Goal: Task Accomplishment & Management: Manage account settings

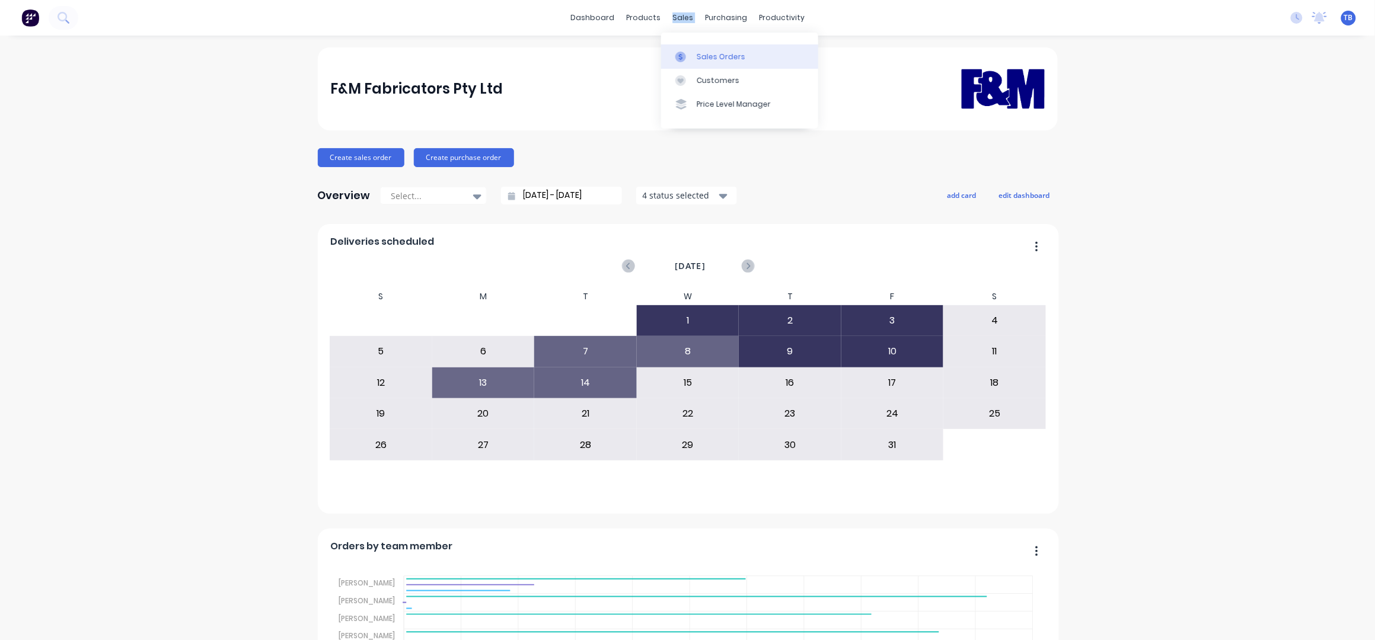
click at [711, 53] on div "Sales Orders" at bounding box center [721, 57] width 49 height 11
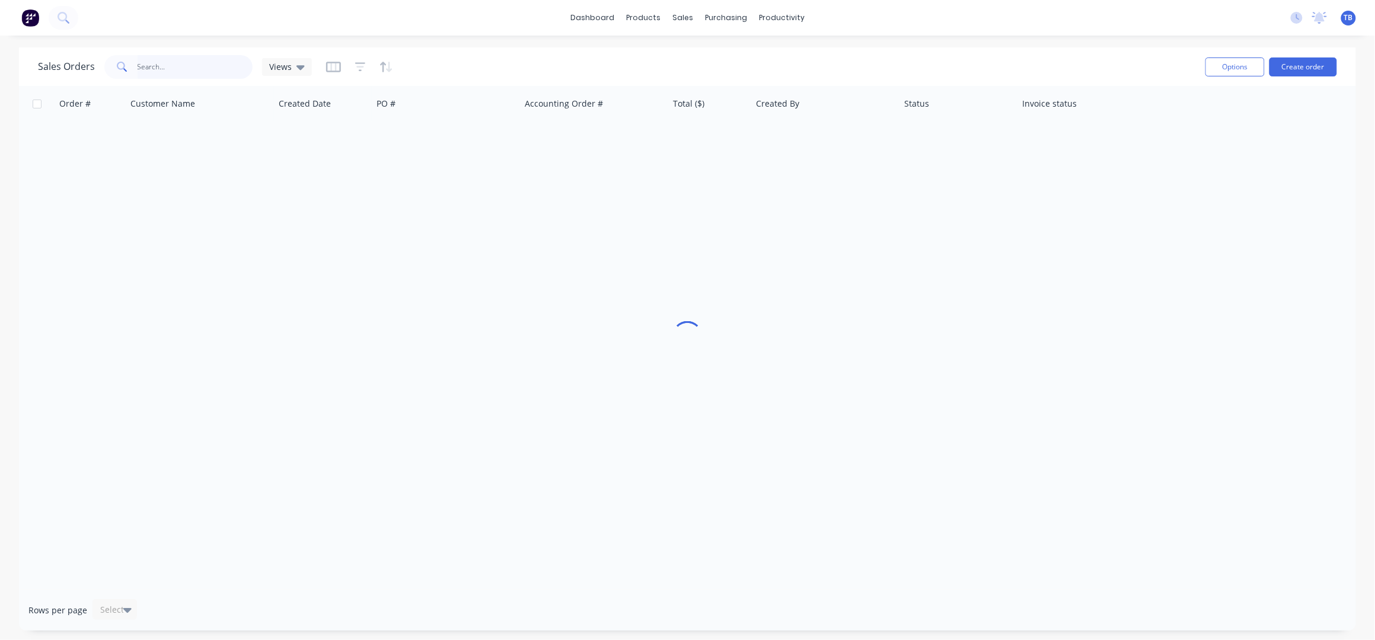
click at [164, 68] on input "text" at bounding box center [196, 67] width 116 height 24
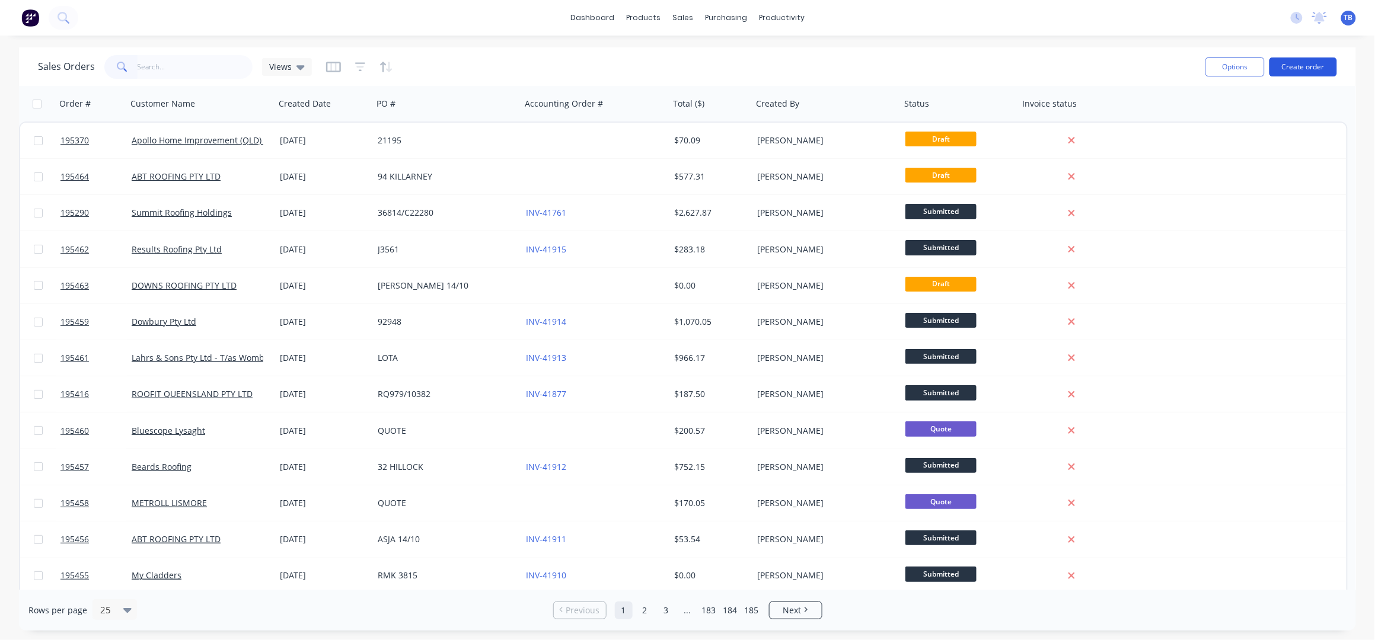
click at [1289, 66] on button "Create order" at bounding box center [1303, 67] width 68 height 19
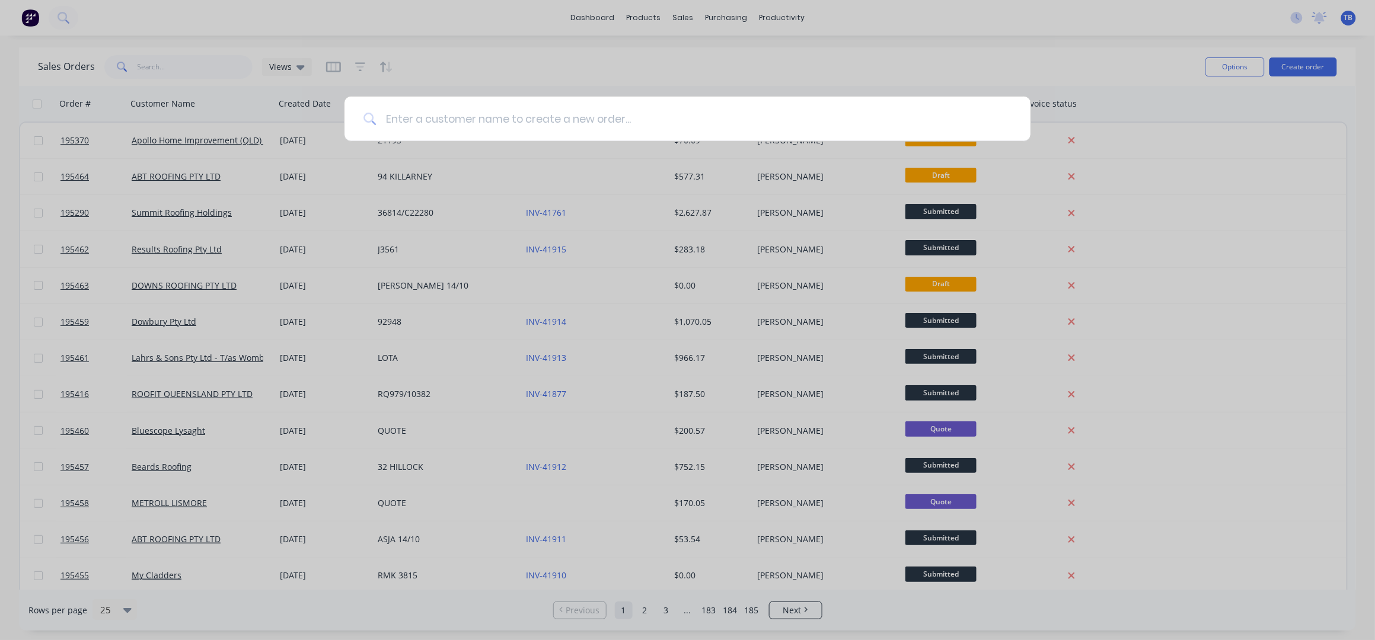
click at [512, 114] on input at bounding box center [693, 119] width 635 height 44
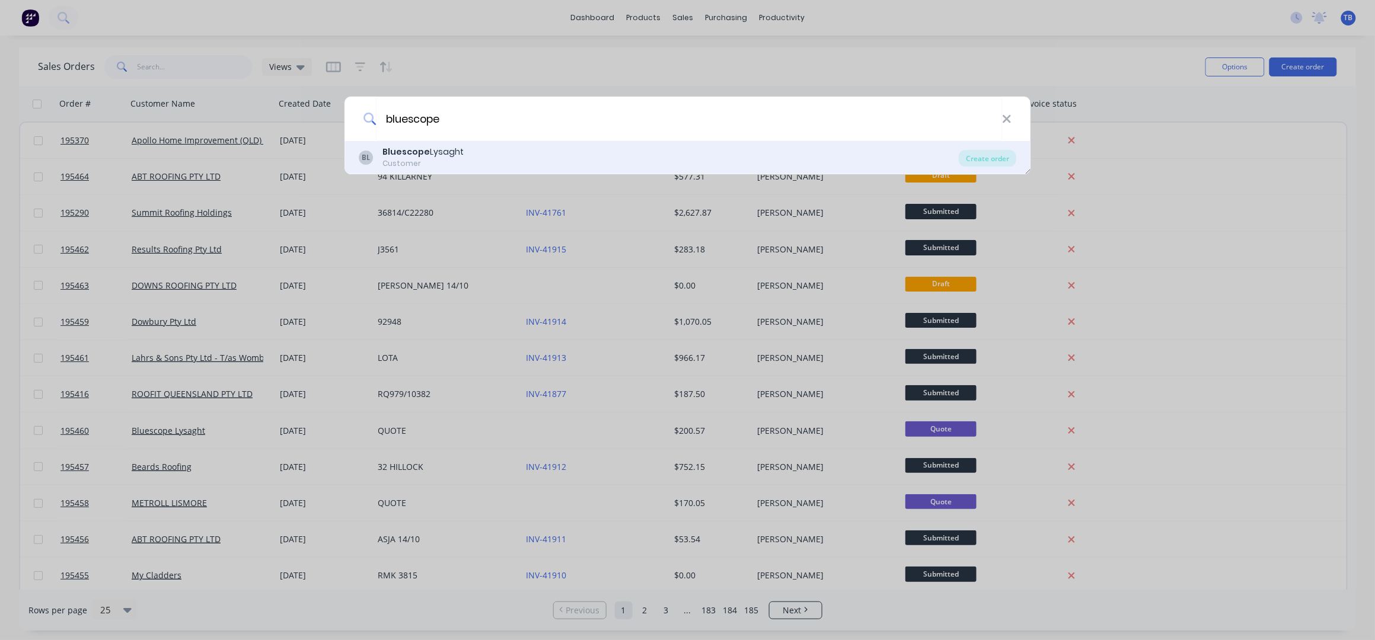
type input "bluescope"
click at [530, 152] on div "BL Bluescope Lysaght Customer" at bounding box center [659, 157] width 601 height 23
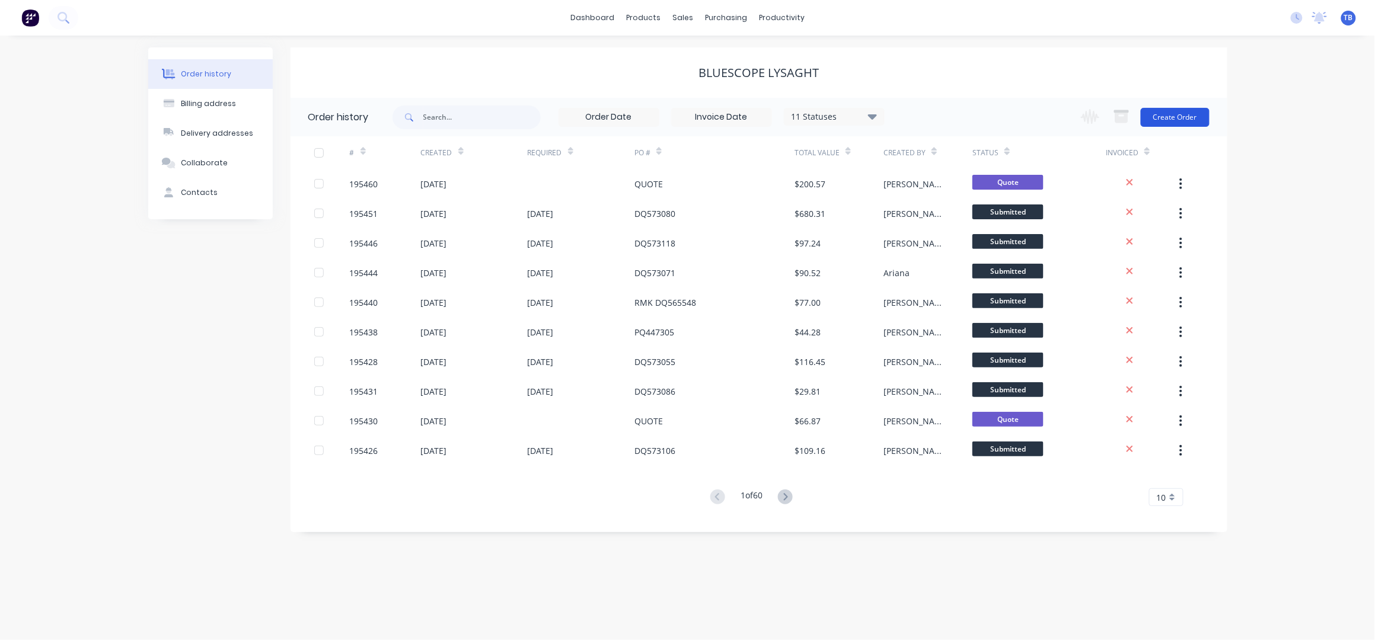
click at [1171, 111] on button "Create Order" at bounding box center [1175, 117] width 69 height 19
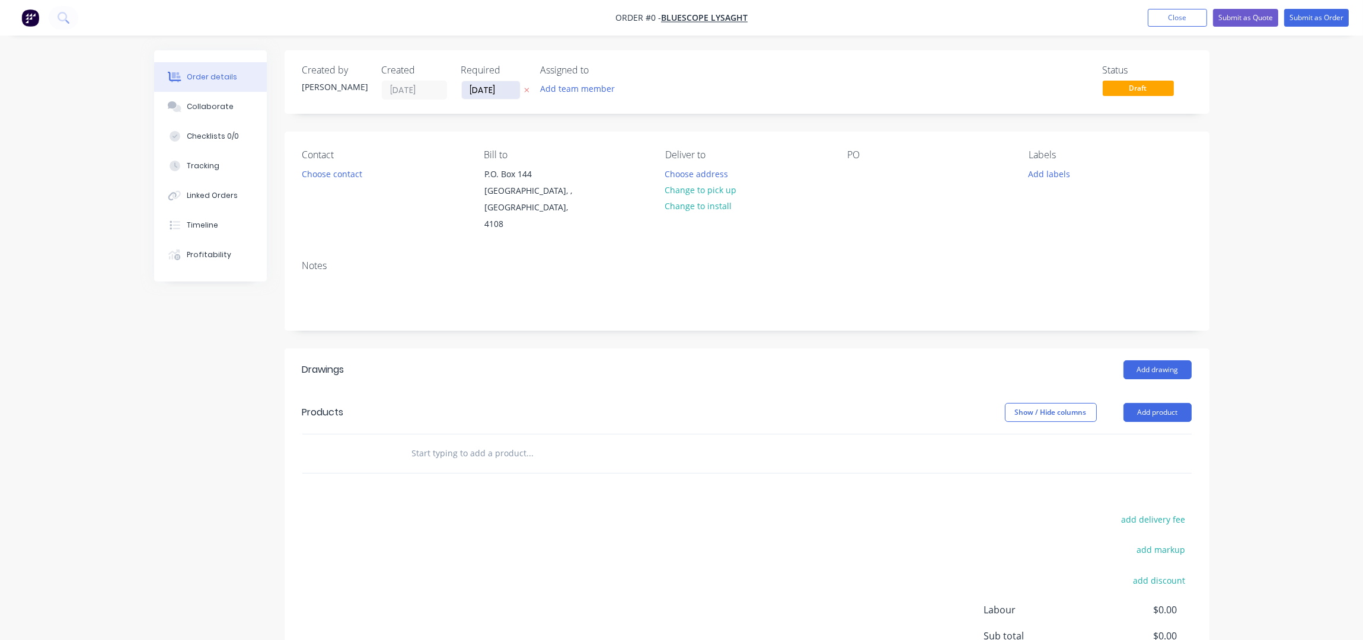
click at [476, 90] on input "[DATE]" at bounding box center [491, 90] width 58 height 18
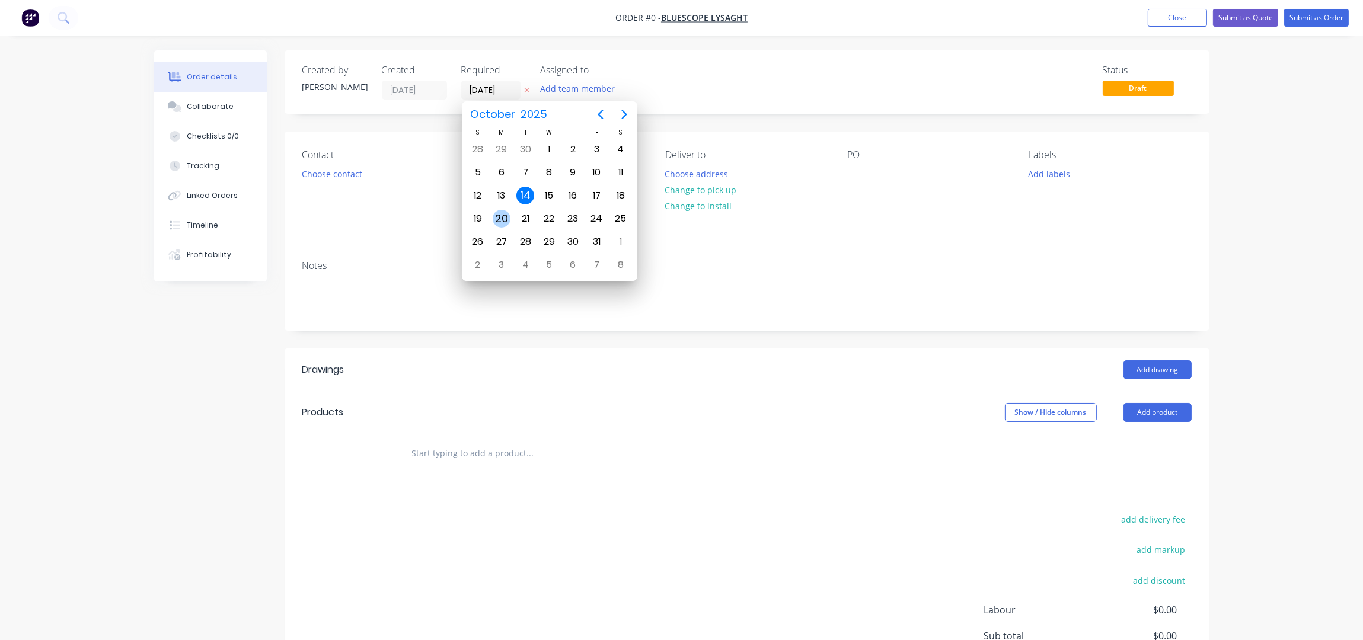
click at [504, 210] on div "20" at bounding box center [502, 219] width 18 height 18
type input "20/10/25"
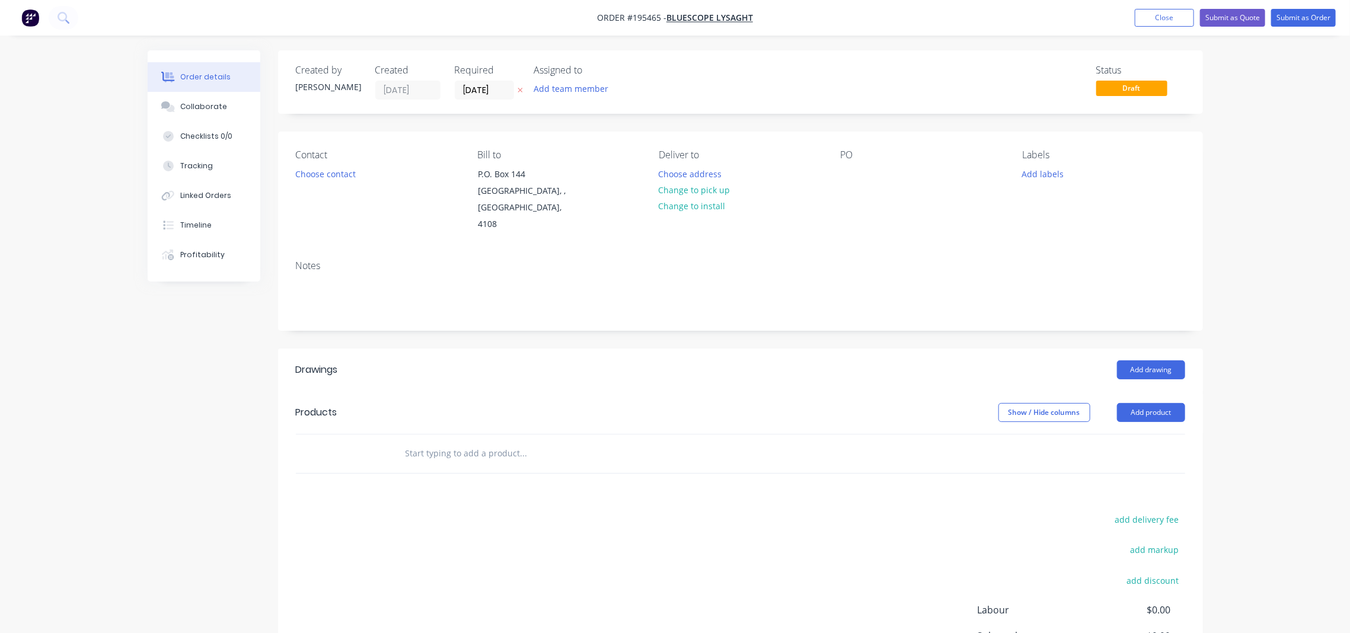
click at [953, 91] on div "Status Draft" at bounding box center [919, 82] width 532 height 35
click at [334, 171] on button "Choose contact" at bounding box center [325, 173] width 73 height 16
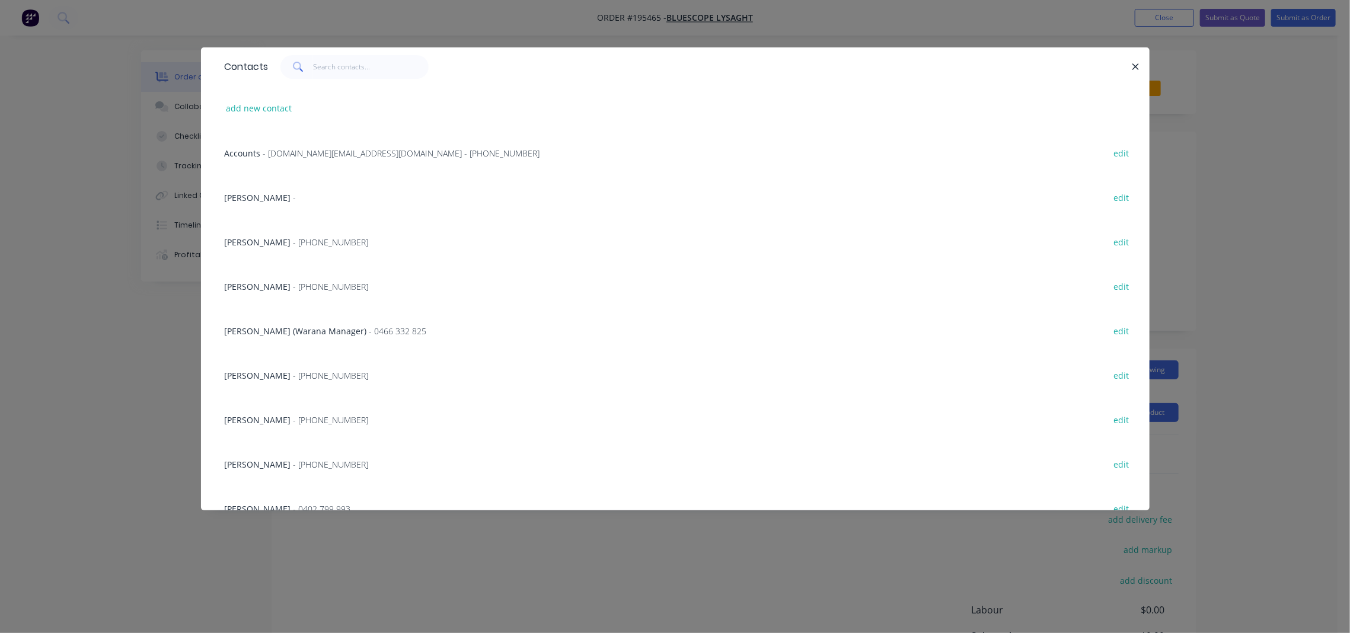
click at [267, 459] on span "[PERSON_NAME]" at bounding box center [258, 464] width 66 height 11
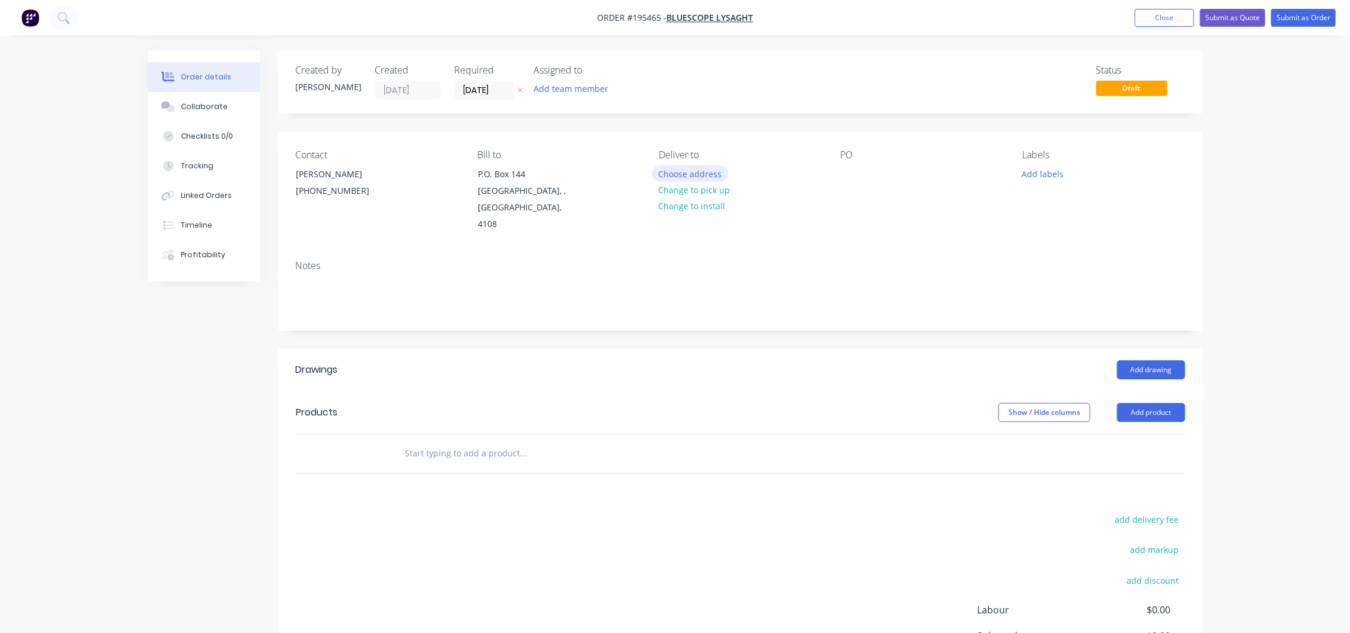
click at [674, 173] on button "Choose address" at bounding box center [690, 173] width 76 height 16
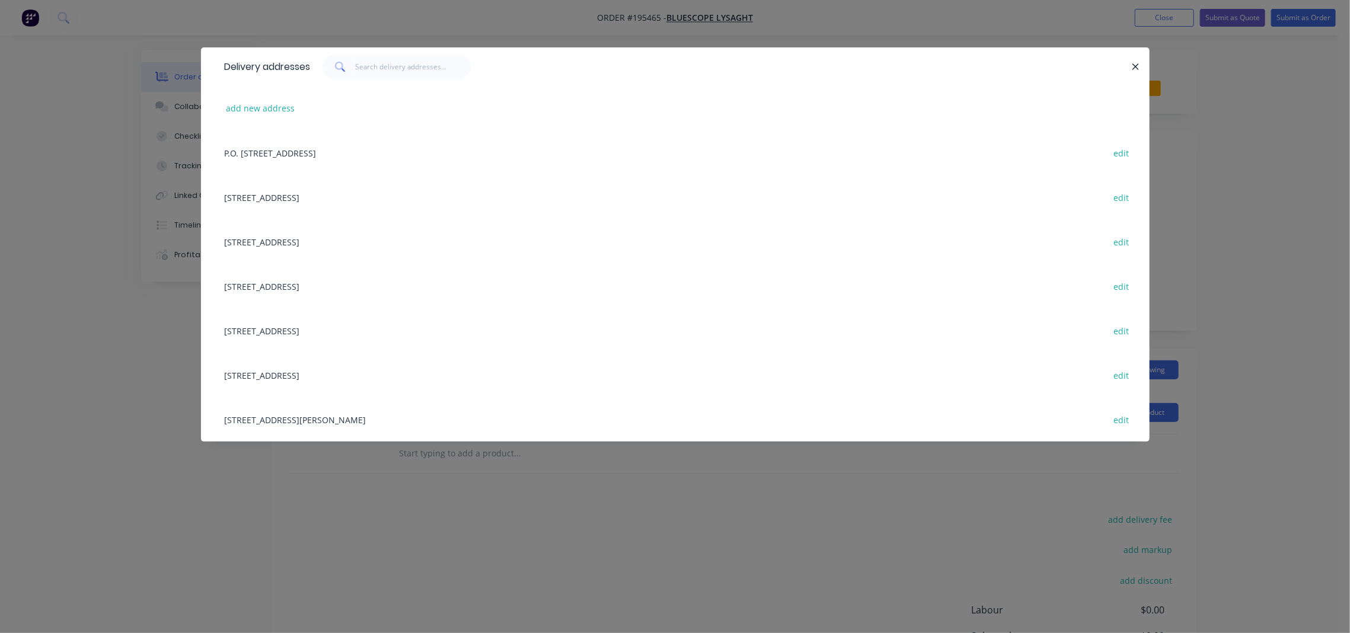
click at [367, 419] on div "[STREET_ADDRESS][PERSON_NAME] edit" at bounding box center [675, 419] width 913 height 44
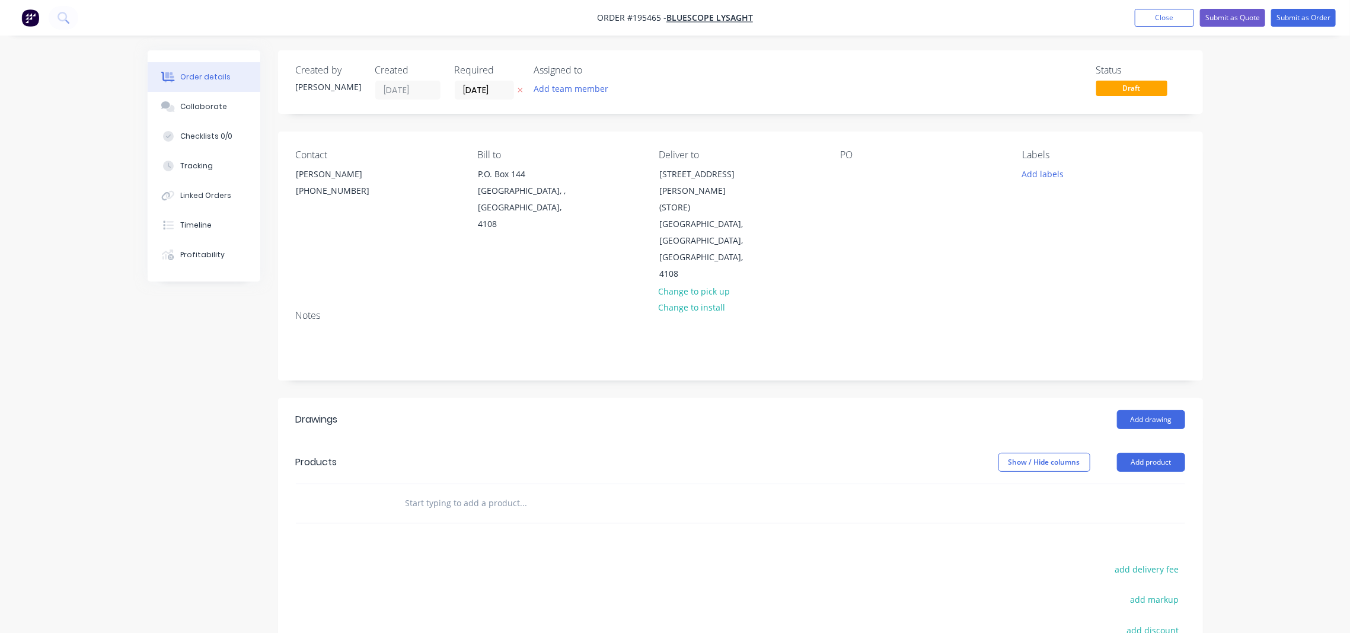
click at [839, 177] on div "Contact NATALIE BULL (07) 3365 7736 Bill to P.O. Box 144 Archerfield, , Austral…" at bounding box center [740, 216] width 925 height 169
click at [849, 177] on div at bounding box center [850, 173] width 19 height 17
click at [849, 170] on div at bounding box center [850, 173] width 19 height 17
click at [860, 179] on div "dq573059" at bounding box center [870, 173] width 58 height 17
click at [890, 223] on div "PO DQ573059" at bounding box center [922, 215] width 162 height 133
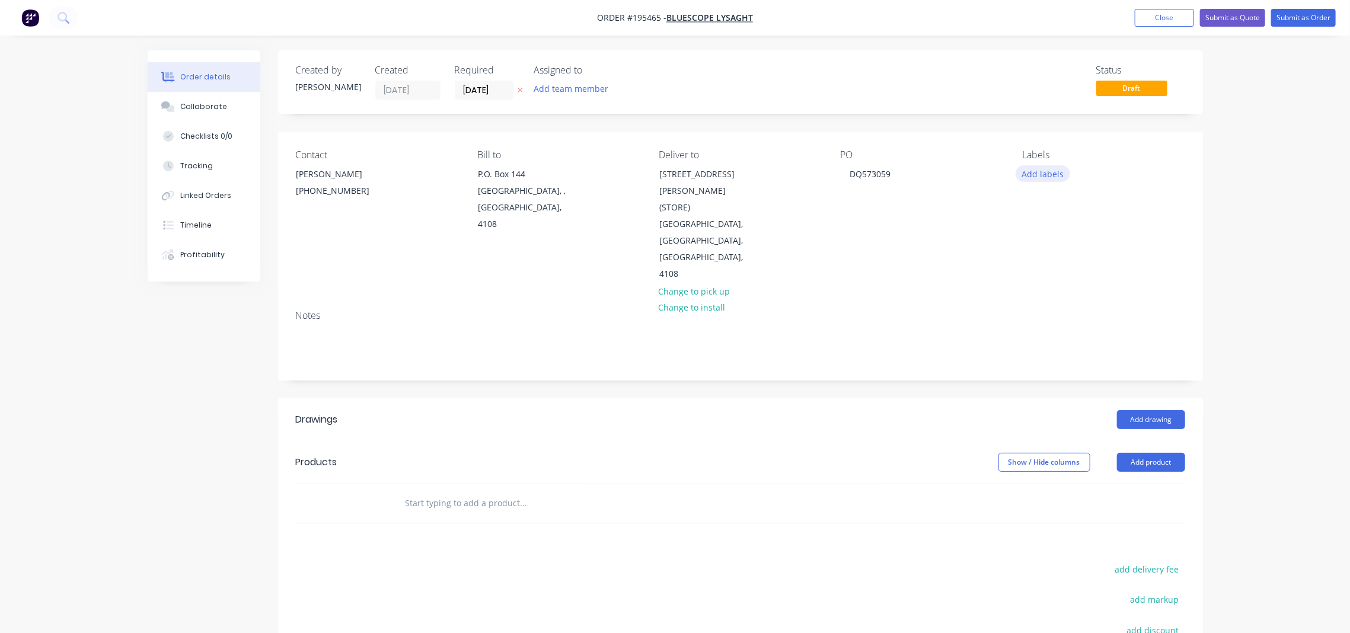
click at [1035, 175] on button "Add labels" at bounding box center [1042, 173] width 55 height 16
click at [1093, 252] on div "ACA Store" at bounding box center [1076, 256] width 44 height 13
click at [829, 310] on div "Notes" at bounding box center [740, 315] width 889 height 11
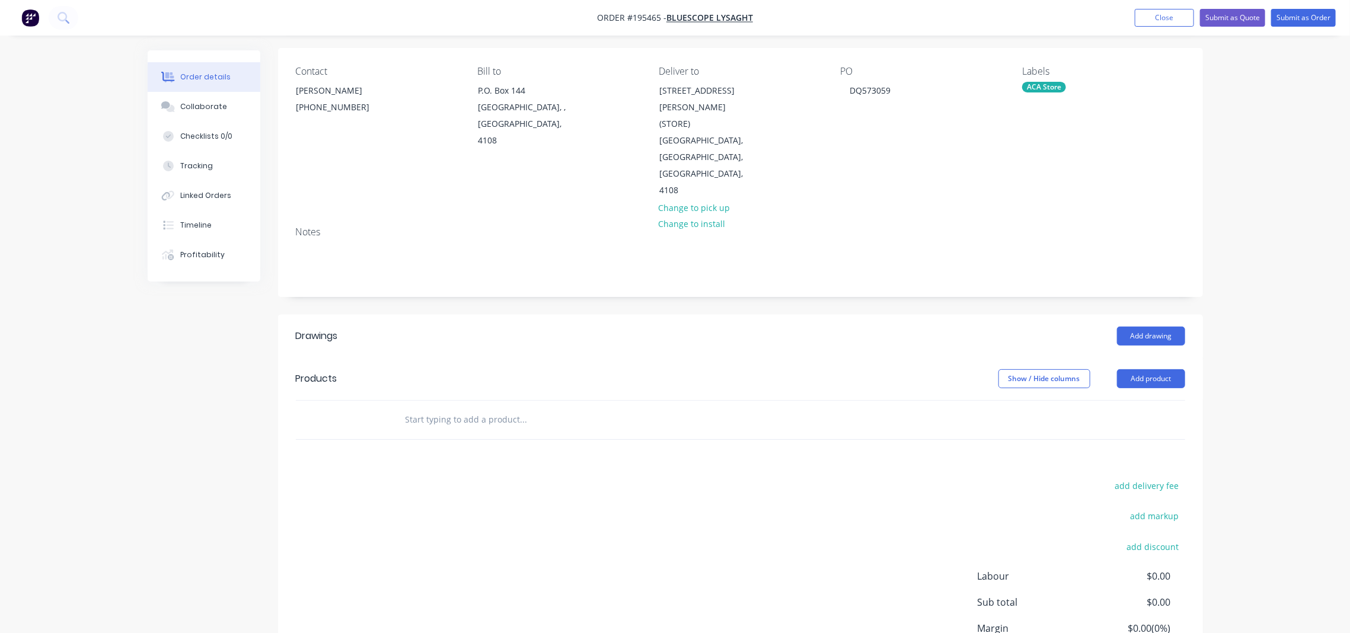
scroll to position [160, 0]
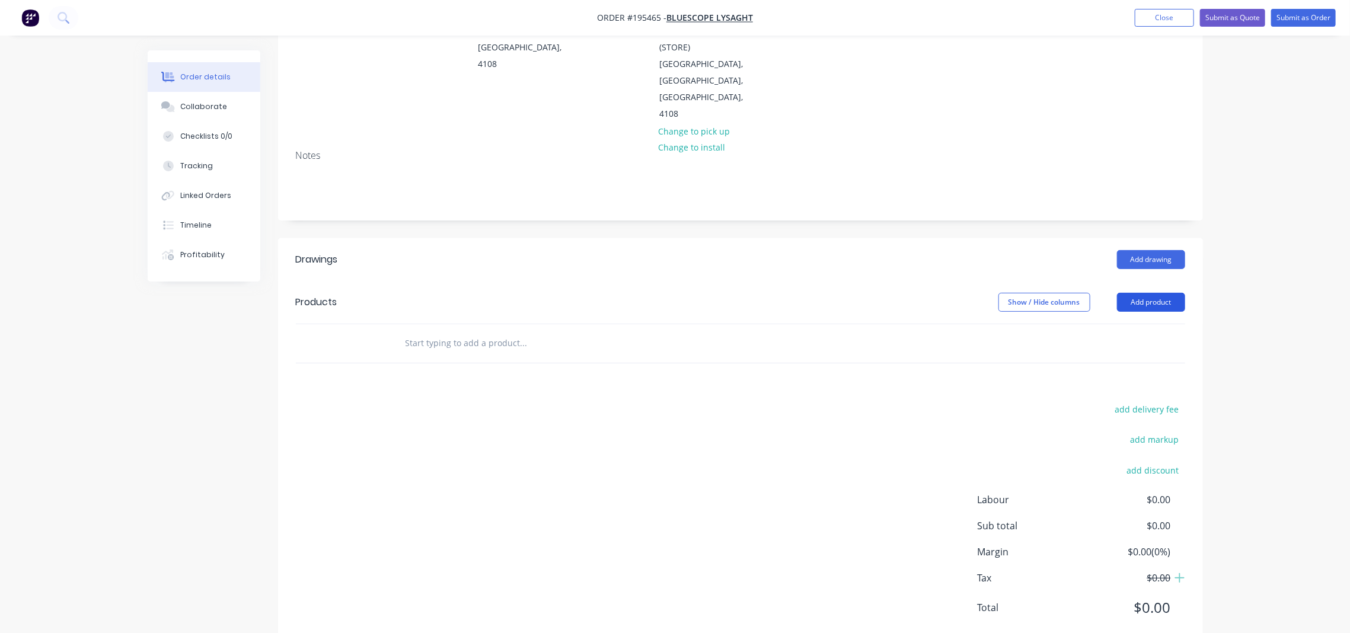
click at [1160, 293] on button "Add product" at bounding box center [1151, 302] width 68 height 19
click at [1156, 324] on div "Product catalogue" at bounding box center [1128, 332] width 91 height 17
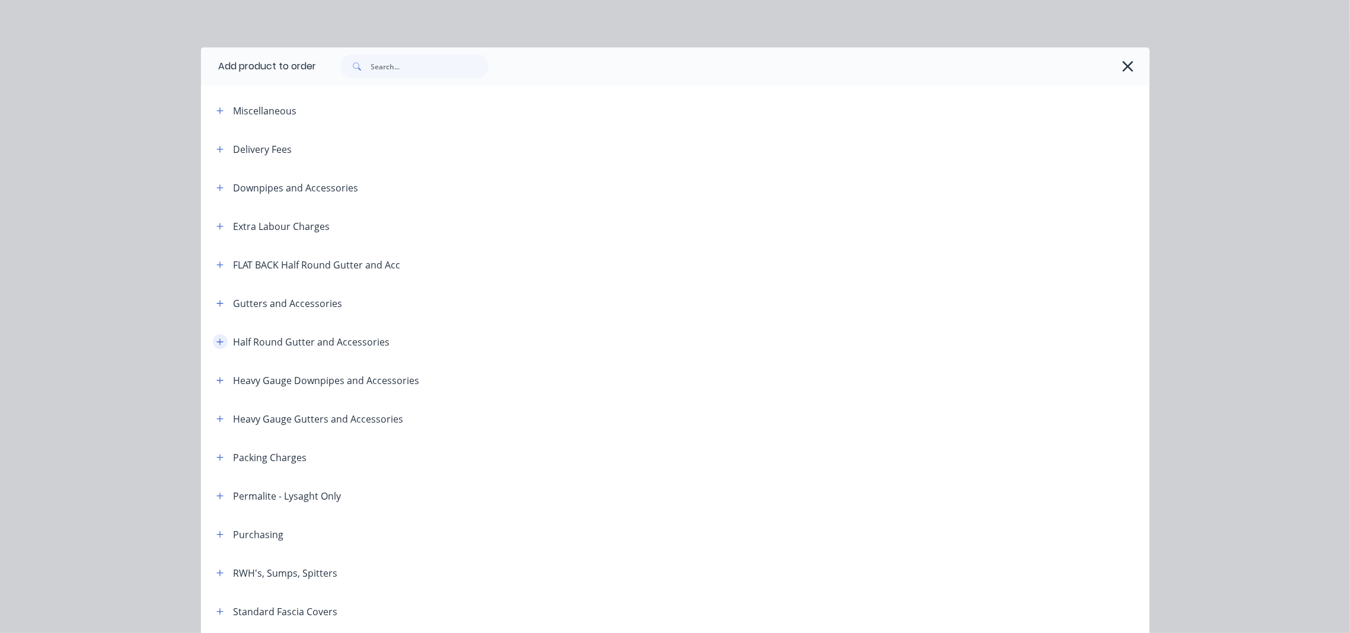
click at [219, 341] on button "button" at bounding box center [220, 341] width 15 height 15
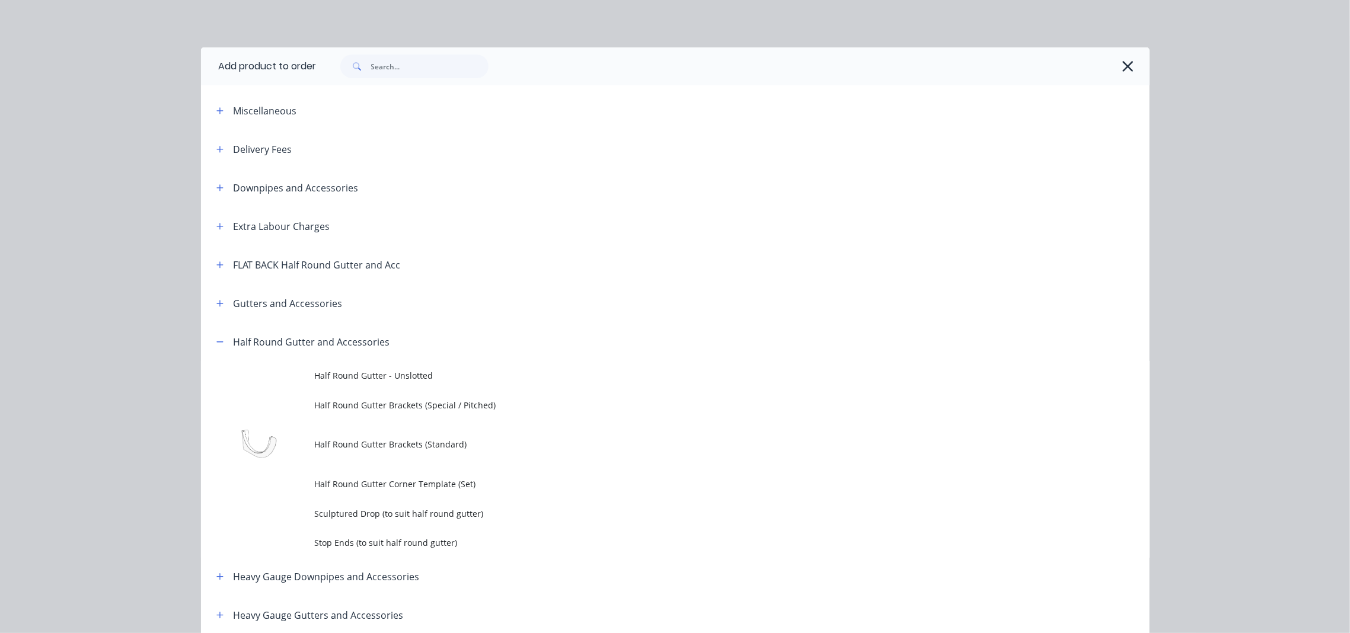
click at [462, 387] on td "Half Round Gutter - Unslotted" at bounding box center [732, 376] width 835 height 30
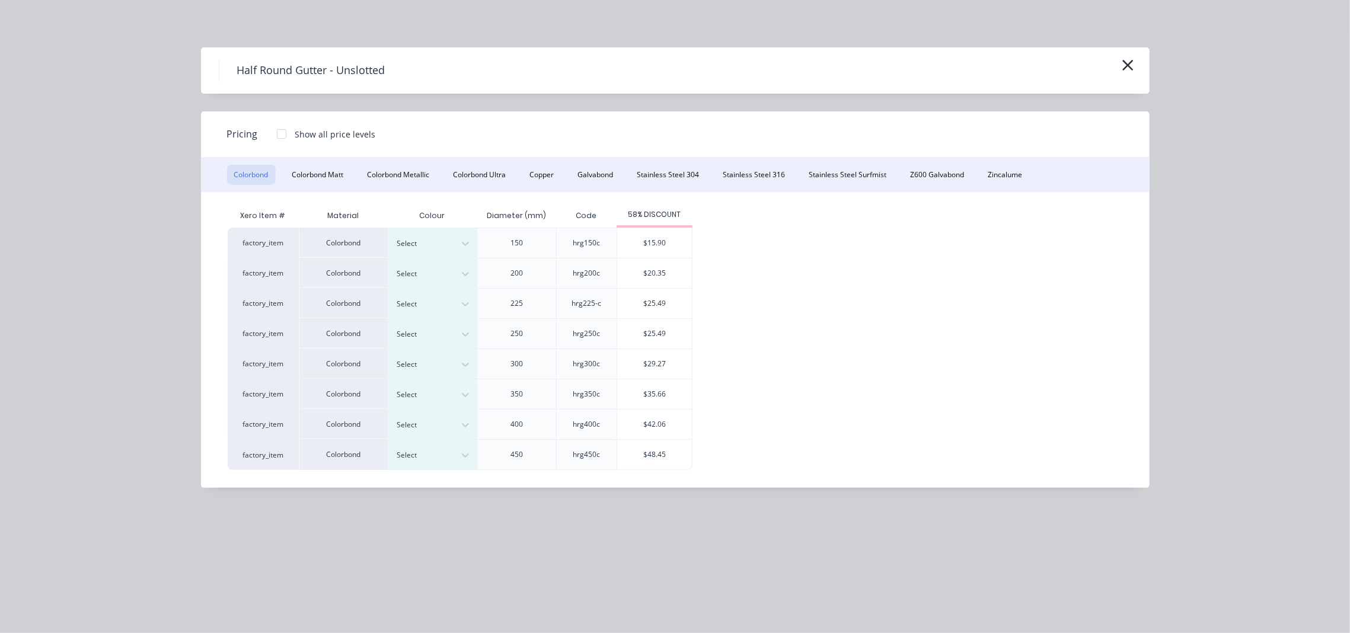
click at [1140, 60] on div "Half Round Gutter - Unslotted" at bounding box center [675, 70] width 949 height 46
click at [1133, 63] on icon "button" at bounding box center [1128, 65] width 12 height 17
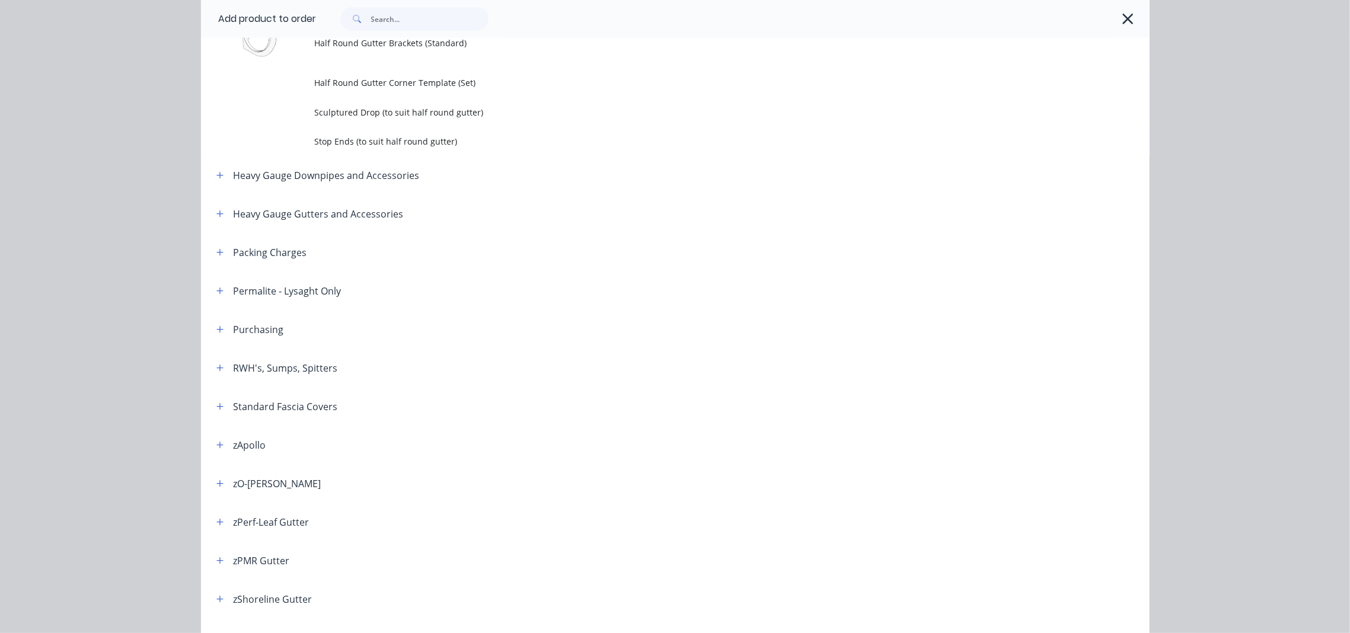
scroll to position [516, 0]
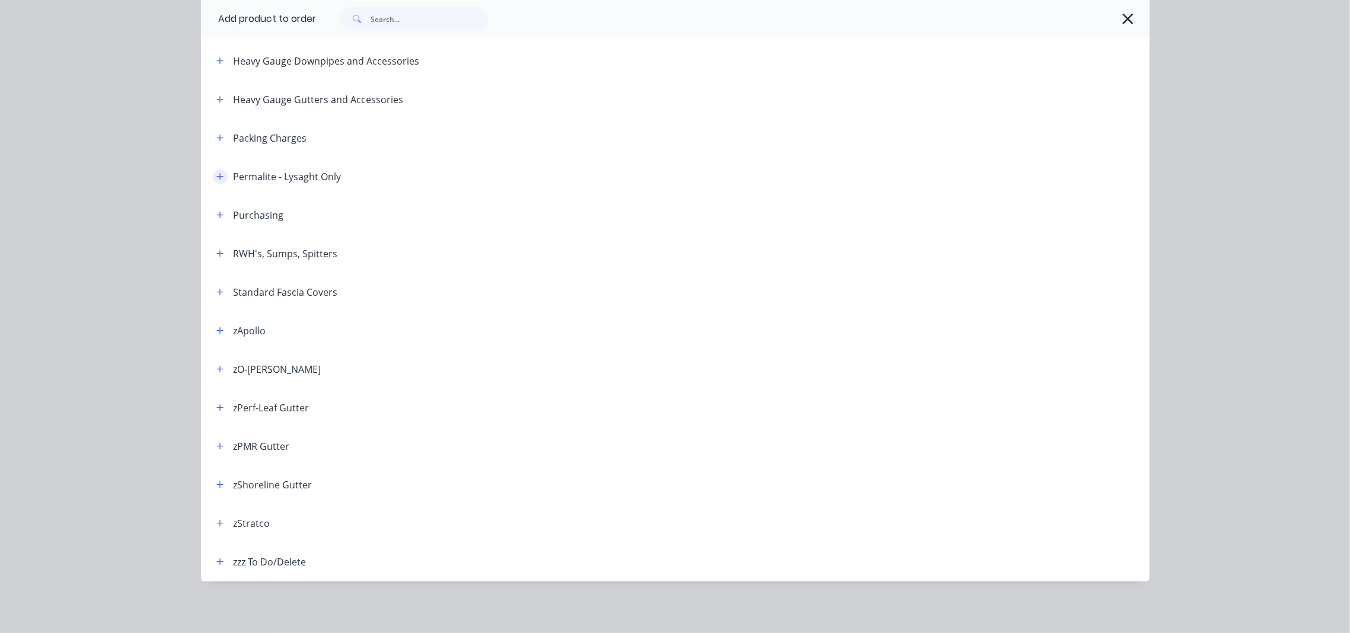
click at [215, 180] on button "button" at bounding box center [220, 177] width 15 height 15
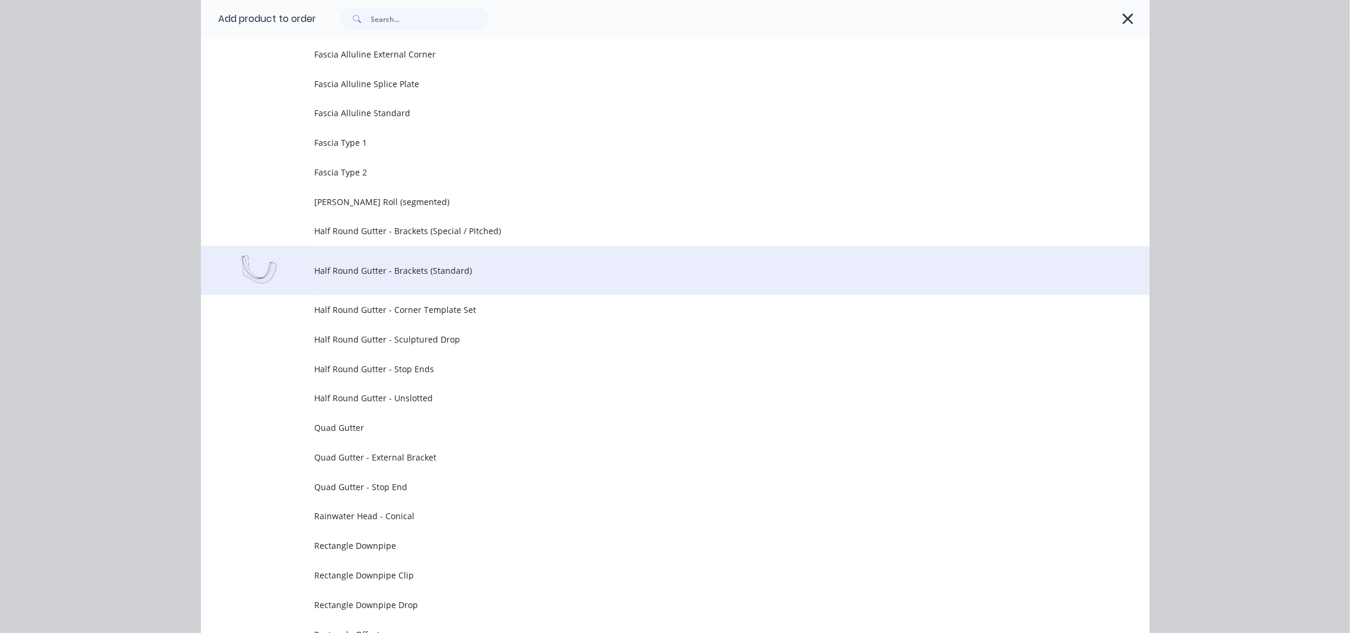
scroll to position [911, 0]
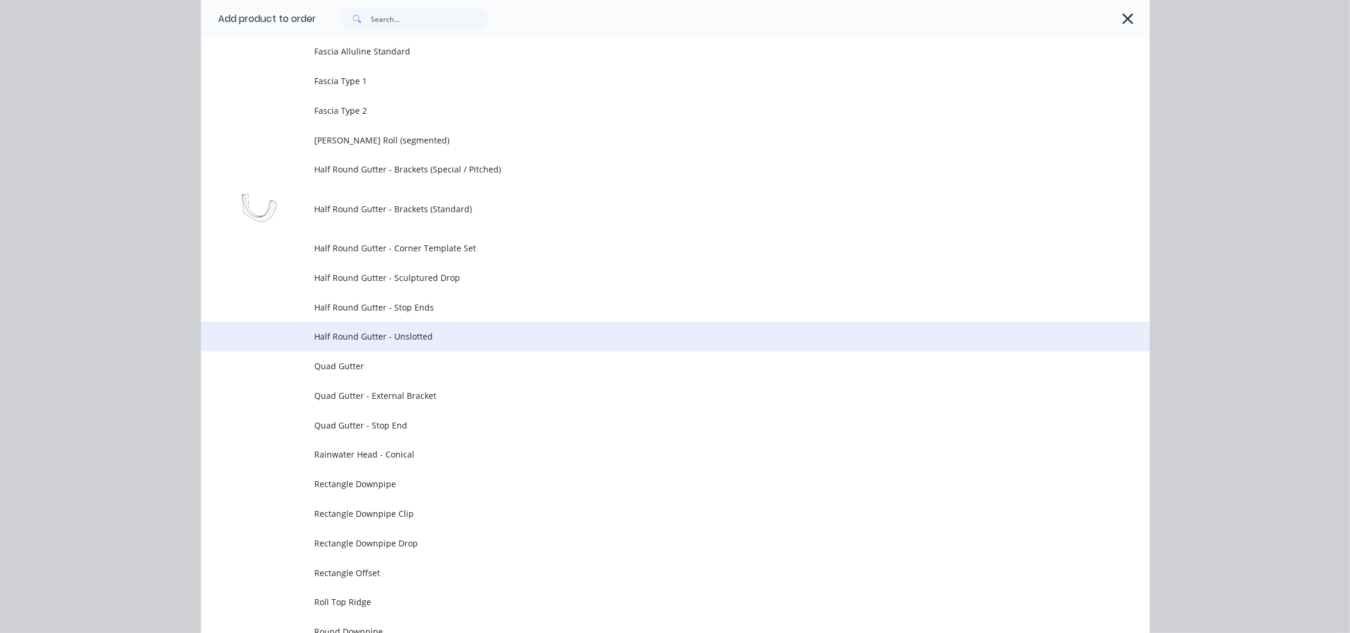
click at [433, 327] on td "Half Round Gutter - Unslotted" at bounding box center [732, 337] width 835 height 30
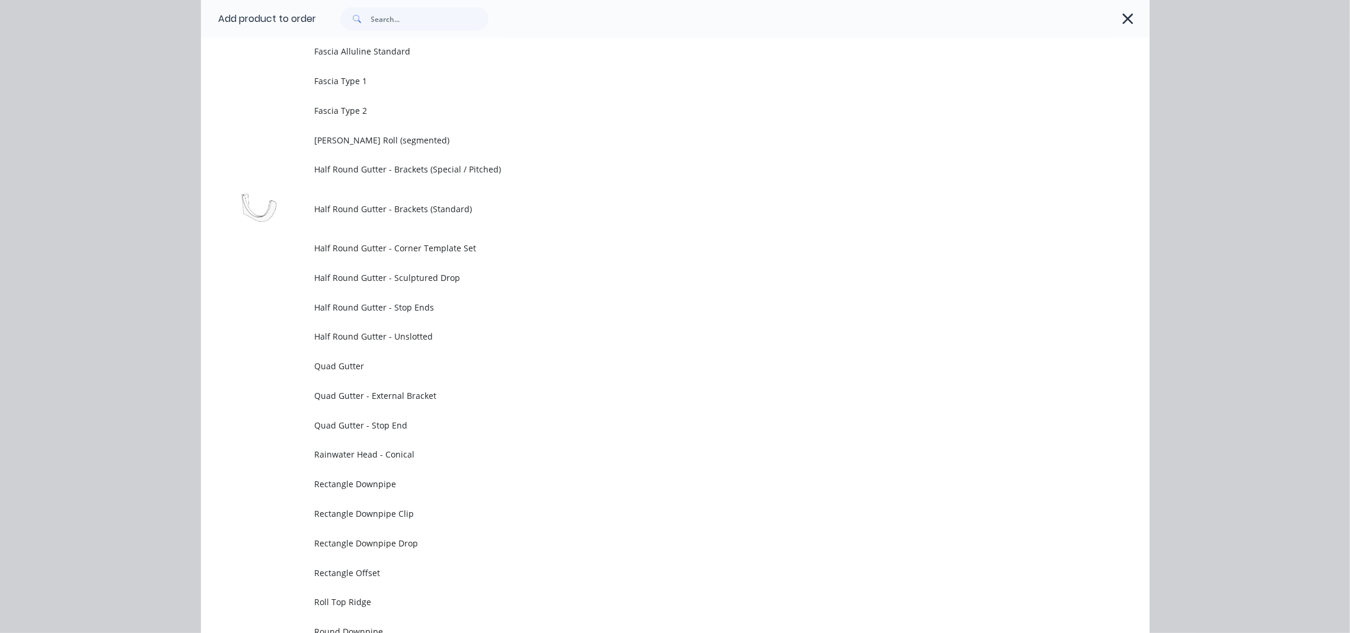
scroll to position [0, 0]
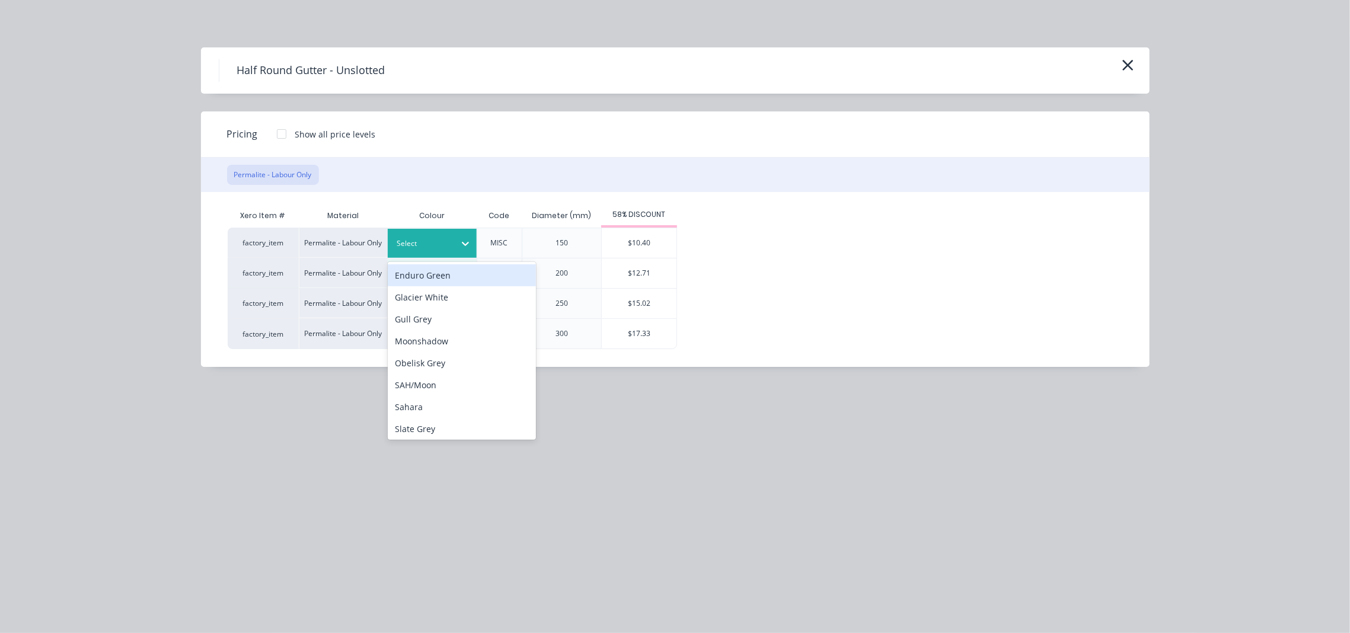
click at [430, 246] on div at bounding box center [423, 243] width 53 height 13
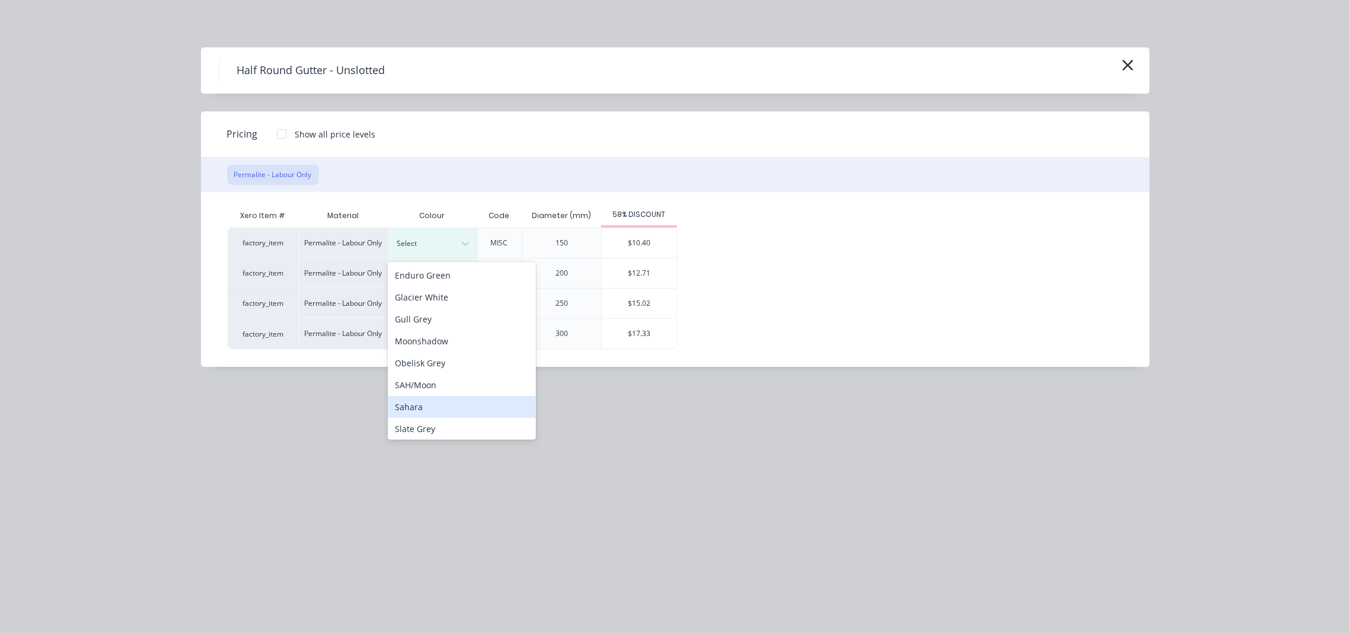
click at [436, 411] on div "Sahara" at bounding box center [462, 407] width 148 height 22
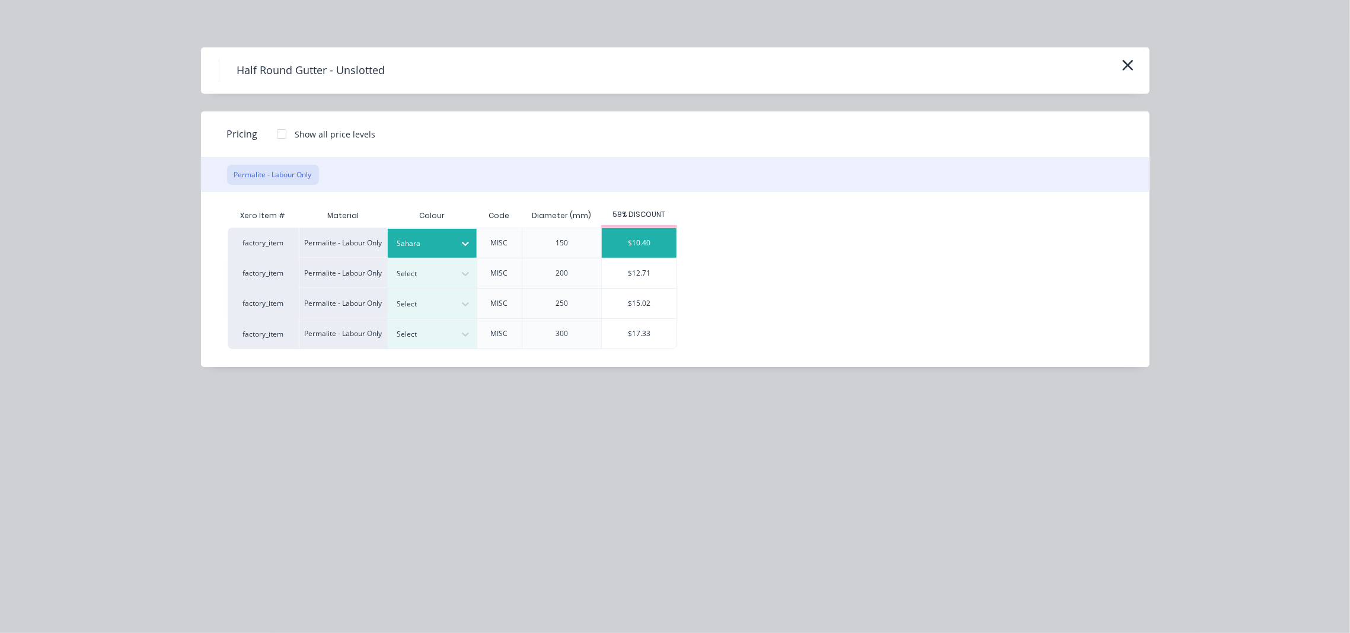
click at [640, 236] on div "$10.40" at bounding box center [639, 243] width 75 height 30
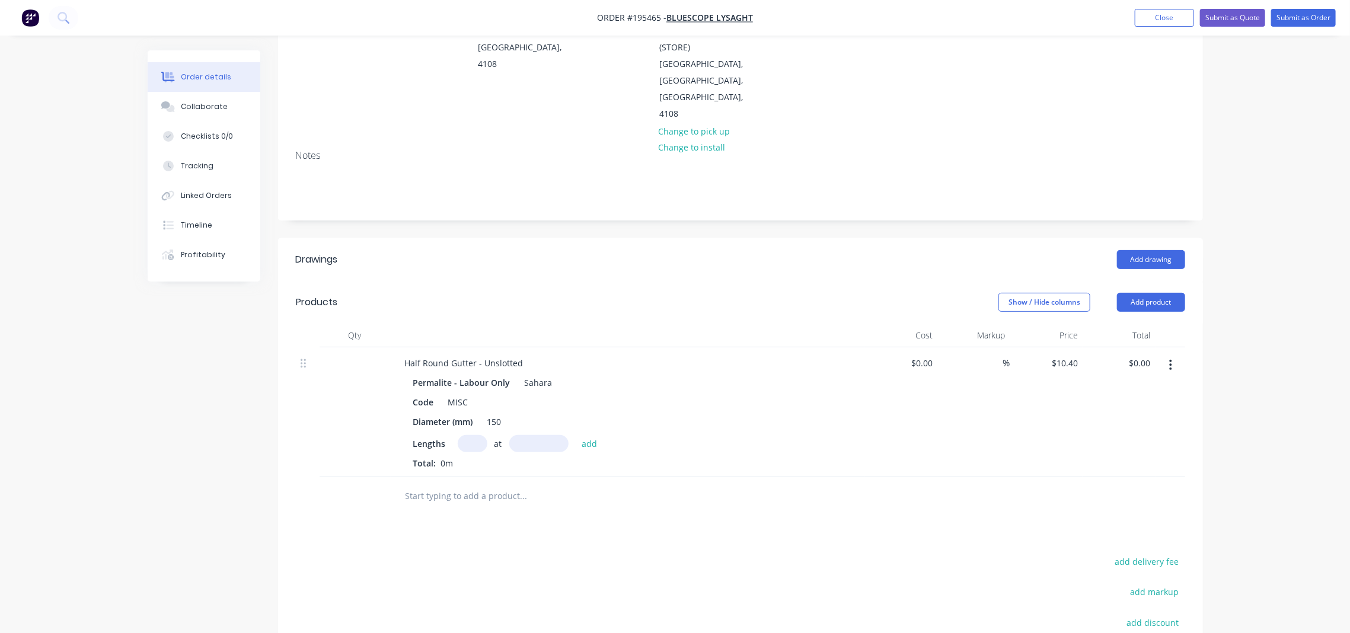
click at [470, 435] on input "text" at bounding box center [473, 443] width 30 height 17
type input "2"
type input "4200"
click at [576, 435] on button "add" at bounding box center [590, 443] width 28 height 16
type input "$87.36"
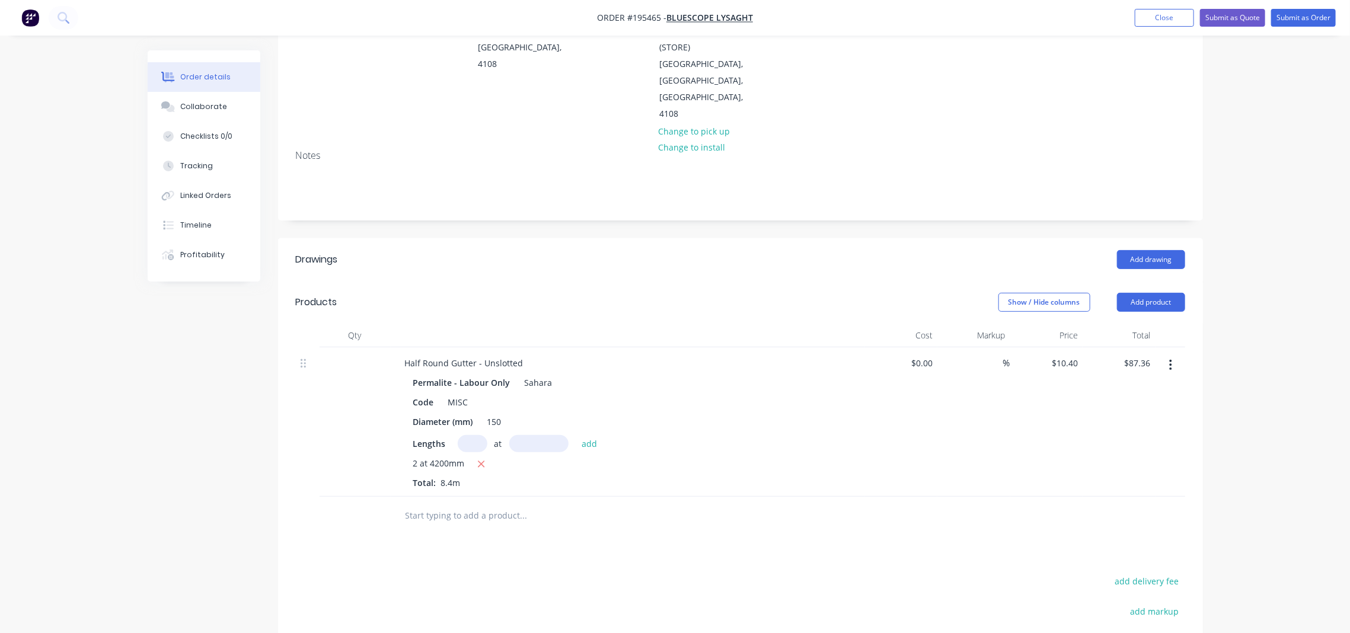
click at [501, 293] on div "Show / Hide columns Add product" at bounding box center [834, 302] width 700 height 19
click at [1137, 293] on button "Add product" at bounding box center [1151, 302] width 68 height 19
click at [1152, 324] on div "Product catalogue" at bounding box center [1128, 332] width 91 height 17
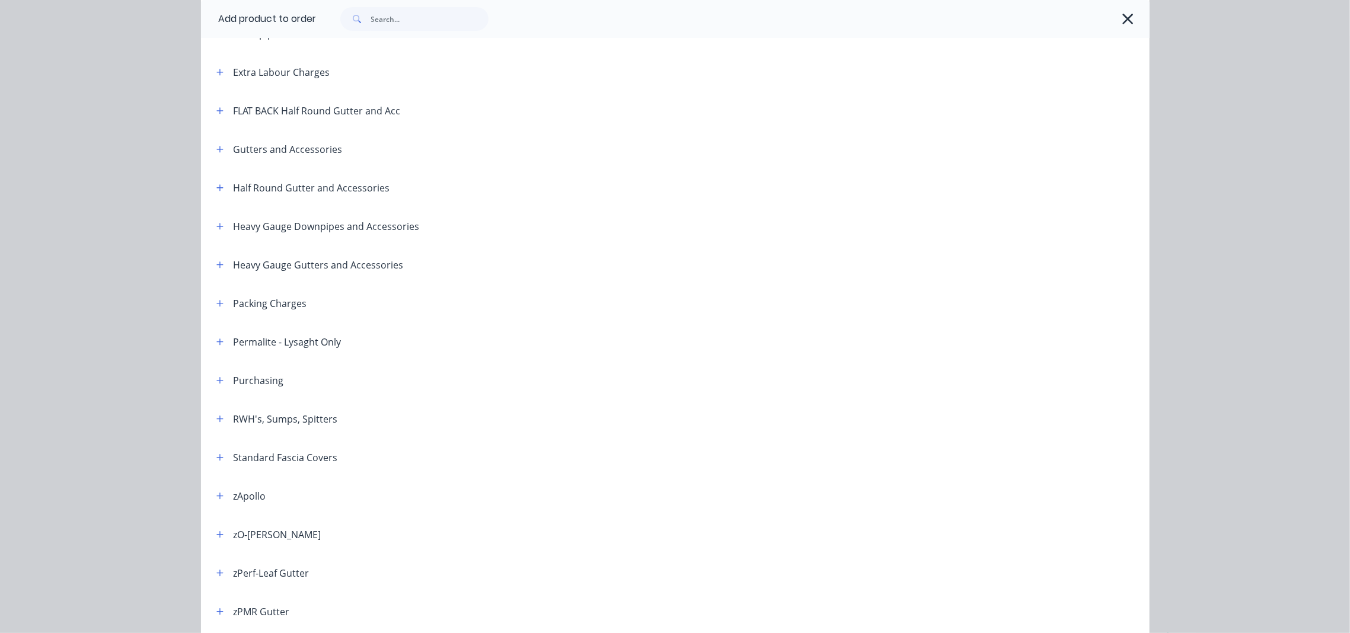
scroll to position [316, 0]
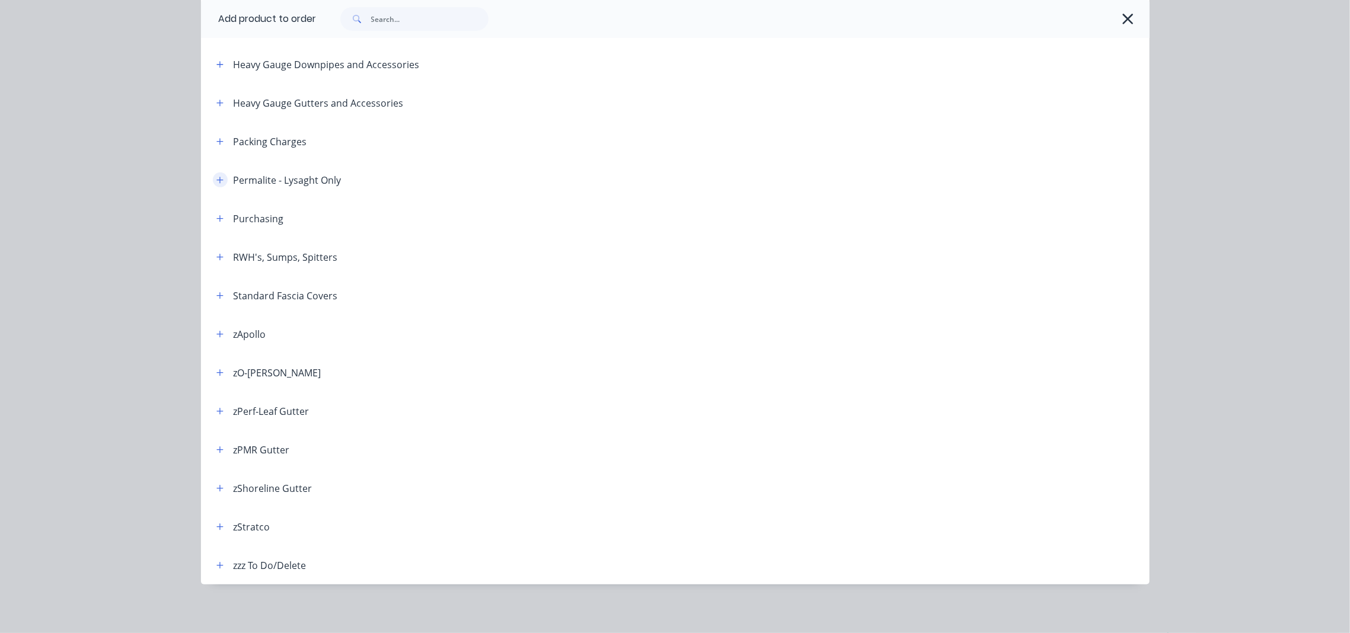
click at [220, 177] on button "button" at bounding box center [220, 180] width 15 height 15
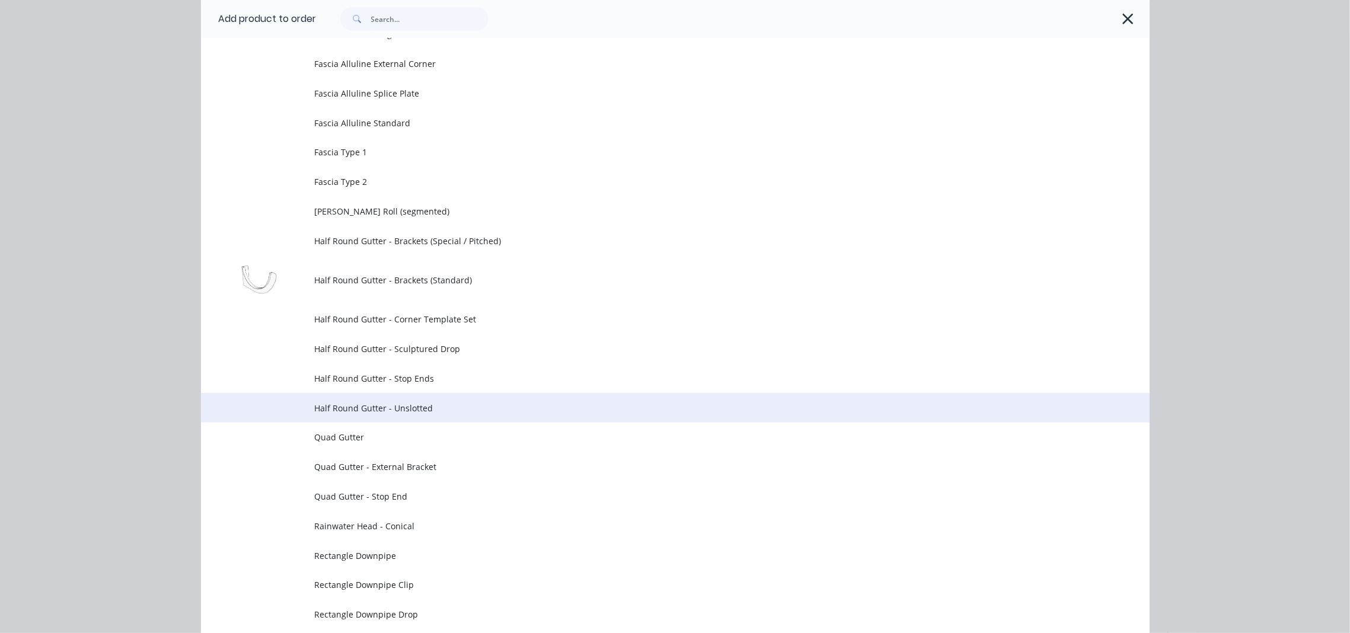
scroll to position [711, 0]
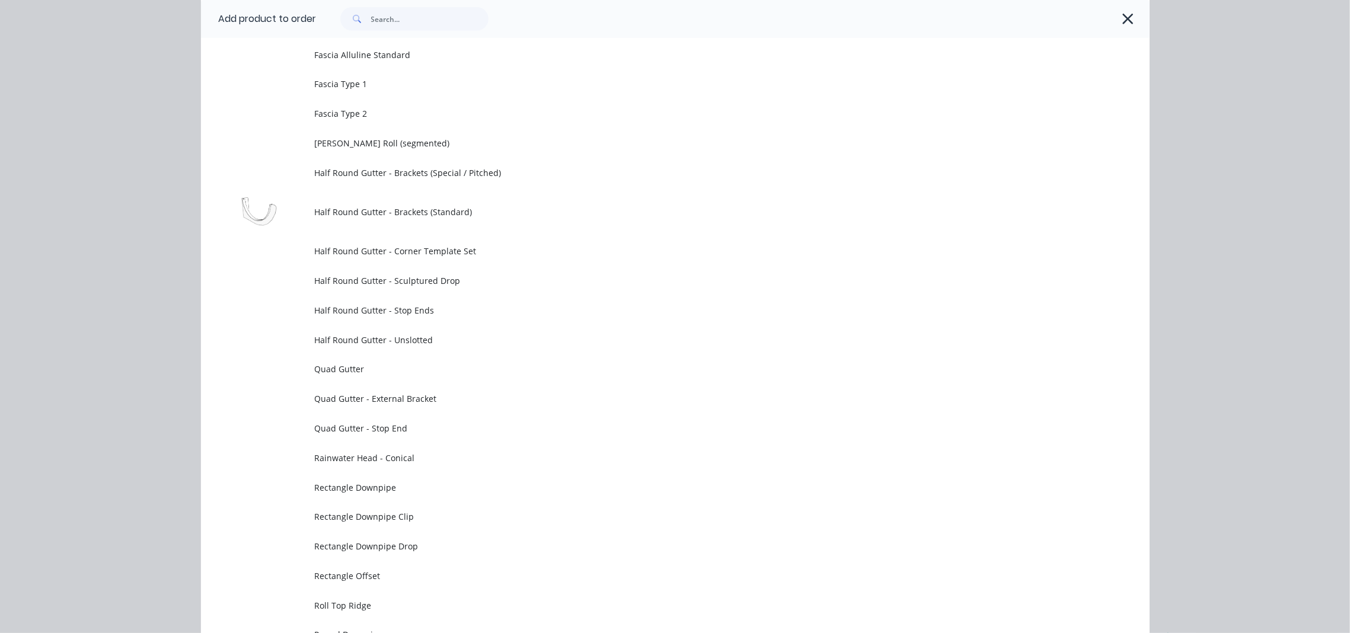
click at [446, 313] on span "Half Round Gutter - Stop Ends" at bounding box center [649, 310] width 668 height 12
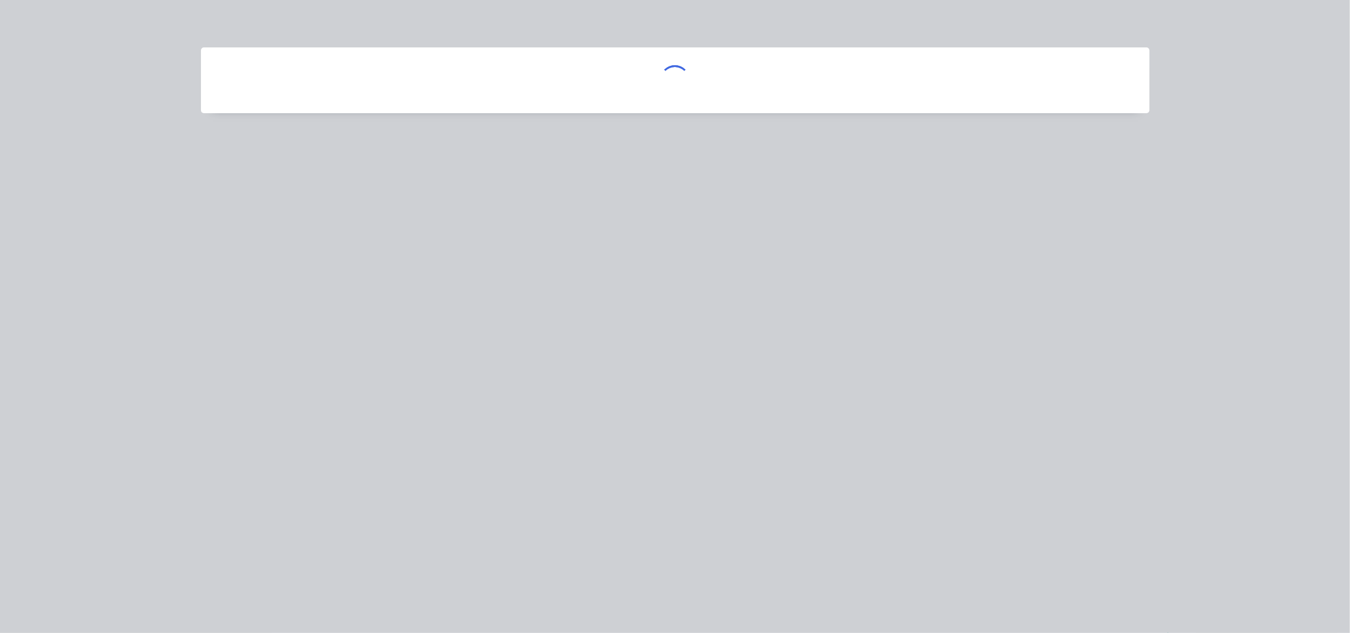
scroll to position [0, 0]
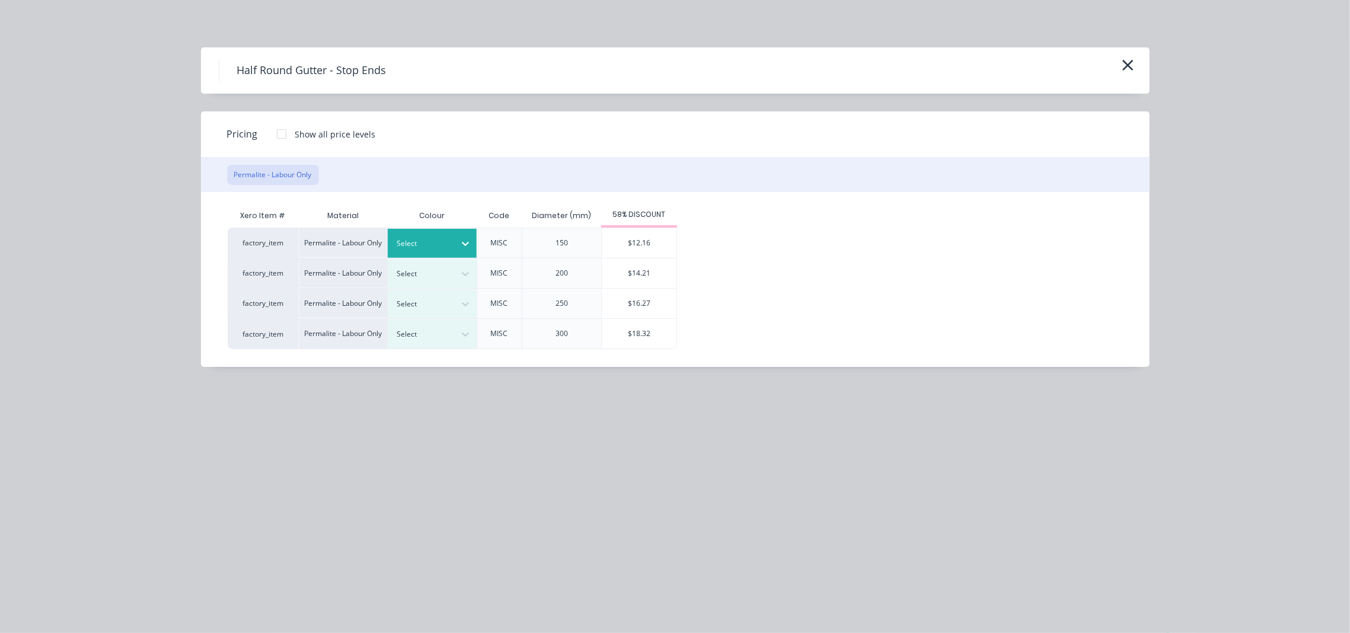
click at [447, 250] on div "Select" at bounding box center [421, 243] width 66 height 15
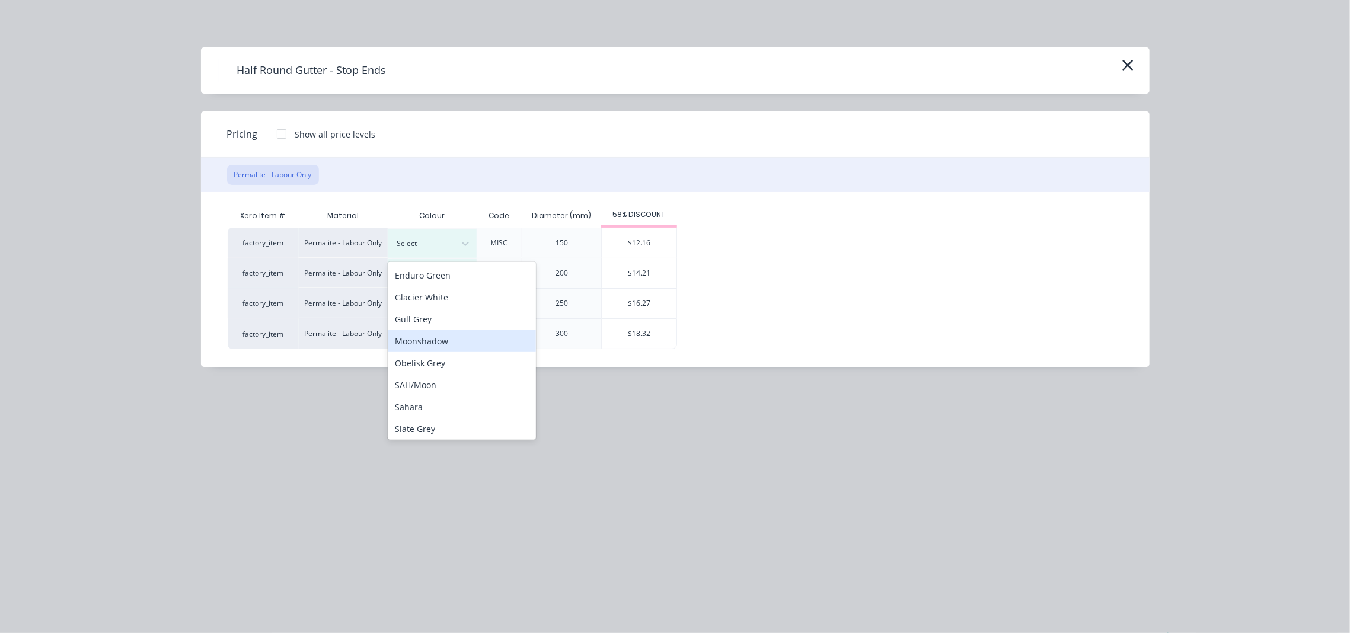
scroll to position [24, 0]
drag, startPoint x: 427, startPoint y: 383, endPoint x: 503, endPoint y: 318, distance: 100.1
click at [426, 383] on div "Sahara" at bounding box center [462, 383] width 148 height 22
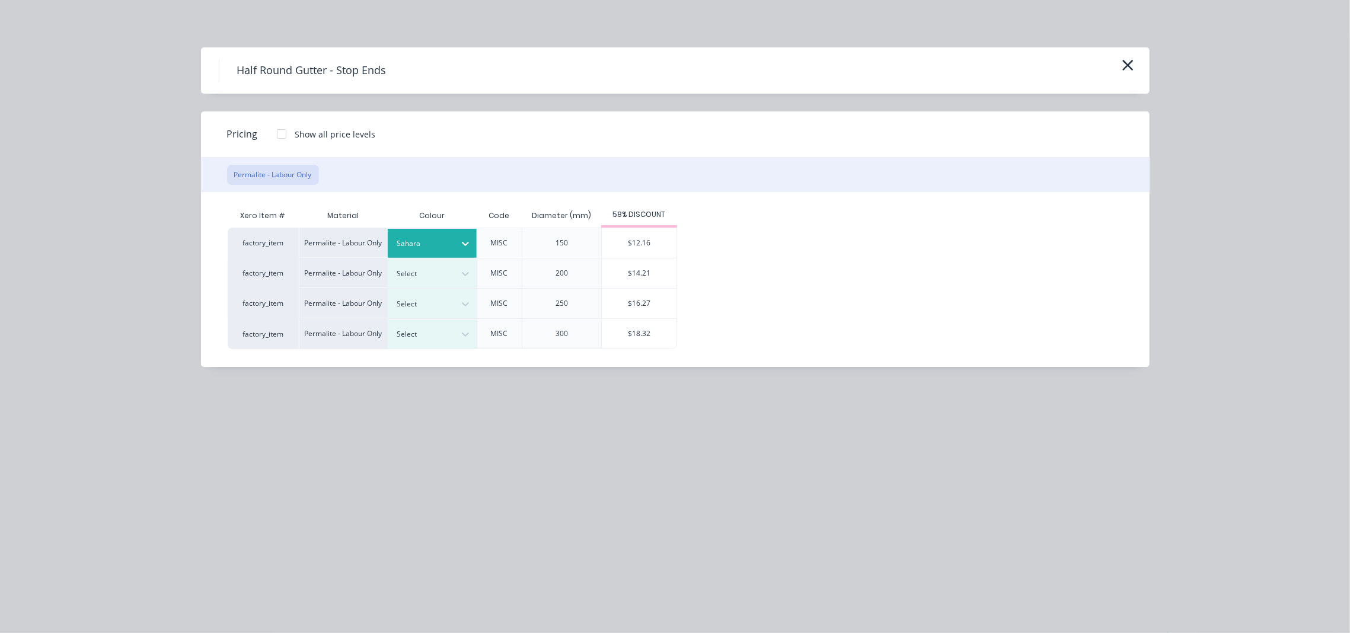
click at [616, 248] on div "$12.16" at bounding box center [639, 243] width 75 height 30
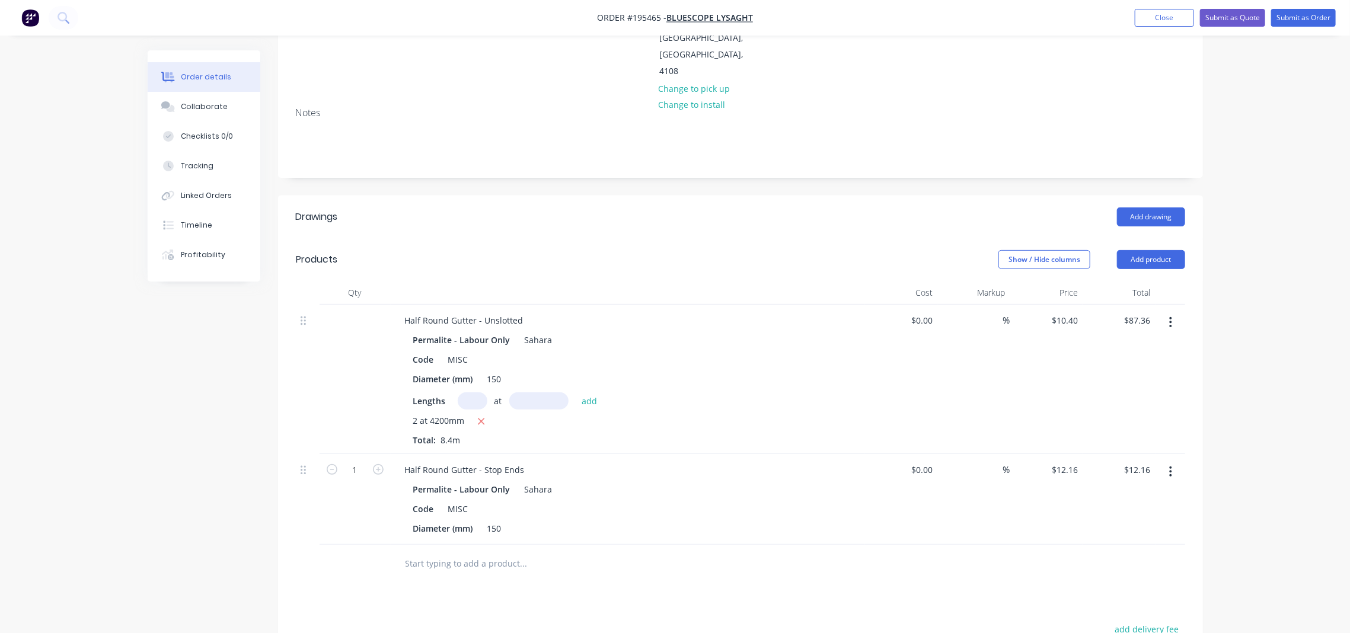
scroll to position [239, 0]
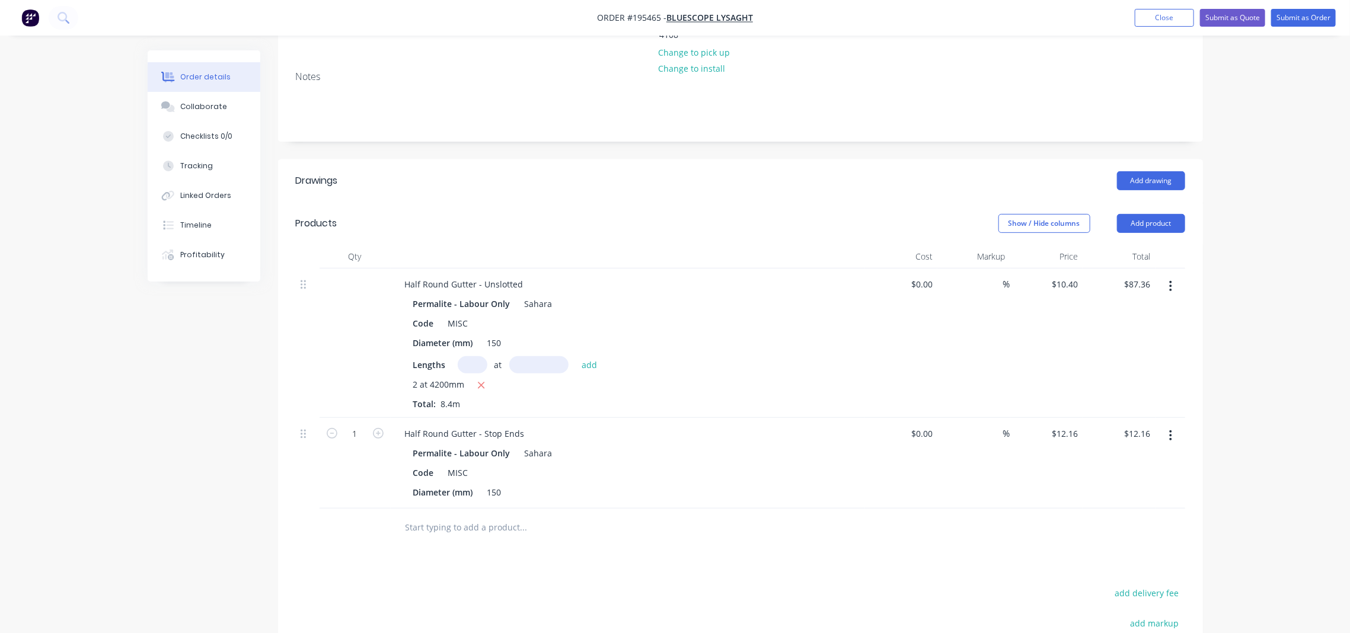
click at [380, 426] on button "button" at bounding box center [378, 432] width 15 height 12
type input "2"
type input "$24.32"
click at [380, 426] on button "button" at bounding box center [378, 432] width 15 height 12
type input "3"
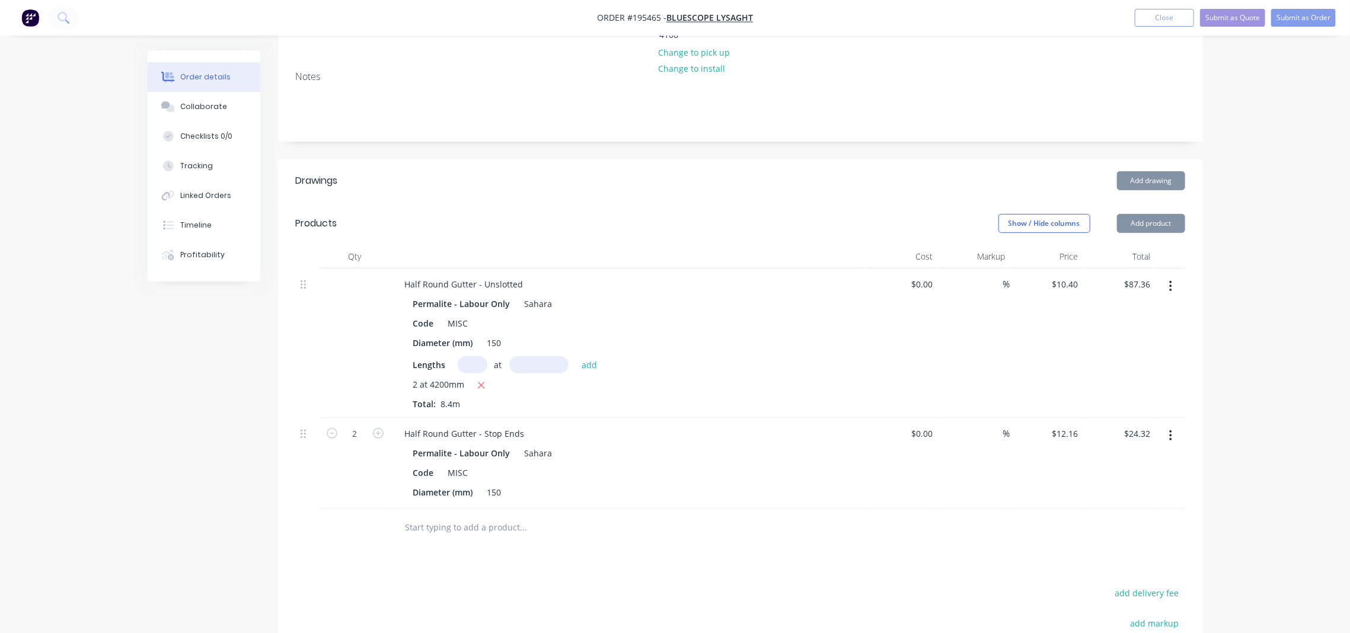
type input "$36.48"
click at [336, 428] on icon "button" at bounding box center [332, 433] width 11 height 11
type input "2"
type input "$24.32"
click at [1254, 258] on div "Order details Collaborate Checklists 0/0 Tracking Linked Orders Timeline Profit…" at bounding box center [675, 305] width 1350 height 1088
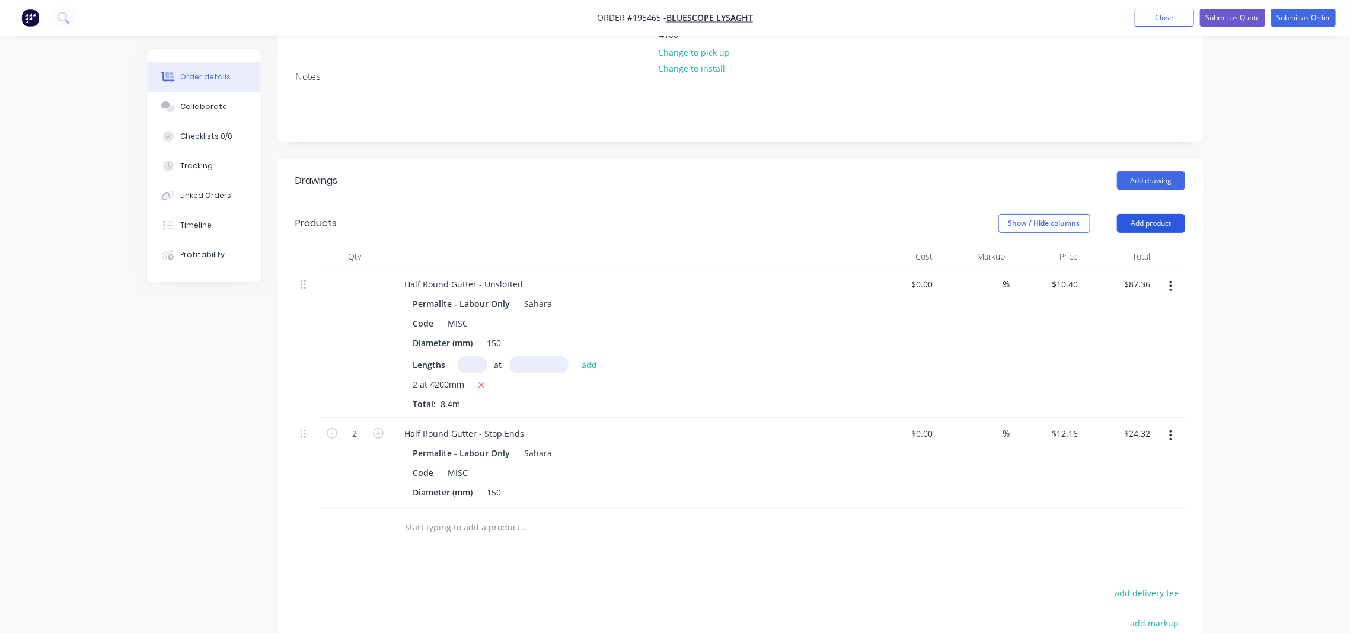
click at [1177, 214] on button "Add product" at bounding box center [1151, 223] width 68 height 19
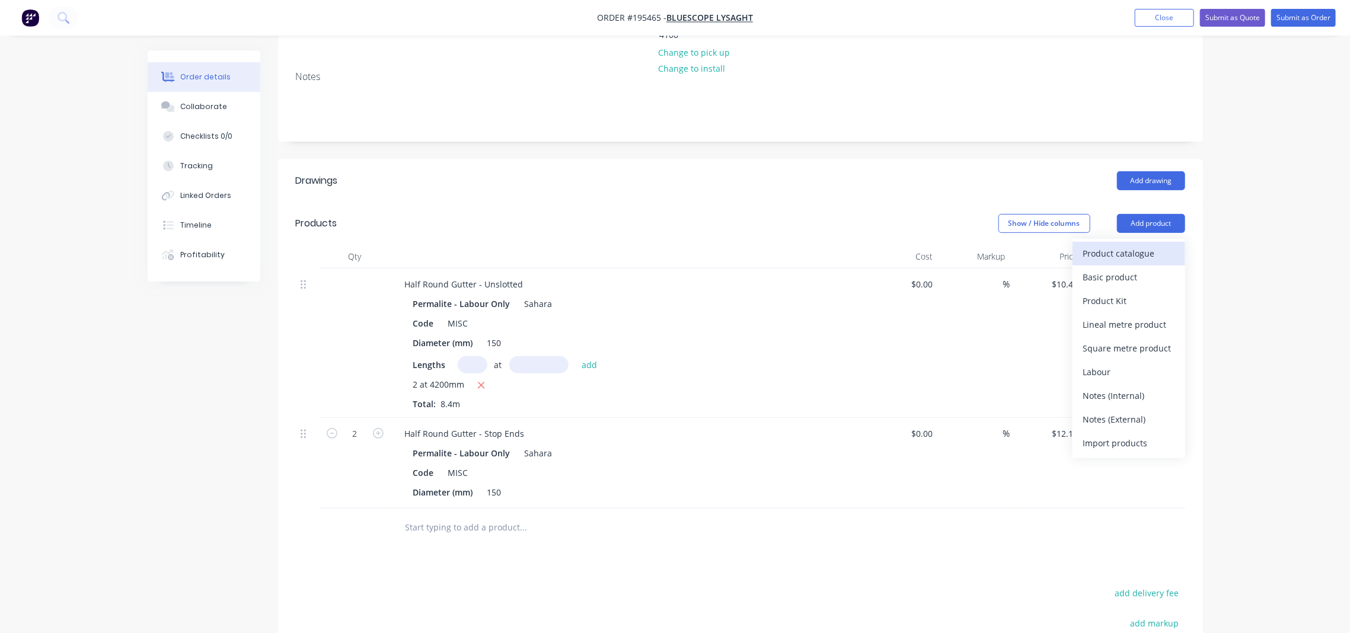
click at [1157, 245] on div "Product catalogue" at bounding box center [1128, 253] width 91 height 17
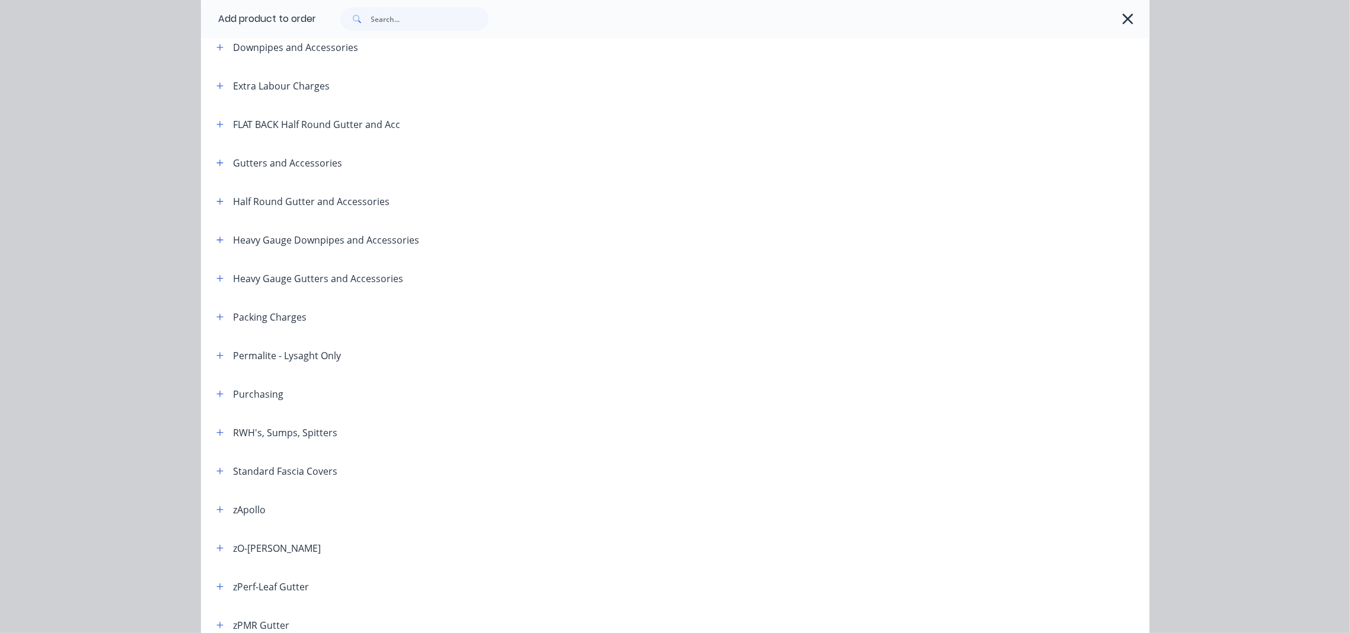
scroll to position [82, 0]
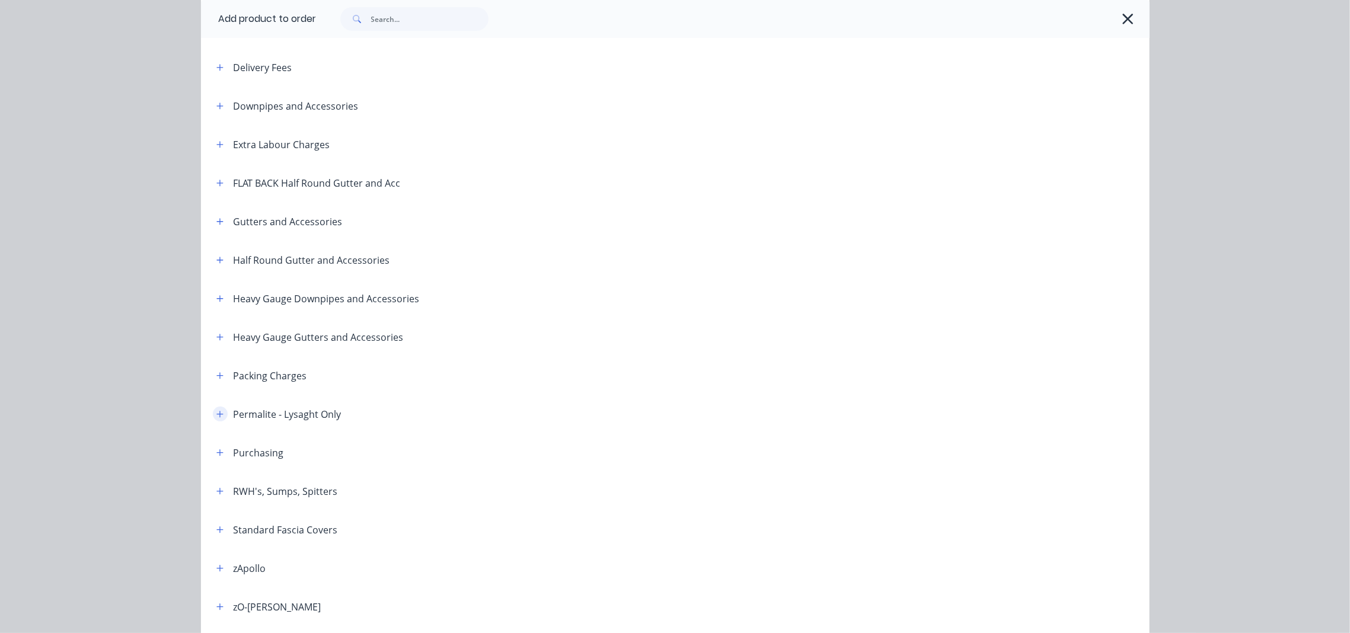
click at [216, 416] on icon "button" at bounding box center [219, 414] width 7 height 8
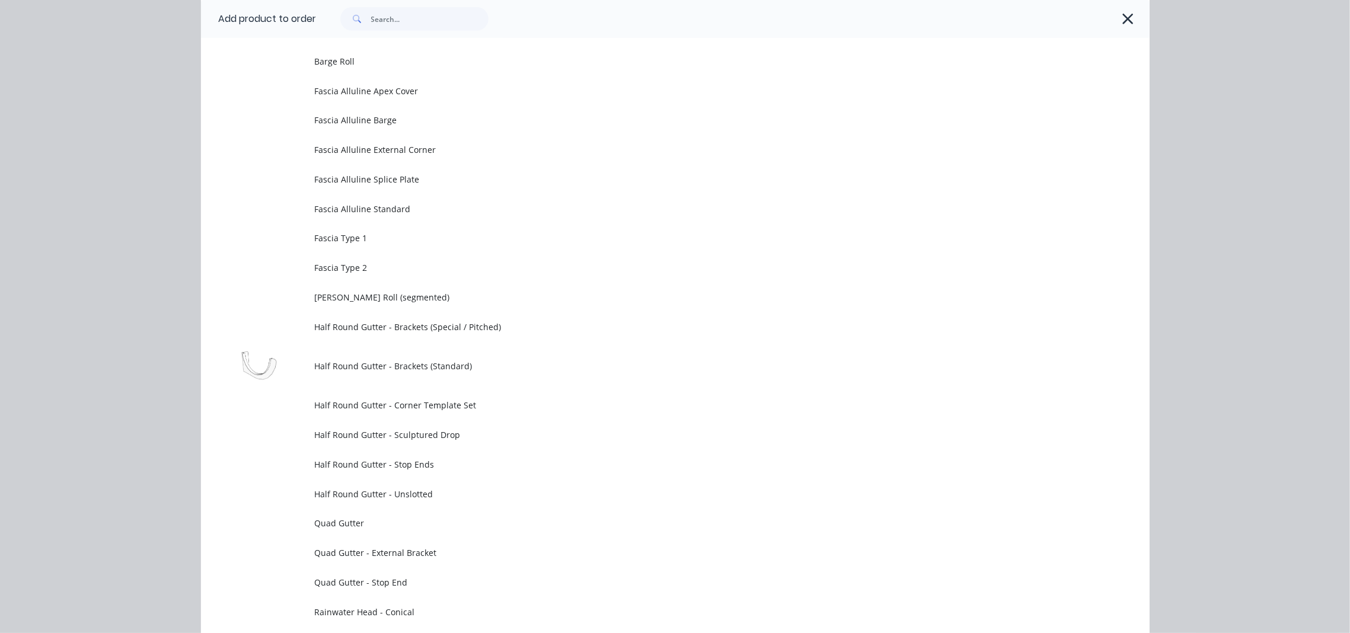
scroll to position [477, 0]
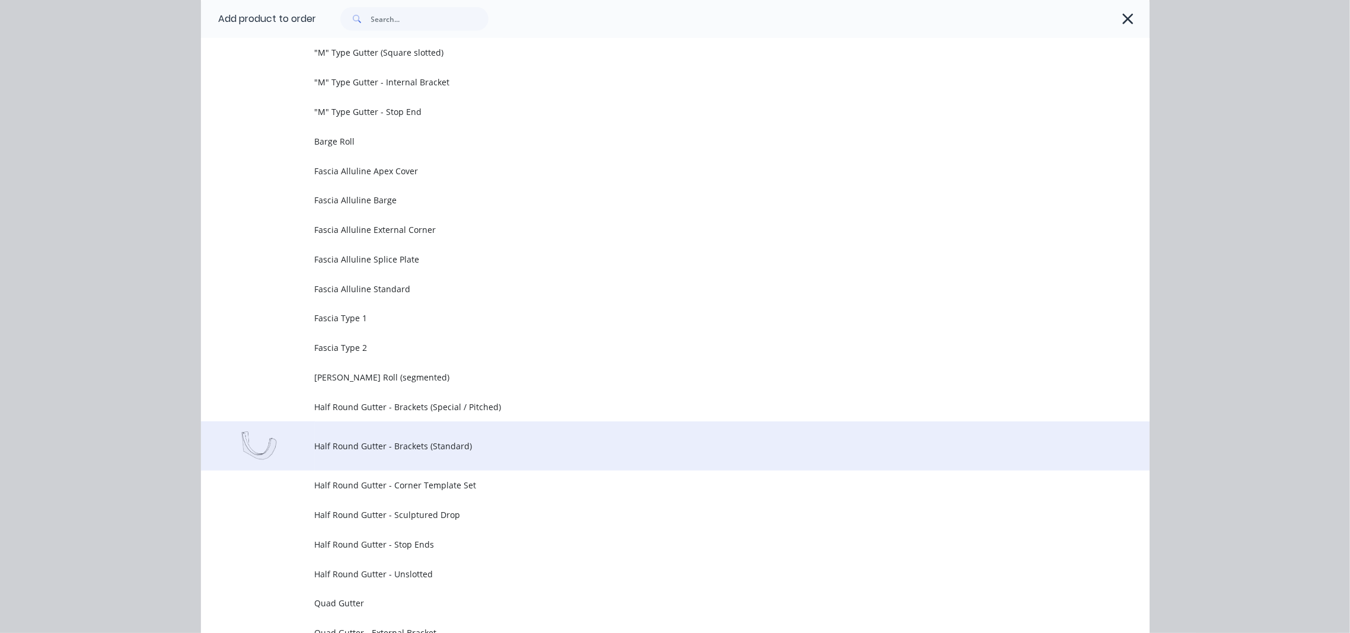
click at [436, 449] on span "Half Round Gutter - Brackets (Standard)" at bounding box center [649, 446] width 668 height 12
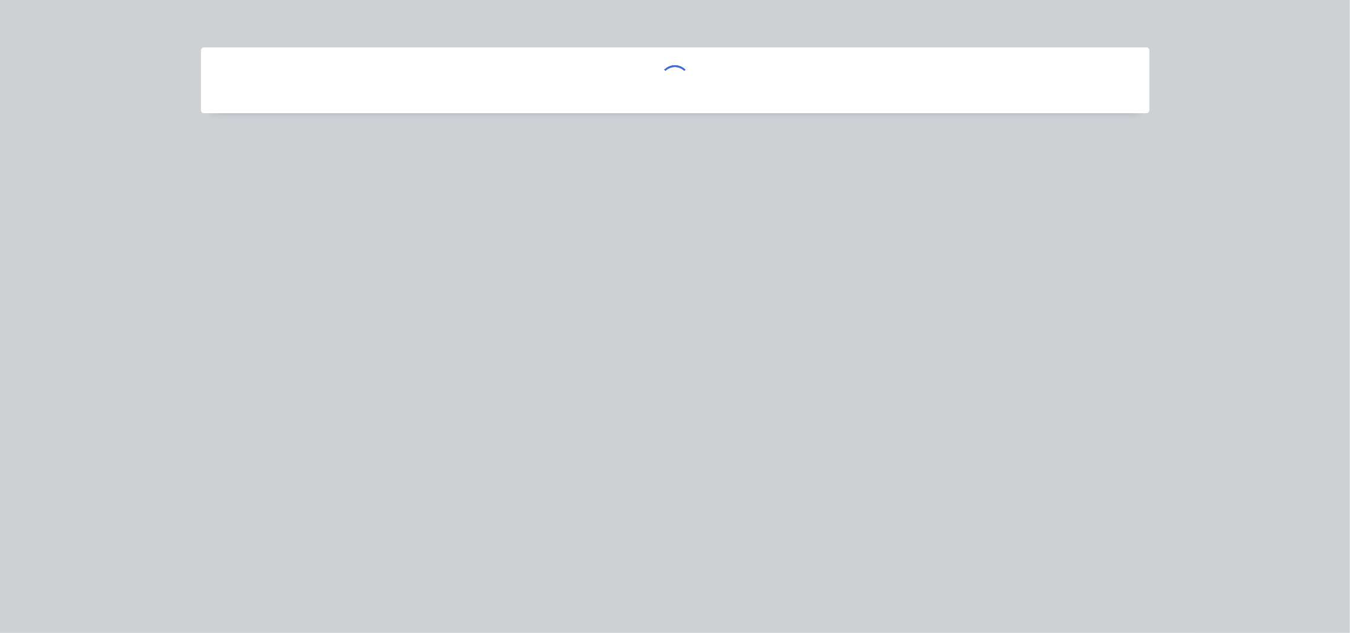
scroll to position [0, 0]
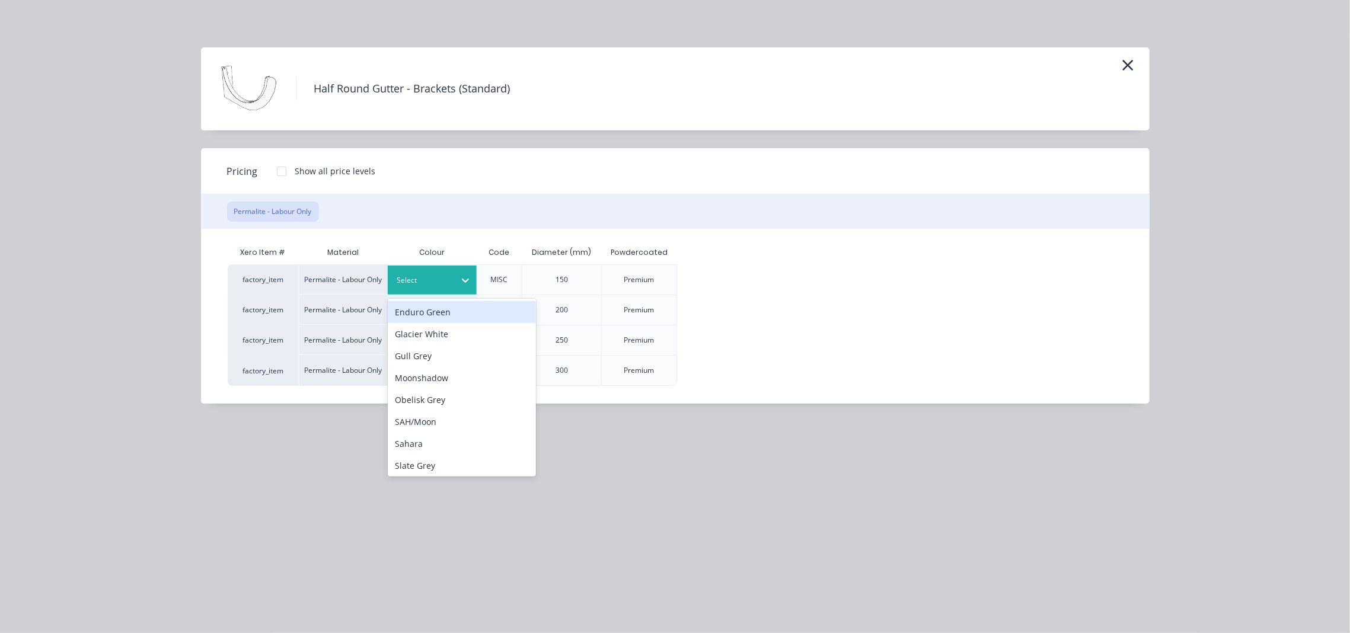
click at [451, 279] on div "Select" at bounding box center [421, 280] width 66 height 15
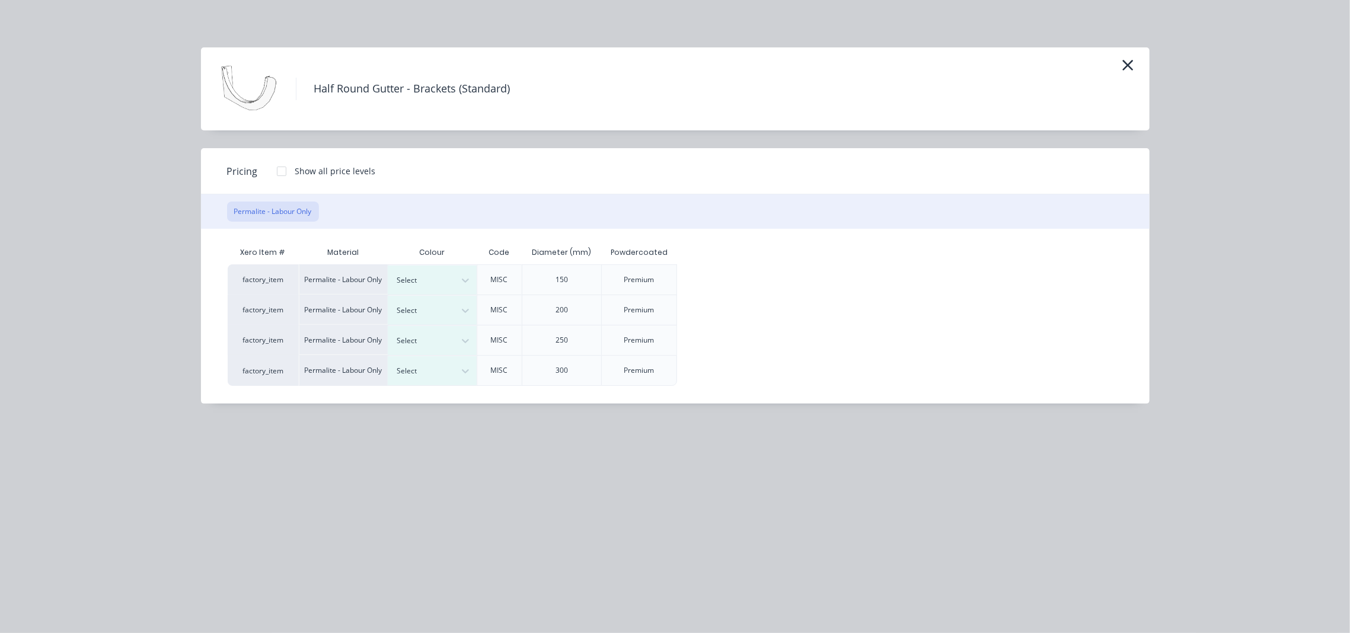
click at [274, 170] on div at bounding box center [282, 171] width 24 height 24
click at [1125, 62] on icon "button" at bounding box center [1127, 65] width 11 height 11
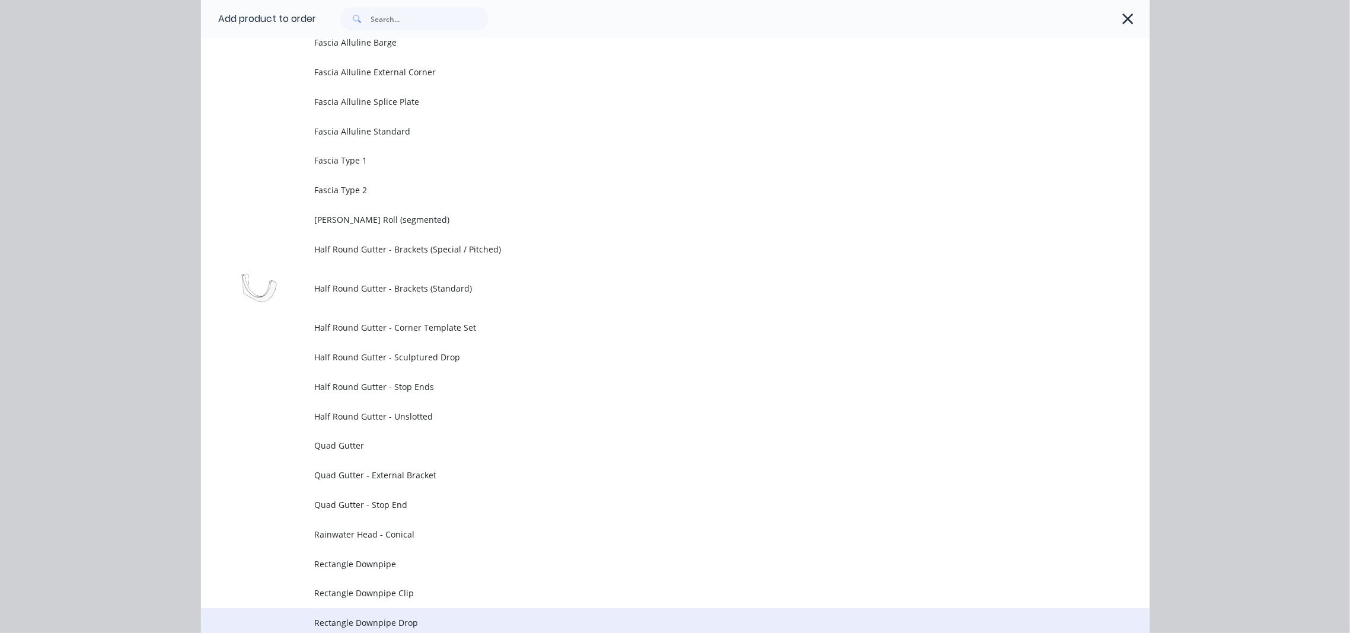
scroll to position [555, 0]
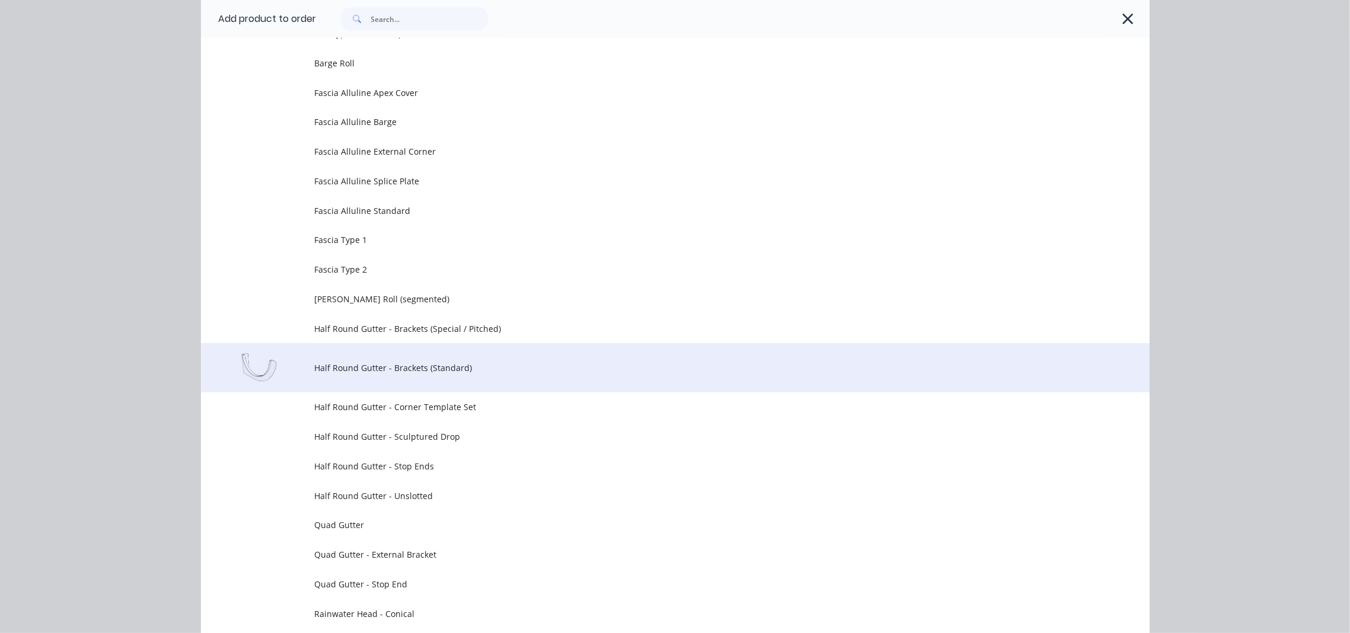
click at [465, 372] on span "Half Round Gutter - Brackets (Standard)" at bounding box center [649, 368] width 668 height 12
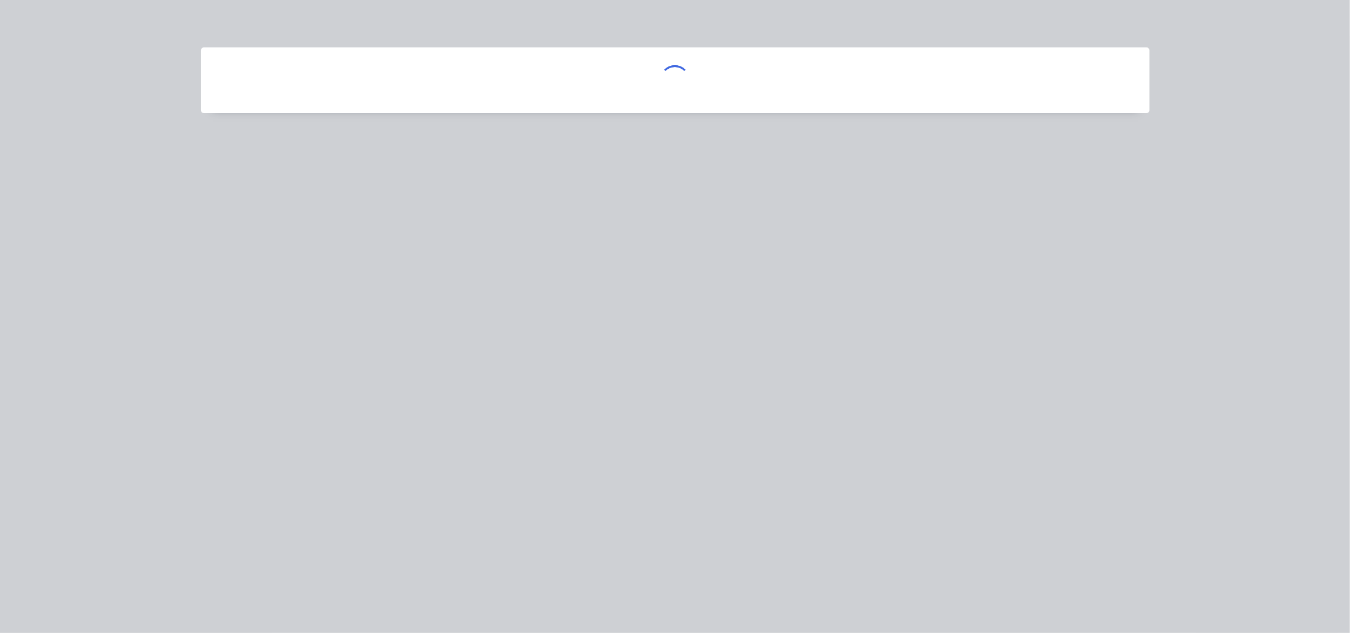
scroll to position [0, 0]
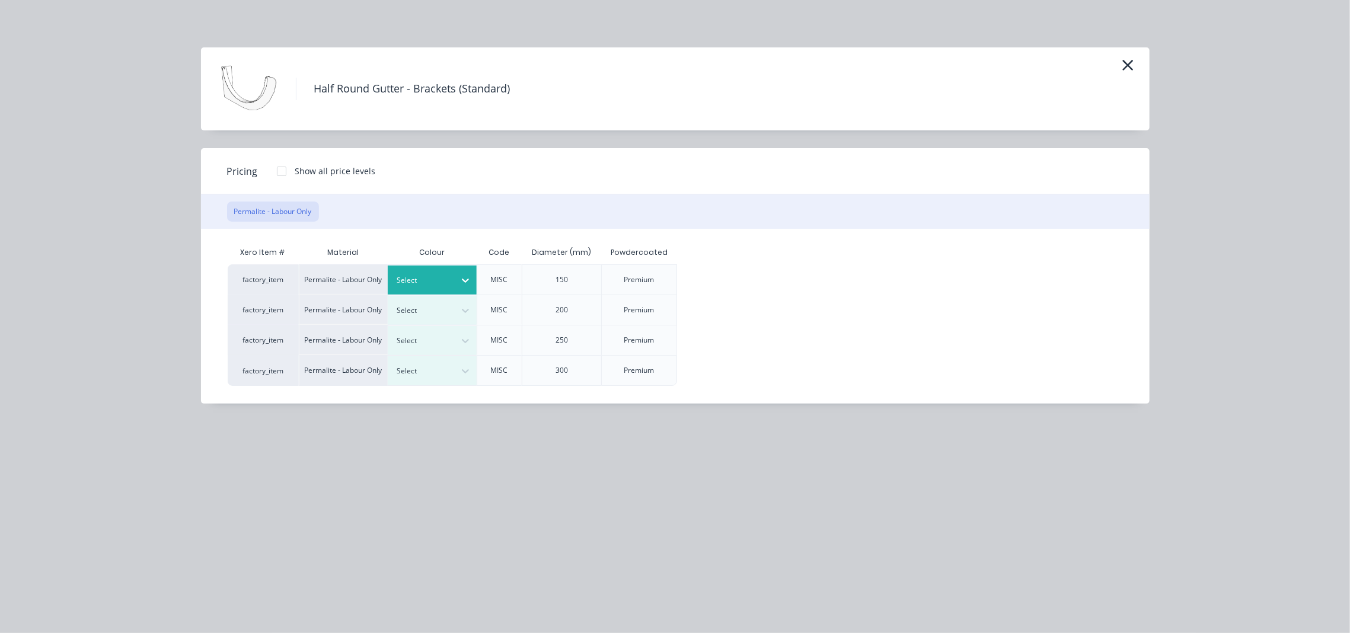
click at [432, 289] on div "Select" at bounding box center [432, 280] width 89 height 29
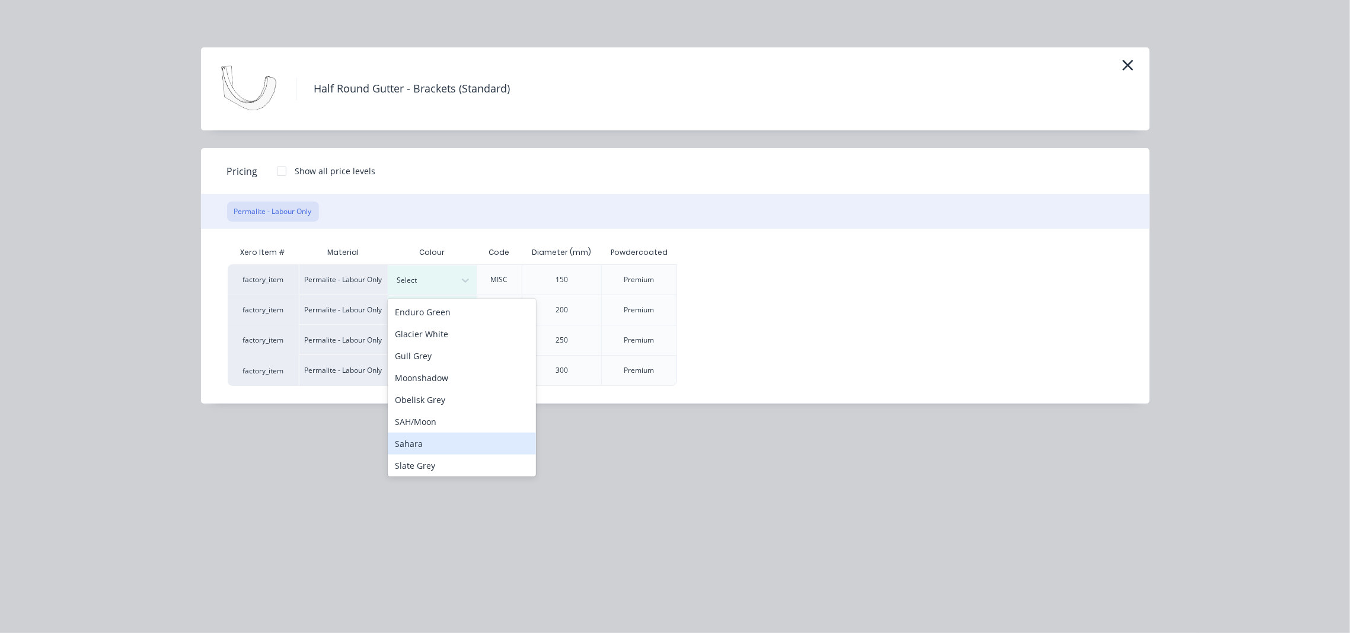
click at [447, 442] on div "Sahara" at bounding box center [462, 444] width 148 height 22
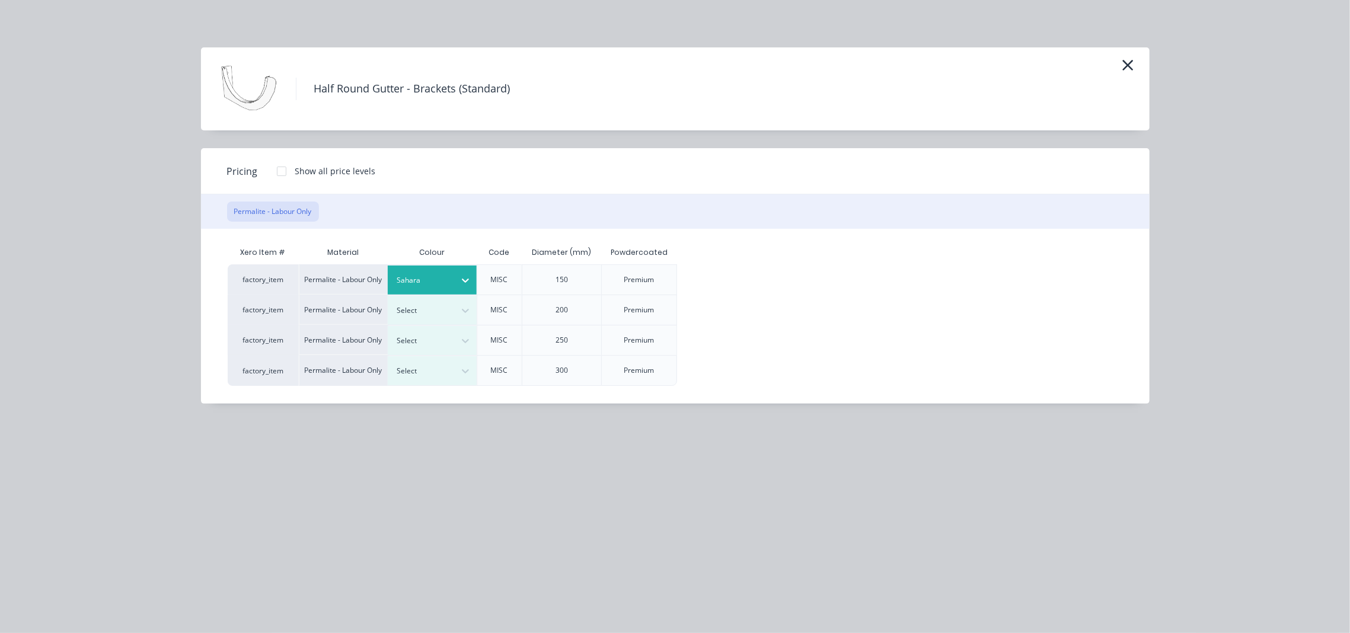
click at [282, 168] on div at bounding box center [282, 171] width 24 height 24
click at [720, 289] on div "$21.50" at bounding box center [715, 280] width 75 height 30
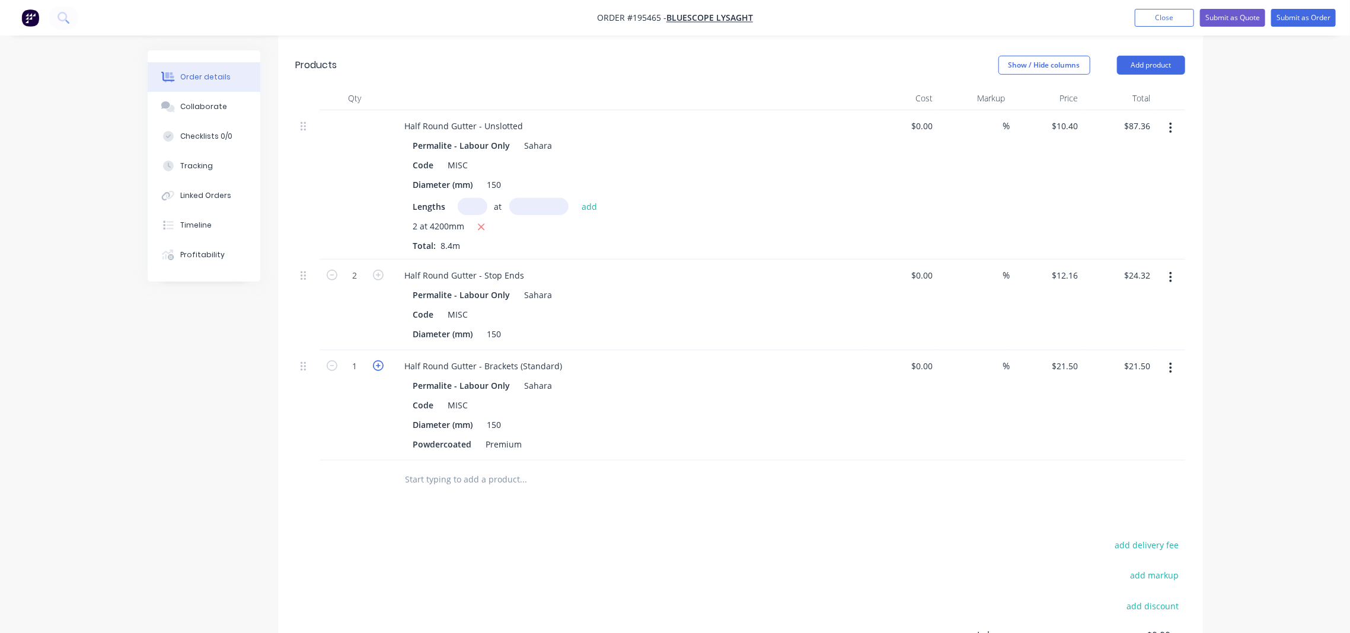
click at [375, 360] on icon "button" at bounding box center [378, 365] width 11 height 11
type input "2"
type input "$43.00"
click at [375, 360] on icon "button" at bounding box center [378, 365] width 11 height 11
type input "3"
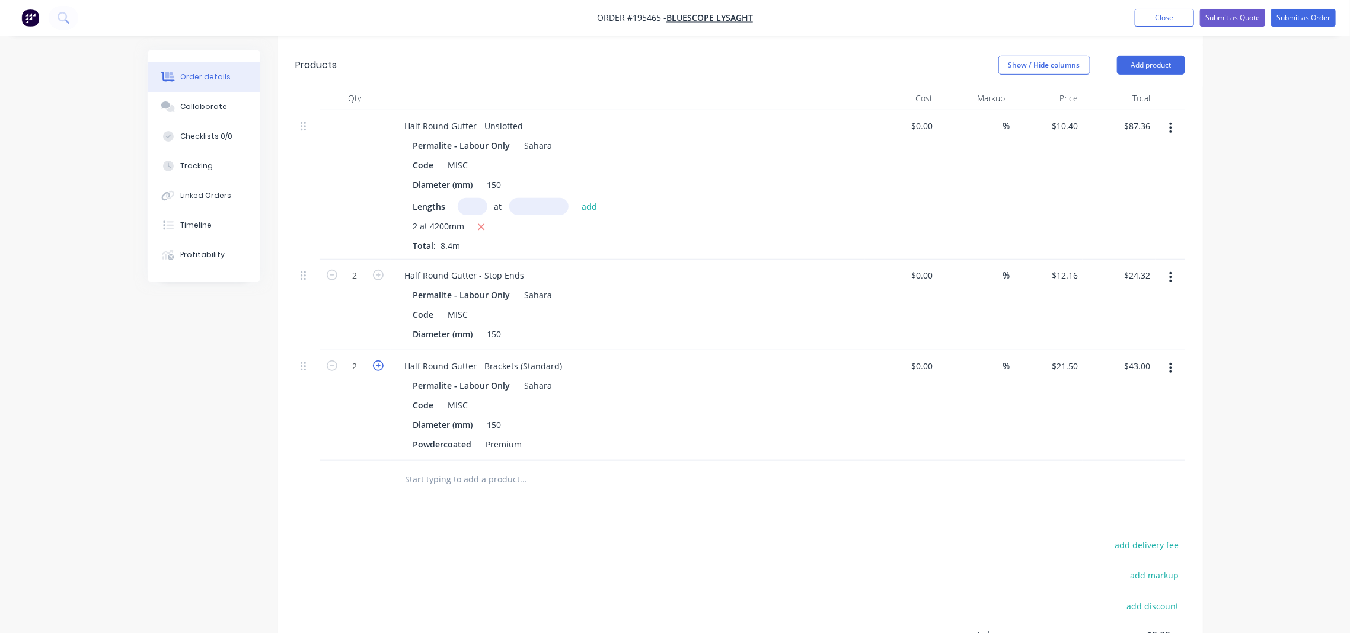
type input "$64.50"
click at [375, 360] on icon "button" at bounding box center [378, 365] width 11 height 11
type input "4"
type input "$86.00"
click at [375, 360] on icon "button" at bounding box center [378, 365] width 11 height 11
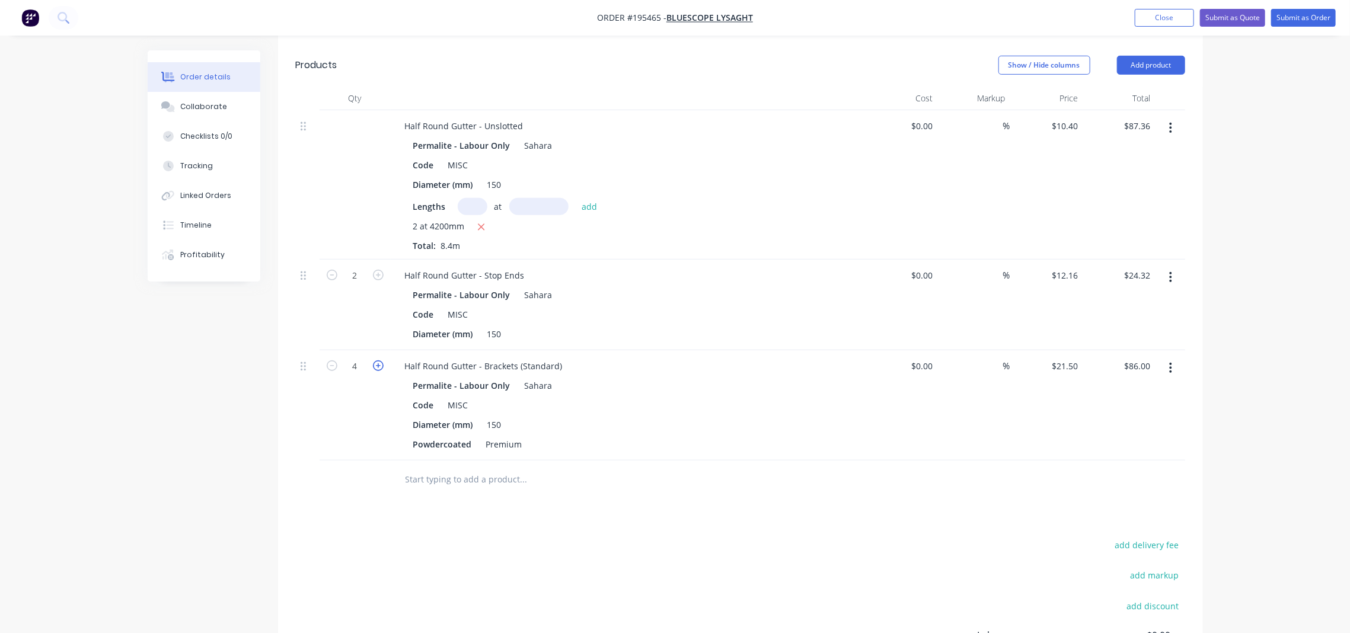
type input "5"
type input "$107.50"
click at [375, 360] on icon "button" at bounding box center [378, 365] width 11 height 11
type input "6"
type input "$129.00"
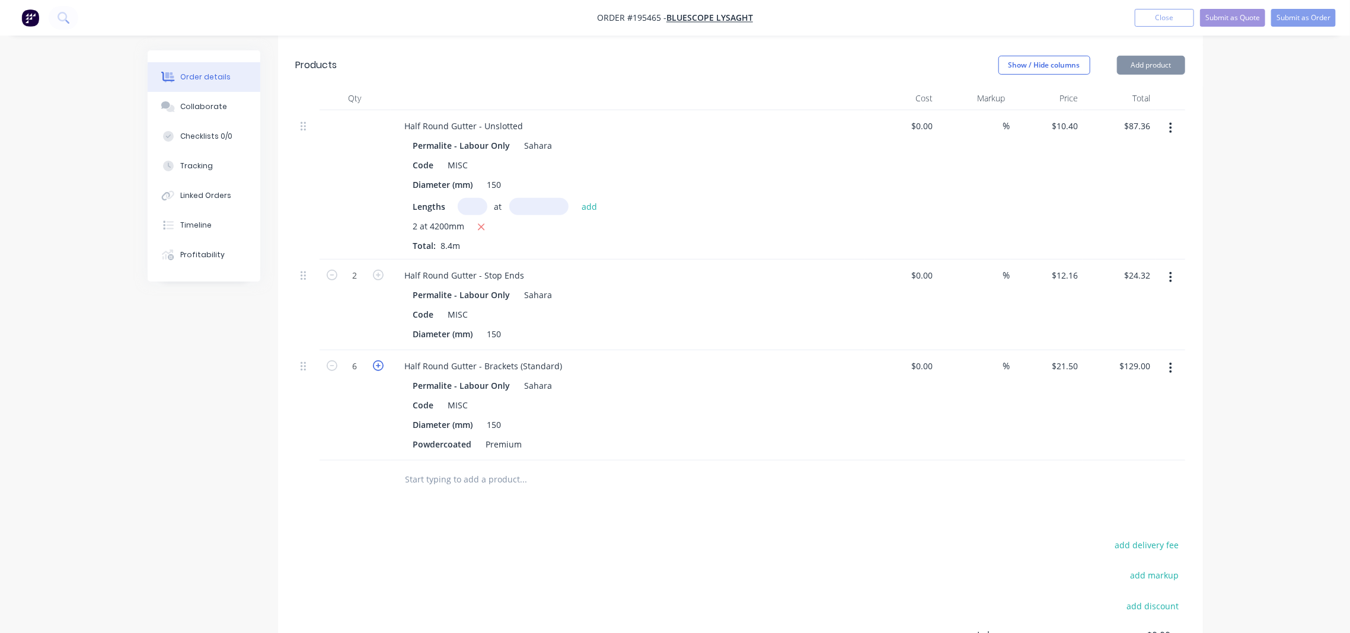
click at [375, 360] on icon "button" at bounding box center [378, 365] width 11 height 11
type input "7"
type input "$150.50"
click at [375, 360] on icon "button" at bounding box center [378, 365] width 11 height 11
type input "8"
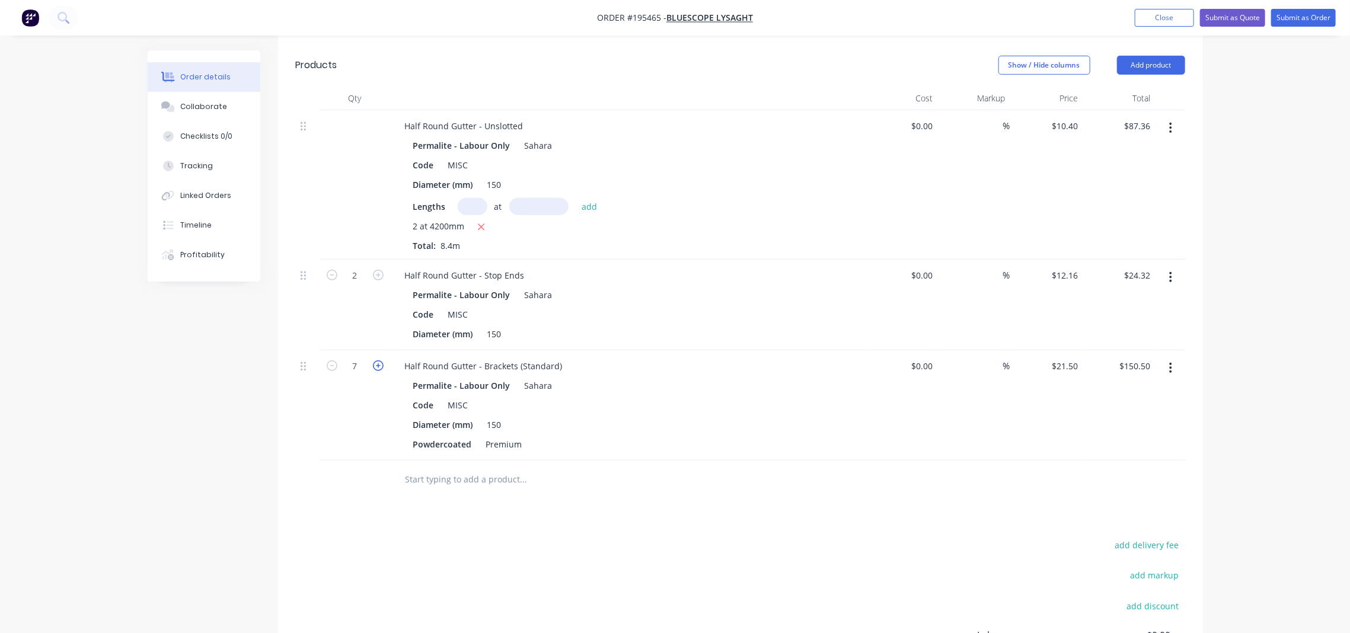
type input "$172.00"
click at [375, 360] on icon "button" at bounding box center [378, 365] width 11 height 11
type input "9"
type input "$193.50"
click at [375, 360] on icon "button" at bounding box center [378, 365] width 11 height 11
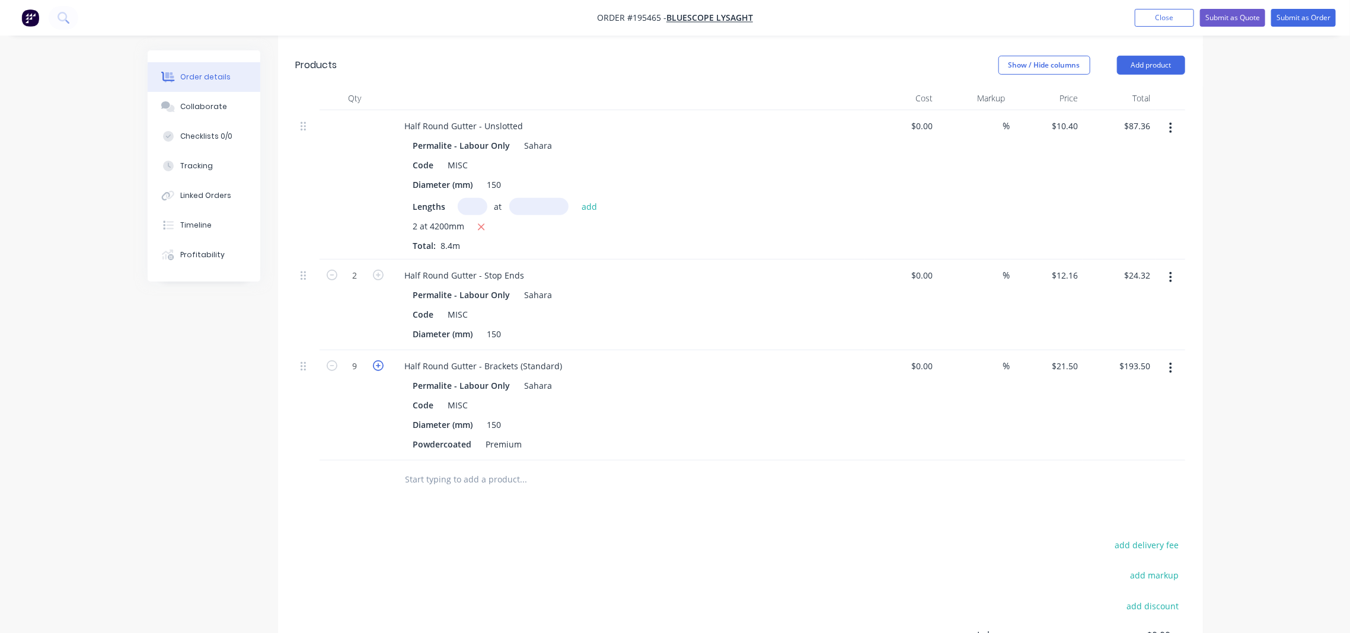
type input "10"
type input "$215.00"
click at [424, 497] on div "Drawings Add drawing Products Show / Hide columns Add product Qty Cost Markup P…" at bounding box center [740, 392] width 925 height 783
click at [537, 491] on div "Drawings Add drawing Products Show / Hide columns Add product Qty Cost Markup P…" at bounding box center [740, 392] width 925 height 783
click at [518, 468] on input "text" at bounding box center [523, 480] width 237 height 24
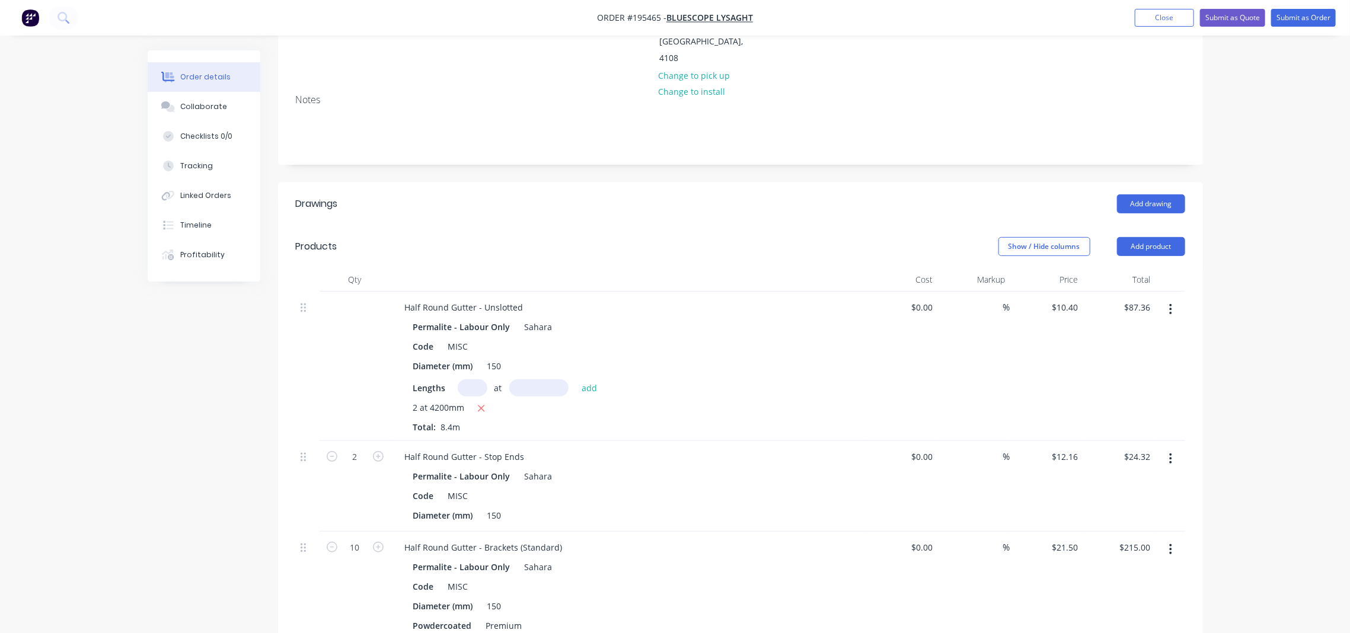
scroll to position [81, 0]
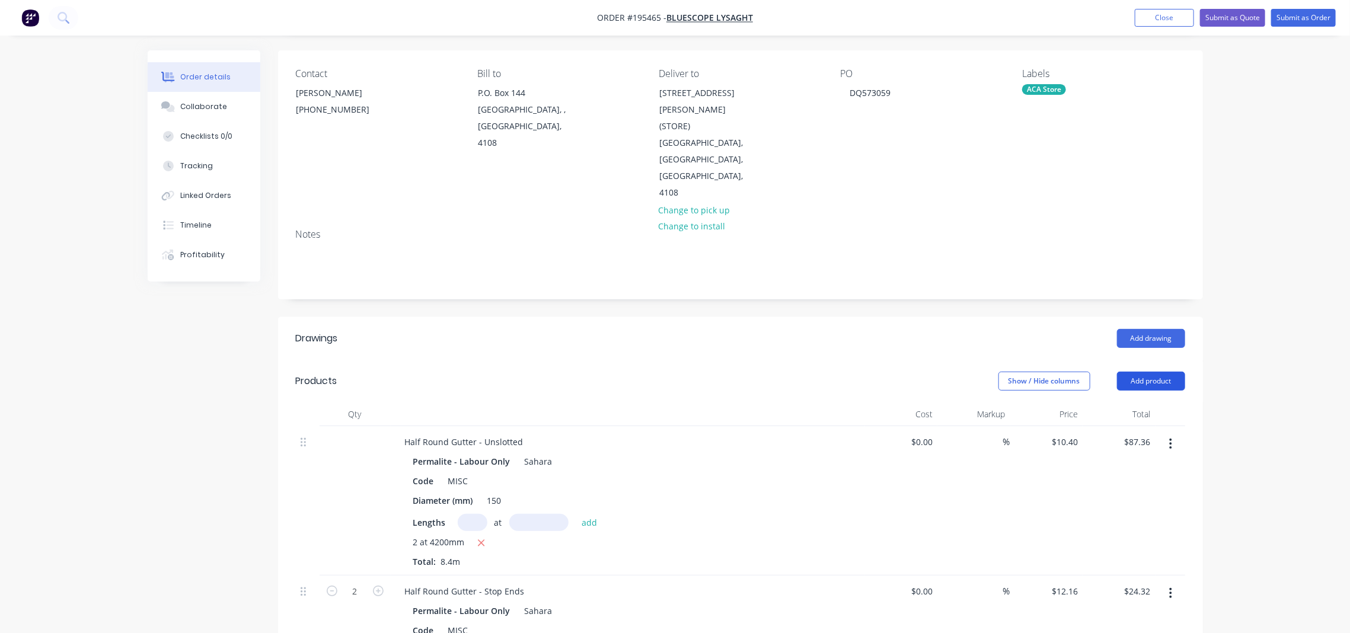
click at [1132, 372] on button "Add product" at bounding box center [1151, 381] width 68 height 19
click at [1139, 403] on div "Product catalogue" at bounding box center [1128, 411] width 91 height 17
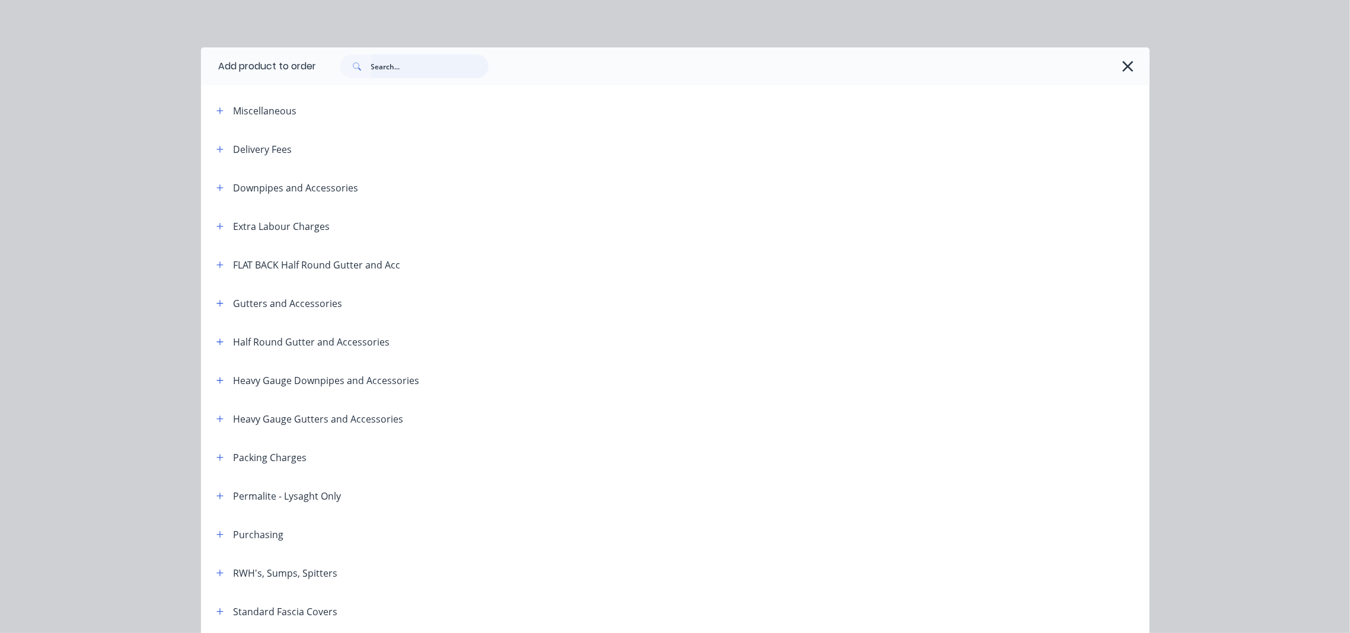
click at [385, 76] on input "text" at bounding box center [429, 67] width 117 height 24
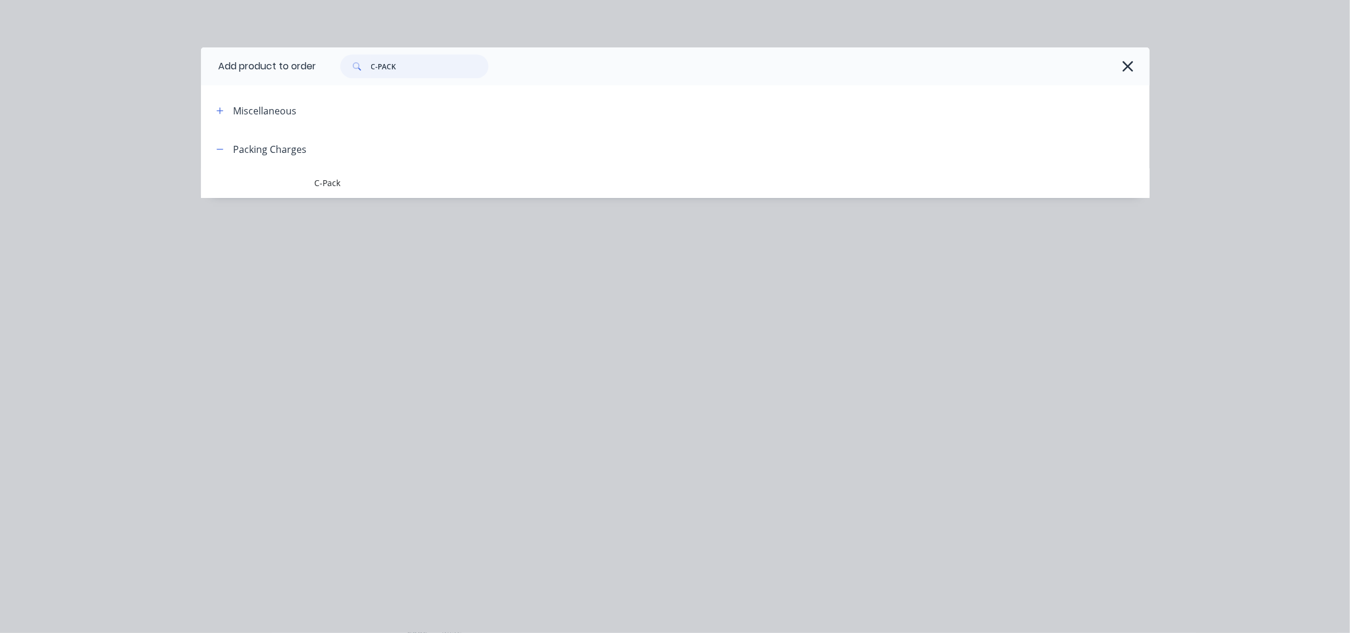
type input "C-PACK"
click at [336, 183] on span "C-Pack" at bounding box center [649, 183] width 668 height 12
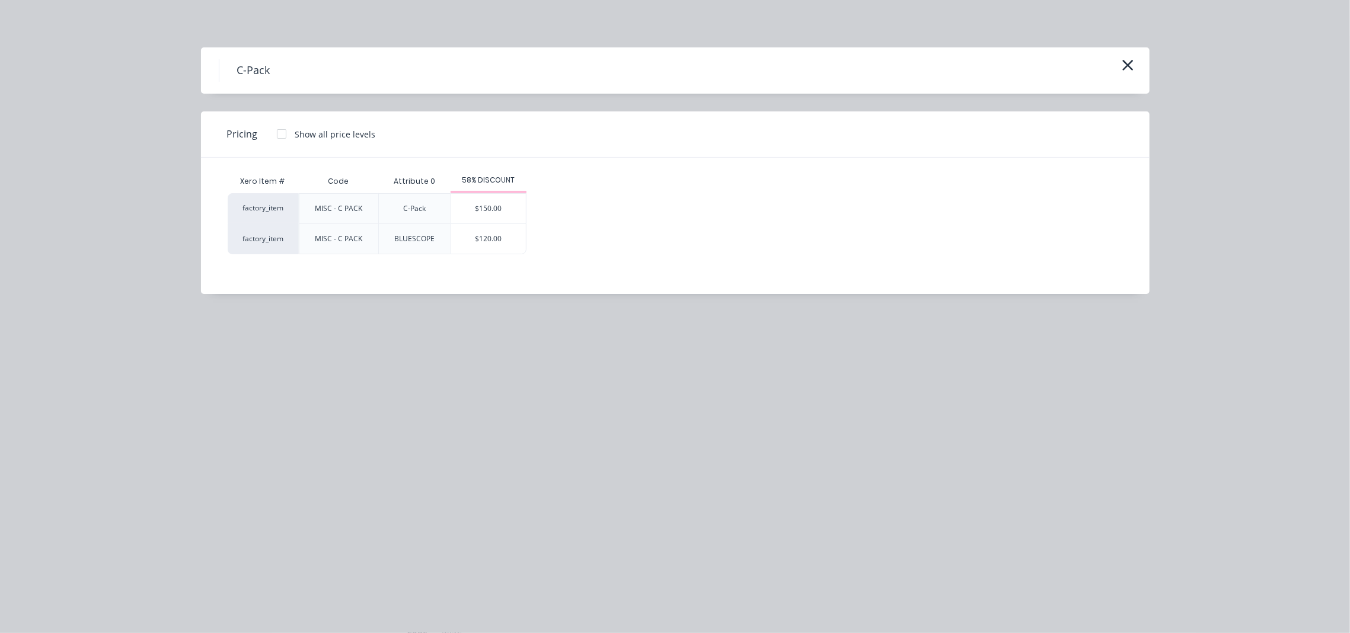
drag, startPoint x: 494, startPoint y: 247, endPoint x: 529, endPoint y: 253, distance: 35.4
click at [494, 246] on div "$120.00" at bounding box center [488, 239] width 75 height 30
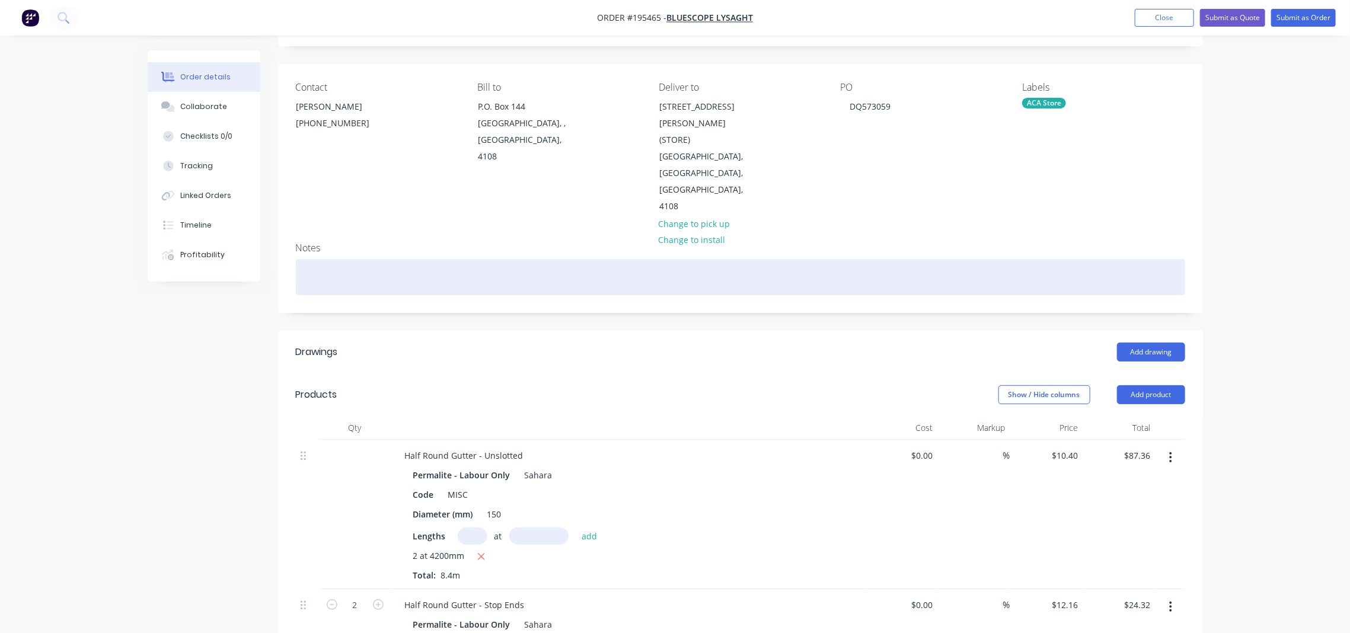
scroll to position [0, 0]
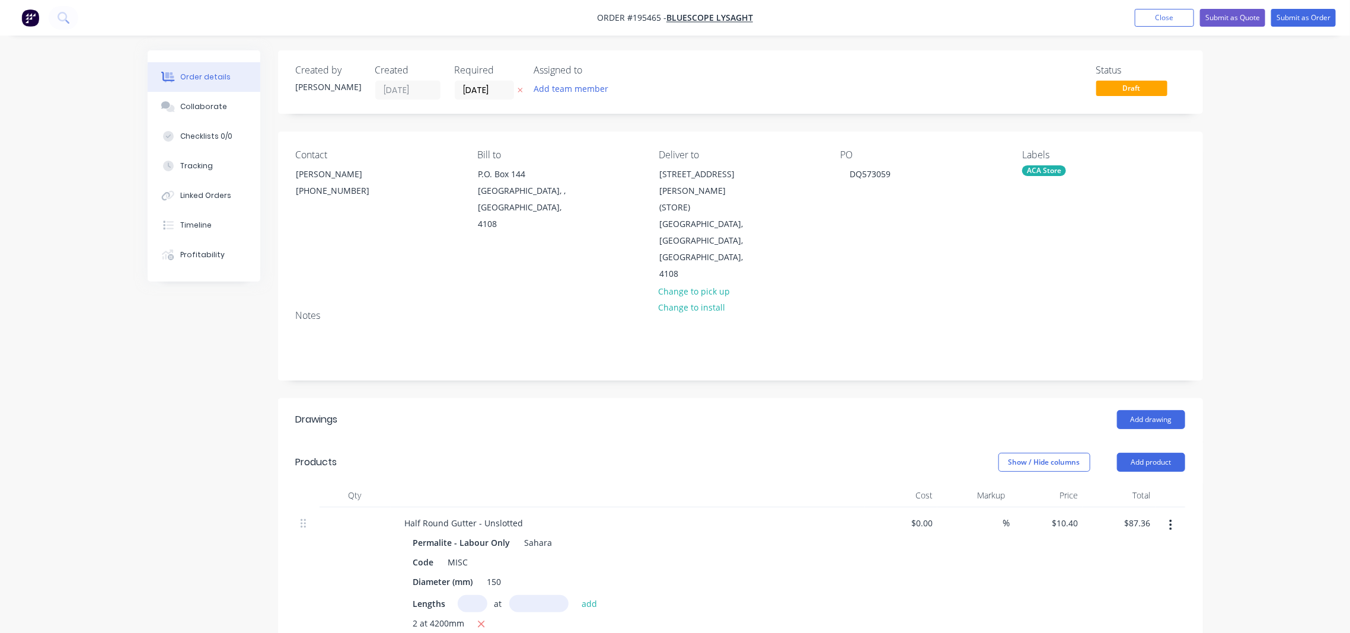
click at [1259, 175] on div "Order details Collaborate Checklists 0/0 Tracking Linked Orders Timeline Profit…" at bounding box center [675, 636] width 1350 height 1272
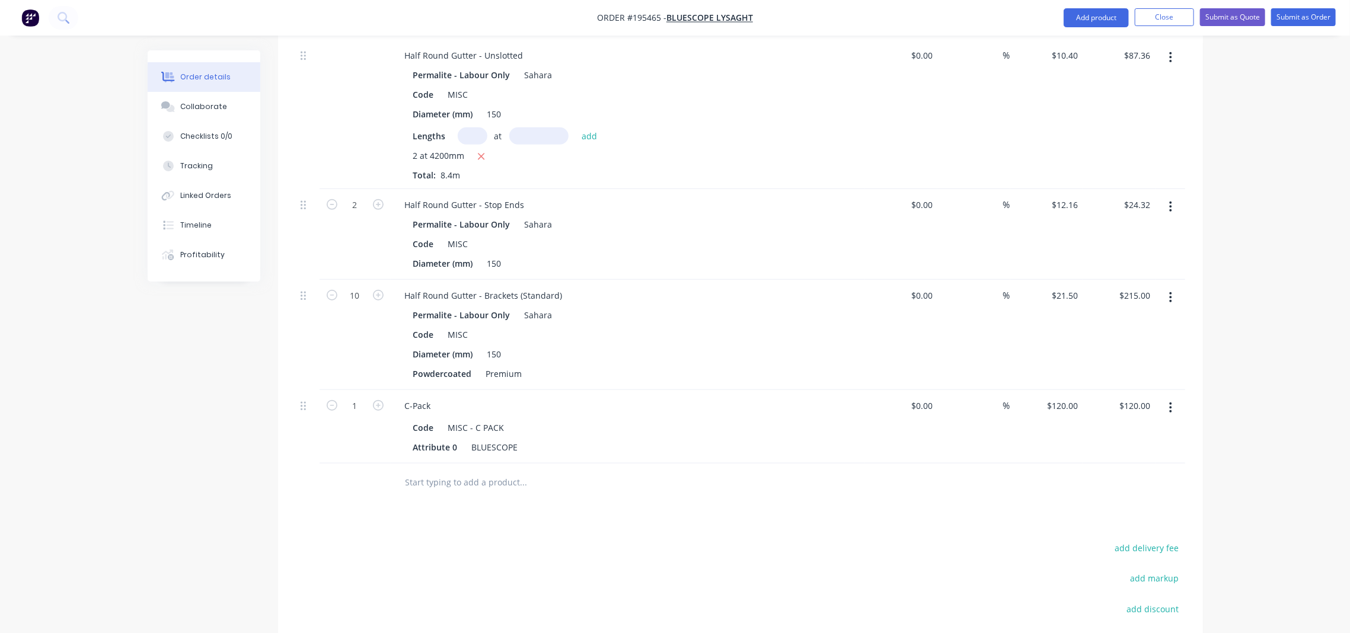
scroll to position [449, 0]
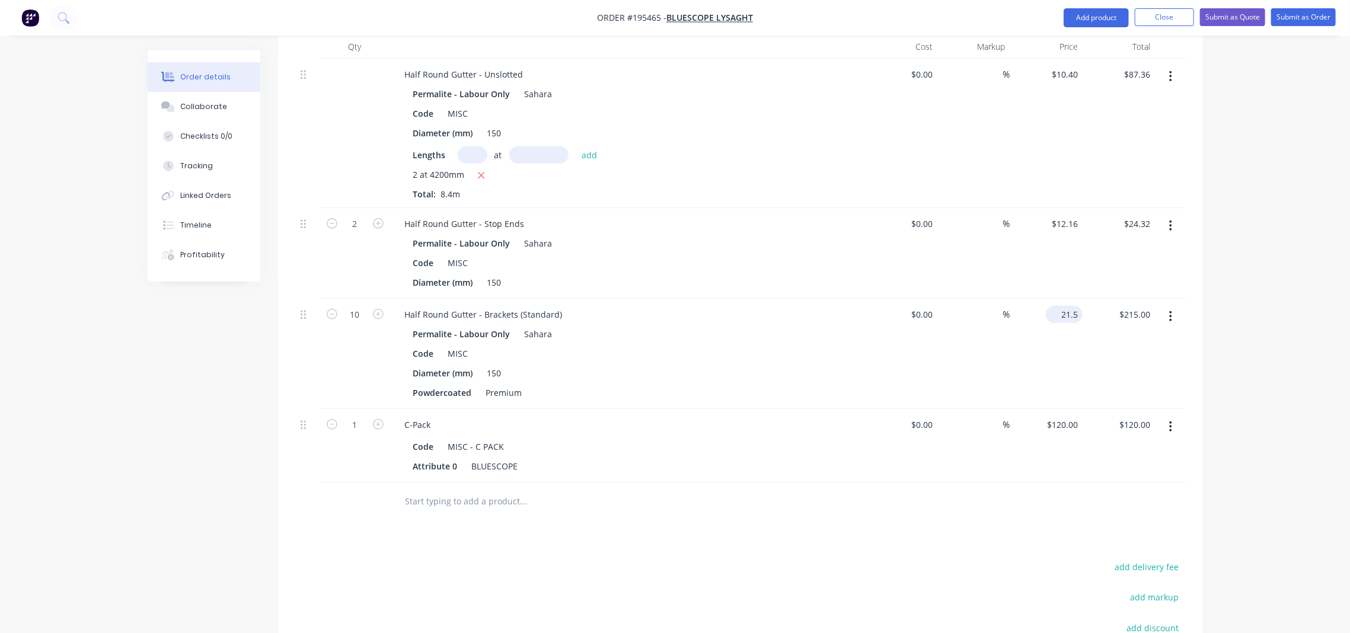
click at [1078, 306] on input "21.5" at bounding box center [1066, 314] width 32 height 17
type input "$23.96"
type input "$239.60"
drag, startPoint x: 1219, startPoint y: 266, endPoint x: 1237, endPoint y: 261, distance: 19.1
click at [1219, 266] on div "Order details Collaborate Checklists 0/0 Tracking Linked Orders Timeline Profit…" at bounding box center [675, 187] width 1350 height 1272
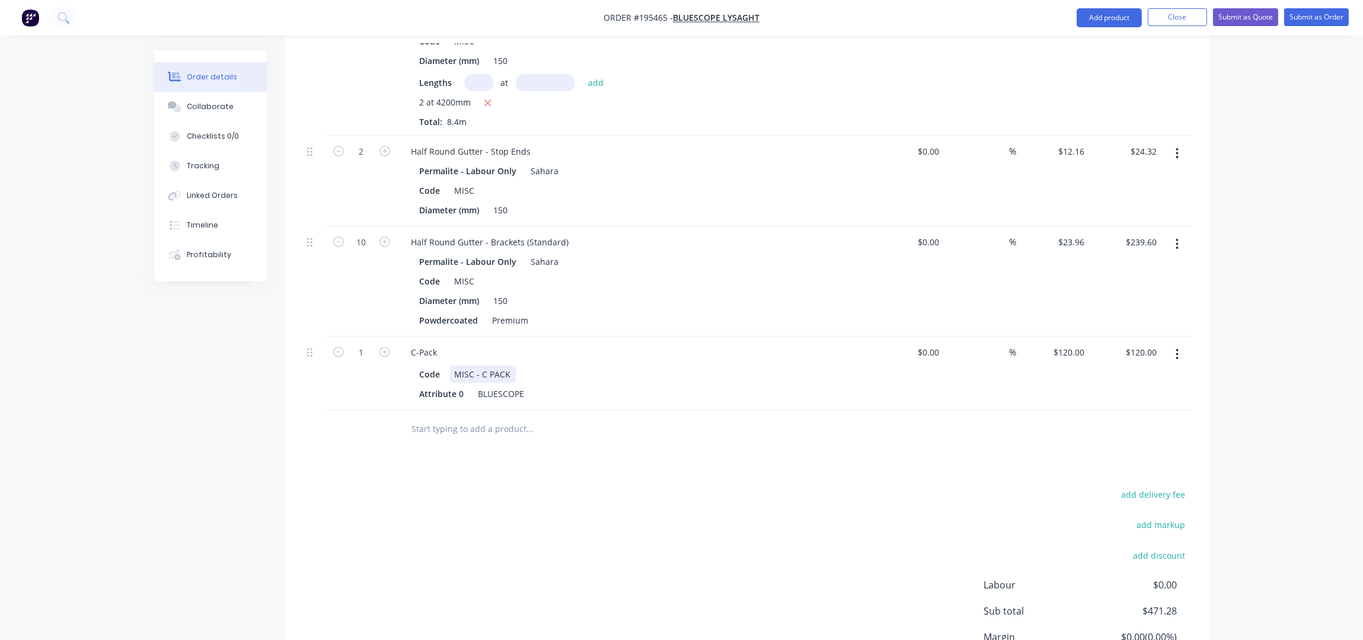
scroll to position [442, 0]
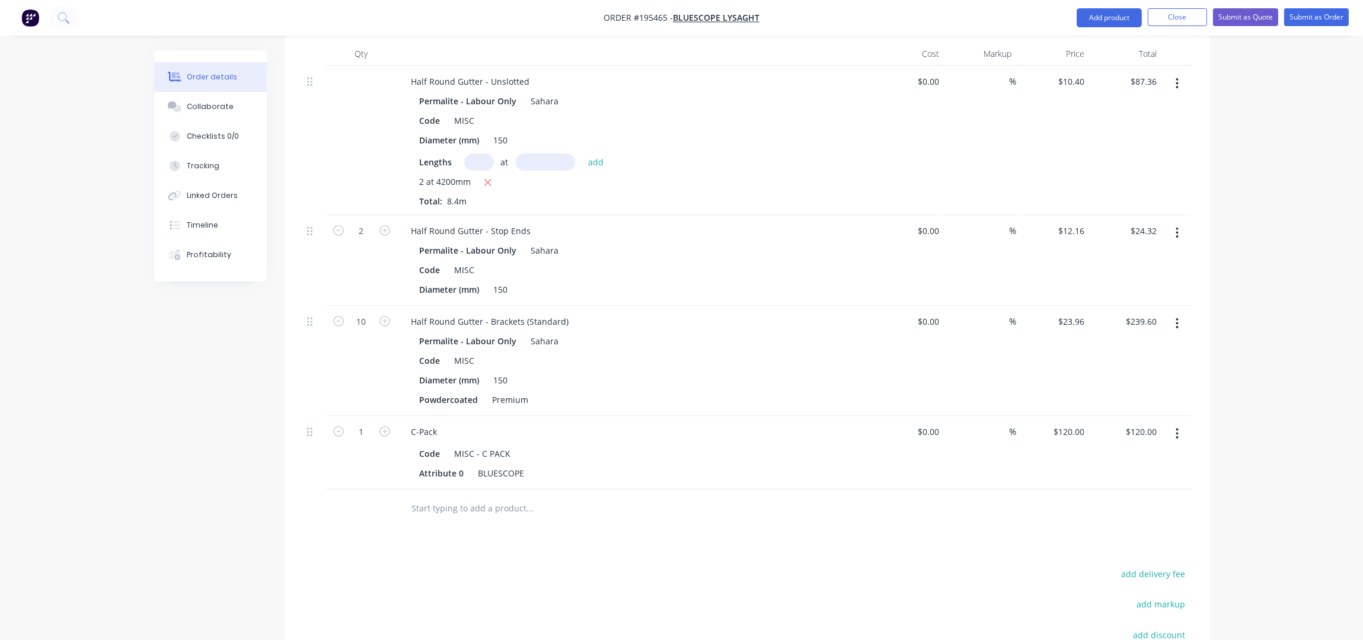
click at [1173, 313] on button "button" at bounding box center [1177, 323] width 28 height 21
click at [1136, 346] on div "Edit" at bounding box center [1135, 354] width 91 height 17
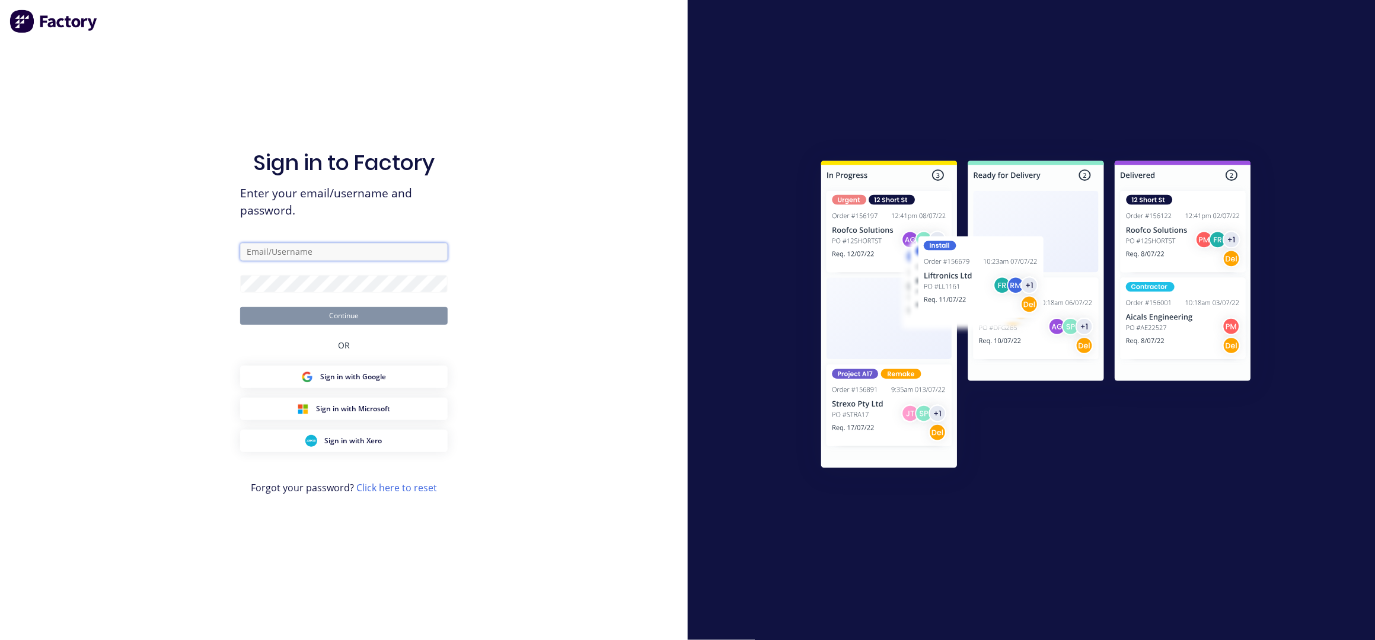
type input "taylor@fmfabricators.com.au"
click at [320, 317] on button "Continue" at bounding box center [343, 316] width 207 height 18
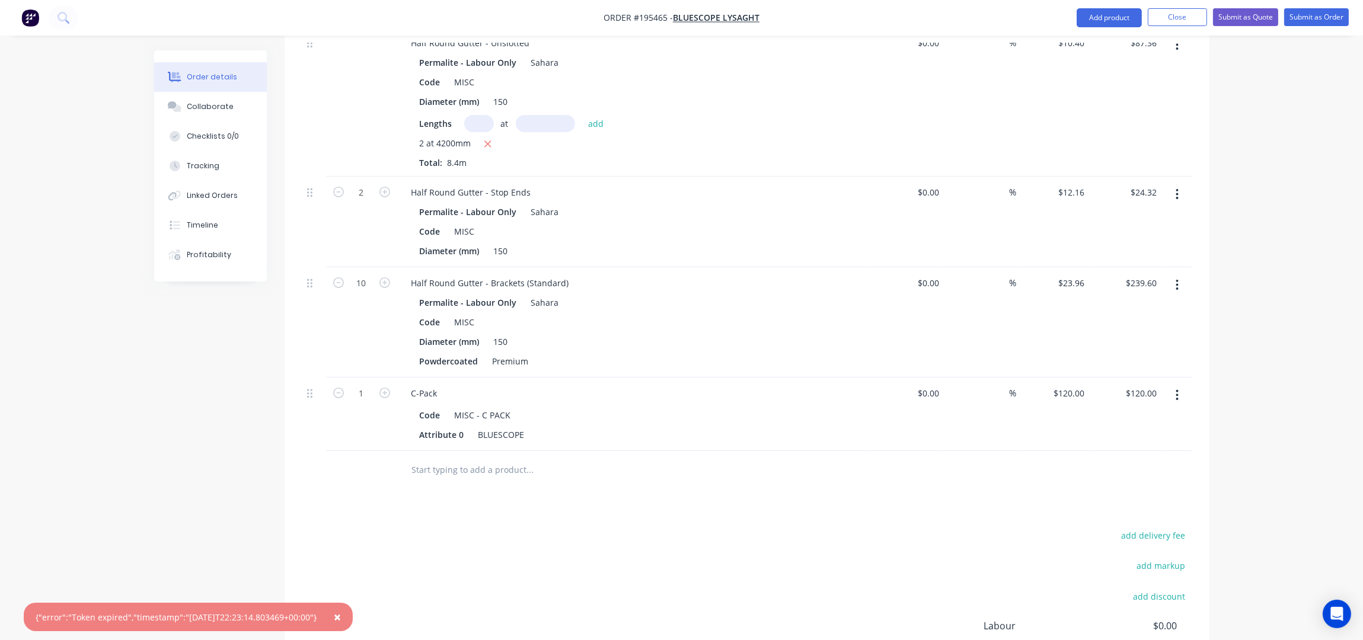
scroll to position [553, 0]
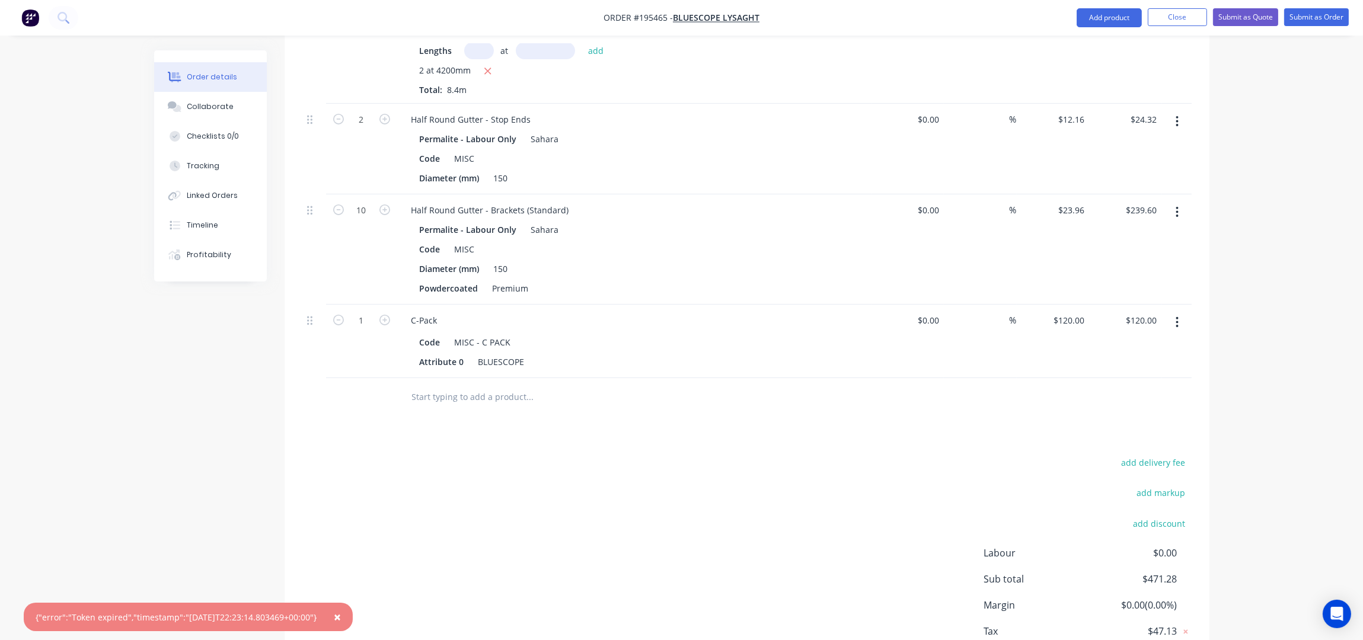
click at [353, 615] on button "×" at bounding box center [337, 617] width 31 height 28
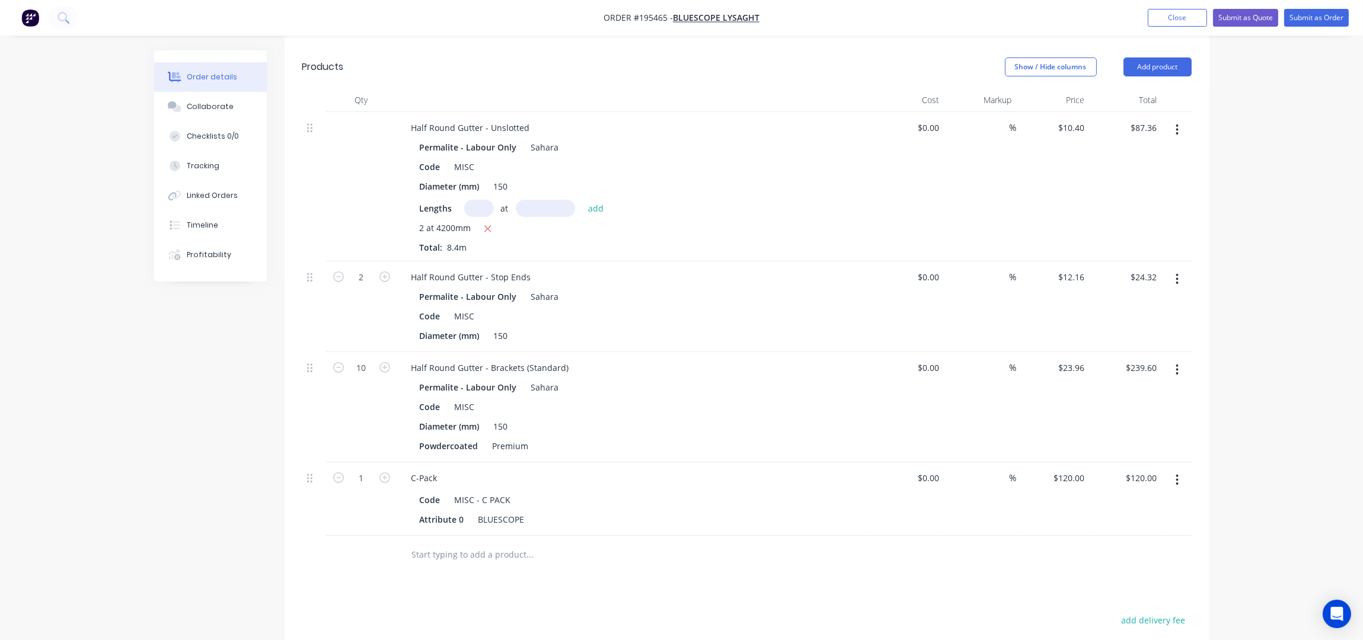
scroll to position [395, 0]
click at [1181, 360] on button "button" at bounding box center [1177, 370] width 28 height 21
click at [1125, 393] on div "Edit" at bounding box center [1135, 401] width 91 height 17
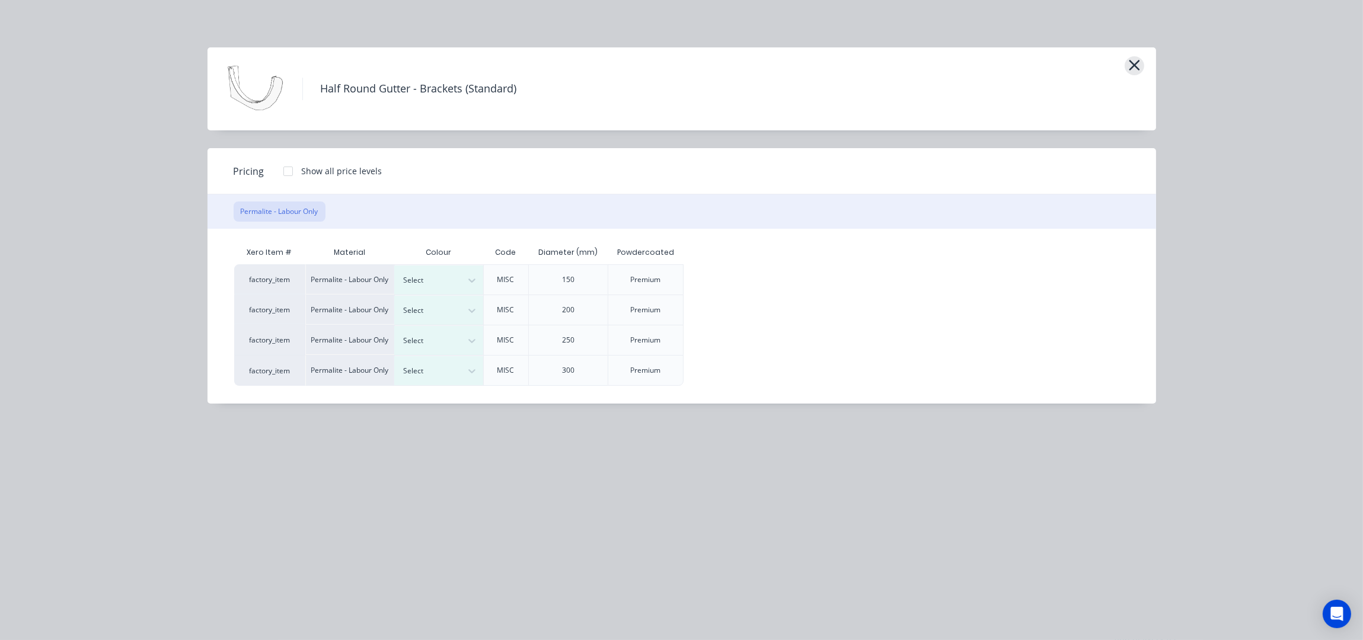
click at [1141, 71] on button "button" at bounding box center [1135, 65] width 20 height 19
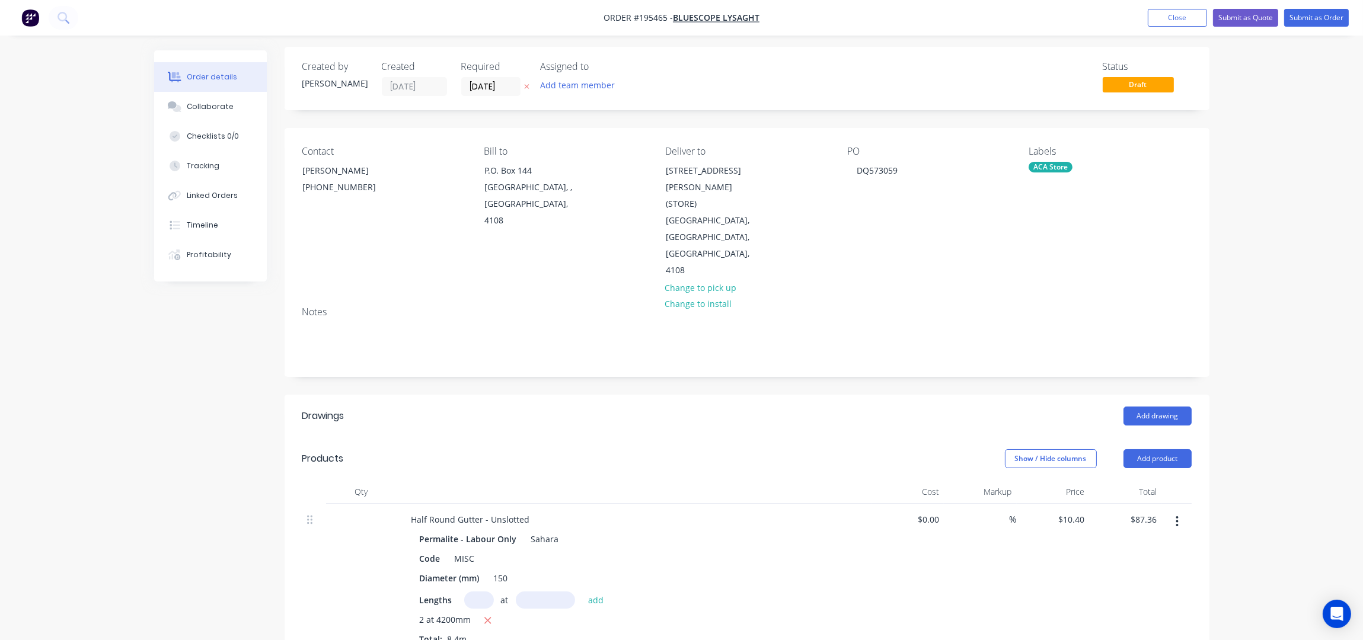
scroll to position [0, 0]
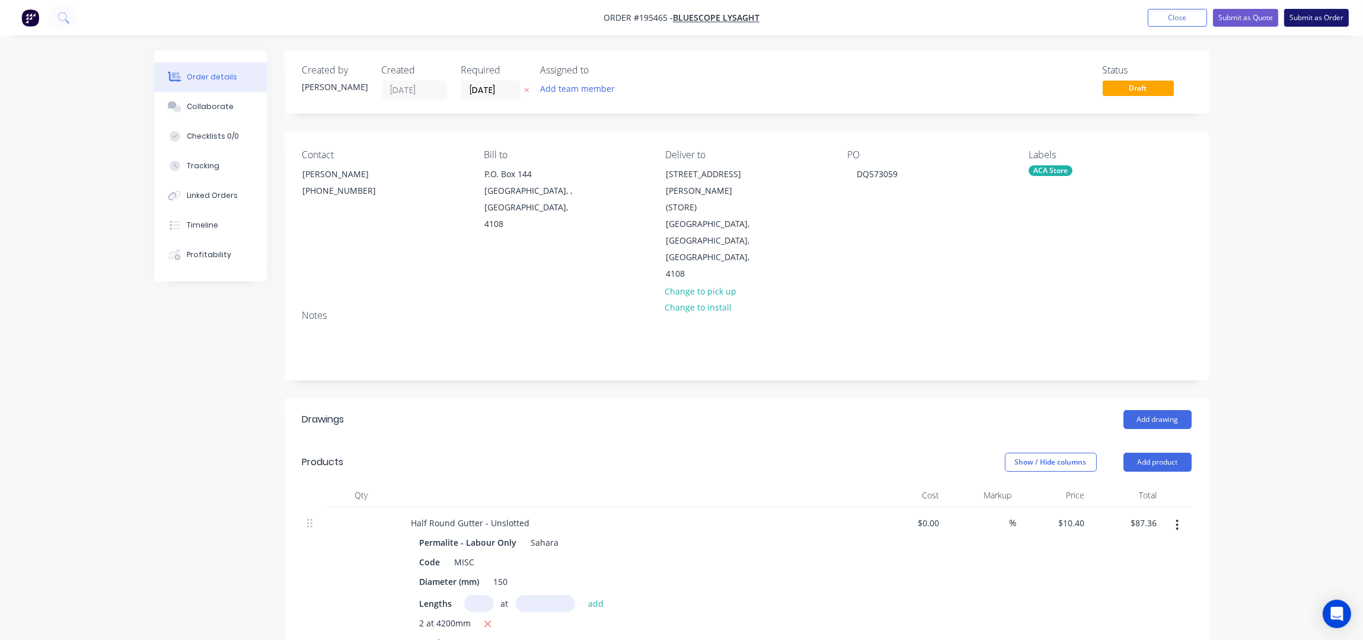
click at [1311, 10] on button "Submit as Order" at bounding box center [1316, 18] width 65 height 18
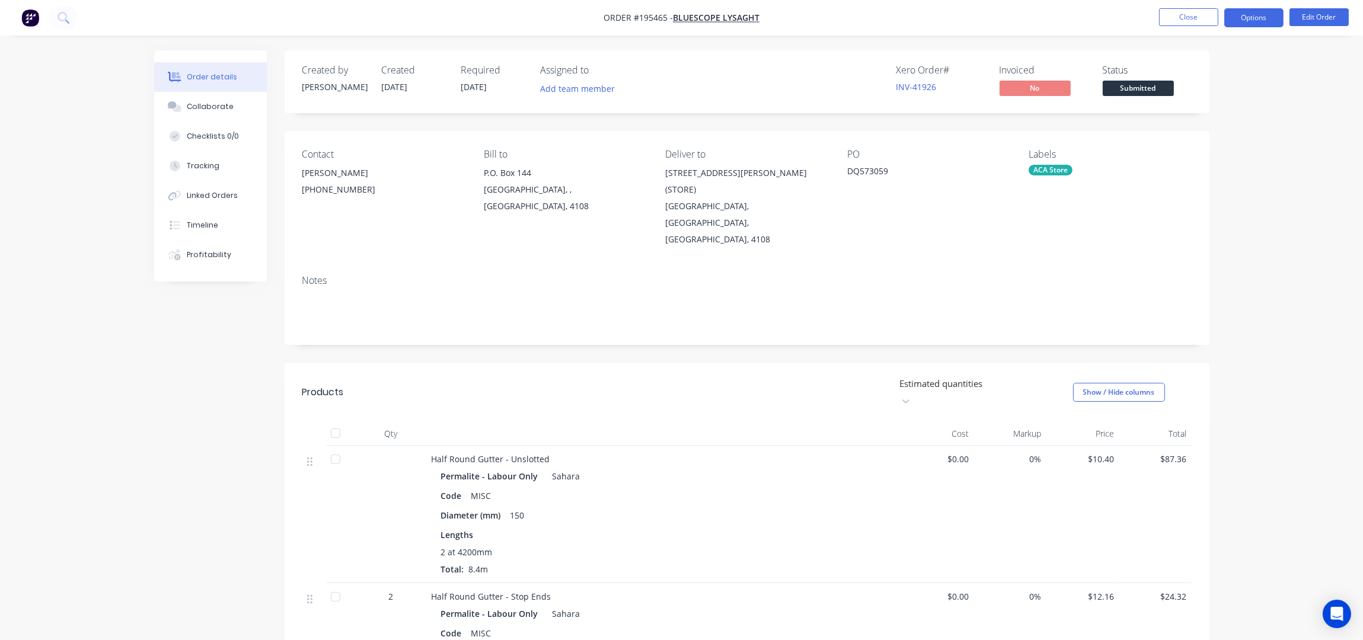
click at [1250, 8] on button "Options" at bounding box center [1253, 17] width 59 height 19
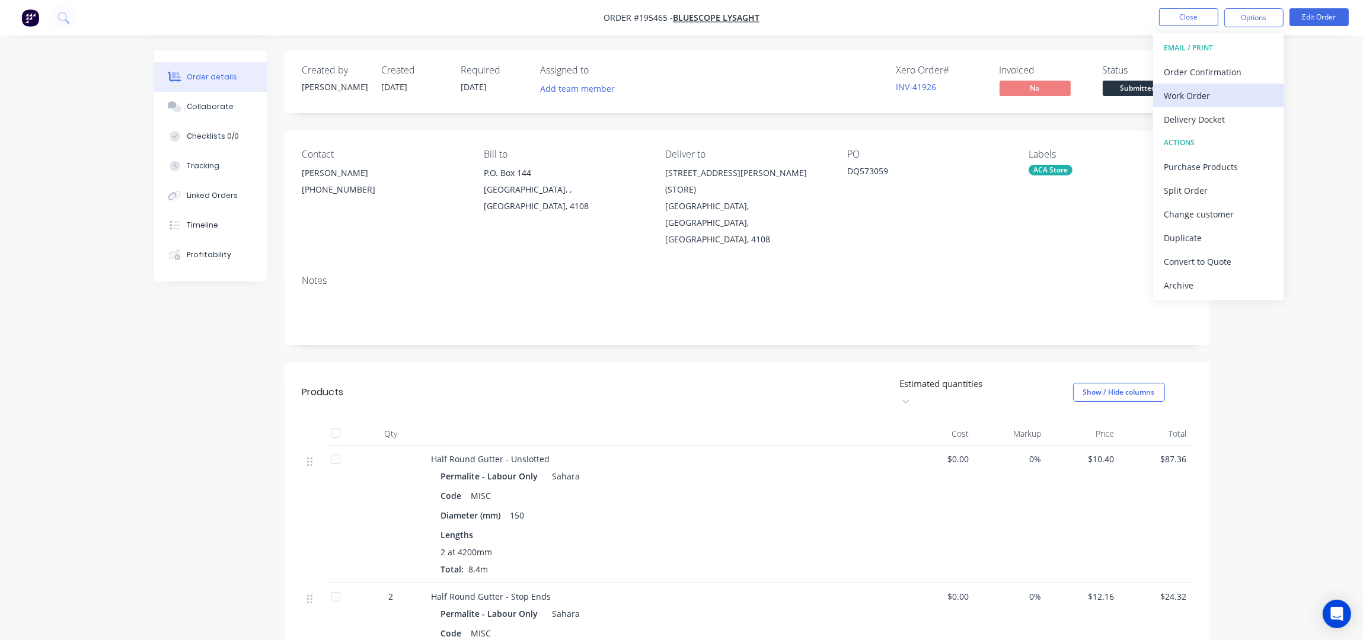
click at [1213, 90] on div "Work Order" at bounding box center [1218, 95] width 109 height 17
click at [1212, 116] on div "Without pricing" at bounding box center [1218, 119] width 109 height 17
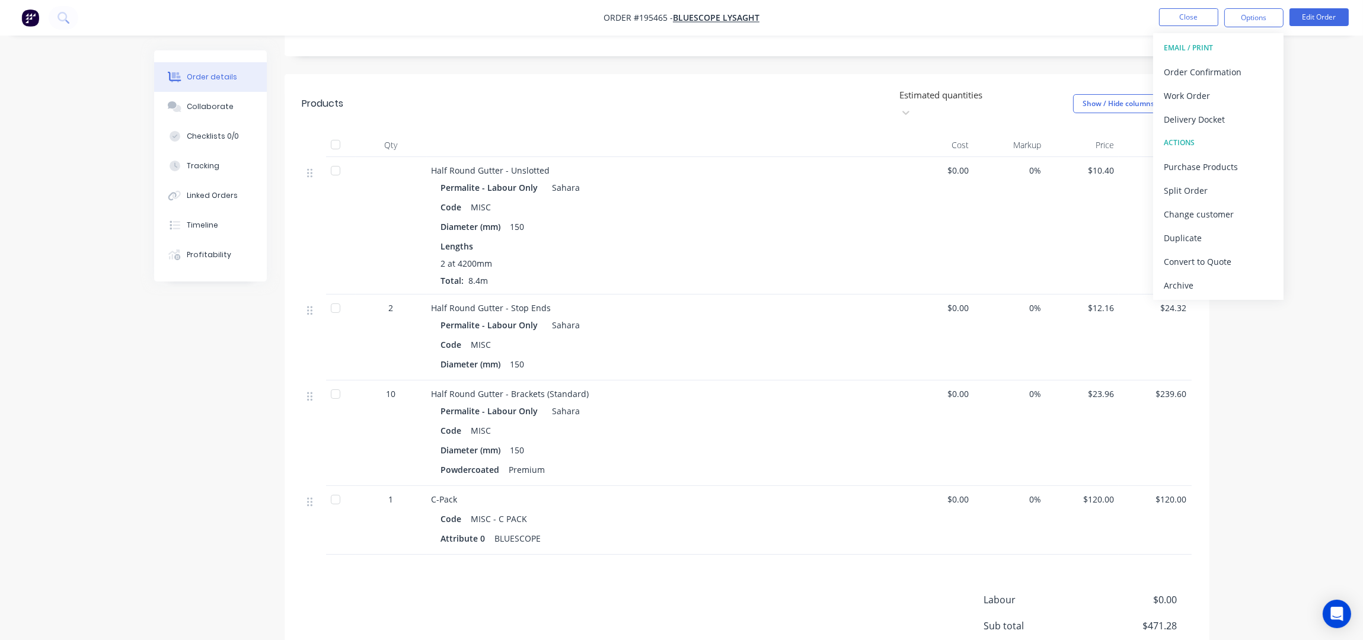
scroll to position [365, 0]
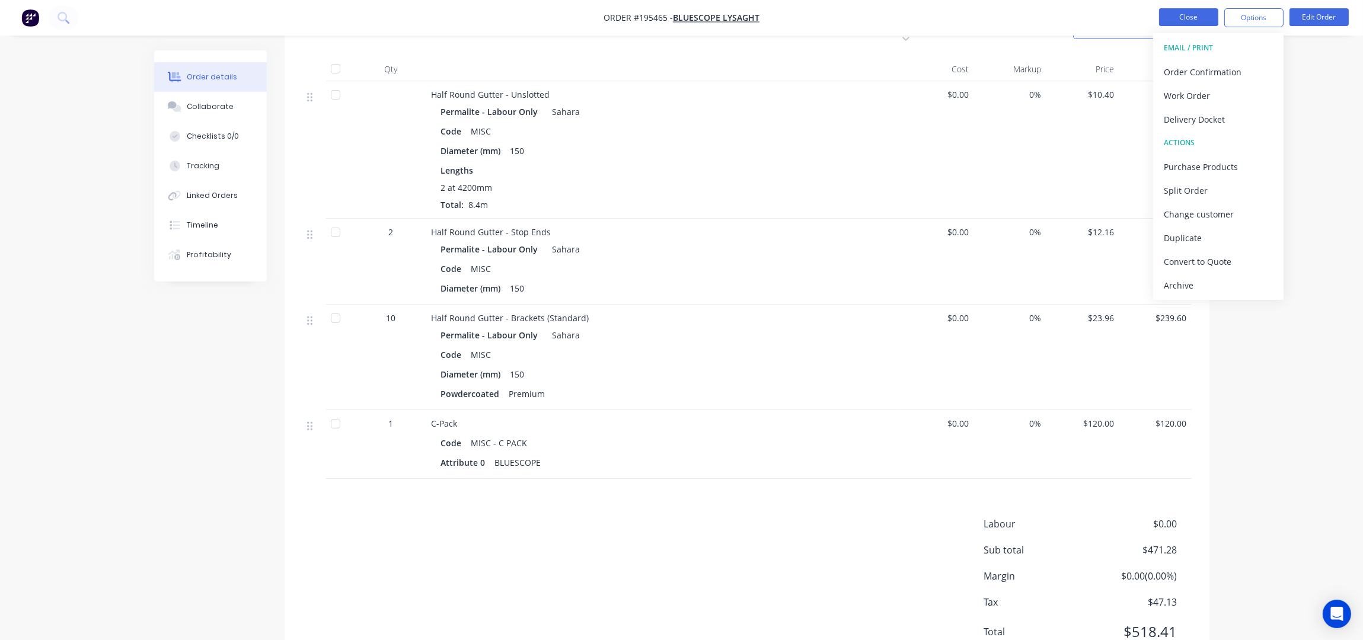
click at [1176, 24] on button "Close" at bounding box center [1188, 17] width 59 height 18
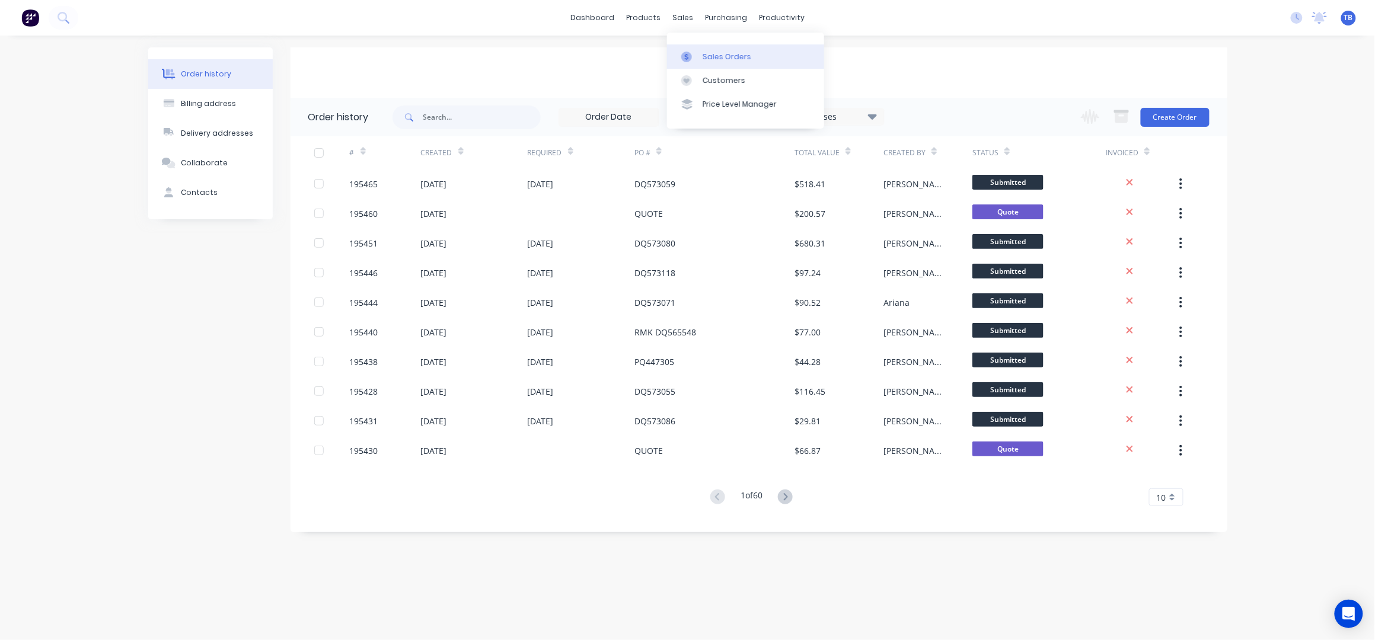
click at [721, 55] on div "Sales Orders" at bounding box center [726, 57] width 49 height 11
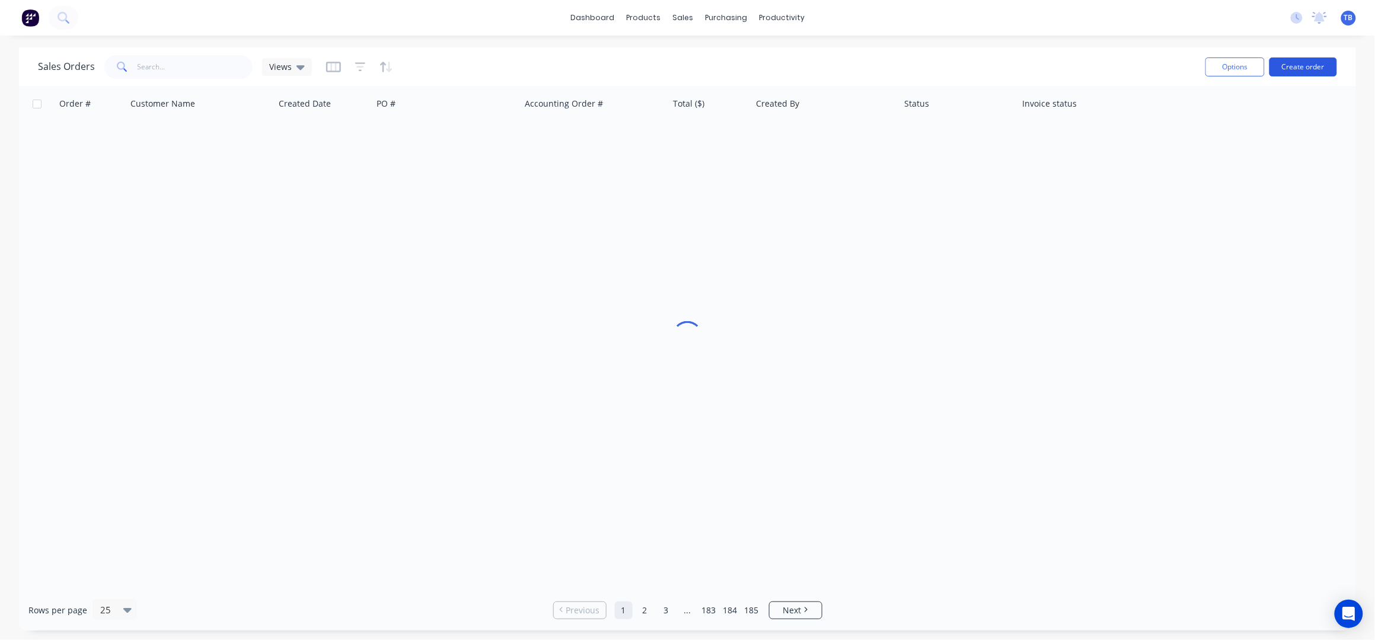
click at [1316, 69] on button "Create order" at bounding box center [1303, 67] width 68 height 19
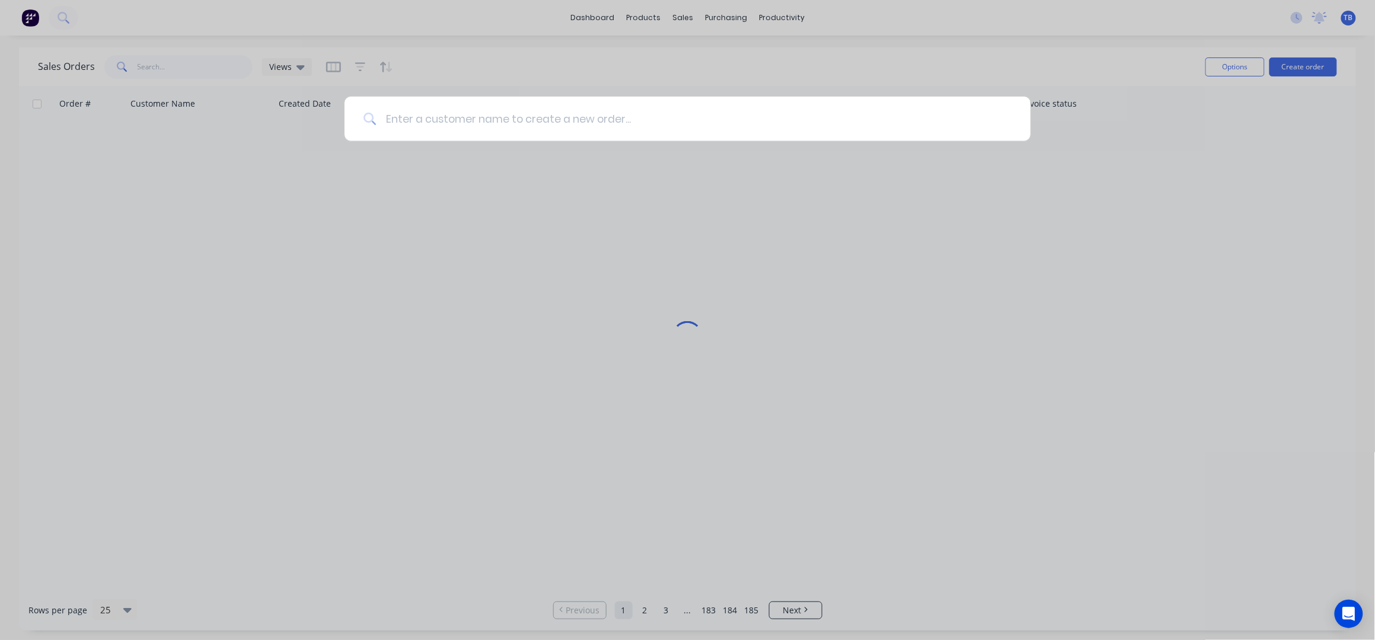
click at [764, 114] on input at bounding box center [693, 119] width 635 height 44
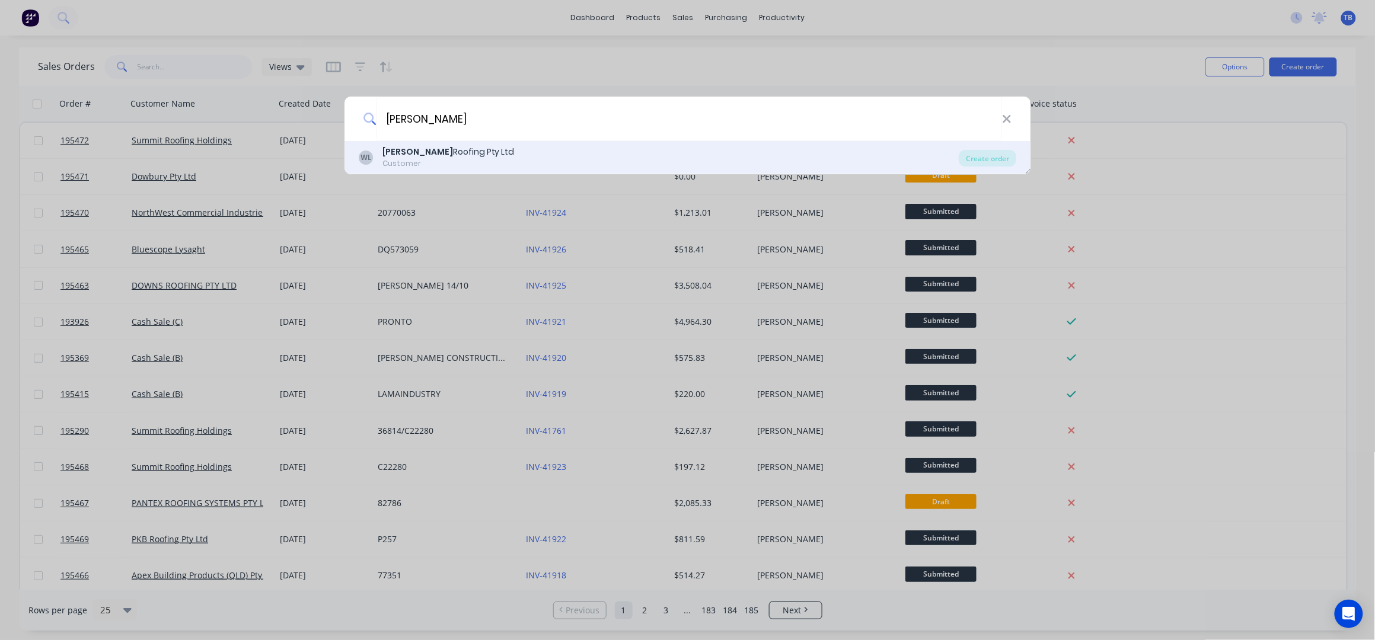
type input "webber"
click at [536, 157] on div "WL Webber Roofing Pty Ltd Customer" at bounding box center [659, 157] width 601 height 23
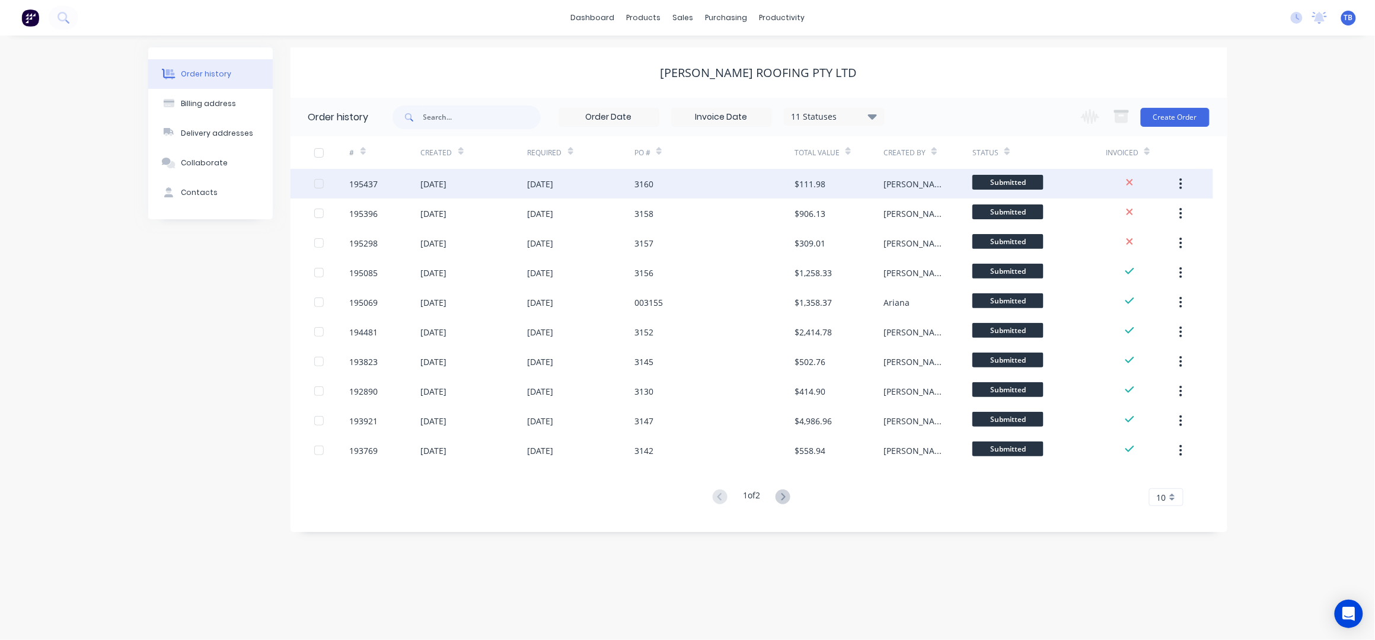
click at [694, 177] on div "3160" at bounding box center [714, 184] width 160 height 30
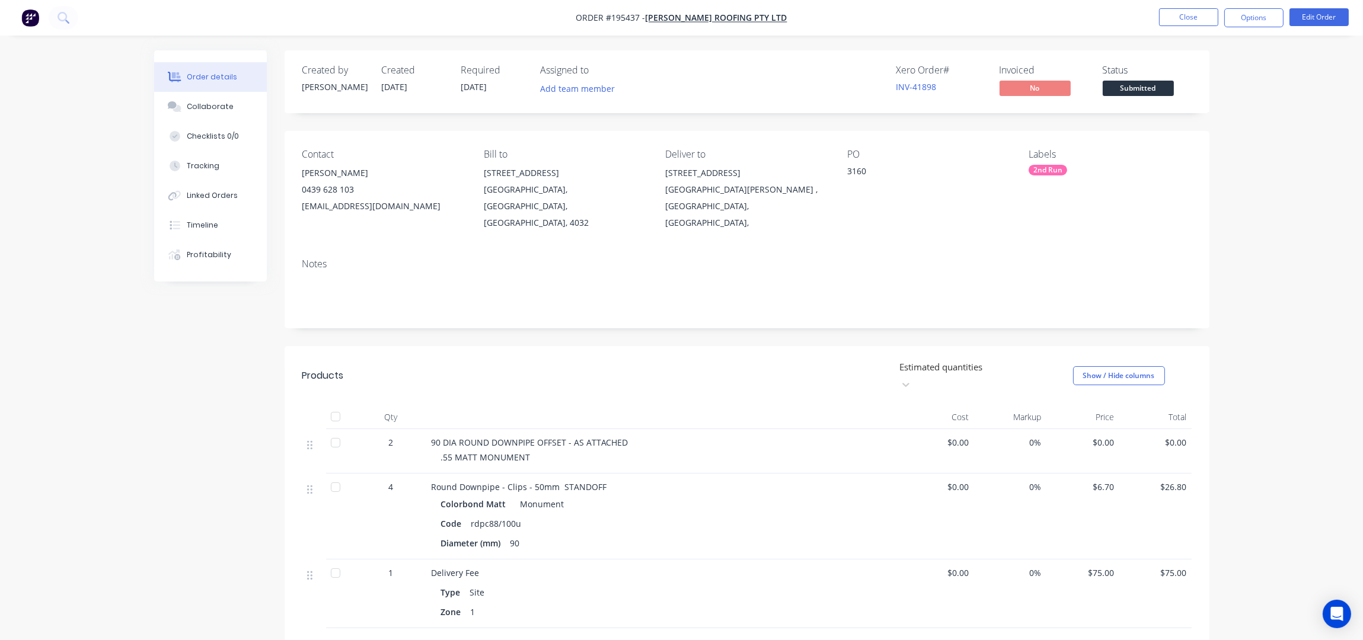
scroll to position [166, 0]
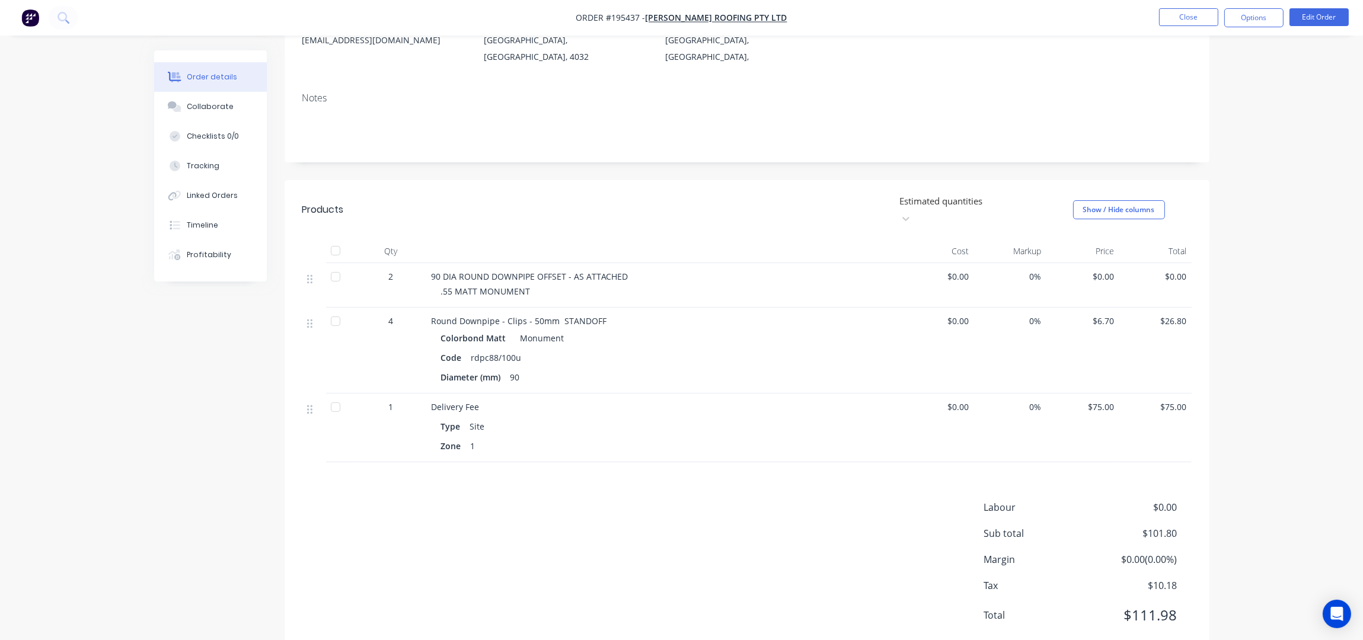
click at [1240, 1] on nav "Order #195437 - Webber Roofing Pty Ltd Close Options Edit Order" at bounding box center [681, 18] width 1363 height 36
click at [1247, 9] on button "Options" at bounding box center [1253, 17] width 59 height 19
click at [1230, 92] on div "Work Order" at bounding box center [1218, 95] width 109 height 17
click at [1250, 119] on div "Without pricing" at bounding box center [1218, 119] width 109 height 17
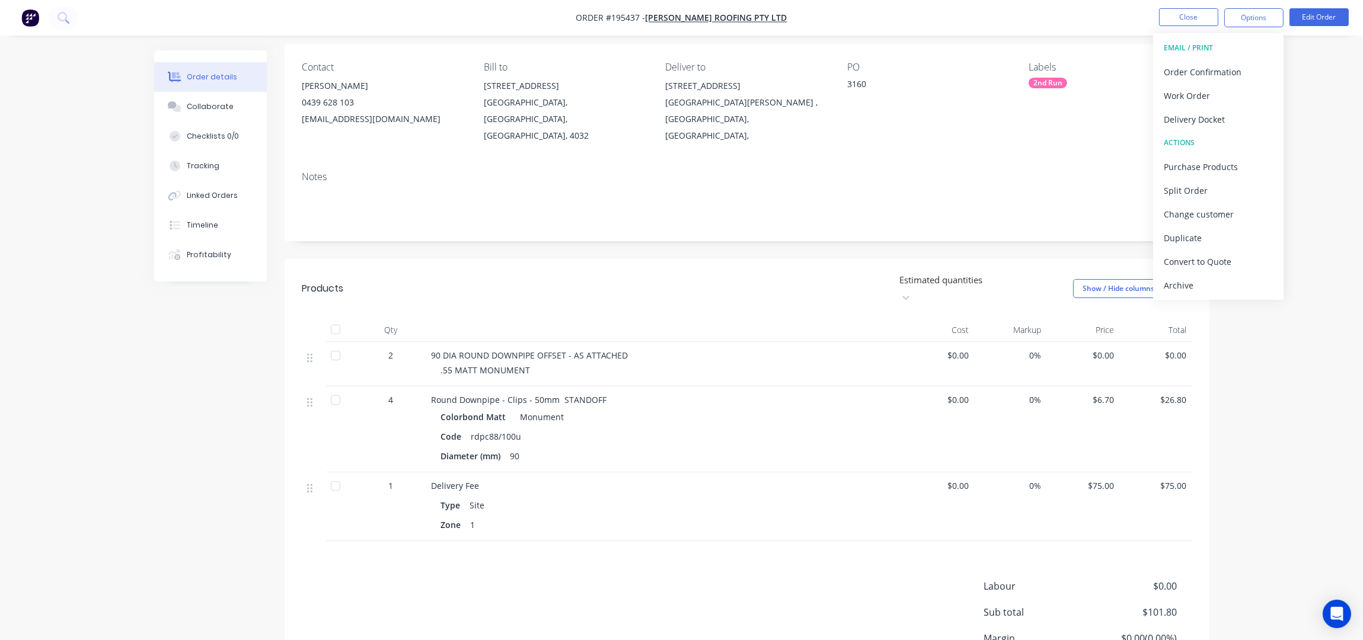
scroll to position [0, 0]
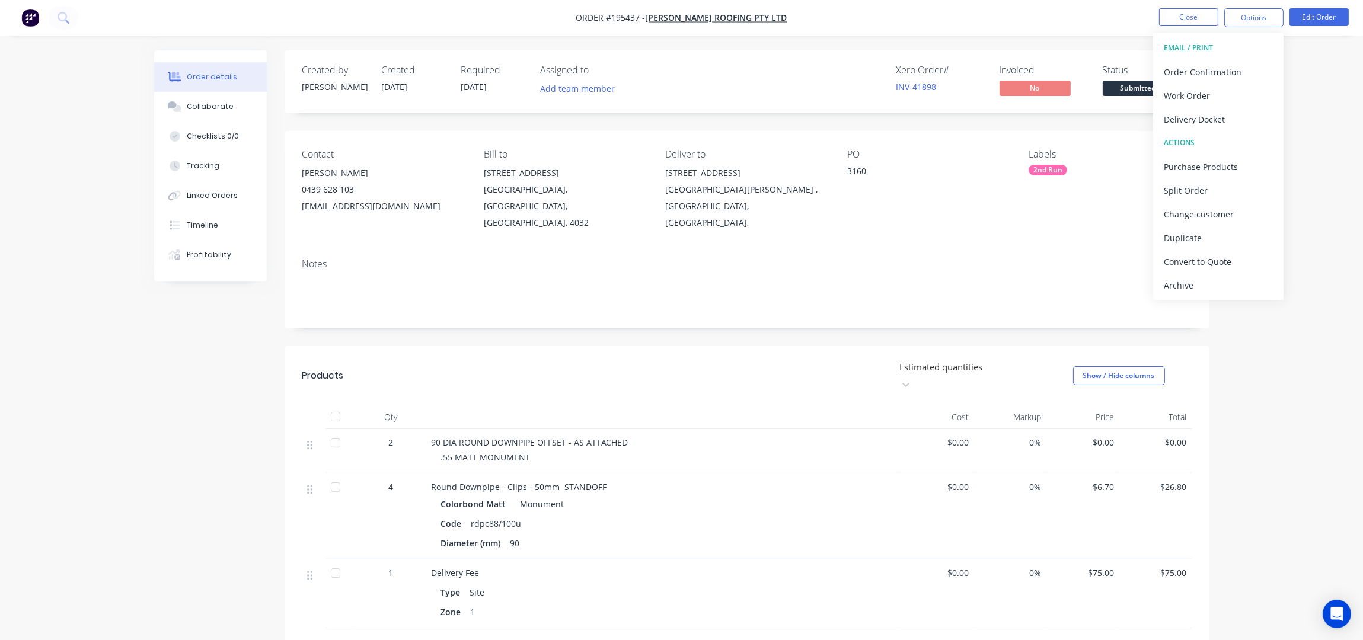
click at [1253, 397] on div "Order details Collaborate Checklists 0/0 Tracking Linked Orders Timeline Profit…" at bounding box center [681, 419] width 1363 height 839
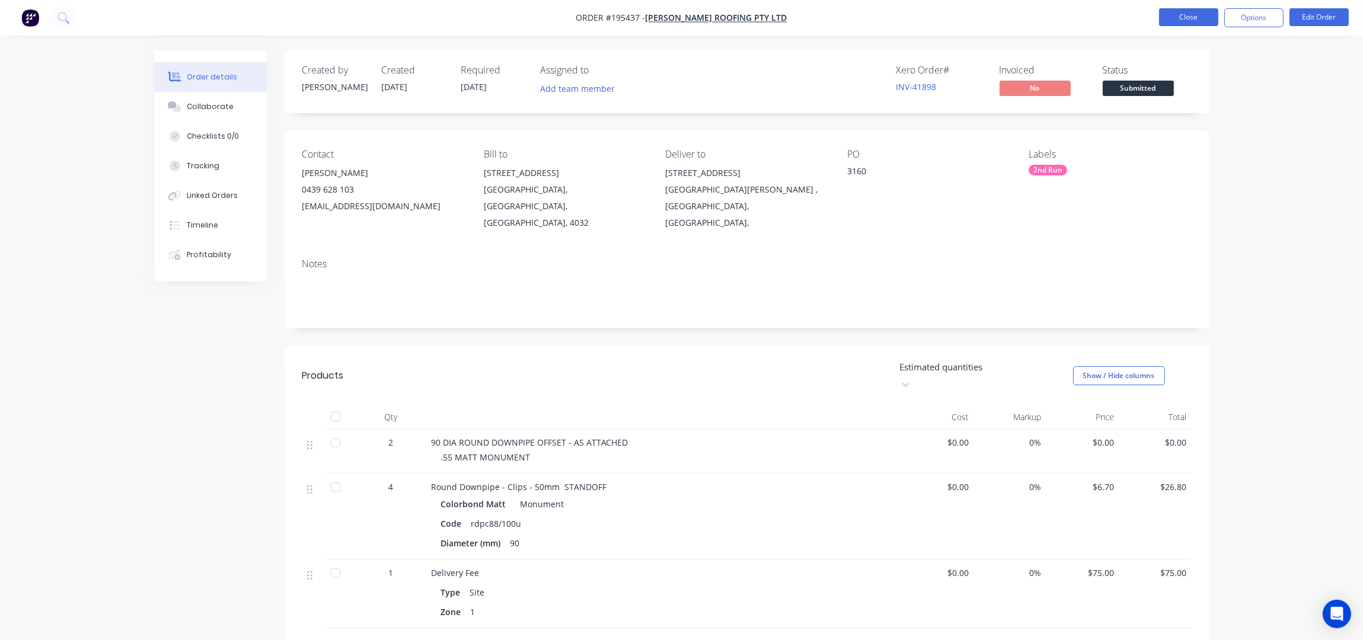
click at [1199, 11] on button "Close" at bounding box center [1188, 17] width 59 height 18
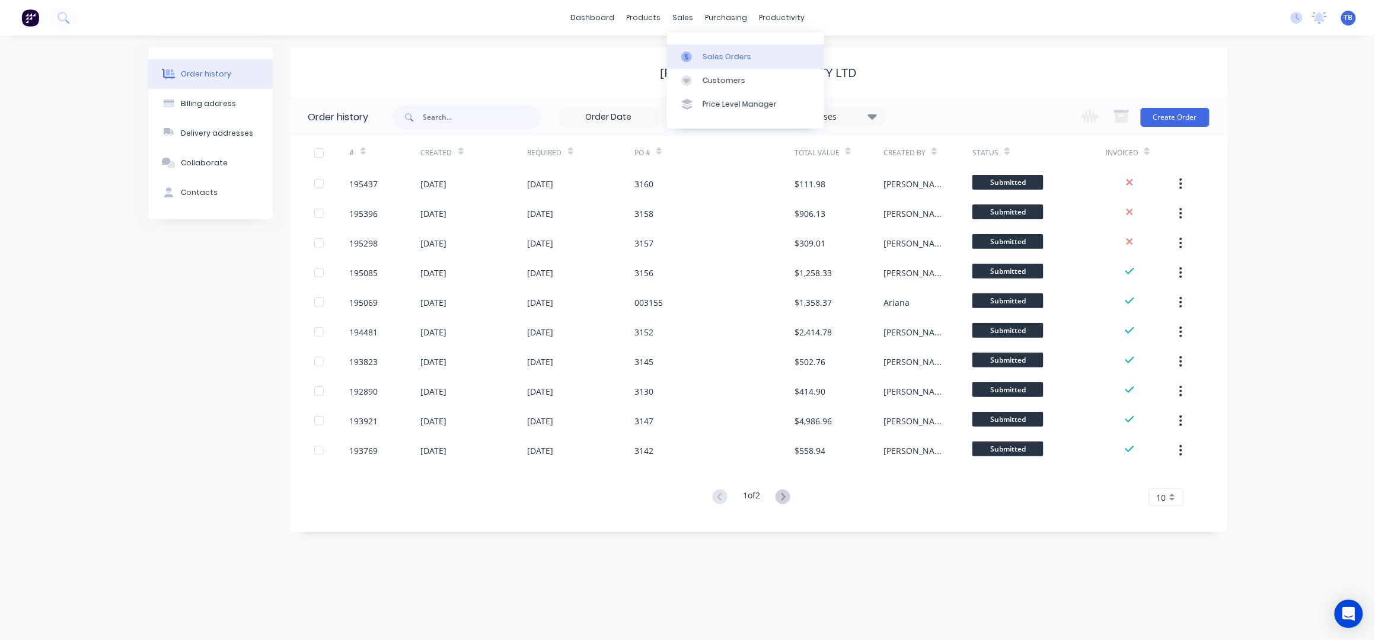
click at [721, 45] on link "Sales Orders" at bounding box center [745, 56] width 157 height 24
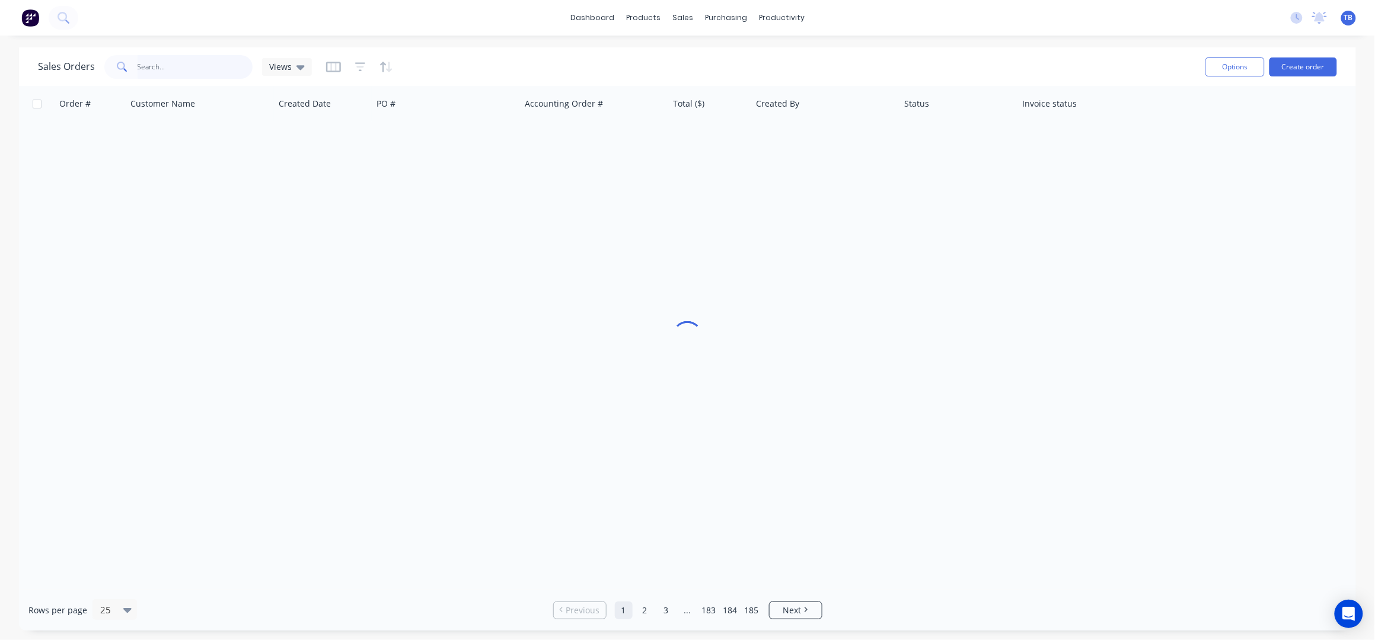
click at [166, 72] on input "text" at bounding box center [196, 67] width 116 height 24
type input "Q002303"
click at [550, 55] on div "Sales Orders Q002303 Views" at bounding box center [617, 66] width 1158 height 29
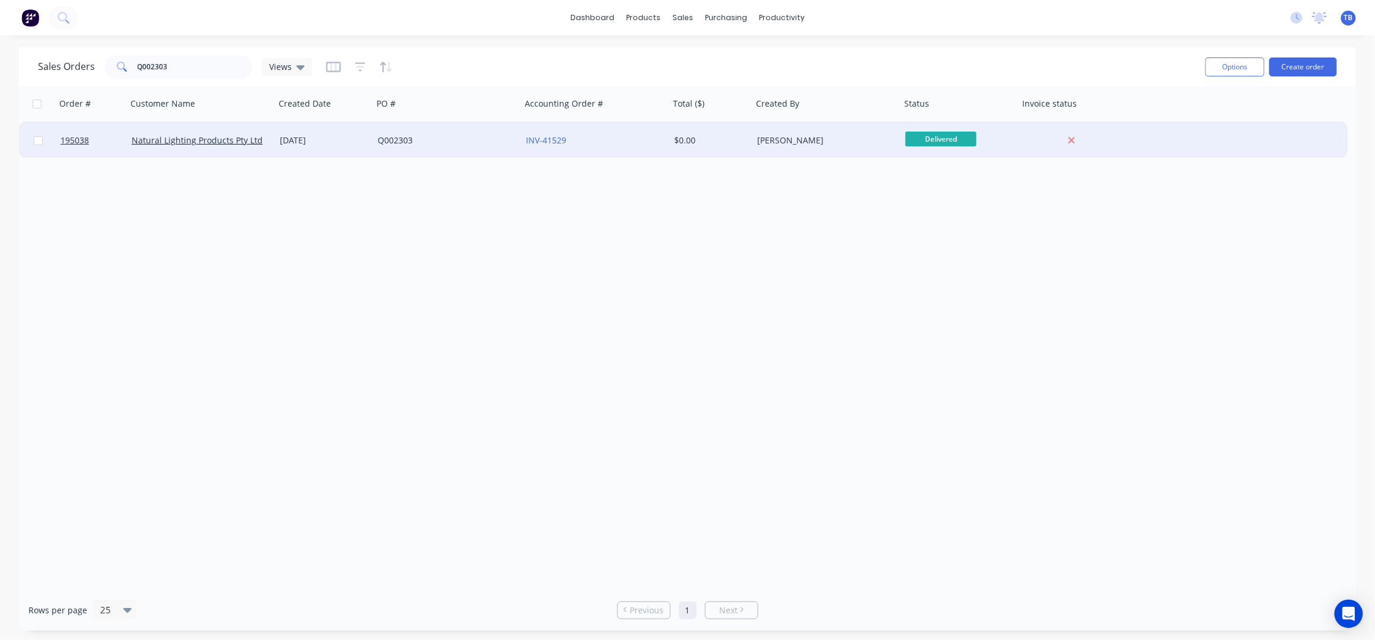
click at [446, 145] on div "Q002303" at bounding box center [444, 141] width 132 height 12
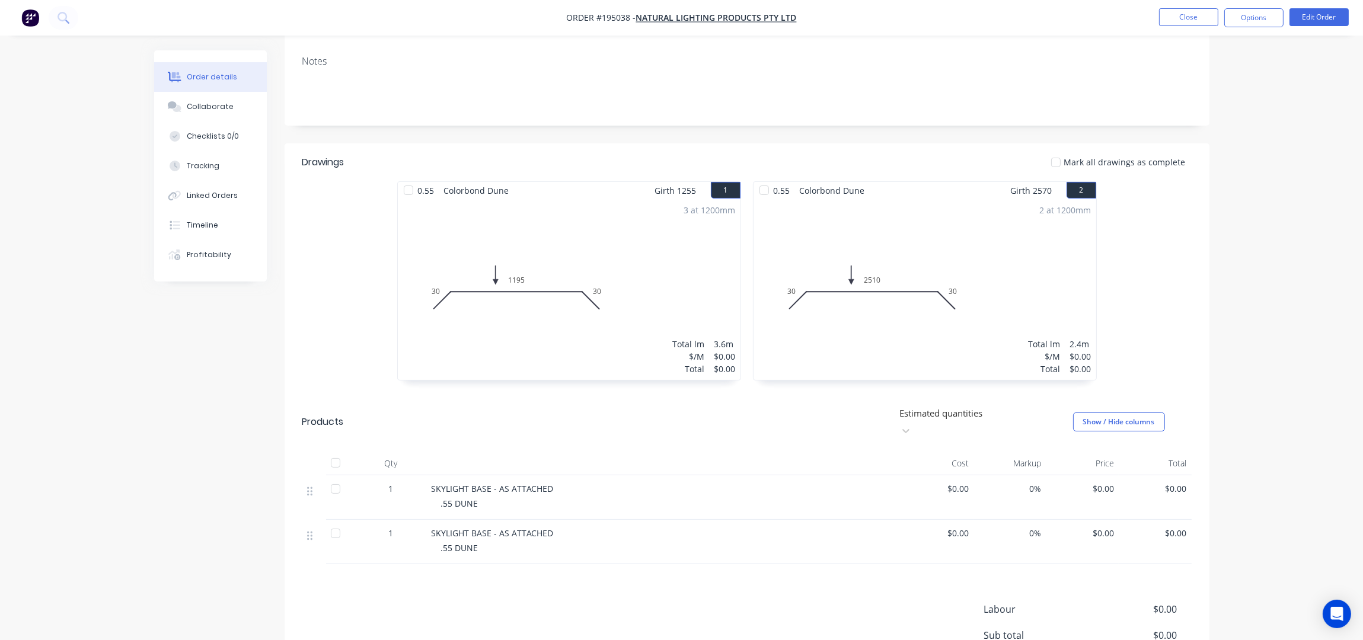
scroll to position [237, 0]
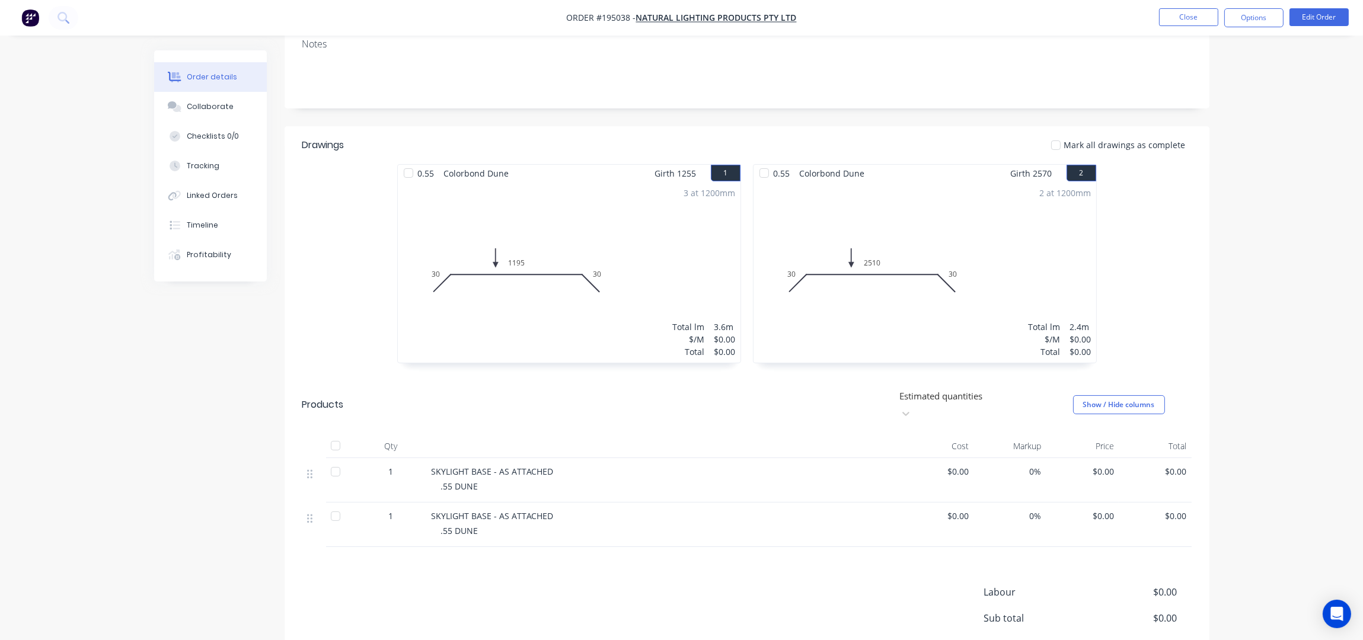
click at [1225, 205] on div "Order details Collaborate Checklists 0/0 Tracking Linked Orders Timeline Profit…" at bounding box center [681, 260] width 1363 height 995
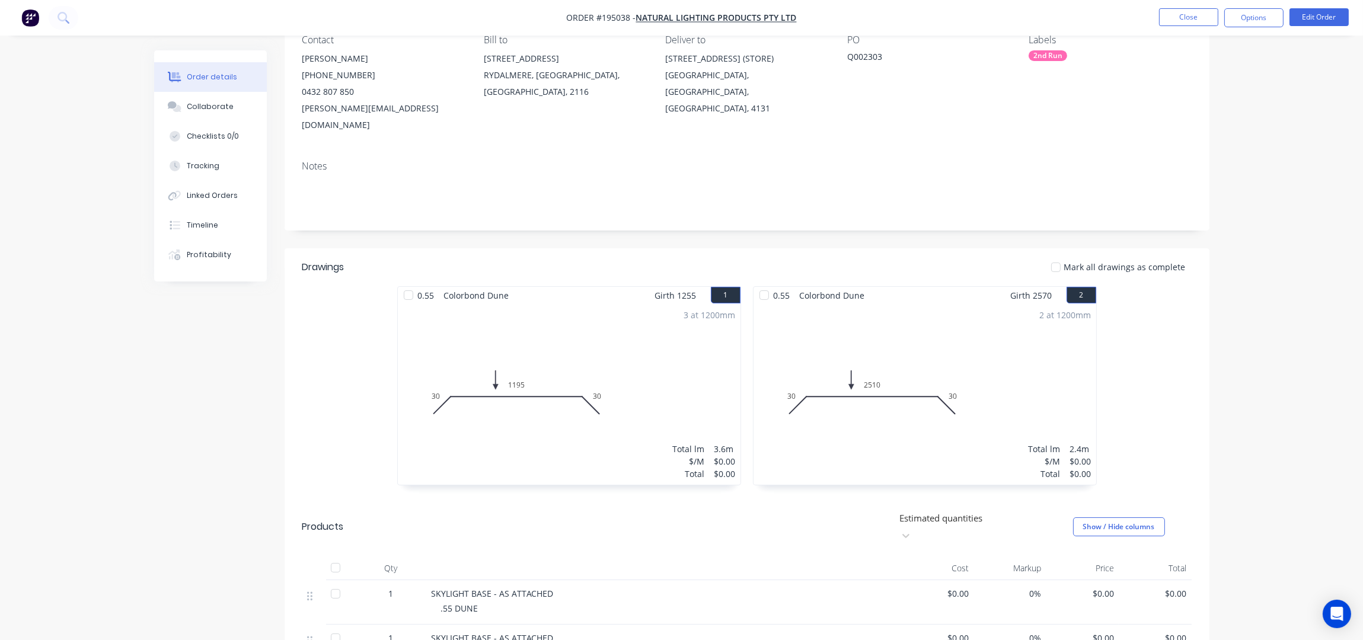
scroll to position [0, 0]
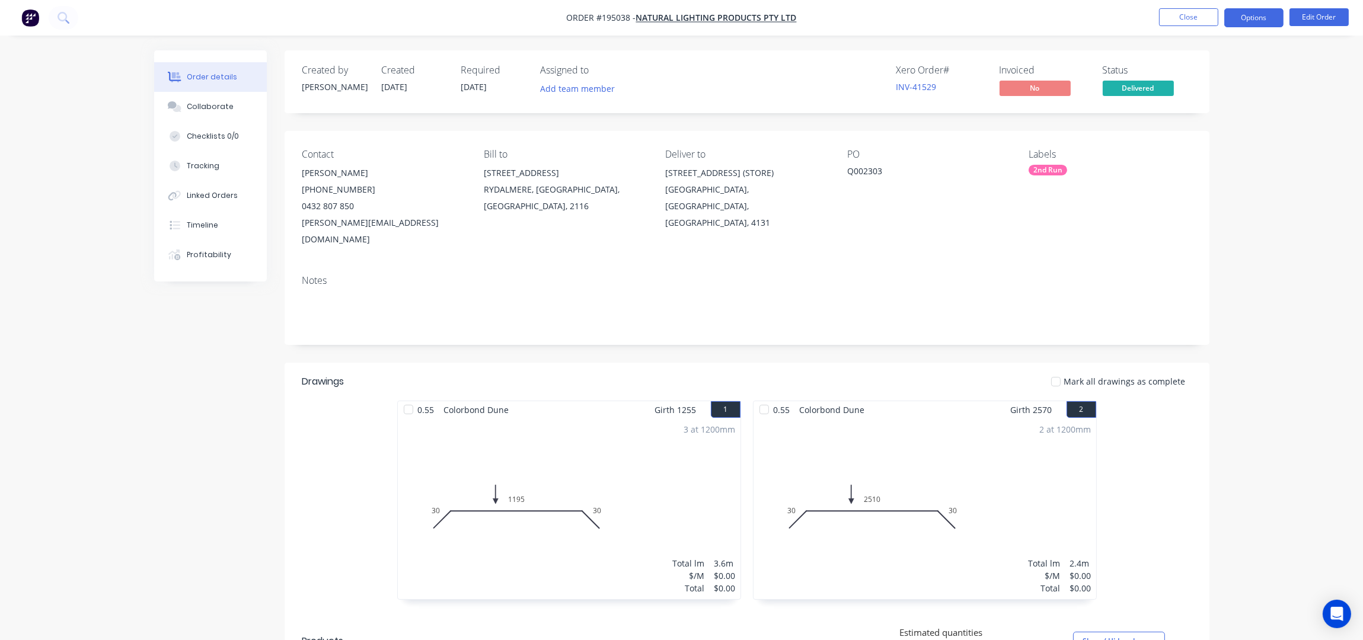
click at [1253, 18] on button "Options" at bounding box center [1253, 17] width 59 height 19
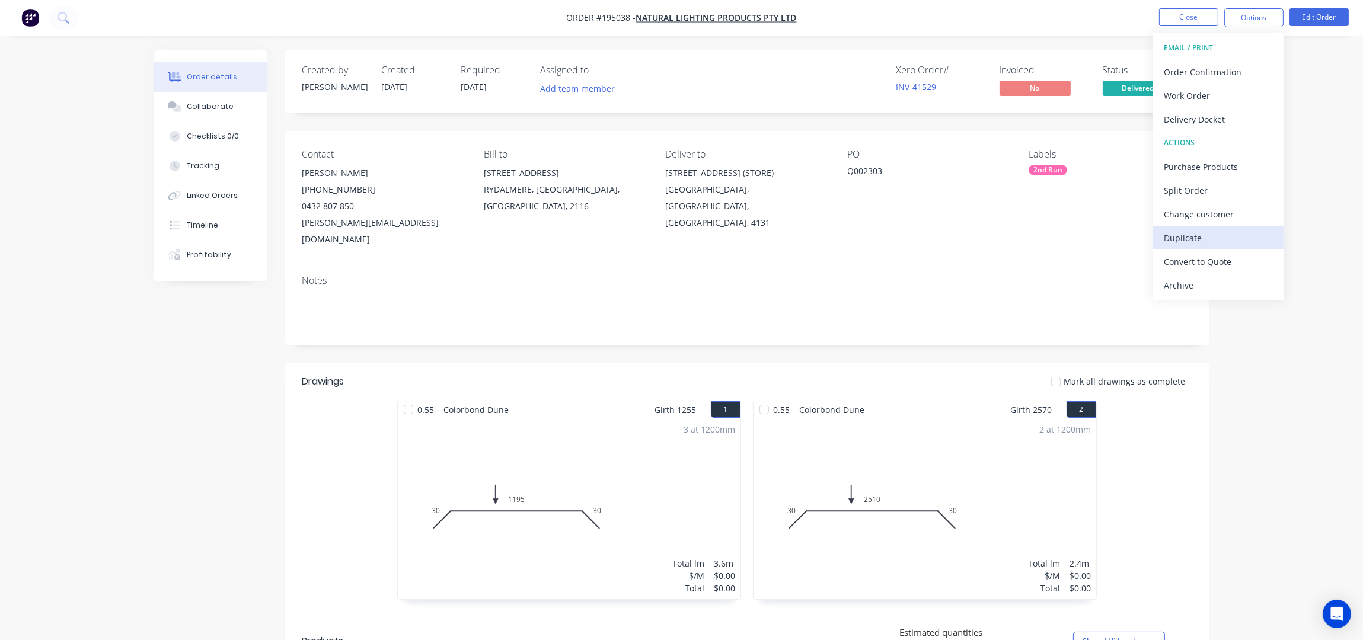
click at [1202, 236] on div "Duplicate" at bounding box center [1218, 237] width 109 height 17
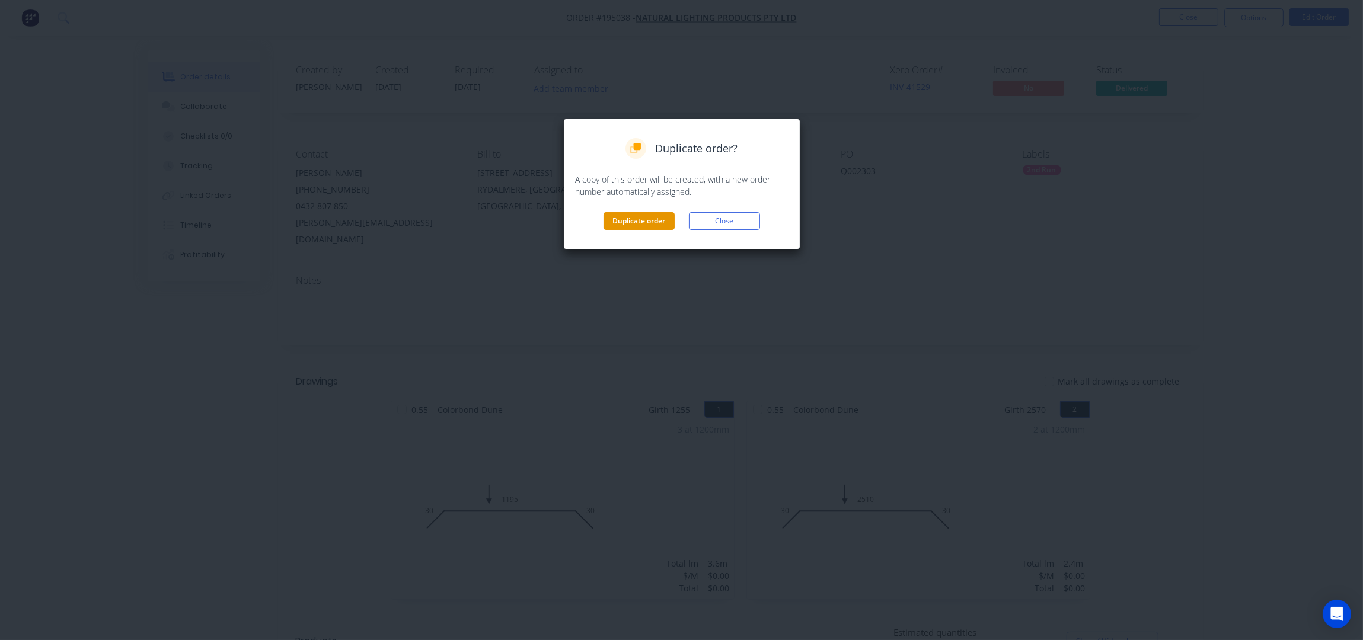
click at [636, 222] on button "Duplicate order" at bounding box center [638, 221] width 71 height 18
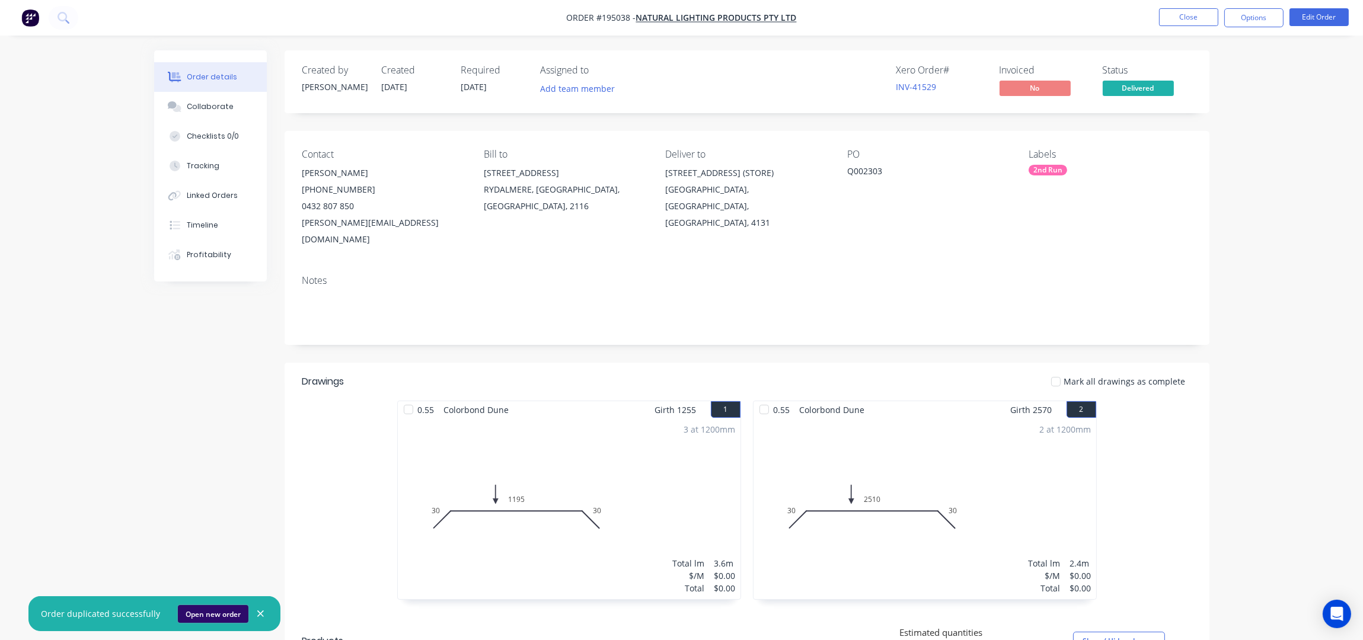
click at [214, 615] on button "Open new order" at bounding box center [213, 614] width 71 height 18
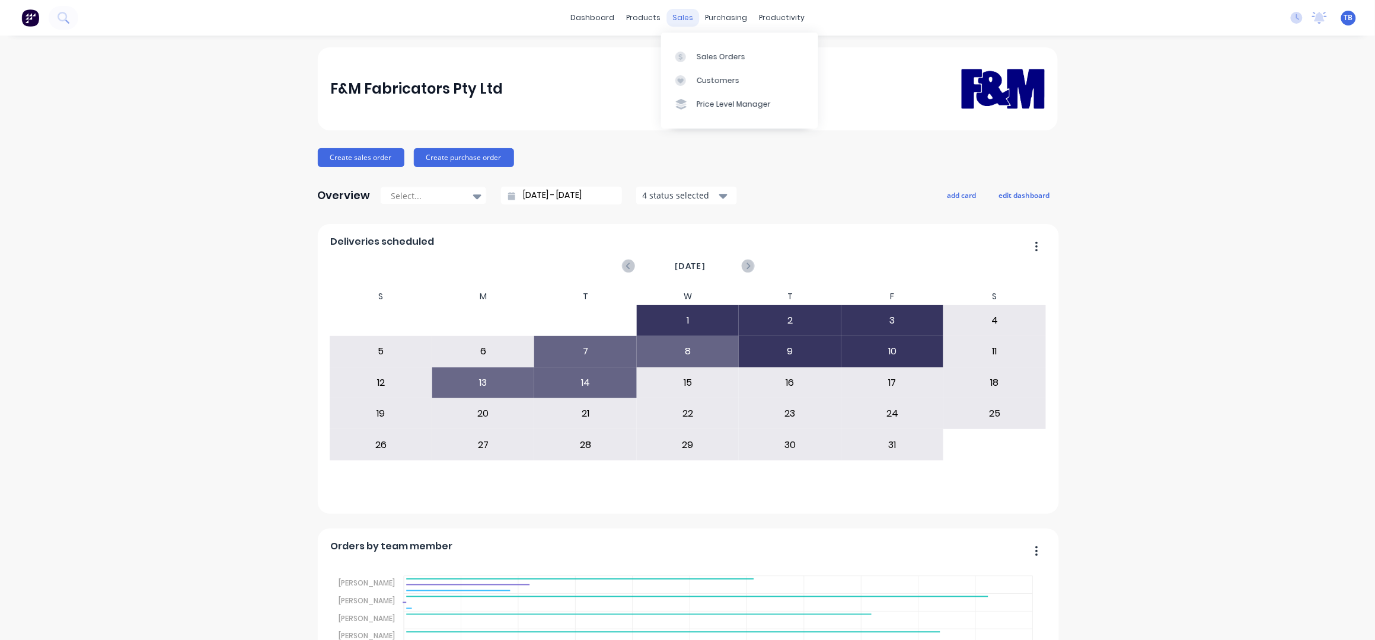
click at [678, 16] on div "sales" at bounding box center [682, 18] width 33 height 18
drag, startPoint x: 716, startPoint y: 59, endPoint x: 768, endPoint y: 63, distance: 52.3
click at [716, 59] on div "Sales Orders" at bounding box center [721, 57] width 49 height 11
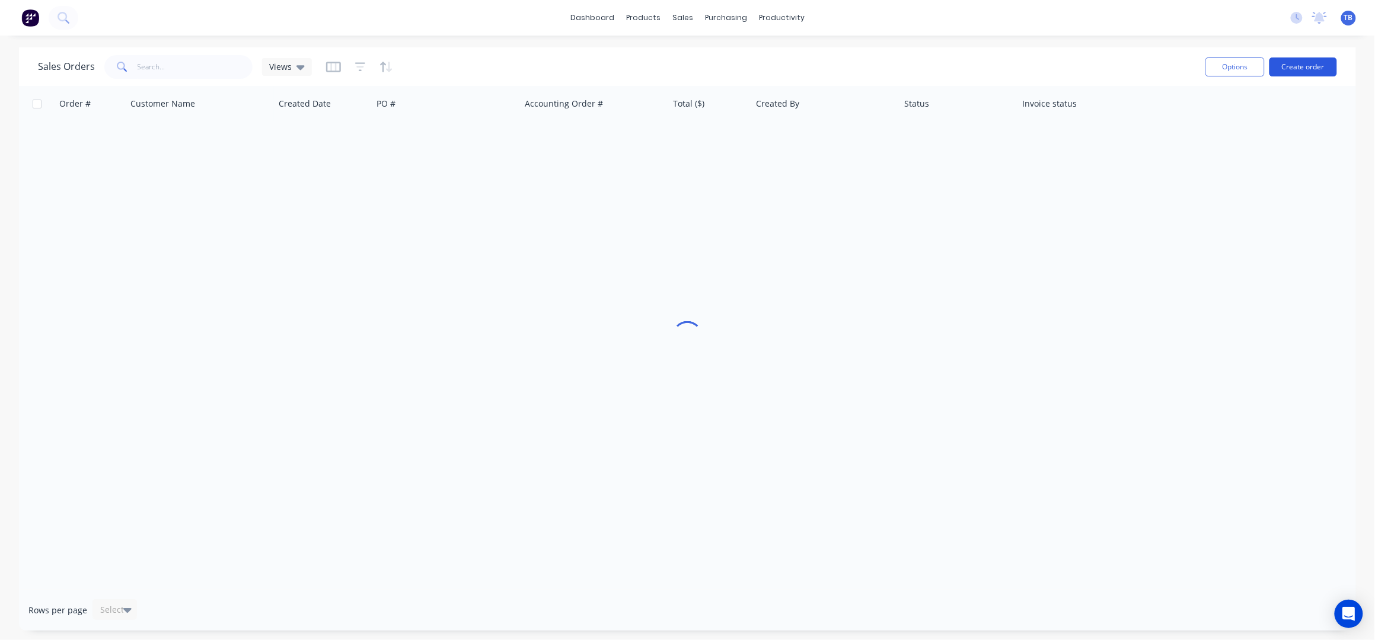
click at [1287, 61] on button "Create order" at bounding box center [1303, 67] width 68 height 19
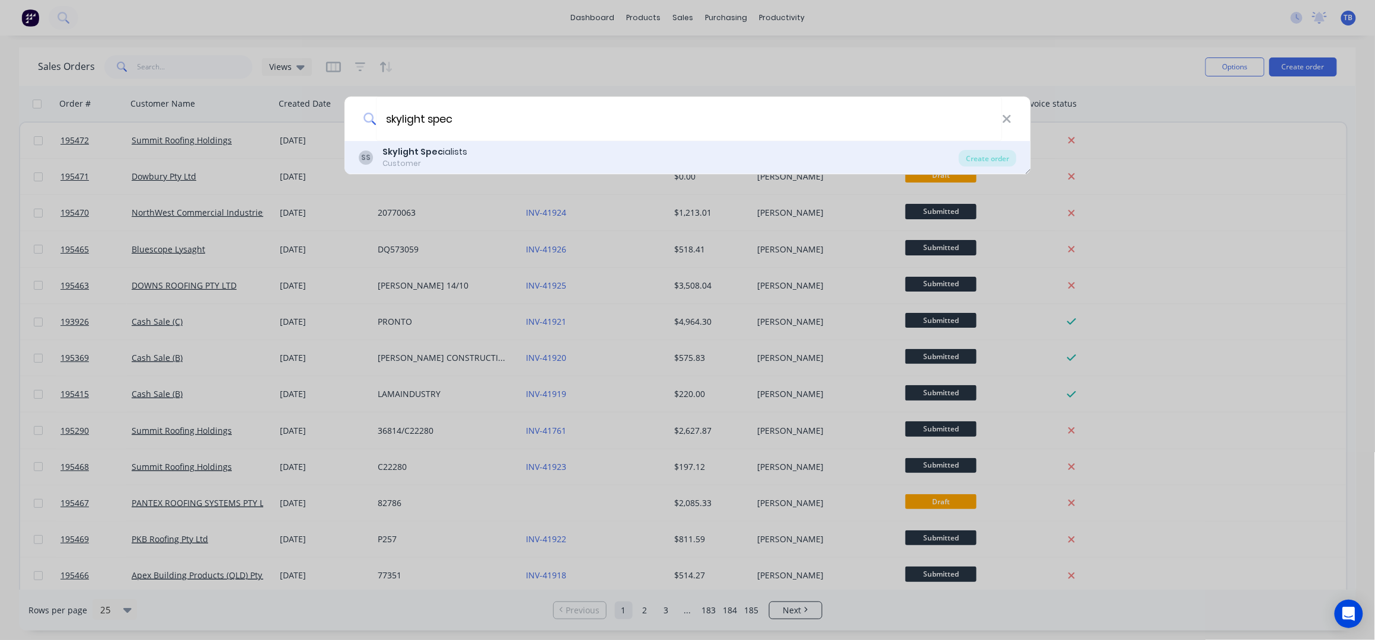
type input "skylight spec"
click at [621, 151] on div "SS Skylight Spec ialists Customer" at bounding box center [659, 157] width 601 height 23
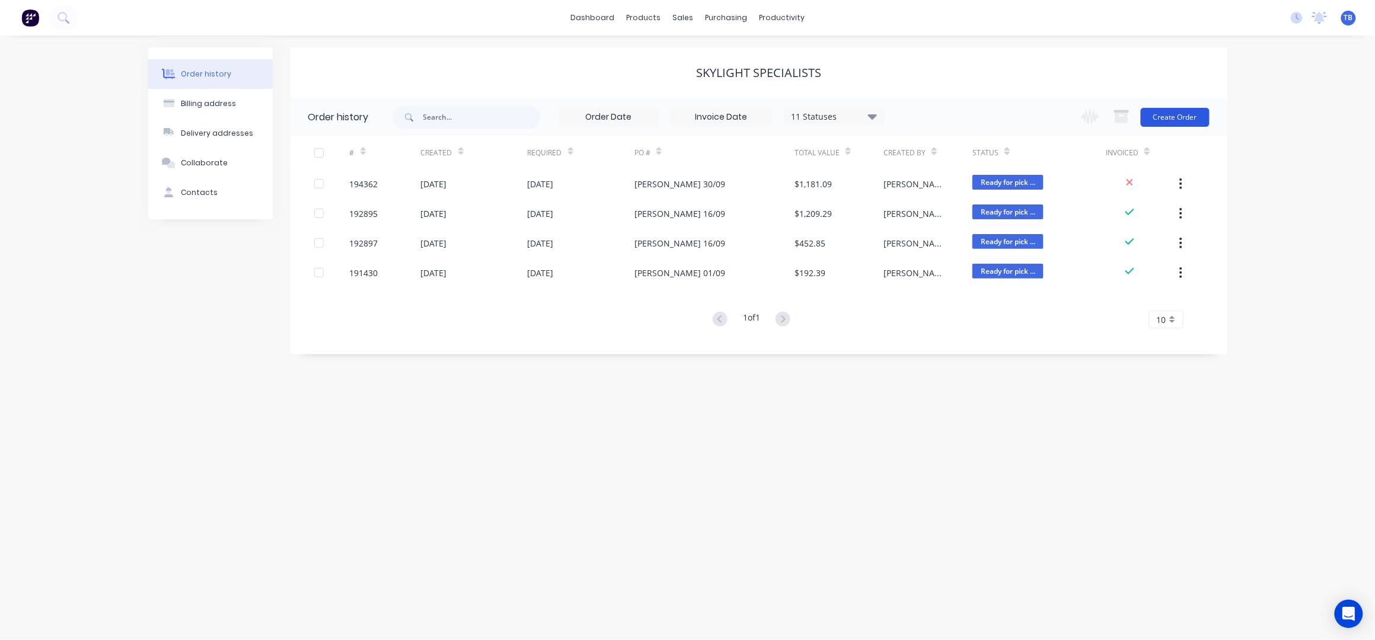
click at [1172, 124] on button "Create Order" at bounding box center [1175, 117] width 69 height 19
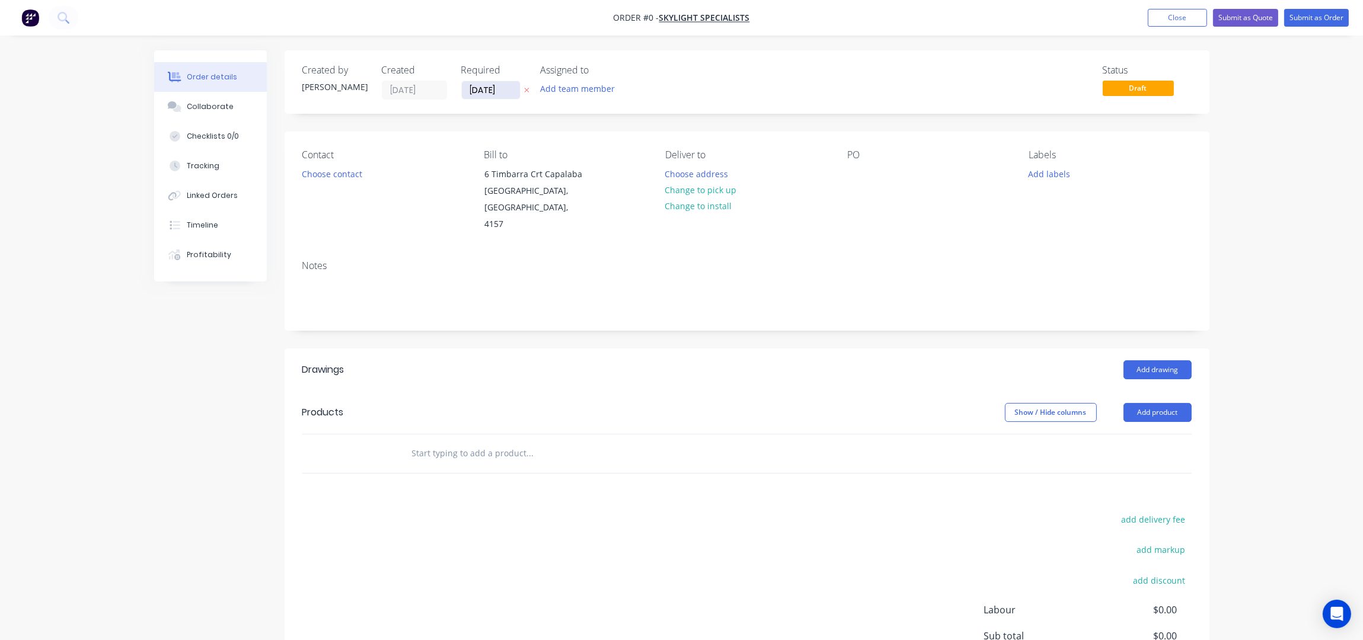
click at [477, 87] on input "[DATE]" at bounding box center [491, 90] width 58 height 18
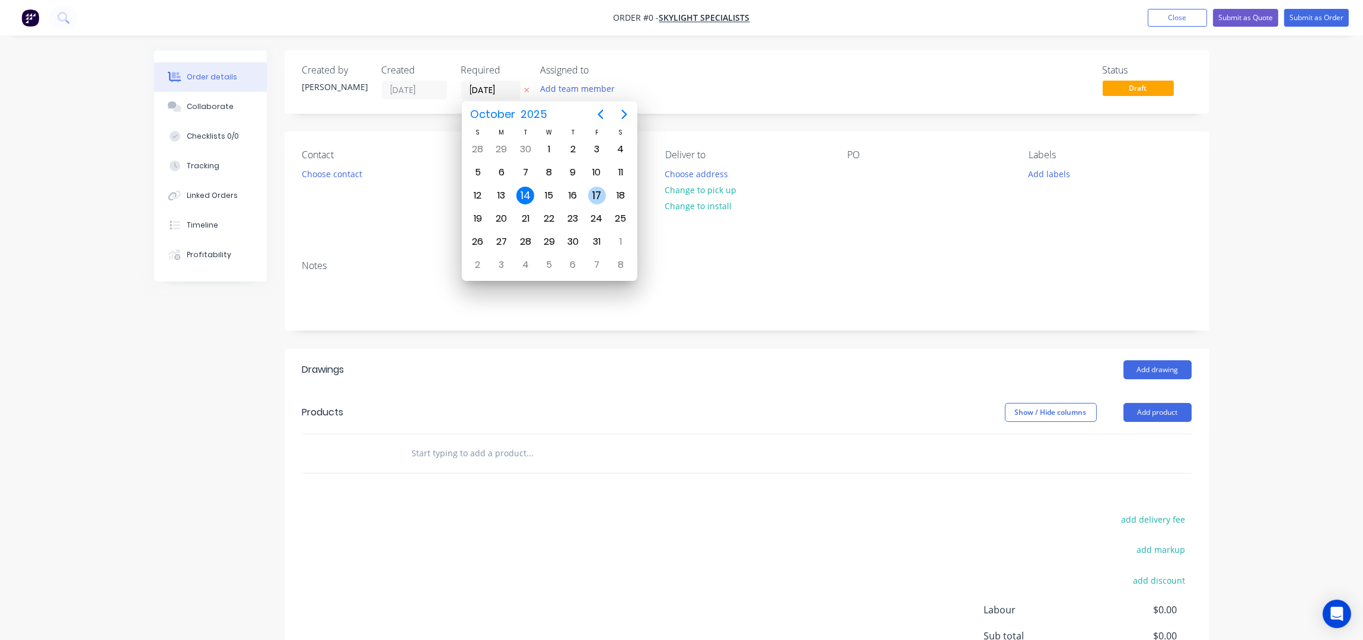
click at [598, 194] on div "17" at bounding box center [597, 196] width 18 height 18
type input "[DATE]"
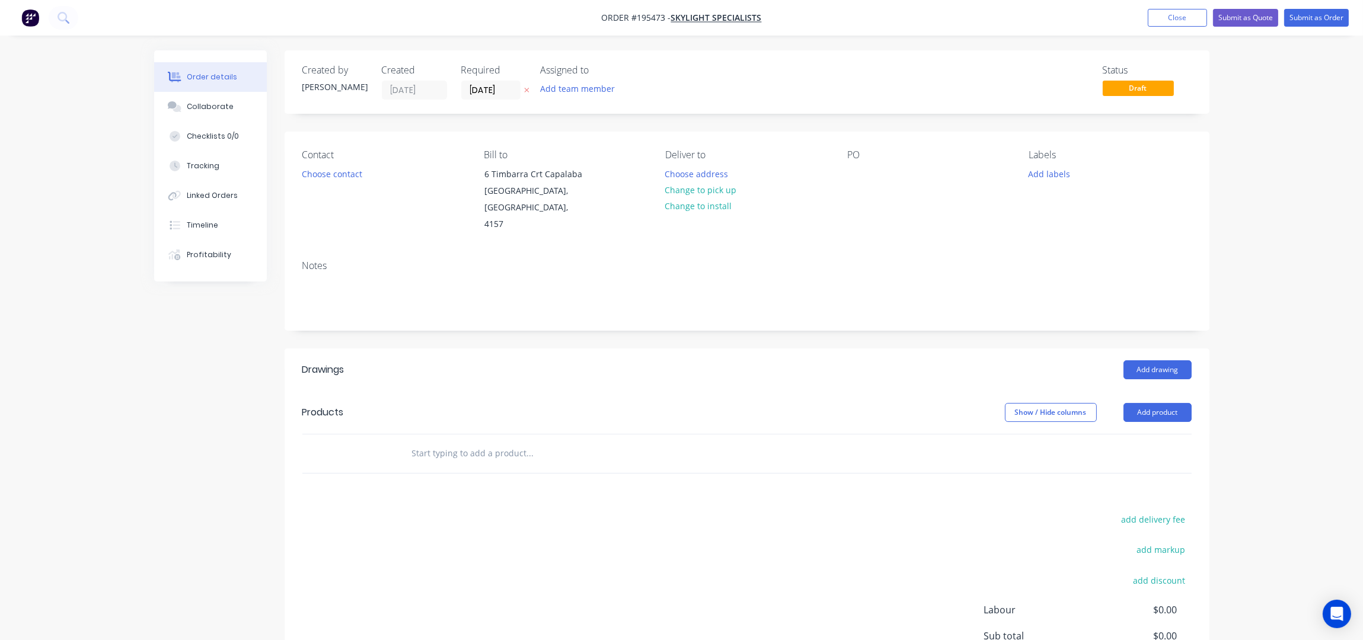
click at [338, 177] on button "Choose contact" at bounding box center [331, 173] width 73 height 16
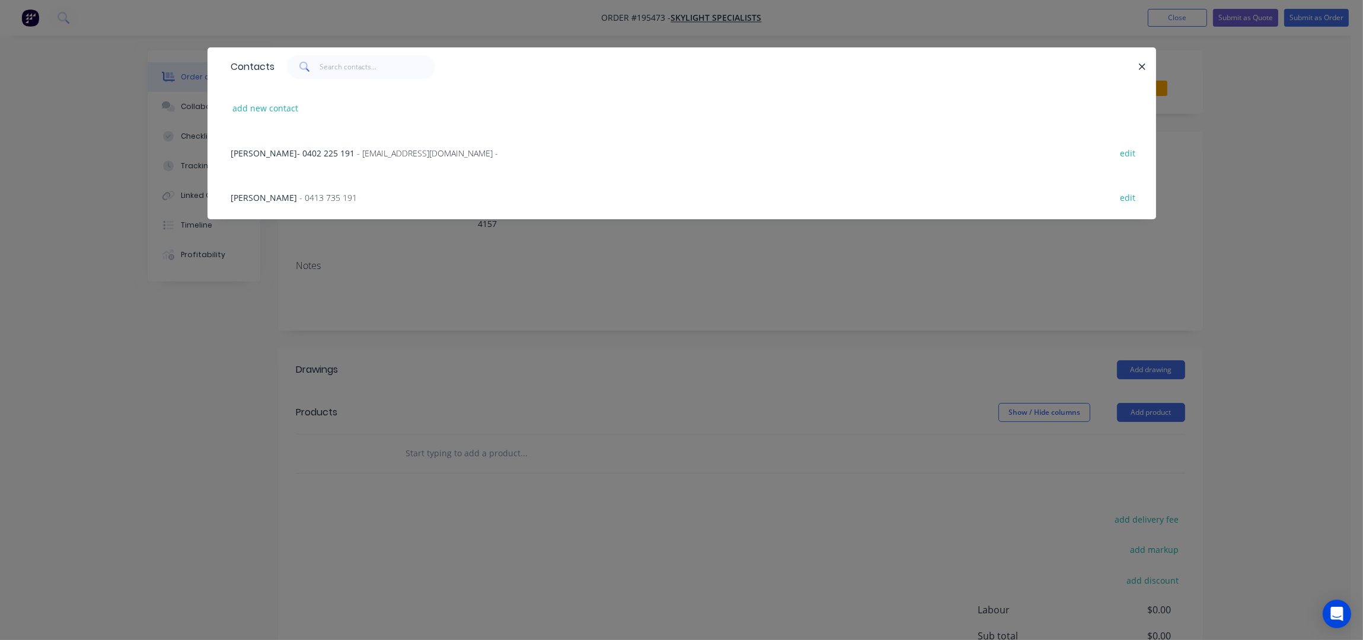
click at [272, 191] on div "[PERSON_NAME] - 0413 735 191" at bounding box center [294, 197] width 126 height 12
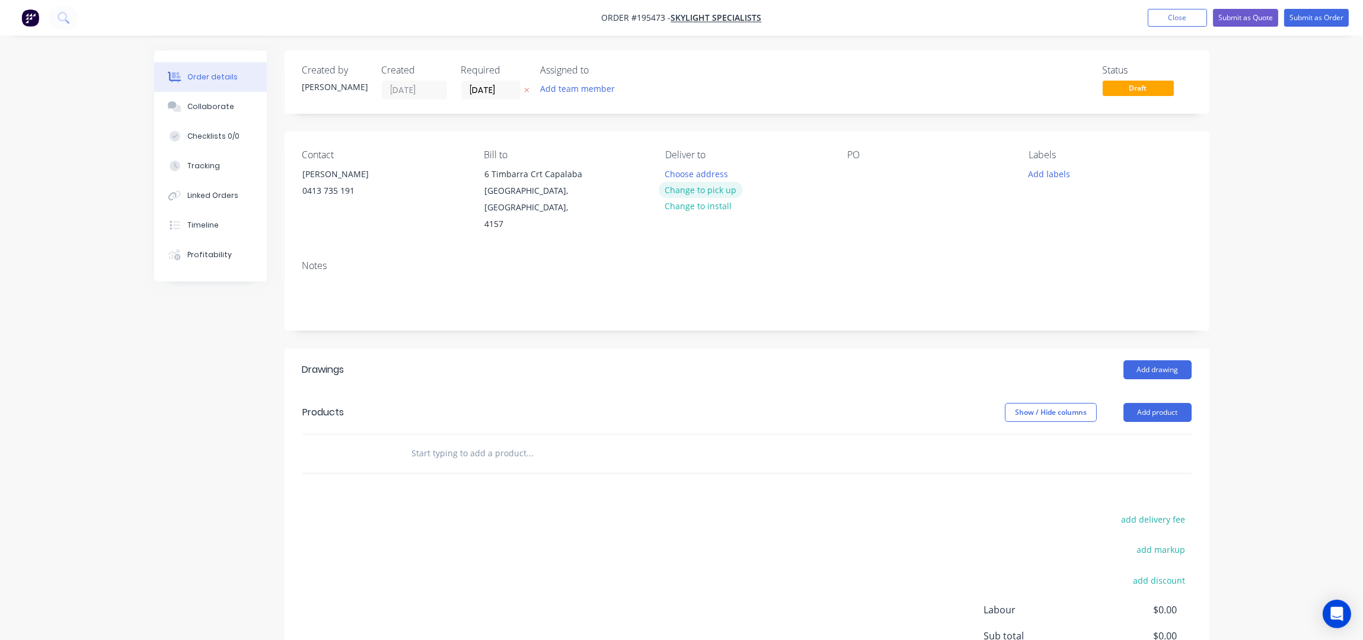
click at [713, 189] on button "Change to pick up" at bounding box center [701, 190] width 84 height 16
click at [676, 170] on div at bounding box center [674, 173] width 19 height 17
click at [858, 173] on div at bounding box center [856, 173] width 19 height 17
click at [946, 260] on div "Notes" at bounding box center [746, 265] width 889 height 11
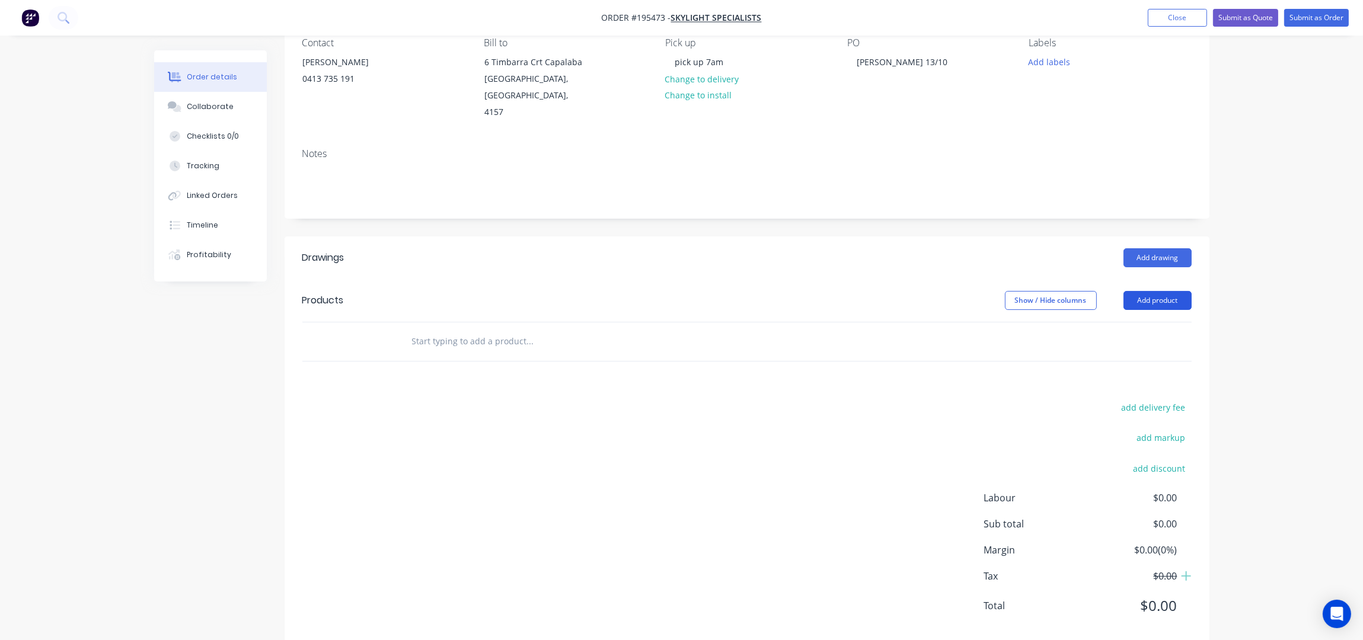
scroll to position [119, 0]
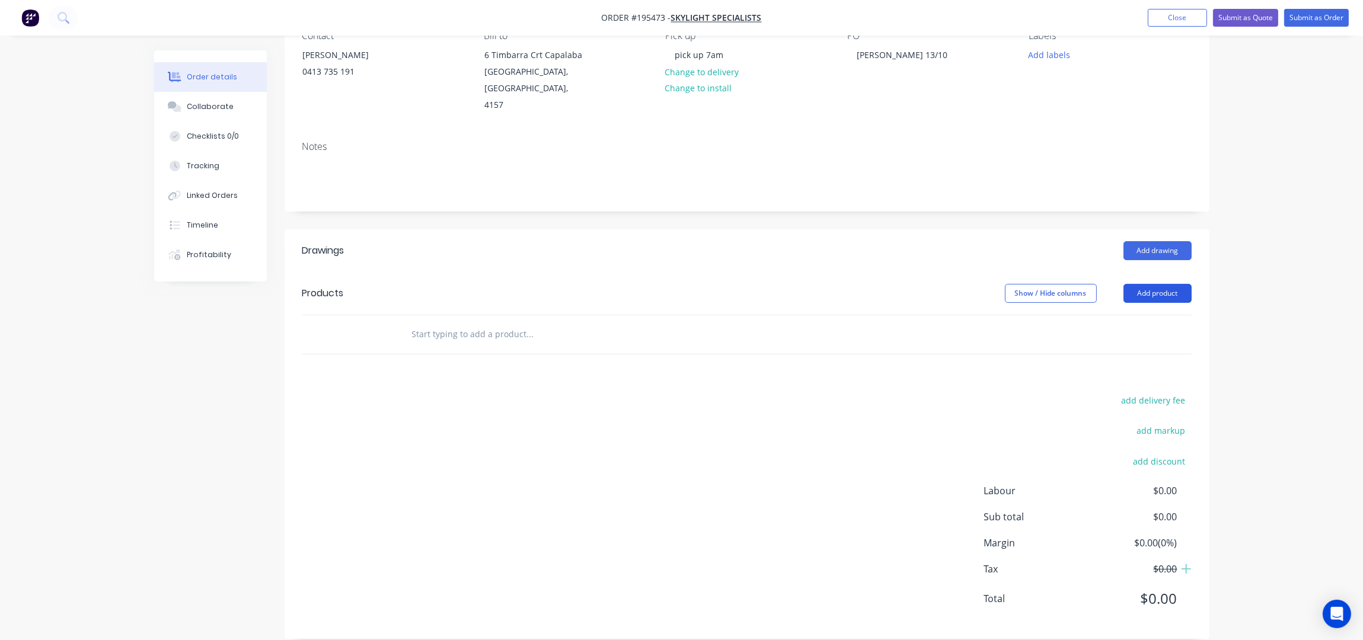
click at [1159, 284] on button "Add product" at bounding box center [1157, 293] width 68 height 19
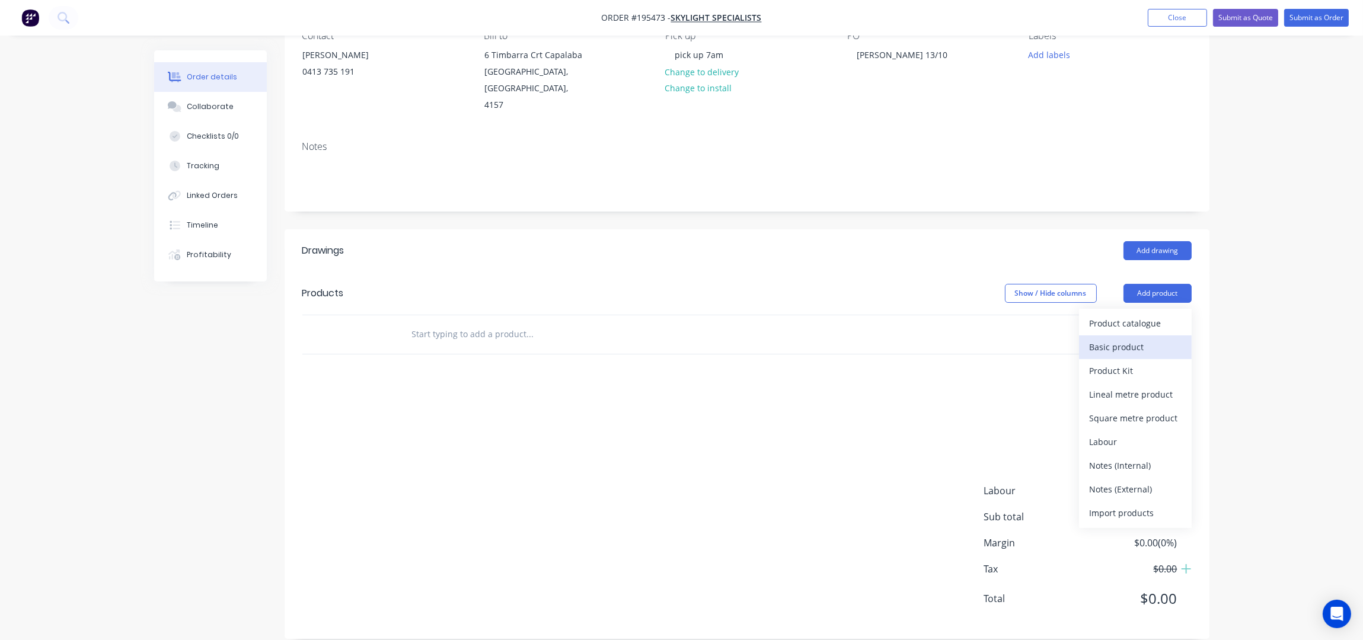
click at [1156, 338] on div "Basic product" at bounding box center [1135, 346] width 91 height 17
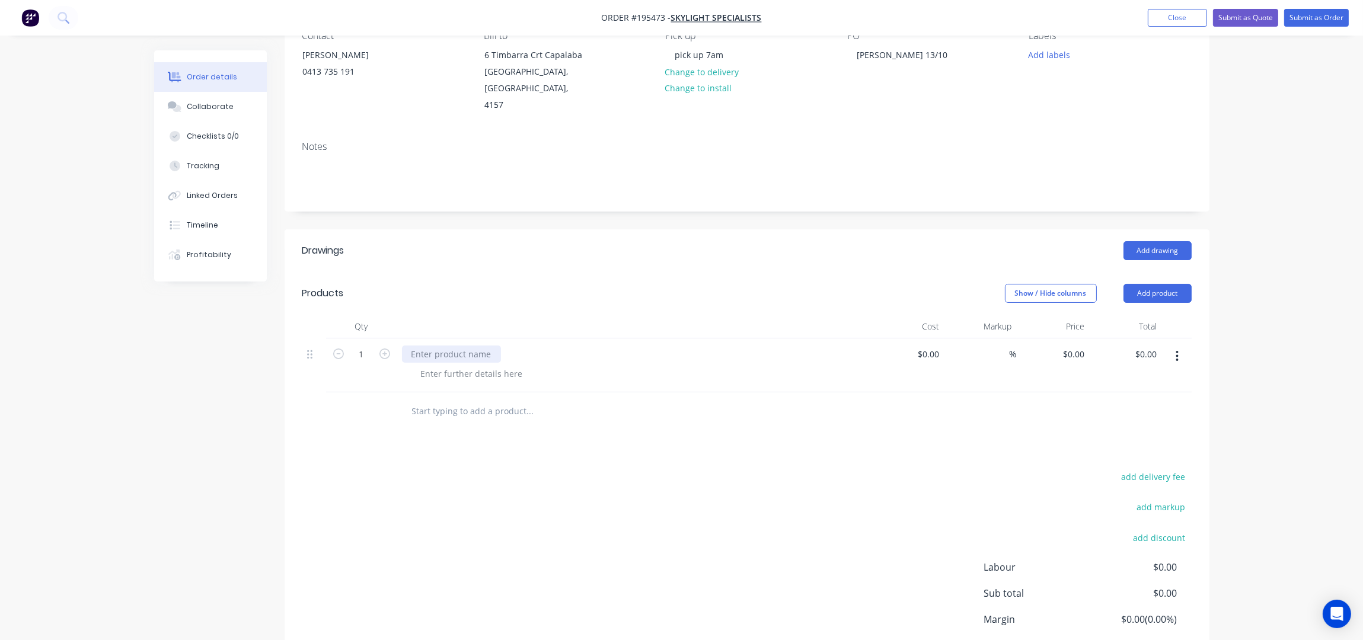
click at [448, 346] on div at bounding box center [451, 354] width 99 height 17
click at [501, 365] on div at bounding box center [471, 373] width 121 height 17
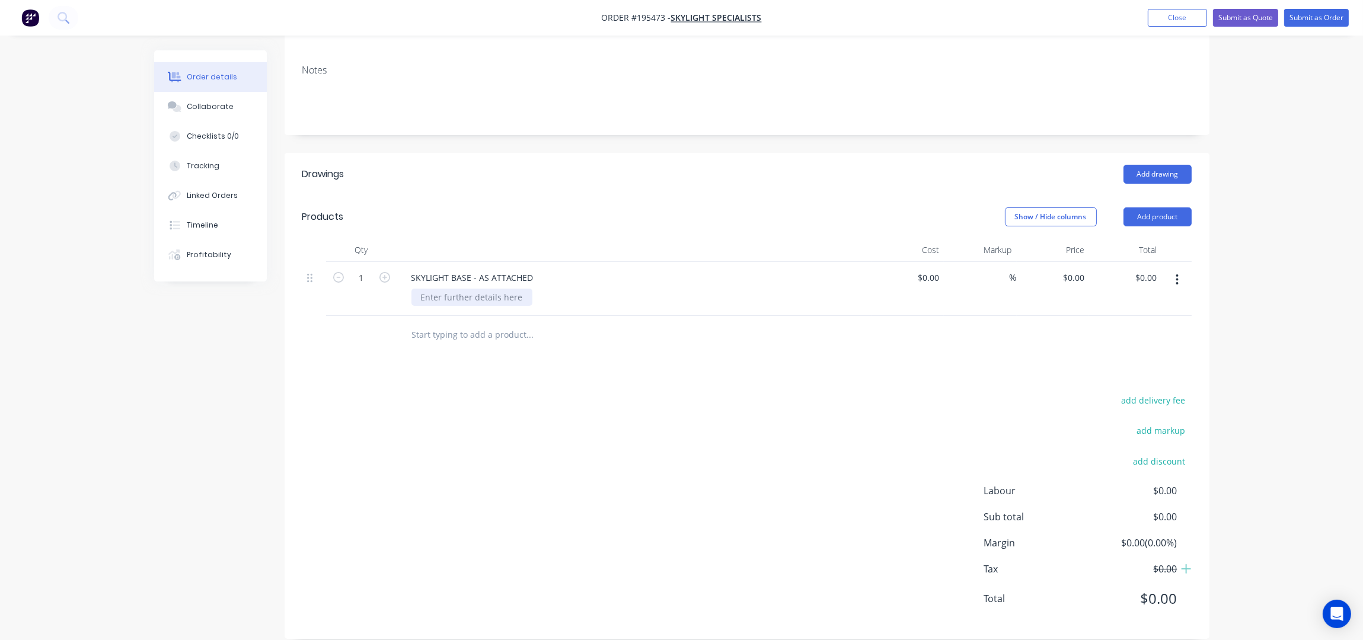
click at [433, 272] on div "SKYLIGHT BASE - AS ATTACHED" at bounding box center [634, 289] width 474 height 54
click at [385, 272] on icon "button" at bounding box center [384, 277] width 11 height 11
type input "2"
click at [1148, 165] on button "Add drawing" at bounding box center [1157, 174] width 68 height 19
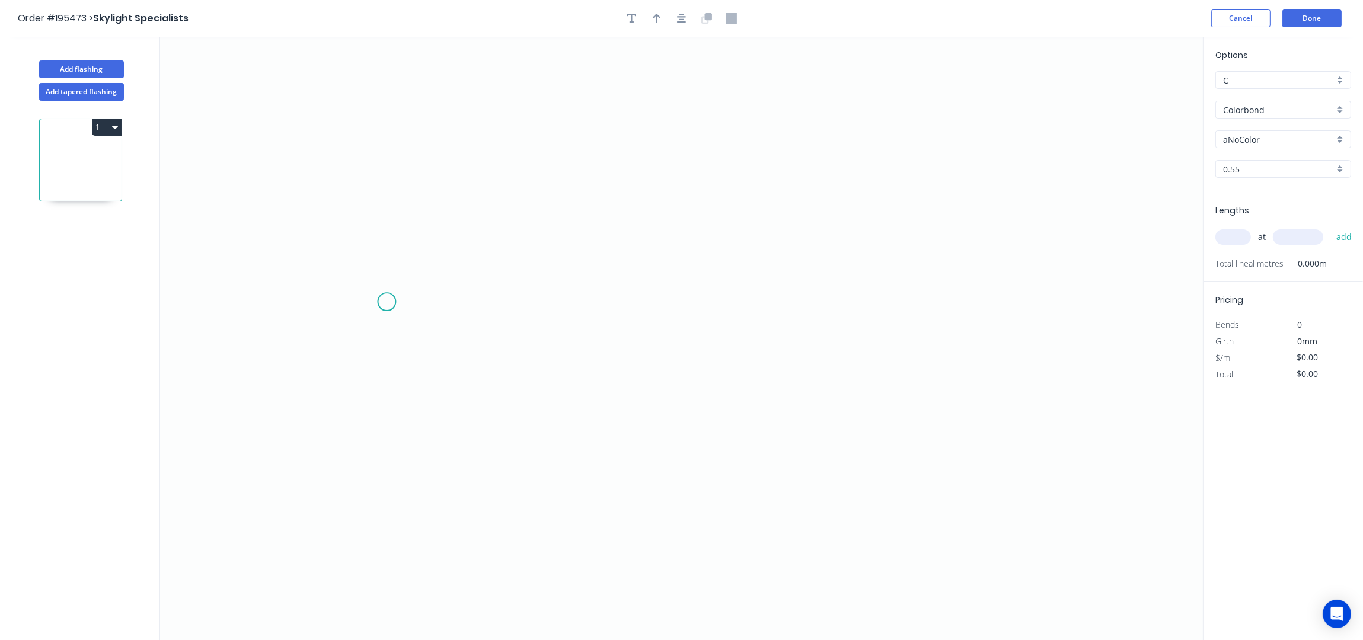
click at [387, 302] on icon "0" at bounding box center [681, 339] width 1043 height 604
click at [445, 241] on icon "0" at bounding box center [681, 339] width 1043 height 604
click at [873, 252] on icon "0 ?" at bounding box center [681, 339] width 1043 height 604
click at [942, 314] on icon "0 ? ?" at bounding box center [681, 339] width 1043 height 604
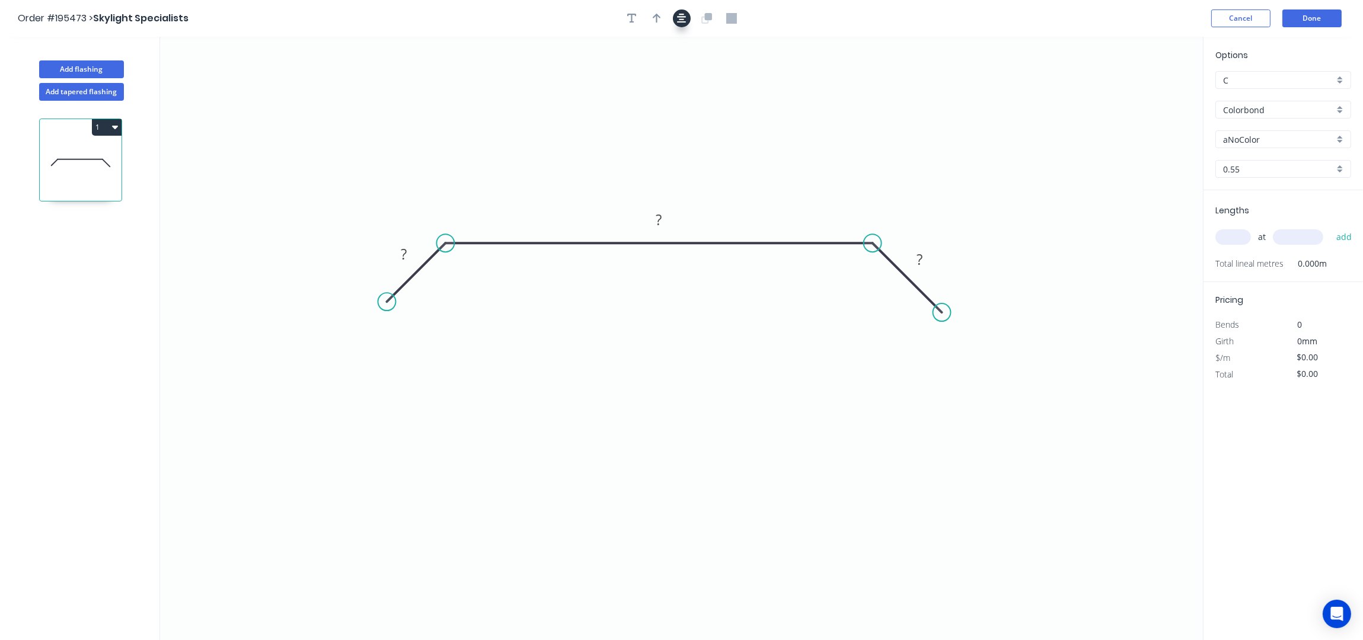
click at [681, 20] on icon "button" at bounding box center [681, 18] width 9 height 9
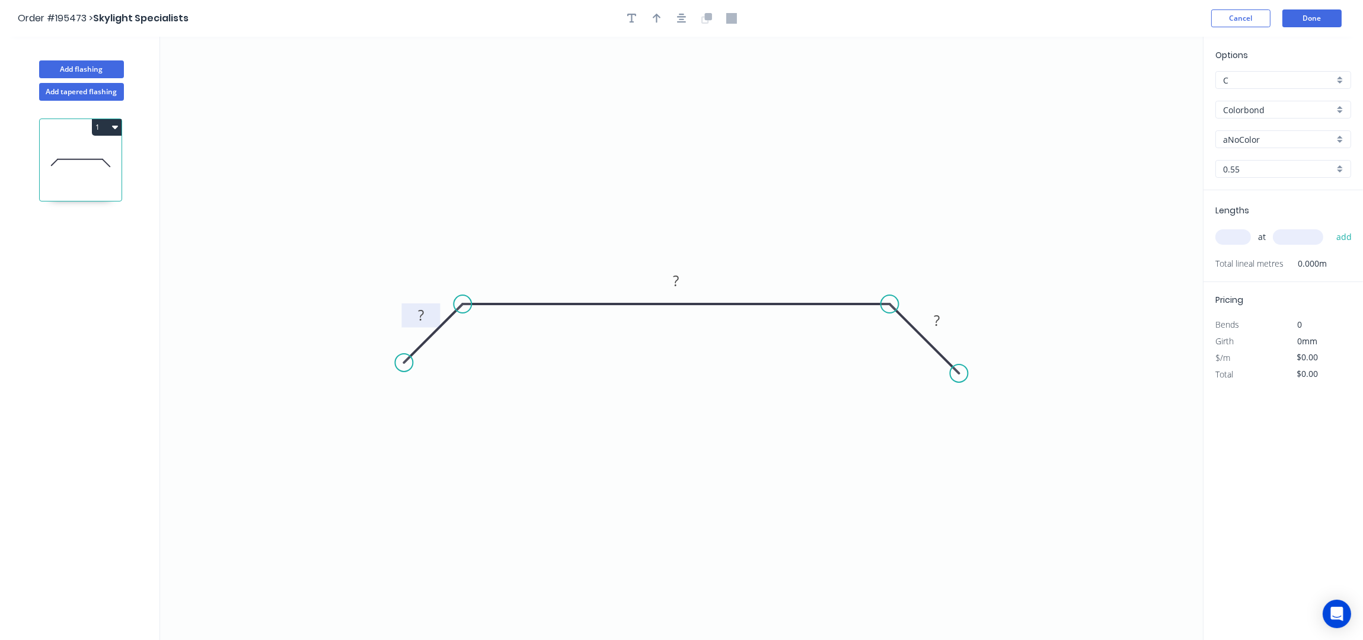
click at [423, 306] on tspan "?" at bounding box center [421, 315] width 6 height 20
type input "$30.64"
click at [654, 20] on icon "button" at bounding box center [657, 18] width 8 height 11
drag, startPoint x: 1144, startPoint y: 94, endPoint x: 556, endPoint y: 290, distance: 619.8
click at [558, 285] on icon at bounding box center [563, 266] width 11 height 38
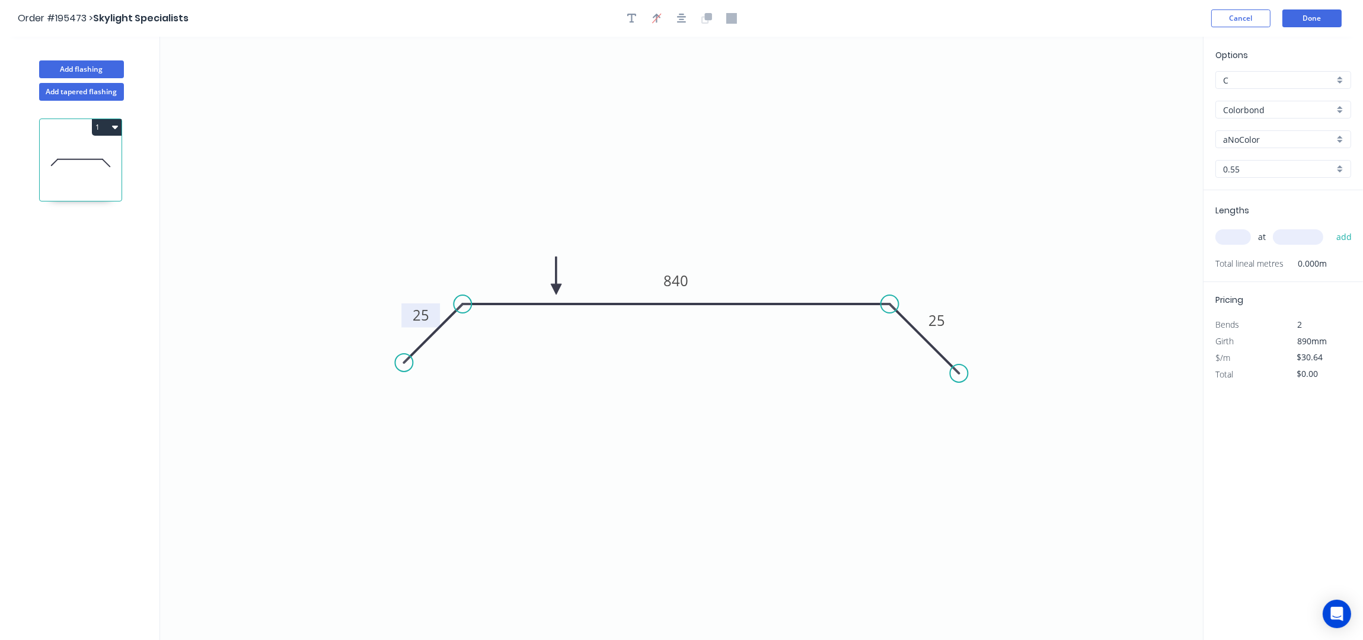
click at [1291, 137] on input "aNoColor" at bounding box center [1278, 139] width 111 height 12
click at [1260, 216] on div "Dover White" at bounding box center [1283, 208] width 135 height 21
type input "Dover White"
click at [1234, 244] on input "text" at bounding box center [1233, 236] width 36 height 15
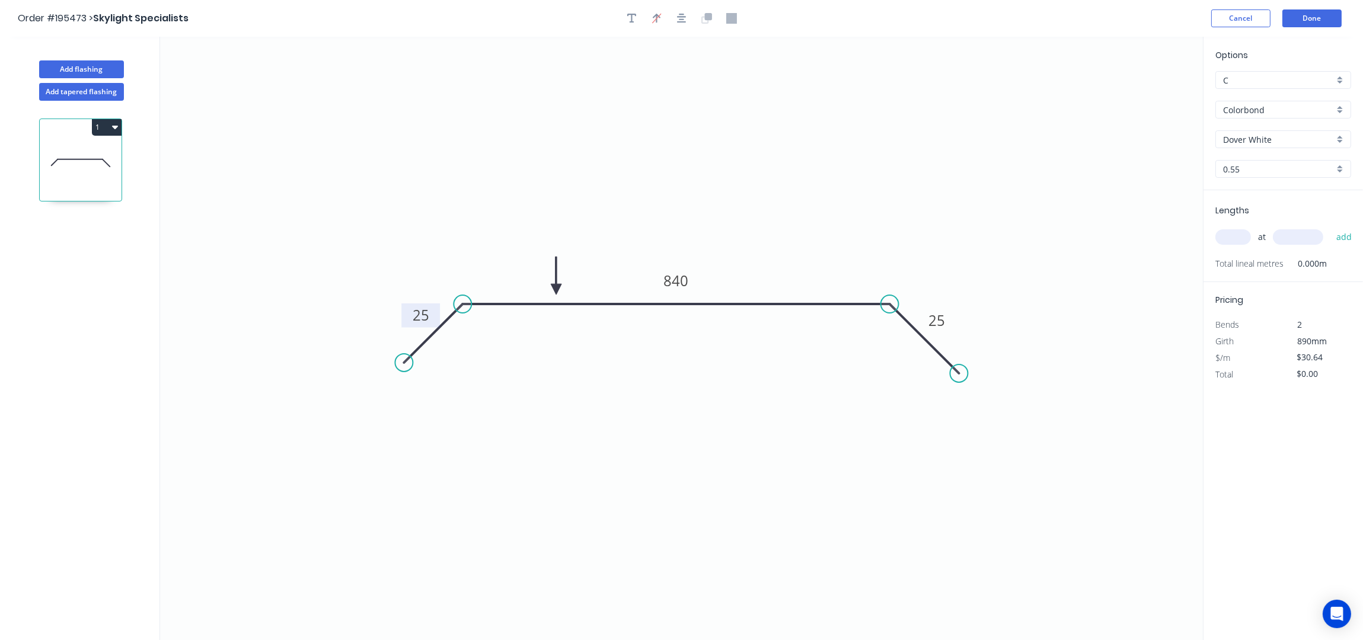
click at [1234, 242] on input "text" at bounding box center [1233, 236] width 36 height 15
type input "5"
type input "2000"
click at [1330, 227] on button "add" at bounding box center [1344, 237] width 28 height 20
type input "$306.40"
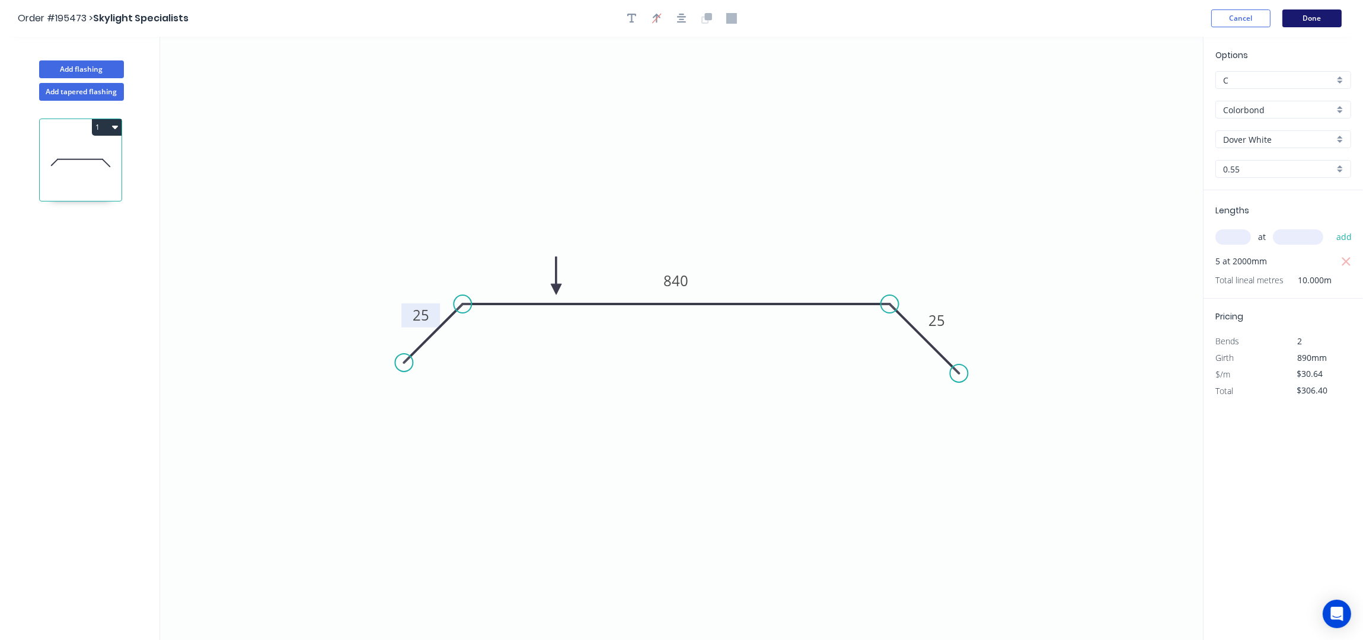
click at [1326, 14] on button "Done" at bounding box center [1311, 18] width 59 height 18
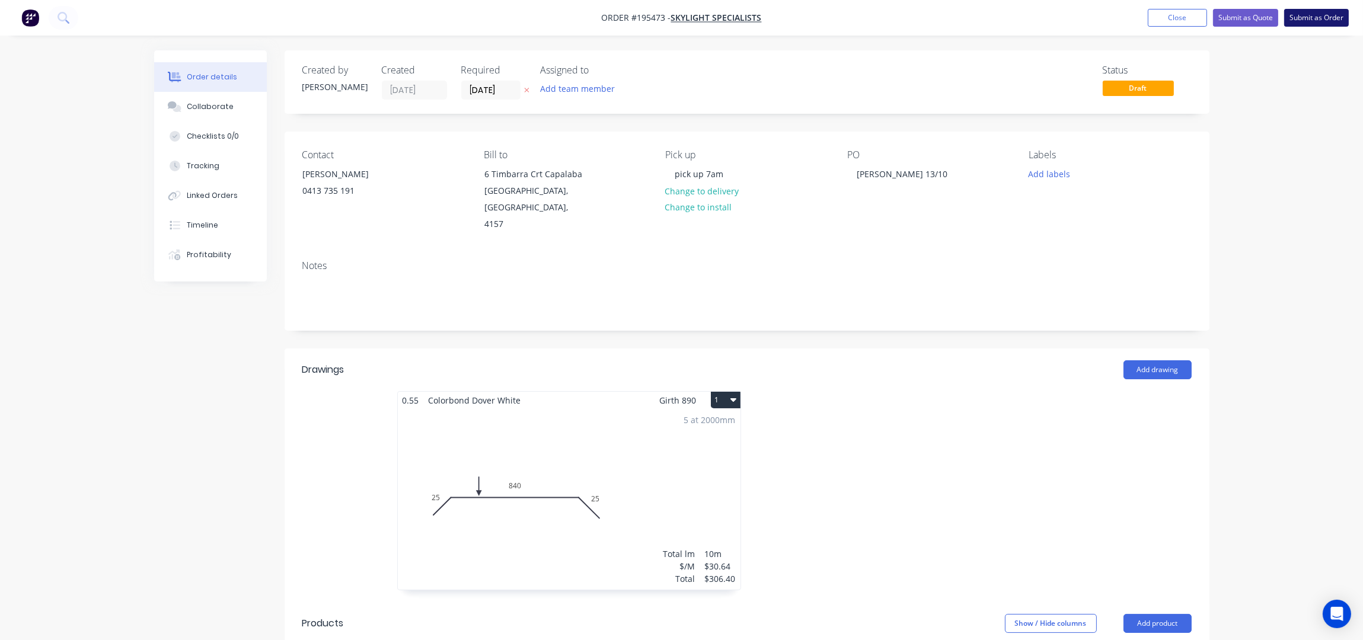
click at [1310, 20] on button "Submit as Order" at bounding box center [1316, 18] width 65 height 18
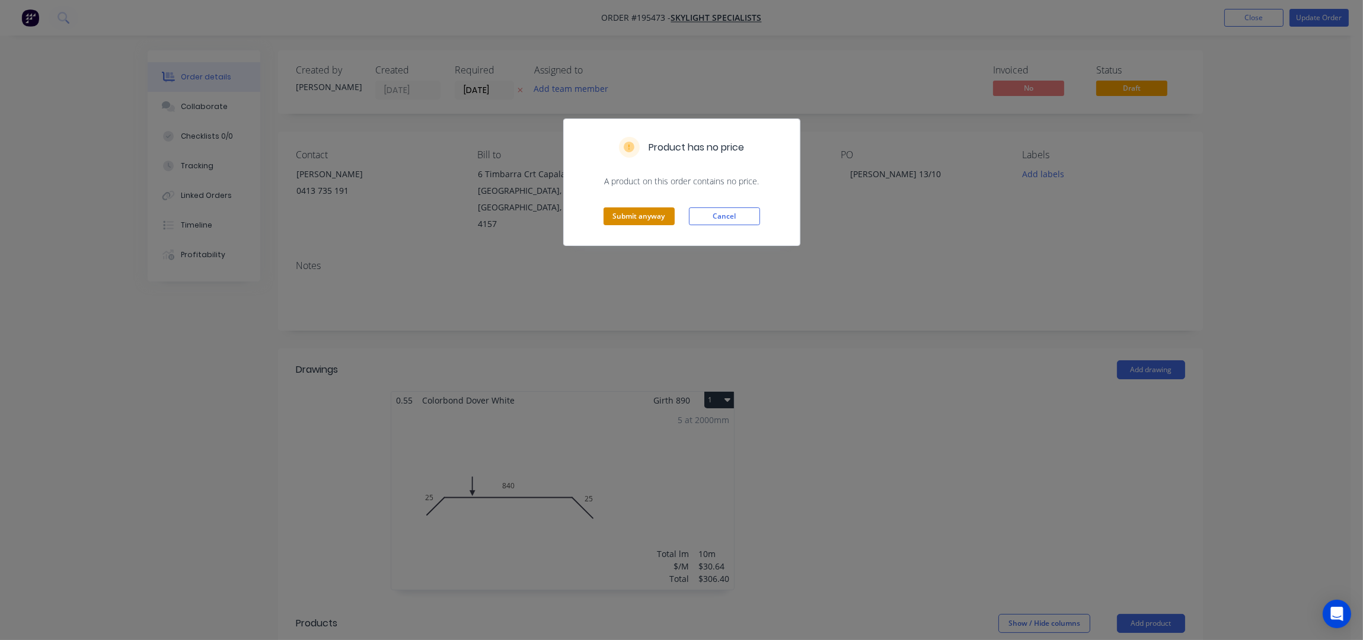
click at [660, 208] on button "Submit anyway" at bounding box center [638, 216] width 71 height 18
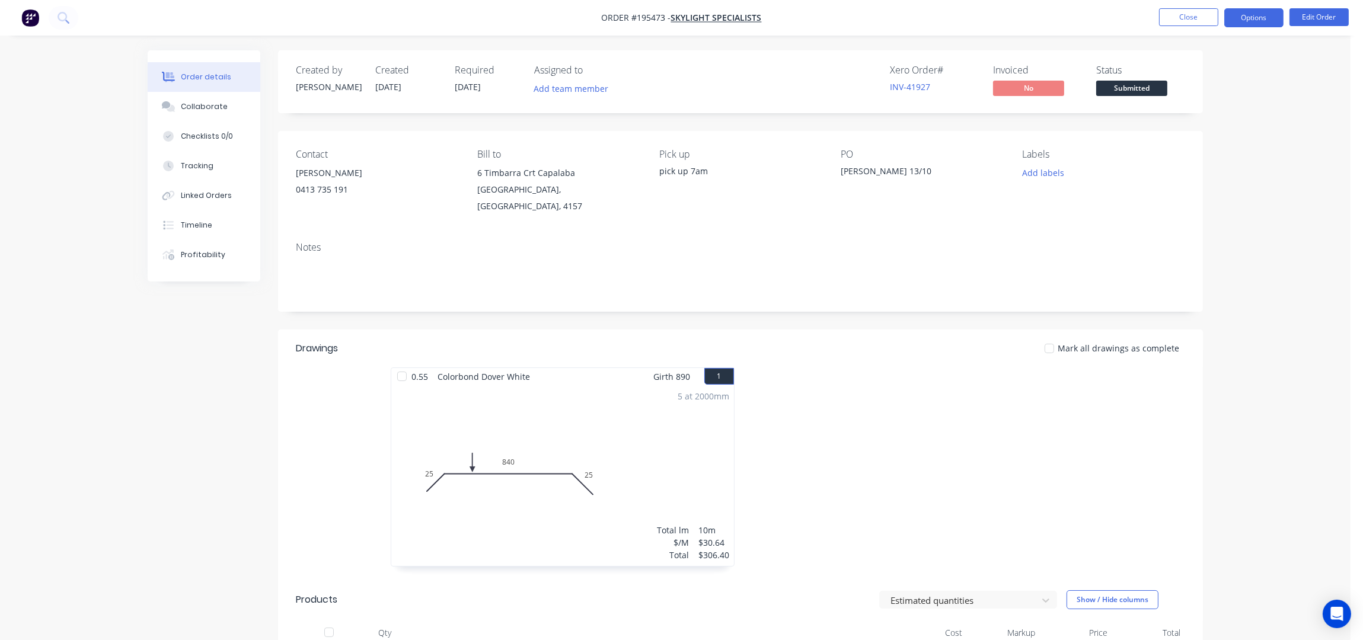
click at [1265, 16] on button "Options" at bounding box center [1253, 17] width 59 height 19
click at [1209, 91] on div "Work Order" at bounding box center [1218, 95] width 109 height 17
click at [1208, 114] on div "Without pricing" at bounding box center [1218, 119] width 109 height 17
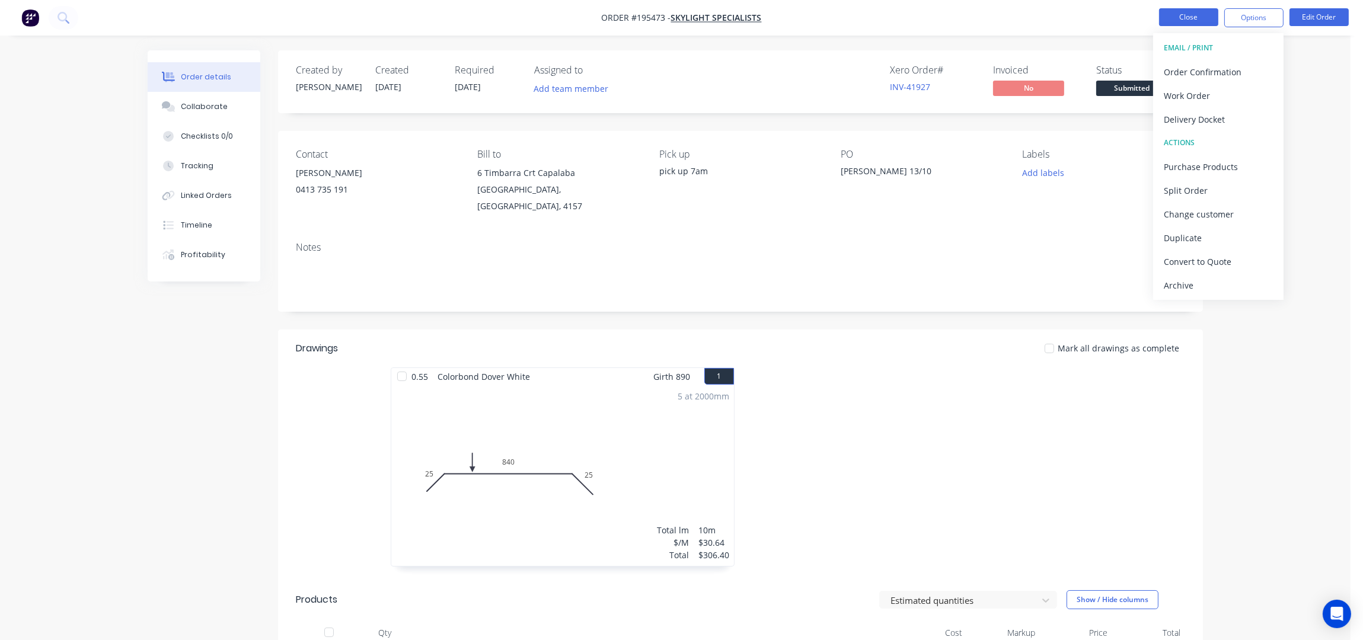
click at [1189, 8] on button "Close" at bounding box center [1188, 17] width 59 height 18
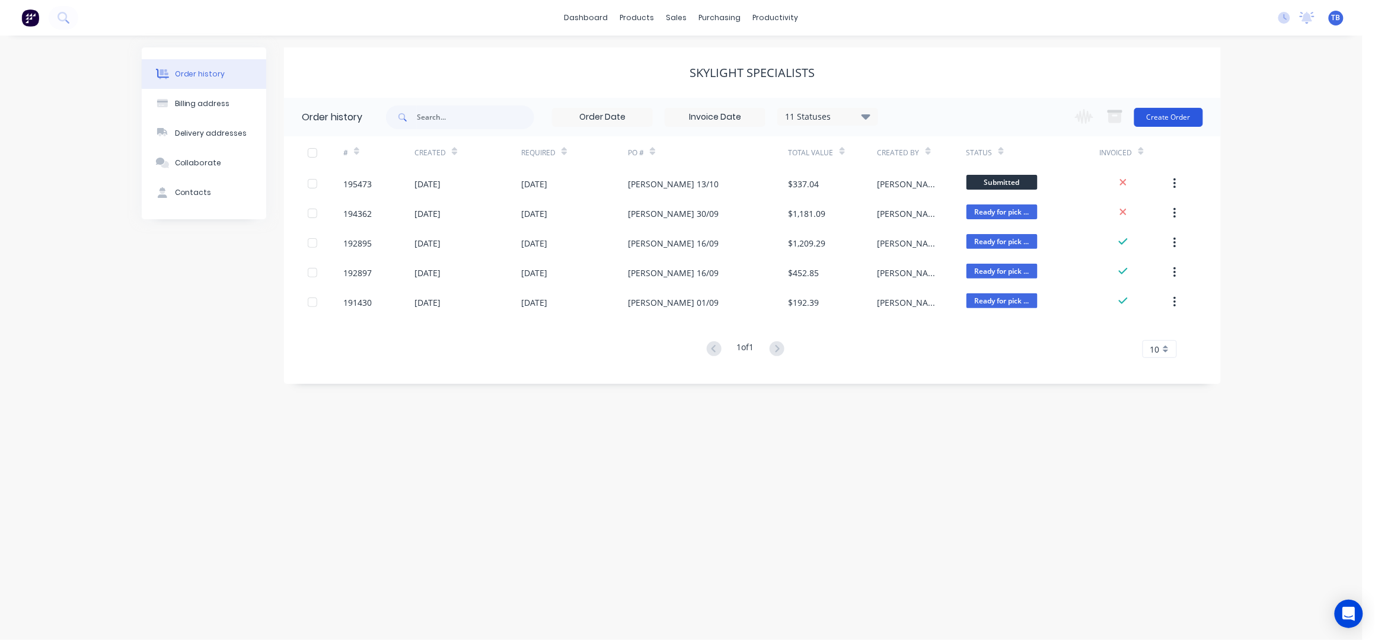
click at [1181, 110] on button "Create Order" at bounding box center [1168, 117] width 69 height 19
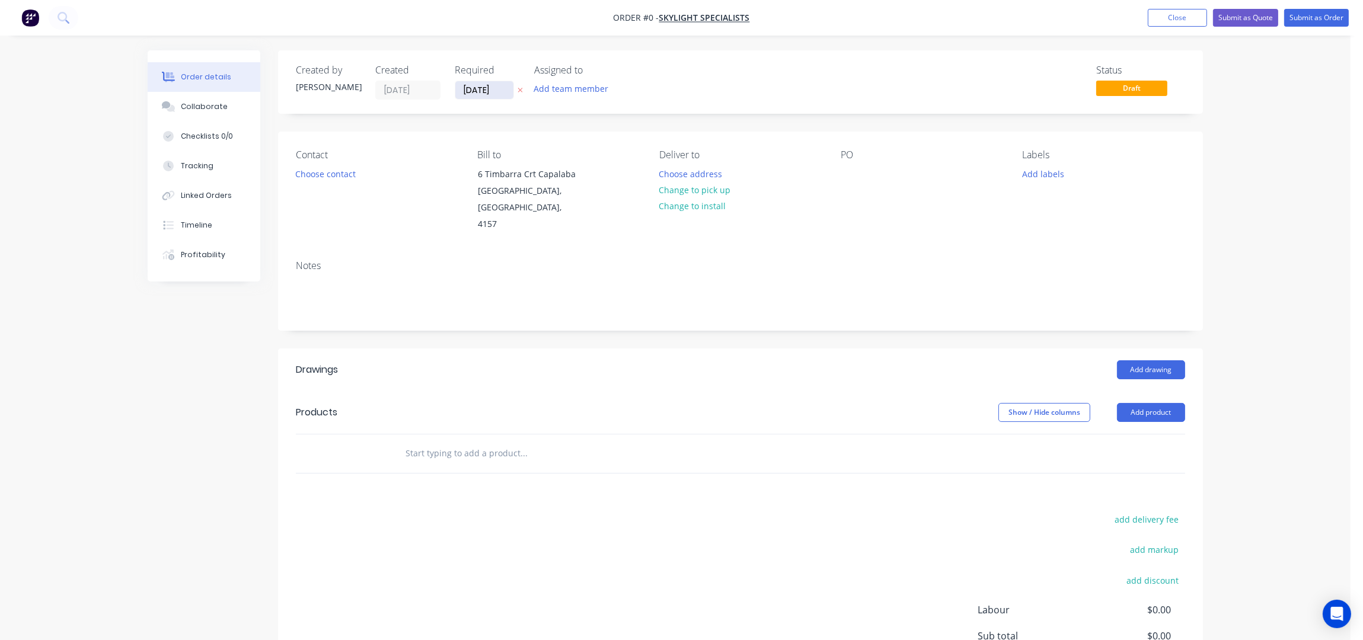
click at [470, 94] on input "[DATE]" at bounding box center [484, 90] width 58 height 18
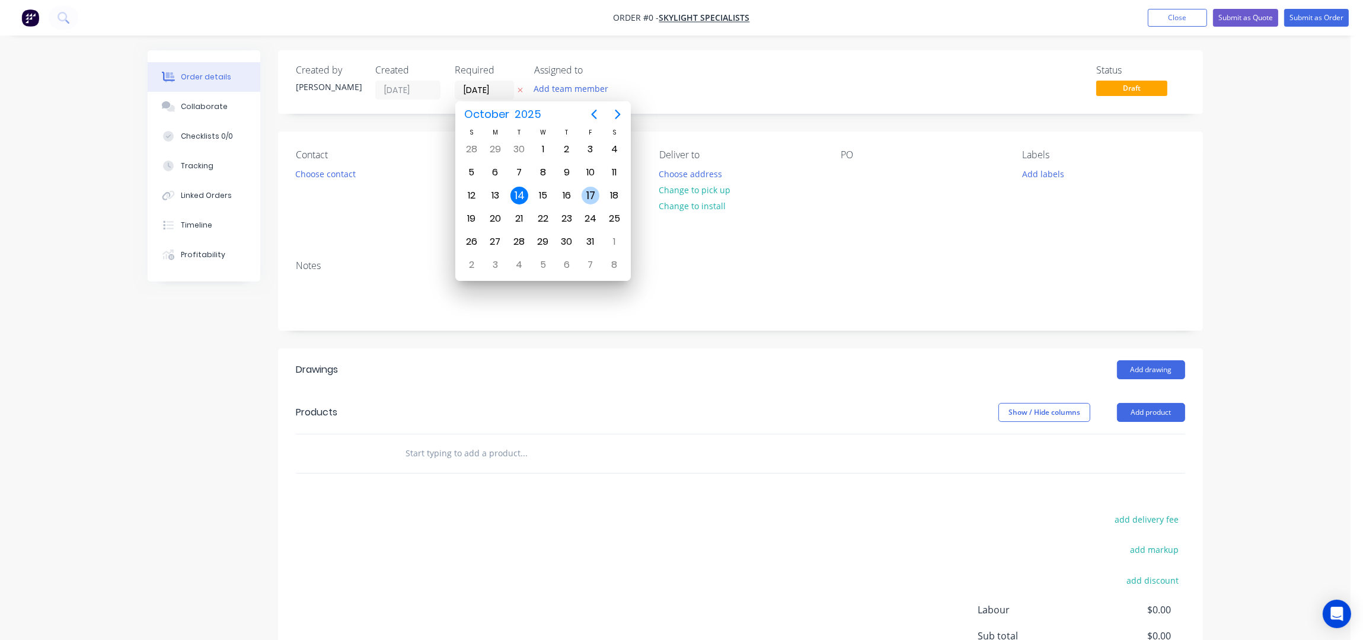
click at [581, 194] on div "17" at bounding box center [591, 195] width 24 height 23
type input "[DATE]"
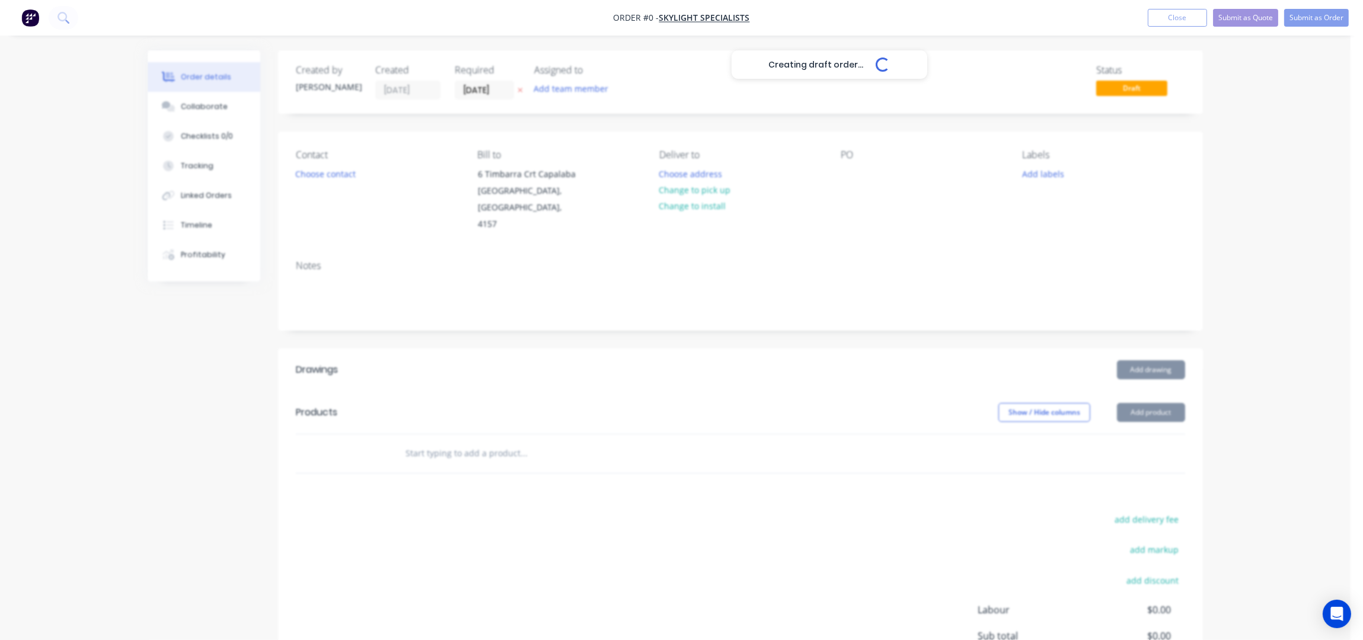
click at [343, 175] on div "Creating draft order... Loading..." at bounding box center [829, 370] width 1363 height 640
click at [343, 175] on button "Choose contact" at bounding box center [325, 173] width 73 height 16
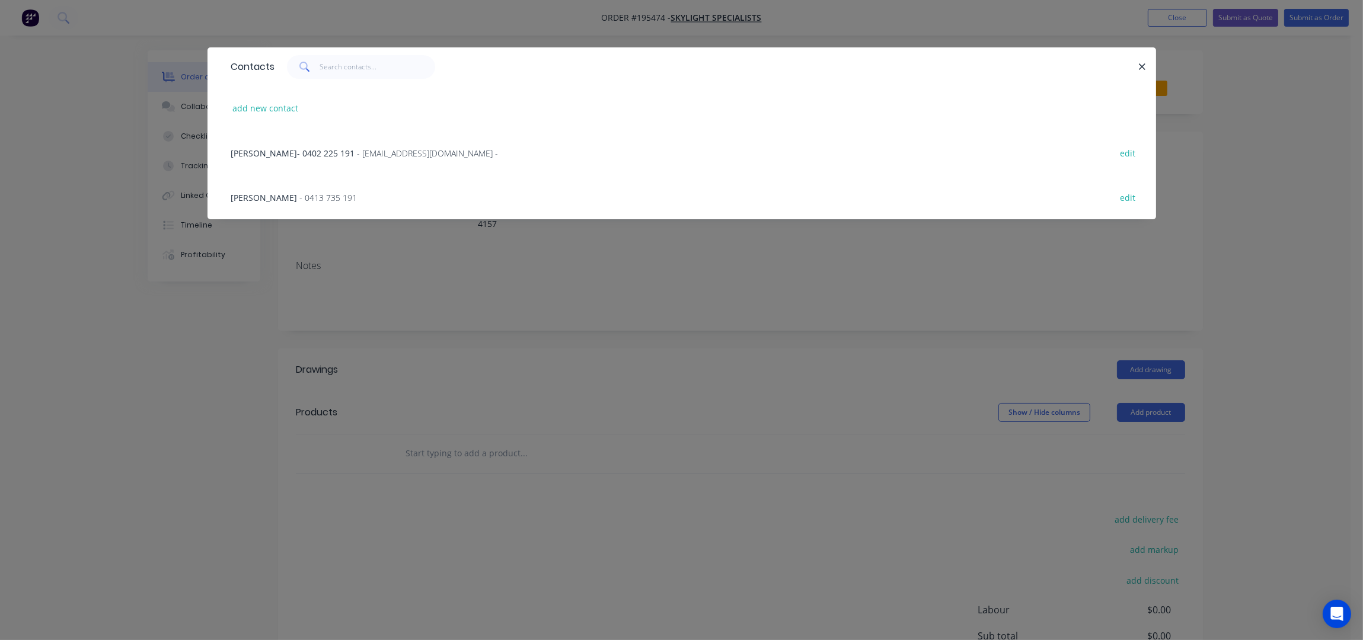
click at [300, 202] on span "- 0413 735 191" at bounding box center [329, 197] width 58 height 11
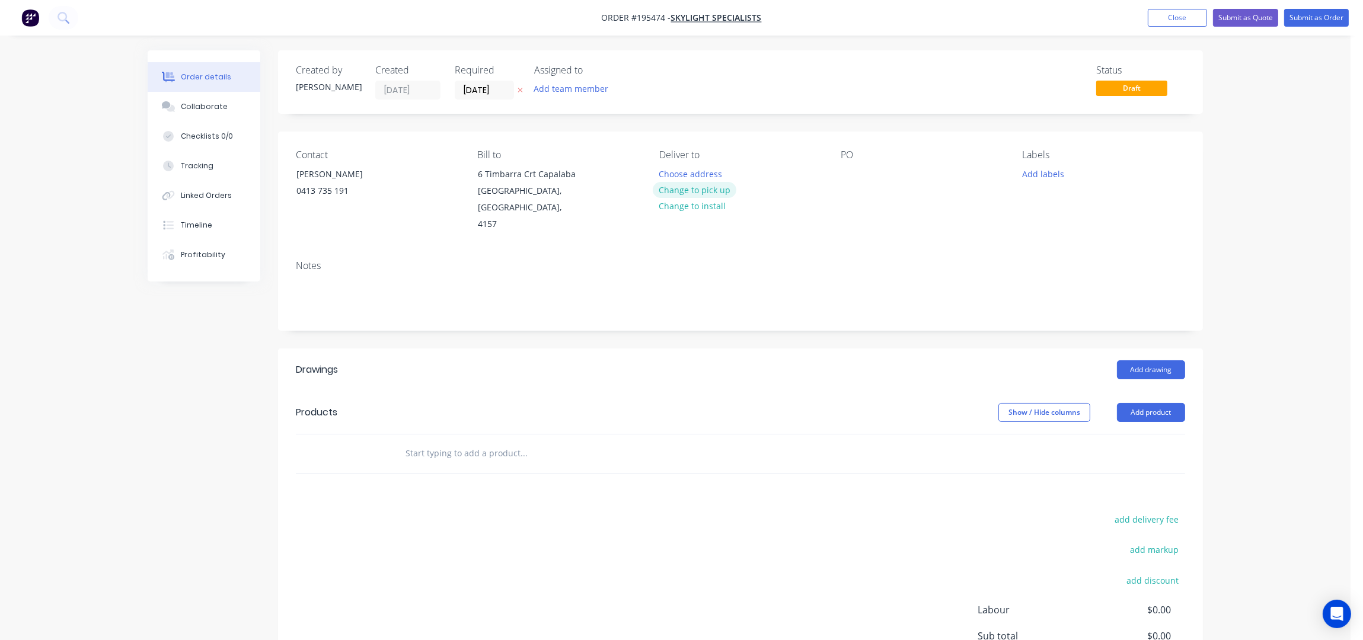
click at [694, 187] on button "Change to pick up" at bounding box center [695, 190] width 84 height 16
click at [670, 177] on div at bounding box center [668, 173] width 19 height 17
click at [850, 173] on div at bounding box center [850, 173] width 19 height 17
click at [868, 251] on div "Notes" at bounding box center [740, 290] width 925 height 79
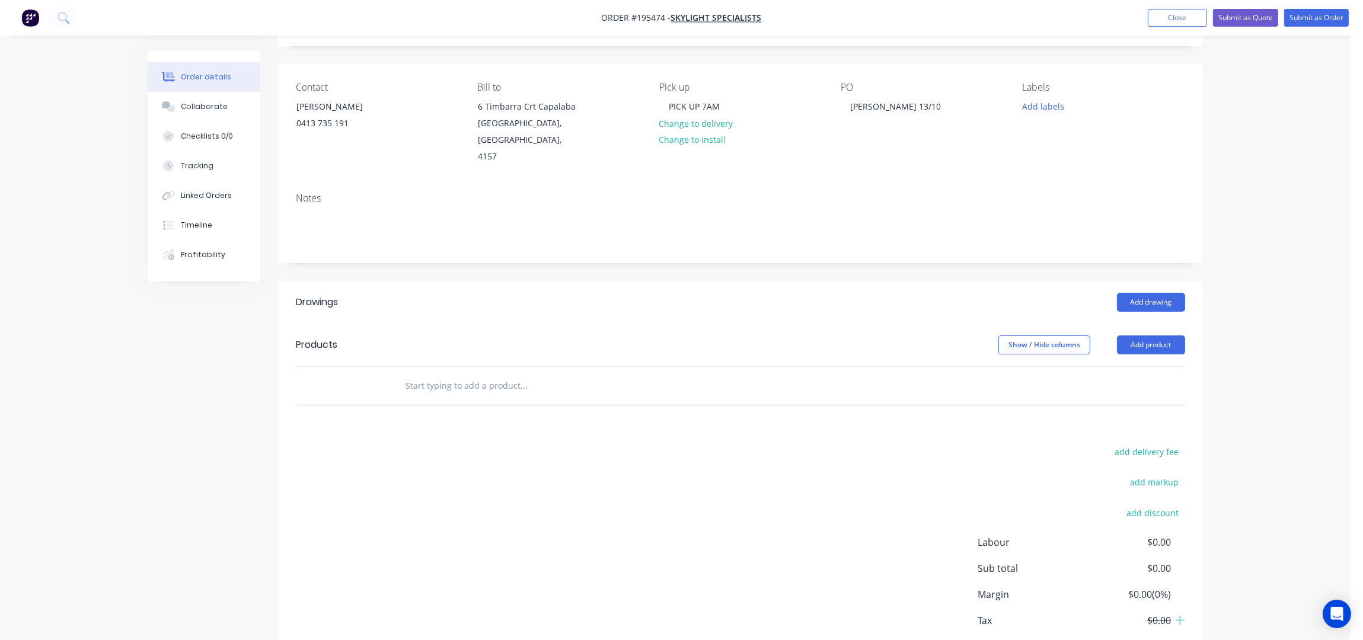
scroll to position [119, 0]
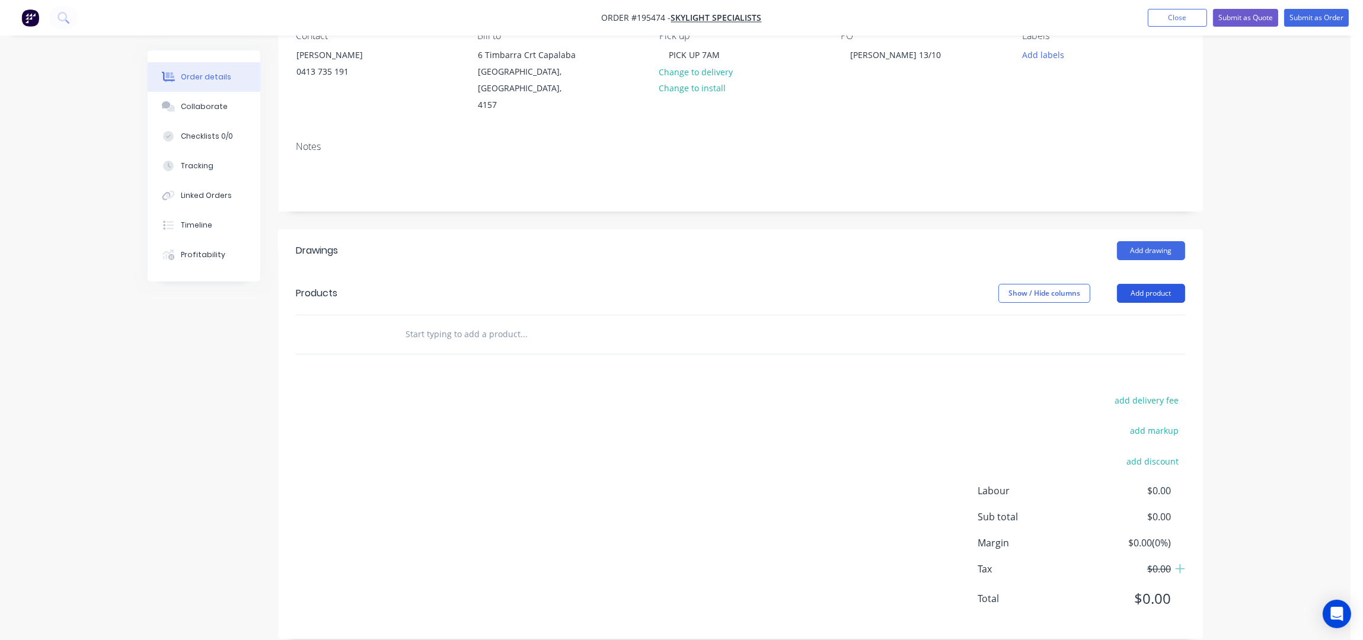
click at [1165, 284] on button "Add product" at bounding box center [1151, 293] width 68 height 19
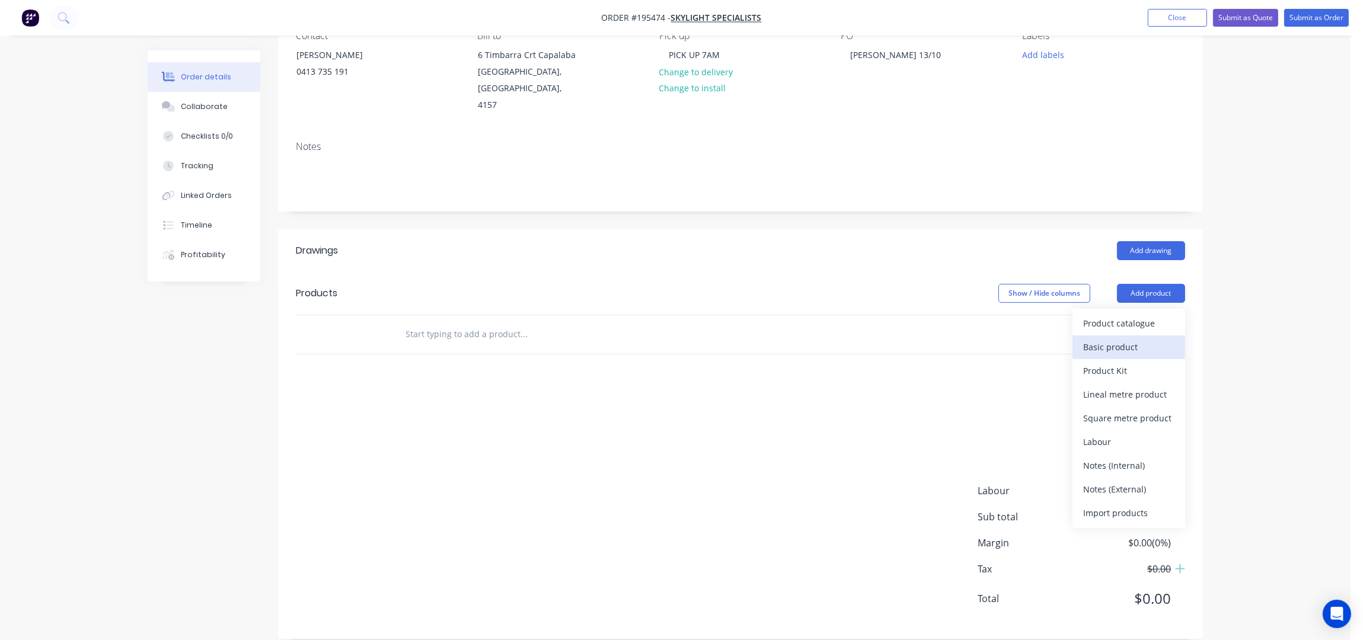
click at [1147, 338] on div "Basic product" at bounding box center [1128, 346] width 91 height 17
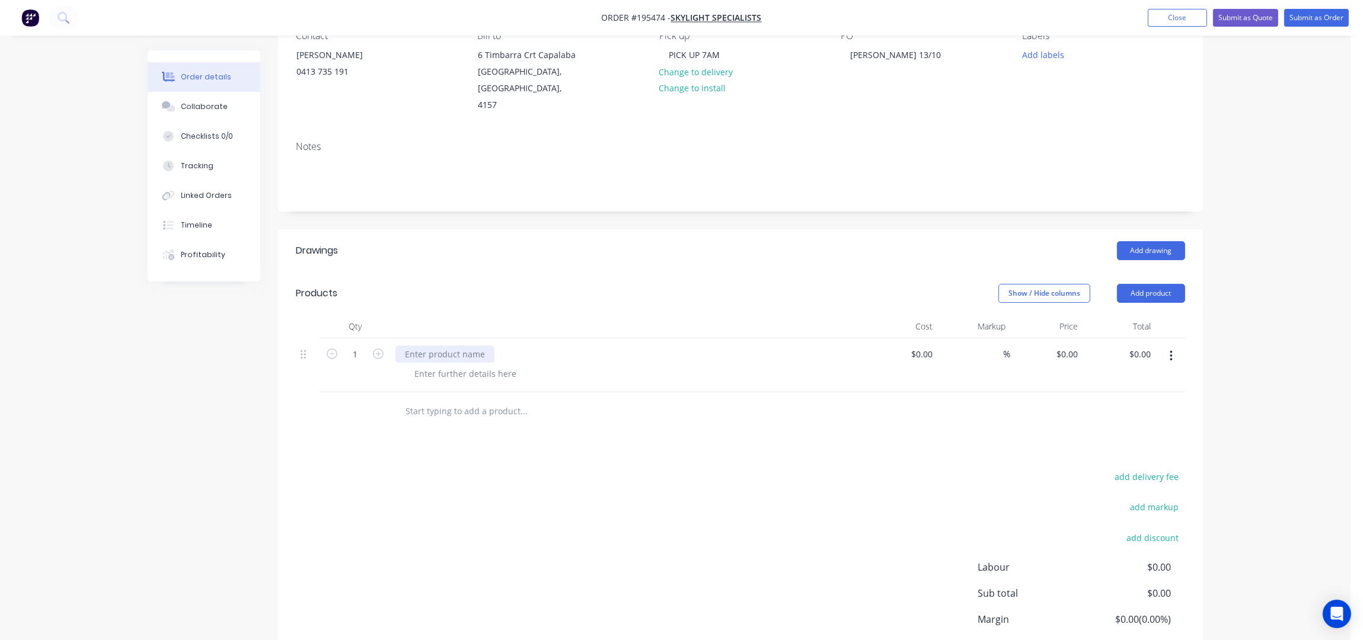
click at [467, 346] on div at bounding box center [444, 354] width 99 height 17
click at [444, 365] on div at bounding box center [465, 373] width 121 height 17
drag, startPoint x: 1173, startPoint y: 338, endPoint x: 1157, endPoint y: 352, distance: 21.0
click at [1173, 346] on button "button" at bounding box center [1171, 356] width 28 height 21
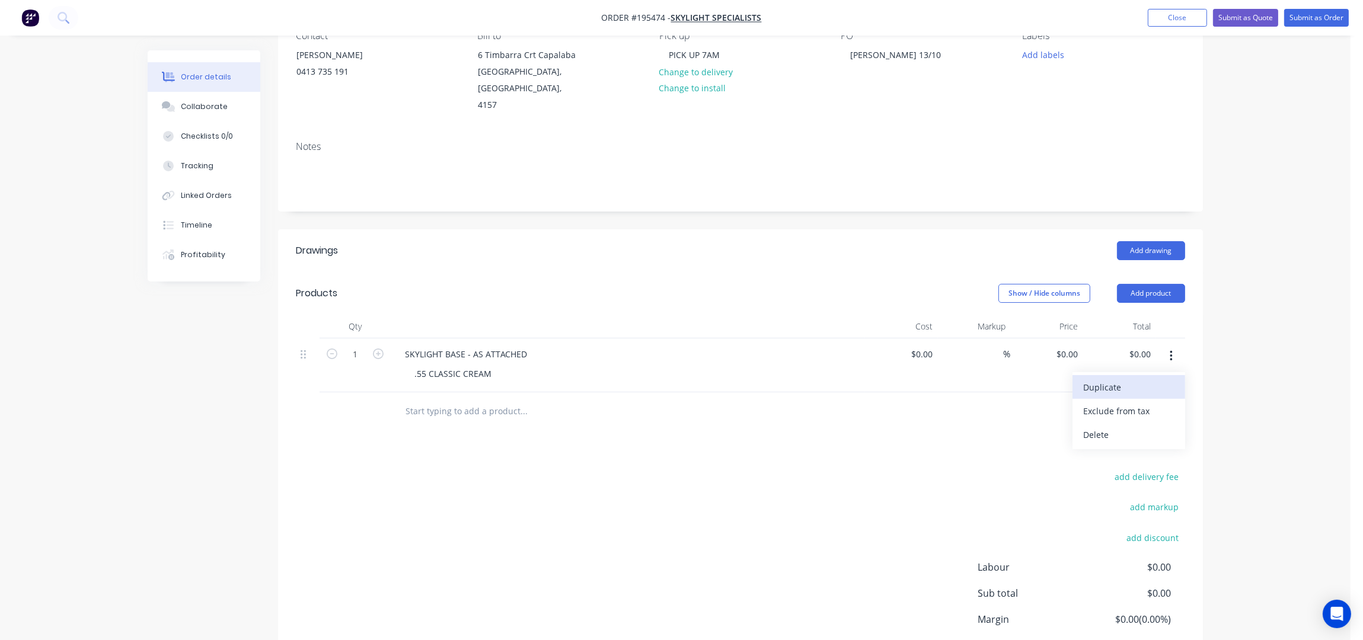
click at [1125, 379] on div "Duplicate" at bounding box center [1128, 387] width 91 height 17
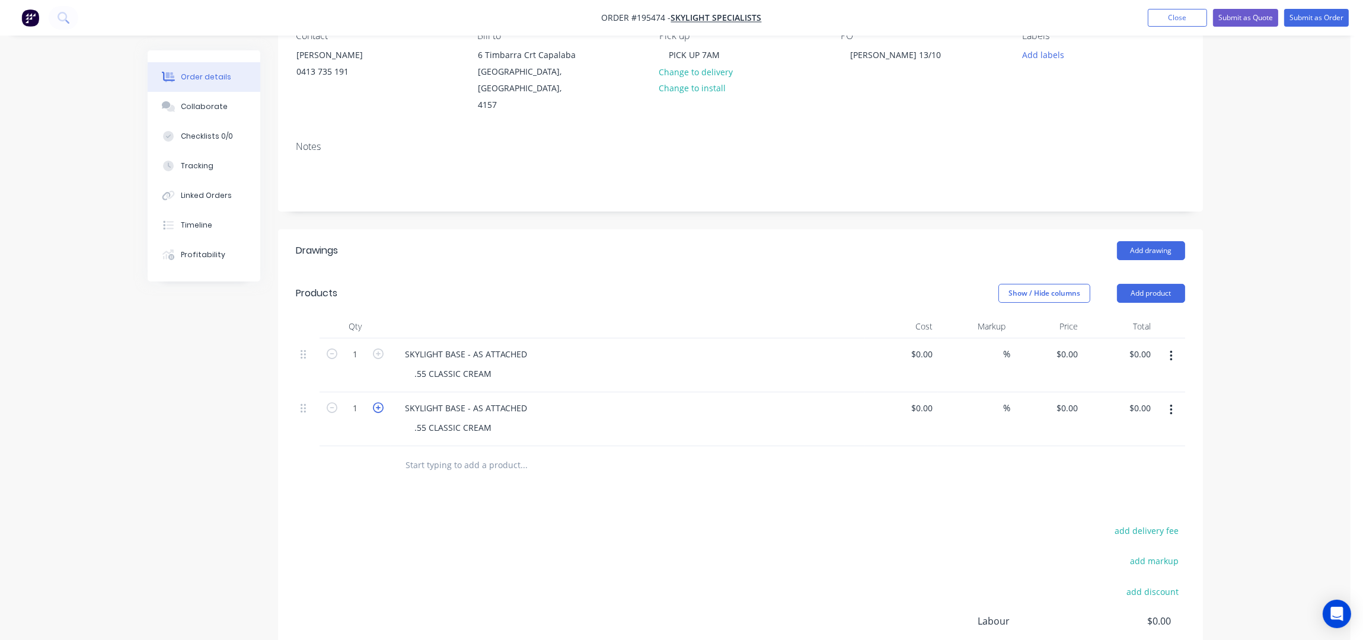
click at [376, 403] on icon "button" at bounding box center [378, 408] width 11 height 11
type input "2"
drag, startPoint x: 487, startPoint y: 247, endPoint x: 494, endPoint y: 244, distance: 8.3
click at [487, 246] on header "Drawings Add drawing" at bounding box center [740, 250] width 925 height 43
click at [565, 241] on div "Add drawing" at bounding box center [835, 250] width 700 height 19
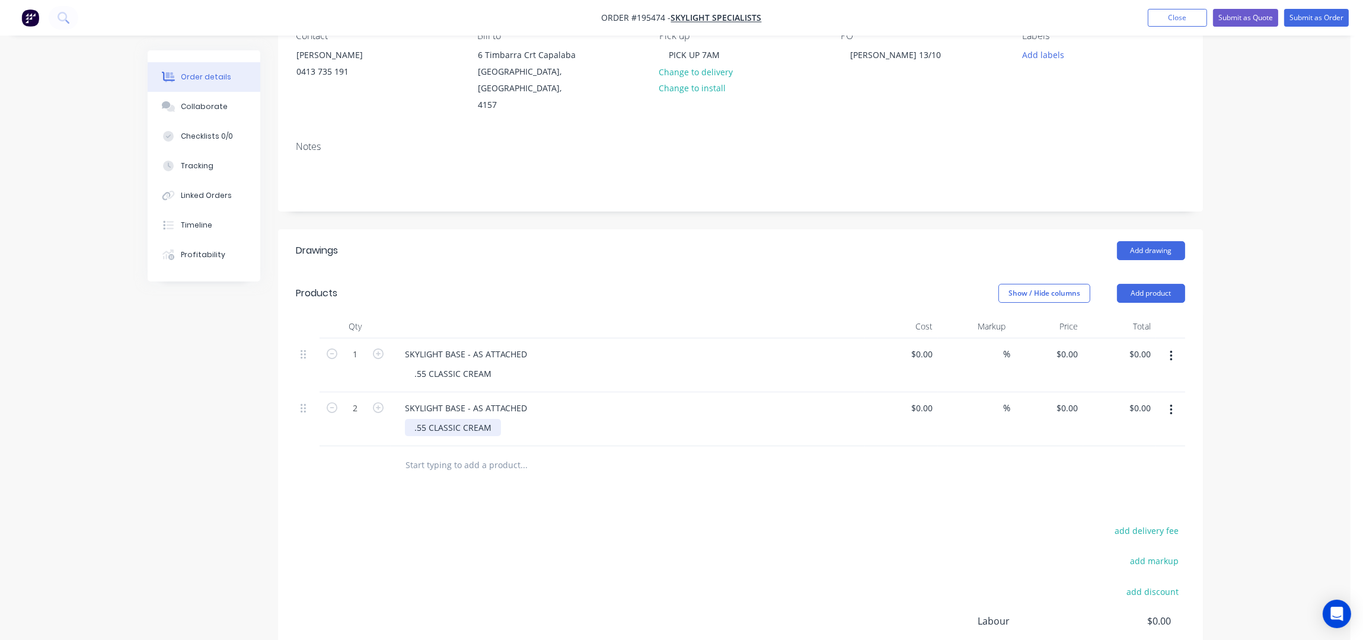
click at [489, 419] on div ".55 CLASSIC CREAM" at bounding box center [453, 427] width 96 height 17
click at [684, 229] on header "Drawings Add drawing" at bounding box center [740, 250] width 925 height 43
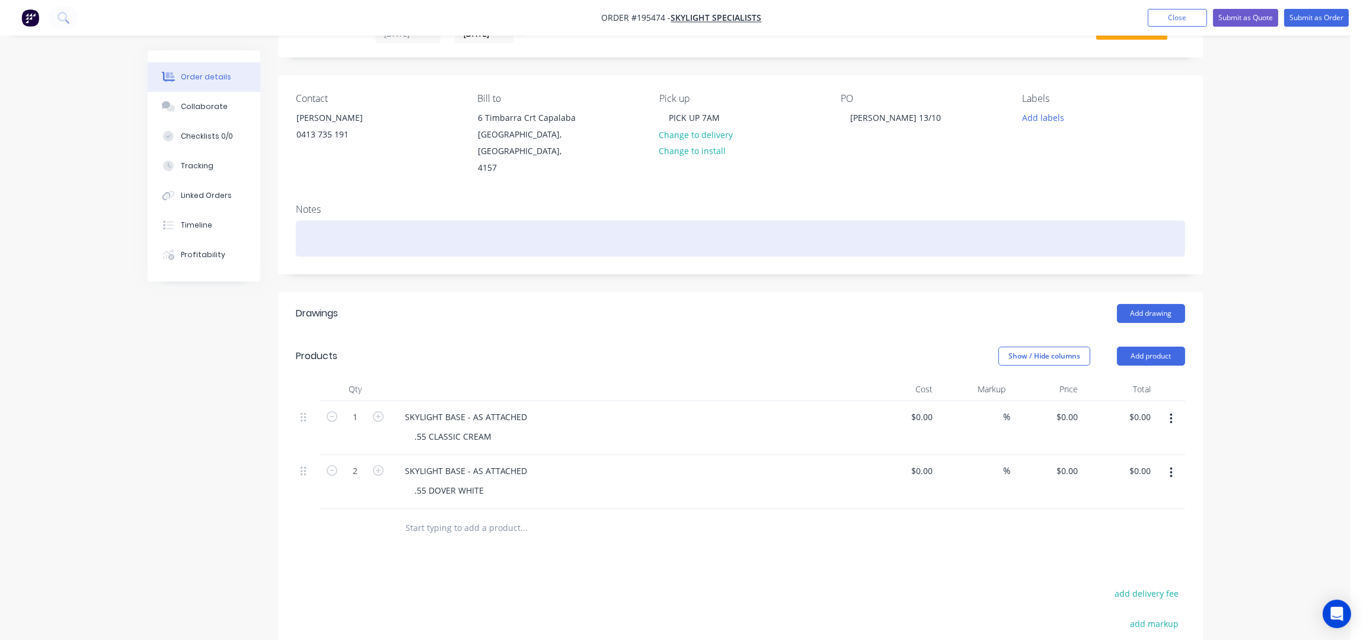
scroll to position [0, 0]
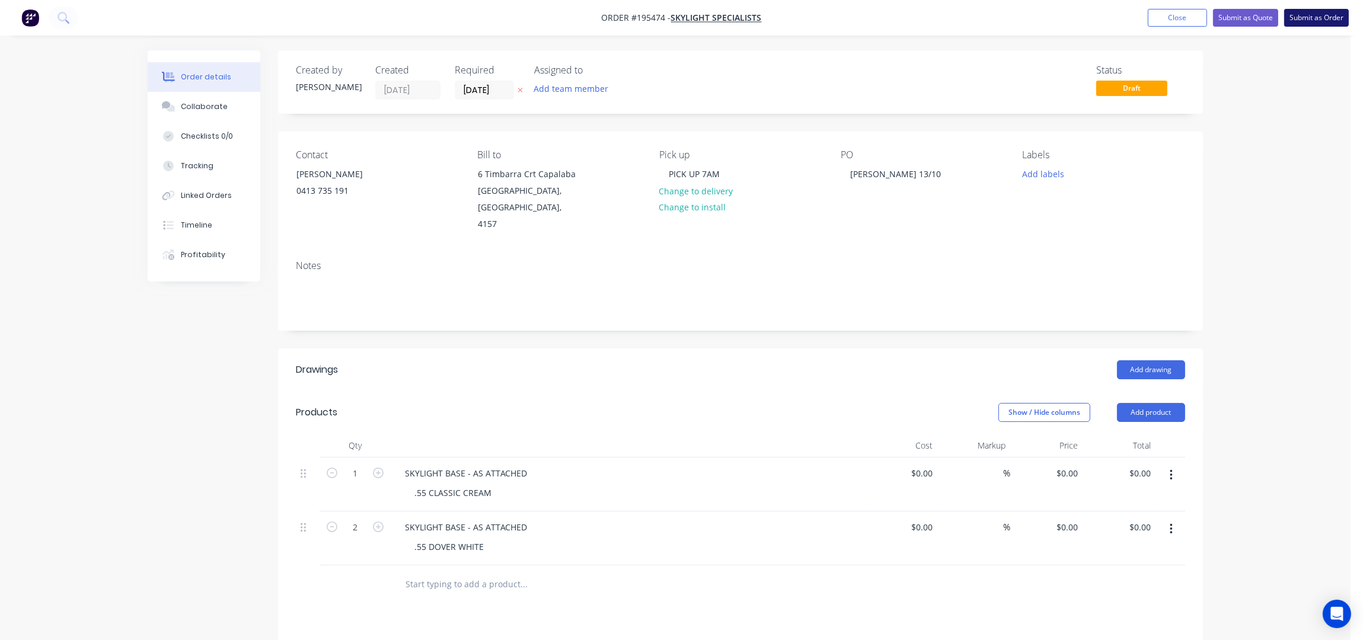
click at [1305, 17] on button "Submit as Order" at bounding box center [1316, 18] width 65 height 18
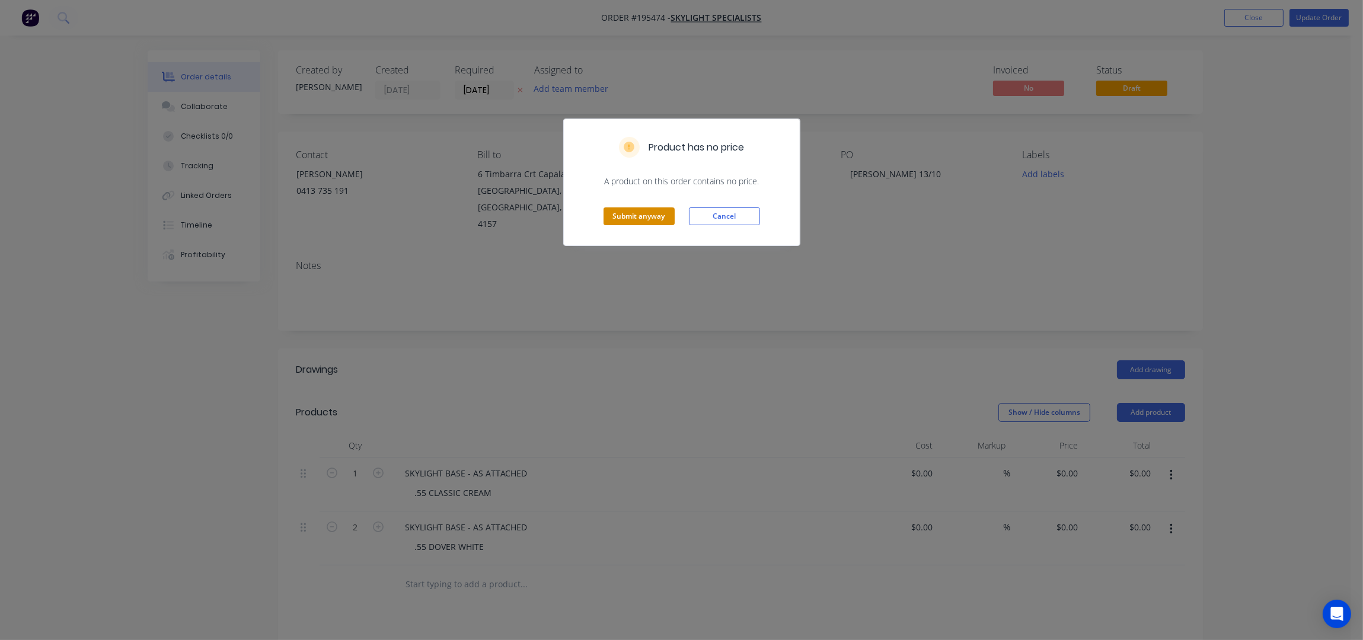
click at [654, 215] on button "Submit anyway" at bounding box center [638, 216] width 71 height 18
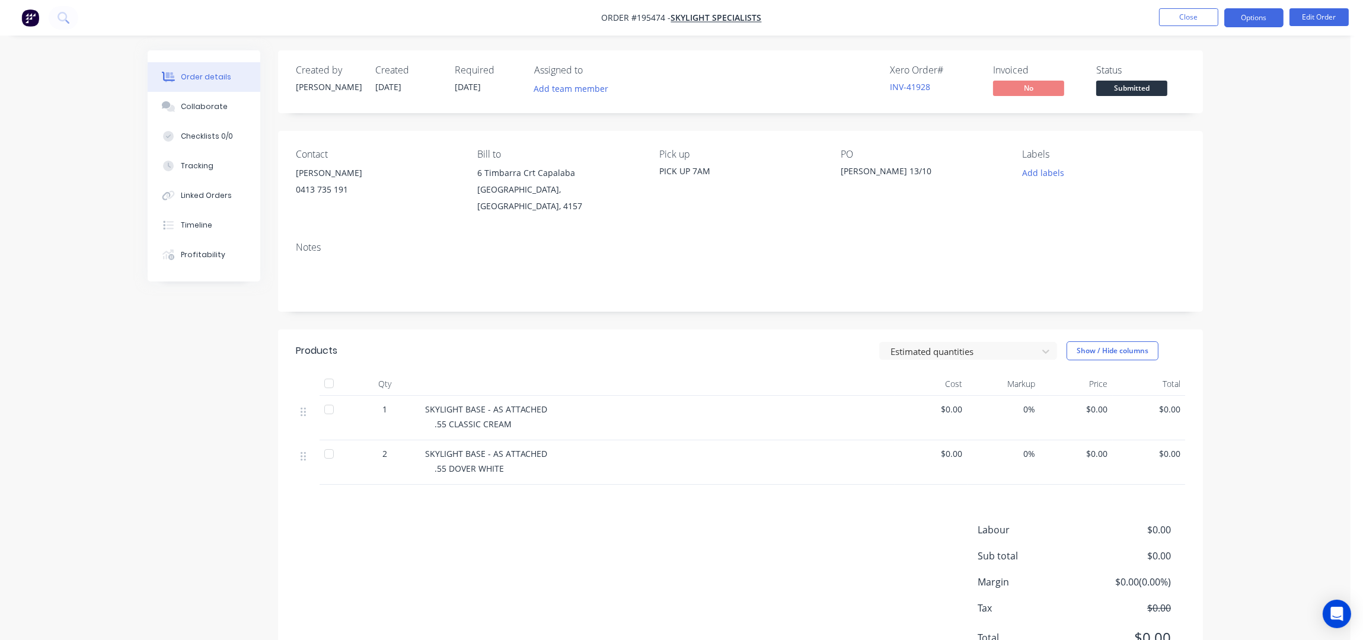
click at [1273, 20] on button "Options" at bounding box center [1253, 17] width 59 height 19
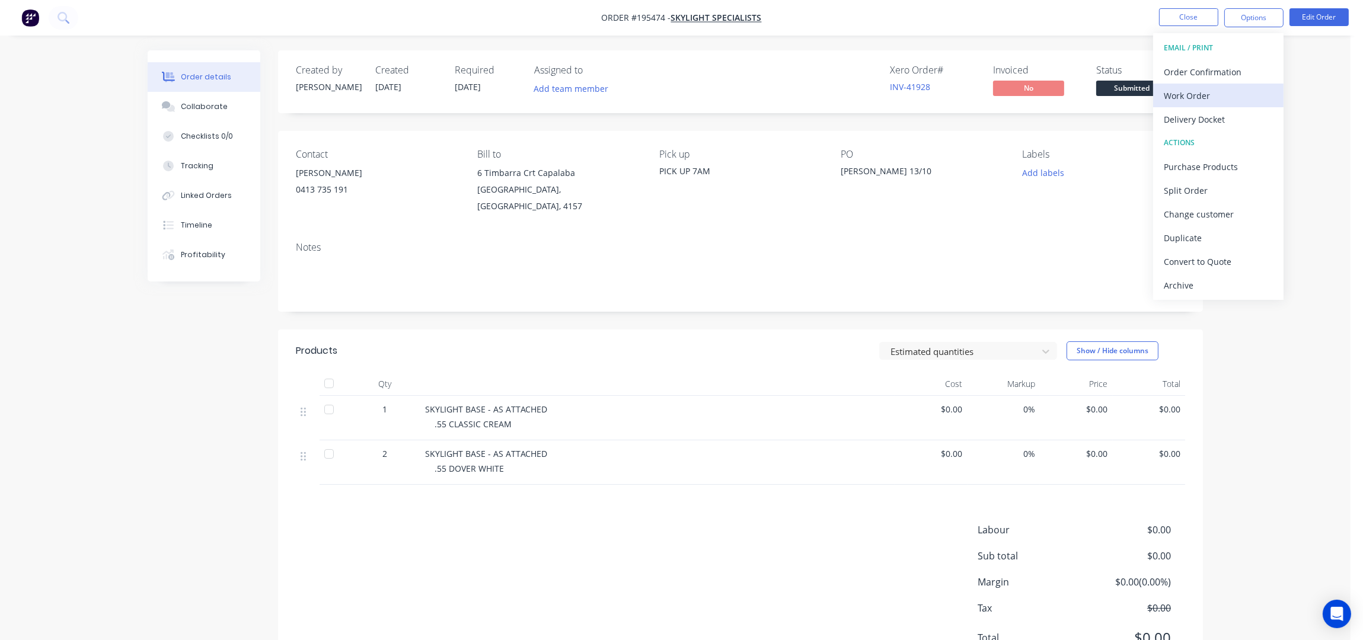
click at [1221, 92] on div "Work Order" at bounding box center [1218, 95] width 109 height 17
click at [1219, 111] on div "Without pricing" at bounding box center [1218, 119] width 109 height 17
click at [539, 52] on div "Created by Taylor Created 14/10/25 Required 17/10/25 Assigned to Add team membe…" at bounding box center [740, 81] width 925 height 63
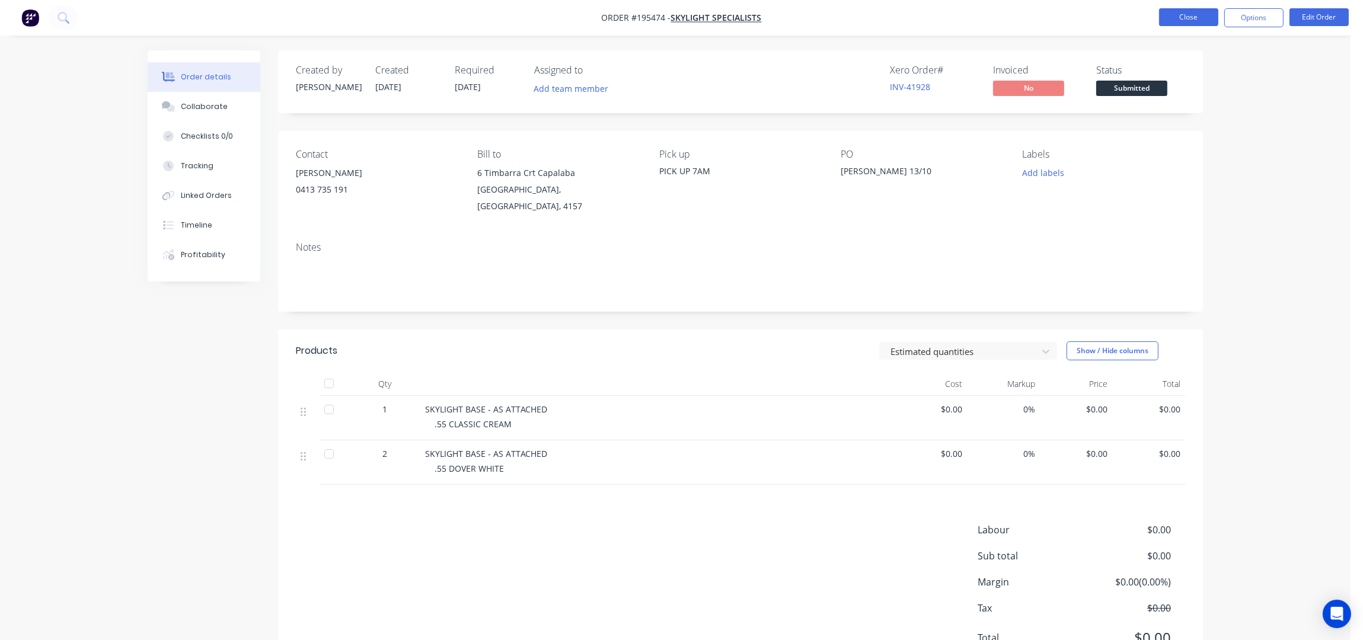
click at [1179, 24] on button "Close" at bounding box center [1188, 17] width 59 height 18
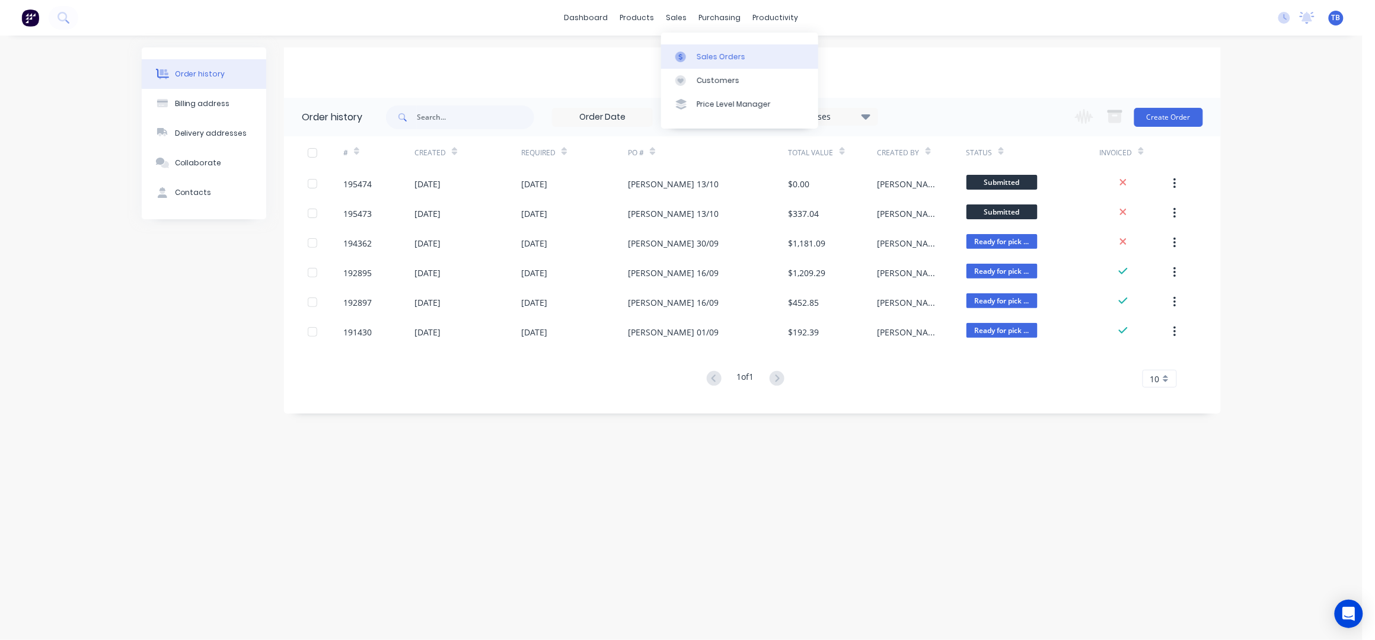
click at [721, 56] on div "Sales Orders" at bounding box center [721, 57] width 49 height 11
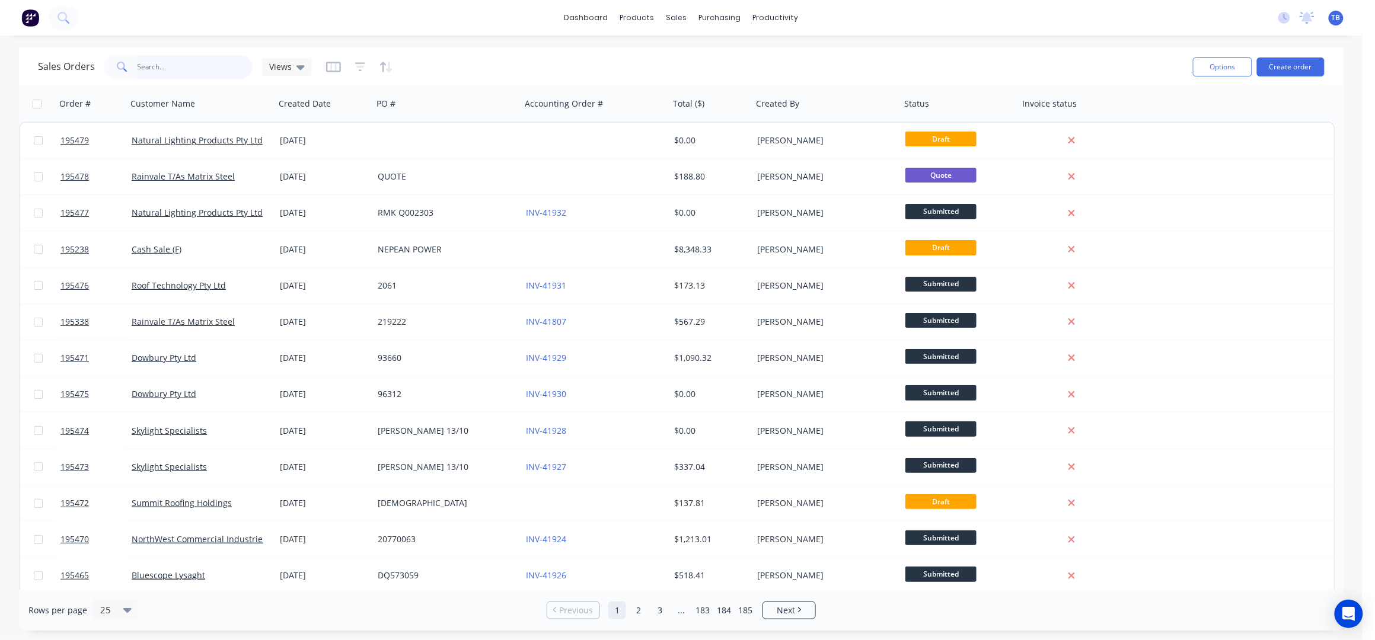
click at [171, 56] on input "text" at bounding box center [196, 67] width 116 height 24
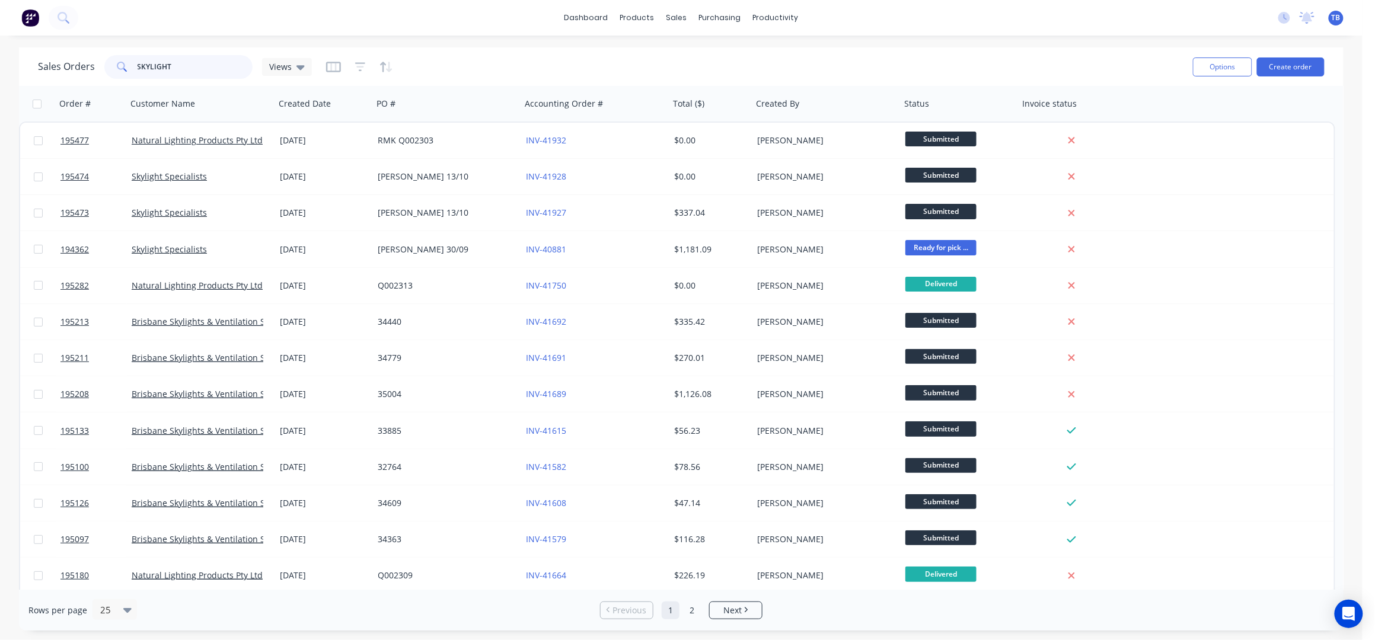
drag, startPoint x: 190, startPoint y: 75, endPoint x: 0, endPoint y: 75, distance: 189.7
click at [0, 74] on div "Sales Orders SKYLIGHT Views Options Create order Order # Customer Name Created …" at bounding box center [681, 338] width 1362 height 583
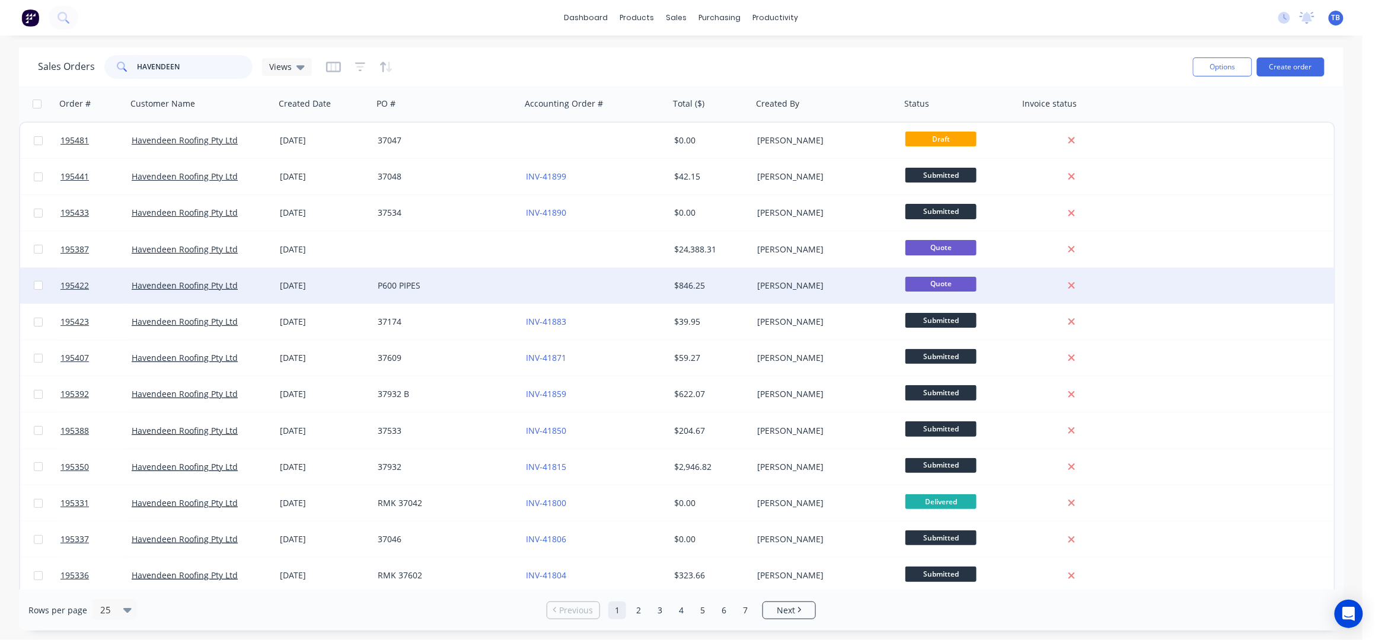
type input "HAVENDEEN"
click at [555, 268] on div at bounding box center [595, 286] width 148 height 36
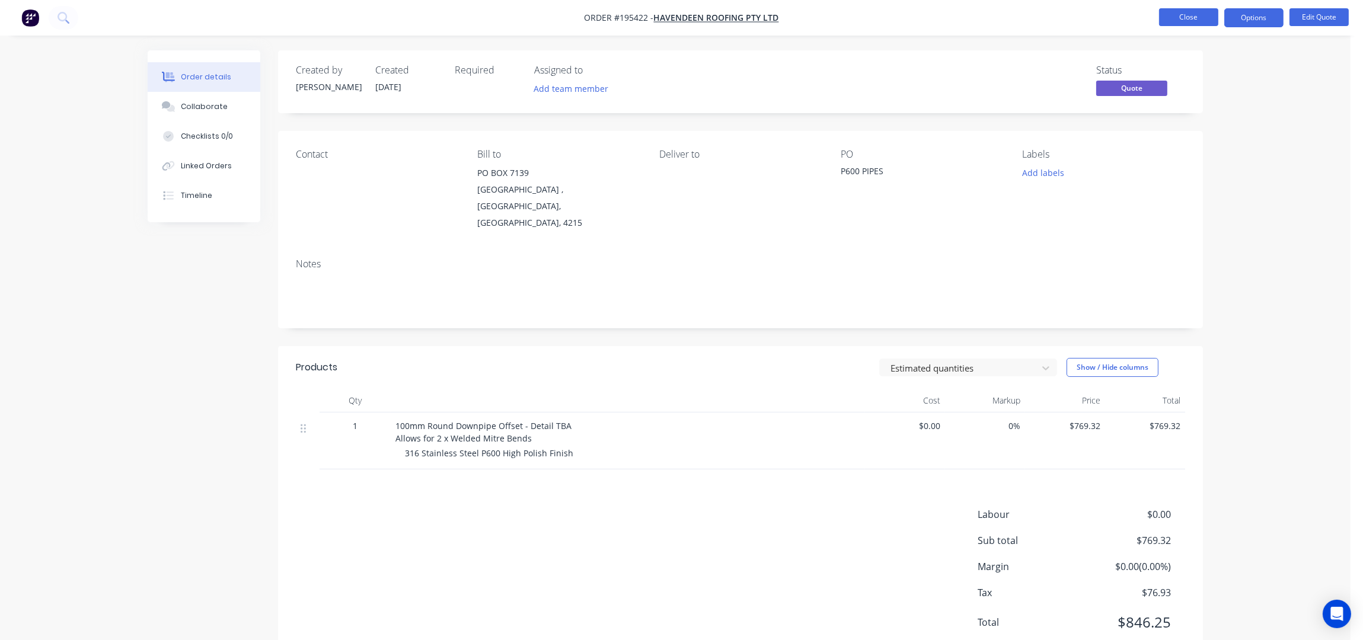
click at [1178, 18] on button "Close" at bounding box center [1188, 17] width 59 height 18
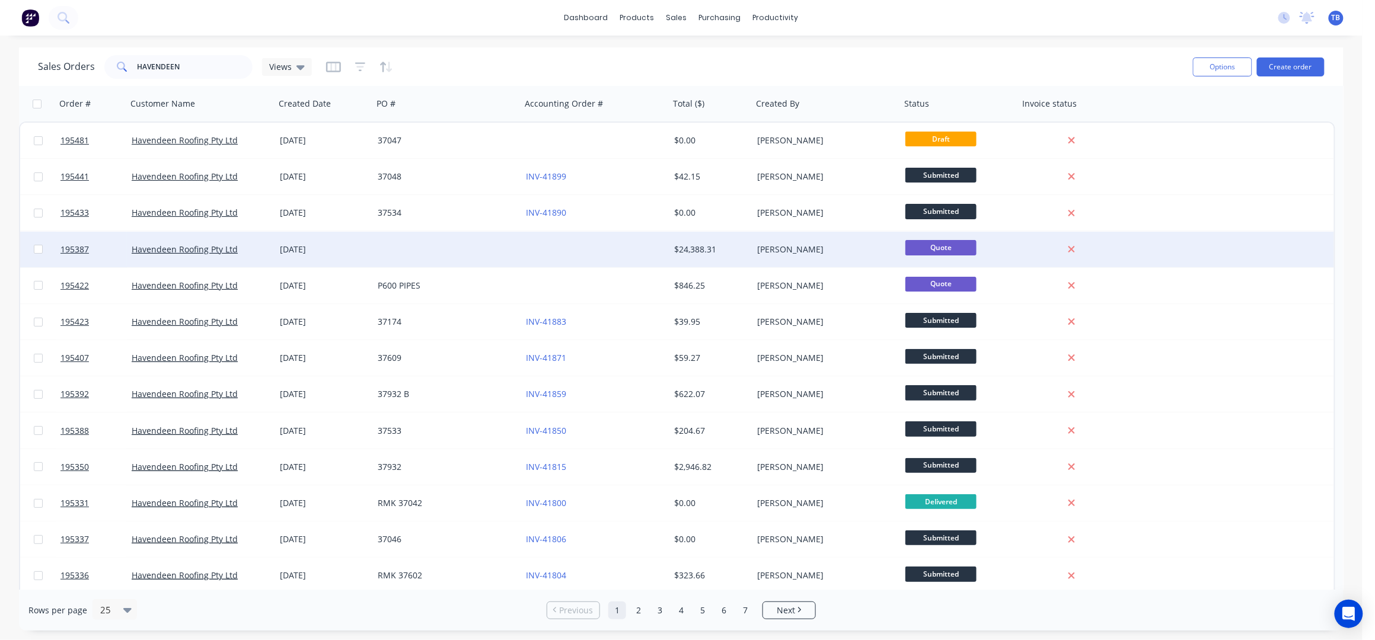
click at [618, 257] on div at bounding box center [595, 250] width 148 height 36
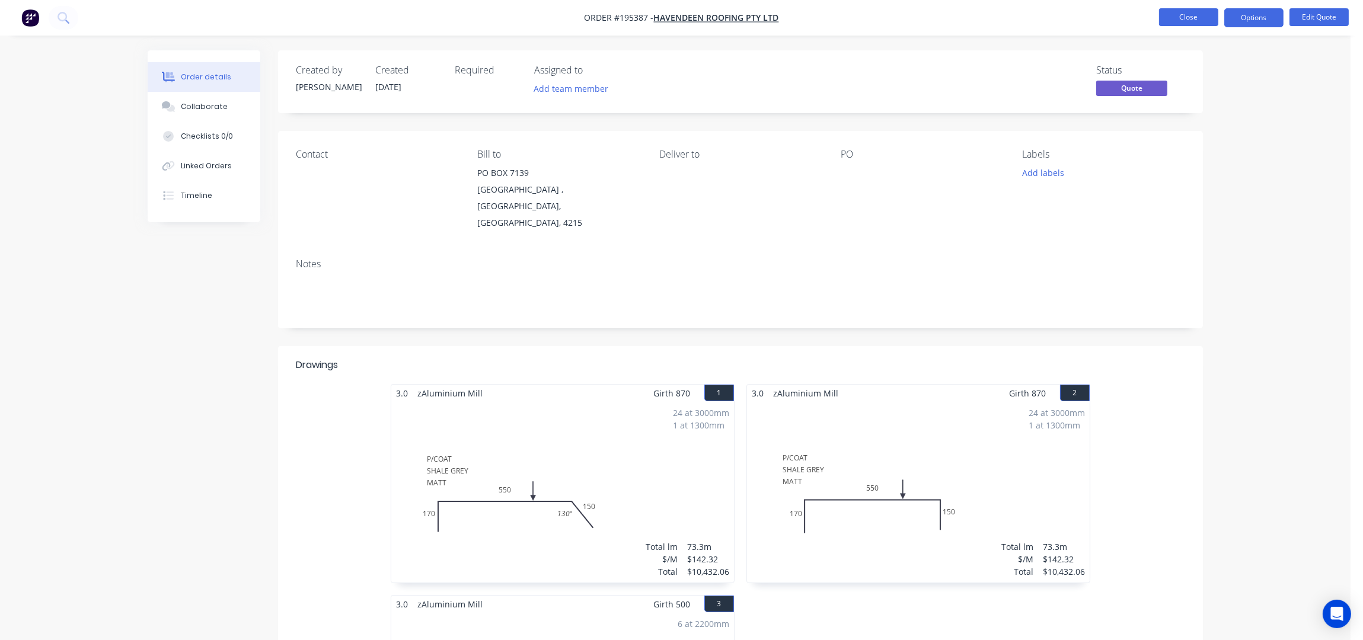
click at [1195, 23] on button "Close" at bounding box center [1188, 17] width 59 height 18
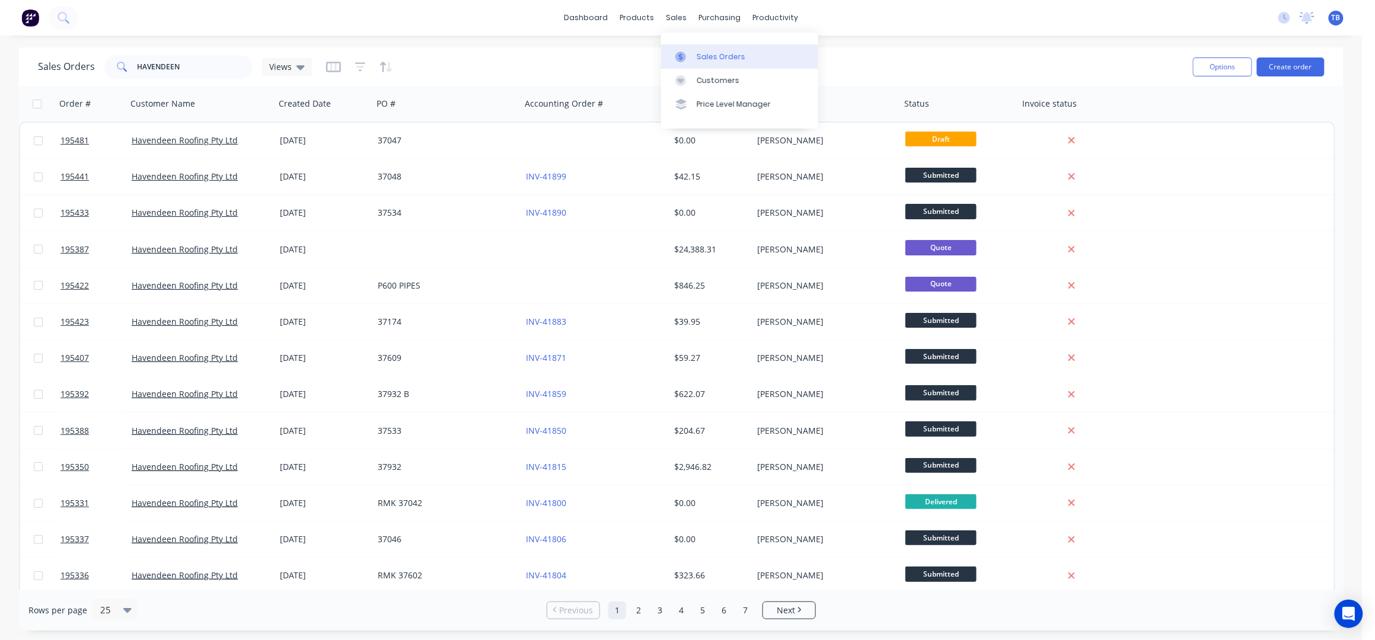
click at [717, 65] on link "Sales Orders" at bounding box center [739, 56] width 157 height 24
click at [577, 27] on div "dashboard" at bounding box center [586, 18] width 56 height 18
click at [584, 14] on link "dashboard" at bounding box center [586, 18] width 56 height 18
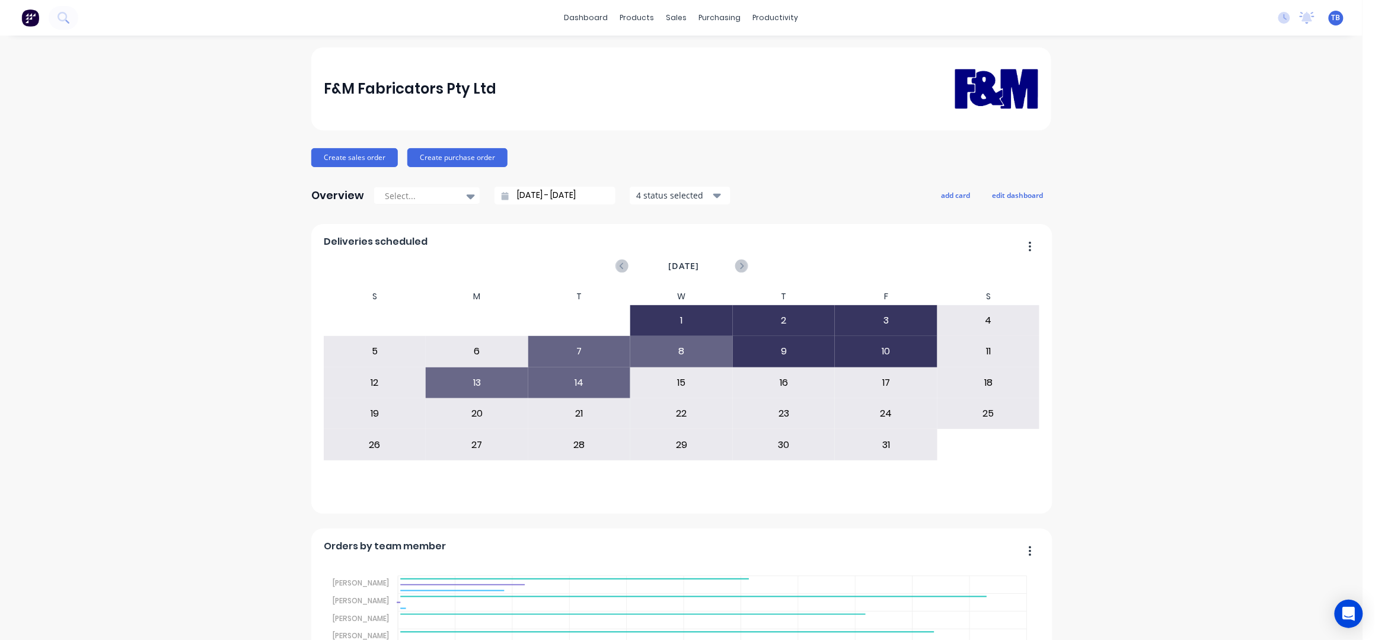
scroll to position [158, 0]
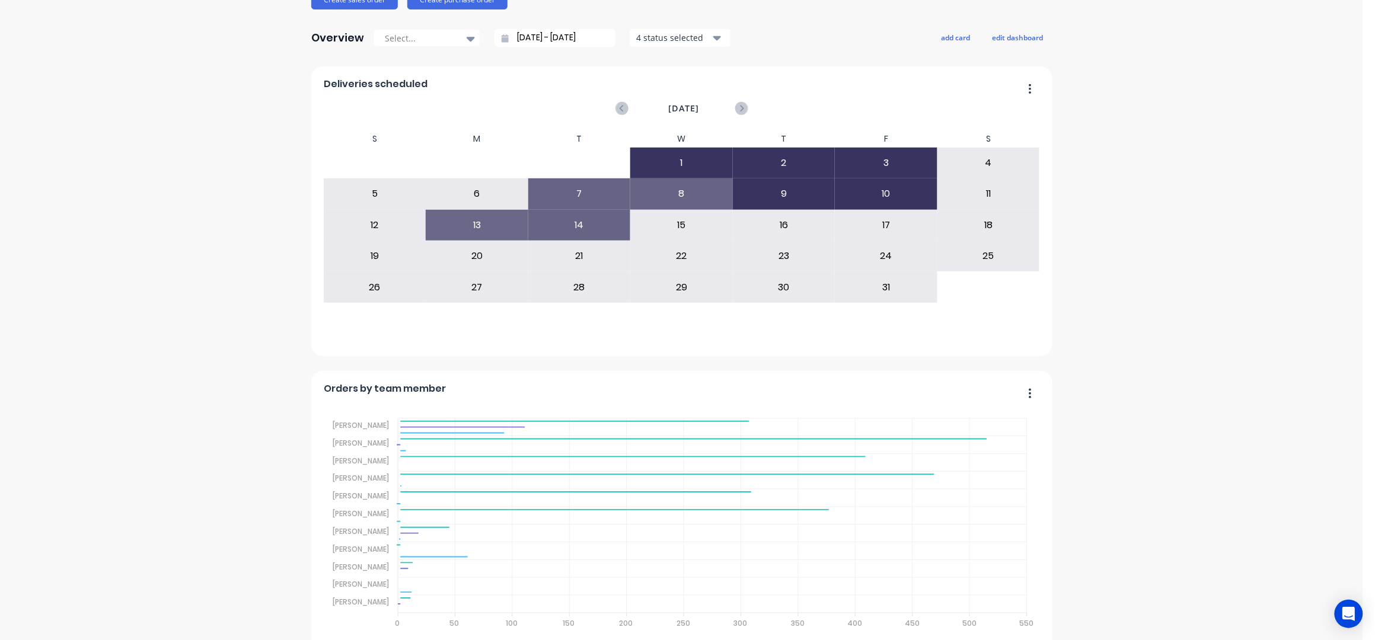
click at [1174, 295] on div "F&M Fabricators Pty Ltd Create sales order Create purchase order Overview Selec…" at bounding box center [681, 580] width 1362 height 1381
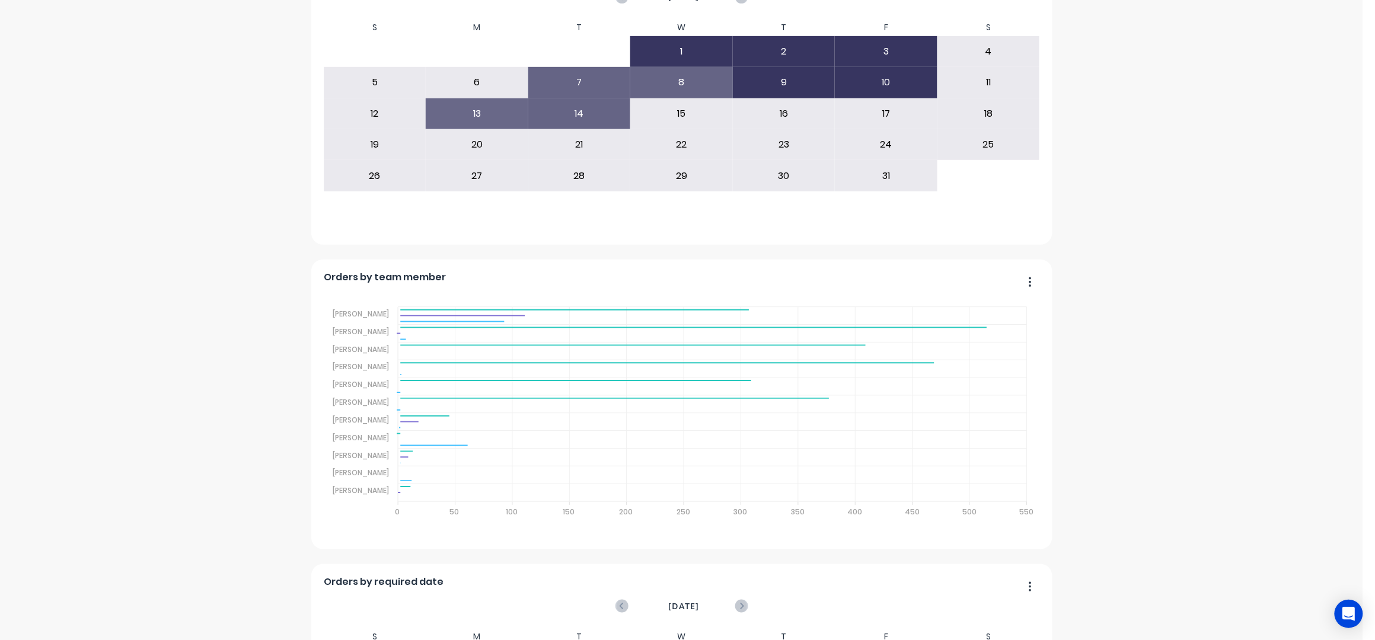
scroll to position [316, 0]
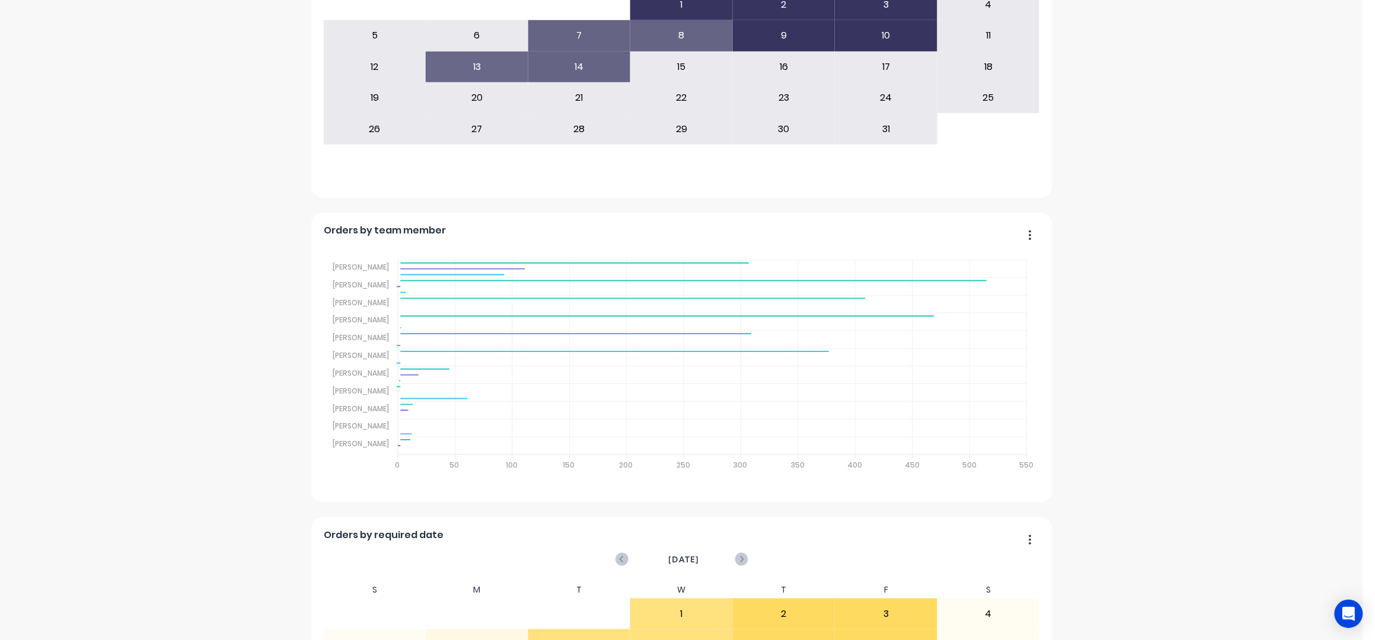
click at [1170, 260] on div "F&M Fabricators Pty Ltd Create sales order Create purchase order Overview Selec…" at bounding box center [681, 421] width 1362 height 1381
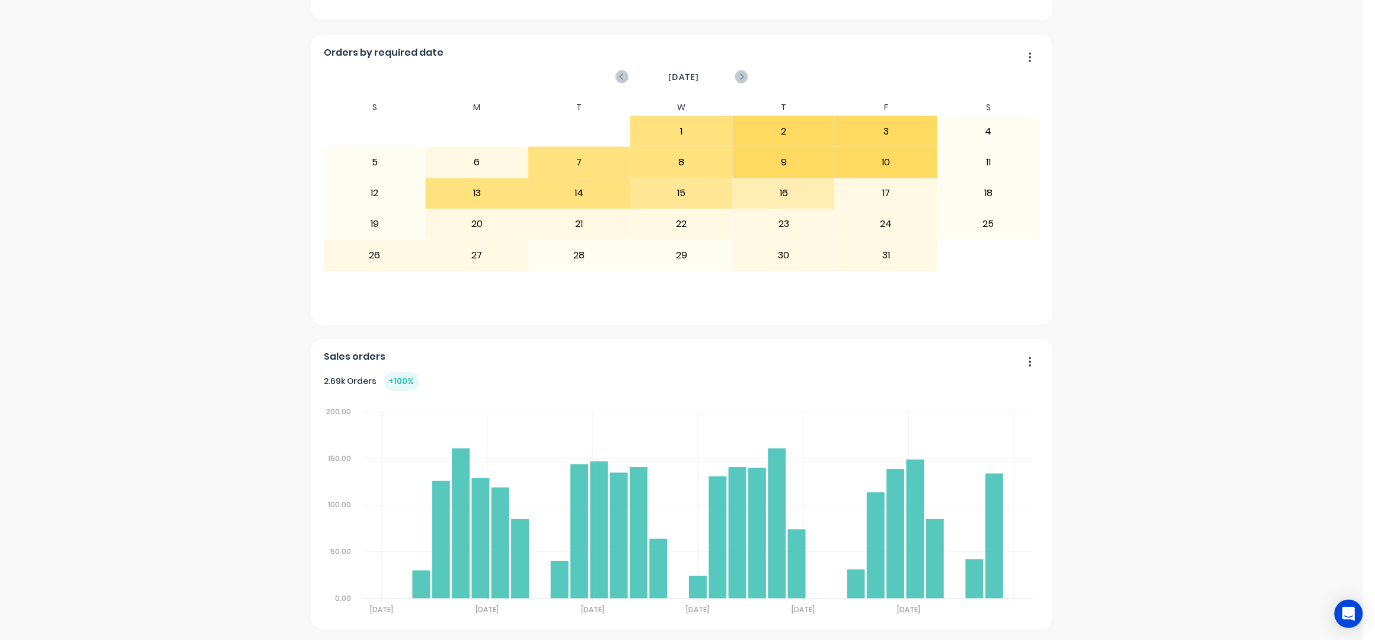
scroll to position [813, 0]
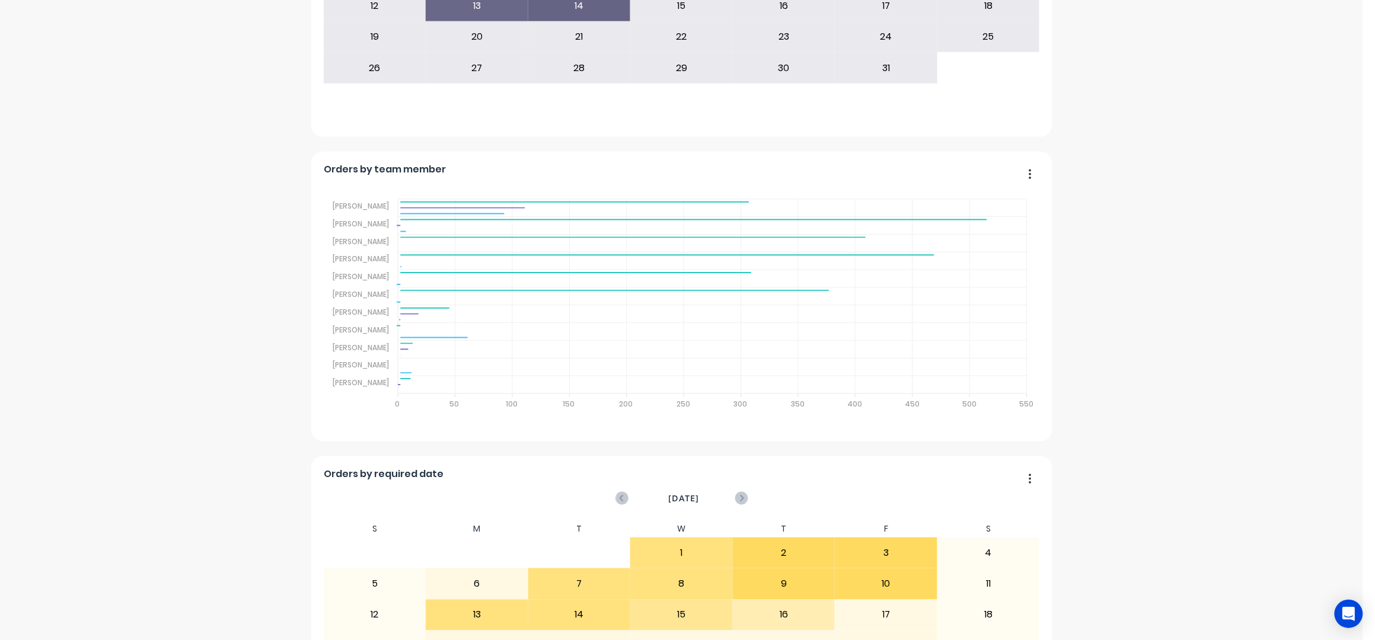
scroll to position [339, 0]
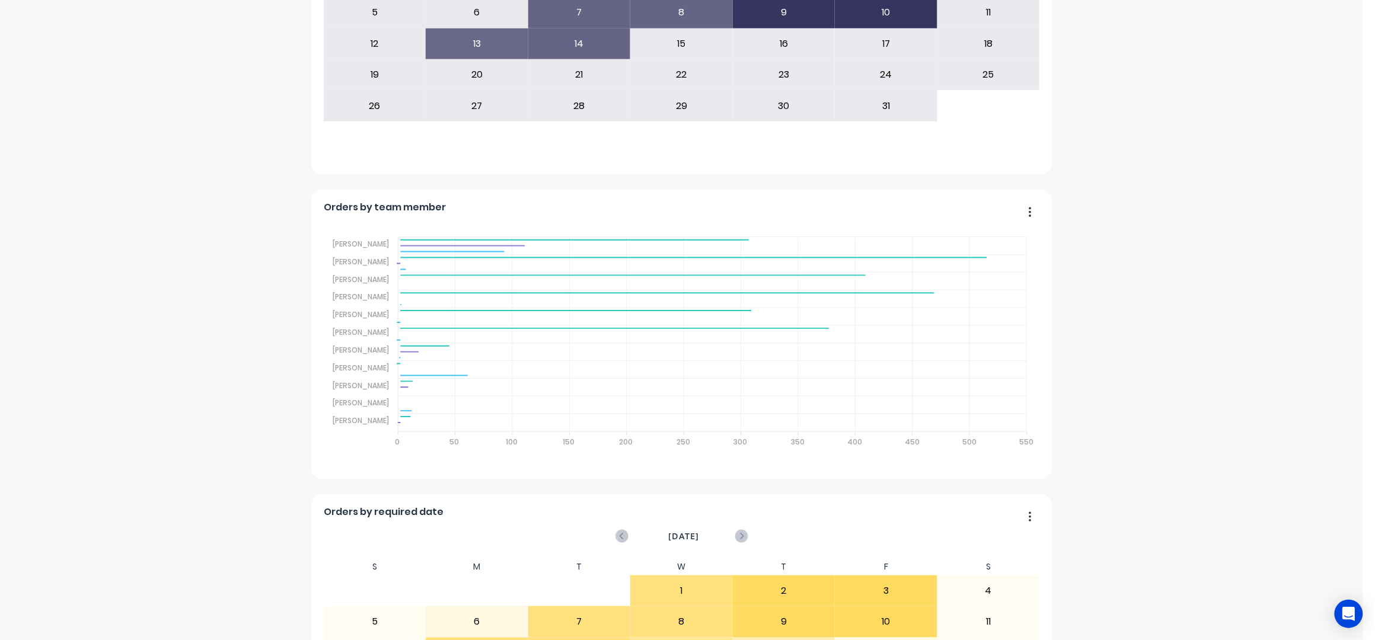
click at [1118, 173] on div "F&M Fabricators Pty Ltd Create sales order Create purchase order Overview Selec…" at bounding box center [681, 398] width 1362 height 1381
click at [1195, 320] on div "F&M Fabricators Pty Ltd Create sales order Create purchase order Overview Selec…" at bounding box center [681, 398] width 1362 height 1381
click at [1125, 111] on div "F&M Fabricators Pty Ltd Create sales order Create purchase order Overview Selec…" at bounding box center [681, 398] width 1362 height 1381
click at [1084, 126] on div "F&M Fabricators Pty Ltd Create sales order Create purchase order Overview Selec…" at bounding box center [681, 398] width 1362 height 1381
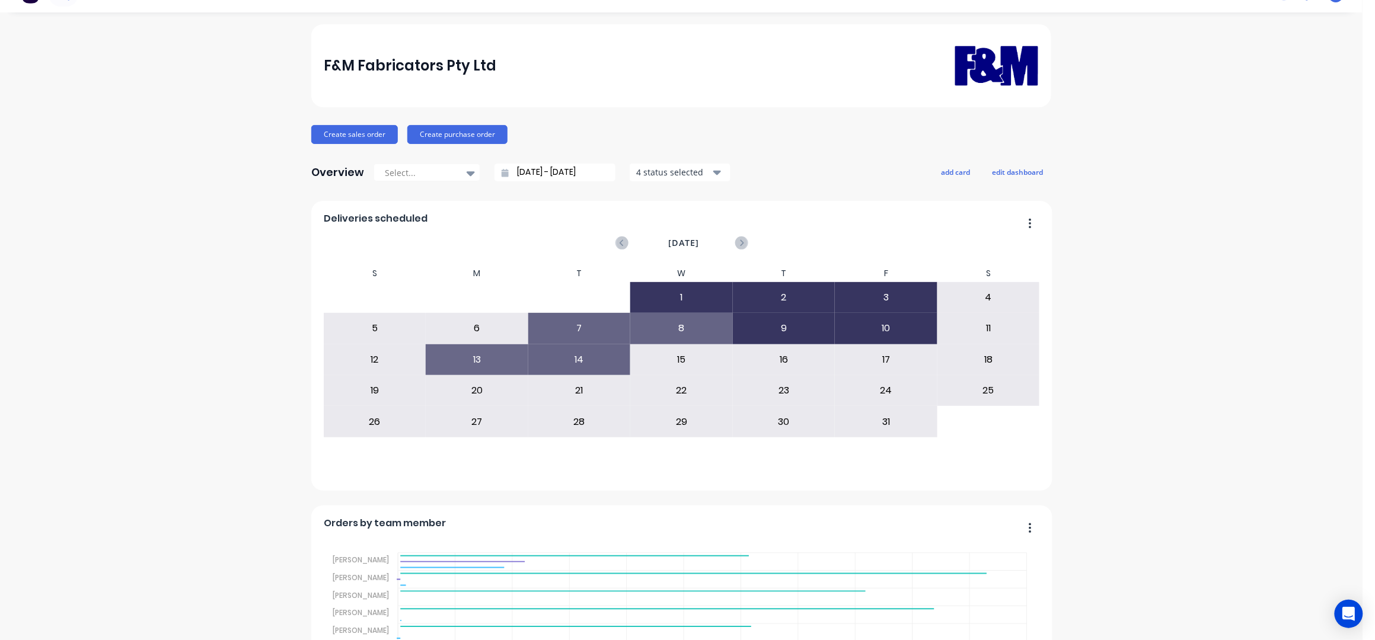
scroll to position [0, 0]
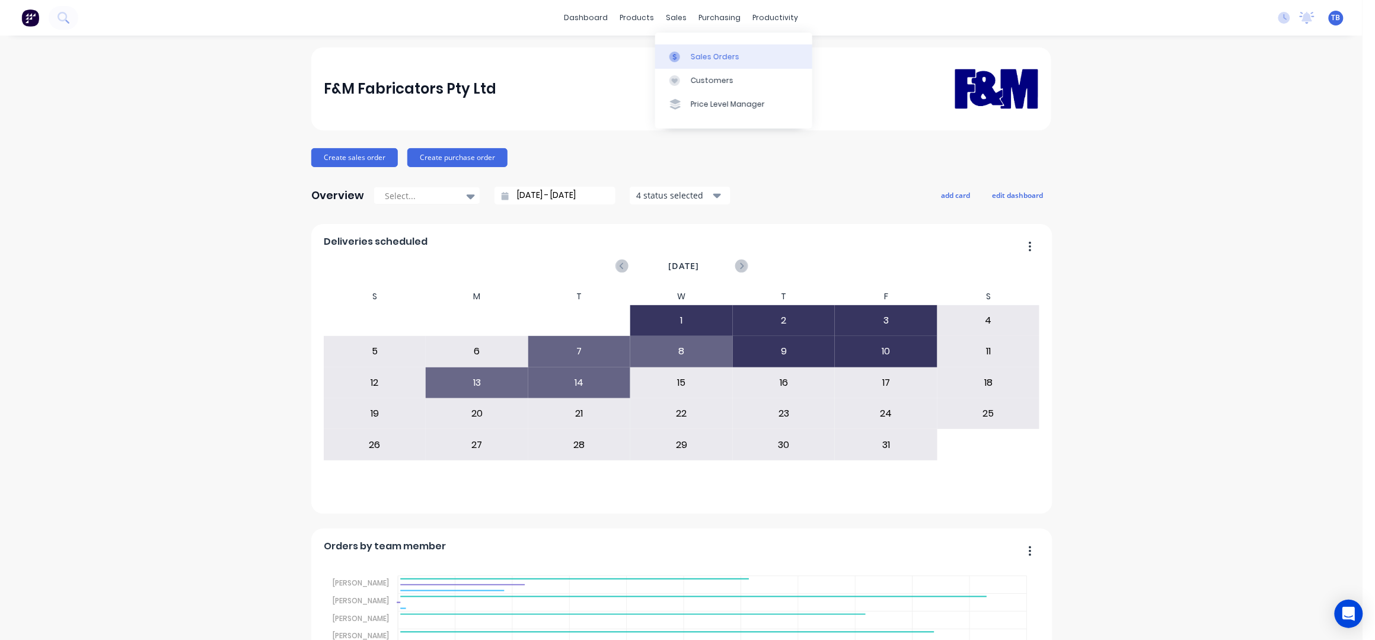
click at [699, 56] on div "Sales Orders" at bounding box center [715, 57] width 49 height 11
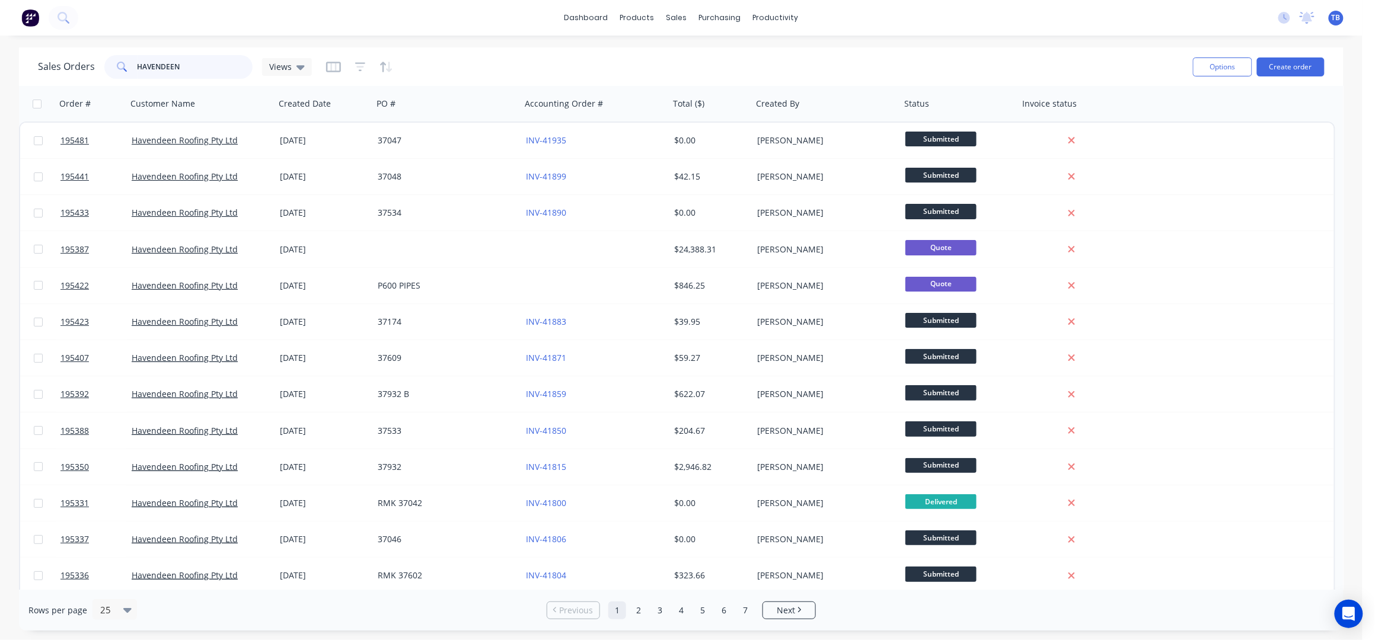
click at [202, 68] on input "HAVENDEEN" at bounding box center [196, 67] width 116 height 24
drag, startPoint x: 104, startPoint y: 69, endPoint x: 91, endPoint y: 69, distance: 12.4
click at [101, 69] on div "Sales Orders HAVENDEEN Views" at bounding box center [175, 67] width 274 height 24
click at [702, 49] on link "Sales Orders" at bounding box center [739, 56] width 157 height 24
click at [1289, 71] on button "Create order" at bounding box center [1291, 67] width 68 height 19
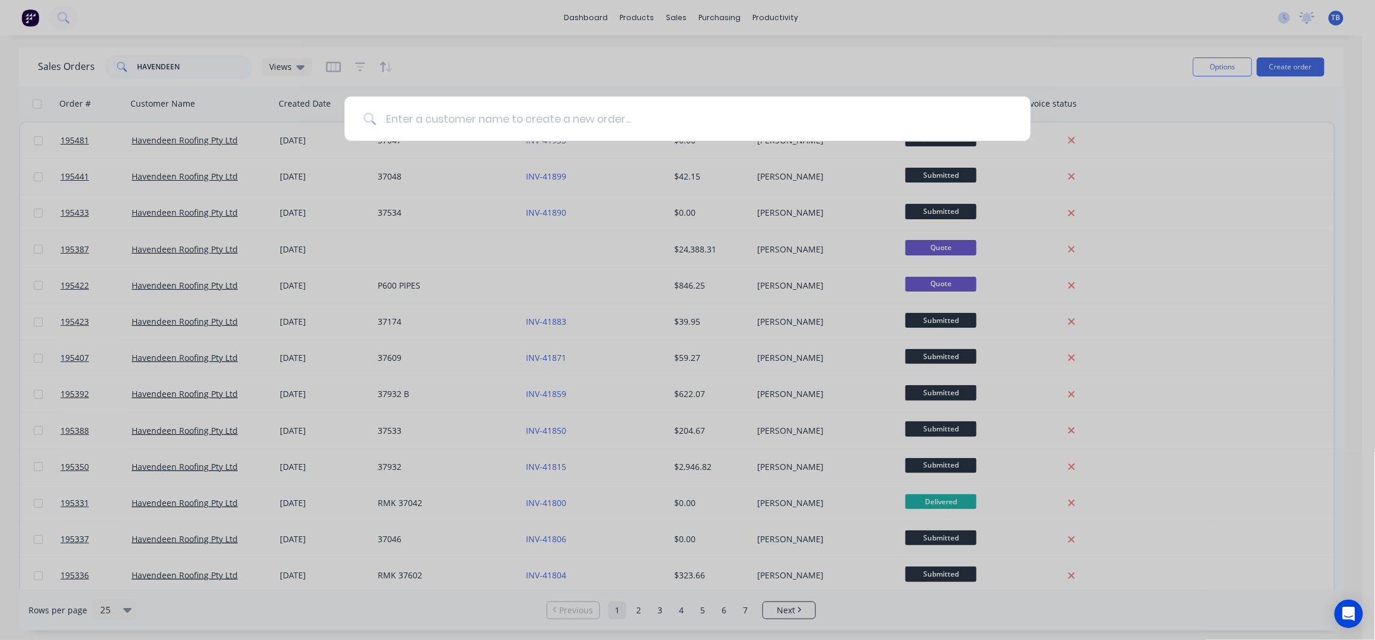
click at [603, 119] on input at bounding box center [693, 119] width 635 height 44
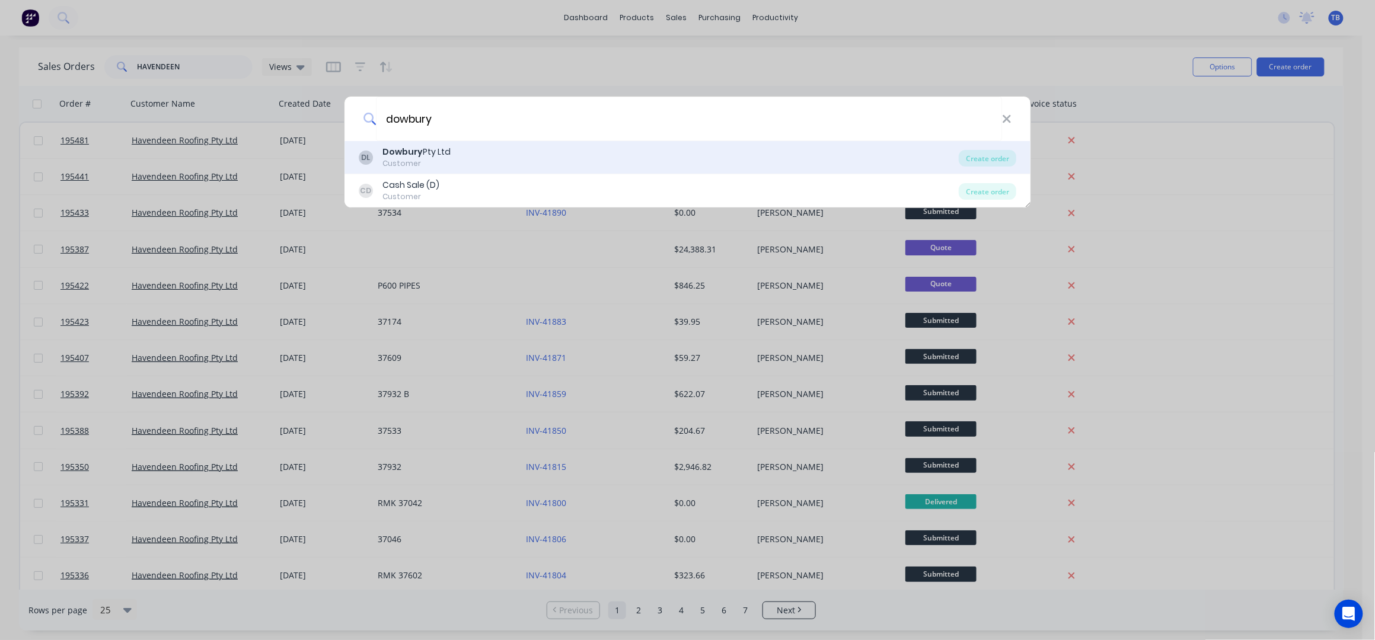
type input "dowbury"
click at [544, 155] on div "DL Dowbury Pty Ltd Customer" at bounding box center [659, 157] width 601 height 23
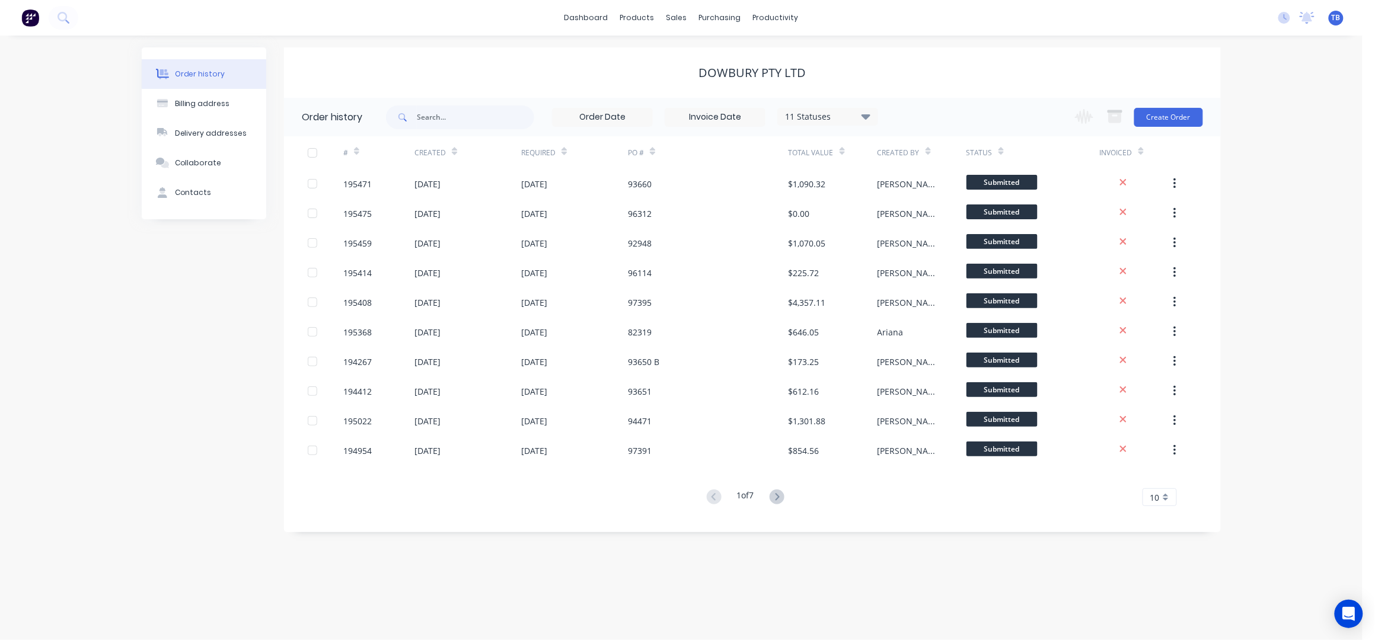
click at [591, 72] on div "Dowbury Pty Ltd" at bounding box center [752, 73] width 937 height 14
click at [1165, 119] on button "Create Order" at bounding box center [1168, 117] width 69 height 19
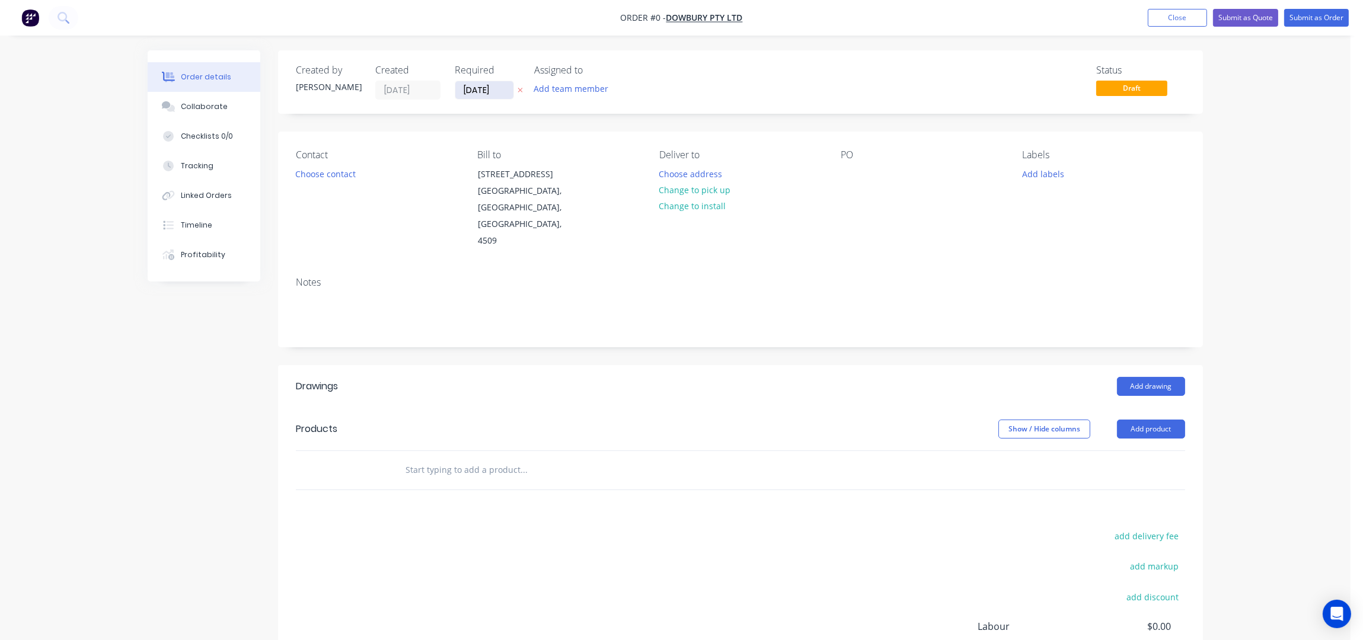
click at [465, 86] on input "14/10/25" at bounding box center [484, 90] width 58 height 18
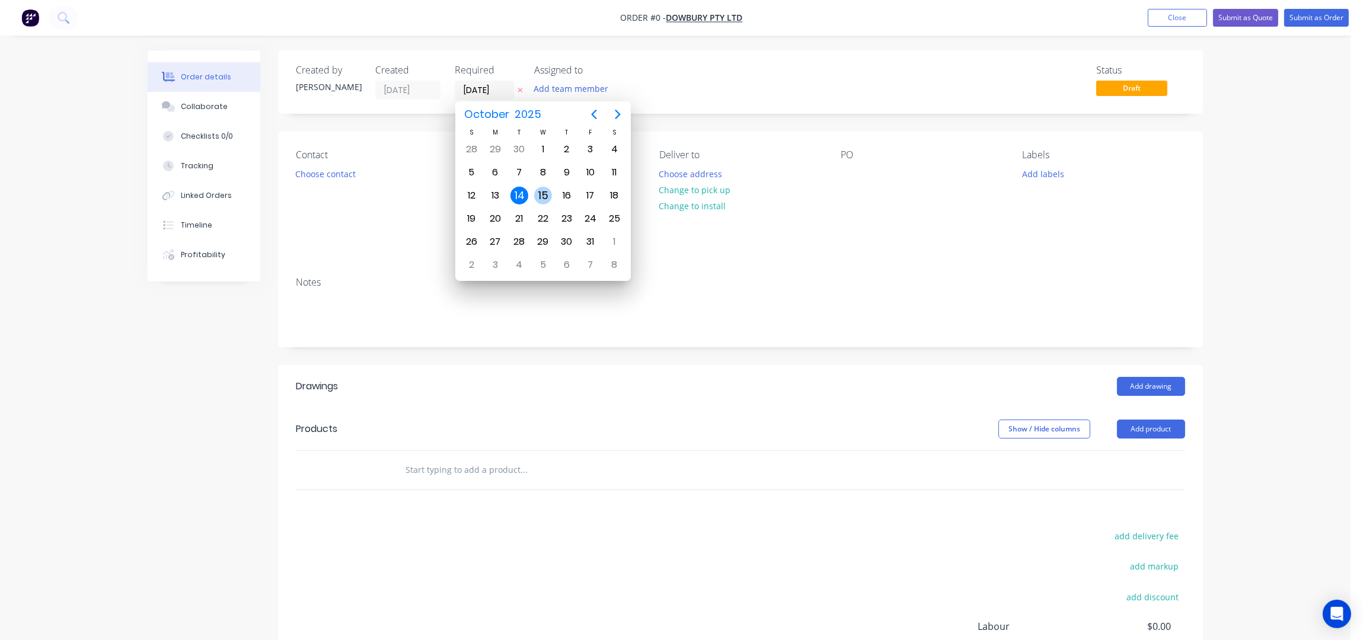
click at [541, 196] on div "15" at bounding box center [543, 196] width 18 height 18
type input "[DATE]"
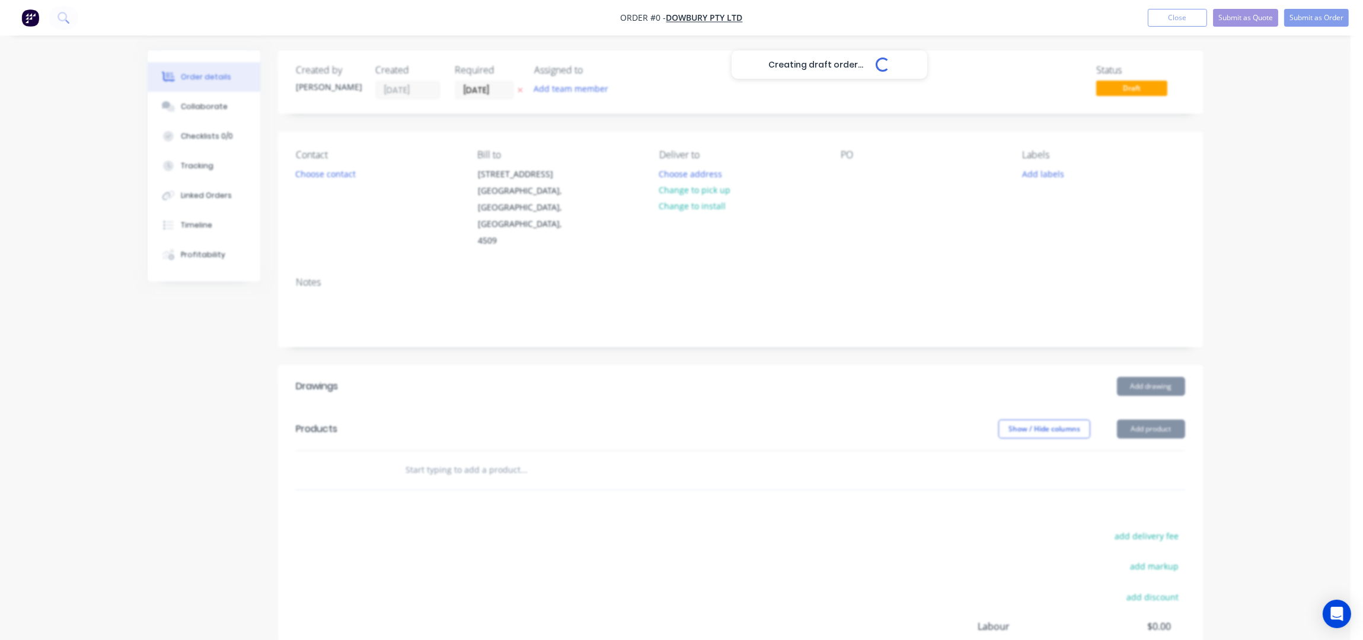
click at [318, 175] on div "Creating draft order... Loading..." at bounding box center [829, 370] width 1363 height 640
click at [318, 175] on button "Choose contact" at bounding box center [325, 173] width 73 height 16
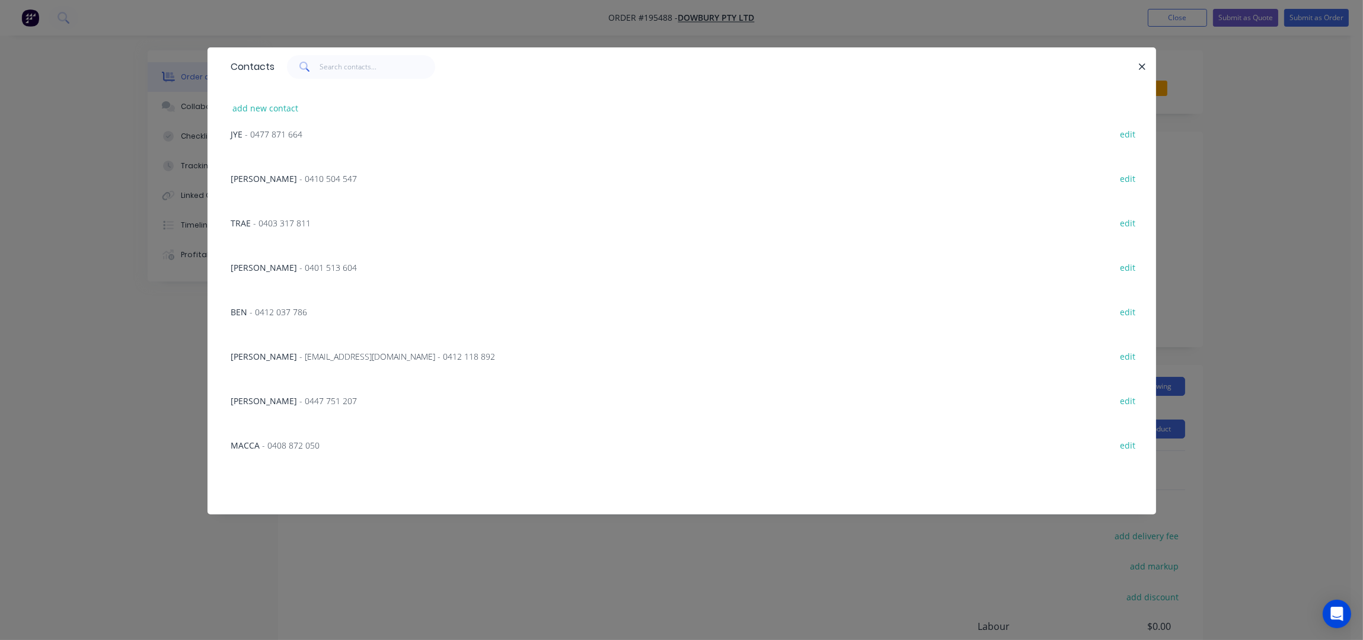
scroll to position [553, 0]
click at [300, 266] on span "- 0401 513 604" at bounding box center [329, 266] width 58 height 11
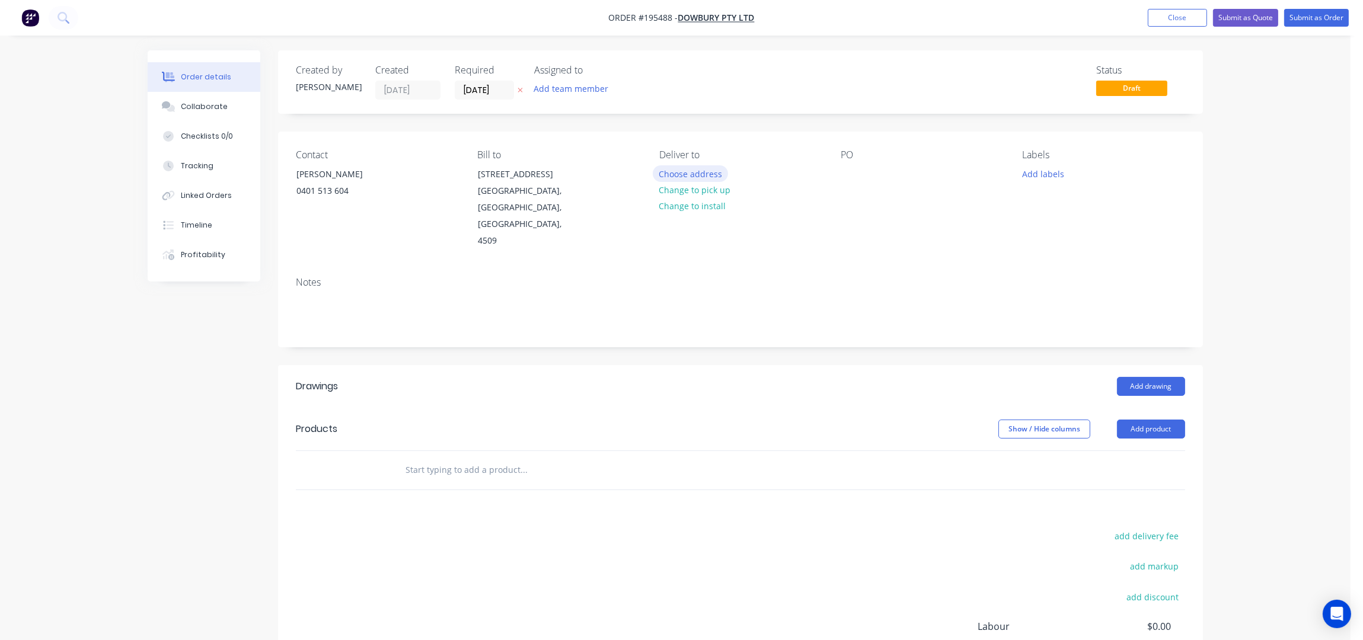
click at [684, 177] on button "Choose address" at bounding box center [691, 173] width 76 height 16
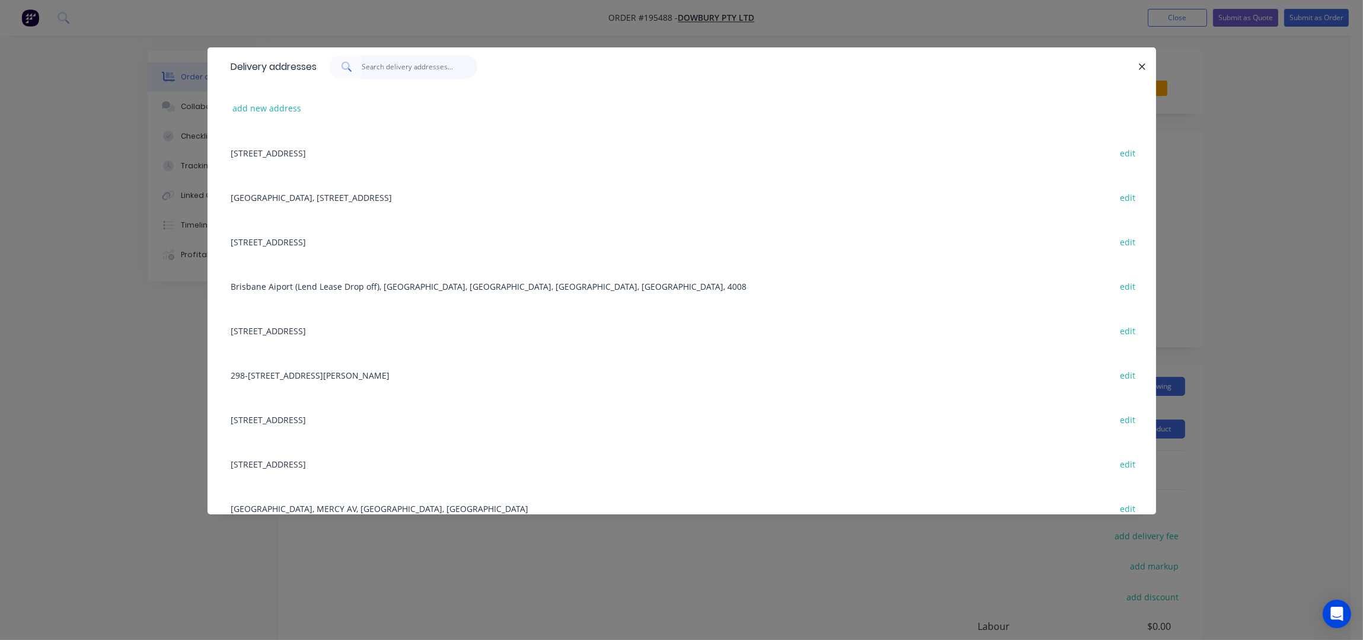
click at [388, 71] on input "text" at bounding box center [420, 67] width 116 height 24
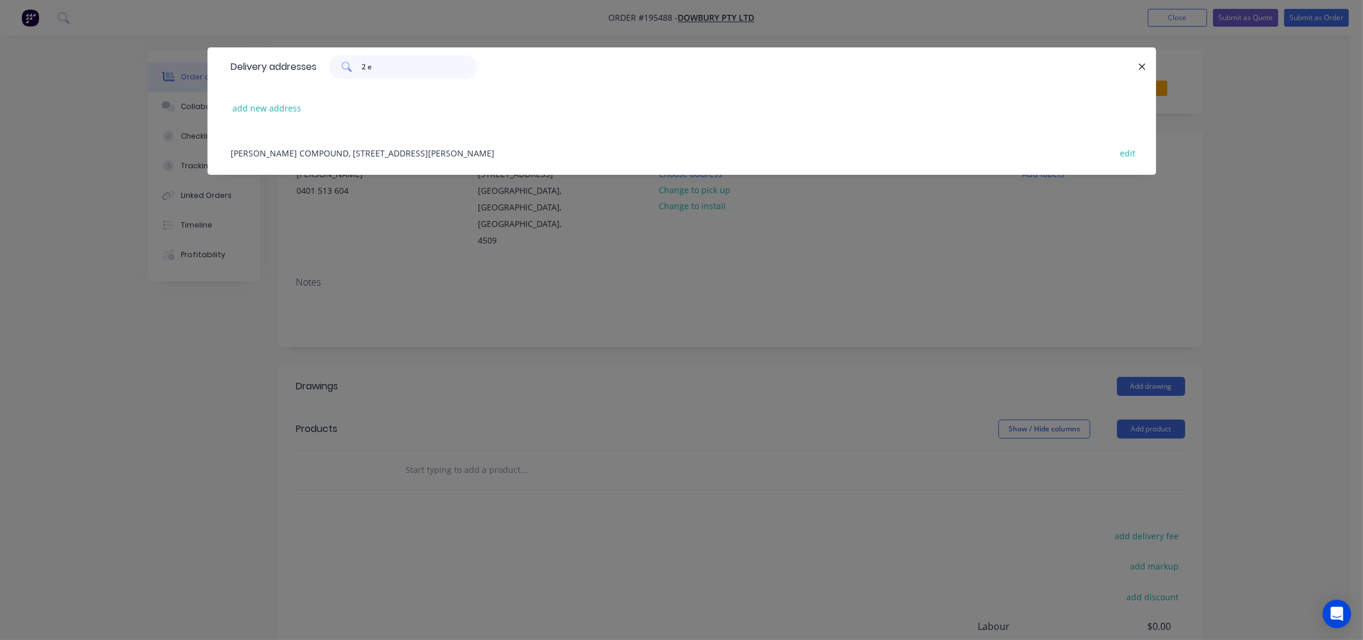
type input "2 e"
click at [381, 152] on div "DOWNER COMPOUND, 2 ELLENA ST, MARYBOROUGH, Queensland, Australia edit" at bounding box center [681, 152] width 913 height 44
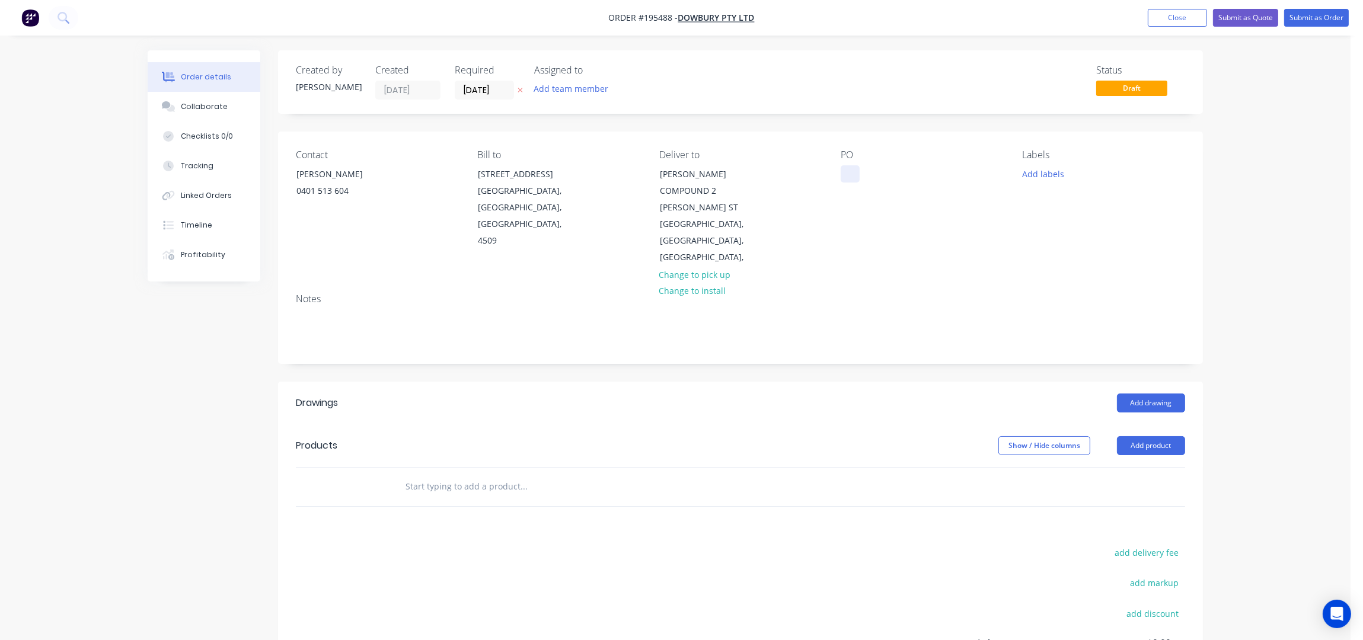
click at [849, 173] on div at bounding box center [850, 173] width 19 height 17
click at [999, 232] on div "PO 92951" at bounding box center [922, 207] width 162 height 117
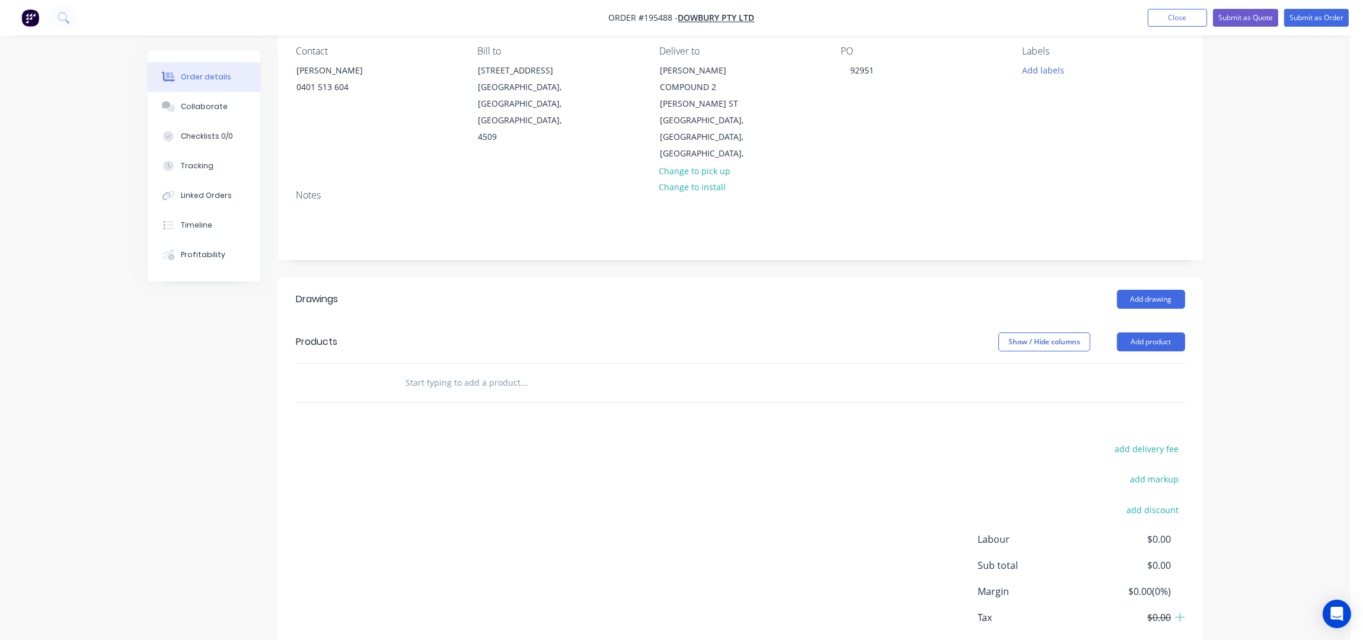
scroll to position [136, 0]
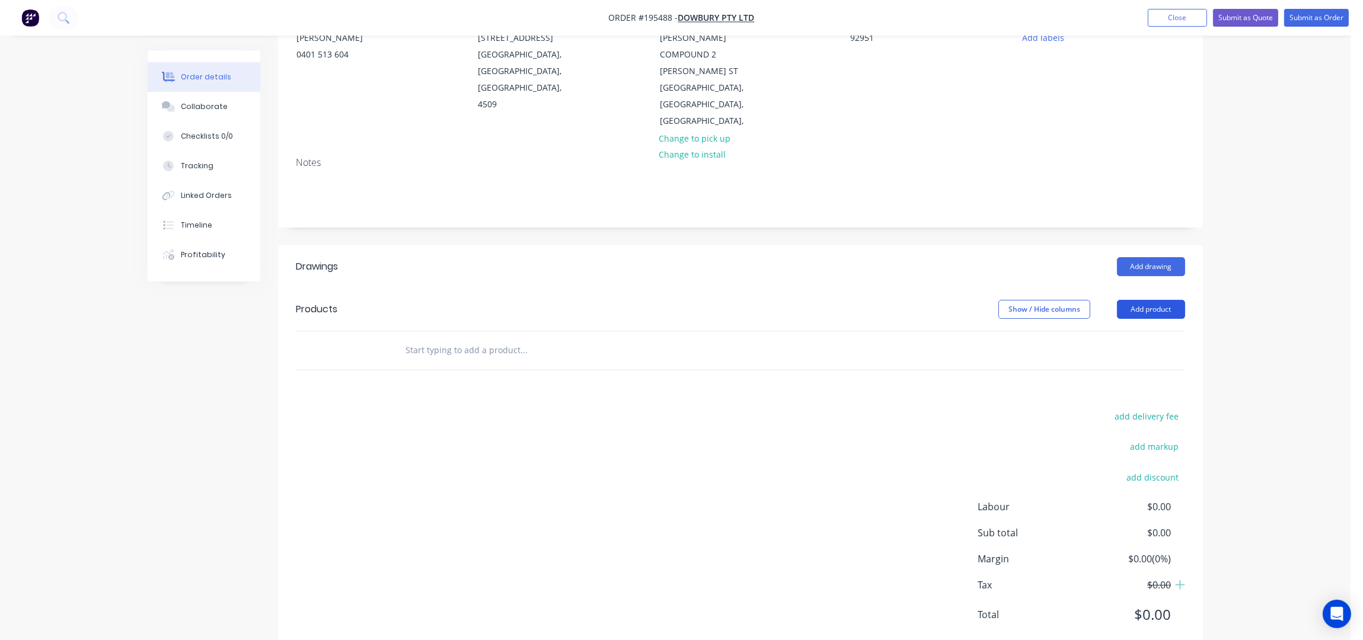
click at [1146, 300] on button "Add product" at bounding box center [1151, 309] width 68 height 19
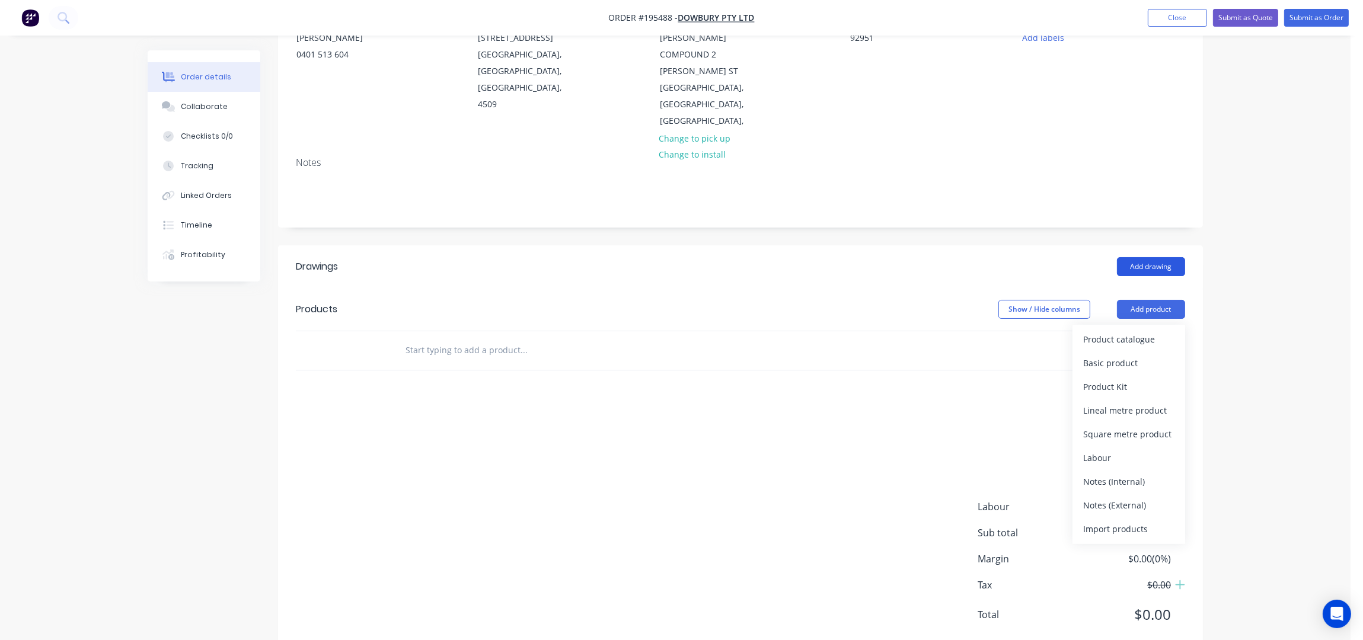
click at [1168, 257] on button "Add drawing" at bounding box center [1151, 266] width 68 height 19
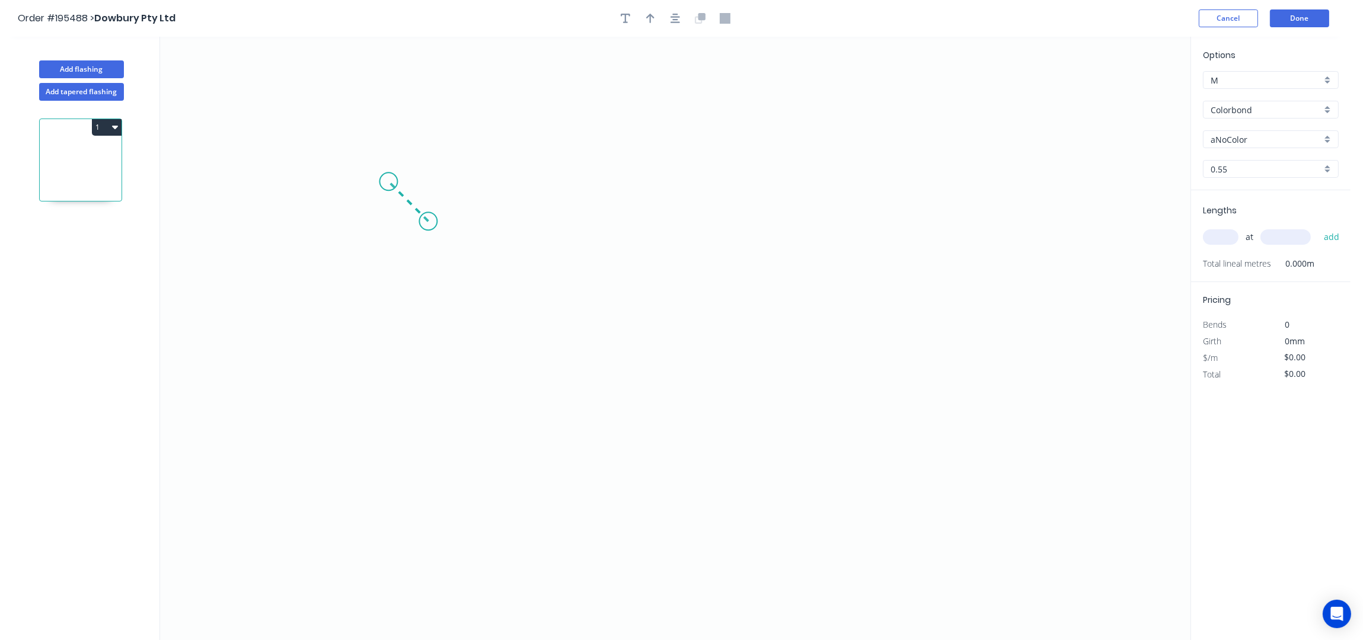
click at [388, 181] on icon "0" at bounding box center [675, 339] width 1030 height 604
click at [385, 379] on icon "0 ?" at bounding box center [675, 339] width 1030 height 604
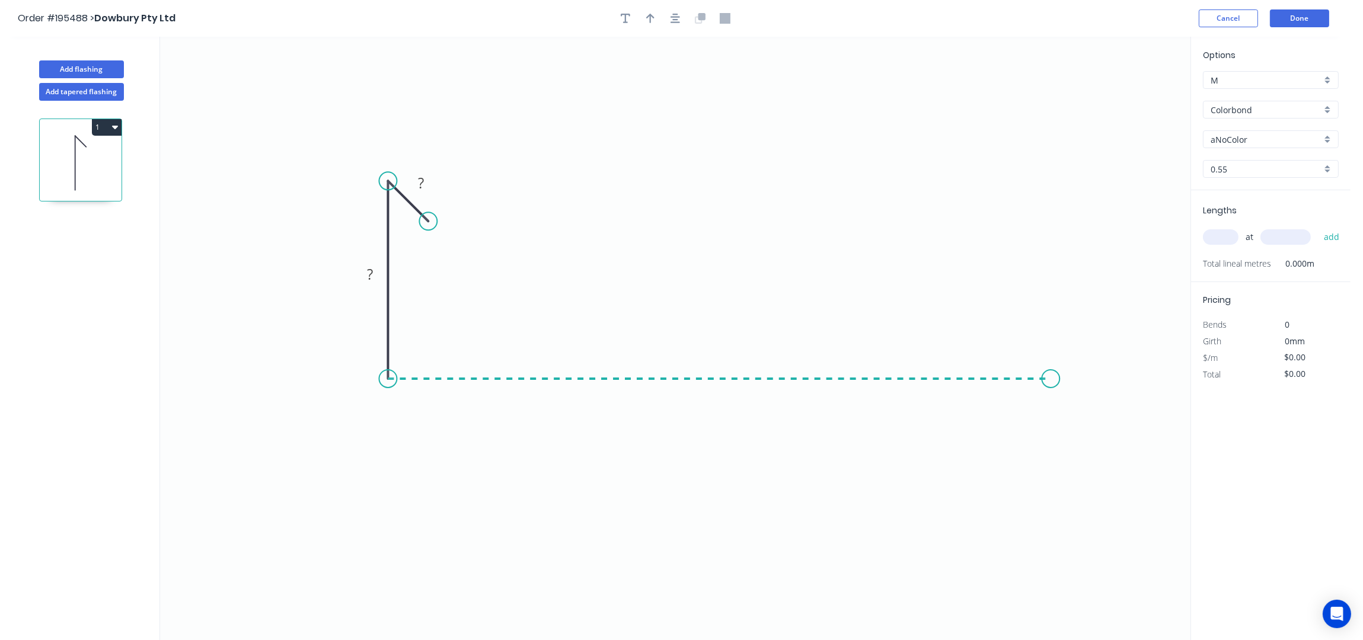
click at [1061, 372] on icon "0 ? ?" at bounding box center [675, 339] width 1030 height 604
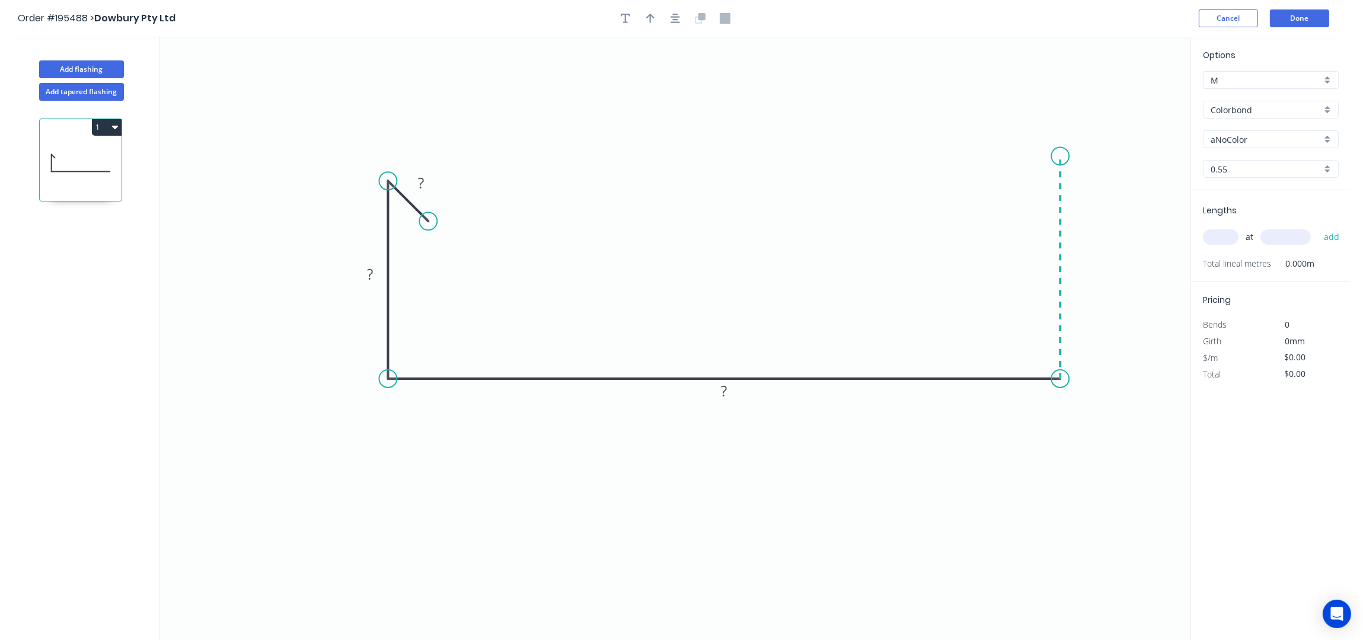
click at [1064, 157] on icon "0 ? ? ?" at bounding box center [675, 339] width 1030 height 604
click at [1022, 192] on icon "0 ? ? ? ?" at bounding box center [675, 339] width 1030 height 604
click at [684, 20] on button "button" at bounding box center [675, 18] width 18 height 18
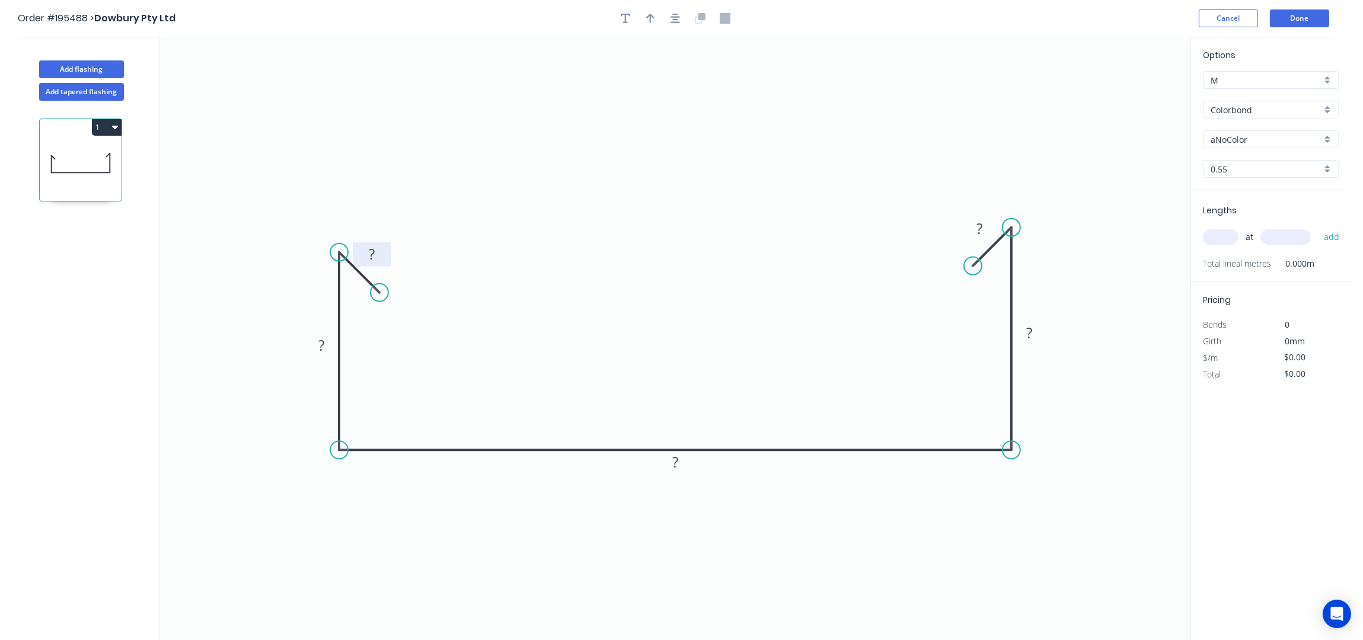
click at [377, 258] on rect at bounding box center [372, 255] width 24 height 17
type input "$22.53"
click at [650, 20] on icon "button" at bounding box center [650, 18] width 8 height 9
click at [1130, 91] on icon at bounding box center [1130, 82] width 11 height 38
click at [1130, 91] on icon at bounding box center [1130, 77] width 11 height 38
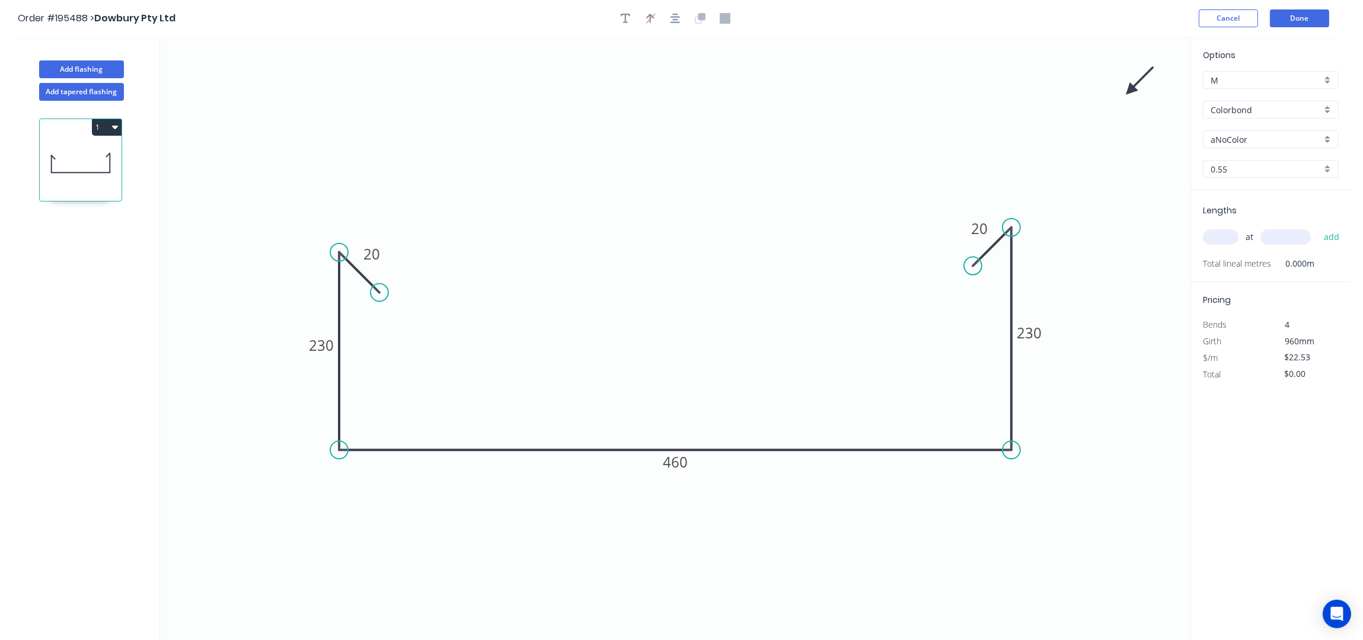
click at [1130, 91] on icon at bounding box center [1140, 80] width 34 height 34
click at [1130, 91] on icon at bounding box center [1144, 90] width 38 height 11
drag, startPoint x: 1130, startPoint y: 91, endPoint x: 1045, endPoint y: 426, distance: 345.6
click at [1045, 426] on icon at bounding box center [1055, 431] width 34 height 34
click at [1244, 111] on input "Colorbond" at bounding box center [1266, 110] width 111 height 12
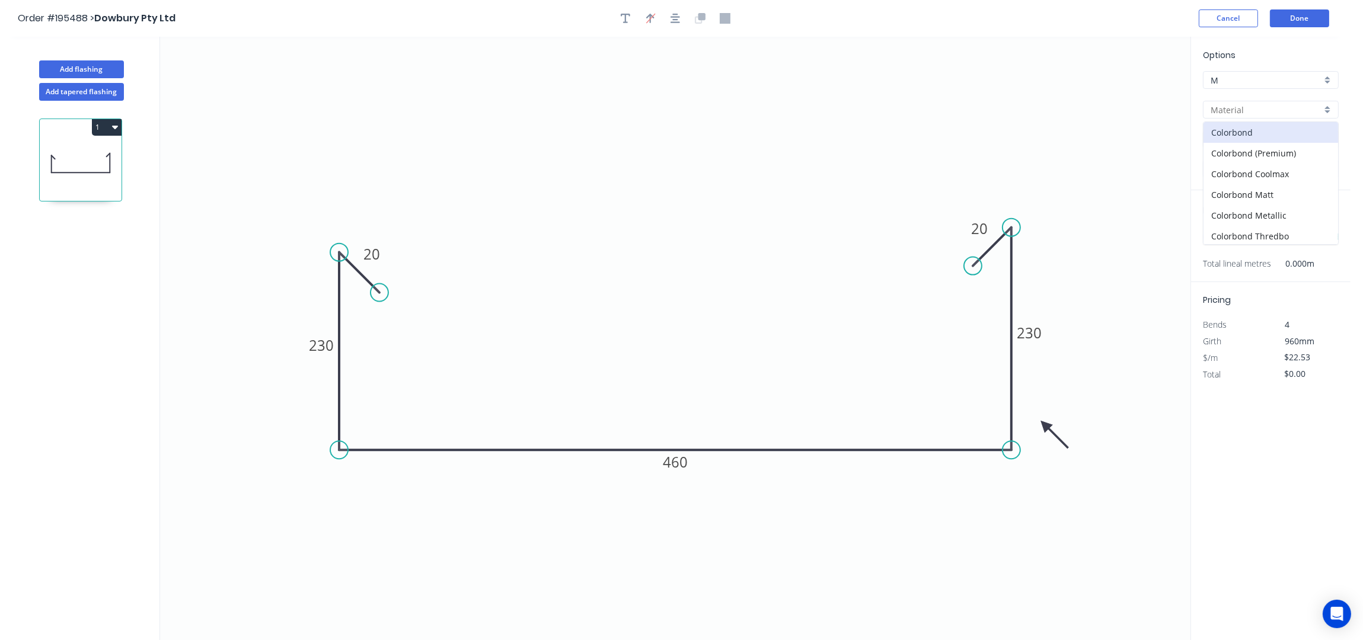
scroll to position [256, 0]
click at [1278, 170] on div "Stainless Steel 316" at bounding box center [1270, 171] width 135 height 21
type input "Stainless Steel 316"
type input "2B"
type input "$87.03"
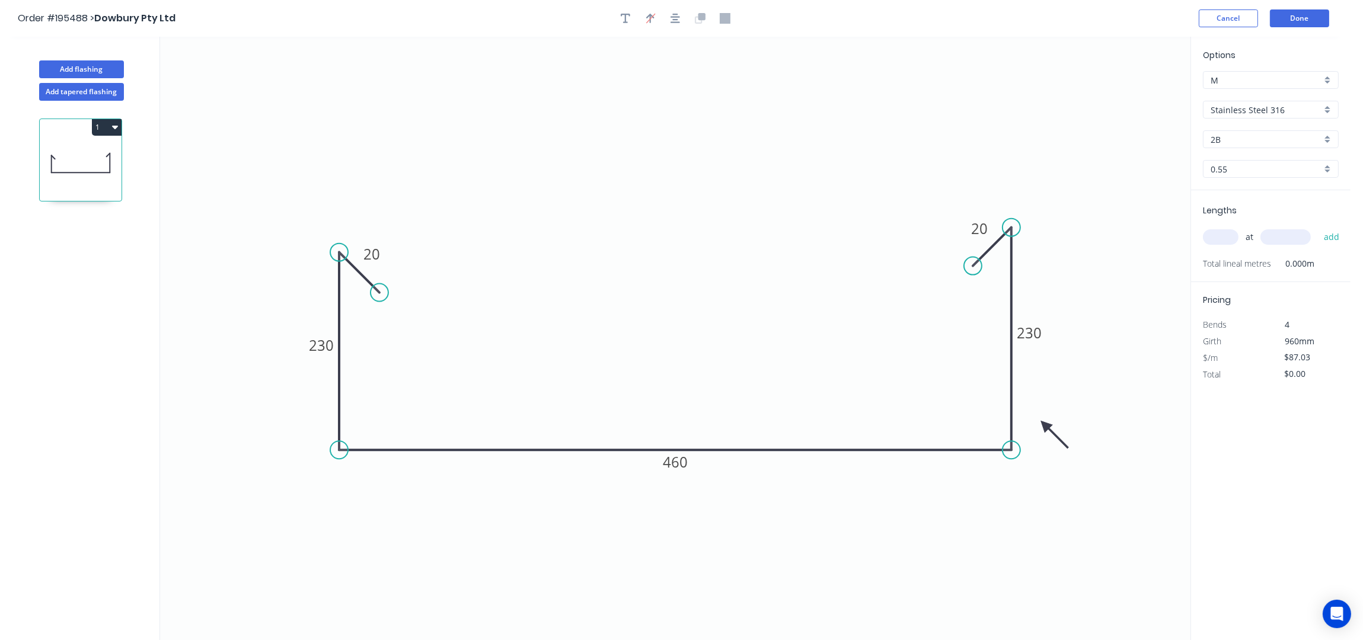
click at [1225, 242] on input "text" at bounding box center [1221, 236] width 36 height 15
type input "11"
type input "4050"
click at [1318, 227] on button "add" at bounding box center [1332, 237] width 28 height 20
type input "$3,877.19"
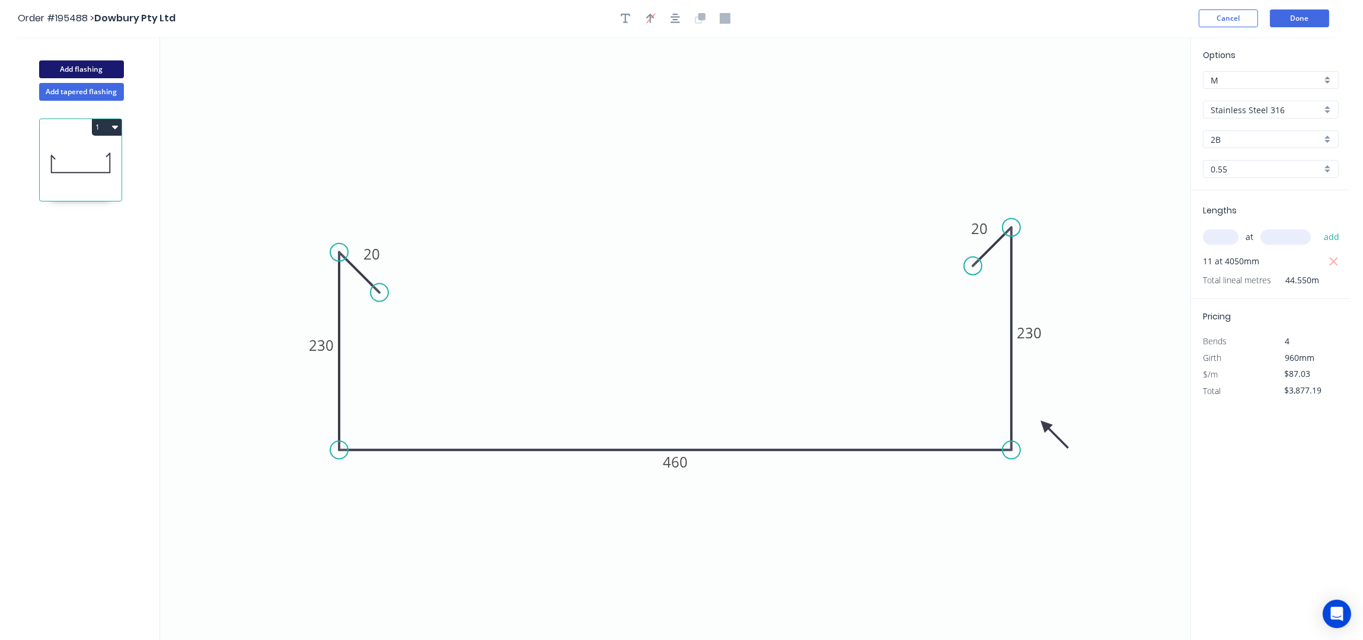
click at [100, 74] on button "Add flashing" at bounding box center [81, 69] width 85 height 18
type input "$0.00"
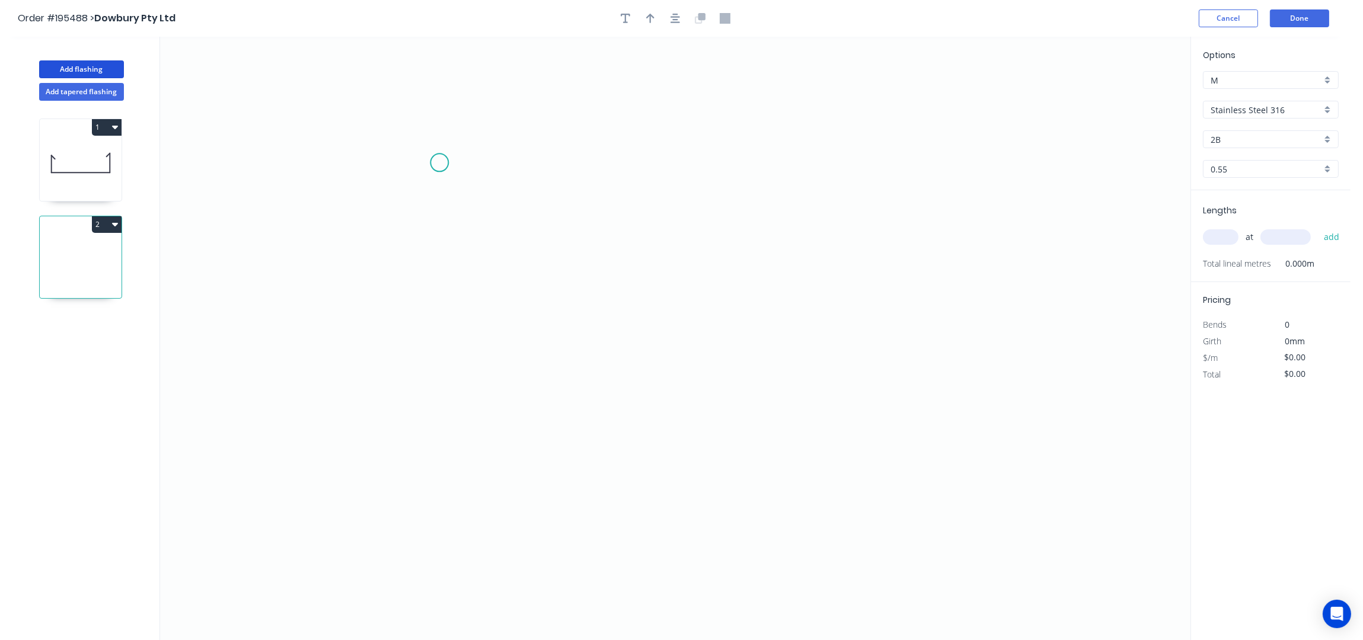
click at [439, 163] on icon "0" at bounding box center [675, 339] width 1030 height 604
drag, startPoint x: 439, startPoint y: 465, endPoint x: 570, endPoint y: 459, distance: 131.7
click at [443, 465] on icon "0" at bounding box center [675, 339] width 1030 height 604
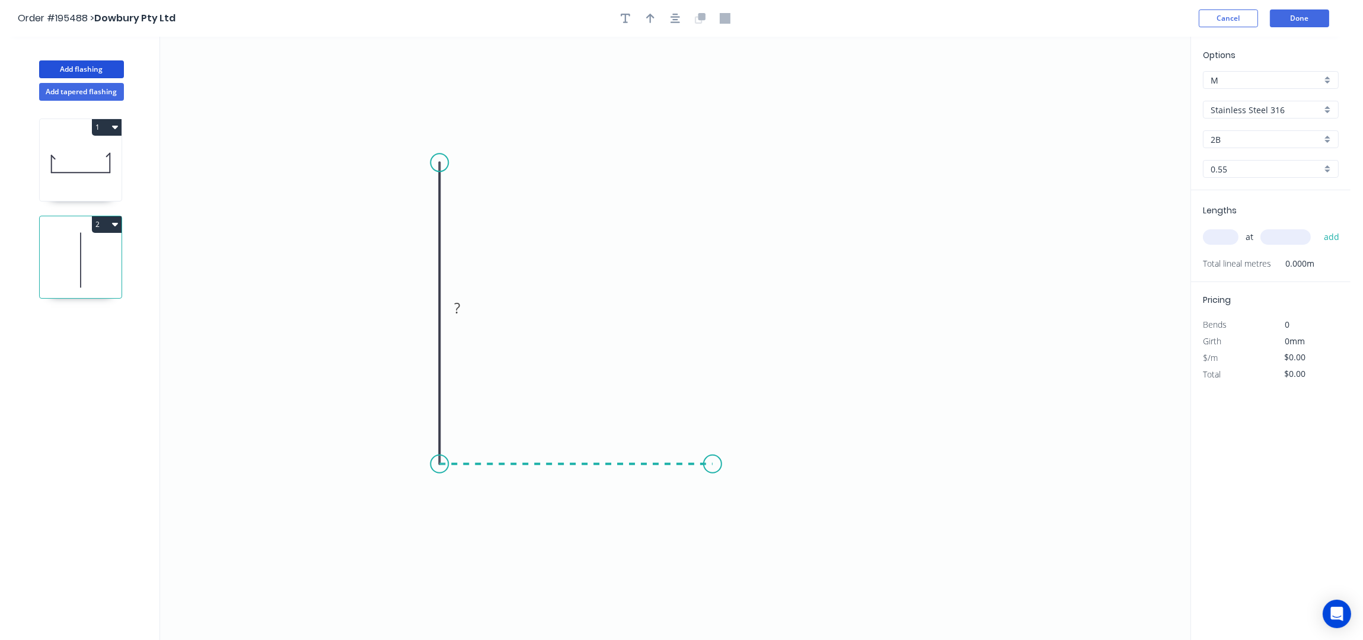
click at [713, 462] on icon "0 ?" at bounding box center [675, 339] width 1030 height 604
click at [752, 504] on icon "0 ? ?" at bounding box center [675, 339] width 1030 height 604
click at [675, 22] on icon "button" at bounding box center [674, 18] width 9 height 9
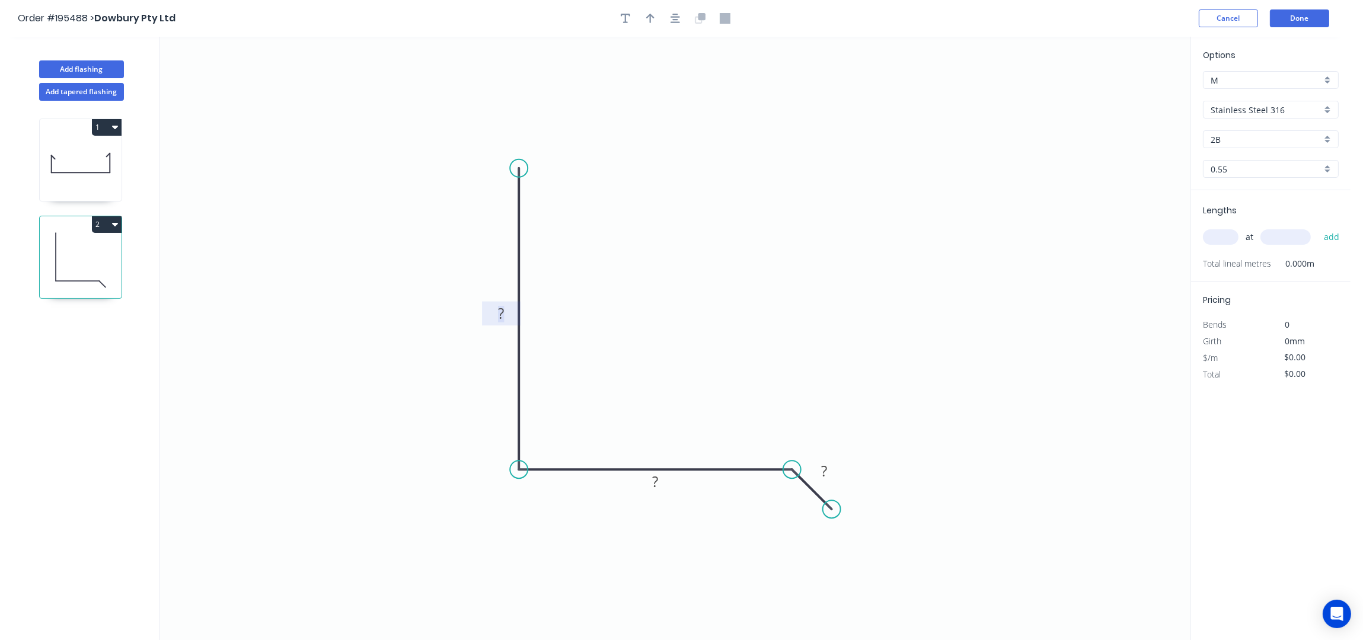
click at [507, 318] on rect at bounding box center [501, 314] width 24 height 17
type input "$85.39"
click at [650, 14] on icon "button" at bounding box center [650, 18] width 8 height 11
drag, startPoint x: 1130, startPoint y: 92, endPoint x: 668, endPoint y: 359, distance: 533.8
click at [670, 356] on icon at bounding box center [675, 337] width 11 height 38
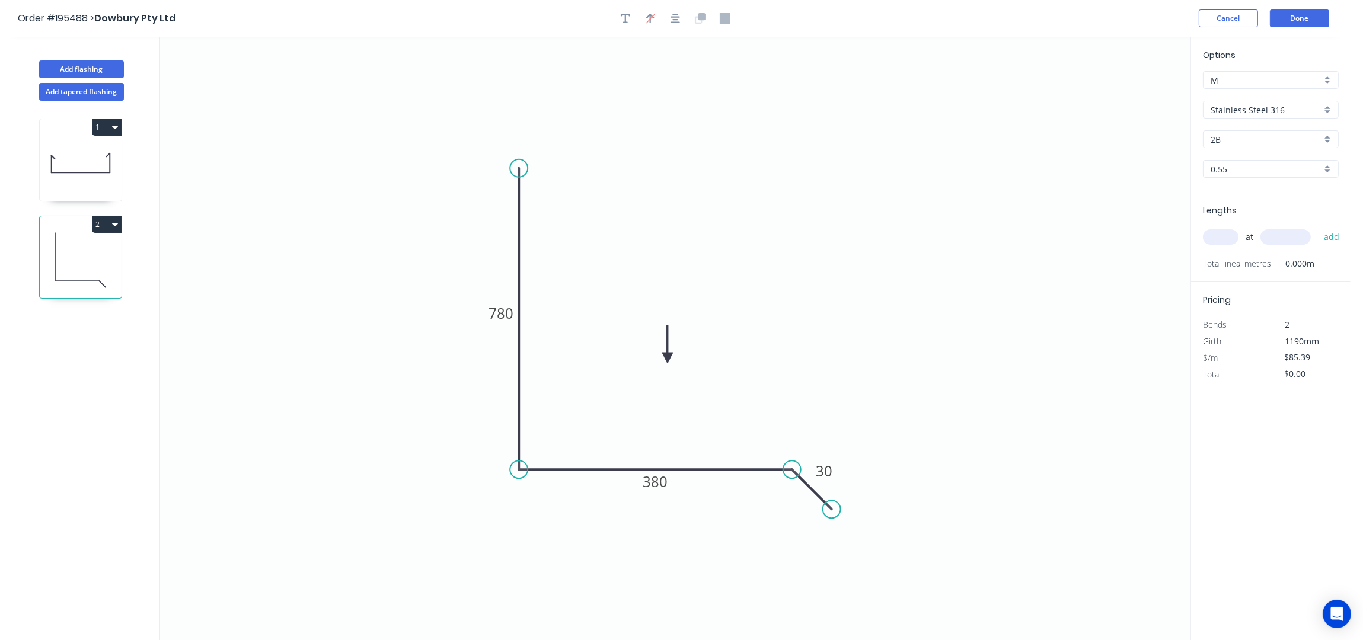
click at [1251, 111] on input "Stainless Steel 316" at bounding box center [1266, 110] width 111 height 12
click at [1292, 152] on div "Stainless Steel (Surfmist)" at bounding box center [1270, 145] width 135 height 21
type input "Stainless Steel (Surfmist)"
type input "Surfmist"
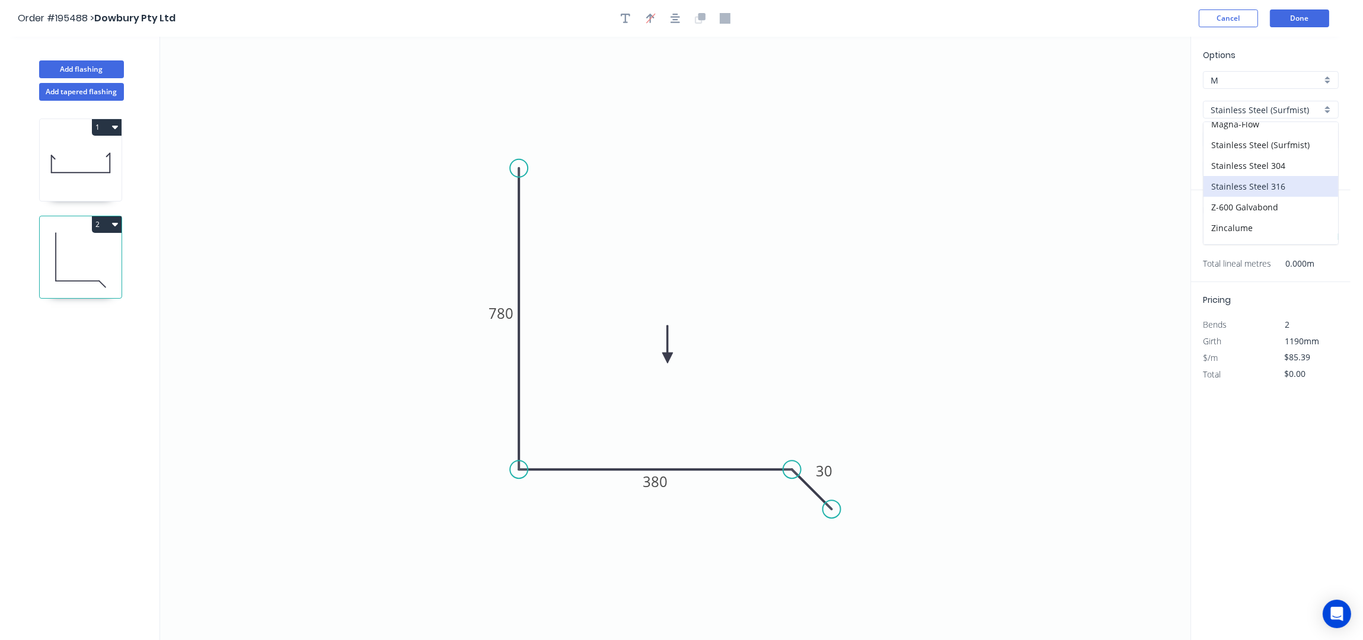
type input "$126.30"
click at [1265, 111] on input "Stainless Steel (Surfmist)" at bounding box center [1266, 110] width 111 height 12
click at [1263, 129] on div "Colorbond" at bounding box center [1270, 132] width 135 height 21
type input "Colorbond"
type input "$24.67"
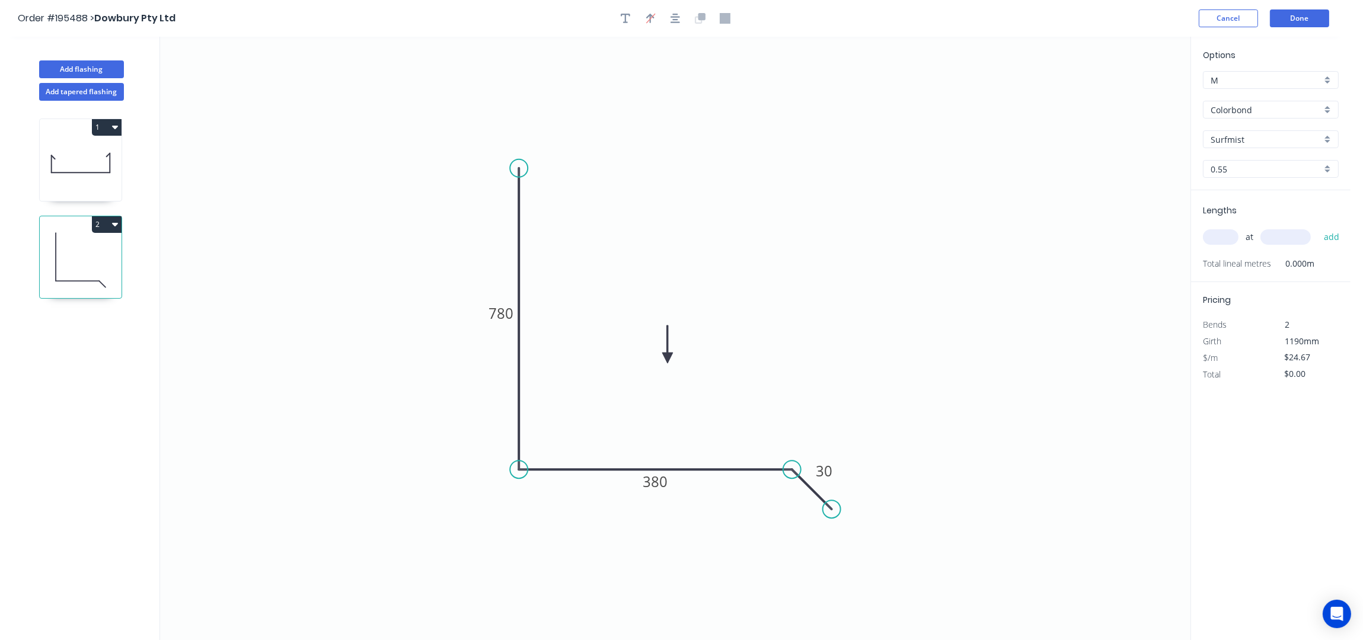
click at [1239, 171] on input "0.55" at bounding box center [1266, 169] width 111 height 12
click at [1240, 215] on div "1.0" at bounding box center [1270, 212] width 135 height 21
type input "1.0"
type input "$49.12"
click at [1227, 232] on input "text" at bounding box center [1221, 236] width 36 height 15
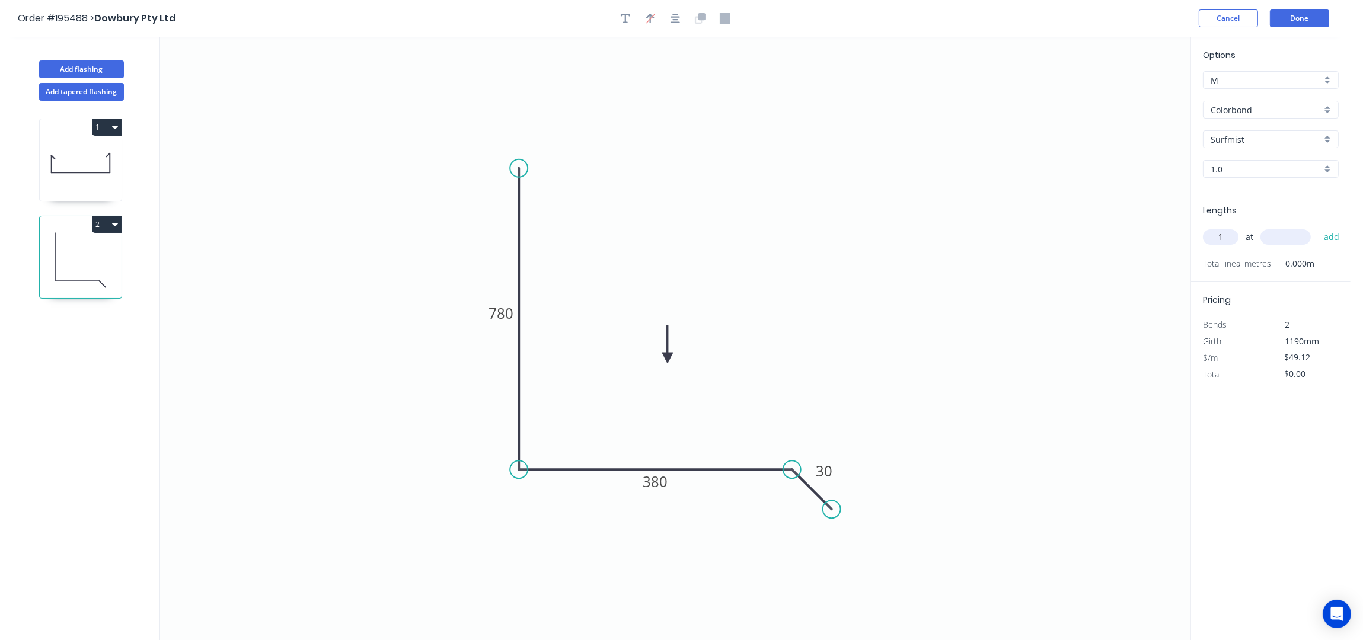
type input "1"
type input "4300"
click at [1318, 227] on button "add" at bounding box center [1332, 237] width 28 height 20
type input "$211.22"
click at [92, 72] on button "Add flashing" at bounding box center [81, 69] width 85 height 18
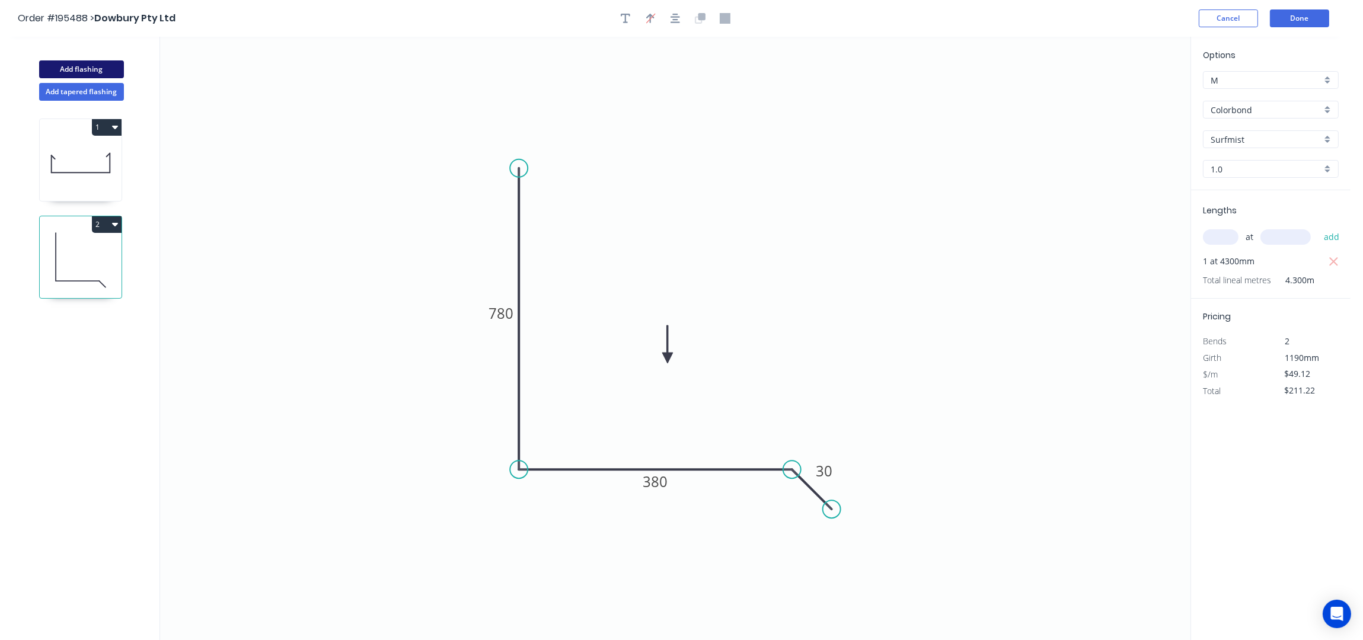
type input "$0.00"
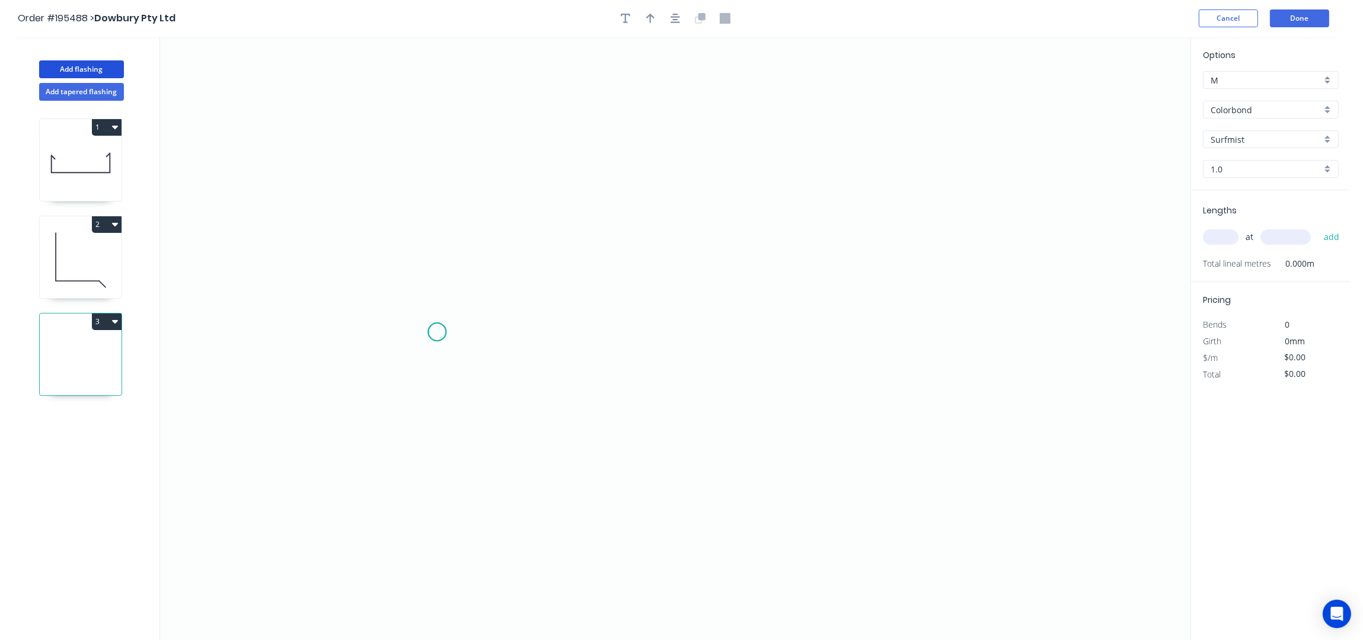
click at [437, 333] on icon "0" at bounding box center [675, 339] width 1030 height 604
click at [398, 301] on icon at bounding box center [417, 316] width 39 height 32
drag, startPoint x: 402, startPoint y: 308, endPoint x: 400, endPoint y: 295, distance: 13.2
click at [400, 295] on circle at bounding box center [404, 299] width 18 height 18
click at [400, 295] on circle at bounding box center [400, 295] width 18 height 18
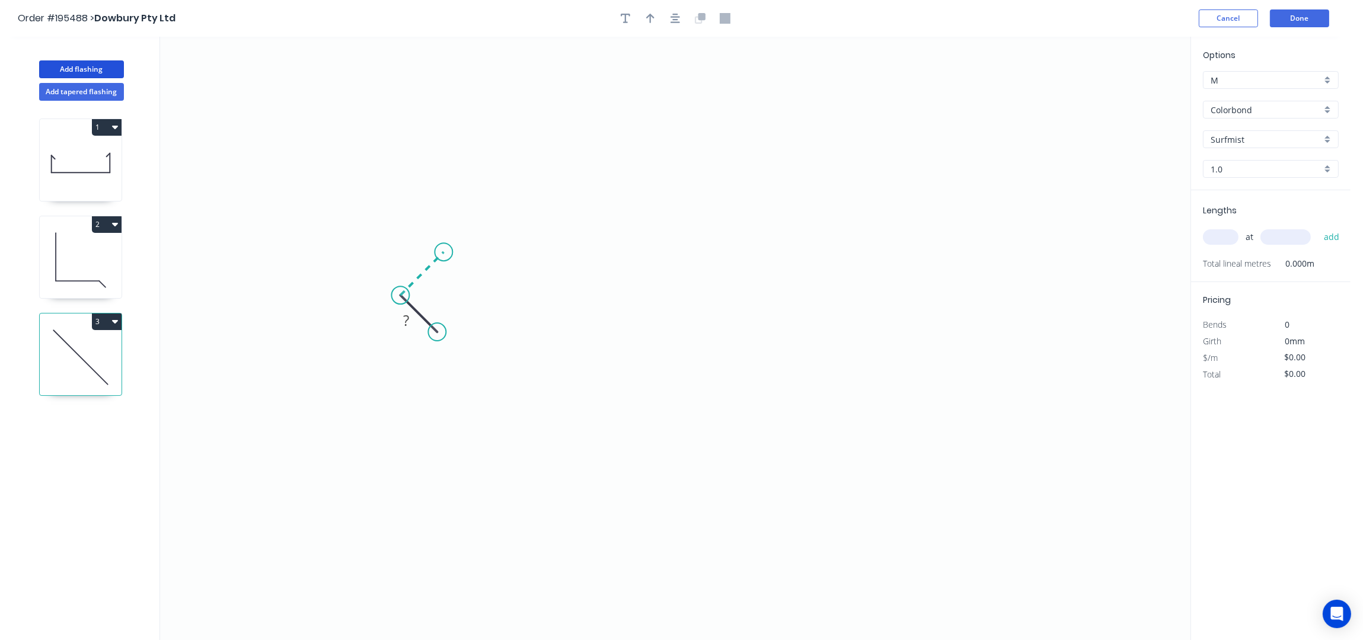
click at [443, 253] on icon "0 ?" at bounding box center [675, 339] width 1030 height 604
click at [447, 85] on icon "0 ? ?" at bounding box center [675, 339] width 1030 height 604
drag, startPoint x: 446, startPoint y: 257, endPoint x: 435, endPoint y: 416, distance: 159.8
click at [435, 415] on circle at bounding box center [444, 411] width 18 height 18
drag, startPoint x: 401, startPoint y: 300, endPoint x: 403, endPoint y: 458, distance: 158.3
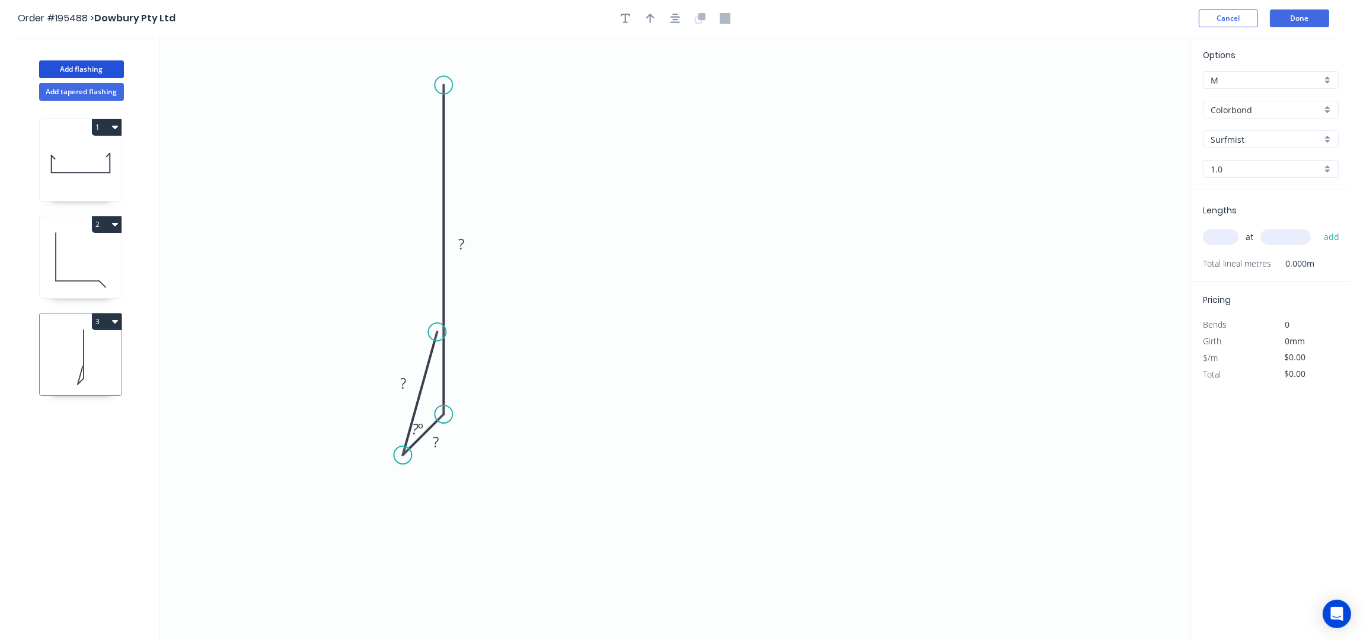
click at [403, 458] on circle at bounding box center [403, 455] width 18 height 18
drag, startPoint x: 433, startPoint y: 334, endPoint x: 442, endPoint y: 493, distance: 159.1
click at [442, 493] on circle at bounding box center [442, 495] width 18 height 18
click at [453, 88] on icon "0 ? ? ?" at bounding box center [675, 339] width 1030 height 604
click at [446, 87] on circle at bounding box center [444, 85] width 18 height 18
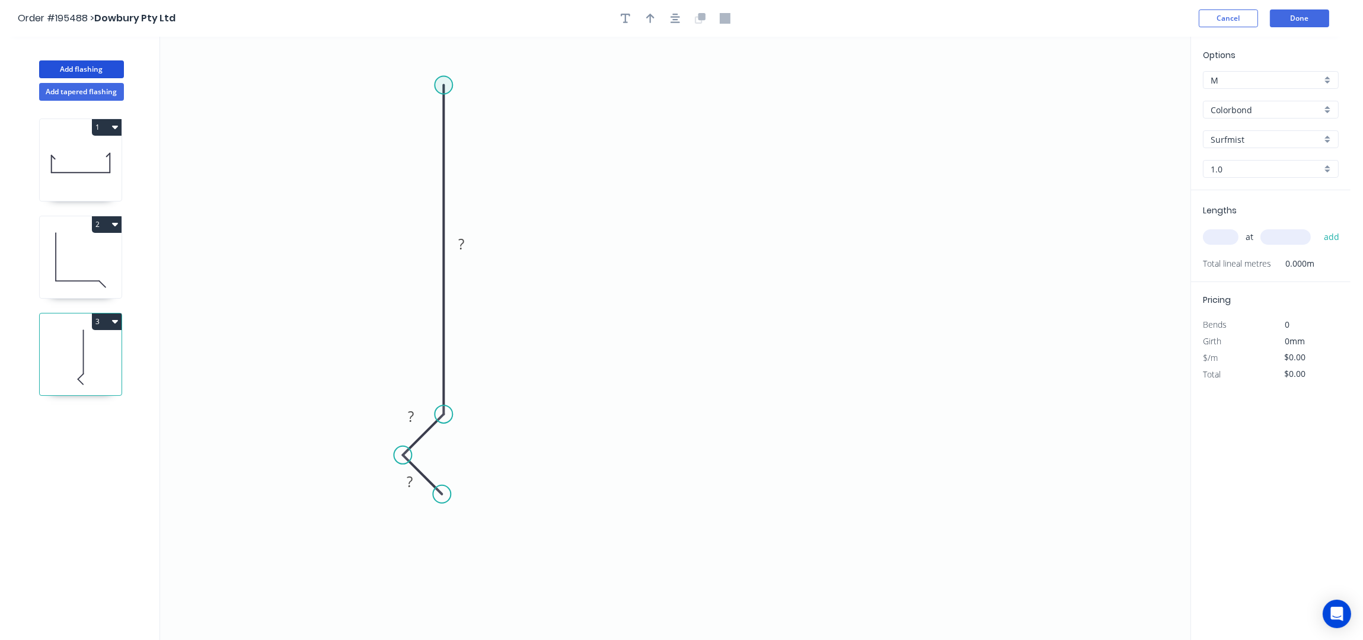
click at [449, 87] on circle at bounding box center [444, 85] width 18 height 18
click at [721, 96] on icon "0 ? ? ?" at bounding box center [675, 339] width 1030 height 604
click at [718, 208] on icon "0 ? ? ? ?" at bounding box center [675, 339] width 1030 height 604
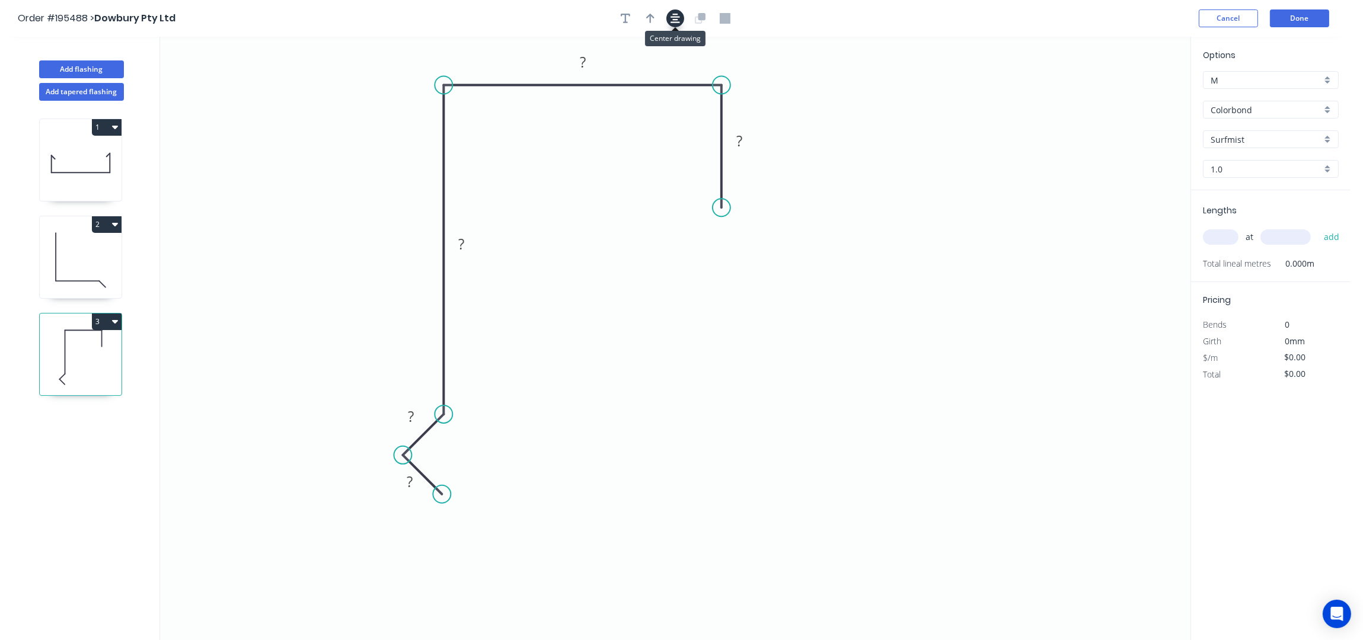
click at [671, 23] on icon "button" at bounding box center [674, 18] width 9 height 9
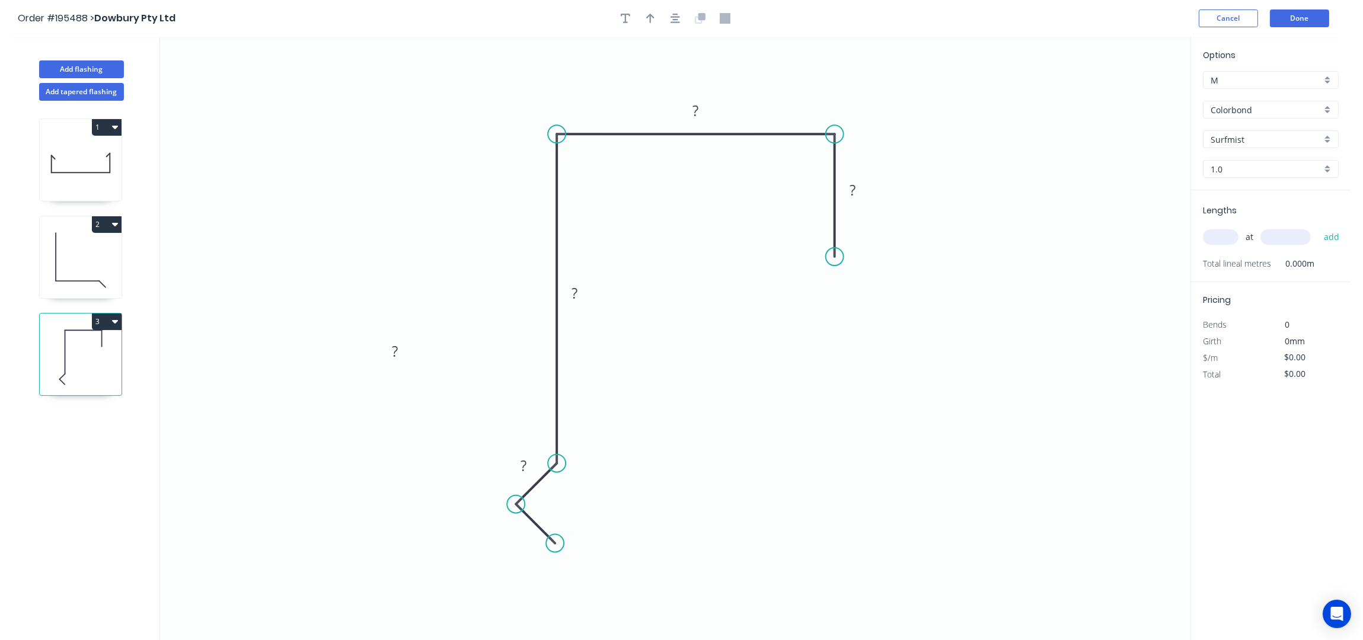
drag, startPoint x: 510, startPoint y: 535, endPoint x: 502, endPoint y: 557, distance: 22.7
click at [499, 566] on icon "0 ? ? ? ? ?" at bounding box center [675, 339] width 1030 height 604
click at [590, 545] on div "Delete point" at bounding box center [617, 534] width 119 height 24
click at [560, 515] on div "Delete point" at bounding box center [577, 516] width 119 height 24
click at [554, 465] on circle at bounding box center [557, 464] width 18 height 18
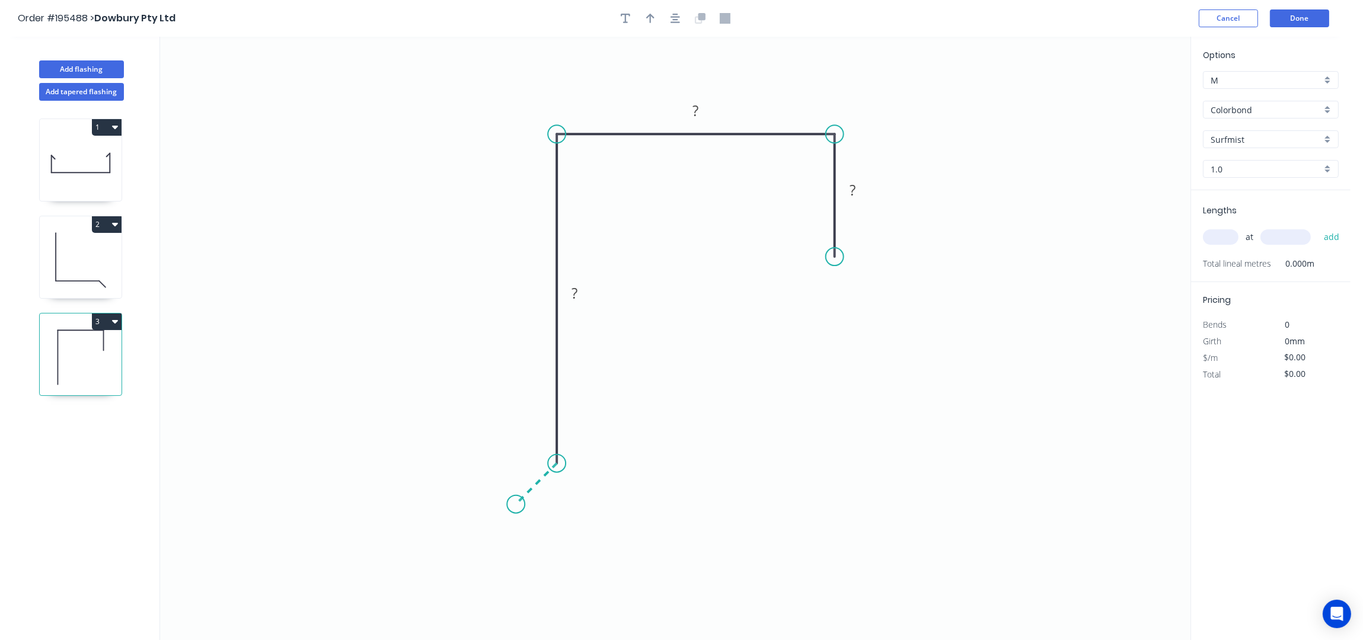
click at [516, 503] on icon "0 ? ? ?" at bounding box center [675, 339] width 1030 height 604
click at [556, 548] on icon "0 ? ? ? ?" at bounding box center [675, 339] width 1030 height 604
drag, startPoint x: 506, startPoint y: 539, endPoint x: 489, endPoint y: 567, distance: 32.2
click at [489, 567] on rect at bounding box center [507, 559] width 39 height 24
drag, startPoint x: 512, startPoint y: 470, endPoint x: 487, endPoint y: 448, distance: 32.8
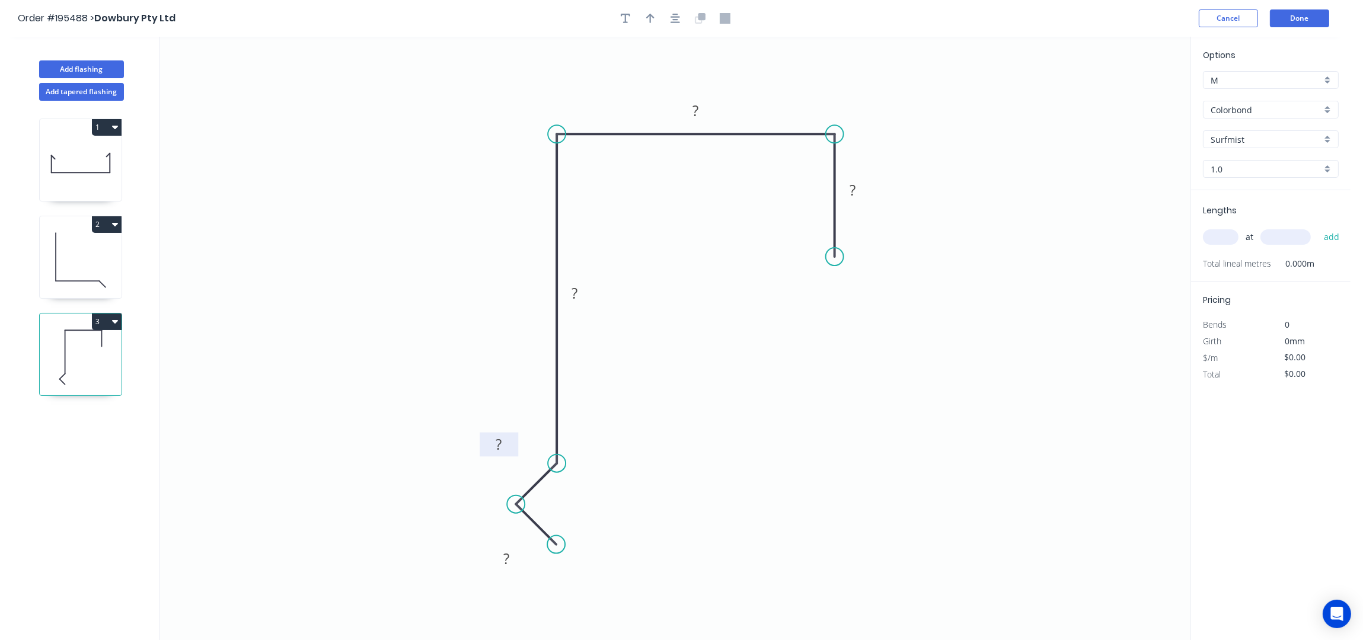
click at [487, 448] on rect at bounding box center [499, 445] width 39 height 24
drag, startPoint x: 491, startPoint y: 558, endPoint x: 481, endPoint y: 558, distance: 10.1
click at [481, 558] on rect at bounding box center [496, 559] width 39 height 24
drag, startPoint x: 514, startPoint y: 569, endPoint x: 501, endPoint y: 560, distance: 15.5
click at [511, 567] on rect at bounding box center [496, 559] width 39 height 24
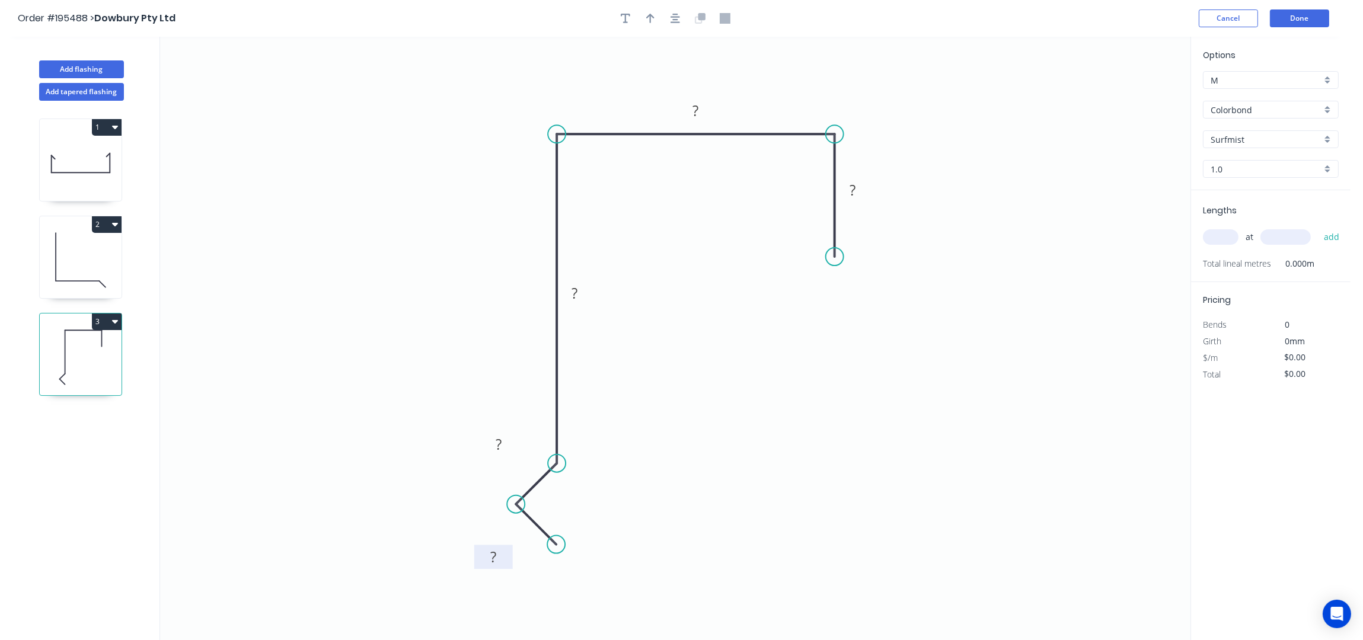
click at [497, 558] on rect at bounding box center [493, 558] width 24 height 17
drag, startPoint x: 593, startPoint y: 289, endPoint x: 527, endPoint y: 283, distance: 66.7
click at [528, 284] on rect at bounding box center [510, 289] width 39 height 24
click at [654, 9] on div at bounding box center [675, 18] width 124 height 18
click at [653, 21] on icon "button" at bounding box center [650, 18] width 8 height 11
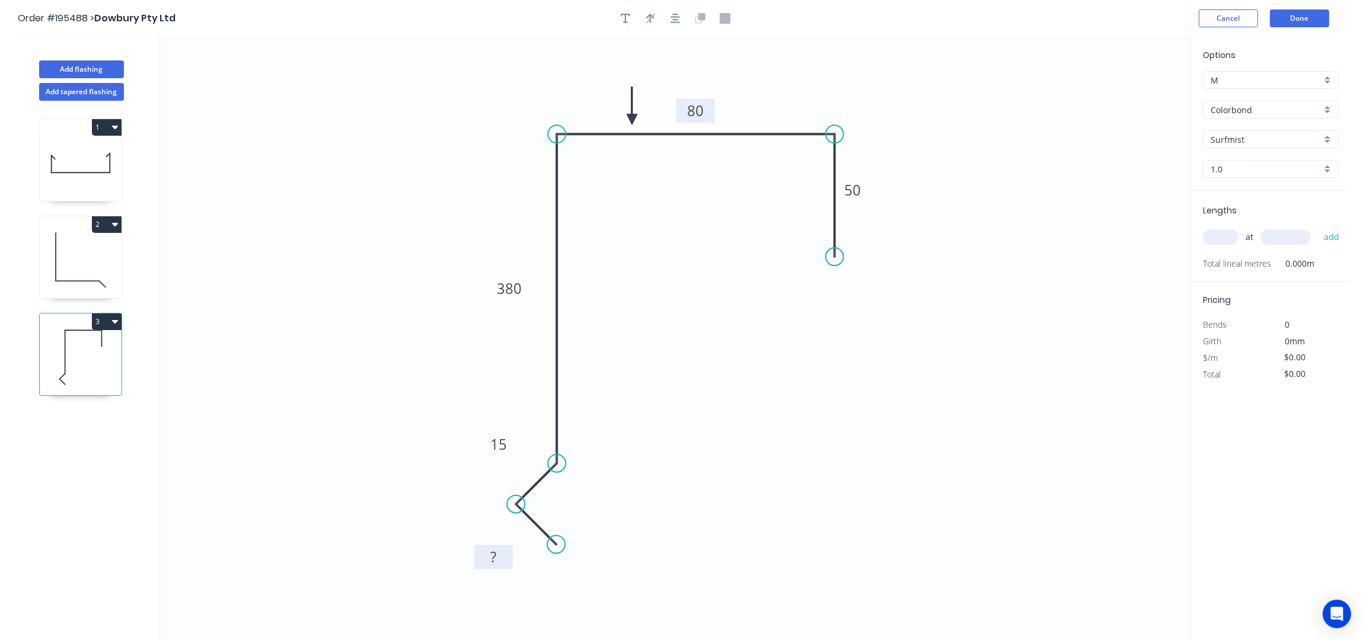
drag, startPoint x: 1130, startPoint y: 94, endPoint x: 708, endPoint y: 122, distance: 423.0
click at [631, 120] on icon at bounding box center [632, 106] width 11 height 38
click at [1223, 240] on input "text" at bounding box center [1221, 236] width 36 height 15
type input "1"
type input "4000"
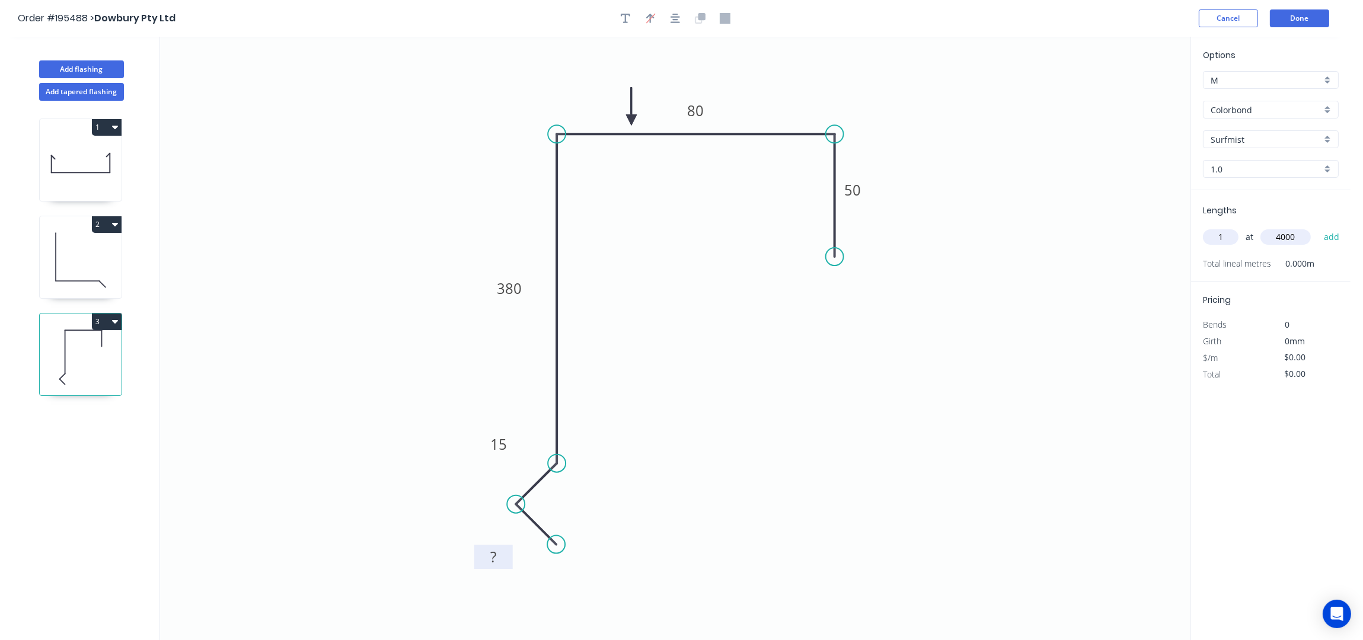
click at [1318, 227] on button "add" at bounding box center [1332, 237] width 28 height 20
click at [81, 72] on button "Add flashing" at bounding box center [81, 69] width 85 height 18
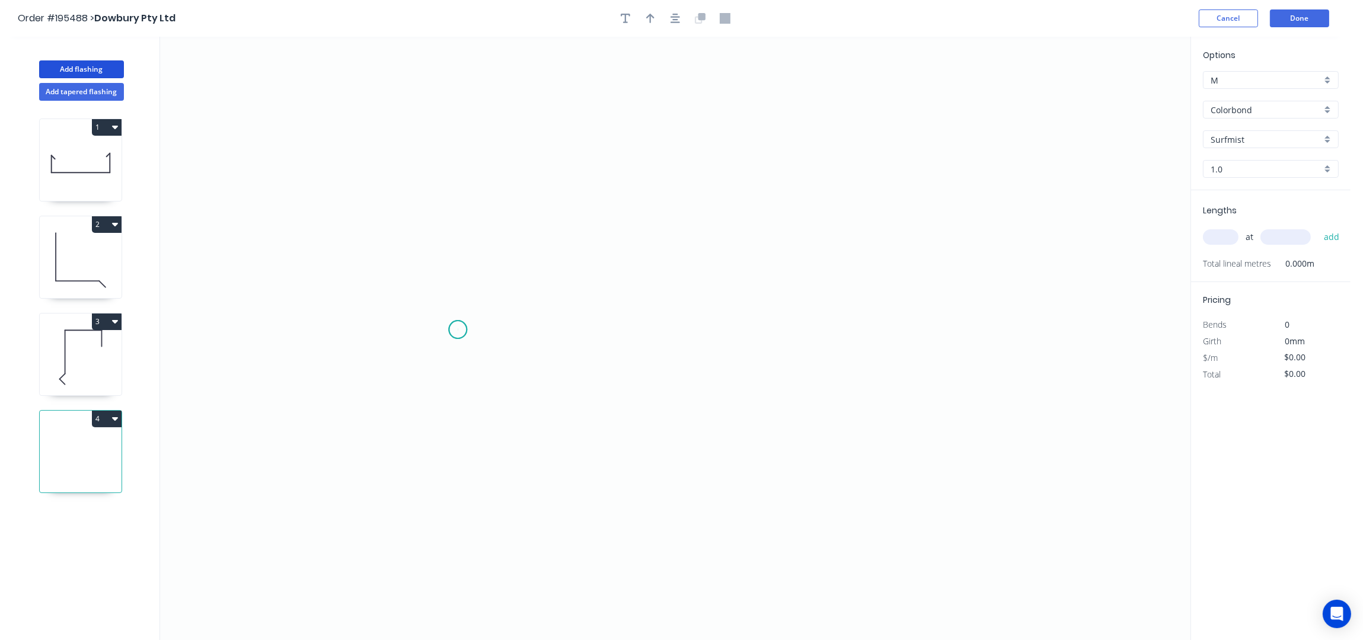
drag, startPoint x: 458, startPoint y: 330, endPoint x: 447, endPoint y: 166, distance: 164.6
click at [458, 320] on icon "0" at bounding box center [675, 339] width 1030 height 604
click at [451, 143] on icon "0 ?" at bounding box center [675, 339] width 1030 height 604
click at [457, 142] on circle at bounding box center [458, 142] width 18 height 18
click at [864, 158] on icon "0 ? ?" at bounding box center [675, 339] width 1030 height 604
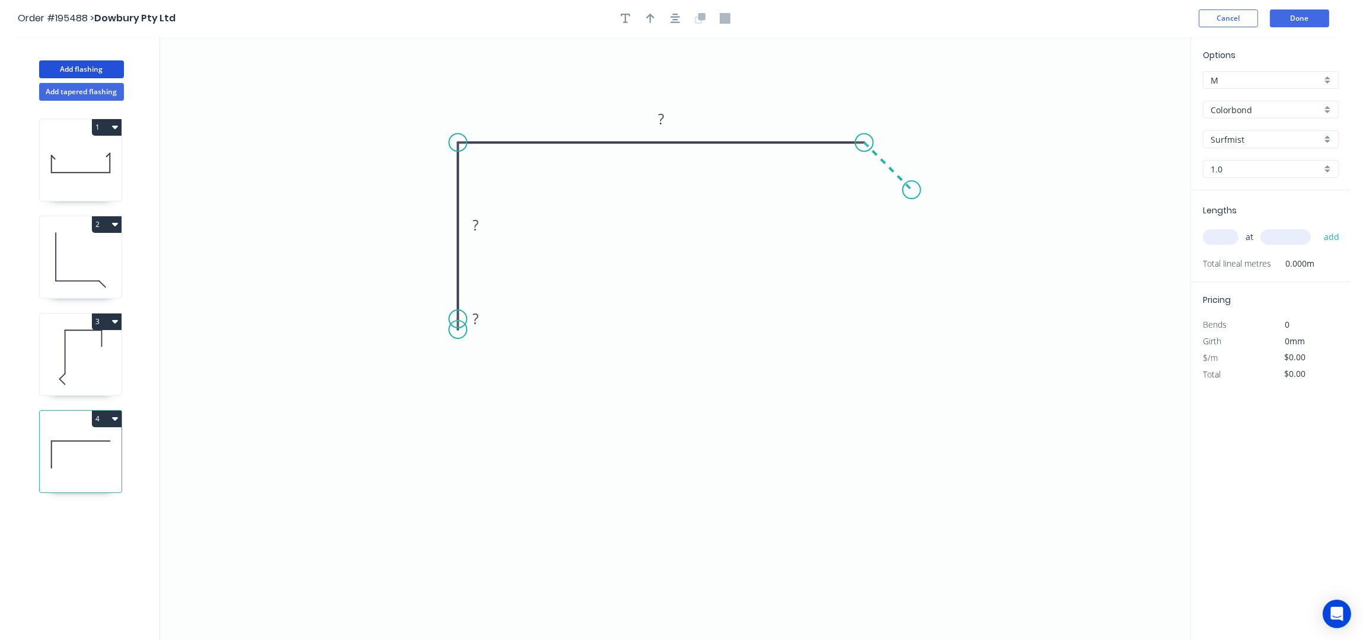
click at [912, 194] on icon "0 ? ? ?" at bounding box center [675, 339] width 1030 height 604
drag, startPoint x: 462, startPoint y: 336, endPoint x: 419, endPoint y: 359, distance: 49.6
click at [419, 359] on circle at bounding box center [419, 358] width 18 height 18
click at [459, 404] on icon "0 ? ? ? ?" at bounding box center [675, 339] width 1030 height 604
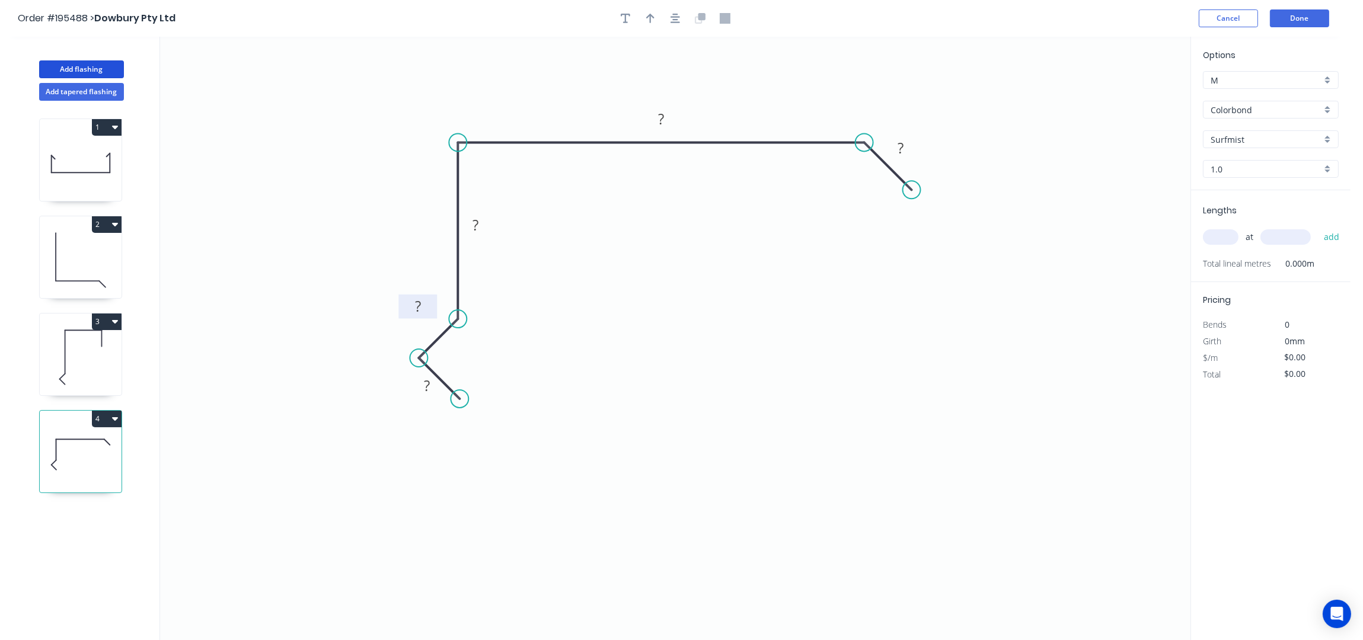
drag, startPoint x: 468, startPoint y: 349, endPoint x: 435, endPoint y: 310, distance: 51.3
click at [435, 310] on rect at bounding box center [417, 307] width 39 height 24
drag, startPoint x: 413, startPoint y: 392, endPoint x: 396, endPoint y: 425, distance: 37.4
click at [396, 425] on rect at bounding box center [411, 419] width 39 height 24
click at [414, 414] on rect at bounding box center [410, 419] width 24 height 17
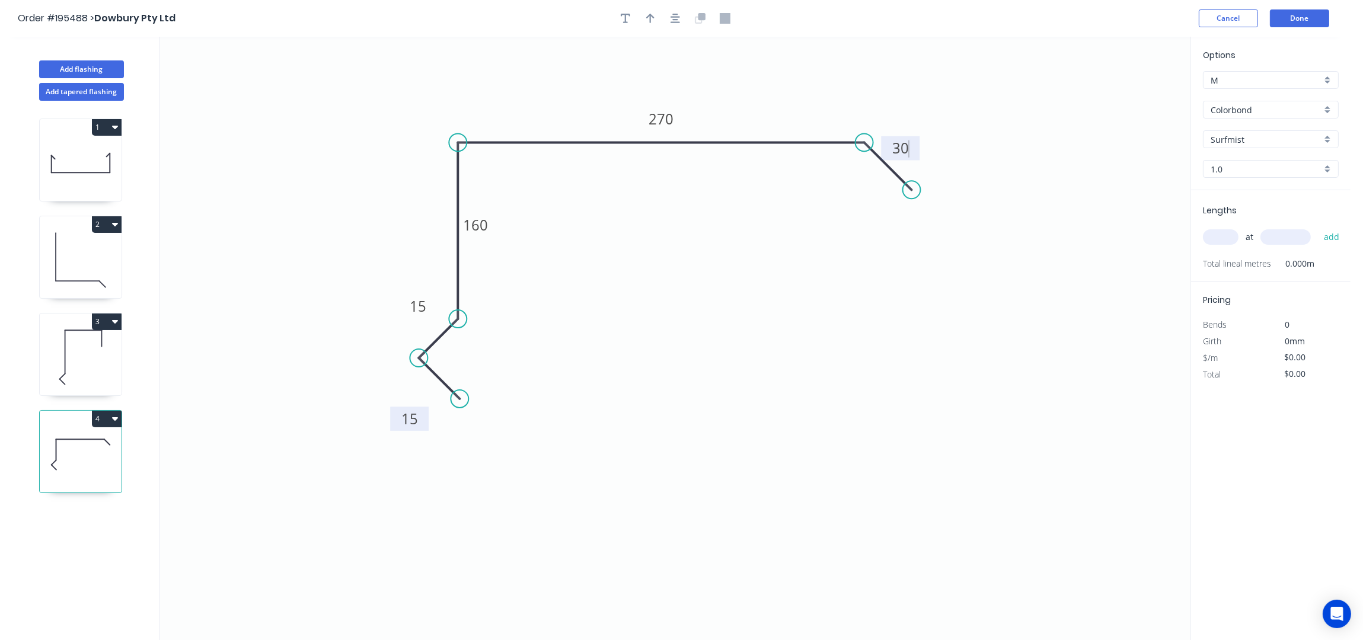
type input "$28.39"
click at [678, 25] on button "button" at bounding box center [675, 18] width 18 height 18
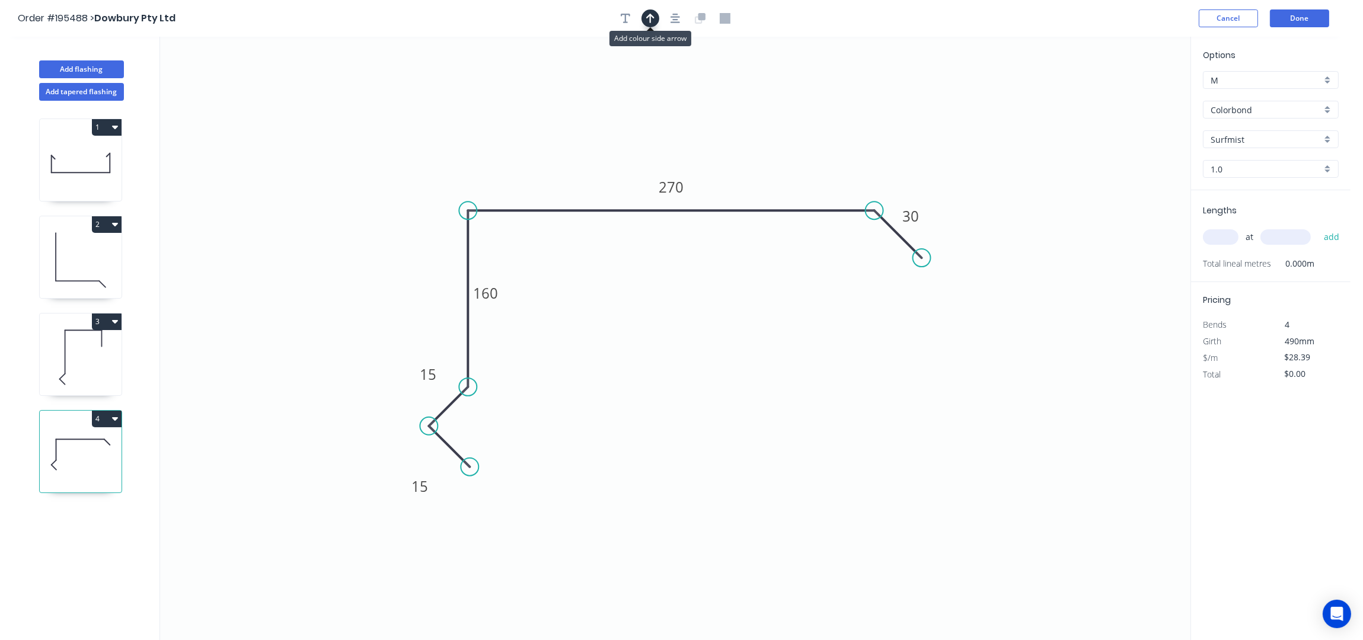
click at [656, 14] on button "button" at bounding box center [650, 18] width 18 height 18
drag, startPoint x: 1127, startPoint y: 94, endPoint x: 564, endPoint y: 196, distance: 572.2
click at [566, 195] on icon at bounding box center [571, 176] width 11 height 38
click at [1224, 237] on input "text" at bounding box center [1221, 236] width 36 height 15
type input "1"
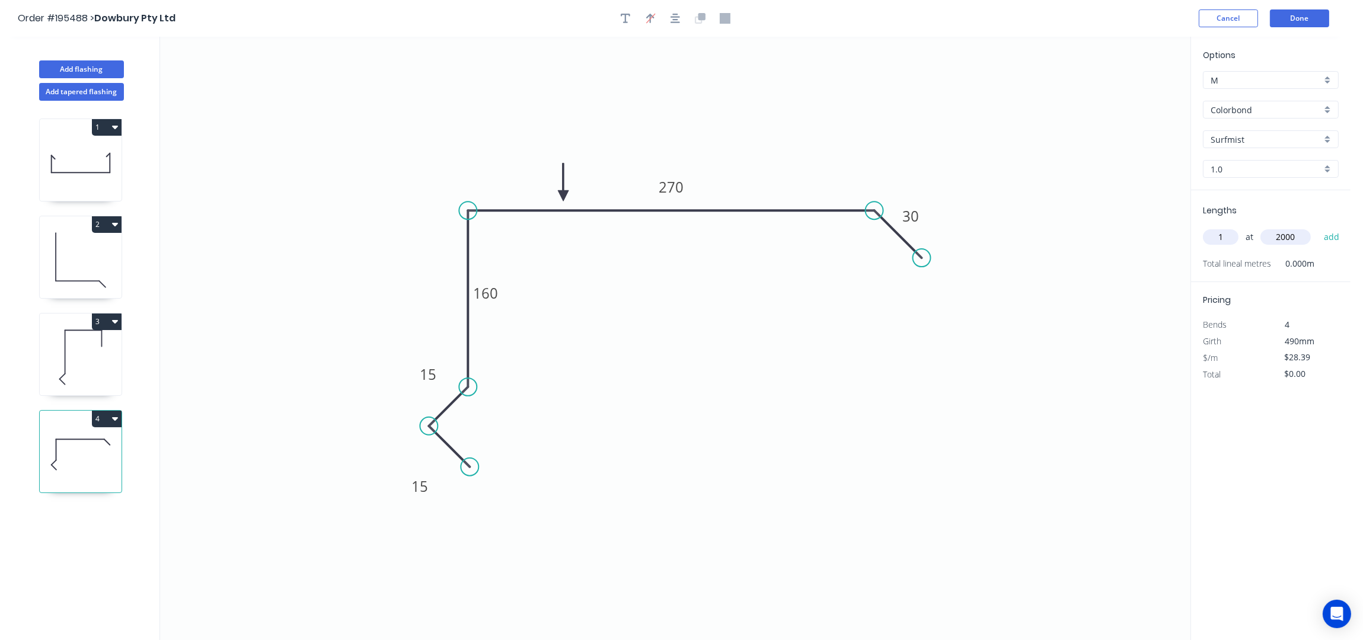
type input "2000"
click at [1318, 227] on button "add" at bounding box center [1332, 237] width 28 height 20
type input "$56.78"
click at [92, 357] on icon at bounding box center [81, 358] width 82 height 76
type input "$0.00"
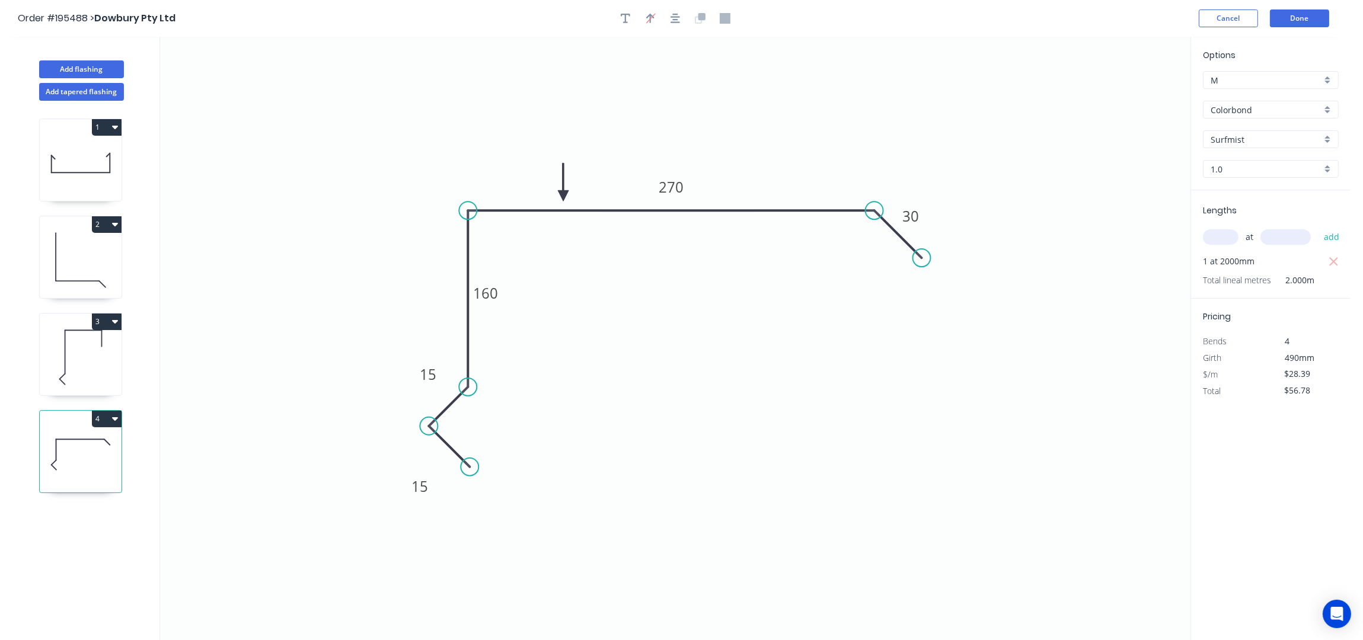
type input "$0.00"
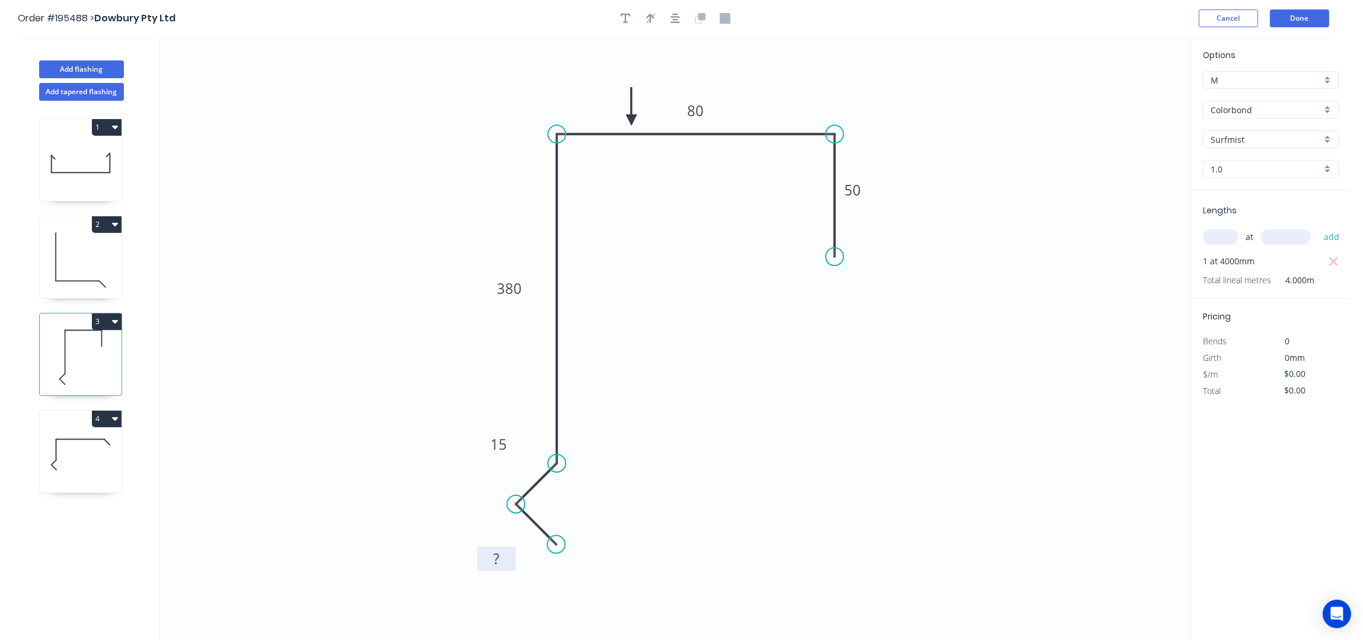
click at [496, 560] on tspan "?" at bounding box center [496, 559] width 6 height 20
type input "$28.39"
type input "$113.56"
click at [837, 458] on icon "0 15 15 380 80 50" at bounding box center [675, 339] width 1030 height 604
click at [76, 268] on icon at bounding box center [81, 260] width 82 height 76
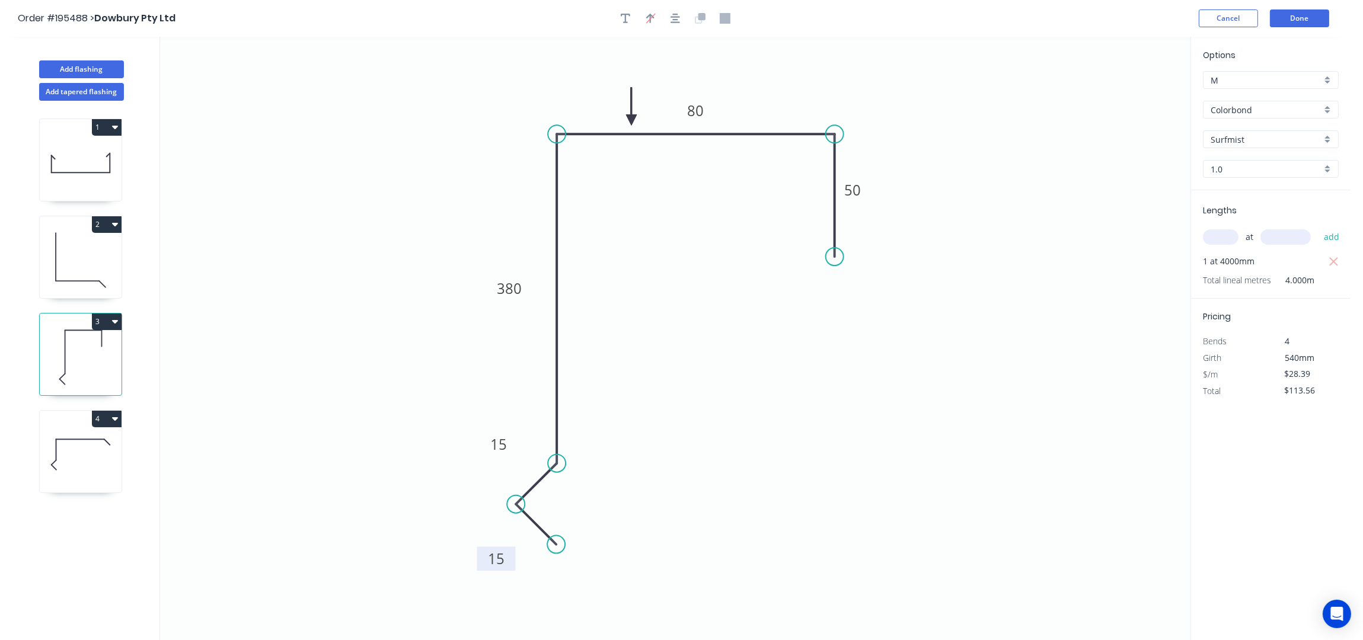
type input "$49.12"
type input "$211.22"
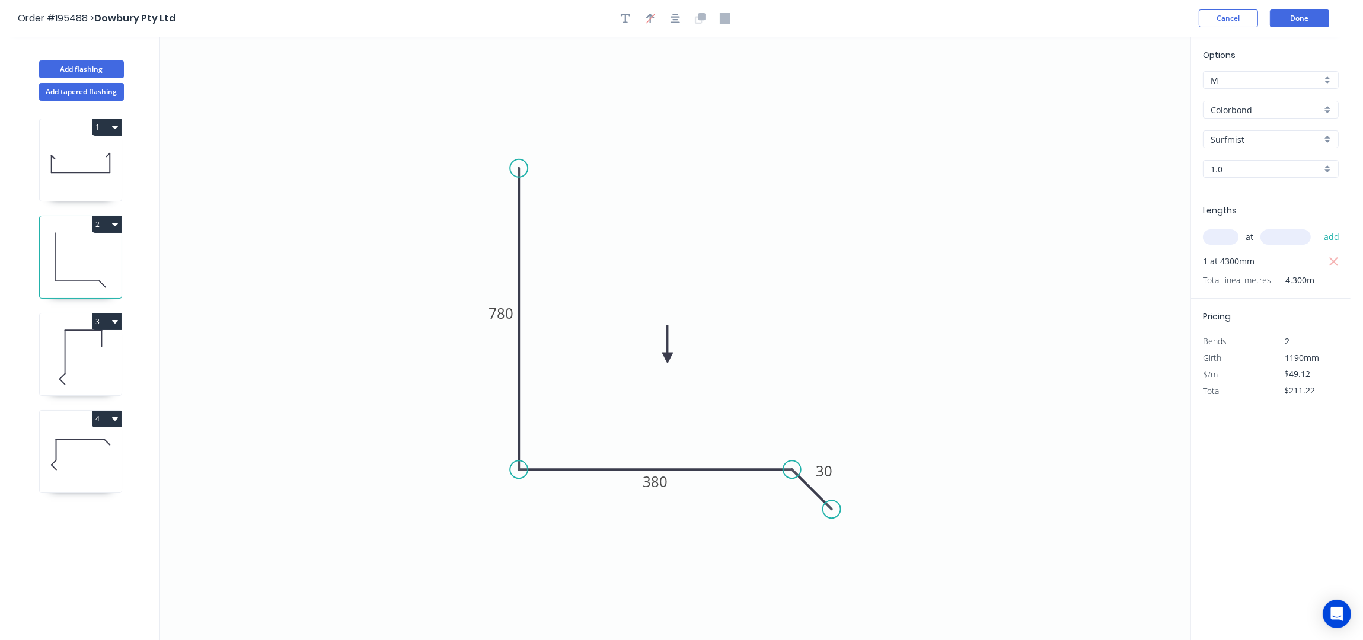
click at [76, 454] on icon at bounding box center [81, 455] width 82 height 76
type input "$28.39"
type input "$56.78"
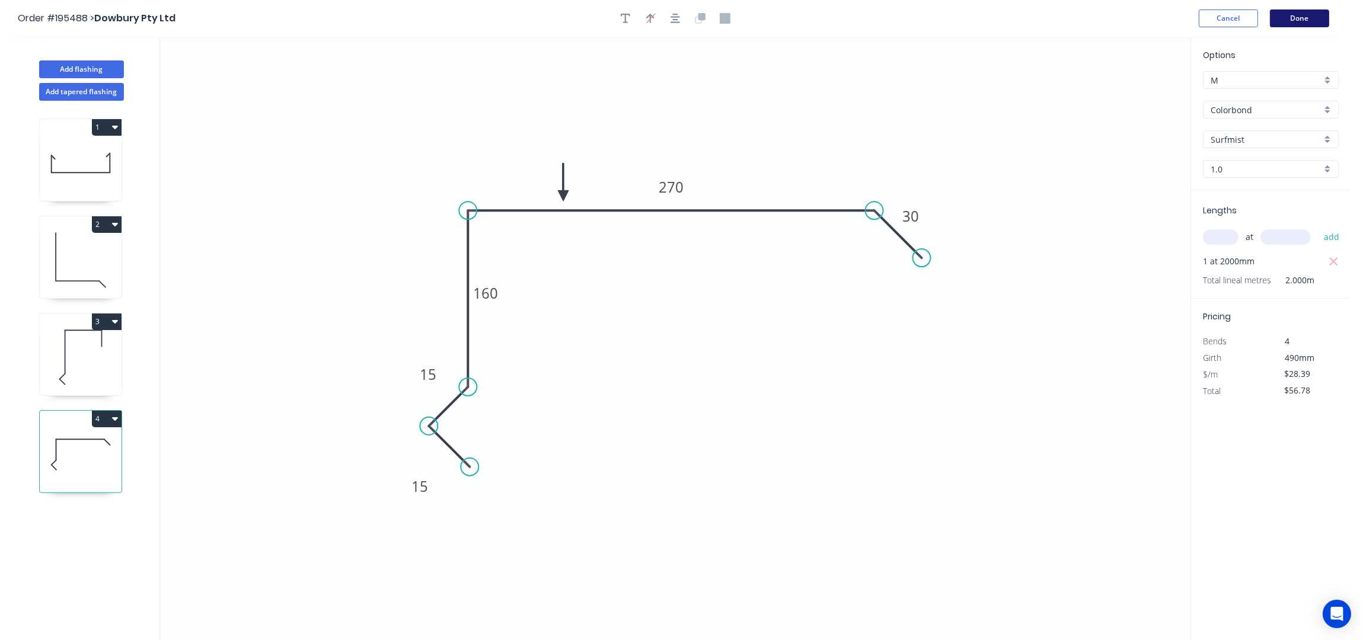
click at [1305, 21] on button "Done" at bounding box center [1299, 18] width 59 height 18
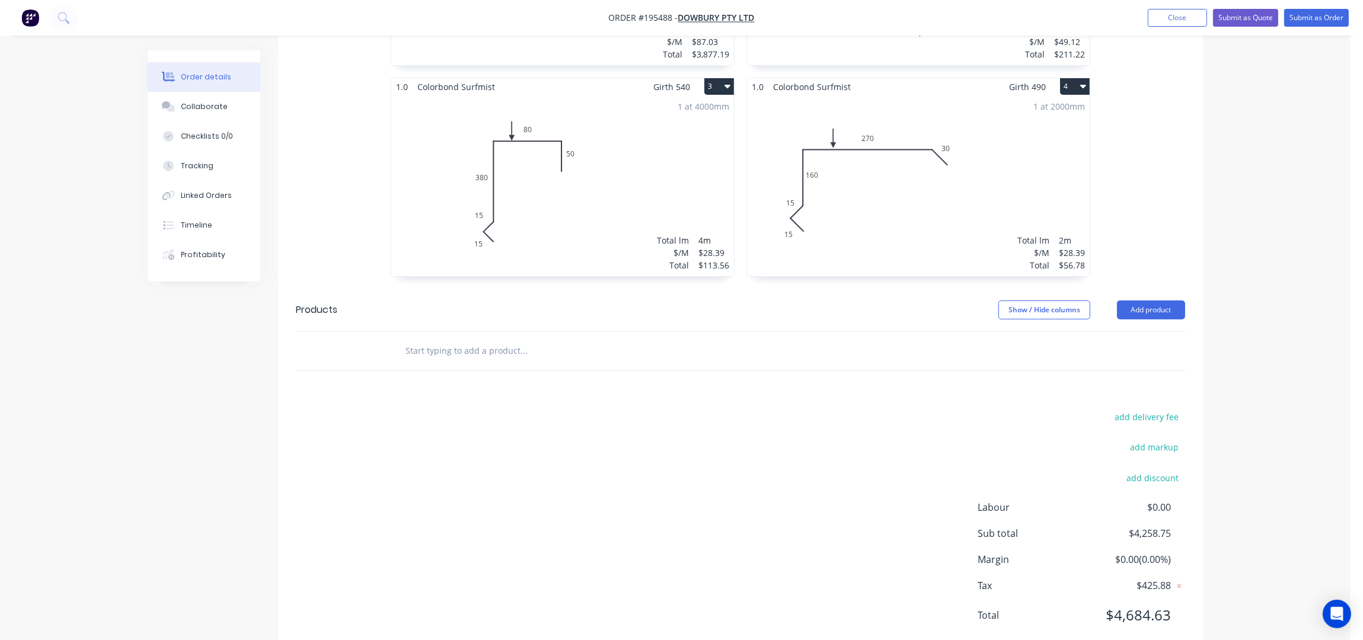
scroll to position [559, 0]
click at [1167, 299] on button "Add product" at bounding box center [1151, 308] width 68 height 19
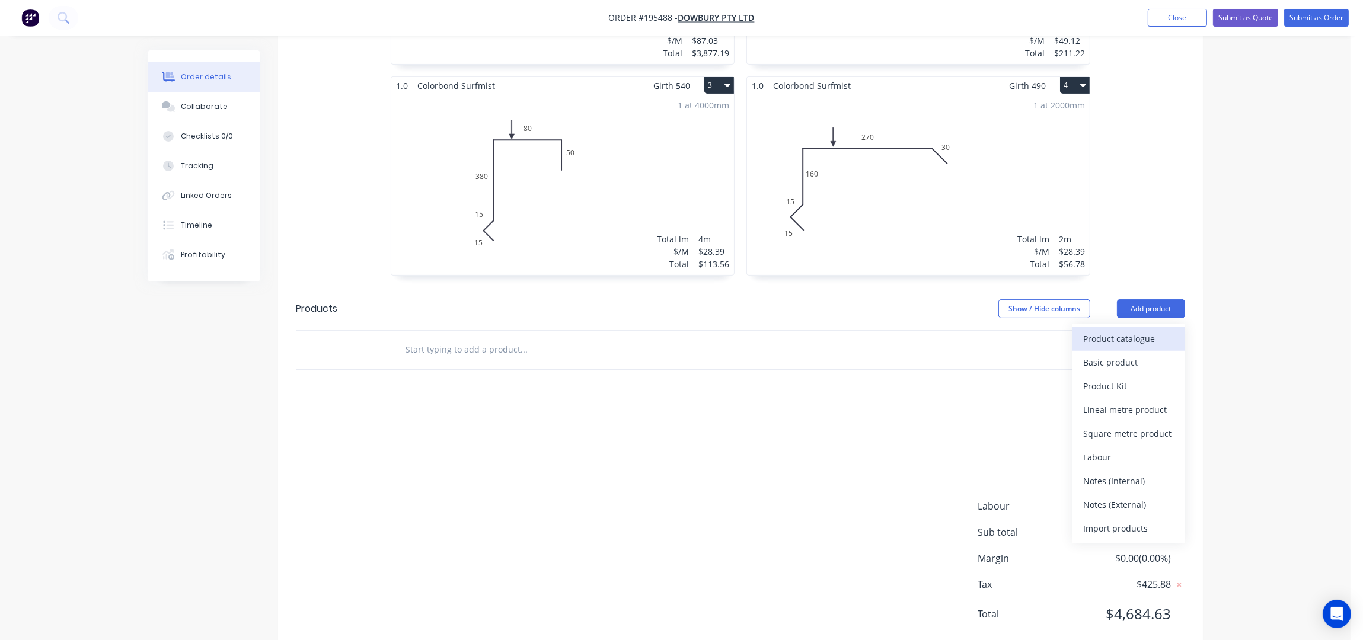
click at [1116, 330] on div "Product catalogue" at bounding box center [1128, 338] width 91 height 17
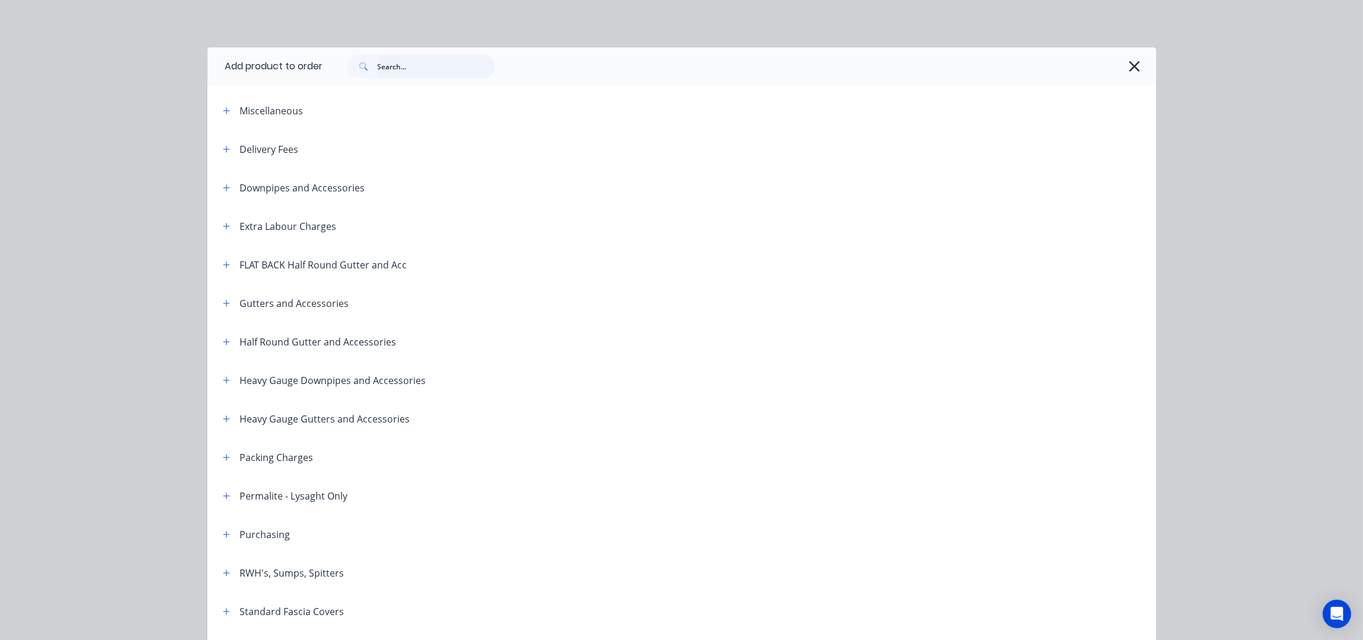
click at [427, 76] on input "text" at bounding box center [436, 67] width 117 height 24
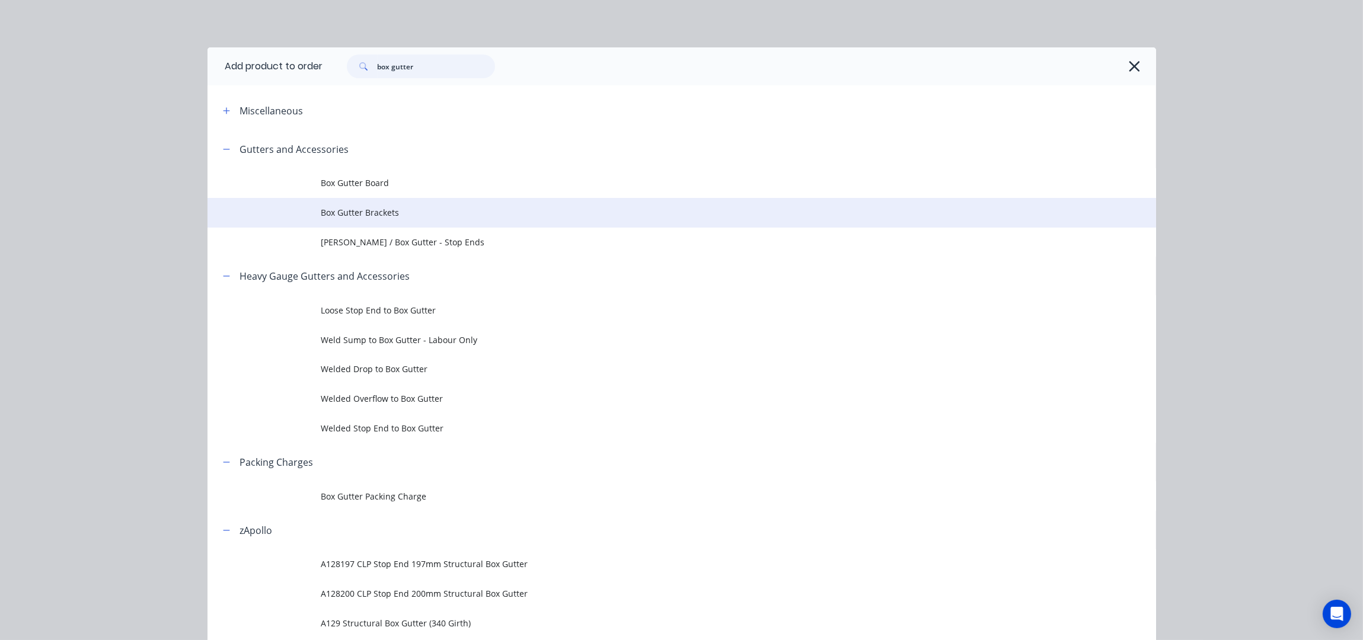
type input "box gutter"
click at [372, 213] on span "Box Gutter Brackets" at bounding box center [655, 212] width 668 height 12
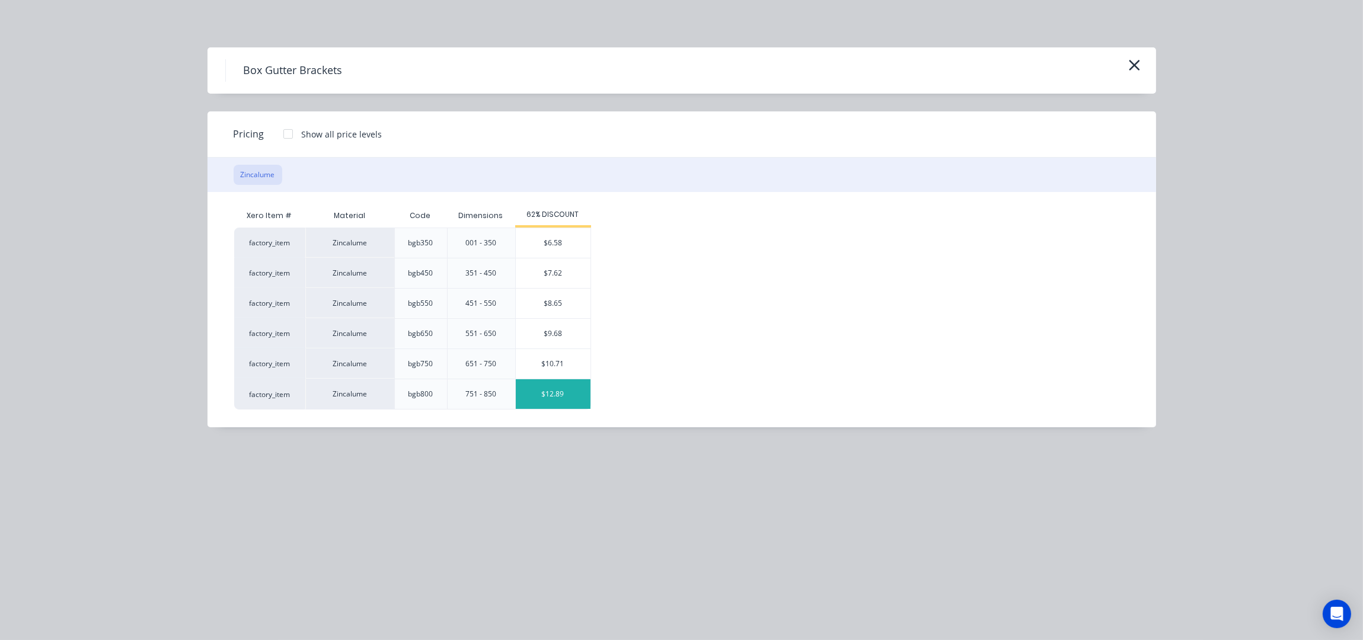
click at [554, 395] on div "$12.89" at bounding box center [553, 394] width 75 height 30
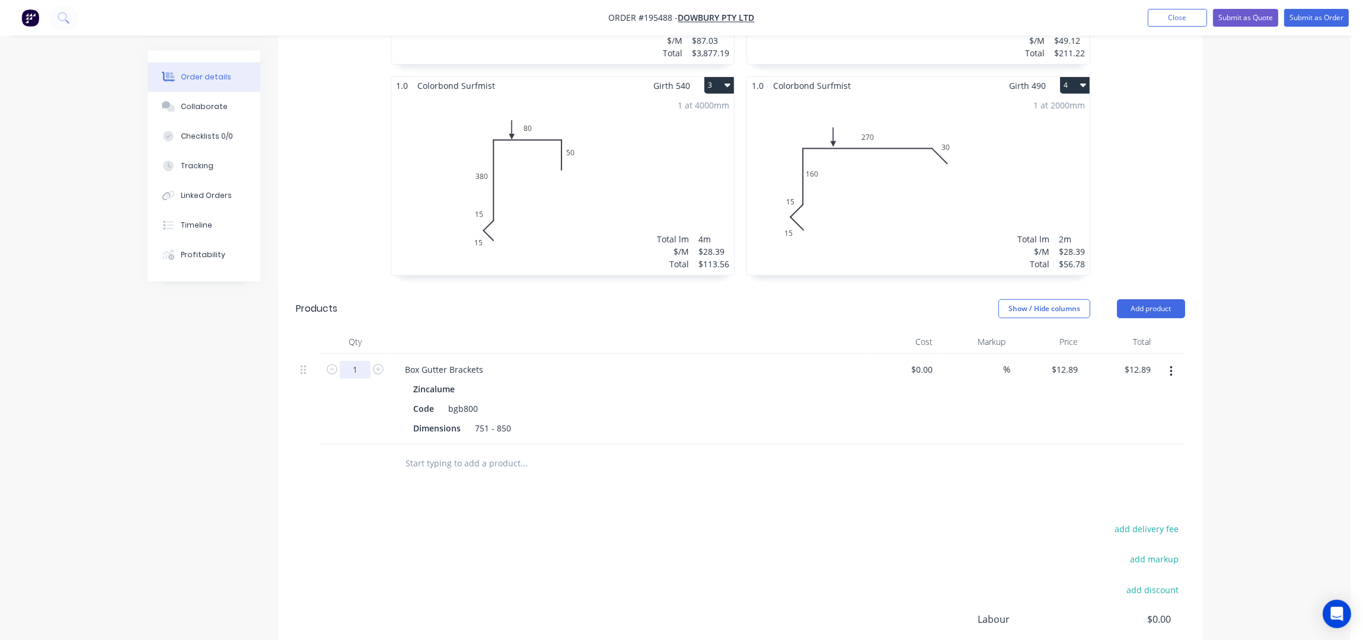
click at [365, 361] on input "1" at bounding box center [355, 370] width 31 height 18
type input "70"
type input "$902.30"
click at [571, 486] on div "Drawings Add drawing 0.55 Stainless Steel 316 2B Girth 960 1 0 20 230 460 230 2…" at bounding box center [740, 295] width 925 height 945
click at [486, 361] on div "Box Gutter Brackets" at bounding box center [443, 369] width 97 height 17
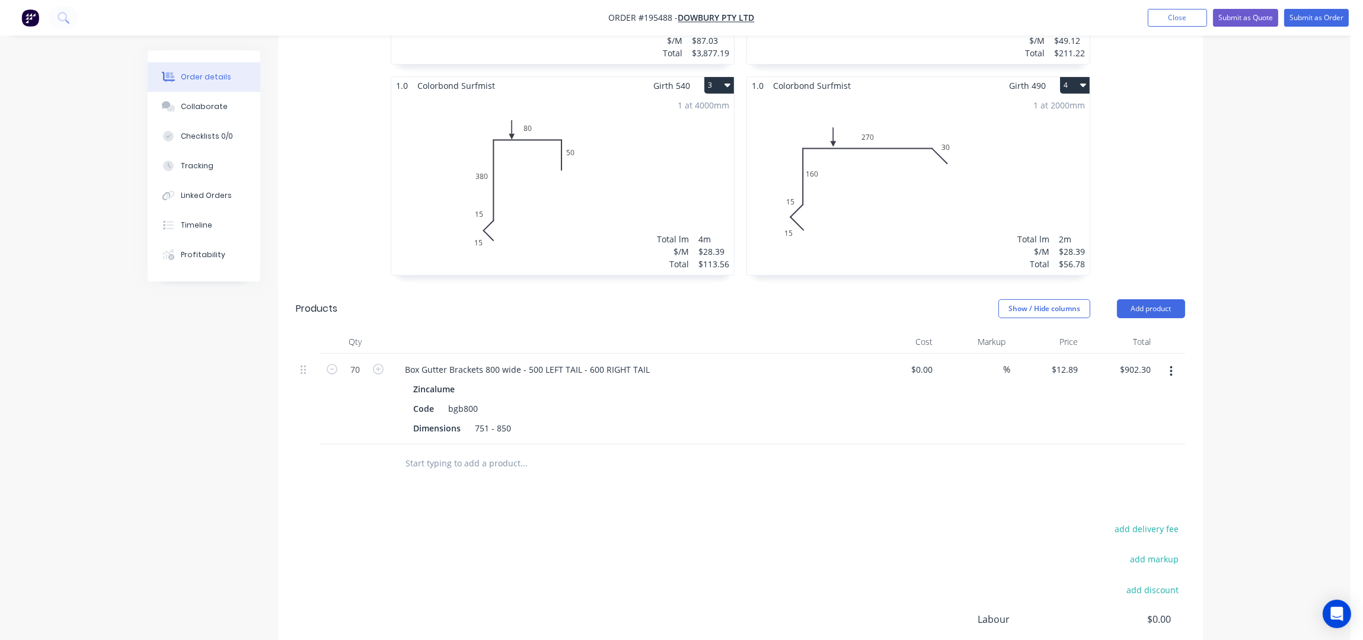
click at [532, 521] on div "add delivery fee add markup add discount Labour $0.00 Sub total $5,161.05 Margi…" at bounding box center [740, 635] width 889 height 229
click at [1260, 349] on div "Order details Collaborate Checklists 0/0 Tracking Linked Orders Timeline Profit…" at bounding box center [675, 113] width 1350 height 1345
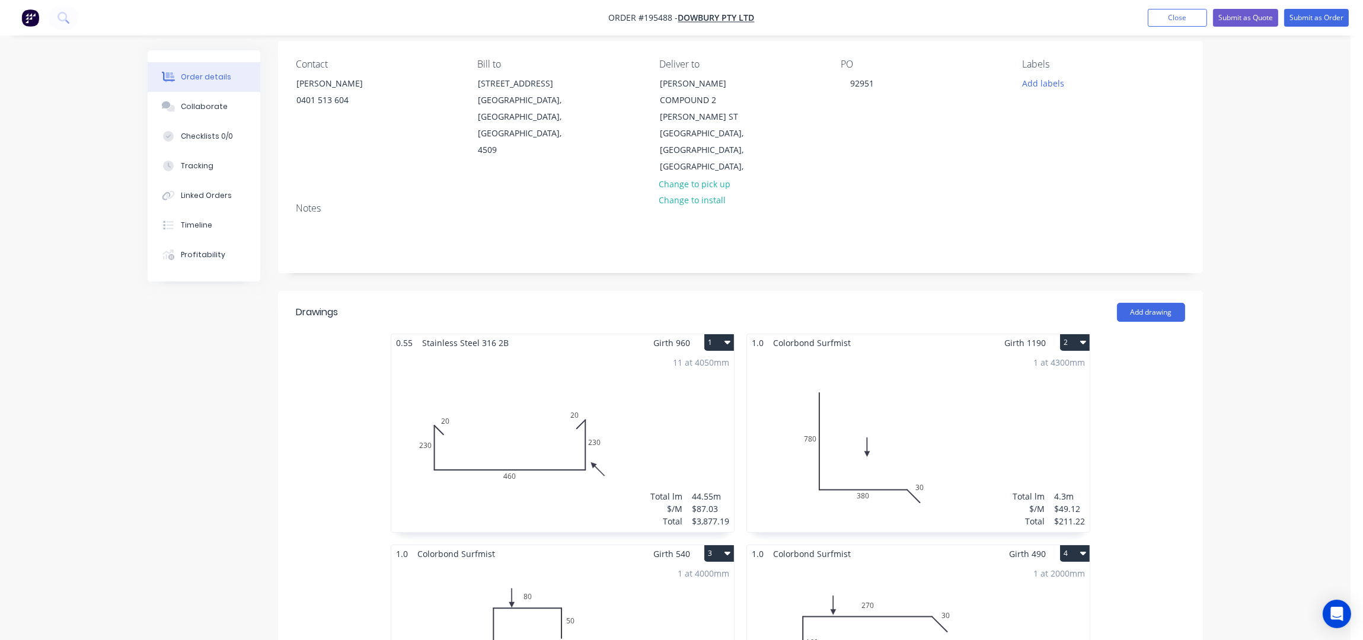
scroll to position [119, 0]
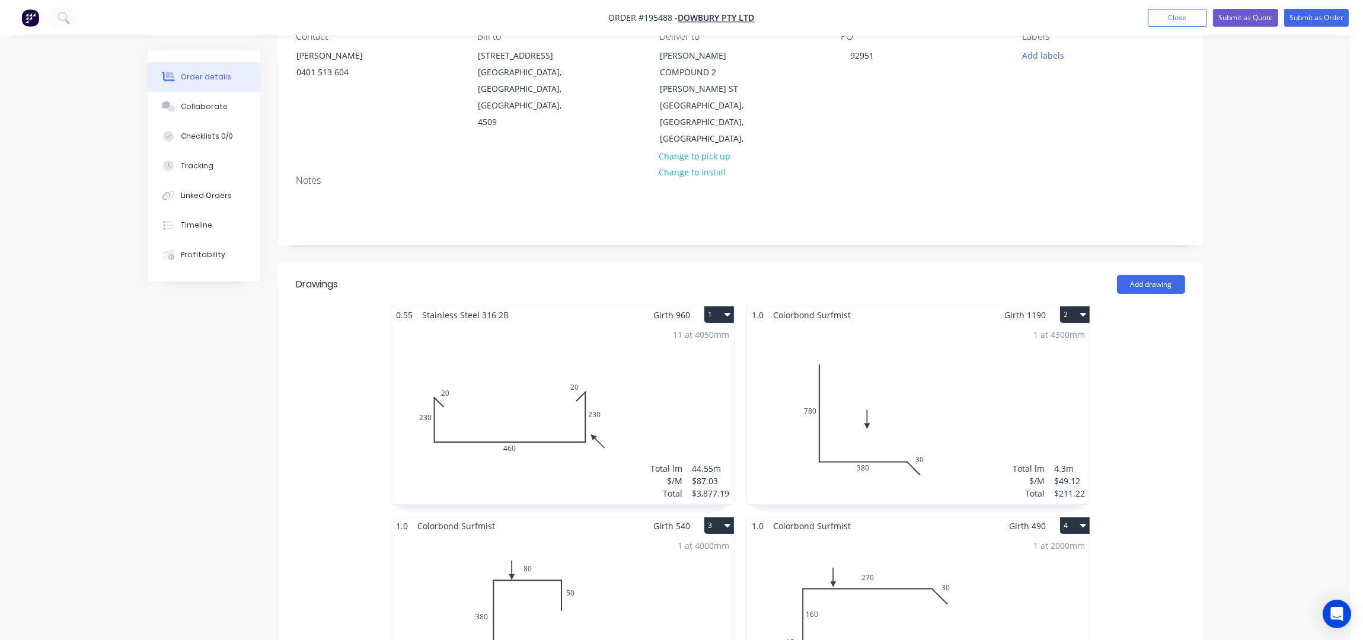
click at [1260, 309] on div "Order details Collaborate Checklists 0/0 Tracking Linked Orders Timeline Profit…" at bounding box center [675, 553] width 1350 height 1345
click at [1232, 145] on div "Order details Collaborate Checklists 0/0 Tracking Linked Orders Timeline Profit…" at bounding box center [675, 553] width 1350 height 1345
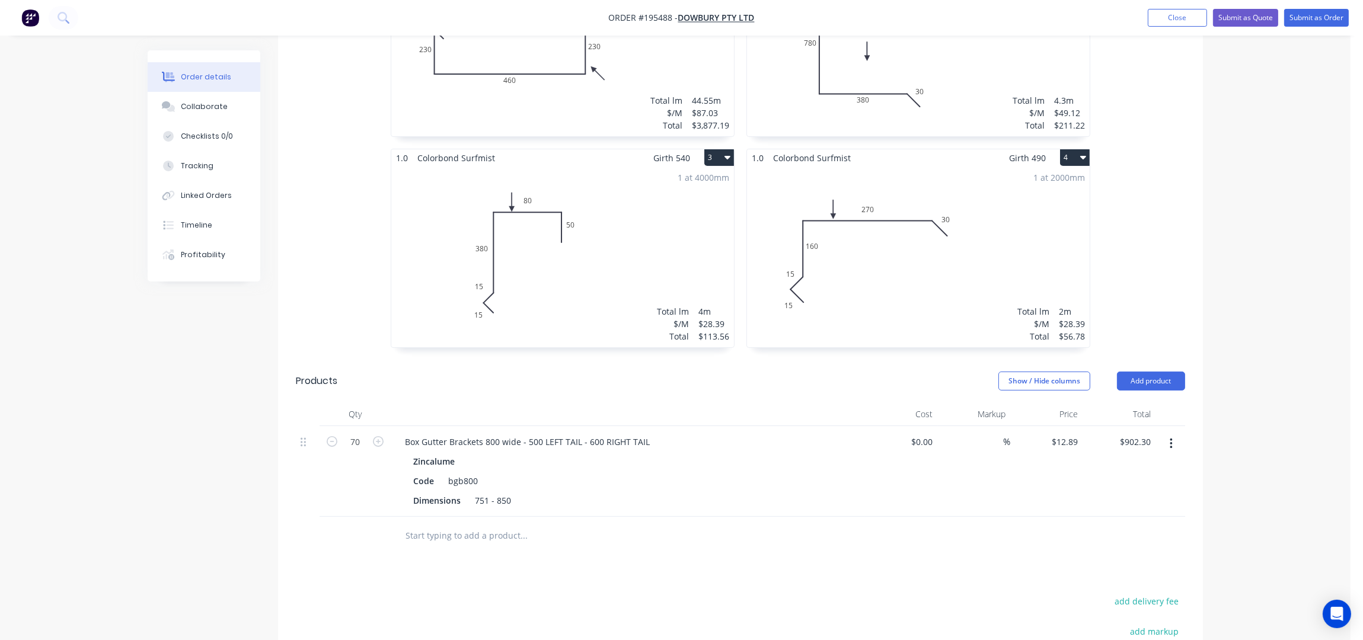
scroll to position [514, 0]
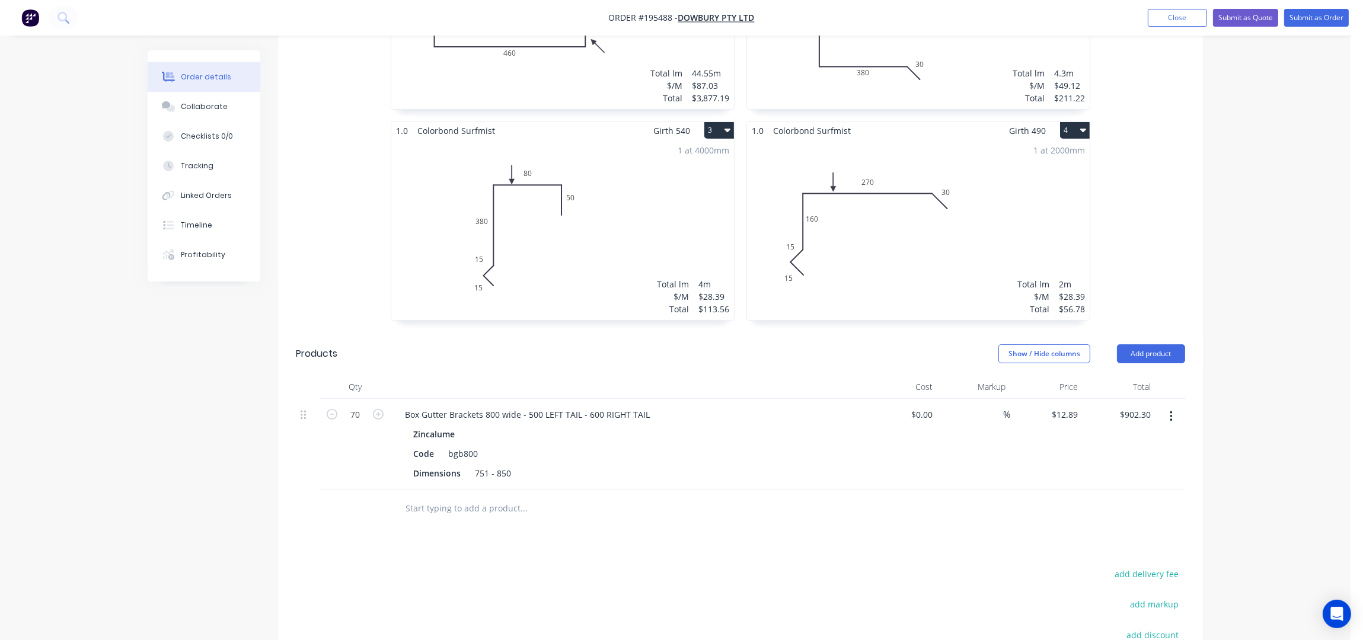
click at [1216, 190] on div "Order details Collaborate Checklists 0/0 Tracking Linked Orders Timeline Profit…" at bounding box center [675, 158] width 1350 height 1345
click at [1214, 189] on div "Order details Collaborate Checklists 0/0 Tracking Linked Orders Timeline Profit…" at bounding box center [675, 183] width 1079 height 1294
click at [884, 241] on div "1 at 2000mm Total lm $/M Total 2m $28.39 $56.78" at bounding box center [918, 229] width 343 height 181
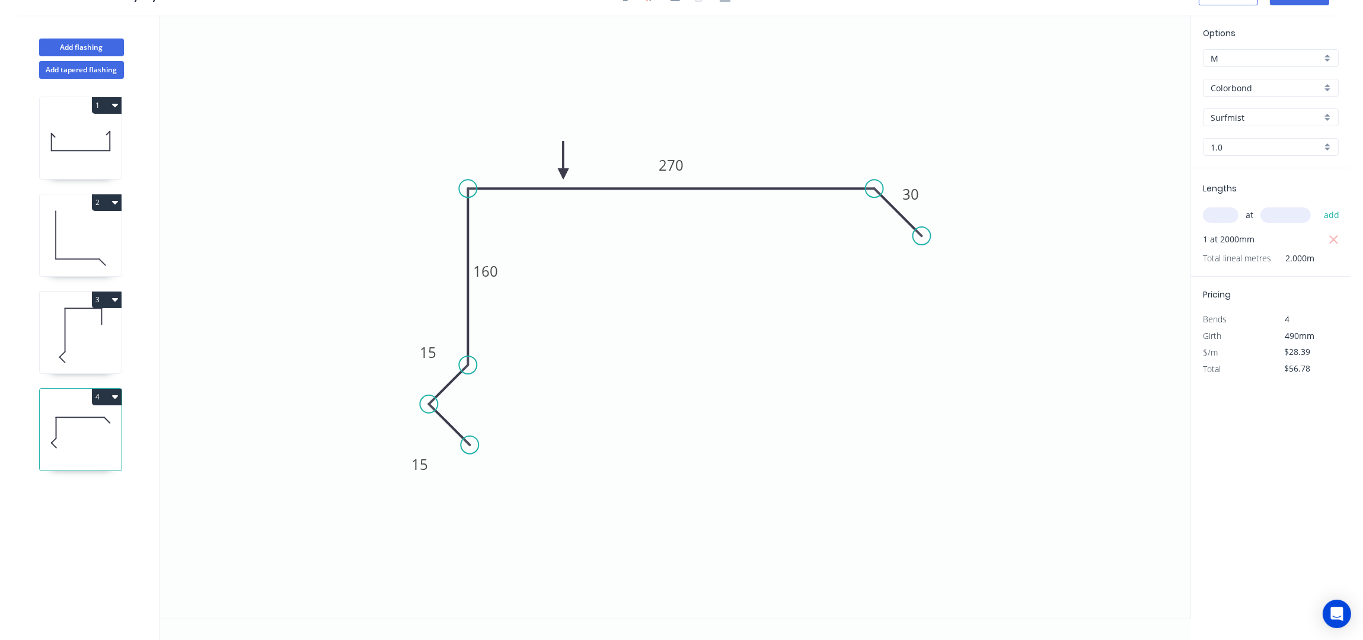
scroll to position [23, 0]
drag, startPoint x: 504, startPoint y: 266, endPoint x: 443, endPoint y: 251, distance: 63.3
click at [441, 251] on rect at bounding box center [421, 263] width 39 height 24
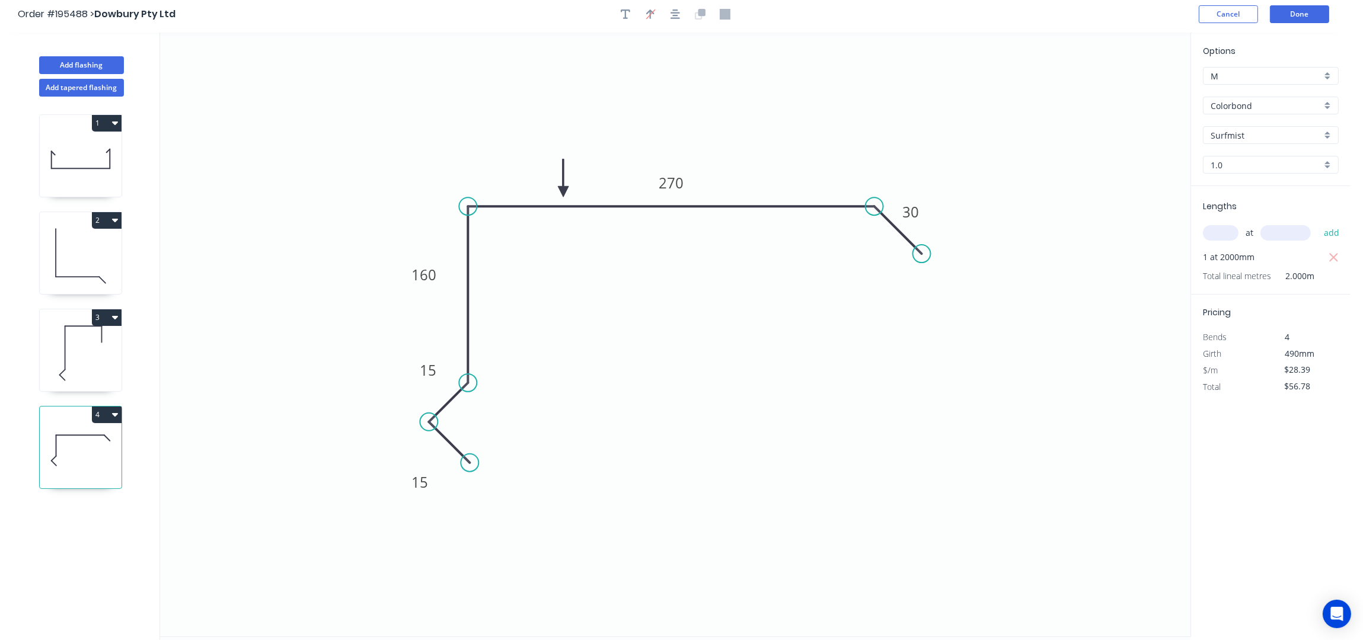
scroll to position [0, 0]
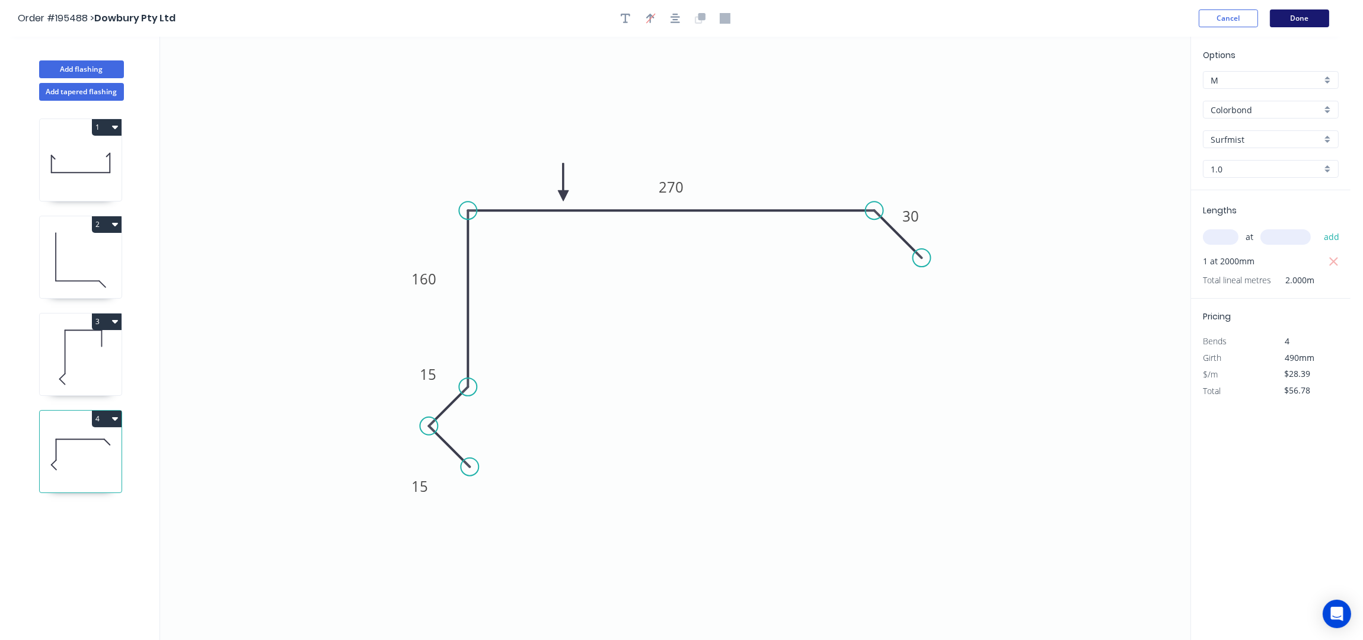
click at [1306, 21] on button "Done" at bounding box center [1299, 18] width 59 height 18
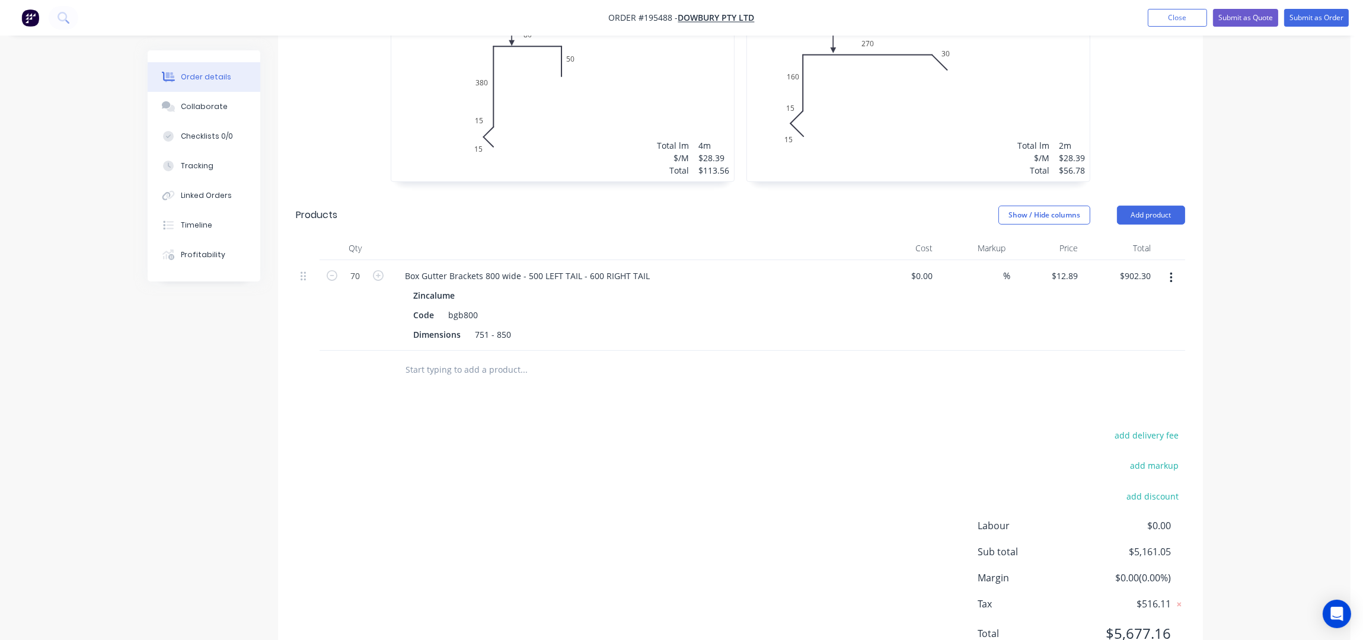
scroll to position [672, 0]
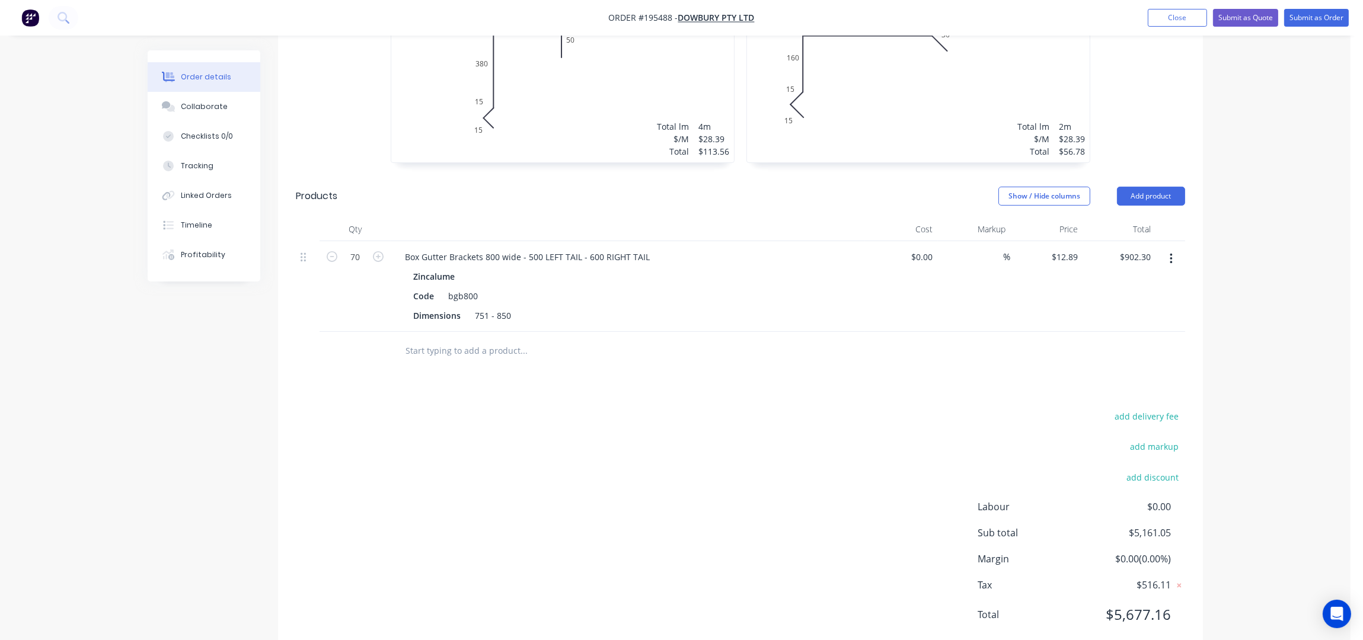
click at [515, 408] on div "add delivery fee add markup add discount Labour $0.00 Sub total $5,161.05 Margi…" at bounding box center [740, 522] width 889 height 229
click at [461, 178] on header "Products Show / Hide columns Add product" at bounding box center [740, 196] width 925 height 43
click at [458, 177] on header "Products Show / Hide columns Add product" at bounding box center [740, 196] width 925 height 43
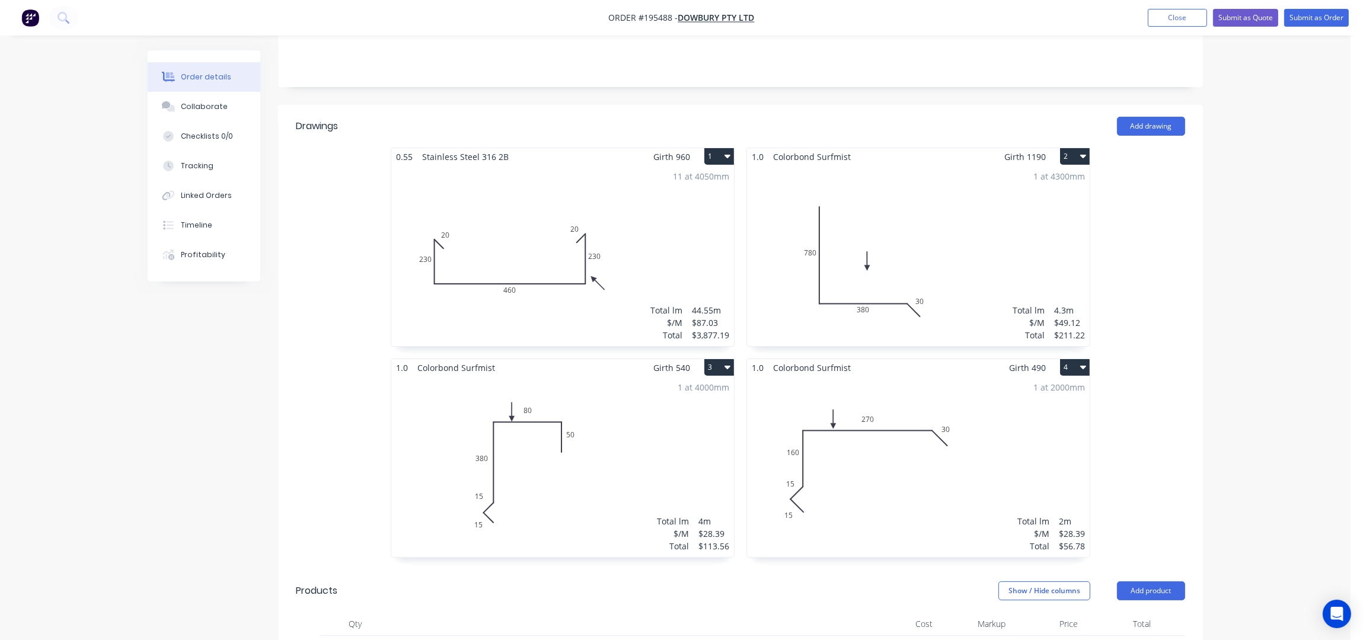
scroll to position [119, 0]
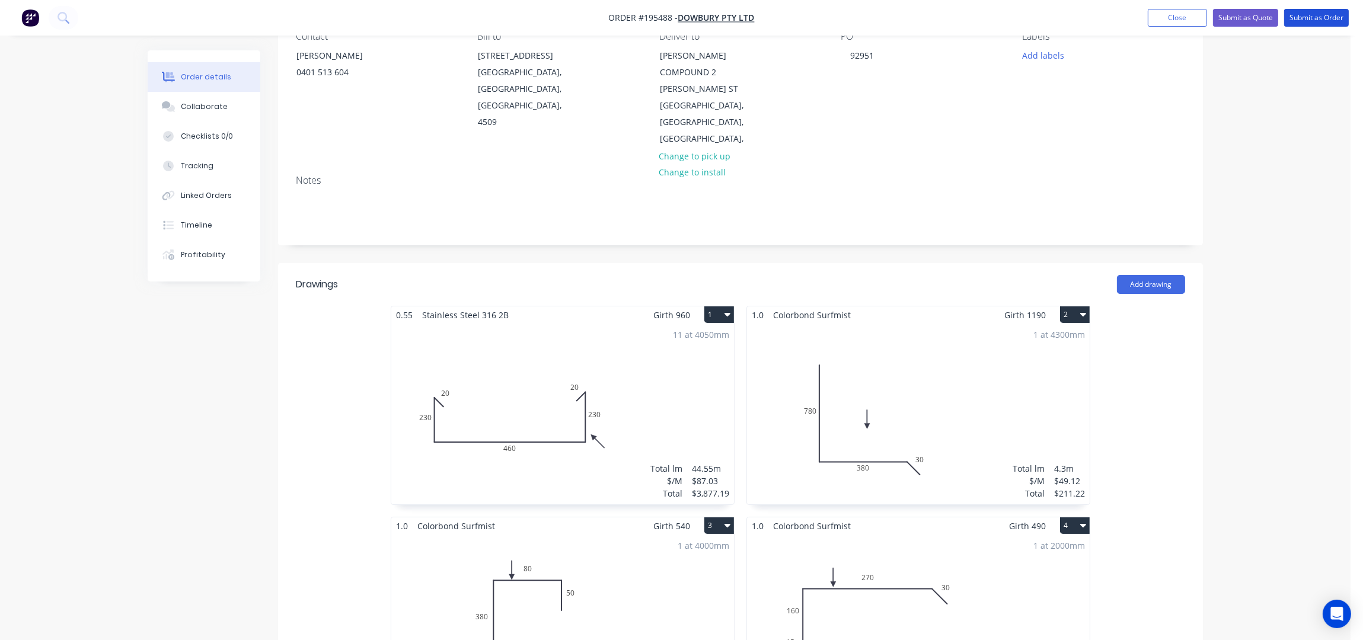
drag, startPoint x: 1310, startPoint y: 15, endPoint x: 1119, endPoint y: 89, distance: 204.2
click at [1310, 14] on button "Submit as Order" at bounding box center [1316, 18] width 65 height 18
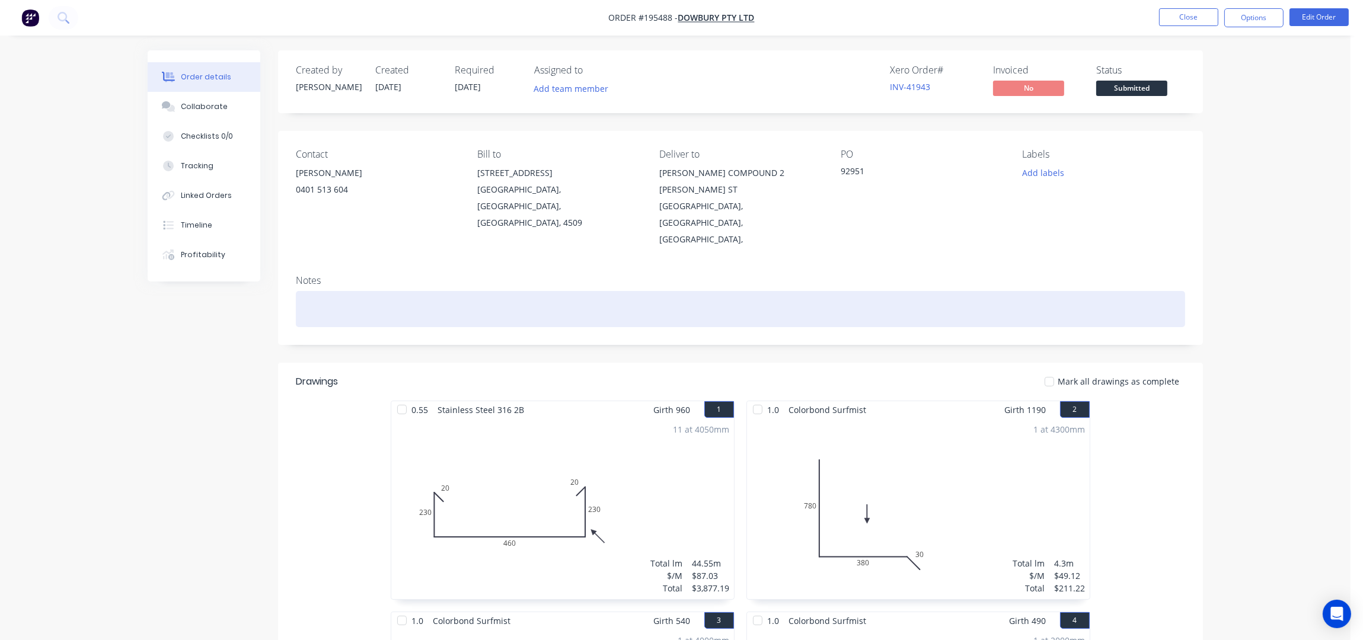
scroll to position [158, 0]
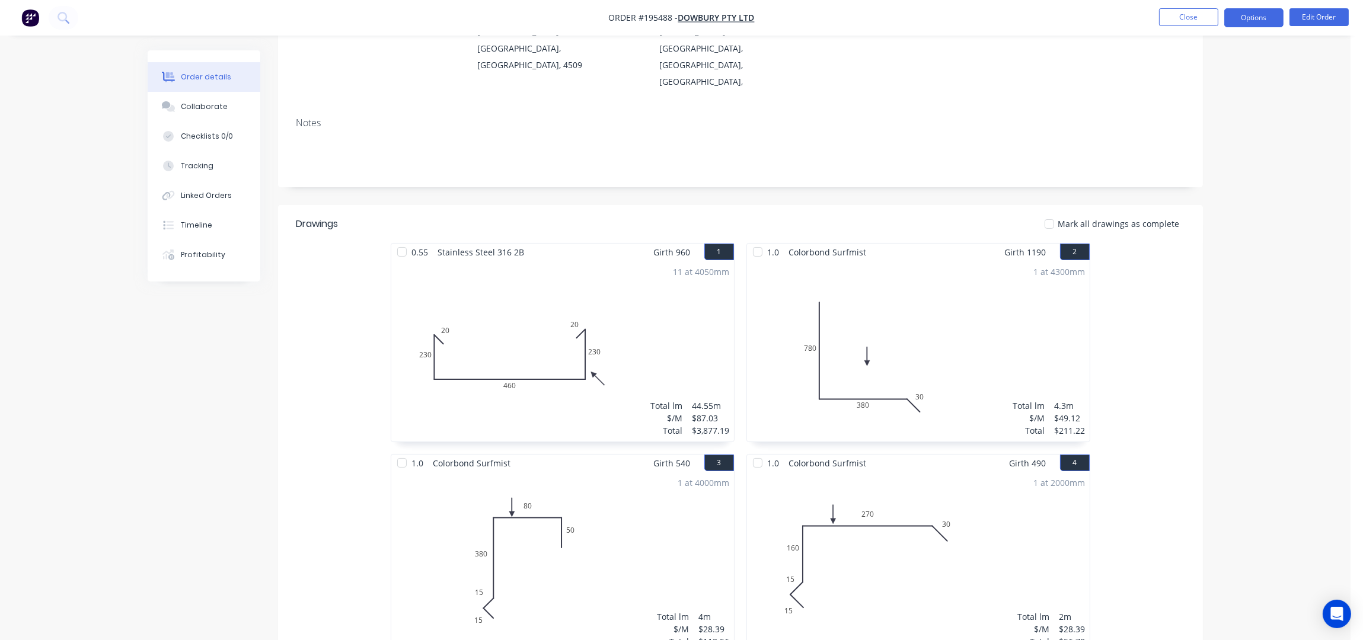
click at [1254, 18] on button "Options" at bounding box center [1253, 17] width 59 height 19
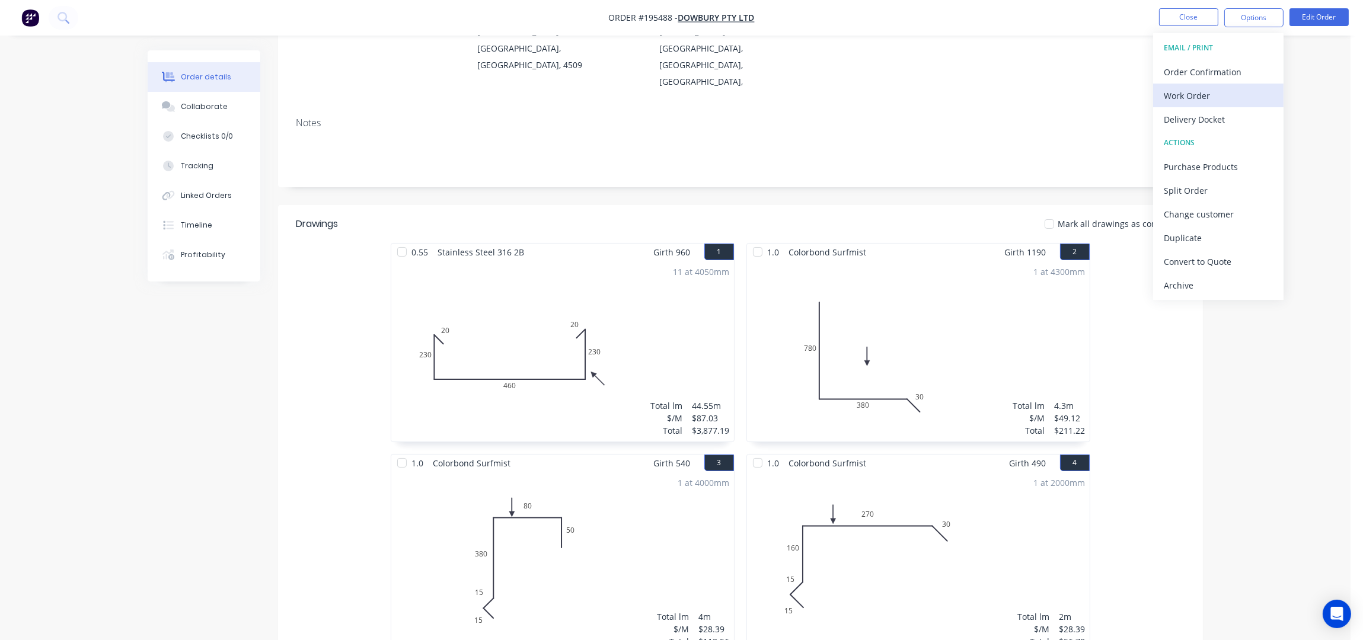
click at [1214, 91] on div "Work Order" at bounding box center [1218, 95] width 109 height 17
drag, startPoint x: 1203, startPoint y: 114, endPoint x: 1225, endPoint y: 114, distance: 22.5
click at [1203, 113] on div "Without pricing" at bounding box center [1218, 119] width 109 height 17
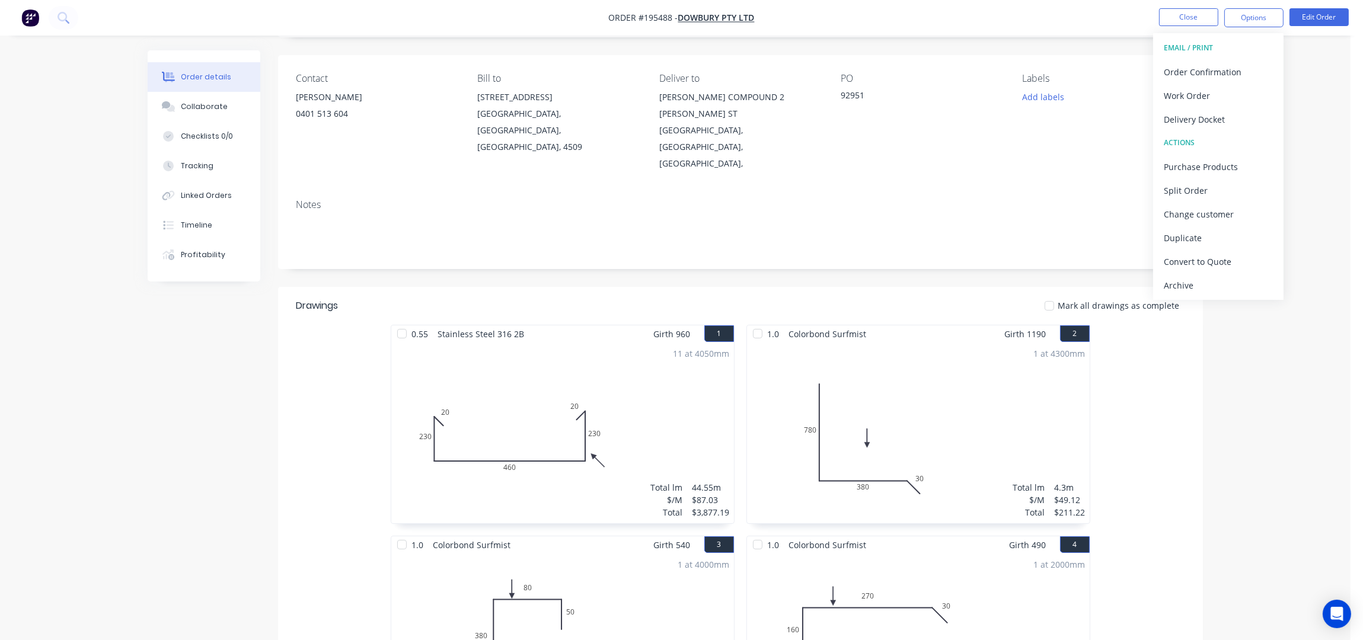
scroll to position [0, 0]
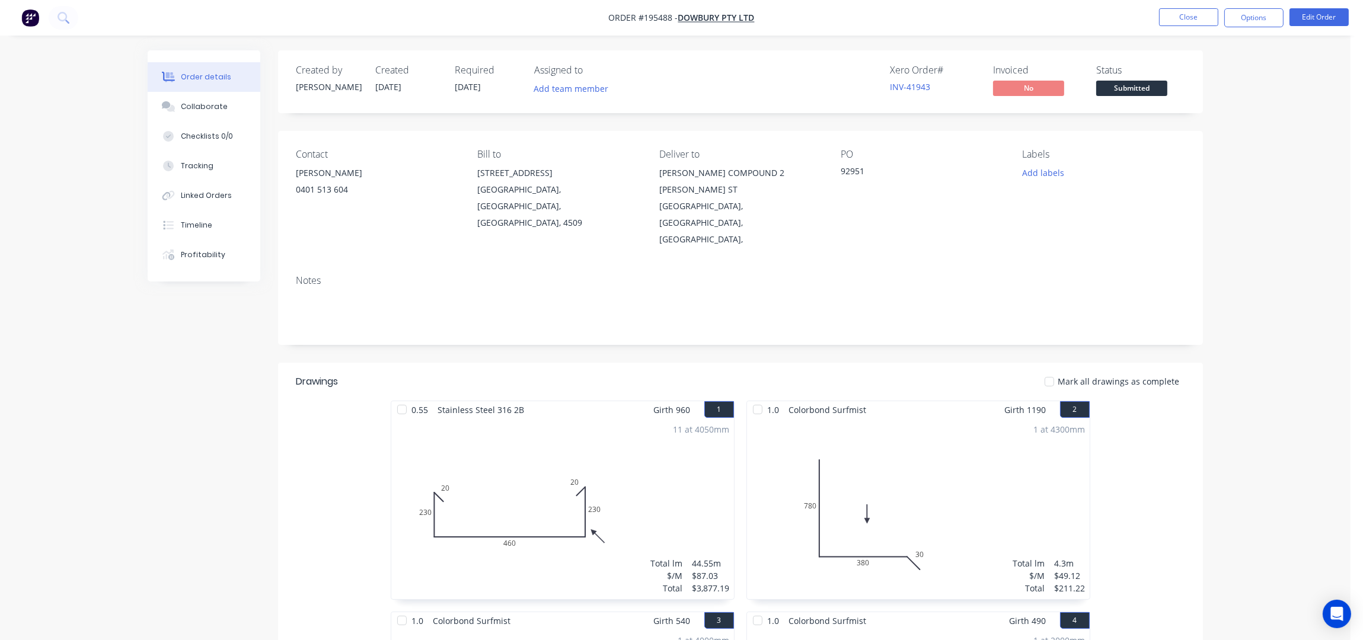
click at [1088, 209] on div "Contact JOSH 0401 513 604 Bill to 3/106 Flinders Parade North Lakes, Queensland…" at bounding box center [740, 198] width 925 height 135
click at [1019, 168] on button "Add labels" at bounding box center [1042, 173] width 55 height 16
click at [1094, 320] on div "Special Delivery" at bounding box center [1085, 326] width 62 height 13
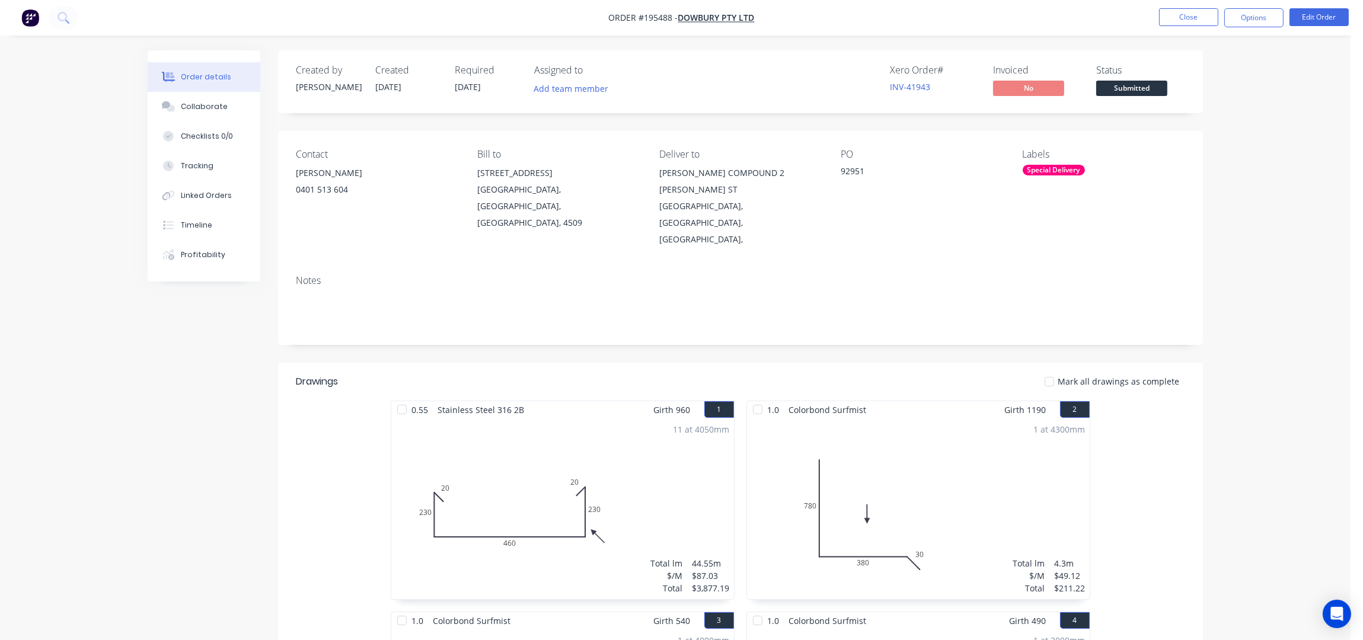
click at [1267, 176] on div "Order details Collaborate Checklists 0/0 Tracking Linked Orders Timeline Profit…" at bounding box center [675, 593] width 1350 height 1186
click at [1056, 165] on div "Special Delivery" at bounding box center [1054, 170] width 62 height 11
click at [1065, 292] on div "AM" at bounding box center [1064, 296] width 21 height 13
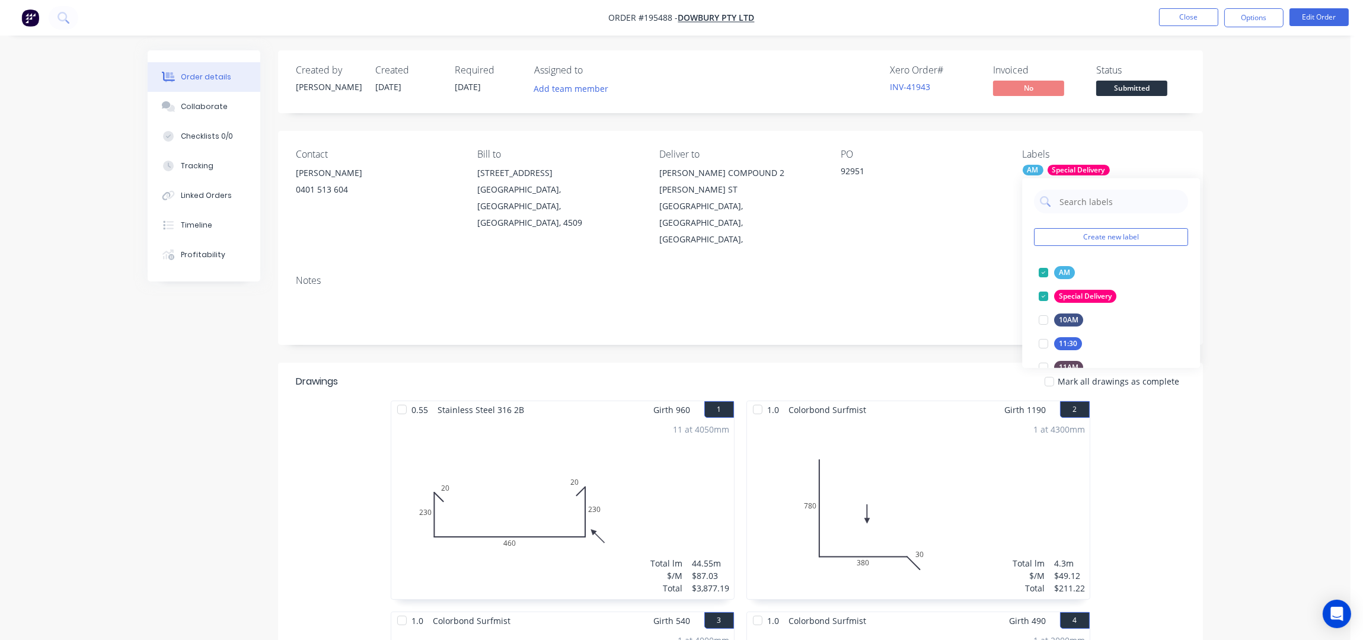
click at [1241, 240] on div "Order details Collaborate Checklists 0/0 Tracking Linked Orders Timeline Profit…" at bounding box center [675, 593] width 1350 height 1186
click at [1254, 24] on button "Options" at bounding box center [1253, 17] width 59 height 19
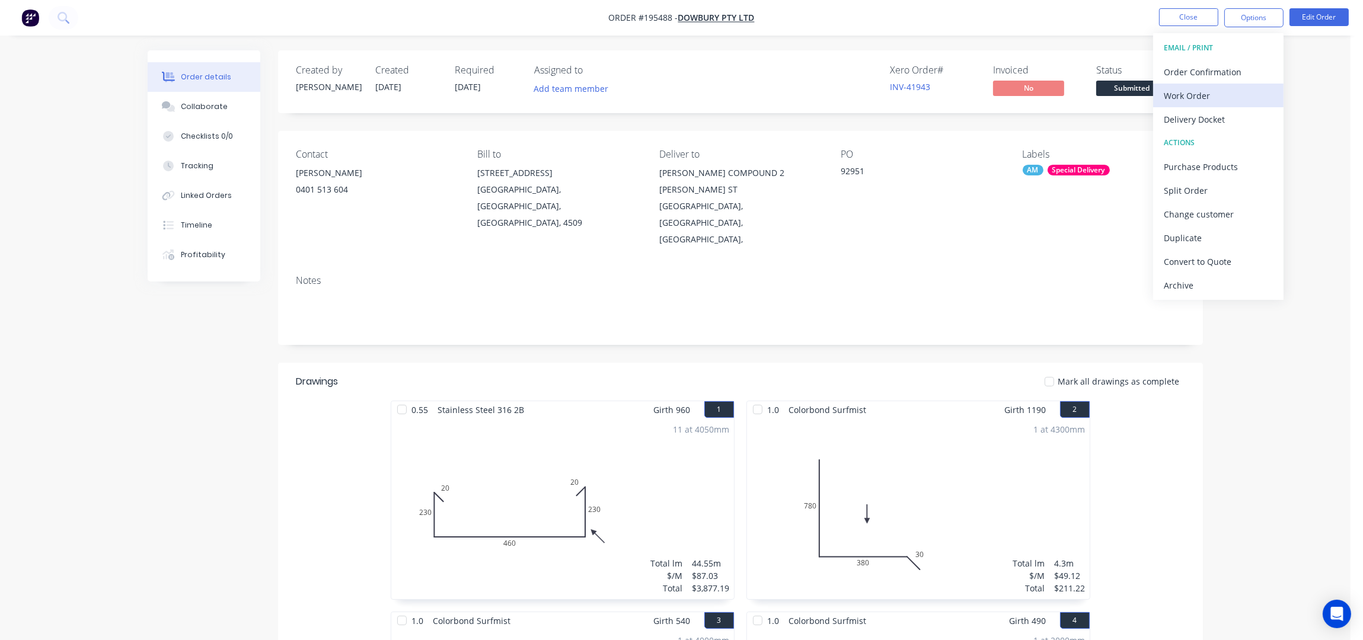
click at [1219, 99] on div "Work Order" at bounding box center [1218, 95] width 109 height 17
click at [1218, 122] on div "Without pricing" at bounding box center [1218, 119] width 109 height 17
drag, startPoint x: 1339, startPoint y: 100, endPoint x: 1326, endPoint y: 120, distance: 23.2
click at [1339, 100] on div "Order details Collaborate Checklists 0/0 Tracking Linked Orders Timeline Profit…" at bounding box center [675, 593] width 1350 height 1186
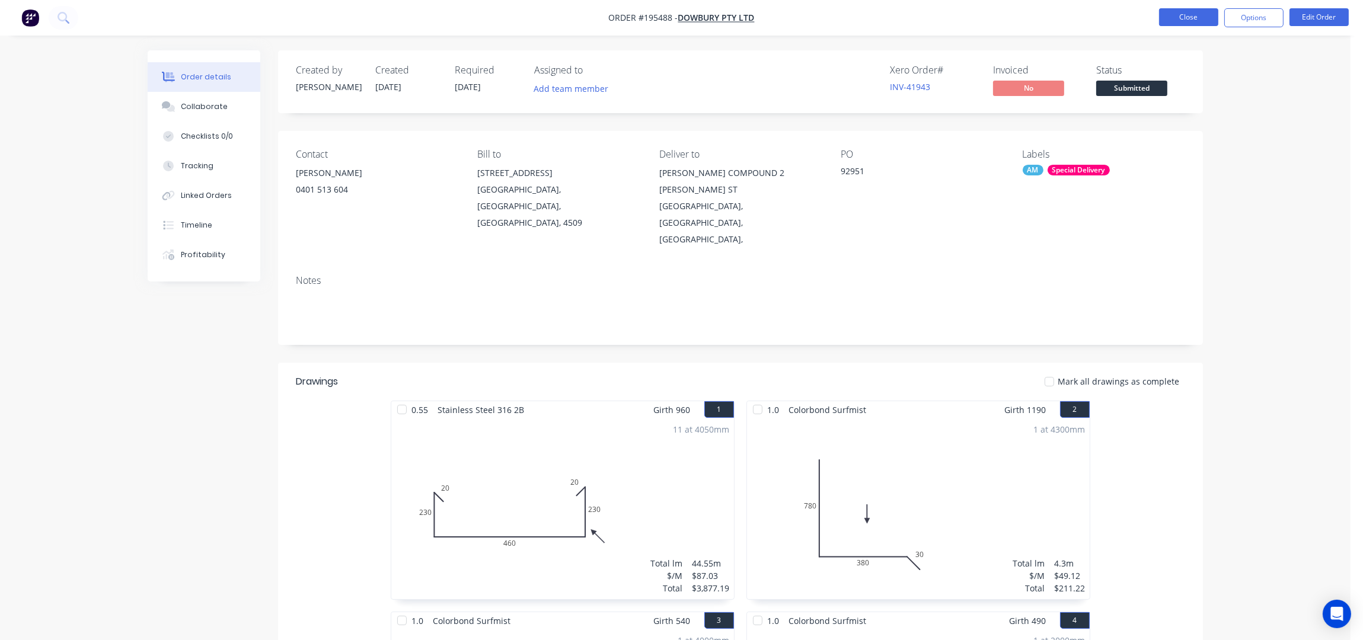
click at [1180, 14] on button "Close" at bounding box center [1188, 17] width 59 height 18
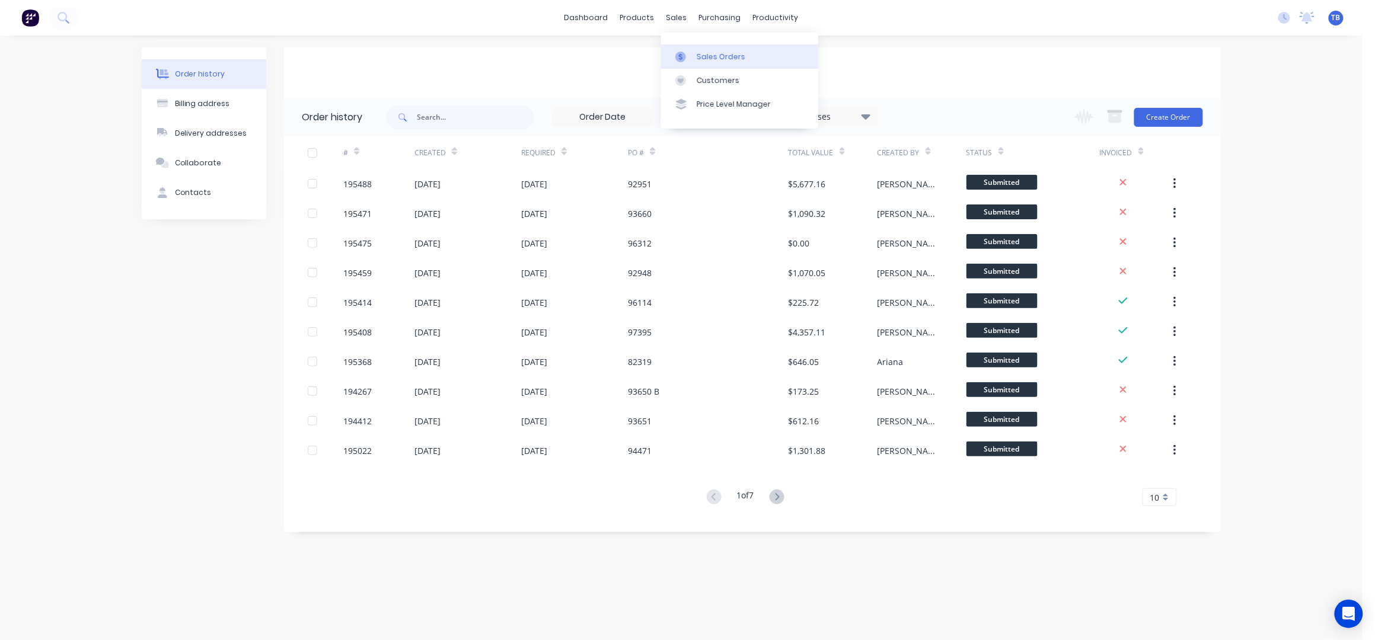
click at [692, 52] on div at bounding box center [684, 57] width 18 height 11
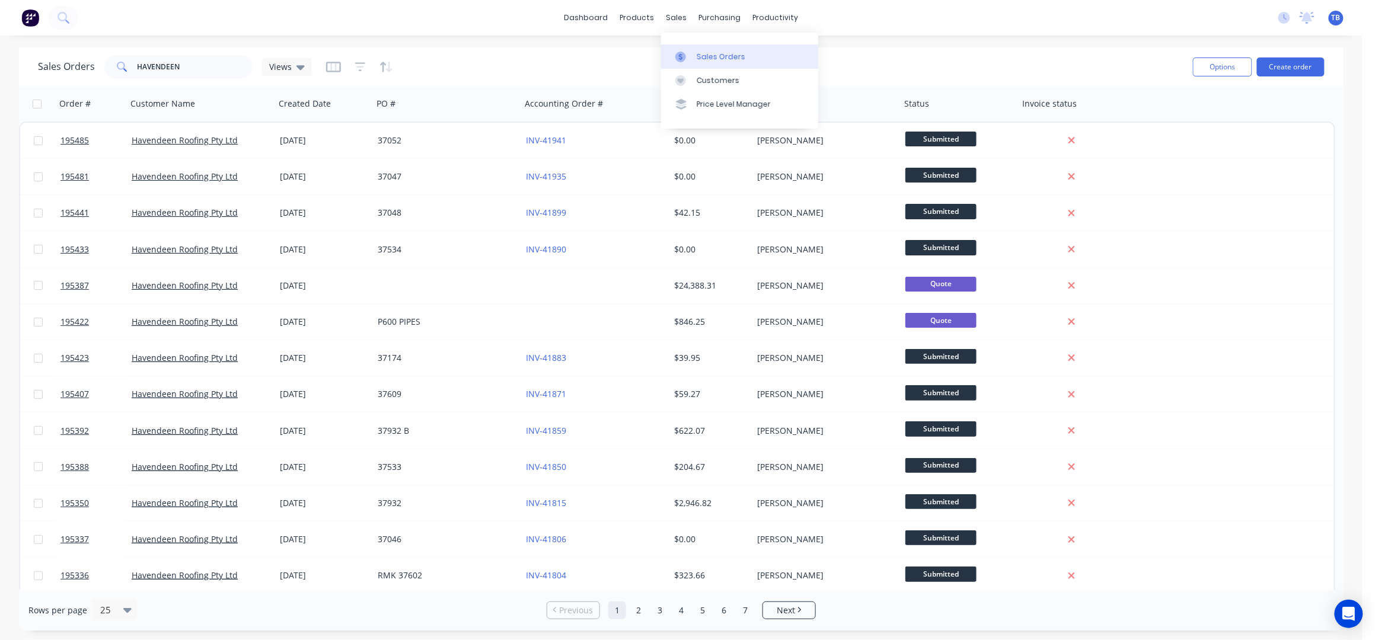
click at [708, 46] on link "Sales Orders" at bounding box center [739, 56] width 157 height 24
click at [694, 49] on link "Sales Orders" at bounding box center [739, 56] width 157 height 24
click at [726, 58] on div "Sales Orders" at bounding box center [721, 57] width 49 height 11
click at [695, 47] on link "Sales Orders" at bounding box center [739, 56] width 157 height 24
click at [392, 42] on div "dashboard products sales purchasing productivity dashboard products Product Cat…" at bounding box center [681, 320] width 1362 height 640
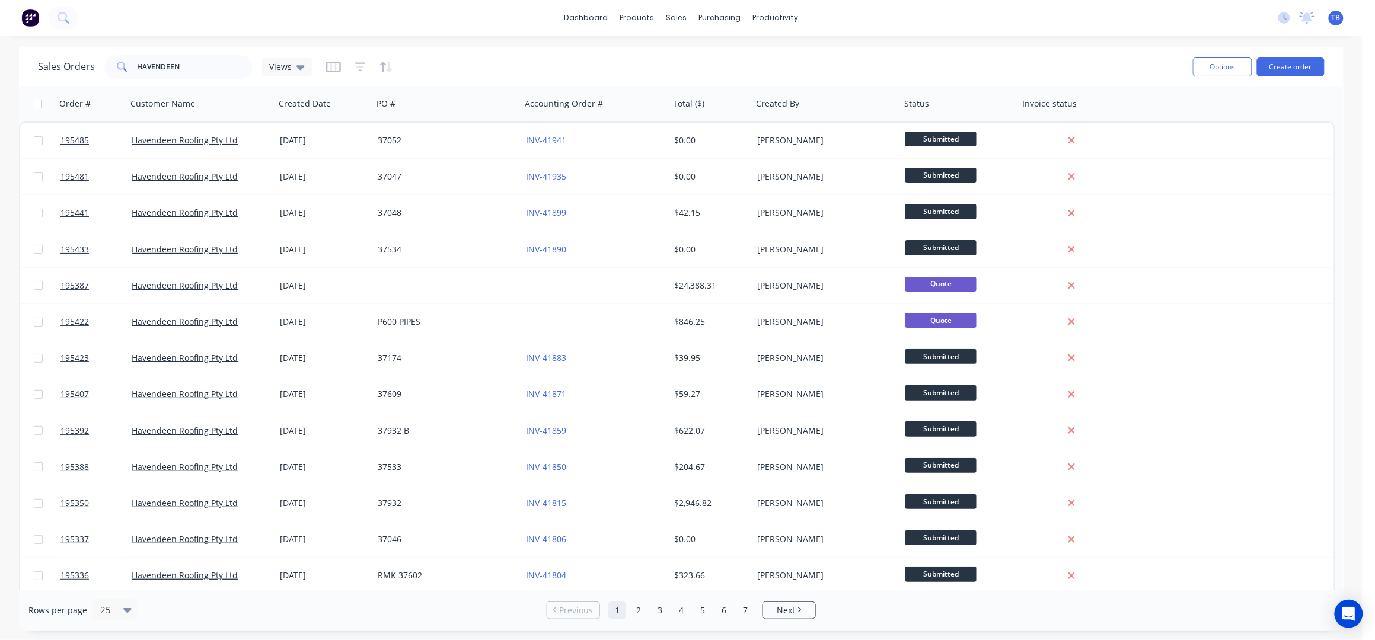
click at [464, 66] on div "Sales Orders HAVENDEEN Views" at bounding box center [610, 66] width 1145 height 29
click at [705, 56] on div "Sales Orders" at bounding box center [721, 57] width 49 height 11
drag, startPoint x: 706, startPoint y: 78, endPoint x: 809, endPoint y: 84, distance: 102.7
click at [706, 77] on div "Customers" at bounding box center [718, 80] width 43 height 11
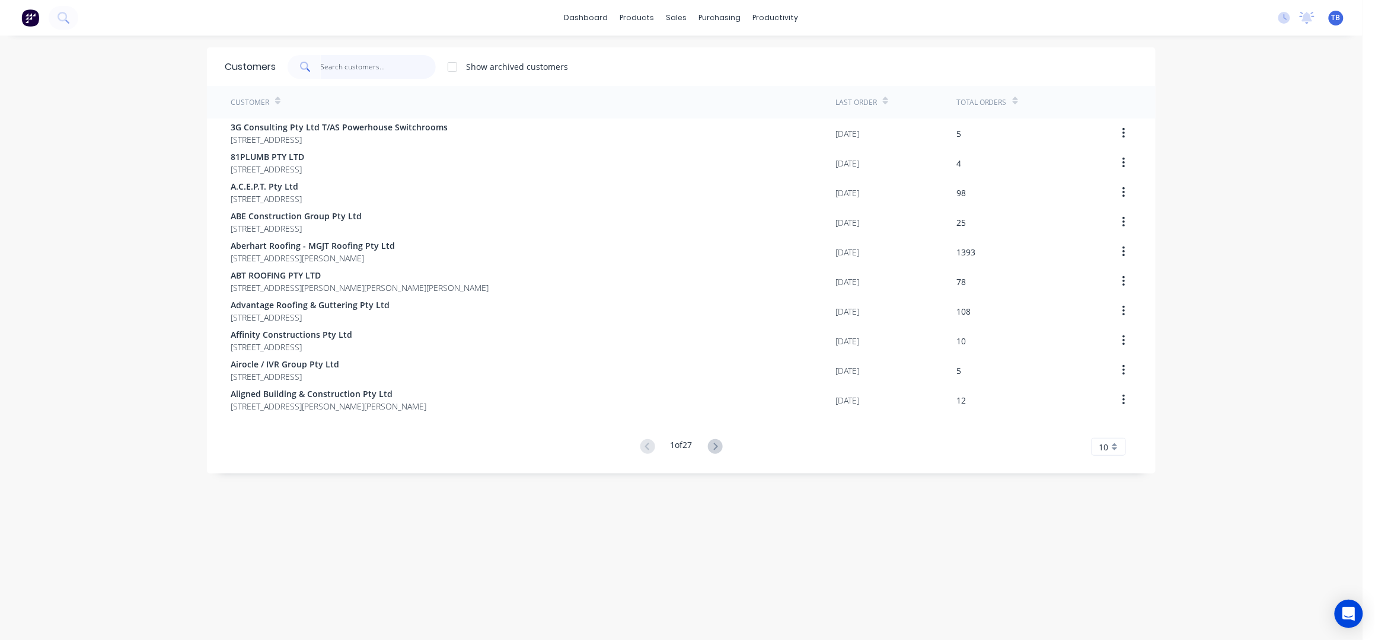
click at [343, 69] on input "text" at bounding box center [379, 67] width 116 height 24
click at [343, 68] on input "text" at bounding box center [379, 67] width 116 height 24
click at [343, 69] on input "text" at bounding box center [379, 67] width 116 height 24
click at [704, 52] on div "Sales Orders" at bounding box center [715, 57] width 49 height 11
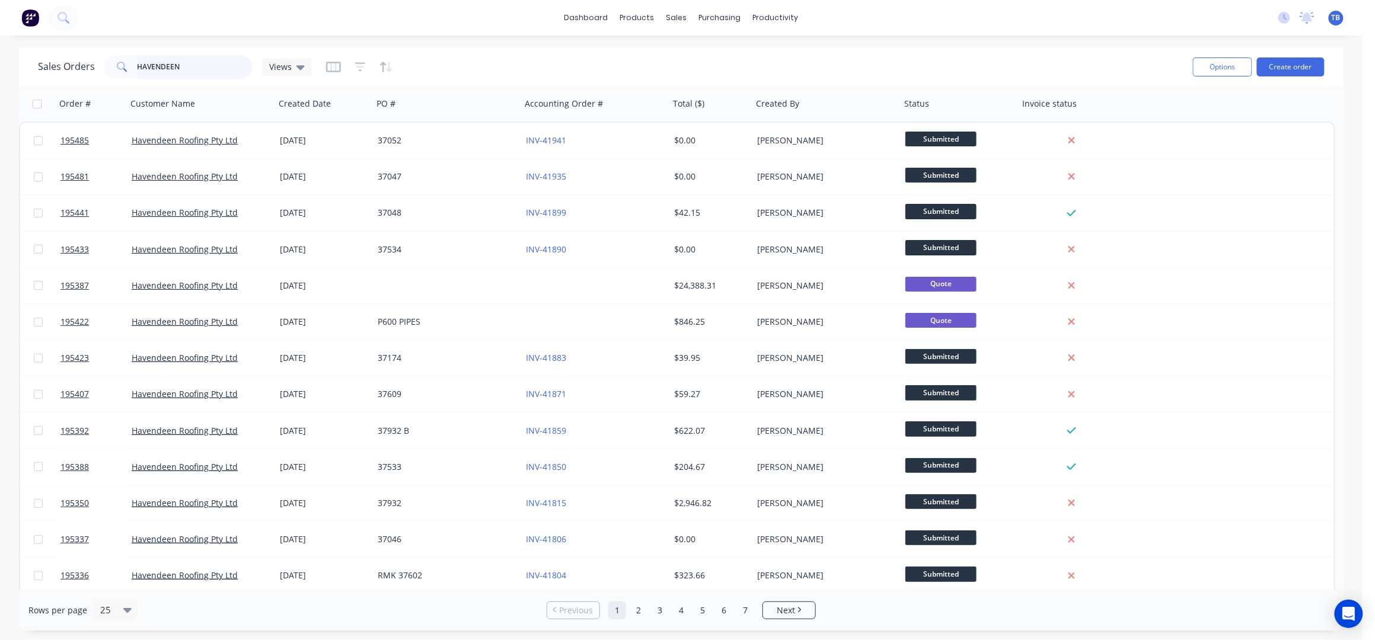
click at [171, 55] on input "HAVENDEEN" at bounding box center [196, 67] width 116 height 24
type input "H"
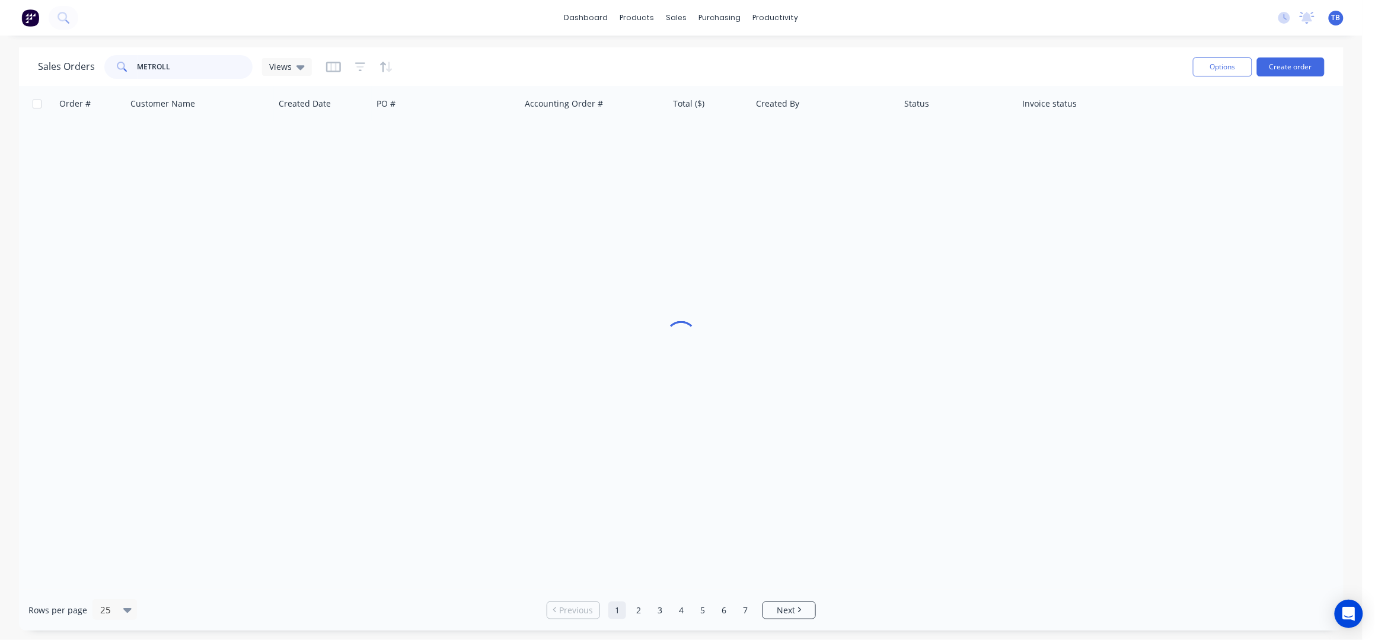
type input "METROLL"
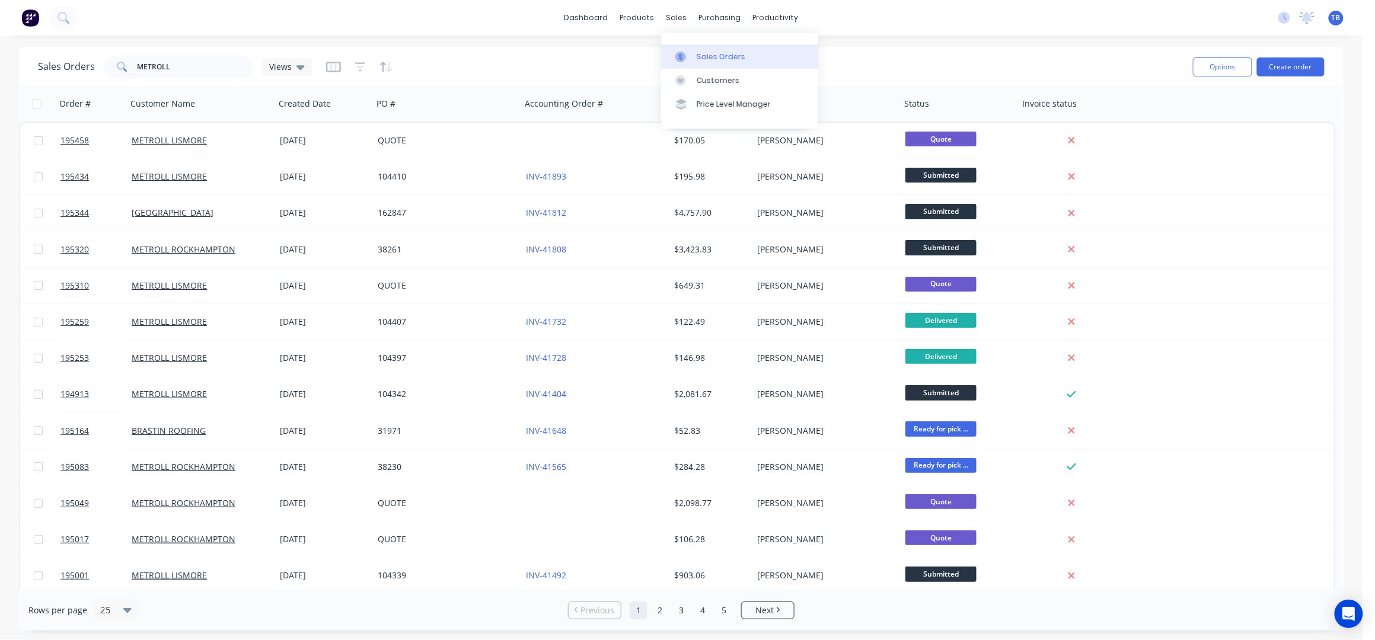
click at [727, 58] on div "Sales Orders" at bounding box center [721, 57] width 49 height 11
click at [1274, 73] on button "Create order" at bounding box center [1291, 67] width 68 height 19
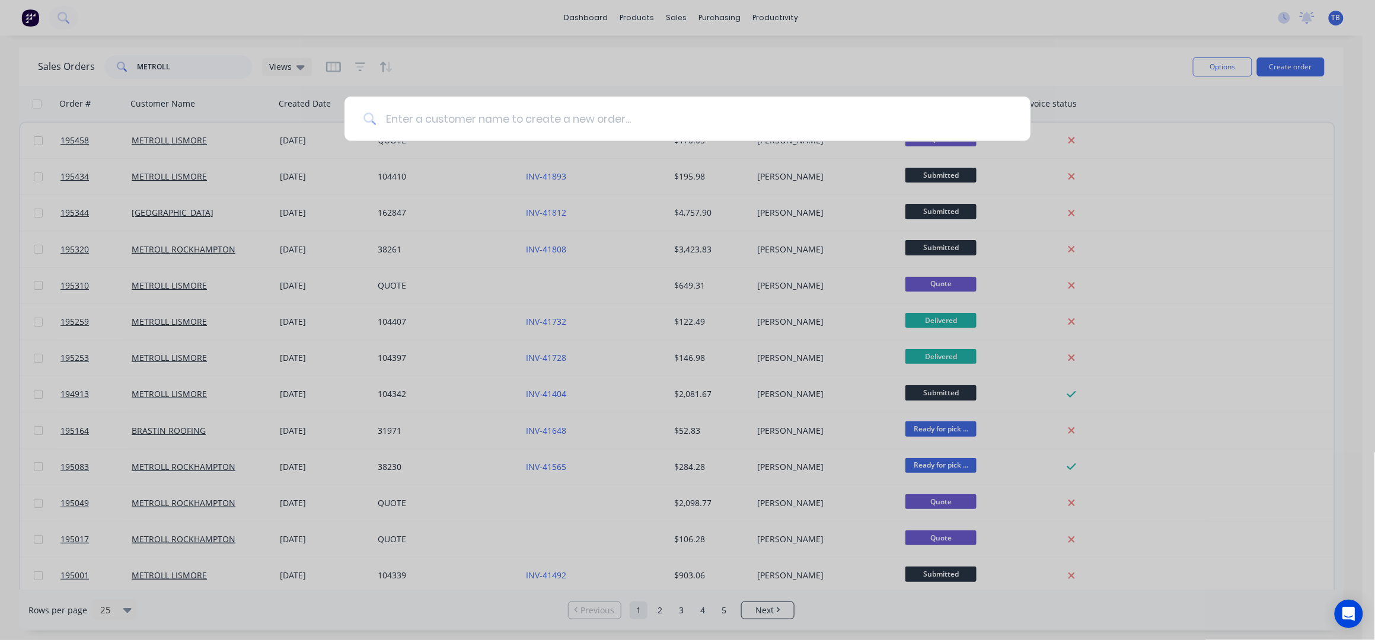
click at [622, 116] on input at bounding box center [693, 119] width 635 height 44
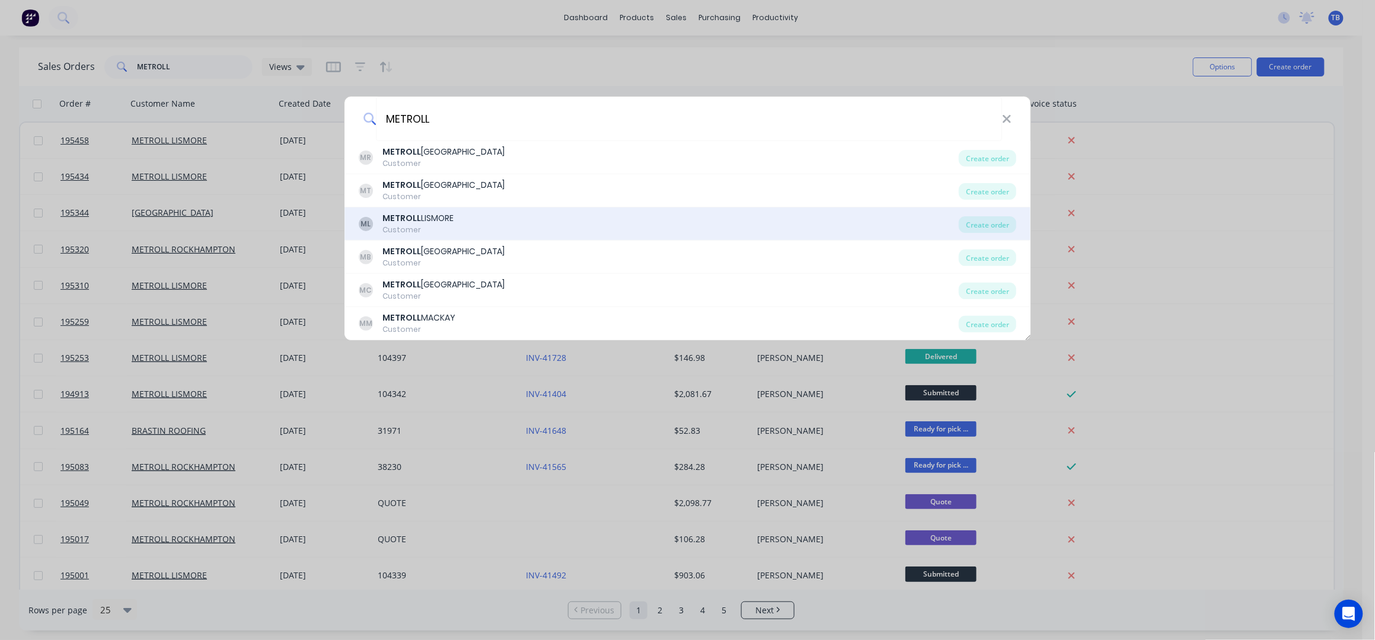
type input "METROLL"
click at [463, 219] on div "ML METROLL LISMORE Customer" at bounding box center [659, 223] width 601 height 23
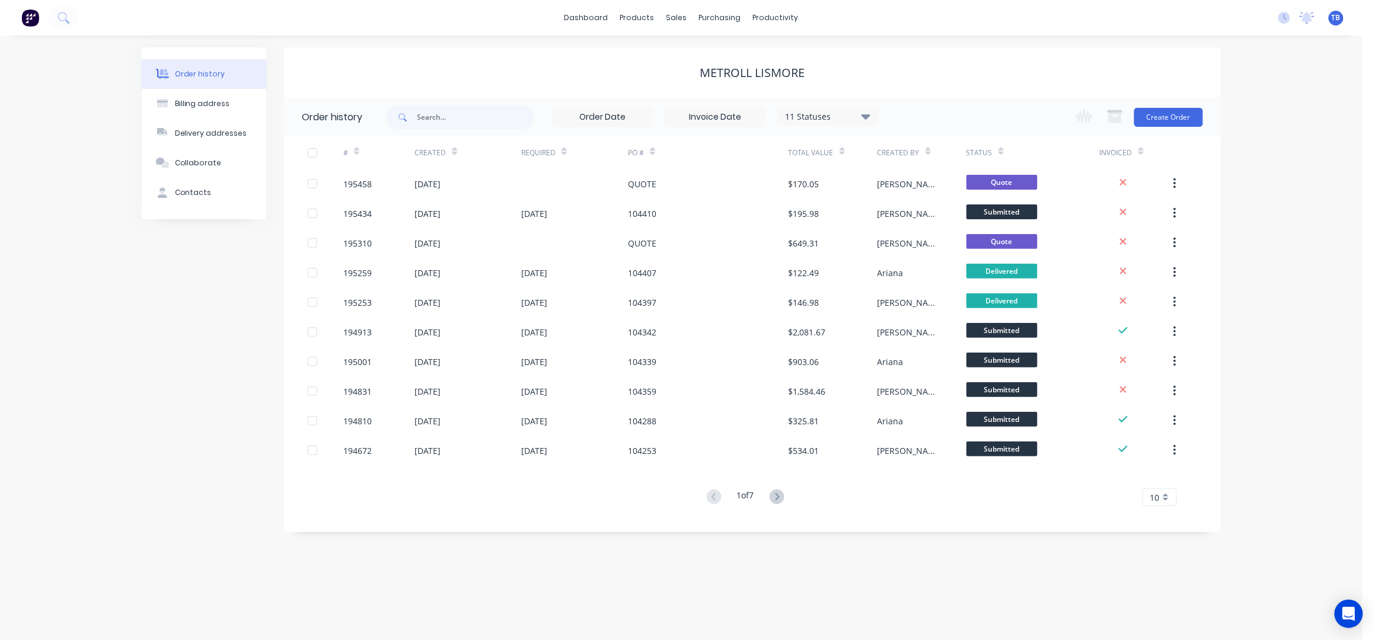
click at [1154, 101] on div "Change order status Submitted Manufactured Ready for pick up Slitting Delivered…" at bounding box center [1135, 117] width 135 height 39
click at [1159, 110] on button "Create Order" at bounding box center [1168, 117] width 69 height 19
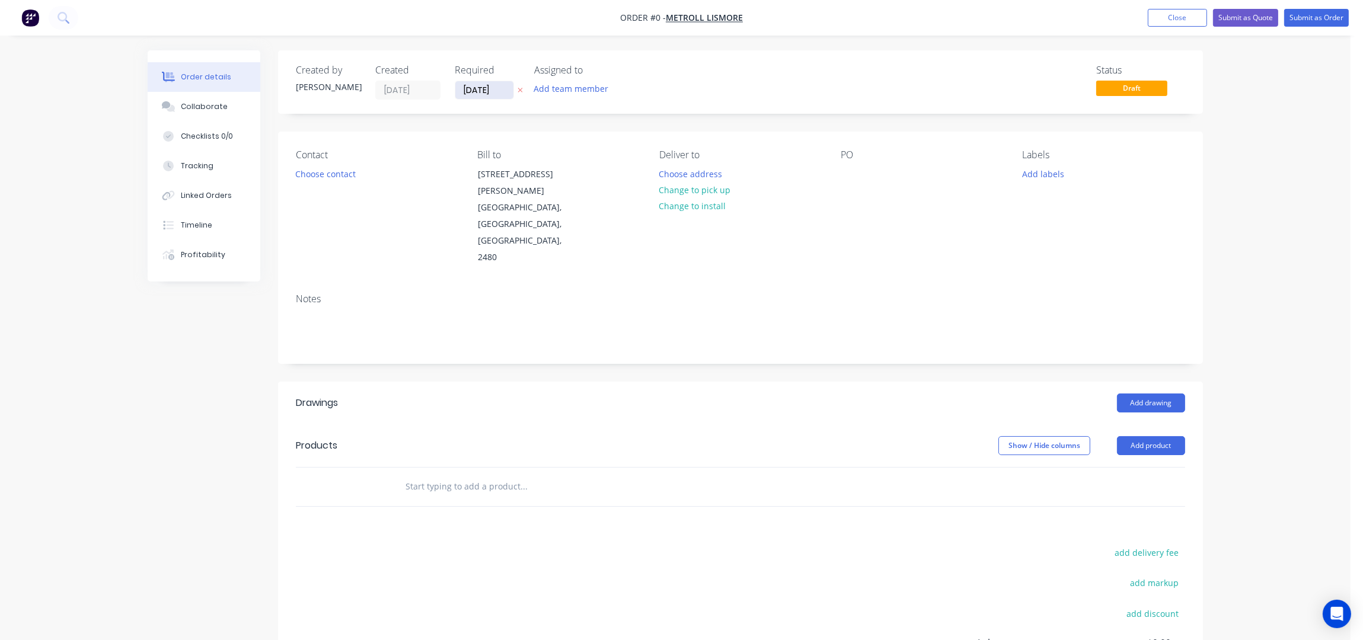
click at [478, 84] on input "[DATE]" at bounding box center [484, 90] width 58 height 18
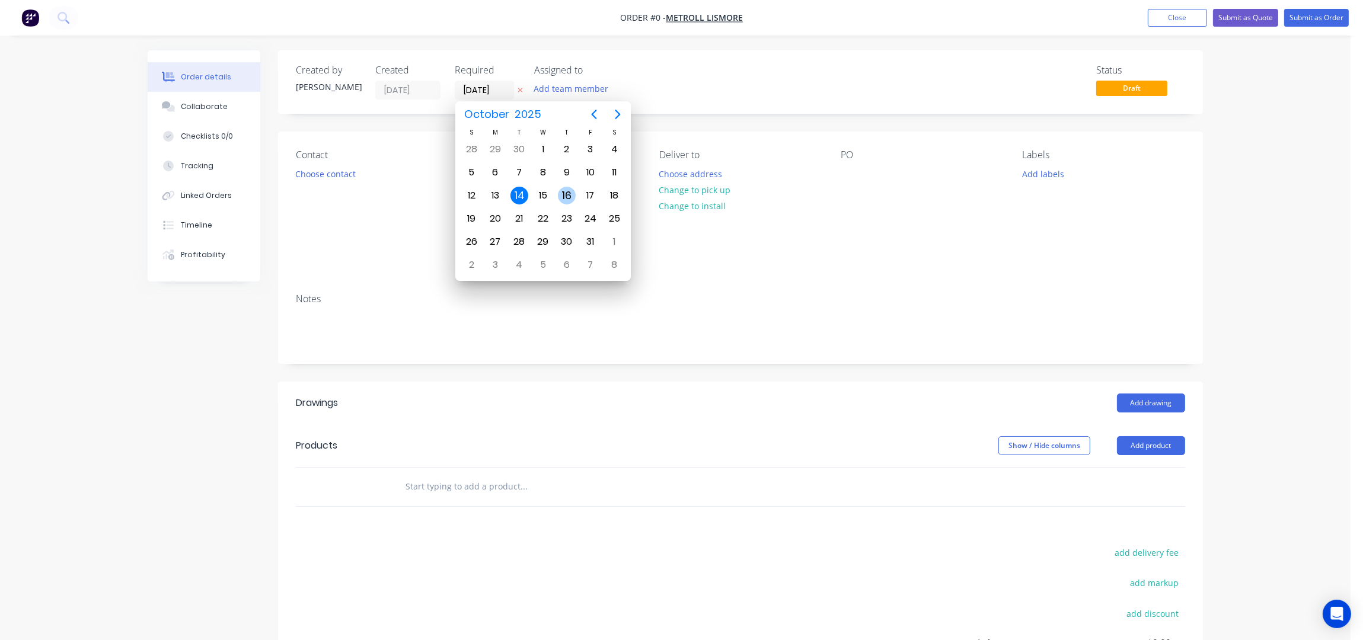
click at [567, 197] on div "16" at bounding box center [567, 196] width 18 height 18
type input "[DATE]"
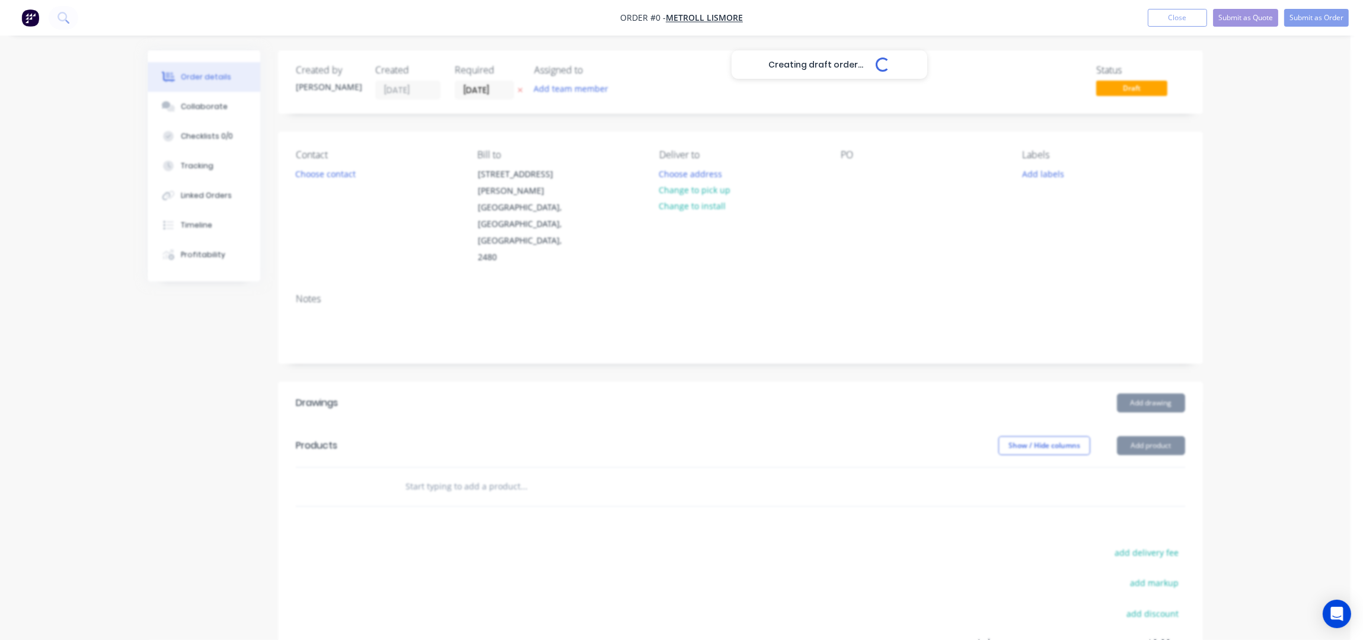
click at [333, 176] on div "Creating draft order... Loading..." at bounding box center [829, 370] width 1363 height 640
click at [333, 176] on button "Choose contact" at bounding box center [325, 173] width 73 height 16
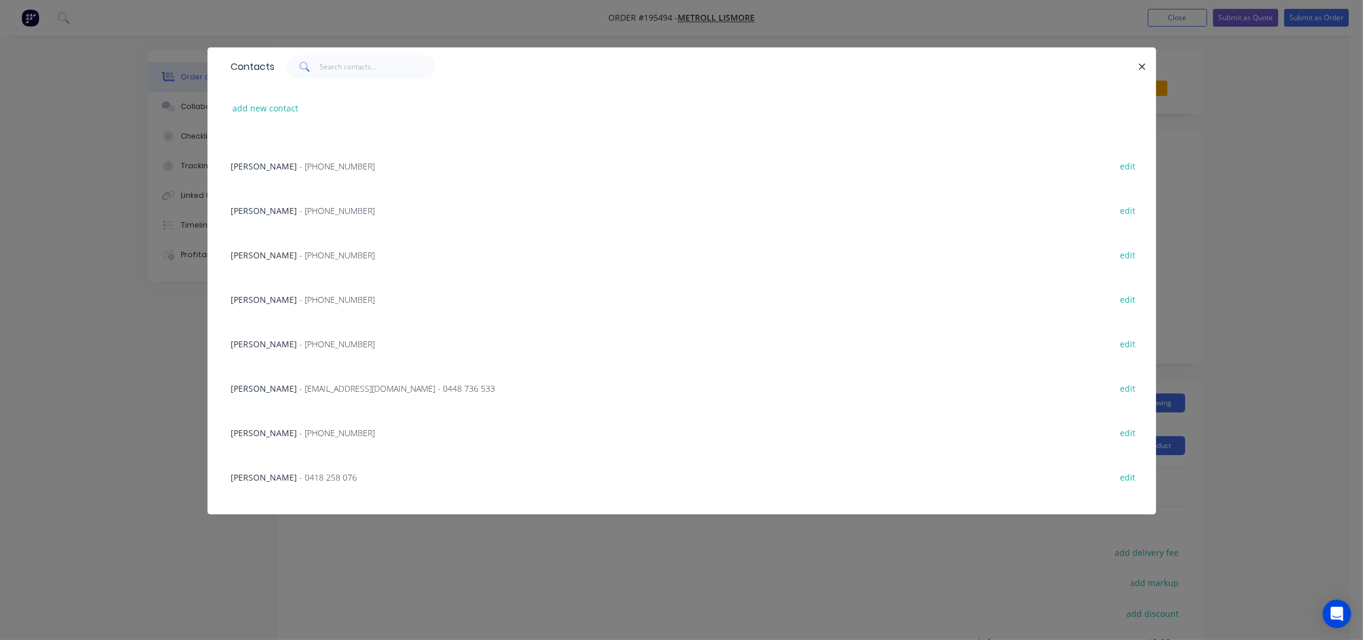
scroll to position [203, 0]
click at [336, 366] on div "[PERSON_NAME] - [EMAIL_ADDRESS][DOMAIN_NAME] - 0448 736 533 edit" at bounding box center [681, 350] width 913 height 44
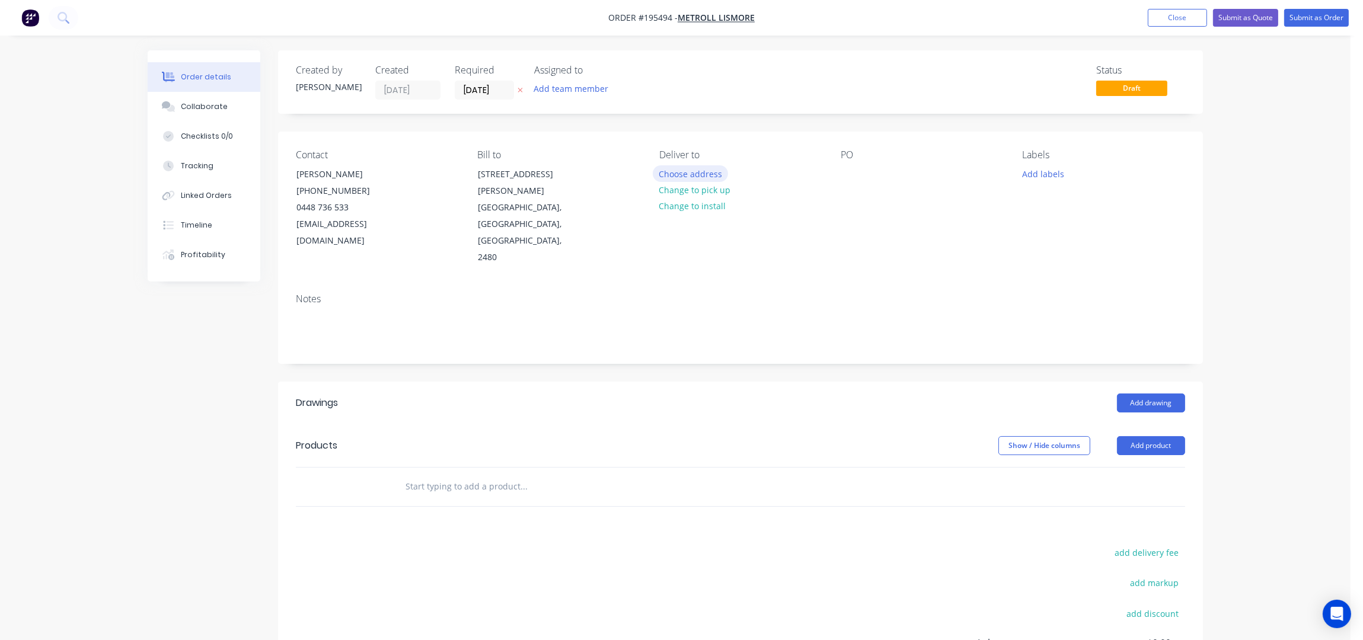
click at [678, 173] on button "Choose address" at bounding box center [691, 173] width 76 height 16
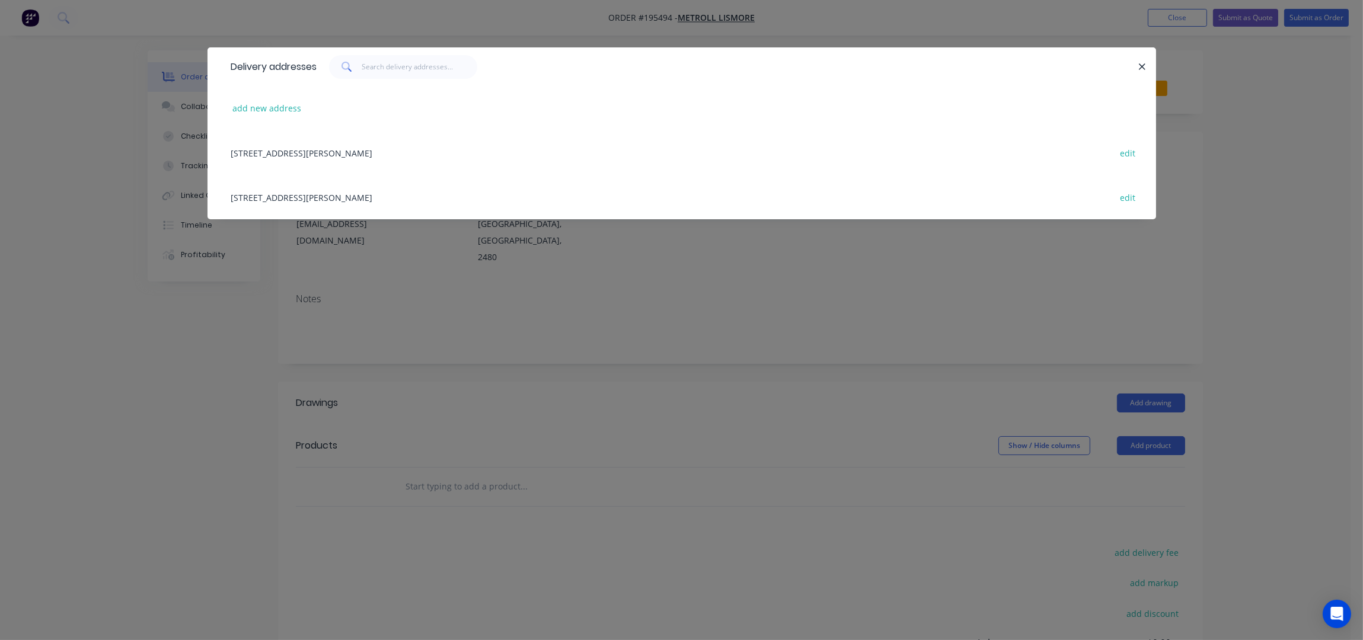
click at [376, 193] on div "[STREET_ADDRESS][PERSON_NAME] edit" at bounding box center [681, 197] width 913 height 44
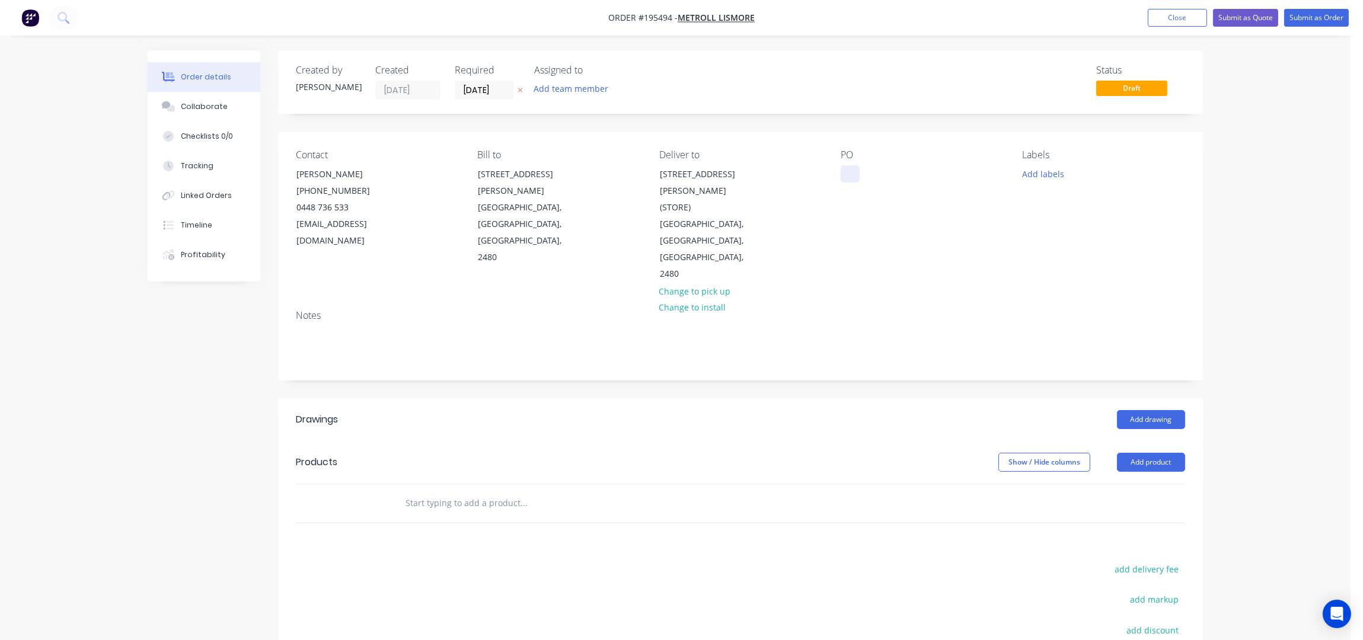
click at [854, 174] on div at bounding box center [850, 173] width 19 height 17
click at [1208, 219] on div "Order details Collaborate Checklists 0/0 Tracking Linked Orders Timeline Profit…" at bounding box center [675, 437] width 1079 height 775
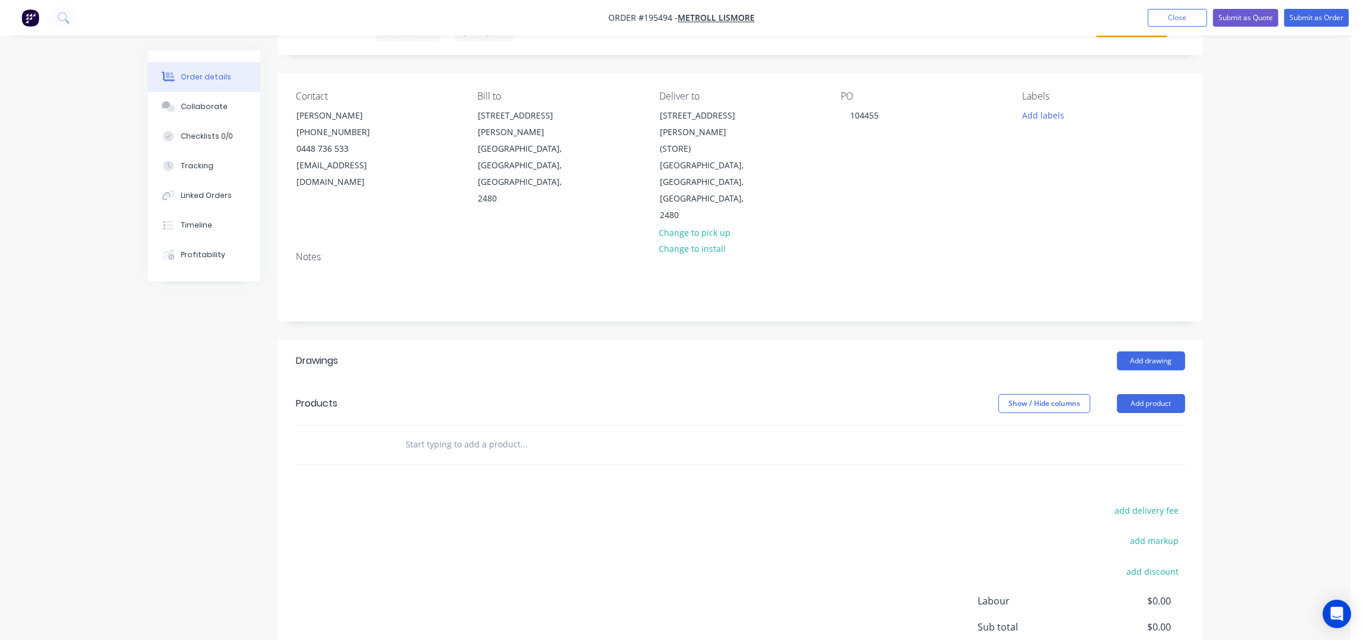
scroll to position [136, 0]
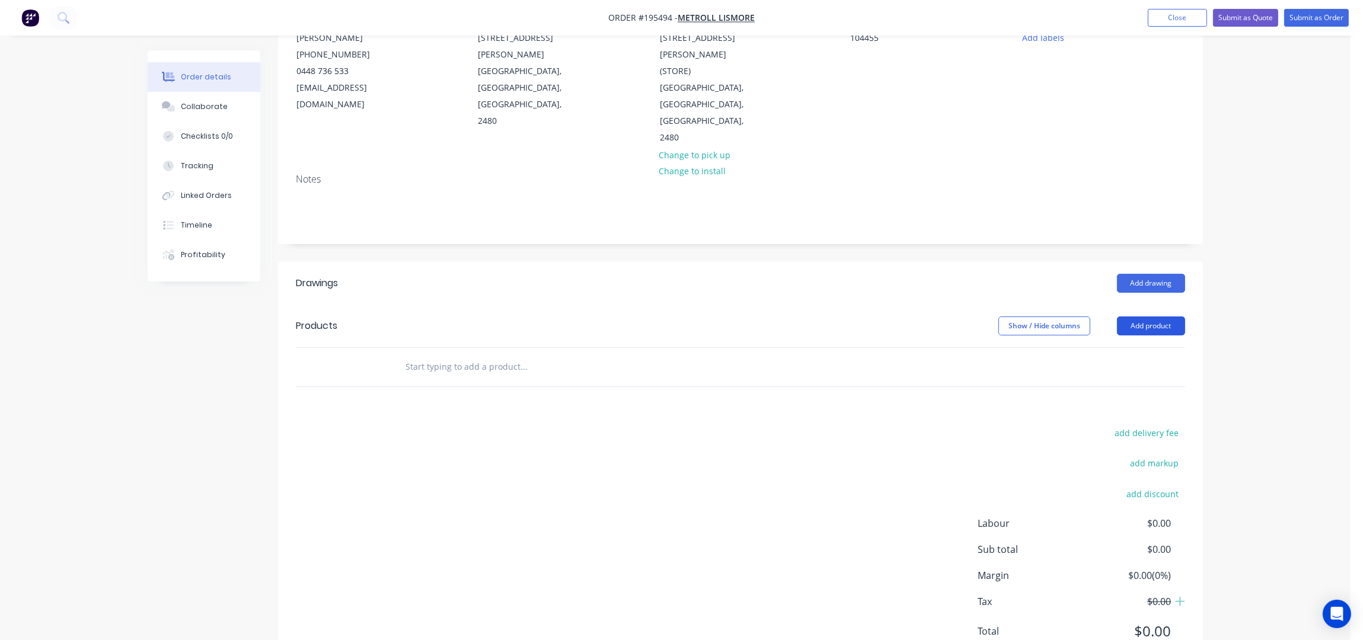
click at [1161, 317] on button "Add product" at bounding box center [1151, 326] width 68 height 19
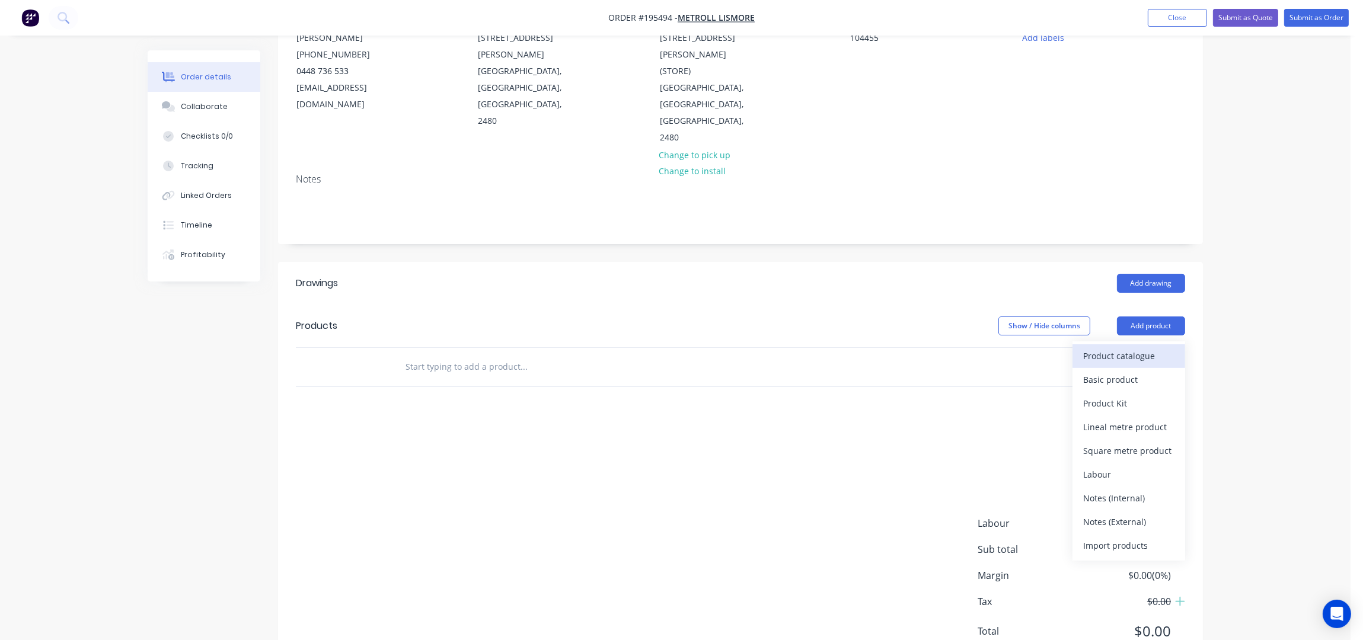
click at [1149, 347] on div "Product catalogue" at bounding box center [1128, 355] width 91 height 17
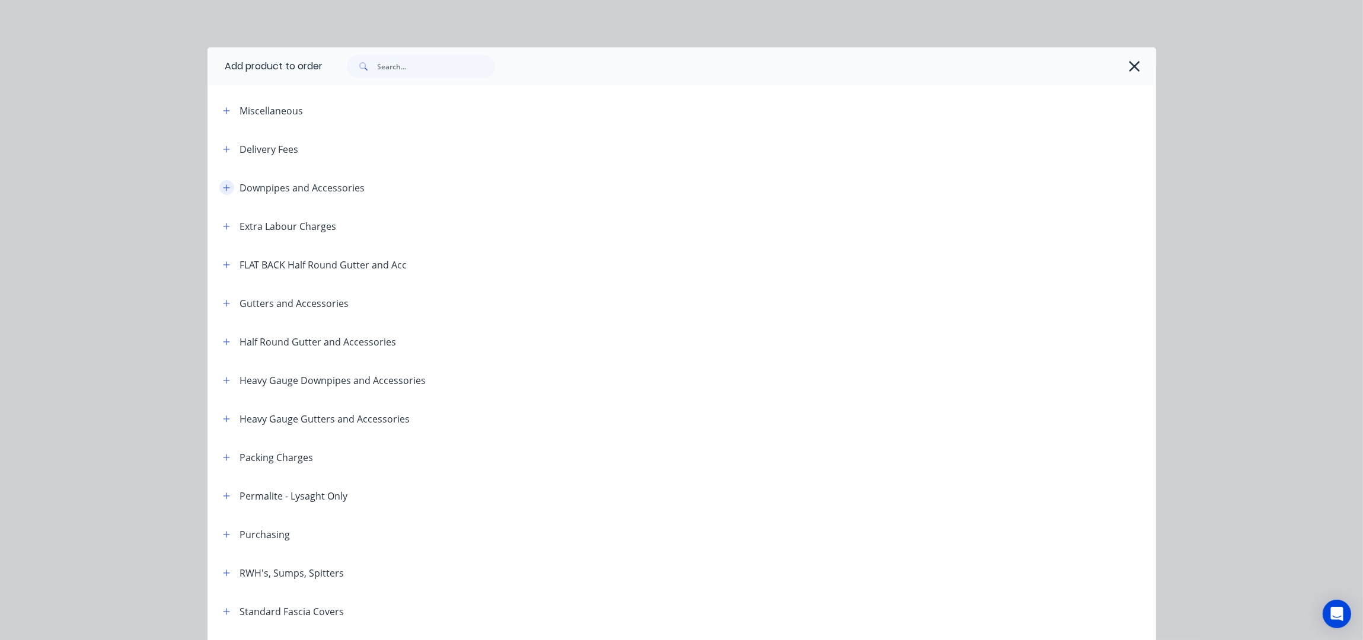
click at [223, 190] on icon "button" at bounding box center [226, 188] width 7 height 8
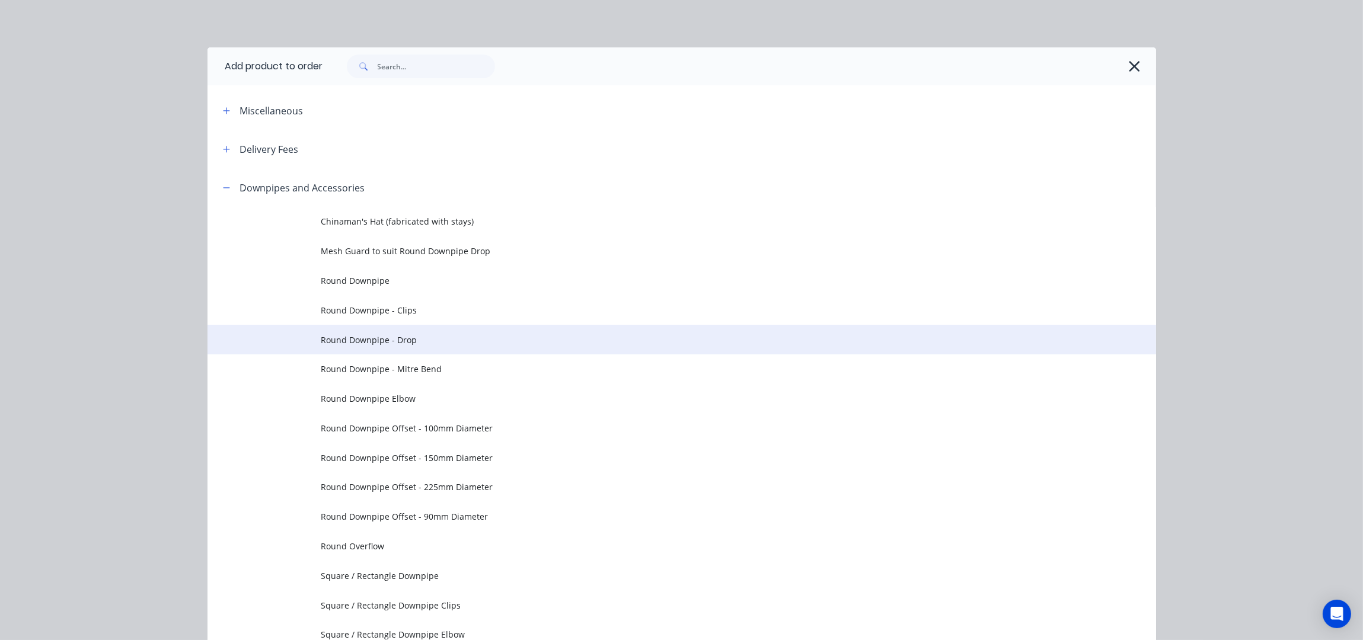
click at [419, 335] on span "Round Downpipe - Drop" at bounding box center [655, 340] width 668 height 12
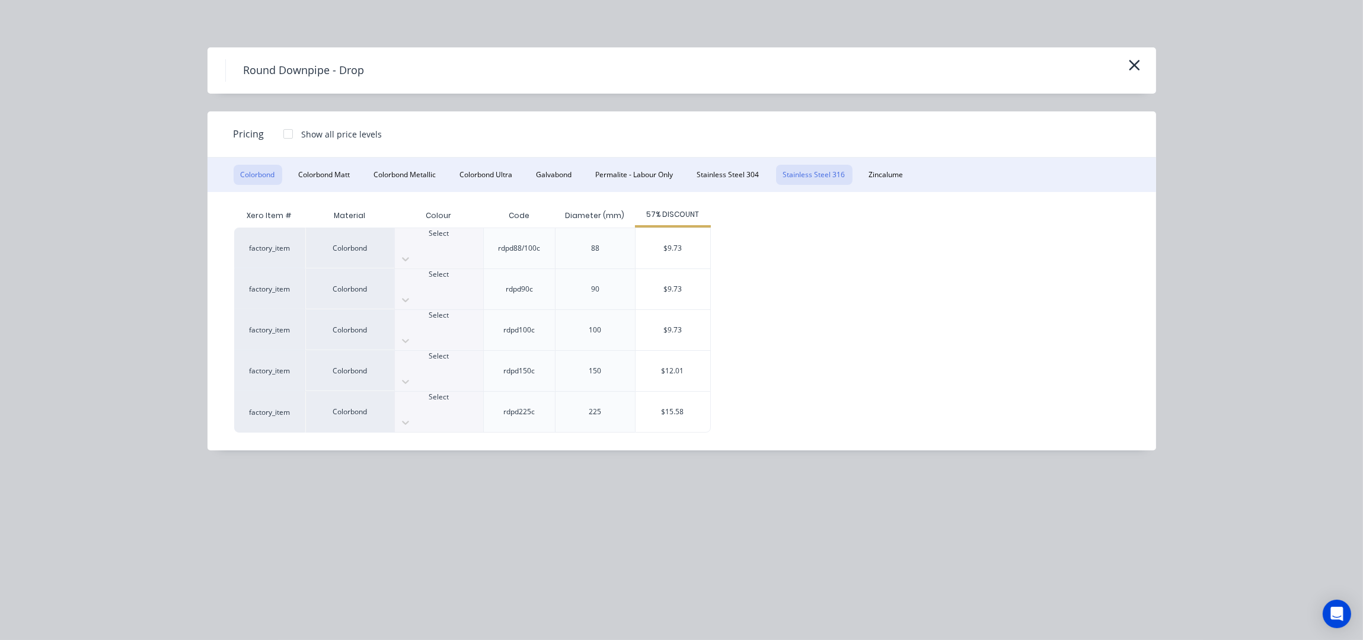
click at [788, 176] on button "Stainless Steel 316" at bounding box center [814, 175] width 76 height 20
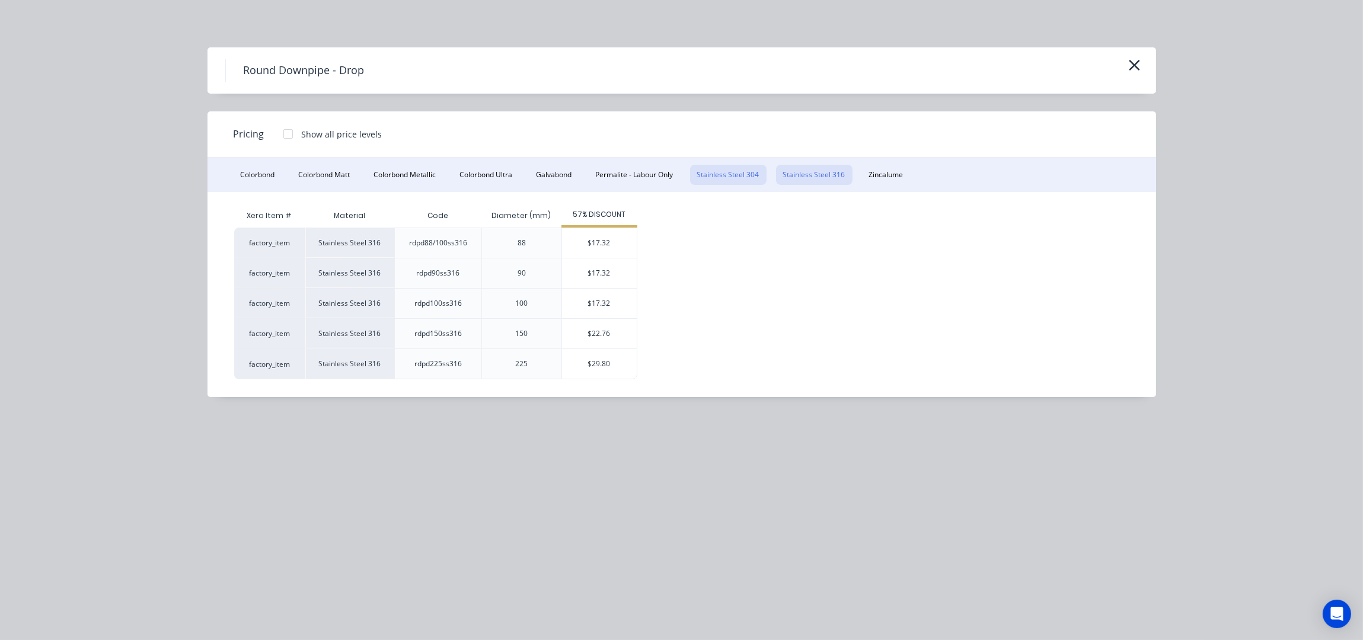
click at [749, 177] on button "Stainless Steel 304" at bounding box center [728, 175] width 76 height 20
click at [596, 328] on div "$19.65" at bounding box center [599, 334] width 75 height 30
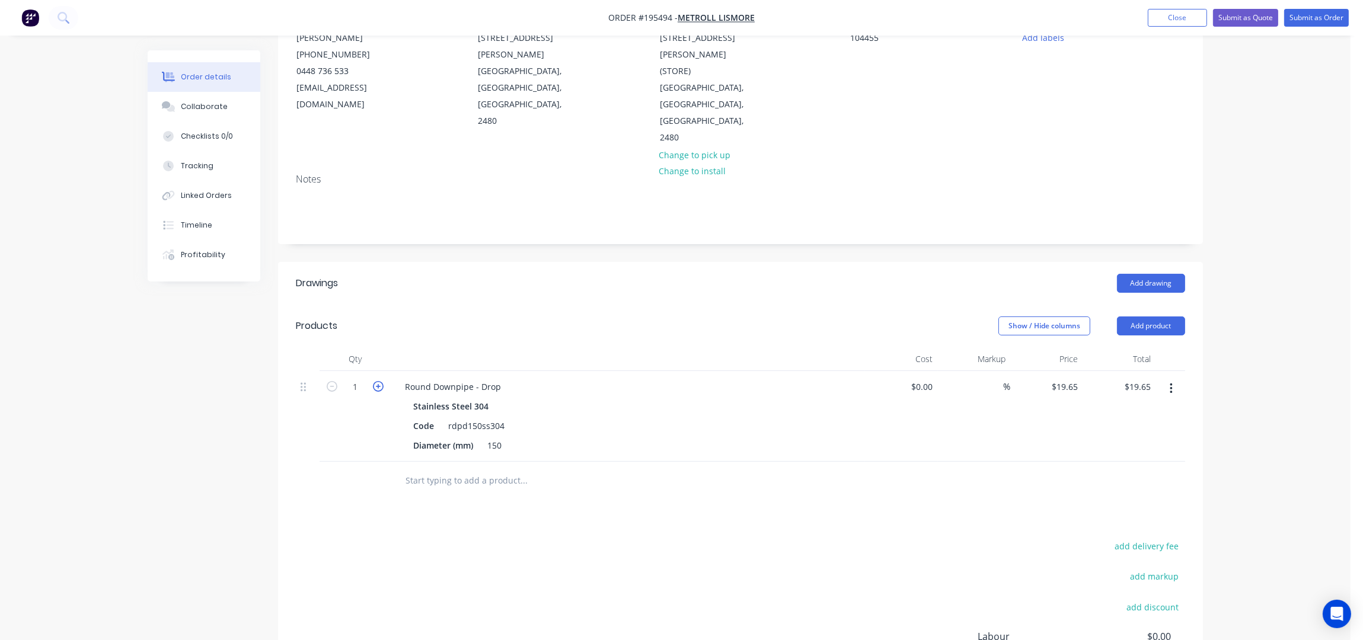
click at [374, 381] on icon "button" at bounding box center [378, 386] width 11 height 11
type input "2"
type input "$39.30"
click at [374, 381] on icon "button" at bounding box center [378, 386] width 11 height 11
type input "3"
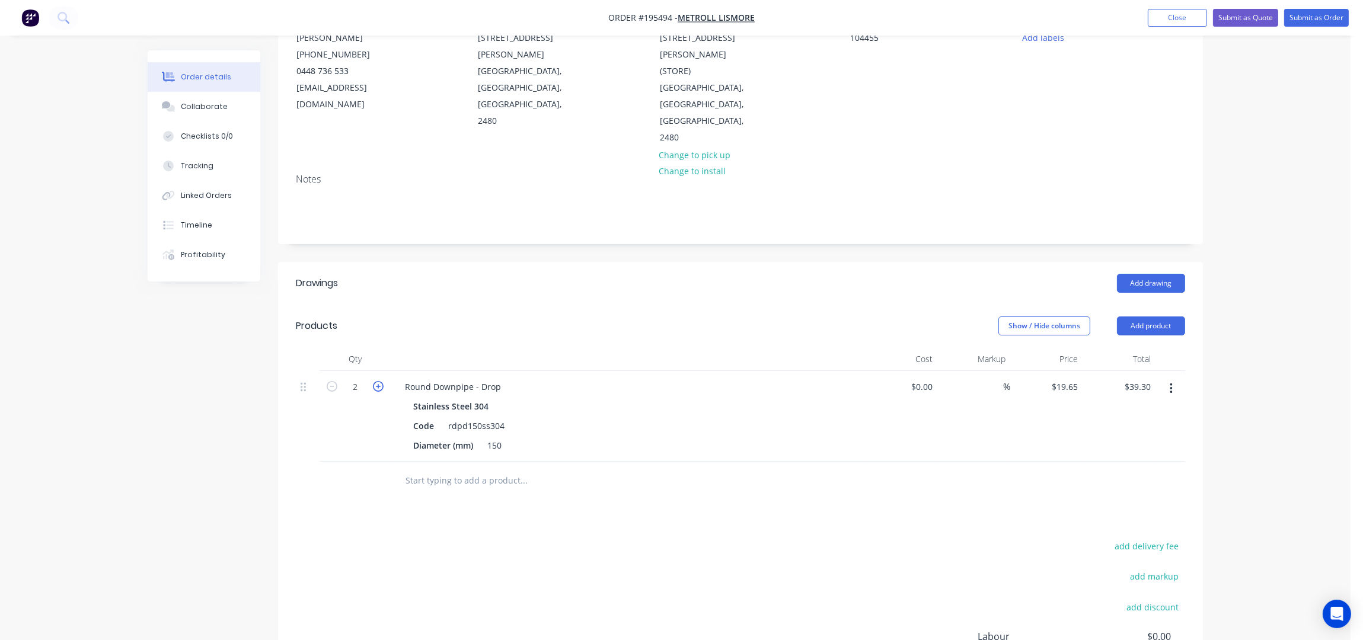
type input "$58.95"
click at [374, 381] on icon "button" at bounding box center [378, 386] width 11 height 11
type input "4"
type input "$78.60"
click at [374, 381] on icon "button" at bounding box center [378, 386] width 11 height 11
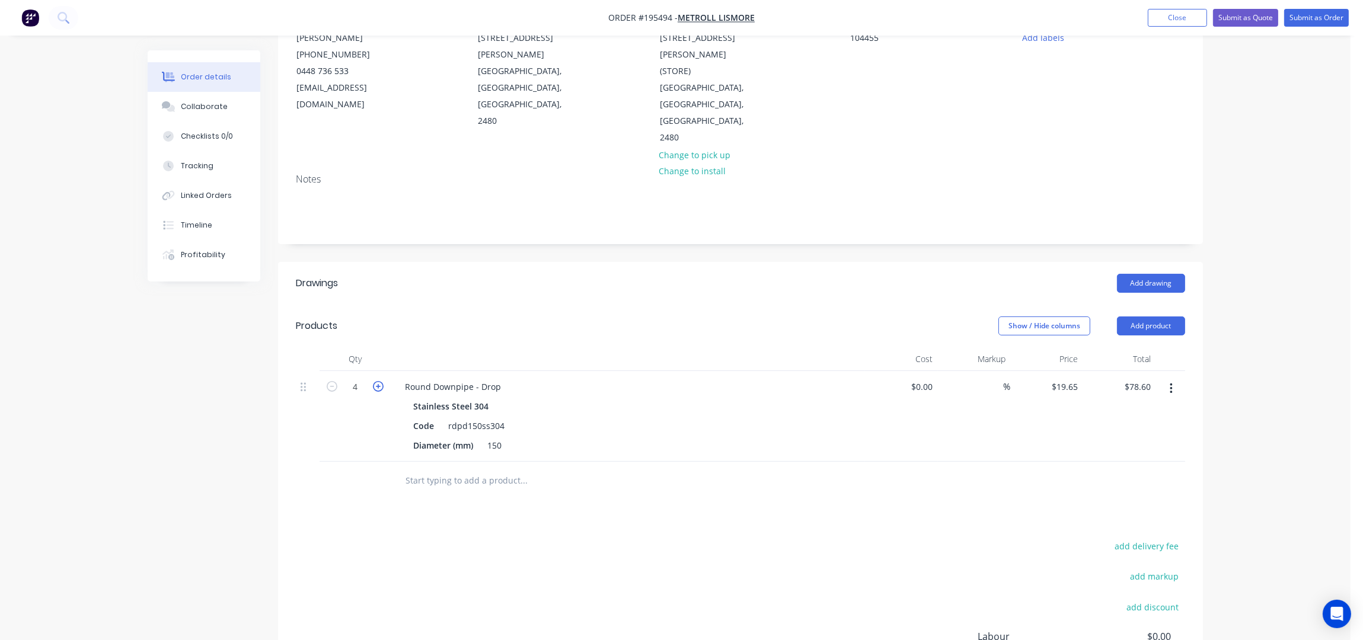
type input "5"
type input "$98.25"
click at [374, 381] on icon "button" at bounding box center [378, 386] width 11 height 11
type input "6"
type input "$117.90"
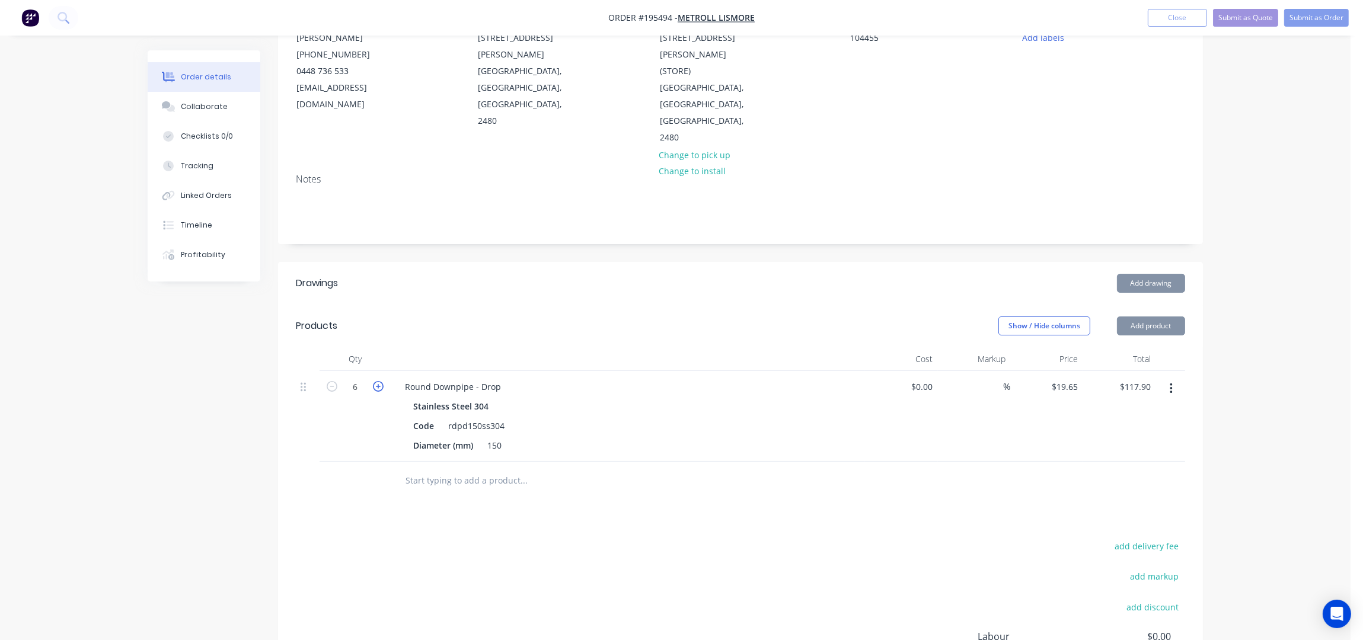
click at [374, 381] on icon "button" at bounding box center [378, 386] width 11 height 11
type input "7"
type input "$137.55"
click at [374, 381] on icon "button" at bounding box center [378, 386] width 11 height 11
type input "8"
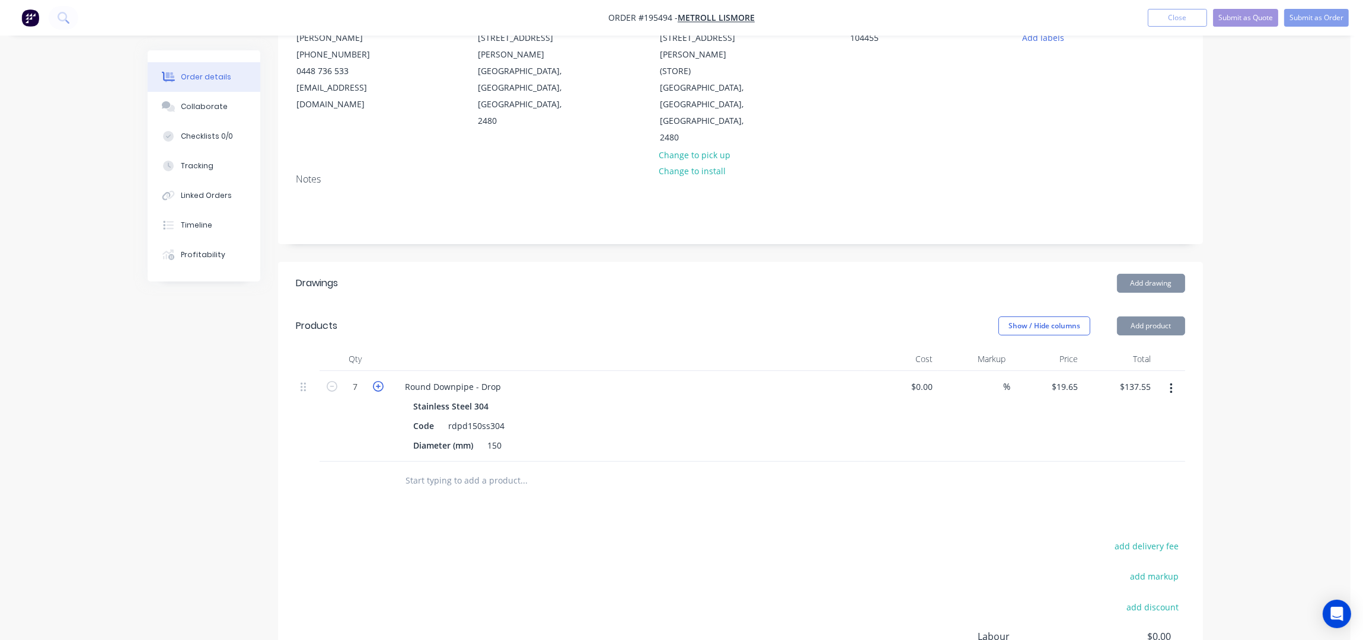
type input "$157.20"
click at [405, 262] on header "Drawings Add drawing" at bounding box center [740, 283] width 925 height 43
click at [1161, 317] on button "Add product" at bounding box center [1151, 326] width 68 height 19
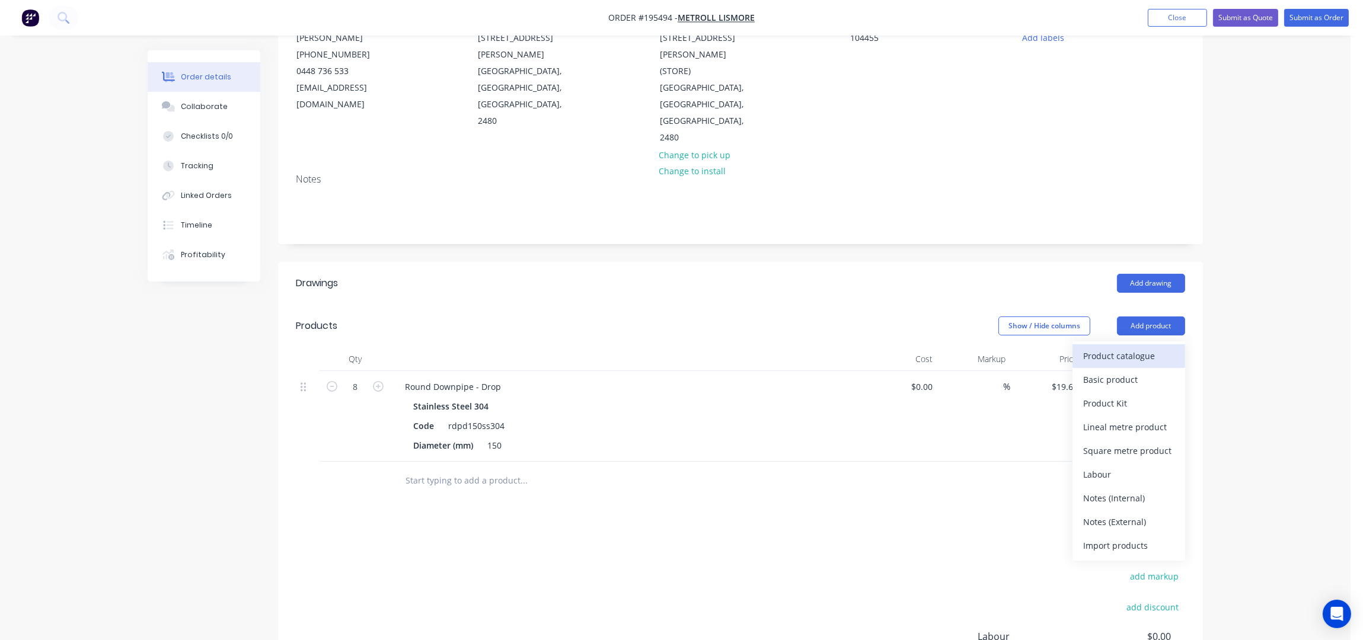
click at [1149, 347] on div "Product catalogue" at bounding box center [1128, 355] width 91 height 17
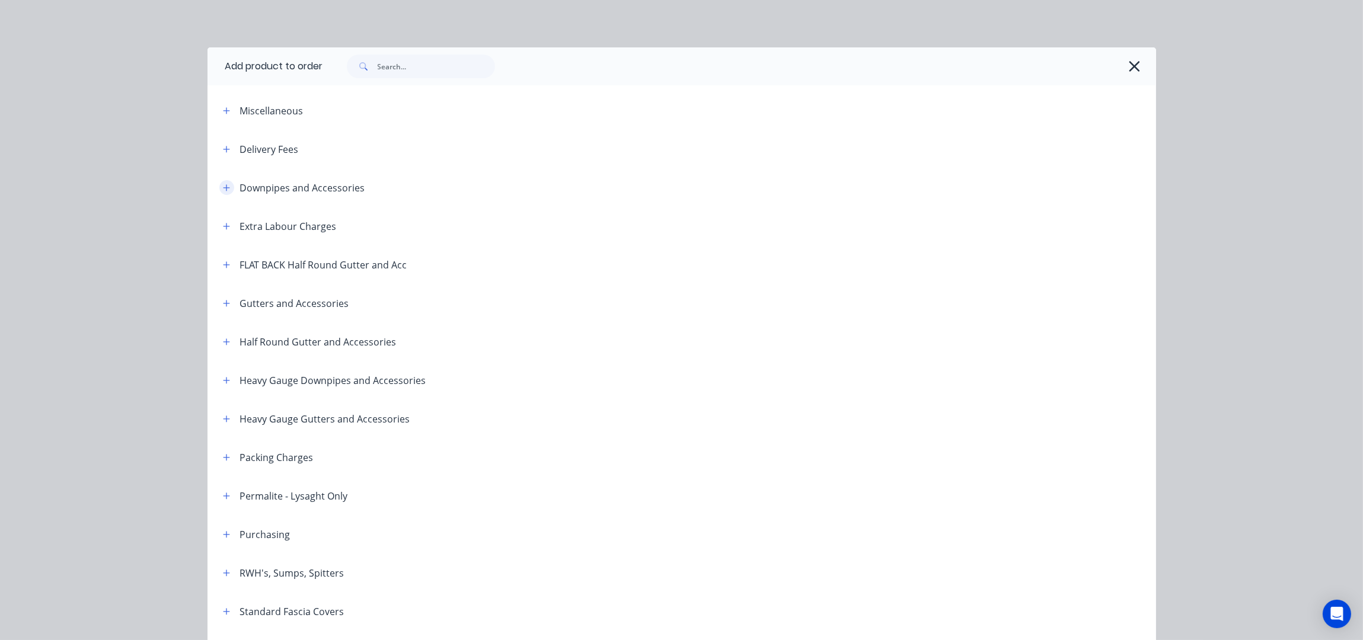
click at [223, 186] on icon "button" at bounding box center [226, 188] width 7 height 8
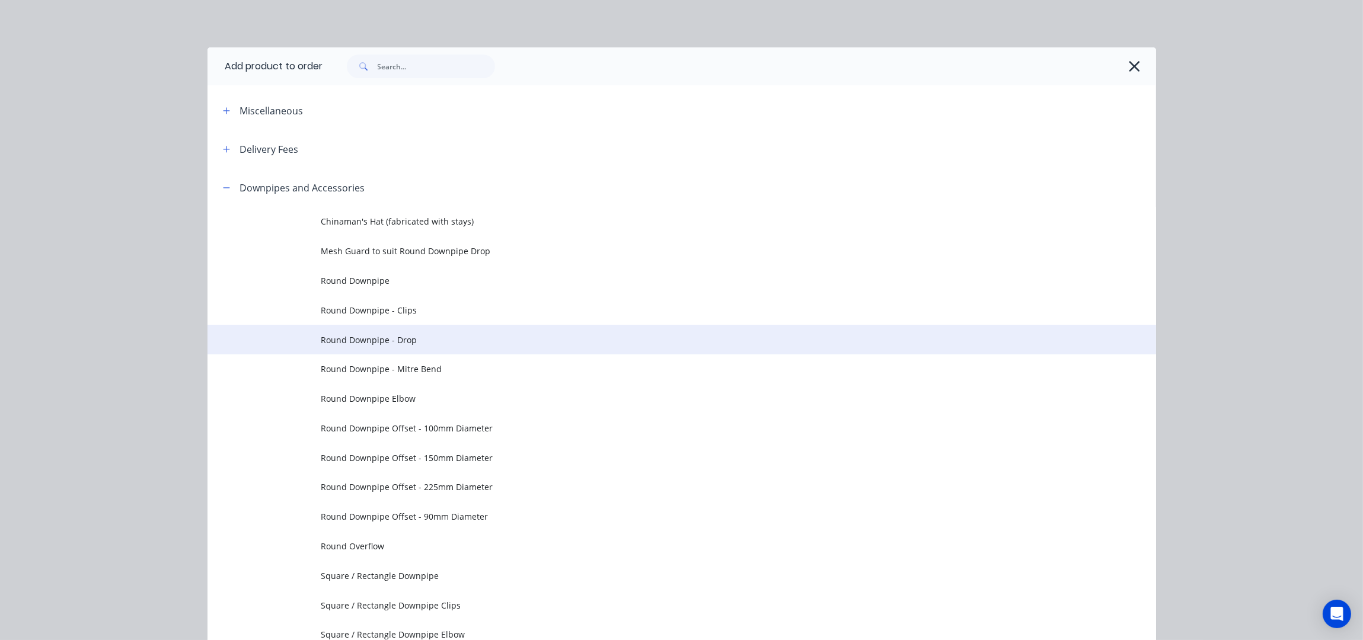
click at [419, 338] on span "Round Downpipe - Drop" at bounding box center [655, 340] width 668 height 12
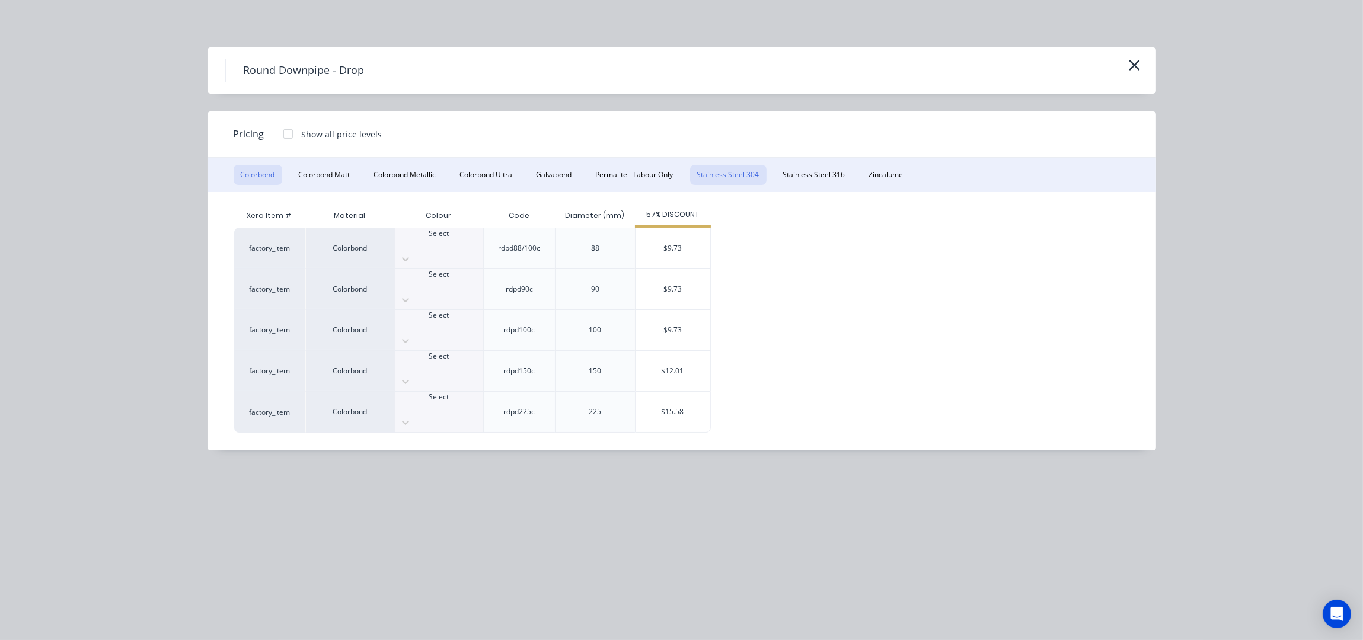
click at [717, 168] on button "Stainless Steel 304" at bounding box center [728, 175] width 76 height 20
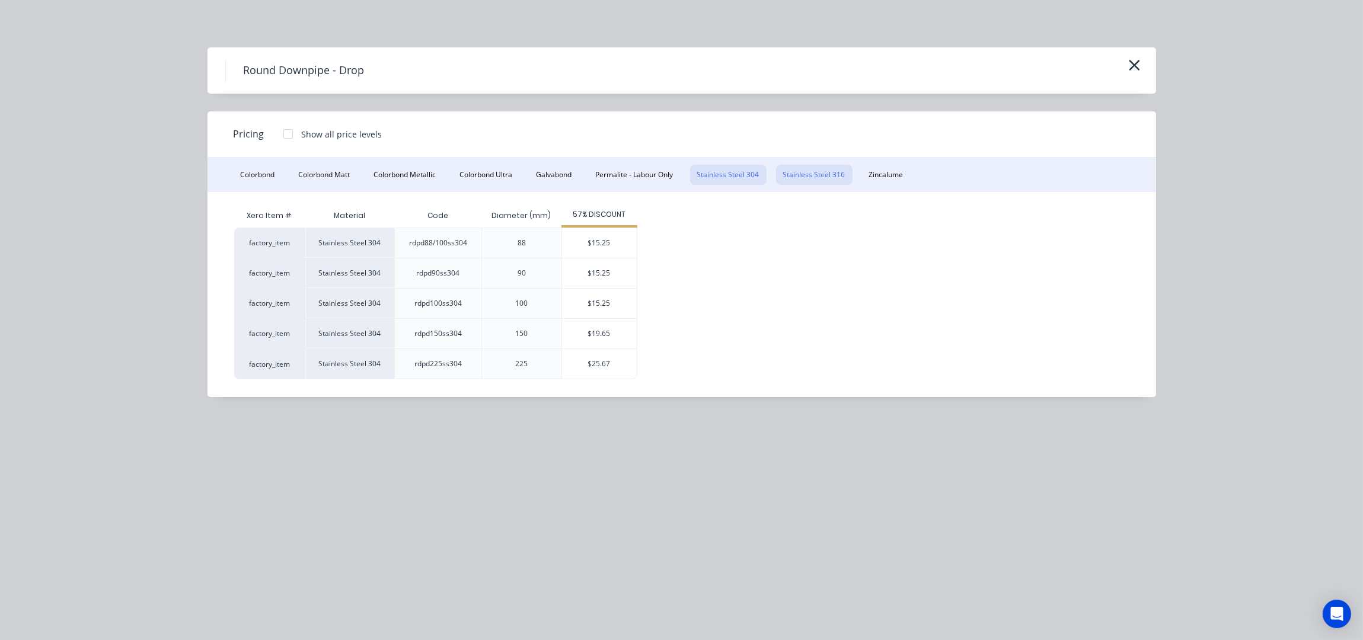
drag, startPoint x: 780, startPoint y: 165, endPoint x: 788, endPoint y: 170, distance: 10.1
click at [780, 165] on button "Stainless Steel 316" at bounding box center [814, 175] width 76 height 20
click at [726, 168] on button "Stainless Steel 304" at bounding box center [728, 175] width 76 height 20
click at [260, 177] on button "Colorbond" at bounding box center [258, 175] width 49 height 20
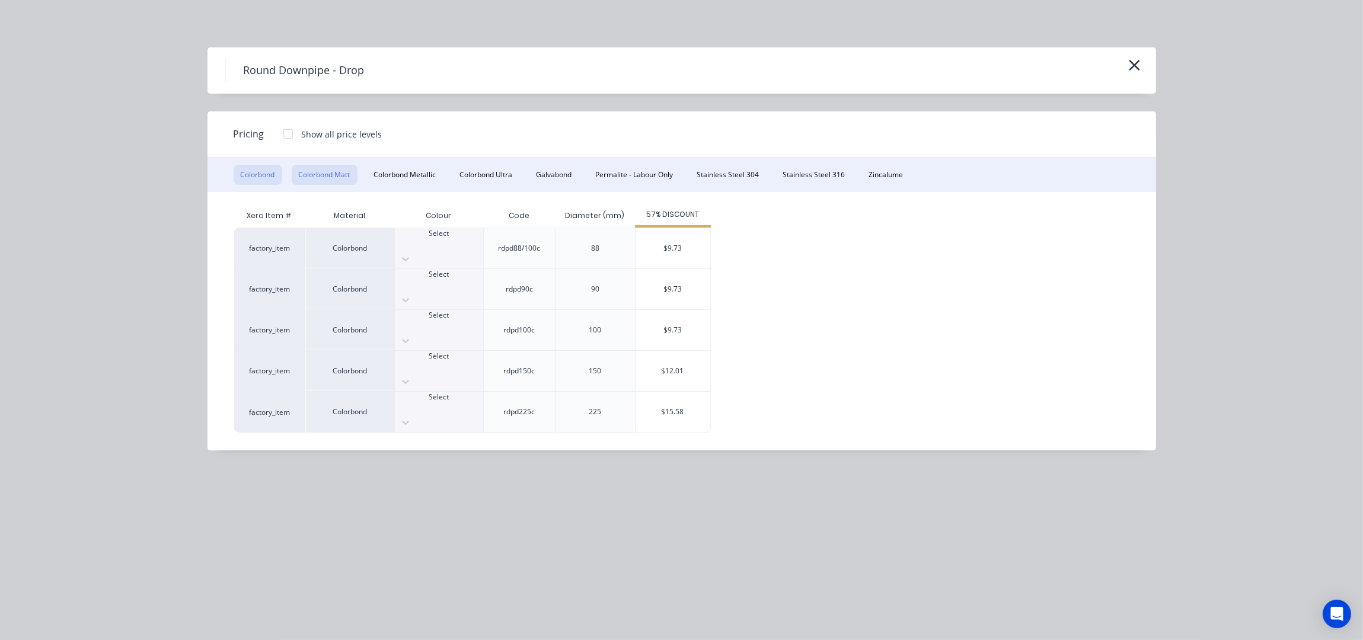
click at [333, 177] on button "Colorbond Matt" at bounding box center [325, 175] width 66 height 20
click at [401, 178] on button "Colorbond Metallic" at bounding box center [405, 175] width 76 height 20
click at [483, 178] on button "Colorbond Ultra" at bounding box center [486, 175] width 67 height 20
click at [561, 170] on button "Galvabond" at bounding box center [554, 175] width 50 height 20
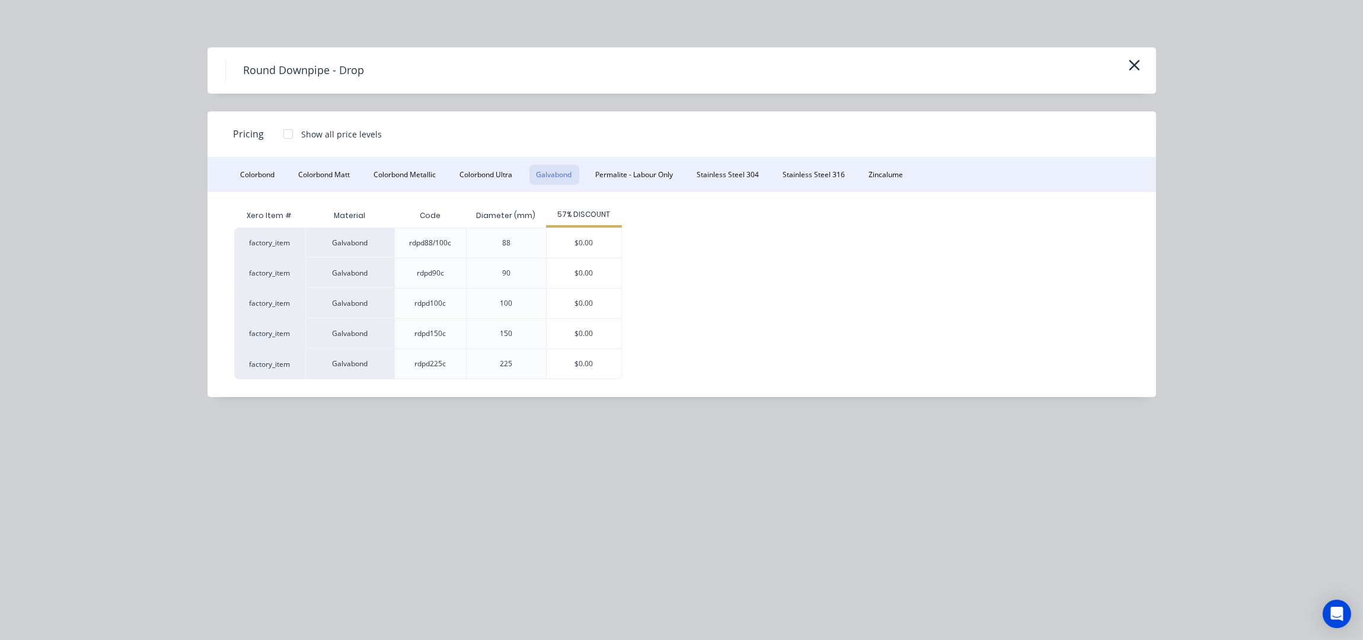
click at [1148, 69] on div "Round Downpipe - Drop" at bounding box center [681, 70] width 949 height 46
click at [1142, 65] on button "button" at bounding box center [1135, 65] width 20 height 19
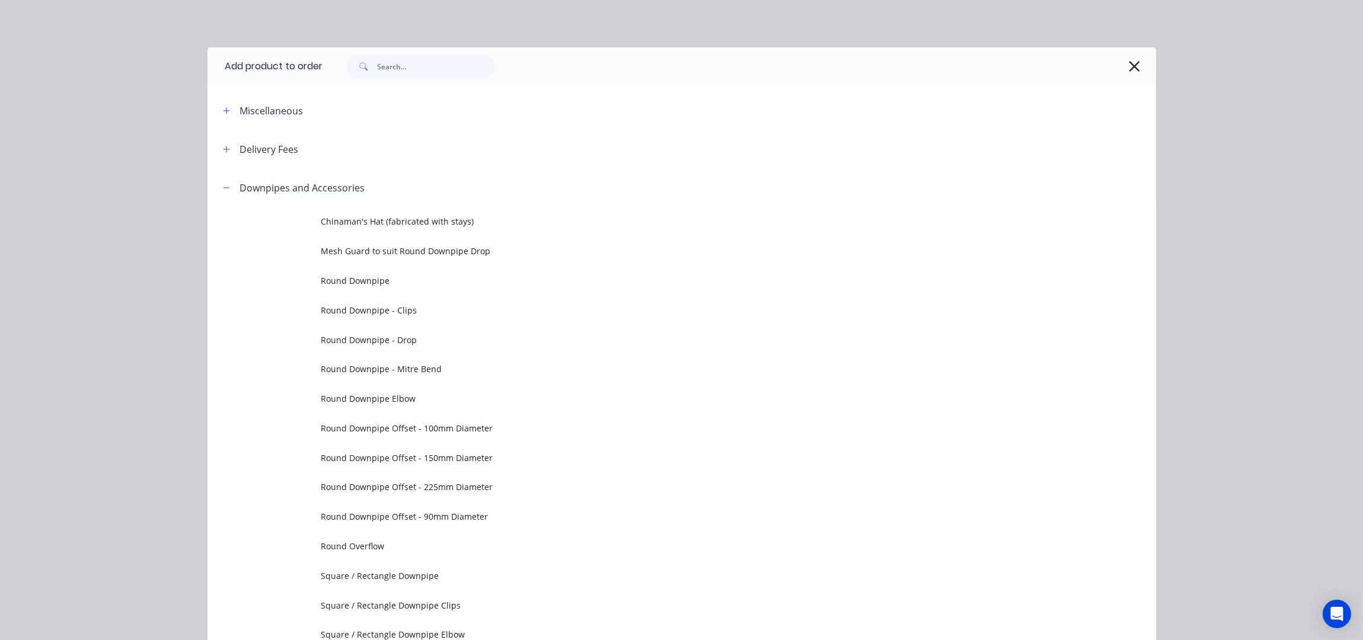
scroll to position [168, 0]
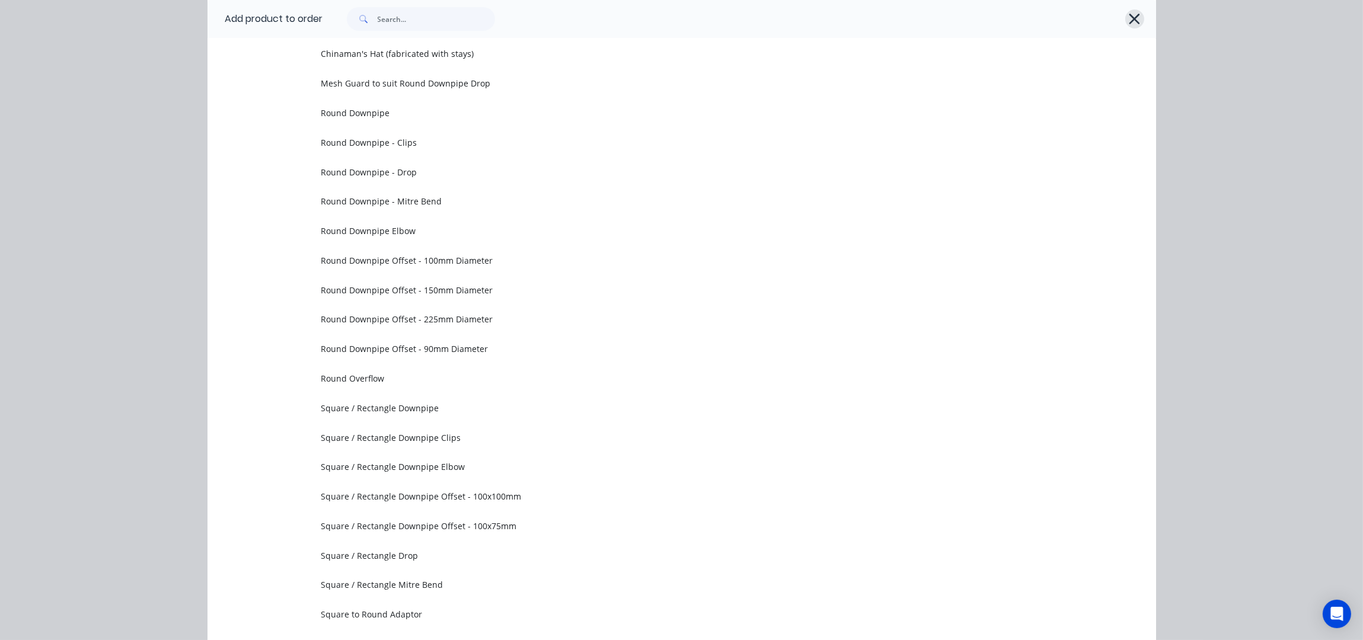
click at [1133, 21] on icon "button" at bounding box center [1134, 19] width 12 height 17
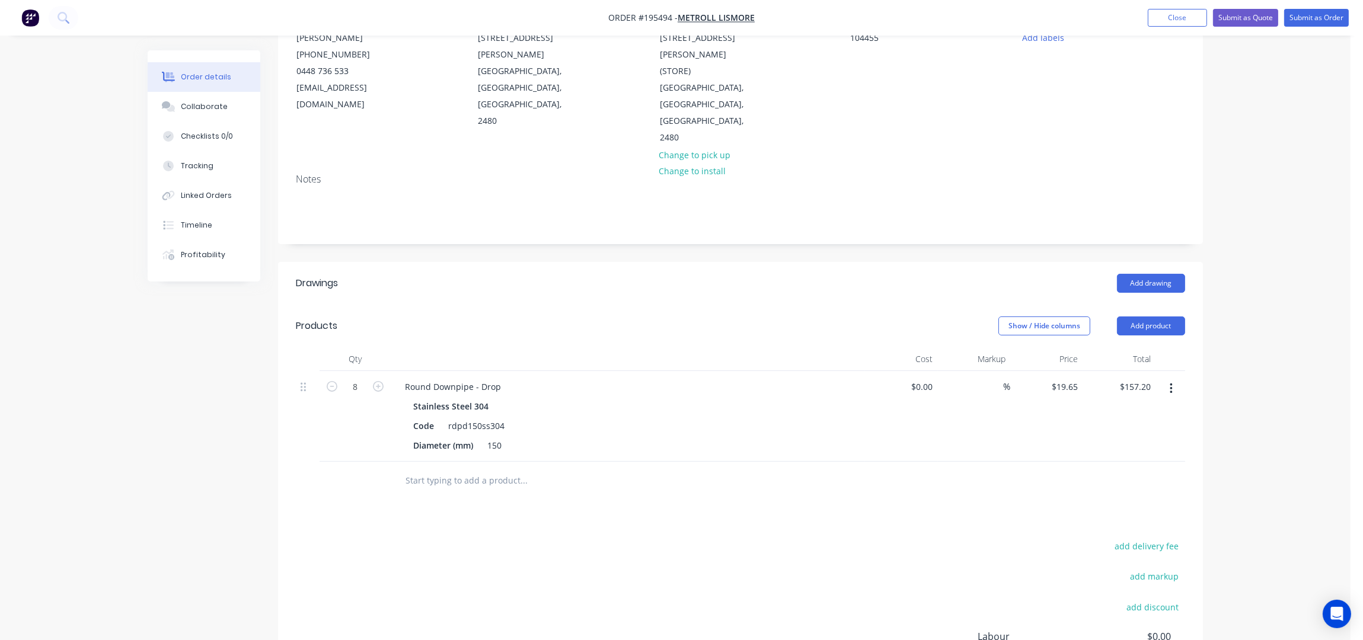
click at [557, 274] on div "Add drawing" at bounding box center [835, 283] width 700 height 19
click at [499, 378] on div "Round Downpipe - Drop" at bounding box center [452, 386] width 115 height 17
click at [633, 274] on div "Add drawing" at bounding box center [835, 283] width 700 height 19
click at [474, 317] on div "Products" at bounding box center [390, 326] width 189 height 19
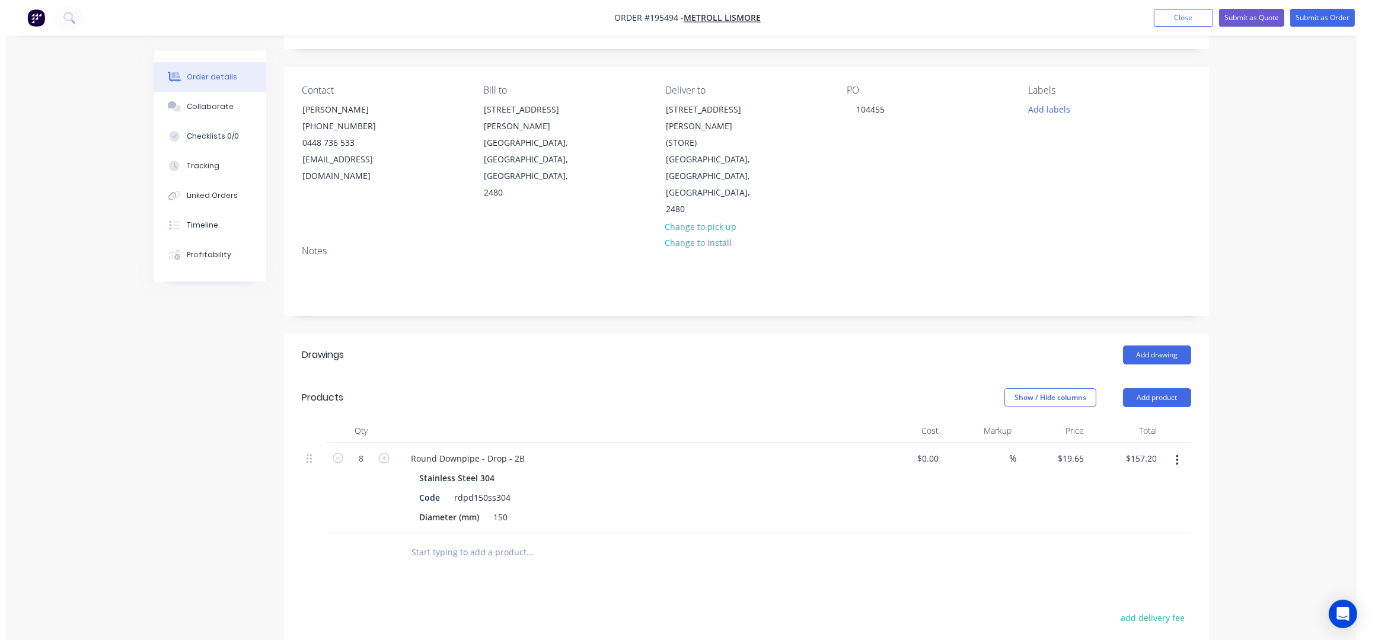
scroll to position [0, 0]
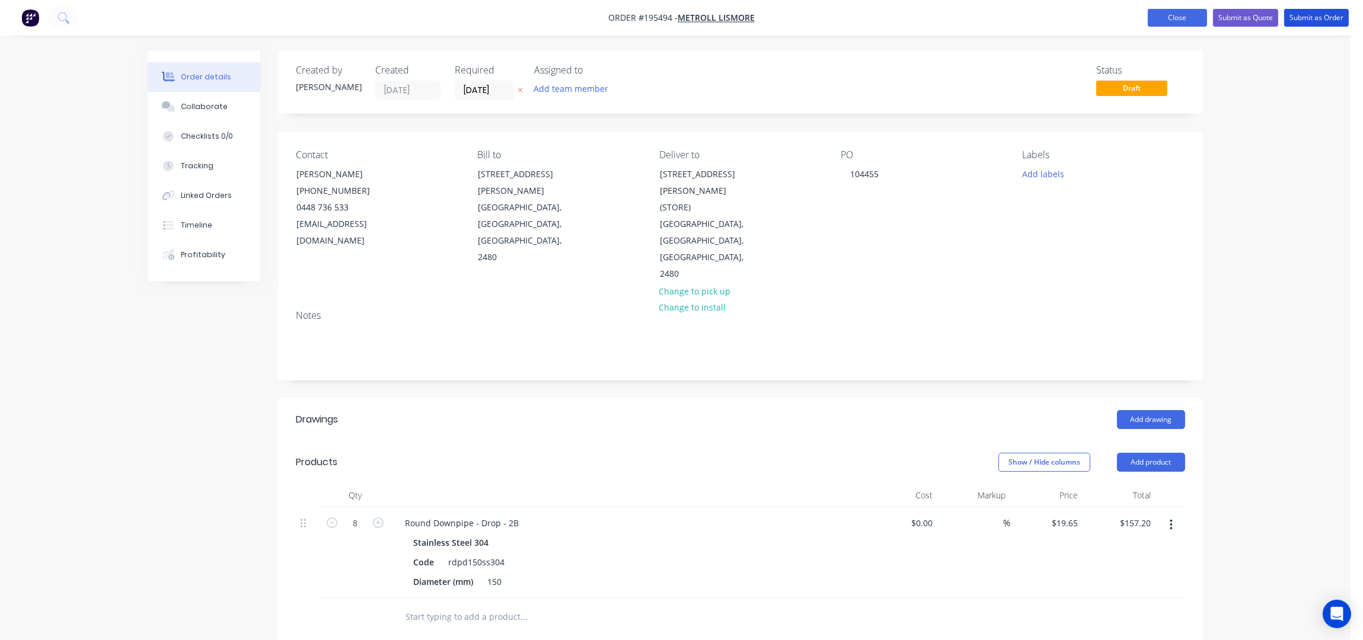
click at [1314, 22] on button "Submit as Order" at bounding box center [1316, 18] width 65 height 18
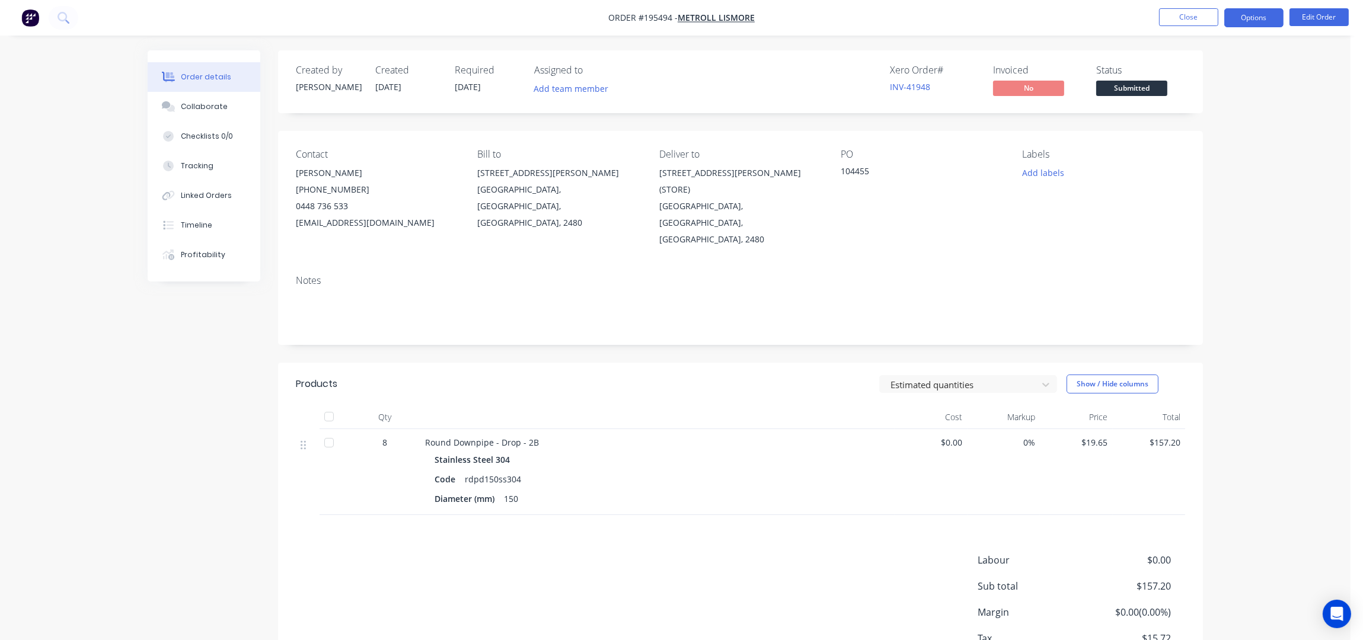
click at [1249, 17] on button "Options" at bounding box center [1253, 17] width 59 height 19
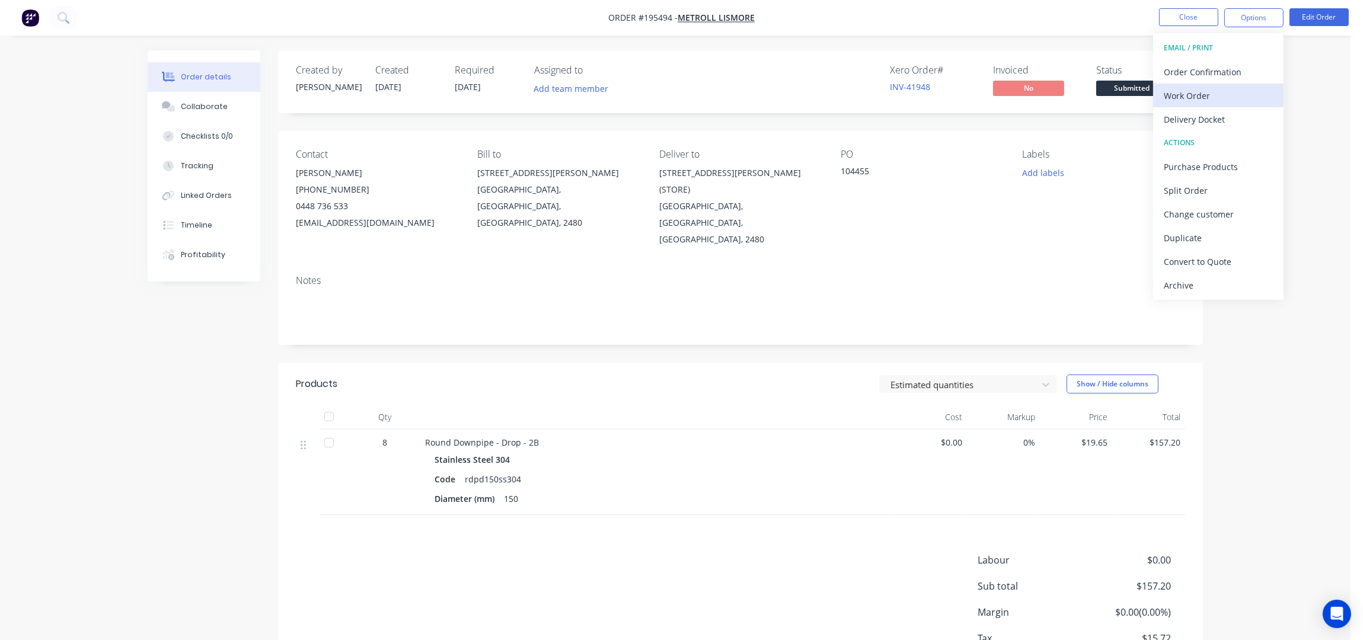
click at [1218, 90] on div "Work Order" at bounding box center [1218, 95] width 109 height 17
click at [1218, 113] on div "Without pricing" at bounding box center [1218, 119] width 109 height 17
click at [989, 203] on div "PO 104455" at bounding box center [922, 198] width 162 height 99
click at [1233, 239] on div "Order details Collaborate Checklists 0/0 Tracking Linked Orders Timeline Profit…" at bounding box center [675, 363] width 1350 height 726
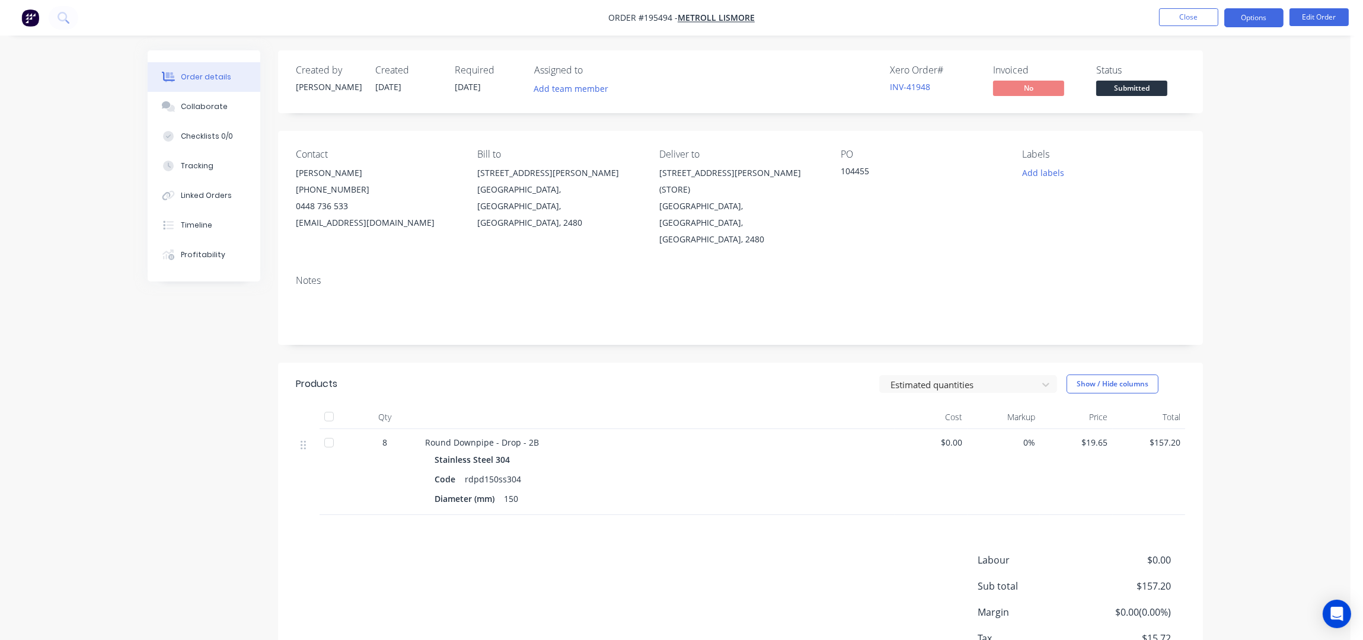
click at [1256, 18] on button "Options" at bounding box center [1253, 17] width 59 height 19
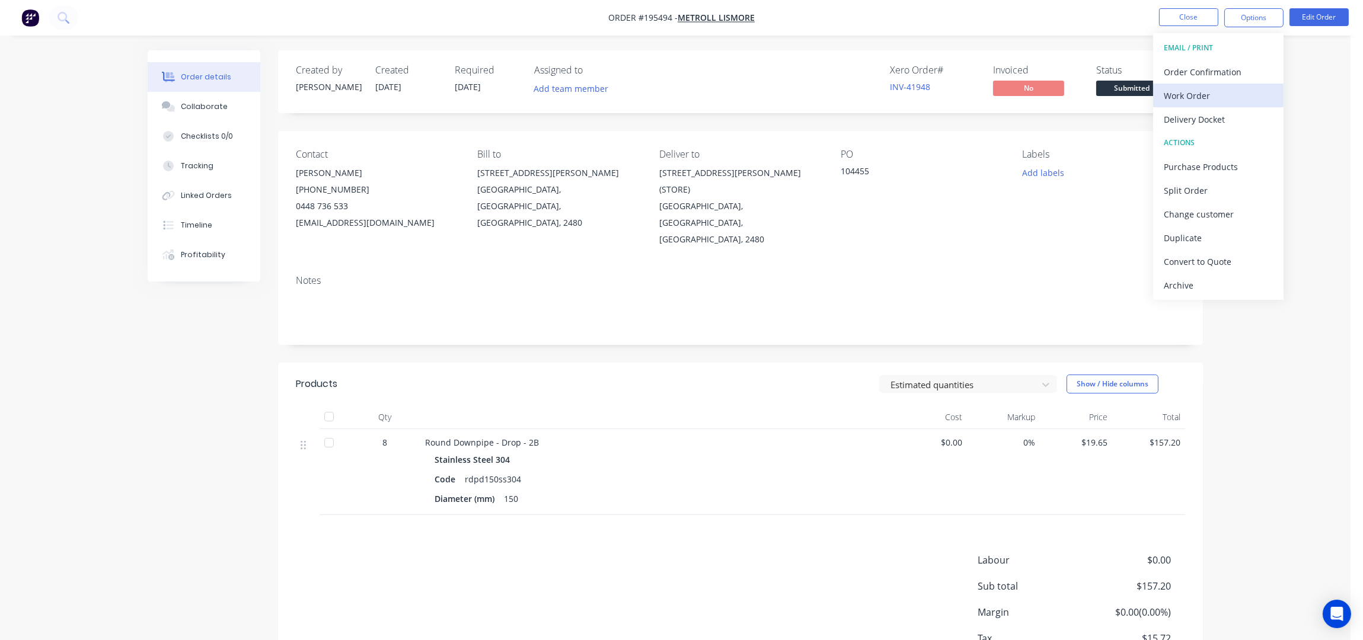
click at [1195, 97] on div "Work Order" at bounding box center [1218, 95] width 109 height 17
click at [1194, 121] on div "Without pricing" at bounding box center [1218, 119] width 109 height 17
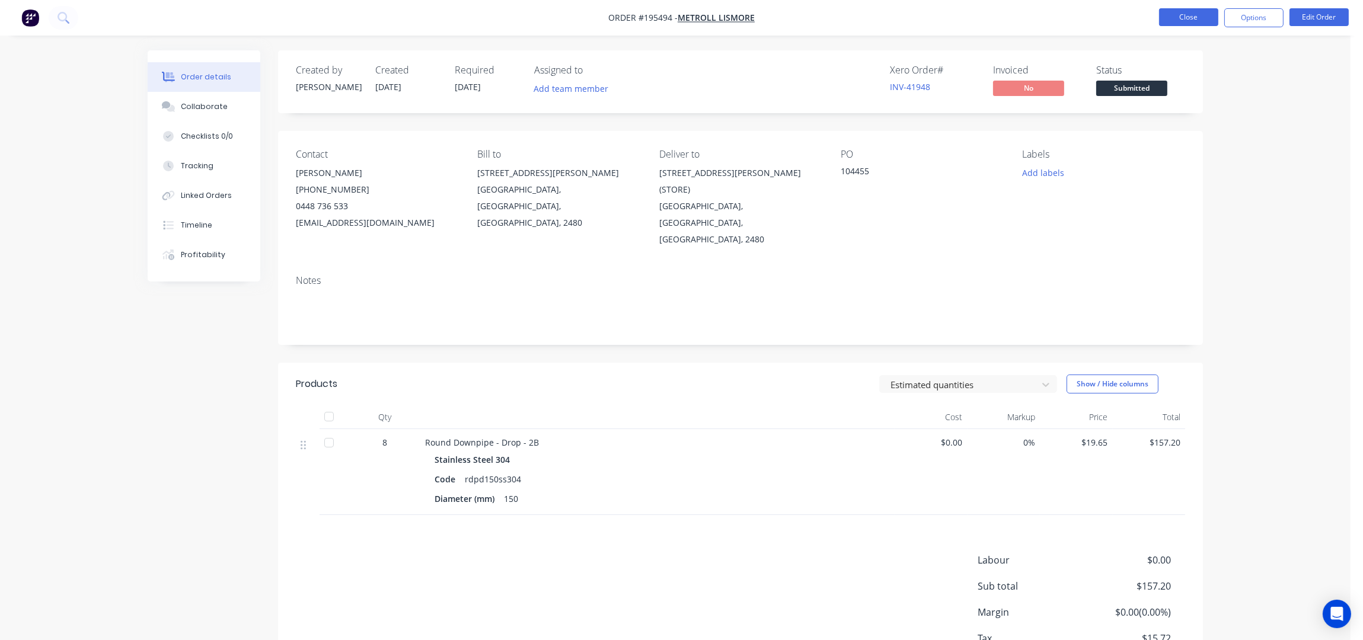
click at [1160, 11] on button "Close" at bounding box center [1188, 17] width 59 height 18
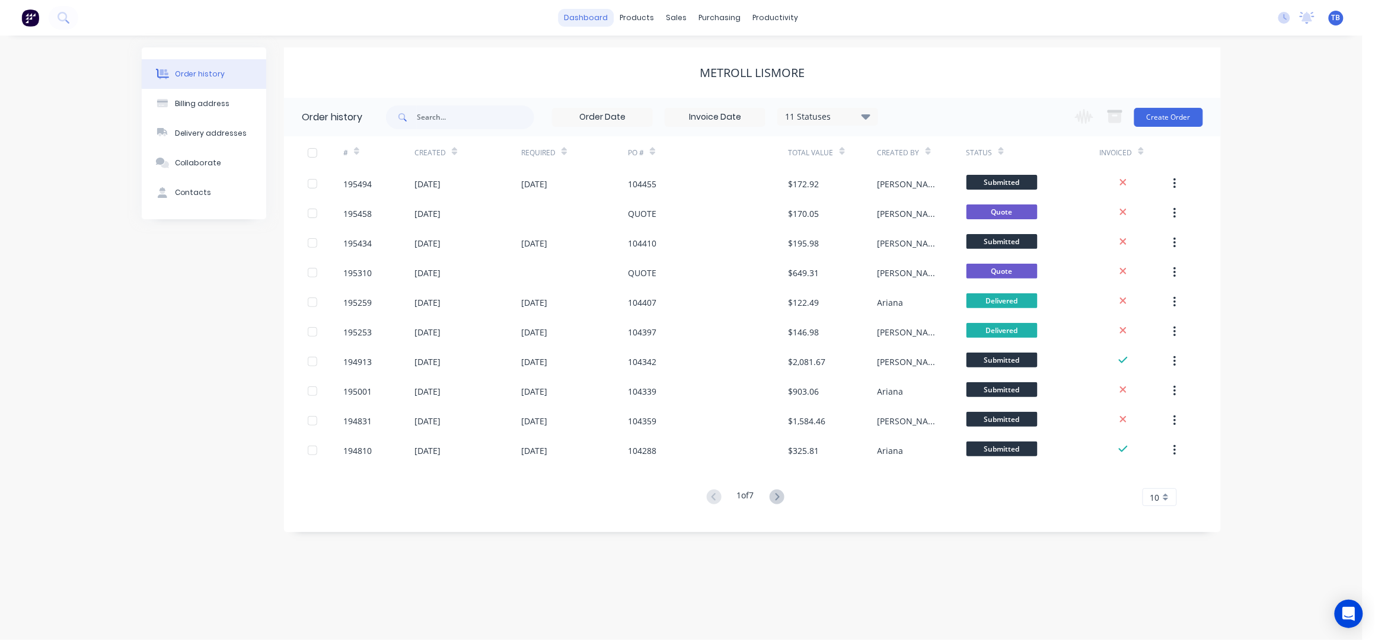
click at [593, 23] on link "dashboard" at bounding box center [586, 18] width 56 height 18
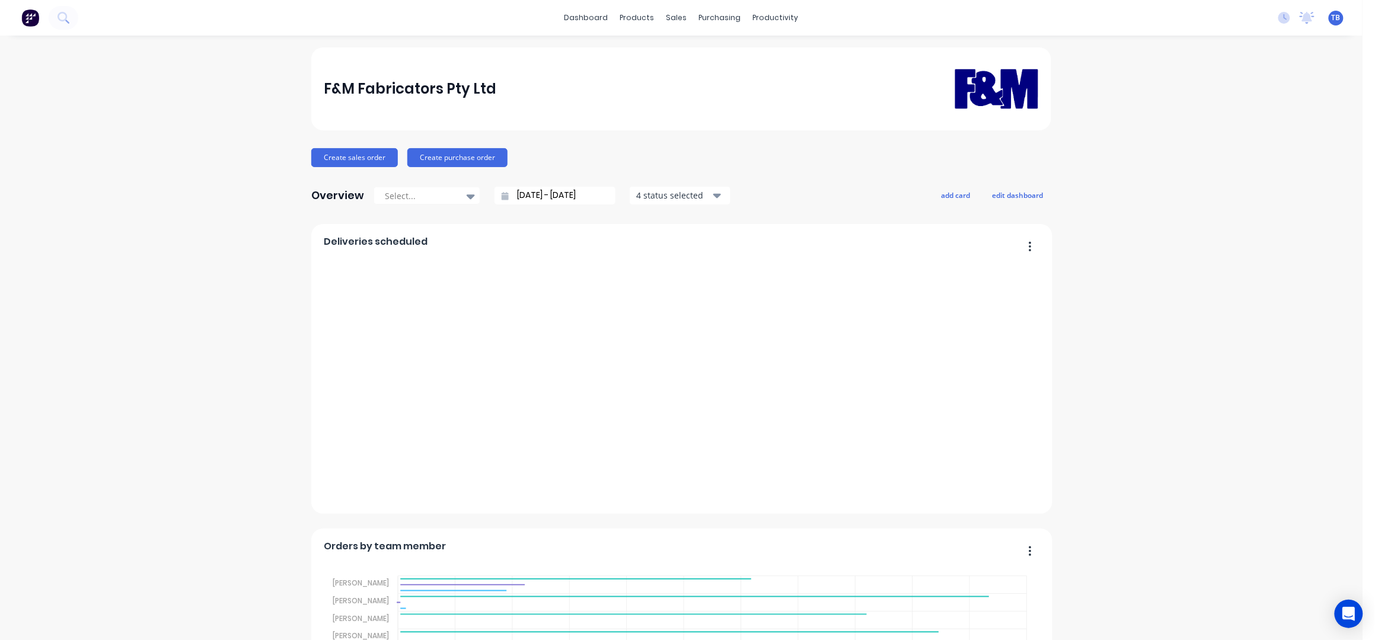
click at [673, 14] on div "sales" at bounding box center [676, 18] width 33 height 18
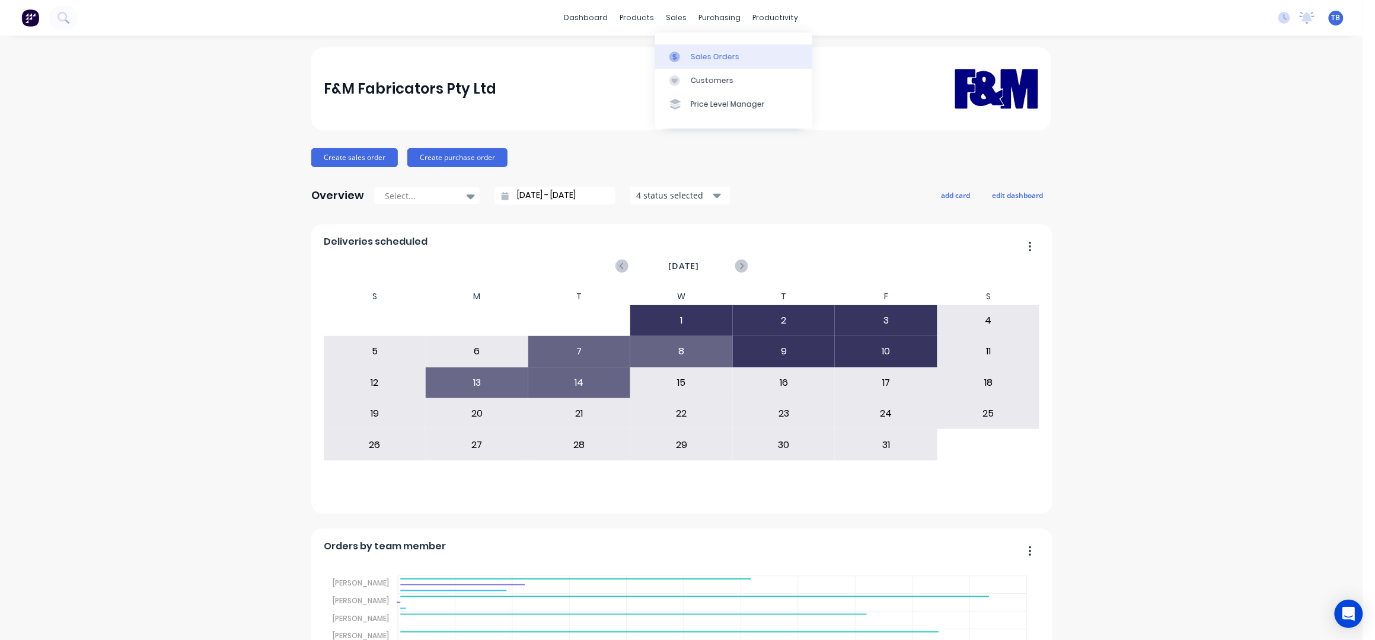
click at [702, 58] on div "Sales Orders" at bounding box center [715, 57] width 49 height 11
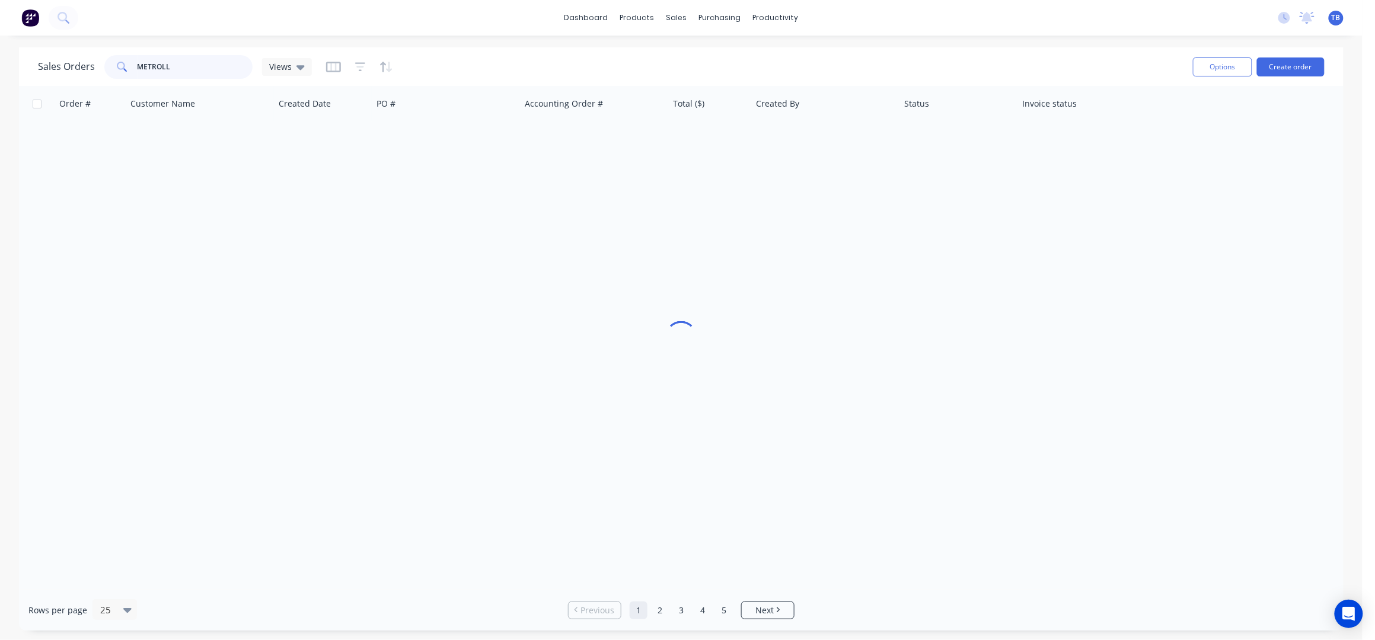
drag, startPoint x: 233, startPoint y: 63, endPoint x: 46, endPoint y: 75, distance: 187.1
click at [46, 75] on div "Sales Orders METROLL Views" at bounding box center [175, 67] width 274 height 24
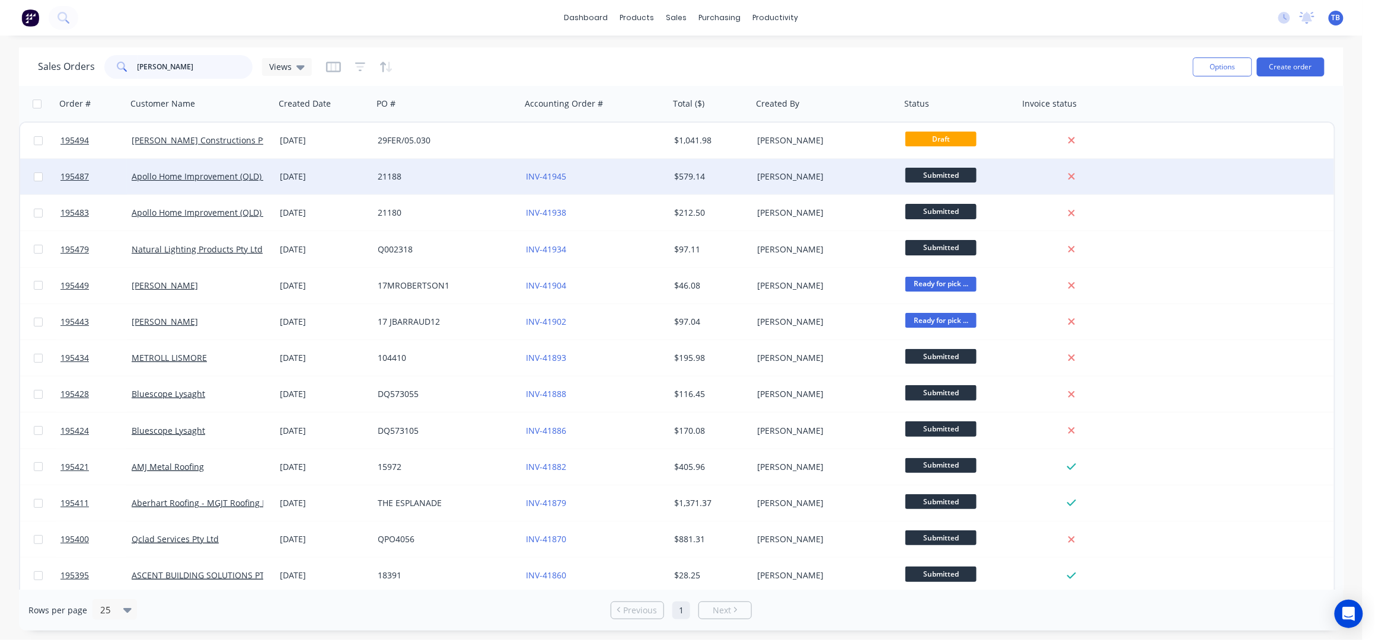
type input "TABITHA"
click at [670, 177] on div "$579.14" at bounding box center [710, 177] width 83 height 36
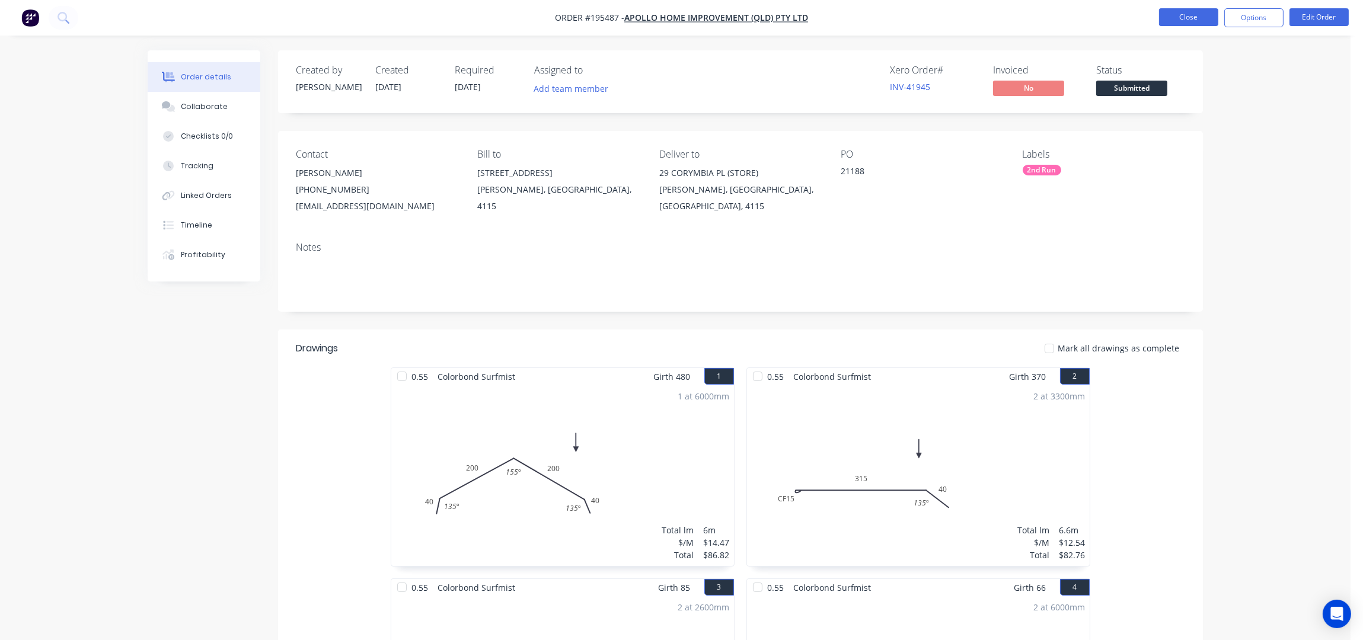
click at [1195, 14] on button "Close" at bounding box center [1188, 17] width 59 height 18
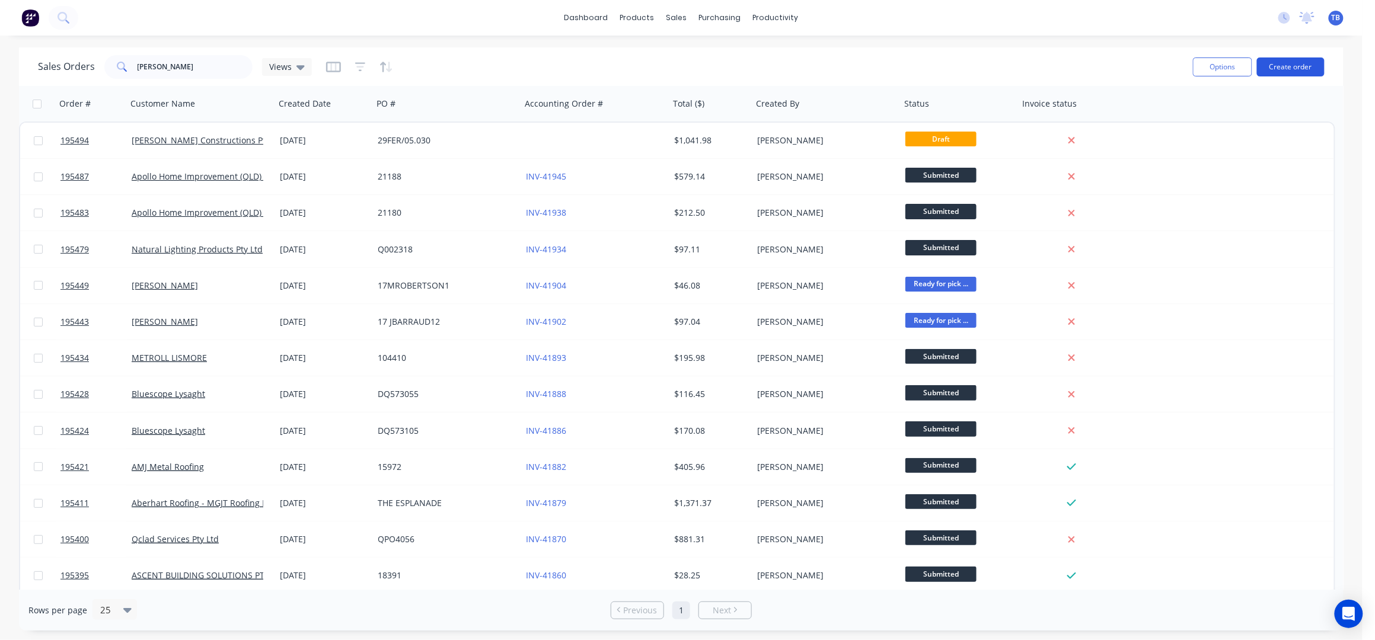
click at [1294, 74] on button "Create order" at bounding box center [1291, 67] width 68 height 19
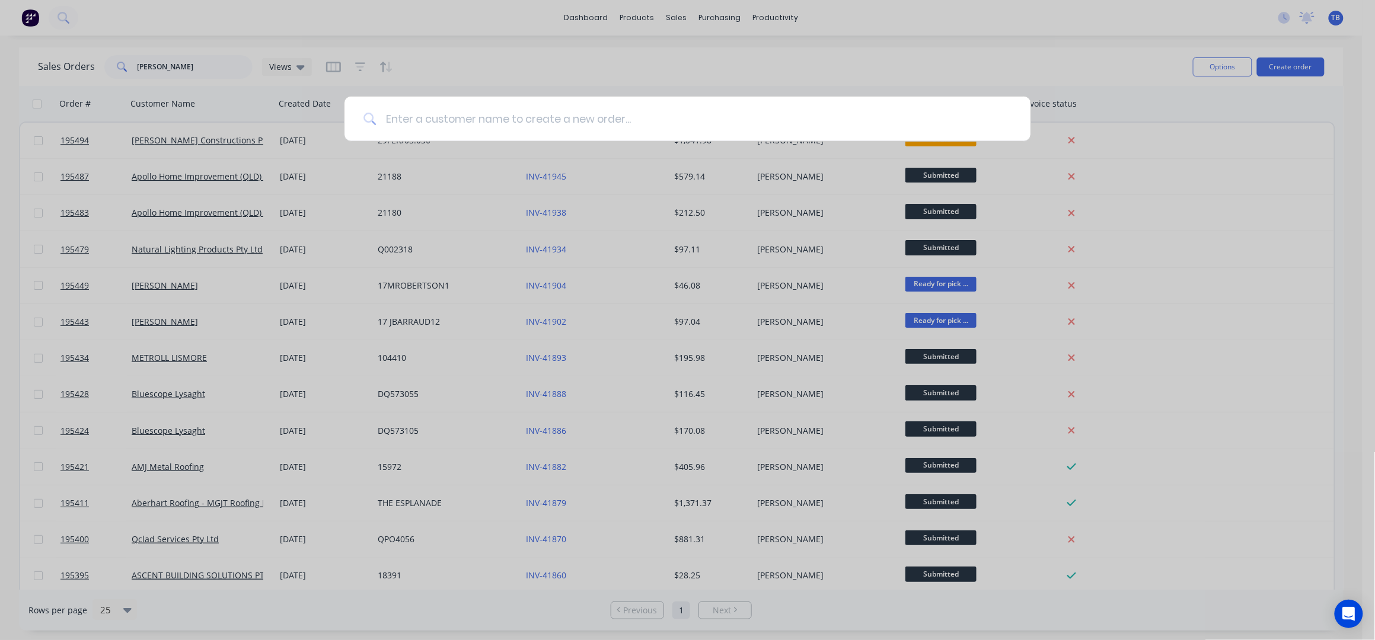
click at [556, 111] on input at bounding box center [693, 119] width 635 height 44
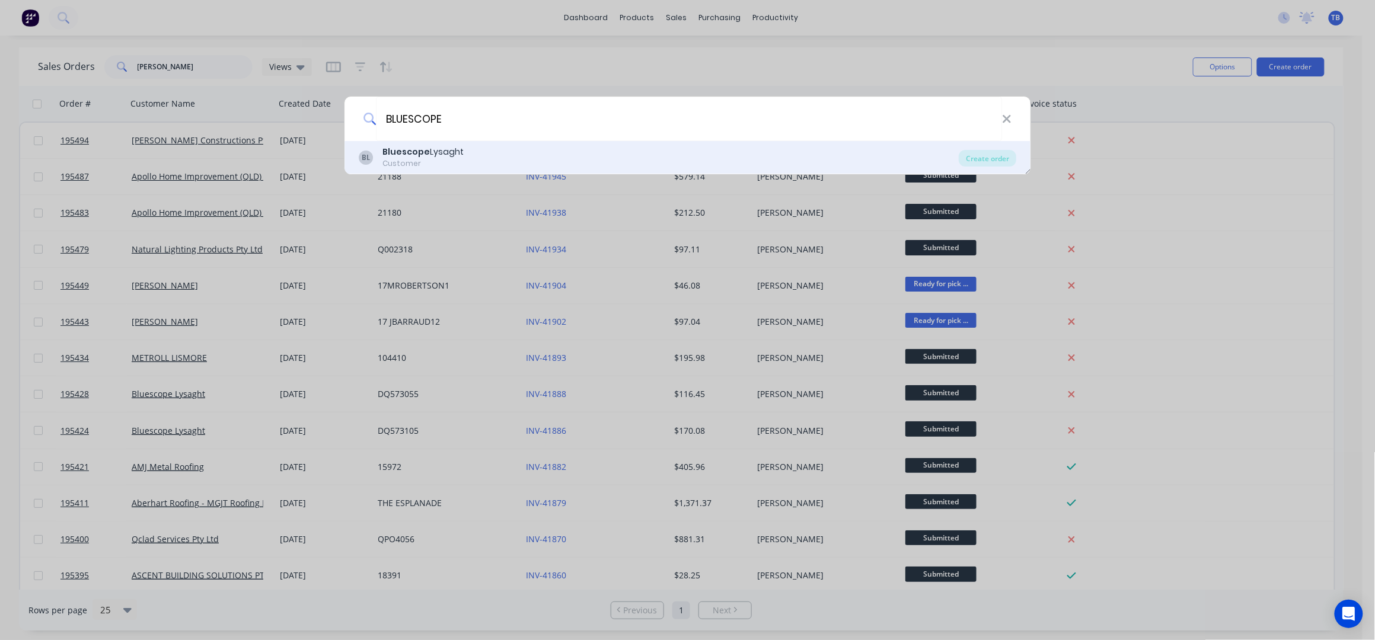
type input "BLUESCOPE"
click at [587, 155] on div "BL Bluescope Lysaght Customer" at bounding box center [659, 157] width 601 height 23
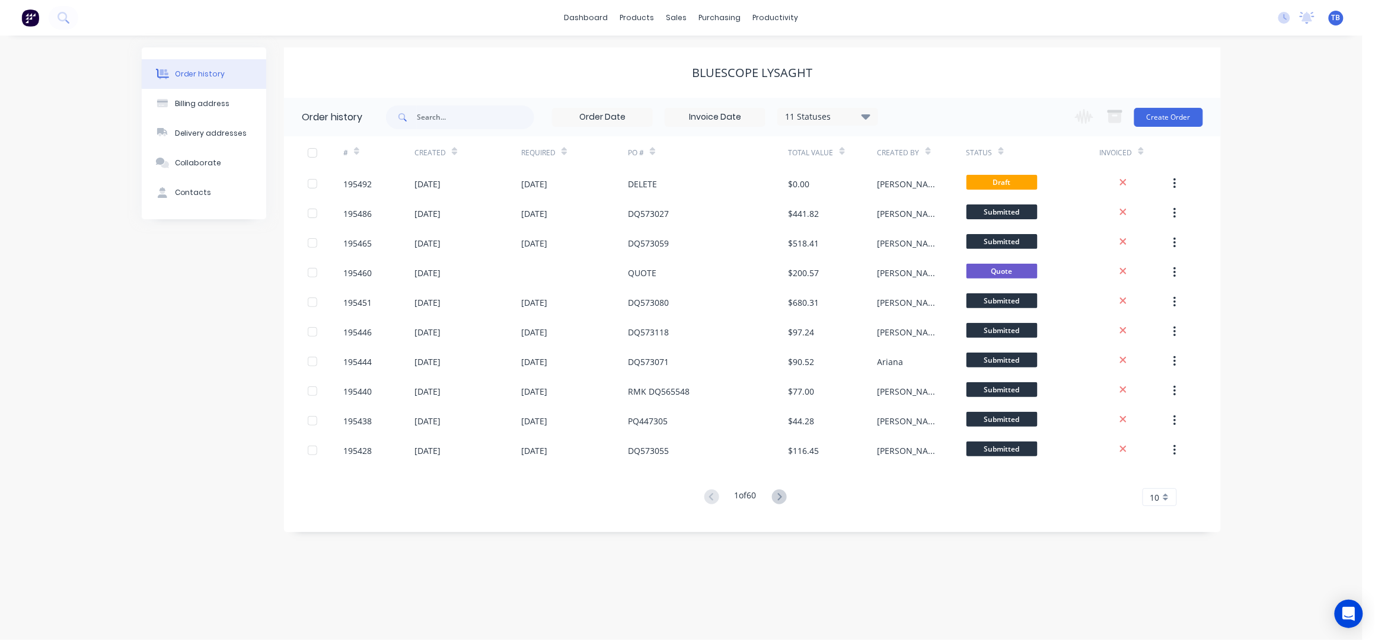
click at [847, 59] on div "Bluescope Lysaght" at bounding box center [752, 72] width 937 height 50
click at [1158, 116] on button "Create Order" at bounding box center [1168, 117] width 69 height 19
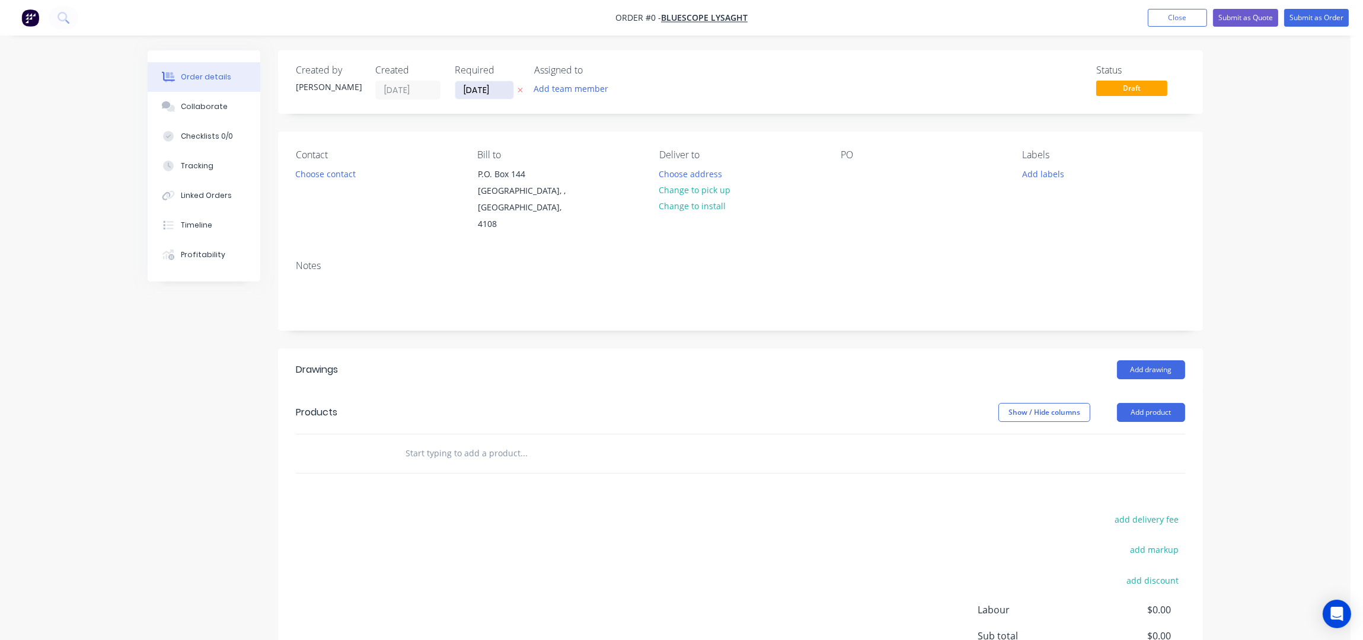
click at [467, 89] on input "[DATE]" at bounding box center [484, 90] width 58 height 18
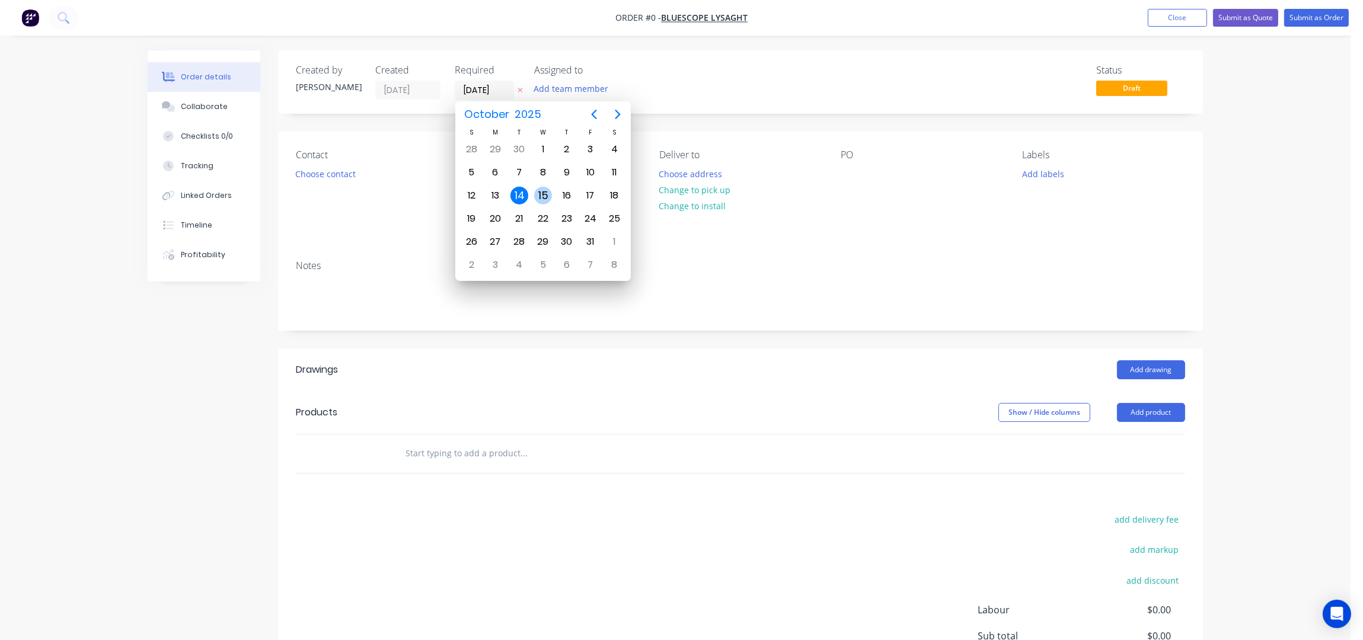
click at [539, 198] on div "15" at bounding box center [543, 196] width 18 height 18
type input "[DATE]"
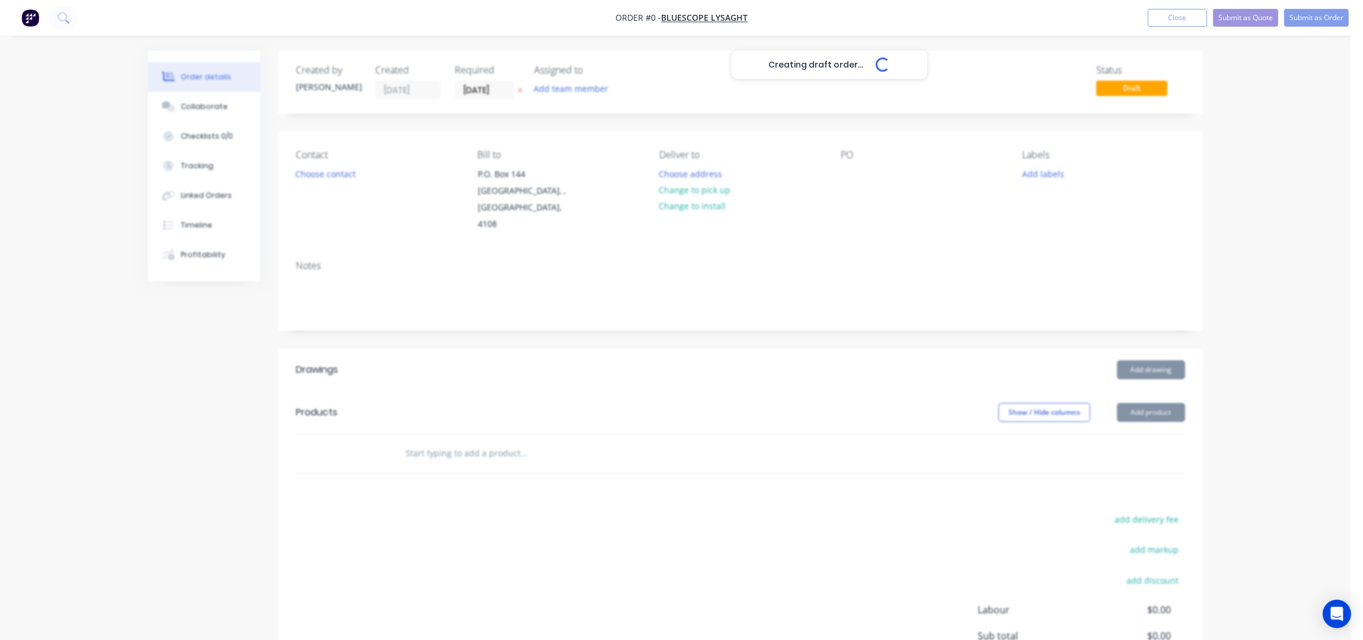
click at [318, 177] on div "Creating draft order... Loading..." at bounding box center [829, 370] width 1363 height 640
click at [325, 171] on button "Choose contact" at bounding box center [325, 173] width 73 height 16
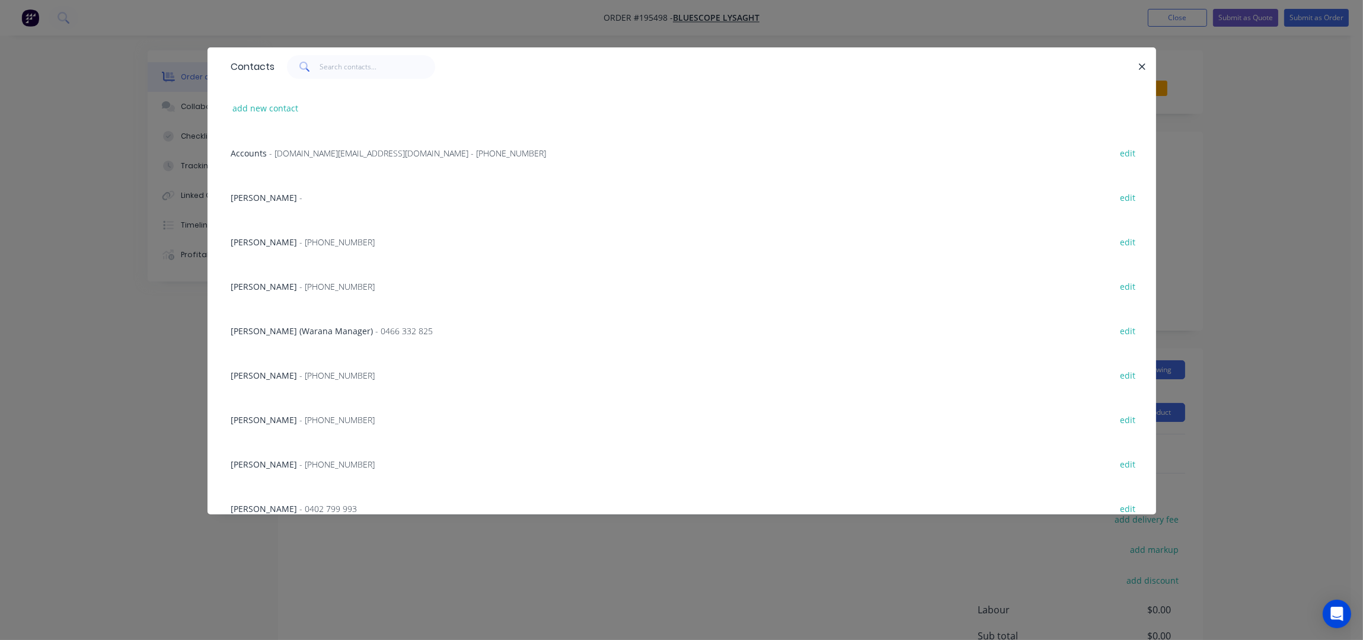
click at [306, 463] on span "- (07) 3365 7736" at bounding box center [337, 464] width 75 height 11
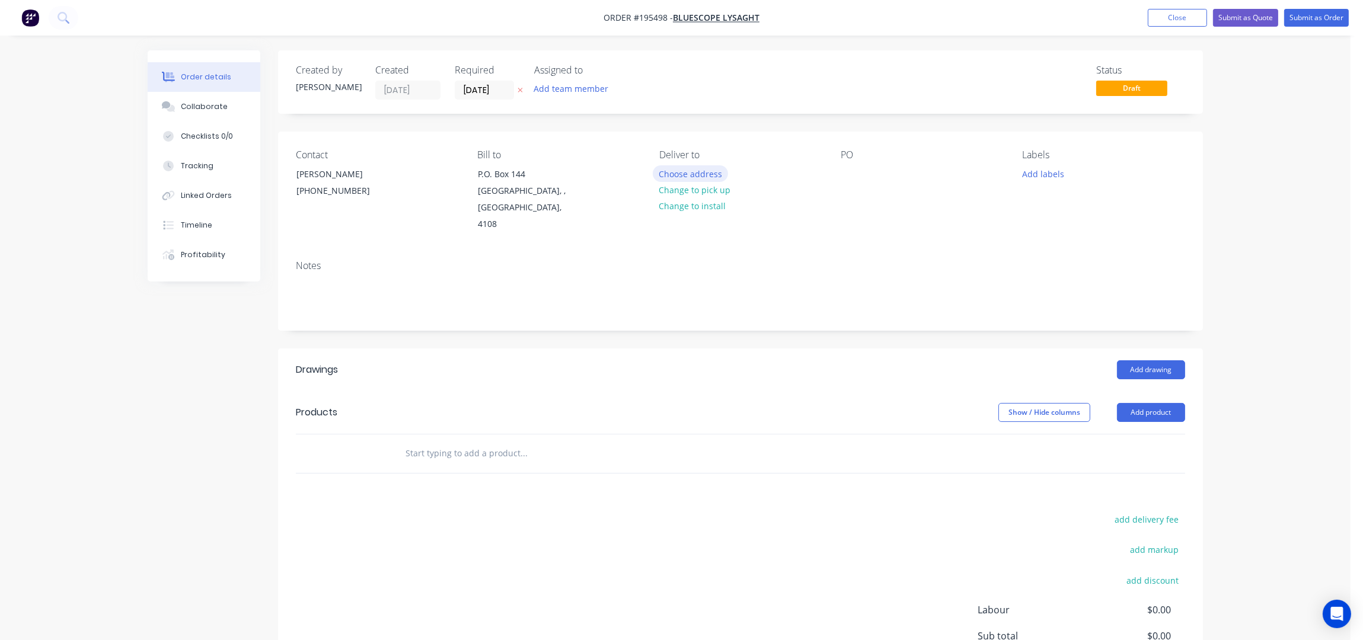
click at [707, 178] on button "Choose address" at bounding box center [691, 173] width 76 height 16
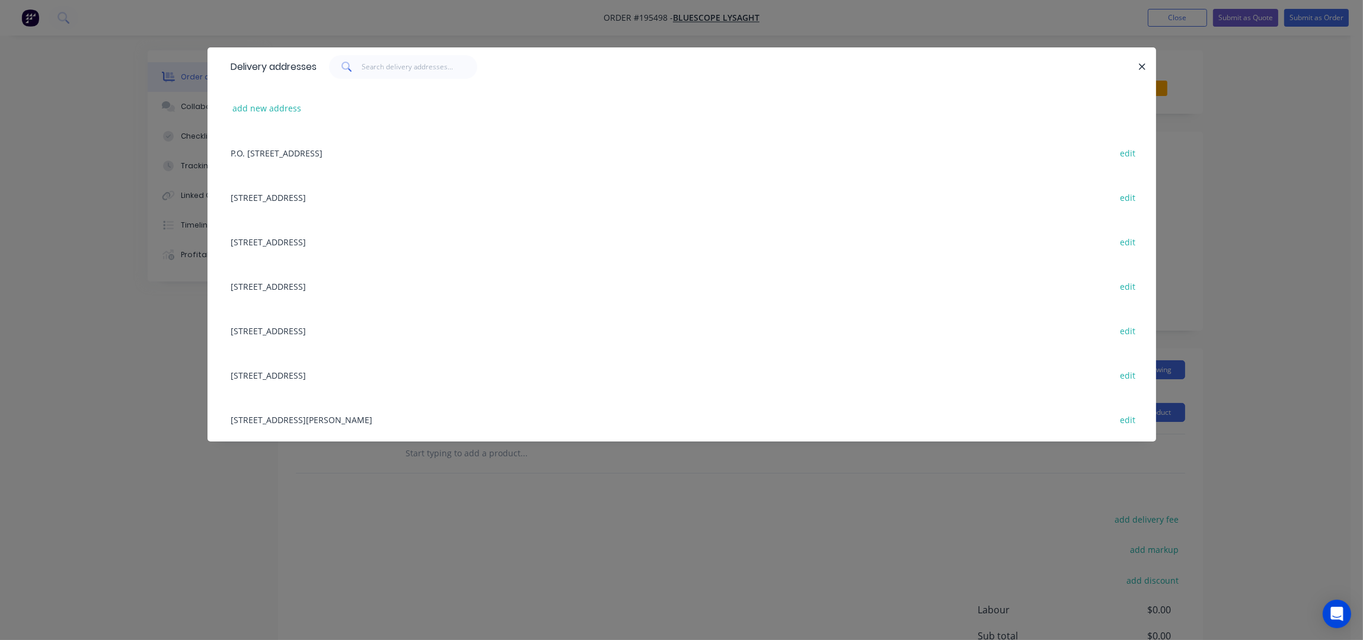
click at [325, 415] on div "UNIT 4, 125 KERRY RD, (STORE), ARCHERFIELD, Queensland, Australia, 4108 edit" at bounding box center [681, 419] width 913 height 44
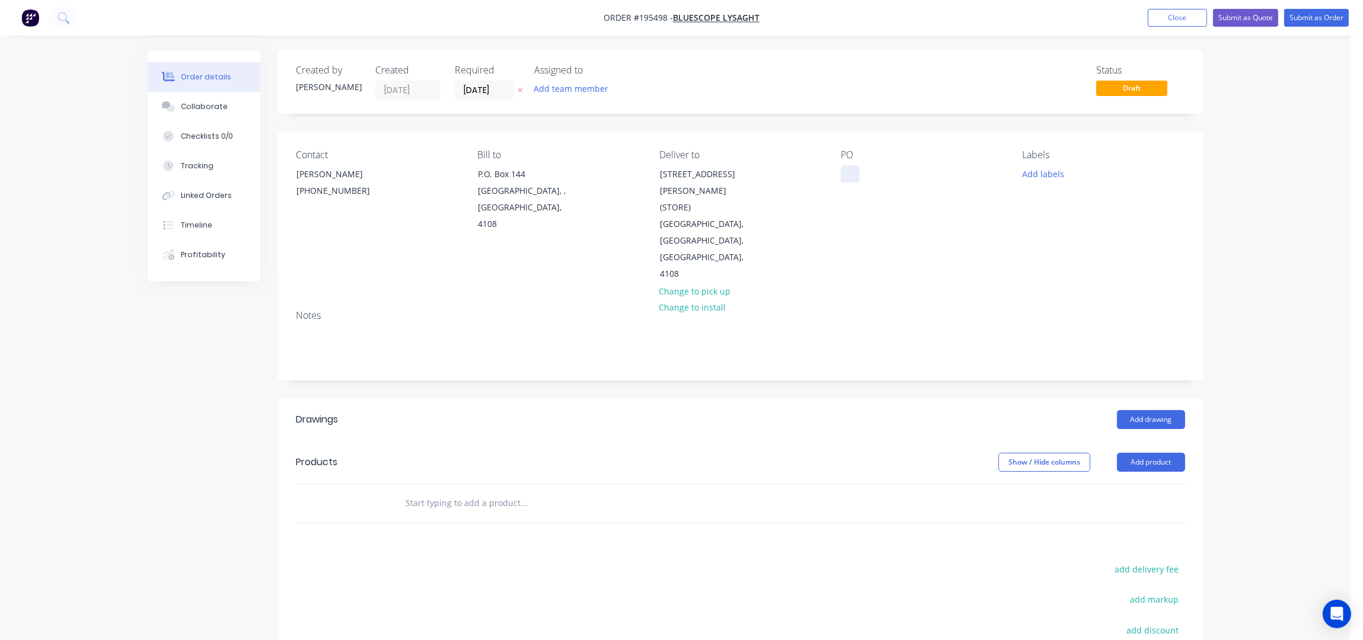
click at [851, 173] on div at bounding box center [850, 173] width 19 height 17
click at [1054, 174] on button "Add labels" at bounding box center [1042, 173] width 55 height 16
click at [1088, 256] on div "ACA Store" at bounding box center [1076, 256] width 44 height 13
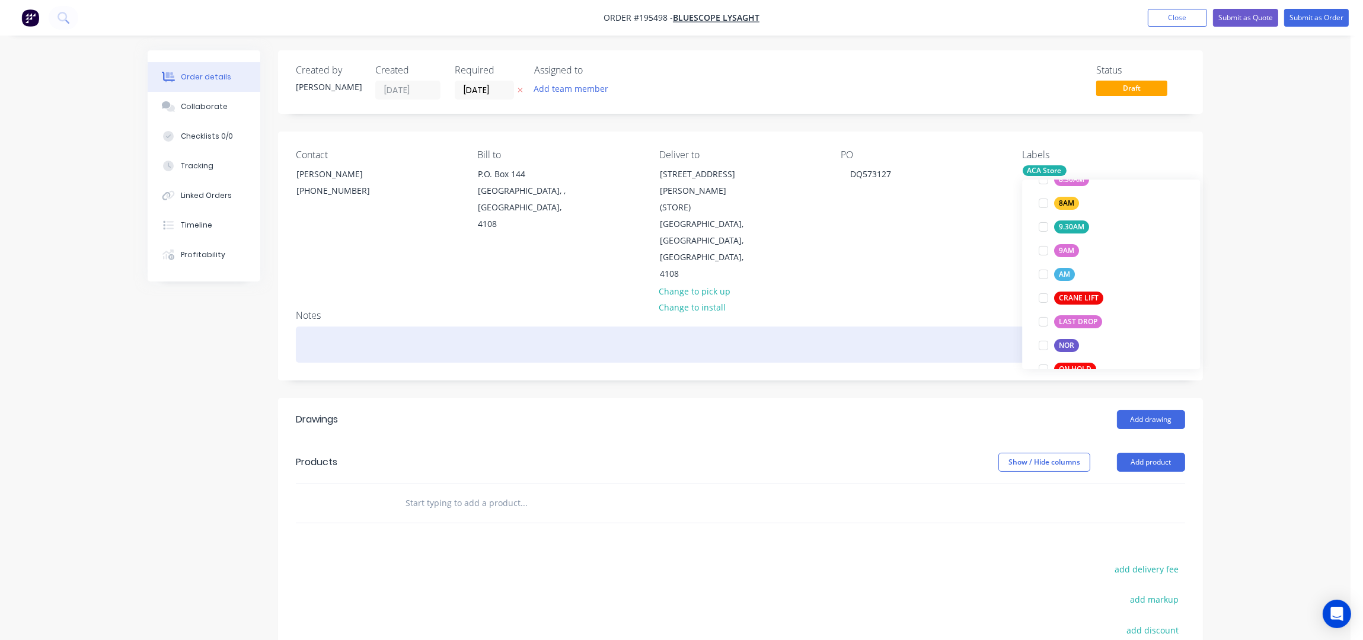
scroll to position [23, 0]
click at [915, 327] on div at bounding box center [740, 345] width 889 height 36
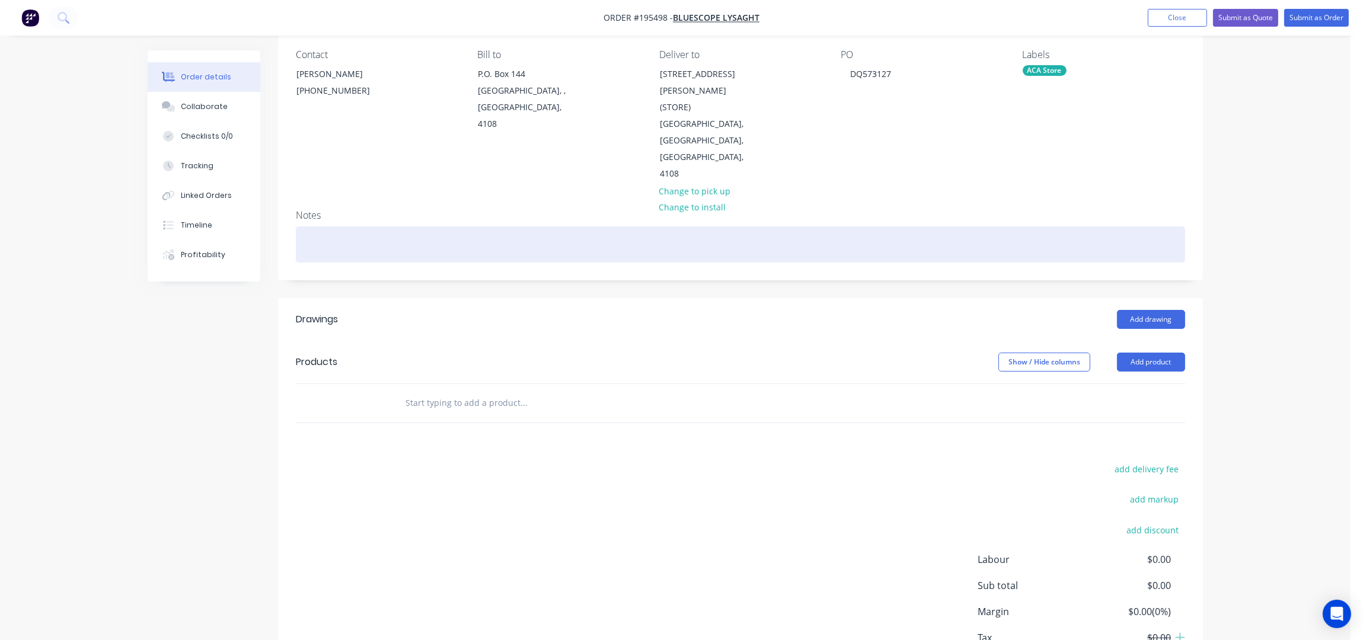
scroll to position [153, 0]
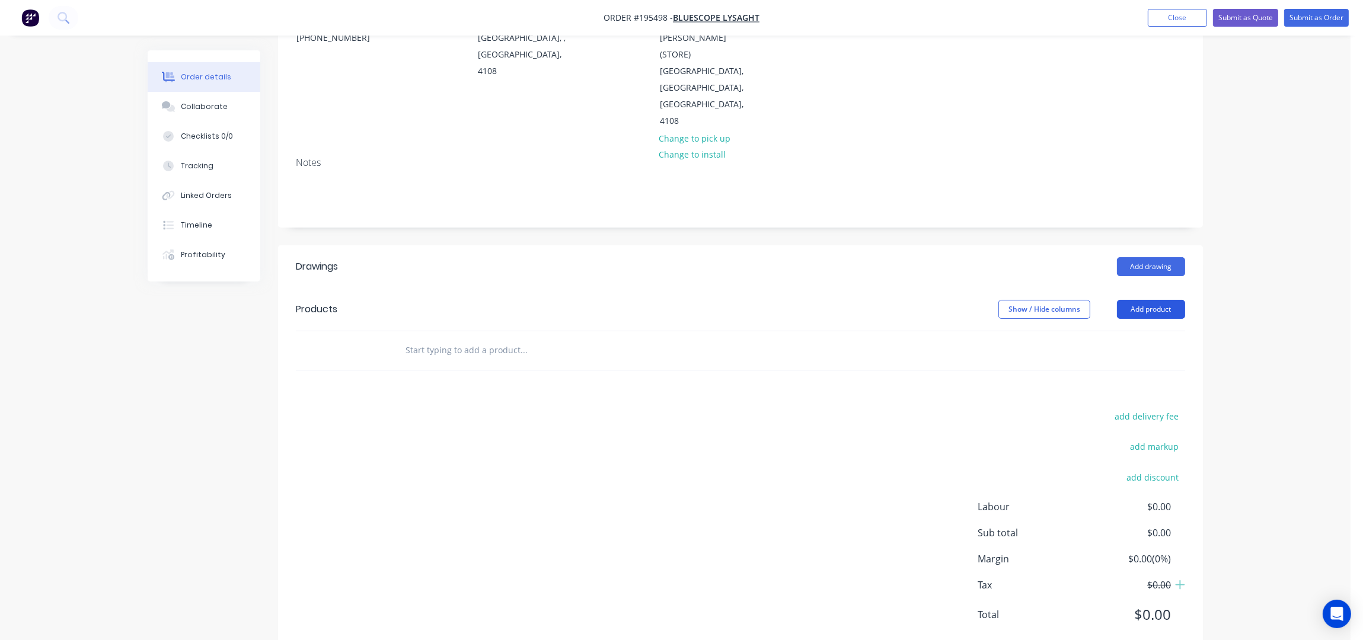
click at [1155, 300] on button "Add product" at bounding box center [1151, 309] width 68 height 19
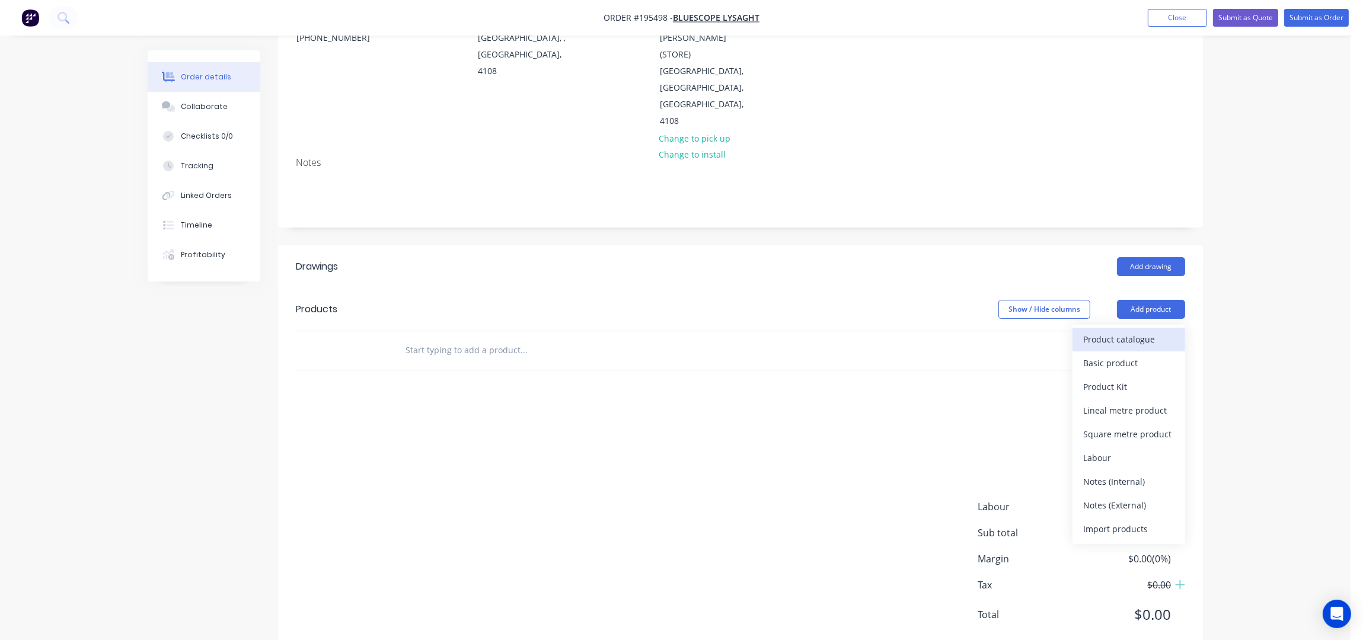
click at [1154, 328] on button "Product catalogue" at bounding box center [1128, 340] width 113 height 24
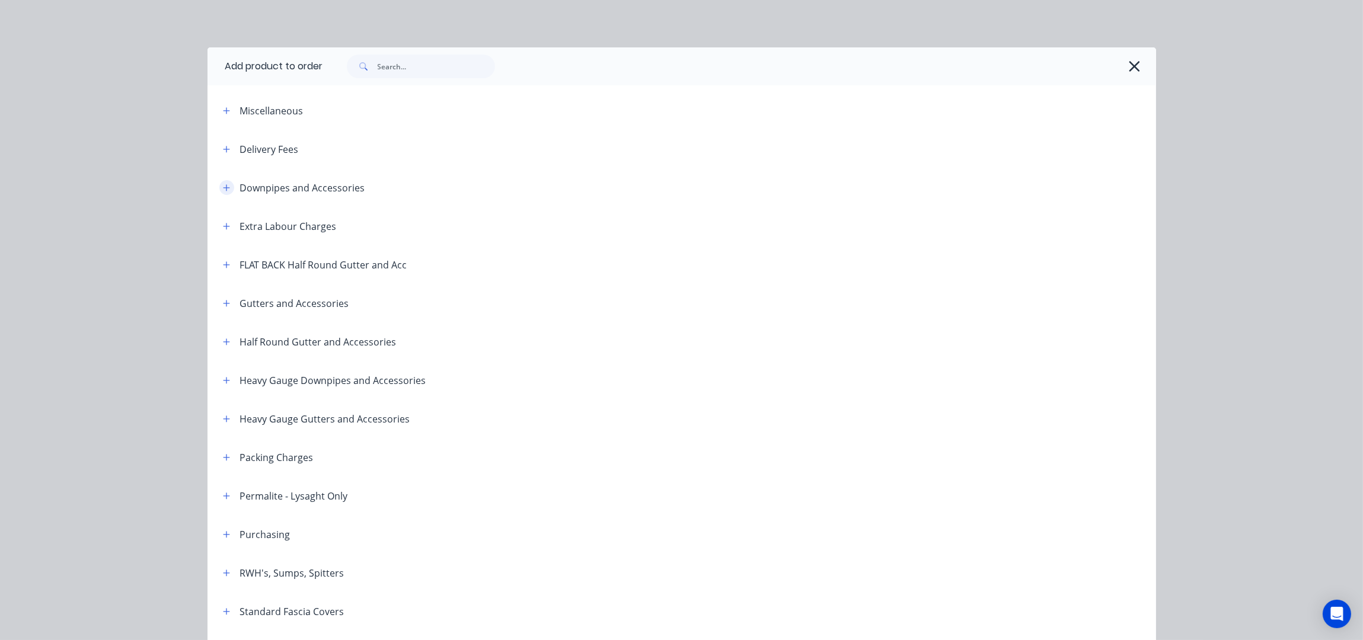
click at [225, 186] on button "button" at bounding box center [226, 187] width 15 height 15
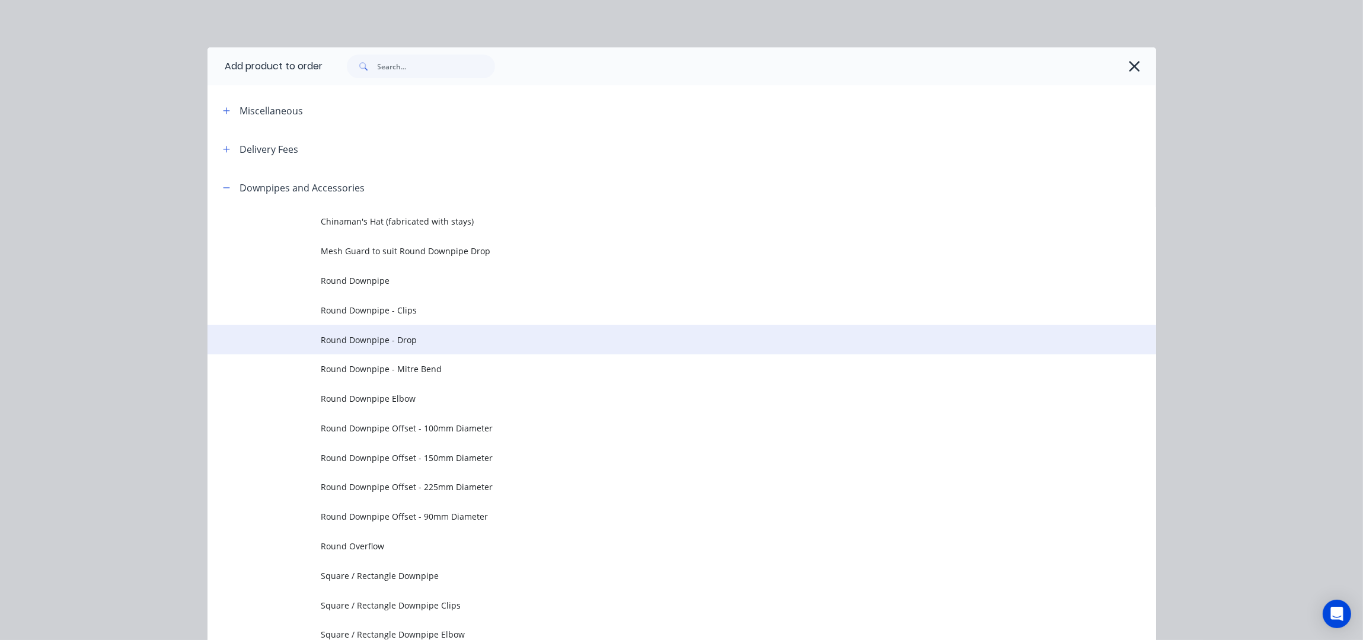
click at [419, 334] on span "Round Downpipe - Drop" at bounding box center [655, 340] width 668 height 12
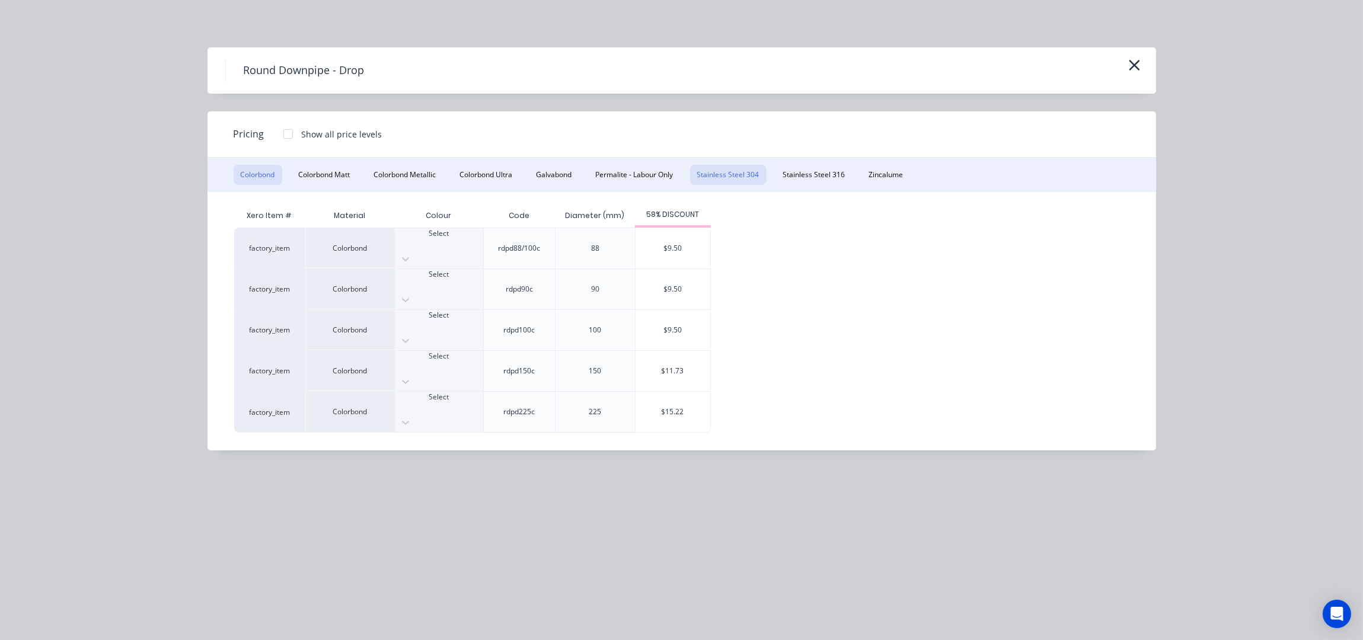
drag, startPoint x: 733, startPoint y: 177, endPoint x: 728, endPoint y: 183, distance: 7.6
click at [733, 176] on button "Stainless Steel 304" at bounding box center [728, 175] width 76 height 20
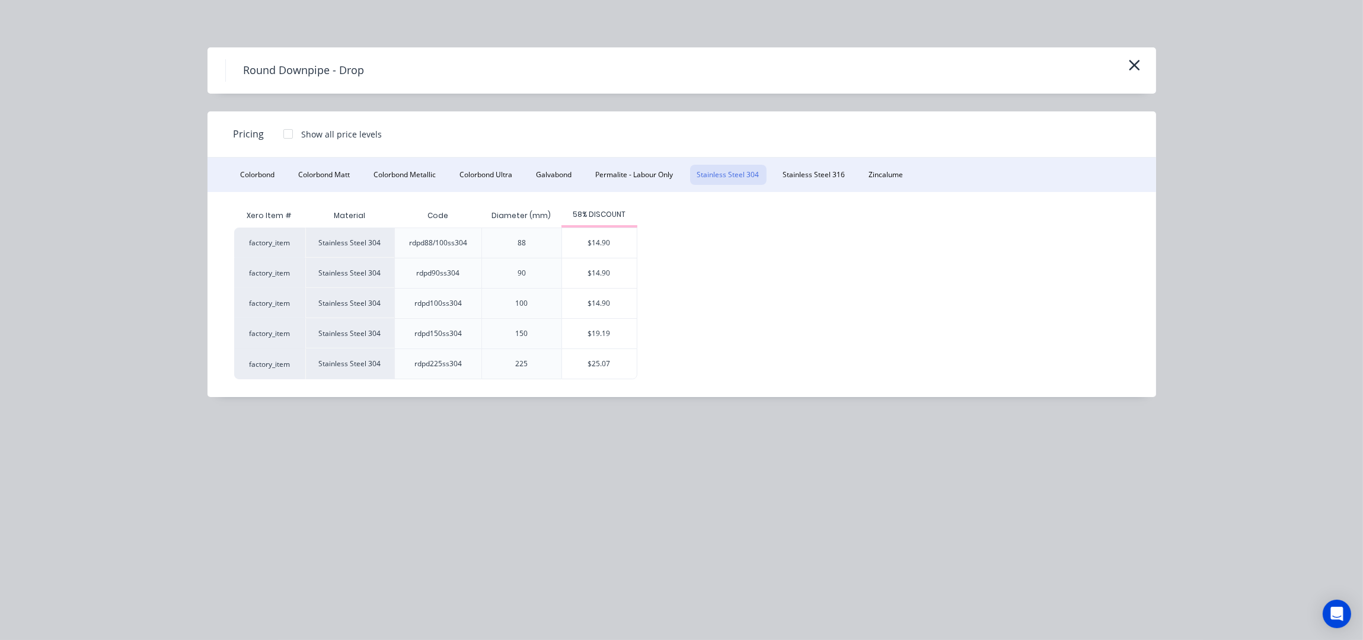
click at [101, 143] on div "Round Downpipe - Drop Pricing Show all price levels Colorbond Colorbond Matt Co…" at bounding box center [681, 320] width 1363 height 640
click at [602, 272] on div "$14.90" at bounding box center [599, 273] width 75 height 30
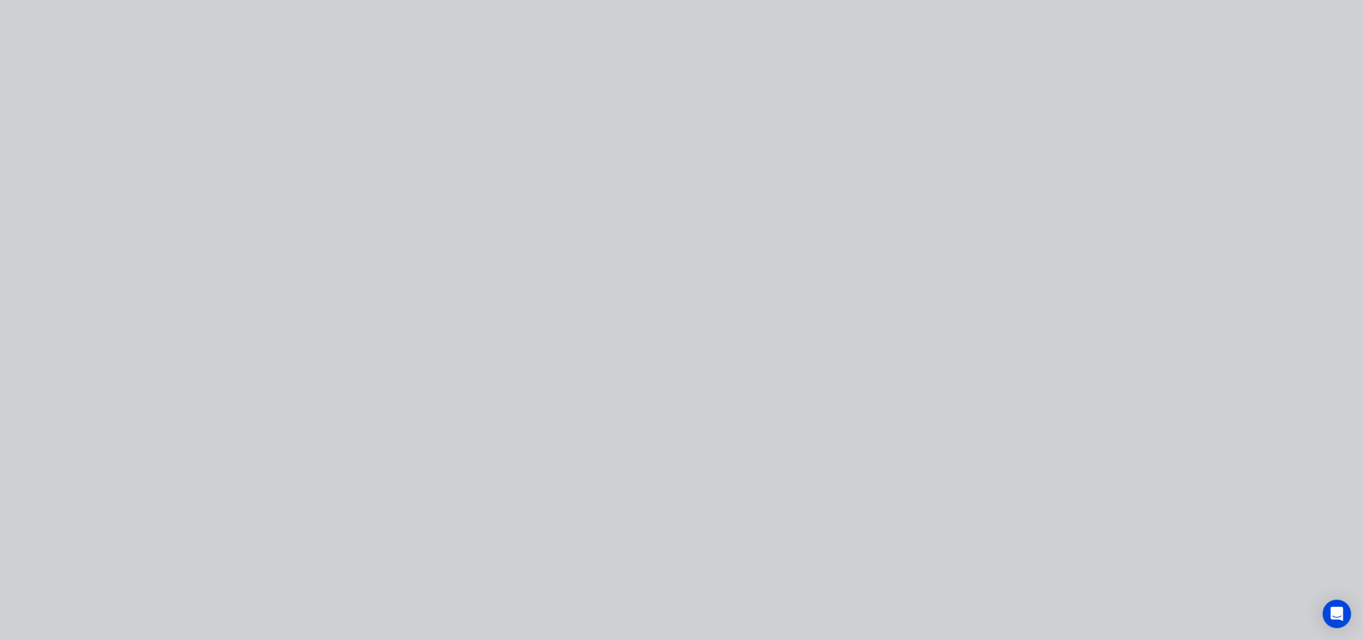
type input "$14.90"
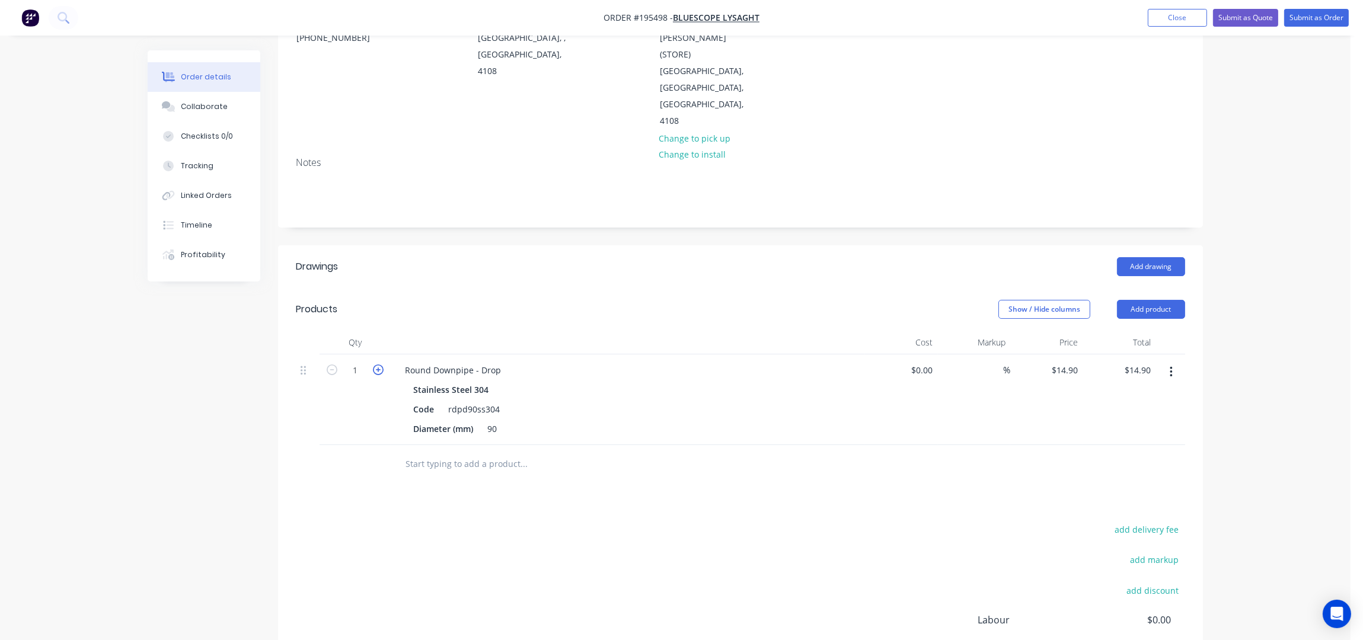
click at [378, 365] on icon "button" at bounding box center [378, 370] width 11 height 11
type input "2"
type input "$29.80"
click at [378, 365] on icon "button" at bounding box center [378, 370] width 11 height 11
type input "3"
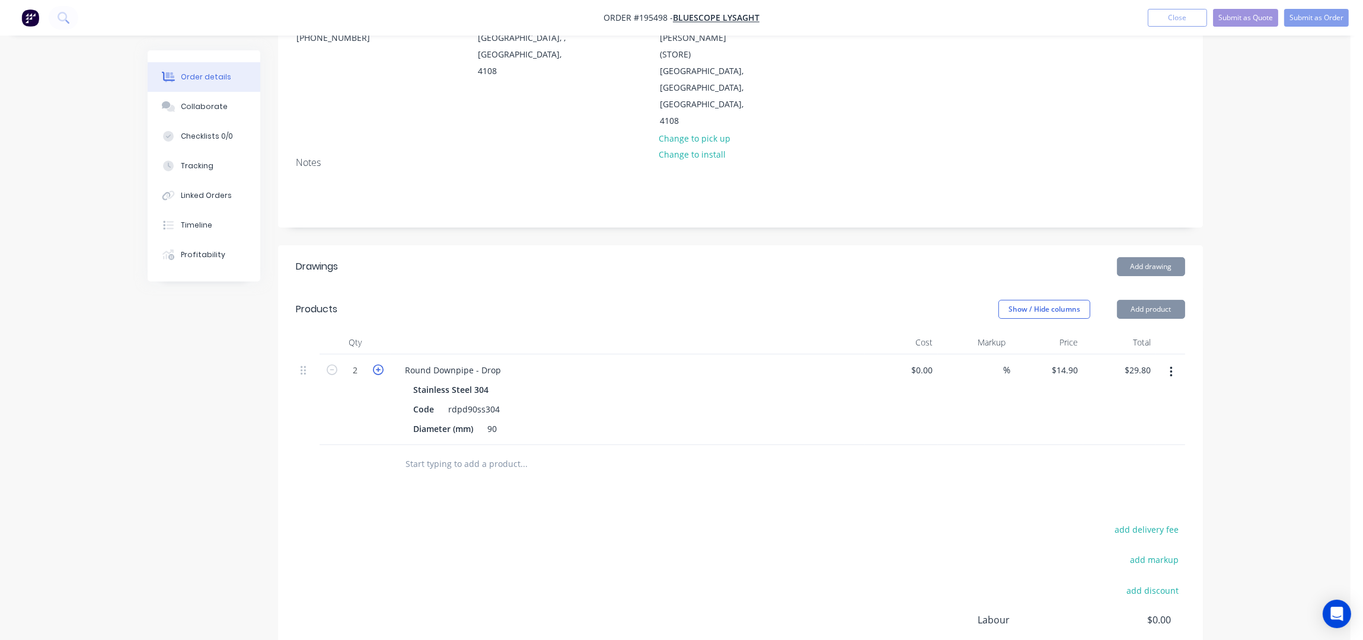
type input "$44.70"
click at [477, 246] on header "Drawings Add drawing" at bounding box center [740, 266] width 925 height 43
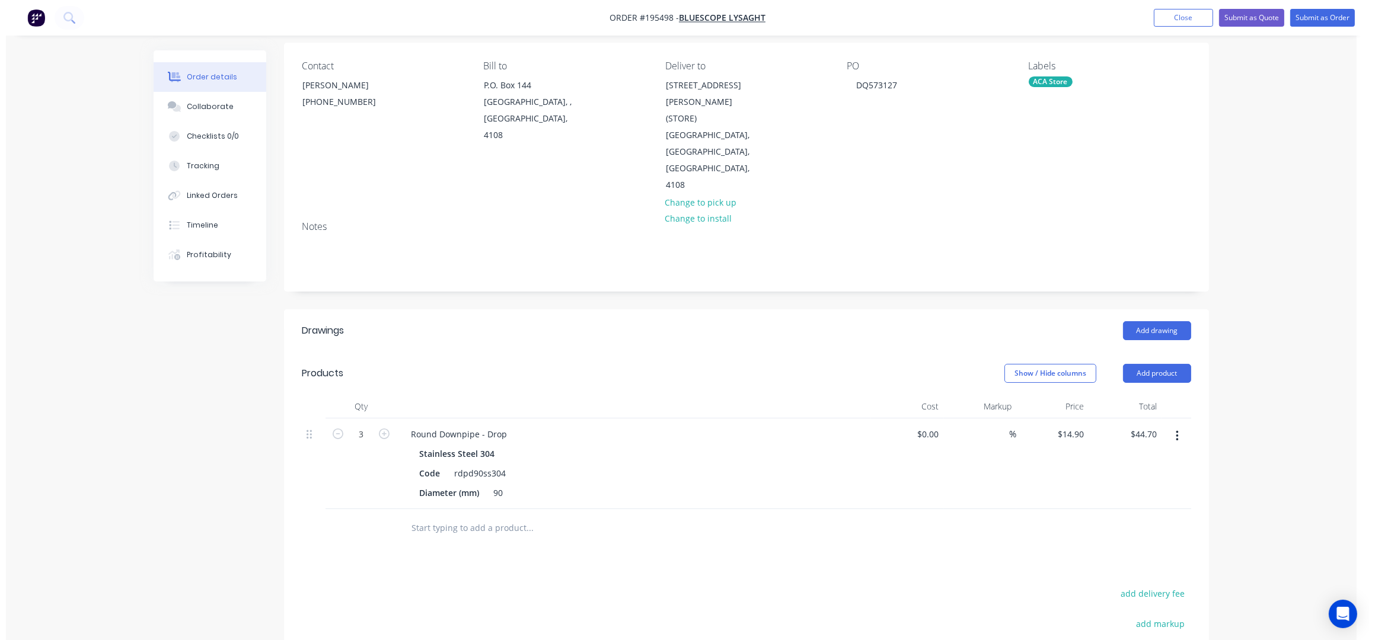
scroll to position [0, 0]
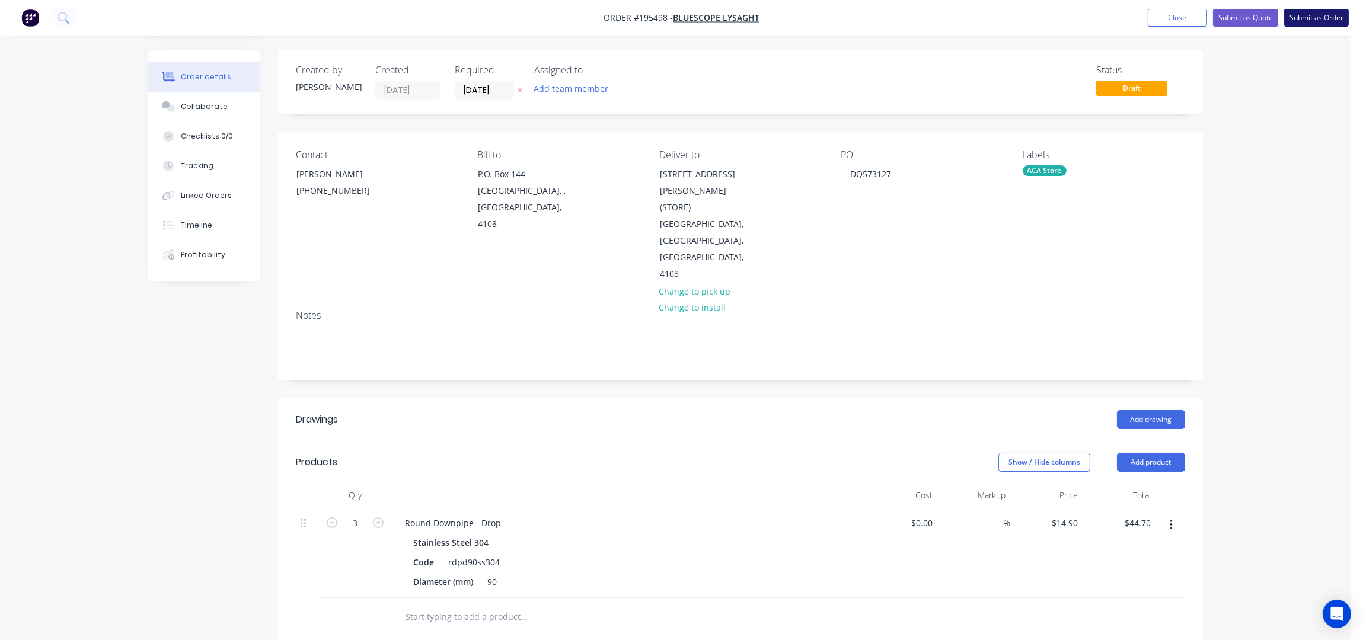
click at [1301, 16] on button "Submit as Order" at bounding box center [1316, 18] width 65 height 18
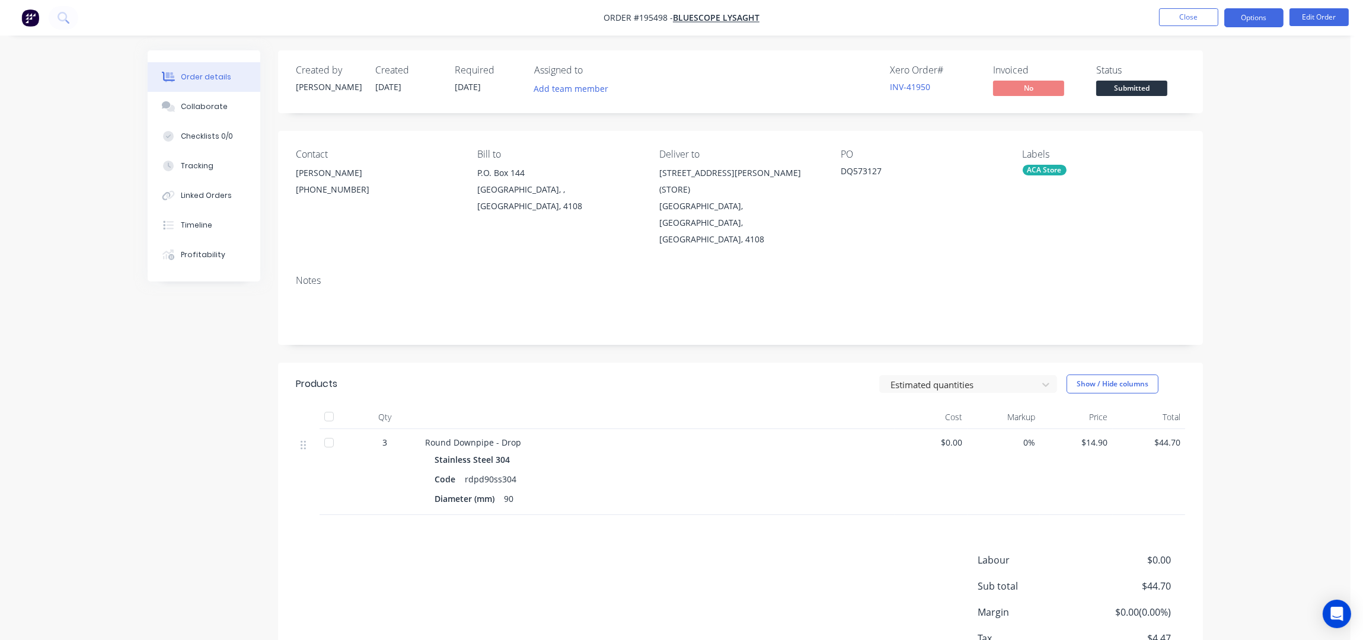
click at [1236, 12] on button "Options" at bounding box center [1253, 17] width 59 height 19
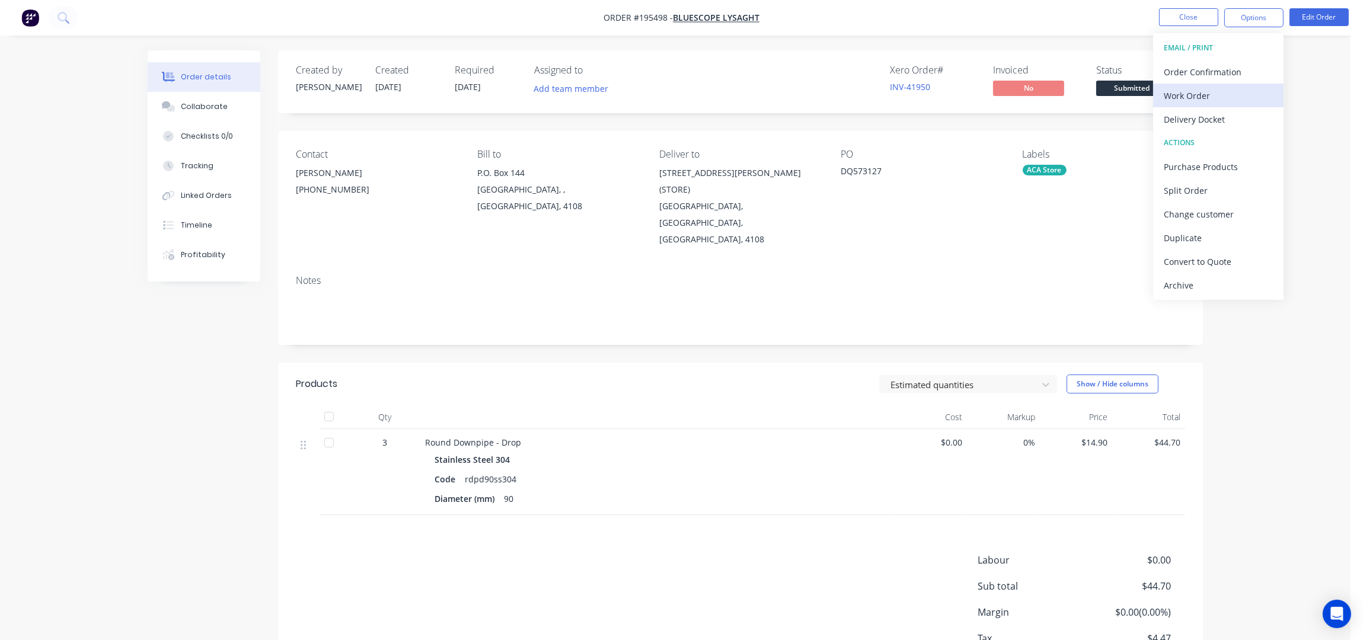
click at [1202, 99] on div "Work Order" at bounding box center [1218, 95] width 109 height 17
click at [1202, 113] on div "Without pricing" at bounding box center [1218, 119] width 109 height 17
click at [1173, 15] on button "Close" at bounding box center [1188, 17] width 59 height 18
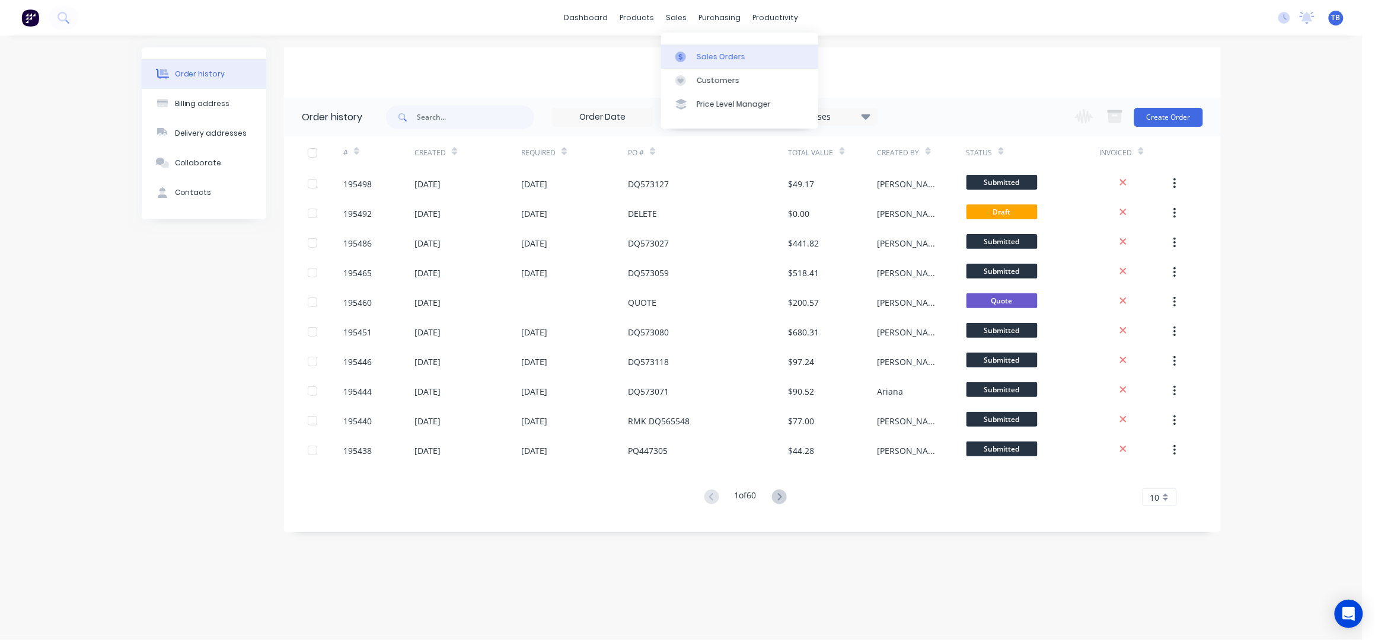
click at [717, 49] on link "Sales Orders" at bounding box center [739, 56] width 157 height 24
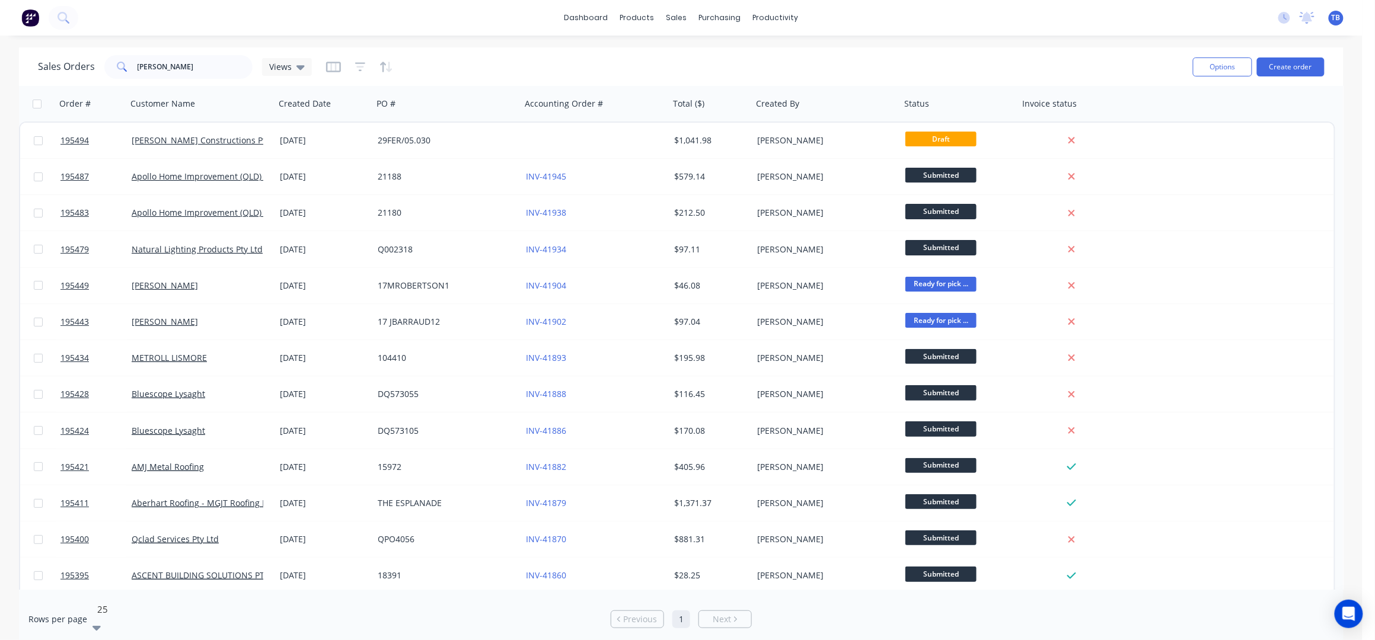
click at [101, 621] on div at bounding box center [96, 628] width 8 height 14
click at [106, 640] on div "10" at bounding box center [681, 646] width 1362 height 12
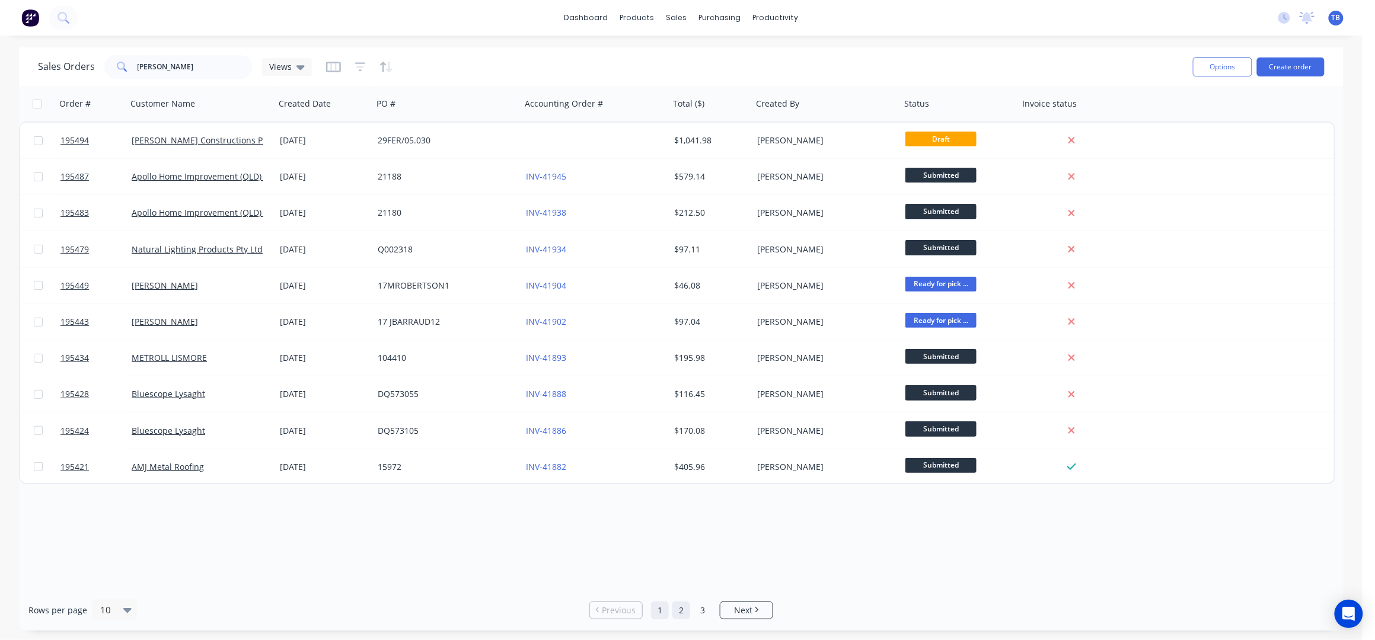
click at [681, 607] on link "2" at bounding box center [681, 611] width 18 height 18
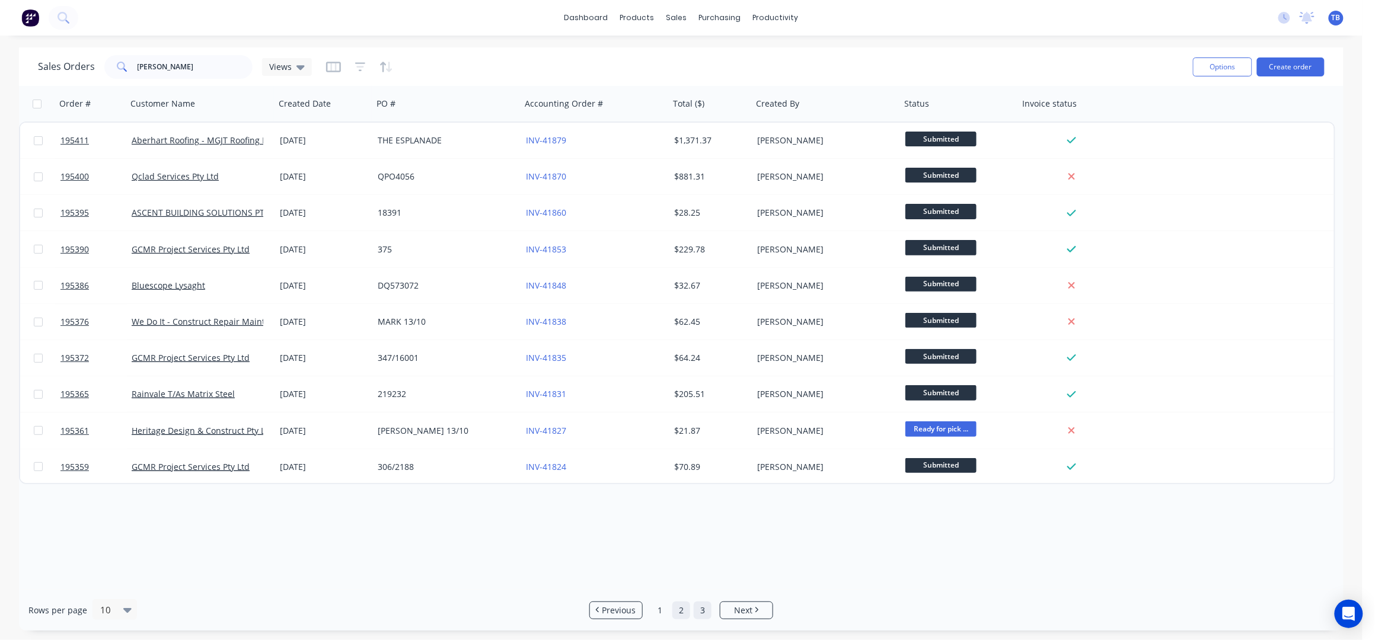
click at [702, 609] on link "3" at bounding box center [703, 611] width 18 height 18
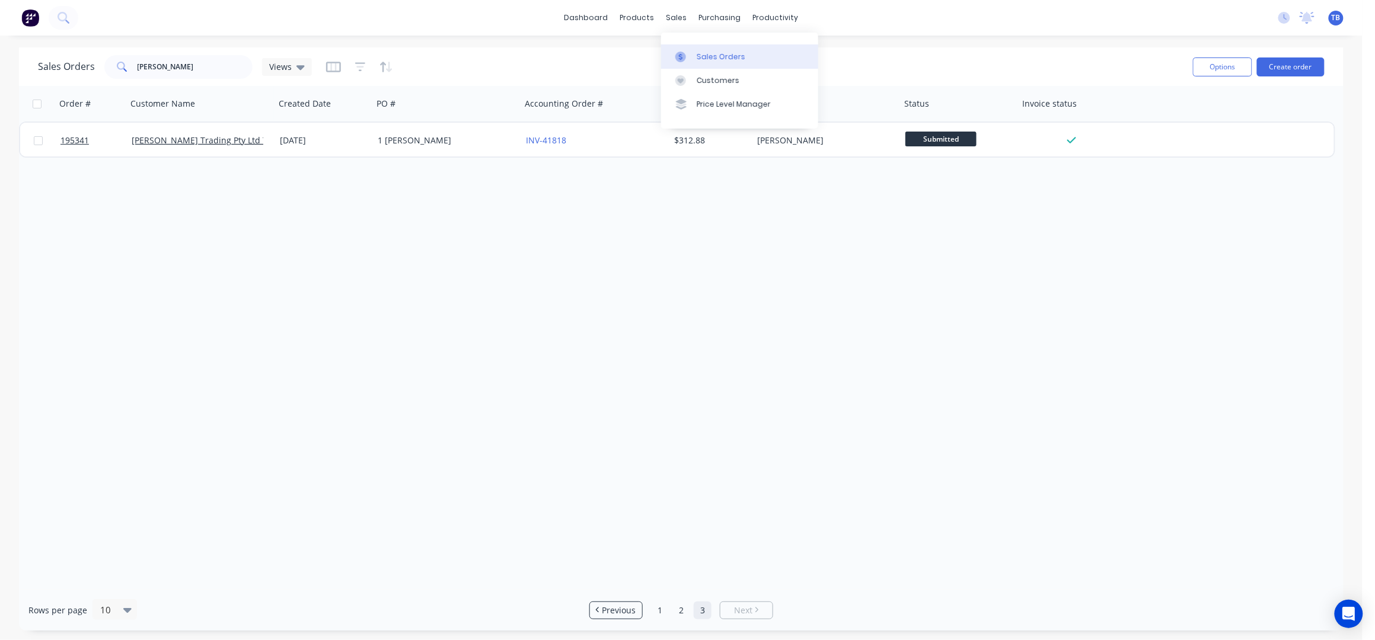
click at [713, 53] on div "Sales Orders" at bounding box center [721, 57] width 49 height 11
drag, startPoint x: 201, startPoint y: 62, endPoint x: 58, endPoint y: 67, distance: 143.6
click at [59, 66] on div "Sales Orders TABITHA Views" at bounding box center [175, 67] width 274 height 24
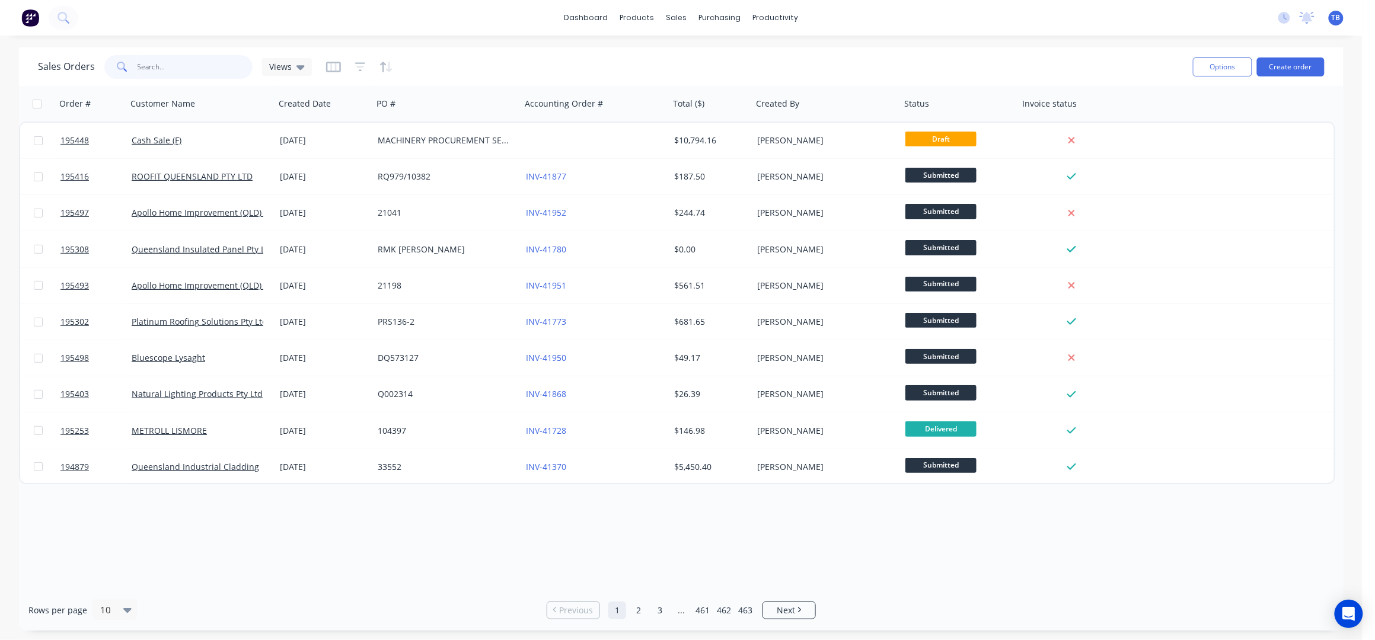
click at [173, 71] on input "text" at bounding box center [196, 67] width 116 height 24
click at [156, 61] on input "text" at bounding box center [196, 67] width 116 height 24
click at [729, 58] on div "Sales Orders" at bounding box center [721, 57] width 49 height 11
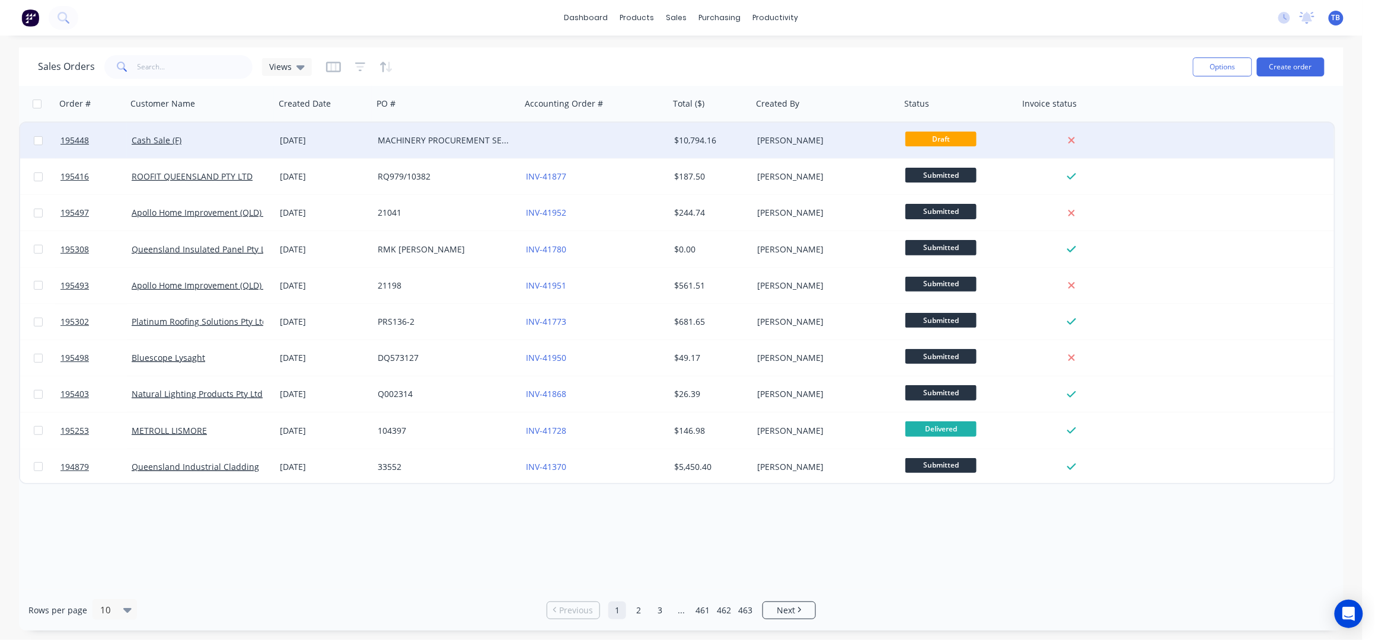
click at [353, 147] on div "[DATE]" at bounding box center [324, 141] width 98 height 36
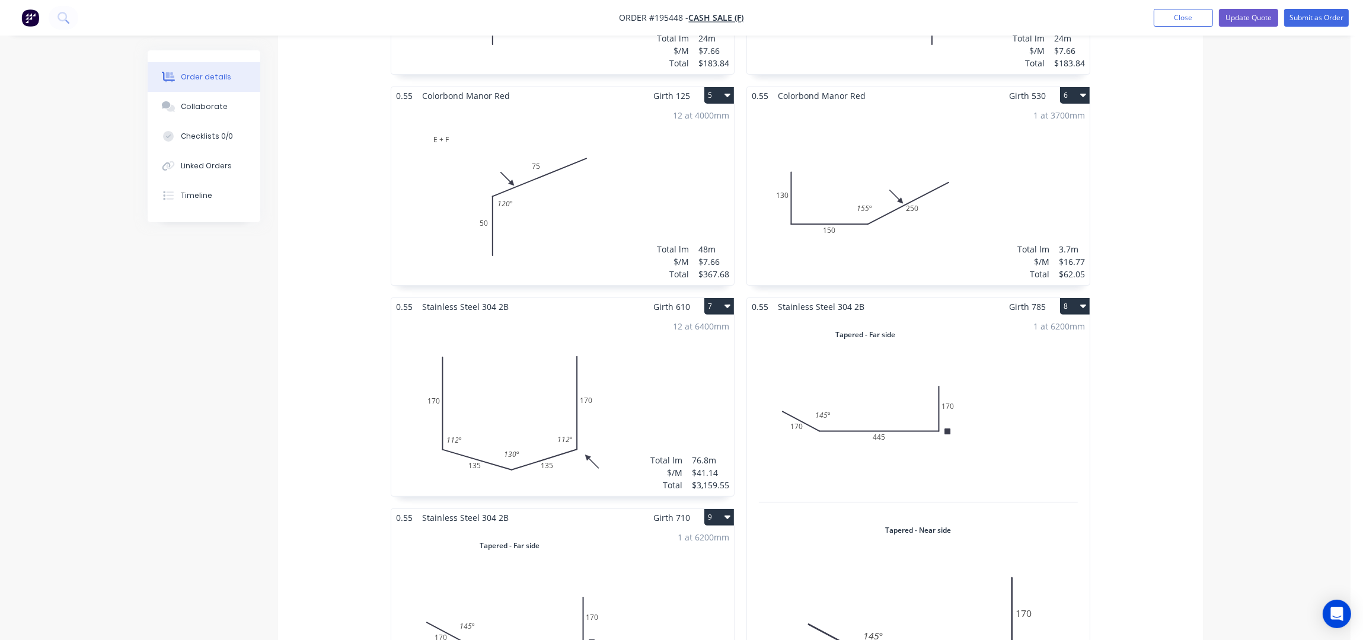
scroll to position [711, 0]
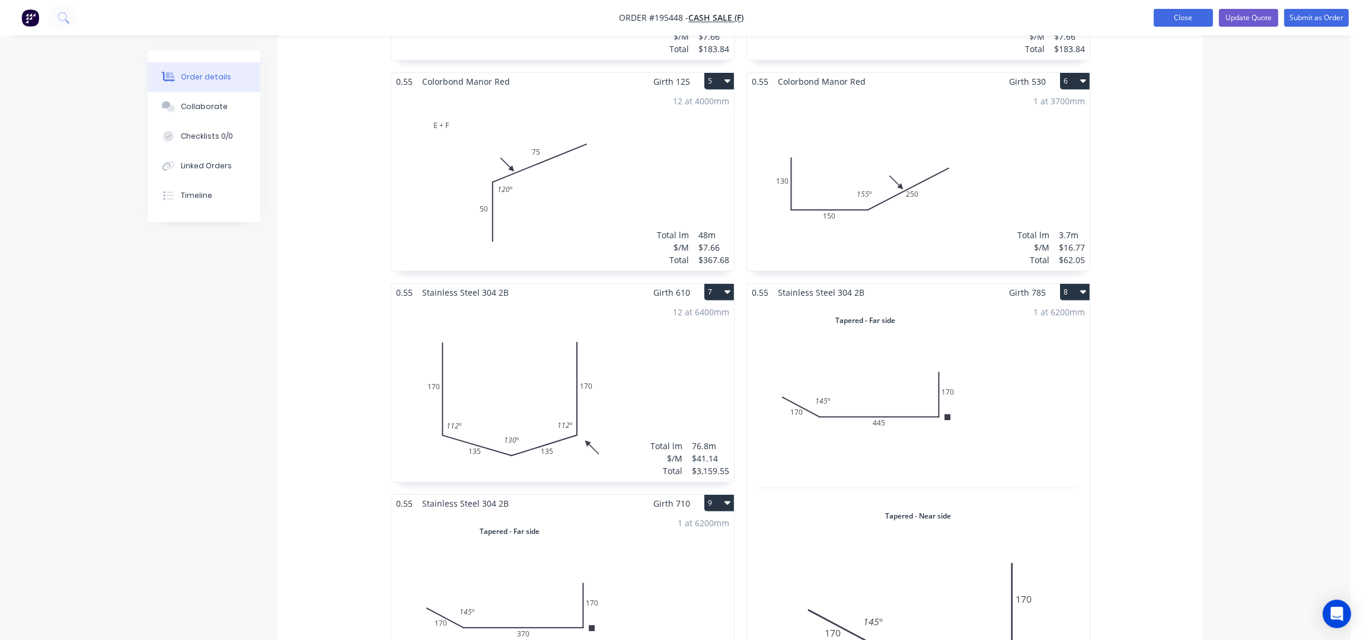
click at [1164, 18] on button "Close" at bounding box center [1183, 18] width 59 height 18
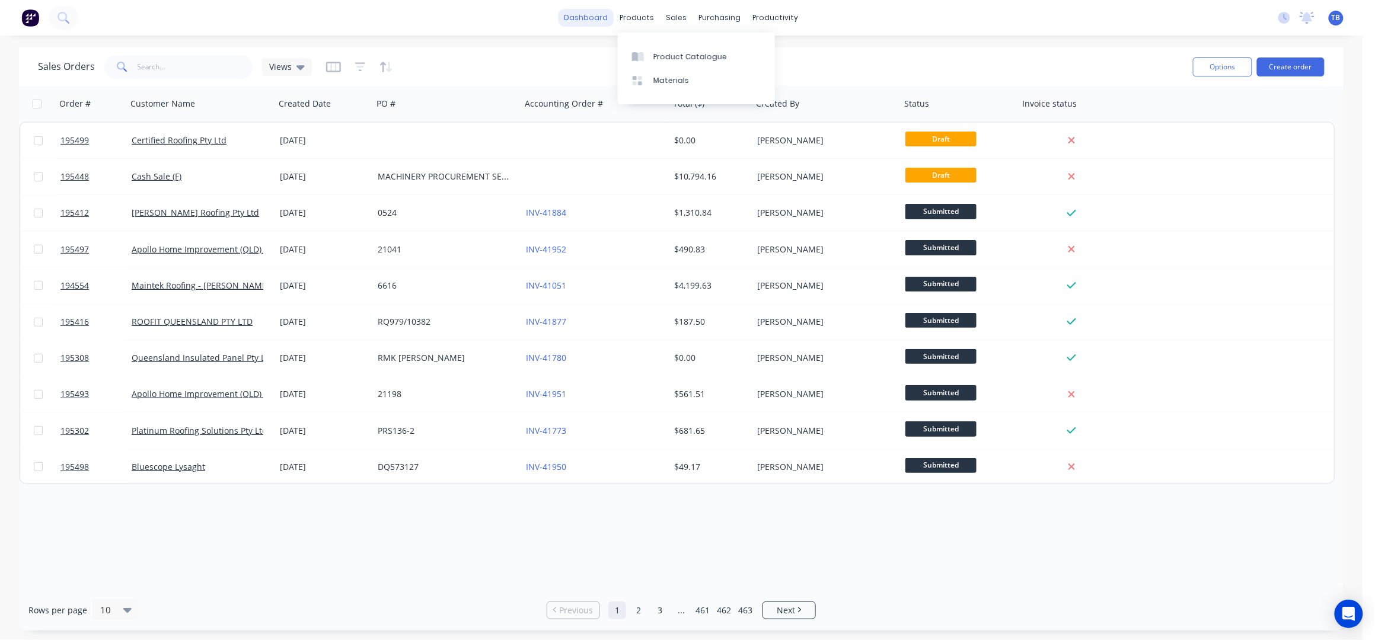
click at [611, 16] on link "dashboard" at bounding box center [586, 18] width 56 height 18
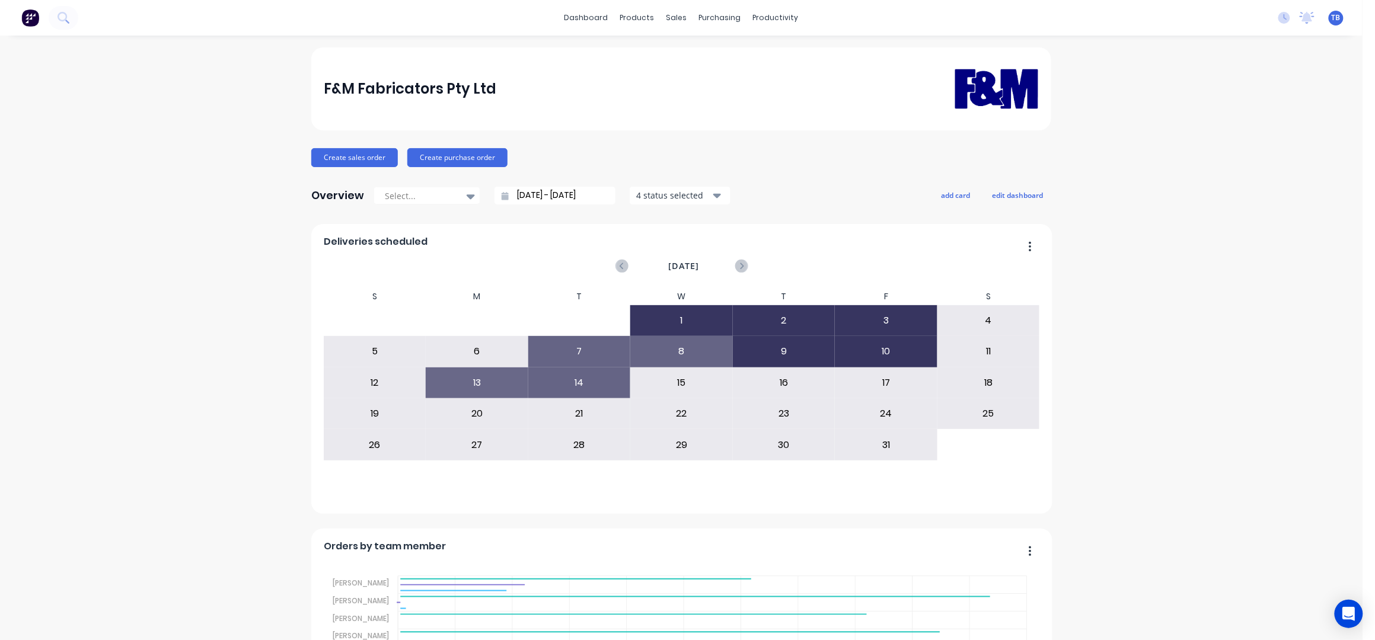
scroll to position [158, 0]
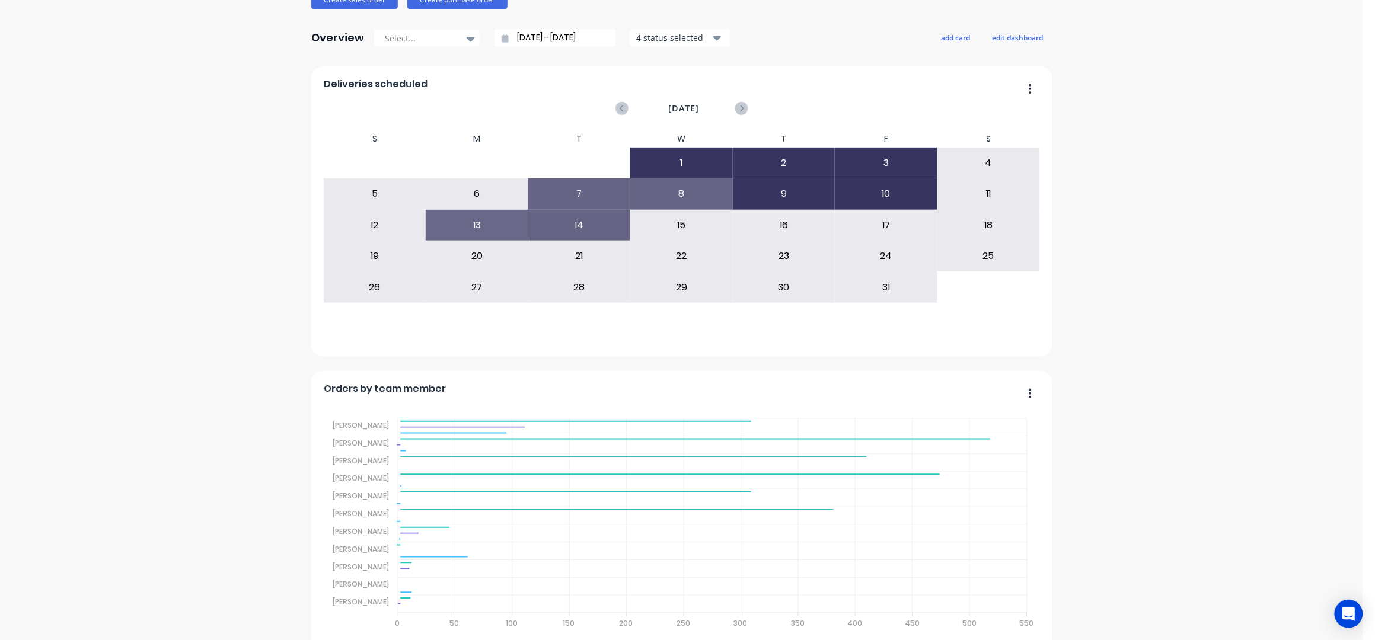
click at [1074, 320] on div "F&M Fabricators Pty Ltd Create sales order Create purchase order Overview Selec…" at bounding box center [681, 580] width 1362 height 1381
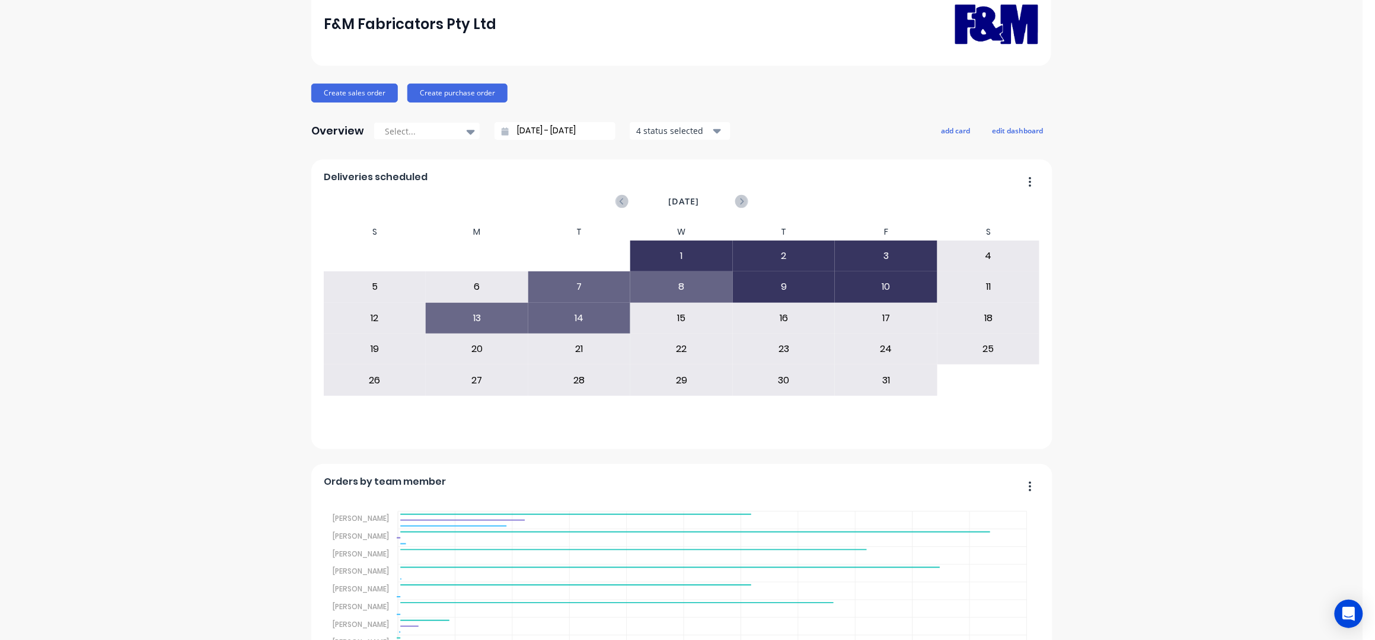
scroll to position [0, 0]
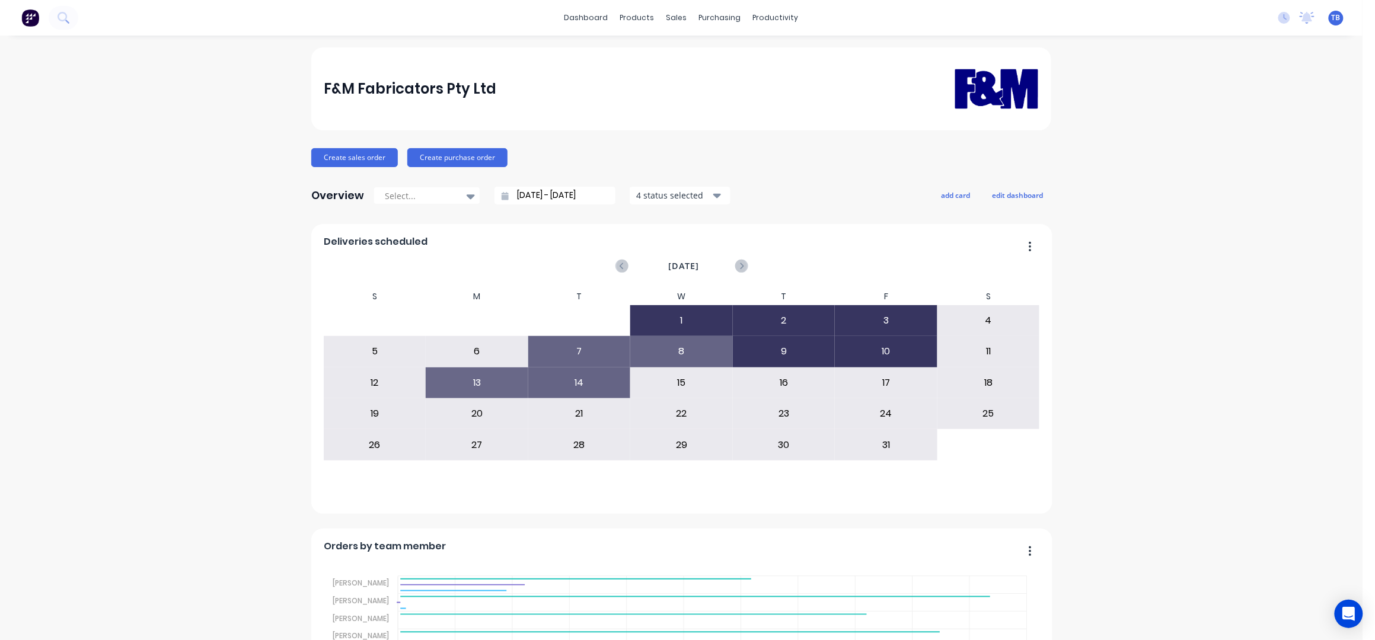
click at [521, 192] on input "[DATE] - [DATE]" at bounding box center [560, 196] width 102 height 18
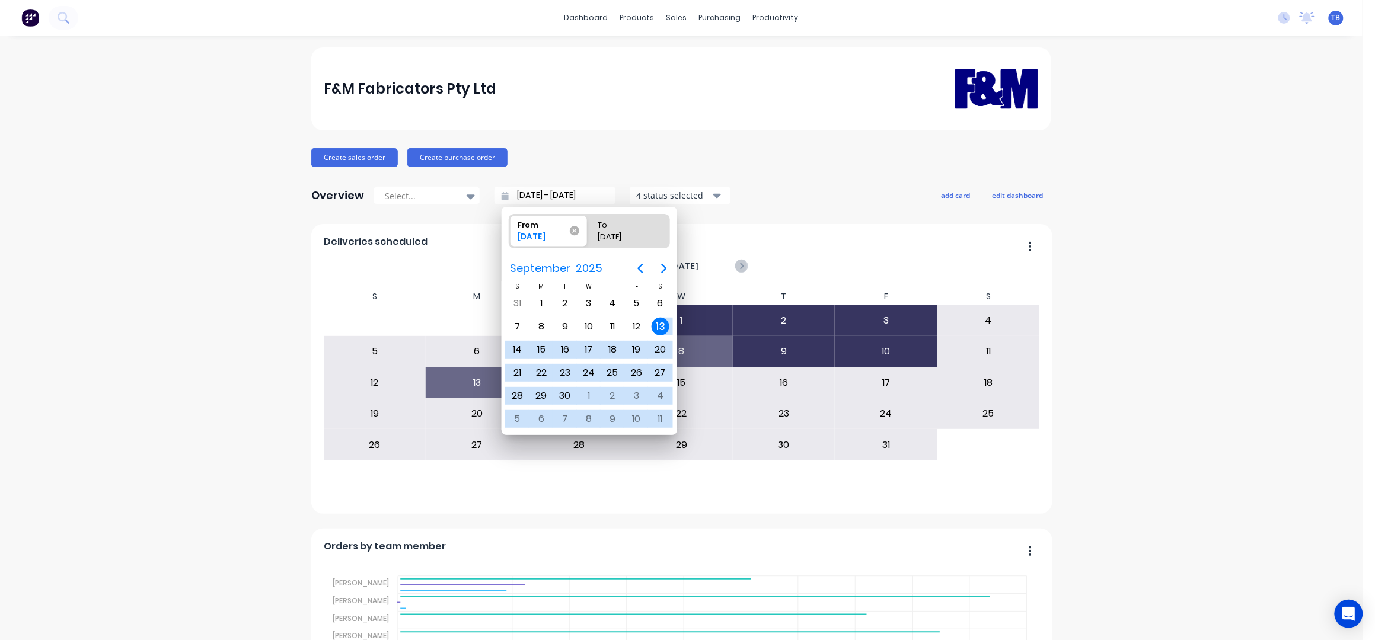
click at [575, 230] on icon at bounding box center [574, 230] width 9 height 9
click at [510, 230] on input "From 13/09/25" at bounding box center [509, 231] width 1 height 33
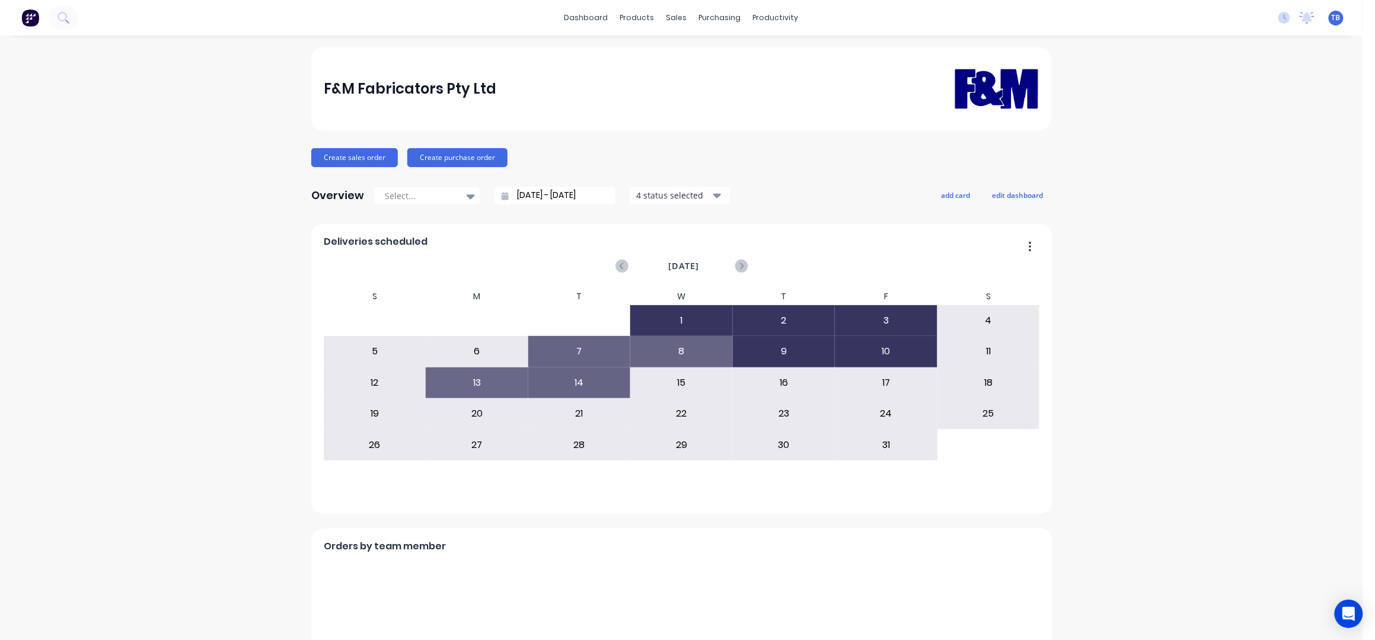
type input "14/10/25 - 14/10/25"
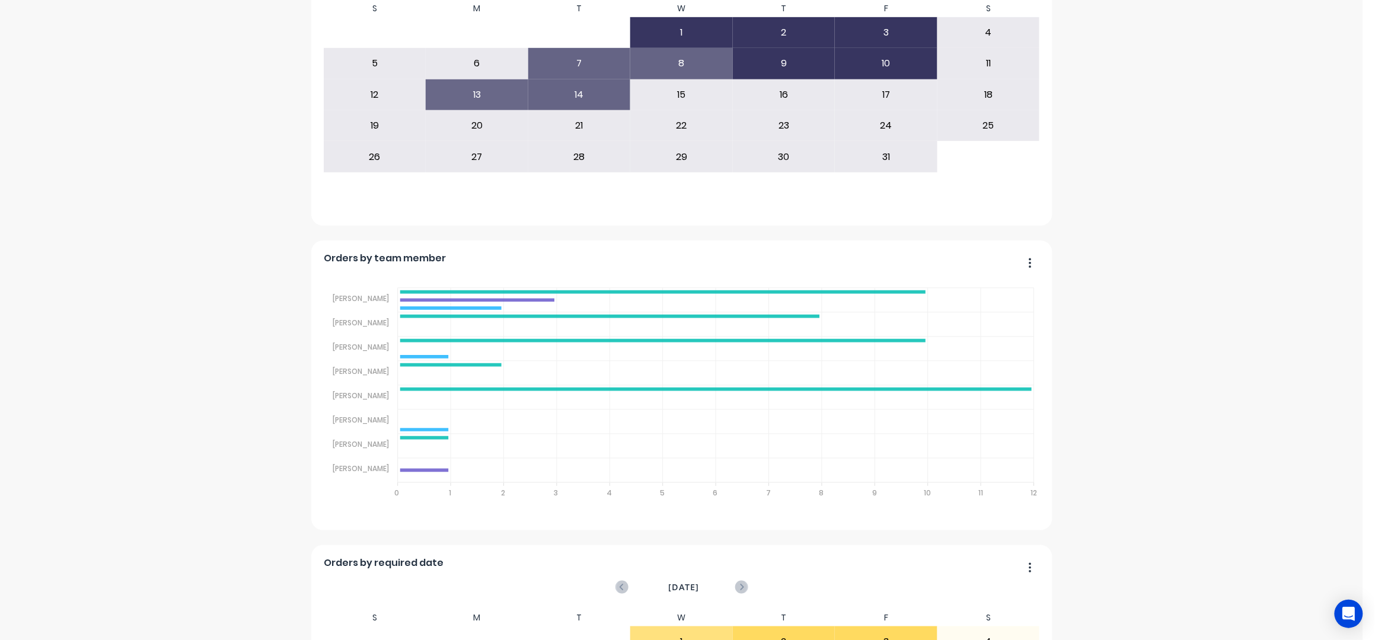
scroll to position [315, 0]
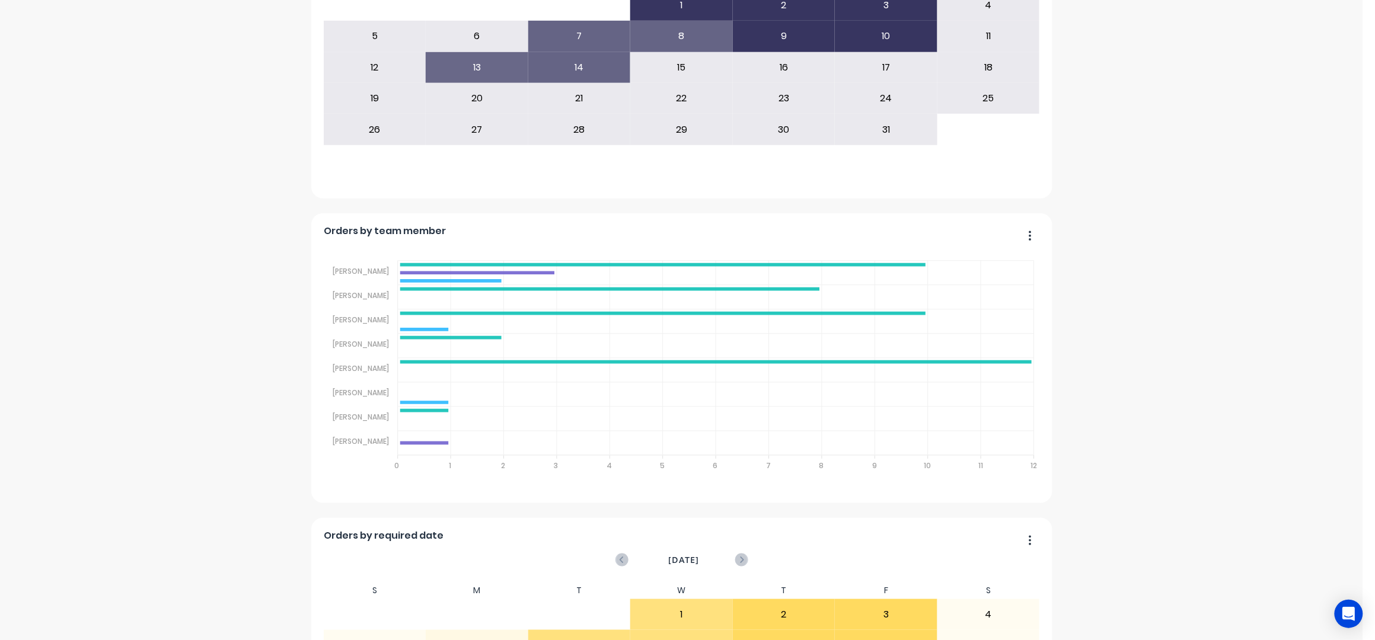
click at [1125, 278] on div "F&M Fabricators Pty Ltd Create sales order Create purchase order Overview Selec…" at bounding box center [681, 422] width 1362 height 1381
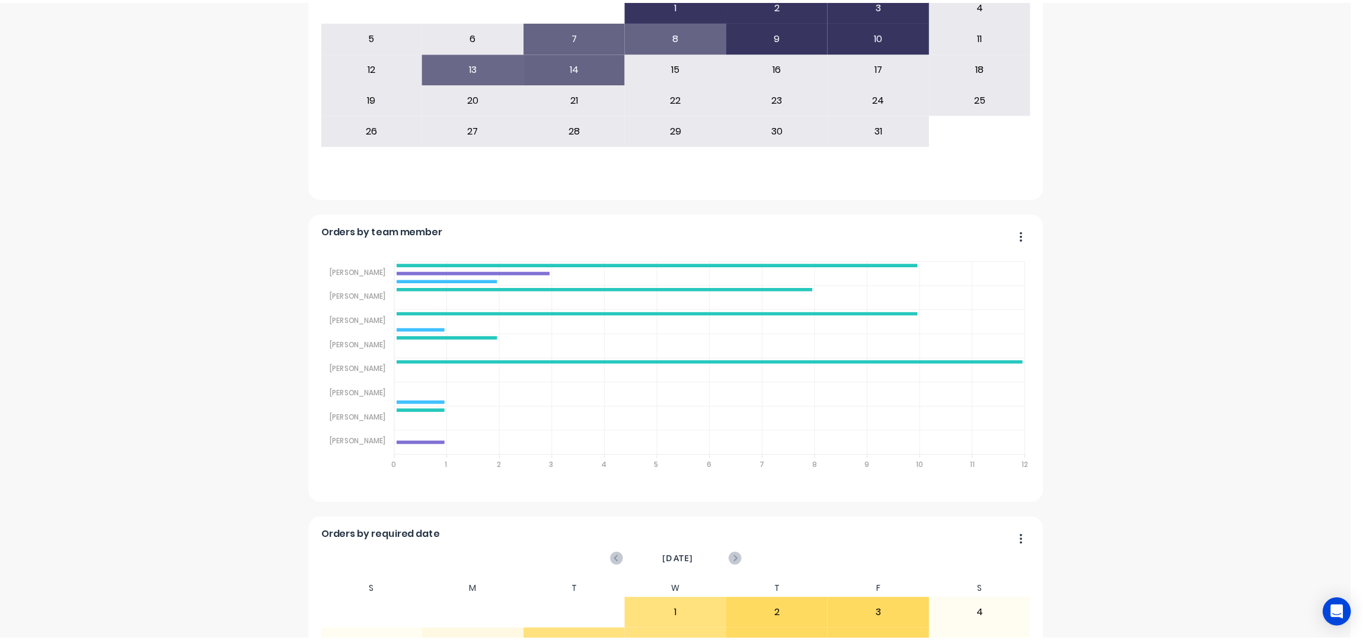
scroll to position [0, 0]
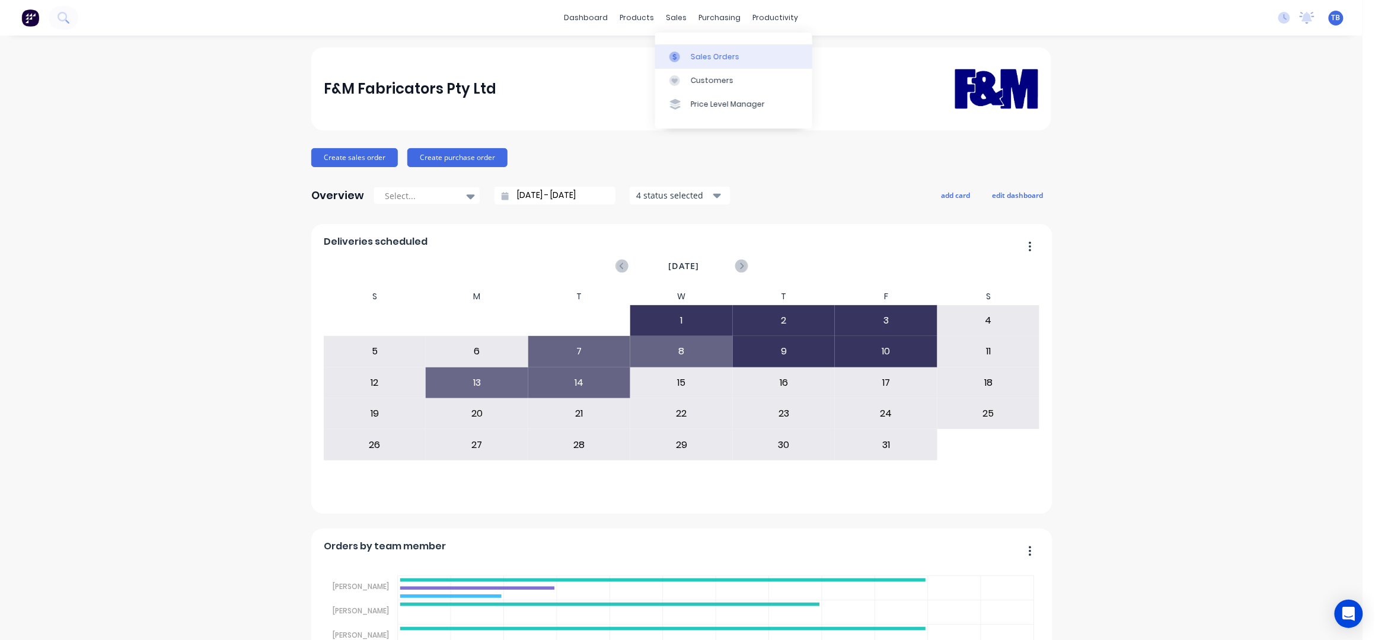
click at [700, 49] on link "Sales Orders" at bounding box center [733, 56] width 157 height 24
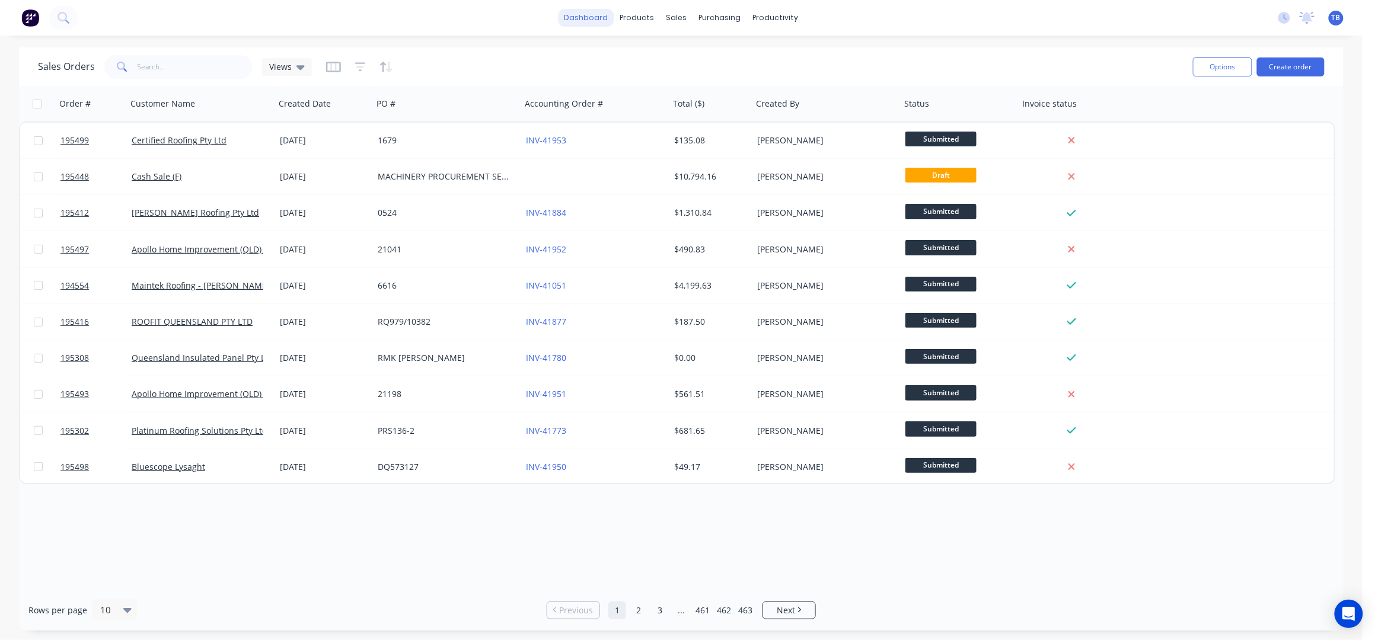
click at [590, 20] on link "dashboard" at bounding box center [586, 18] width 56 height 18
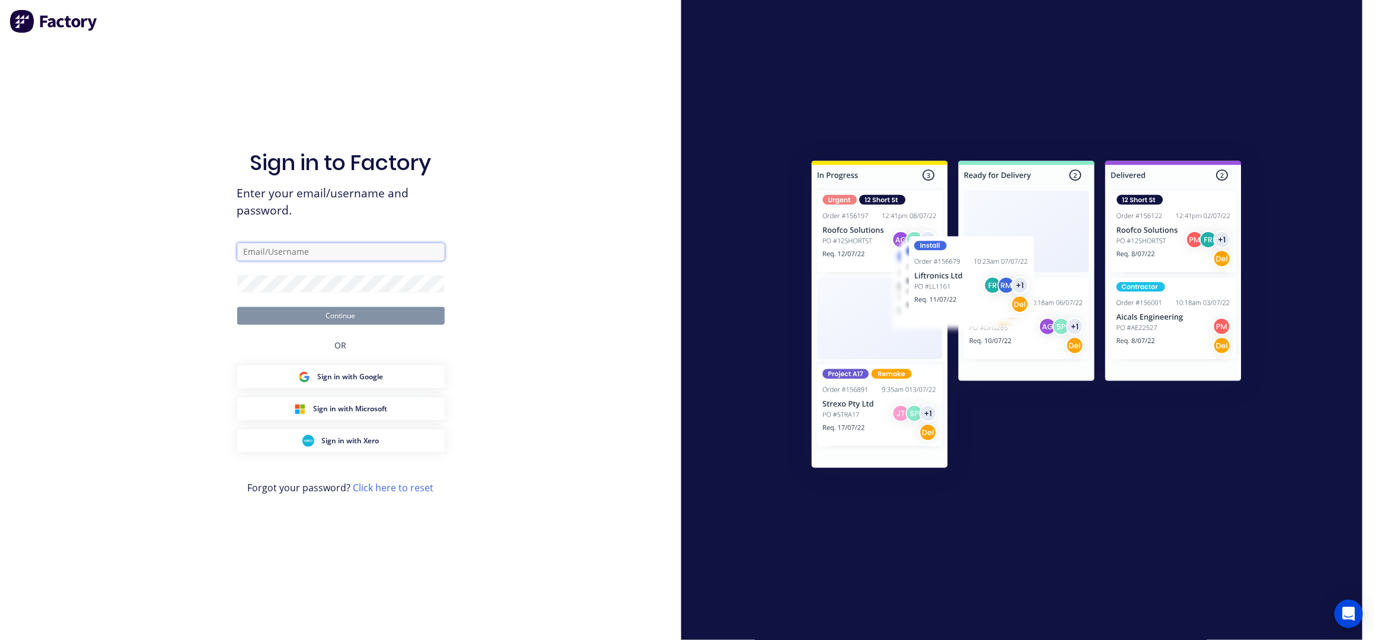
type input "taylor@fmfabricators.com.au"
click at [331, 315] on button "Continue" at bounding box center [340, 316] width 207 height 18
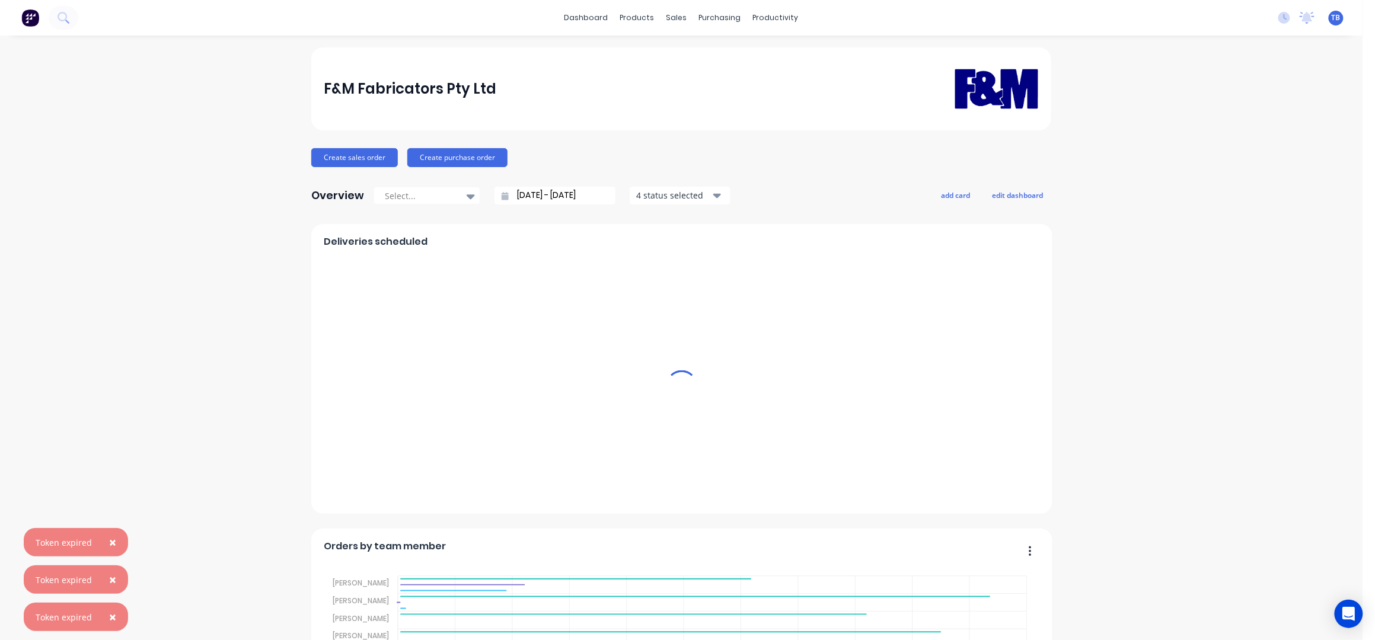
click at [109, 542] on span "×" at bounding box center [112, 542] width 7 height 17
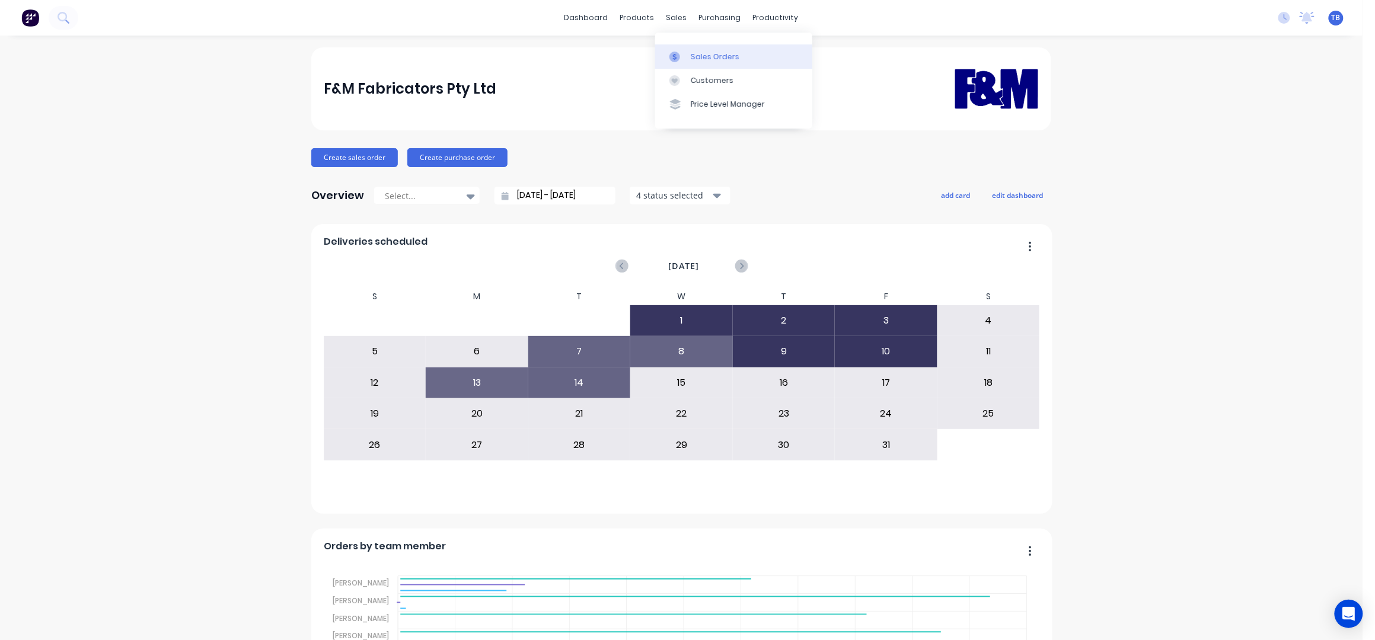
click at [698, 59] on div "Sales Orders" at bounding box center [715, 57] width 49 height 11
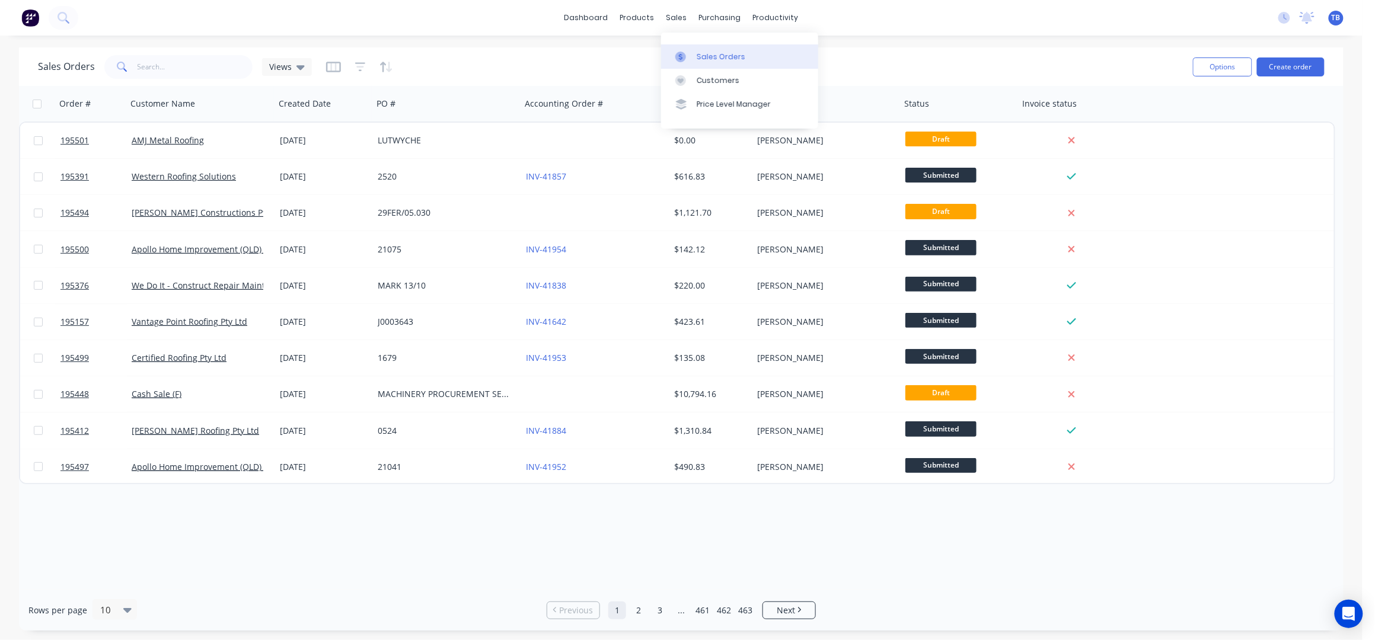
drag, startPoint x: 708, startPoint y: 41, endPoint x: 713, endPoint y: 50, distance: 9.8
click at [708, 41] on div "Sales Orders Customers Price Level Manager" at bounding box center [739, 80] width 157 height 95
click at [713, 50] on link "Sales Orders" at bounding box center [739, 56] width 157 height 24
click at [1280, 74] on button "Create order" at bounding box center [1291, 67] width 68 height 19
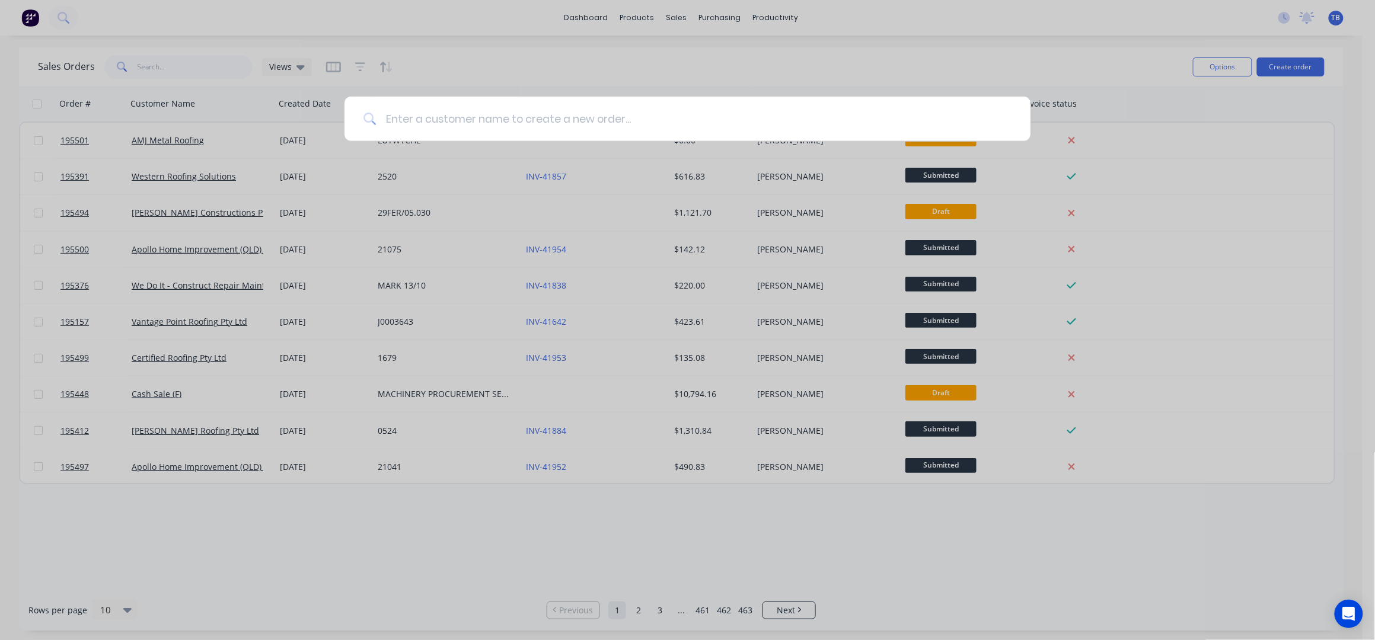
click at [700, 113] on input at bounding box center [693, 119] width 635 height 44
type input "AMJ"
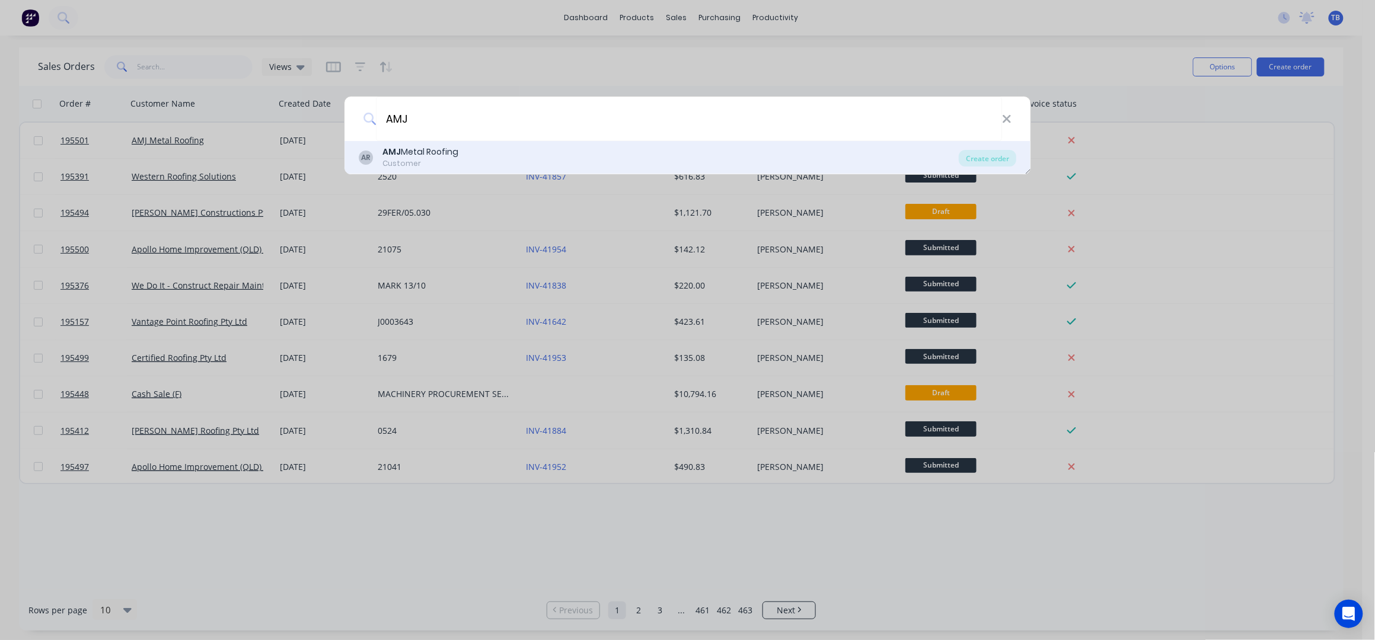
click at [454, 152] on div "AMJ Metal Roofing" at bounding box center [420, 152] width 76 height 12
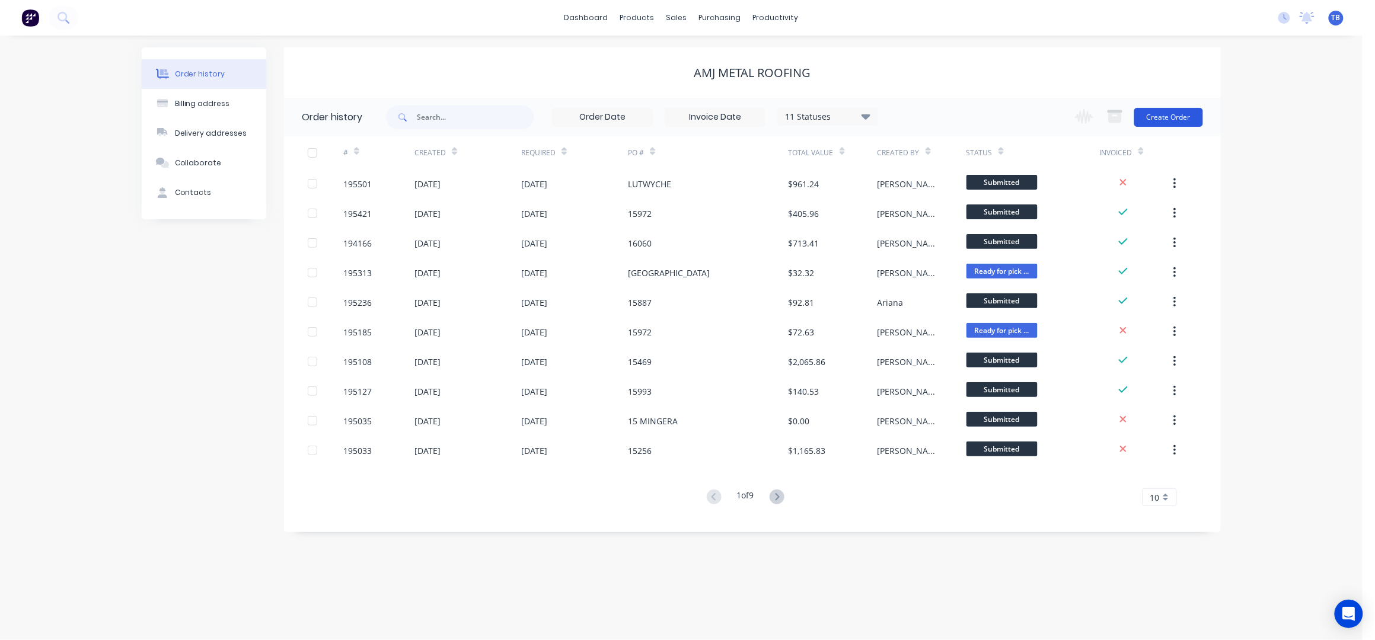
click at [1154, 114] on button "Create Order" at bounding box center [1168, 117] width 69 height 19
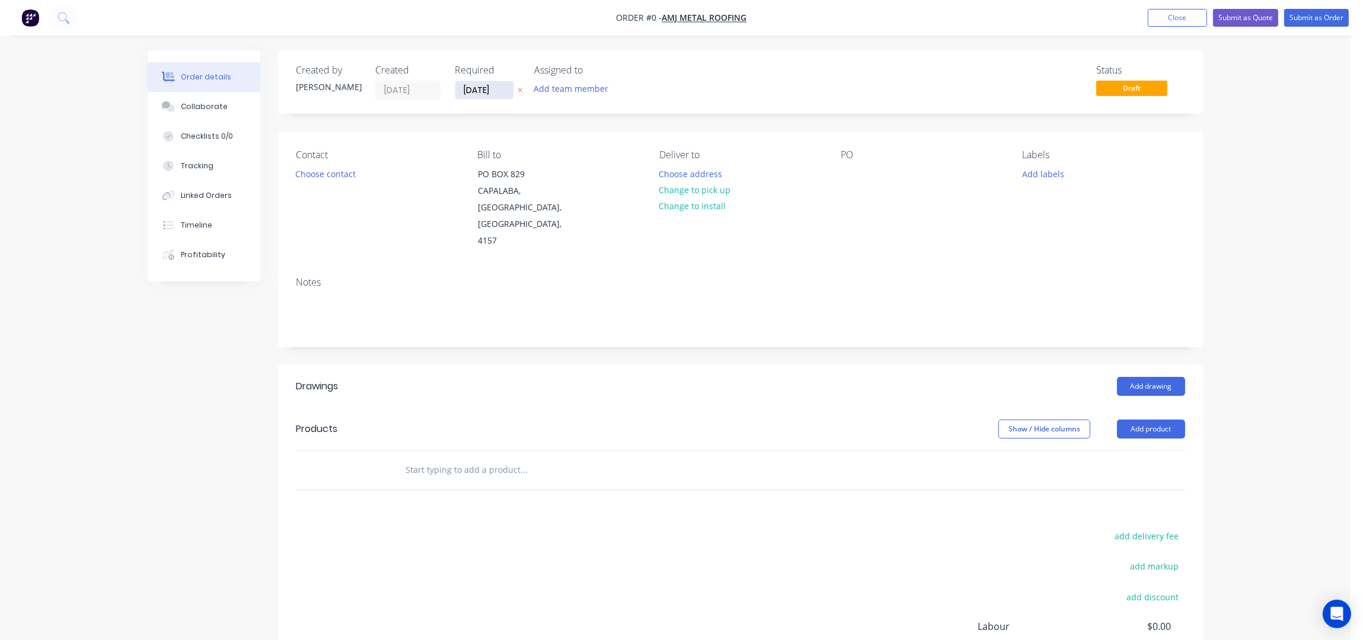
click at [465, 90] on input "[DATE]" at bounding box center [484, 90] width 58 height 18
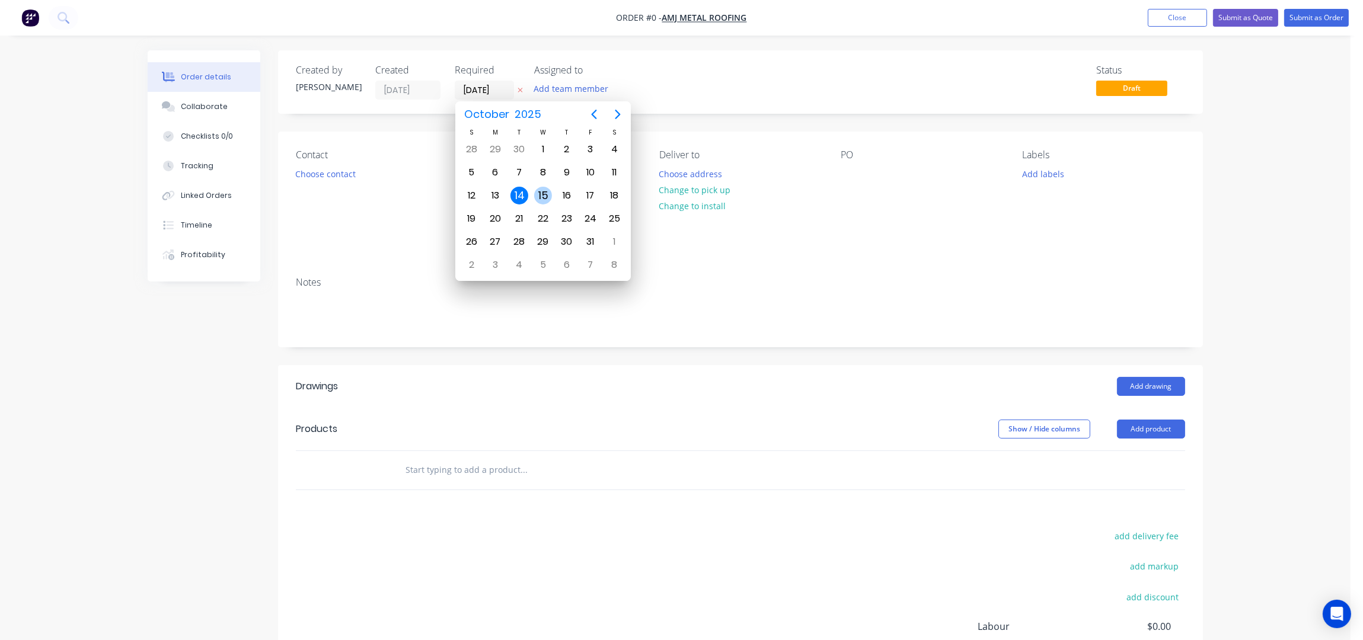
click at [544, 196] on div "15" at bounding box center [543, 196] width 18 height 18
type input "[DATE]"
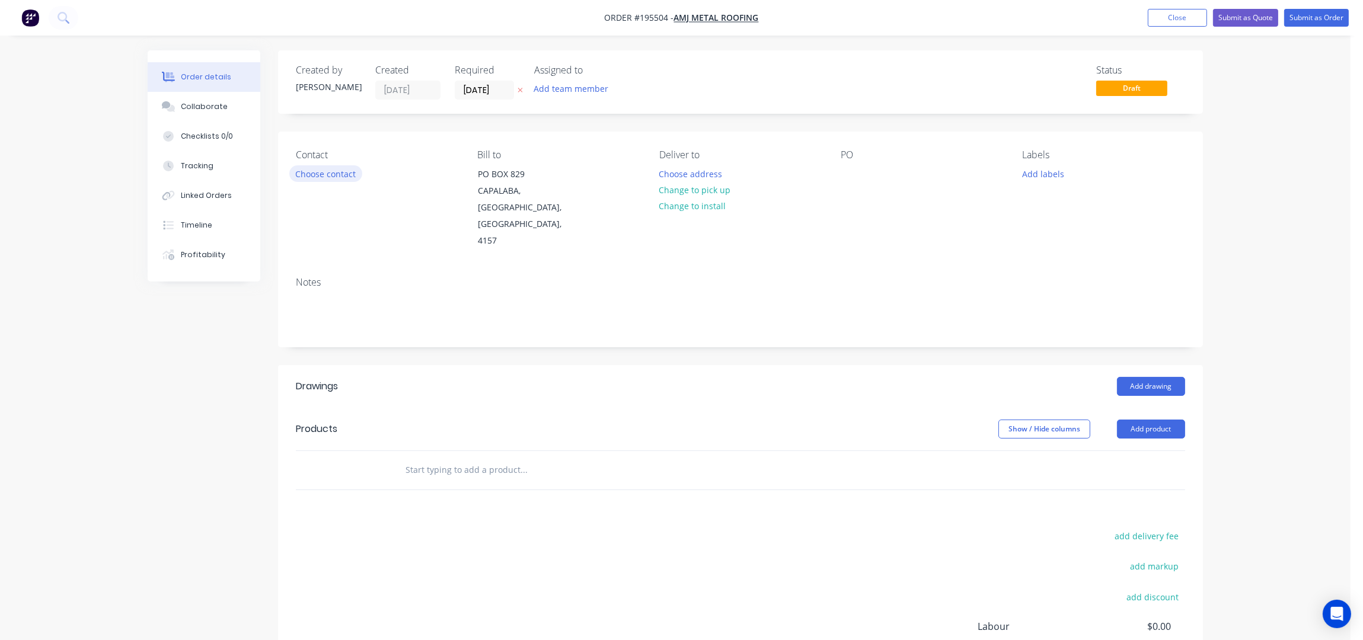
click at [322, 170] on button "Choose contact" at bounding box center [325, 173] width 73 height 16
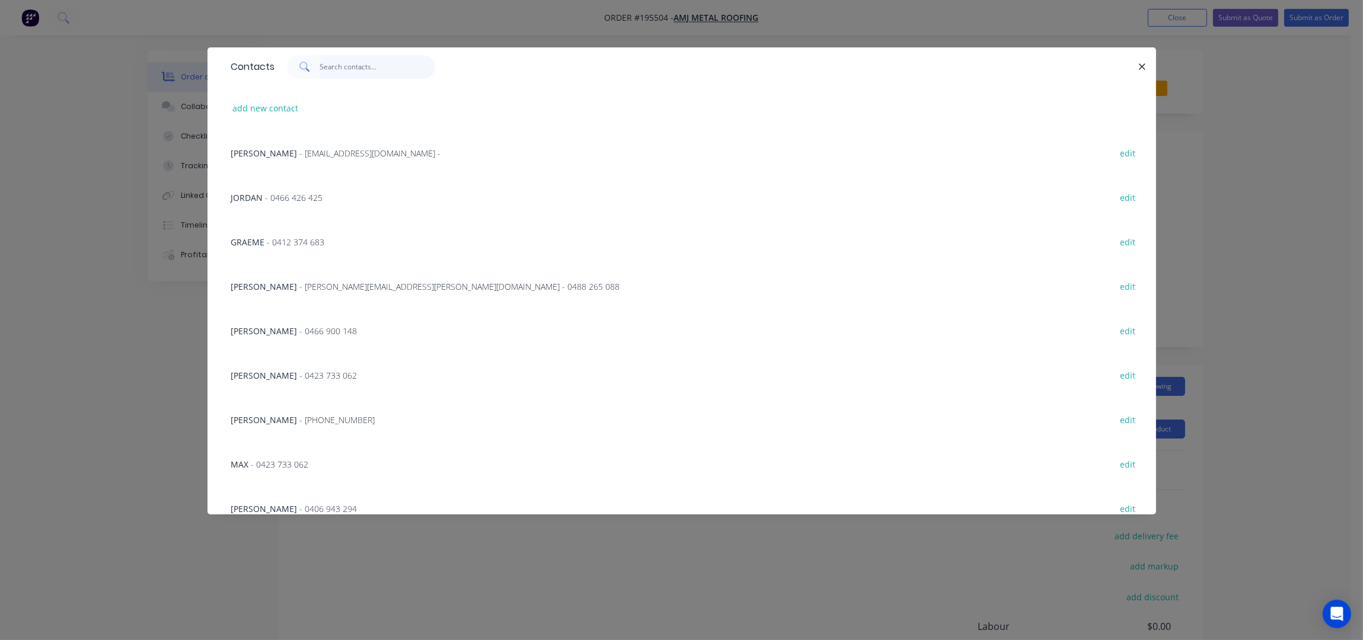
click at [341, 58] on input "text" at bounding box center [378, 67] width 116 height 24
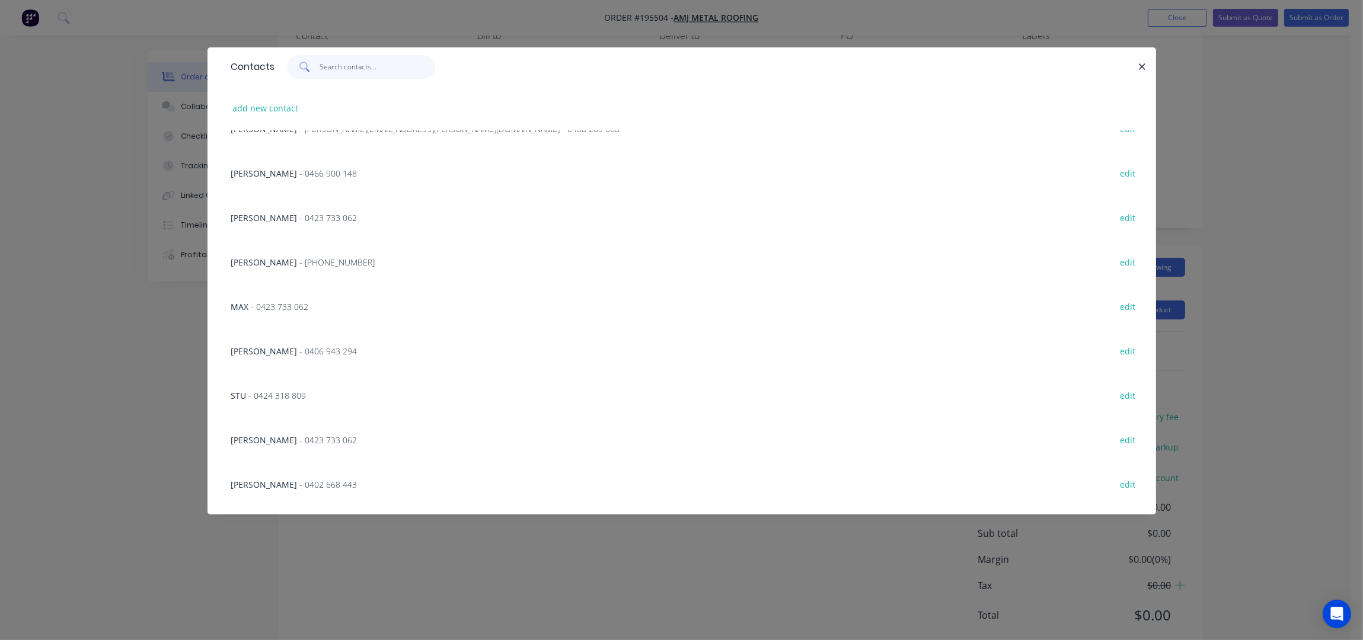
scroll to position [193, 0]
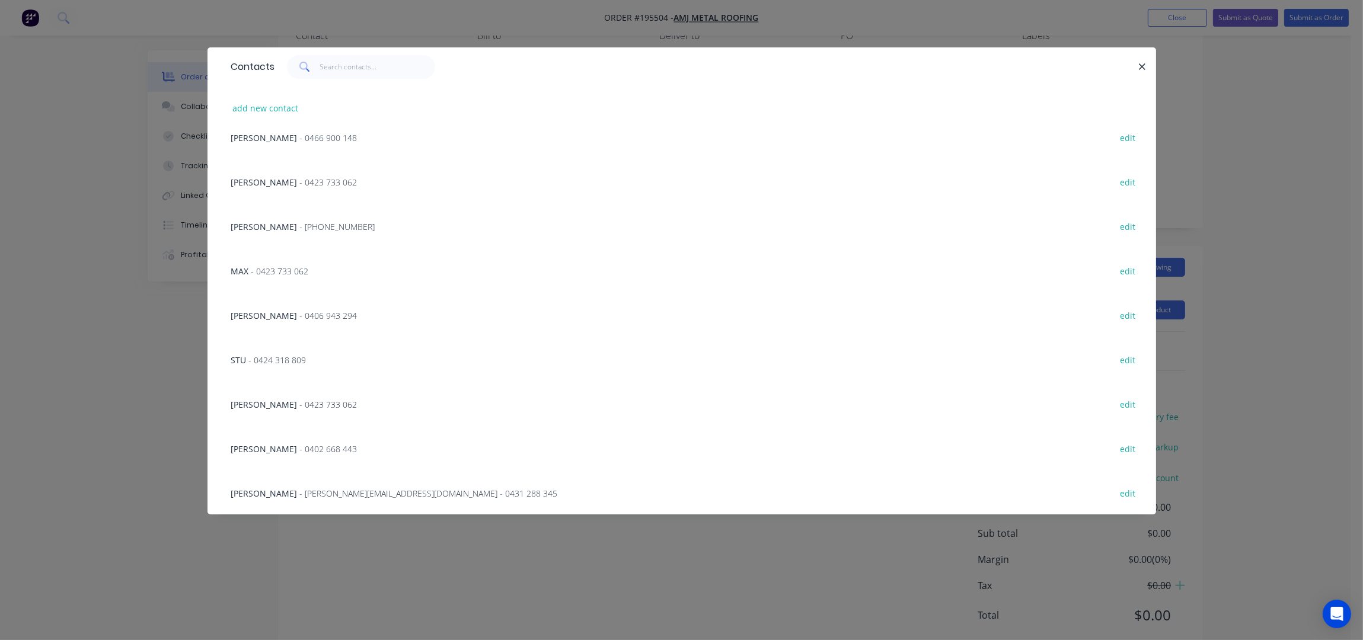
click at [459, 493] on span "- ryan@amjmetalroofing.com.au - 0431 288 345" at bounding box center [429, 493] width 258 height 11
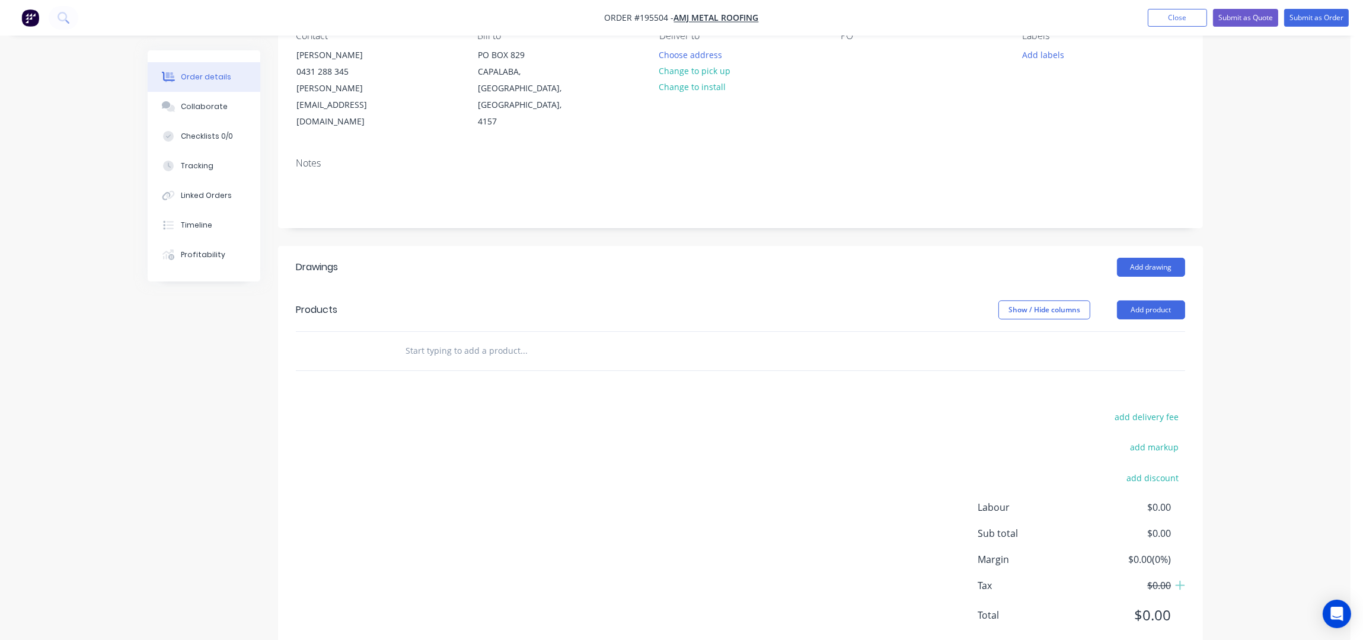
click at [857, 516] on div "add delivery fee add markup add discount Labour $0.00 Sub total $0.00 Margin $0…" at bounding box center [740, 523] width 889 height 229
click at [1157, 258] on button "Add drawing" at bounding box center [1151, 267] width 68 height 19
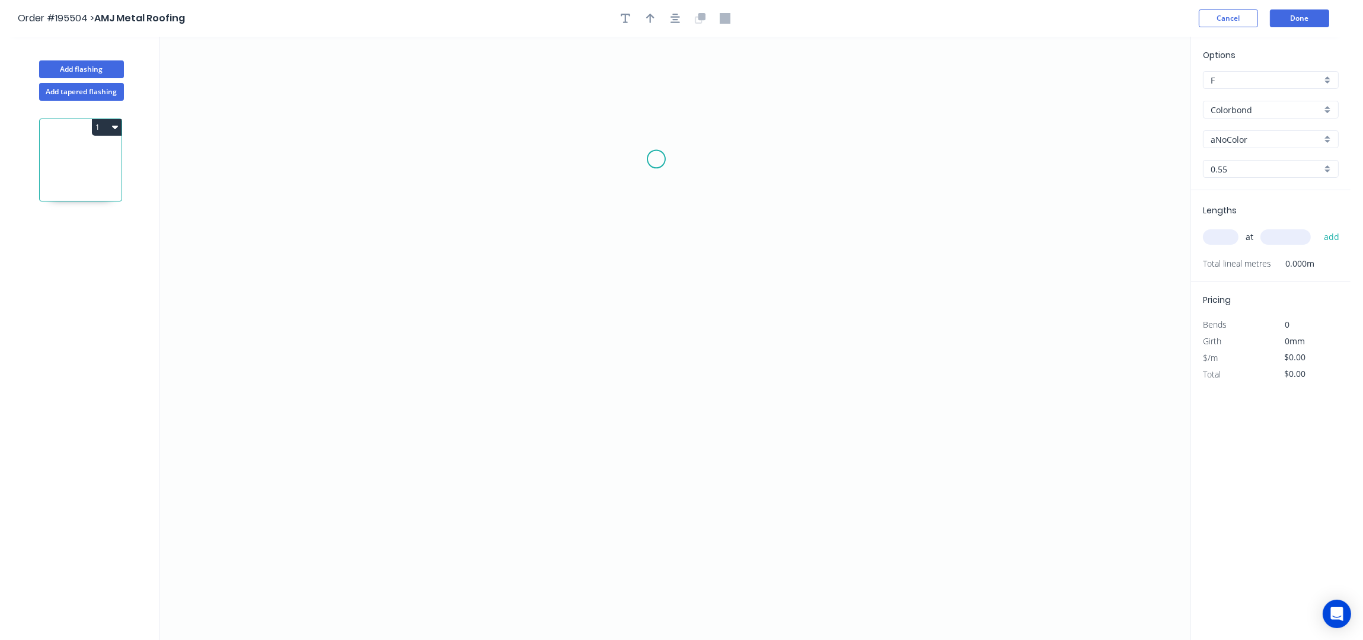
click at [664, 136] on icon "0" at bounding box center [675, 339] width 1030 height 604
click at [664, 448] on icon "0" at bounding box center [675, 339] width 1030 height 604
click at [573, 446] on icon "0 ?" at bounding box center [675, 339] width 1030 height 604
drag, startPoint x: 574, startPoint y: 394, endPoint x: 587, endPoint y: 300, distance: 94.5
click at [573, 371] on icon "0 ? ?" at bounding box center [675, 339] width 1030 height 604
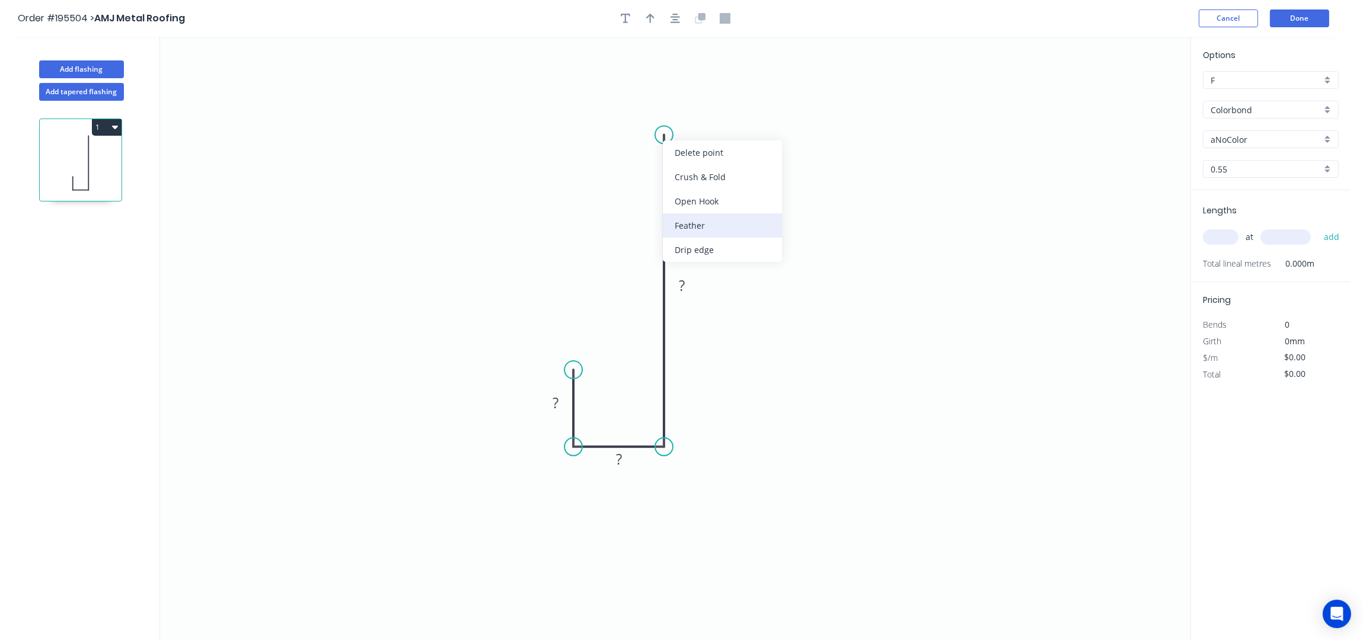
click at [691, 225] on div "Feather" at bounding box center [722, 225] width 119 height 24
click at [681, 168] on div "Flip bend" at bounding box center [724, 177] width 119 height 24
drag, startPoint x: 707, startPoint y: 110, endPoint x: 574, endPoint y: 76, distance: 137.0
click at [574, 76] on rect at bounding box center [556, 80] width 46 height 24
click at [673, 22] on icon "button" at bounding box center [674, 18] width 9 height 9
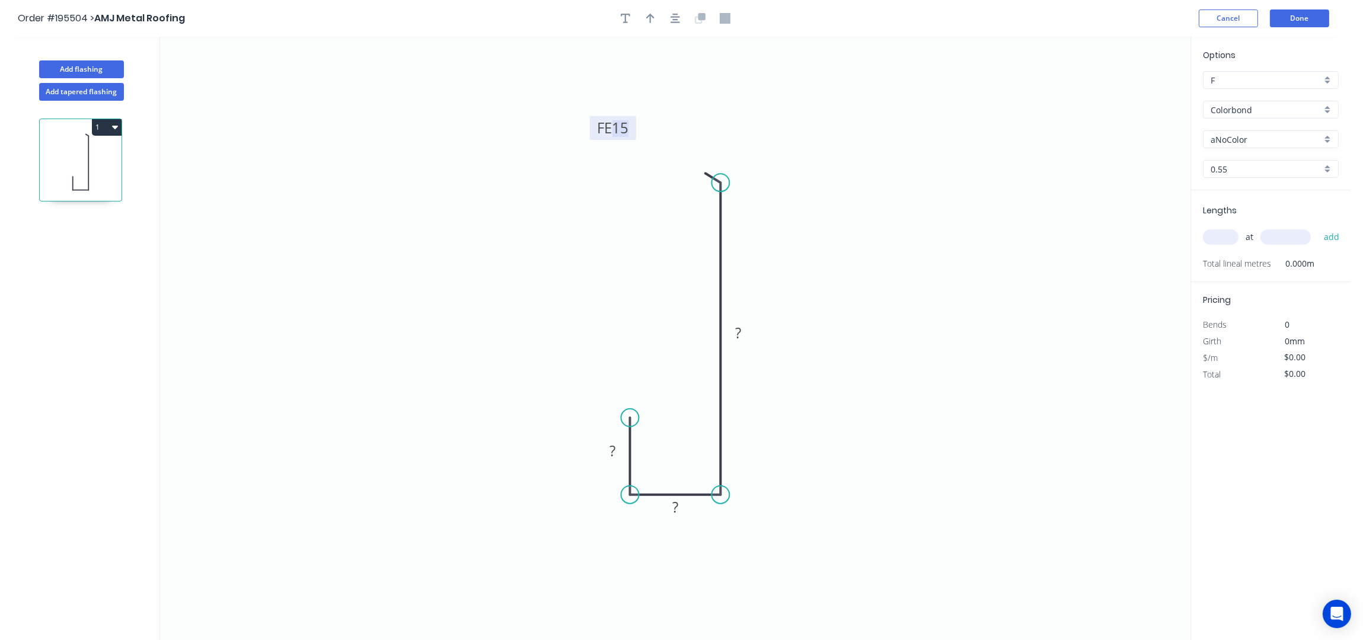
click at [626, 128] on tspan "15" at bounding box center [620, 128] width 17 height 20
type input "$11.36"
click at [920, 145] on icon "0 10 38 FE 10 170" at bounding box center [675, 339] width 1030 height 604
click at [676, 20] on icon "button" at bounding box center [674, 18] width 9 height 9
click at [652, 16] on icon "button" at bounding box center [650, 18] width 8 height 9
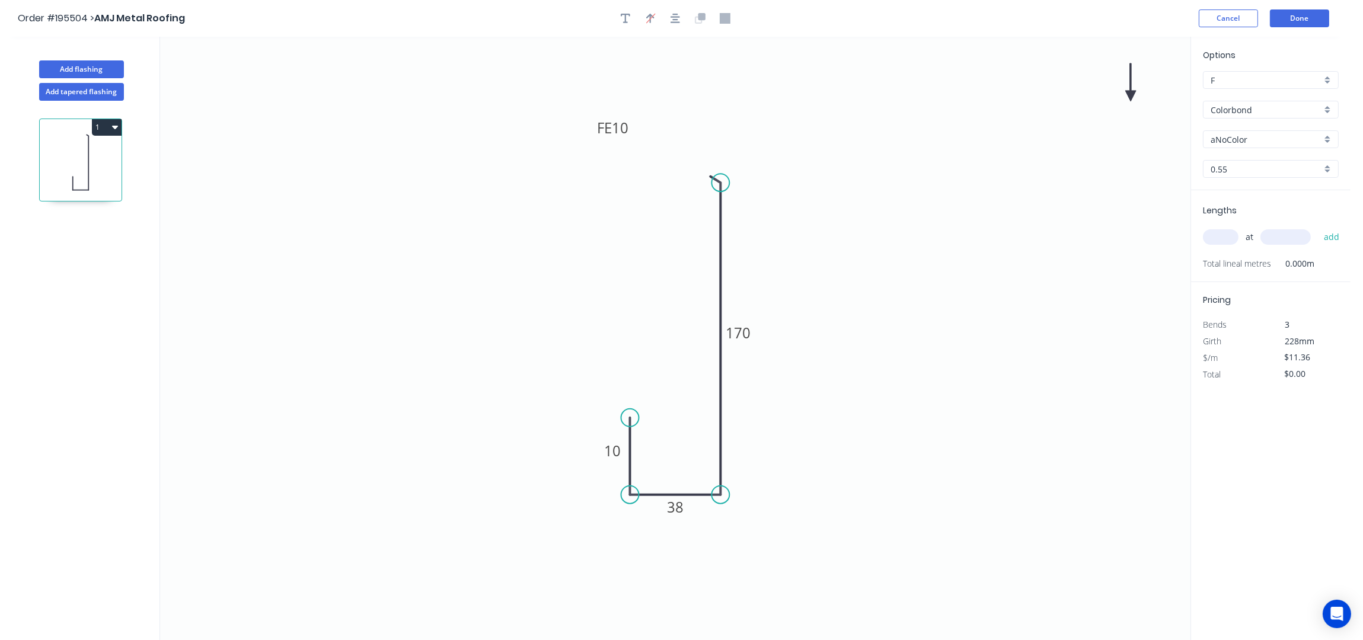
click at [1130, 94] on icon at bounding box center [1130, 82] width 11 height 38
drag, startPoint x: 1130, startPoint y: 94, endPoint x: 737, endPoint y: 248, distance: 422.2
click at [737, 248] on icon at bounding box center [751, 247] width 38 height 11
click at [1229, 139] on input "aNoColor" at bounding box center [1266, 139] width 111 height 12
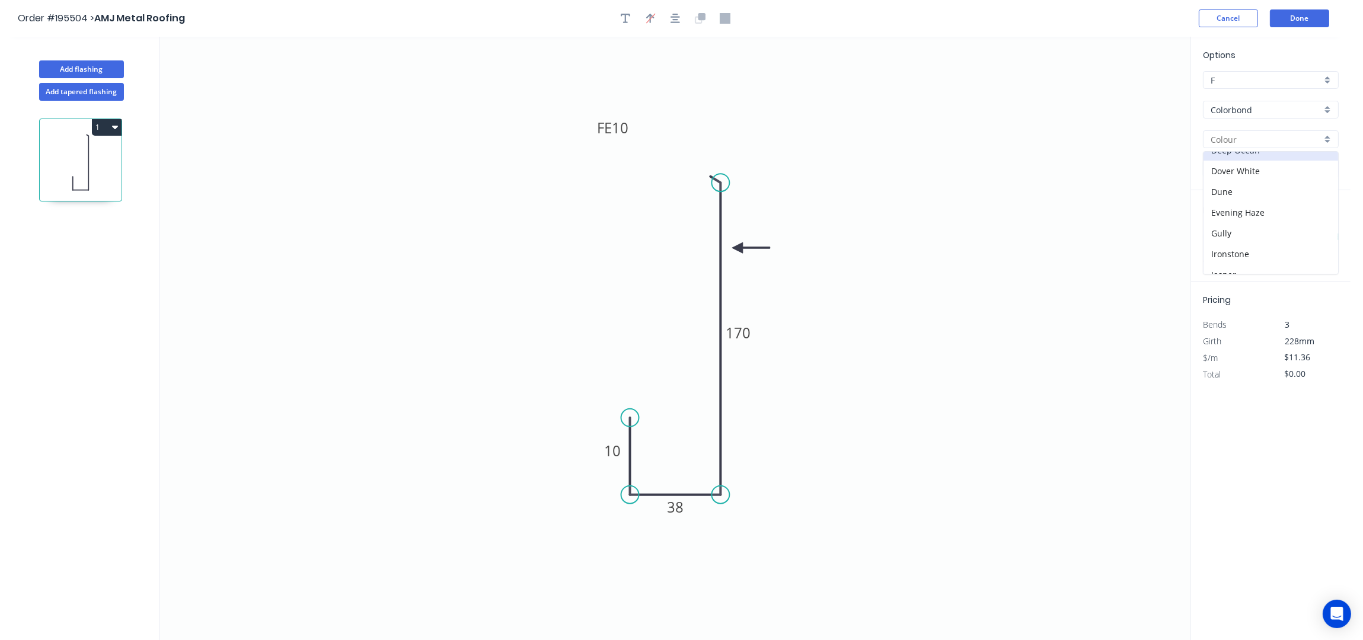
scroll to position [78, 0]
click at [1260, 193] on div "Deep Ocean" at bounding box center [1270, 187] width 135 height 21
type input "Deep Ocean"
click at [1227, 223] on div "at add" at bounding box center [1272, 237] width 138 height 32
click at [1227, 236] on input "text" at bounding box center [1221, 236] width 36 height 15
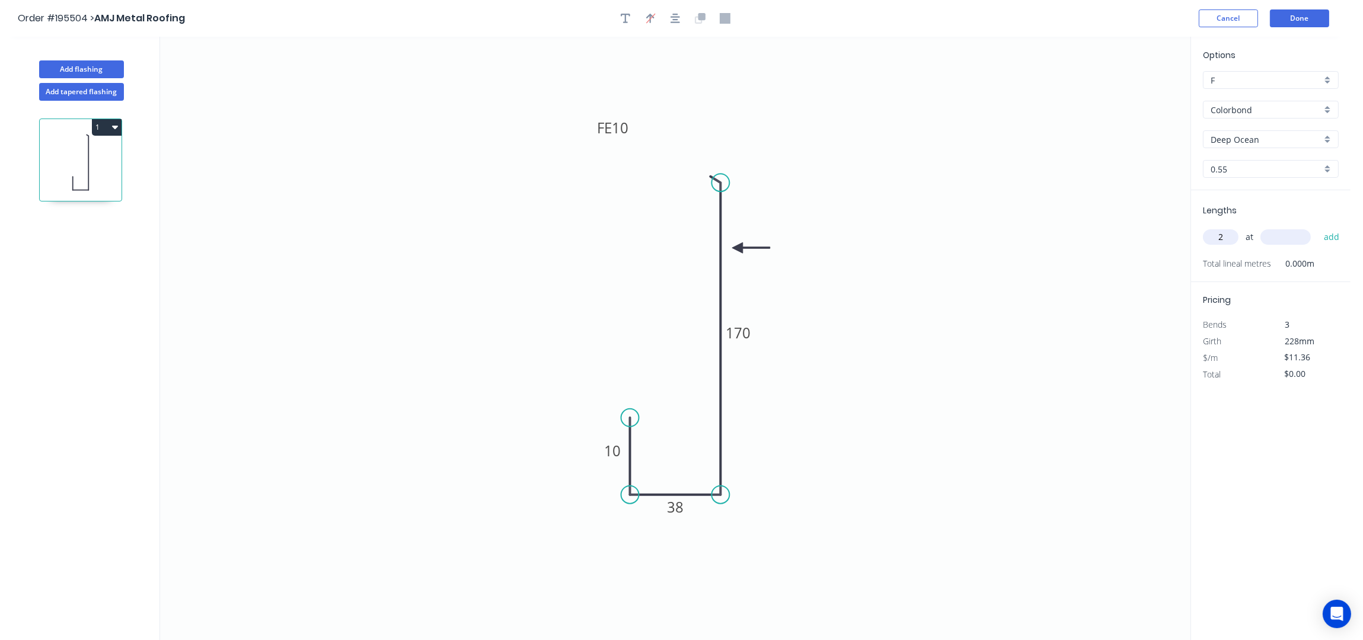
type input "2"
type input "3800"
click at [1318, 227] on button "add" at bounding box center [1332, 237] width 28 height 20
type input "$86.34"
type input "2"
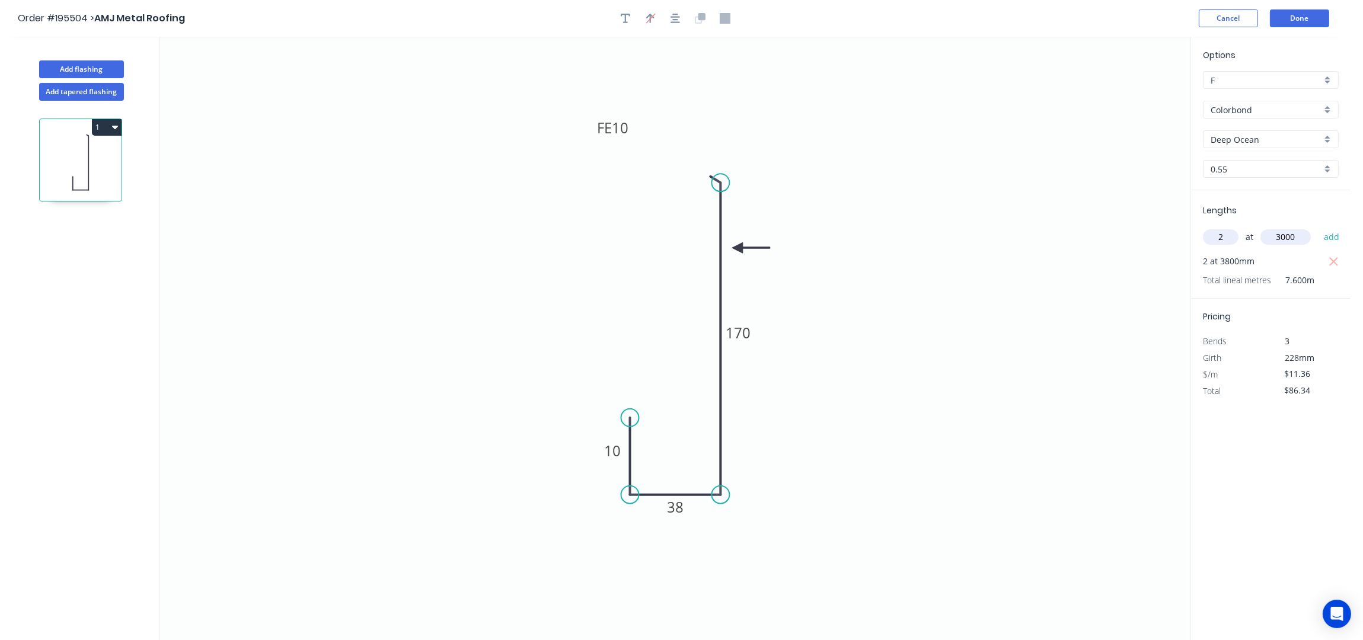
type input "3000"
click at [1318, 227] on button "add" at bounding box center [1332, 237] width 28 height 20
type input "$154.50"
click at [1286, 16] on button "Done" at bounding box center [1299, 18] width 59 height 18
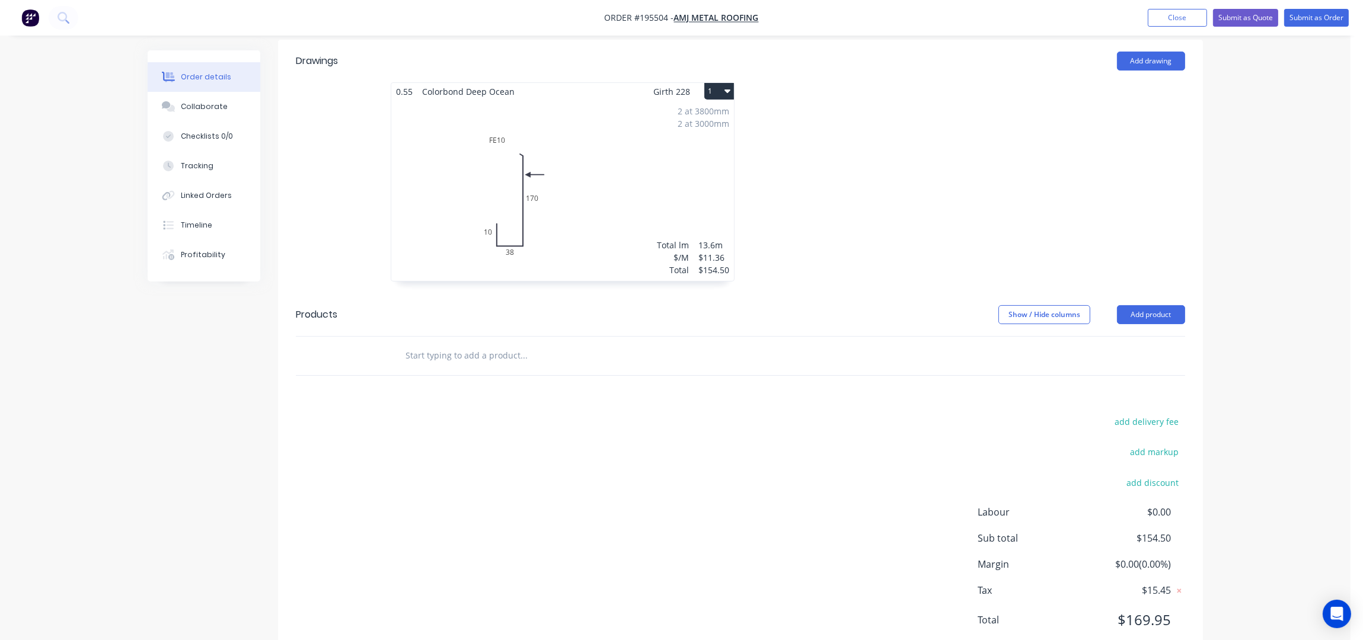
scroll to position [331, 0]
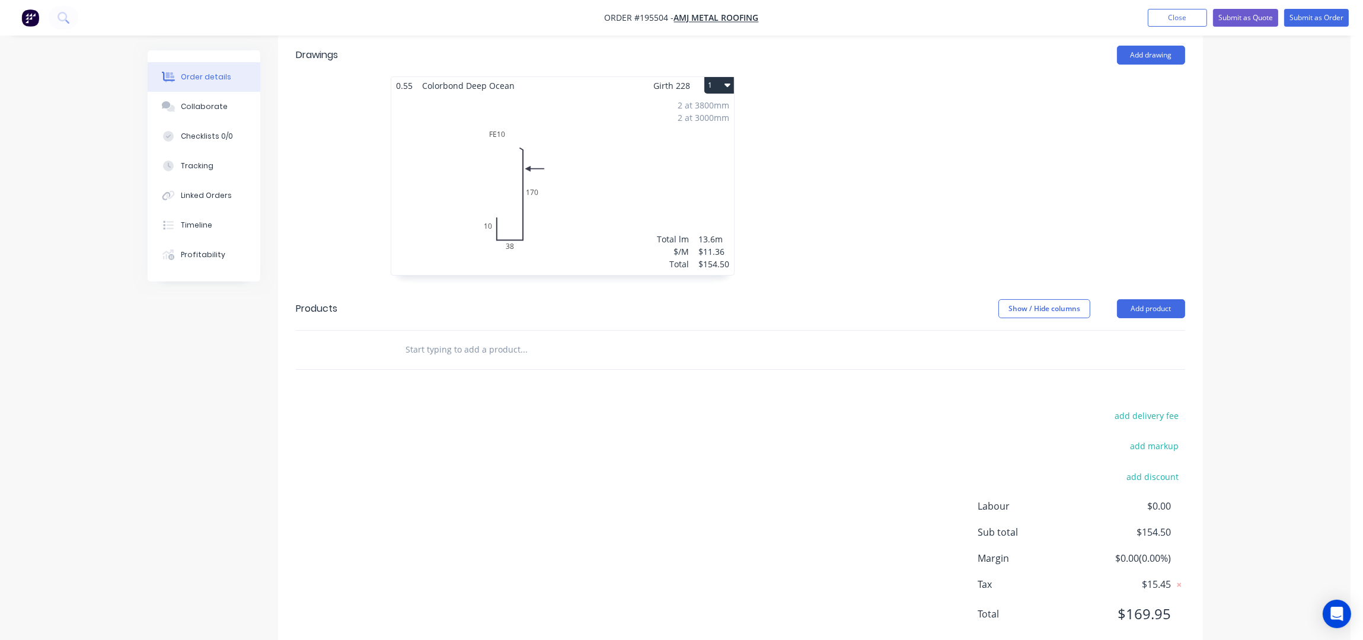
click at [478, 338] on input "text" at bounding box center [523, 350] width 237 height 24
click at [1143, 299] on button "Add product" at bounding box center [1151, 308] width 68 height 19
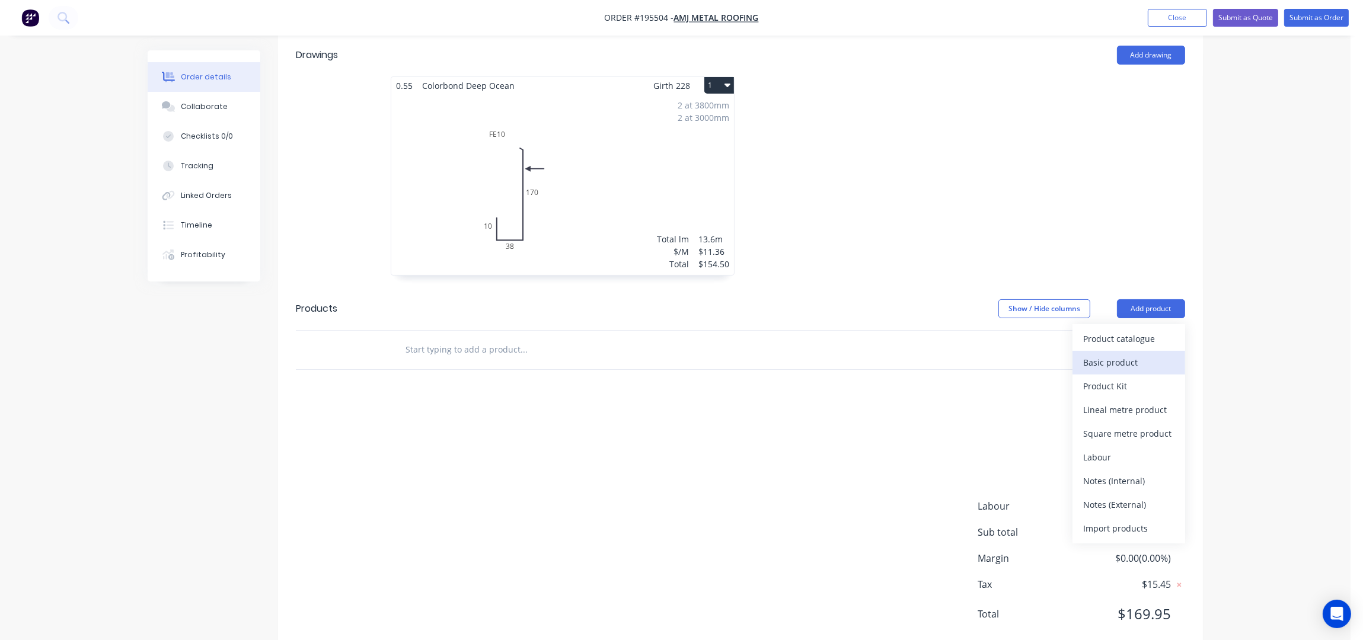
click at [1130, 354] on div "Basic product" at bounding box center [1128, 362] width 91 height 17
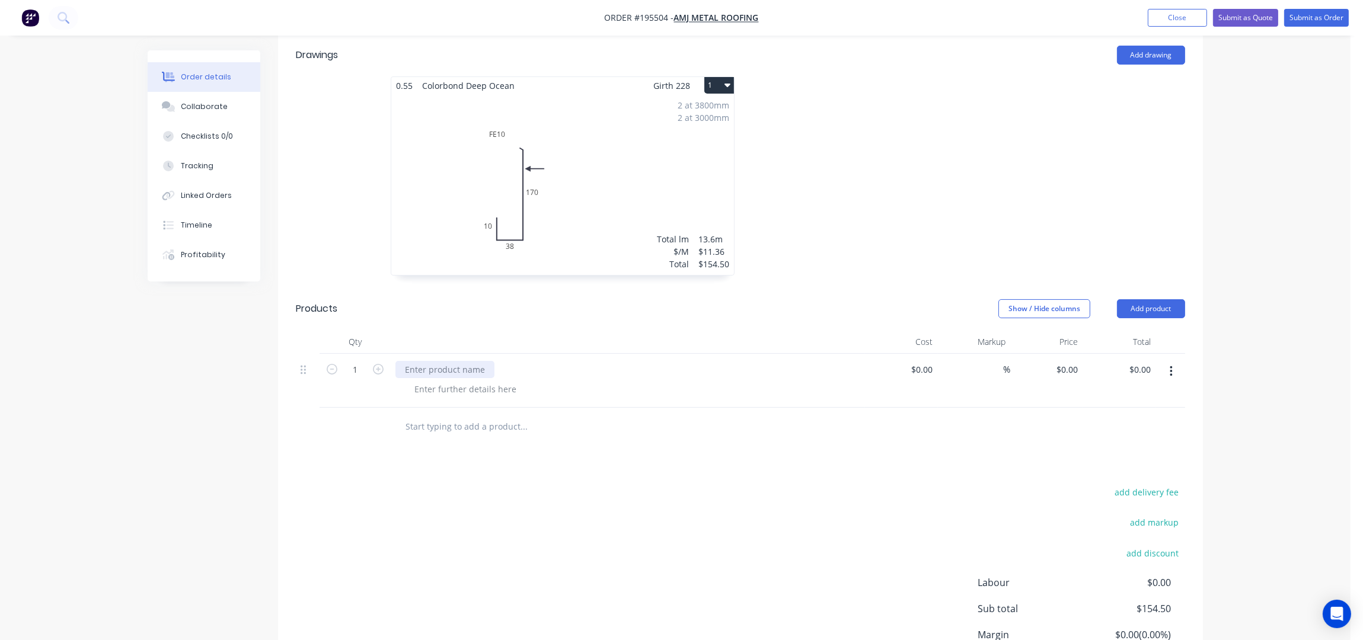
click at [446, 361] on div at bounding box center [444, 369] width 99 height 17
click at [473, 361] on div "FASCIA CORNER" at bounding box center [436, 369] width 82 height 17
click at [427, 381] on div at bounding box center [465, 389] width 121 height 17
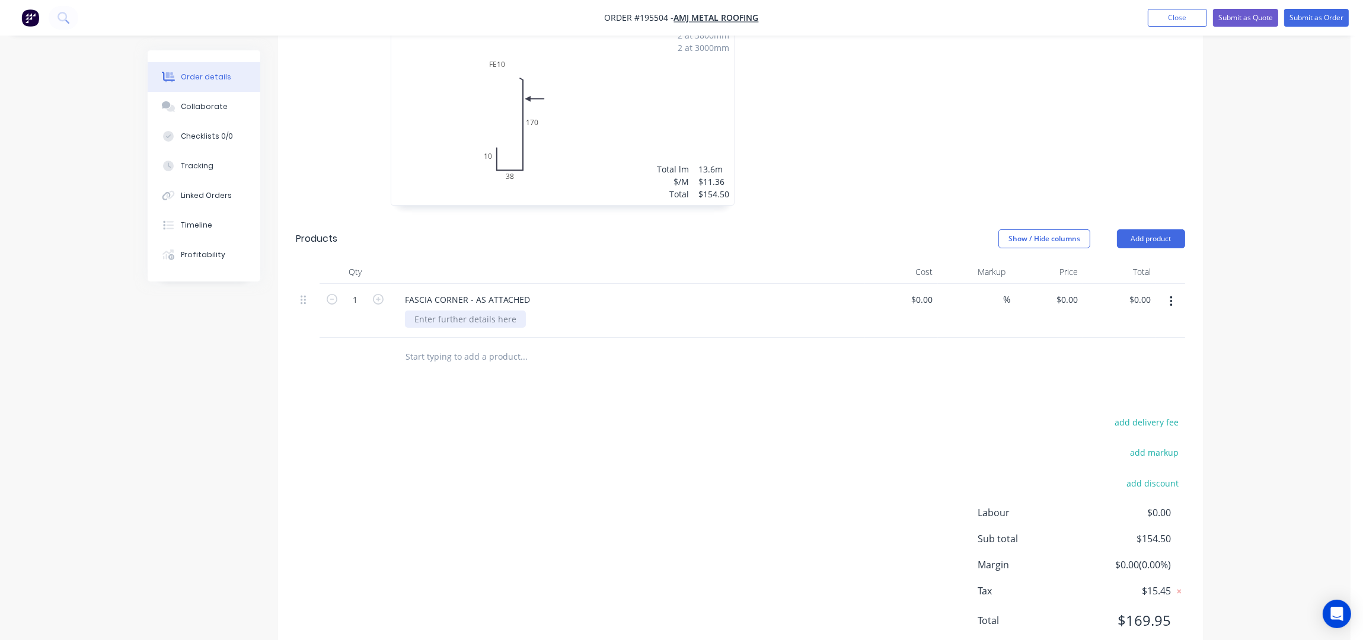
scroll to position [407, 0]
click at [438, 305] on div at bounding box center [465, 313] width 121 height 17
click at [480, 360] on div "Drawings Add drawing 0.55 Colorbond Deep Ocean Girth 228 1 0 10 38 FE 10 170 0 …" at bounding box center [740, 306] width 925 height 697
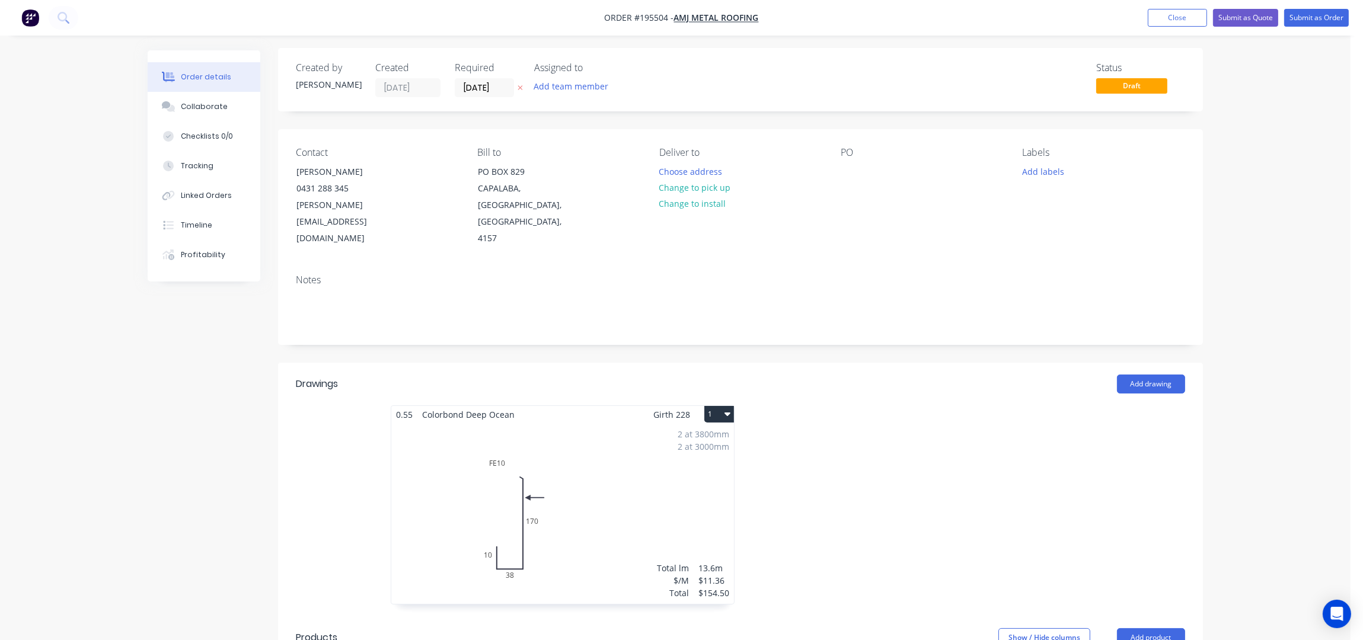
scroll to position [0, 0]
click at [695, 173] on button "Choose address" at bounding box center [691, 173] width 76 height 16
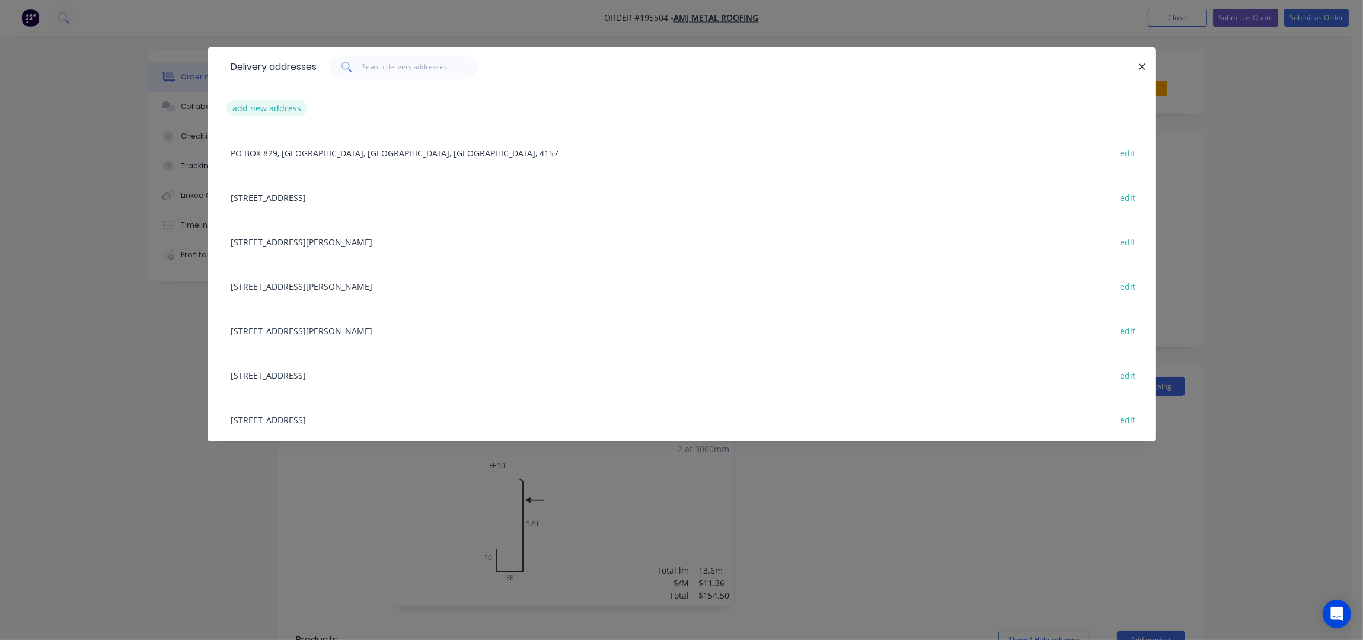
click at [249, 107] on button "add new address" at bounding box center [266, 108] width 81 height 16
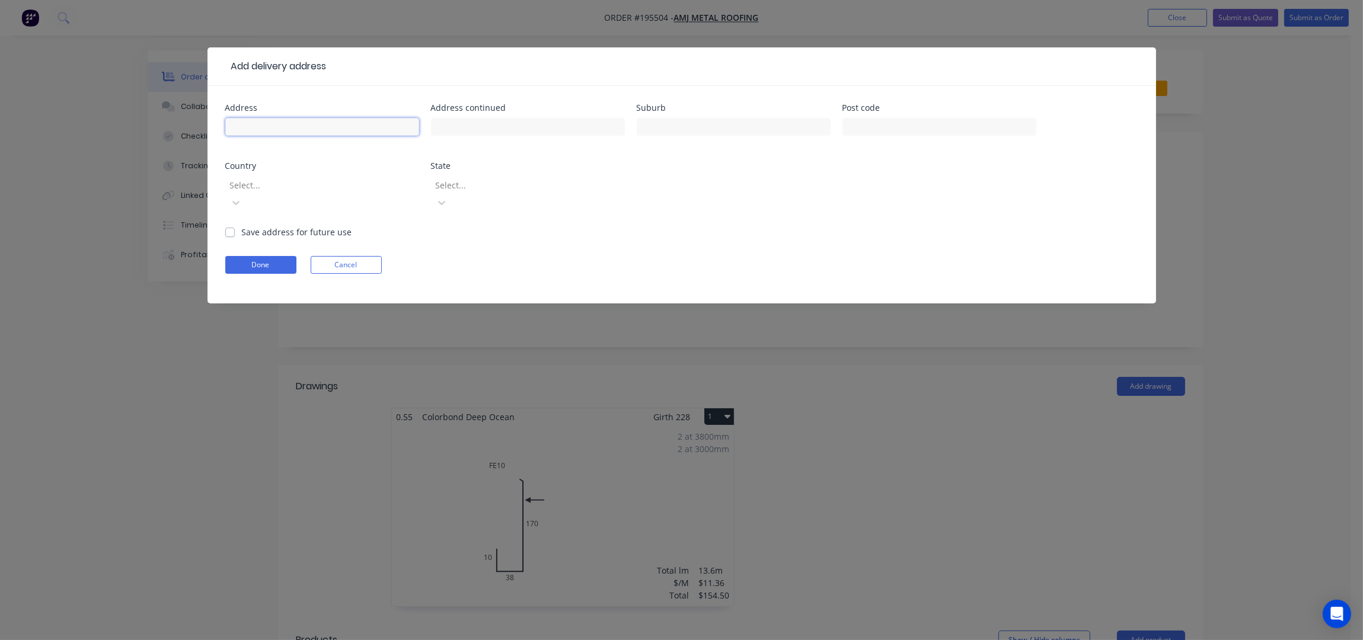
click at [261, 121] on input "text" at bounding box center [322, 127] width 194 height 18
type input "4 APHRODITE STREET"
type input "CLEVELAND"
click at [271, 256] on button "Done" at bounding box center [260, 265] width 71 height 18
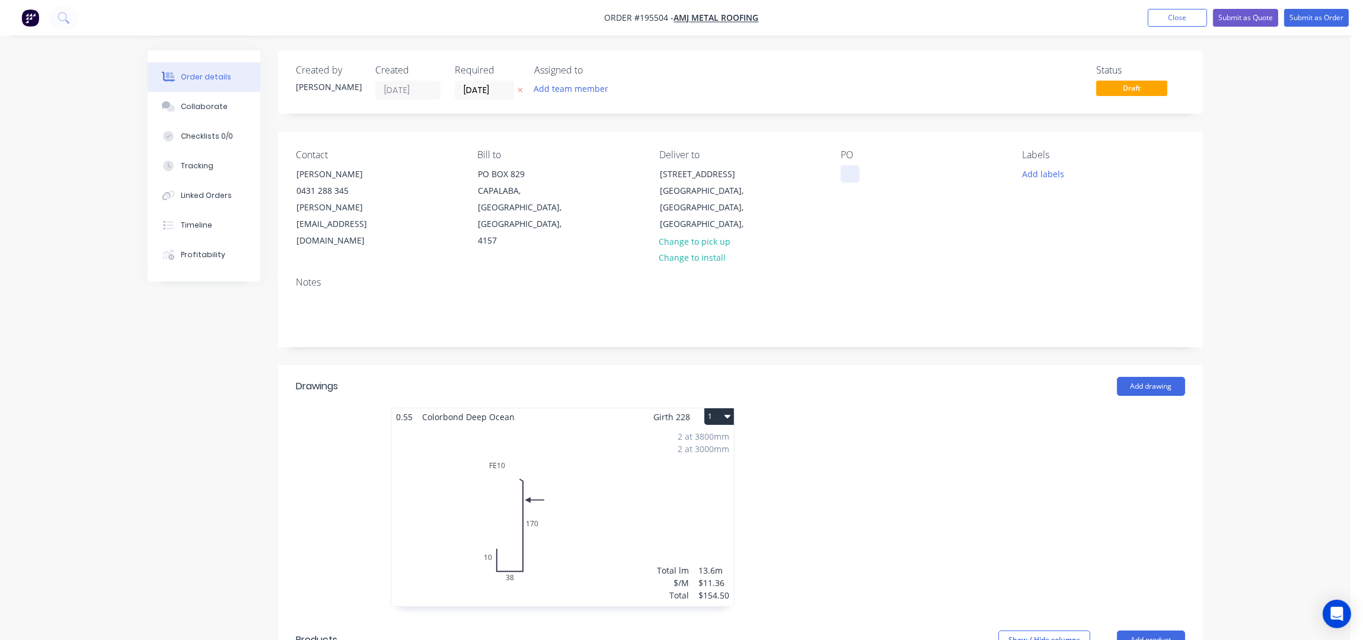
click at [854, 175] on div at bounding box center [850, 173] width 19 height 17
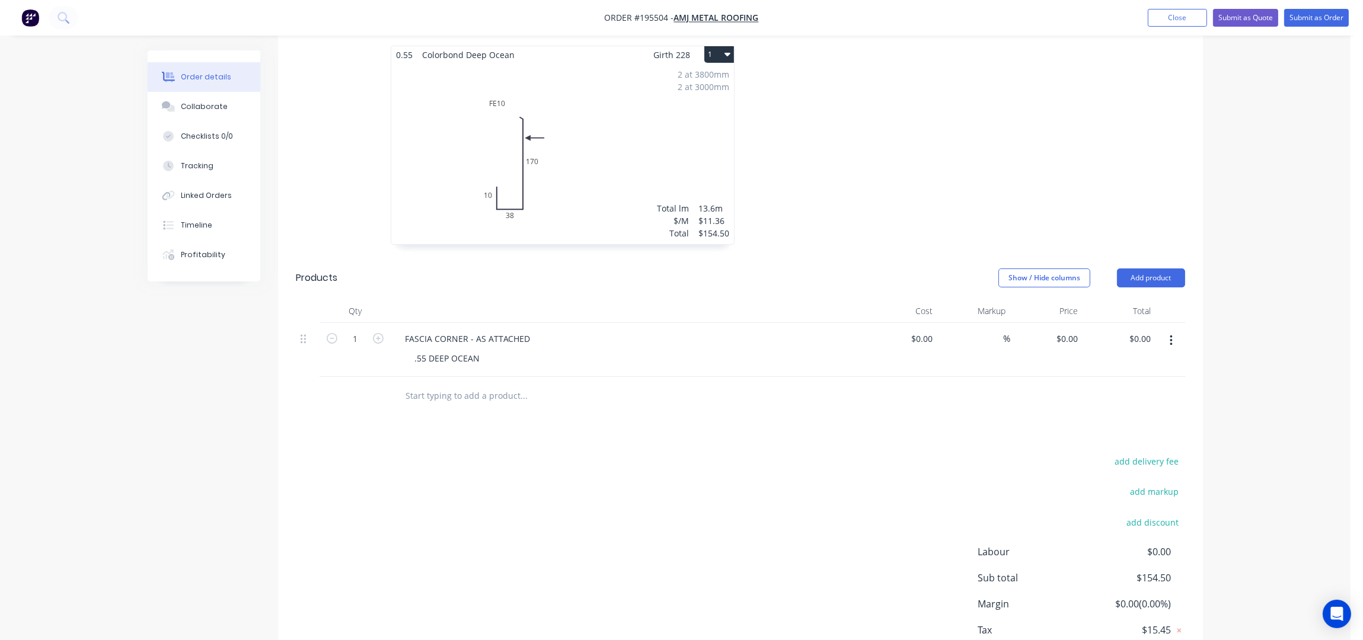
scroll to position [407, 0]
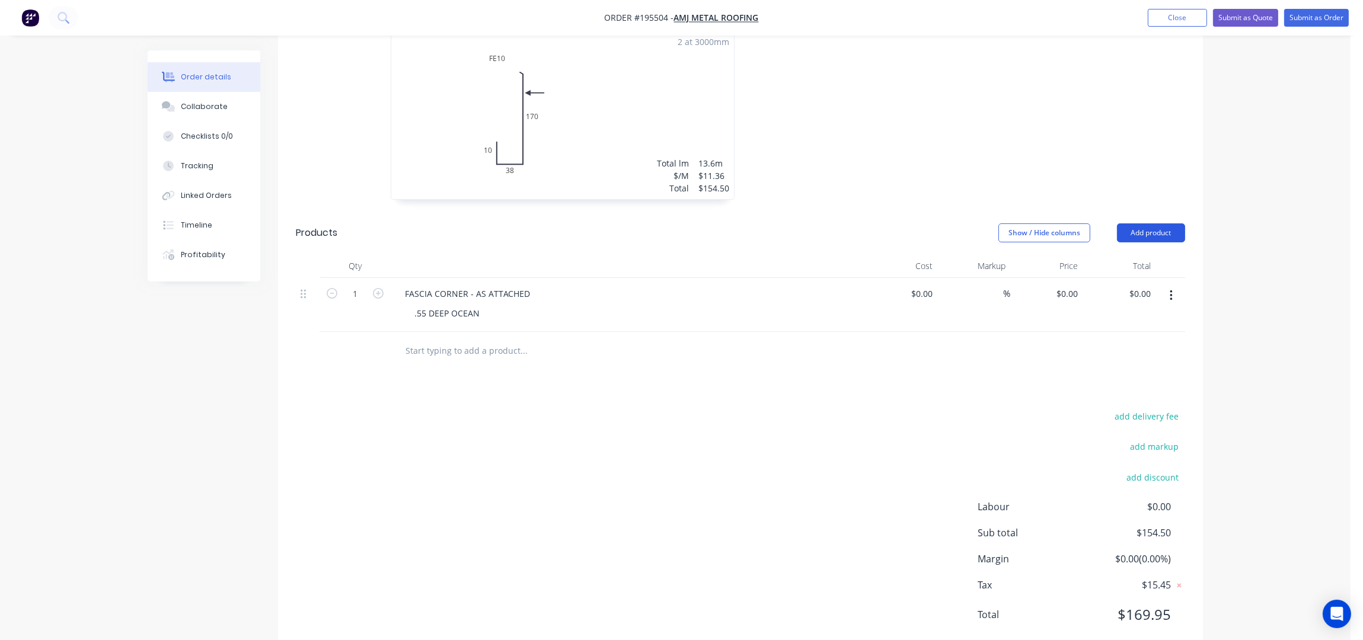
click at [1143, 223] on button "Add product" at bounding box center [1151, 232] width 68 height 19
click at [1138, 254] on div "Product catalogue" at bounding box center [1128, 262] width 91 height 17
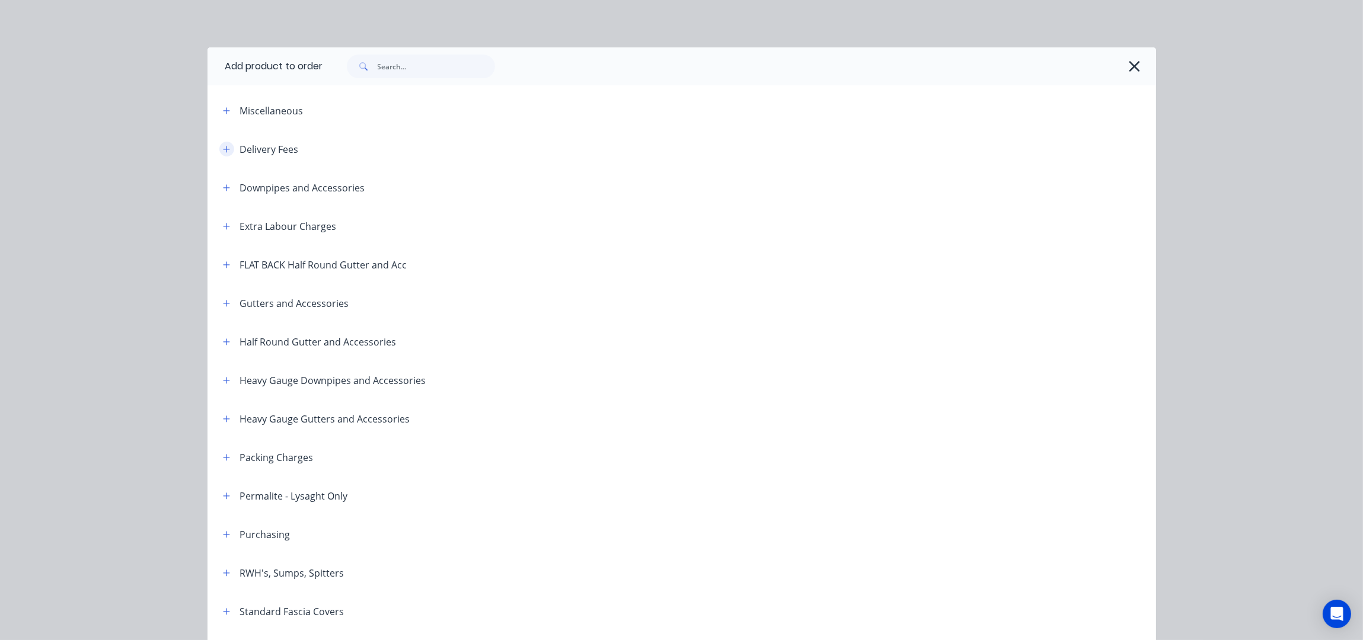
click at [223, 145] on icon "button" at bounding box center [226, 149] width 7 height 8
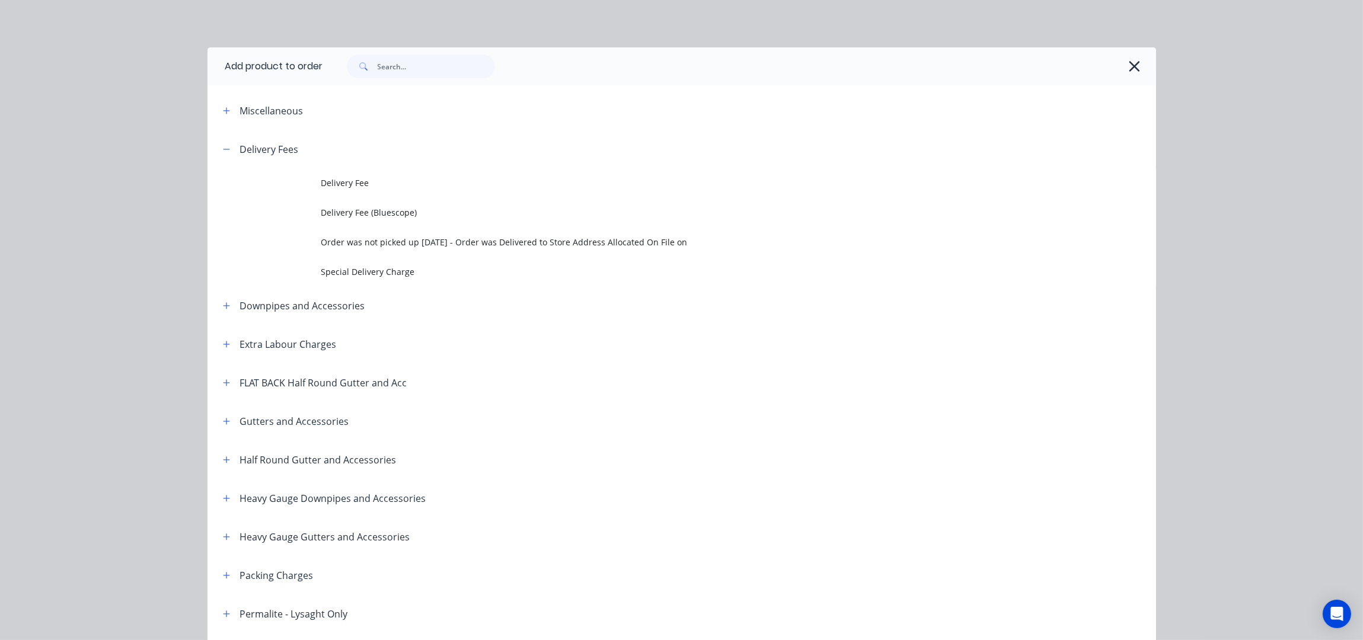
drag, startPoint x: 371, startPoint y: 177, endPoint x: 384, endPoint y: 198, distance: 24.2
click at [371, 178] on span "Delivery Fee" at bounding box center [655, 183] width 668 height 12
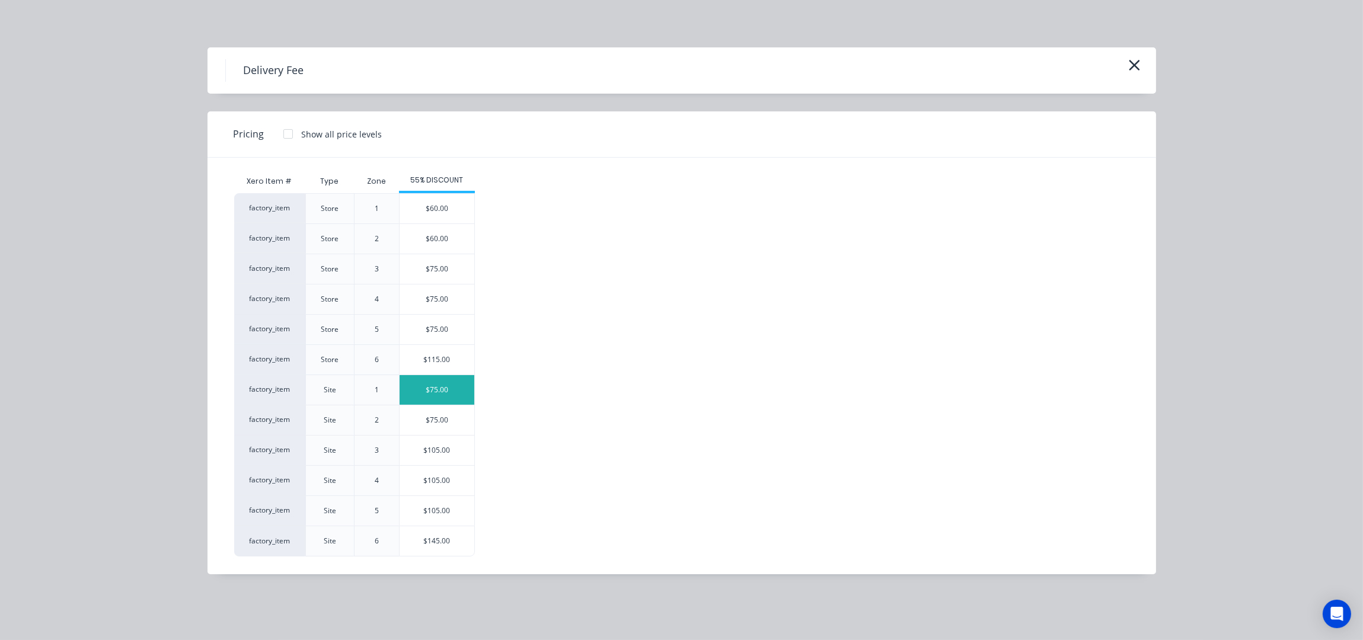
click at [432, 398] on div "$75.00" at bounding box center [437, 390] width 75 height 30
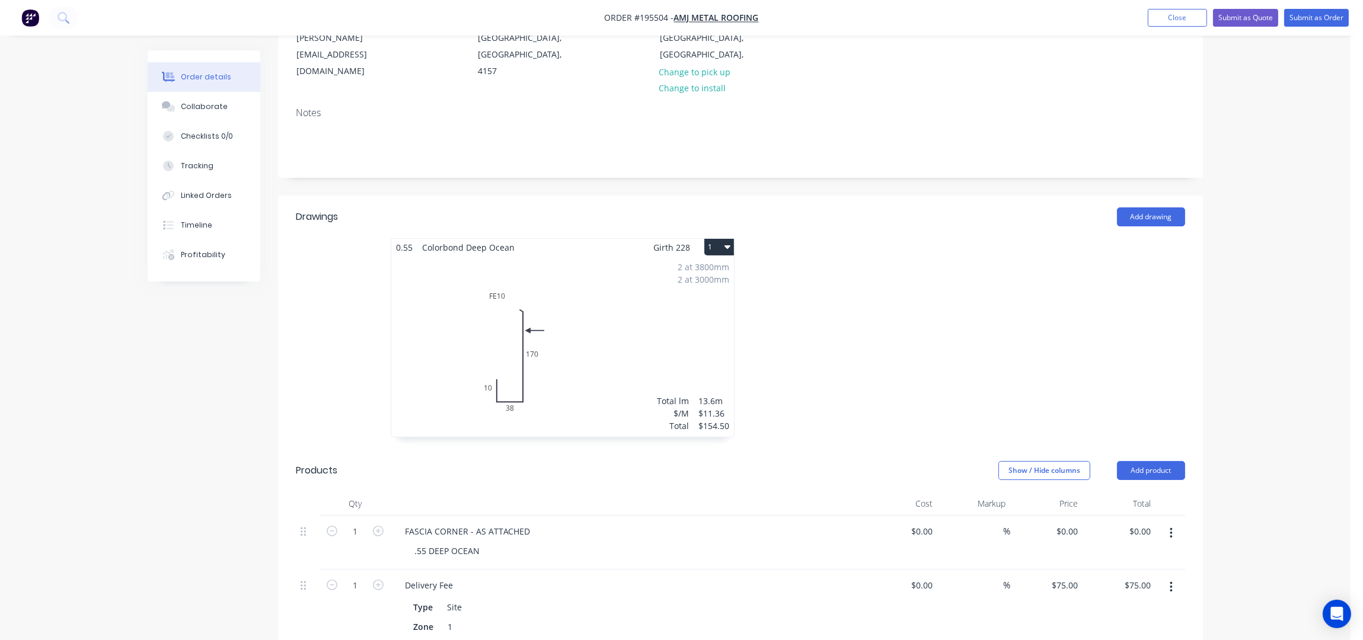
scroll to position [0, 0]
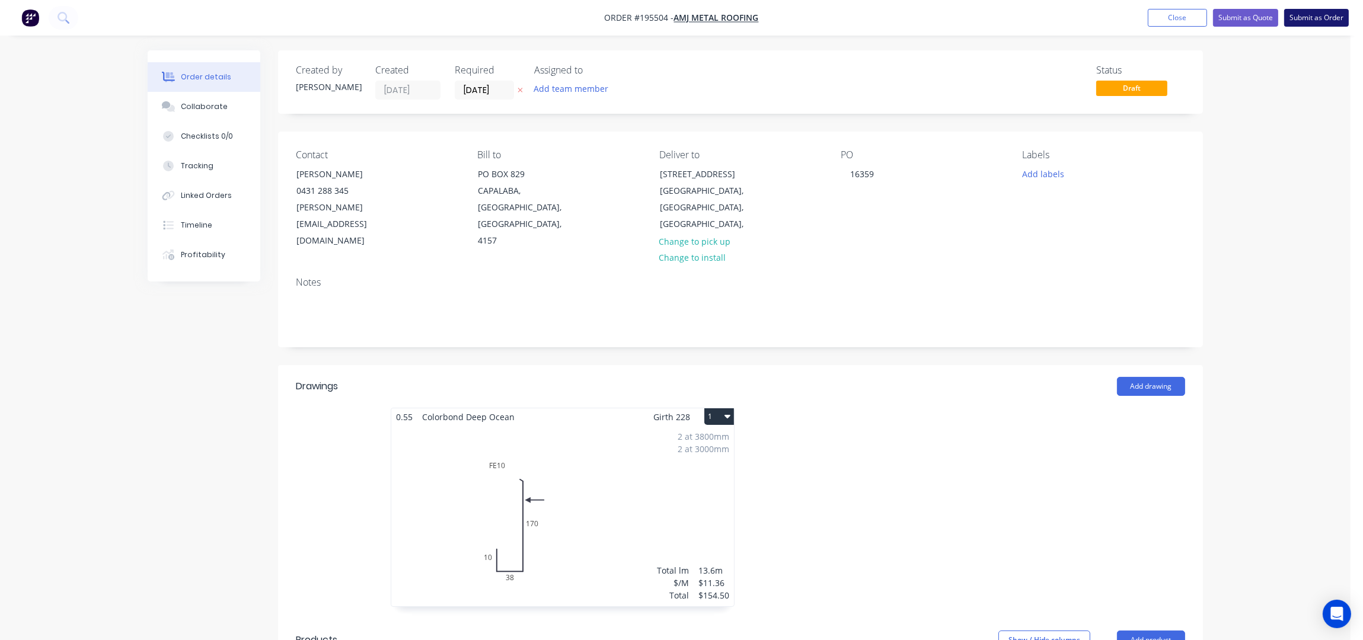
click at [1311, 14] on button "Submit as Order" at bounding box center [1316, 18] width 65 height 18
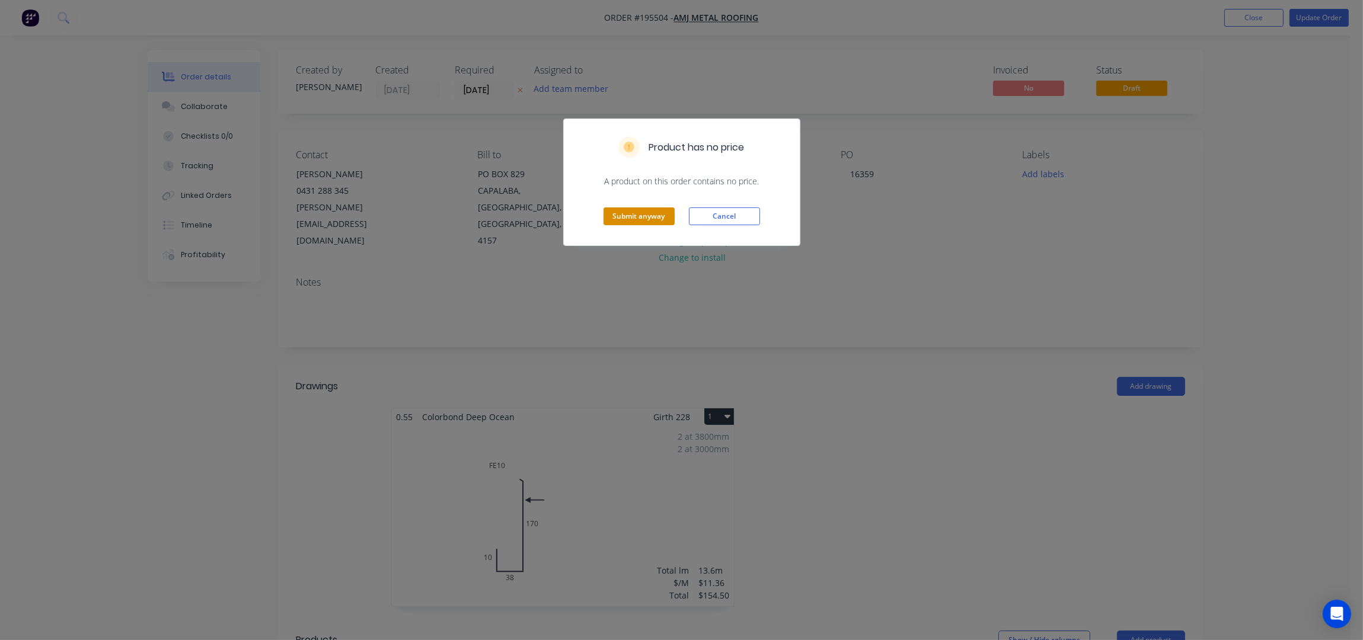
click at [640, 212] on button "Submit anyway" at bounding box center [638, 216] width 71 height 18
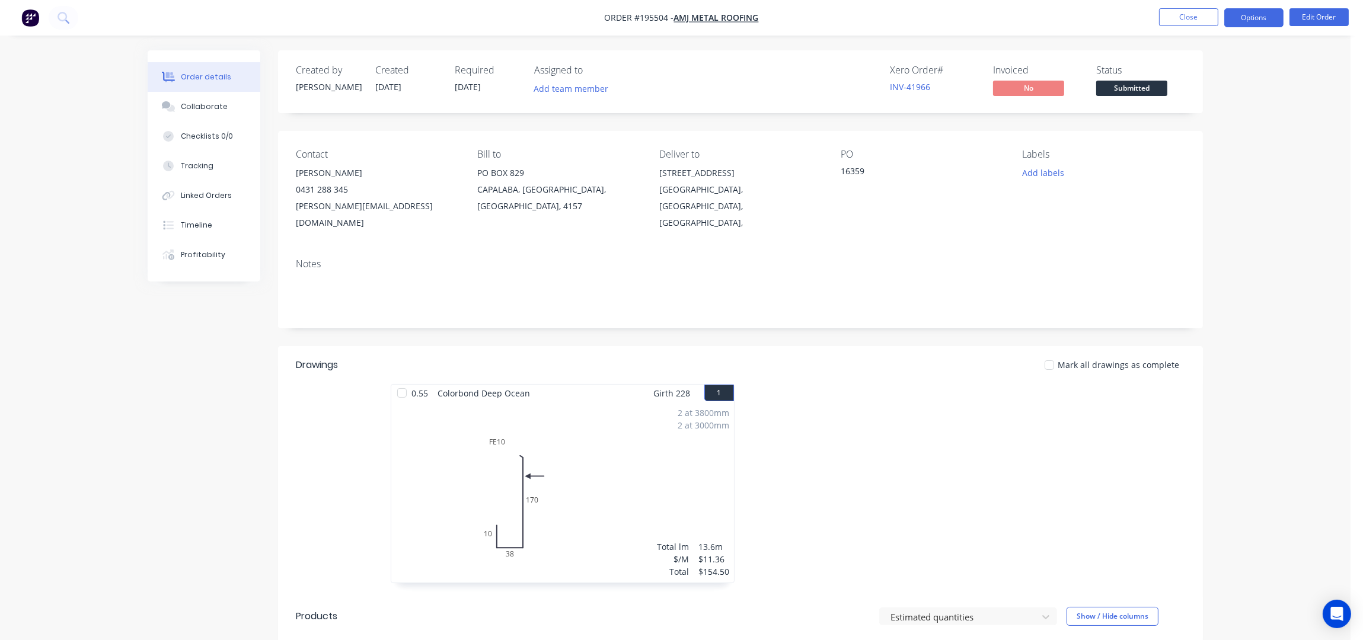
click at [1260, 18] on button "Options" at bounding box center [1253, 17] width 59 height 19
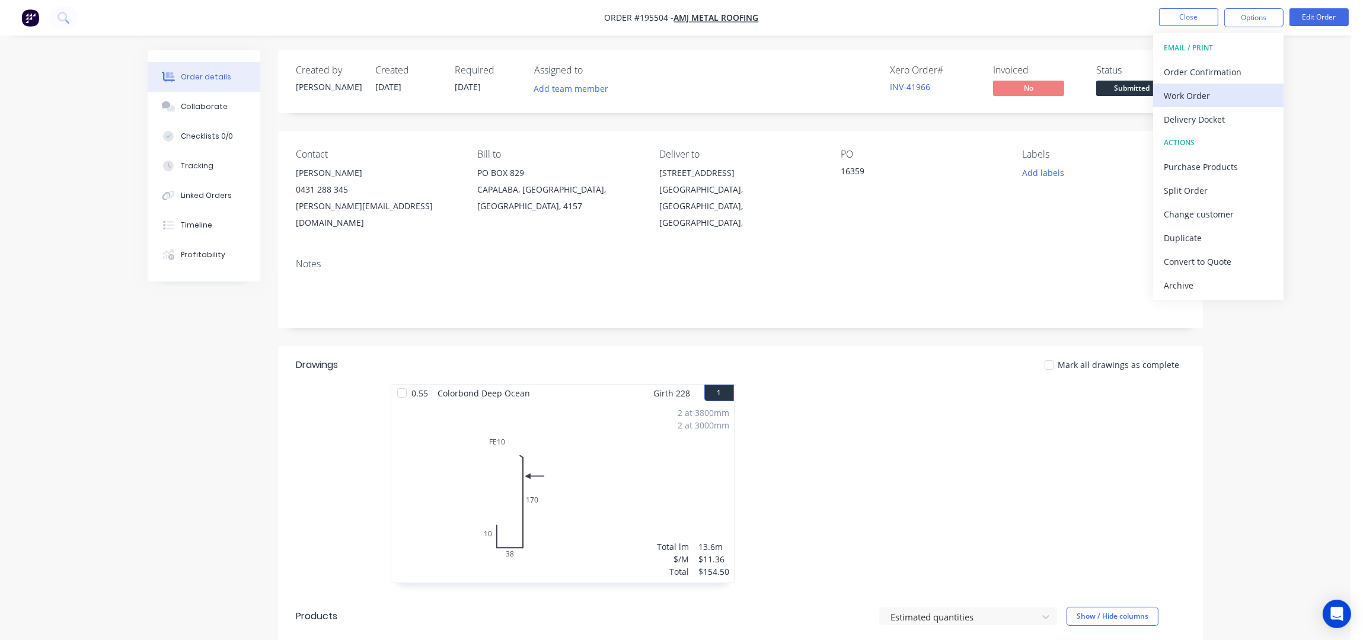
click at [1212, 94] on div "Work Order" at bounding box center [1218, 95] width 109 height 17
drag, startPoint x: 1212, startPoint y: 94, endPoint x: 1216, endPoint y: 116, distance: 22.4
click at [1211, 109] on button "Without pricing" at bounding box center [1218, 119] width 130 height 24
click at [1197, 23] on button "Close" at bounding box center [1188, 17] width 59 height 18
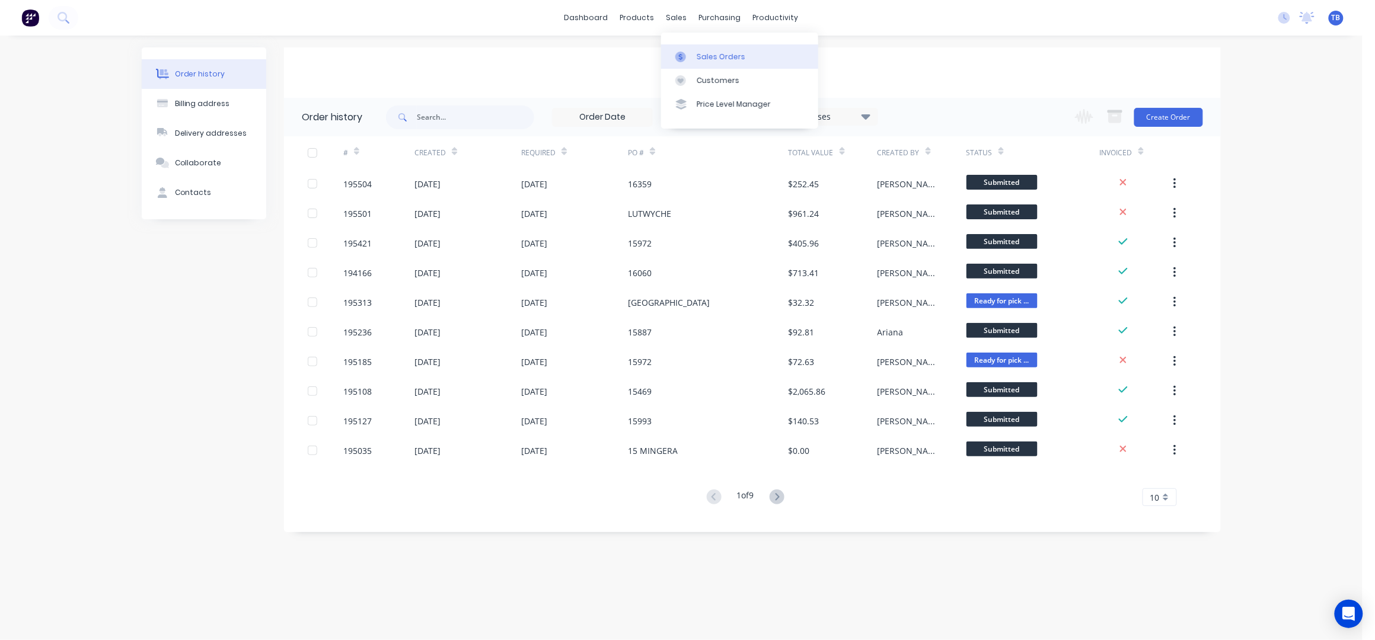
click at [702, 47] on link "Sales Orders" at bounding box center [739, 56] width 157 height 24
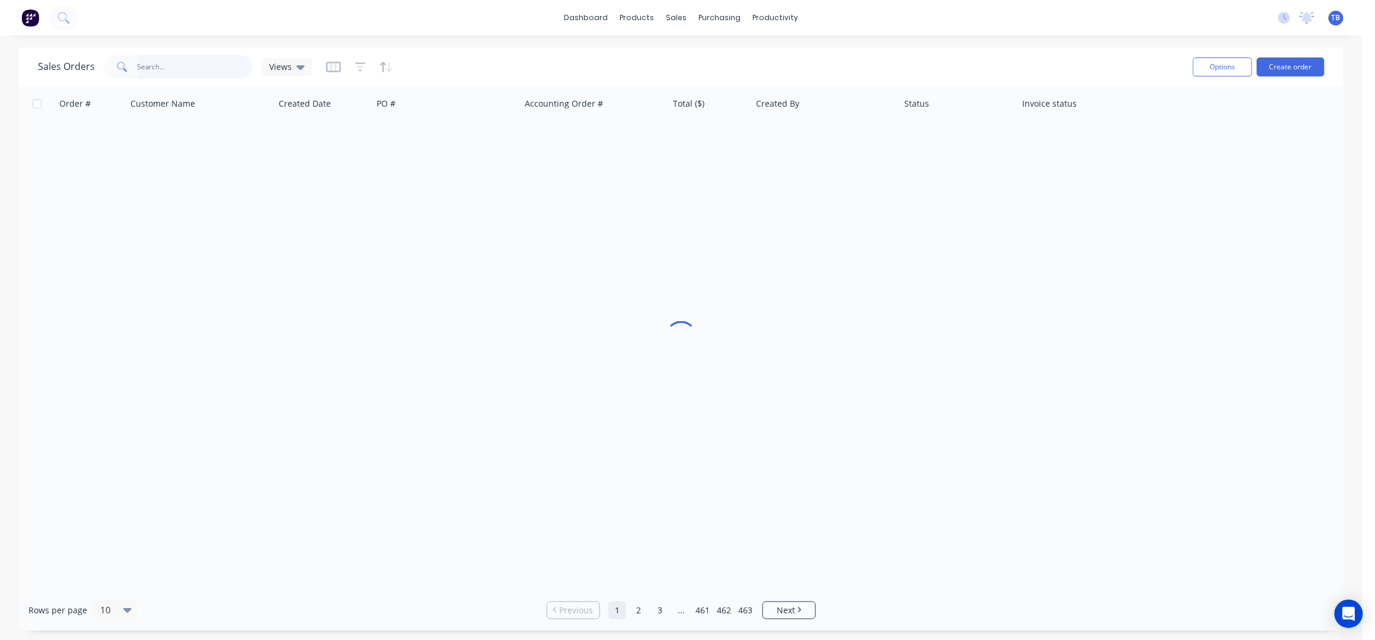
click at [187, 66] on input "text" at bounding box center [196, 67] width 116 height 24
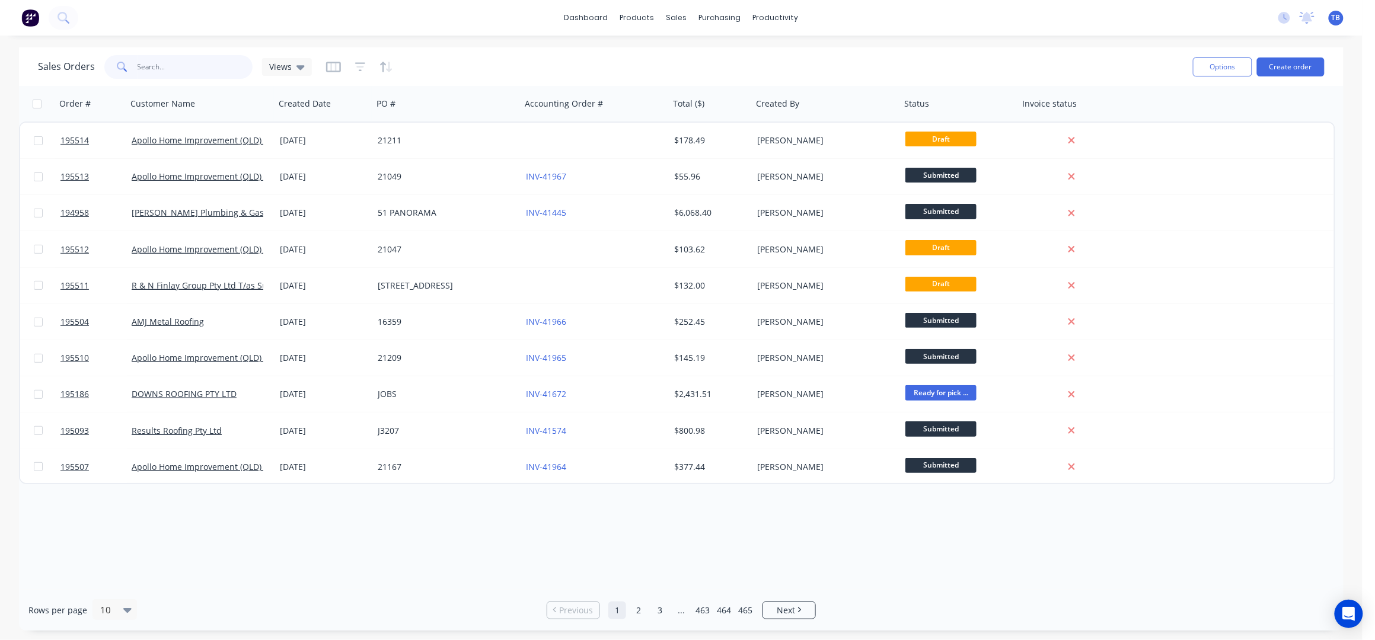
click at [162, 67] on input "text" at bounding box center [196, 67] width 116 height 24
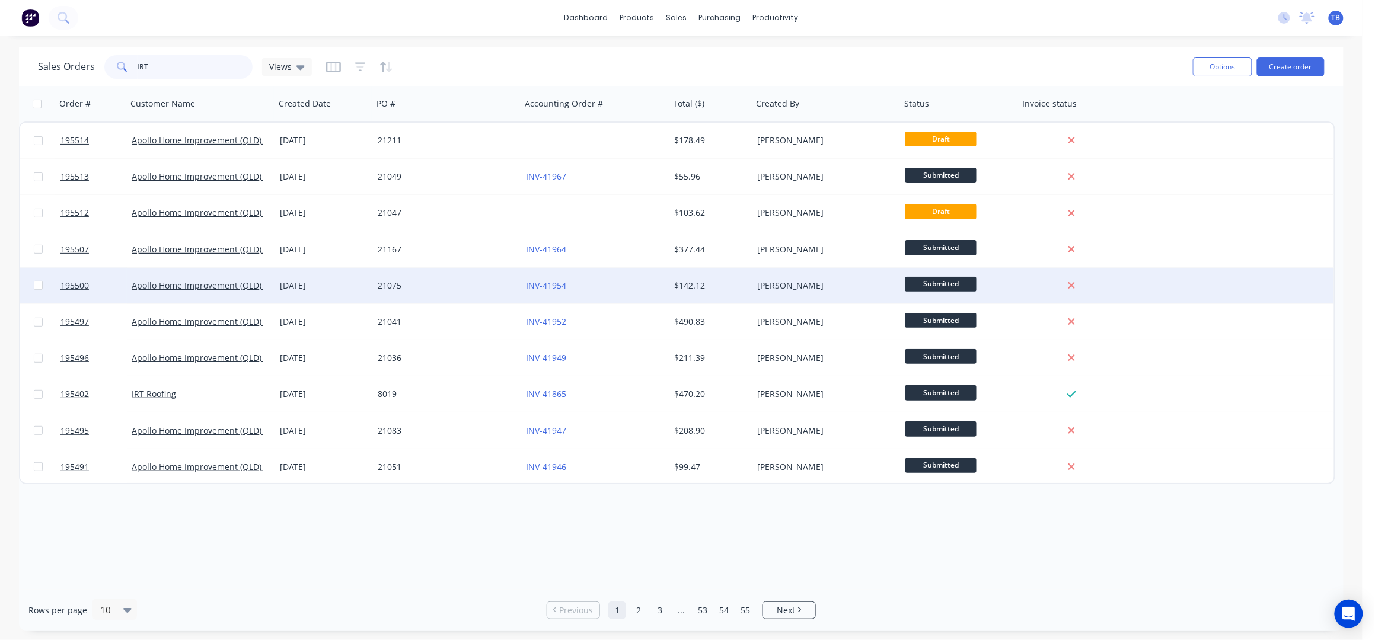
type input "IRT"
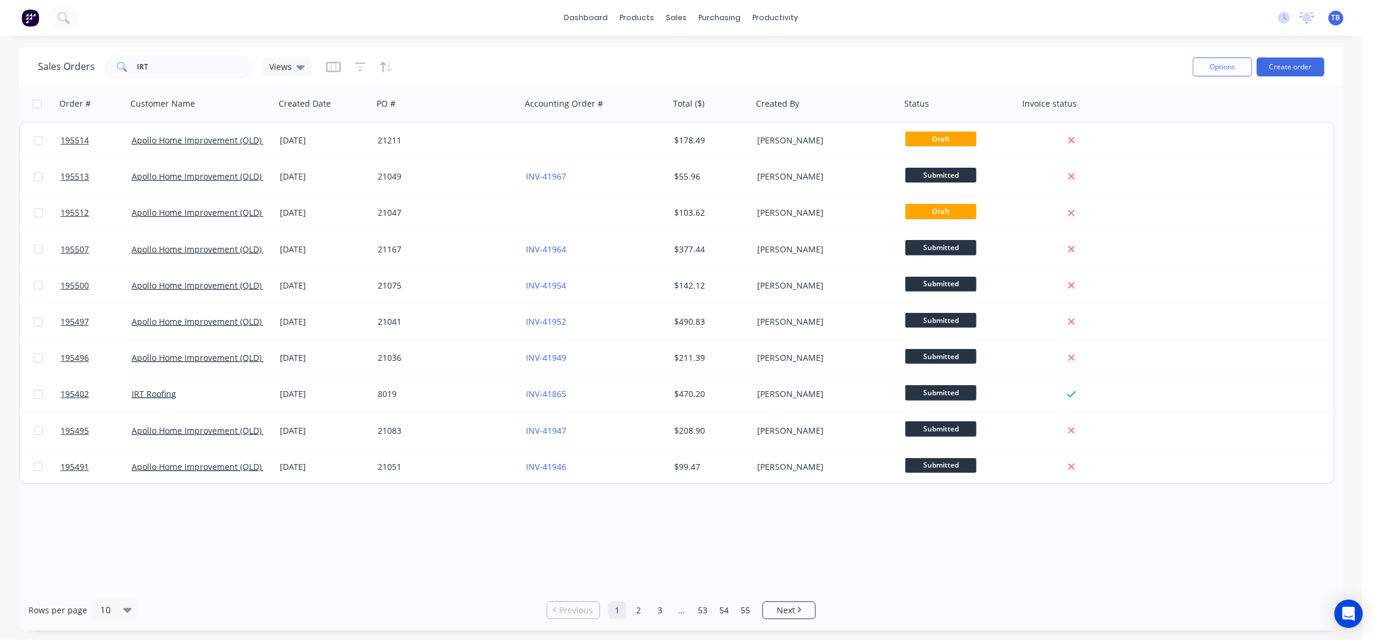
click at [636, 617] on link "2" at bounding box center [639, 611] width 18 height 18
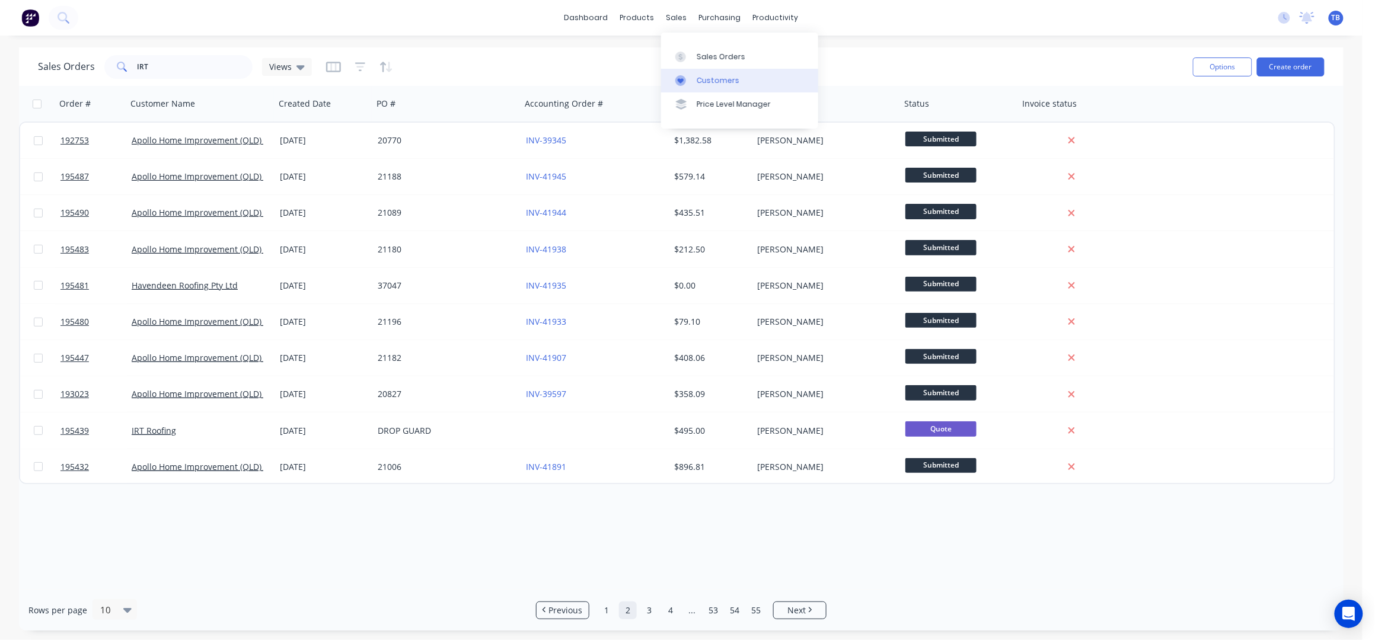
click at [717, 79] on div "Customers" at bounding box center [718, 80] width 43 height 11
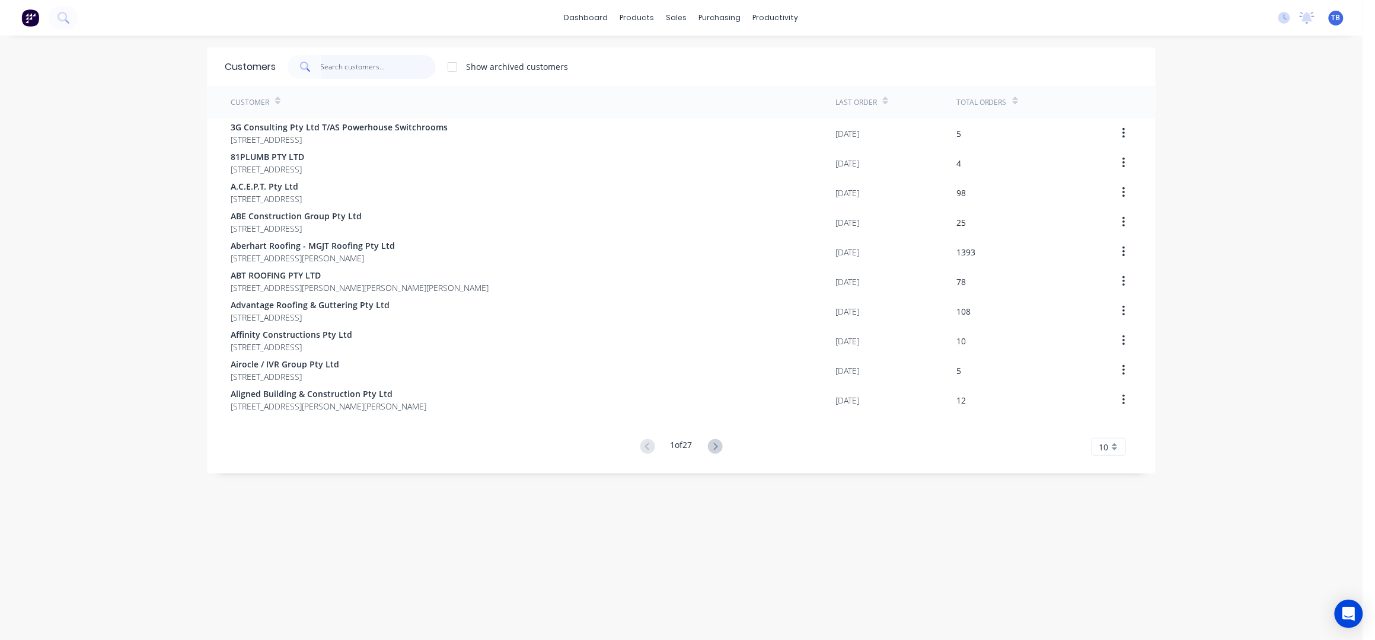
click at [367, 63] on input "text" at bounding box center [379, 67] width 116 height 24
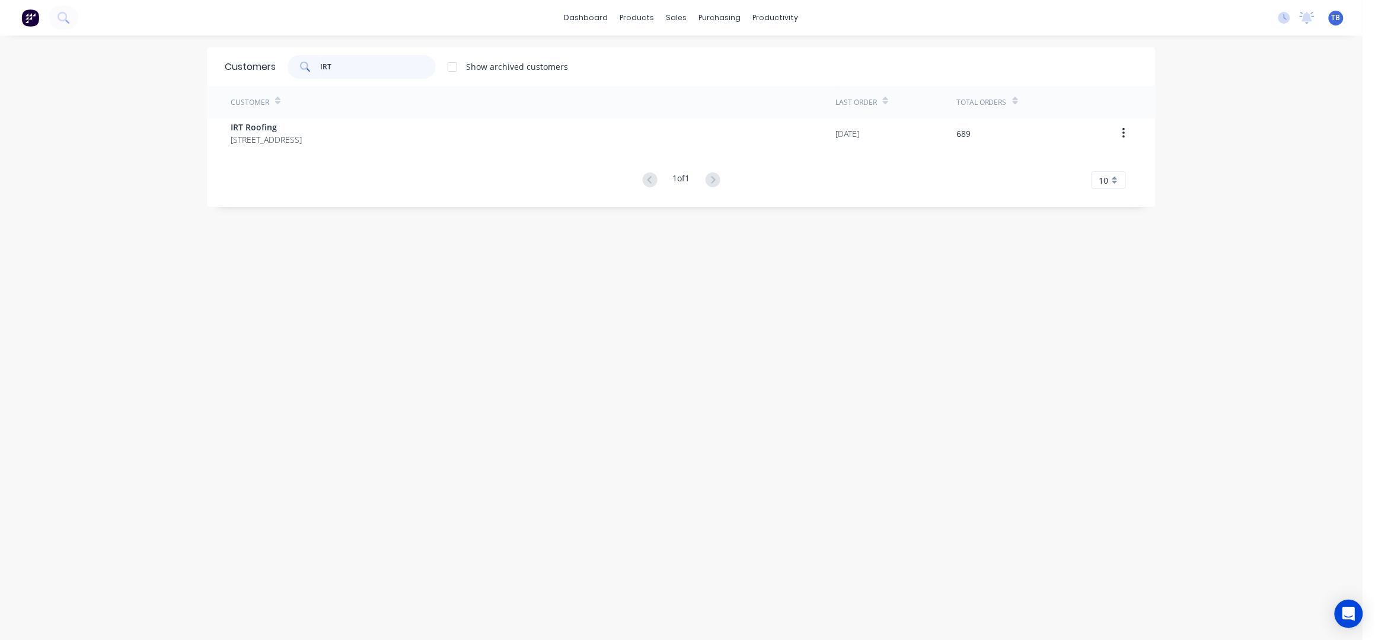
type input "IRT"
click at [298, 154] on div "Customer Last Order Total Orders IRT Roofing PO Box 189 Cleveland Queensland Au…" at bounding box center [681, 137] width 949 height 103
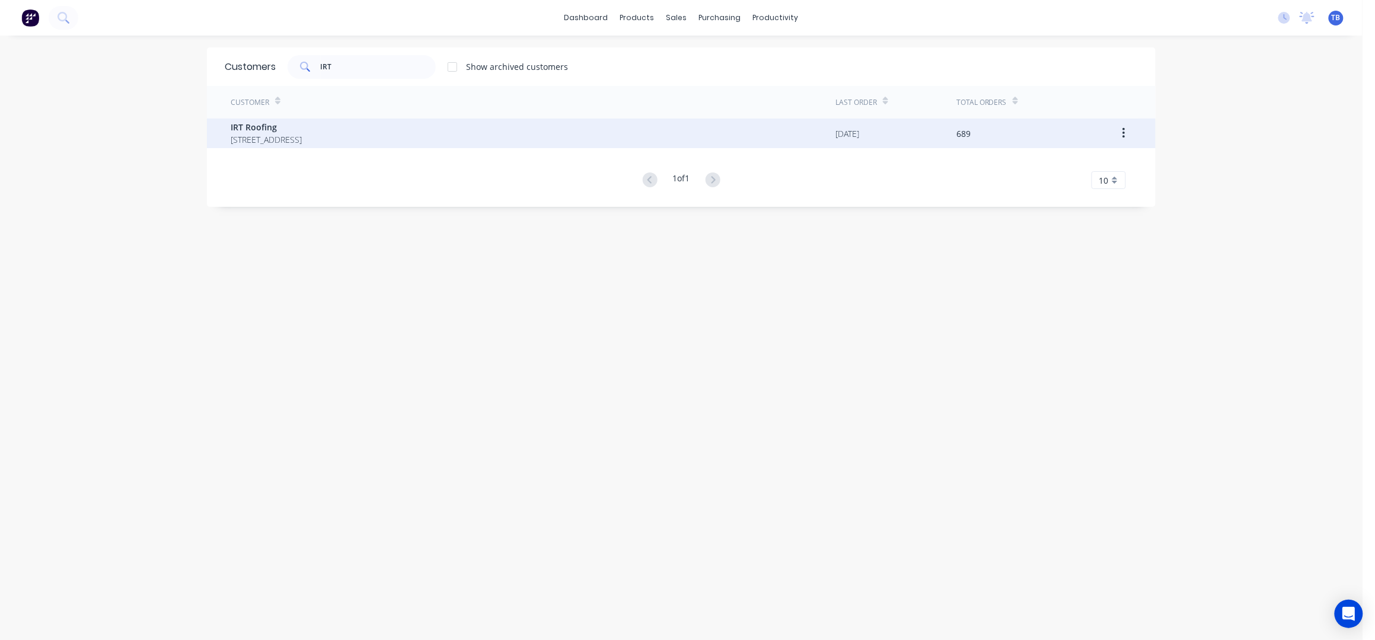
click at [302, 136] on span "PO Box 189 Cleveland Queensland Australia 4163" at bounding box center [266, 139] width 71 height 12
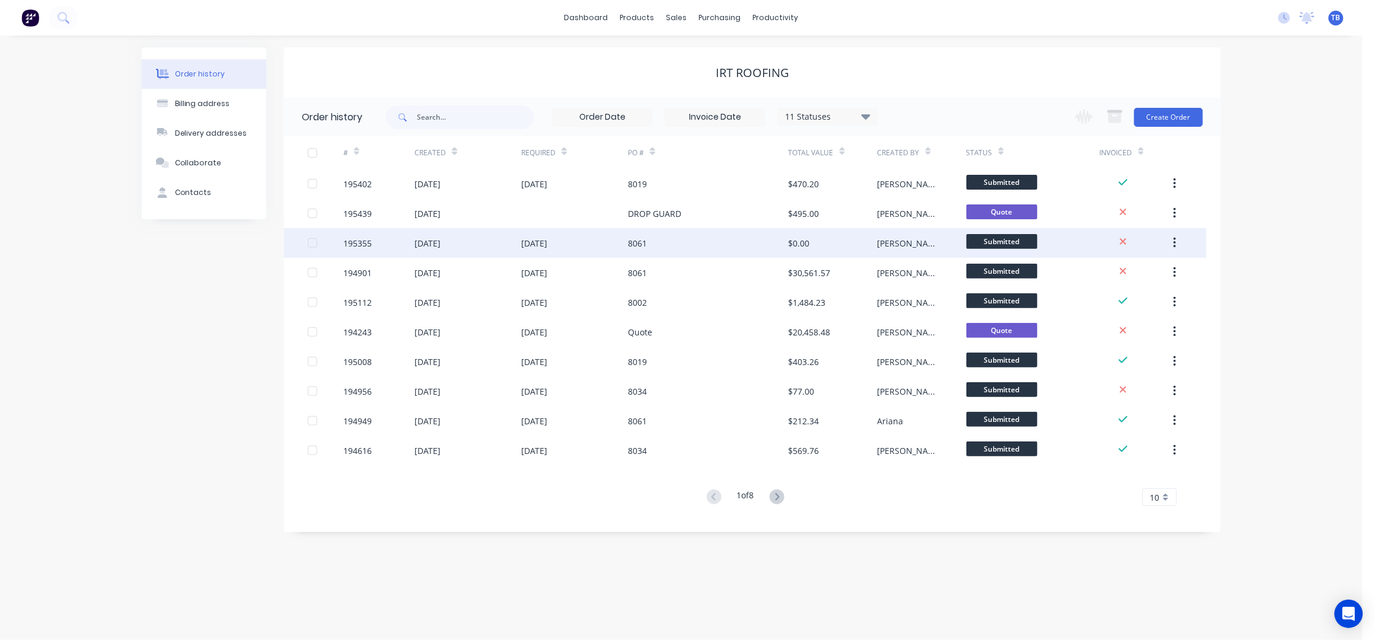
click at [721, 246] on div "8061" at bounding box center [708, 243] width 160 height 30
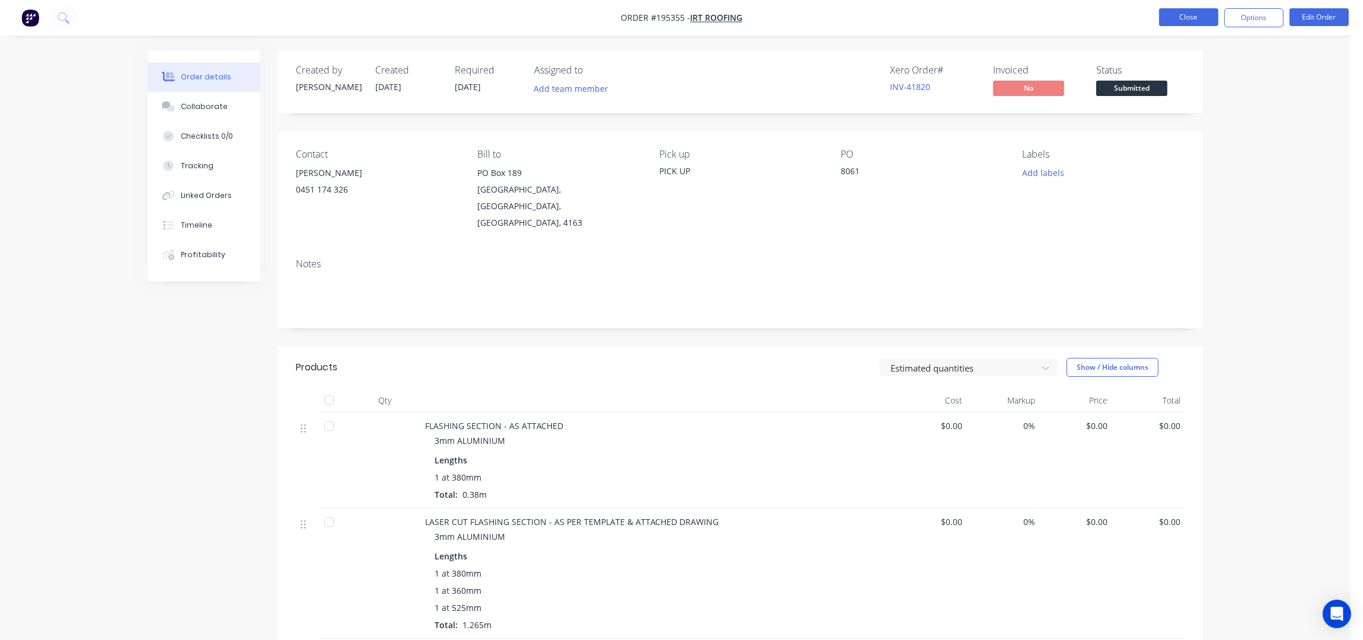
click at [1205, 14] on button "Close" at bounding box center [1188, 17] width 59 height 18
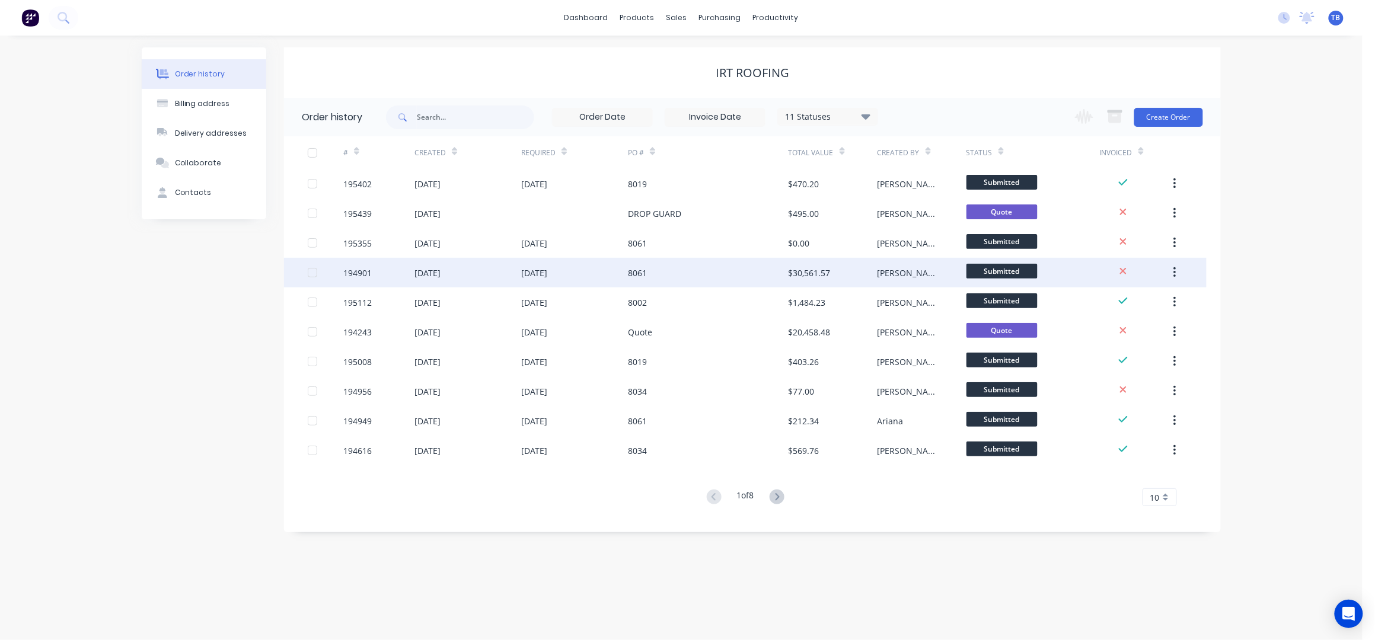
click at [570, 275] on div "[DATE]" at bounding box center [574, 273] width 107 height 30
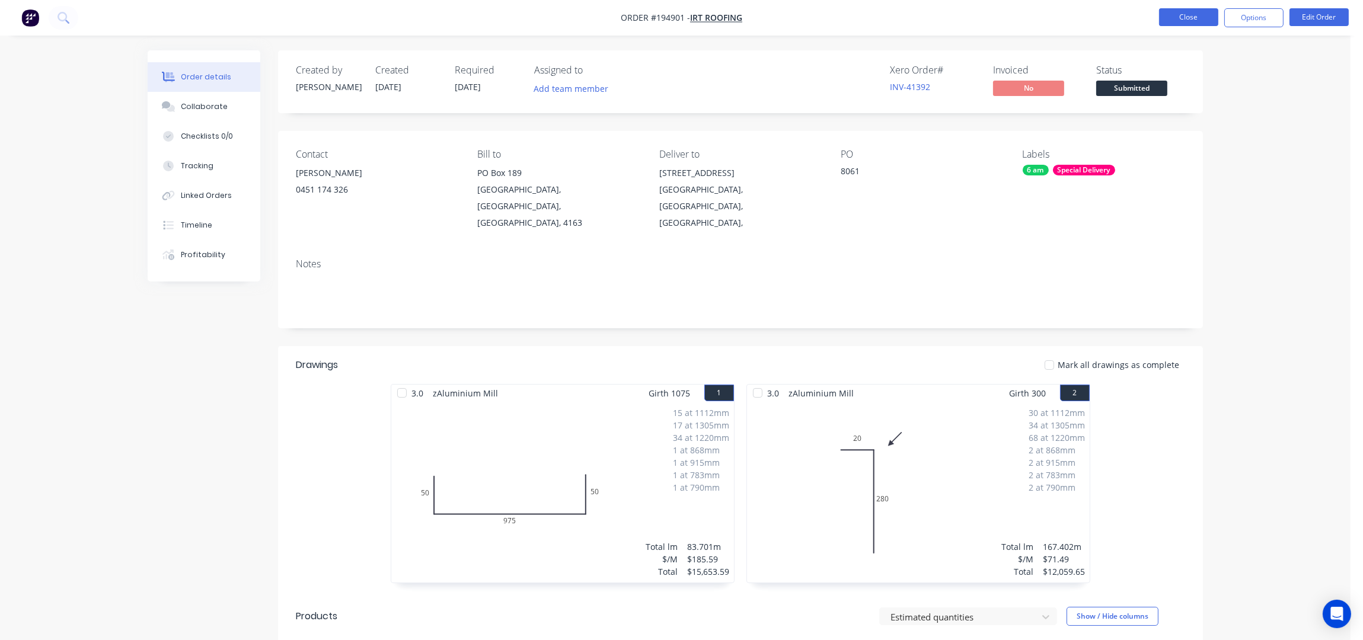
click at [1188, 18] on button "Close" at bounding box center [1188, 17] width 59 height 18
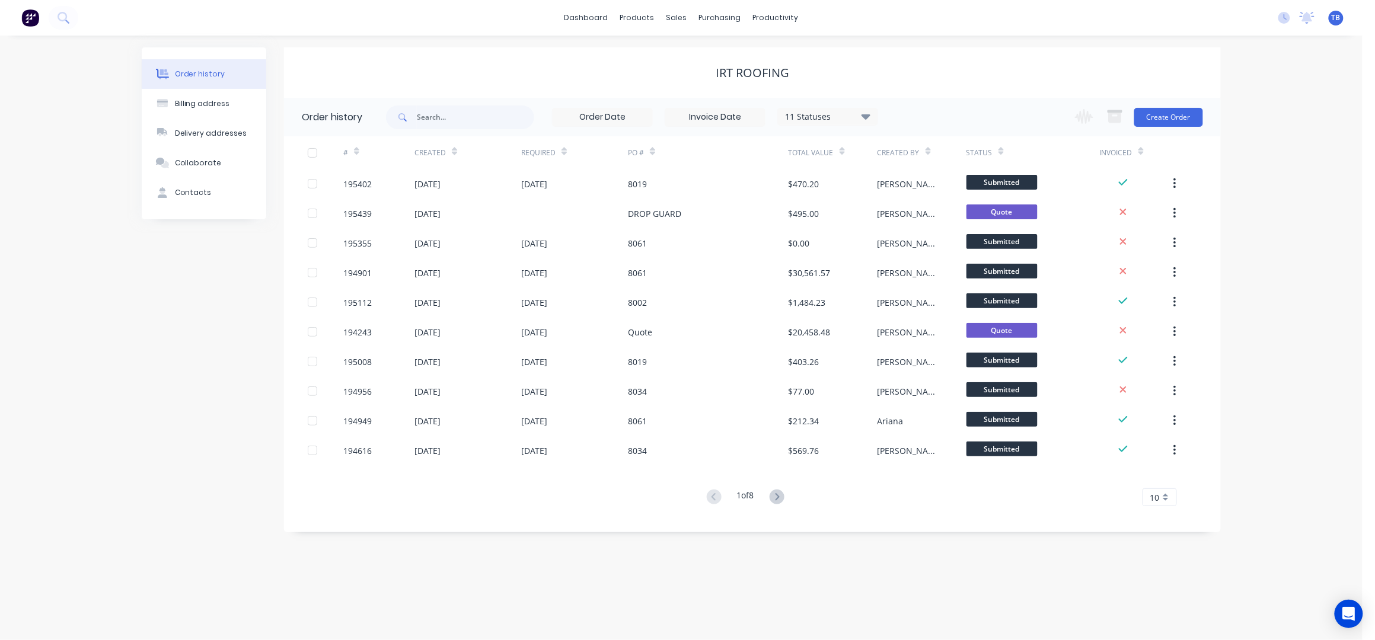
click at [930, 43] on div "Order history Billing address Delivery addresses Collaborate Contacts IRT Roofi…" at bounding box center [681, 338] width 1362 height 605
click at [732, 52] on div "Sales Orders" at bounding box center [721, 57] width 49 height 11
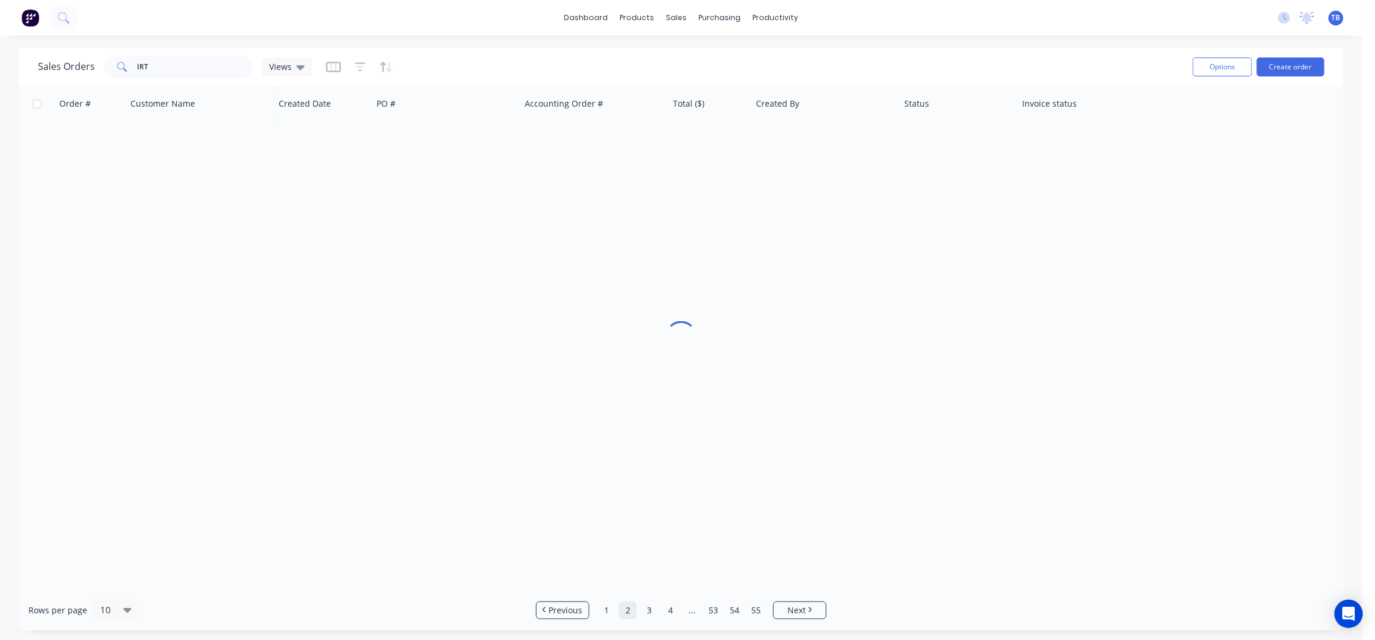
click at [887, 49] on div "Sales Orders IRT Views Options Create order" at bounding box center [681, 66] width 1324 height 39
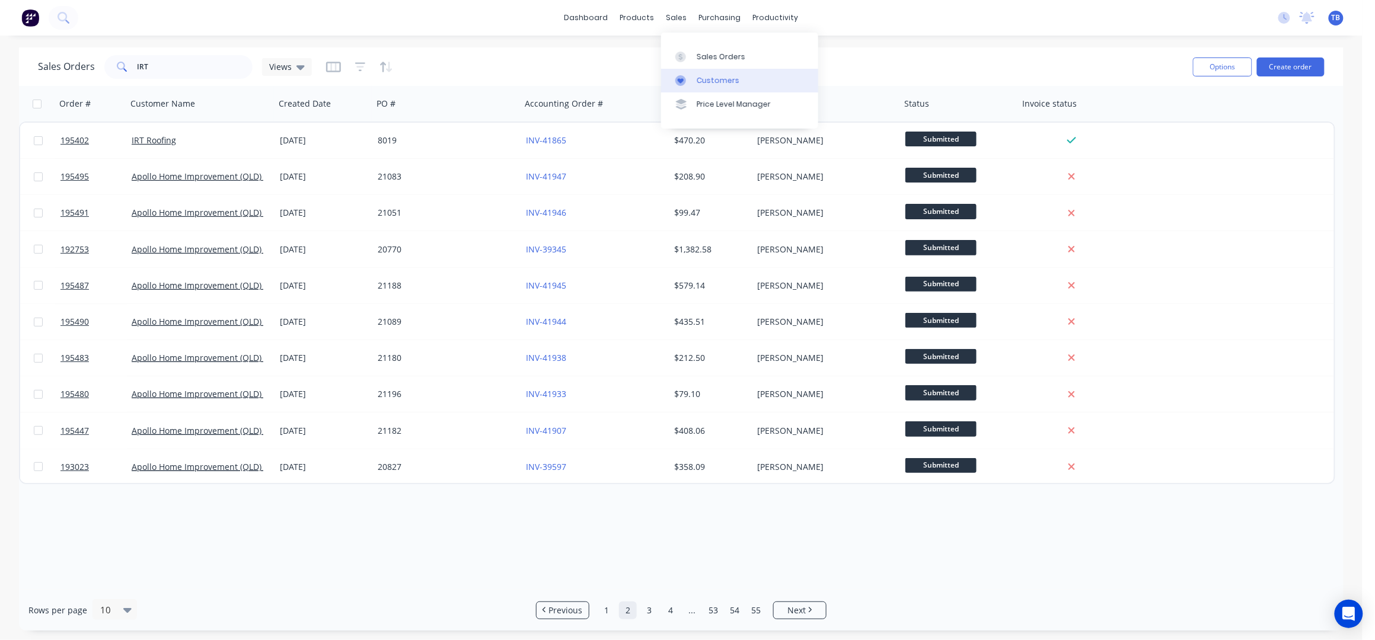
click at [730, 78] on div "Customers" at bounding box center [718, 80] width 43 height 11
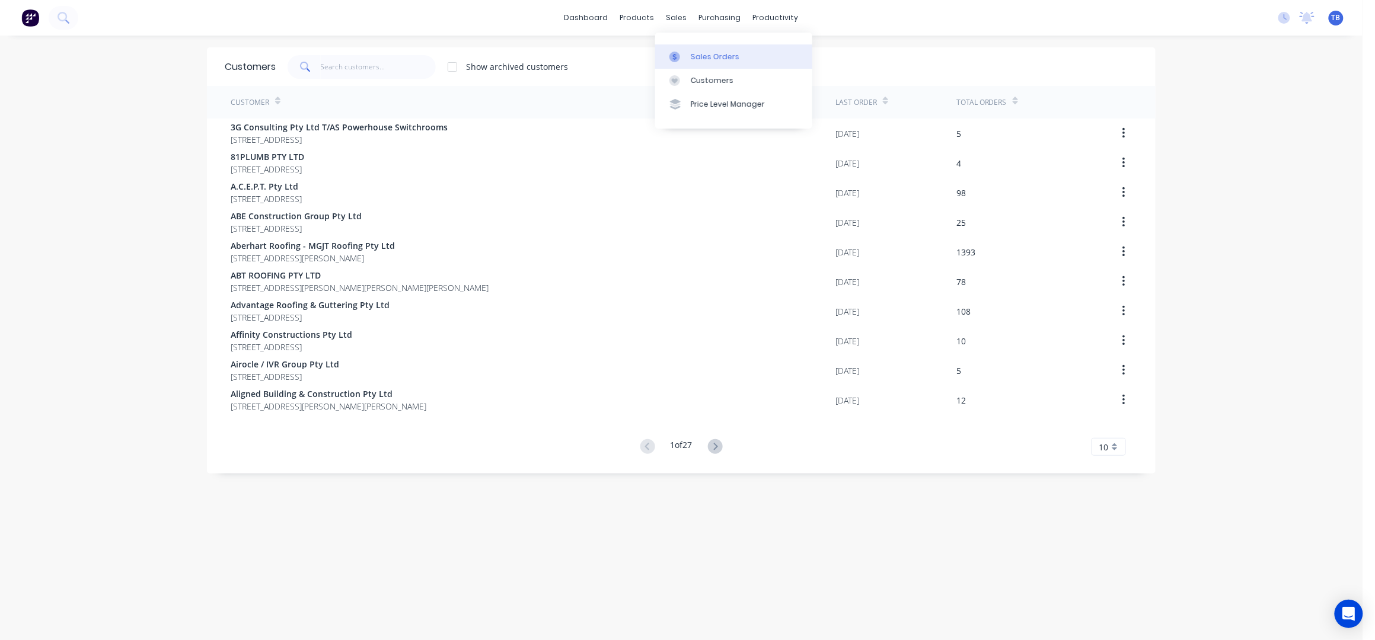
click at [718, 59] on div "Sales Orders" at bounding box center [715, 57] width 49 height 11
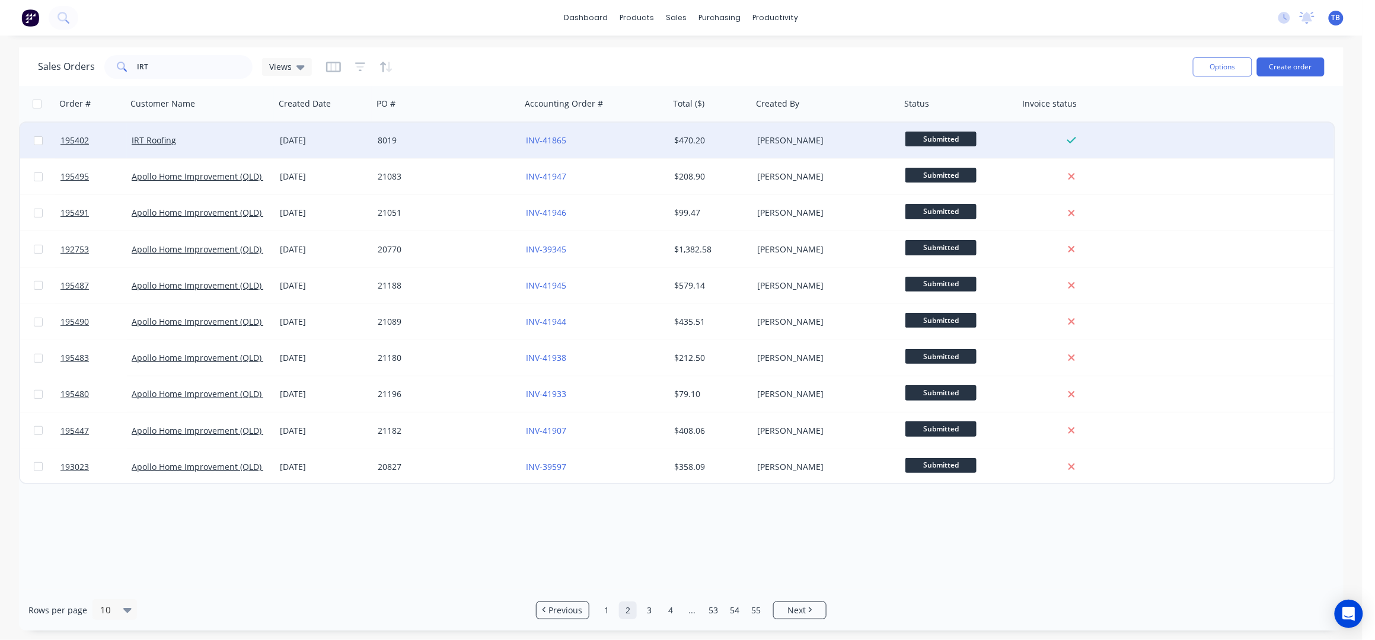
click at [226, 149] on div "IRT Roofing" at bounding box center [201, 141] width 148 height 36
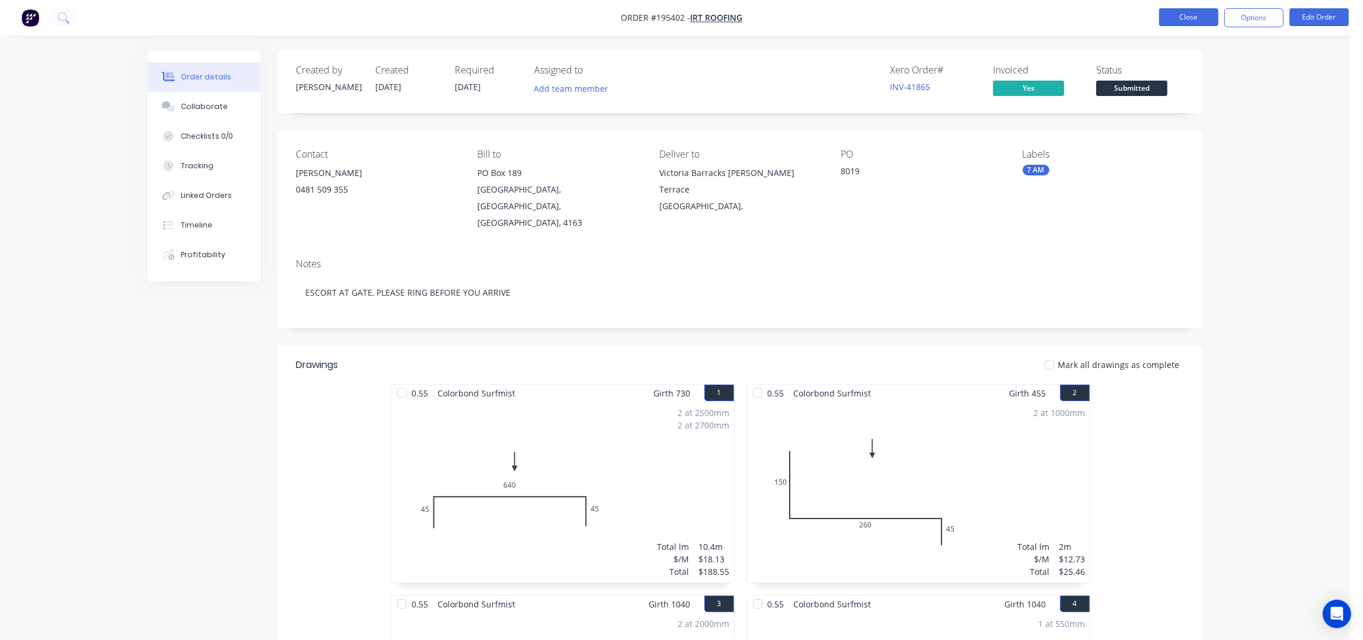
click at [1176, 16] on button "Close" at bounding box center [1188, 17] width 59 height 18
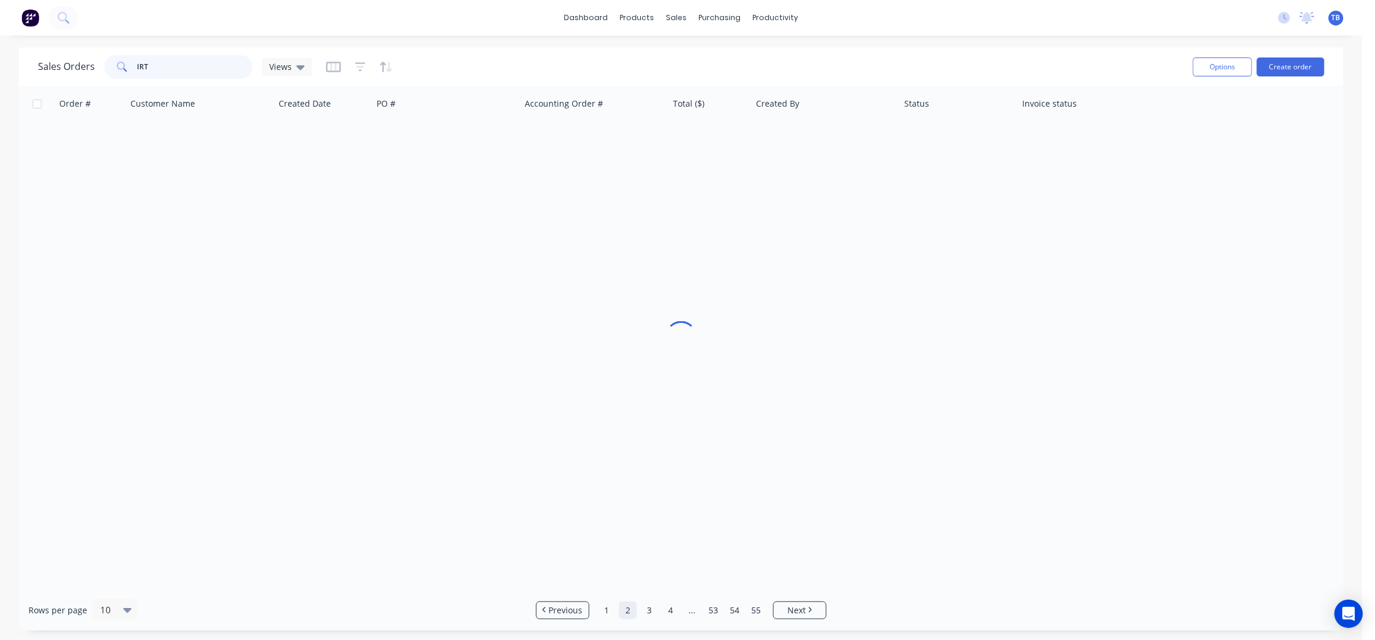
drag, startPoint x: 171, startPoint y: 61, endPoint x: 0, endPoint y: 65, distance: 170.8
click at [0, 65] on div "Sales Orders IRT Views Options Create order Order # Customer Name Created Date …" at bounding box center [681, 338] width 1362 height 583
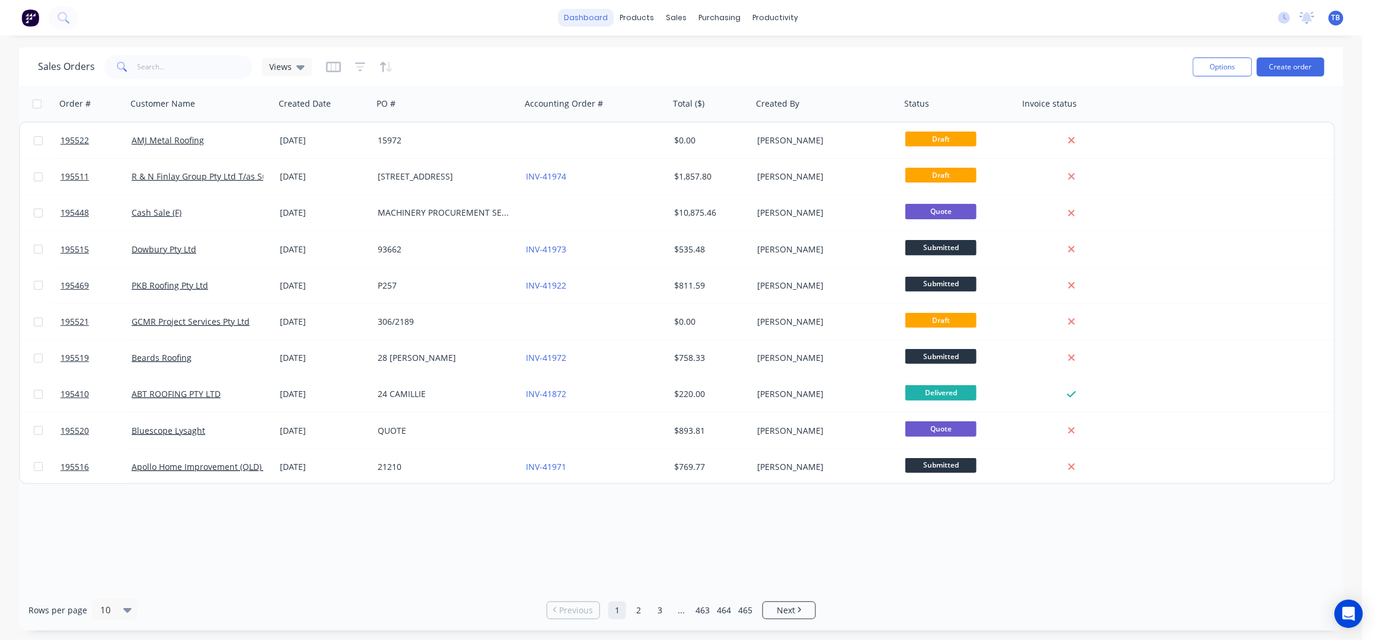
click at [584, 11] on link "dashboard" at bounding box center [586, 18] width 56 height 18
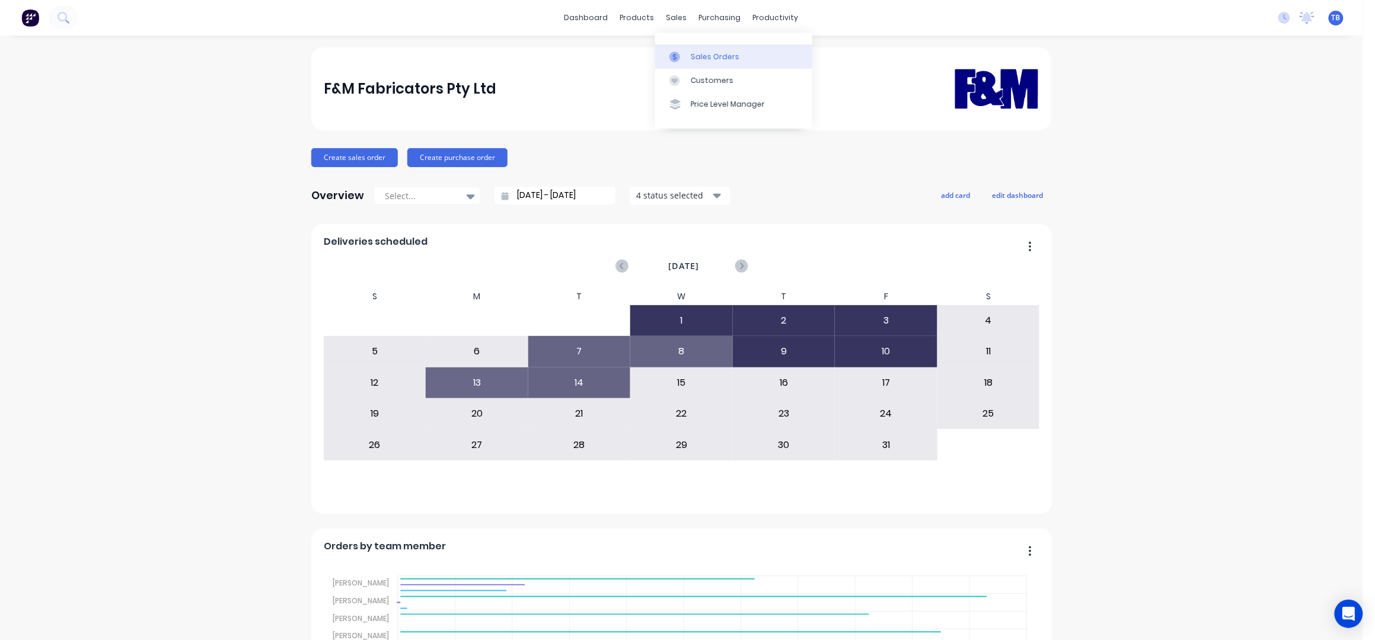
click at [701, 54] on div "Sales Orders" at bounding box center [715, 57] width 49 height 11
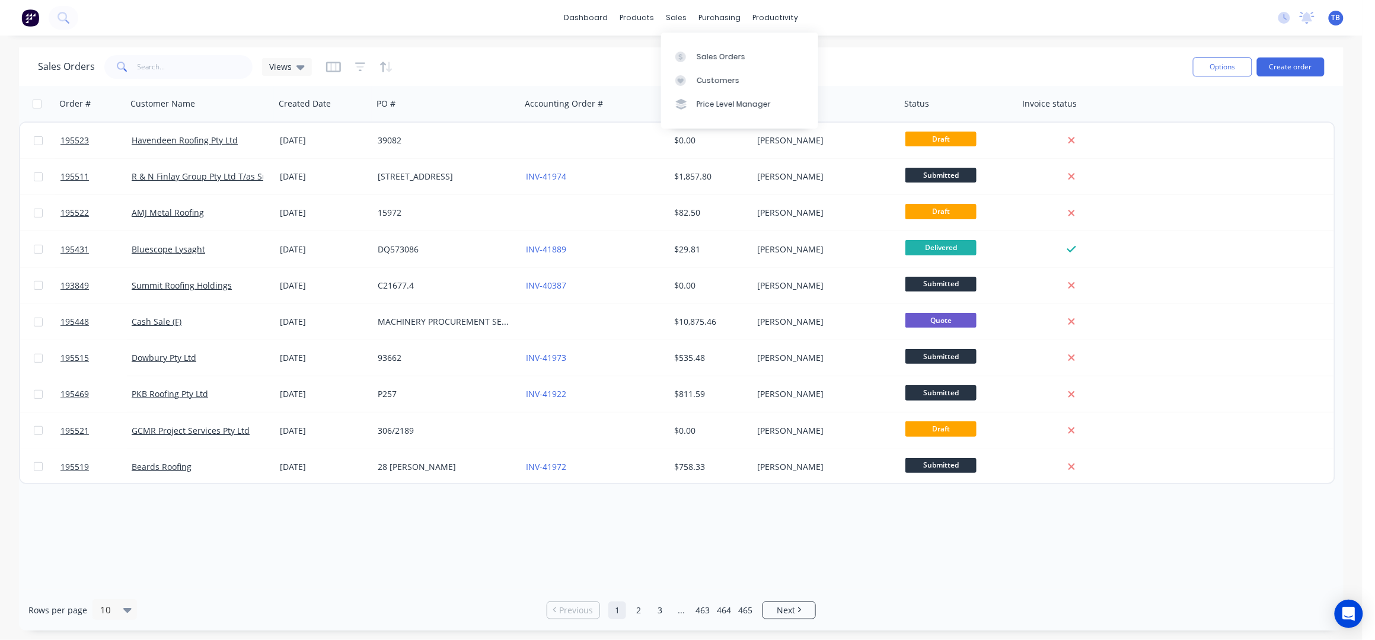
drag, startPoint x: 742, startPoint y: 52, endPoint x: 882, endPoint y: 66, distance: 140.1
click at [742, 52] on link "Sales Orders" at bounding box center [739, 56] width 157 height 24
click at [1324, 65] on button "Create order" at bounding box center [1291, 67] width 68 height 19
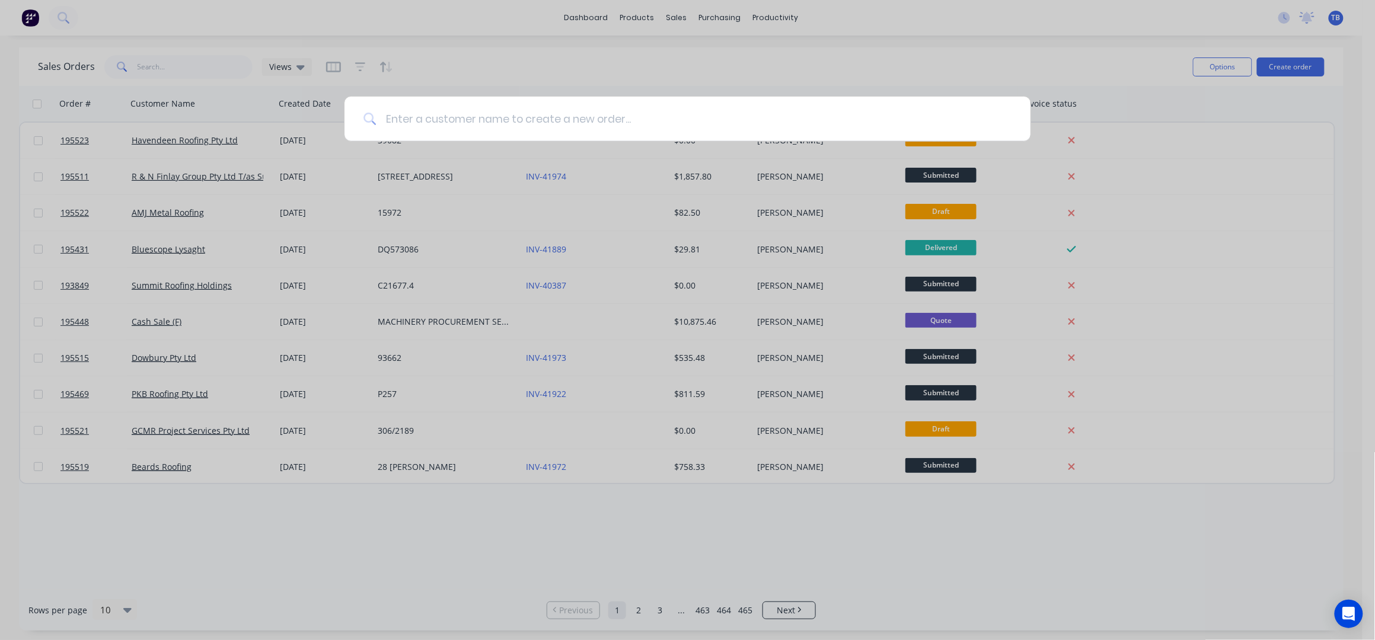
click at [739, 123] on input at bounding box center [693, 119] width 635 height 44
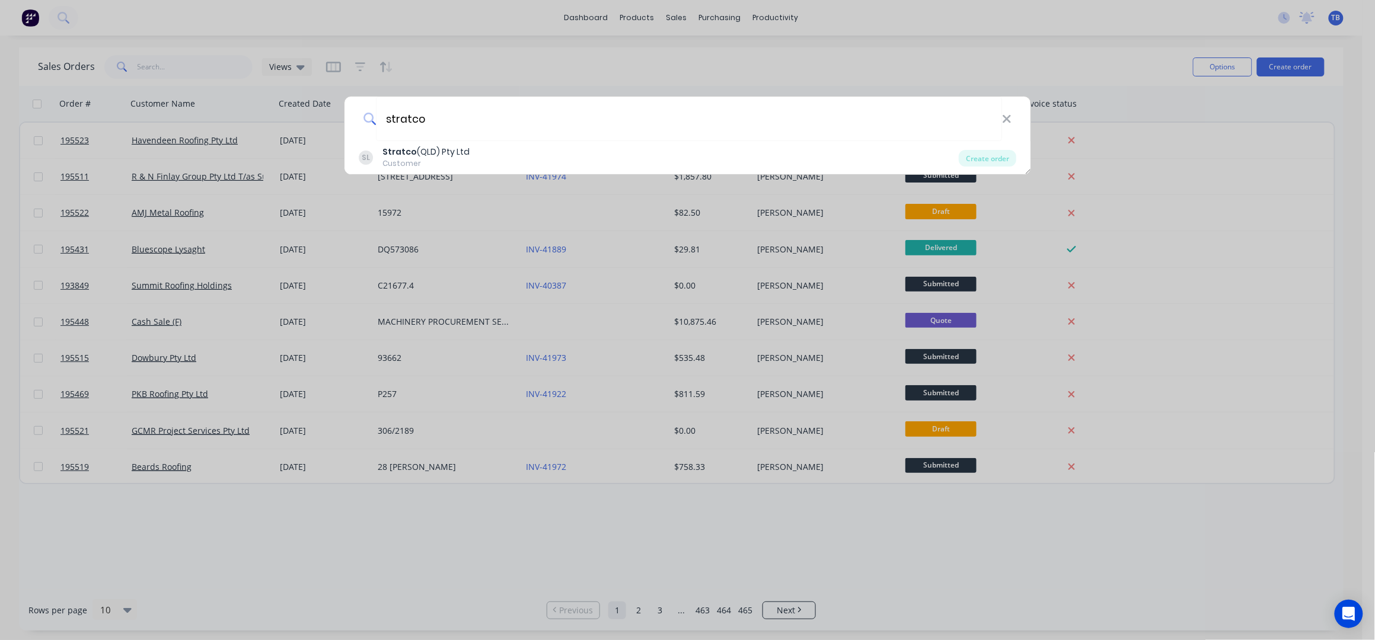
type input "stratco"
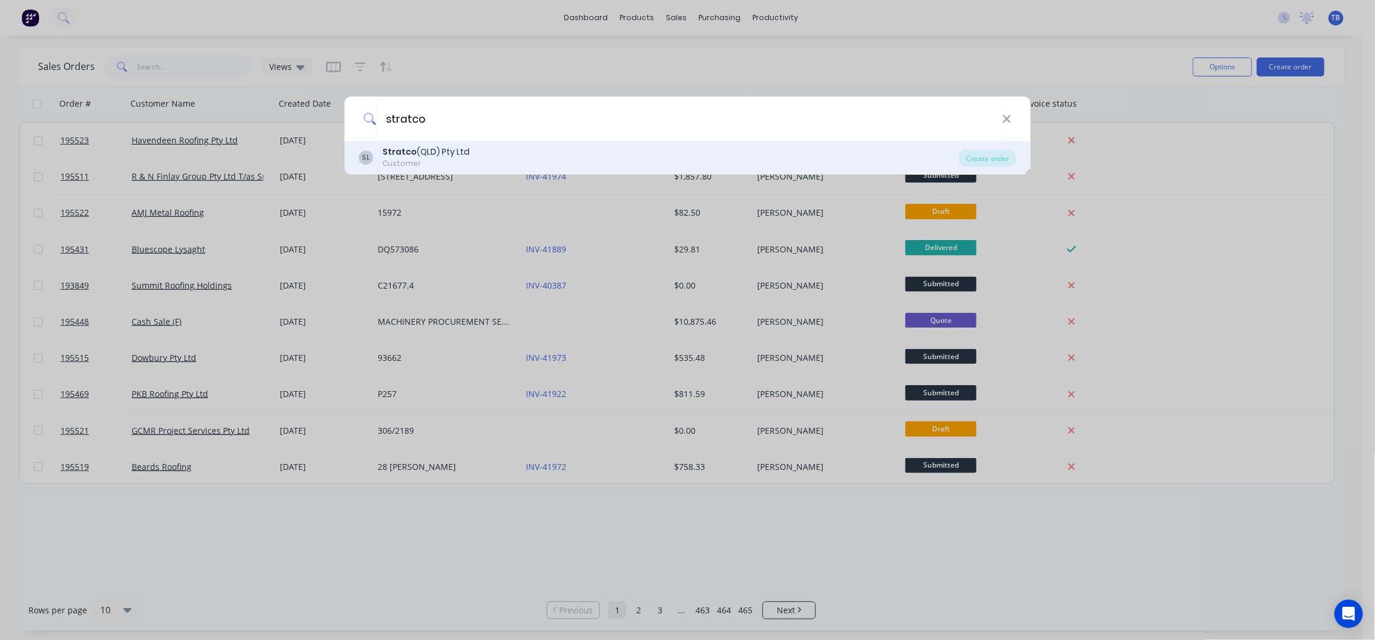
click at [446, 165] on div "Customer" at bounding box center [425, 163] width 87 height 11
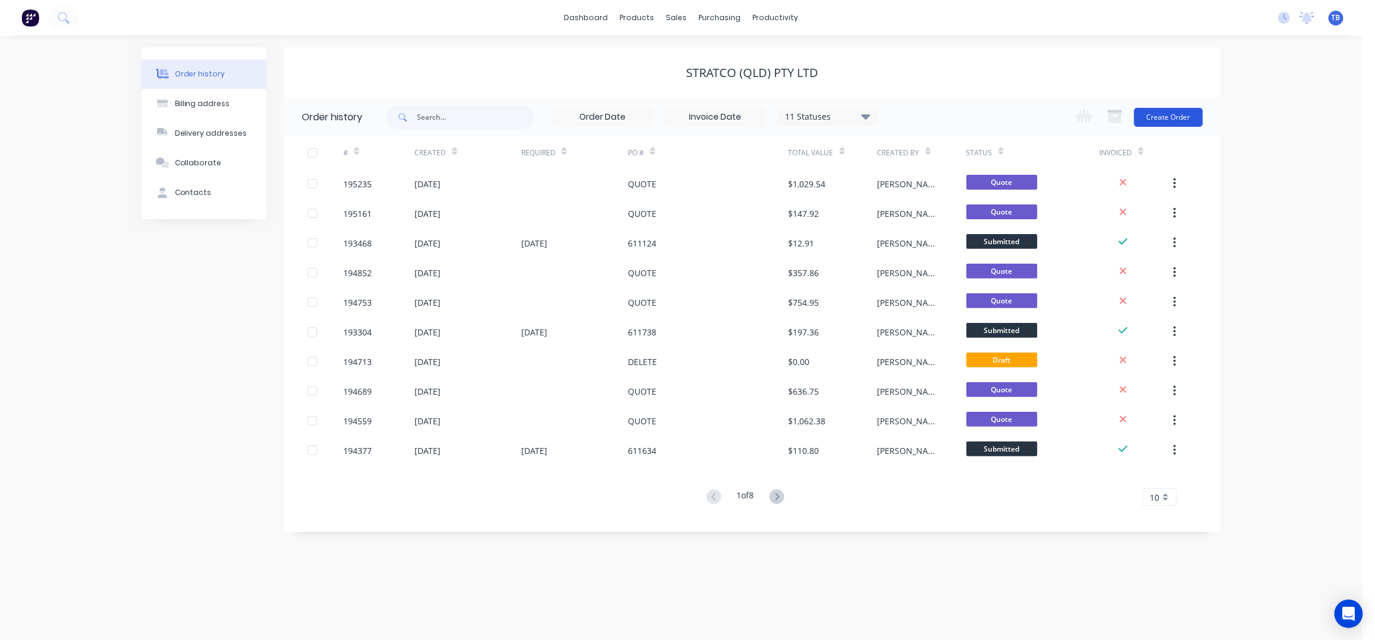
click at [1163, 120] on button "Create Order" at bounding box center [1168, 117] width 69 height 19
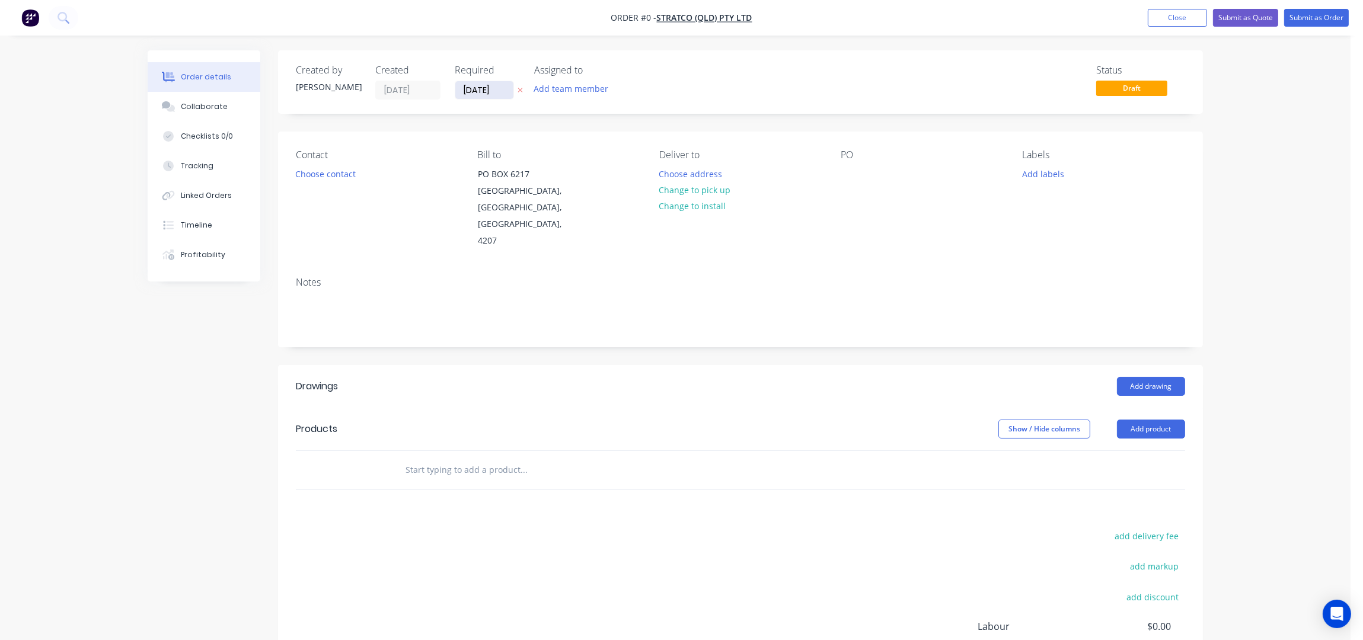
click at [467, 85] on input "[DATE]" at bounding box center [484, 90] width 58 height 18
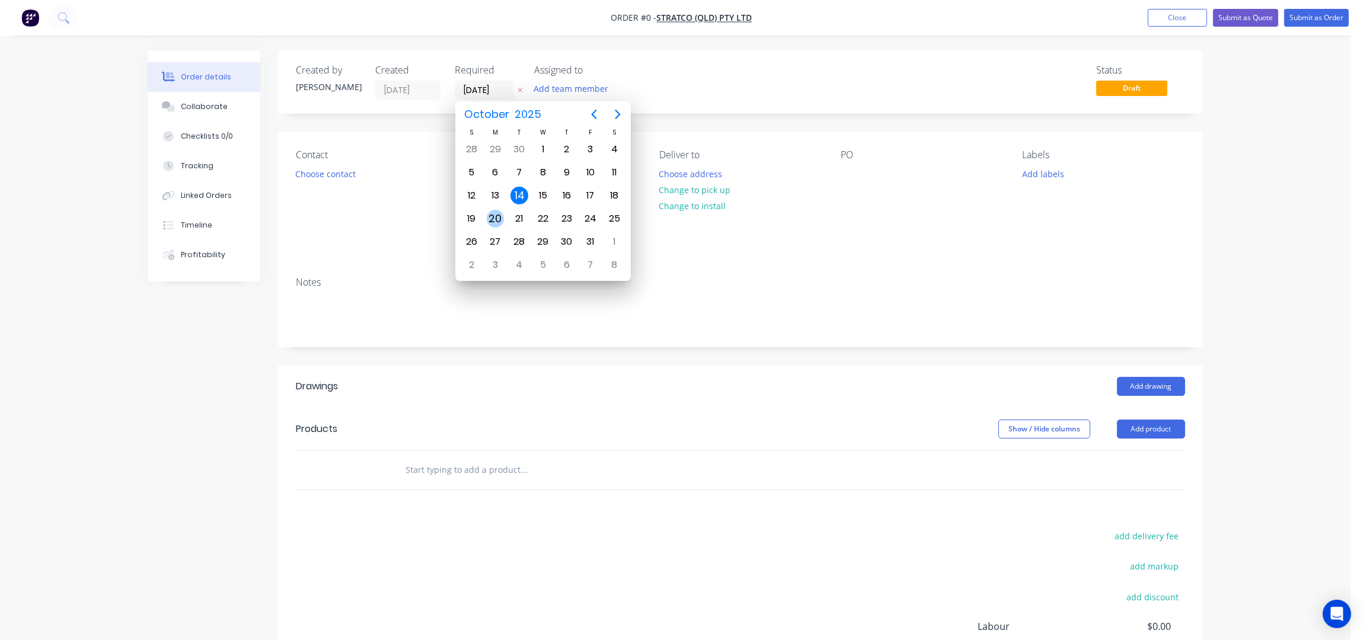
click at [493, 214] on div "20" at bounding box center [496, 219] width 18 height 18
type input "20/10/25"
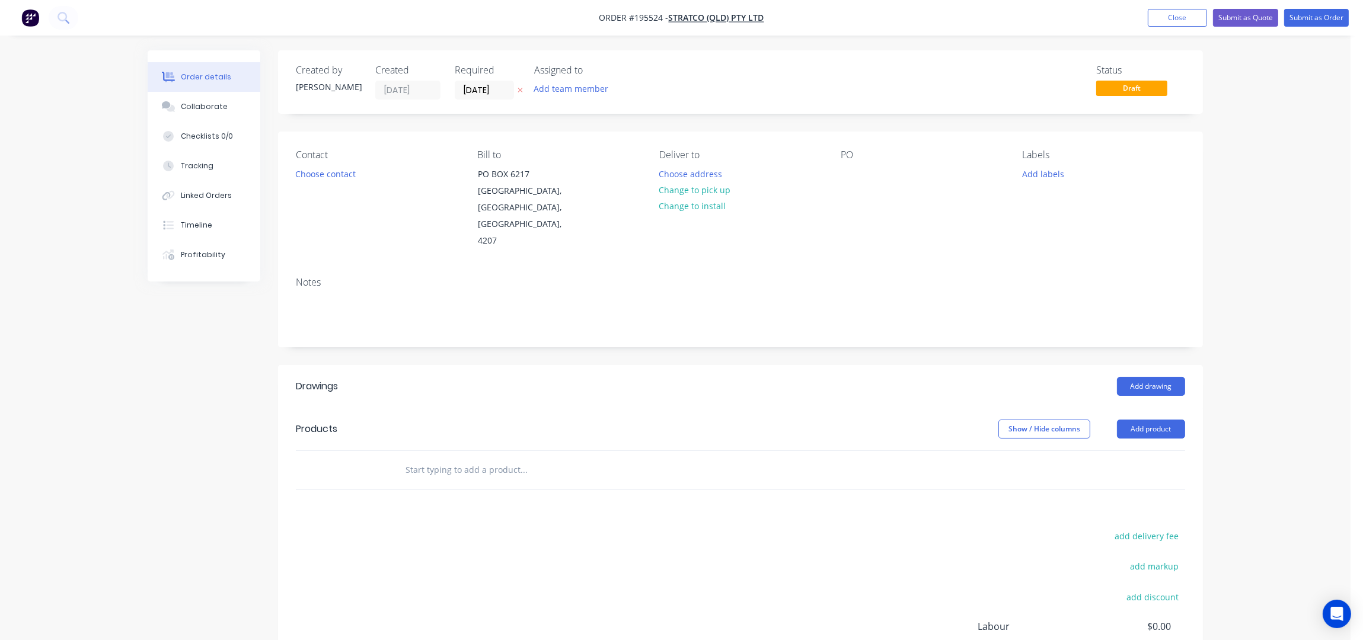
click at [330, 173] on button "Choose contact" at bounding box center [325, 173] width 73 height 16
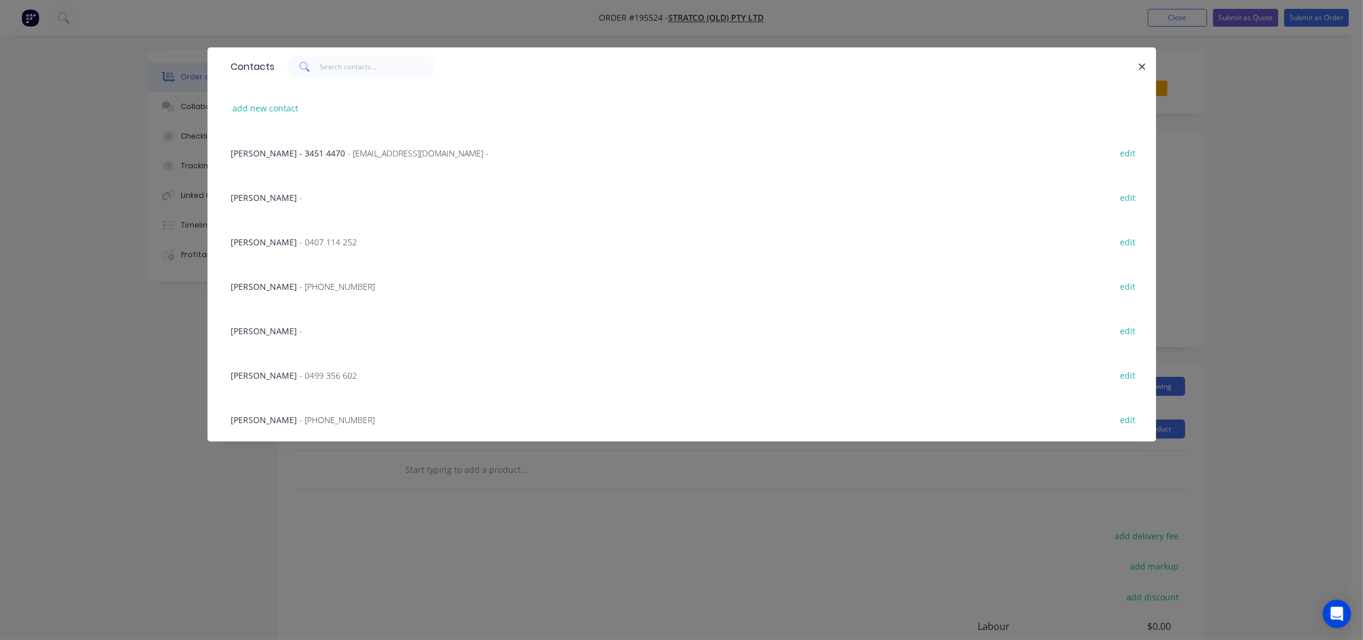
click at [300, 420] on span "- (07) 3451 4444" at bounding box center [337, 419] width 75 height 11
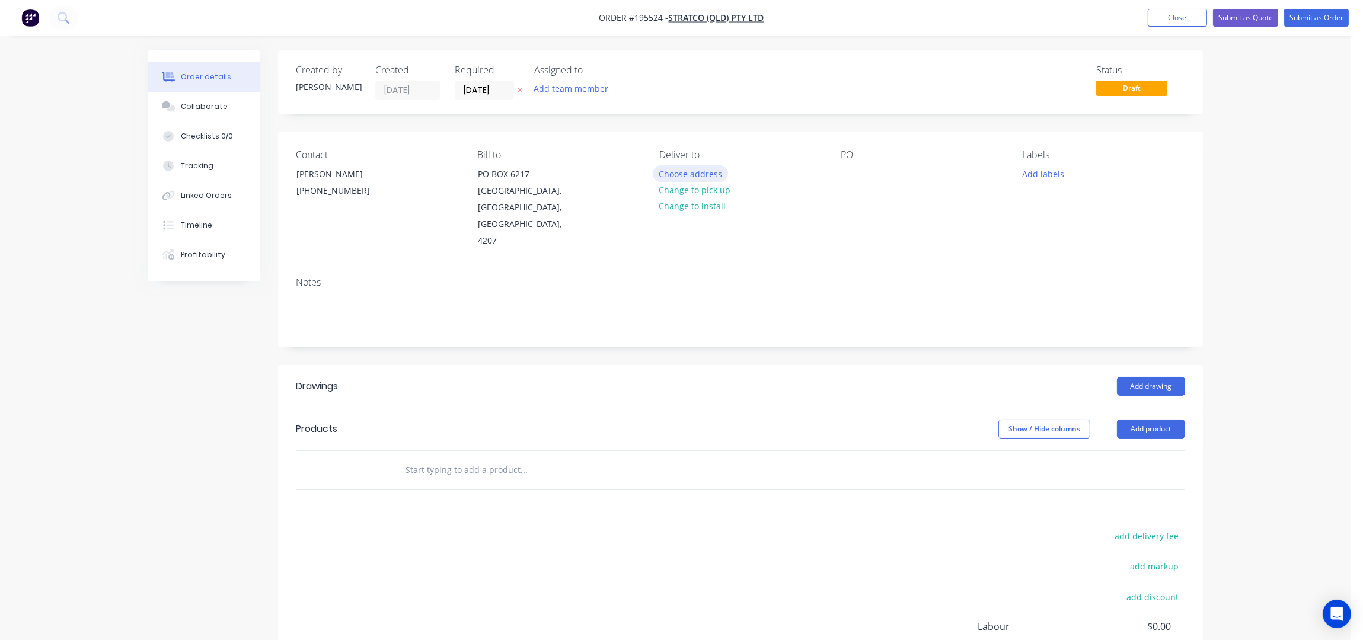
click at [711, 168] on button "Choose address" at bounding box center [691, 173] width 76 height 16
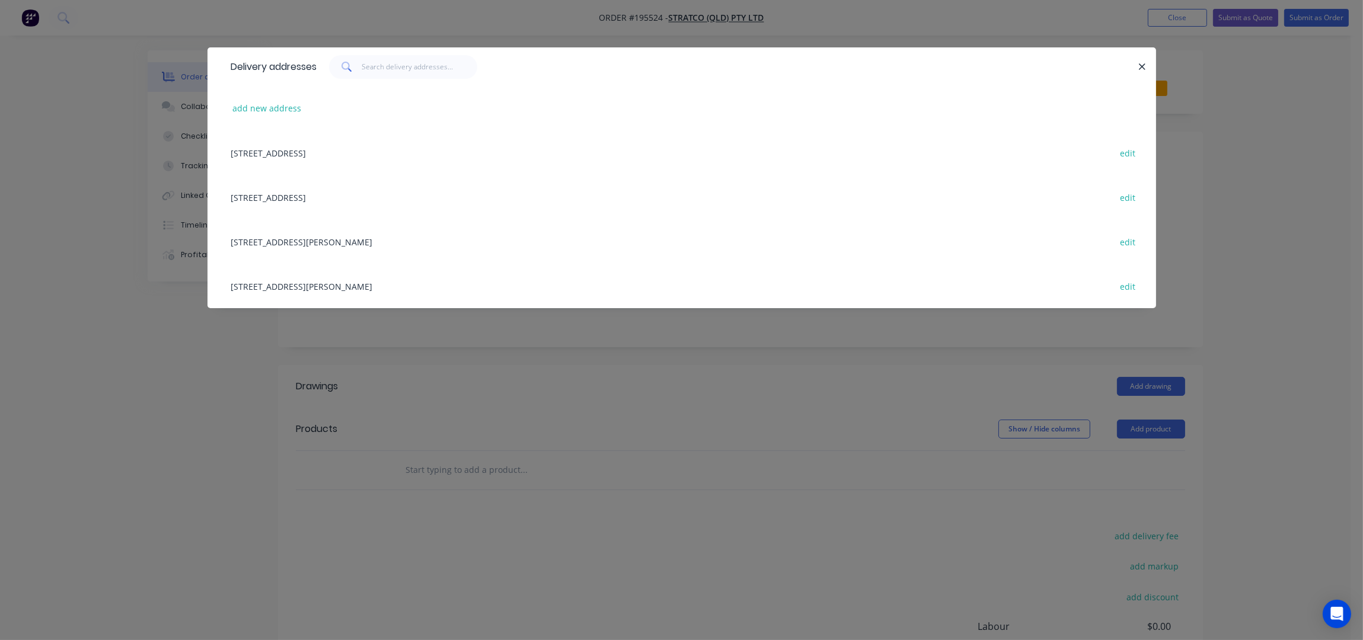
click at [295, 235] on div "1 MAVIS CT, (STORE), ORMEAU, Queensland, Australia, 4208 edit" at bounding box center [681, 241] width 913 height 44
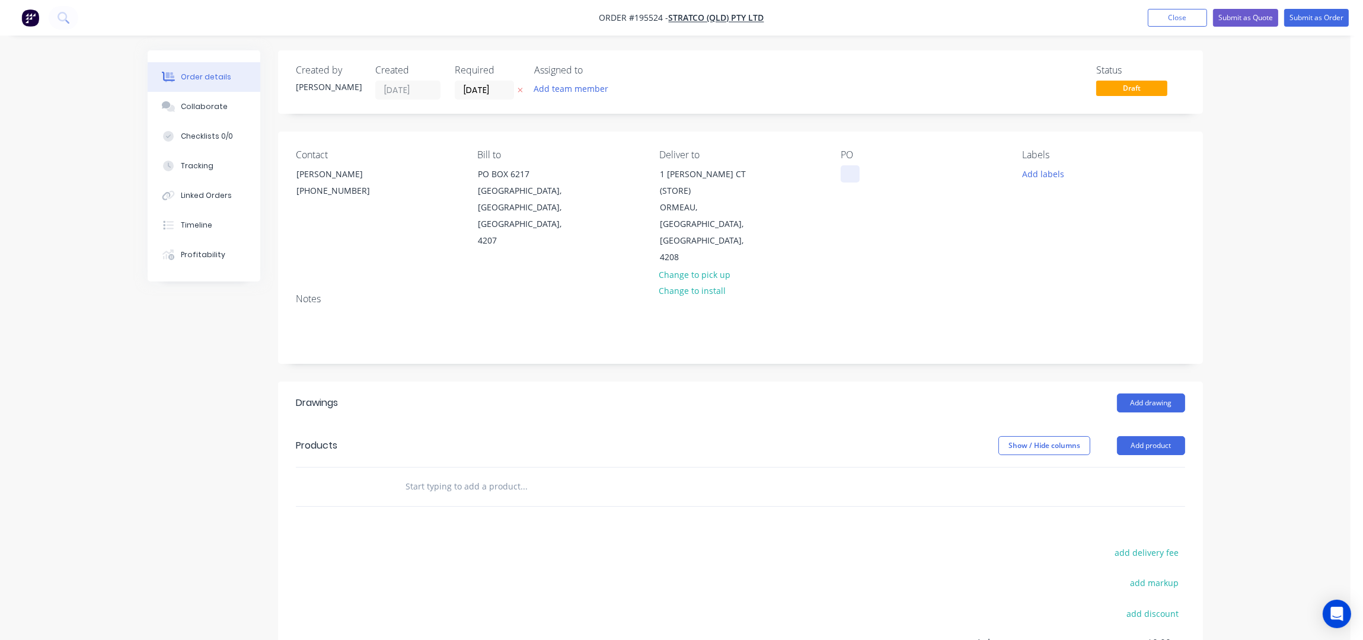
drag, startPoint x: 855, startPoint y: 175, endPoint x: 866, endPoint y: 187, distance: 16.4
click at [855, 174] on div at bounding box center [850, 173] width 19 height 17
click at [906, 199] on div "PO 612347" at bounding box center [922, 207] width 162 height 117
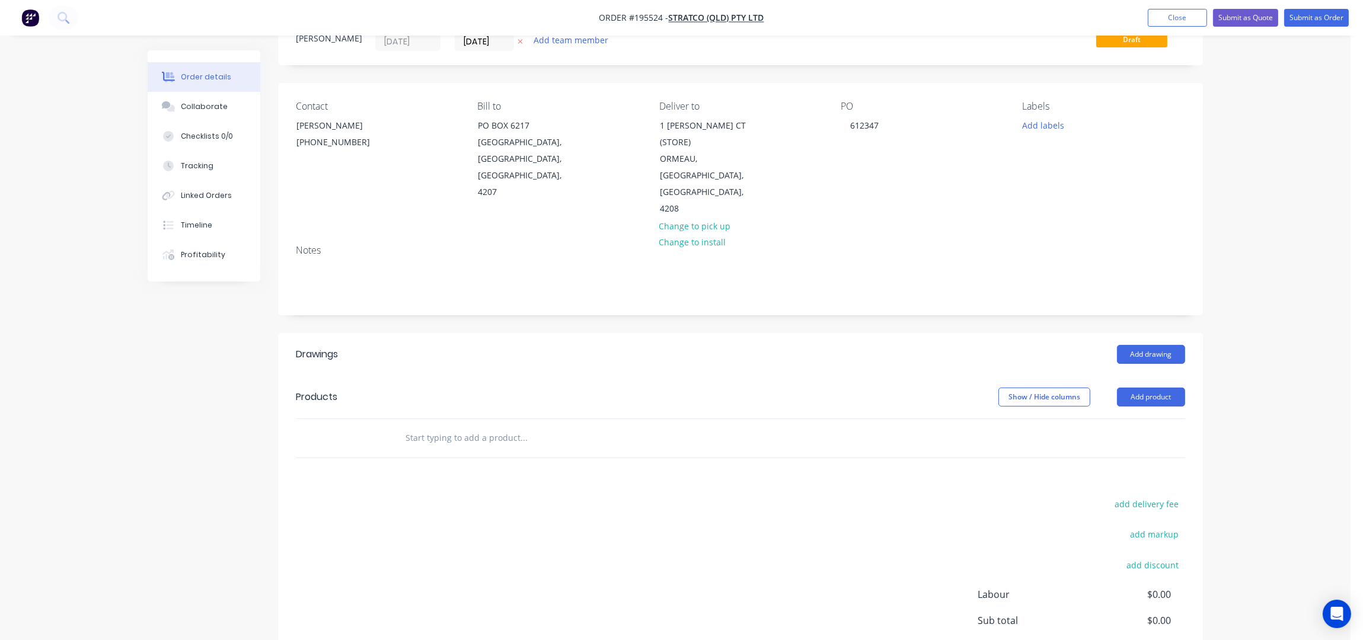
scroll to position [119, 0]
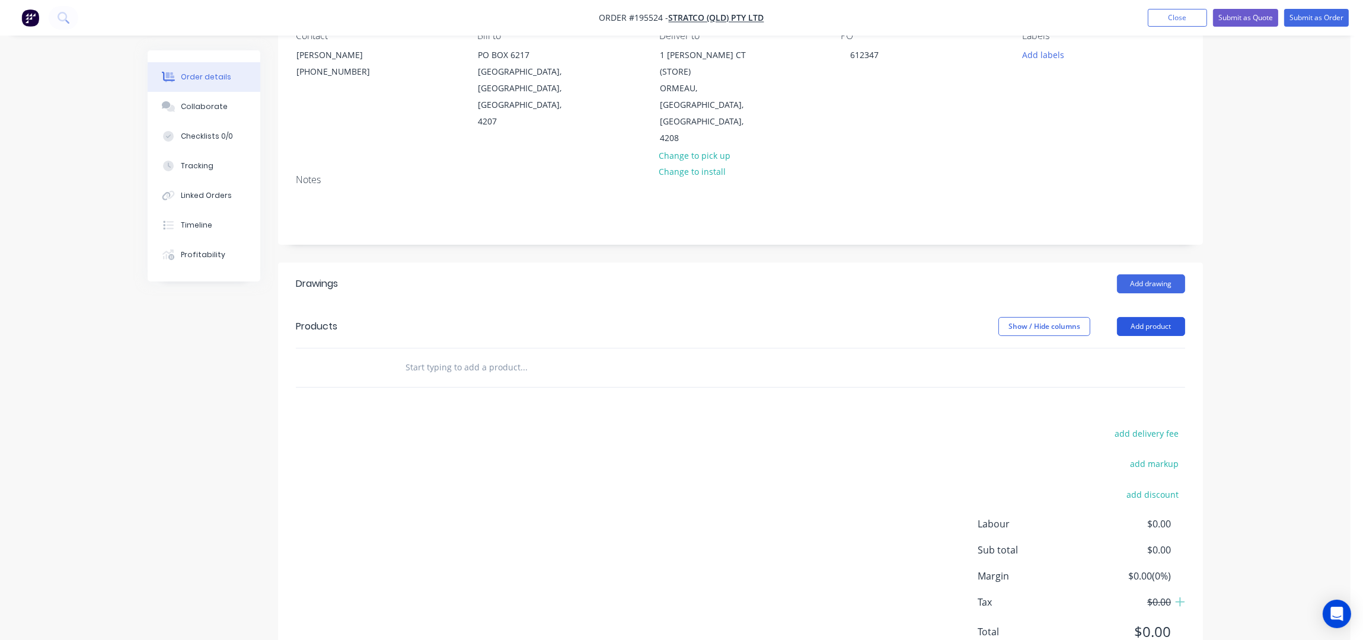
click at [1154, 317] on button "Add product" at bounding box center [1151, 326] width 68 height 19
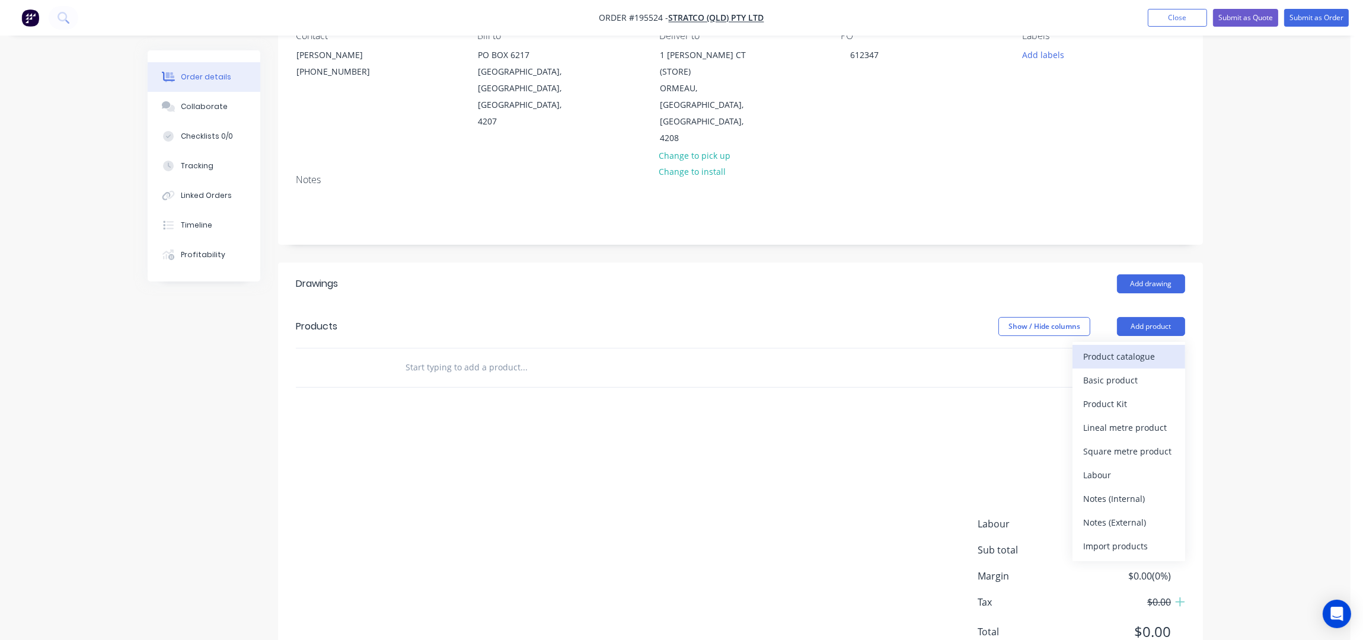
click at [1159, 348] on div "Product catalogue" at bounding box center [1128, 356] width 91 height 17
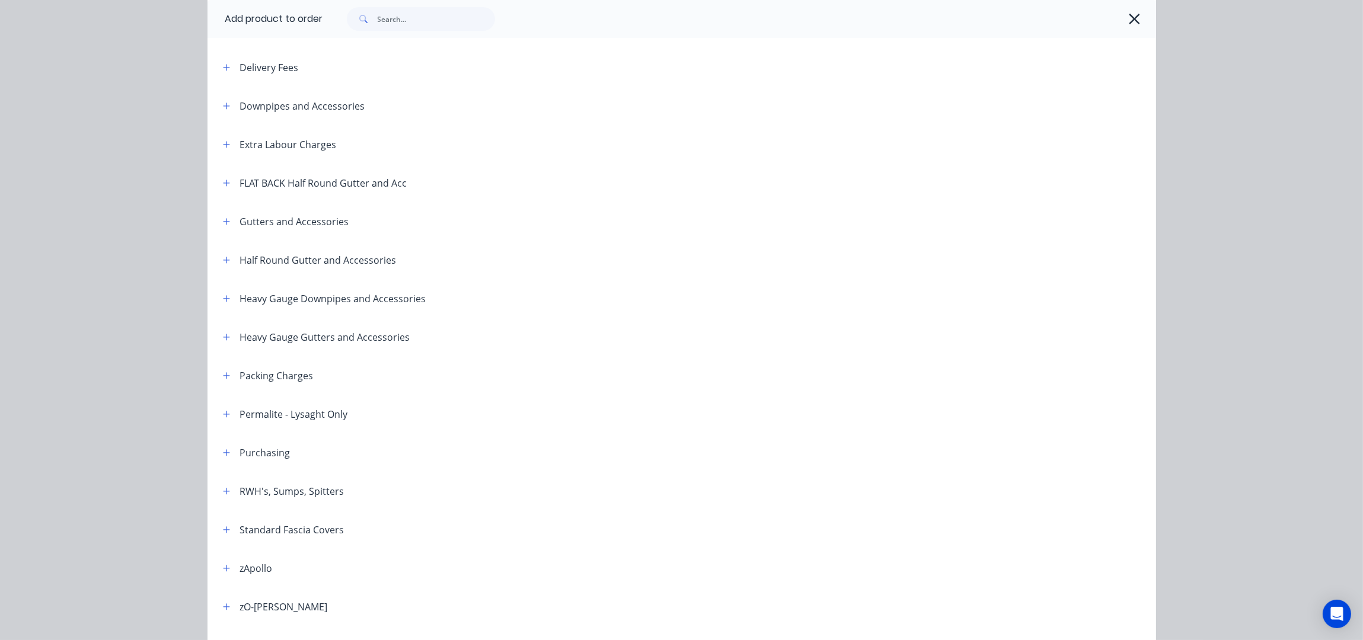
scroll to position [0, 0]
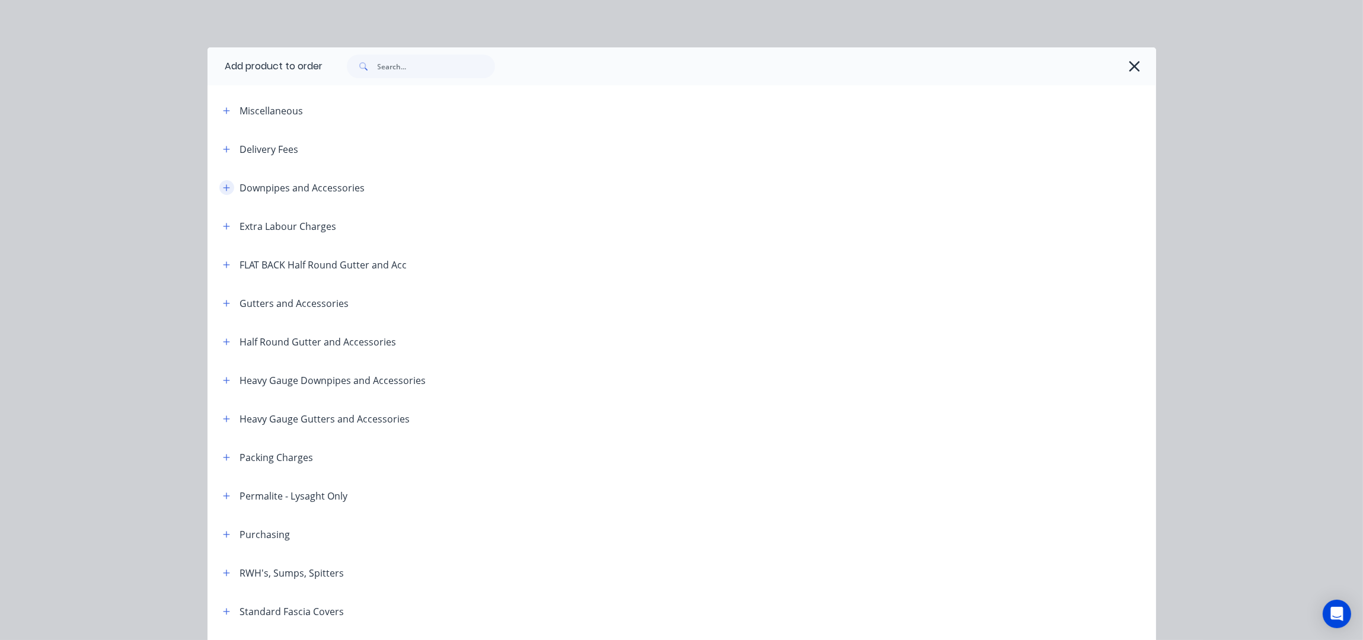
click at [223, 192] on button "button" at bounding box center [226, 187] width 15 height 15
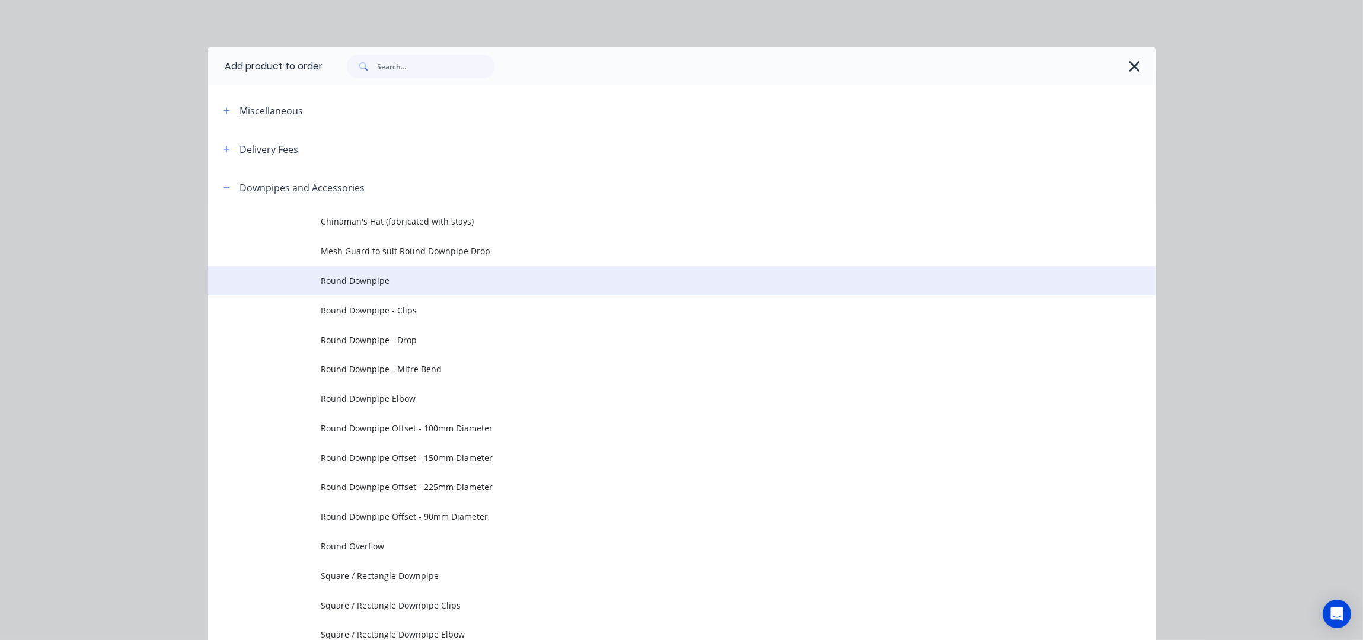
click at [397, 283] on span "Round Downpipe" at bounding box center [655, 280] width 668 height 12
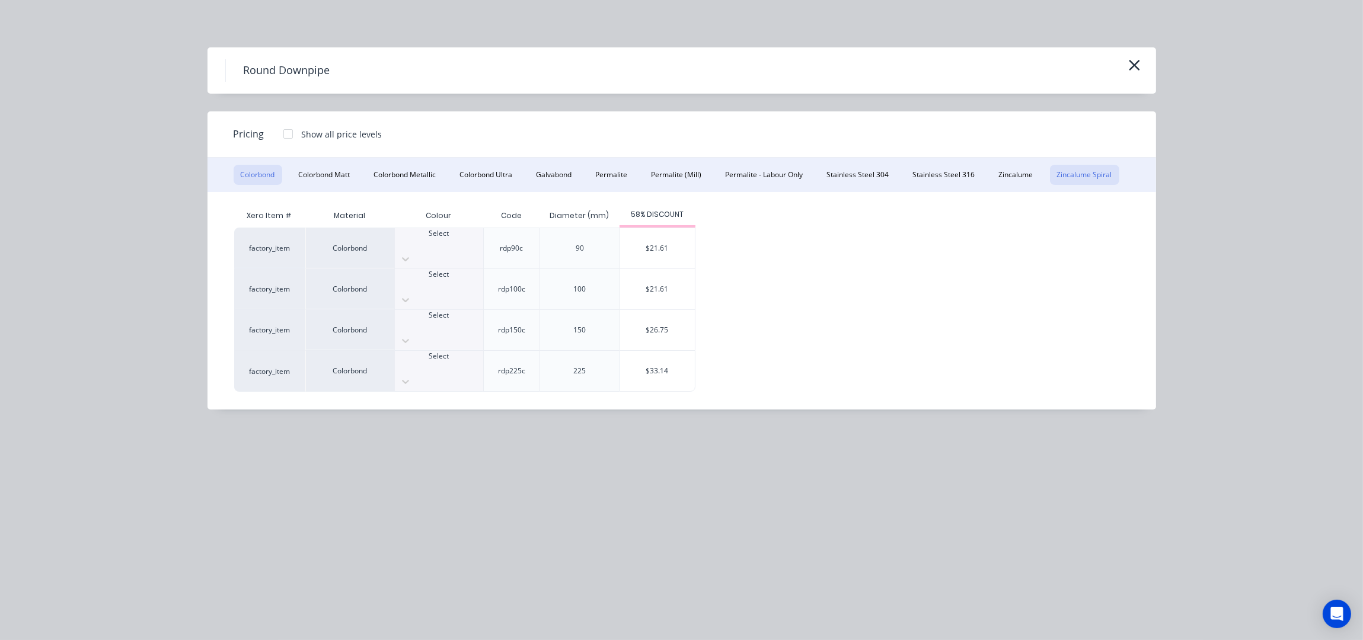
click at [1098, 179] on button "Zincalume Spiral" at bounding box center [1084, 175] width 69 height 20
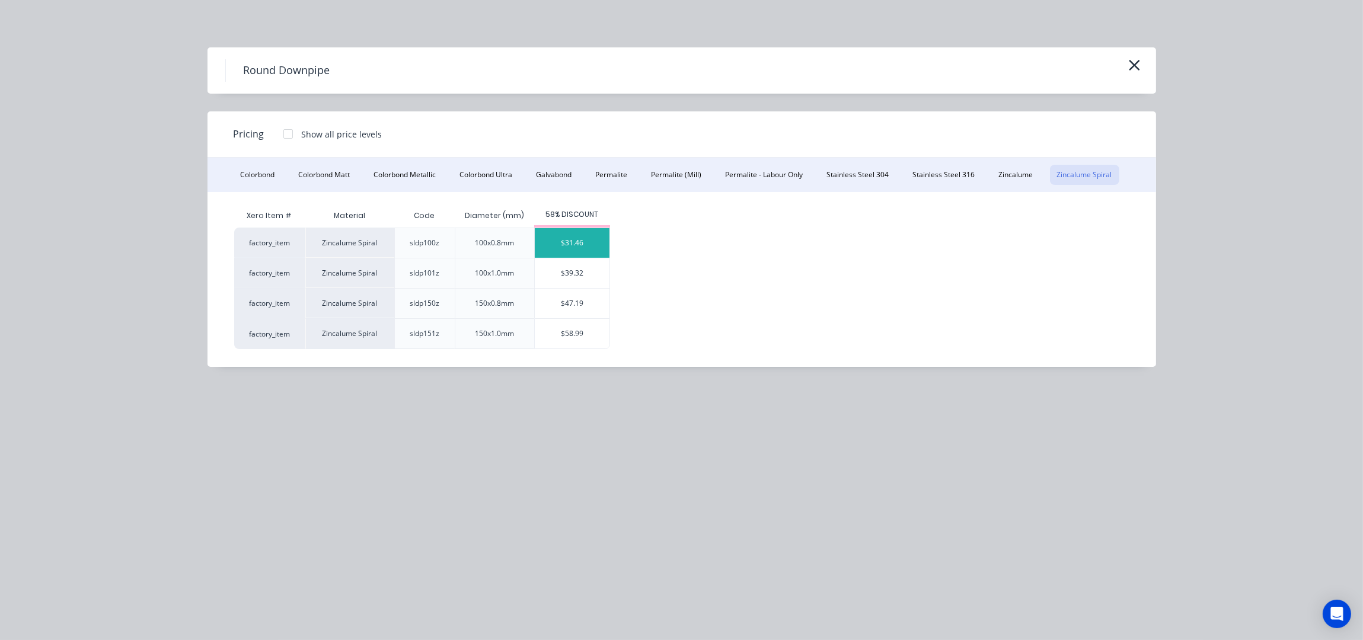
click at [582, 240] on div "$31.46" at bounding box center [572, 243] width 75 height 30
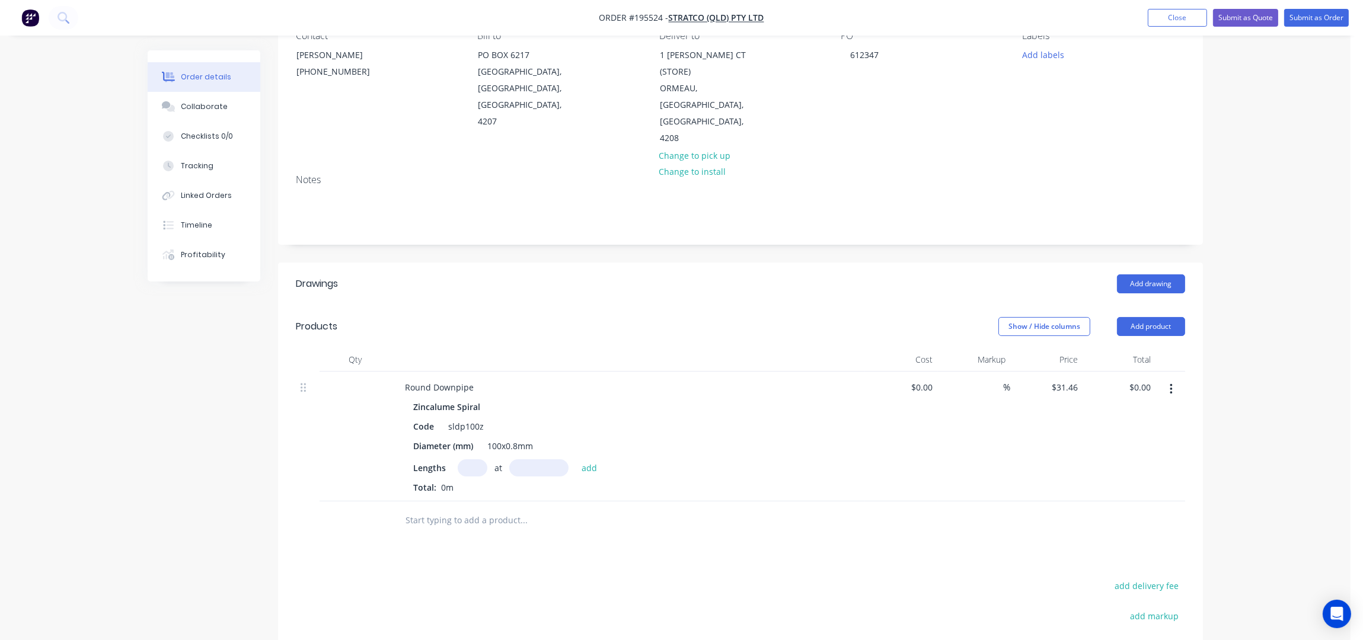
click at [467, 459] on input "text" at bounding box center [473, 467] width 30 height 17
type input "1"
type input "4000"
click at [576, 459] on button "add" at bounding box center [590, 467] width 28 height 16
type input "$125.84"
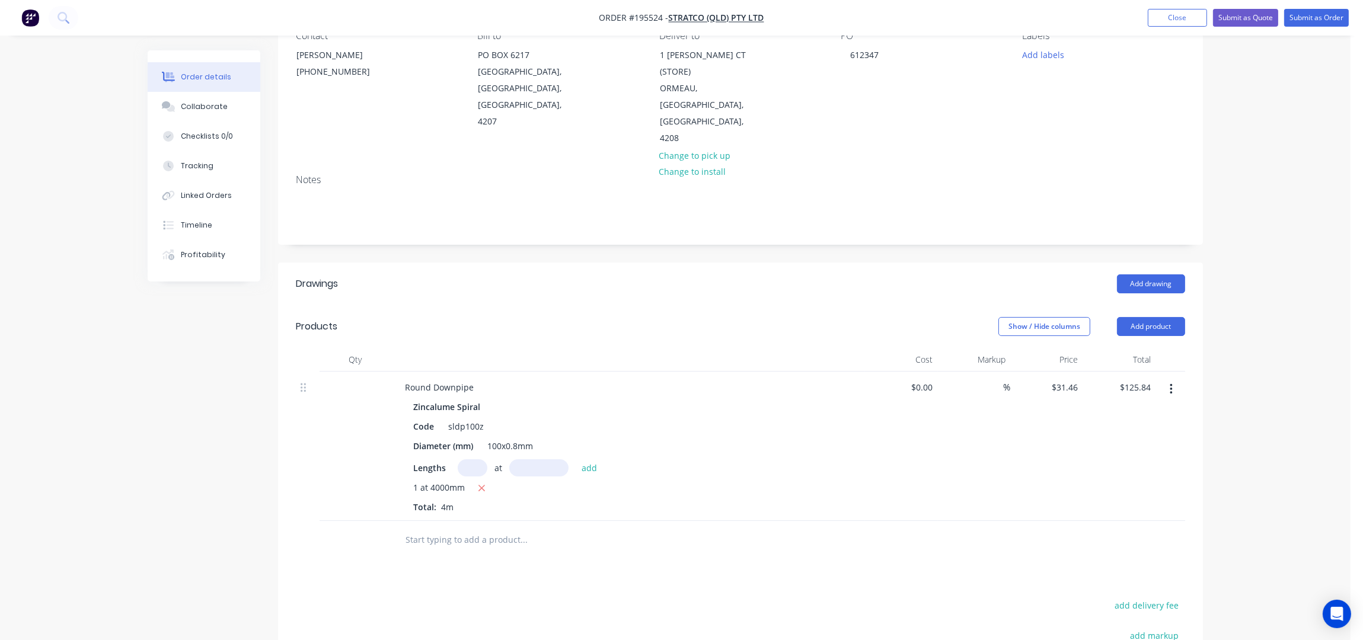
click at [1240, 315] on div "Order details Collaborate Checklists 0/0 Tracking Linked Orders Timeline Profit…" at bounding box center [675, 371] width 1350 height 981
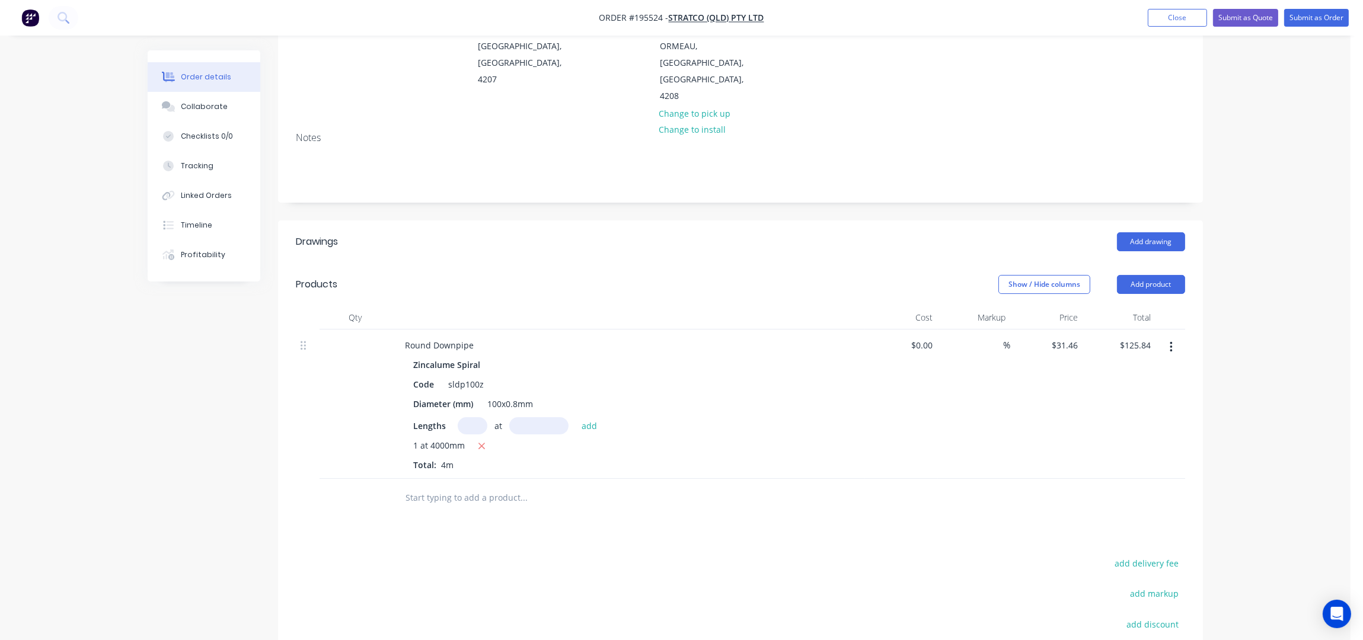
scroll to position [198, 0]
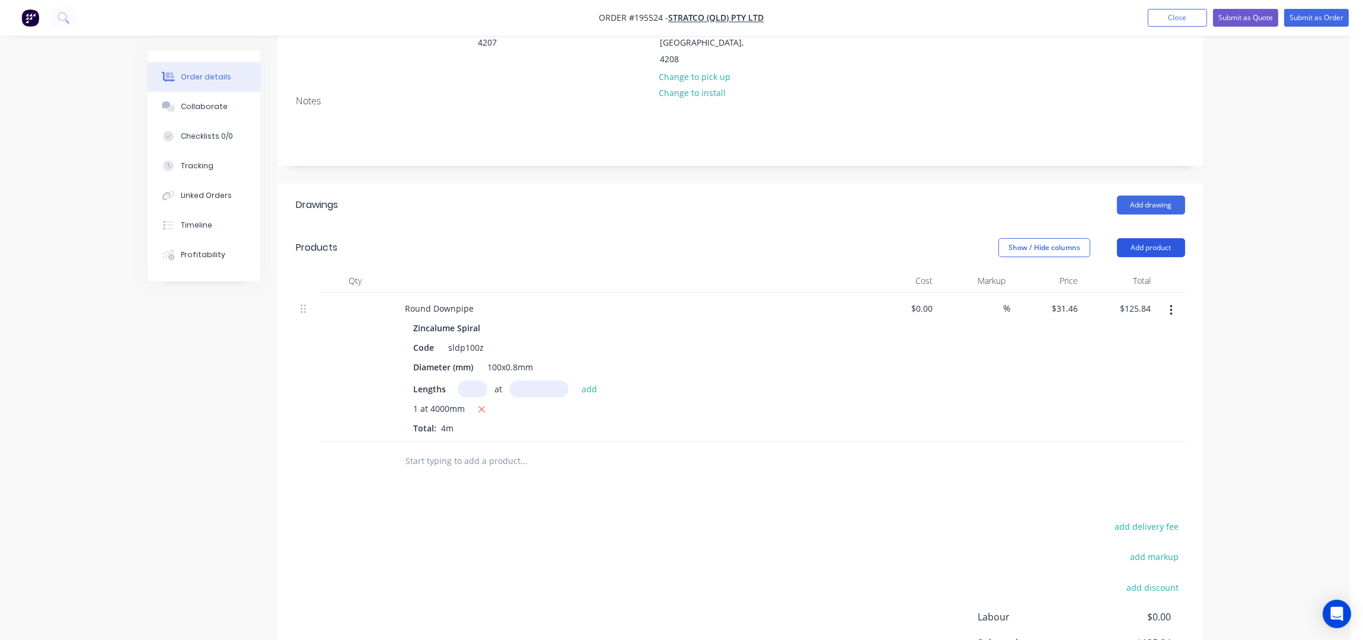
click at [1149, 238] on button "Add product" at bounding box center [1151, 247] width 68 height 19
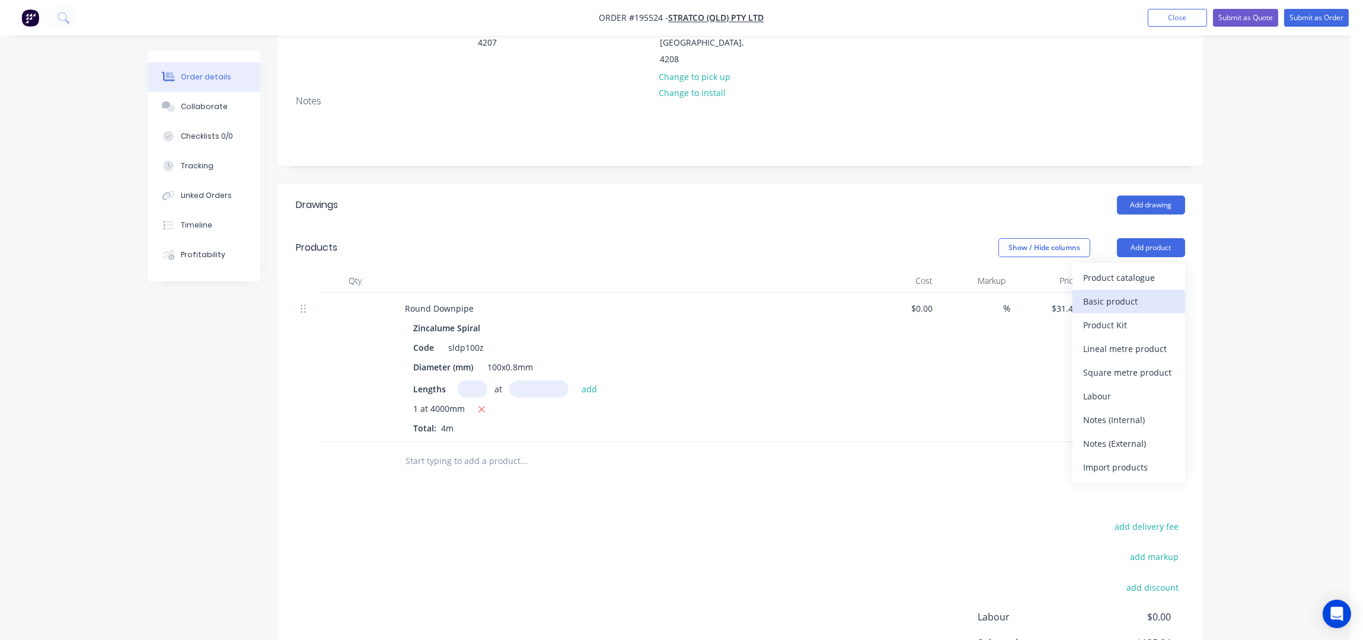
click at [1106, 293] on div "Basic product" at bounding box center [1128, 301] width 91 height 17
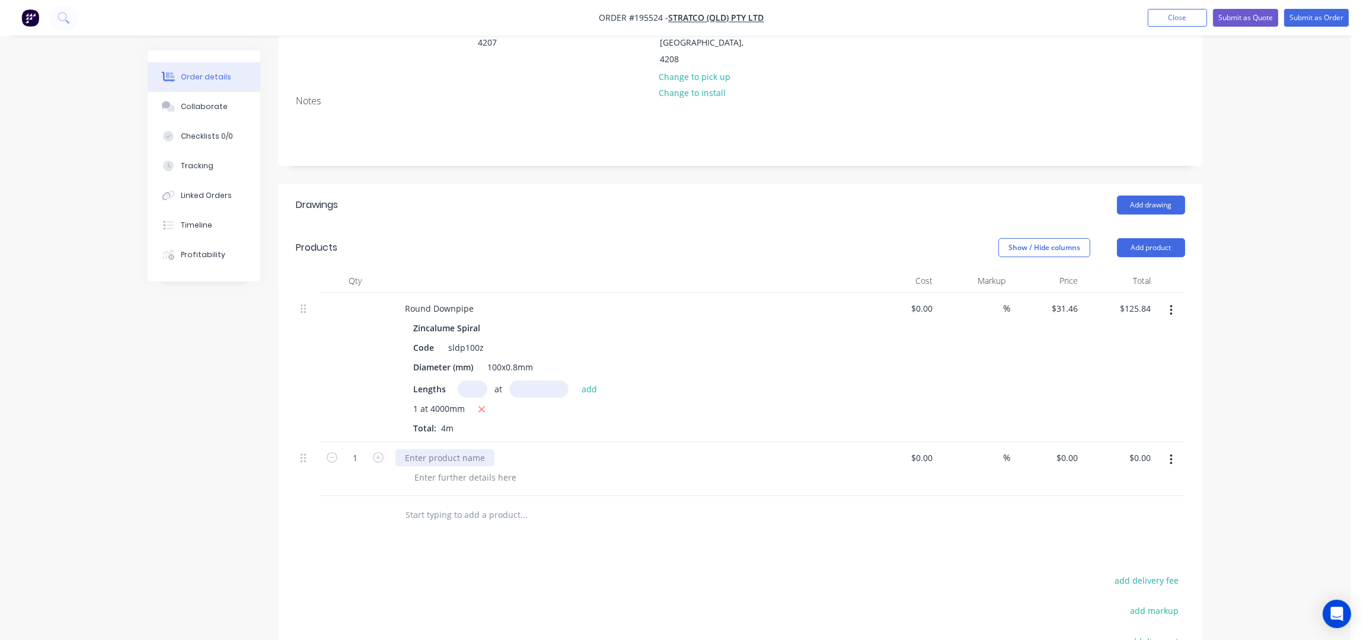
click at [433, 449] on div at bounding box center [444, 457] width 99 height 17
click at [432, 449] on div "100DIA ROUND DOWNPIPE ELBOW" at bounding box center [473, 457] width 156 height 17
click at [579, 449] on div "100DIA - 90DEG - ROUND DOWNPIPE ELBOW" at bounding box center [493, 457] width 197 height 17
click at [454, 469] on div at bounding box center [465, 477] width 121 height 17
click at [458, 469] on div at bounding box center [465, 477] width 121 height 17
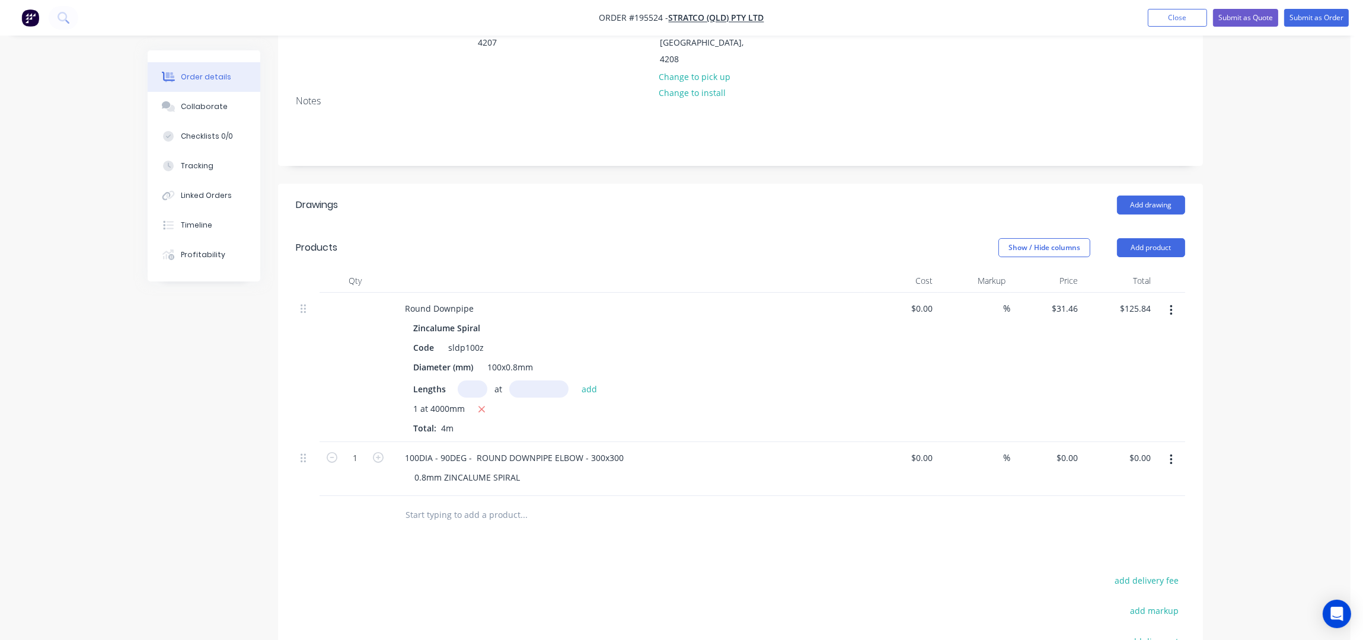
click at [564, 517] on div "Drawings Add drawing Products Show / Hide columns Add product Qty Cost Markup P…" at bounding box center [740, 501] width 925 height 635
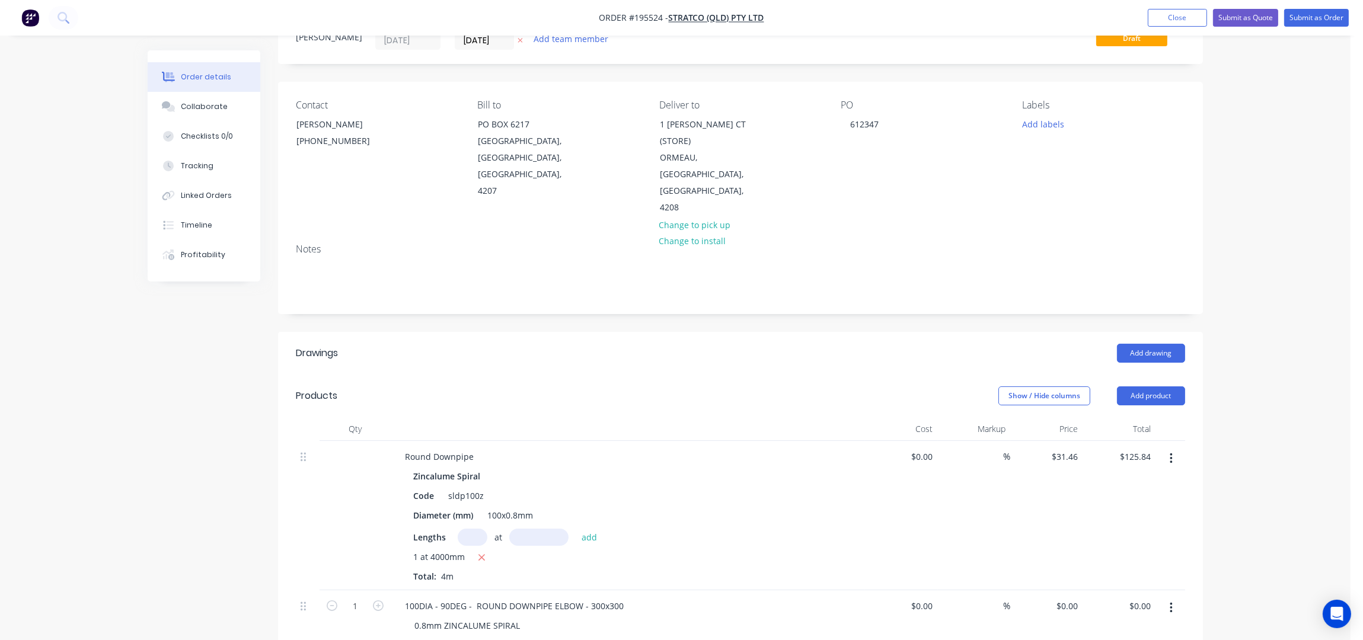
scroll to position [0, 0]
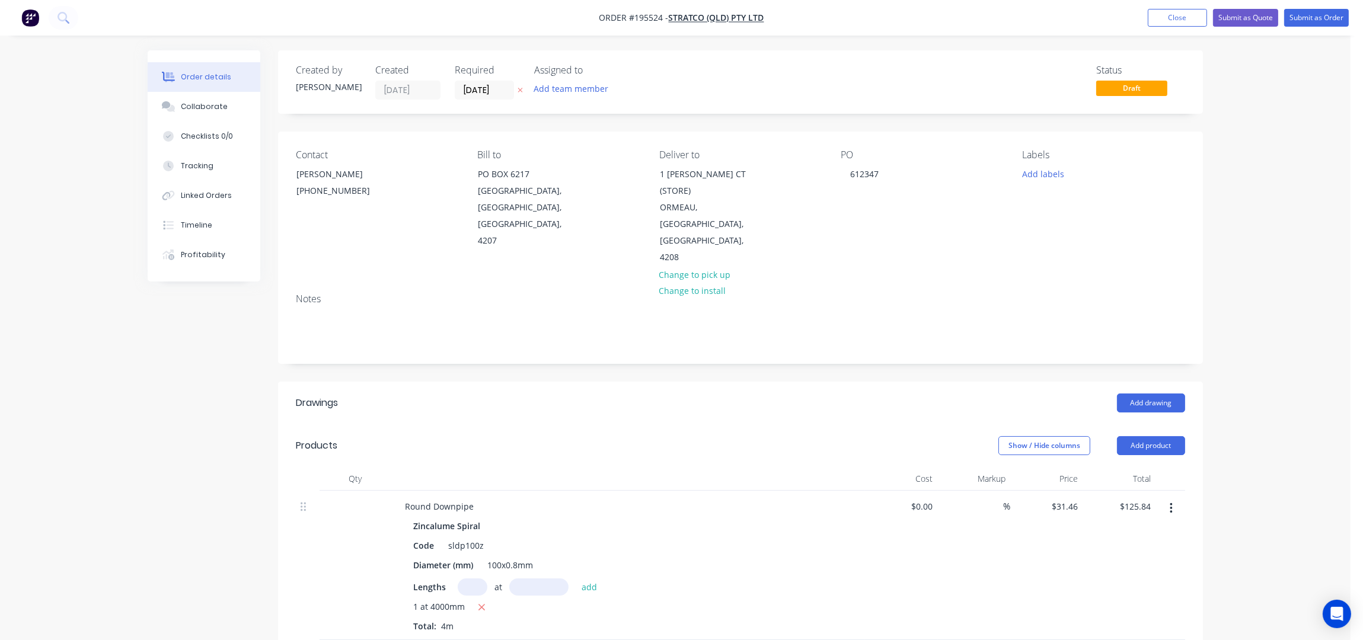
click at [1264, 130] on div "Order details Collaborate Checklists 0/0 Tracking Linked Orders Timeline Profit…" at bounding box center [675, 517] width 1350 height 1035
click at [1302, 22] on button "Submit as Order" at bounding box center [1316, 18] width 65 height 18
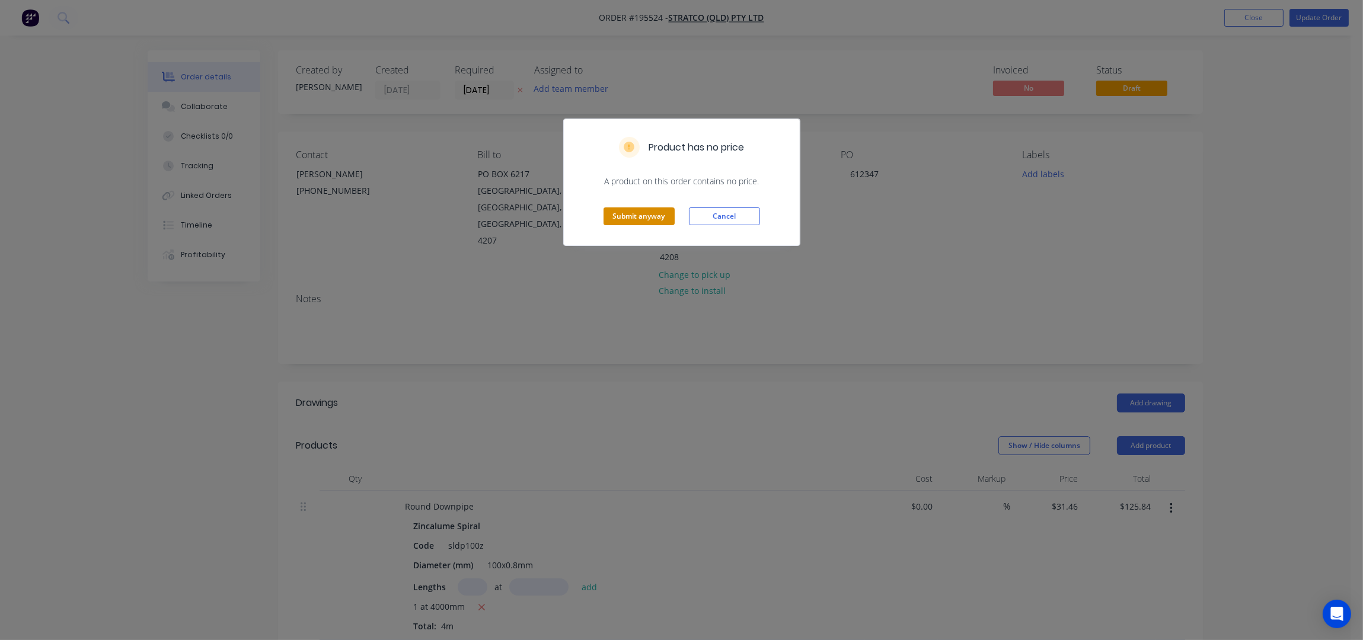
click at [638, 216] on button "Submit anyway" at bounding box center [638, 216] width 71 height 18
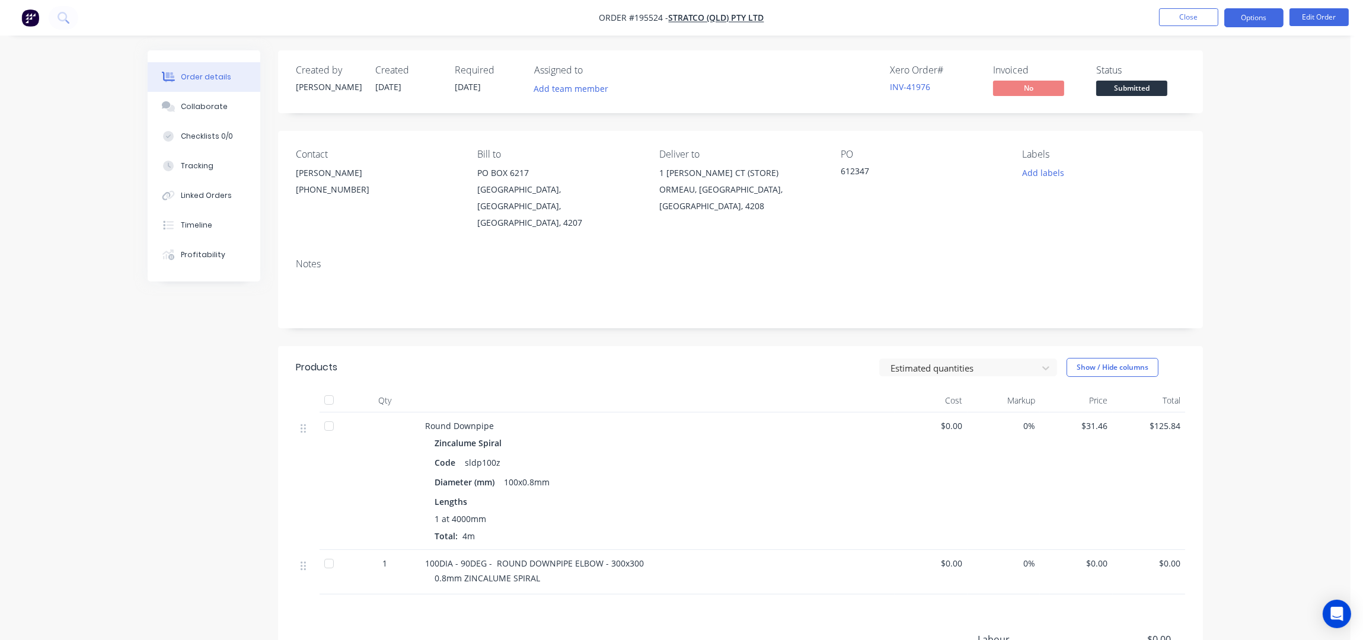
click at [1248, 17] on button "Options" at bounding box center [1253, 17] width 59 height 19
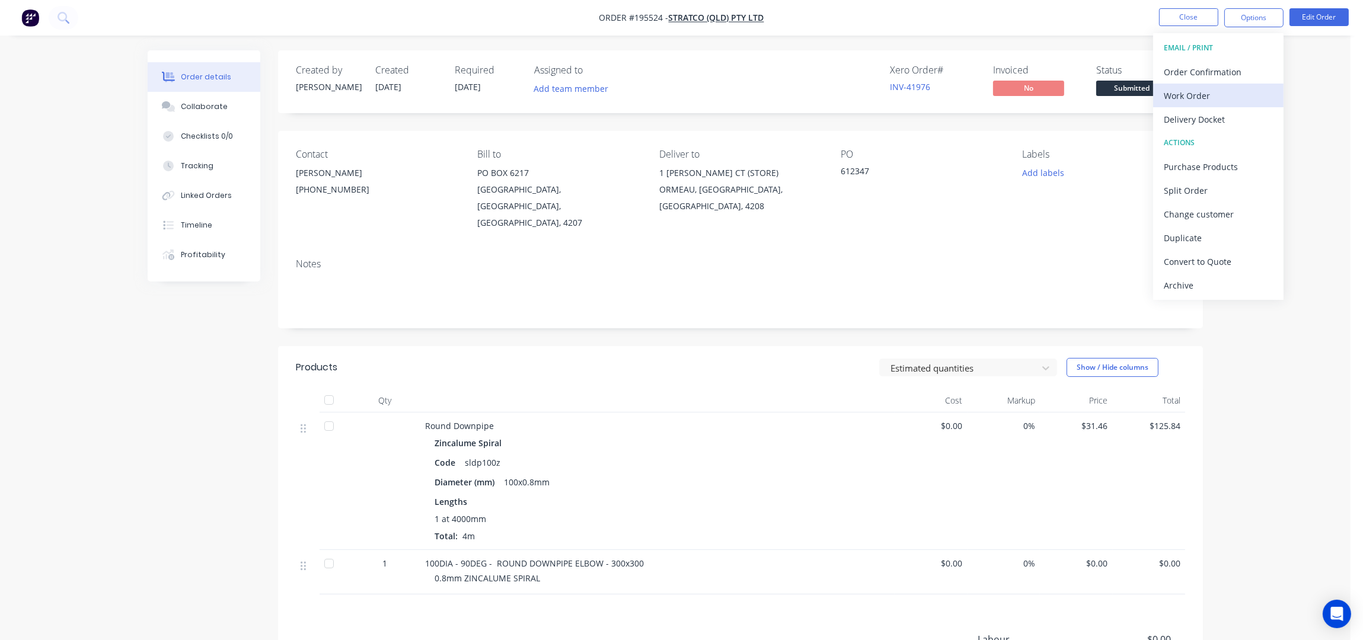
click at [1227, 95] on div "Work Order" at bounding box center [1218, 95] width 109 height 17
click at [1228, 119] on div "Without pricing" at bounding box center [1218, 119] width 109 height 17
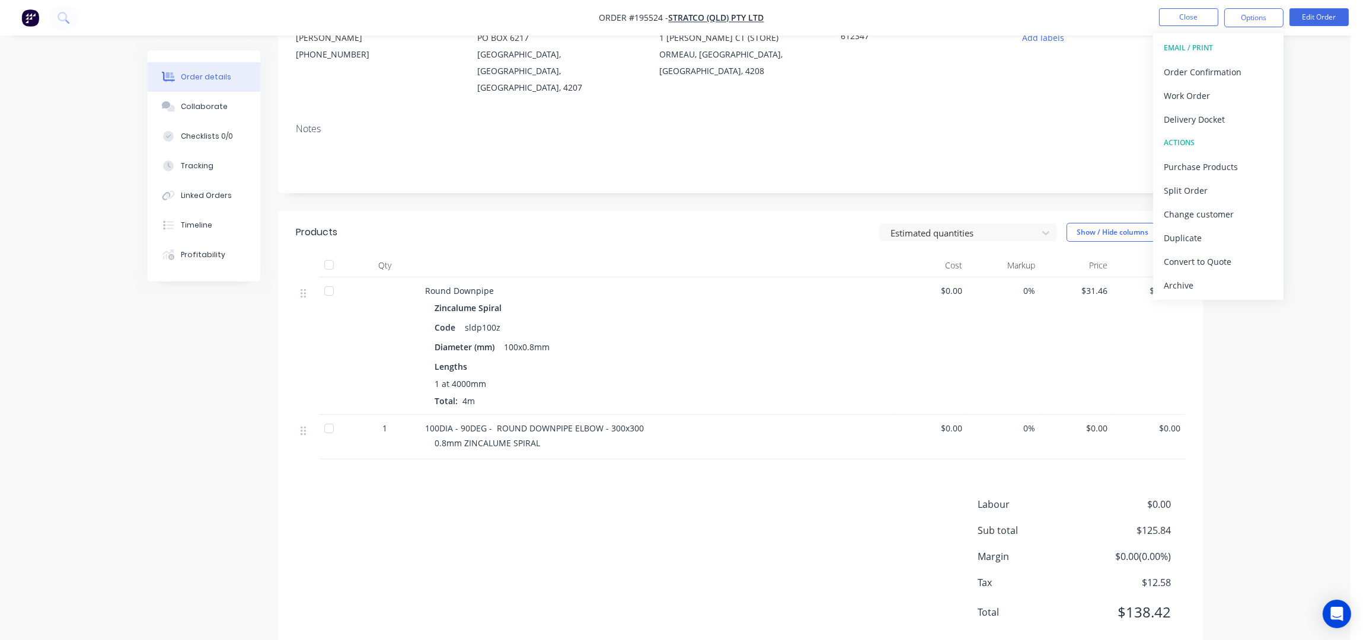
scroll to position [136, 0]
click at [778, 448] on div "Products Estimated quantities Show / Hide columns Qty Cost Markup Price Total R…" at bounding box center [740, 431] width 925 height 442
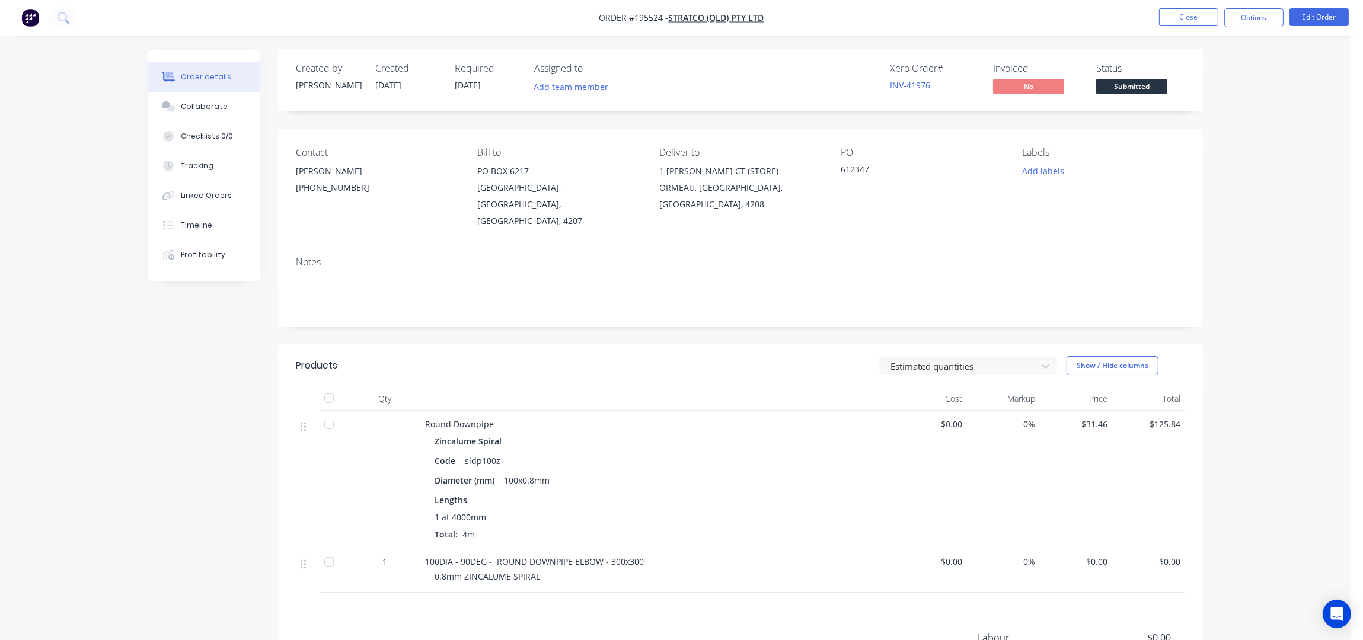
scroll to position [0, 0]
click at [1189, 11] on button "Close" at bounding box center [1188, 17] width 59 height 18
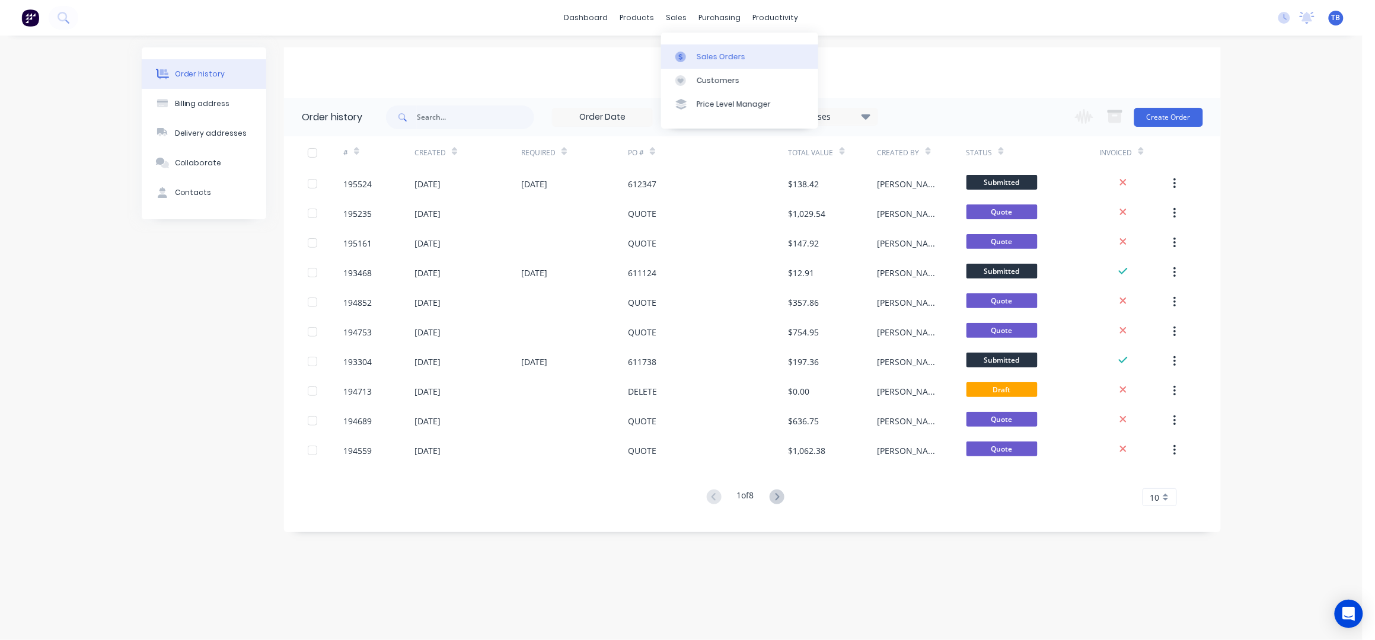
click at [700, 53] on div "Sales Orders" at bounding box center [721, 57] width 49 height 11
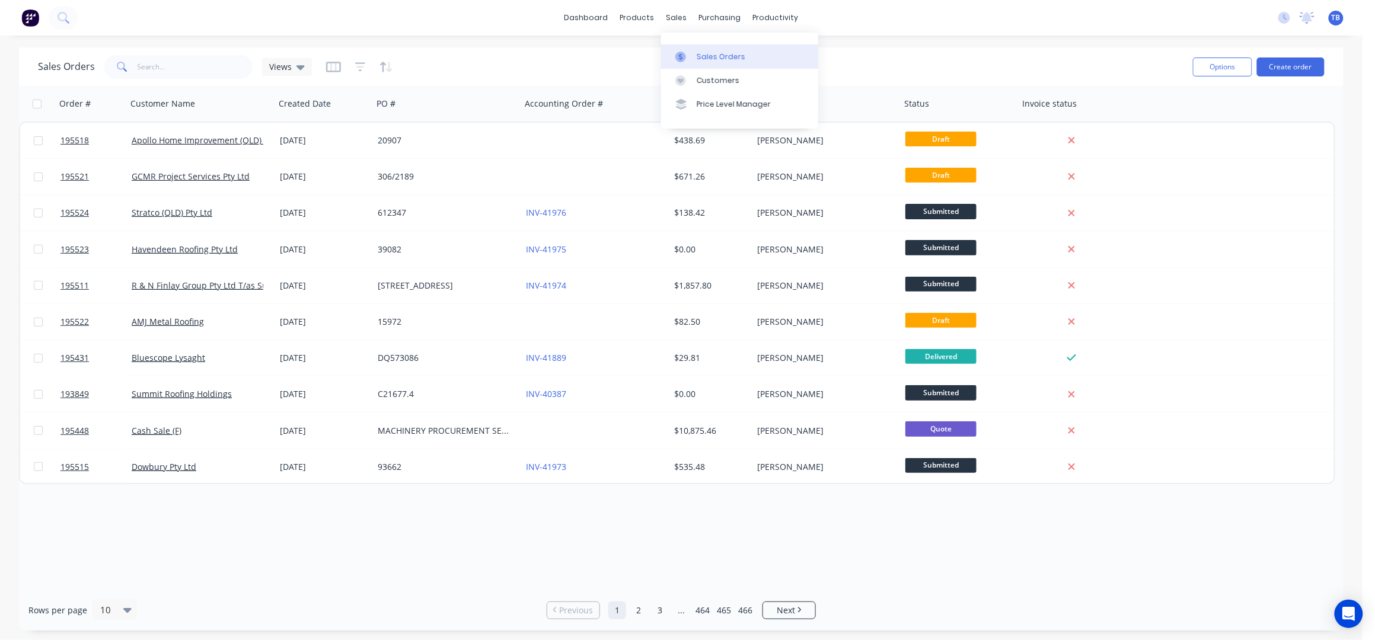
click at [732, 60] on div "Sales Orders" at bounding box center [721, 57] width 49 height 11
click at [153, 77] on input "text" at bounding box center [196, 67] width 116 height 24
click at [1307, 65] on button "Create order" at bounding box center [1291, 67] width 68 height 19
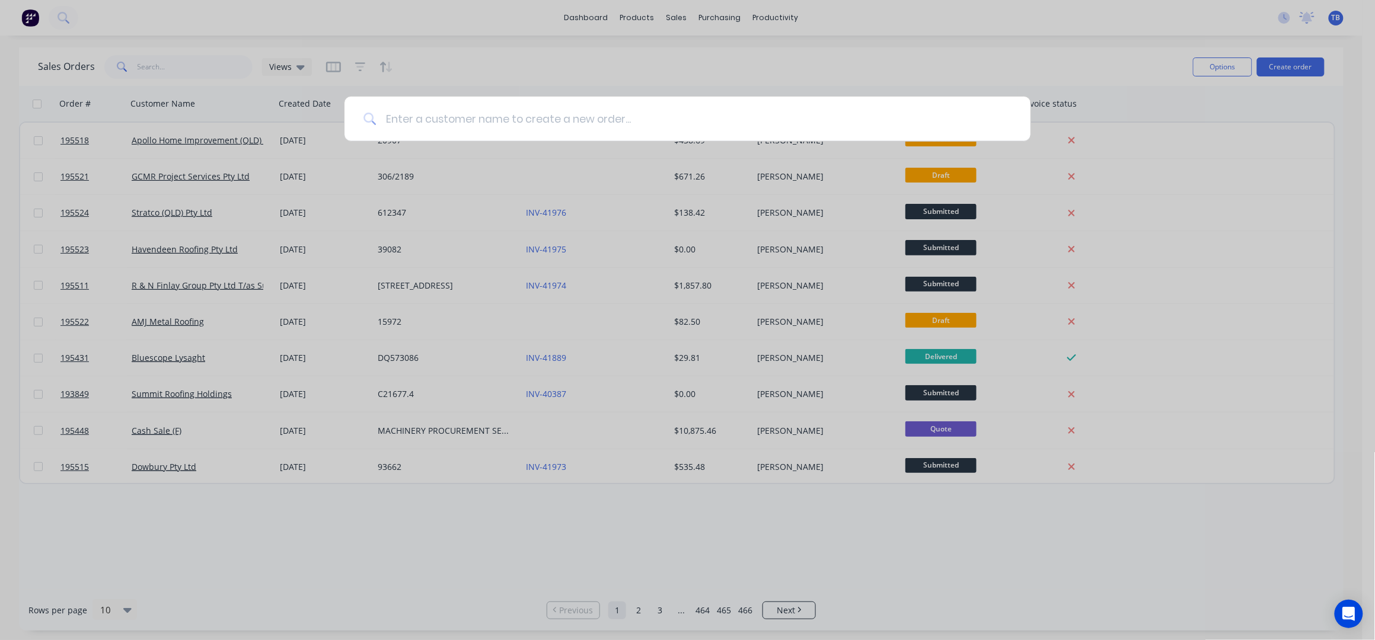
click at [472, 110] on input at bounding box center [693, 119] width 635 height 44
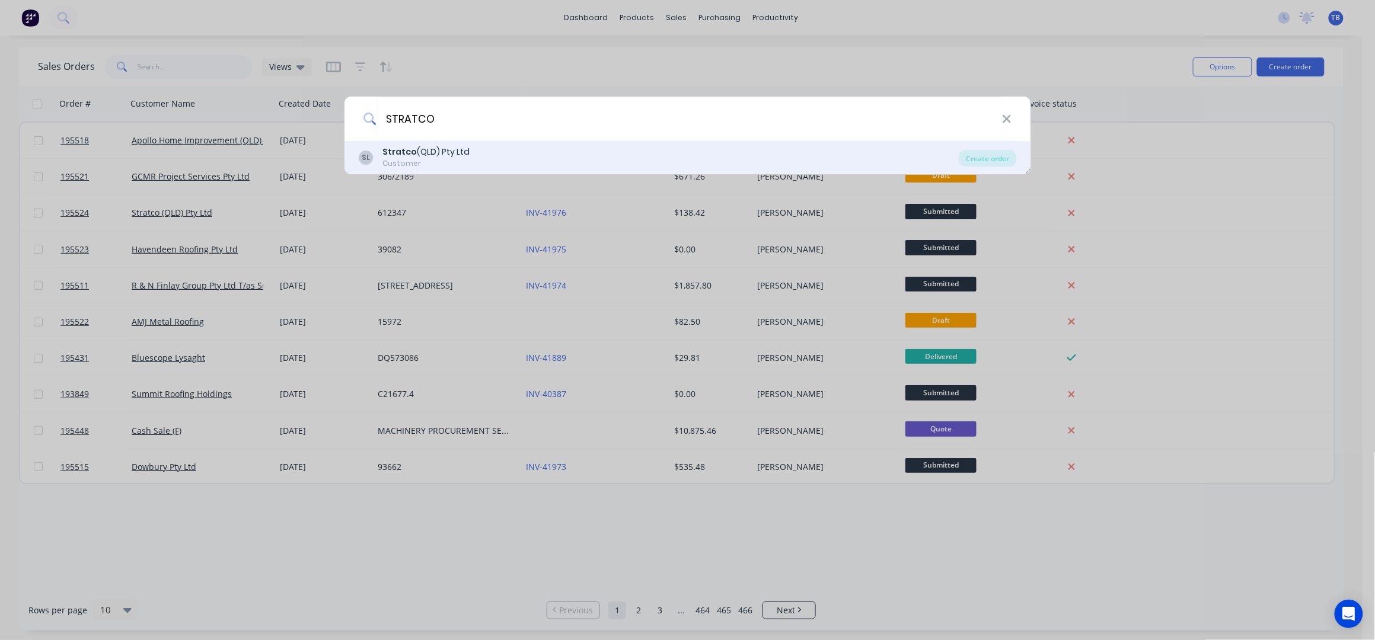
type input "STRATCO"
click at [497, 158] on div "SL Stratco (QLD) Pty Ltd Customer" at bounding box center [659, 157] width 601 height 23
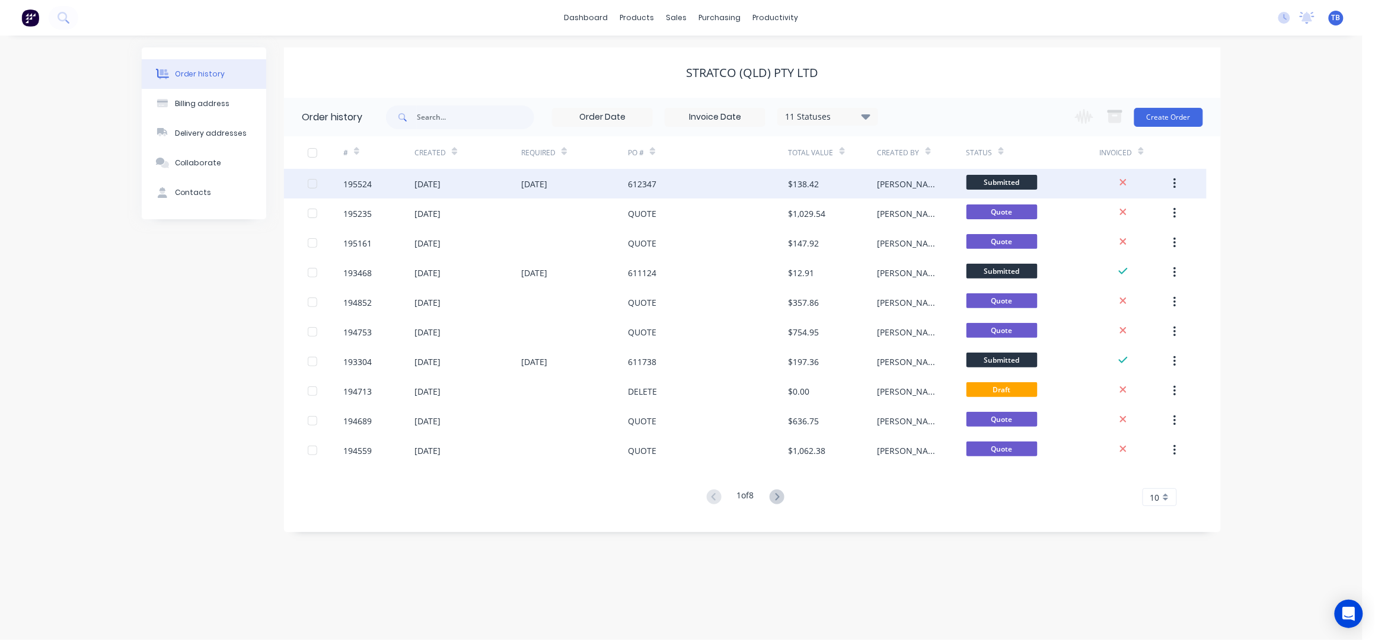
click at [518, 194] on div "[DATE]" at bounding box center [467, 184] width 107 height 30
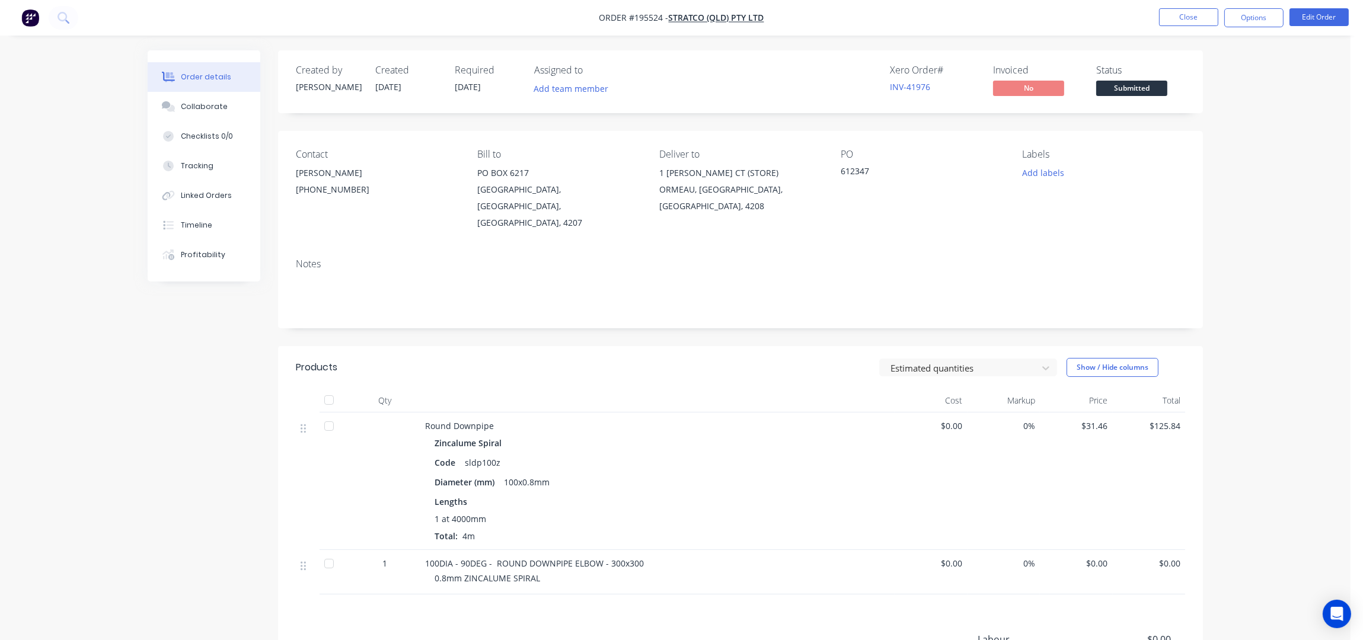
click at [1253, 261] on div "Order details Collaborate Checklists 0/0 Tracking Linked Orders Timeline Profit…" at bounding box center [675, 403] width 1350 height 806
click at [1226, 222] on div "Order details Collaborate Checklists 0/0 Tracking Linked Orders Timeline Profit…" at bounding box center [675, 403] width 1350 height 806
click at [1206, 17] on button "Close" at bounding box center [1188, 17] width 59 height 18
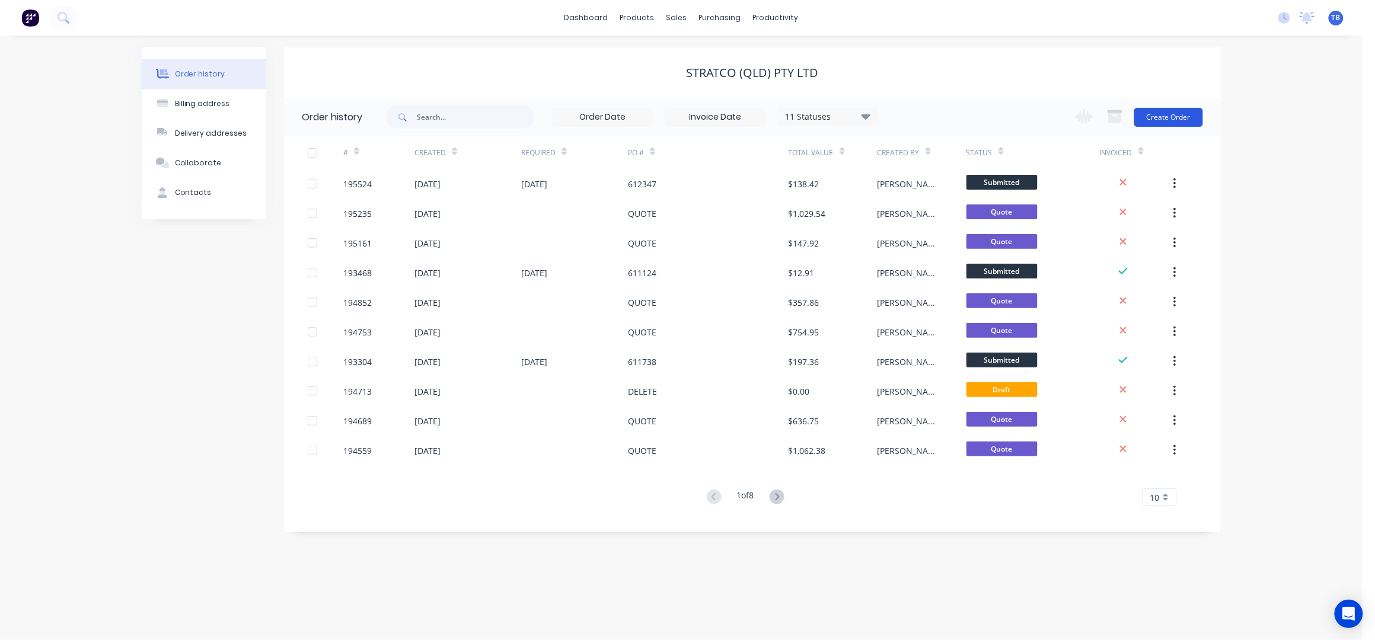
click at [1170, 115] on button "Create Order" at bounding box center [1168, 117] width 69 height 19
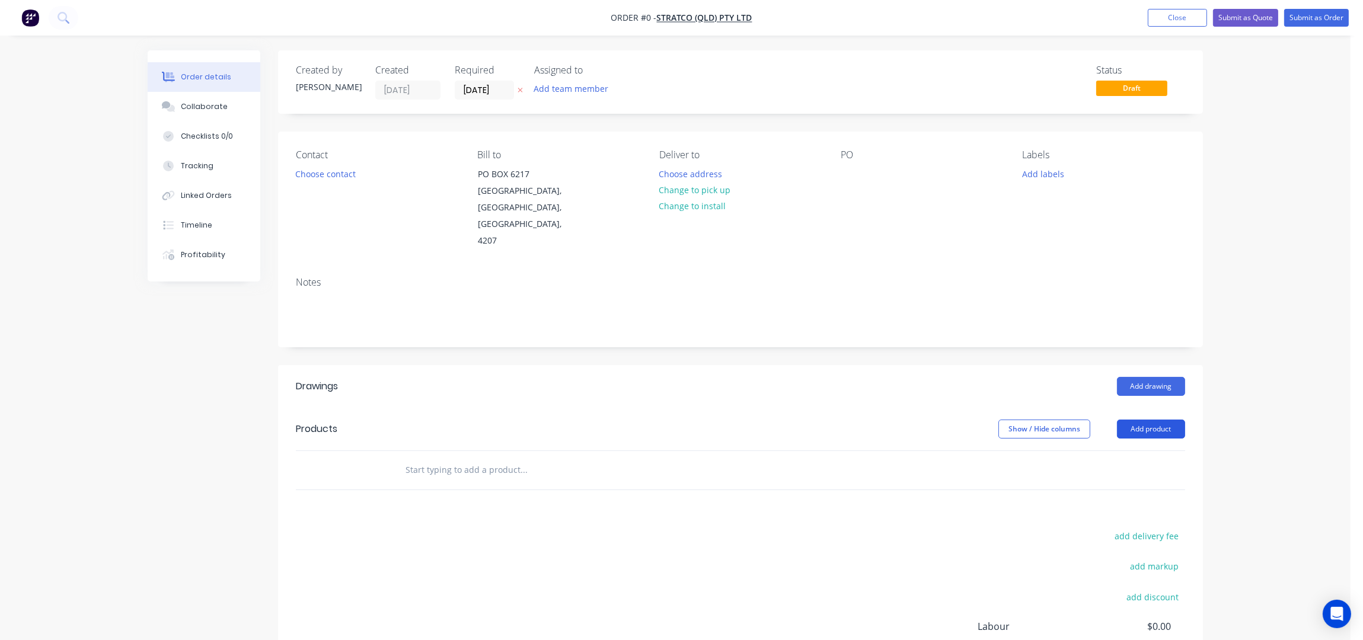
click at [1157, 420] on button "Add product" at bounding box center [1151, 429] width 68 height 19
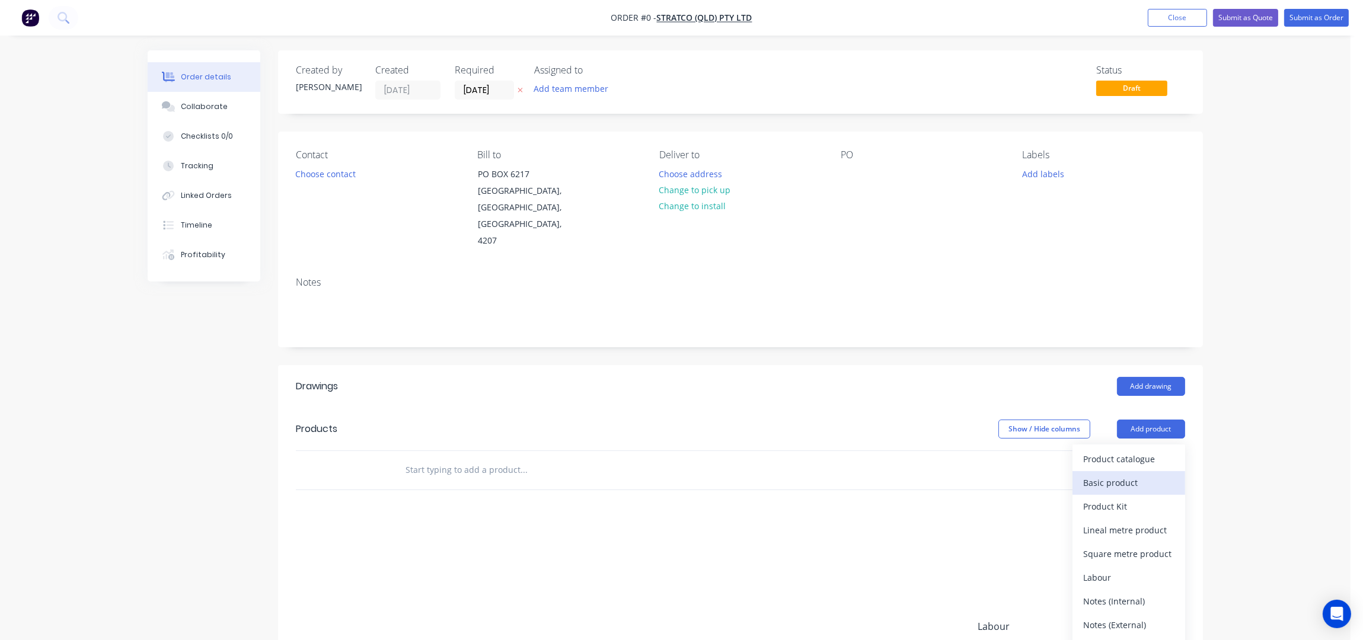
click at [1122, 474] on div "Basic product" at bounding box center [1128, 482] width 91 height 17
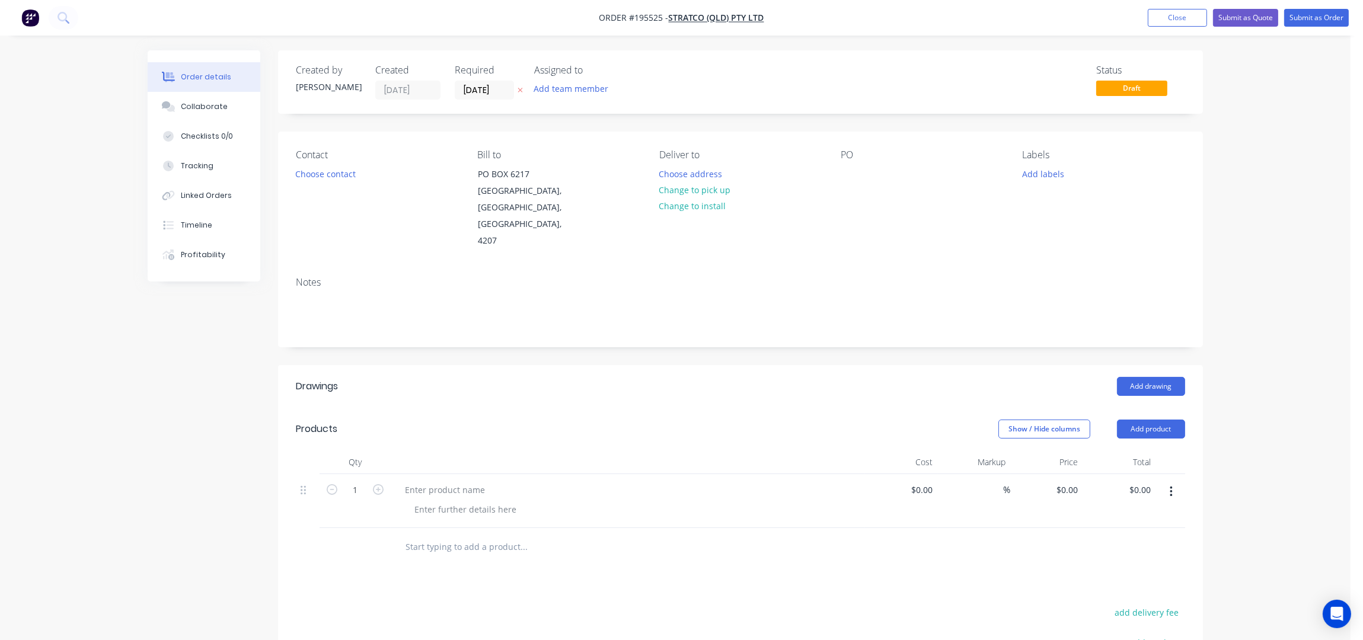
click at [1168, 481] on button "button" at bounding box center [1171, 491] width 28 height 21
click at [1120, 562] on div "Delete" at bounding box center [1128, 570] width 91 height 17
click at [1155, 420] on button "Add product" at bounding box center [1151, 429] width 68 height 19
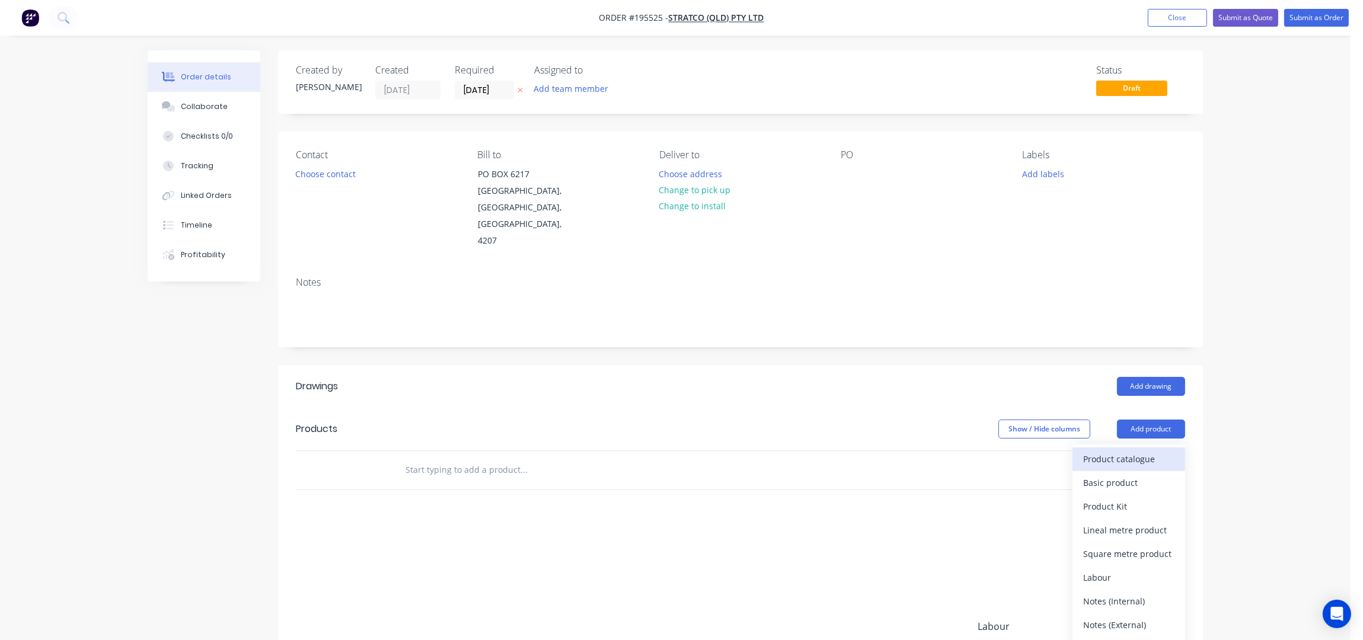
click at [1147, 451] on div "Product catalogue" at bounding box center [1128, 459] width 91 height 17
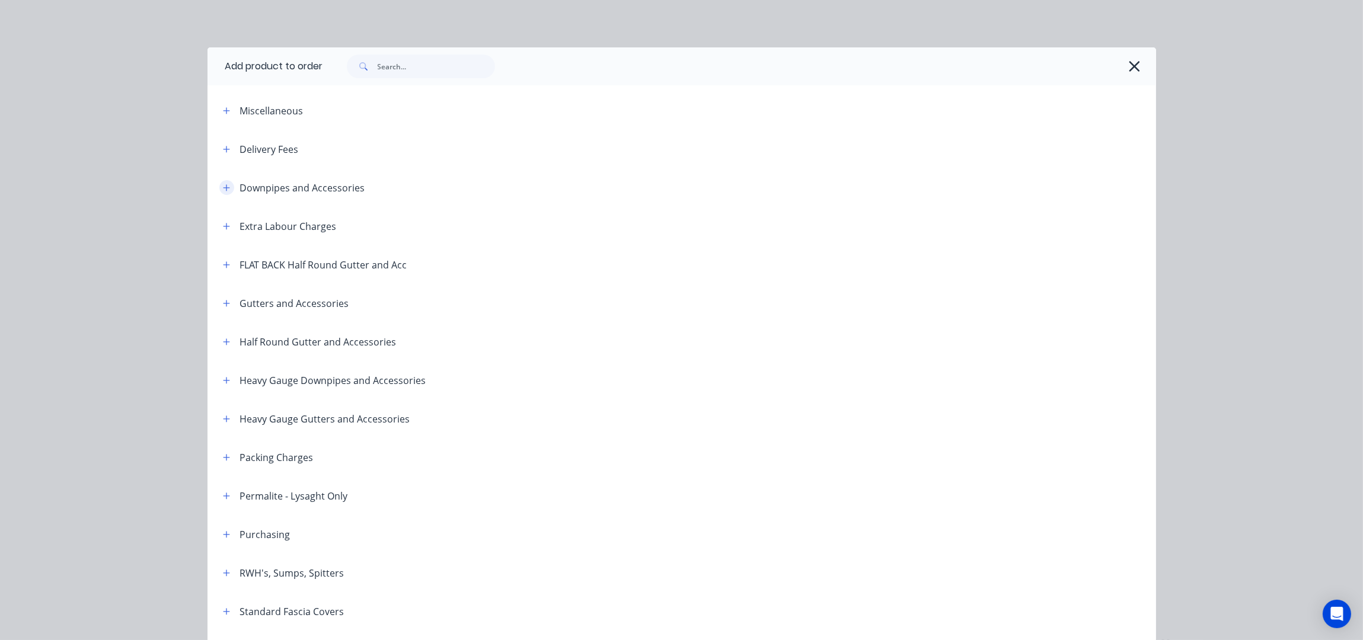
click at [225, 183] on button "button" at bounding box center [226, 187] width 15 height 15
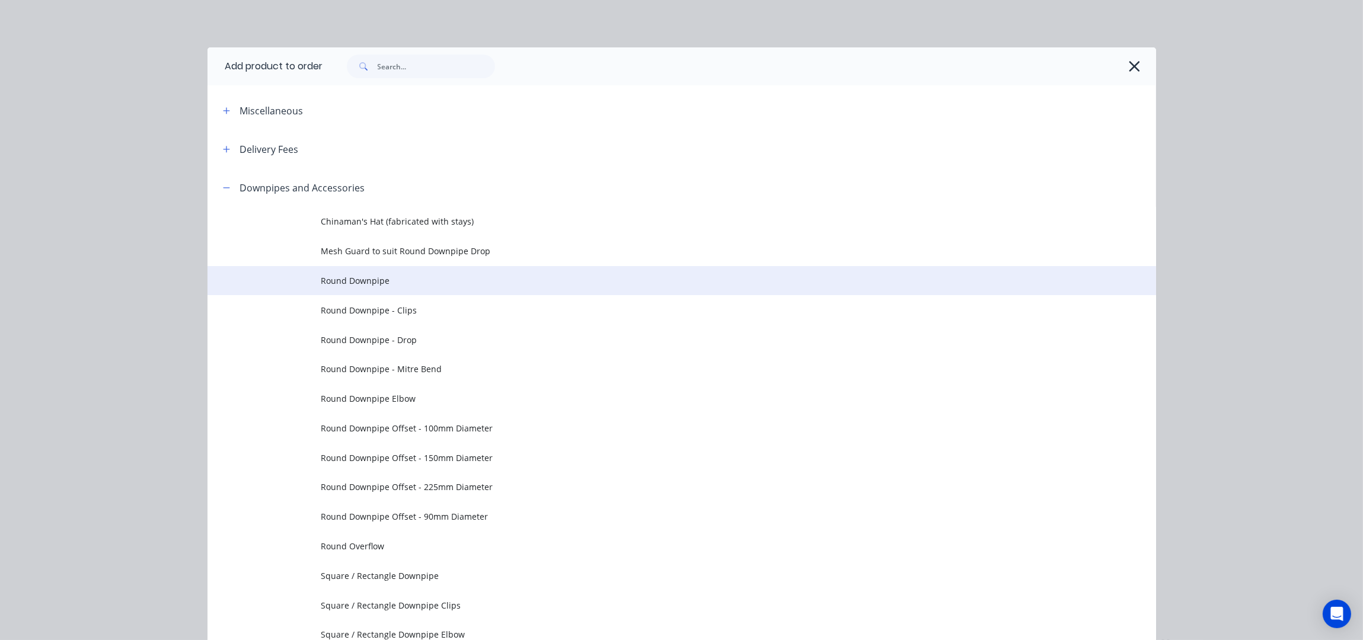
click at [425, 280] on span "Round Downpipe" at bounding box center [655, 280] width 668 height 12
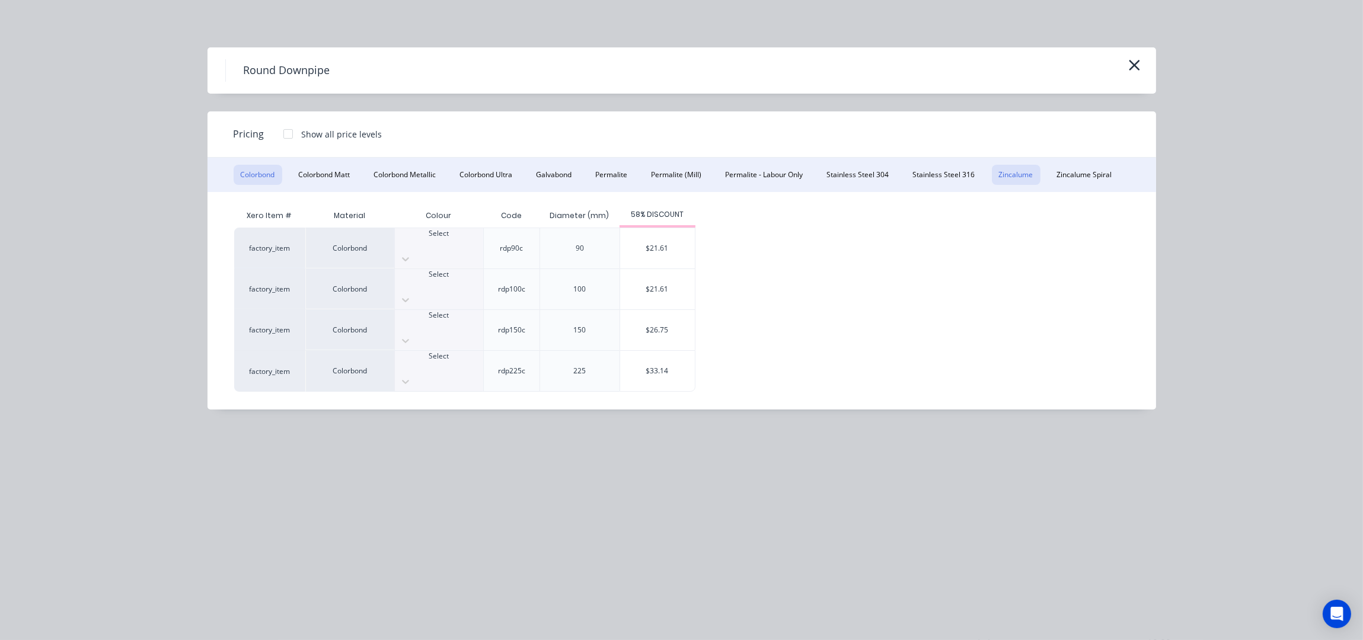
click at [1011, 176] on button "Zincalume" at bounding box center [1016, 175] width 49 height 20
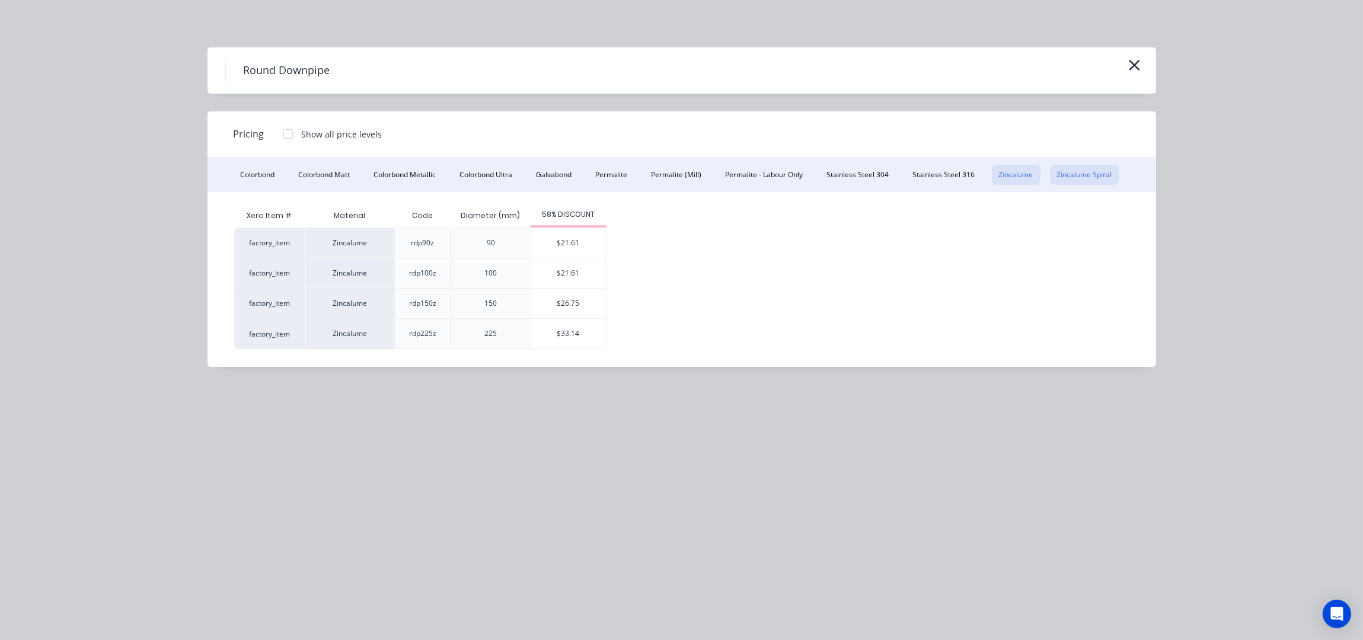
click at [1067, 179] on button "Zincalume Spiral" at bounding box center [1084, 175] width 69 height 20
drag, startPoint x: 584, startPoint y: 234, endPoint x: 587, endPoint y: 240, distance: 7.4
click at [584, 232] on div "$31.46" at bounding box center [572, 243] width 75 height 30
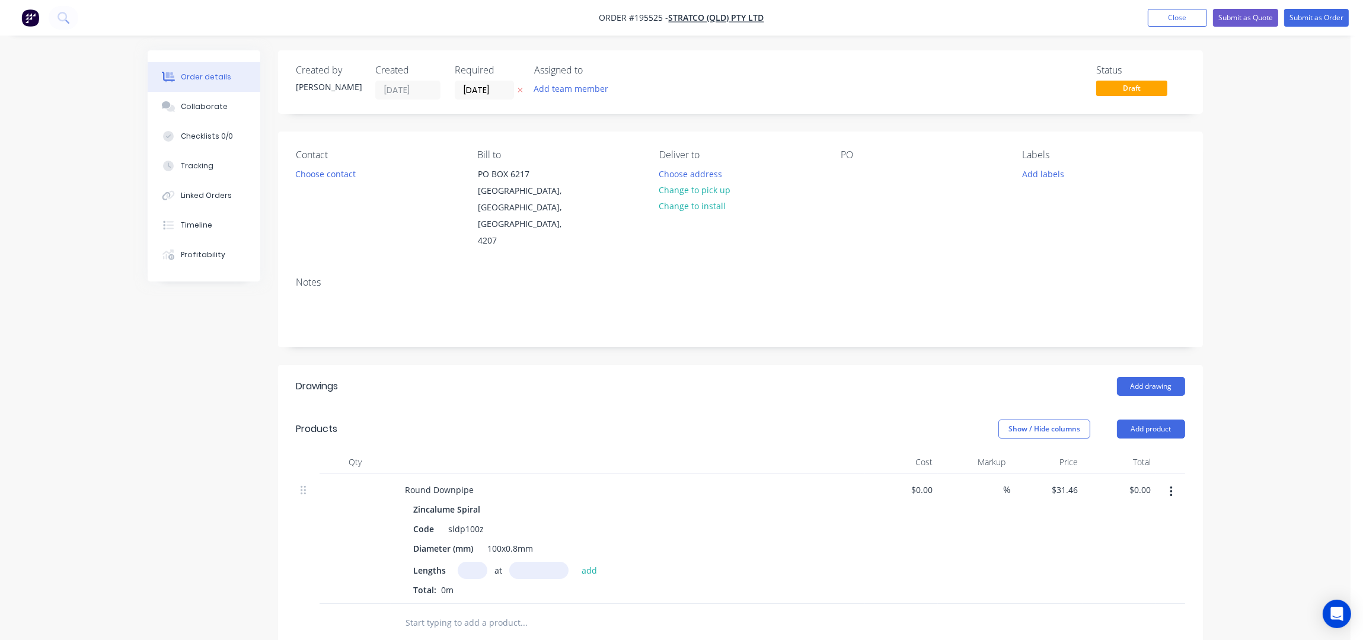
scroll to position [78, 0]
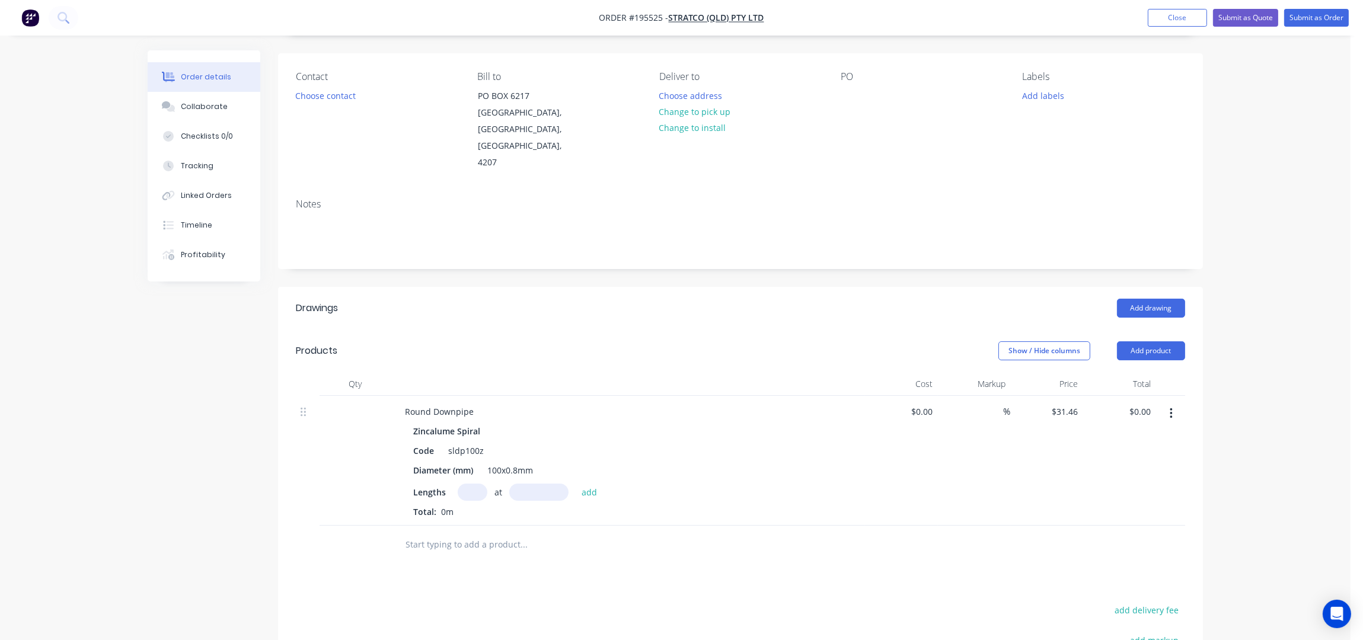
click at [470, 484] on input "text" at bounding box center [473, 492] width 30 height 17
type input "1"
type input "600"
click at [576, 484] on button "add" at bounding box center [590, 492] width 28 height 16
type input "$31.46"
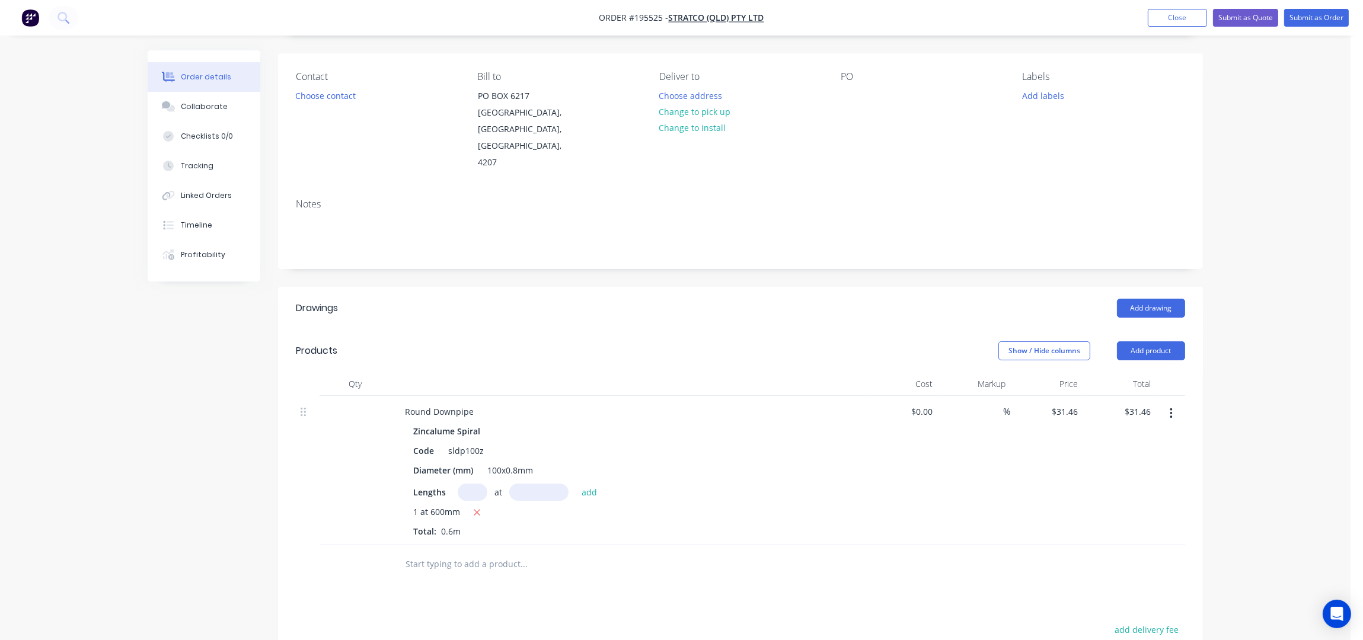
click at [1170, 407] on icon "button" at bounding box center [1171, 413] width 3 height 13
click at [1120, 504] on button "Delete" at bounding box center [1128, 516] width 113 height 24
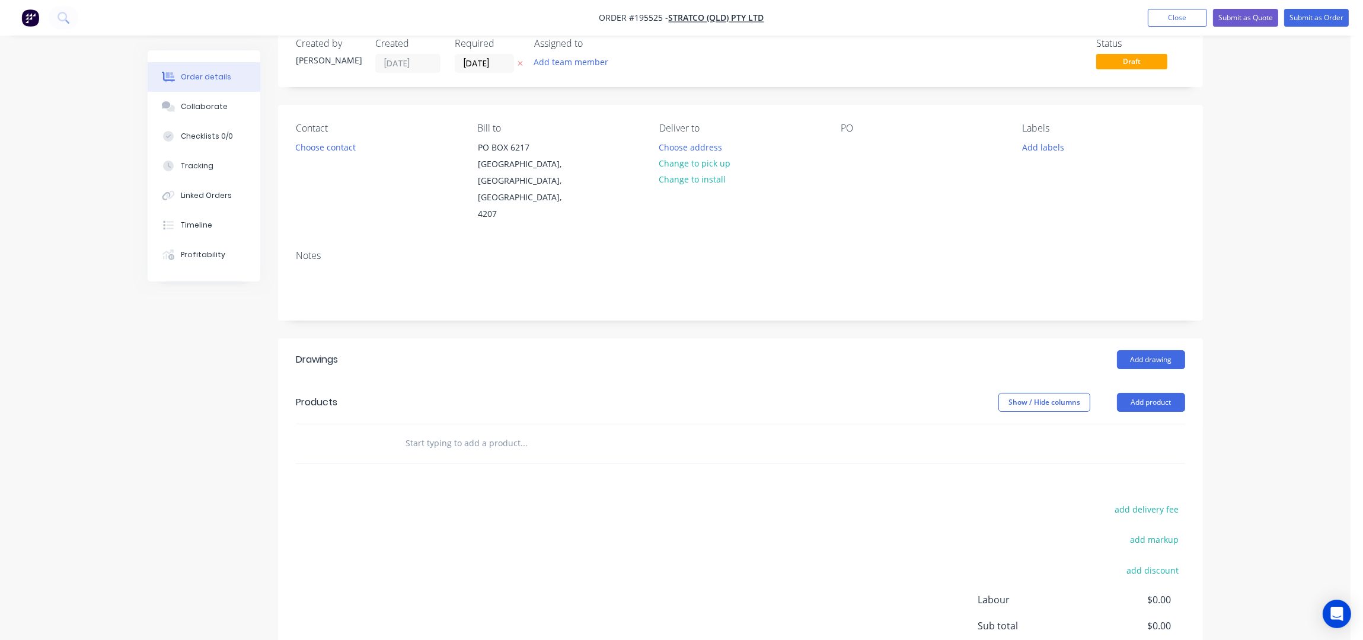
scroll to position [0, 0]
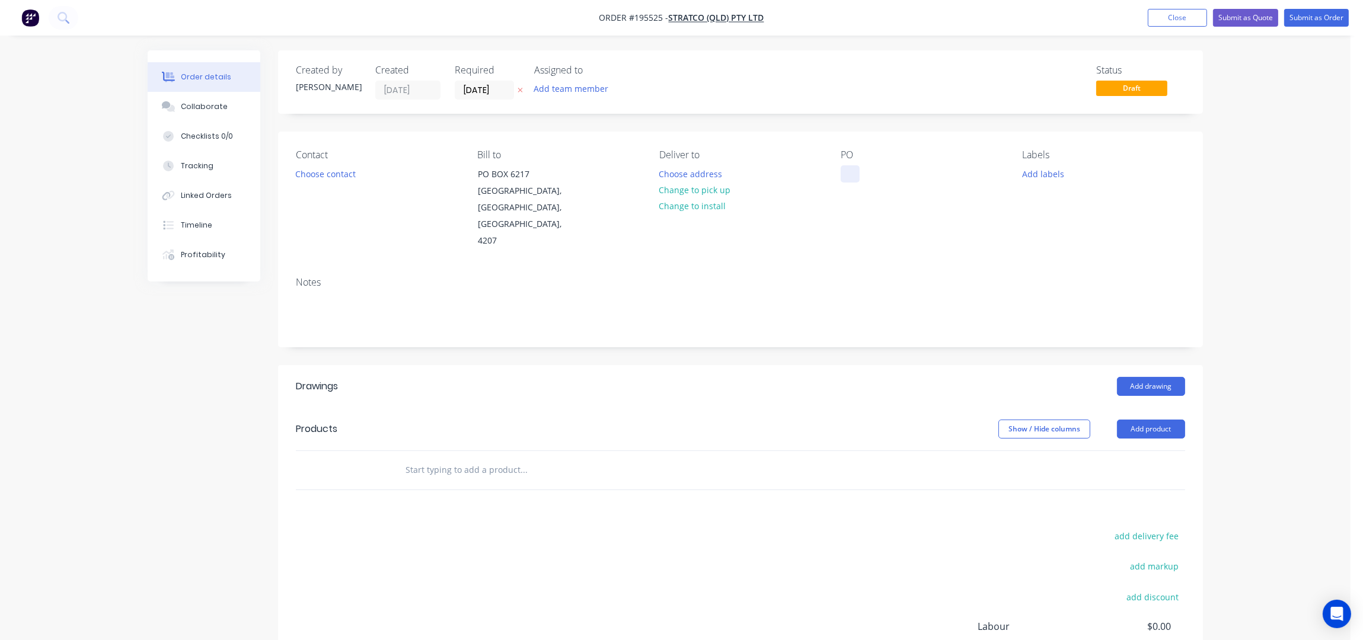
click at [851, 177] on div at bounding box center [850, 173] width 19 height 17
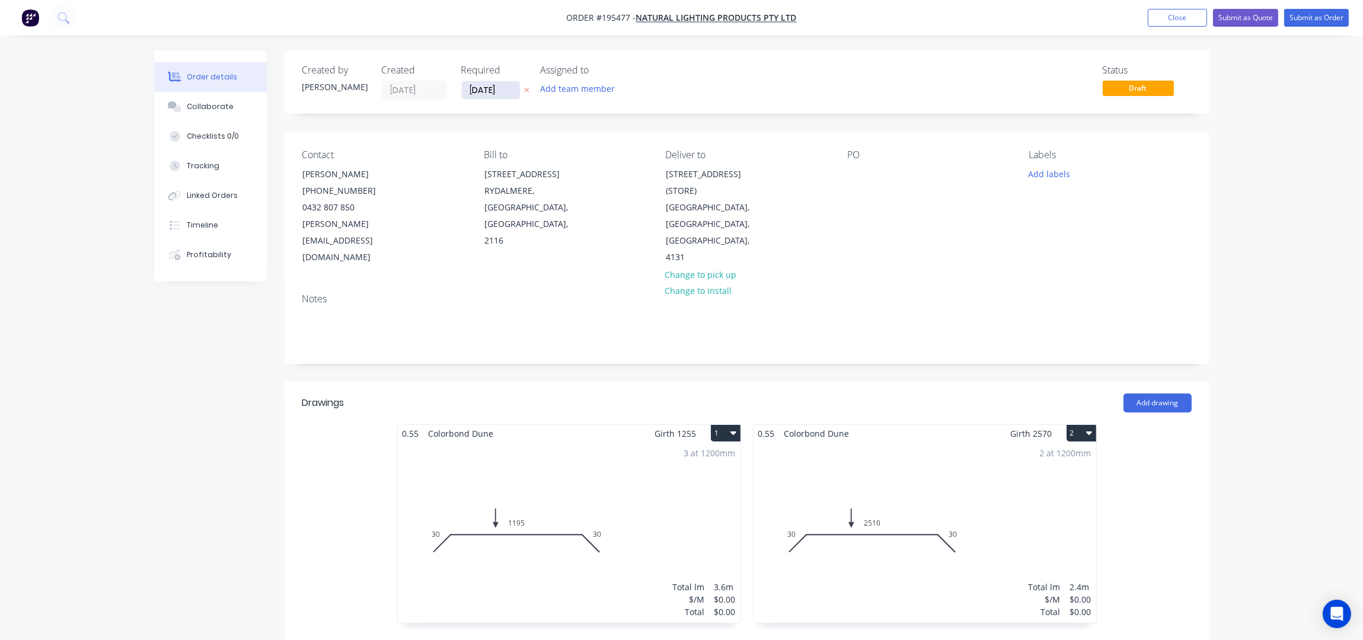
click at [478, 93] on input "[DATE]" at bounding box center [491, 90] width 58 height 18
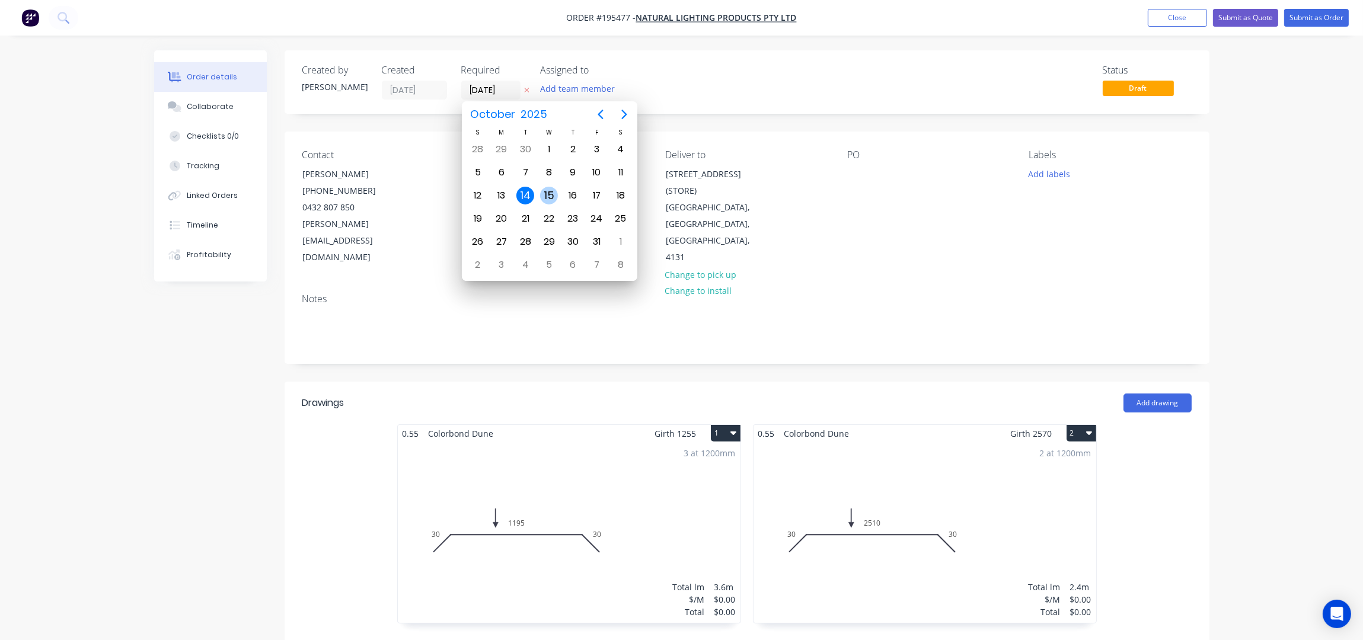
click at [550, 191] on div "15" at bounding box center [549, 196] width 18 height 18
type input "[DATE]"
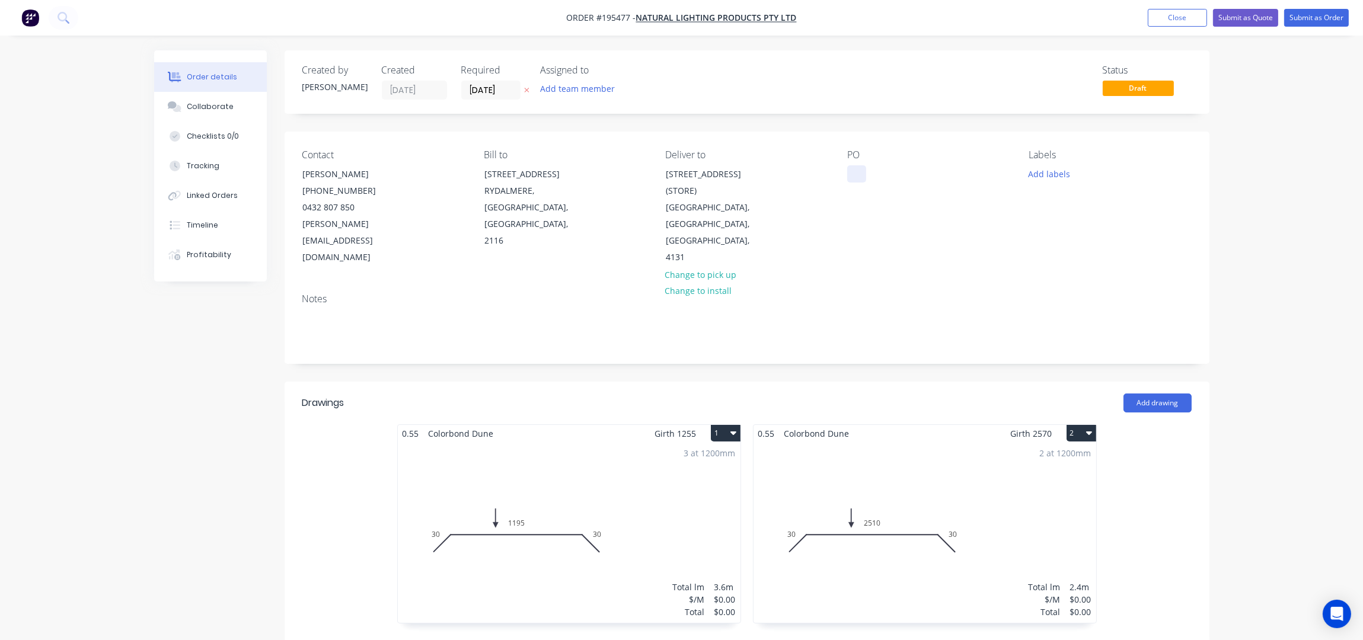
click at [851, 178] on div at bounding box center [856, 173] width 19 height 17
click at [909, 214] on div "PO RMK Q002303" at bounding box center [928, 207] width 162 height 117
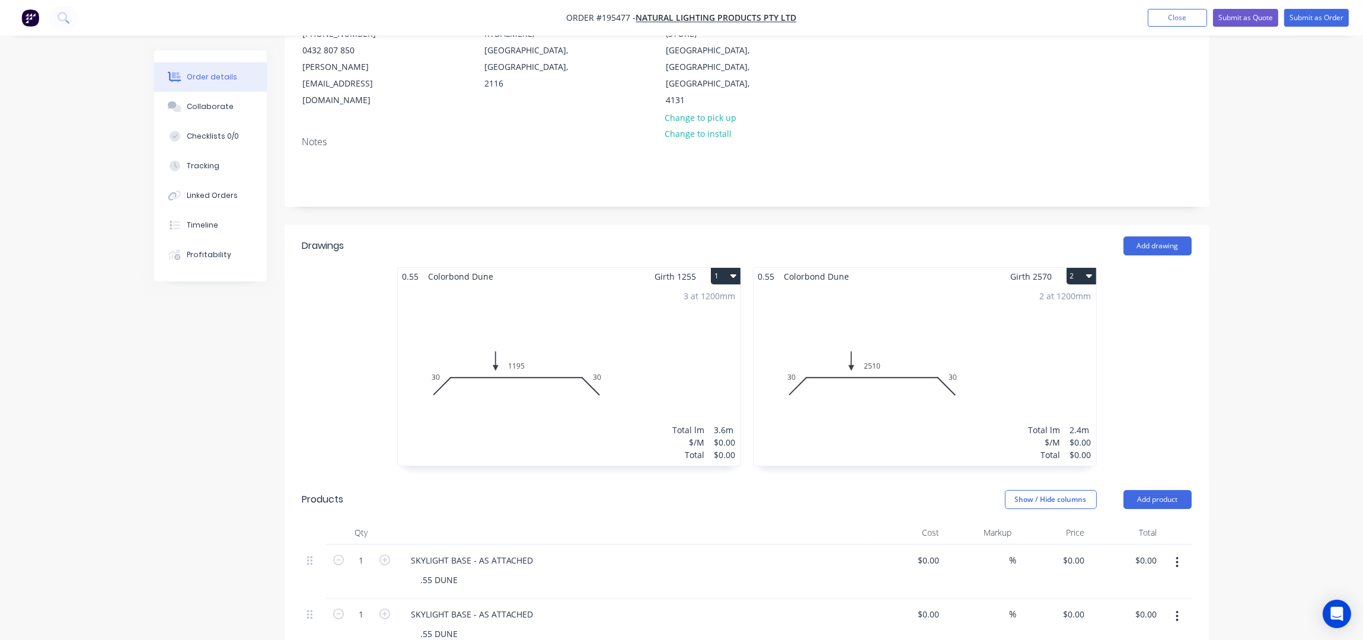
scroll to position [158, 0]
click at [721, 267] on button "1" at bounding box center [726, 275] width 30 height 17
click at [710, 343] on div "Delete" at bounding box center [683, 351] width 91 height 17
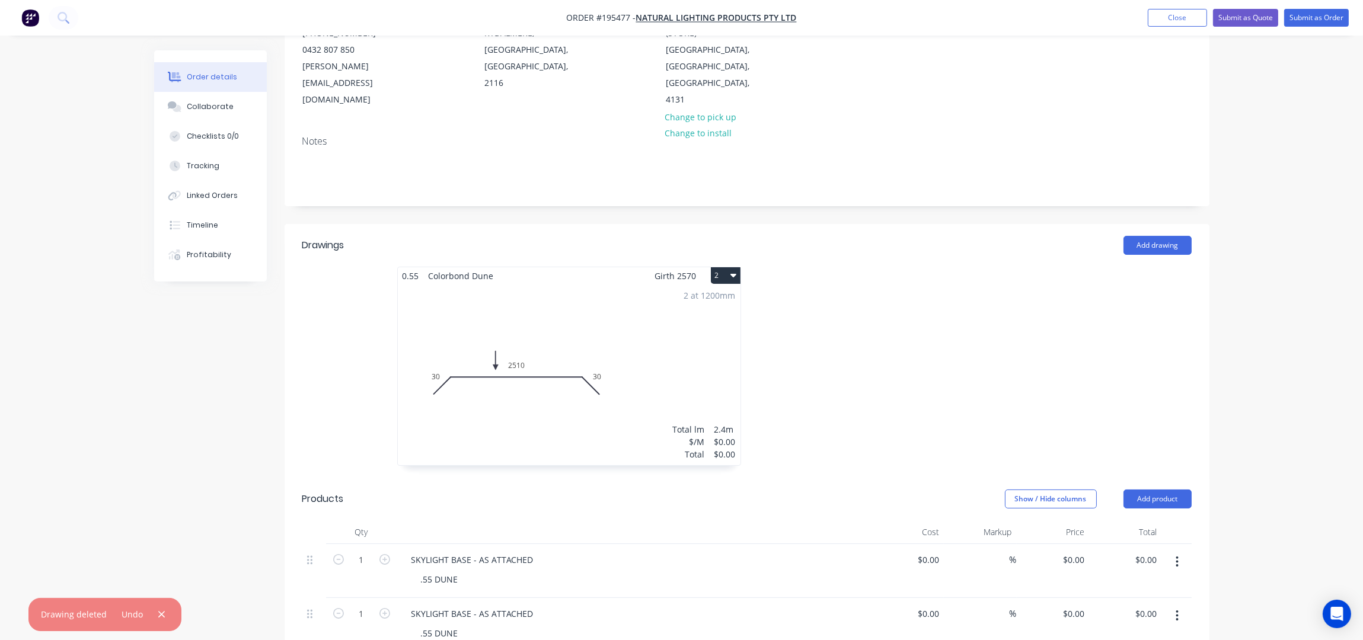
click at [720, 267] on button "2" at bounding box center [726, 275] width 30 height 17
click at [702, 343] on div "Delete" at bounding box center [683, 351] width 91 height 17
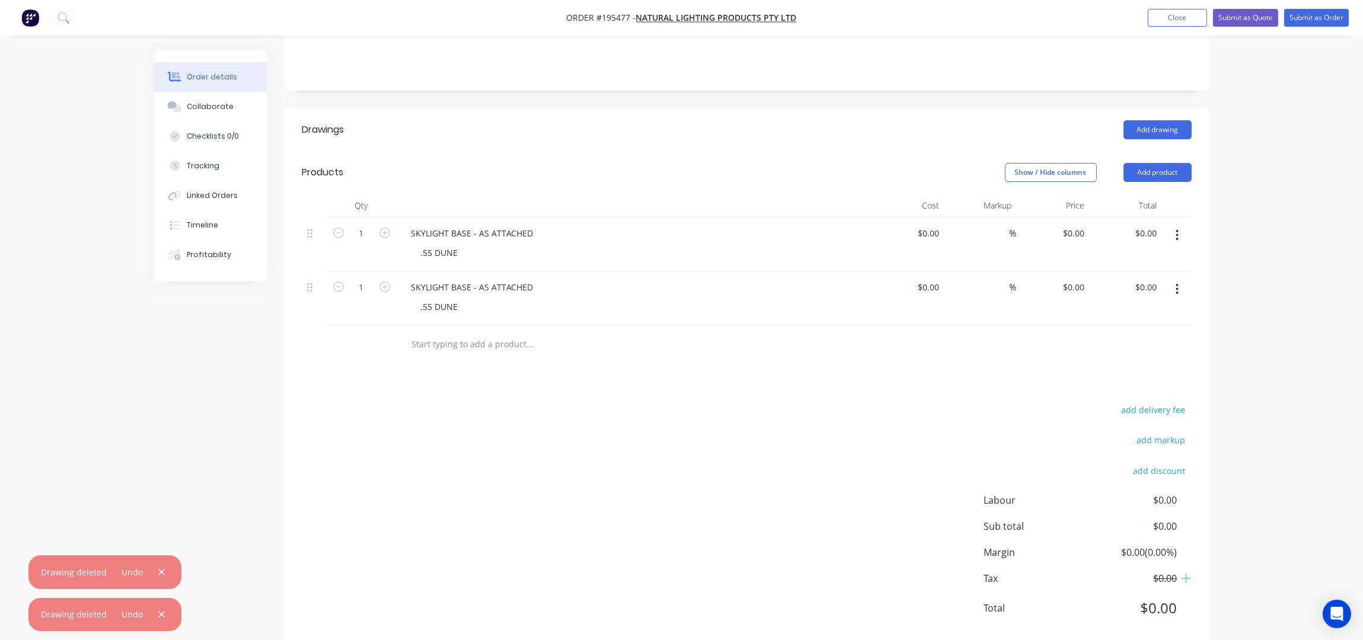
scroll to position [283, 0]
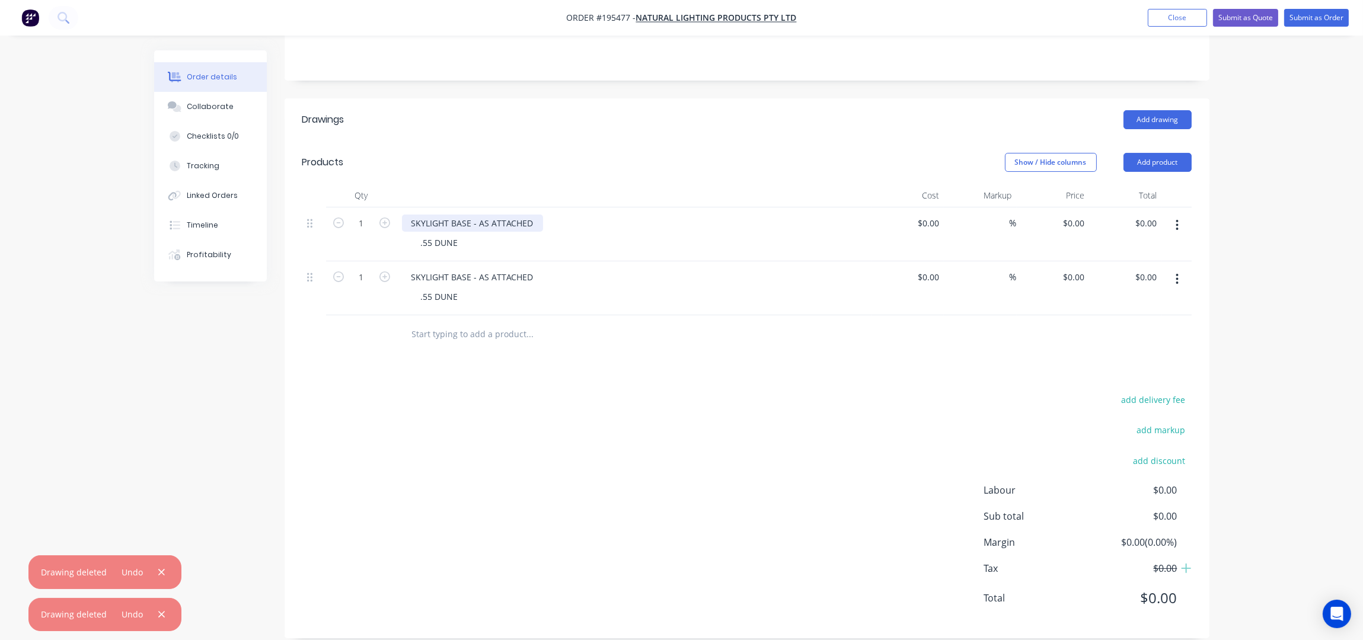
click at [535, 215] on div "SKYLIGHT BASE - AS ATTACHED" at bounding box center [472, 223] width 141 height 17
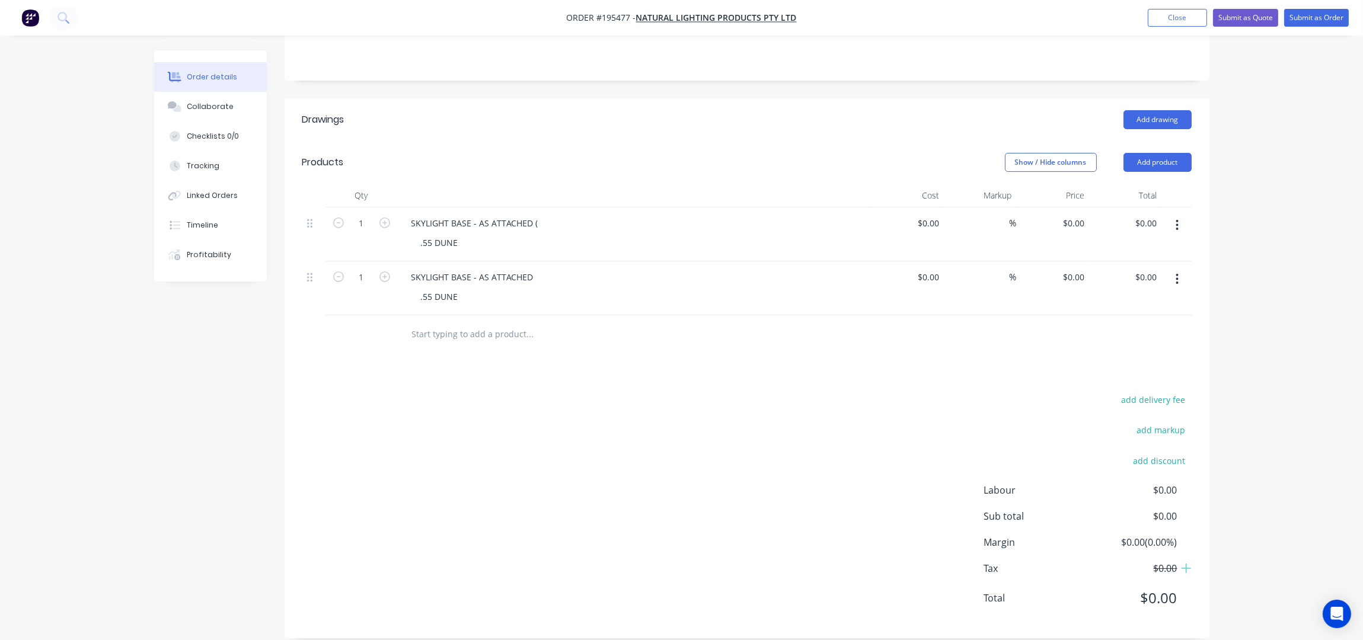
click at [615, 392] on div "add delivery fee add markup add discount Labour $0.00 Sub total $0.00 Margin $0…" at bounding box center [746, 506] width 889 height 229
click at [541, 215] on div "SKYLIGHT BASE - AS ATTACHED (" at bounding box center [475, 223] width 146 height 17
drag, startPoint x: 491, startPoint y: 206, endPoint x: 411, endPoint y: 206, distance: 80.6
click at [411, 215] on div "SKYLIGHT BASE - AS ATTACHED (" at bounding box center [475, 223] width 146 height 17
click at [578, 153] on div "Show / Hide columns Add product" at bounding box center [841, 162] width 700 height 19
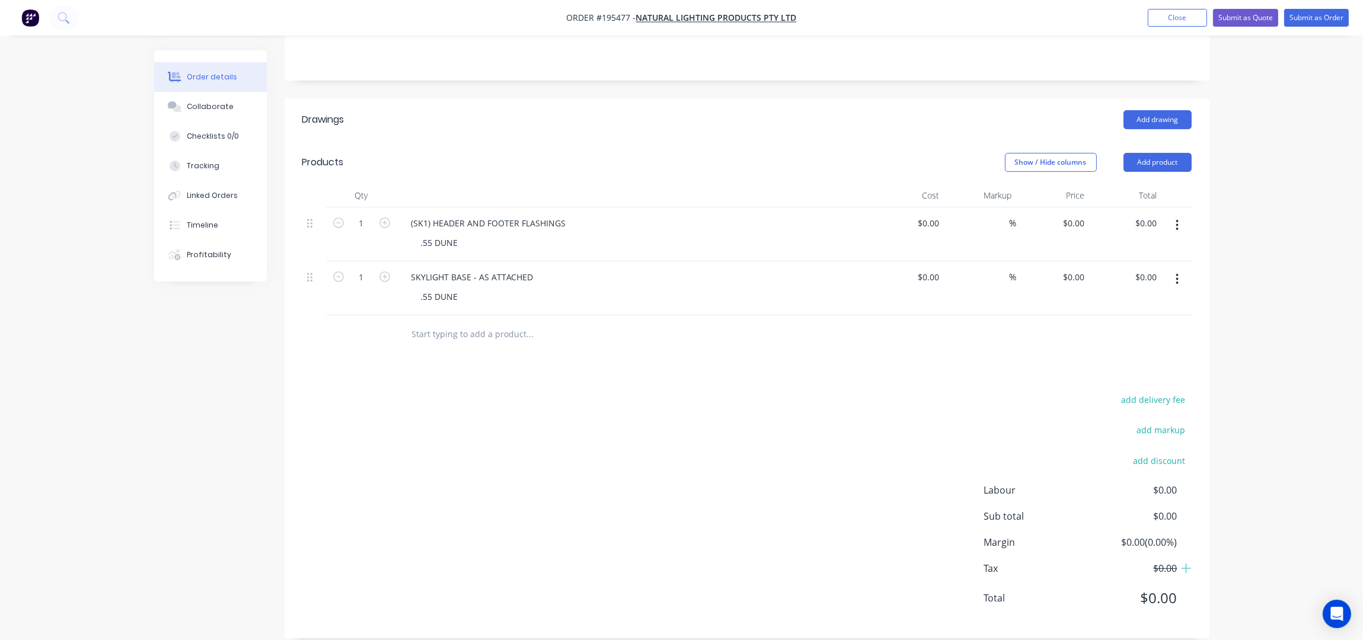
click at [544, 153] on div "Show / Hide columns Add product" at bounding box center [841, 162] width 700 height 19
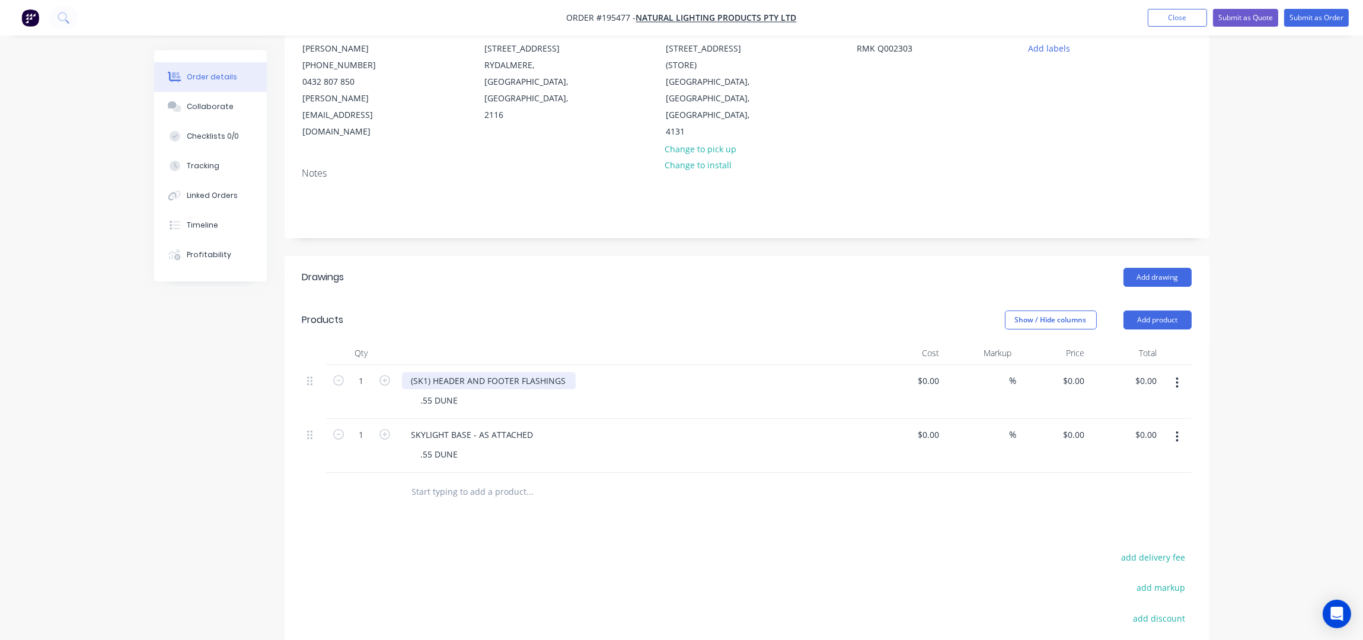
scroll to position [125, 0]
click at [411, 427] on div "SKYLIGHT BASE - AS ATTACHED" at bounding box center [472, 435] width 141 height 17
click at [1298, 286] on div "Order details Collaborate Checklists 0/0 Tracking Linked Orders Timeline Profit…" at bounding box center [681, 345] width 1363 height 940
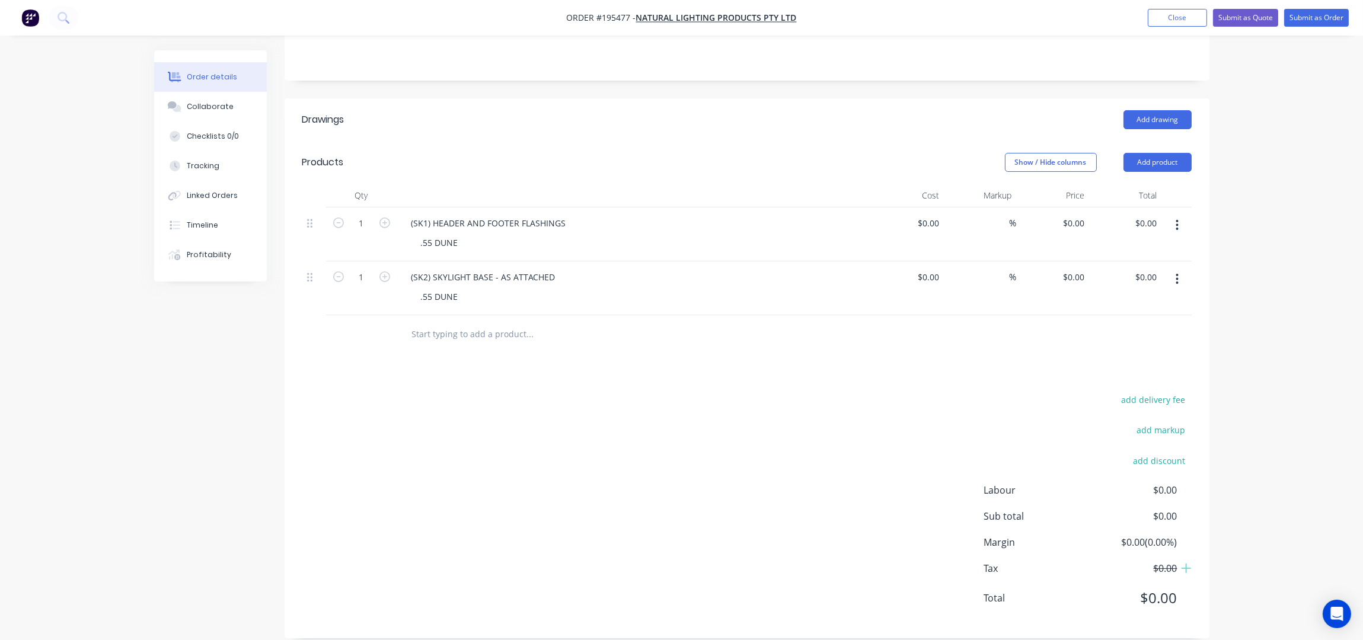
click at [1302, 247] on div "Order details Collaborate Checklists 0/0 Tracking Linked Orders Timeline Profit…" at bounding box center [681, 187] width 1363 height 940
click at [519, 215] on div "(SK1) HEADER AND FOOTER FLASHINGS" at bounding box center [489, 223] width 174 height 17
click at [625, 122] on header "Drawings Add drawing" at bounding box center [747, 119] width 925 height 43
click at [467, 153] on div "Products" at bounding box center [396, 162] width 189 height 19
click at [484, 421] on div "add delivery fee add markup add discount Labour $0.00 Sub total $0.00 Margin $0…" at bounding box center [746, 506] width 889 height 229
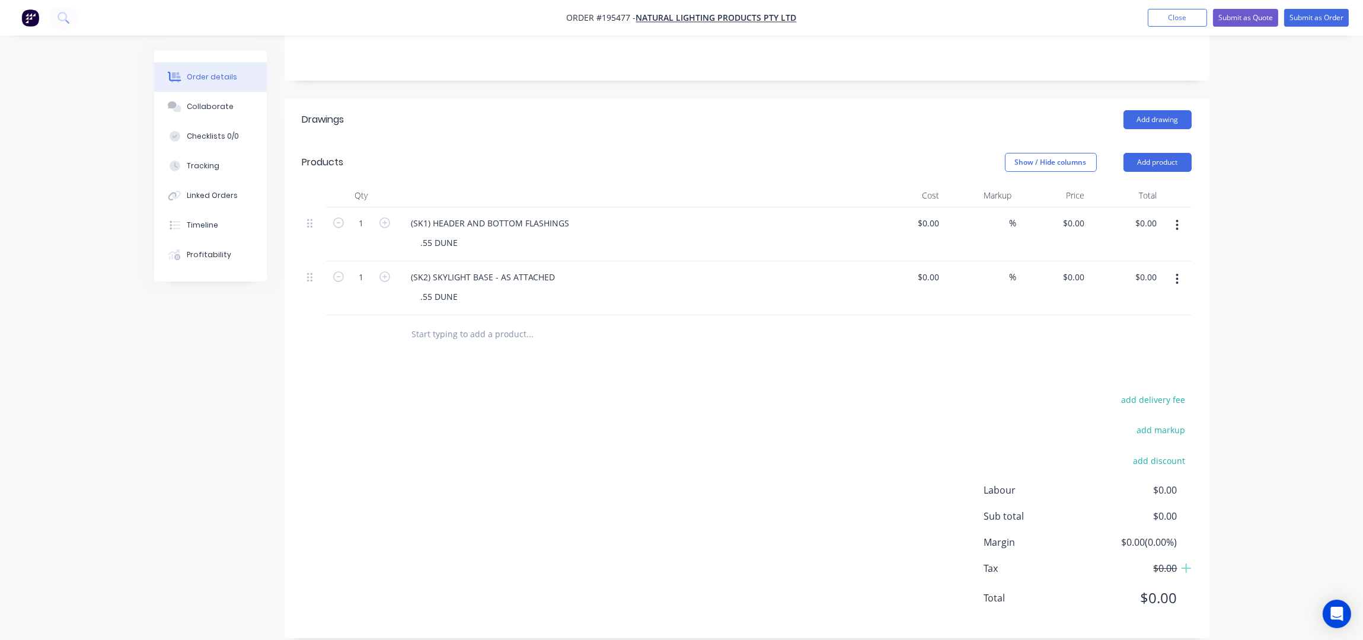
click at [564, 117] on header "Drawings Add drawing" at bounding box center [747, 119] width 925 height 43
click at [688, 122] on header "Drawings Add drawing" at bounding box center [747, 119] width 925 height 43
click at [672, 117] on header "Drawings Add drawing" at bounding box center [747, 119] width 925 height 43
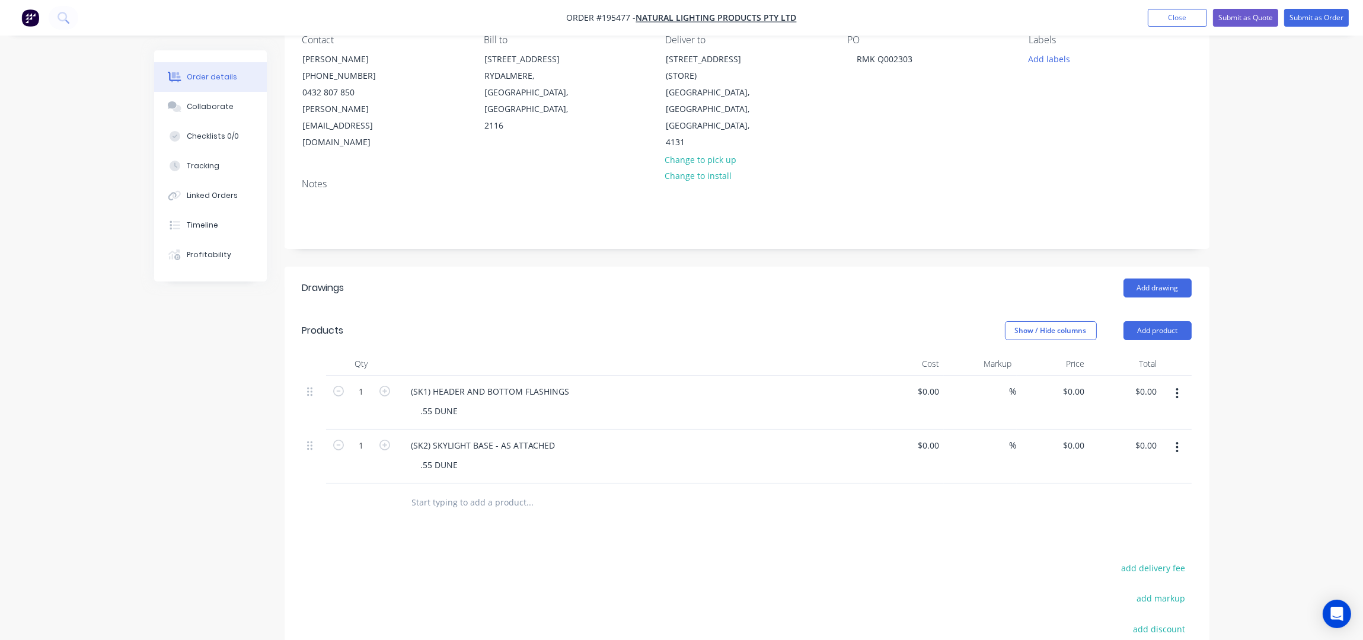
scroll to position [0, 0]
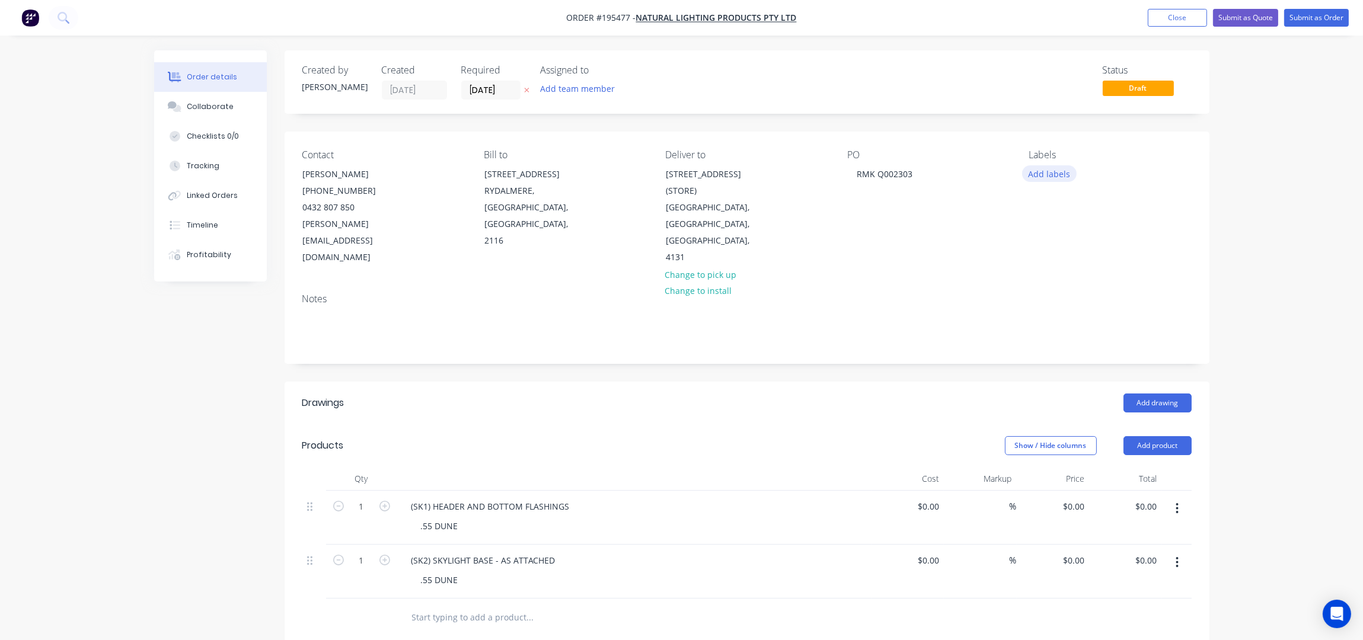
click at [1046, 173] on button "Add labels" at bounding box center [1049, 173] width 55 height 16
click at [1072, 213] on div "2nd Run" at bounding box center [1080, 217] width 39 height 13
click at [1315, 215] on div "Order details Collaborate Checklists 0/0 Tracking Linked Orders Timeline Profit…" at bounding box center [681, 470] width 1363 height 940
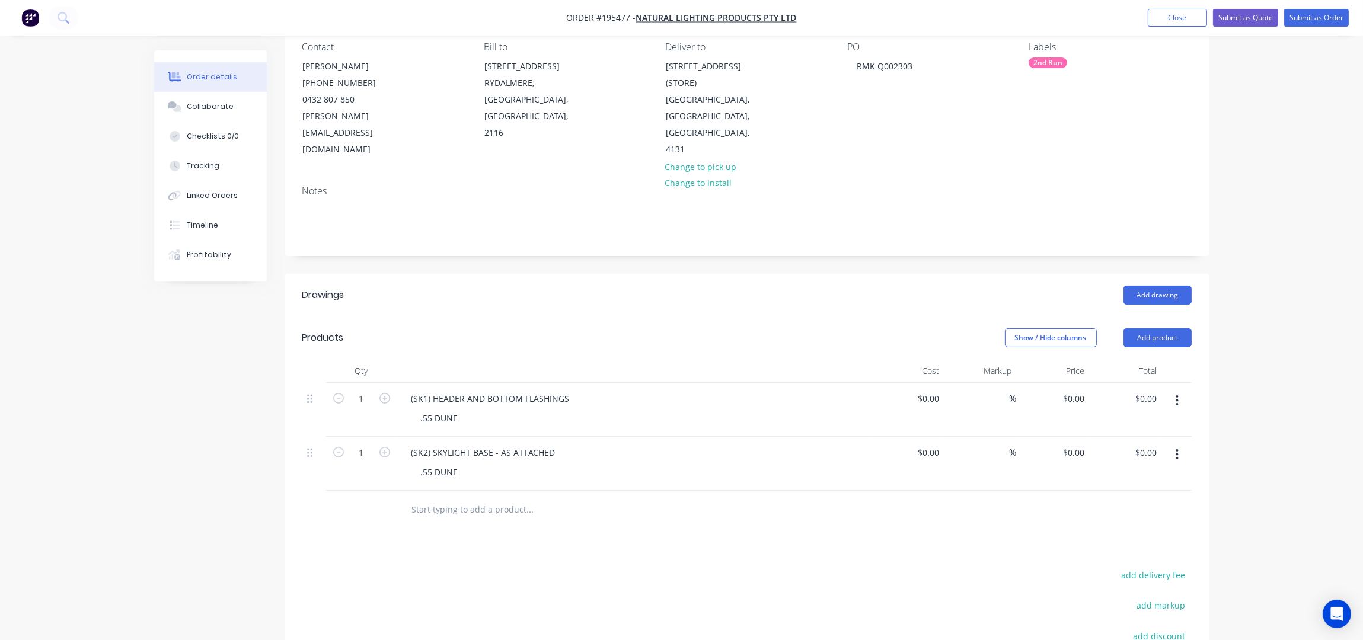
scroll to position [0, 0]
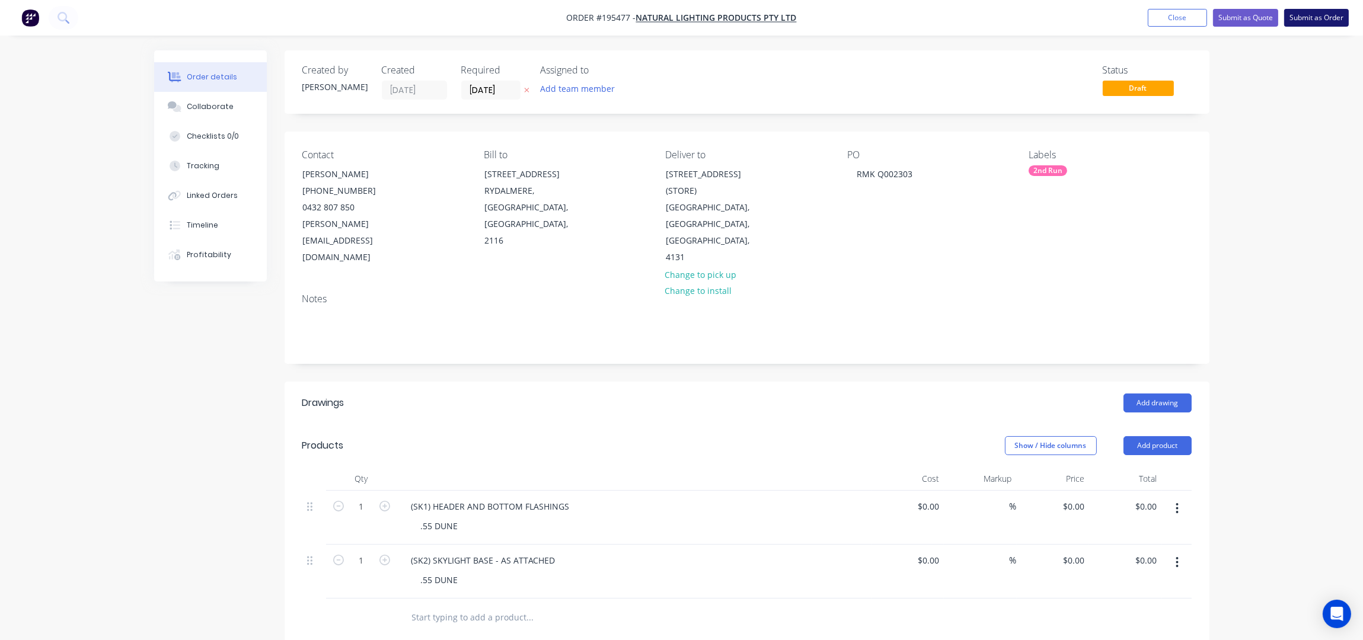
click at [1307, 23] on button "Submit as Order" at bounding box center [1316, 18] width 65 height 18
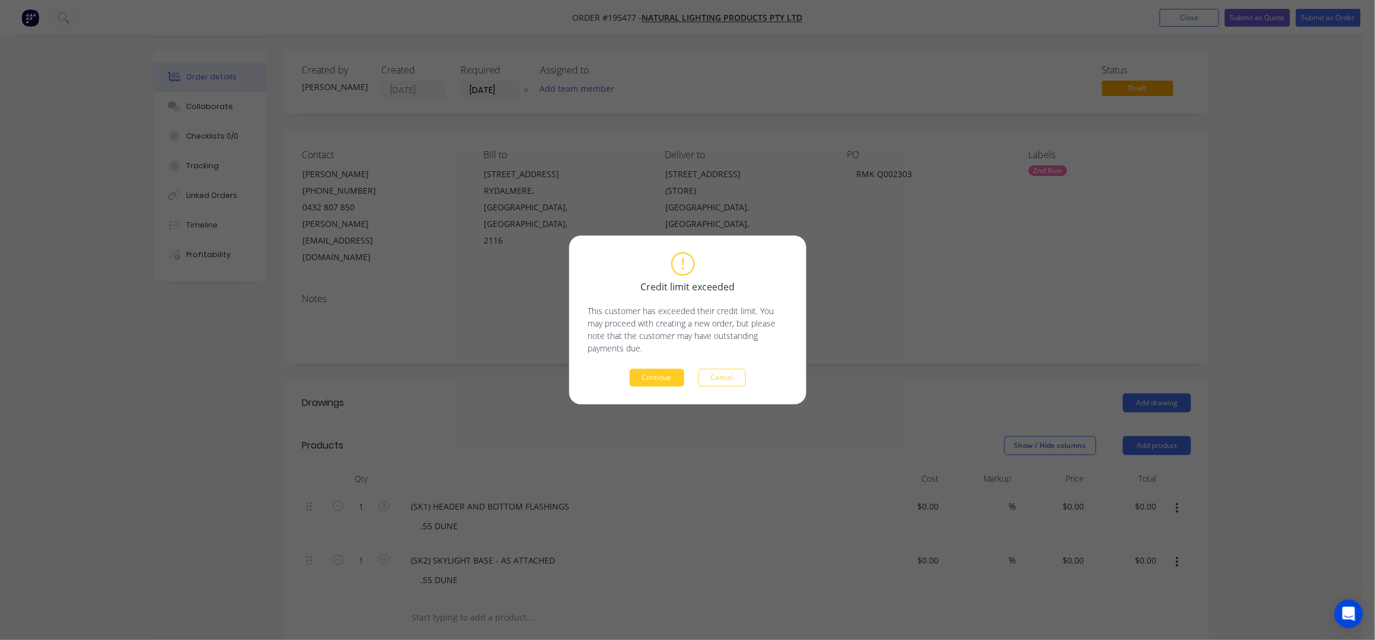
click at [654, 384] on button "Continue" at bounding box center [657, 378] width 55 height 18
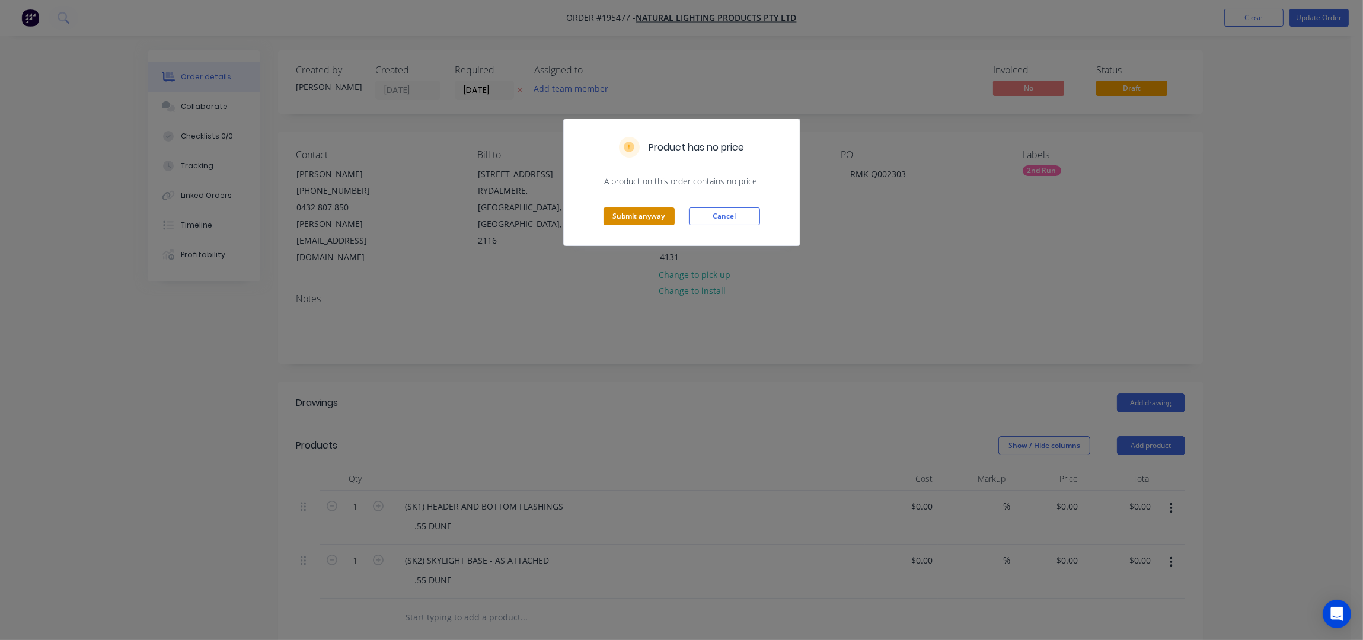
click at [654, 213] on button "Submit anyway" at bounding box center [638, 216] width 71 height 18
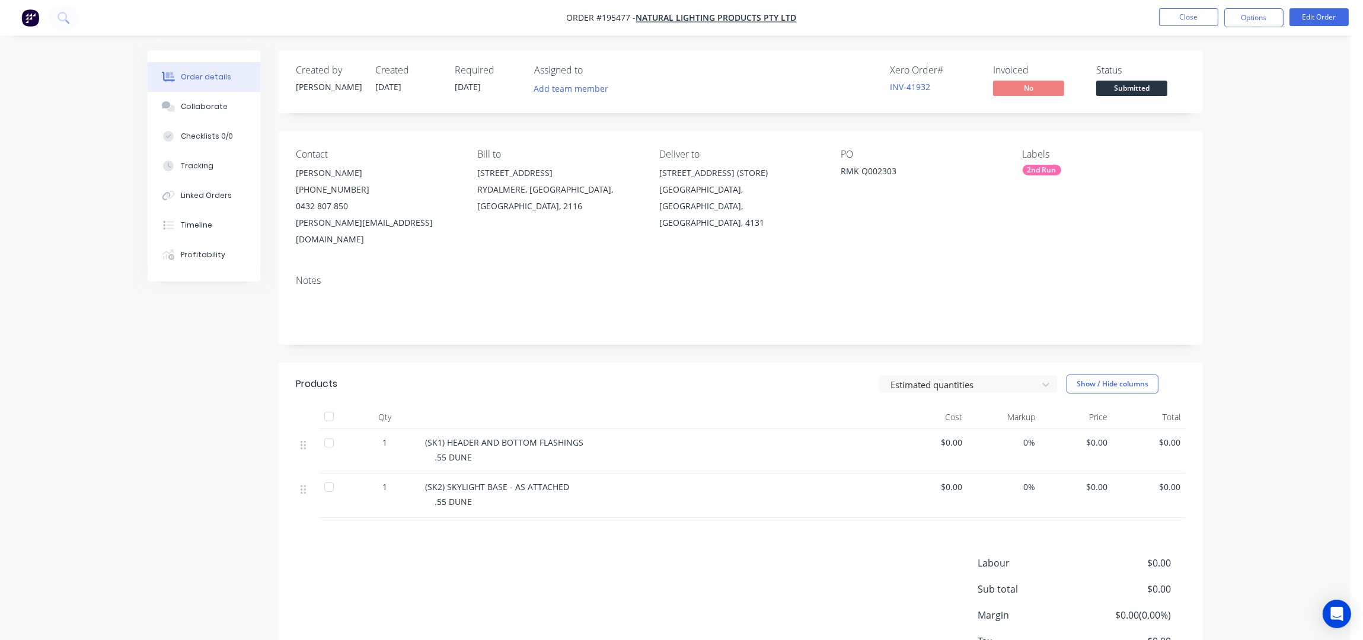
click at [1213, 296] on div "Order details Collaborate Checklists 0/0 Tracking Linked Orders Timeline Profit…" at bounding box center [675, 389] width 1079 height 679
click at [1311, 235] on div "Order details Collaborate Checklists 0/0 Tracking Linked Orders Timeline Profit…" at bounding box center [675, 364] width 1350 height 729
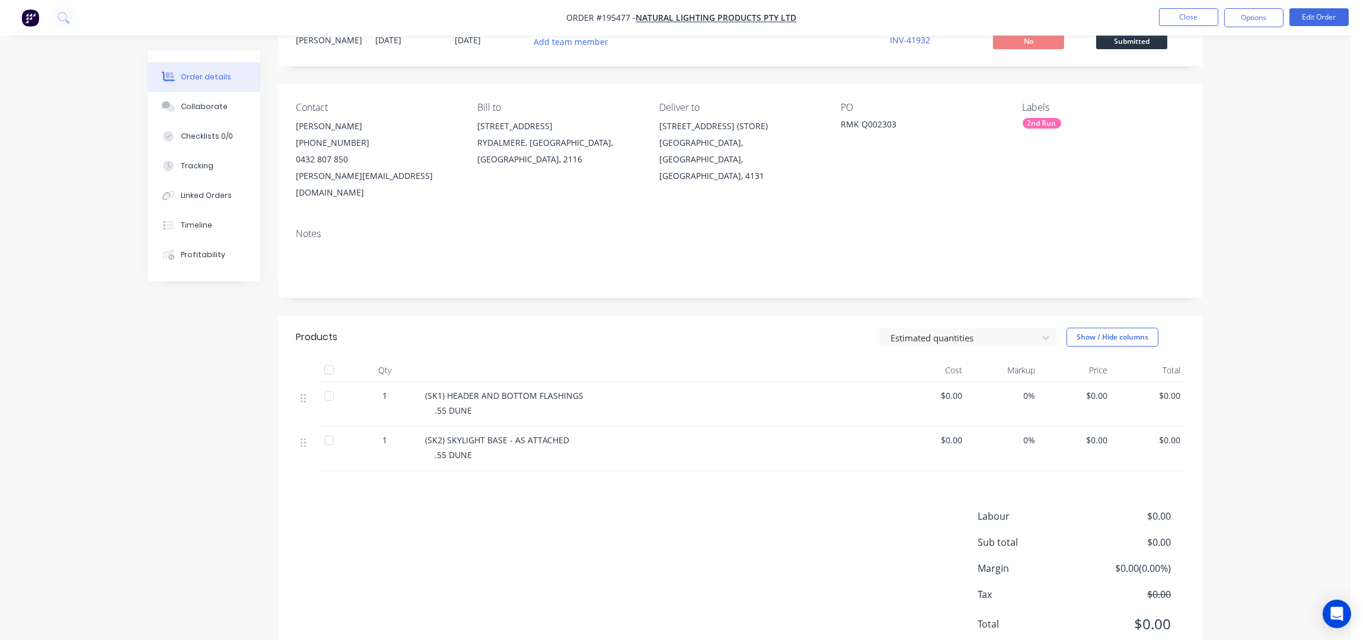
scroll to position [72, 0]
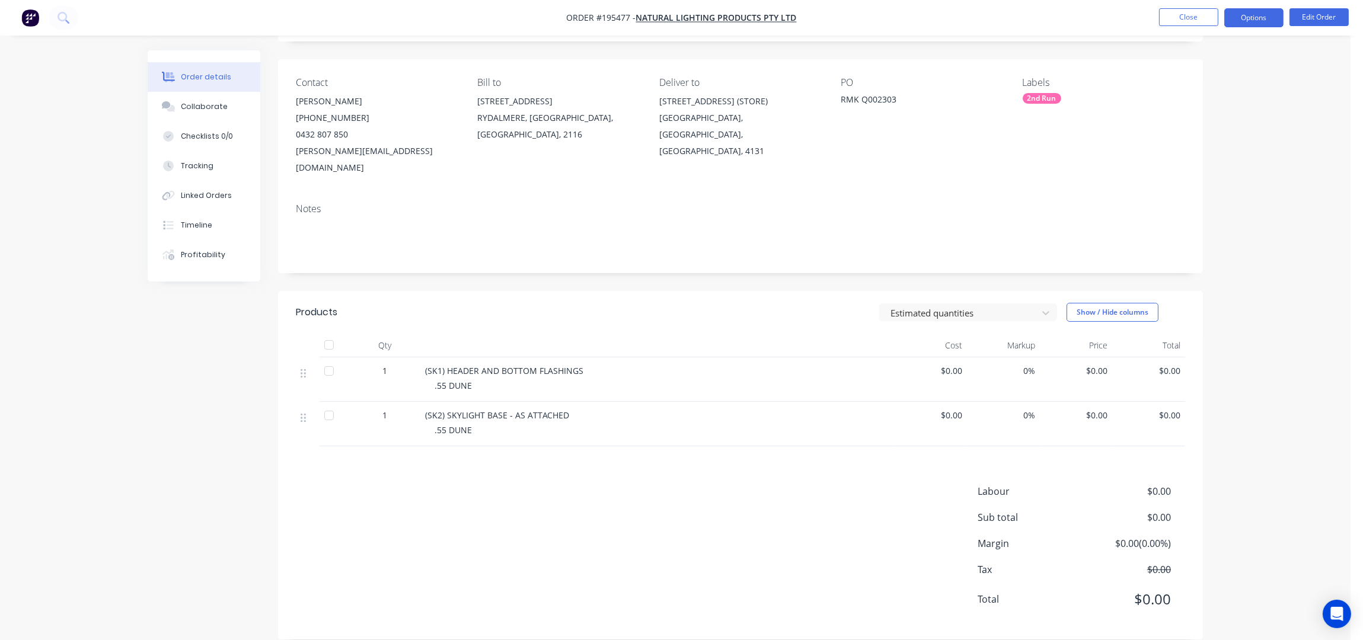
click at [1250, 22] on button "Options" at bounding box center [1253, 17] width 59 height 19
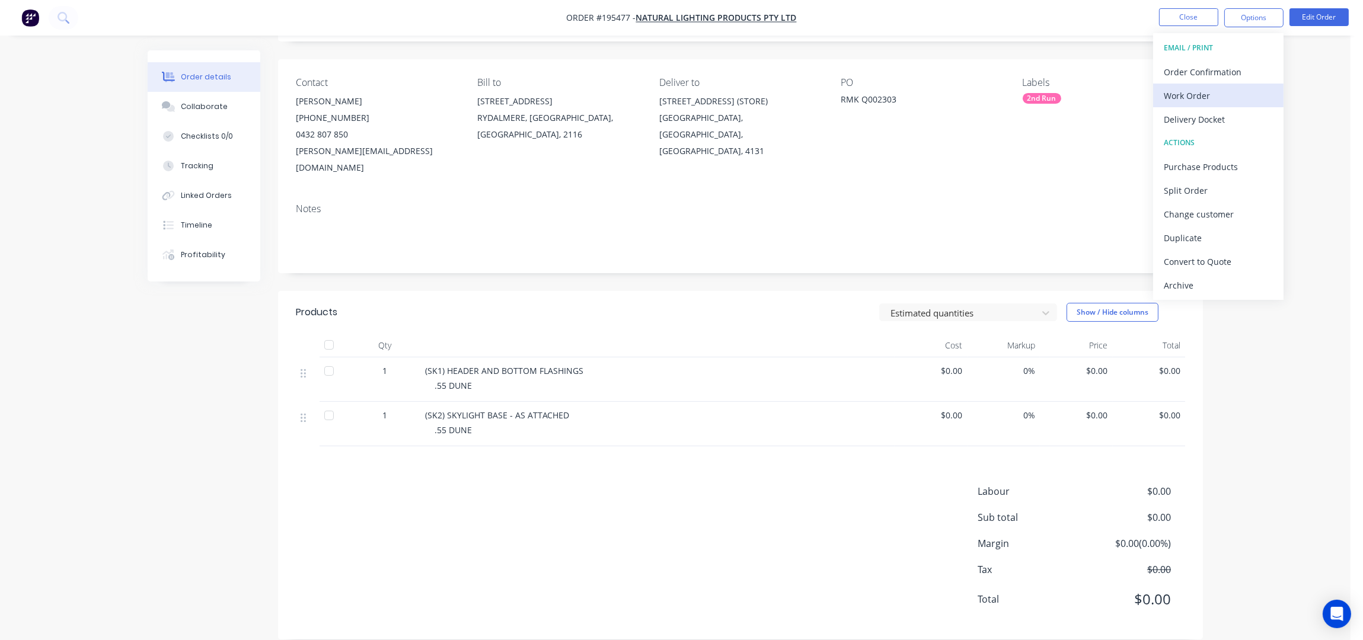
click at [1192, 99] on div "Work Order" at bounding box center [1218, 95] width 109 height 17
click at [1190, 116] on div "Without pricing" at bounding box center [1218, 119] width 109 height 17
click at [748, 203] on div "Notes" at bounding box center [740, 208] width 889 height 11
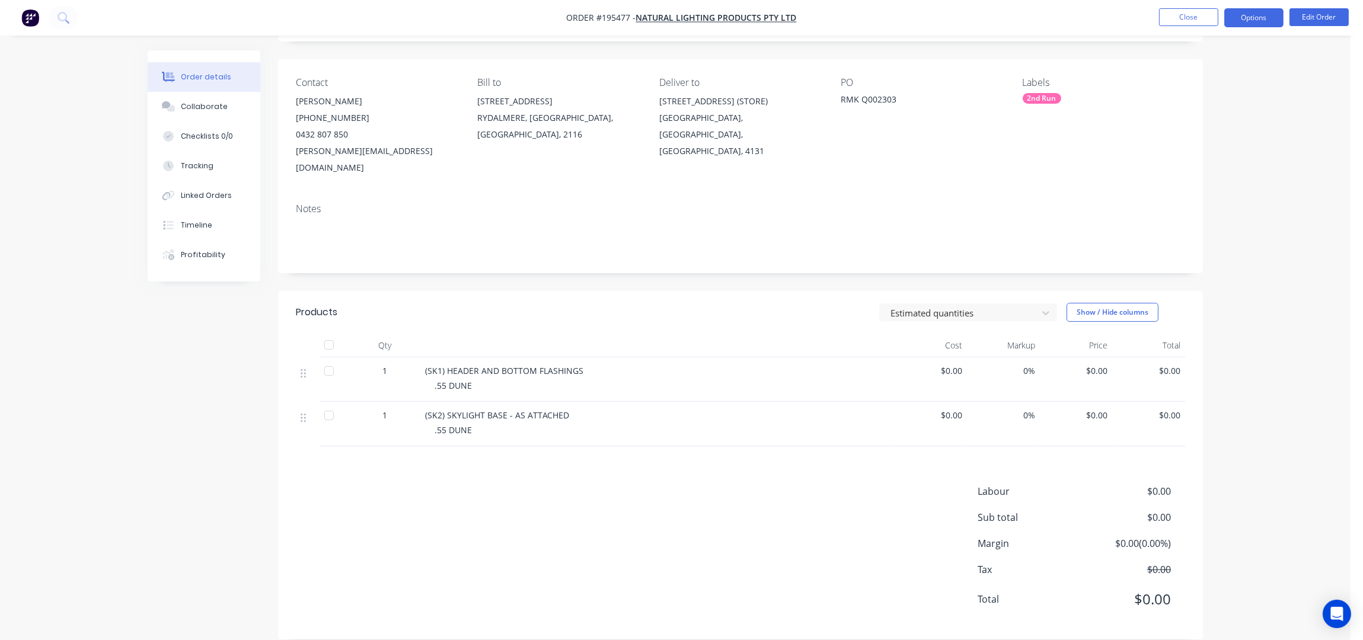
click at [1251, 20] on button "Options" at bounding box center [1253, 17] width 59 height 19
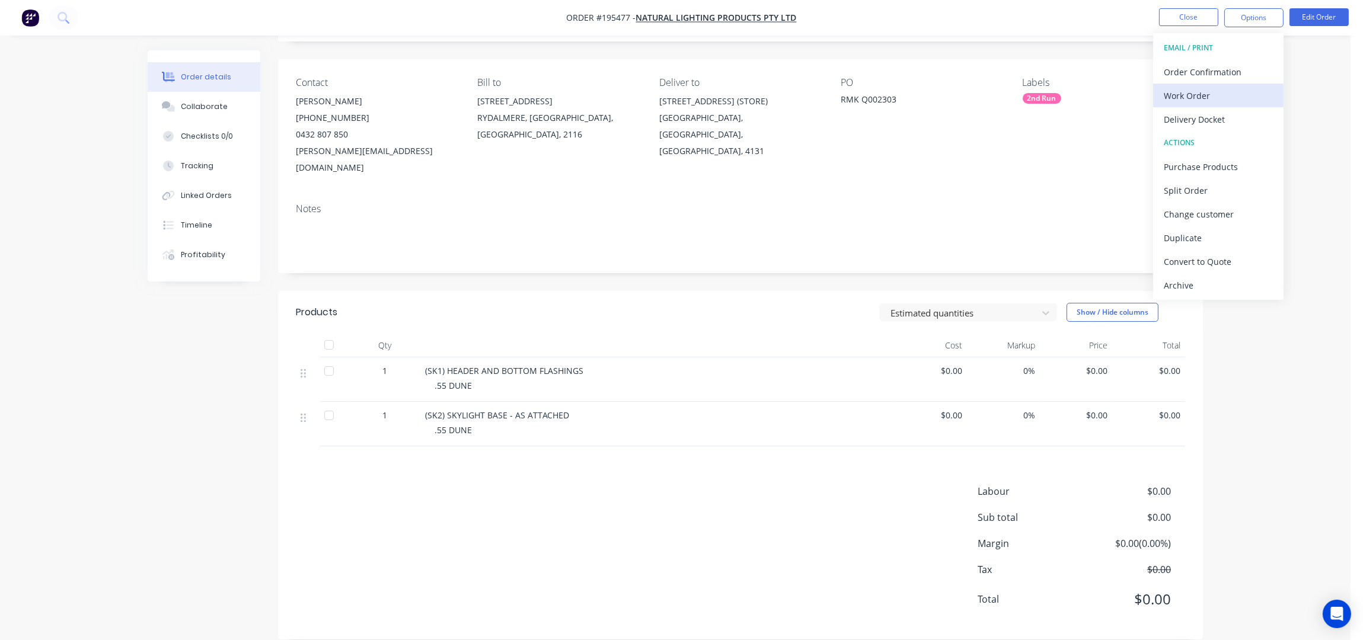
click at [1229, 94] on div "Work Order" at bounding box center [1218, 95] width 109 height 17
click at [1225, 120] on div "Without pricing" at bounding box center [1218, 119] width 109 height 17
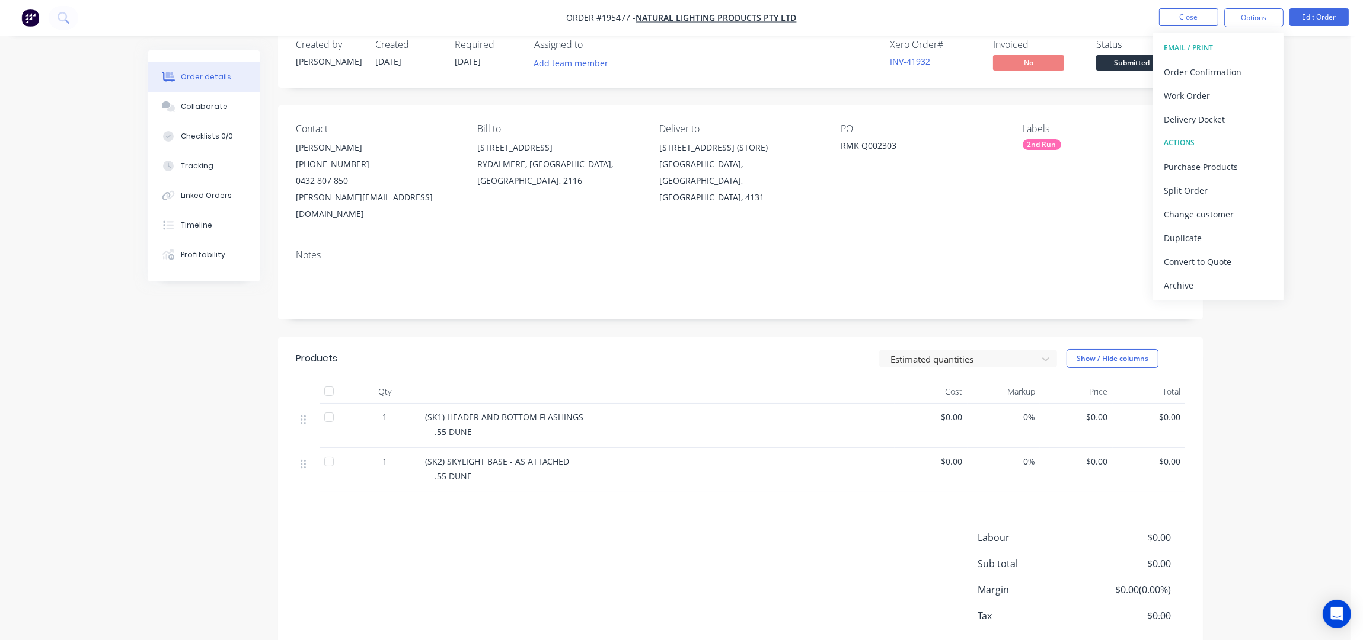
scroll to position [0, 0]
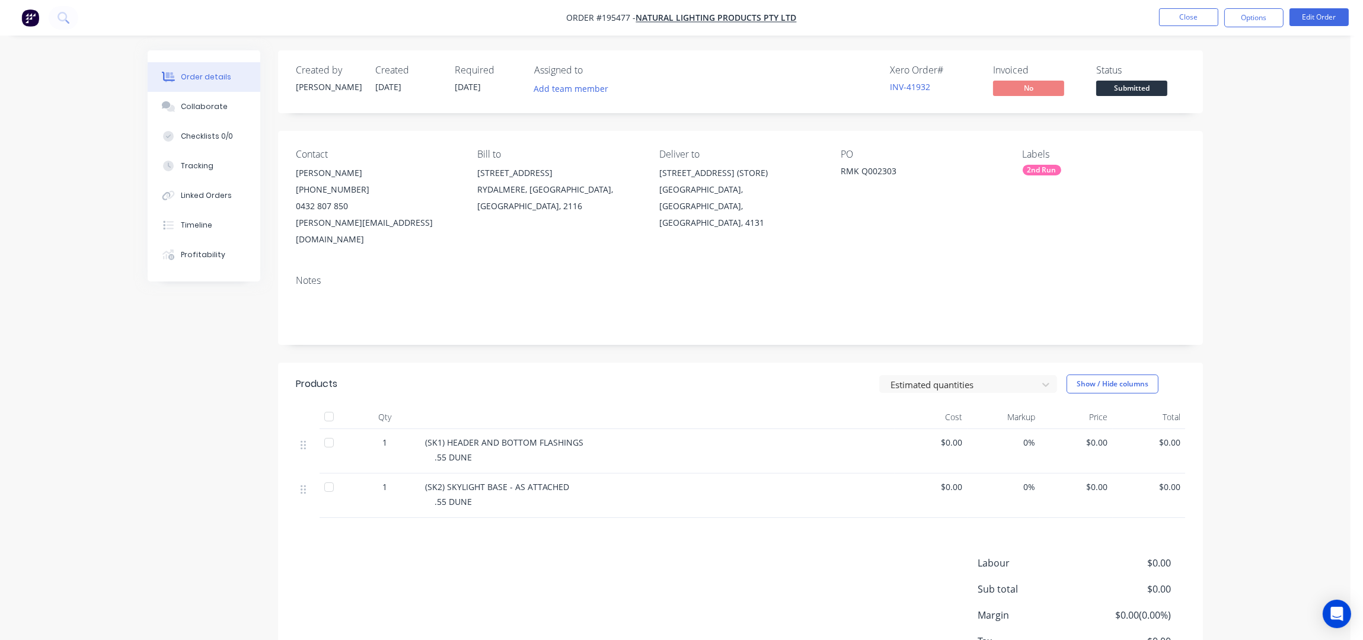
click at [1299, 417] on div "Order details Collaborate Checklists 0/0 Tracking Linked Orders Timeline Profit…" at bounding box center [675, 364] width 1350 height 729
click at [1323, 16] on button "Edit Order" at bounding box center [1318, 17] width 59 height 18
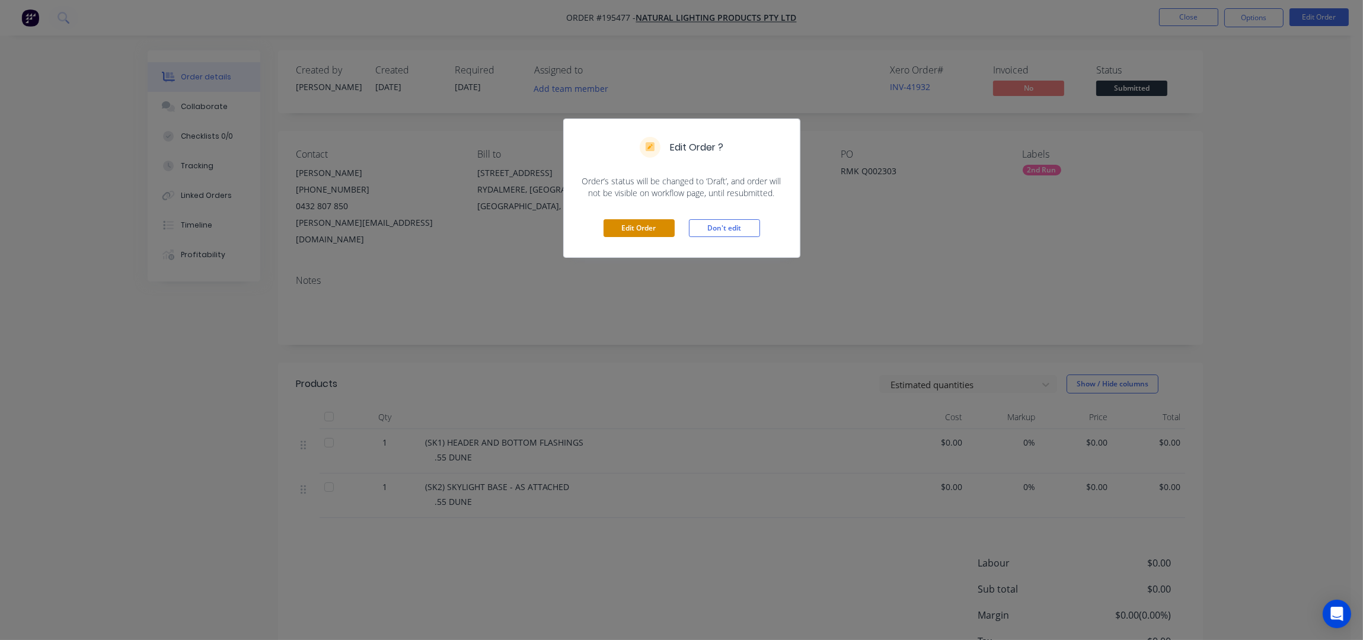
click at [664, 226] on button "Edit Order" at bounding box center [638, 228] width 71 height 18
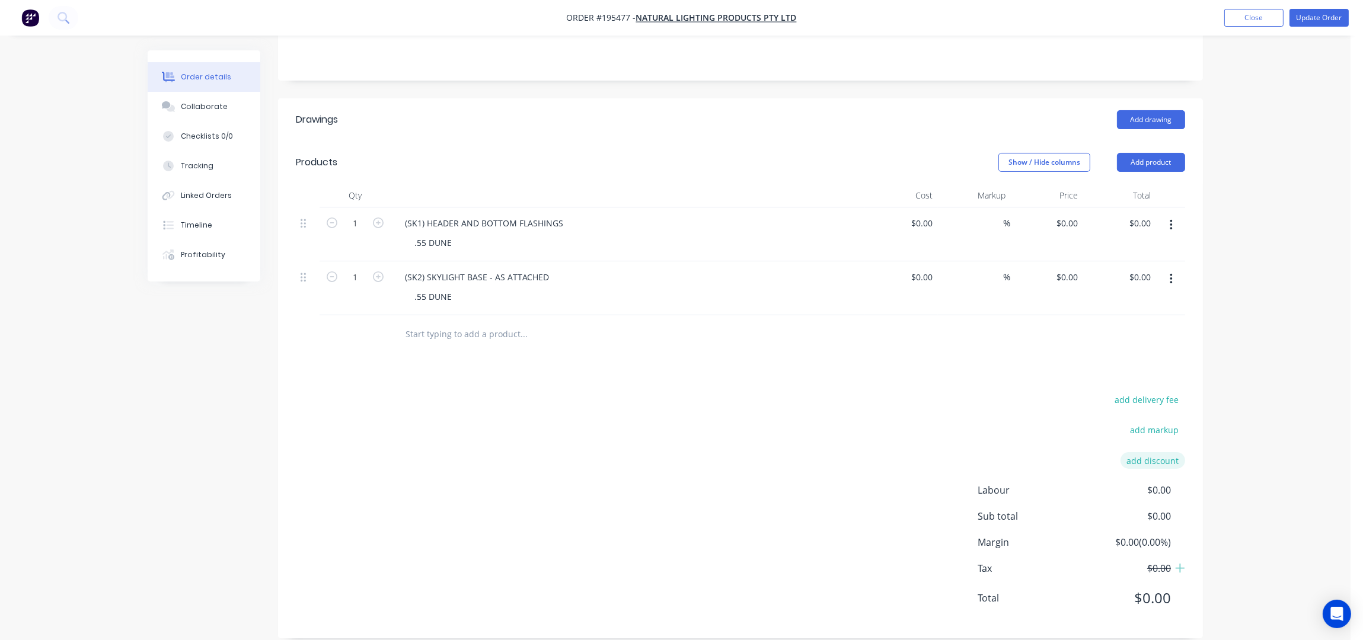
click at [1164, 452] on button "add discount" at bounding box center [1152, 460] width 65 height 16
type input "REMAKE"
type input "100"
click input "submit" at bounding box center [0, 0] width 0 height 0
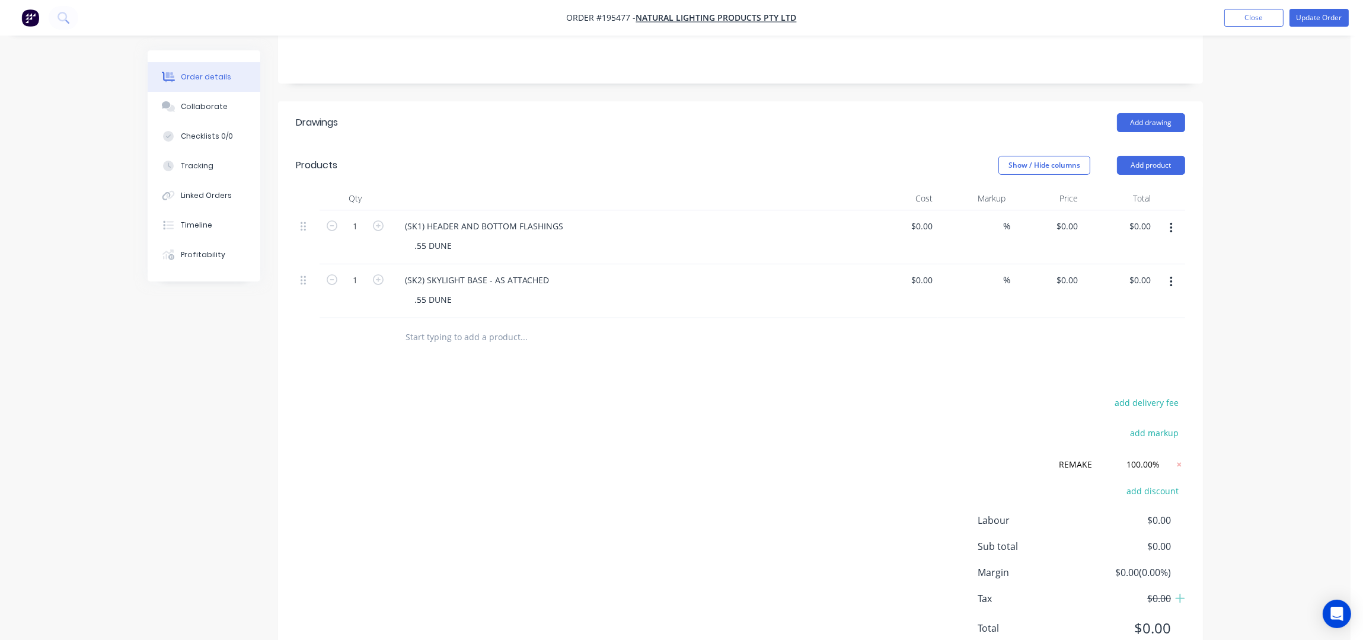
click at [1266, 312] on div "Order details Collaborate Checklists 0/0 Tracking Linked Orders Timeline Profit…" at bounding box center [675, 203] width 1350 height 967
click at [1308, 18] on button "Update Order" at bounding box center [1318, 18] width 59 height 18
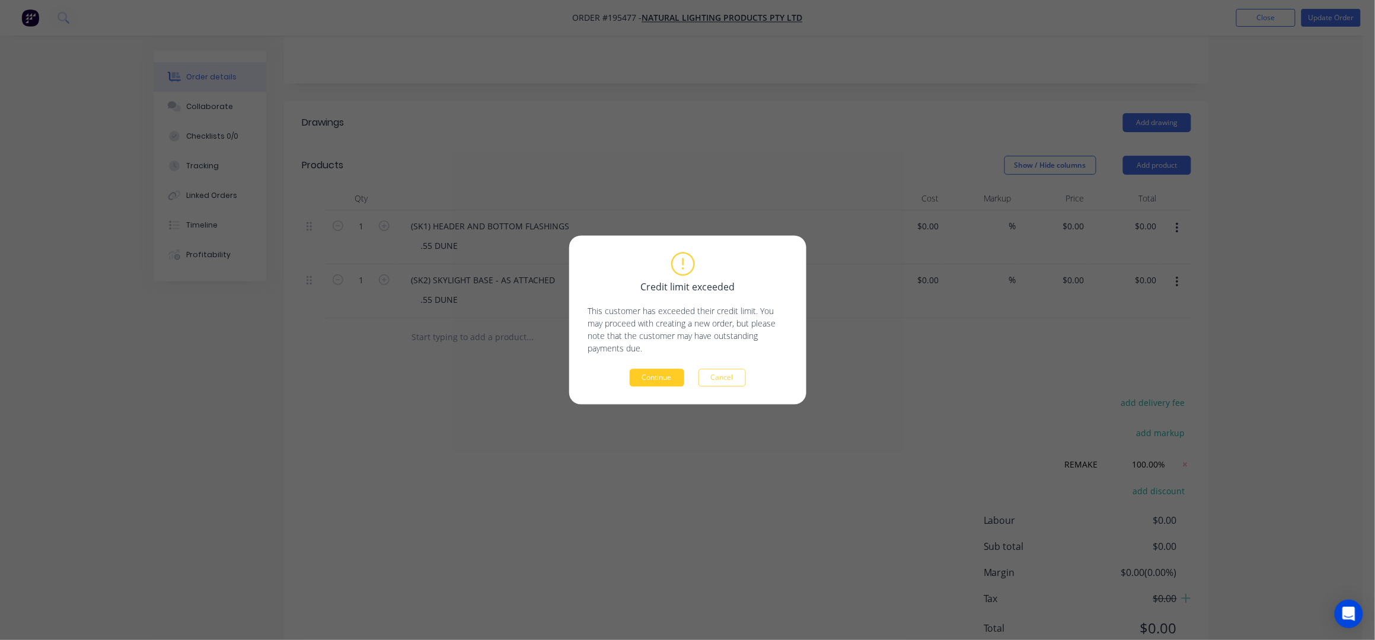
click at [650, 377] on button "Continue" at bounding box center [657, 378] width 55 height 18
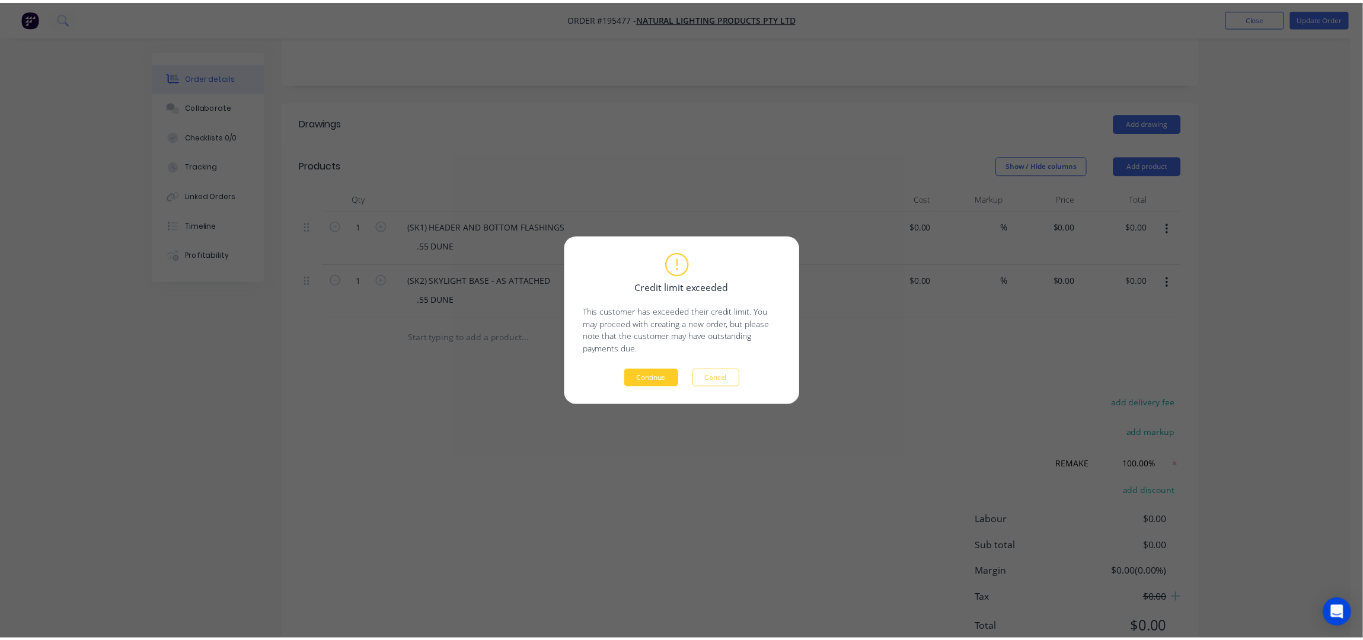
scroll to position [98, 0]
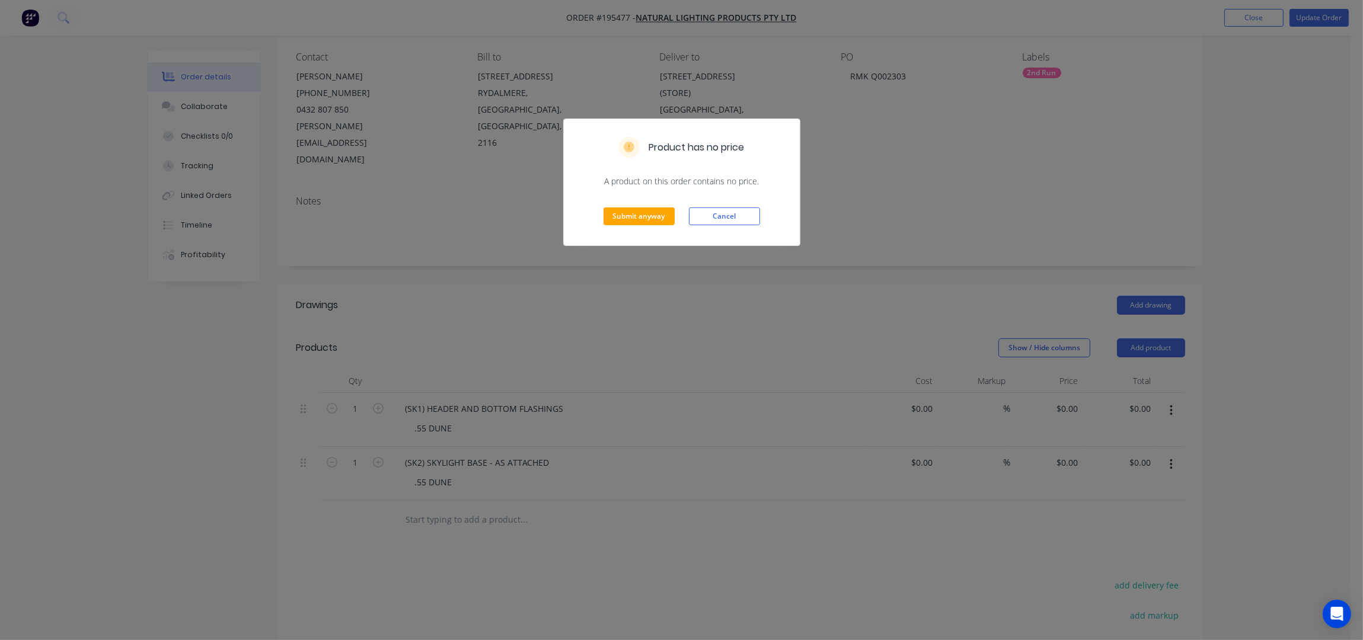
click at [1267, 253] on div "Product has no price A product on this order contains no price. Submit anyway C…" at bounding box center [681, 320] width 1363 height 640
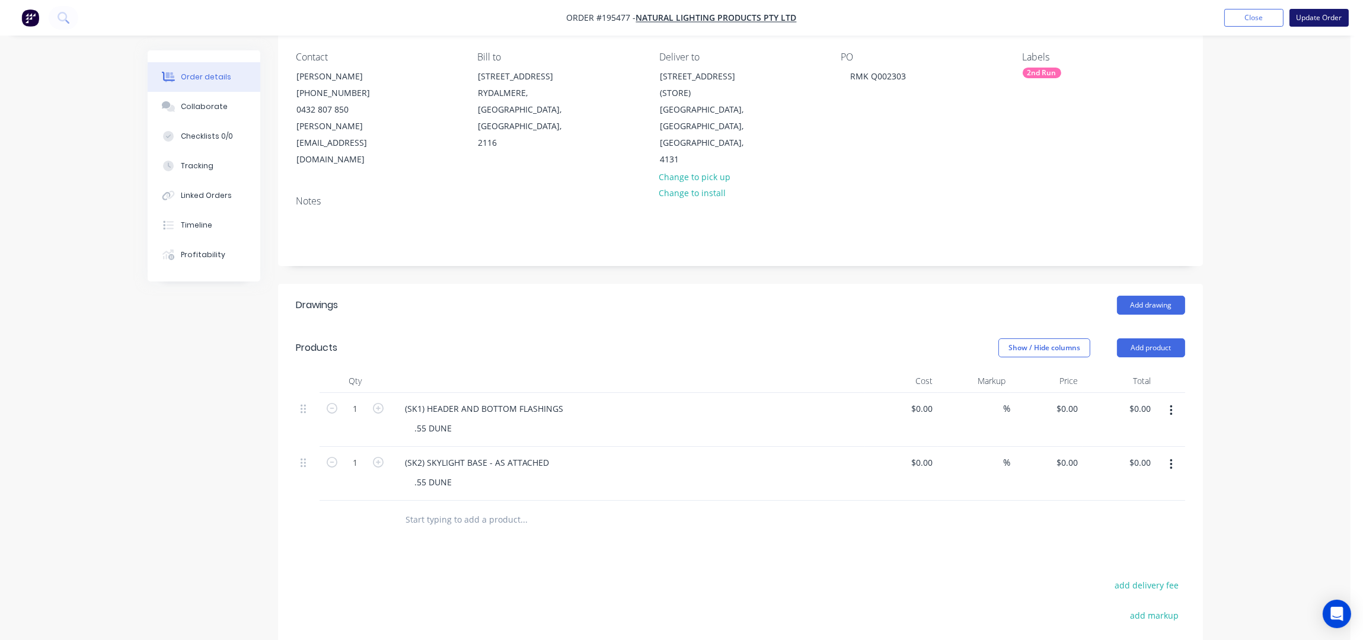
click at [1323, 18] on button "Update Order" at bounding box center [1318, 18] width 59 height 18
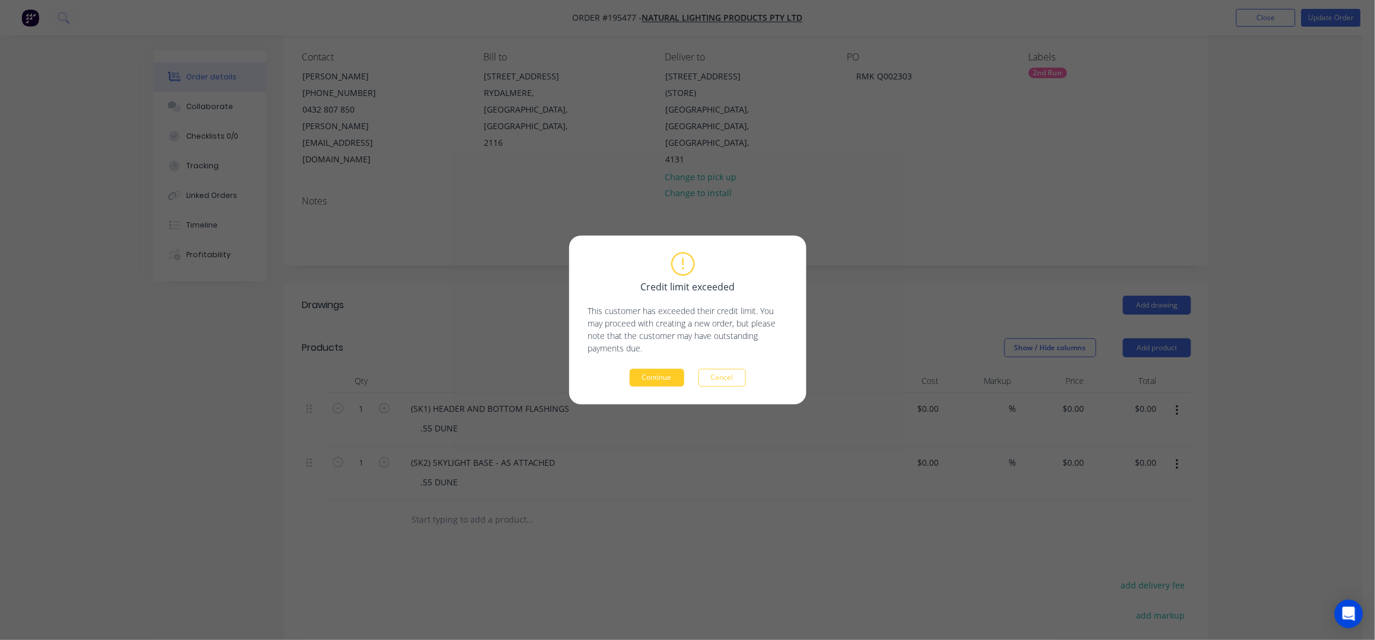
click at [646, 369] on button "Continue" at bounding box center [657, 378] width 55 height 18
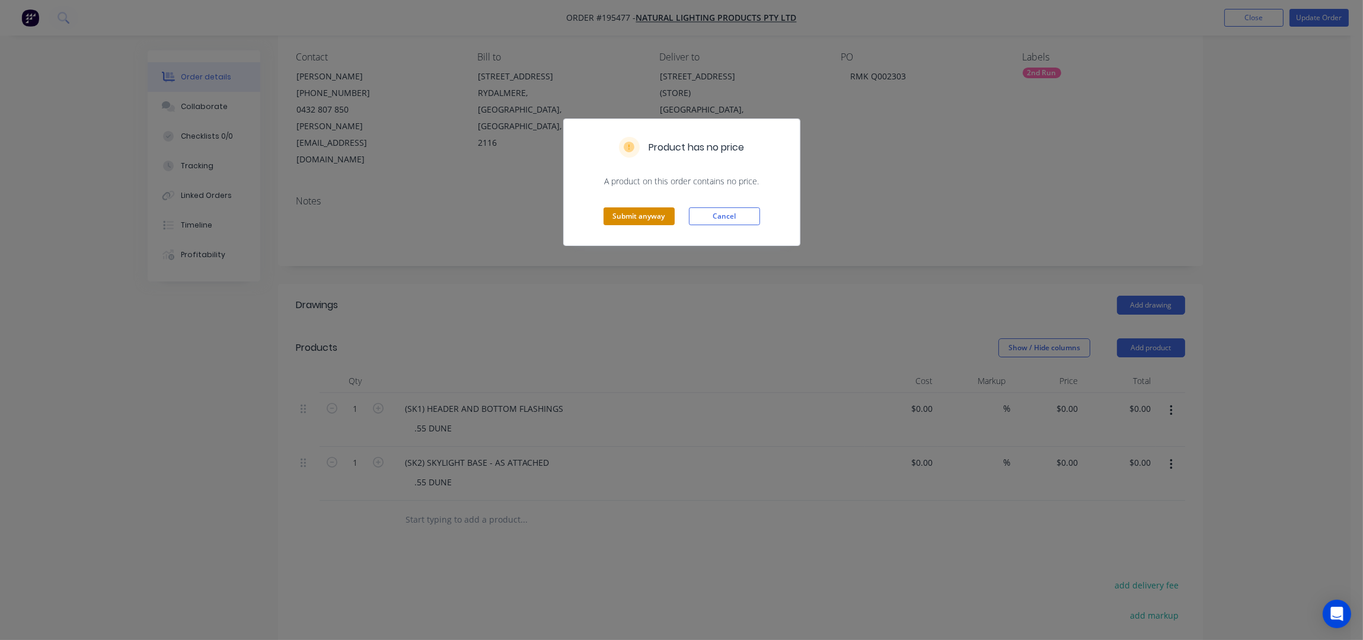
click at [635, 207] on button "Submit anyway" at bounding box center [638, 216] width 71 height 18
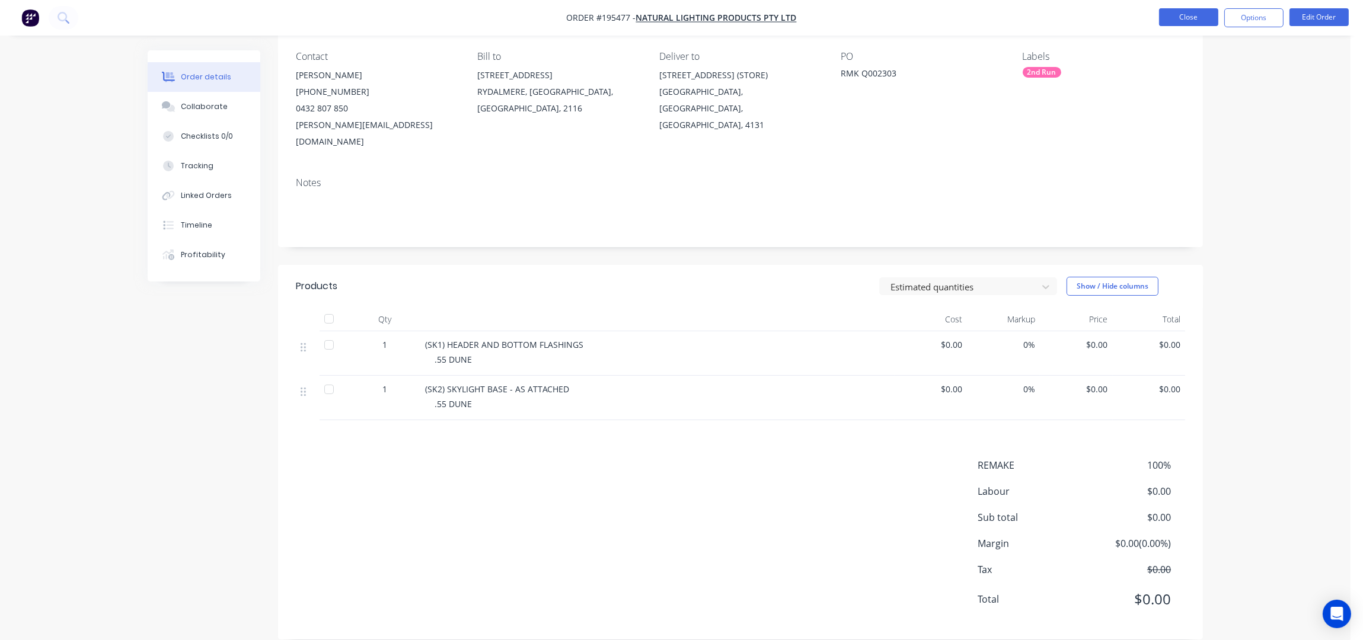
click at [1184, 18] on button "Close" at bounding box center [1188, 17] width 59 height 18
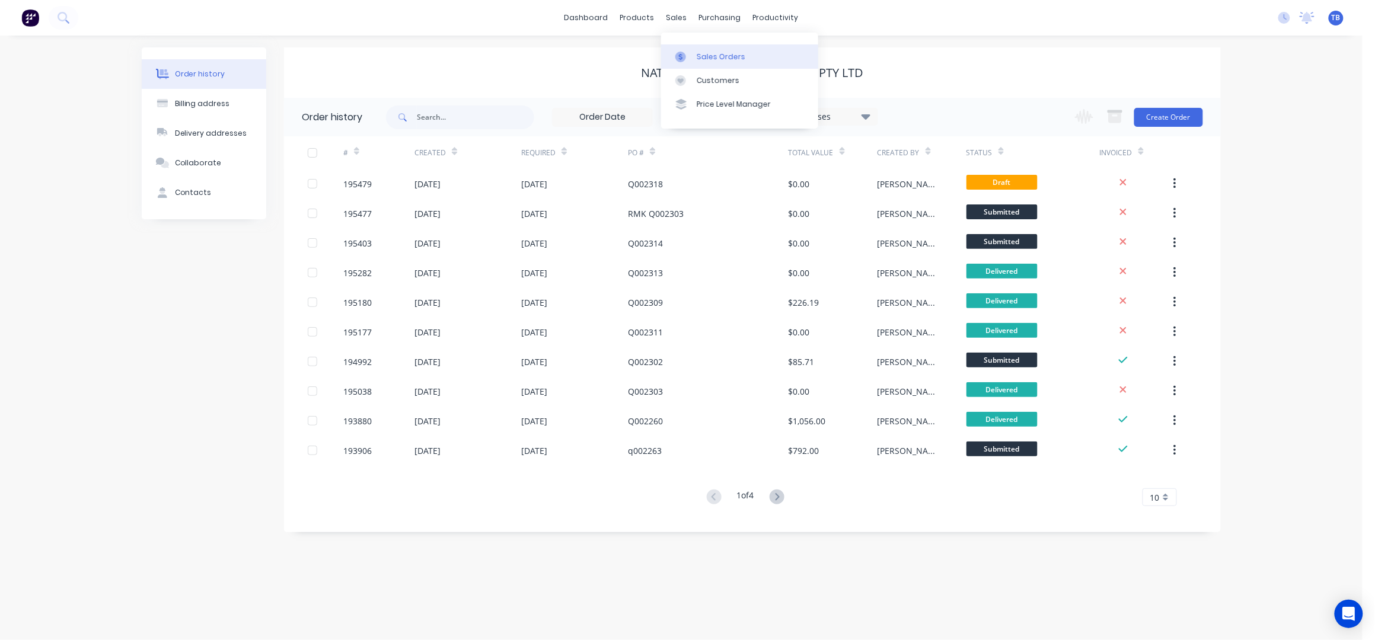
click at [713, 55] on div "Sales Orders" at bounding box center [721, 57] width 49 height 11
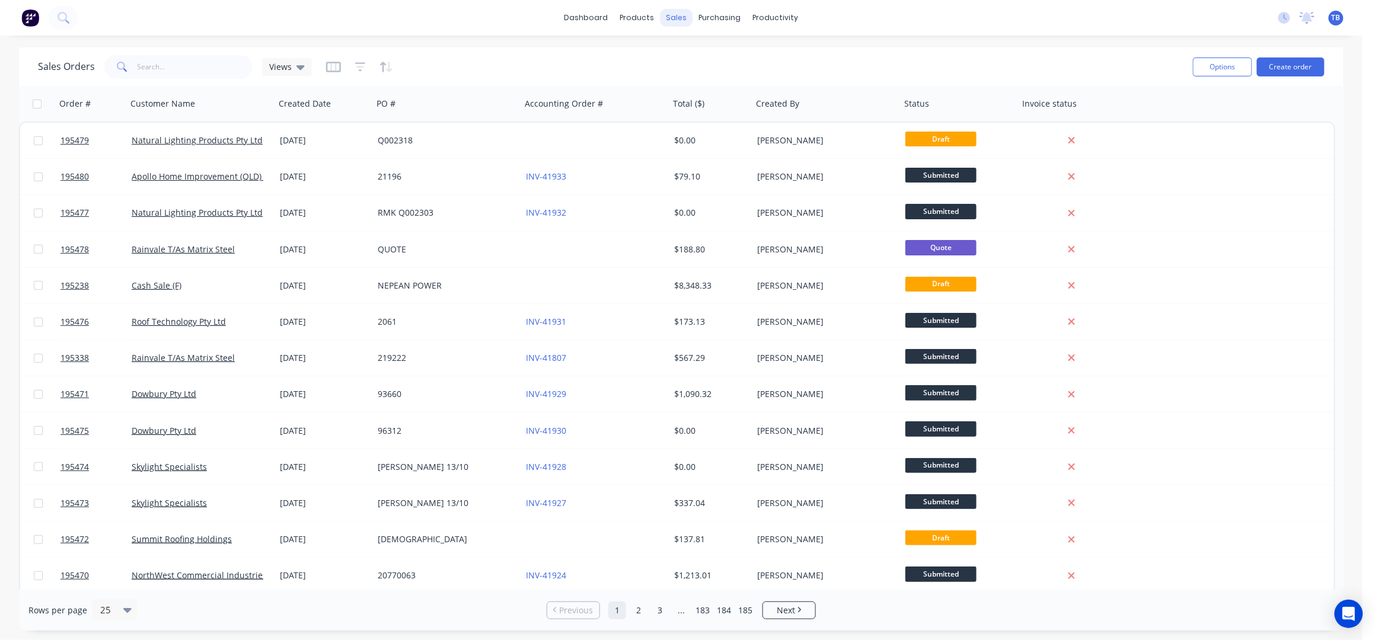
drag, startPoint x: 358, startPoint y: 28, endPoint x: 672, endPoint y: 11, distance: 314.1
click at [358, 27] on div "dashboard products sales purchasing productivity dashboard products Product Cat…" at bounding box center [681, 18] width 1362 height 36
click at [701, 48] on link "Sales Orders" at bounding box center [739, 56] width 157 height 24
click at [1291, 55] on div "Options Create order" at bounding box center [1256, 66] width 136 height 29
click at [1278, 70] on button "Create order" at bounding box center [1291, 67] width 68 height 19
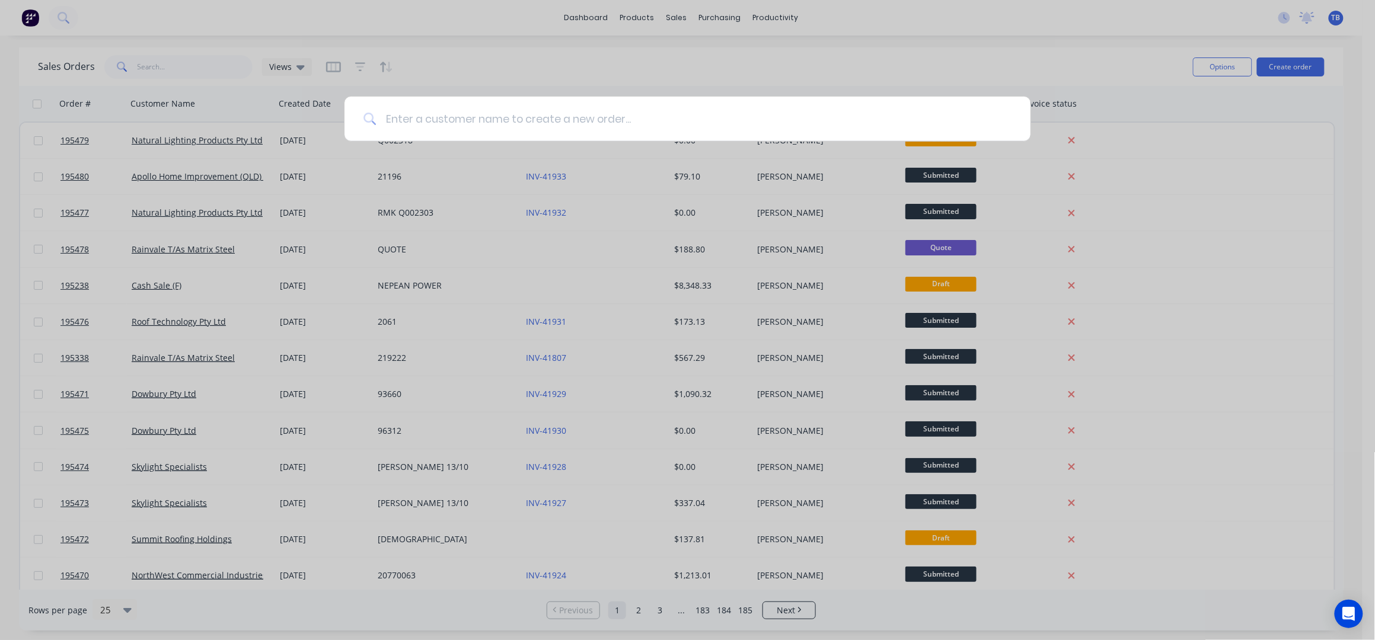
click at [564, 122] on input at bounding box center [693, 119] width 635 height 44
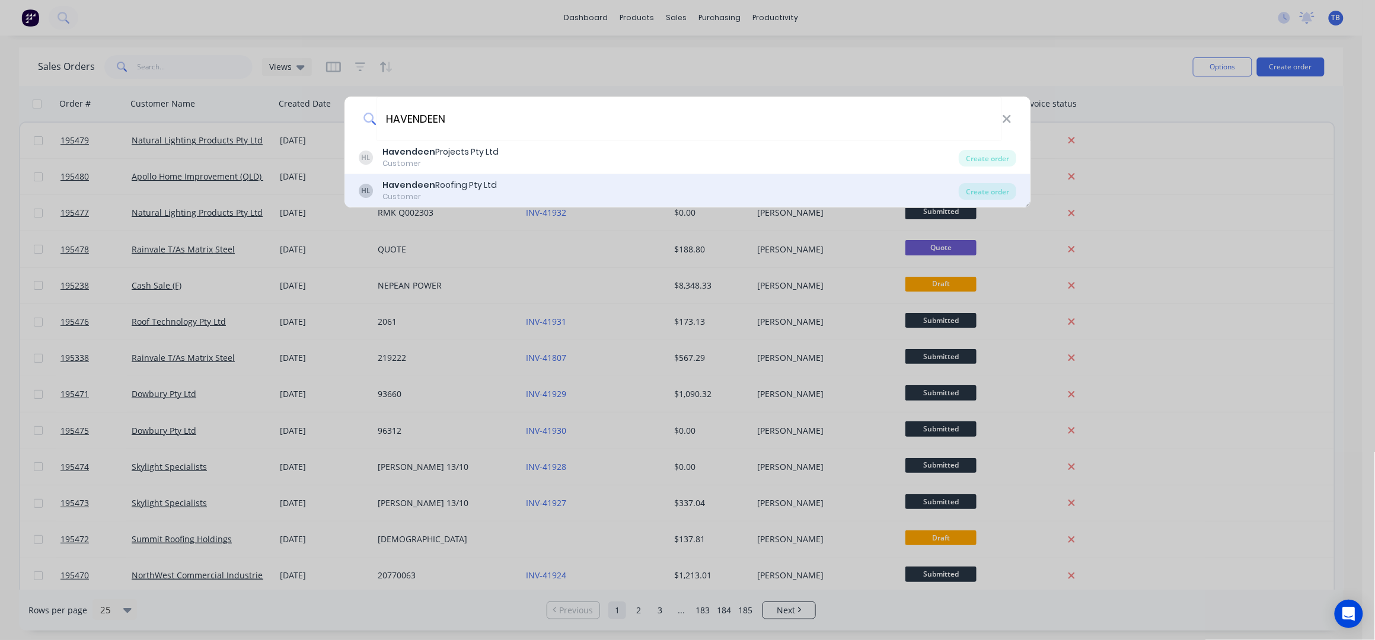
type input "HAVENDEEN"
click at [509, 182] on div "HL Havendeen Roofing Pty Ltd Customer" at bounding box center [659, 190] width 601 height 23
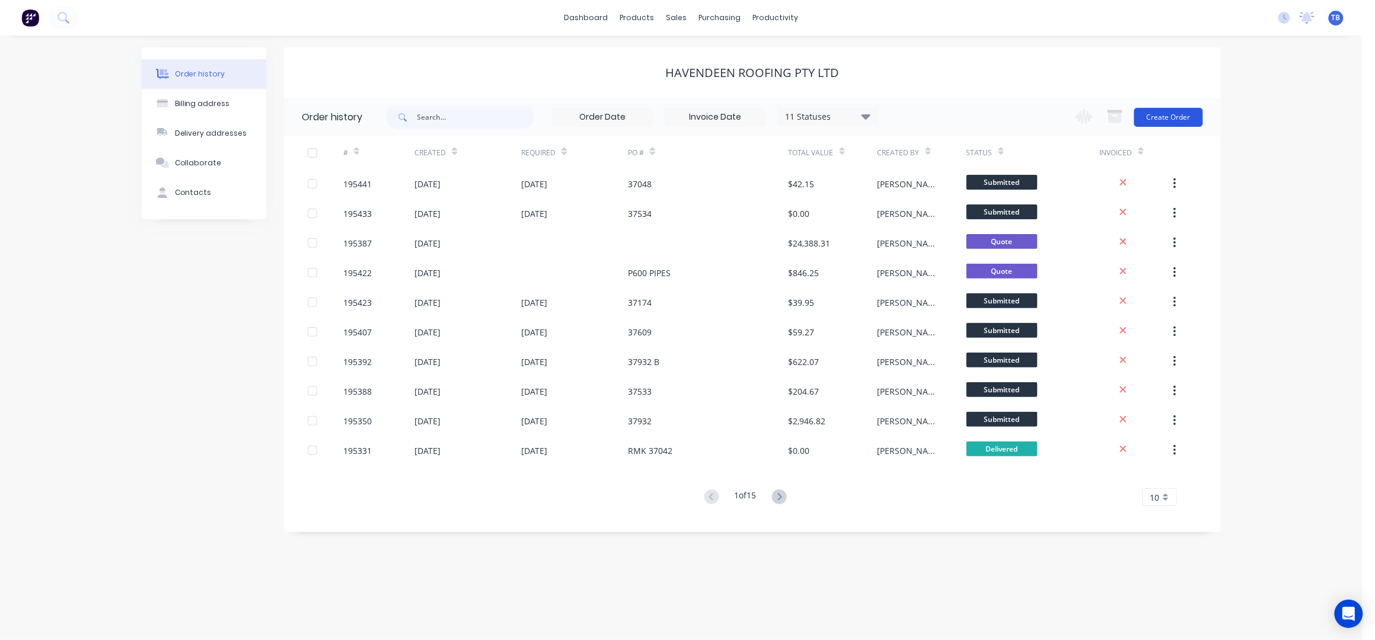
click at [1159, 118] on button "Create Order" at bounding box center [1168, 117] width 69 height 19
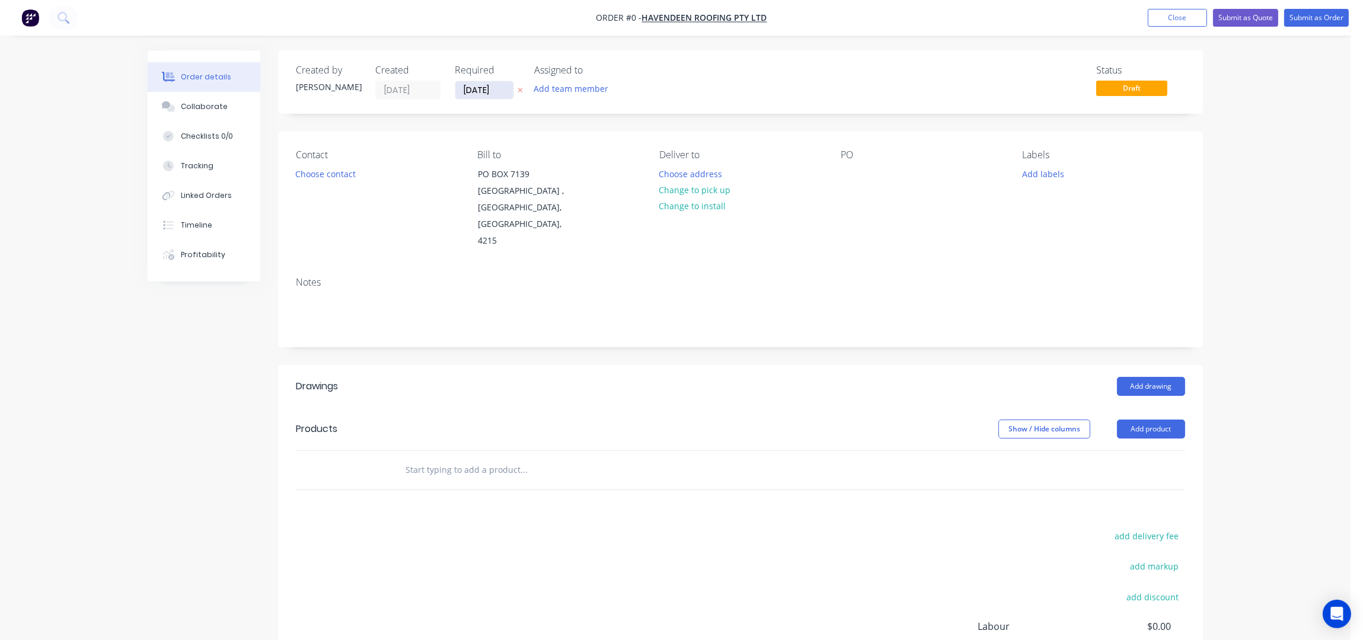
click at [467, 84] on input "[DATE]" at bounding box center [484, 90] width 58 height 18
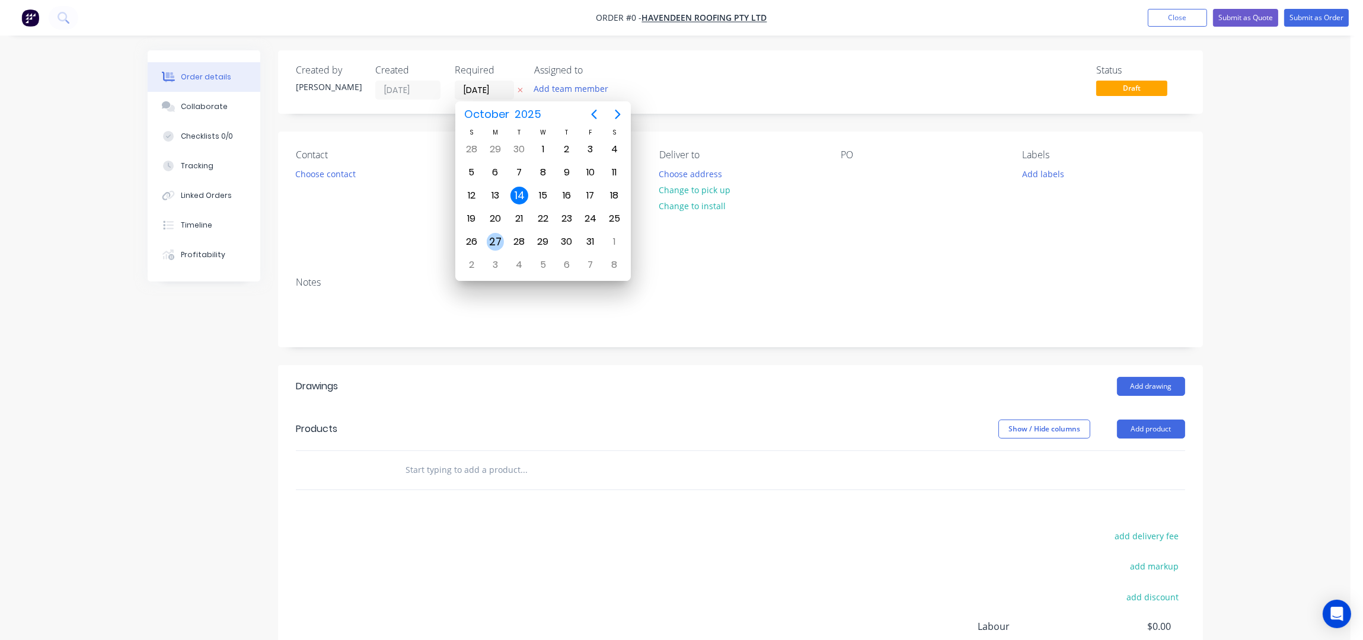
click at [499, 238] on div "27" at bounding box center [496, 242] width 18 height 18
type input "27/10/25"
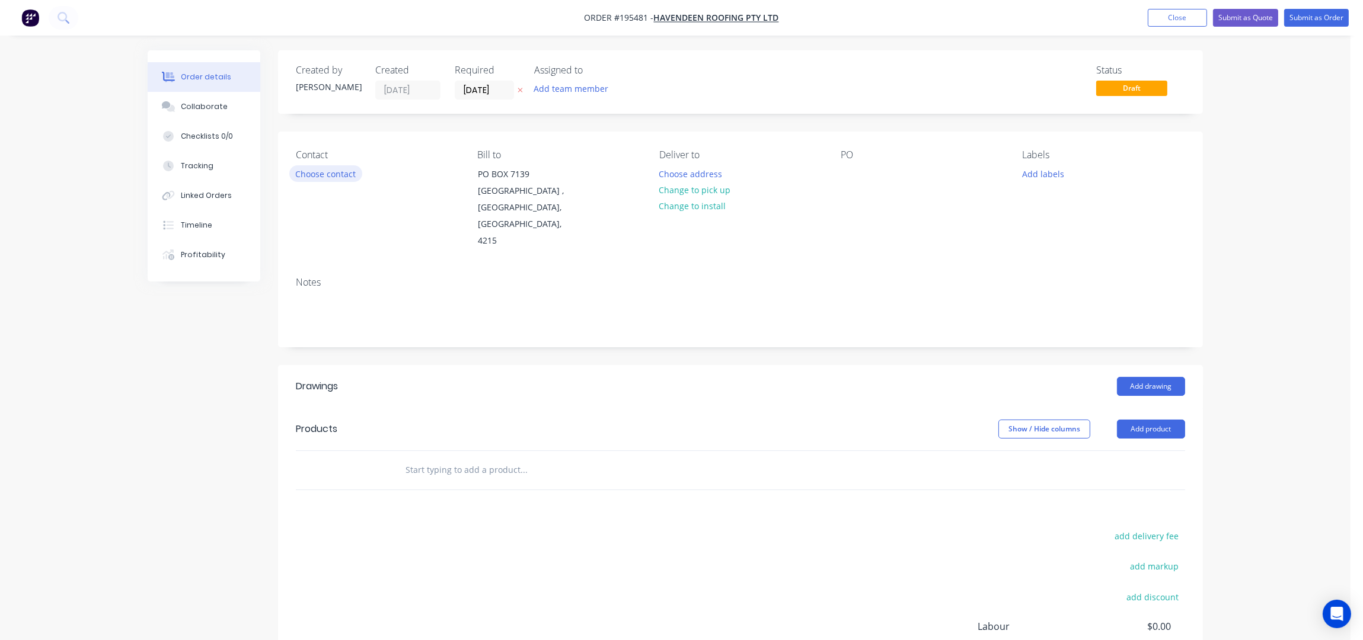
click at [331, 174] on button "Choose contact" at bounding box center [325, 173] width 73 height 16
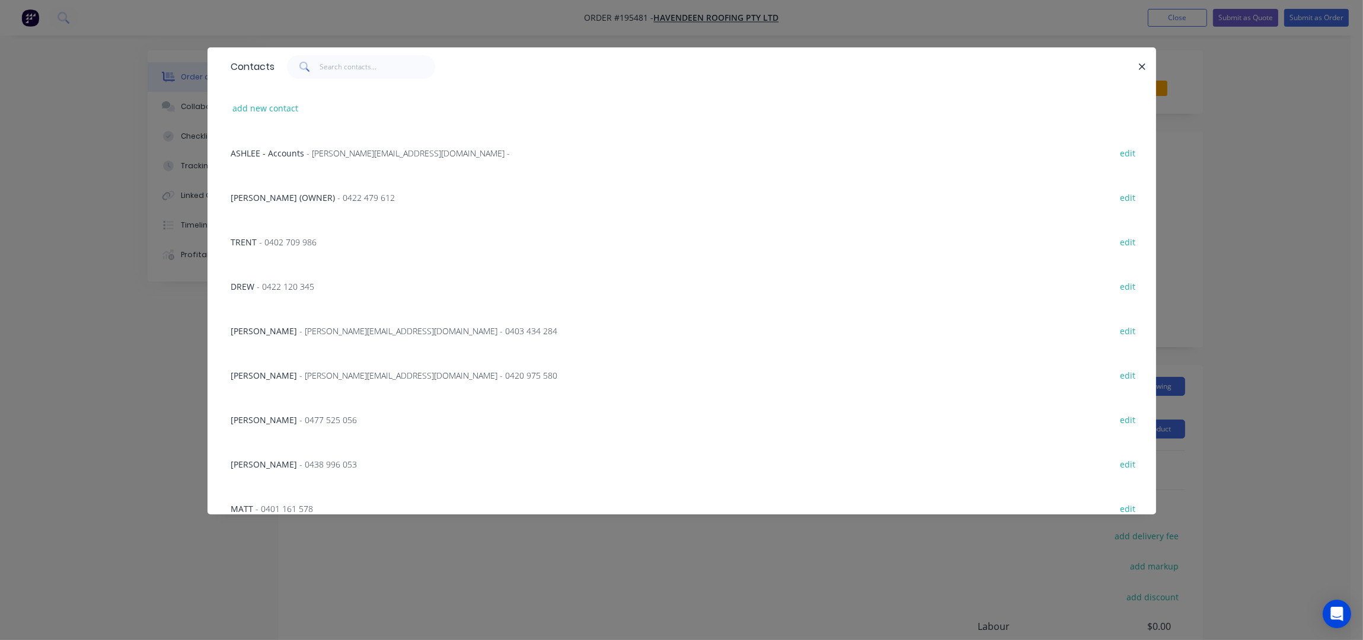
click at [326, 379] on span "- nick@havendeen.com.au - 0420 975 580" at bounding box center [429, 375] width 258 height 11
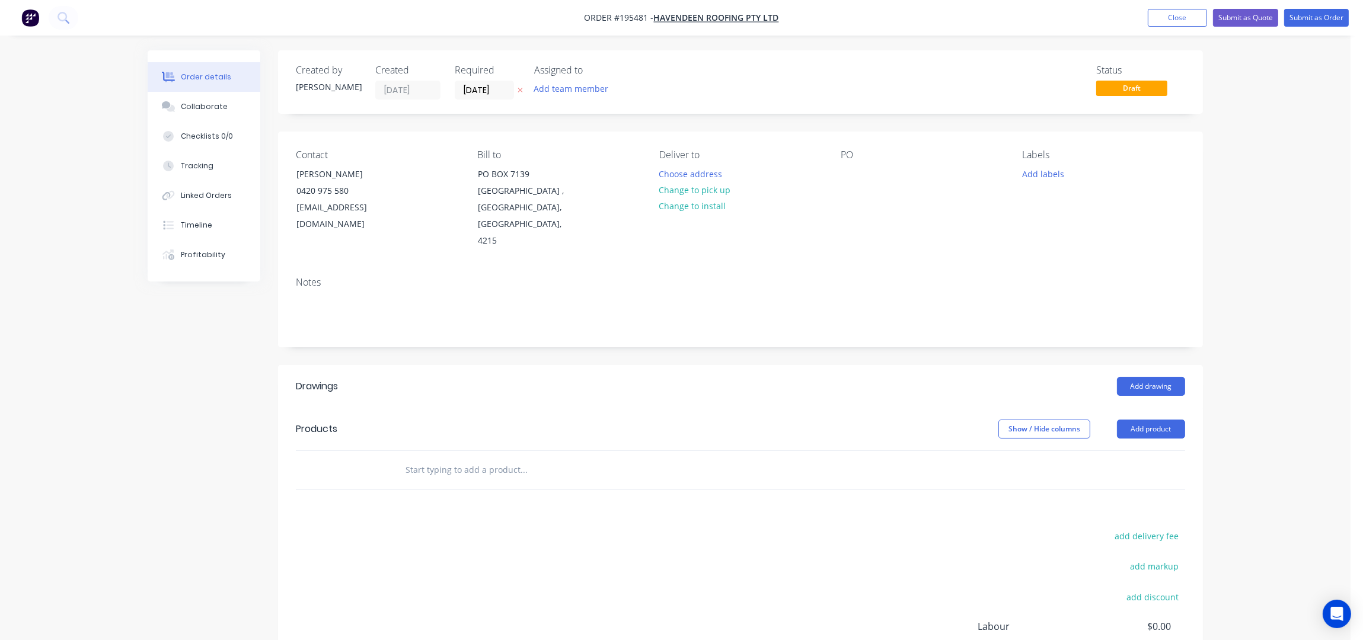
click at [818, 213] on div "Deliver to Choose address Change to pick up Change to install" at bounding box center [740, 199] width 162 height 100
click at [690, 171] on button "Choose address" at bounding box center [691, 173] width 76 height 16
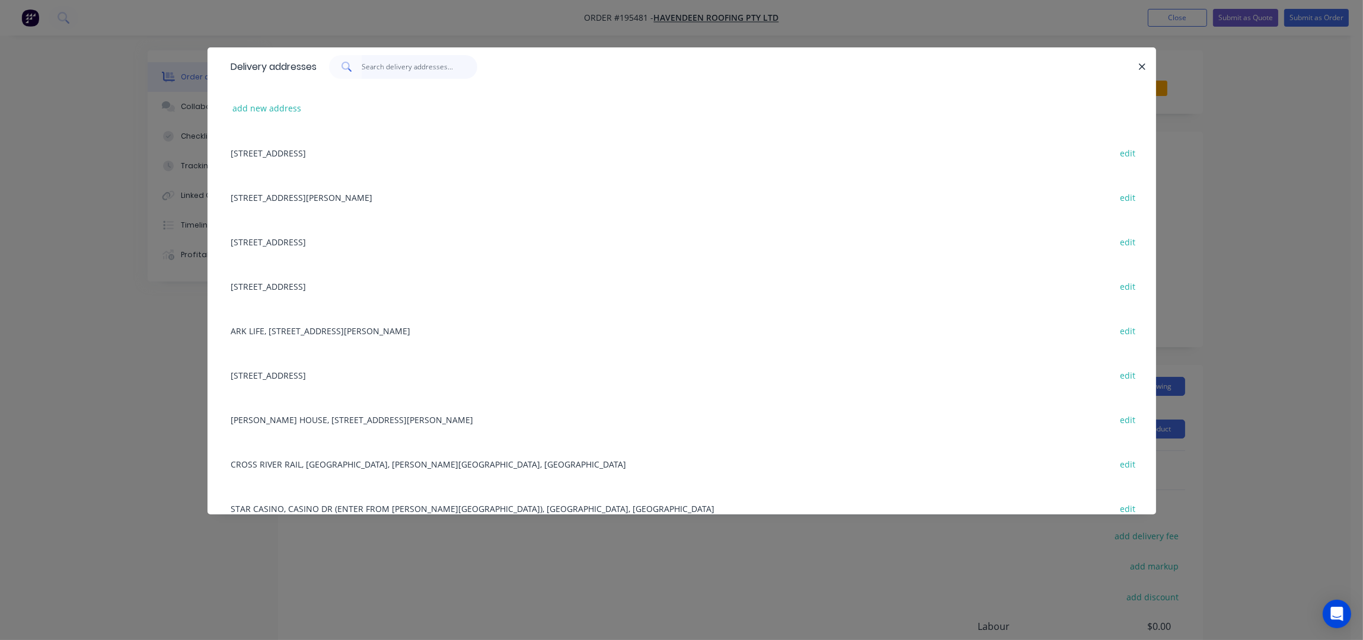
click at [388, 74] on input "text" at bounding box center [420, 67] width 116 height 24
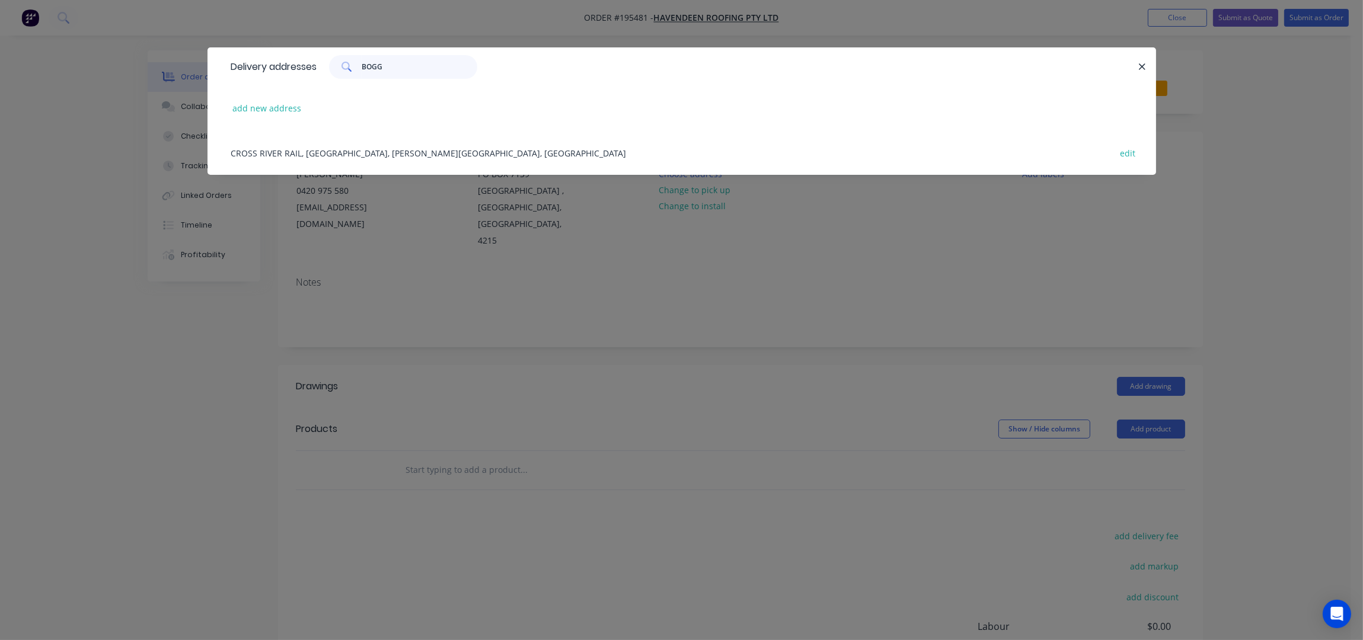
type input "BOGG"
click at [398, 159] on div "CROSS RIVER RAIL, BOGGO RD, DUTTON PARK, Australia edit" at bounding box center [681, 152] width 913 height 44
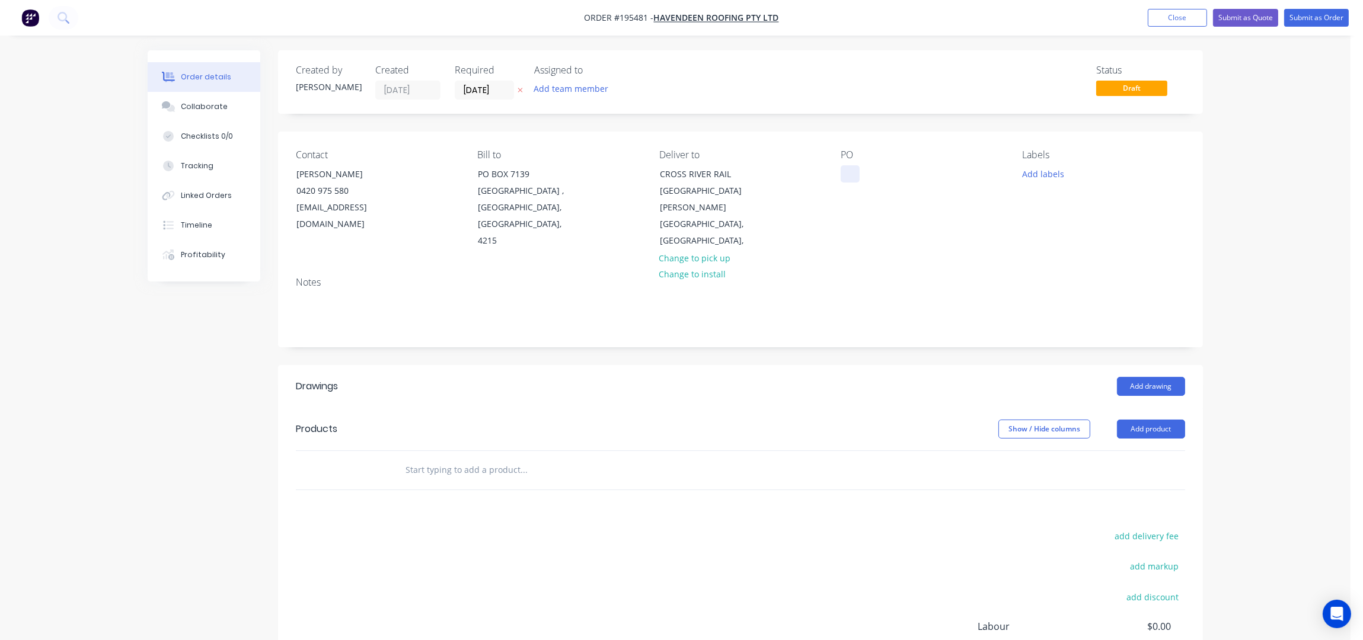
click at [849, 172] on div at bounding box center [850, 173] width 19 height 17
click at [916, 215] on div "PO 37047" at bounding box center [922, 199] width 162 height 100
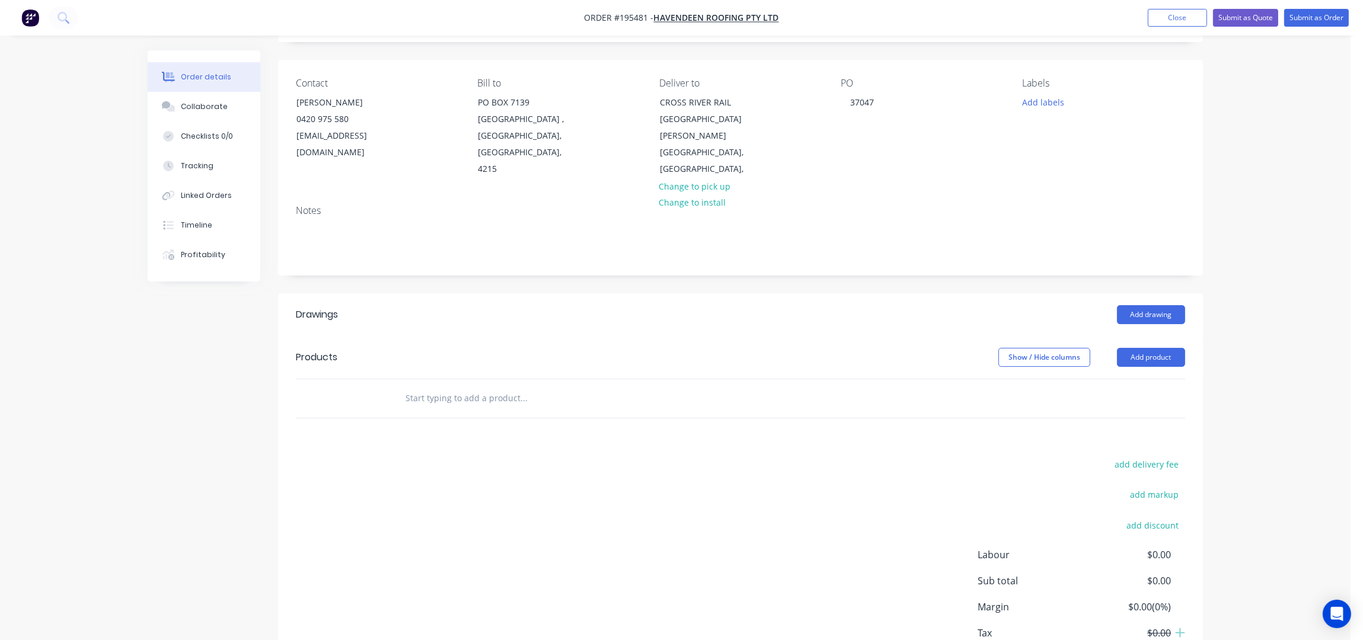
scroll to position [136, 0]
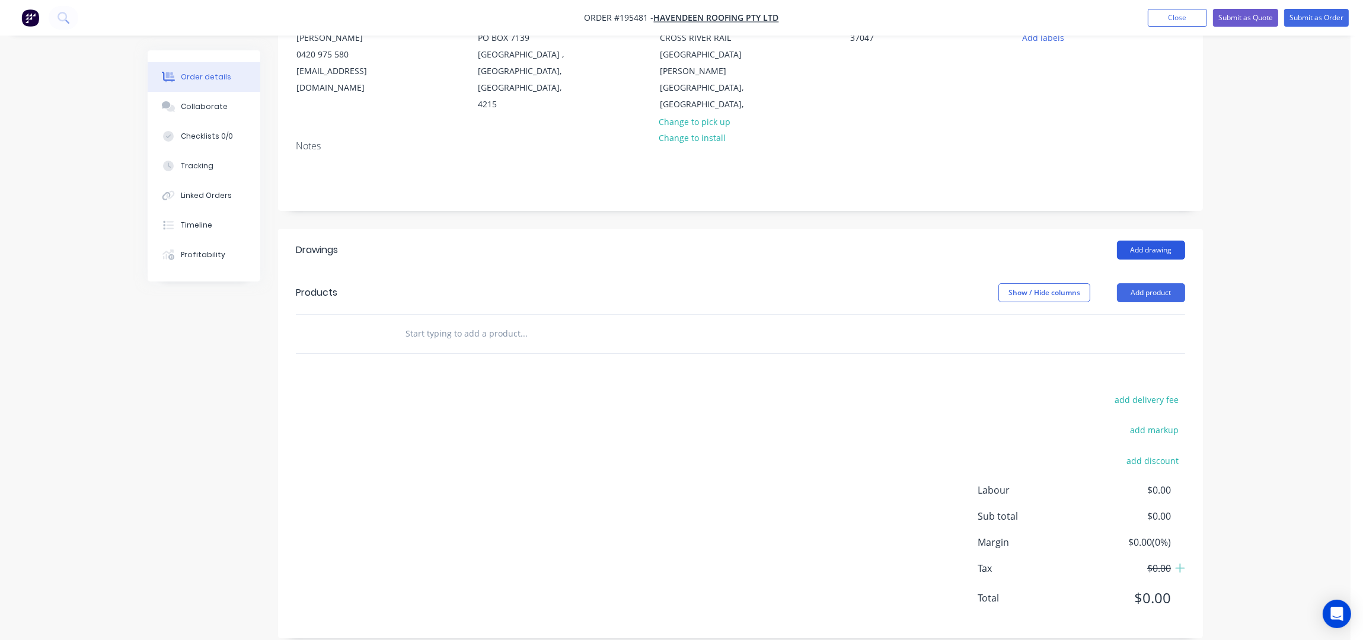
click at [1157, 241] on button "Add drawing" at bounding box center [1151, 250] width 68 height 19
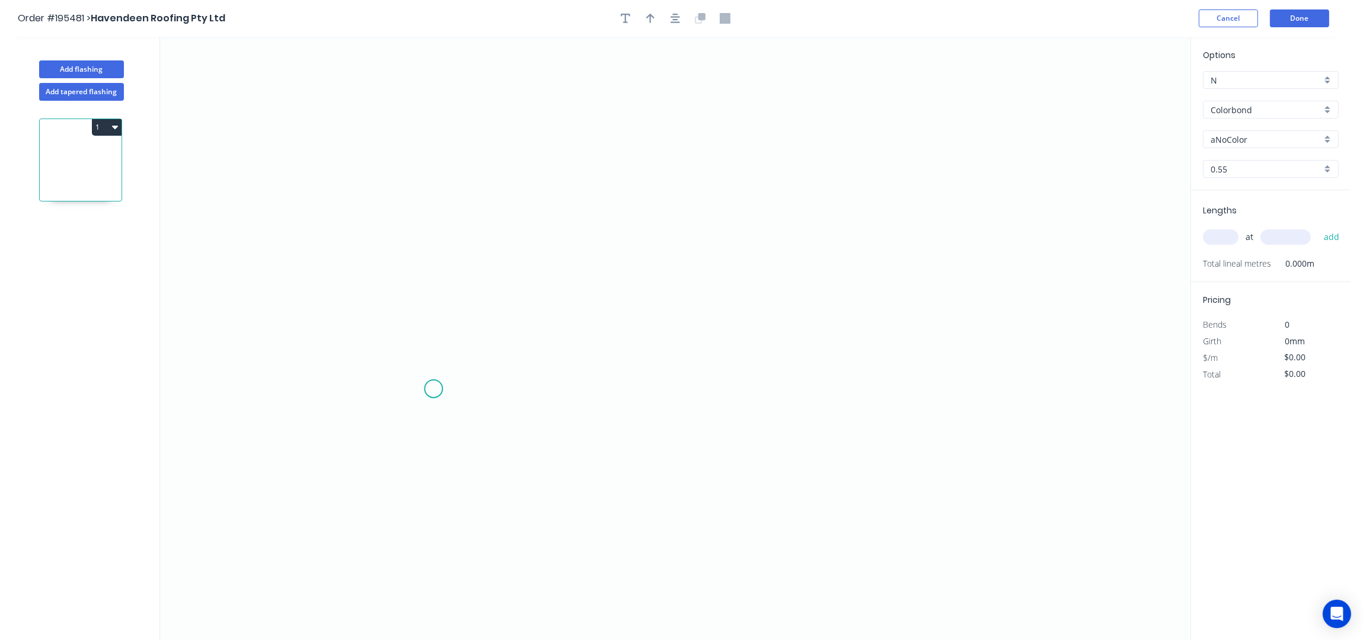
click at [433, 387] on icon "0" at bounding box center [675, 339] width 1030 height 604
click at [446, 153] on icon "0" at bounding box center [675, 339] width 1030 height 604
click at [601, 151] on icon "0 ?" at bounding box center [675, 339] width 1030 height 604
click at [602, 385] on icon "0 ? ?" at bounding box center [675, 339] width 1030 height 604
drag, startPoint x: 678, startPoint y: 20, endPoint x: 671, endPoint y: 27, distance: 9.7
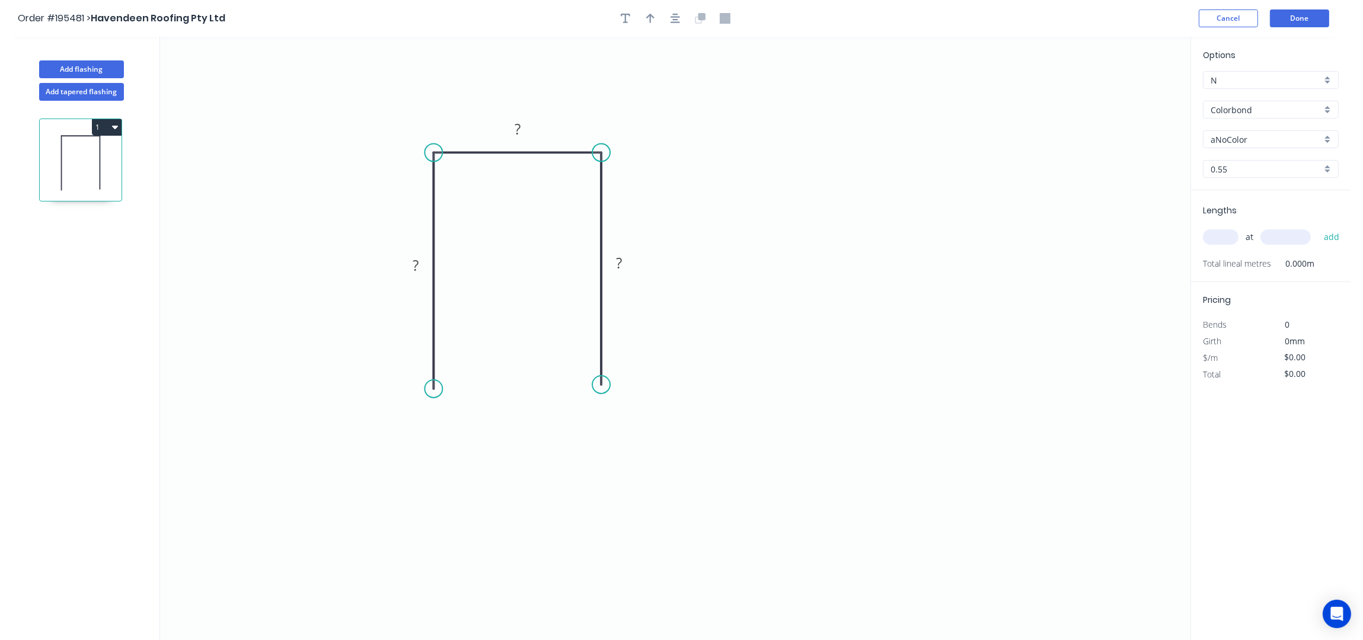
click at [678, 20] on icon "button" at bounding box center [674, 18] width 9 height 11
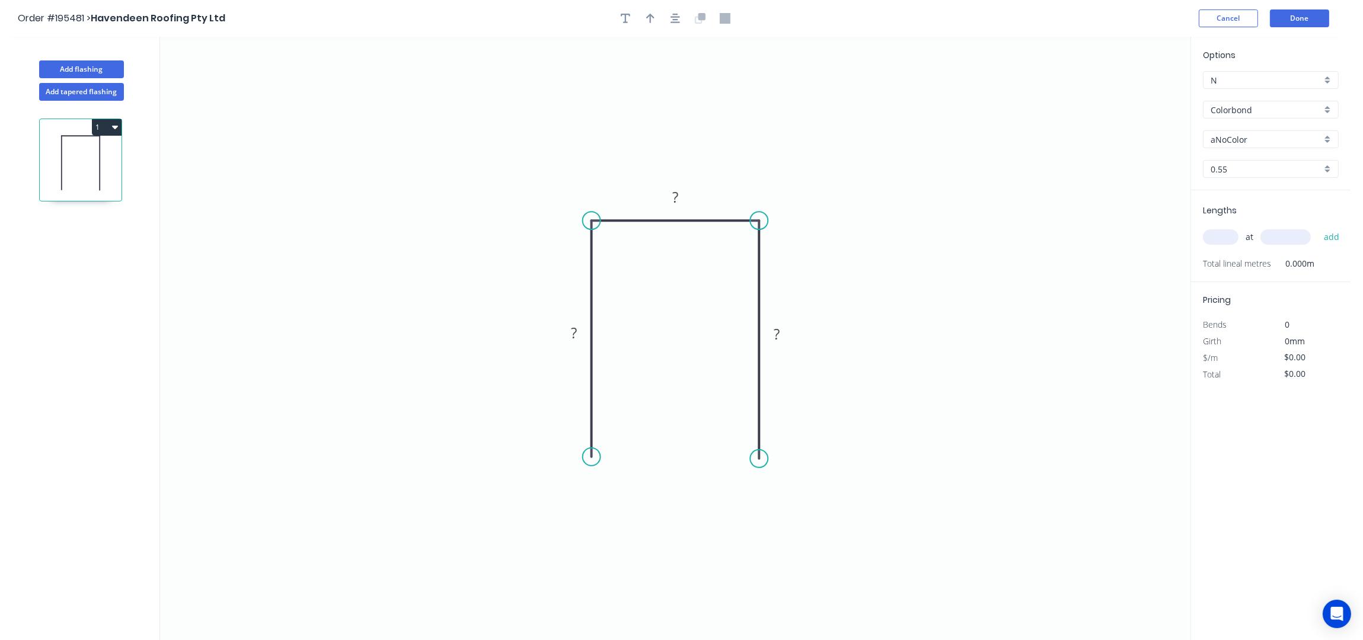
drag, startPoint x: 764, startPoint y: 453, endPoint x: 761, endPoint y: 459, distance: 7.2
click at [761, 459] on circle at bounding box center [759, 459] width 18 height 18
click at [578, 328] on rect at bounding box center [574, 334] width 24 height 17
type input "$17.20"
click at [656, 17] on button "button" at bounding box center [650, 18] width 18 height 18
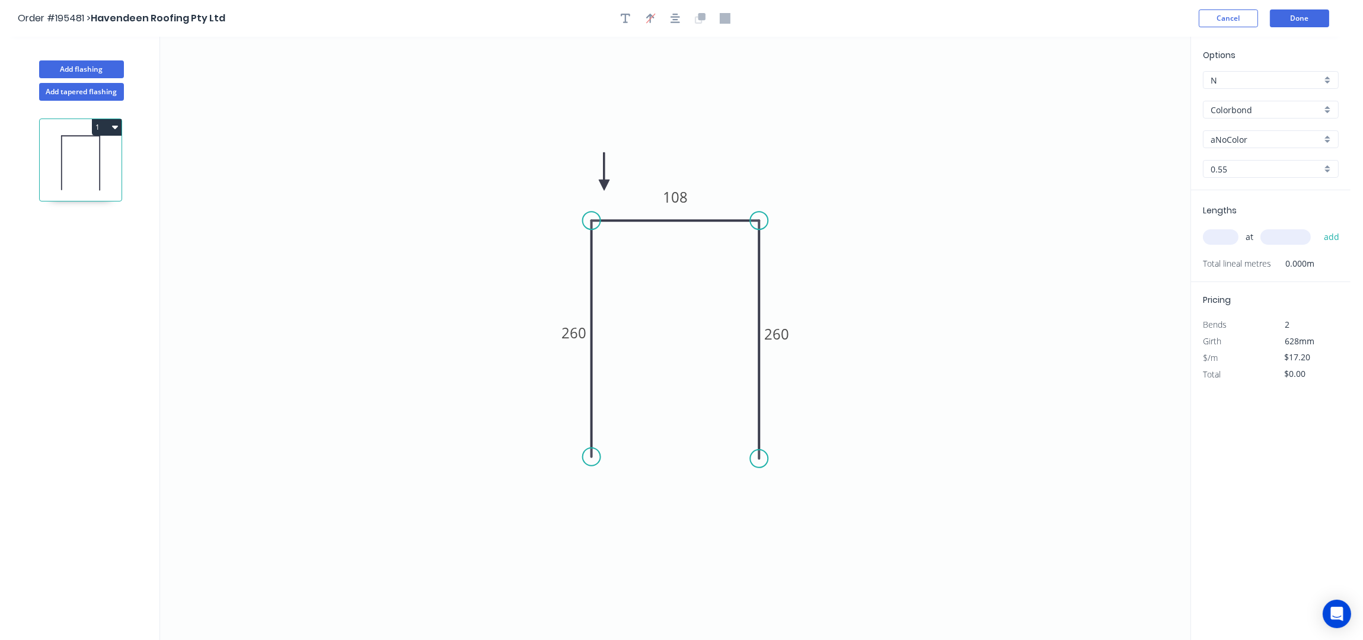
drag, startPoint x: 691, startPoint y: 133, endPoint x: 951, endPoint y: 191, distance: 265.9
click at [604, 187] on icon at bounding box center [604, 171] width 11 height 38
click at [1246, 109] on input "Colorbond" at bounding box center [1266, 110] width 111 height 12
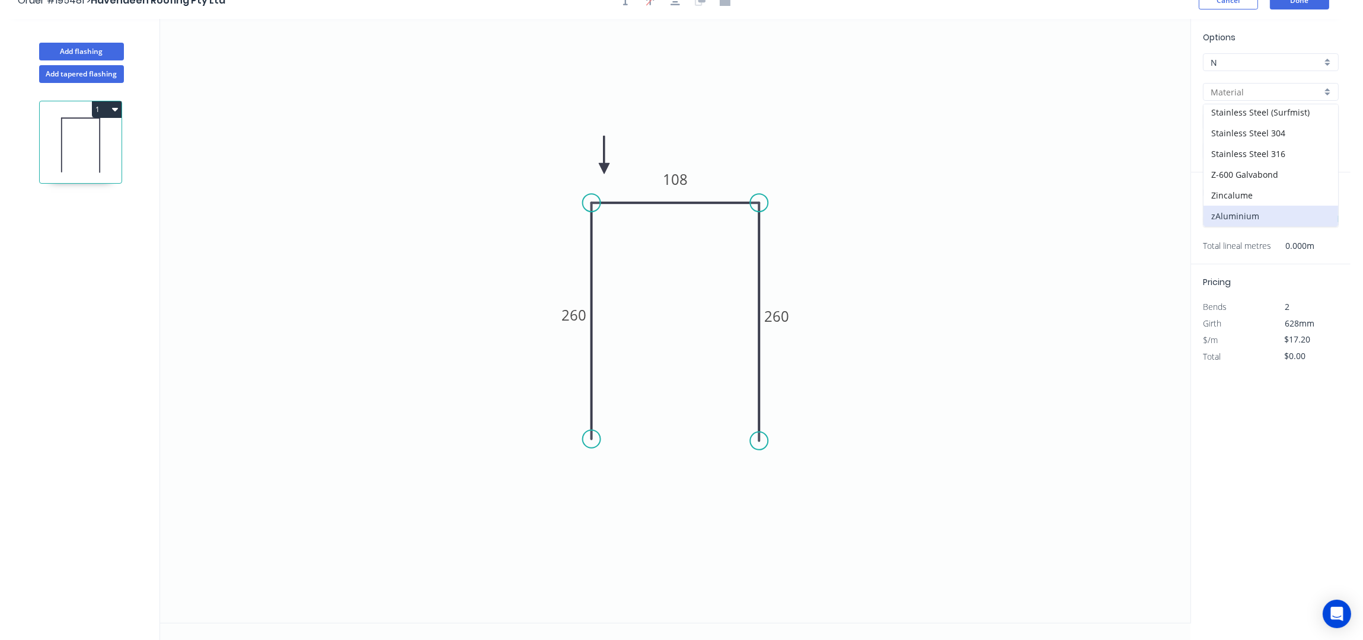
scroll to position [23, 0]
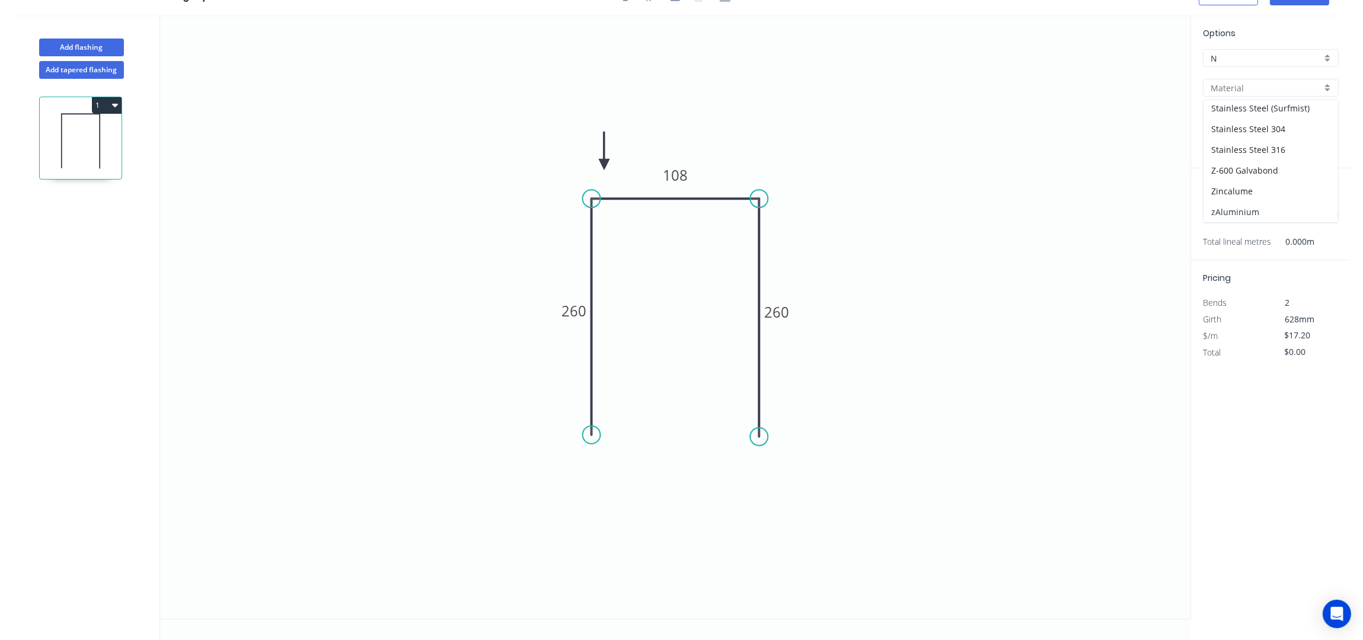
click at [1264, 209] on div "zAluminium" at bounding box center [1270, 212] width 135 height 21
type input "zAluminium"
type input "Mill"
type input "0.8"
type input "$0.01"
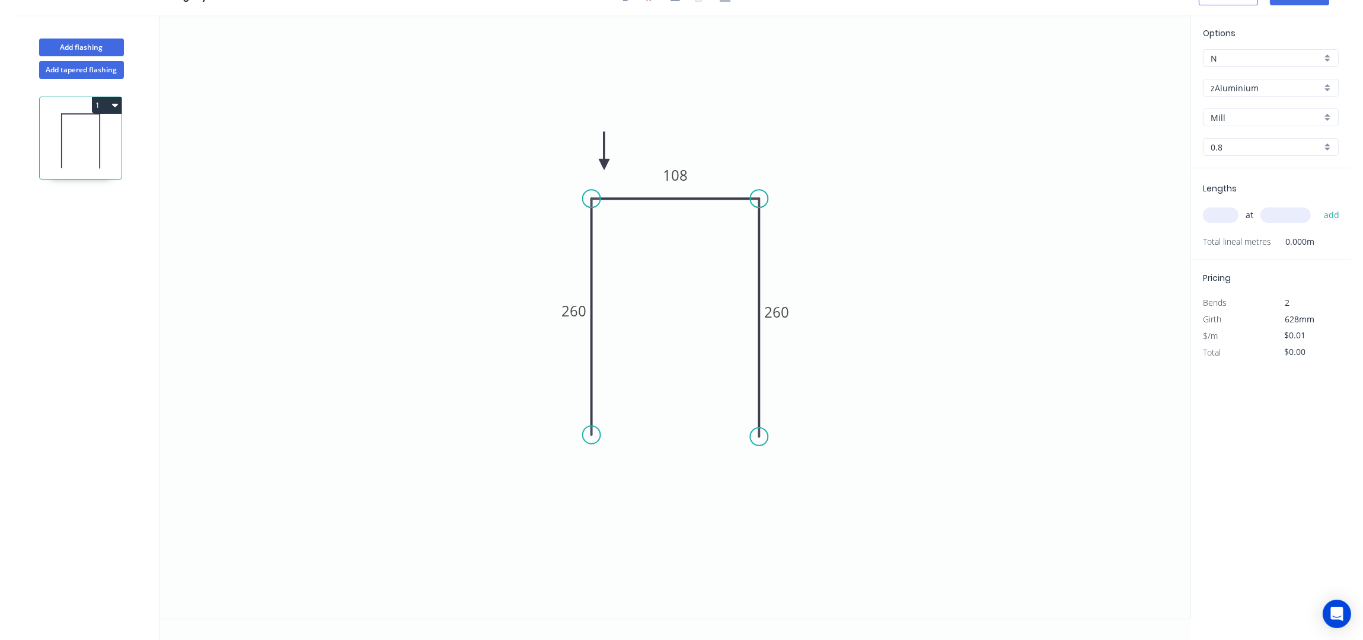
click at [1238, 143] on input "0.8" at bounding box center [1266, 147] width 111 height 12
click at [1240, 251] on div "3.0" at bounding box center [1270, 252] width 135 height 21
type input "3.0"
type input "$0.00"
click at [1224, 231] on div "Lengths at add Total lineal metres 0.000m" at bounding box center [1270, 214] width 159 height 92
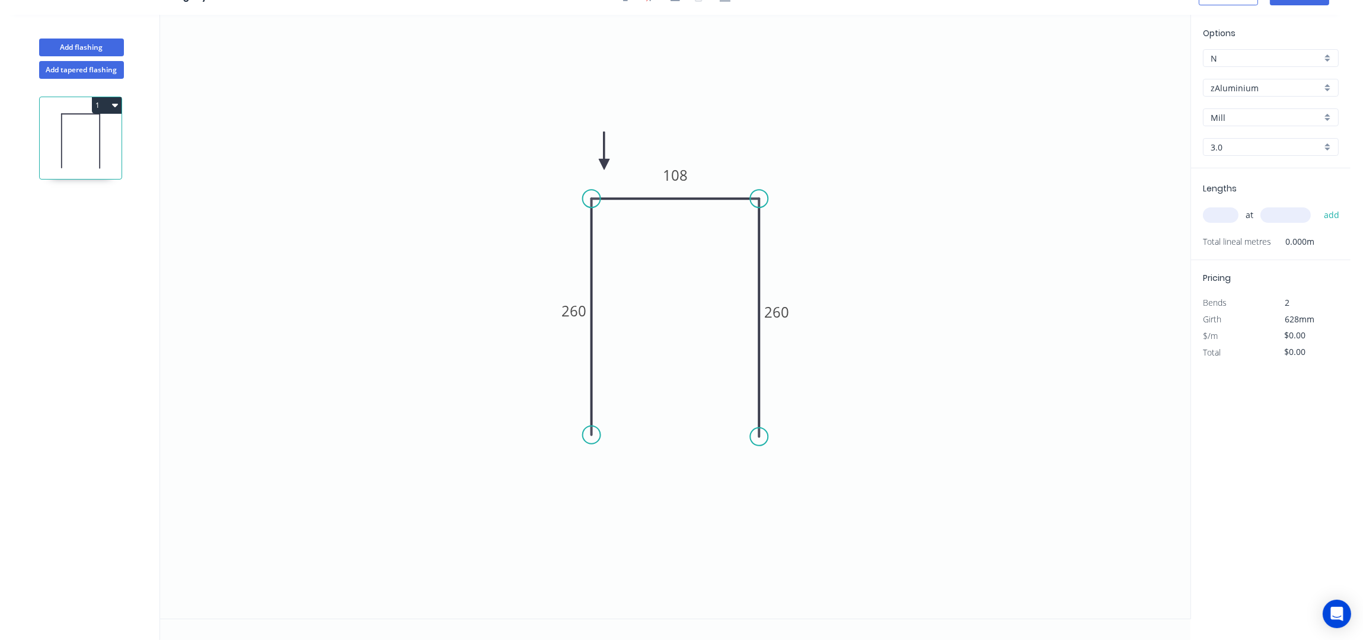
click at [1219, 219] on input "text" at bounding box center [1221, 214] width 36 height 15
type input "1"
type input "2400"
click at [1318, 205] on button "add" at bounding box center [1332, 215] width 28 height 20
click at [99, 105] on button "1" at bounding box center [107, 105] width 30 height 17
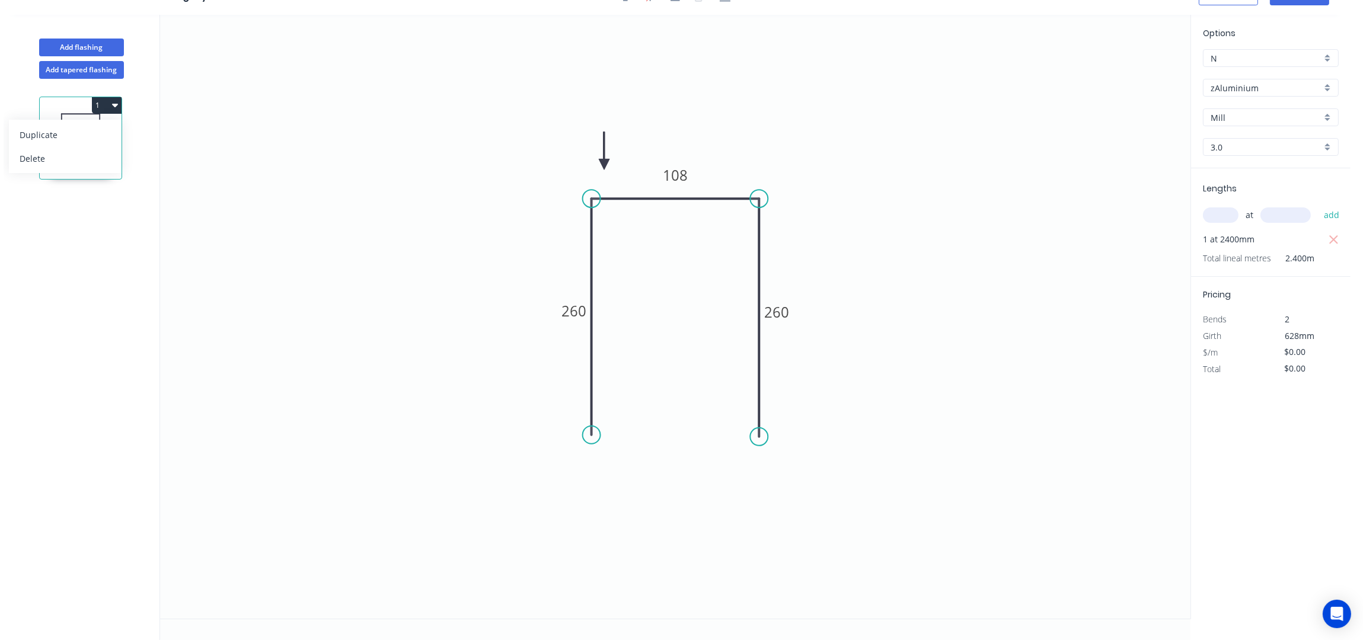
click at [67, 136] on div "Duplicate" at bounding box center [65, 134] width 91 height 17
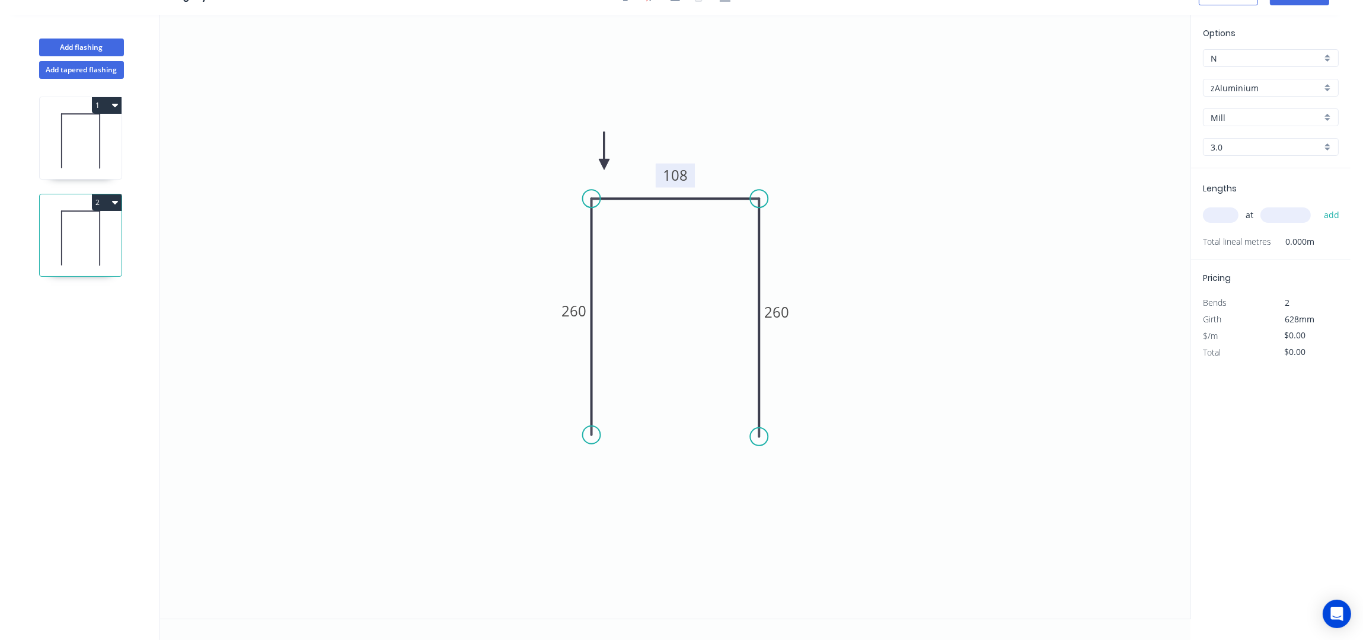
click at [692, 171] on rect at bounding box center [675, 176] width 39 height 24
click at [688, 171] on rect at bounding box center [675, 176] width 39 height 24
click at [685, 172] on tspan "108" at bounding box center [675, 175] width 25 height 20
click at [920, 151] on icon "0 260 106 260" at bounding box center [675, 317] width 1030 height 604
click at [1229, 216] on input "text" at bounding box center [1221, 214] width 36 height 15
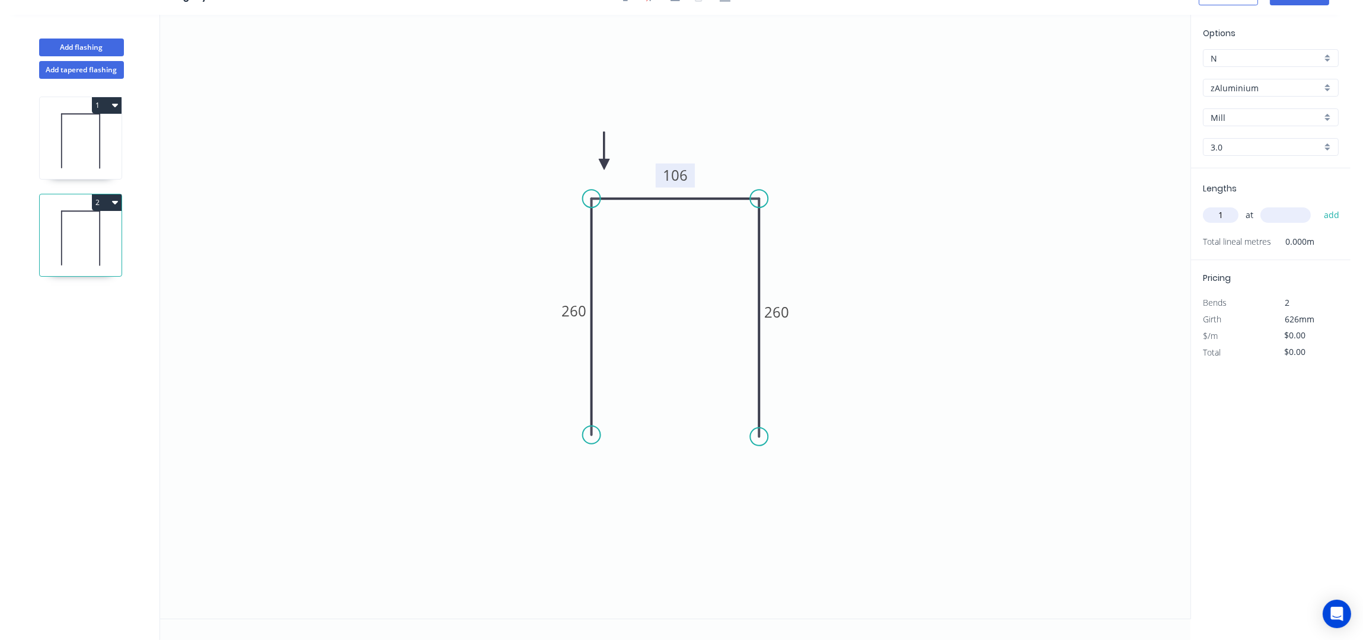
type input "1"
type input "2400"
click at [1318, 205] on button "add" at bounding box center [1332, 215] width 28 height 20
click at [857, 92] on icon "0 260 106 260" at bounding box center [675, 317] width 1030 height 604
click at [1065, 192] on icon "0 260 106 260" at bounding box center [675, 317] width 1030 height 604
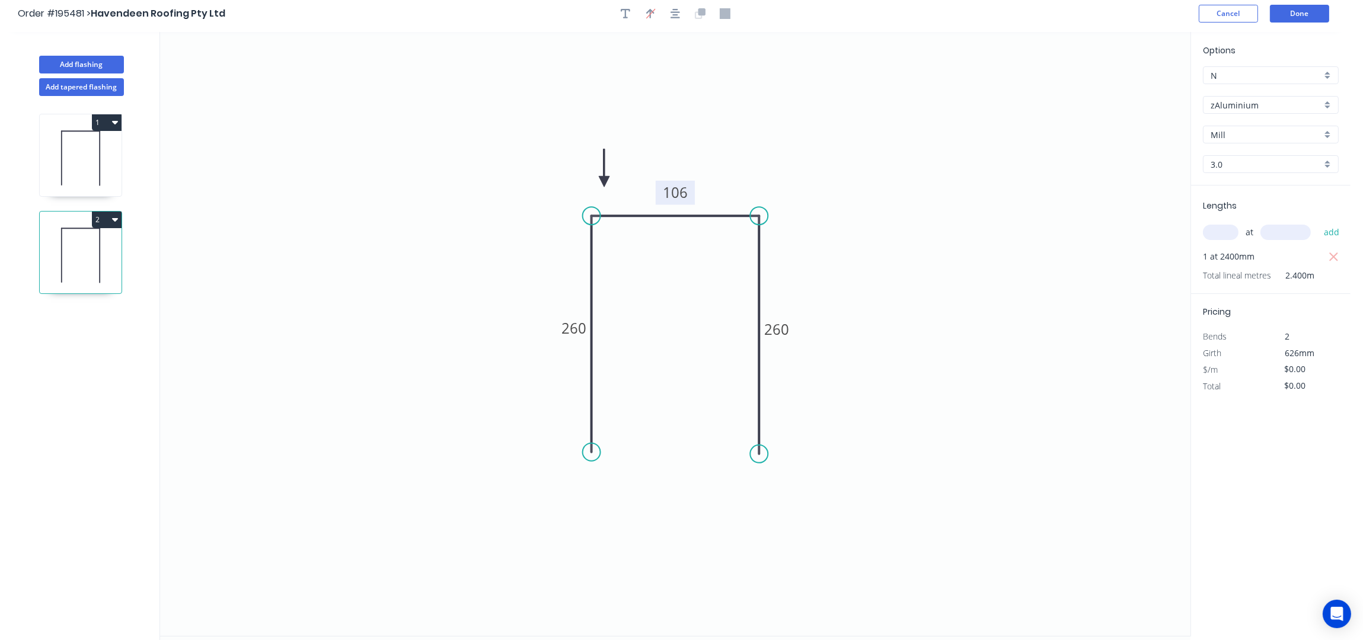
scroll to position [0, 0]
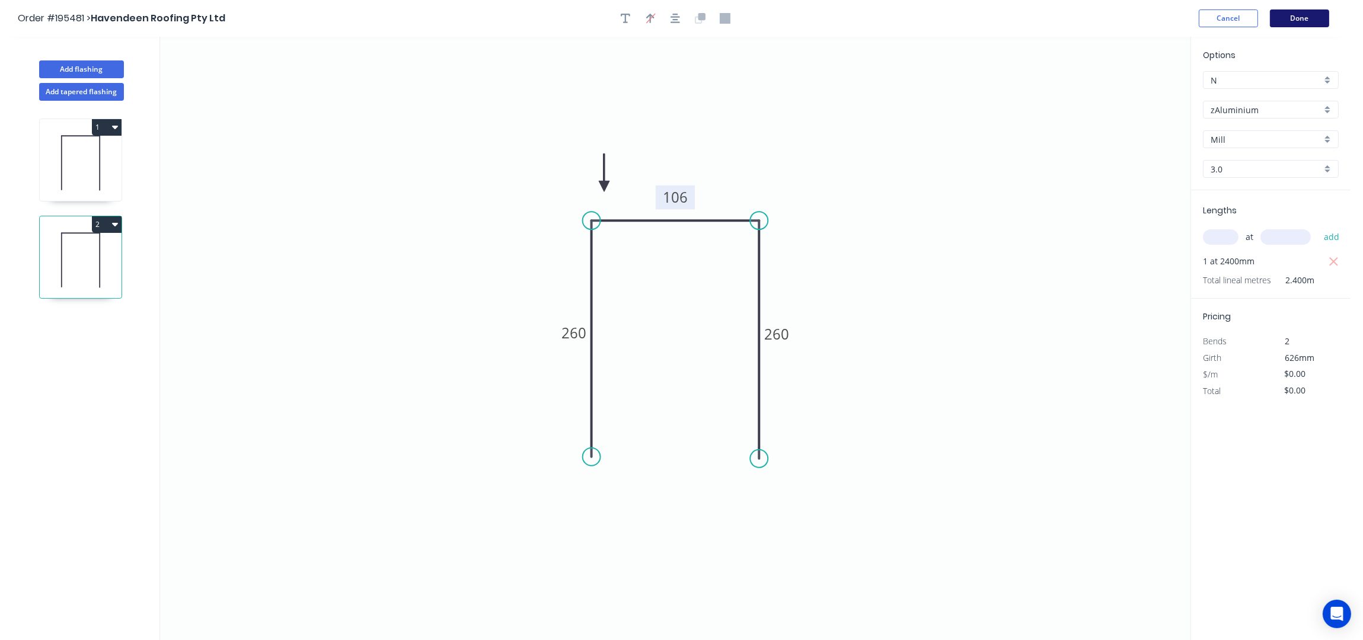
click at [1310, 18] on button "Done" at bounding box center [1299, 18] width 59 height 18
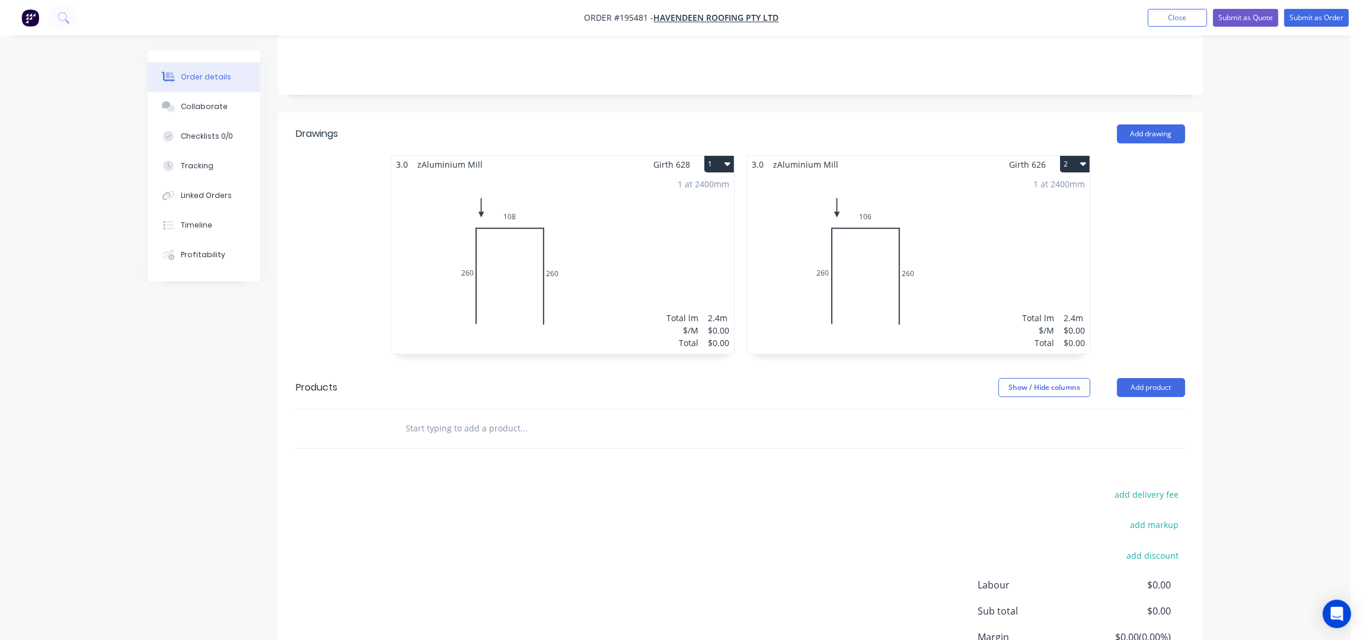
scroll to position [347, 0]
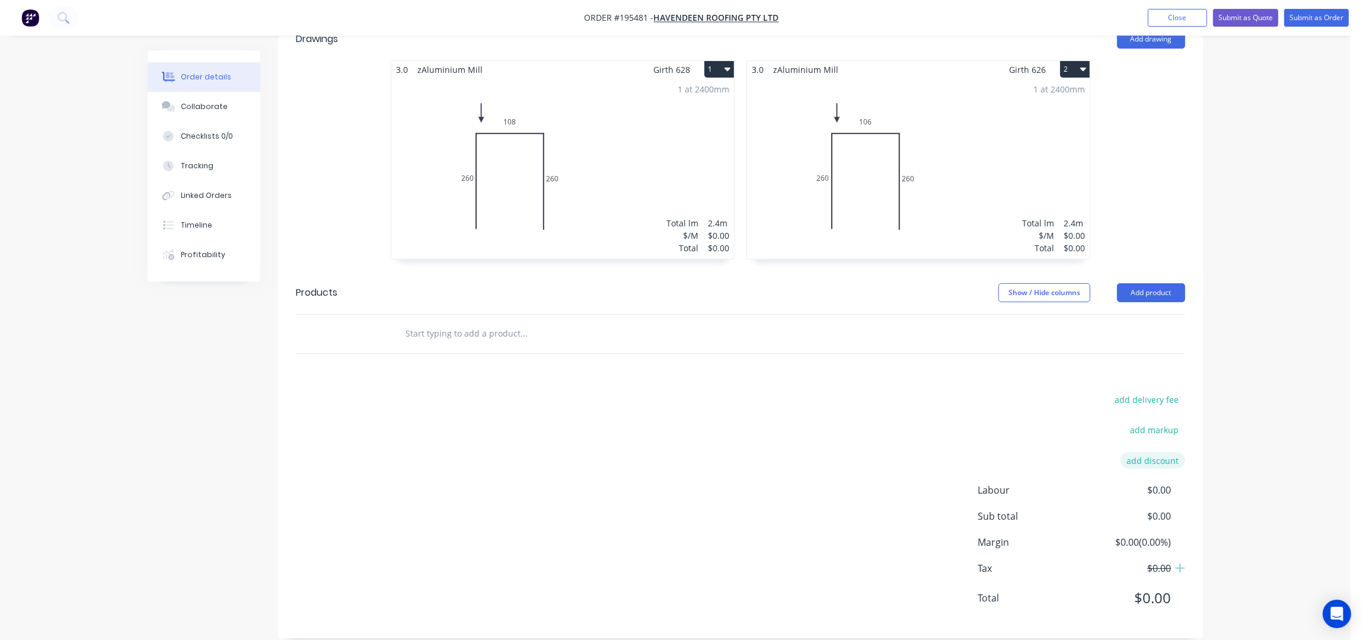
click at [1157, 452] on button "add discount" at bounding box center [1152, 460] width 65 height 16
type input "REMAKE"
type input "1"
click at [1180, 459] on icon at bounding box center [1179, 465] width 12 height 12
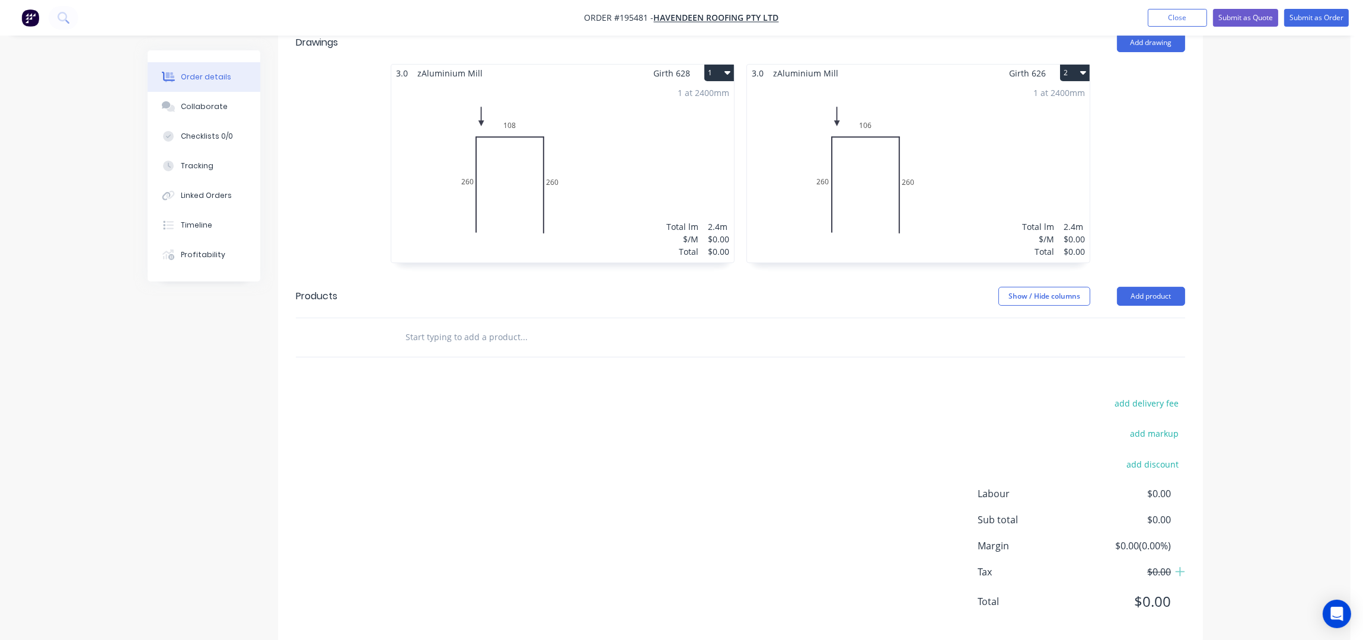
drag, startPoint x: 1274, startPoint y: 354, endPoint x: 1249, endPoint y: 341, distance: 28.1
click at [1274, 353] on div "Order details Collaborate Checklists 0/0 Tracking Linked Orders Timeline Profit…" at bounding box center [675, 158] width 1350 height 1004
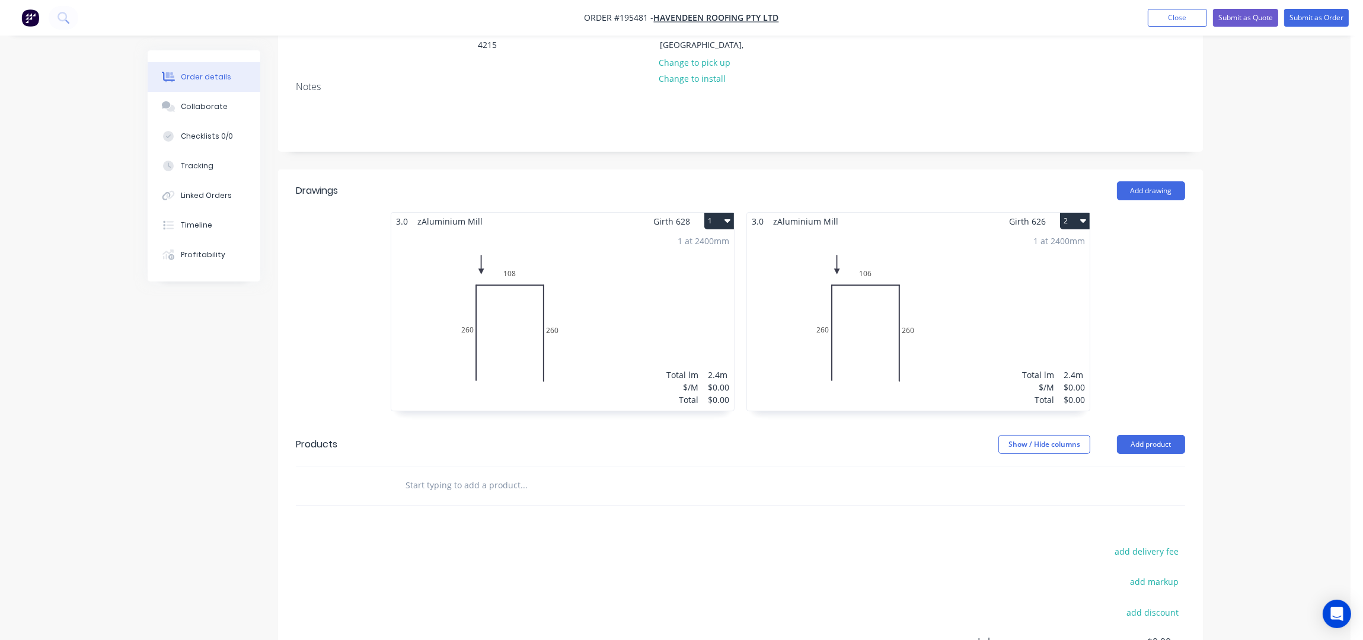
scroll to position [266, 0]
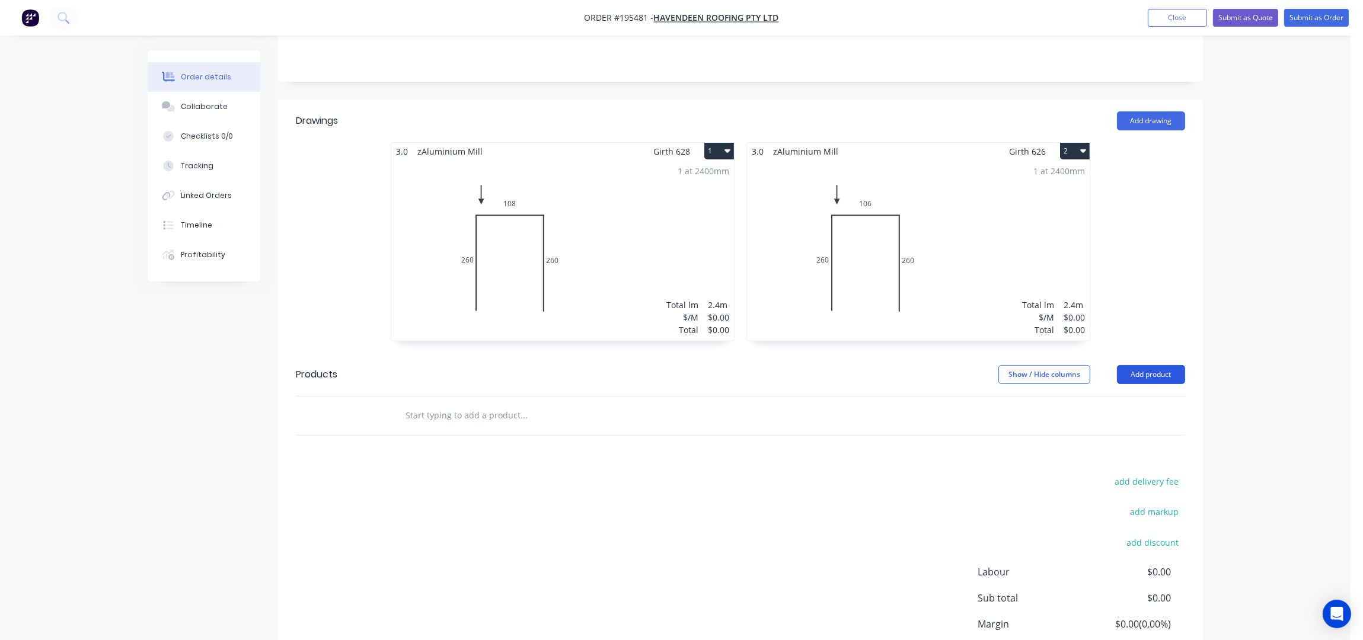
click at [1146, 365] on button "Add product" at bounding box center [1151, 374] width 68 height 19
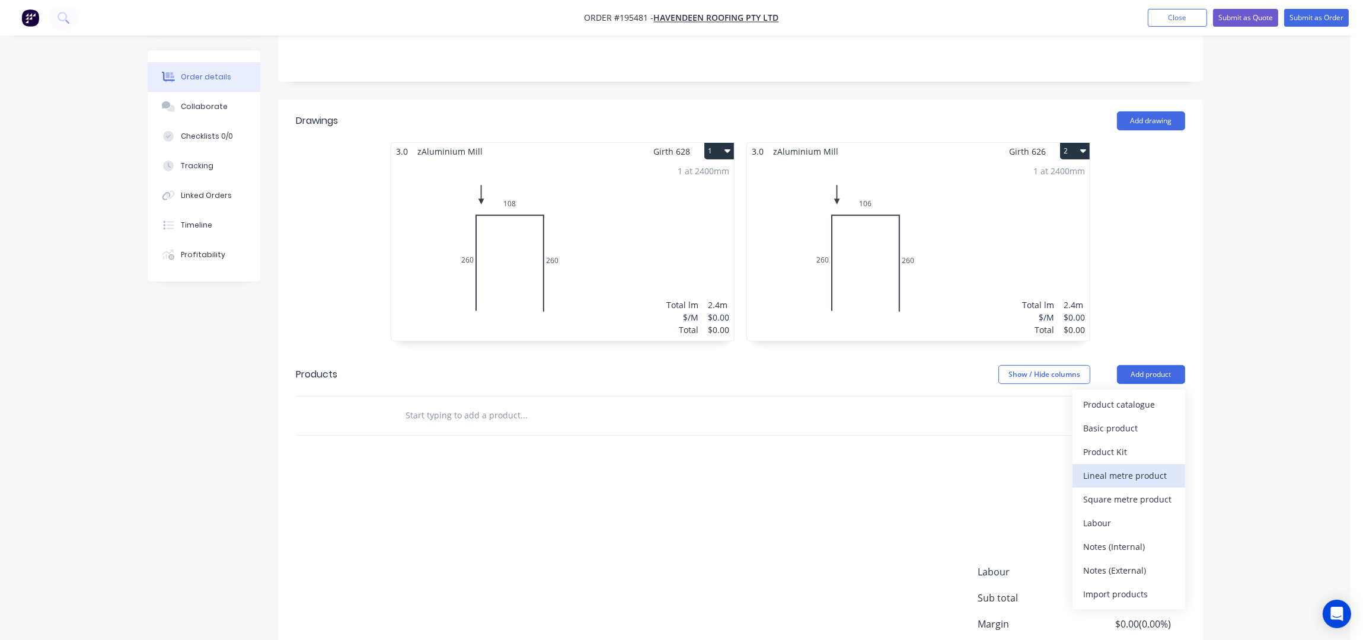
click at [1138, 467] on div "Lineal metre product" at bounding box center [1128, 475] width 91 height 17
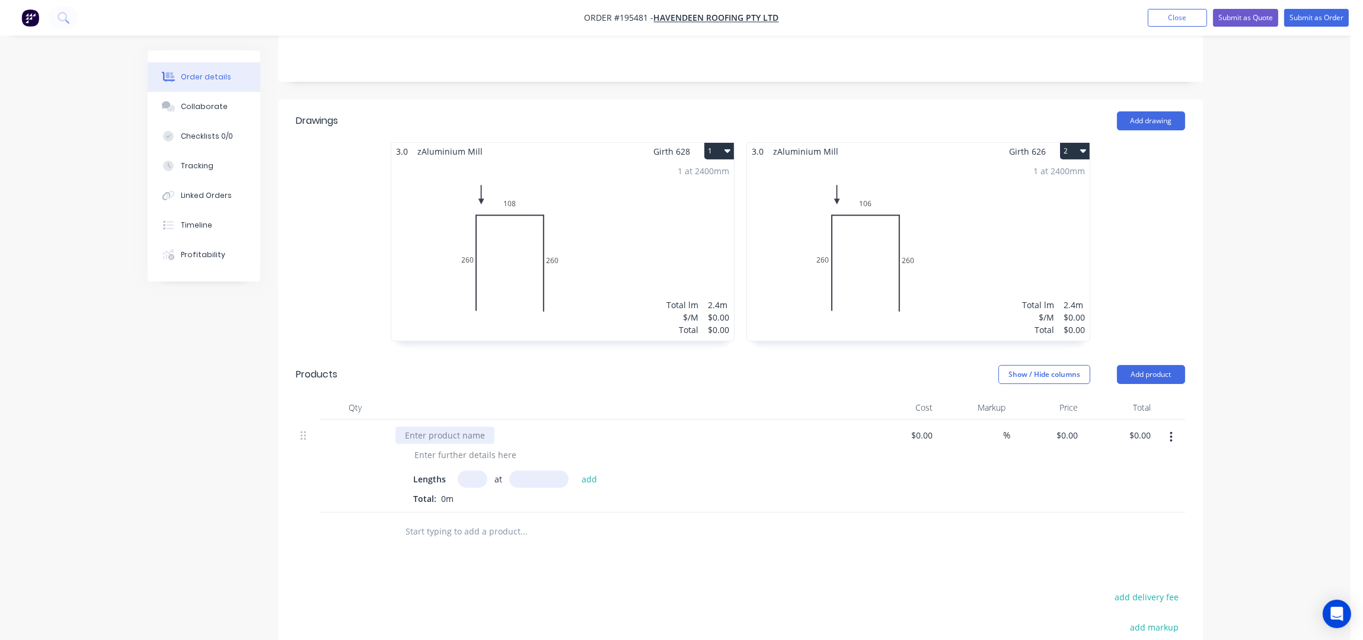
click at [450, 427] on div at bounding box center [444, 435] width 99 height 17
click at [447, 459] on div at bounding box center [465, 467] width 121 height 17
click at [473, 483] on input "text" at bounding box center [473, 491] width 30 height 17
type input "1"
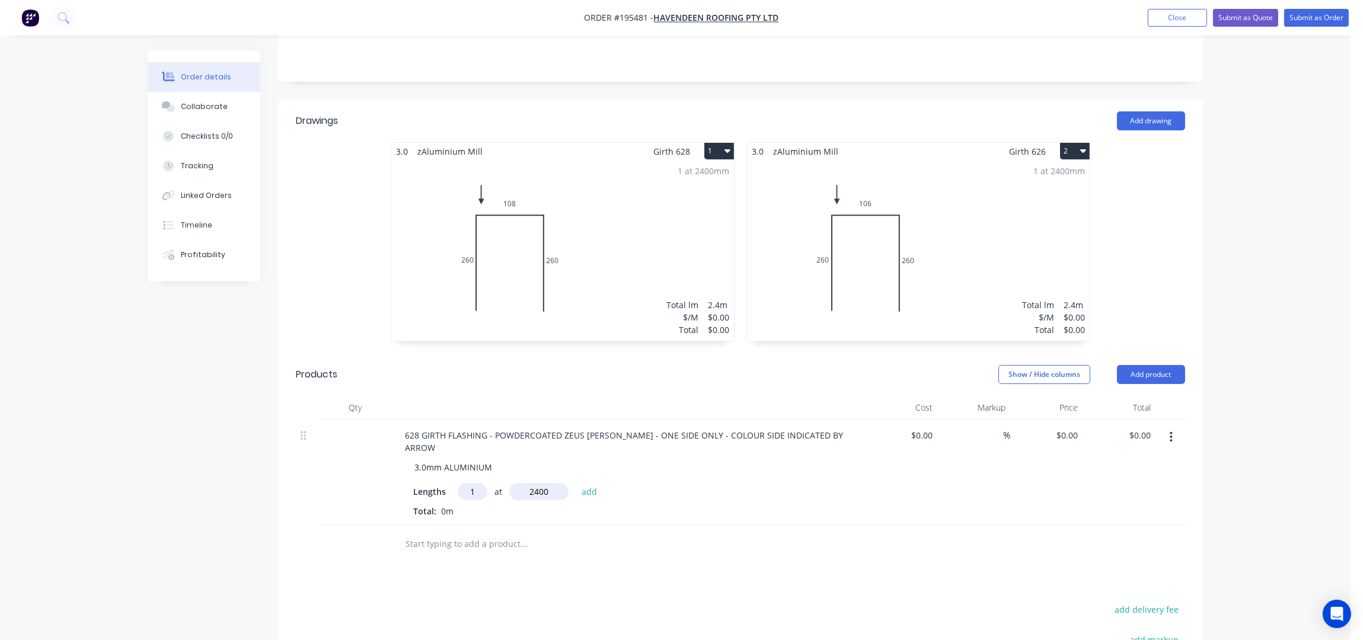
type input "2400"
click at [576, 483] on button "add" at bounding box center [590, 491] width 28 height 16
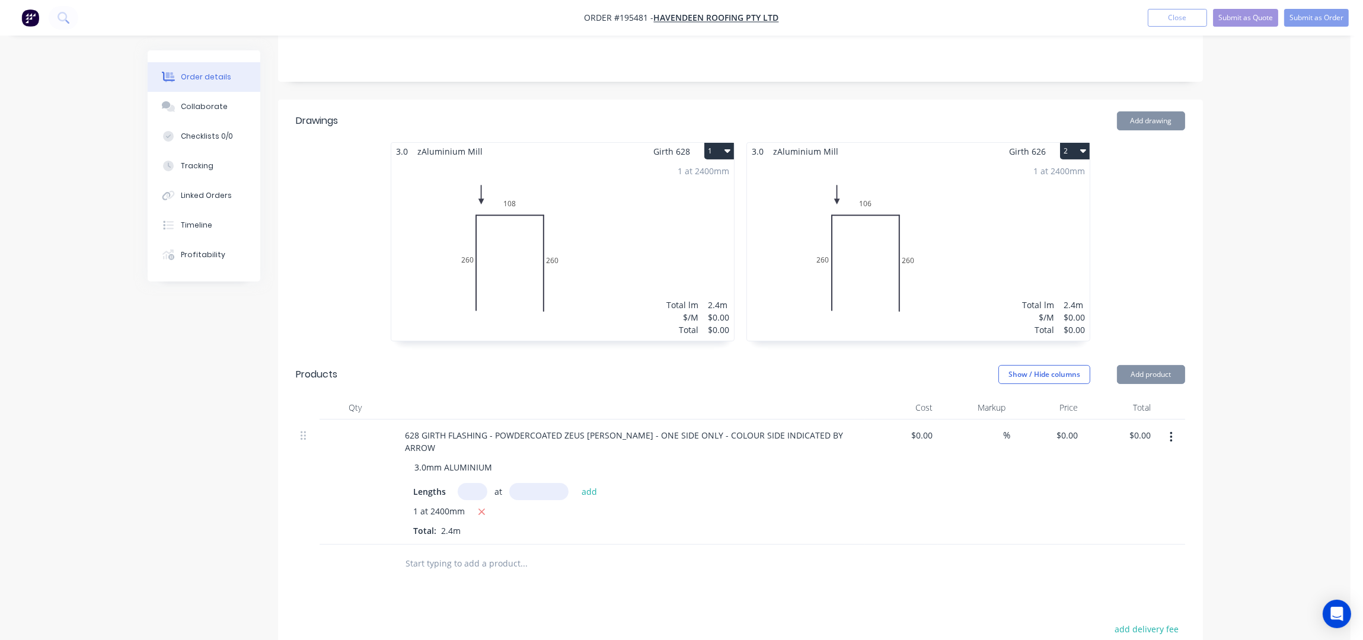
click at [1171, 431] on icon "button" at bounding box center [1171, 437] width 3 height 13
click at [1149, 460] on div "Duplicate" at bounding box center [1128, 468] width 91 height 17
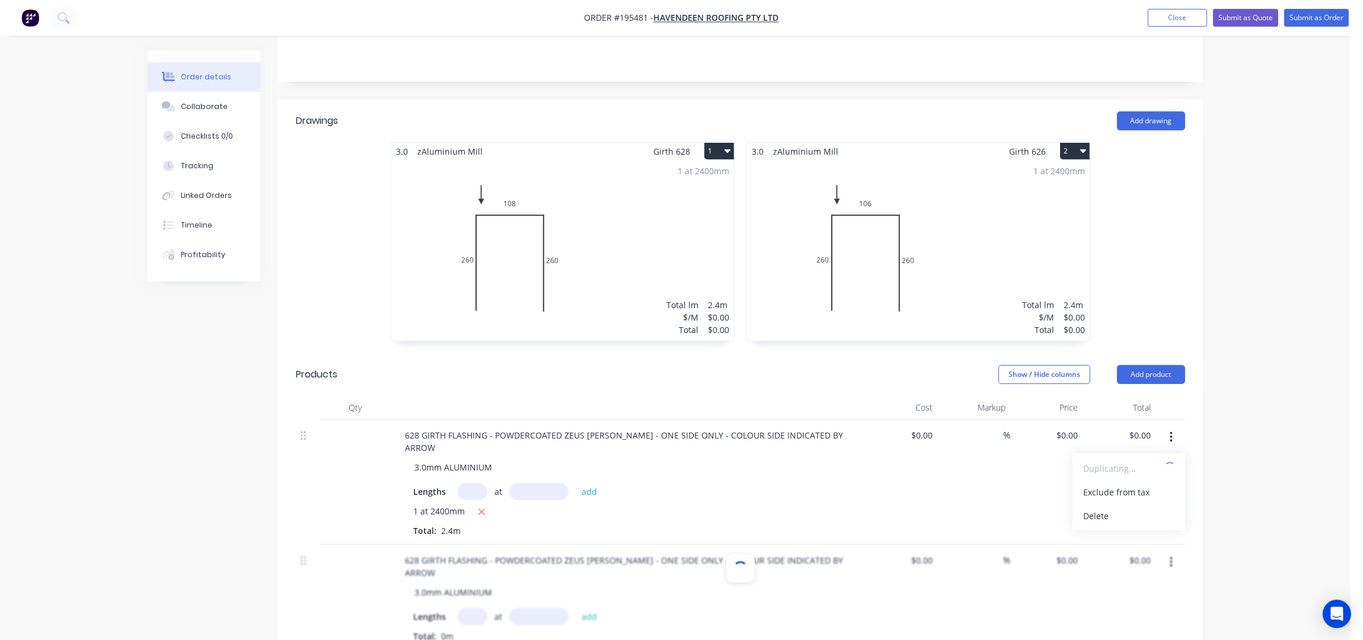
click at [1257, 361] on div "Order details Collaborate Checklists 0/0 Tracking Linked Orders Timeline Profit…" at bounding box center [675, 362] width 1350 height 1257
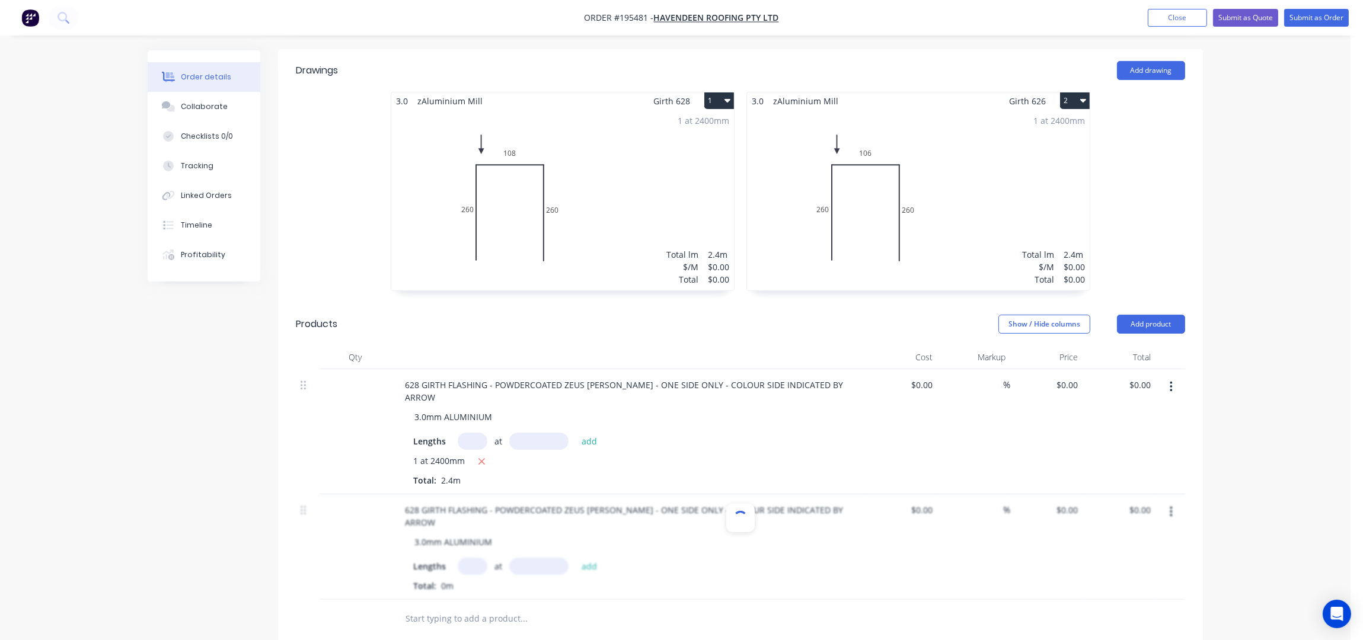
scroll to position [423, 0]
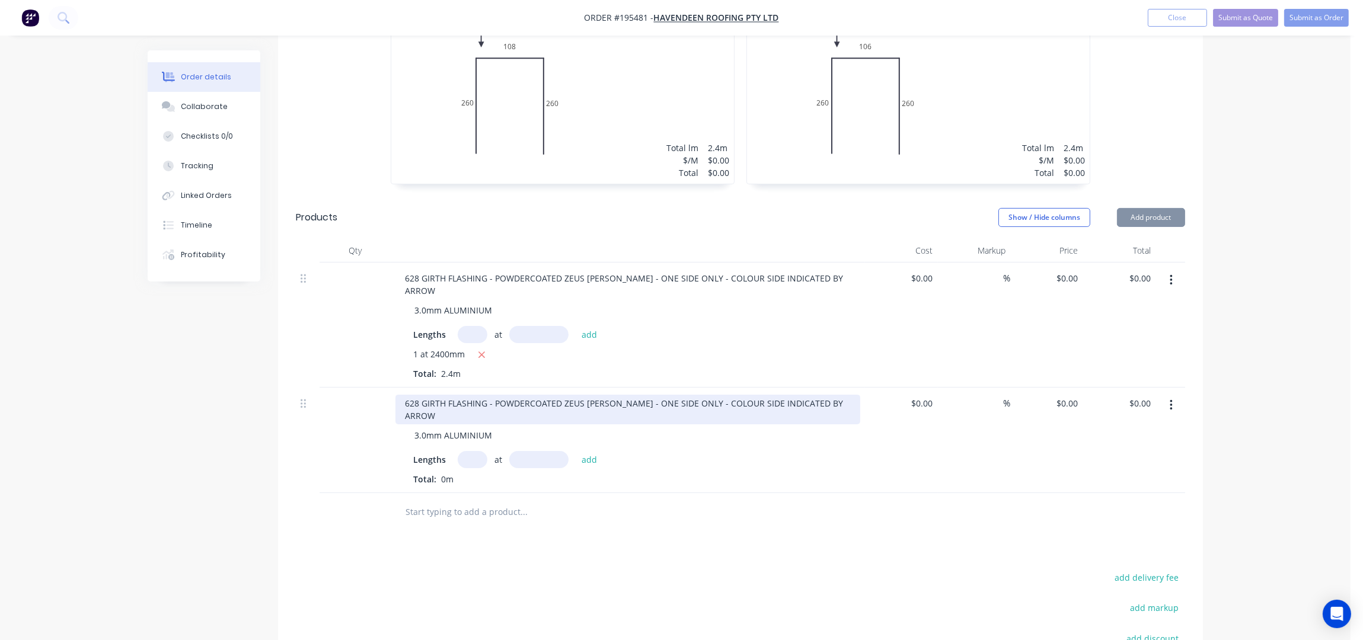
click at [418, 395] on div "628 GIRTH FLASHING - POWDERCOATED ZEUS WHITE MATT - ONE SIDE ONLY - COLOUR SIDE…" at bounding box center [627, 410] width 465 height 30
click at [415, 395] on div "628 GIRTH FLASHING - POWDERCOATED ZEUS WHITE MATT - ONE SIDE ONLY - COLOUR SIDE…" at bounding box center [627, 410] width 465 height 30
click at [421, 395] on div "628 GIRTH FLASHING - POWDERCOATED ZEUS WHITE MATT - ONE SIDE ONLY - COLOUR SIDE…" at bounding box center [627, 410] width 465 height 30
click at [417, 395] on div "628 GIRTH FLASHING - POWDERCOATED ZEUS WHITE MATT - ONE SIDE ONLY - COLOUR SIDE…" at bounding box center [627, 410] width 465 height 30
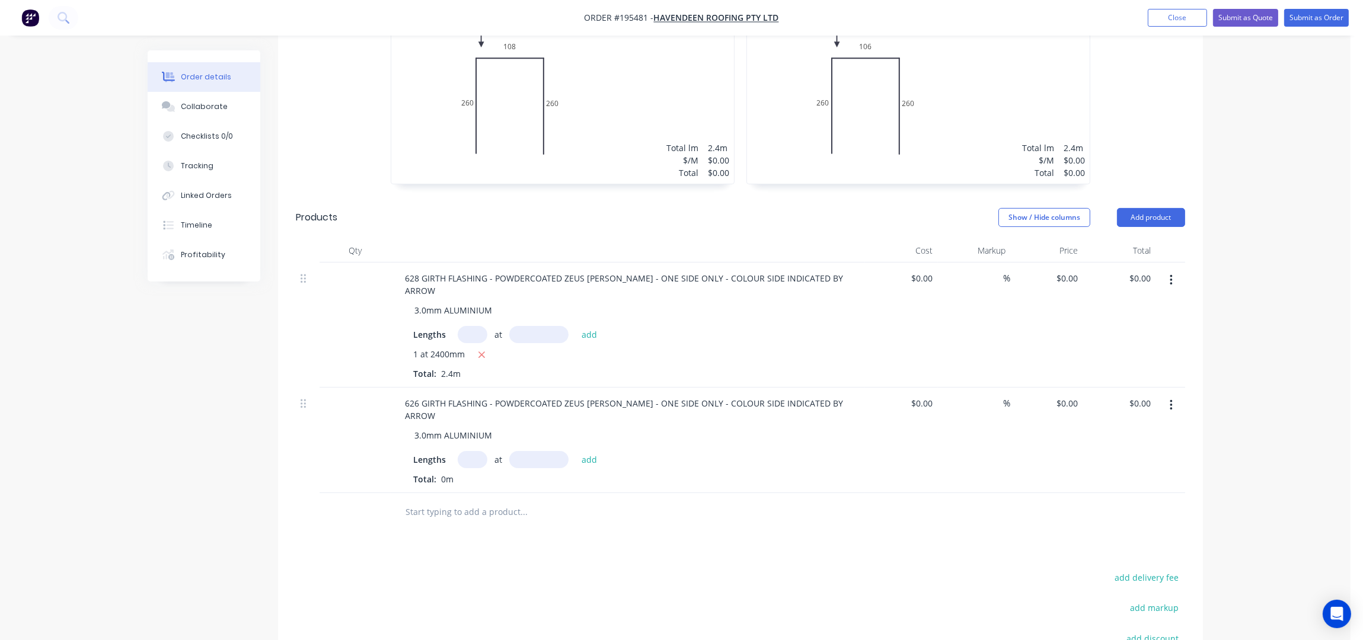
click at [1267, 187] on div "Order details Collaborate Checklists 0/0 Tracking Linked Orders Timeline Profit…" at bounding box center [675, 205] width 1350 height 1257
click at [1243, 140] on div "Order details Collaborate Checklists 0/0 Tracking Linked Orders Timeline Profit…" at bounding box center [675, 205] width 1350 height 1257
click at [1260, 130] on div "Order details Collaborate Checklists 0/0 Tracking Linked Orders Timeline Profit…" at bounding box center [675, 205] width 1350 height 1257
click at [1276, 119] on div "Order details Collaborate Checklists 0/0 Tracking Linked Orders Timeline Profit…" at bounding box center [675, 205] width 1350 height 1257
drag, startPoint x: 465, startPoint y: 417, endPoint x: 475, endPoint y: 417, distance: 10.1
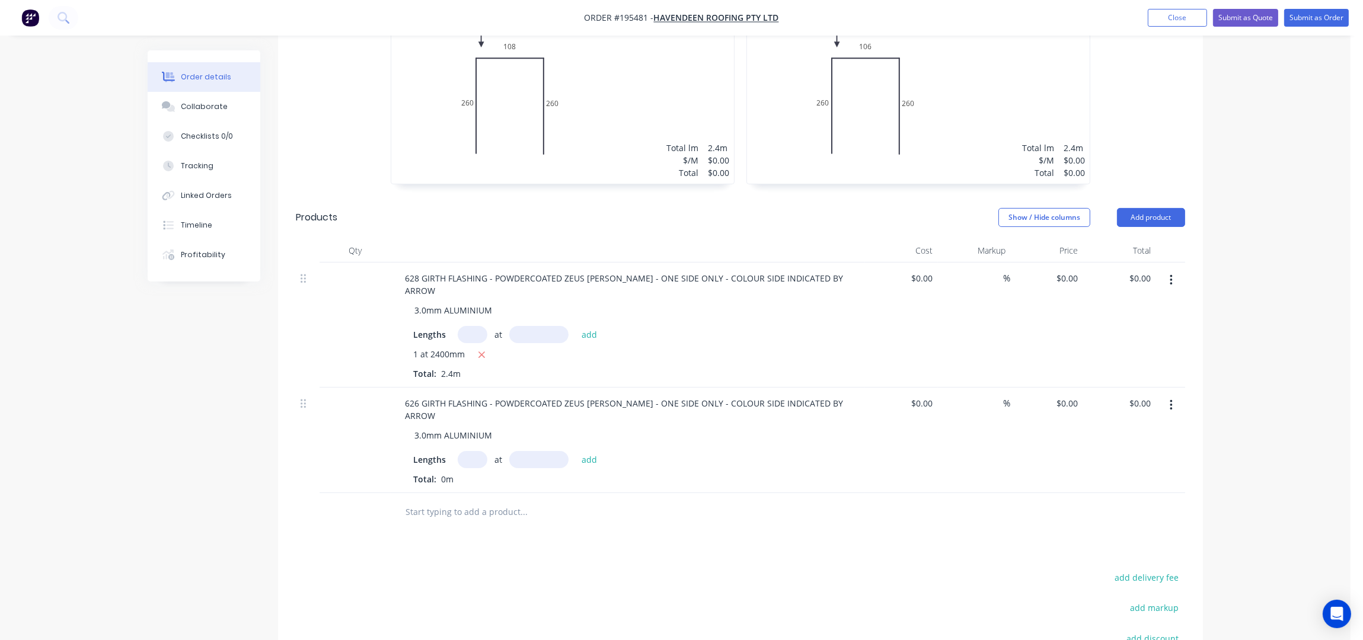
click at [465, 451] on input "text" at bounding box center [473, 459] width 30 height 17
type input "1"
type input "2400"
click at [576, 451] on button "add" at bounding box center [590, 459] width 28 height 16
click at [1262, 179] on div "Order details Collaborate Checklists 0/0 Tracking Linked Orders Timeline Profit…" at bounding box center [675, 215] width 1350 height 1276
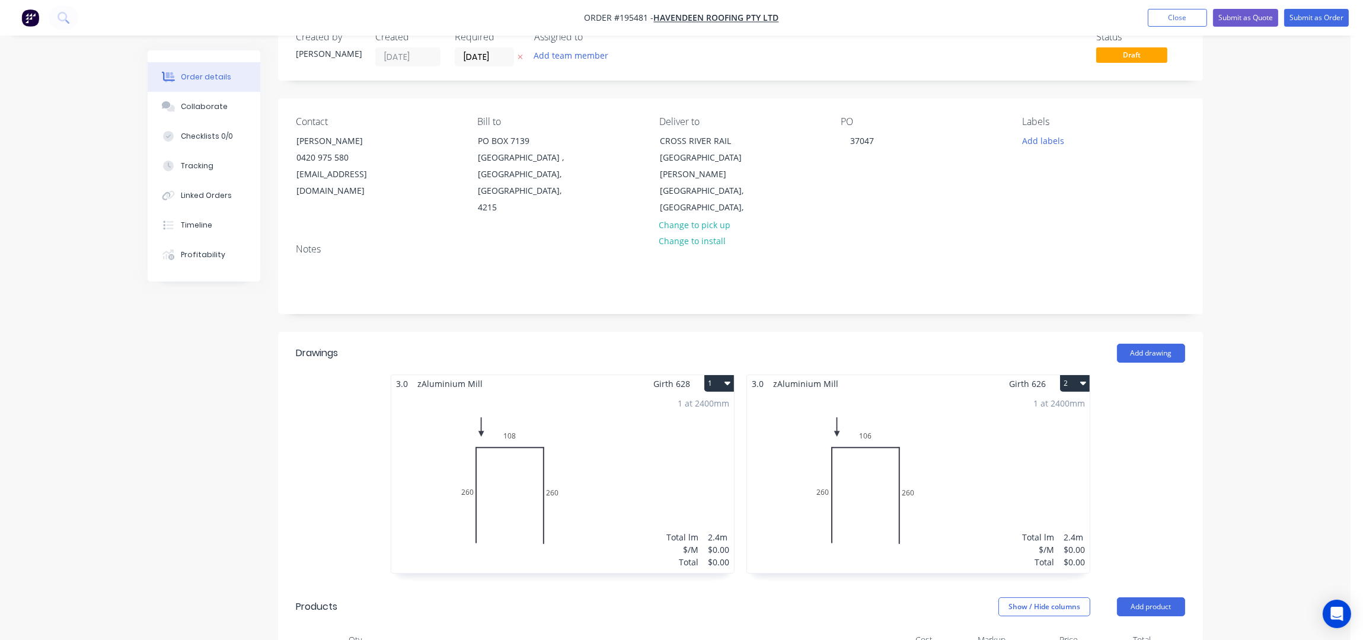
scroll to position [0, 0]
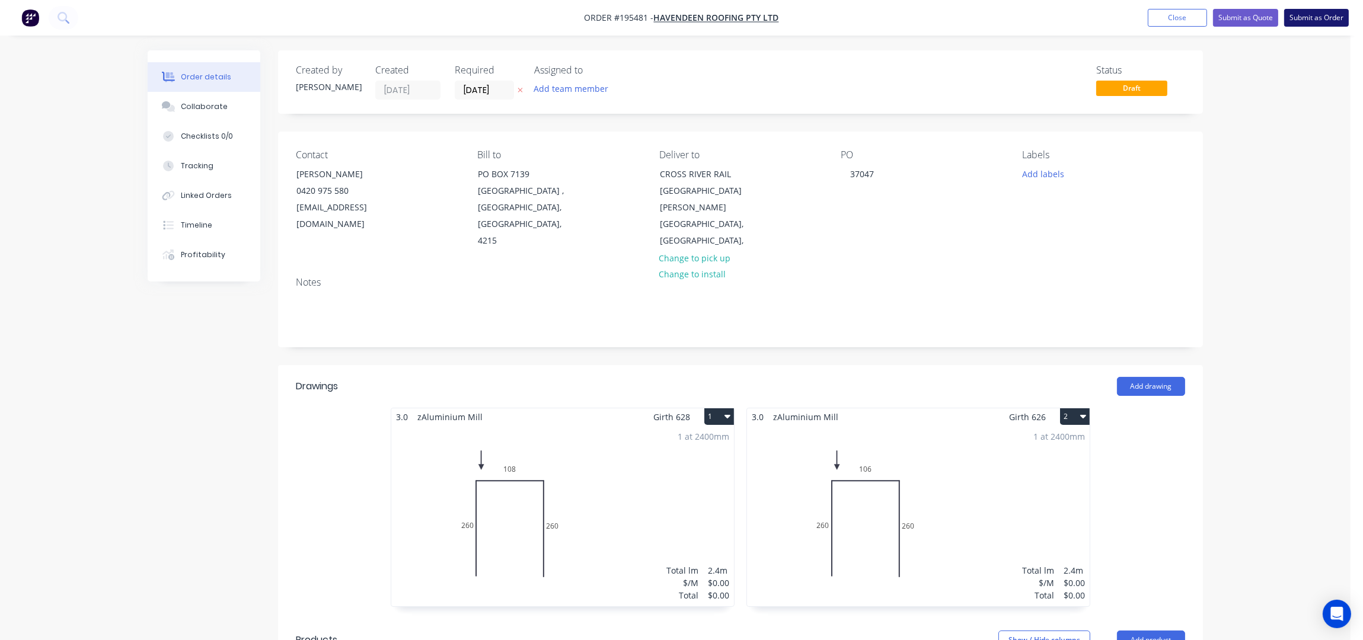
click at [1323, 9] on button "Submit as Order" at bounding box center [1316, 18] width 65 height 18
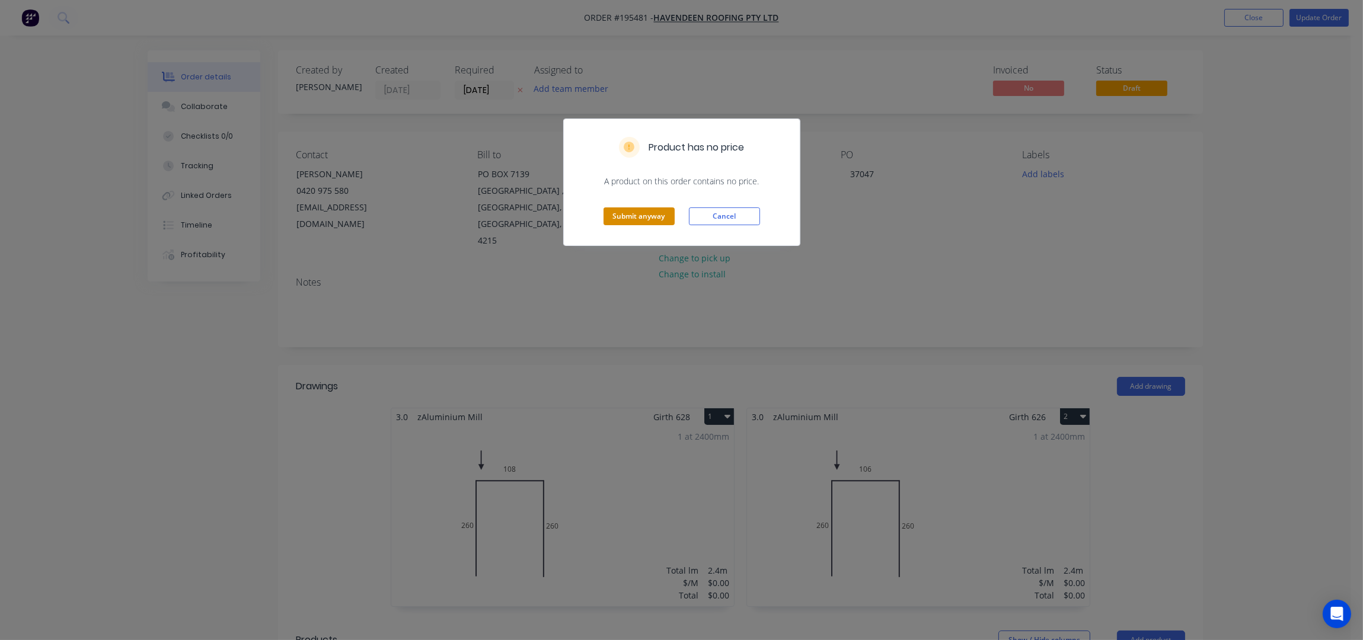
click at [622, 217] on button "Submit anyway" at bounding box center [638, 216] width 71 height 18
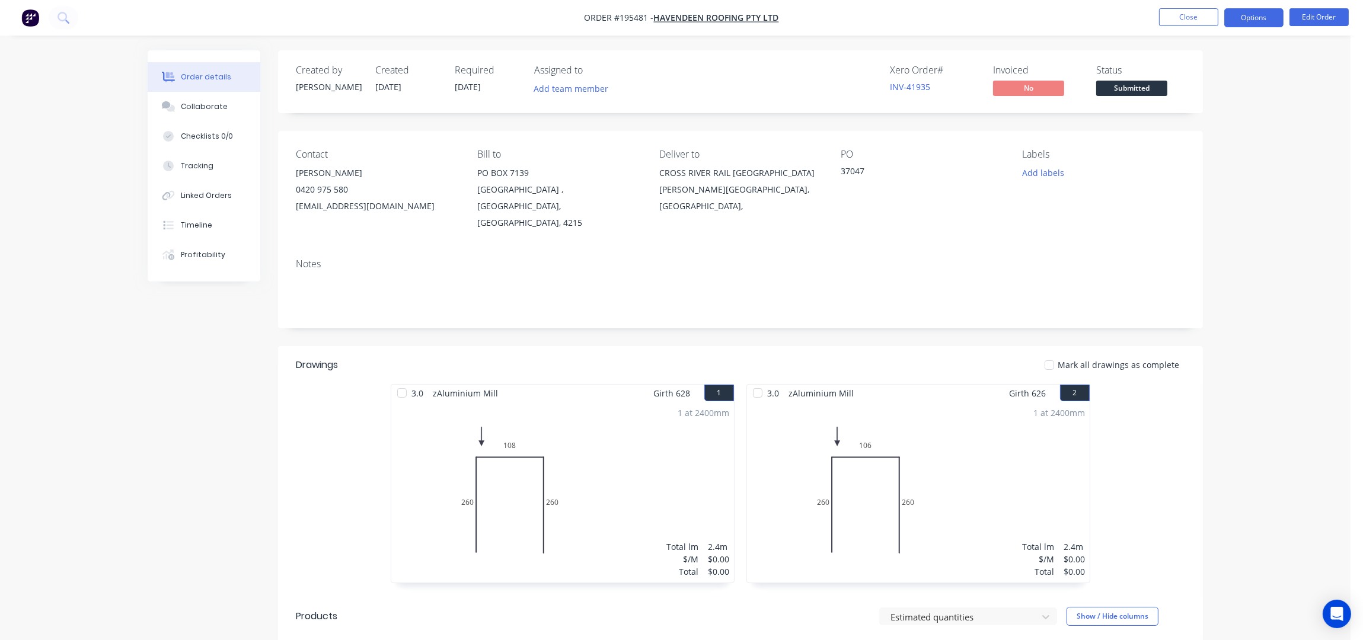
click at [1257, 12] on button "Options" at bounding box center [1253, 17] width 59 height 19
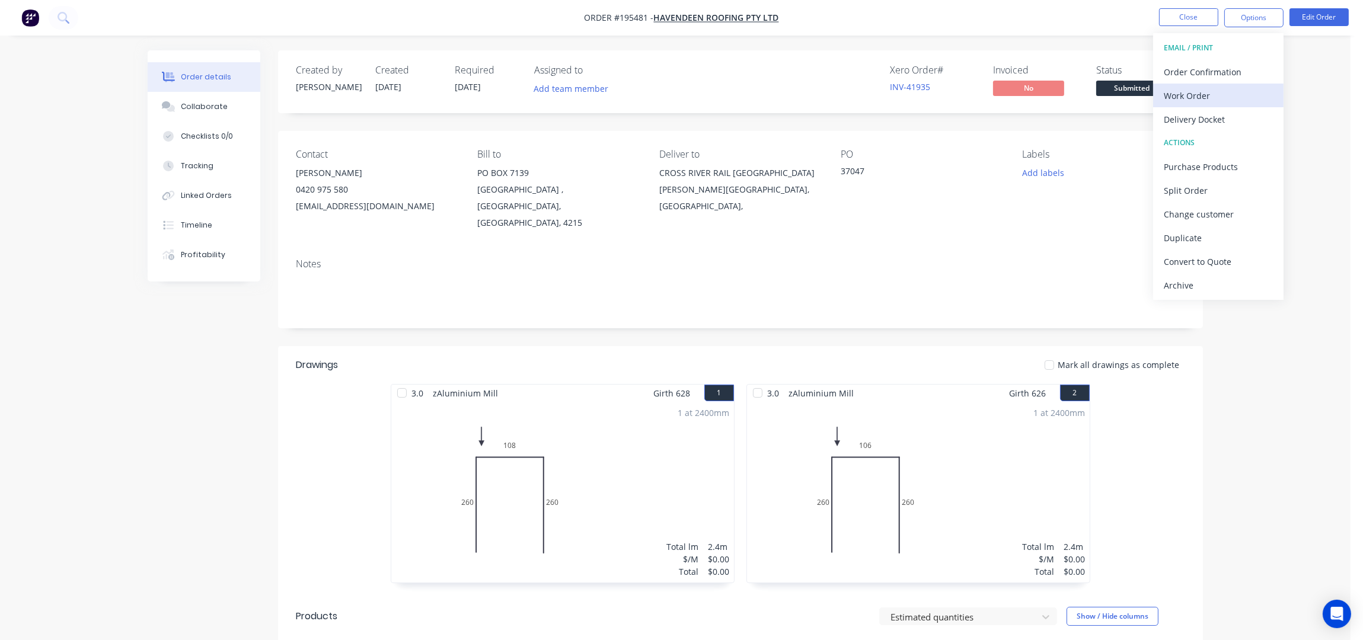
click at [1197, 100] on div "Work Order" at bounding box center [1218, 95] width 109 height 17
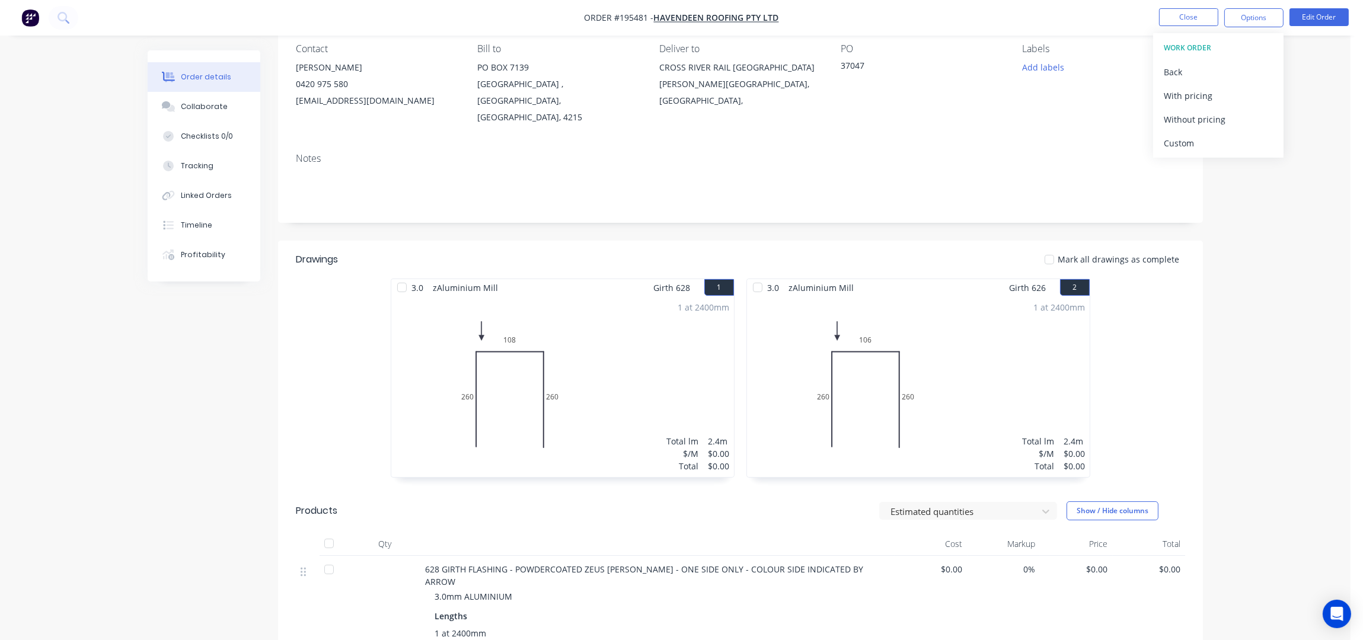
scroll to position [158, 0]
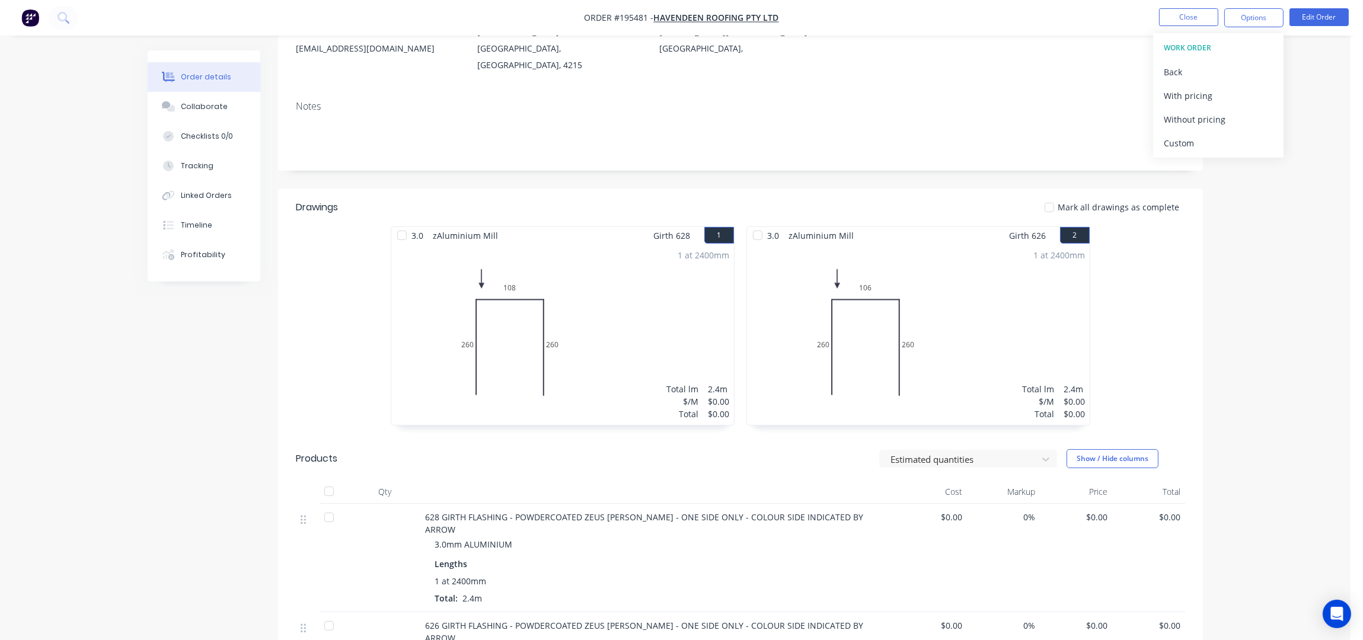
click at [1246, 259] on div "Order details Collaborate Checklists 0/0 Tracking Linked Orders Timeline Profit…" at bounding box center [675, 387] width 1350 height 1090
click at [1241, 234] on div "Order details Collaborate Checklists 0/0 Tracking Linked Orders Timeline Profit…" at bounding box center [675, 387] width 1350 height 1090
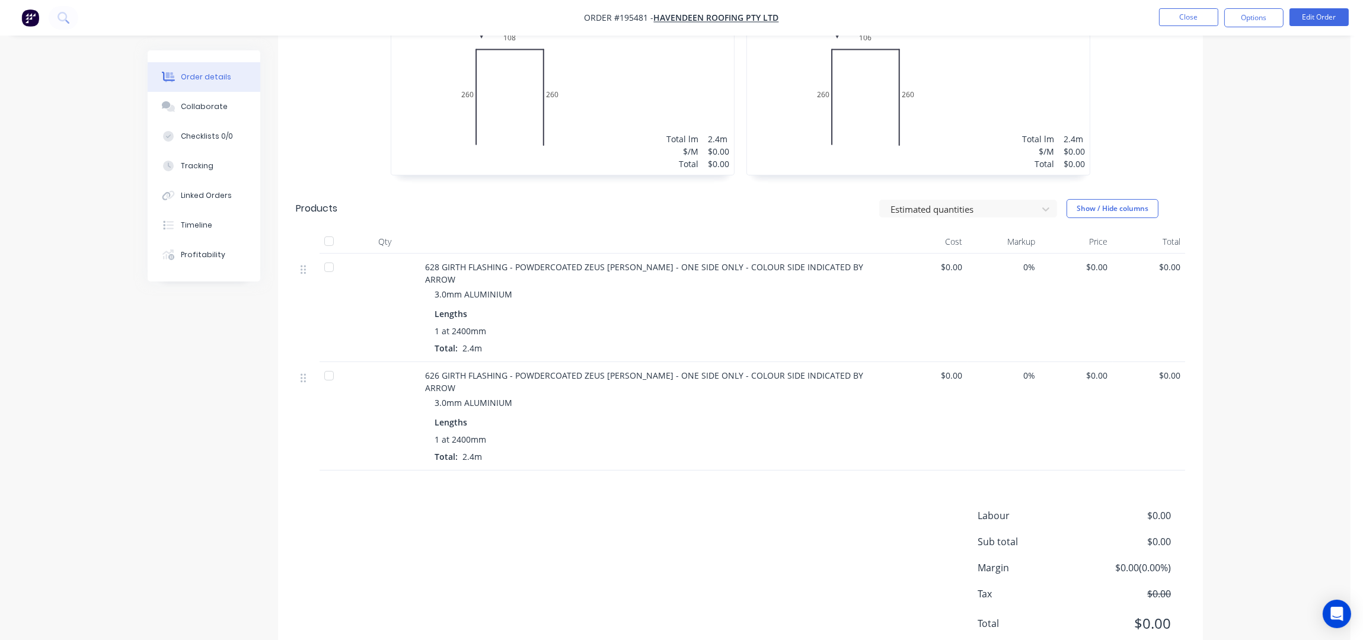
scroll to position [91, 0]
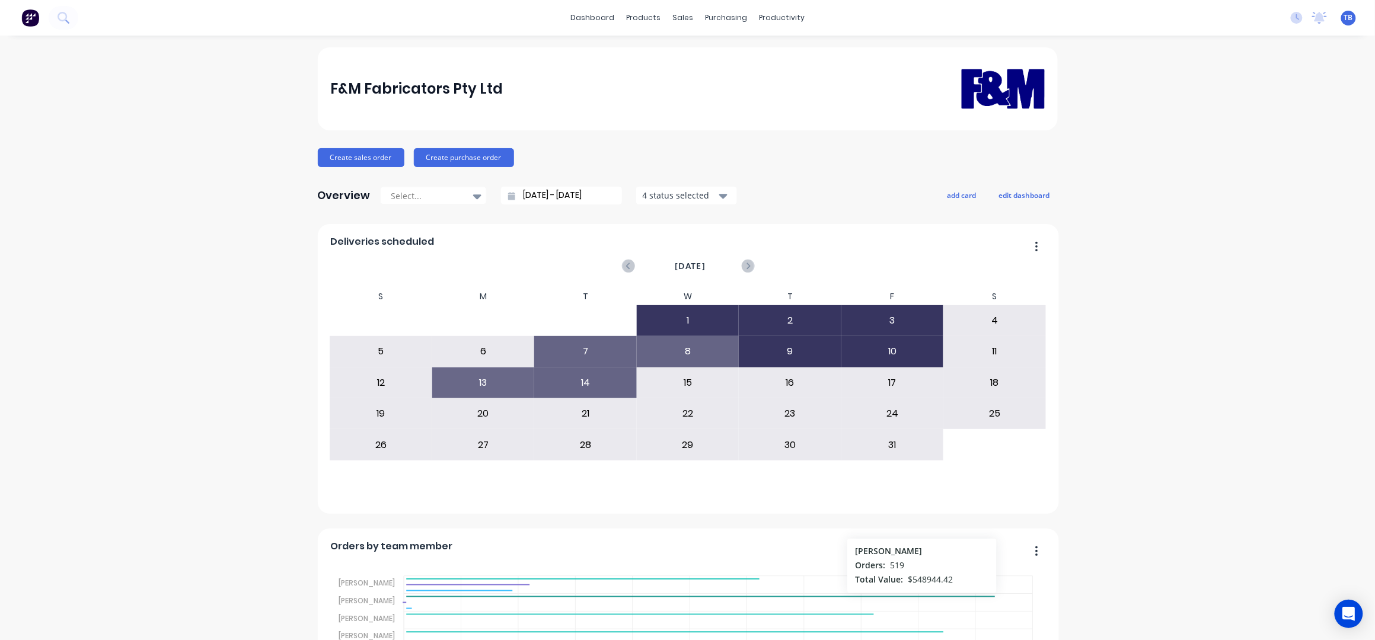
scroll to position [316, 0]
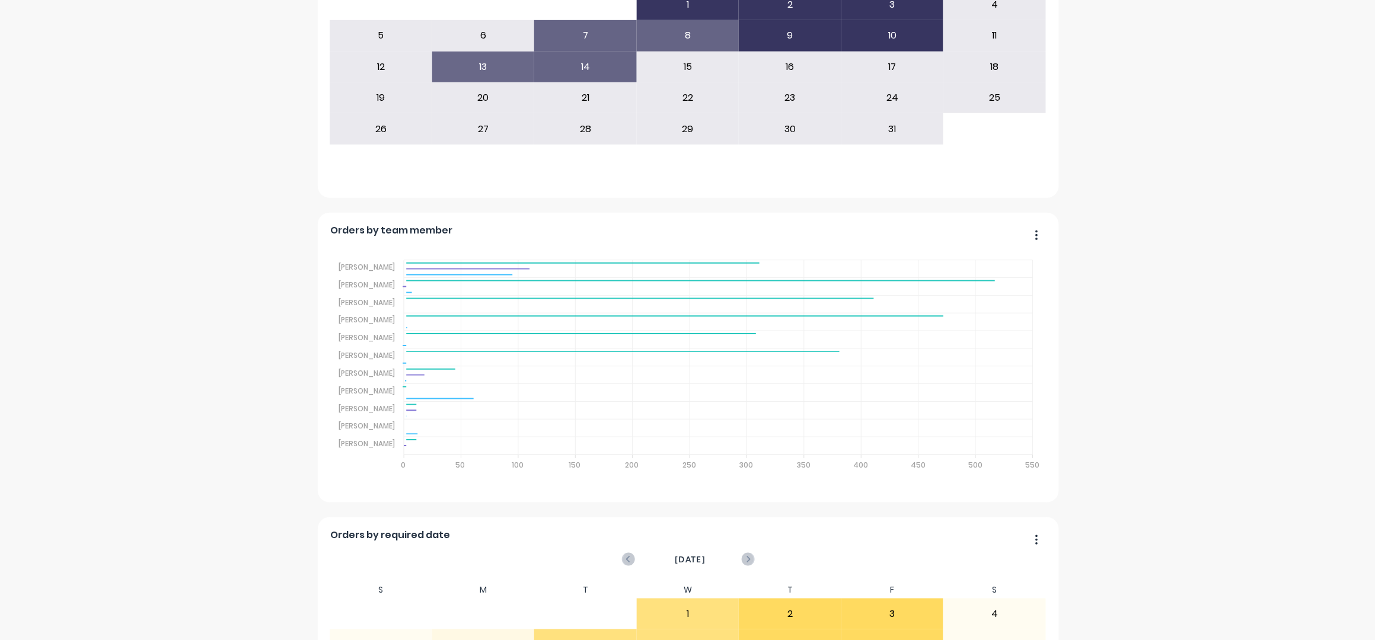
click at [1101, 189] on div "F&M Fabricators Pty Ltd Create sales order Create purchase order Overview Selec…" at bounding box center [687, 421] width 1375 height 1381
click at [1150, 168] on div "F&M Fabricators Pty Ltd Create sales order Create purchase order Overview Selec…" at bounding box center [687, 421] width 1375 height 1381
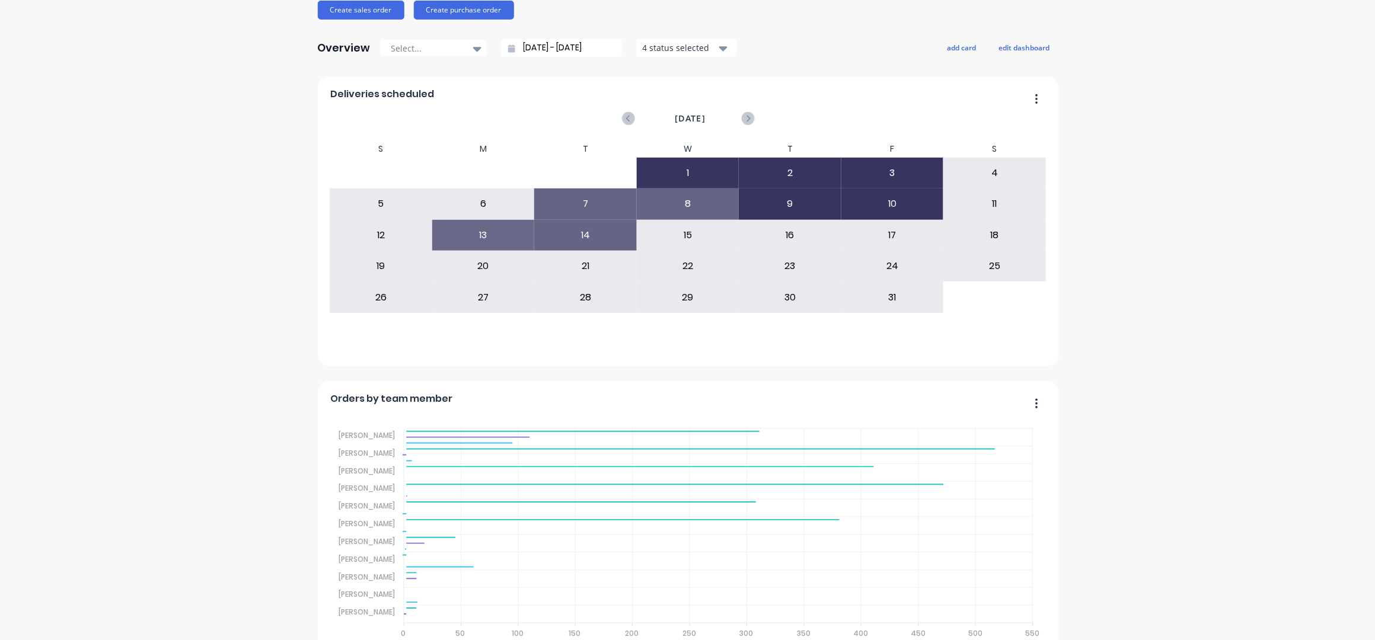
scroll to position [0, 0]
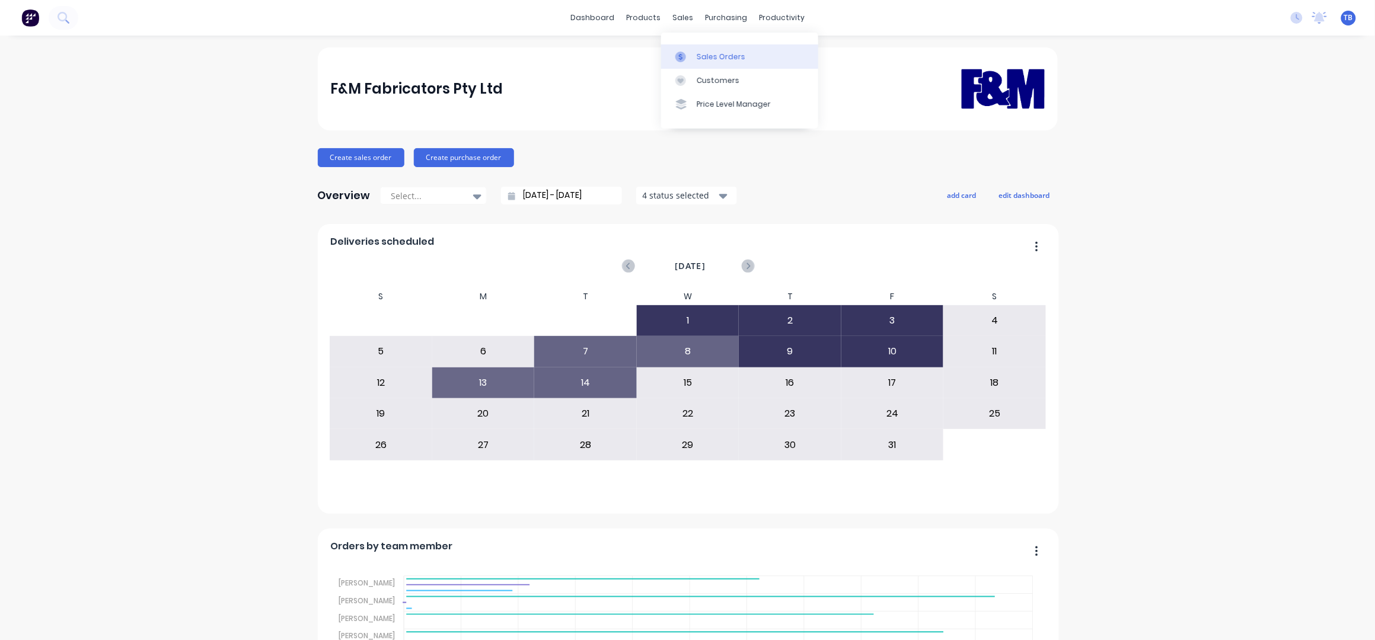
click at [718, 61] on div "Sales Orders" at bounding box center [721, 57] width 49 height 11
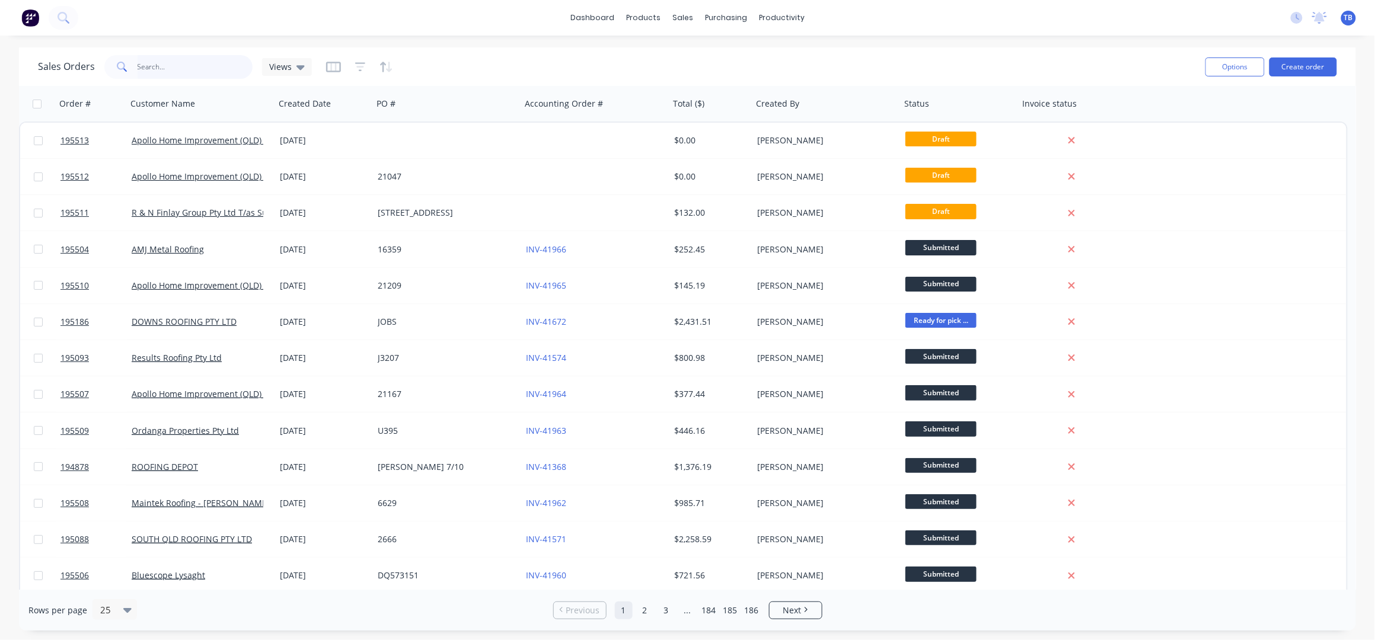
click at [153, 66] on input "text" at bounding box center [196, 67] width 116 height 24
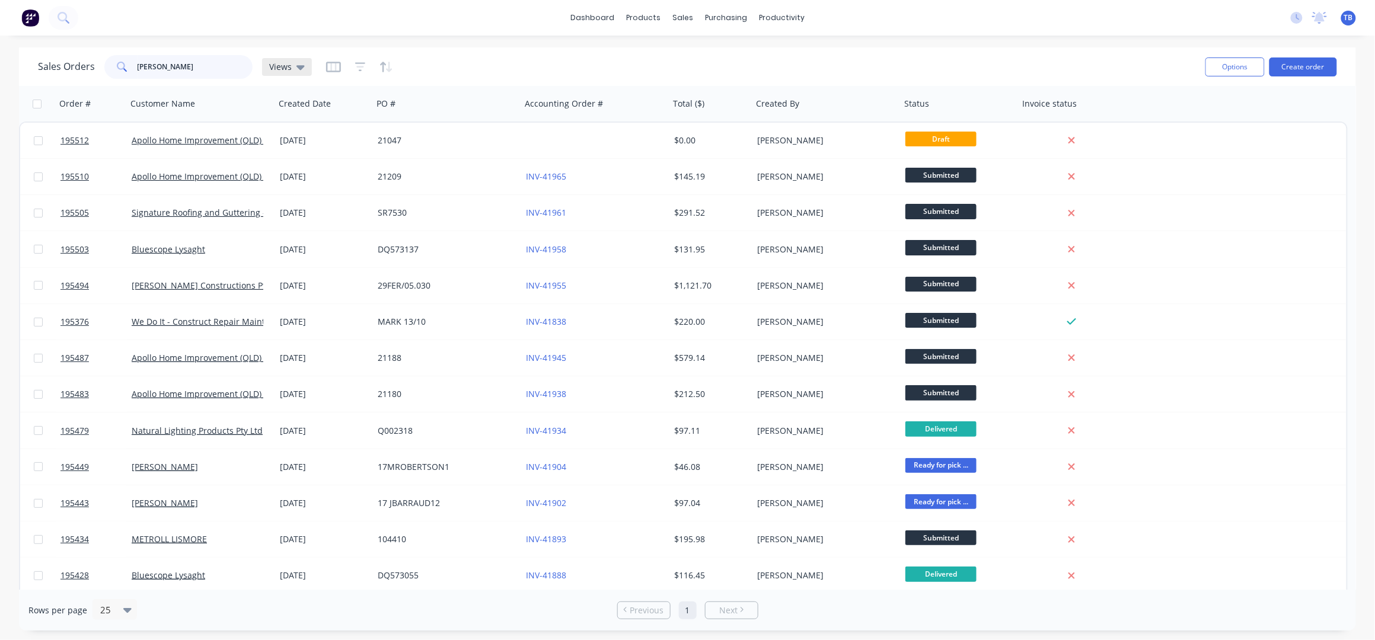
type input "[PERSON_NAME]"
click at [299, 71] on icon at bounding box center [300, 66] width 8 height 13
click at [331, 68] on icon "button" at bounding box center [333, 67] width 15 height 12
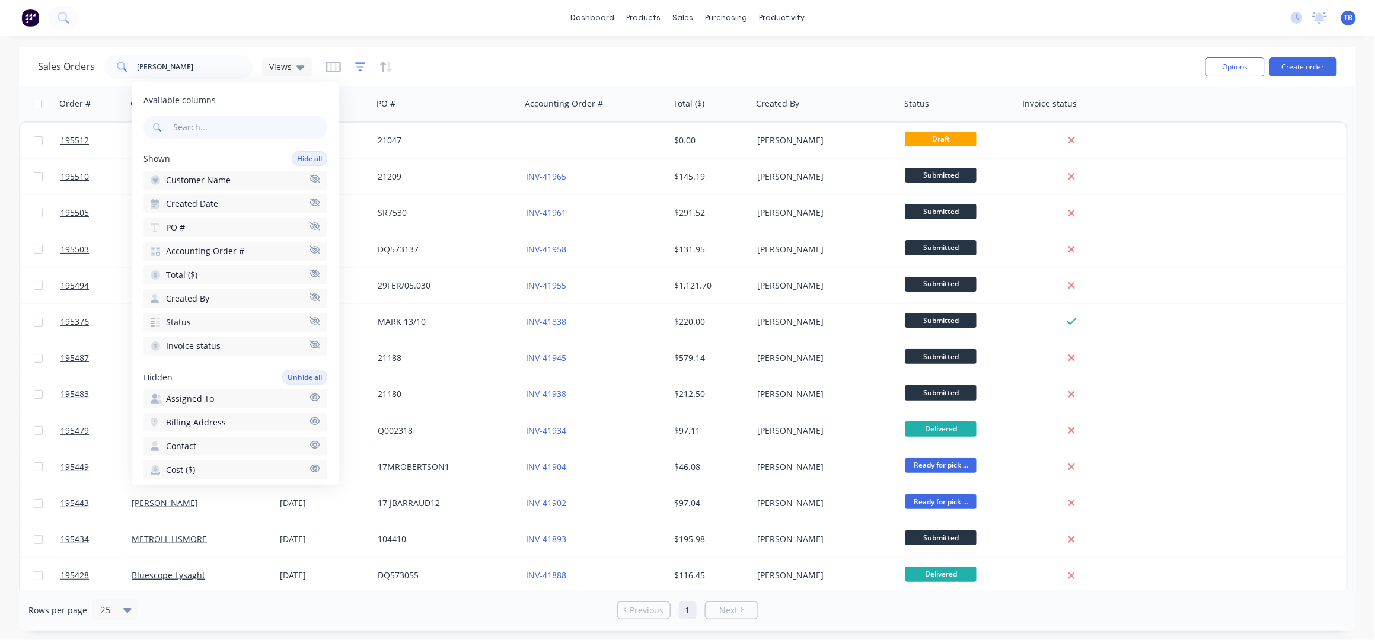
click at [360, 68] on icon "button" at bounding box center [360, 67] width 11 height 12
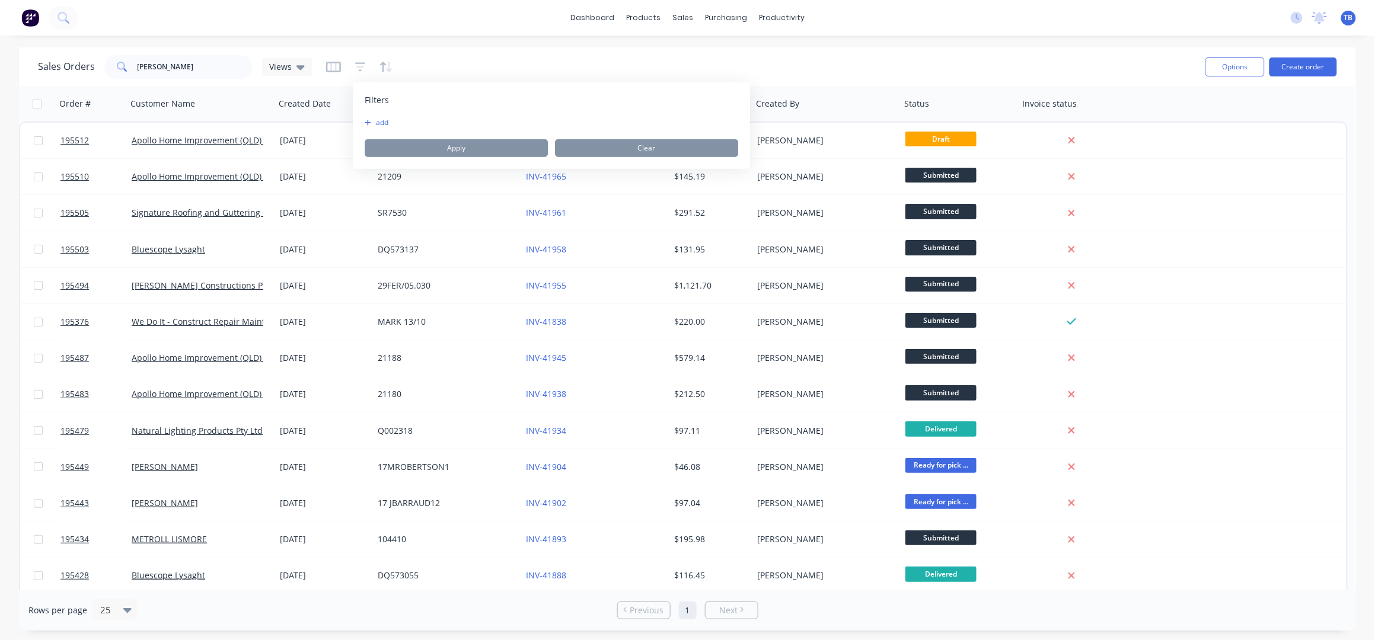
click at [384, 122] on button "add" at bounding box center [380, 122] width 30 height 9
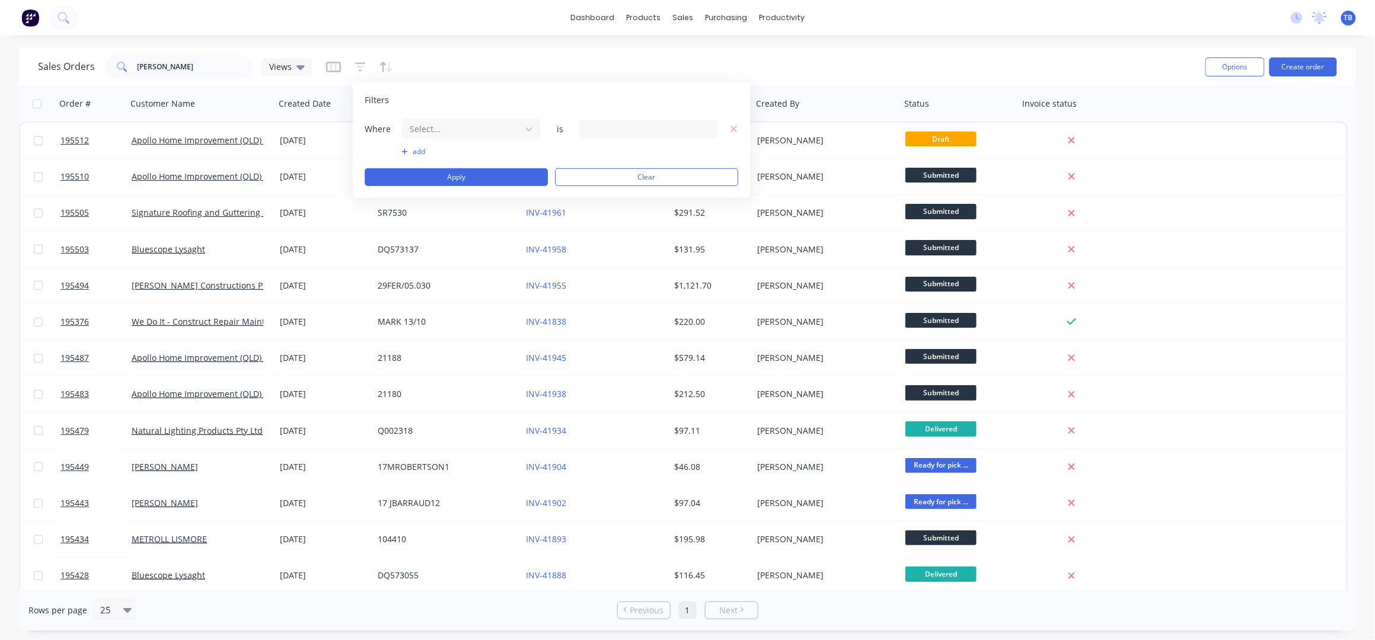
drag, startPoint x: 518, startPoint y: 128, endPoint x: 514, endPoint y: 142, distance: 14.1
click at [518, 127] on div "Select..." at bounding box center [461, 129] width 113 height 20
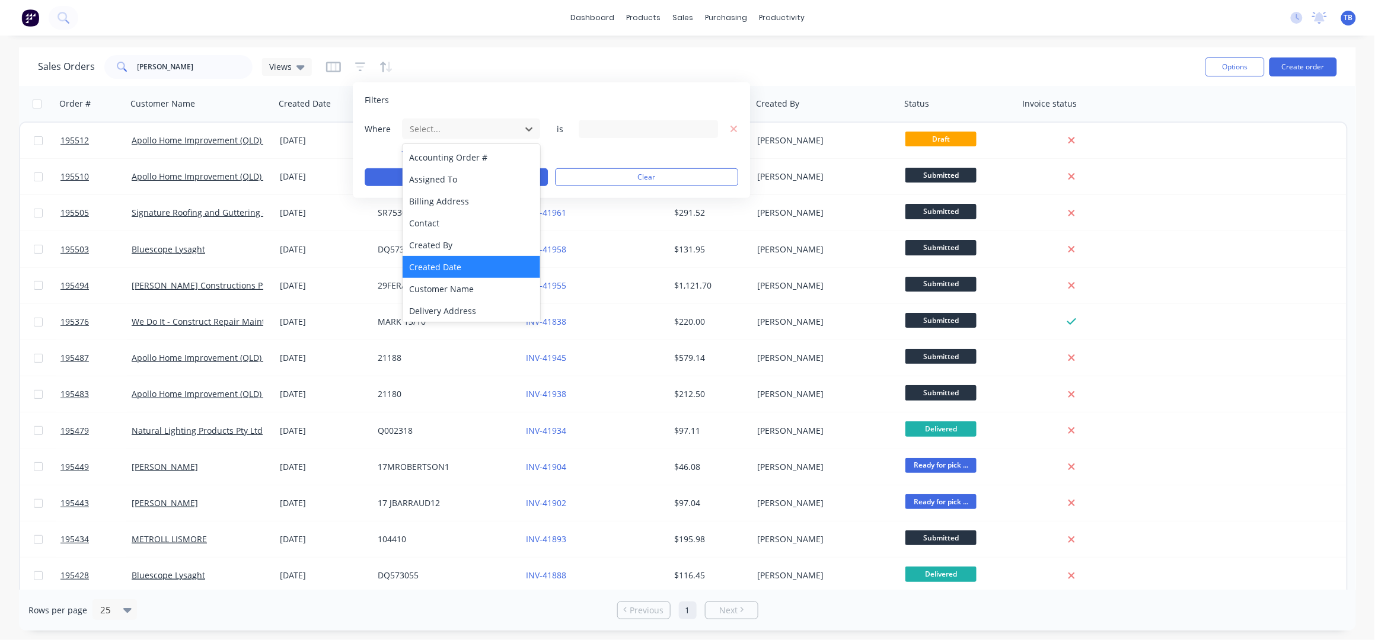
click at [468, 273] on div "Created Date" at bounding box center [472, 267] width 138 height 22
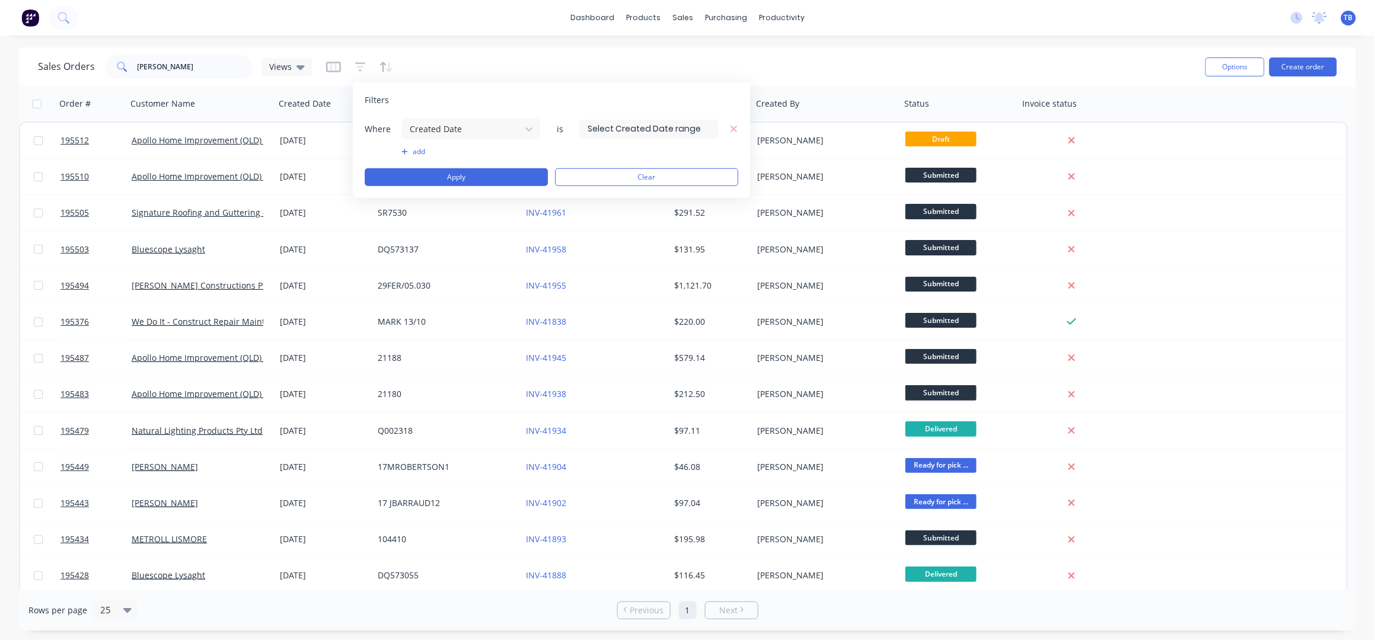
click at [661, 130] on input at bounding box center [648, 129] width 138 height 18
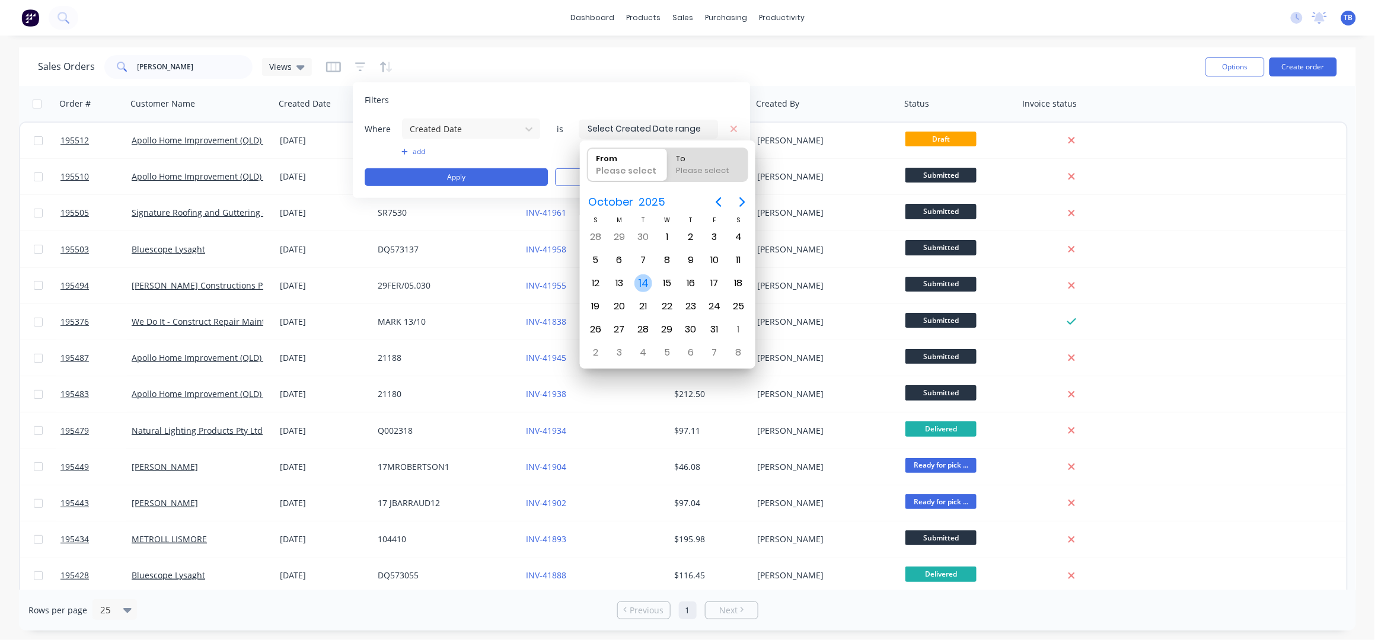
click at [645, 283] on div "14" at bounding box center [643, 283] width 18 height 18
type input "[DATE]"
radio input "false"
radio input "true"
click at [645, 283] on div "14" at bounding box center [643, 283] width 18 height 18
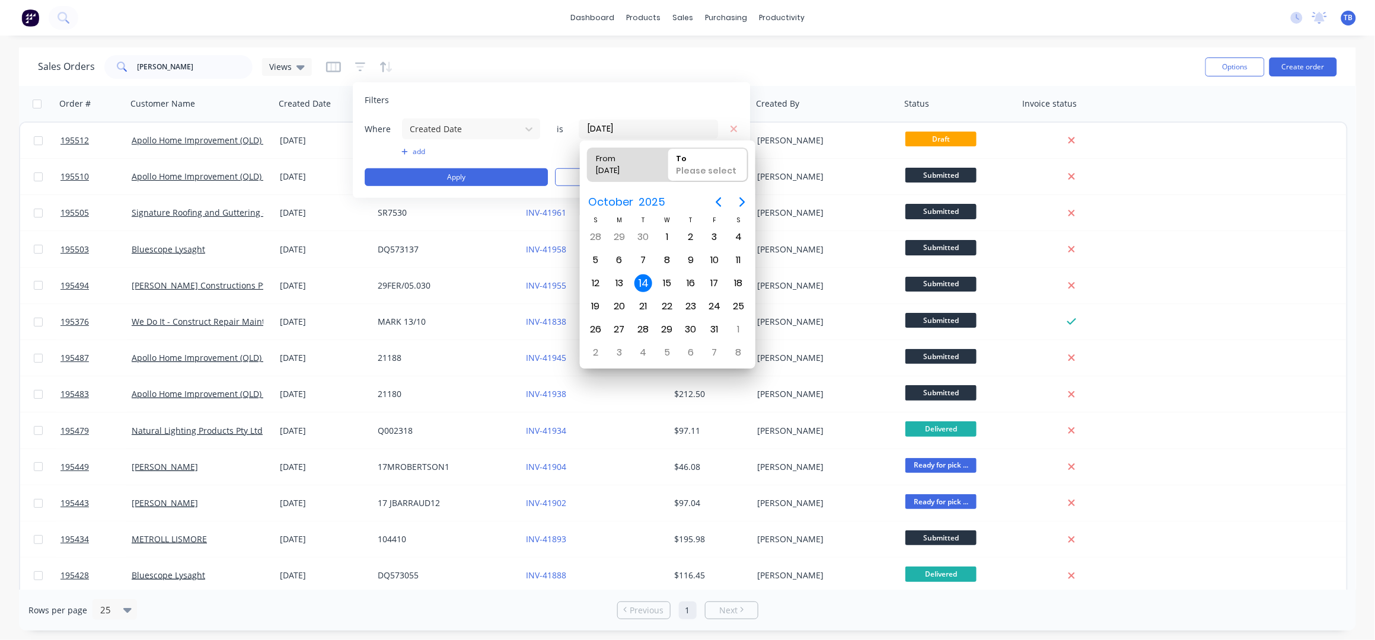
type input "[DATE] - [DATE]"
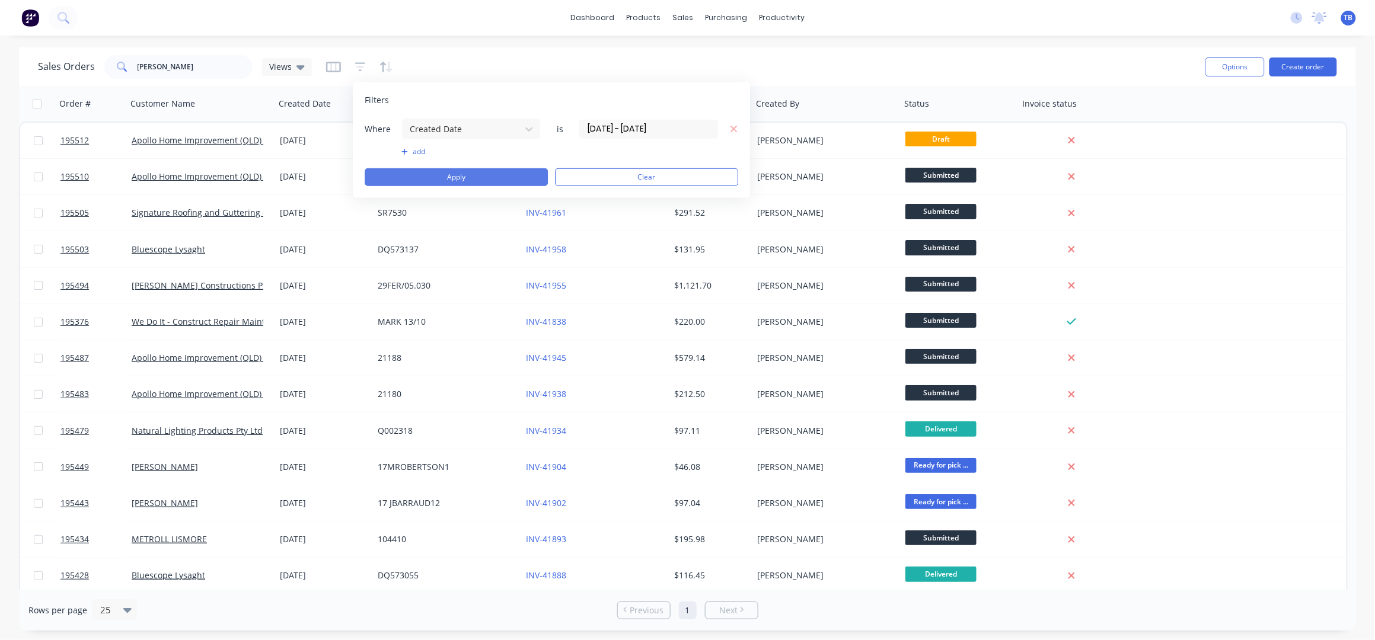
click at [450, 173] on button "Apply" at bounding box center [456, 177] width 183 height 18
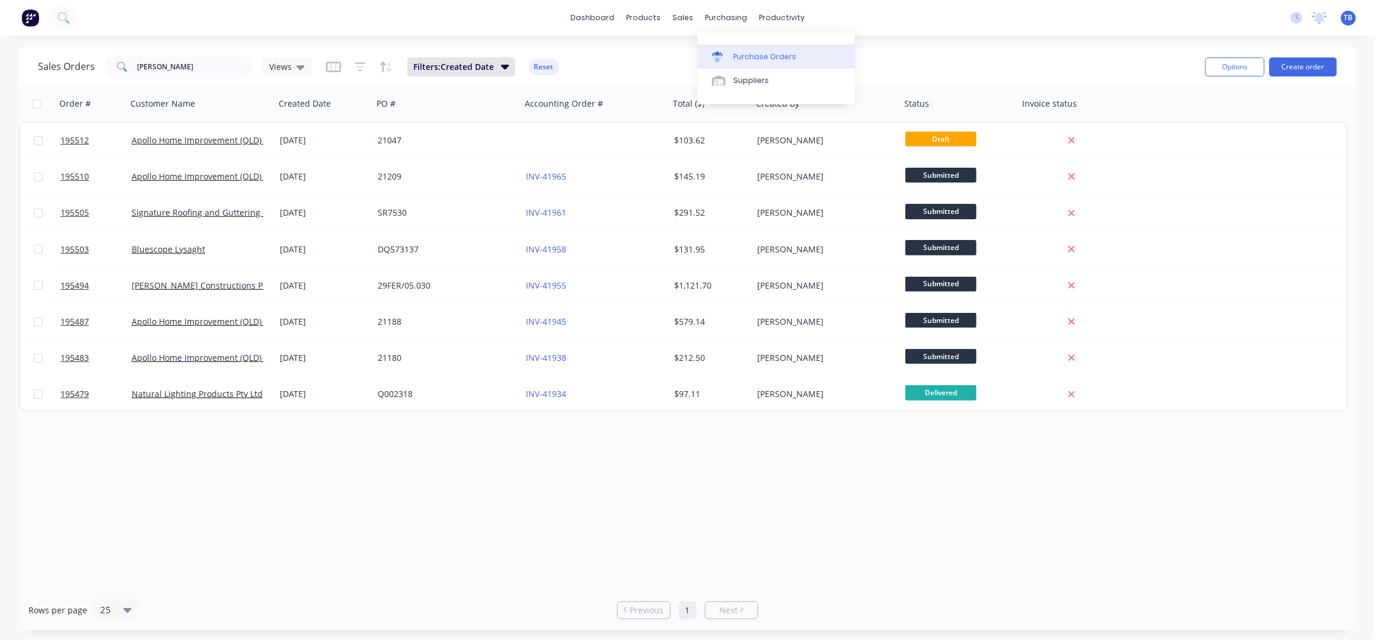
click at [726, 45] on link "Purchase Orders" at bounding box center [776, 56] width 157 height 24
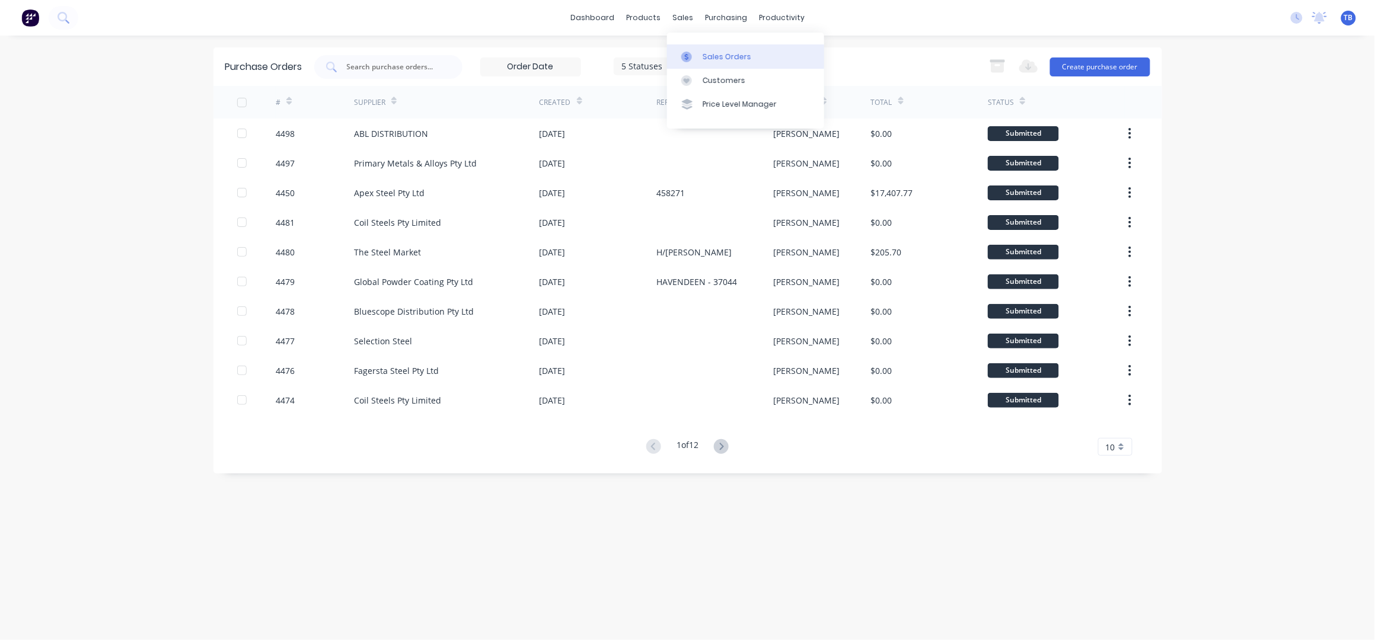
click at [729, 63] on link "Sales Orders" at bounding box center [745, 56] width 157 height 24
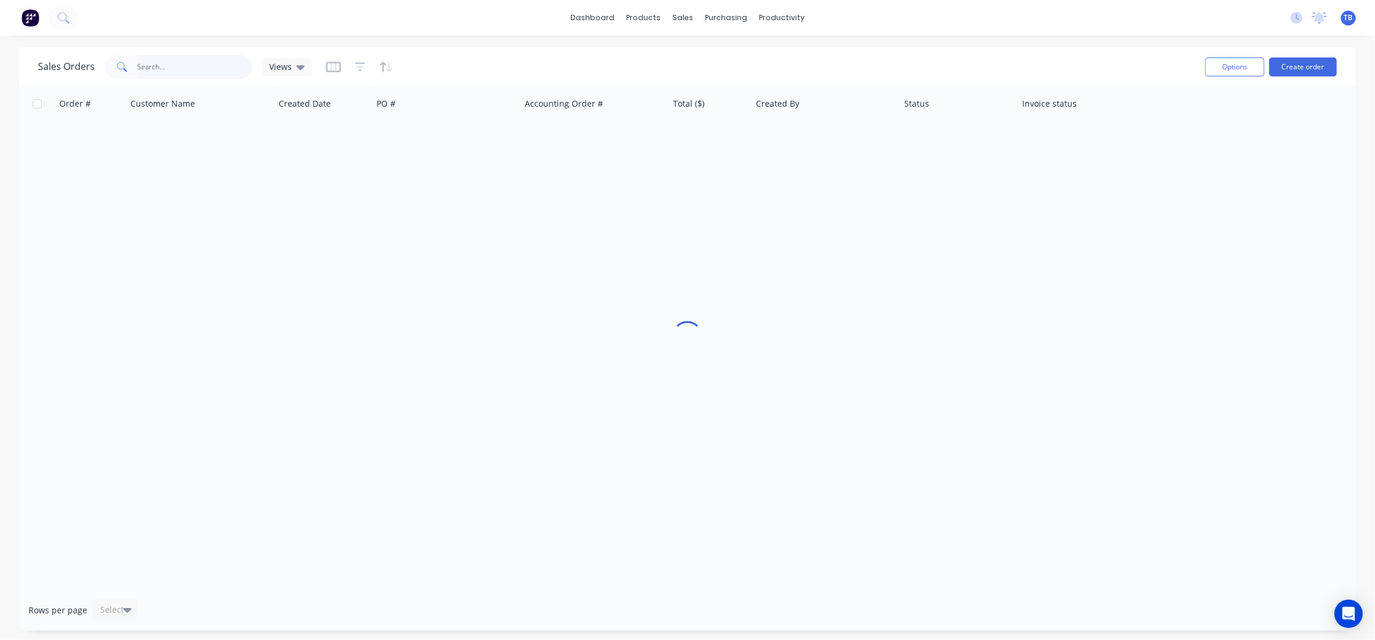
click at [178, 71] on input "text" at bounding box center [196, 67] width 116 height 24
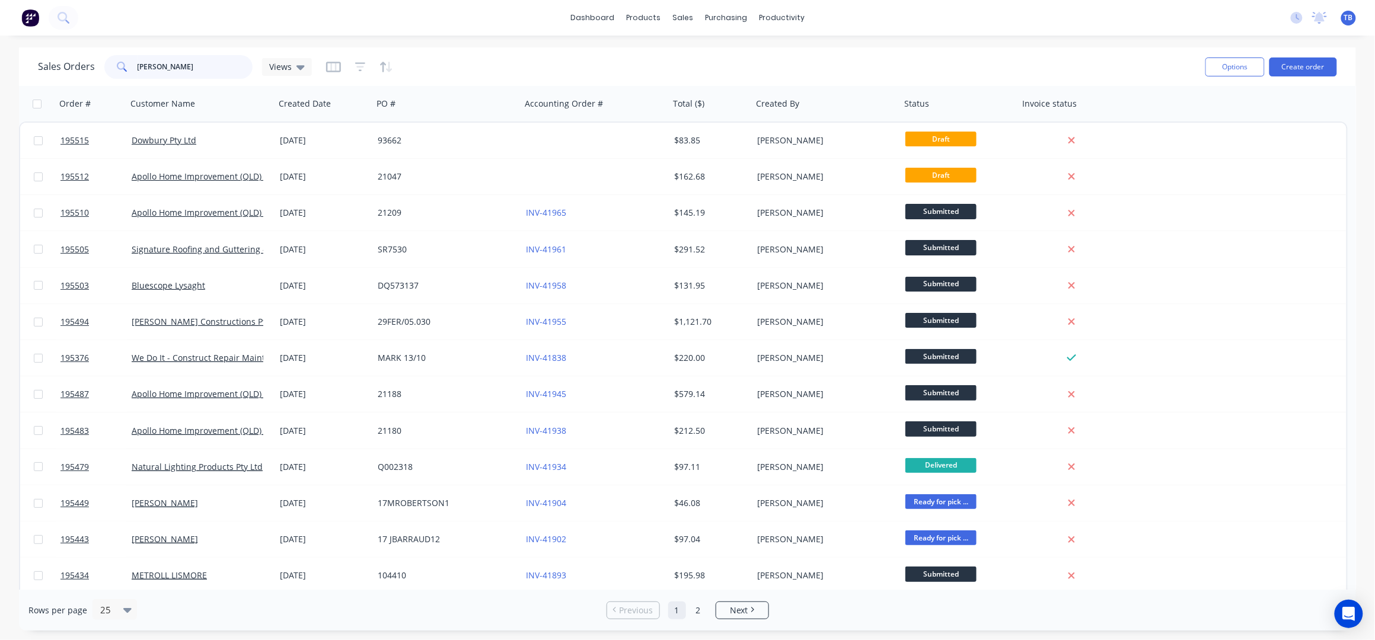
type input "[PERSON_NAME]"
click at [392, 52] on div "Sales Orders [PERSON_NAME] Views" at bounding box center [617, 66] width 1158 height 29
click at [387, 65] on icon "button" at bounding box center [389, 67] width 6 height 11
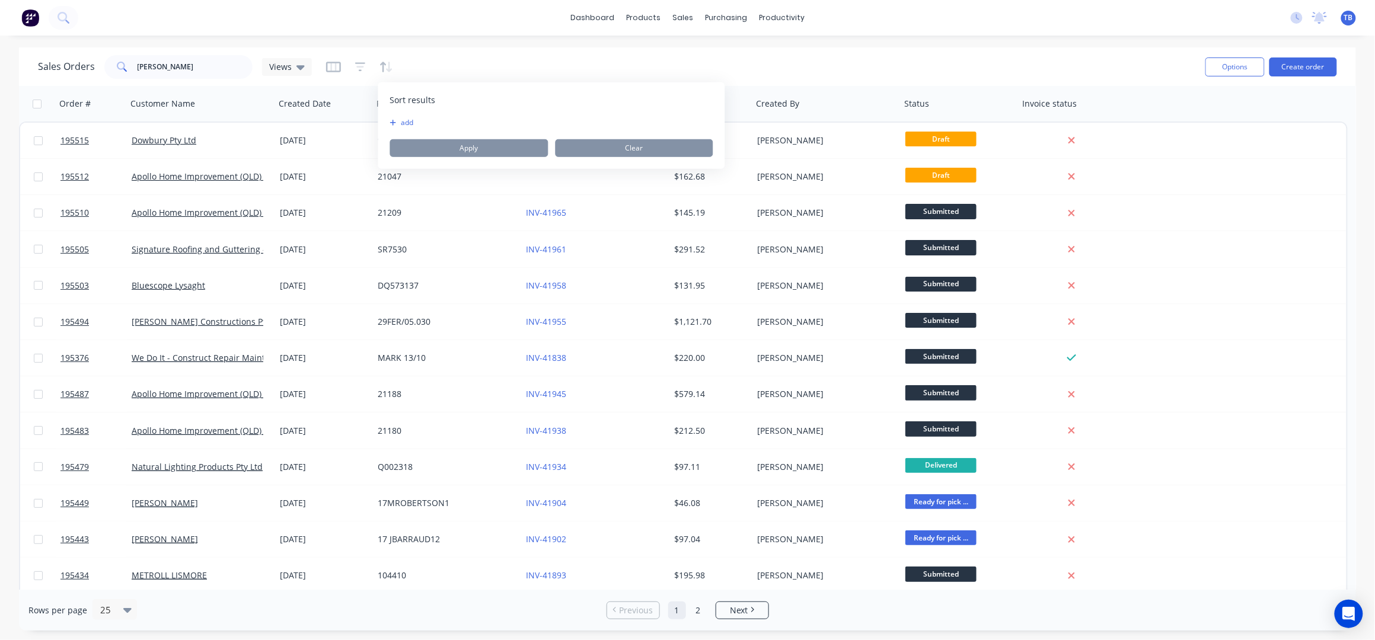
click at [405, 124] on button "add" at bounding box center [397, 122] width 15 height 9
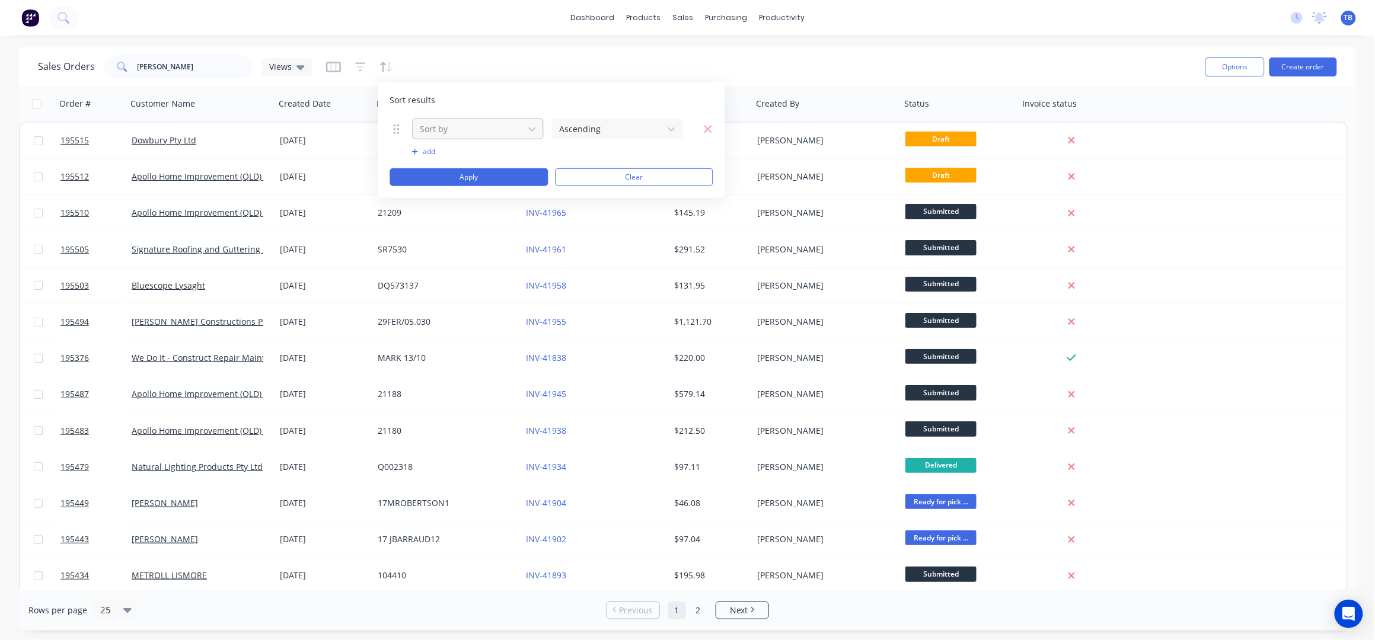
click at [478, 137] on div "Sort by" at bounding box center [469, 129] width 106 height 20
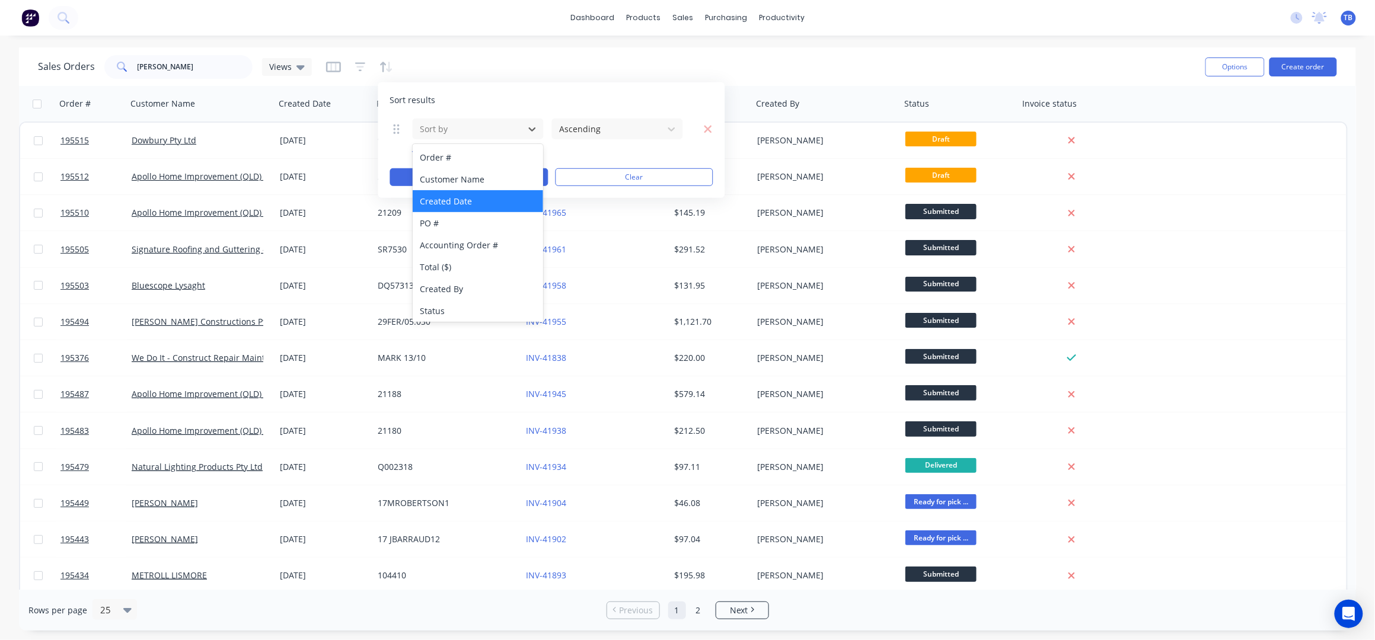
click at [477, 207] on div "Created Date" at bounding box center [478, 201] width 131 height 22
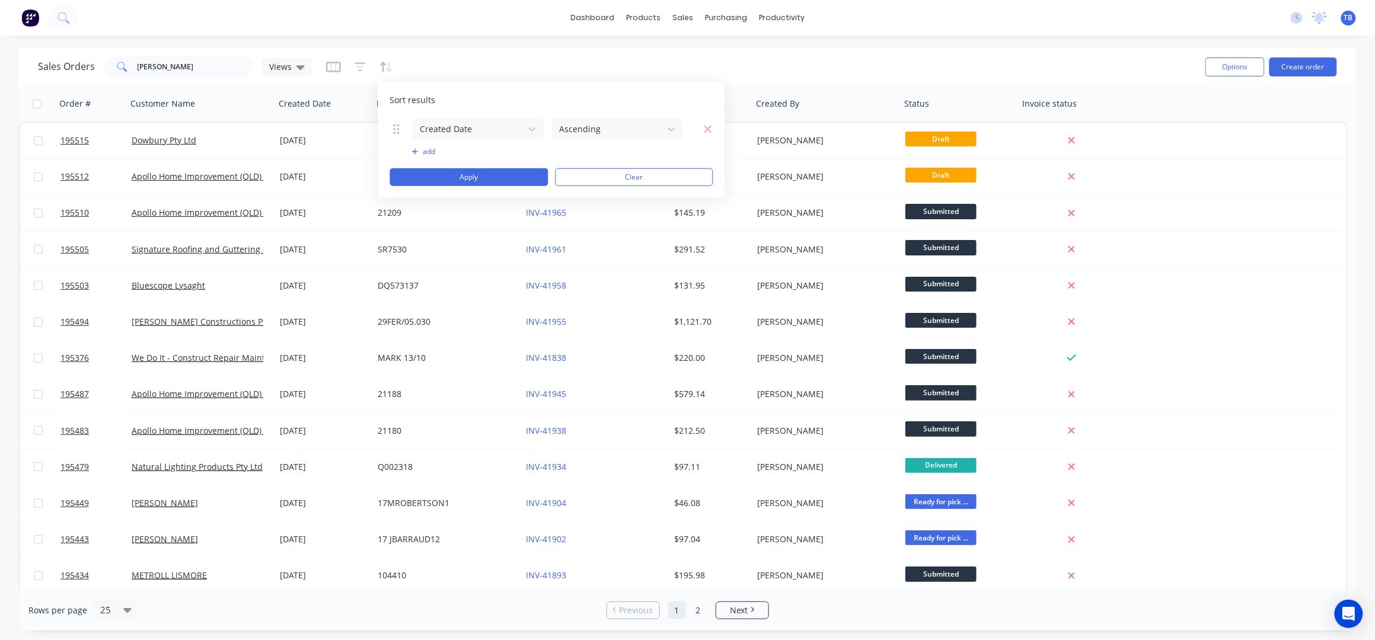
click at [615, 139] on div "Ascending" at bounding box center [617, 129] width 131 height 21
click at [593, 100] on div "Sort results" at bounding box center [551, 100] width 323 height 12
click at [713, 130] on div "Sort results Created Date Ascending To pick up a draggable item, press the spac…" at bounding box center [551, 140] width 347 height 116
click at [709, 128] on icon "button" at bounding box center [708, 129] width 8 height 8
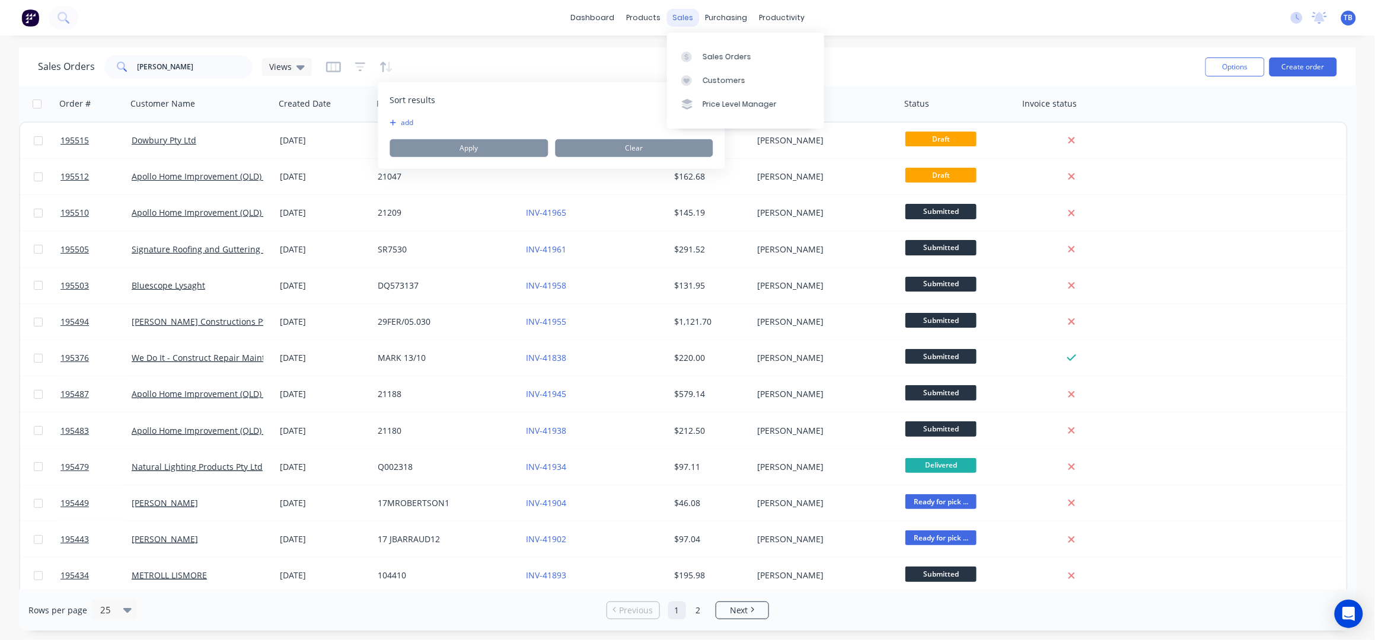
click at [681, 14] on div "sales" at bounding box center [682, 18] width 33 height 18
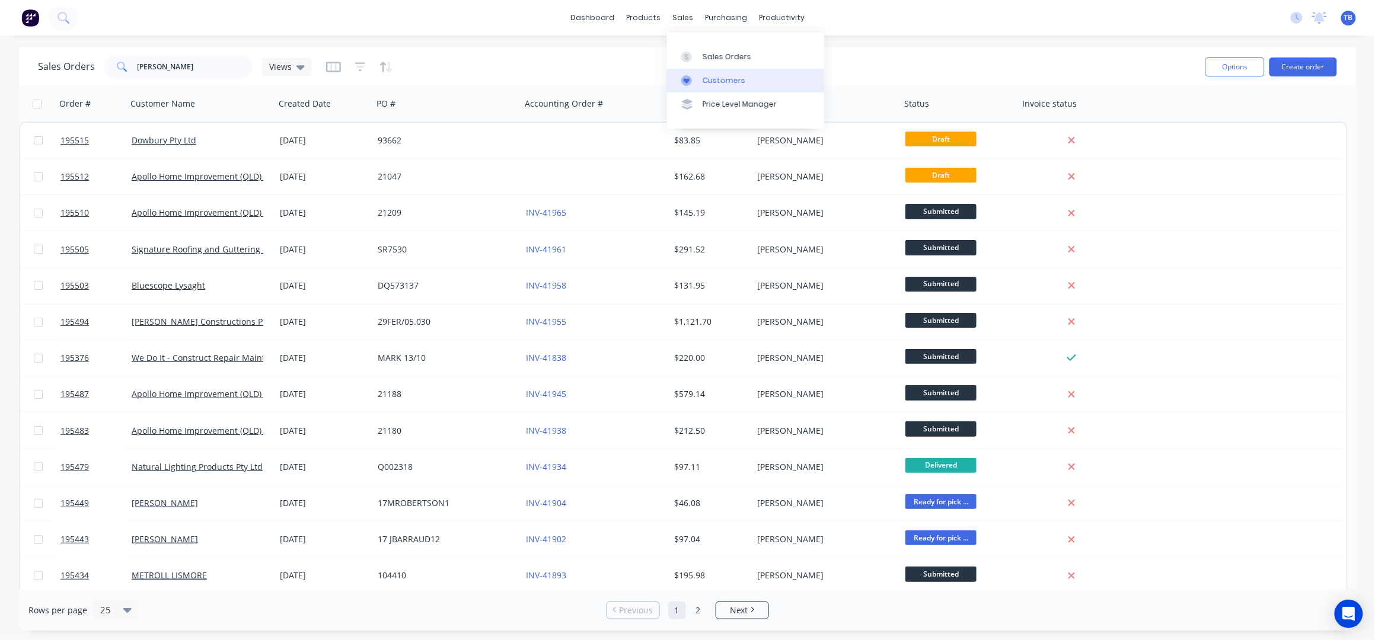
click at [740, 81] on div "Customers" at bounding box center [723, 80] width 43 height 11
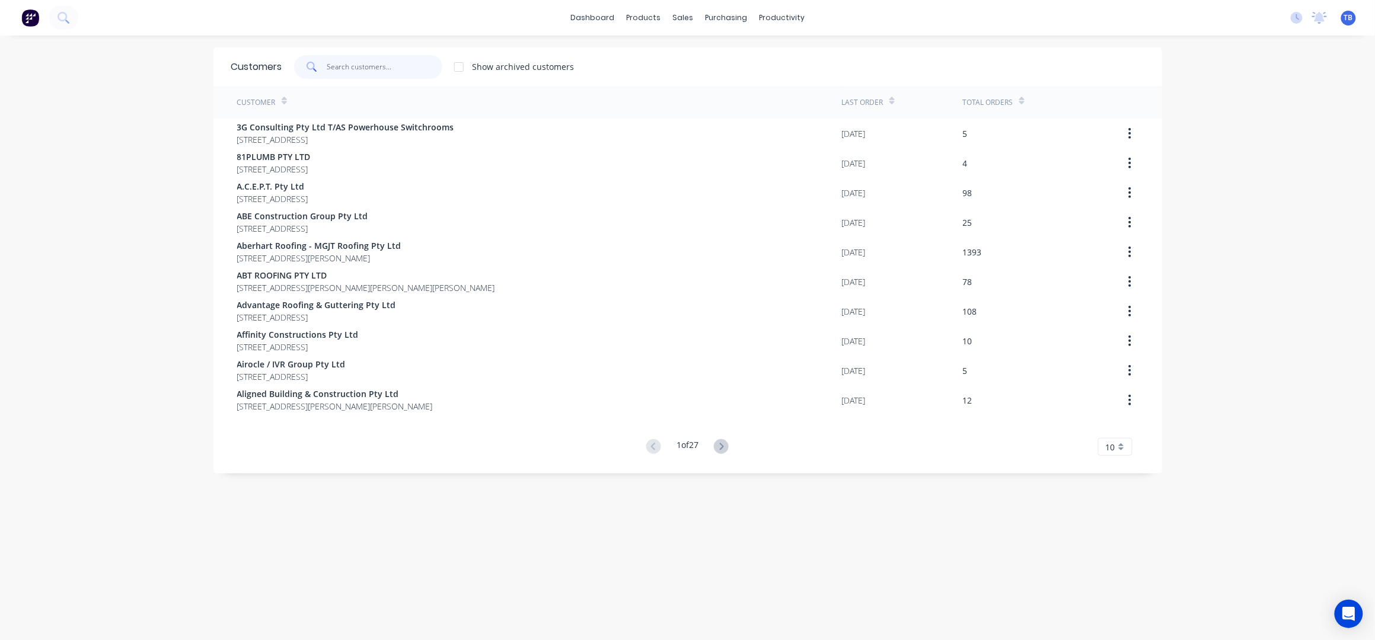
drag, startPoint x: 387, startPoint y: 62, endPoint x: 378, endPoint y: 63, distance: 8.9
click at [387, 62] on input "text" at bounding box center [385, 67] width 116 height 24
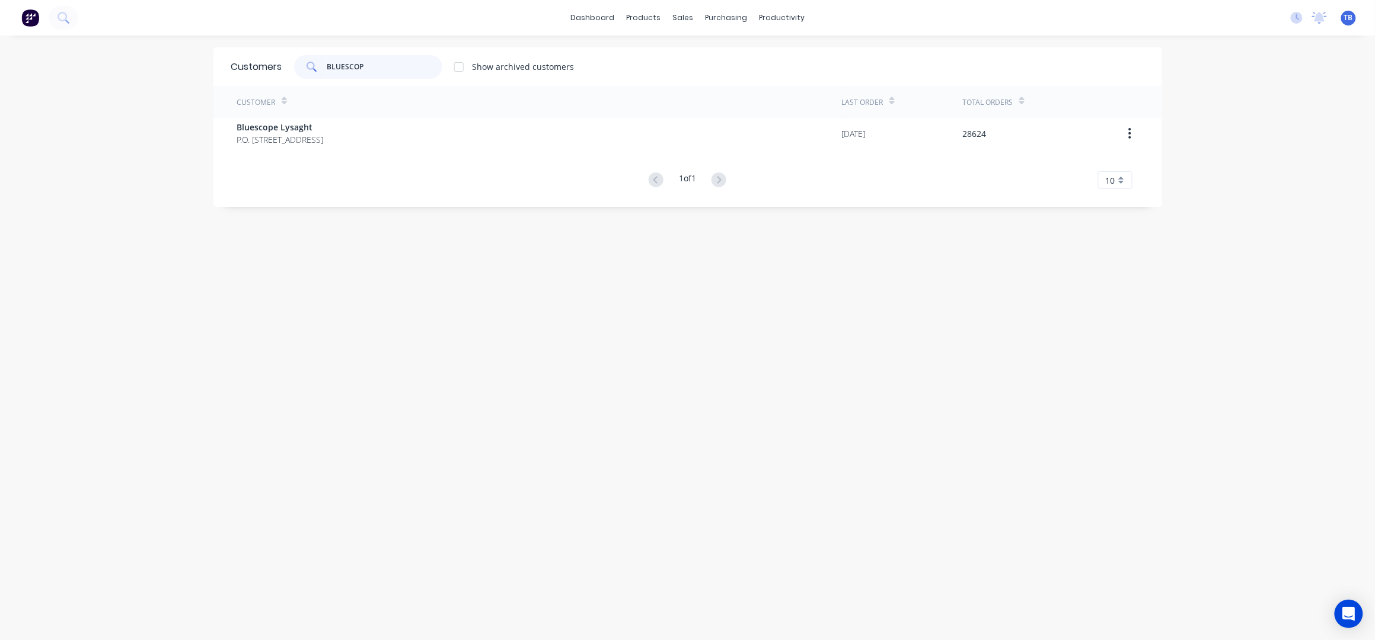
drag, startPoint x: 407, startPoint y: 72, endPoint x: 330, endPoint y: 79, distance: 78.0
click at [330, 79] on div "Customers BLUESCOP Show archived customers" at bounding box center [687, 66] width 949 height 39
click at [388, 62] on input "BLUESCOP" at bounding box center [385, 67] width 116 height 24
type input "BLUESCOP"
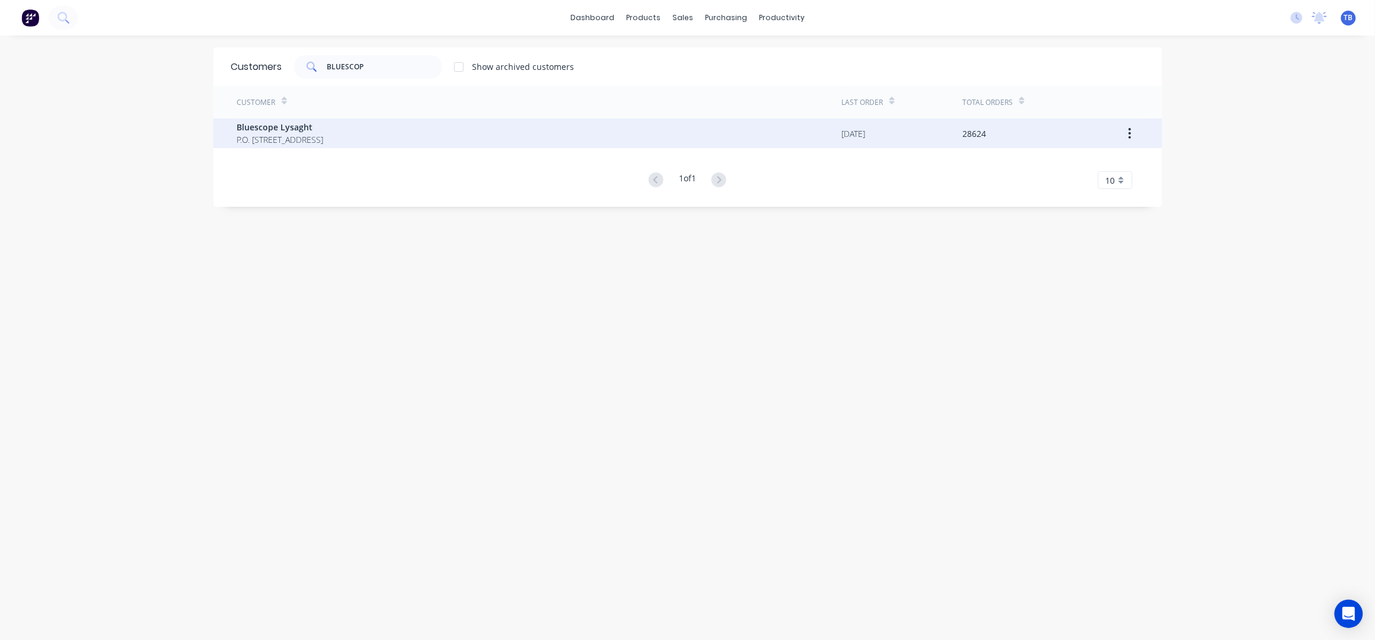
click at [638, 123] on div "Bluescope Lysaght P.O. [STREET_ADDRESS]" at bounding box center [539, 134] width 605 height 30
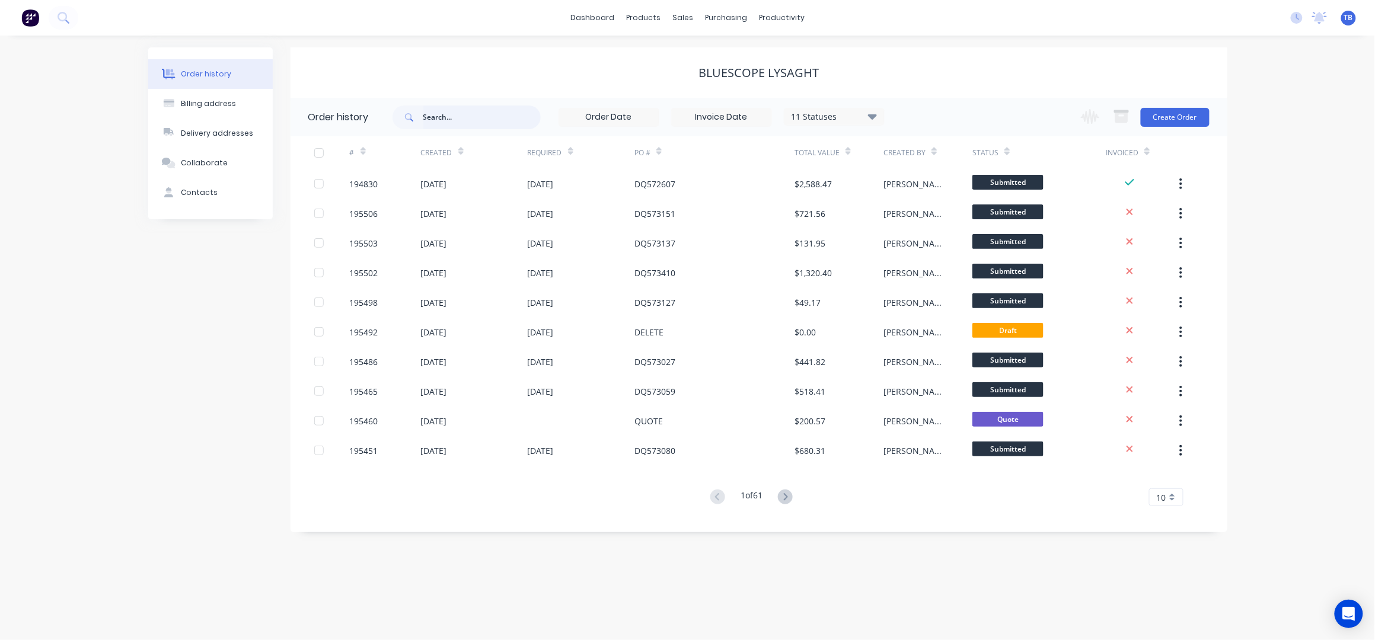
click at [454, 107] on input "text" at bounding box center [481, 118] width 117 height 24
click at [450, 115] on input "text" at bounding box center [481, 118] width 117 height 24
type input "195373"
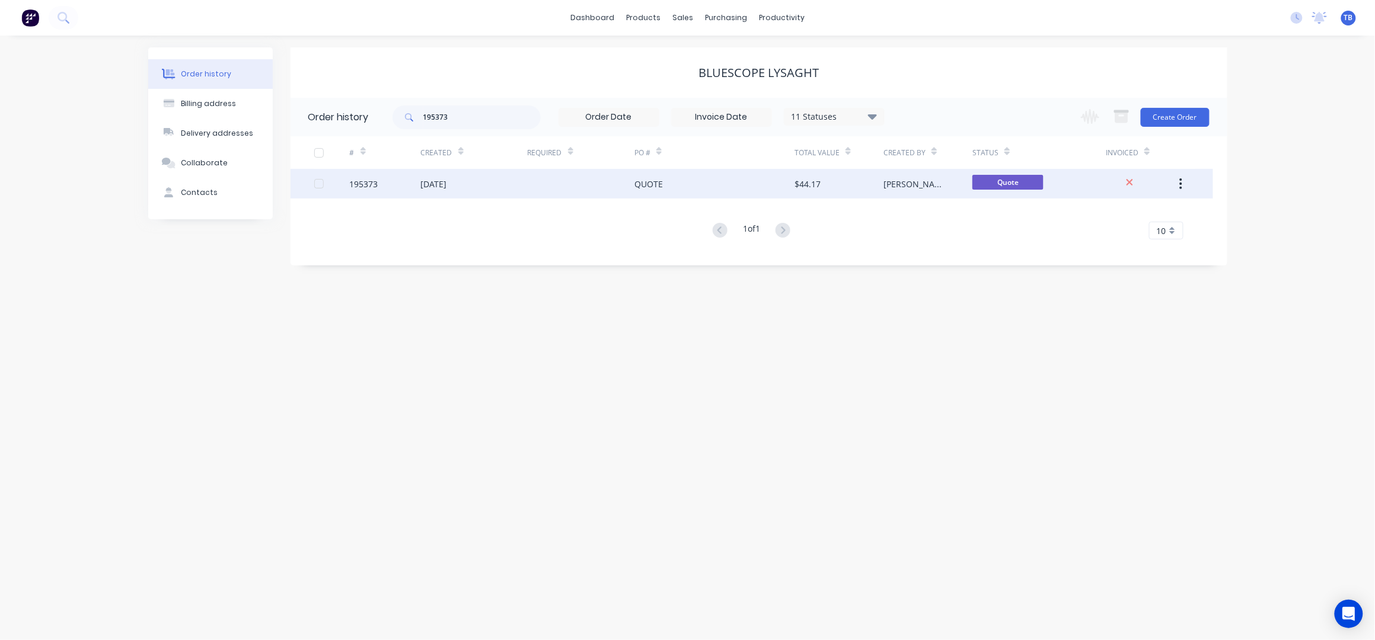
click at [754, 189] on div "QUOTE" at bounding box center [714, 184] width 160 height 30
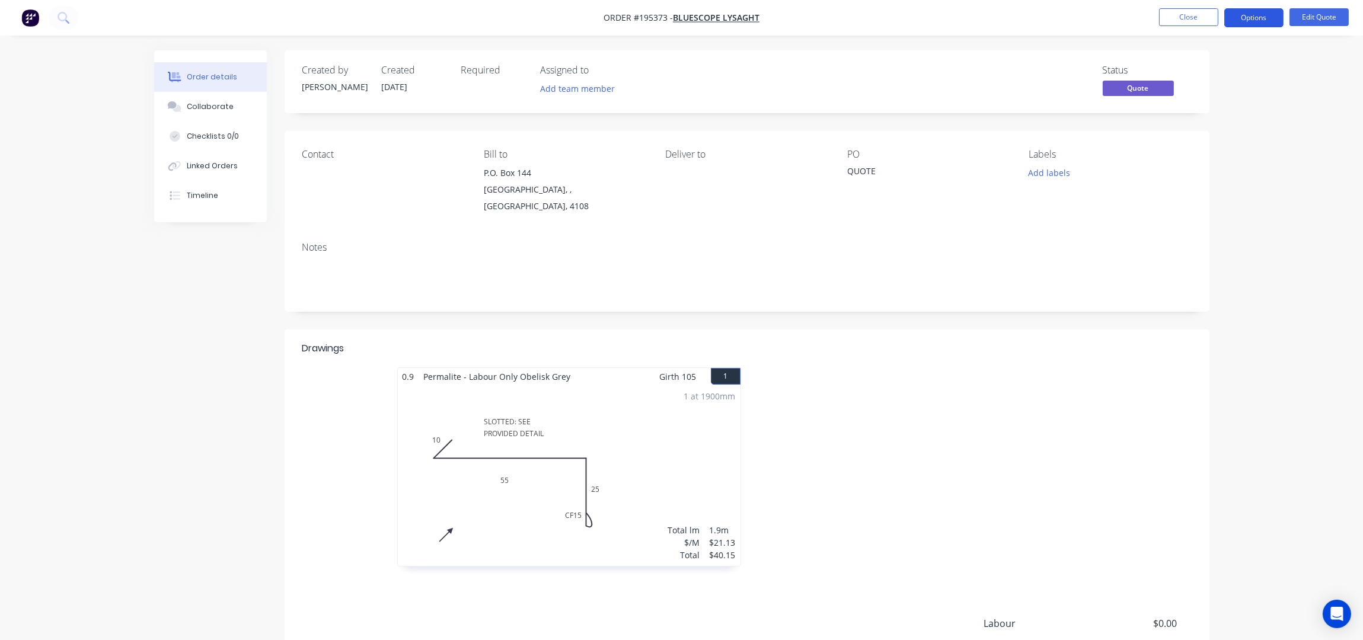
click at [1273, 15] on button "Options" at bounding box center [1253, 17] width 59 height 19
click at [1212, 132] on button "Convert to Order" at bounding box center [1218, 143] width 130 height 24
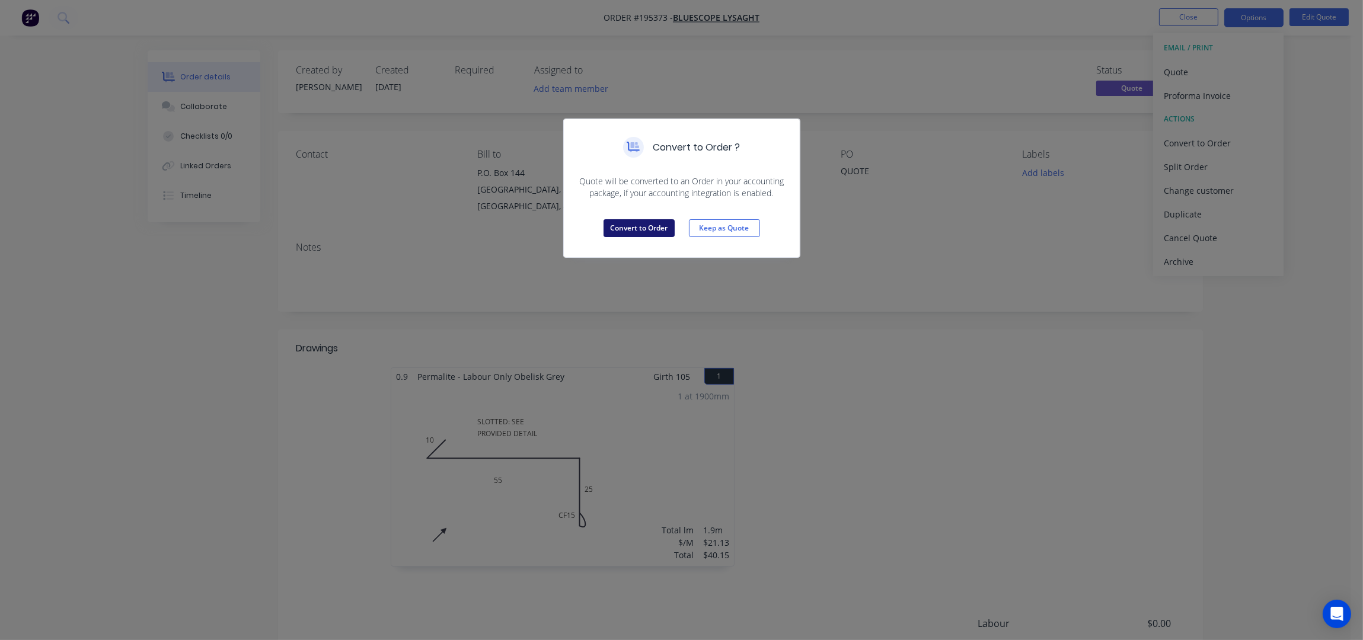
click at [646, 229] on button "Convert to Order" at bounding box center [638, 228] width 71 height 18
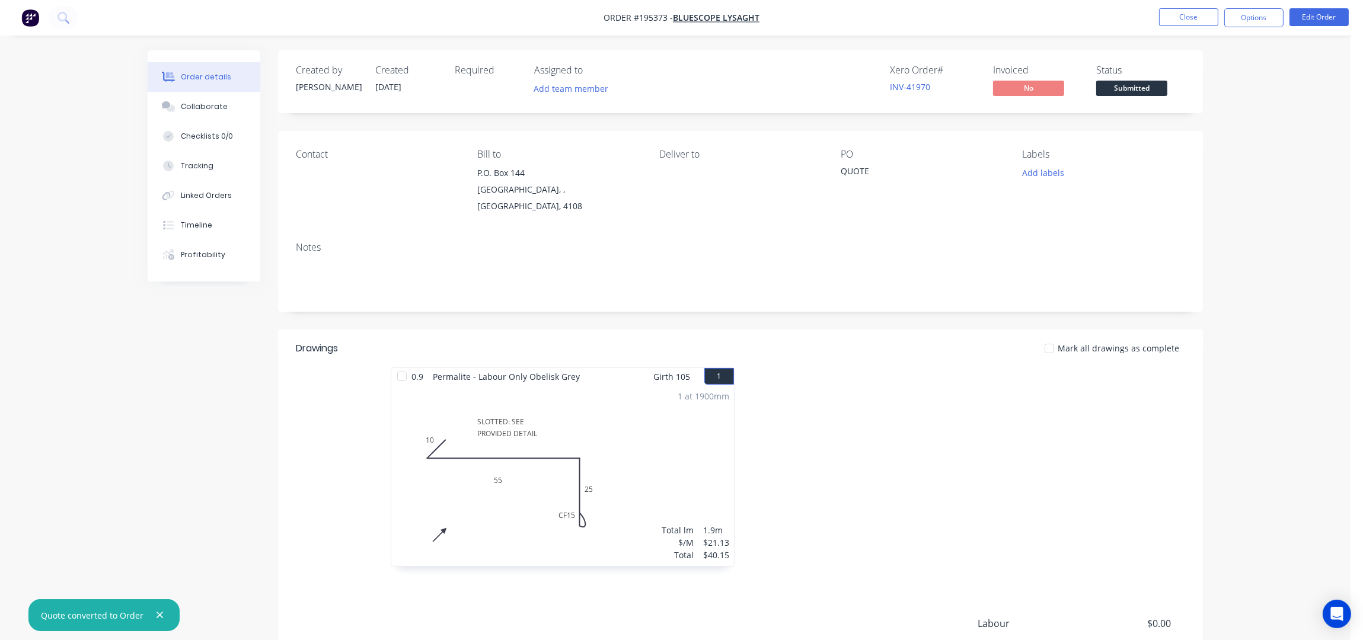
click at [157, 617] on icon "button" at bounding box center [160, 615] width 8 height 11
click at [1267, 14] on button "Options" at bounding box center [1253, 17] width 59 height 19
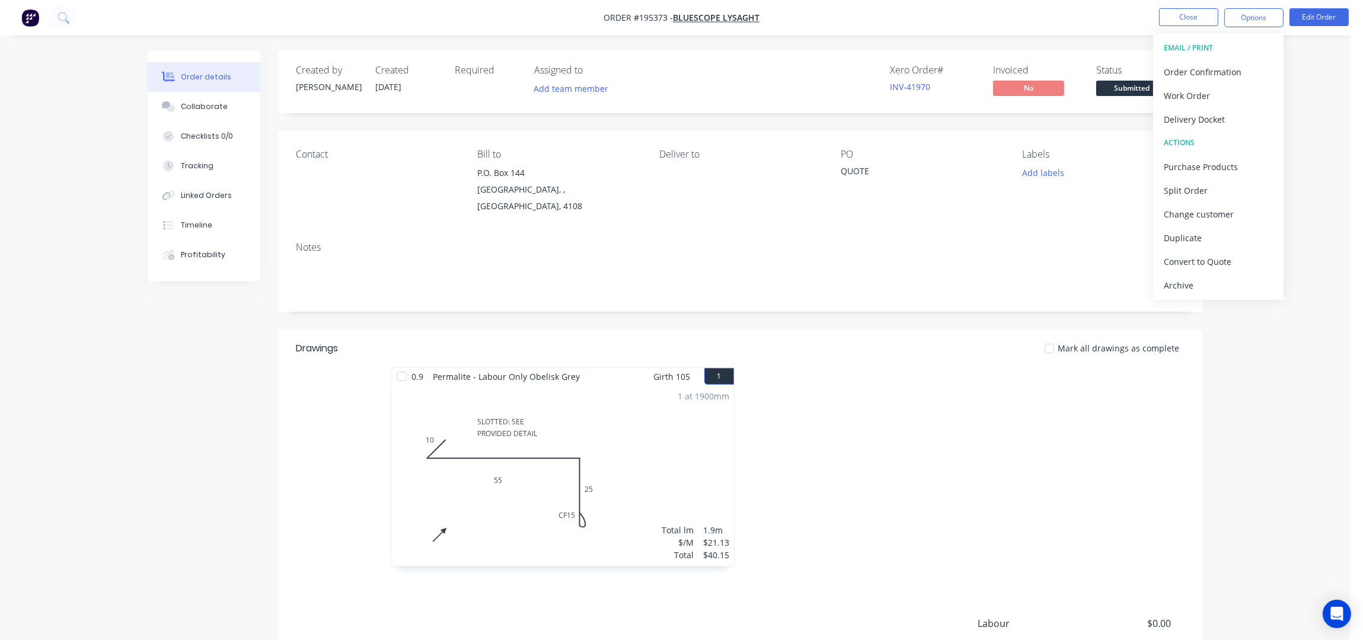
click at [1323, 143] on div "Order details Collaborate Checklists 0/0 Tracking Linked Orders Timeline Profit…" at bounding box center [675, 395] width 1350 height 790
click at [1317, 24] on button "Edit Order" at bounding box center [1318, 17] width 59 height 18
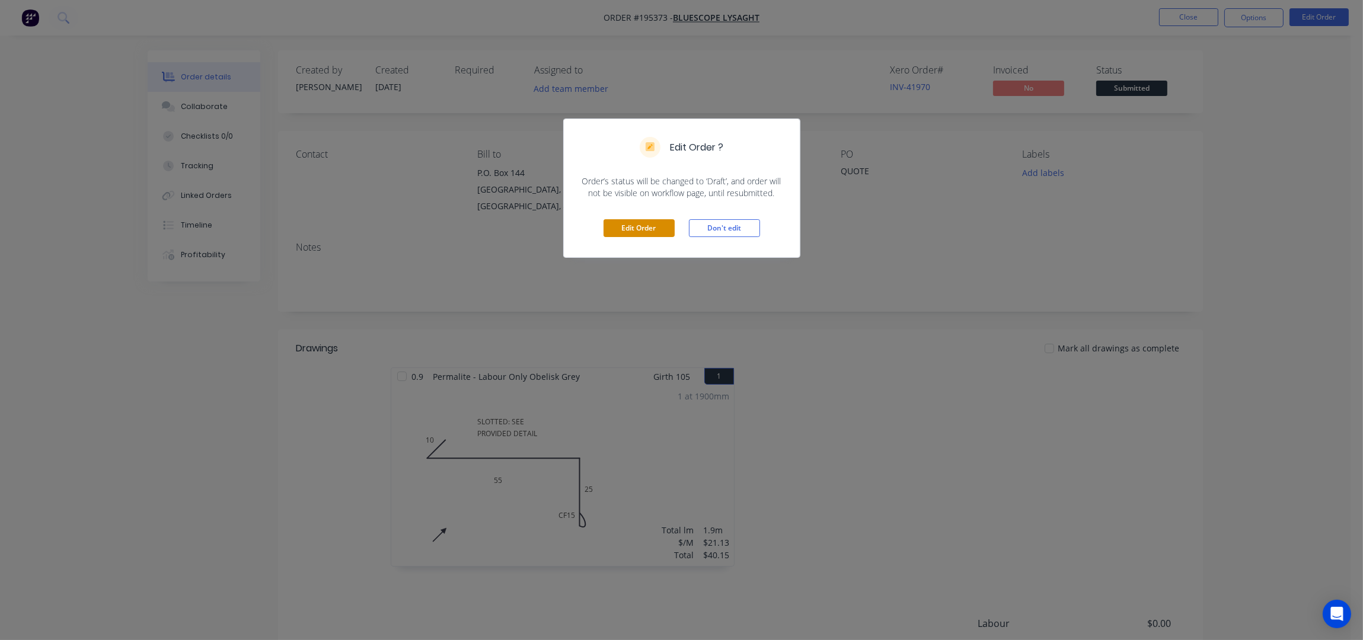
click at [628, 236] on button "Edit Order" at bounding box center [638, 228] width 71 height 18
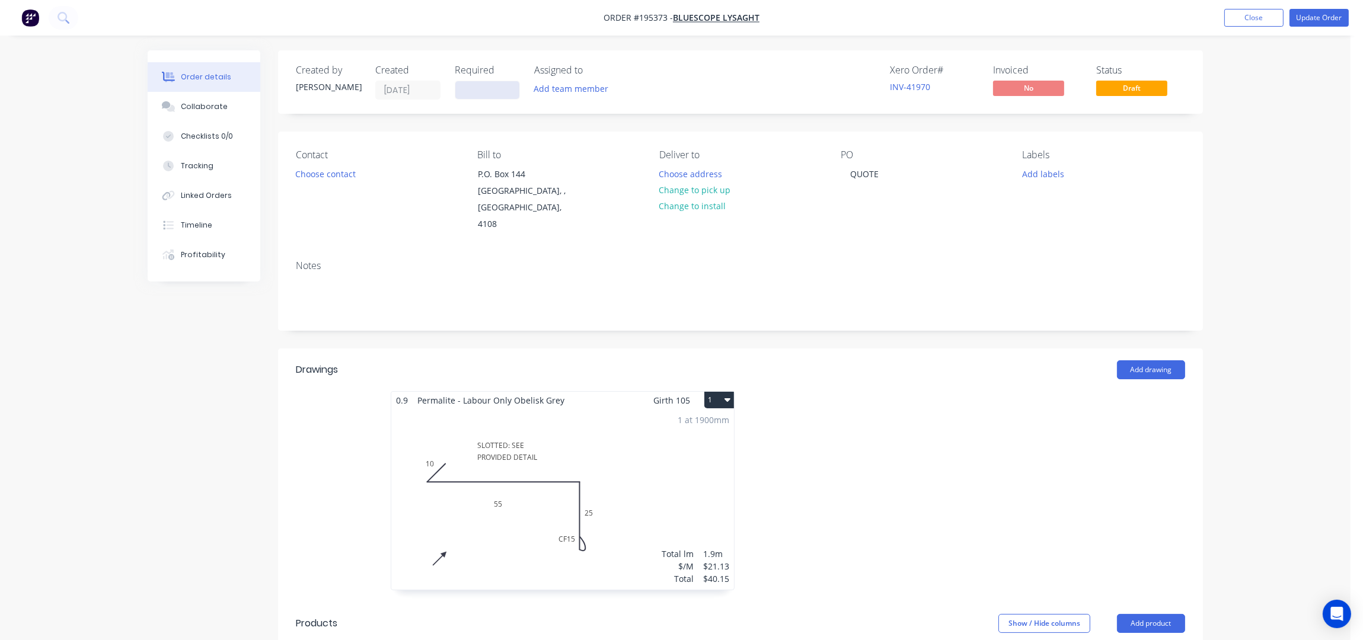
click at [461, 87] on input at bounding box center [487, 90] width 64 height 18
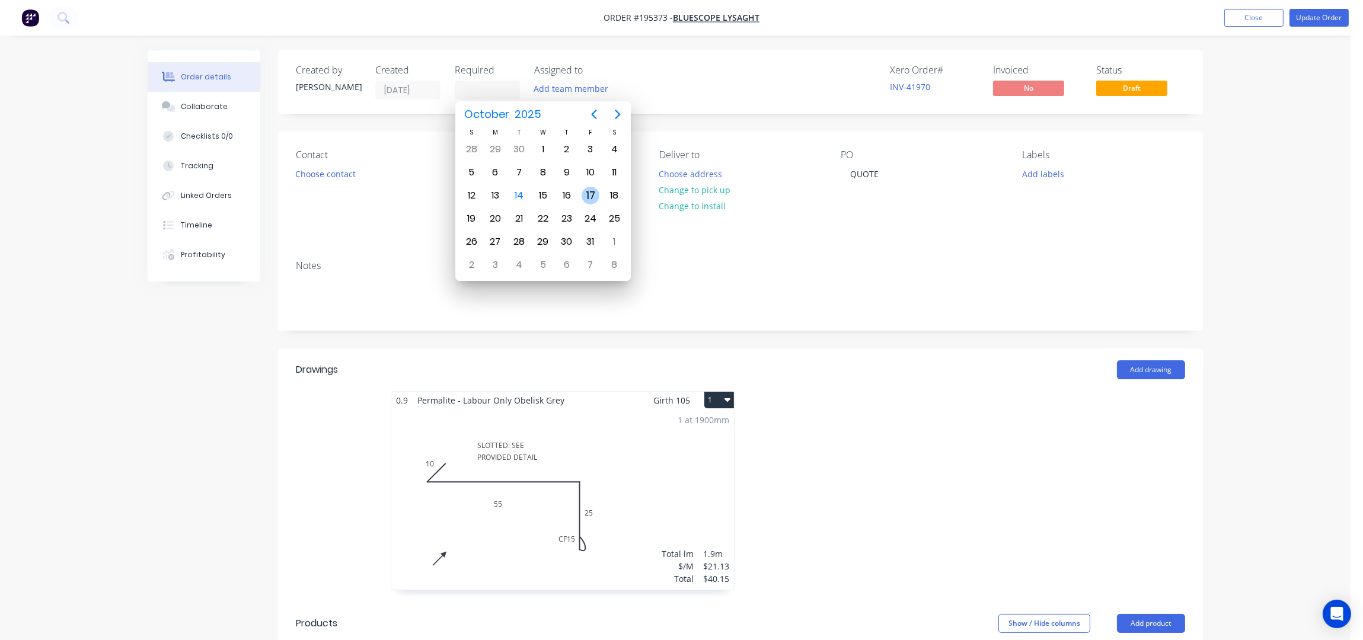
click at [588, 190] on div "17" at bounding box center [591, 196] width 18 height 18
type input "[DATE]"
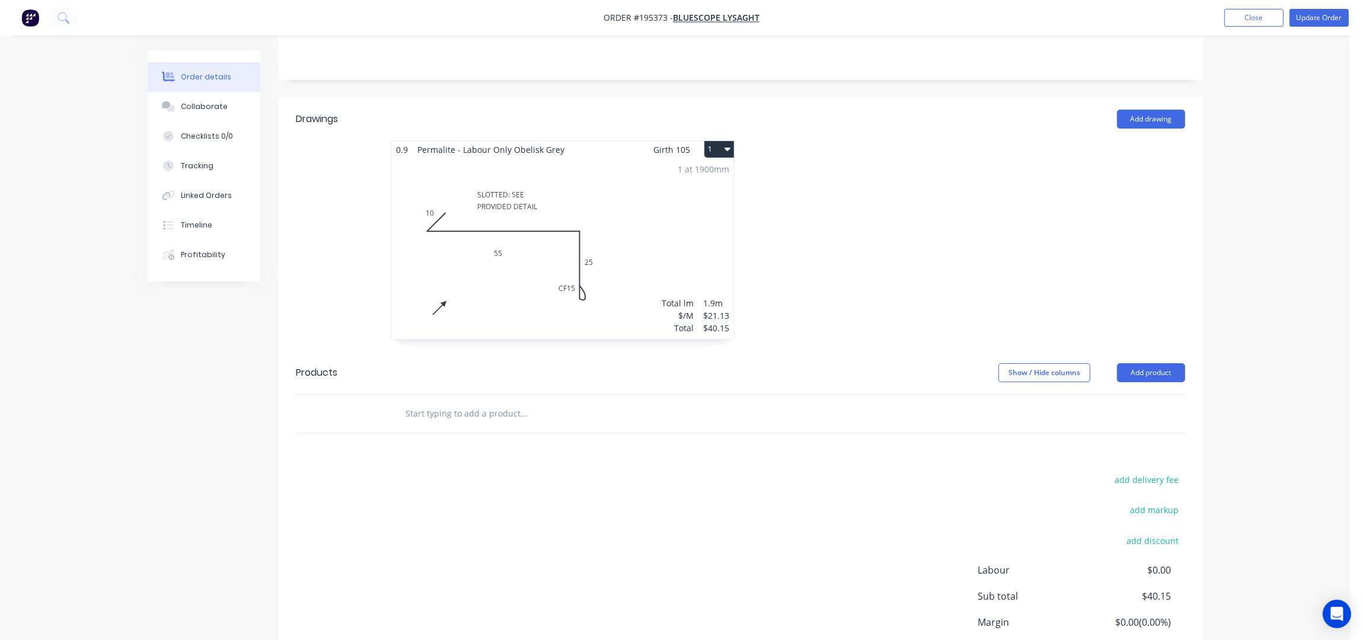
scroll to position [331, 0]
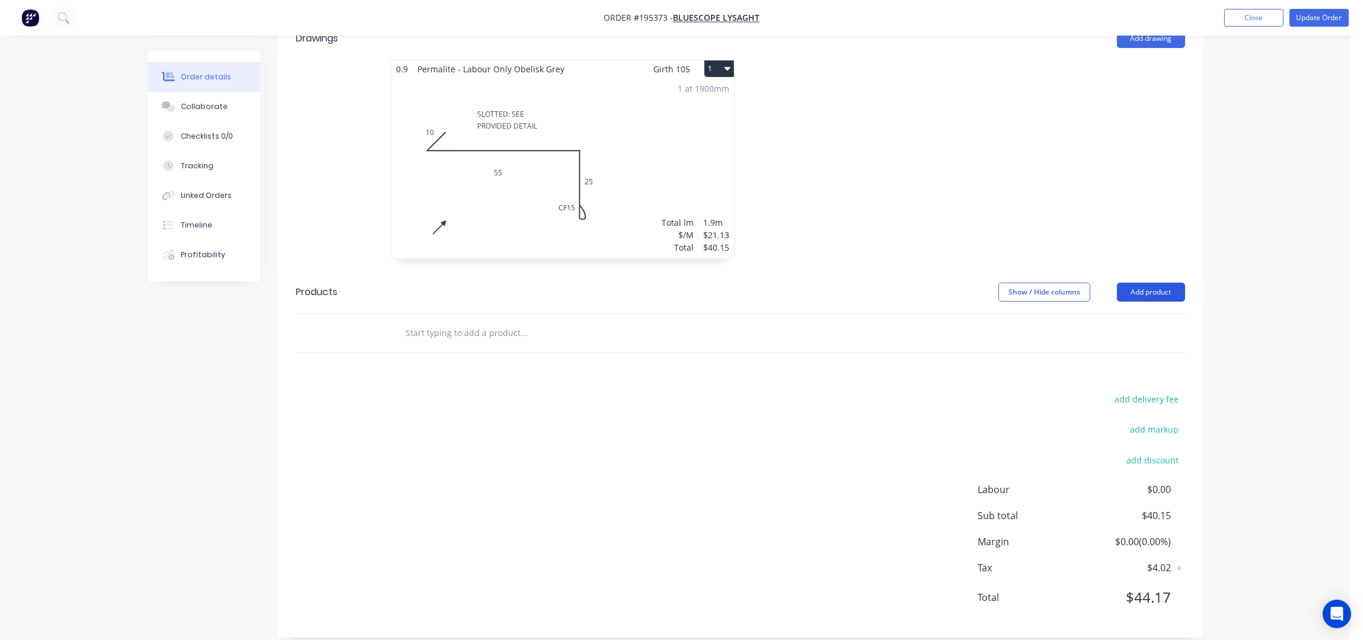
click at [1173, 283] on button "Add product" at bounding box center [1151, 292] width 68 height 19
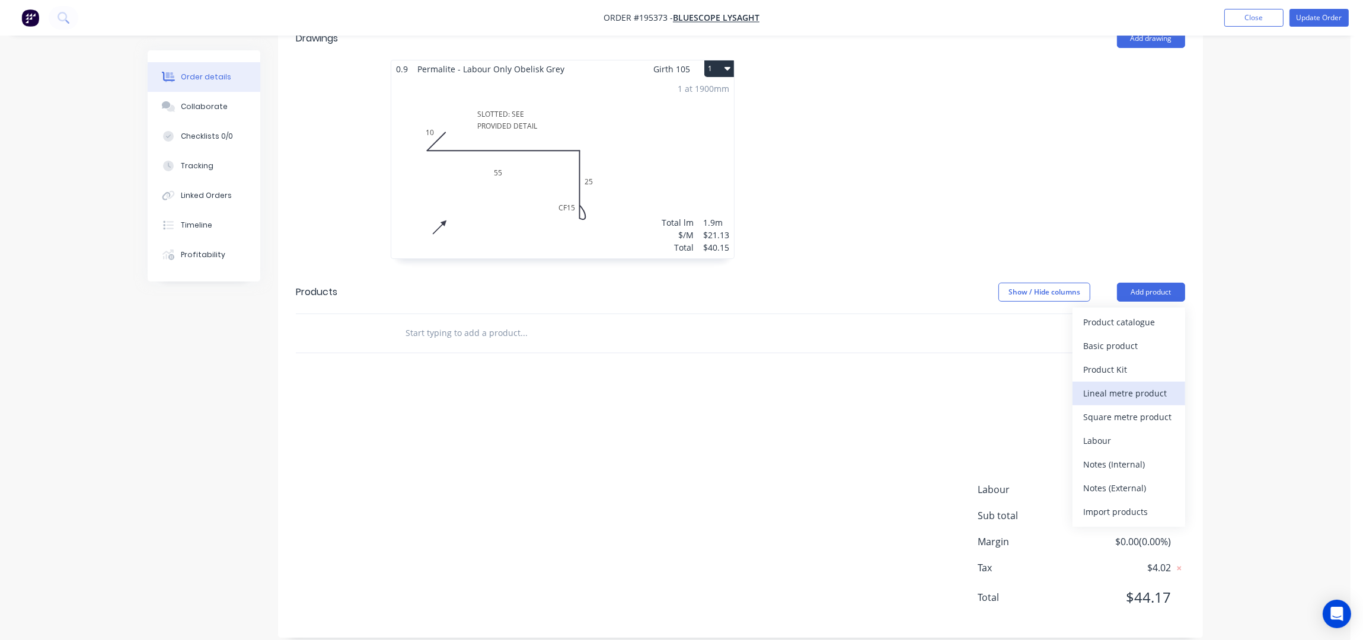
click at [1137, 385] on div "Lineal metre product" at bounding box center [1128, 393] width 91 height 17
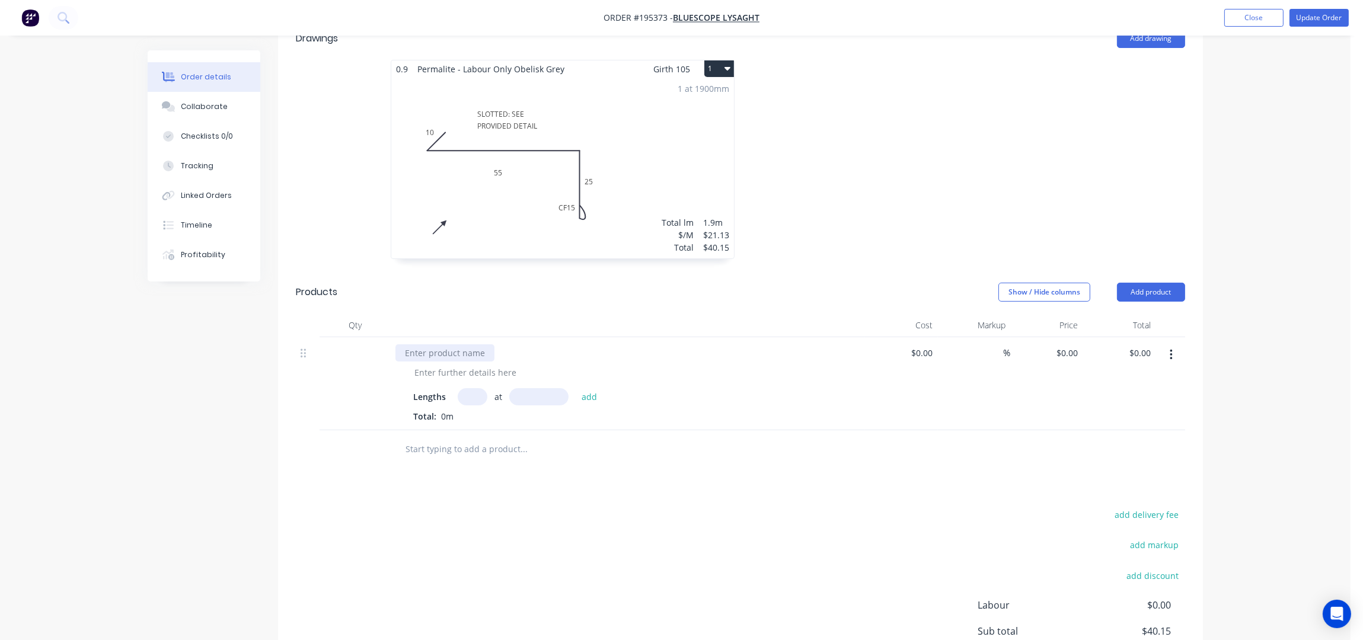
click at [422, 344] on div at bounding box center [444, 352] width 99 height 17
click at [428, 364] on div at bounding box center [465, 372] width 121 height 17
click at [421, 364] on div at bounding box center [465, 372] width 121 height 17
click at [468, 388] on input "text" at bounding box center [473, 396] width 30 height 17
type input "1"
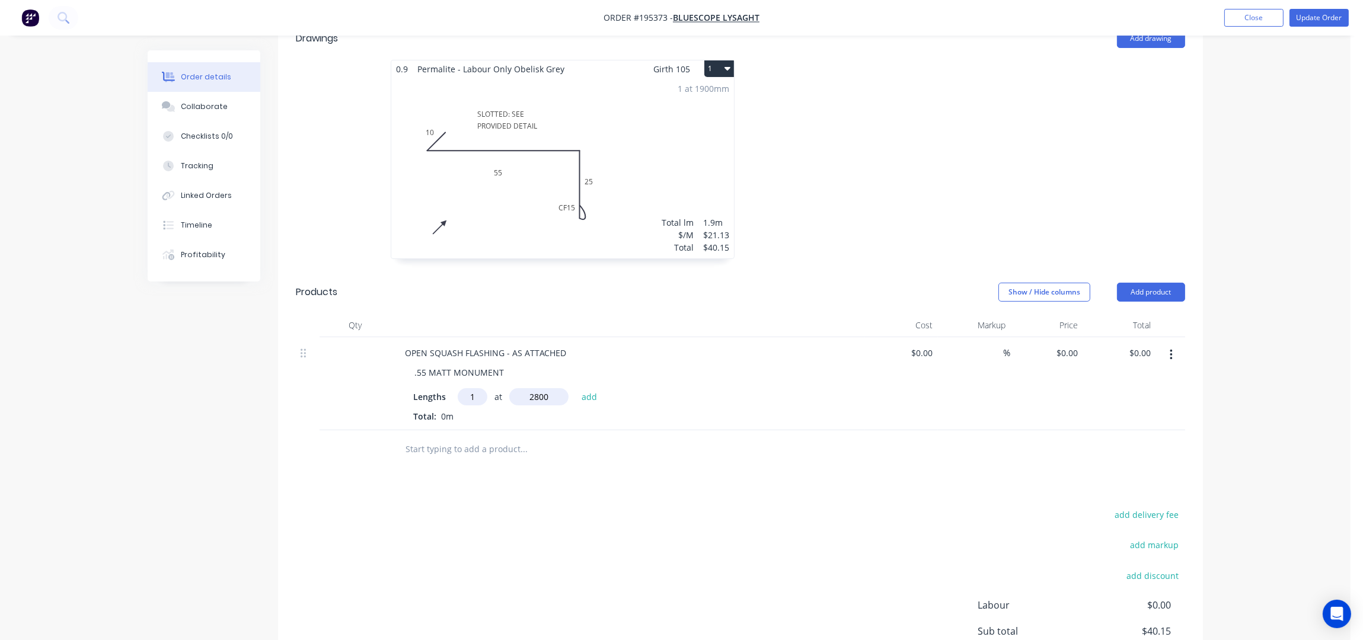
type input "2800"
click at [576, 388] on button "add" at bounding box center [590, 396] width 28 height 16
click at [947, 149] on div at bounding box center [918, 165] width 356 height 211
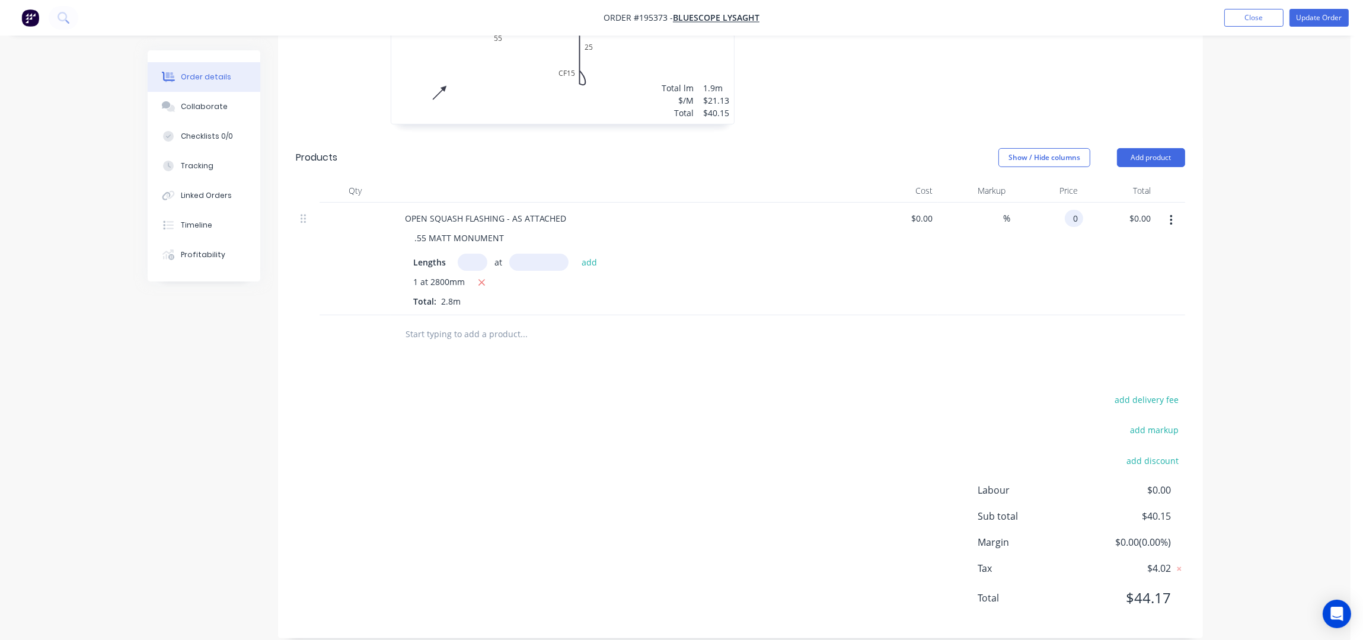
click at [1070, 210] on input "0" at bounding box center [1076, 218] width 14 height 17
type input "$8.03"
type input "22.48"
type input "$8.0286"
type input "$22.48"
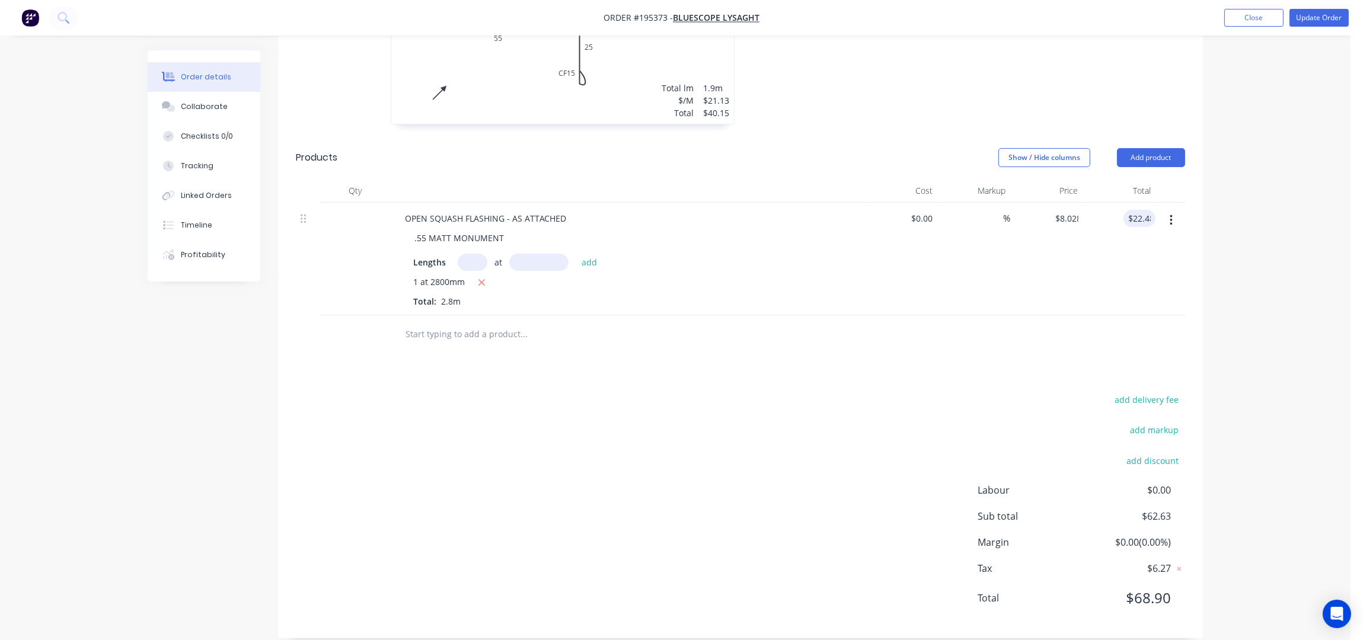
click at [612, 372] on div "Drawings Add drawing 0.9 Permalite - Labour Only Obelisk Grey Girth 105 1 SLOTT…" at bounding box center [740, 261] width 925 height 756
click at [506, 324] on input "text" at bounding box center [523, 334] width 237 height 24
drag, startPoint x: 1144, startPoint y: 139, endPoint x: 1134, endPoint y: 156, distance: 19.9
click at [1144, 148] on button "Add product" at bounding box center [1151, 157] width 68 height 19
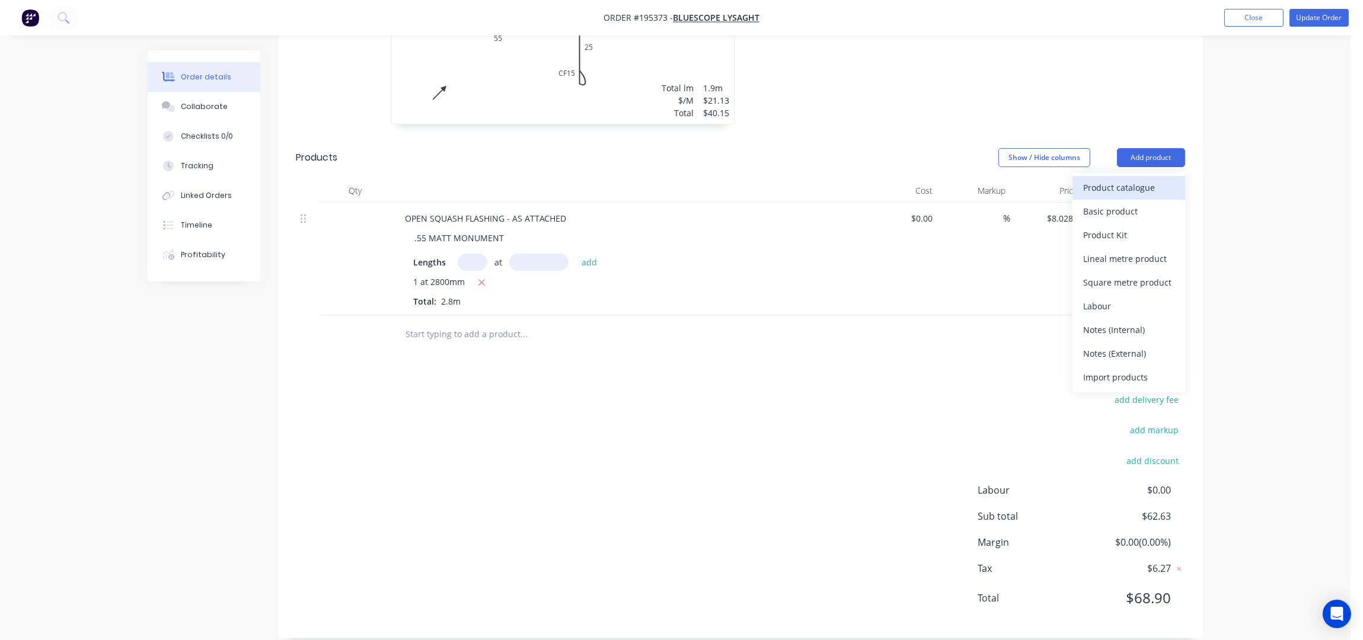
click at [1126, 179] on div "Product catalogue" at bounding box center [1128, 187] width 91 height 17
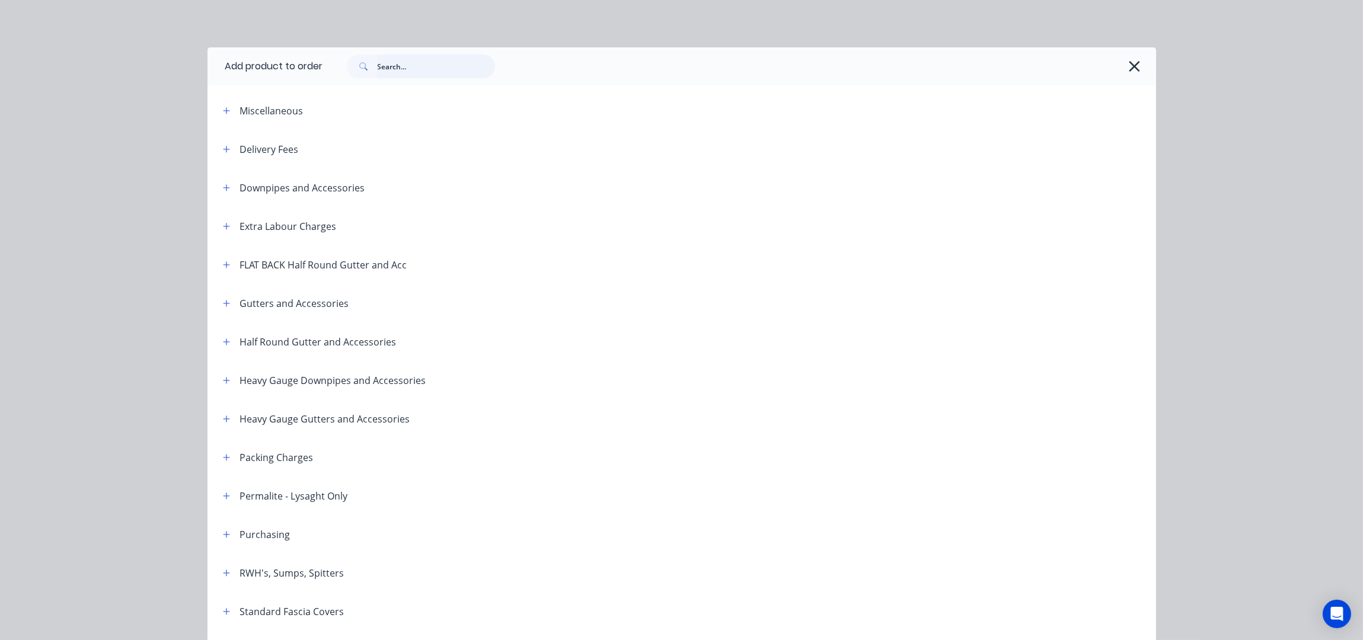
click at [416, 62] on input "text" at bounding box center [436, 67] width 117 height 24
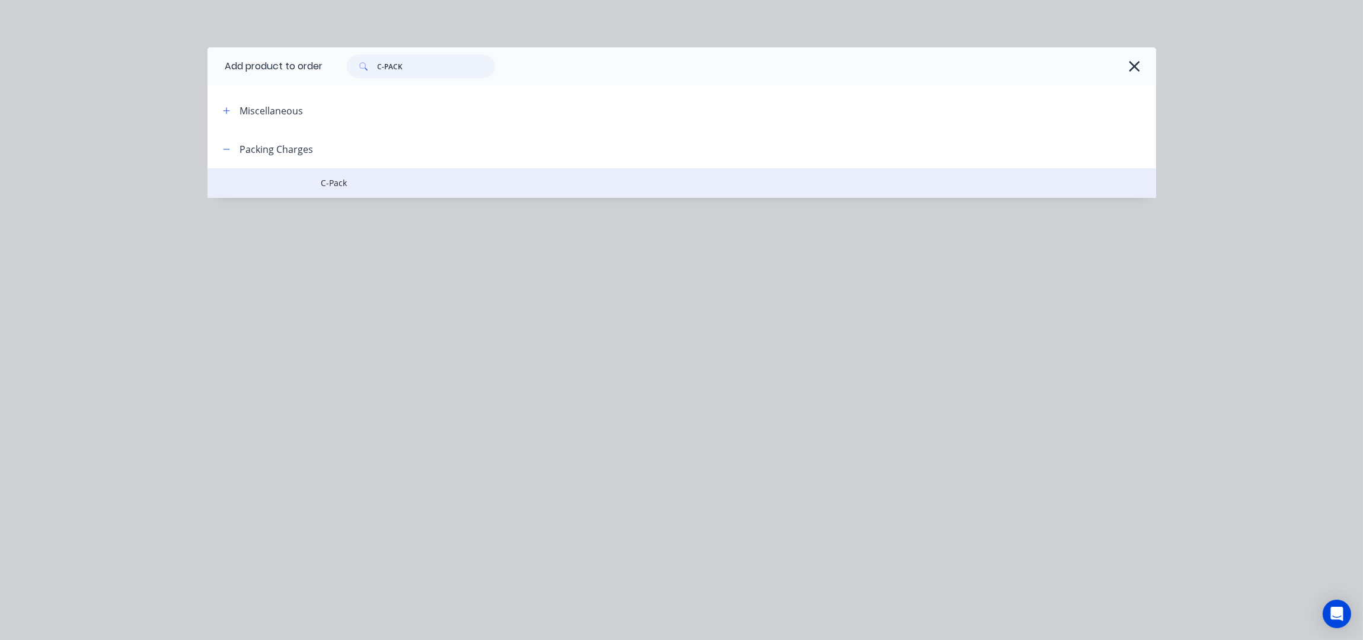
type input "C-PACK"
click at [370, 183] on span "C-Pack" at bounding box center [655, 183] width 668 height 12
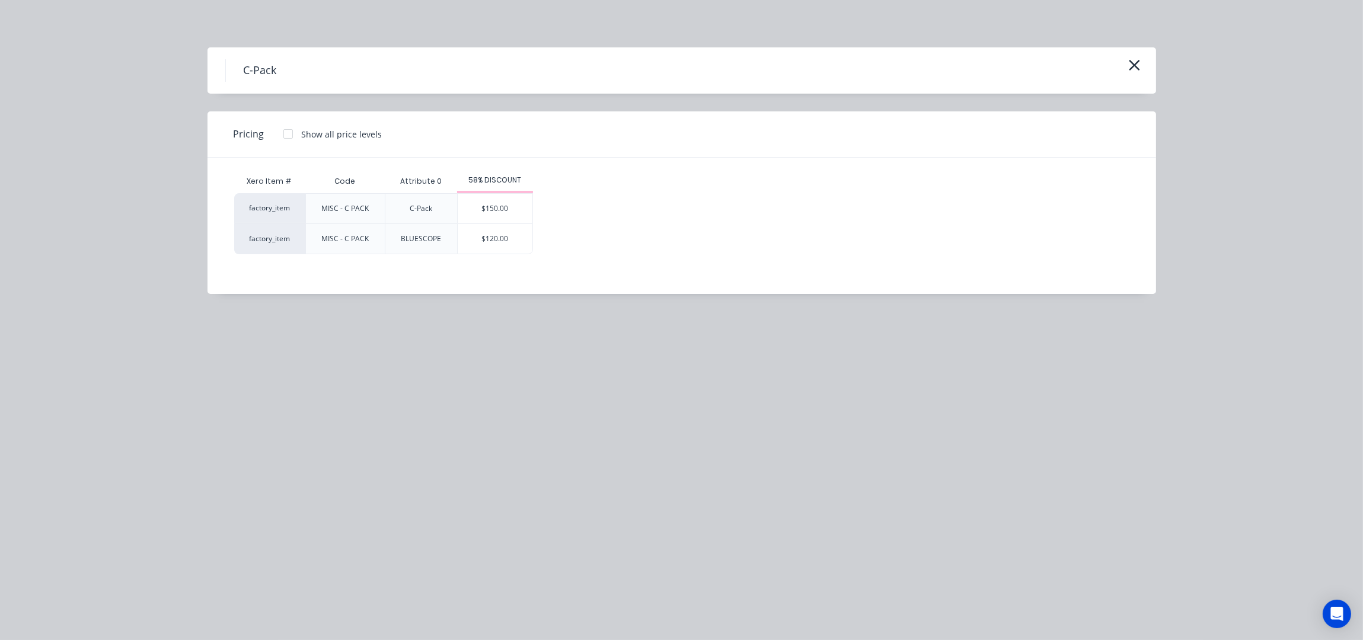
click at [500, 242] on div "$120.00" at bounding box center [495, 239] width 75 height 30
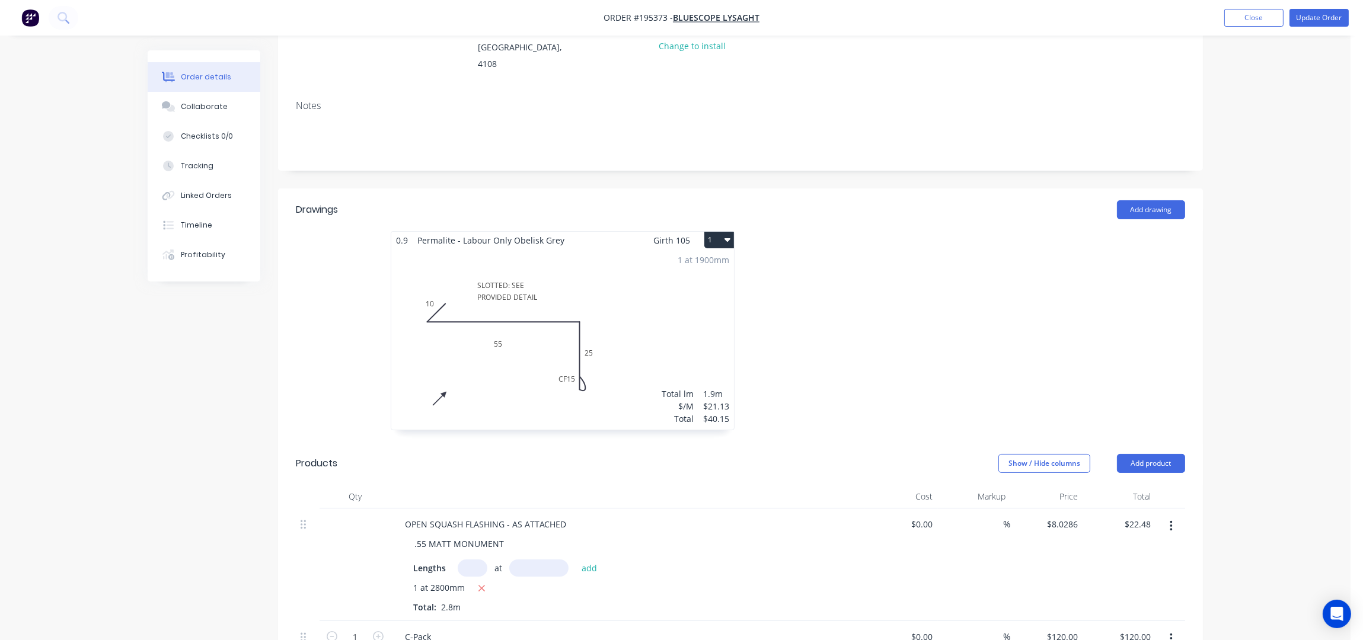
scroll to position [0, 0]
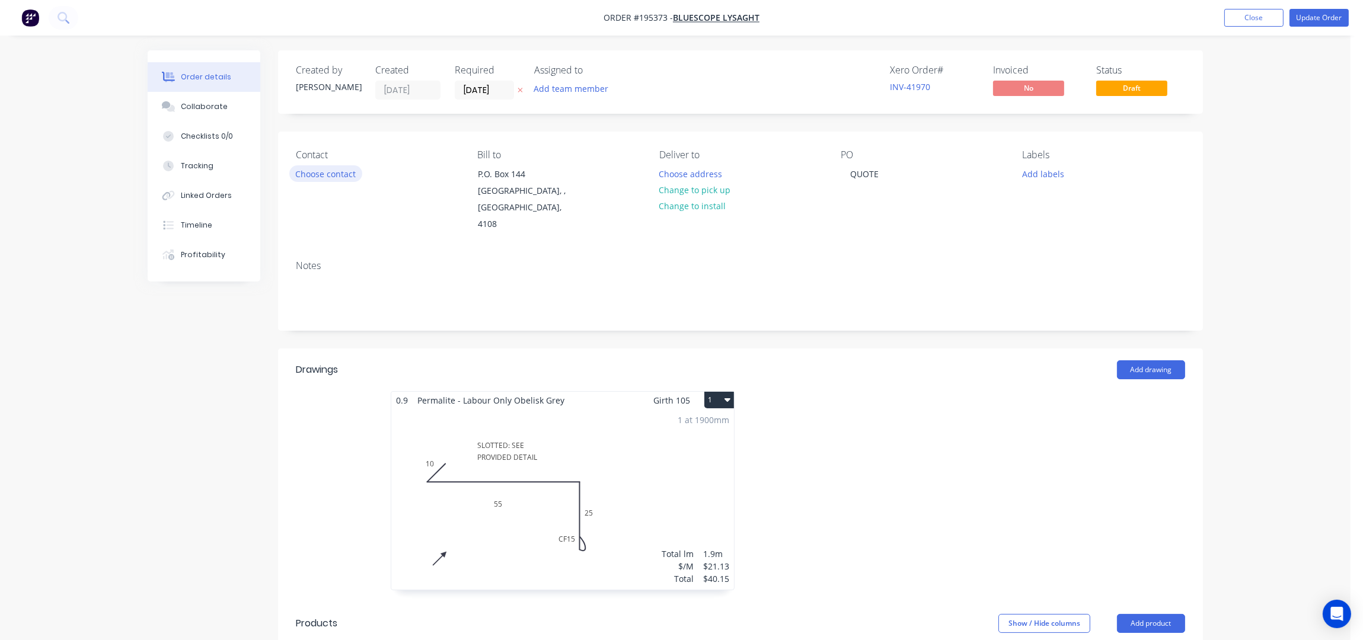
click at [323, 172] on button "Choose contact" at bounding box center [325, 173] width 73 height 16
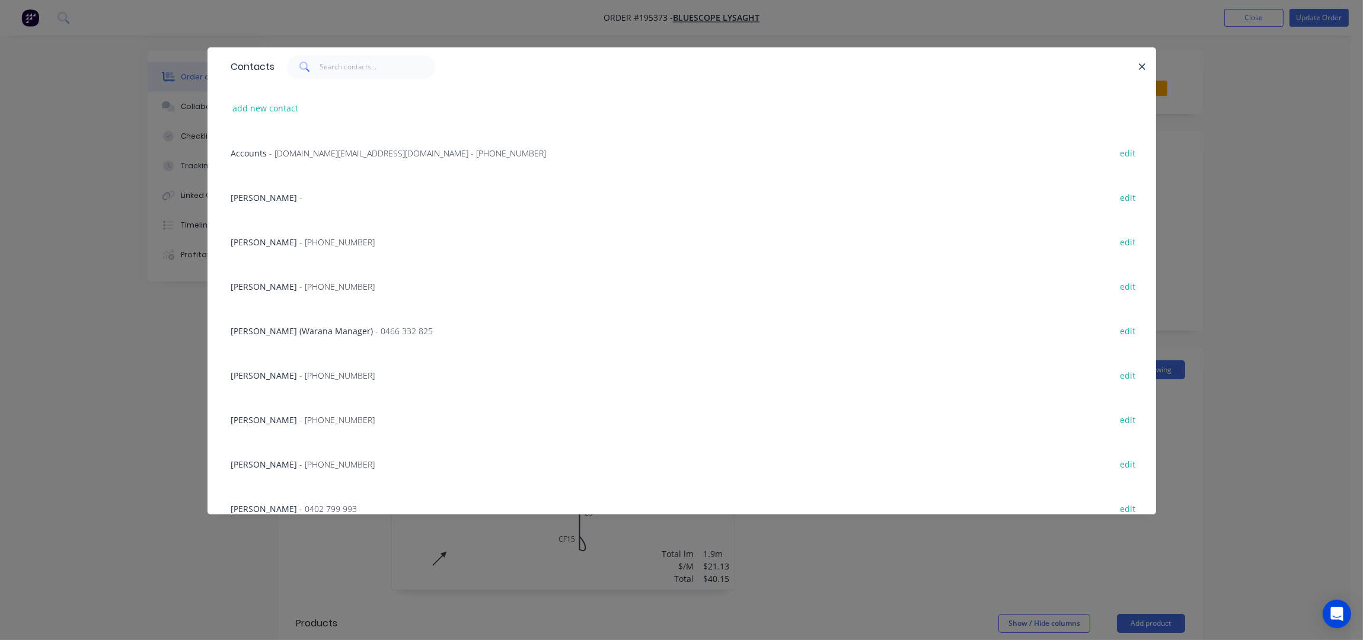
click at [272, 455] on div "[PERSON_NAME] - [PHONE_NUMBER] edit" at bounding box center [681, 464] width 913 height 44
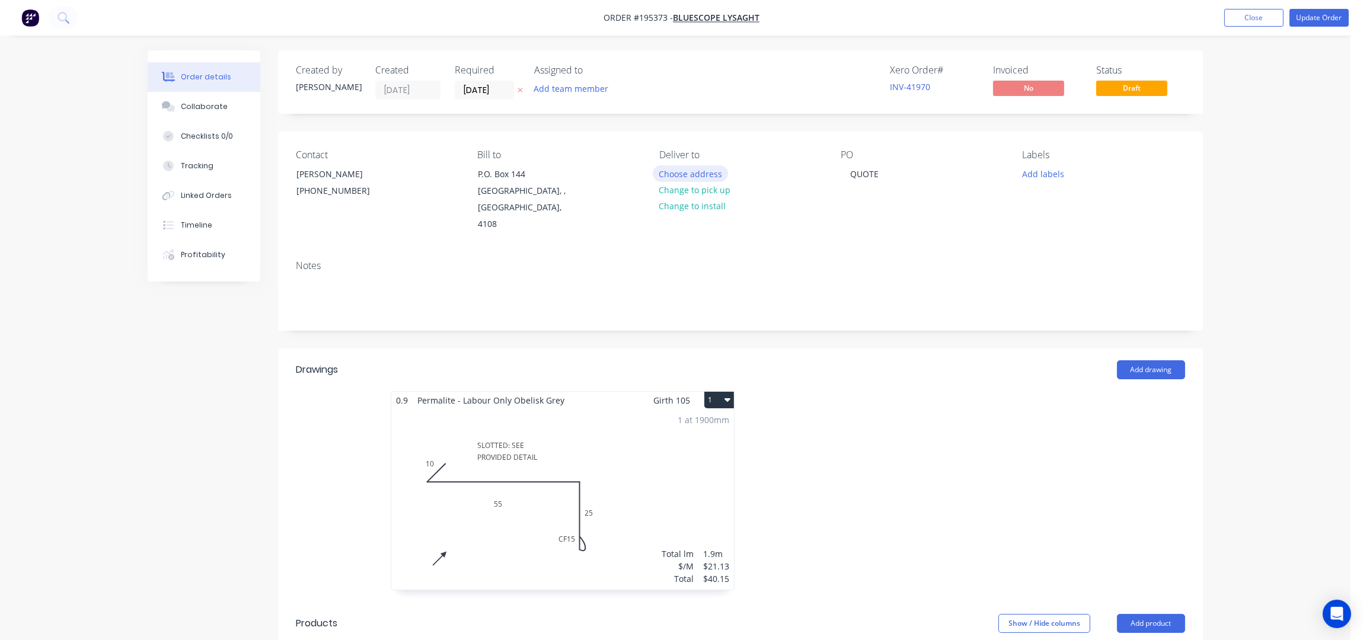
click at [706, 170] on button "Choose address" at bounding box center [691, 173] width 76 height 16
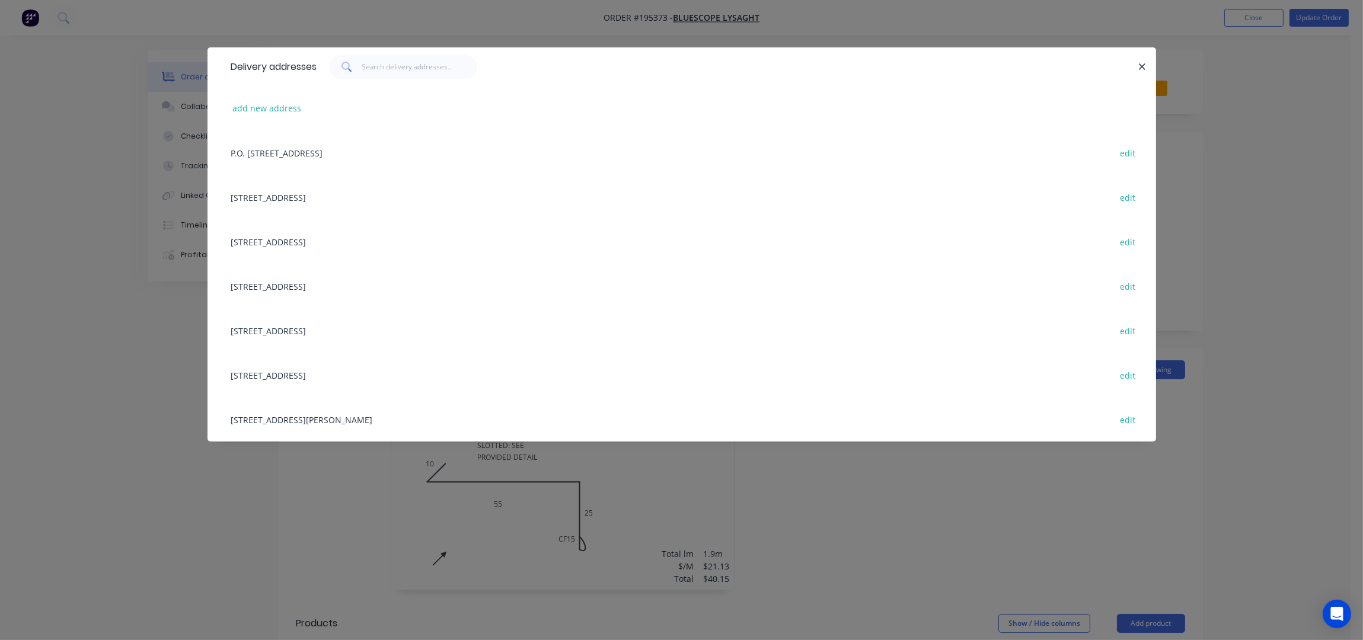
click at [307, 413] on div "[STREET_ADDRESS][PERSON_NAME] edit" at bounding box center [681, 419] width 913 height 44
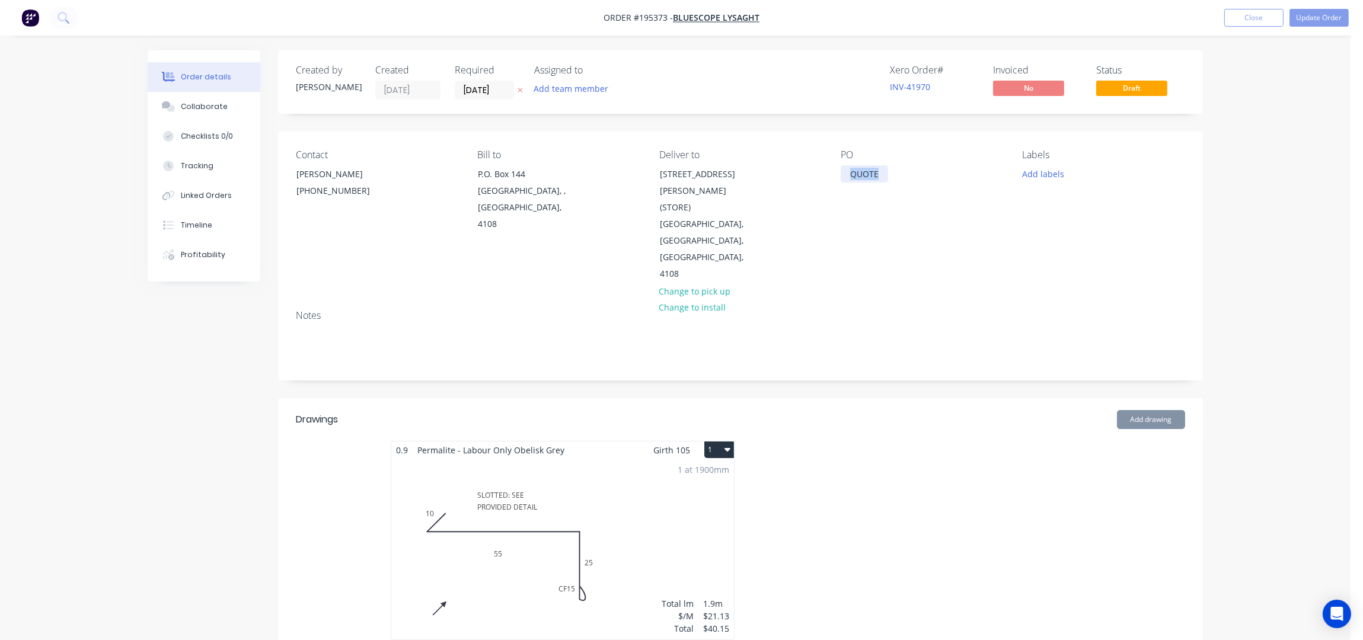
drag, startPoint x: 884, startPoint y: 170, endPoint x: 784, endPoint y: 184, distance: 101.2
click at [785, 181] on div "Contact [PERSON_NAME] [PHONE_NUMBER] Bill to P.O. [GEOGRAPHIC_DATA], 4108 Deliv…" at bounding box center [740, 216] width 925 height 169
click at [949, 215] on div "PO DQ573121" at bounding box center [922, 215] width 162 height 133
click at [1041, 176] on button "Add labels" at bounding box center [1042, 173] width 55 height 16
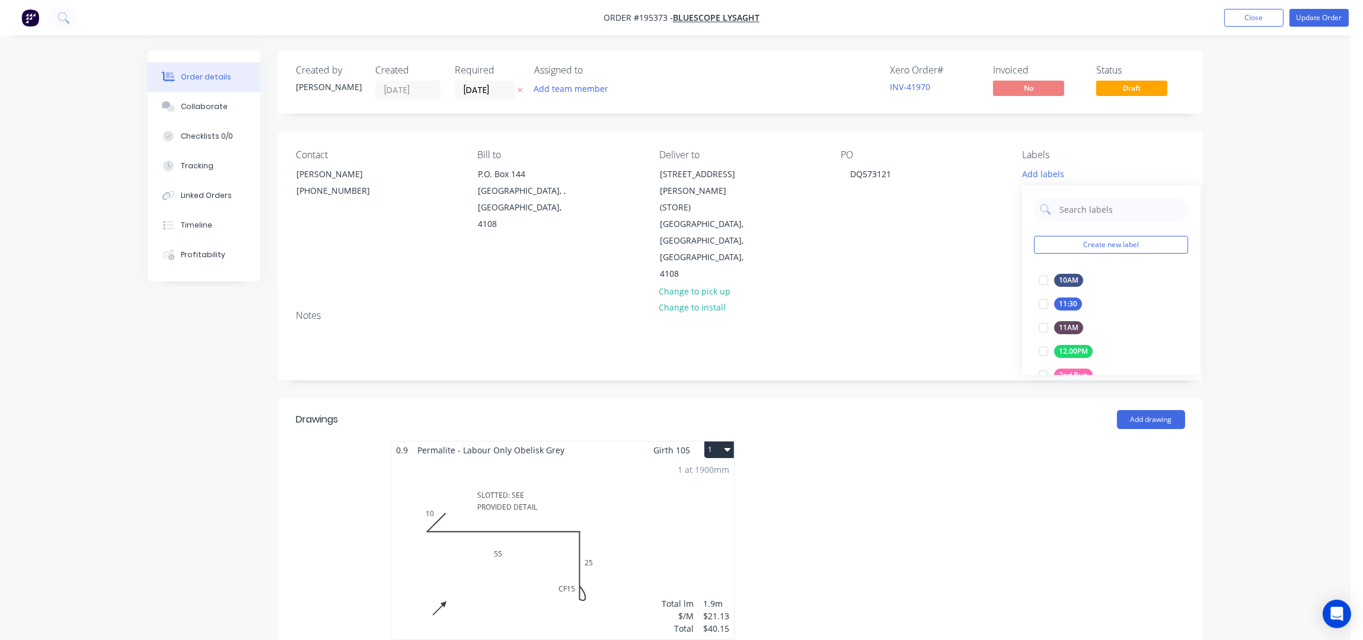
scroll to position [395, 0]
click at [1075, 332] on div "ACA Store" at bounding box center [1076, 336] width 44 height 13
drag, startPoint x: 717, startPoint y: 284, endPoint x: 754, endPoint y: 286, distance: 37.4
click at [720, 310] on div "Notes" at bounding box center [740, 315] width 889 height 11
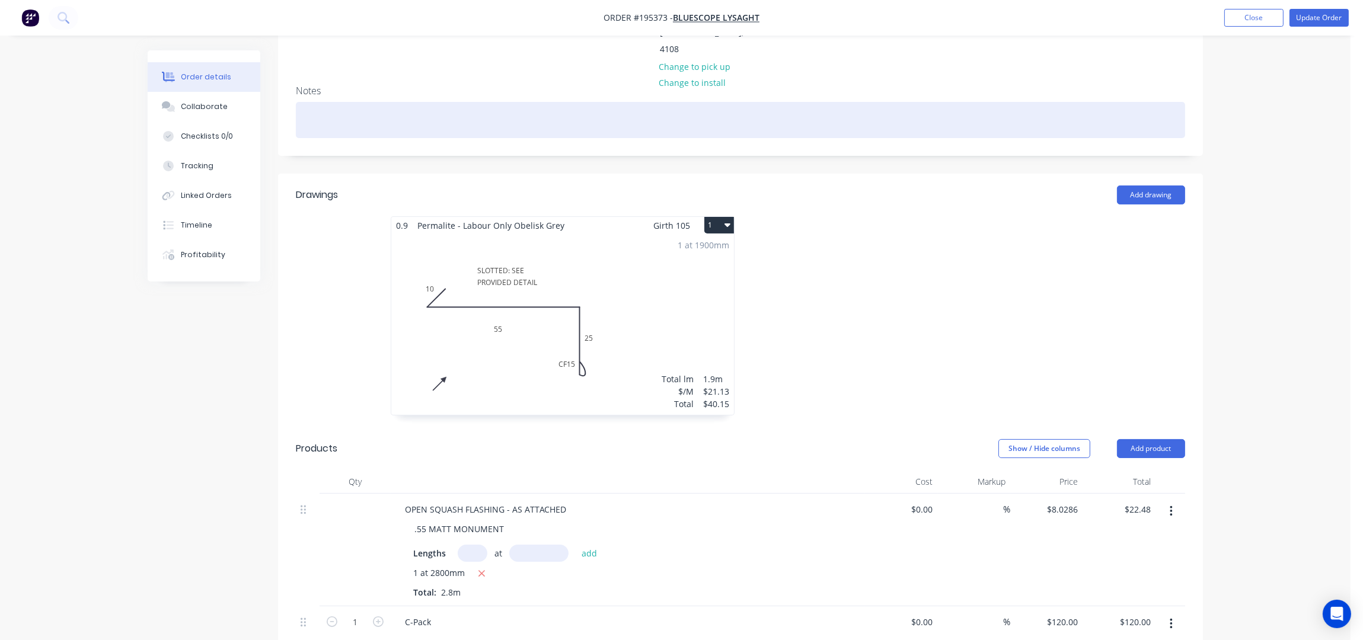
scroll to position [553, 0]
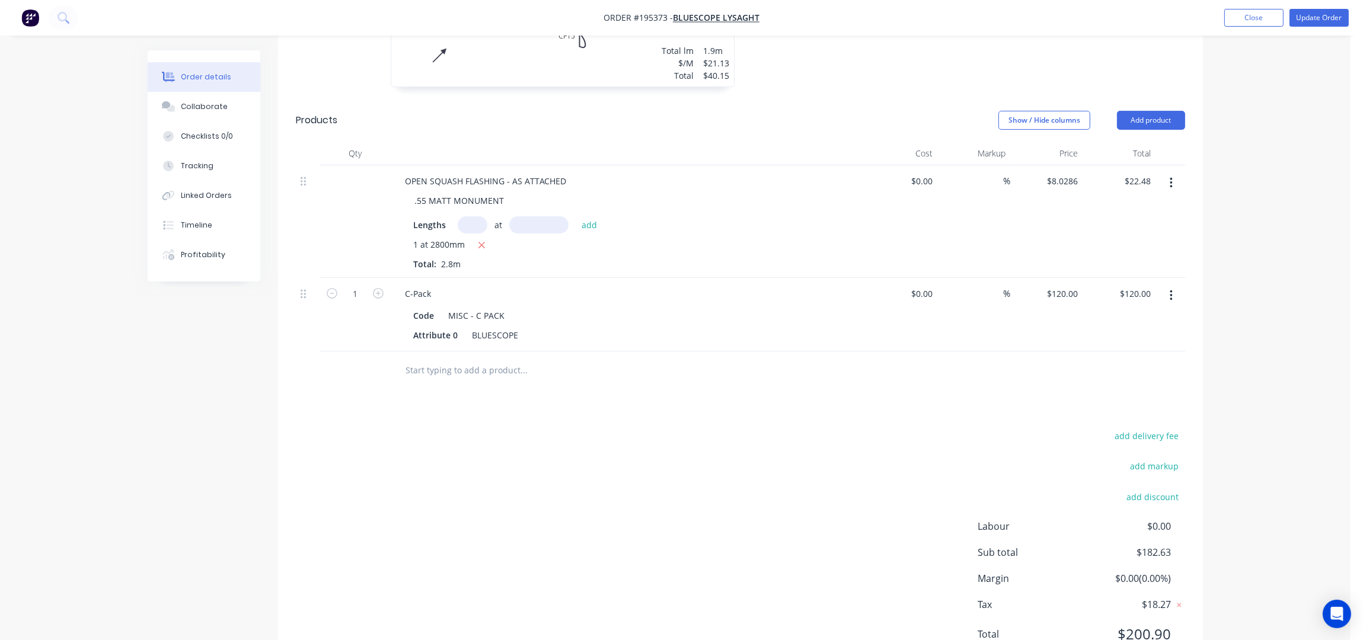
click at [1294, 185] on div "Order details Collaborate Checklists 0/0 Tracking Linked Orders Timeline Profit…" at bounding box center [675, 70] width 1350 height 1246
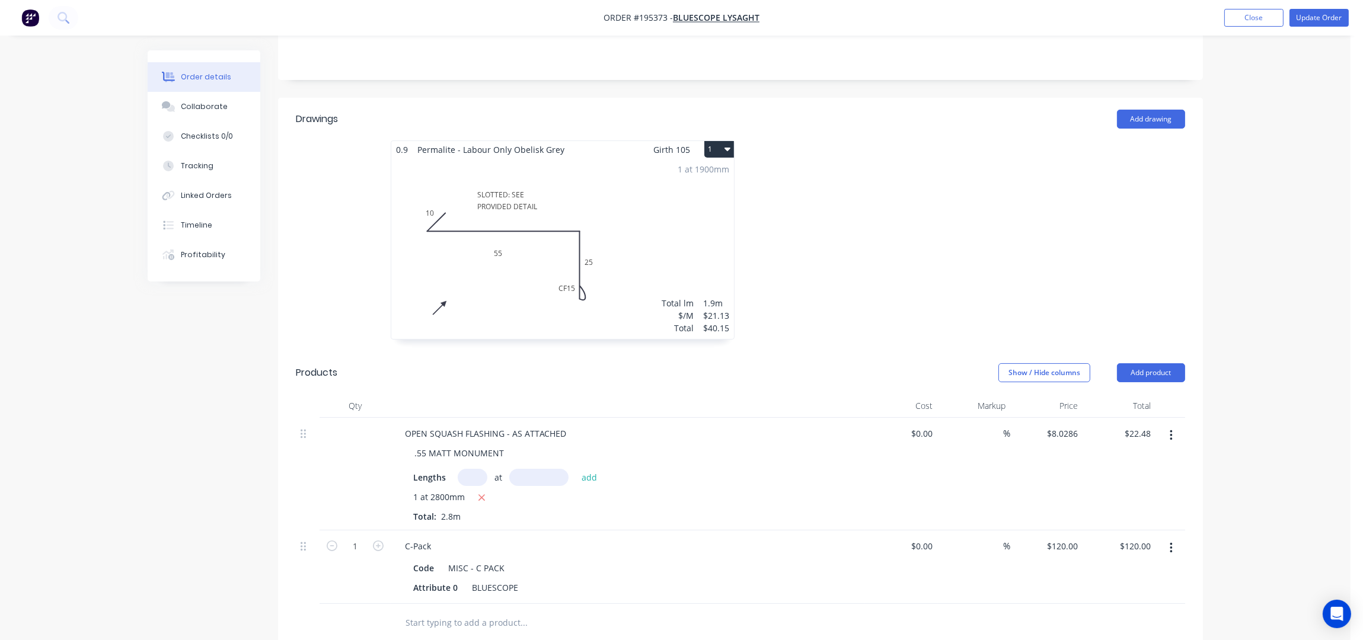
scroll to position [336, 0]
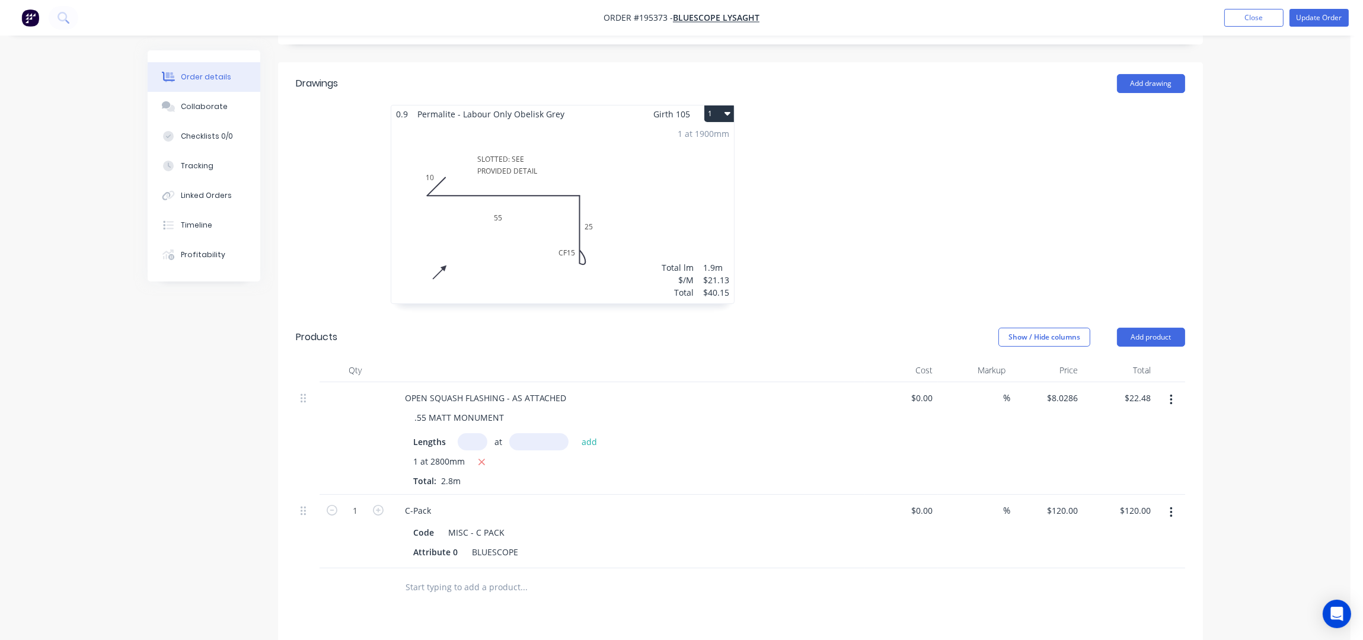
click at [1075, 162] on div at bounding box center [918, 210] width 356 height 211
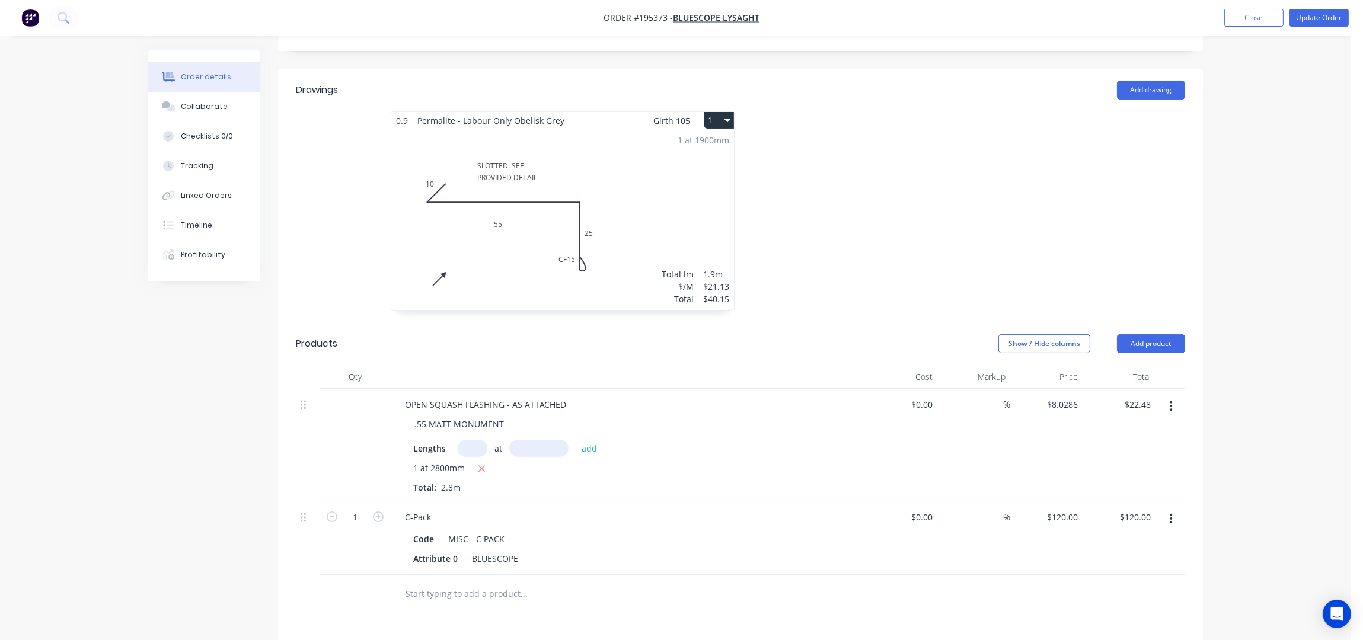
scroll to position [257, 0]
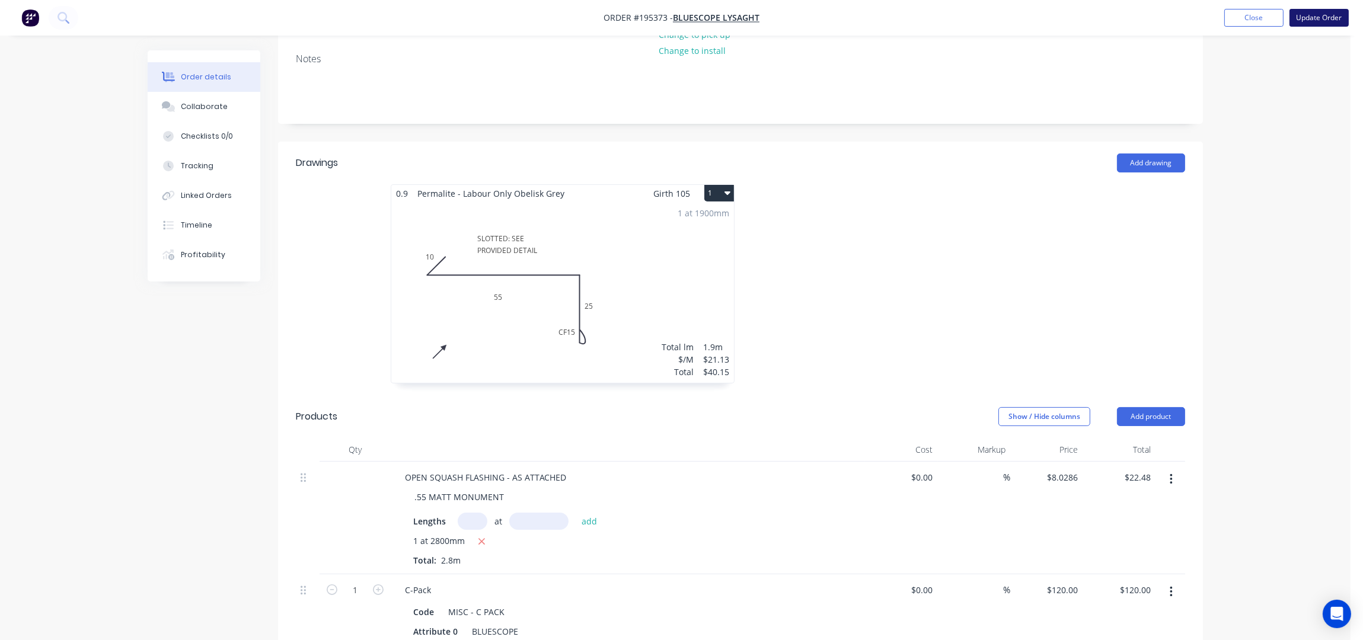
click at [1340, 16] on button "Update Order" at bounding box center [1318, 18] width 59 height 18
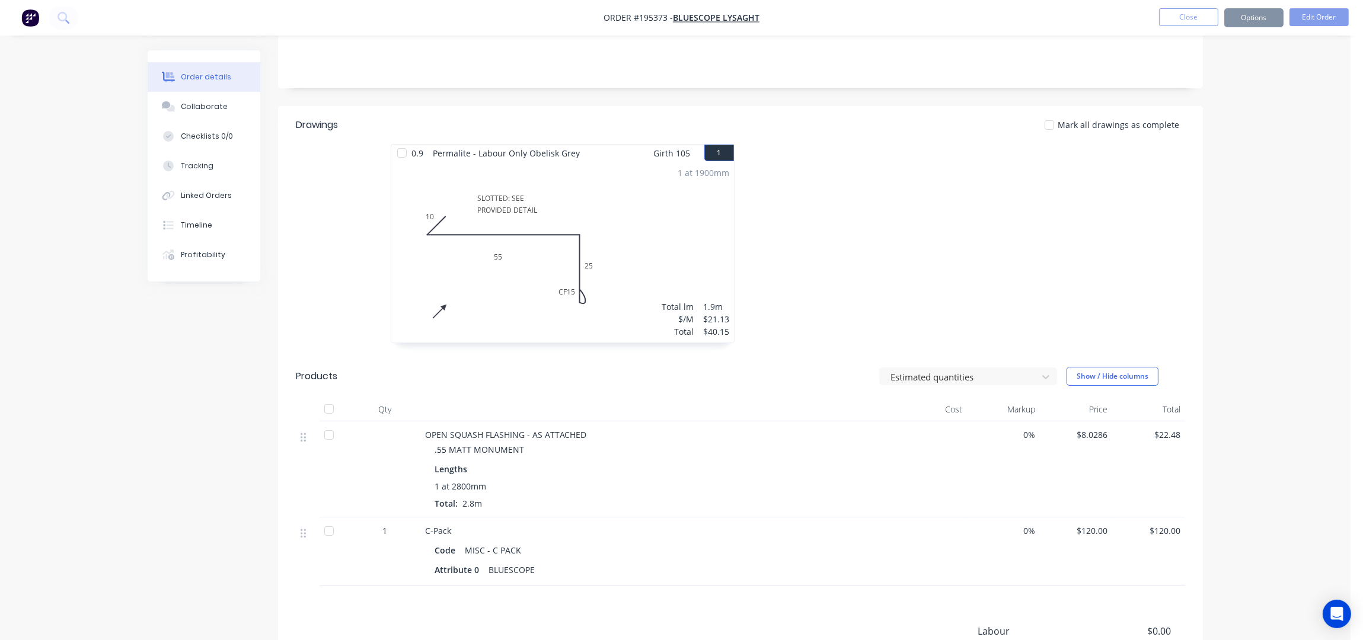
scroll to position [0, 0]
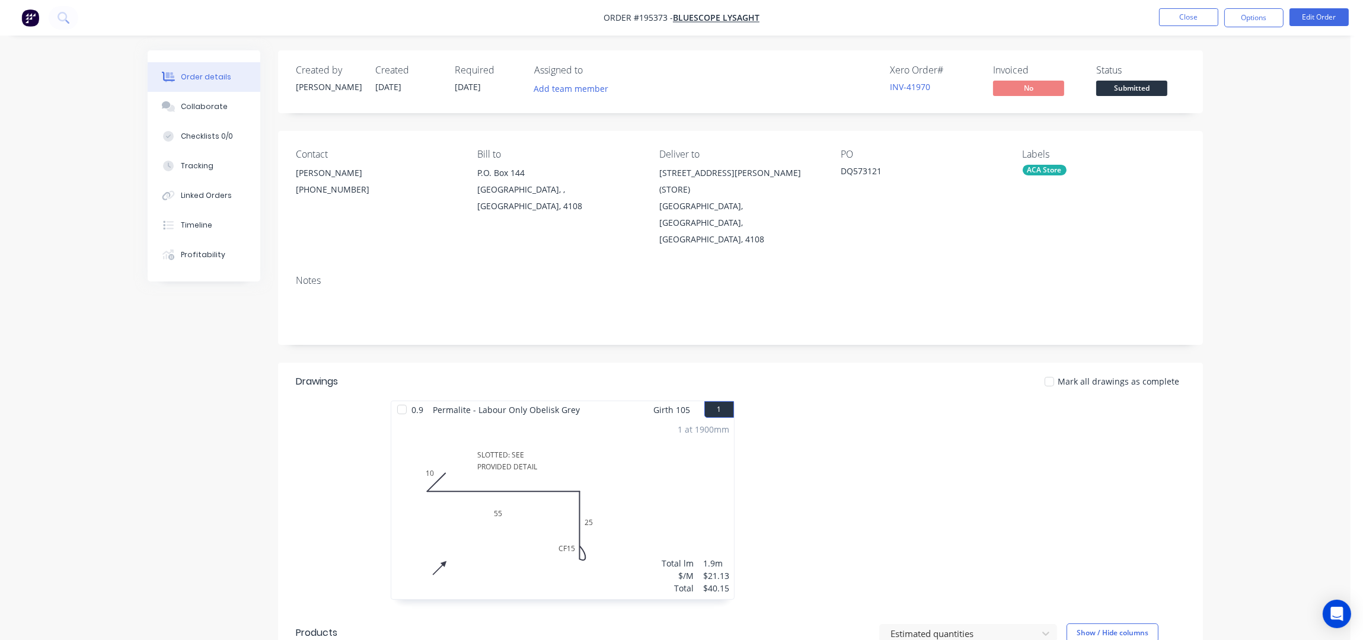
click at [1257, 25] on button "Options" at bounding box center [1253, 17] width 59 height 19
click at [1202, 97] on div "Work Order" at bounding box center [1218, 95] width 109 height 17
click at [1216, 121] on div "Without pricing" at bounding box center [1218, 119] width 109 height 17
click at [1189, 21] on button "Close" at bounding box center [1188, 17] width 59 height 18
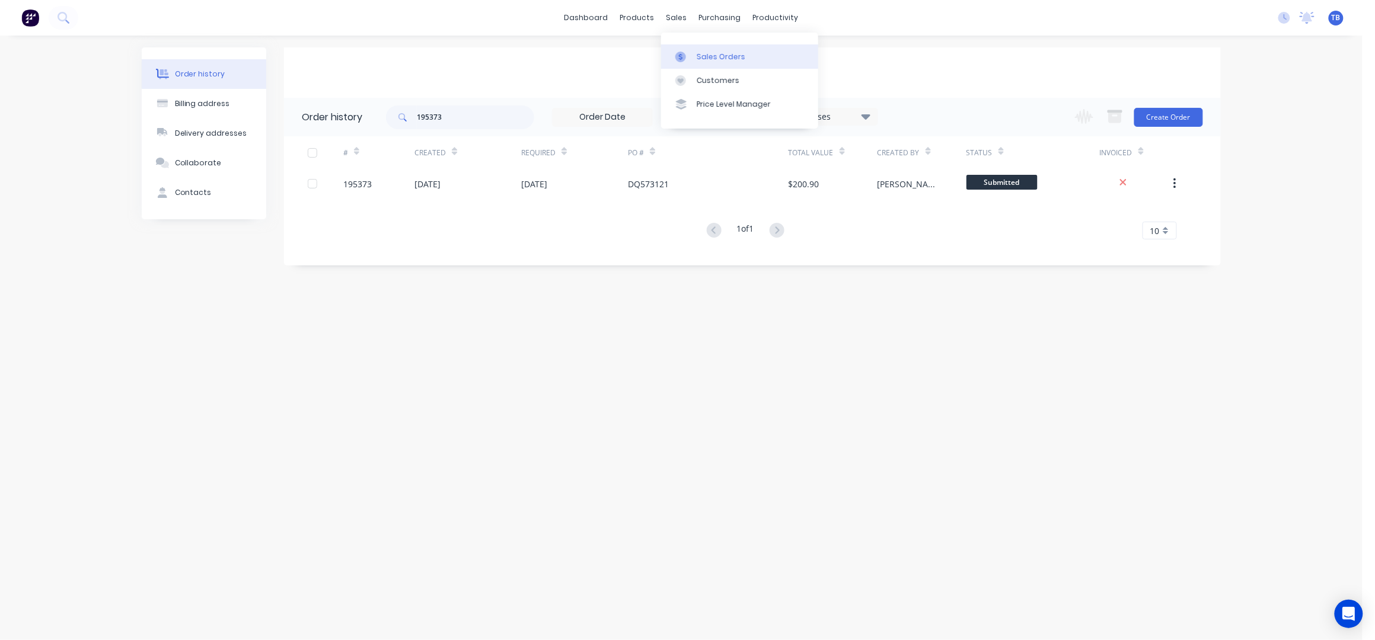
click at [720, 62] on link "Sales Orders" at bounding box center [739, 56] width 157 height 24
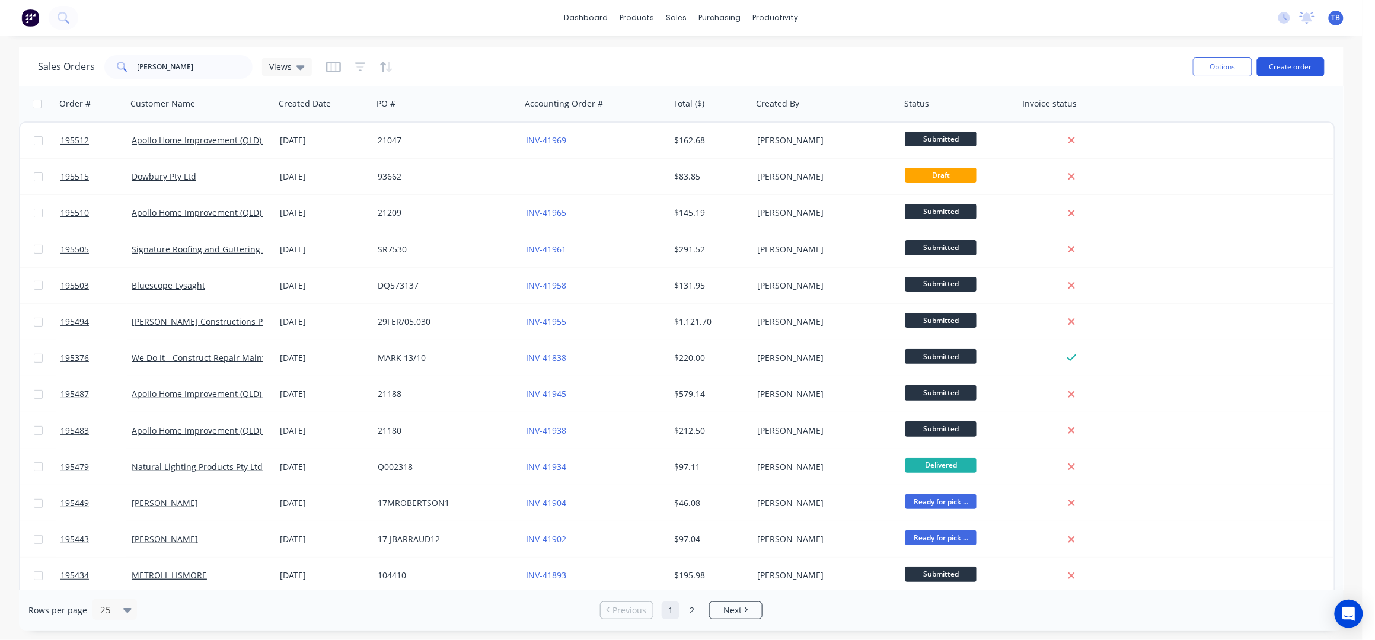
click at [1290, 67] on button "Create order" at bounding box center [1291, 67] width 68 height 19
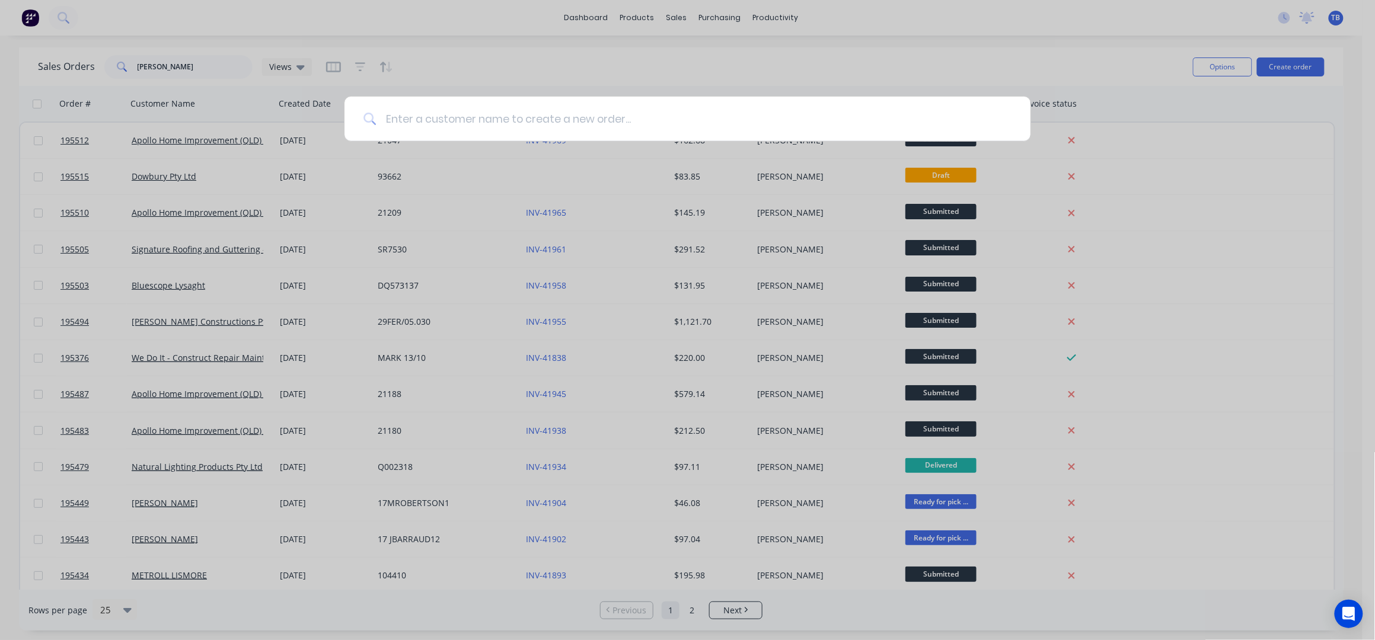
click at [526, 119] on input at bounding box center [693, 119] width 635 height 44
type input "G"
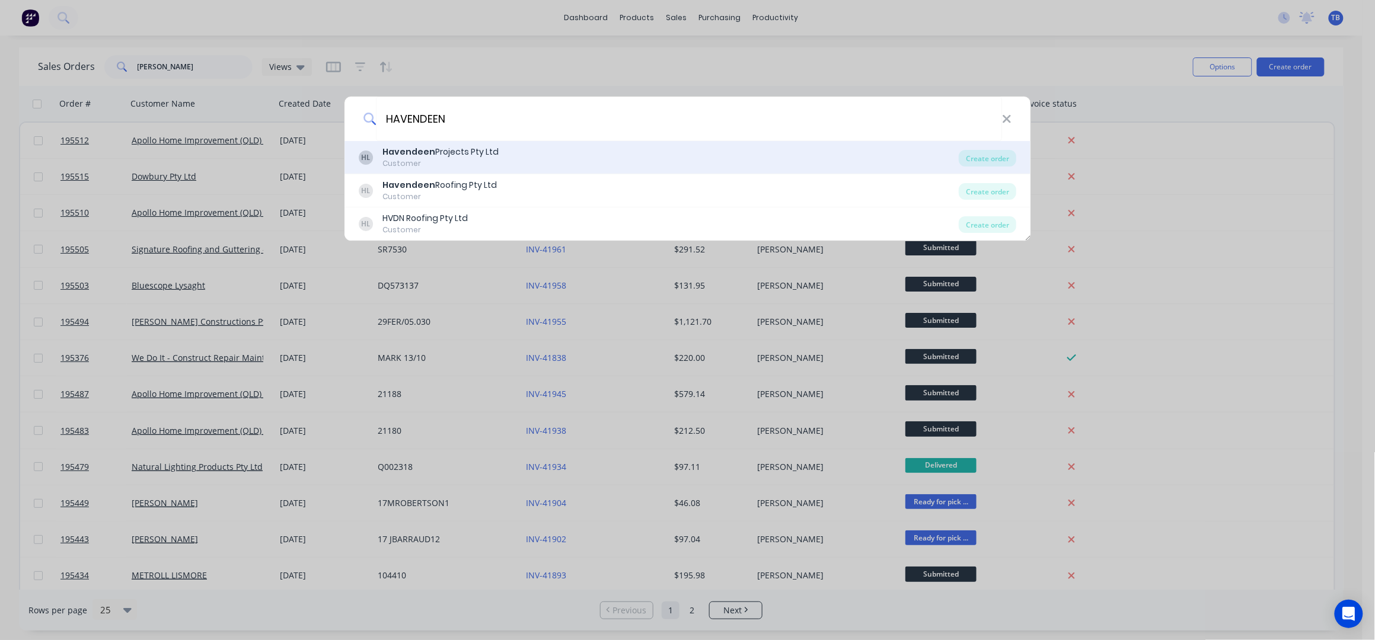
type input "HAVENDEEN"
click at [542, 151] on div "HL Havendeen Projects Pty Ltd Customer" at bounding box center [659, 157] width 601 height 23
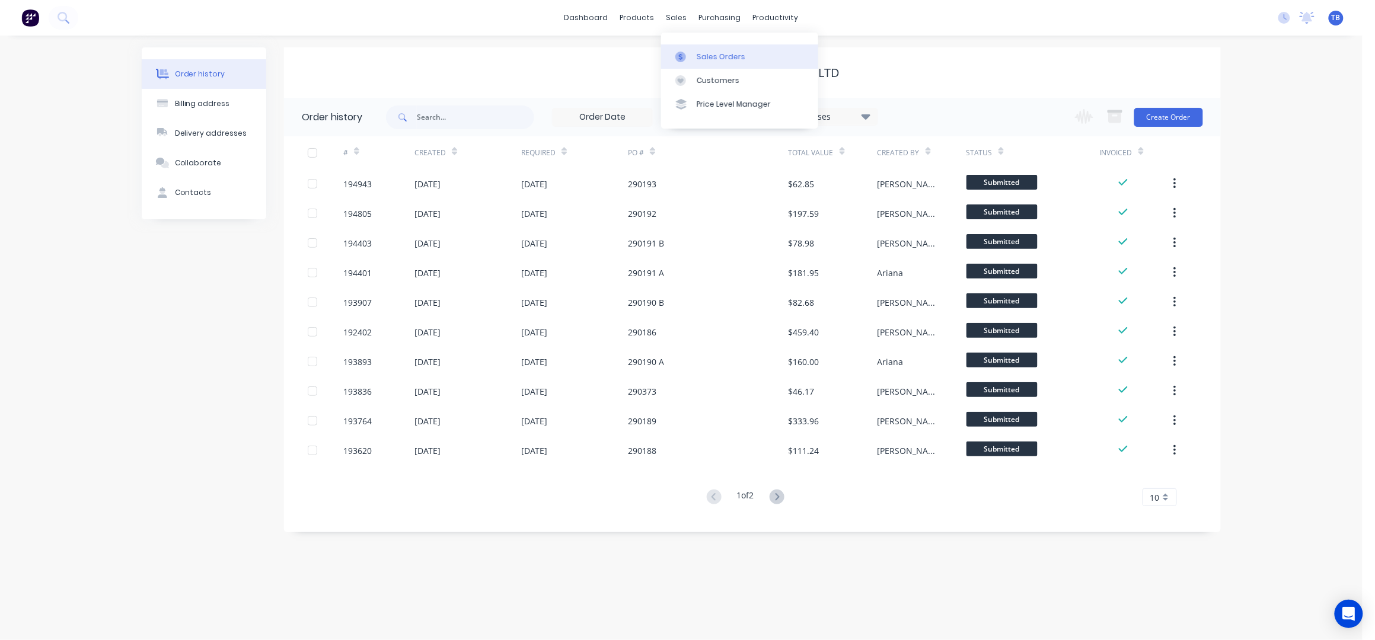
click at [729, 58] on div "Sales Orders" at bounding box center [721, 57] width 49 height 11
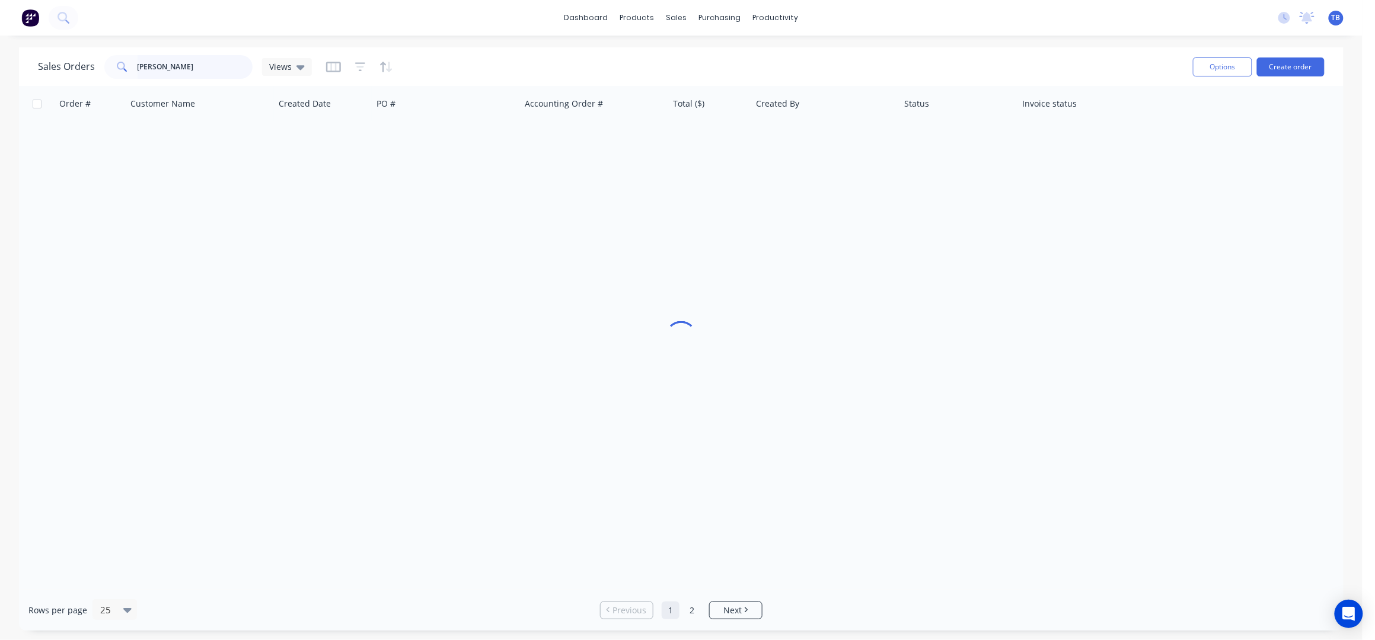
click at [216, 65] on input "[PERSON_NAME]" at bounding box center [196, 67] width 116 height 24
drag, startPoint x: 218, startPoint y: 62, endPoint x: 74, endPoint y: 58, distance: 144.7
click at [74, 58] on div "Sales Orders [PERSON_NAME] Views" at bounding box center [175, 67] width 274 height 24
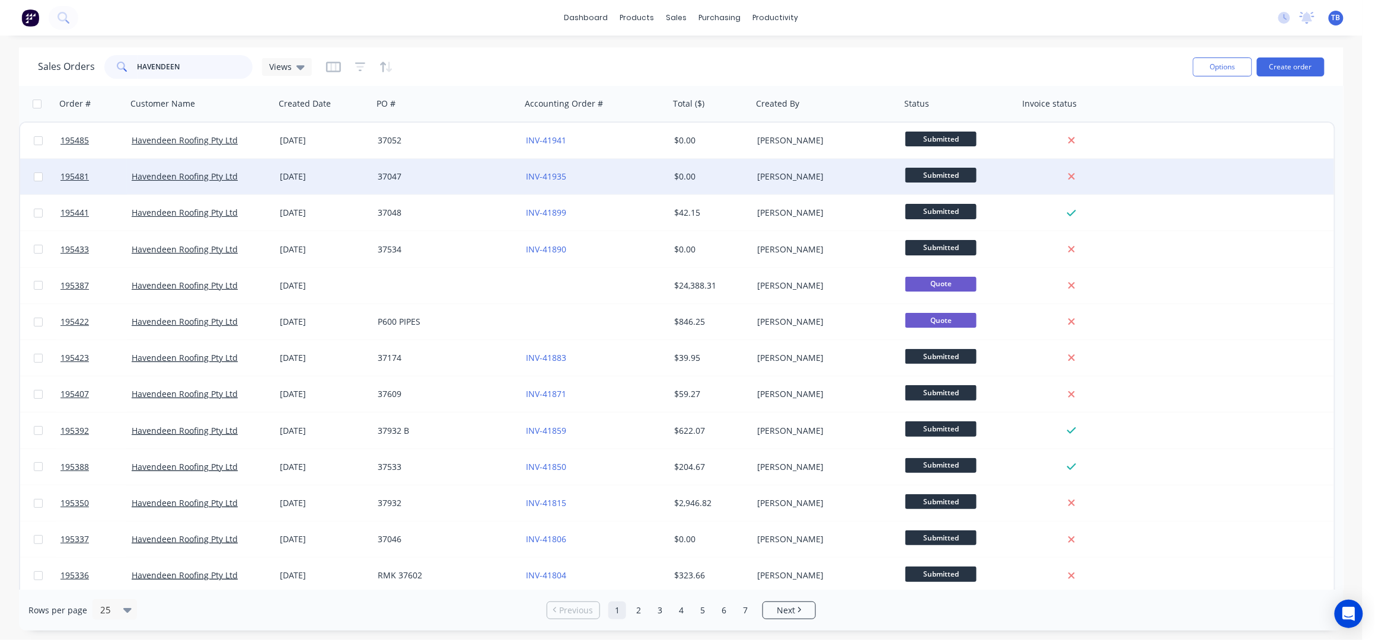
type input "HAVENDEEN"
click at [465, 176] on div "37047" at bounding box center [444, 177] width 132 height 12
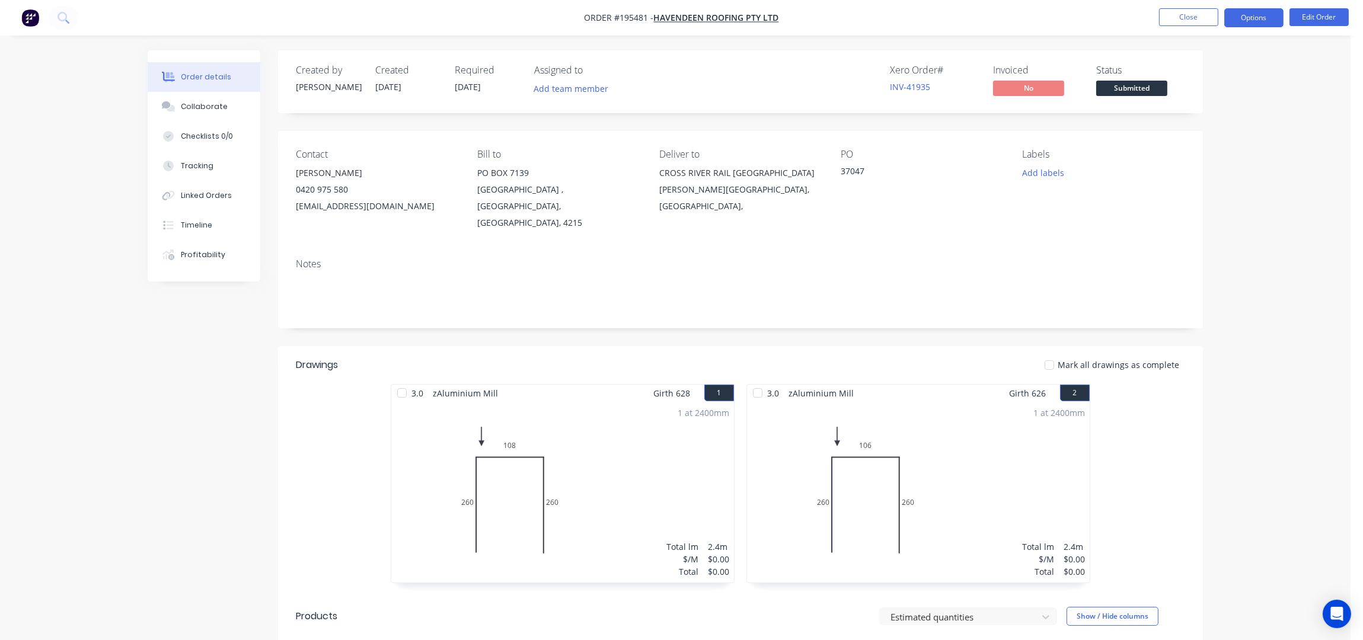
click at [1278, 17] on button "Options" at bounding box center [1253, 17] width 59 height 19
click at [492, 85] on div "Required [DATE]" at bounding box center [487, 82] width 65 height 34
click at [1337, 14] on button "Edit Order" at bounding box center [1318, 17] width 59 height 18
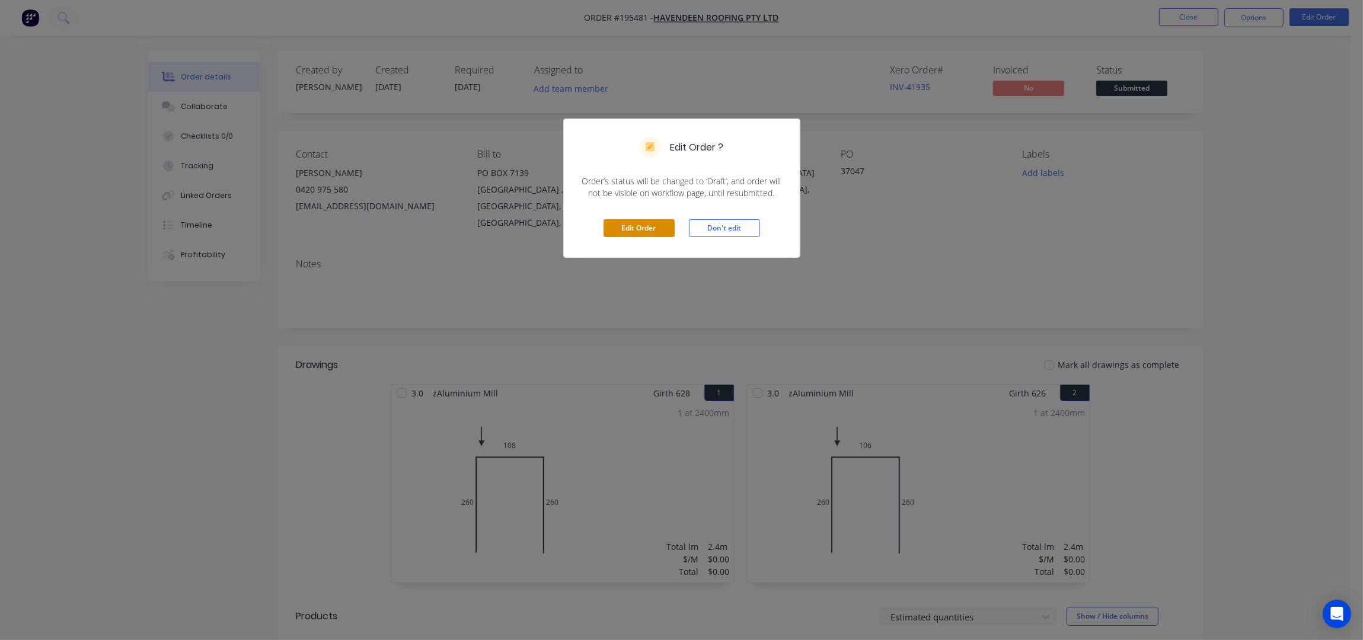
click at [656, 232] on button "Edit Order" at bounding box center [638, 228] width 71 height 18
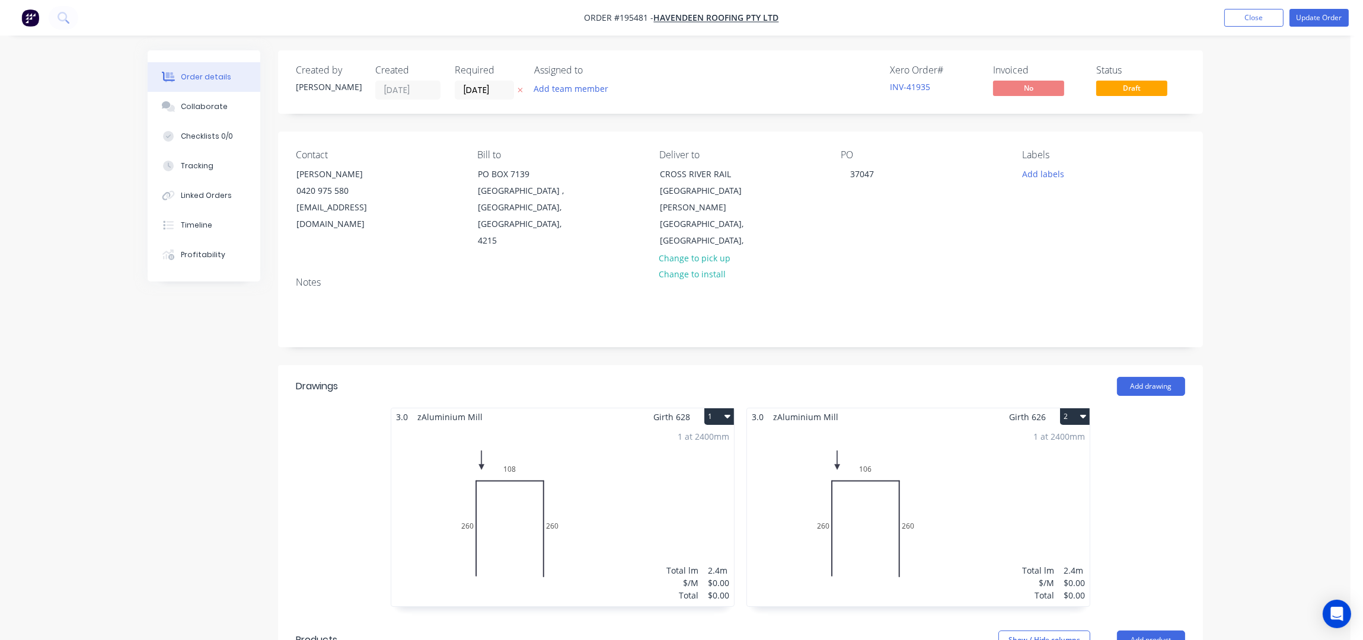
click at [522, 88] on icon "button" at bounding box center [520, 90] width 5 height 5
click at [1318, 21] on button "Update Order" at bounding box center [1318, 18] width 59 height 18
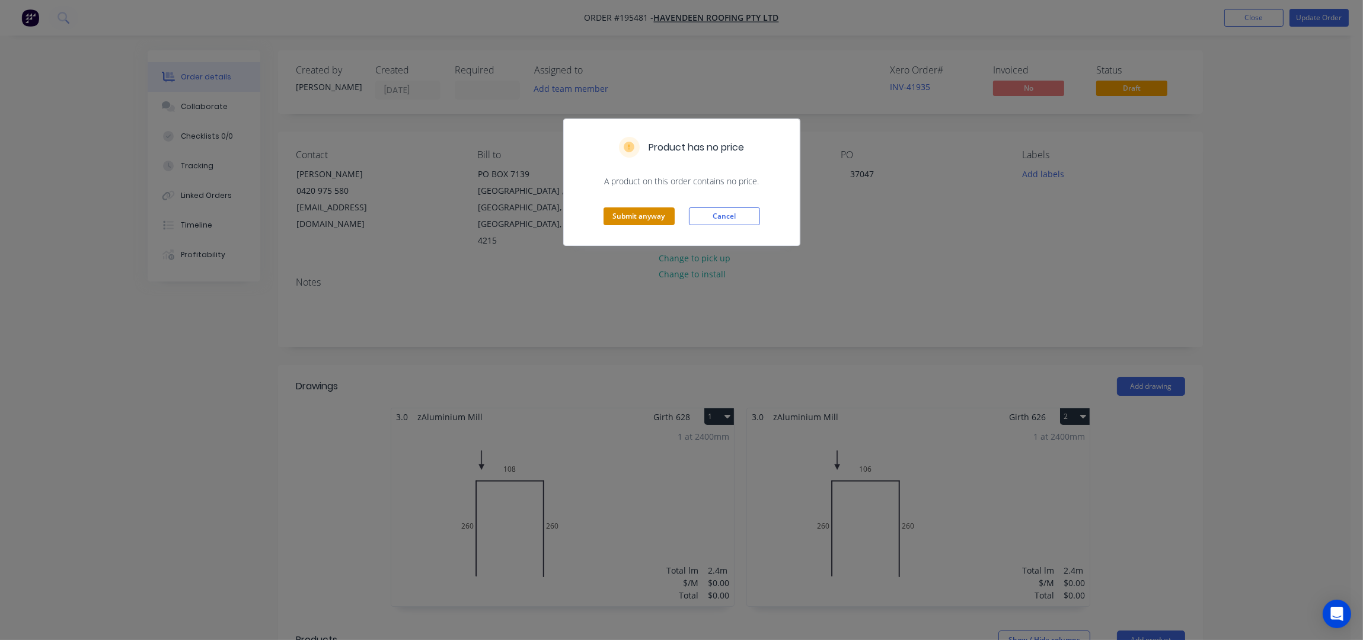
click at [643, 218] on button "Submit anyway" at bounding box center [638, 216] width 71 height 18
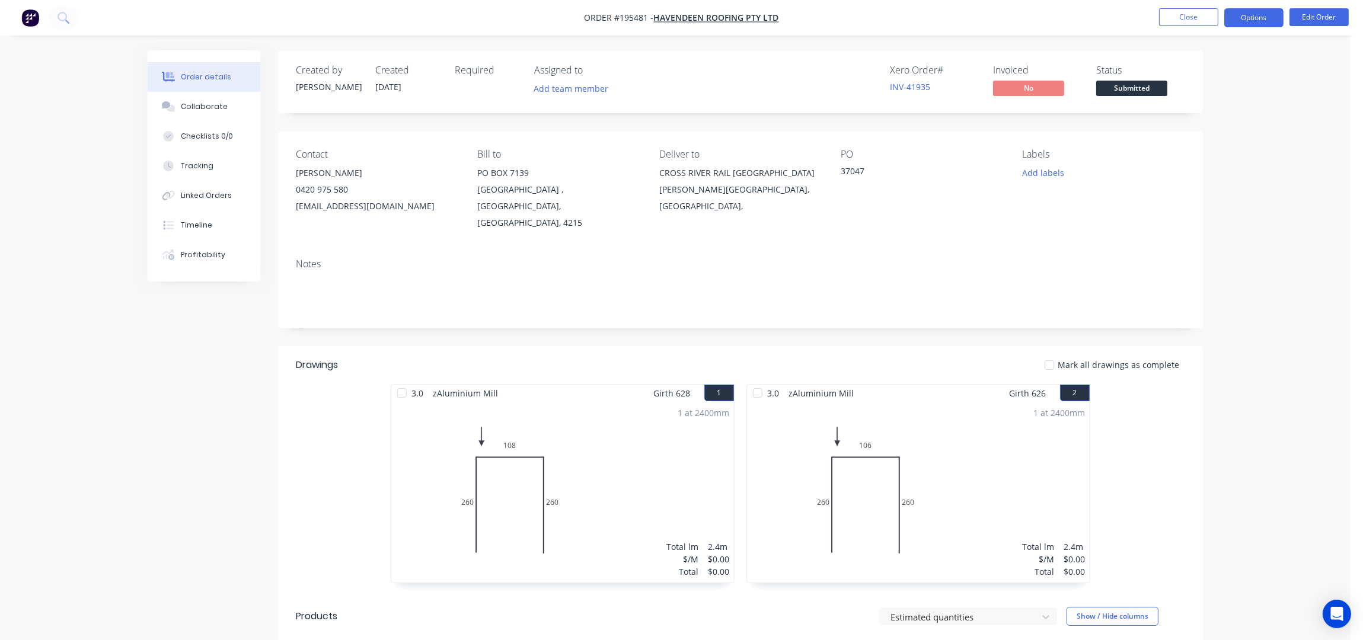
click at [1263, 17] on button "Options" at bounding box center [1253, 17] width 59 height 19
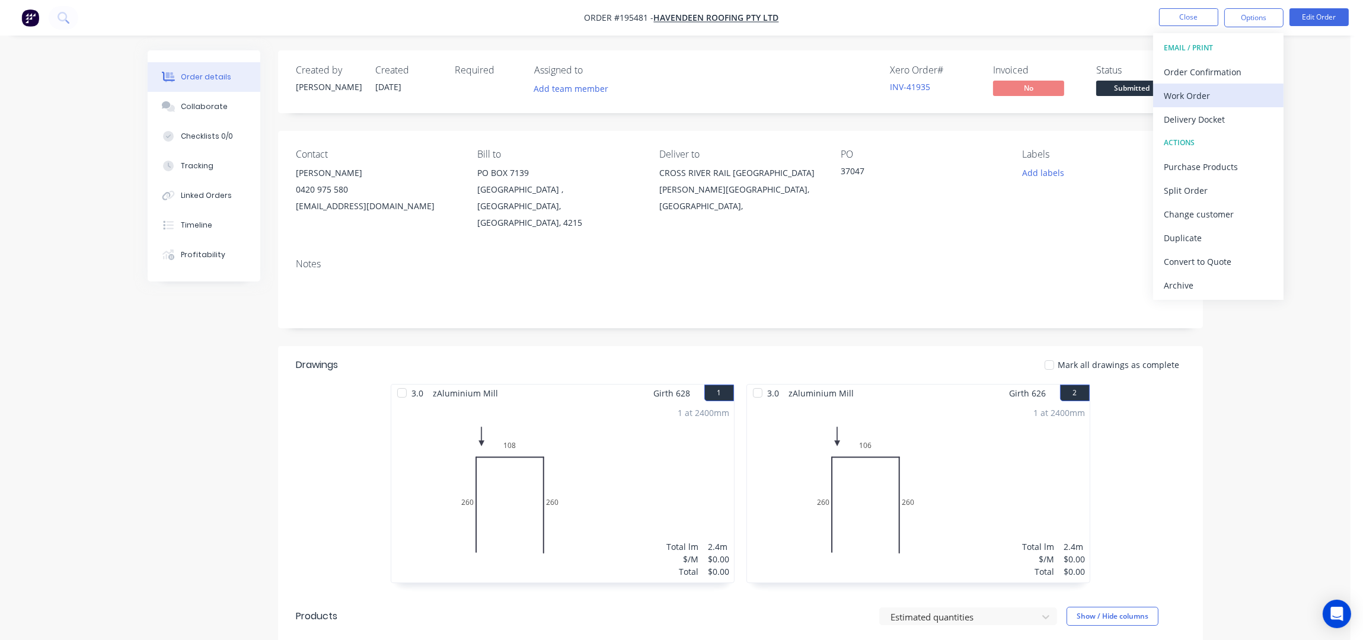
click at [1253, 98] on div "Work Order" at bounding box center [1218, 95] width 109 height 17
click at [1249, 113] on div "Without pricing" at bounding box center [1218, 119] width 109 height 17
click at [1174, 20] on button "Close" at bounding box center [1188, 17] width 59 height 18
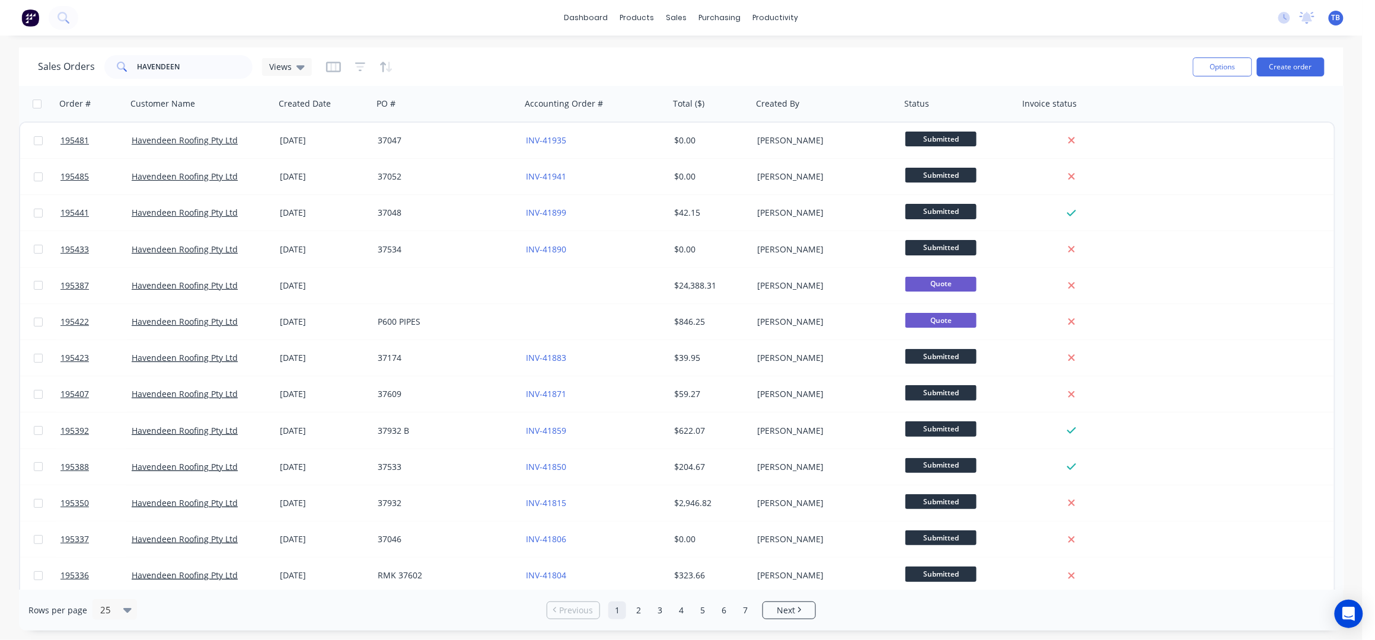
click at [982, 56] on div "Sales Orders HAVENDEEN Views" at bounding box center [610, 66] width 1145 height 29
click at [742, 81] on div "Suppliers" at bounding box center [745, 80] width 36 height 11
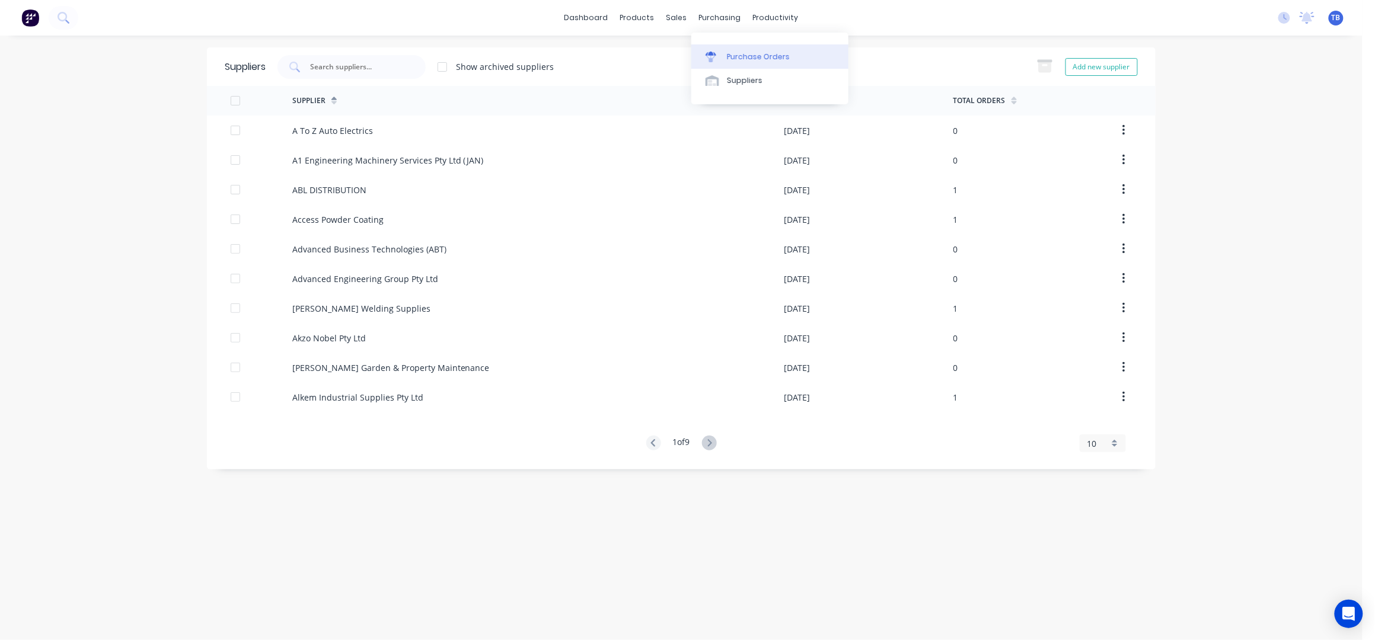
click at [748, 60] on div "Purchase Orders" at bounding box center [758, 57] width 63 height 11
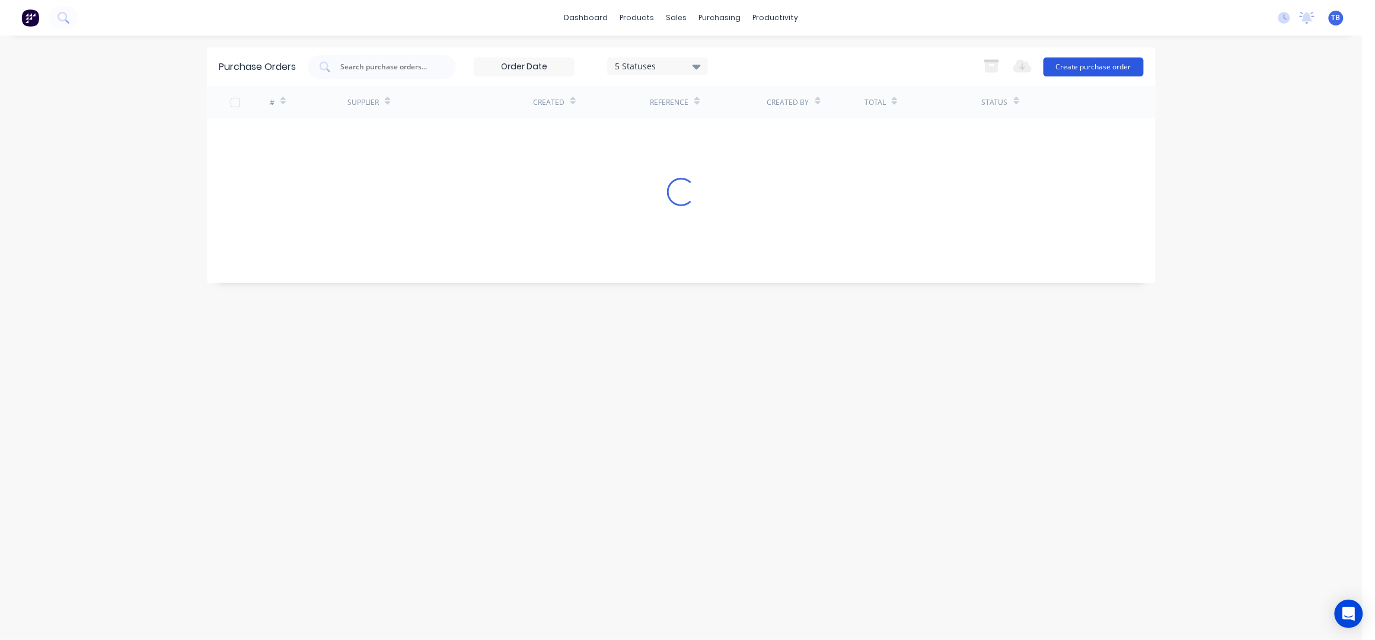
click at [1104, 67] on button "Create purchase order" at bounding box center [1093, 67] width 100 height 19
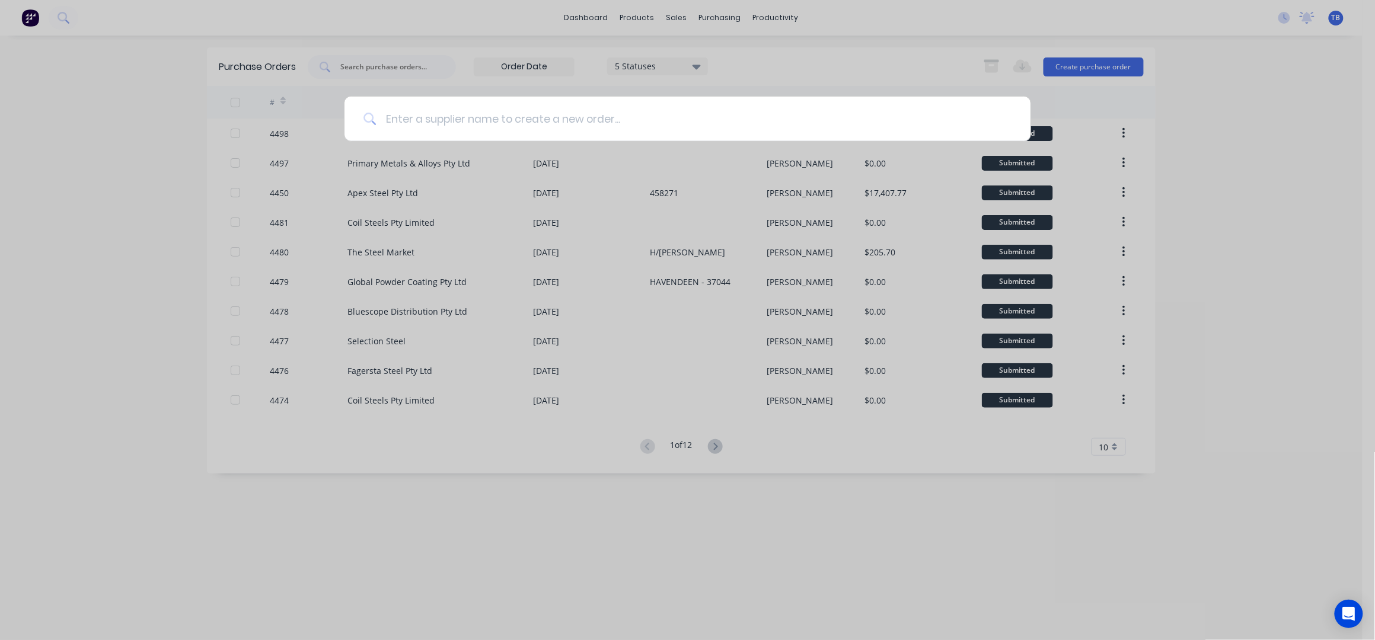
click at [516, 117] on input at bounding box center [693, 119] width 635 height 44
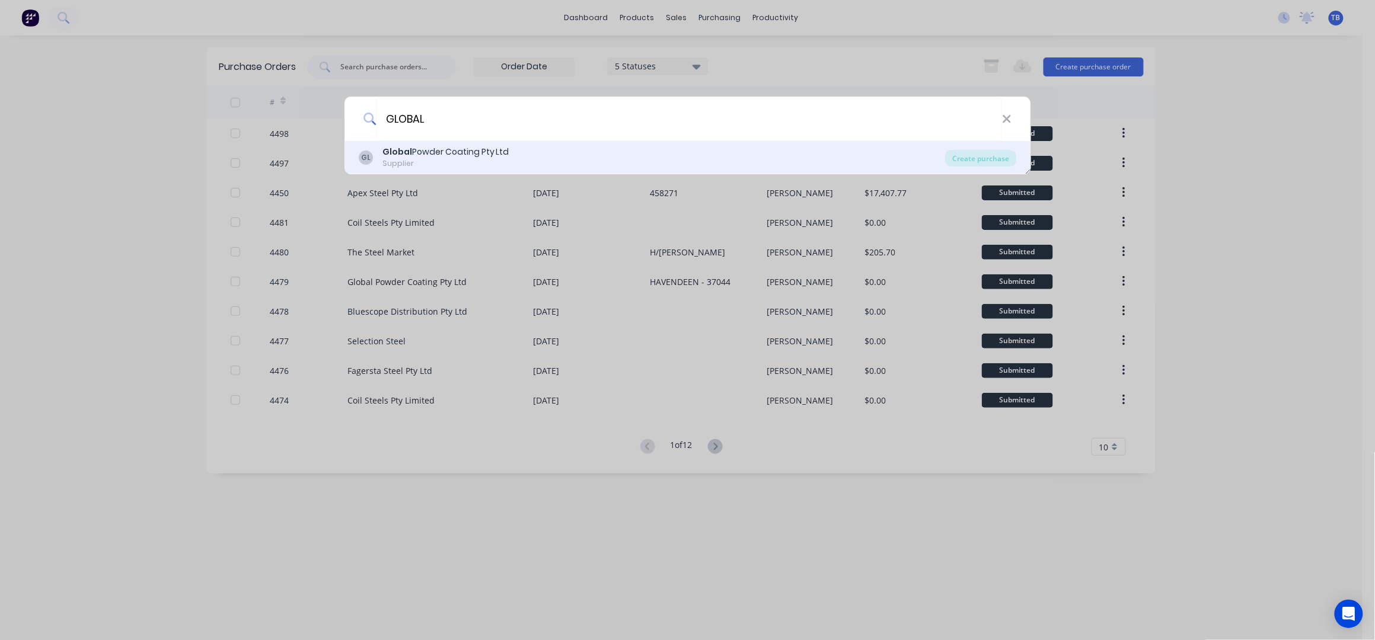
type input "GLOBAL"
click at [502, 165] on div "Supplier" at bounding box center [445, 163] width 127 height 11
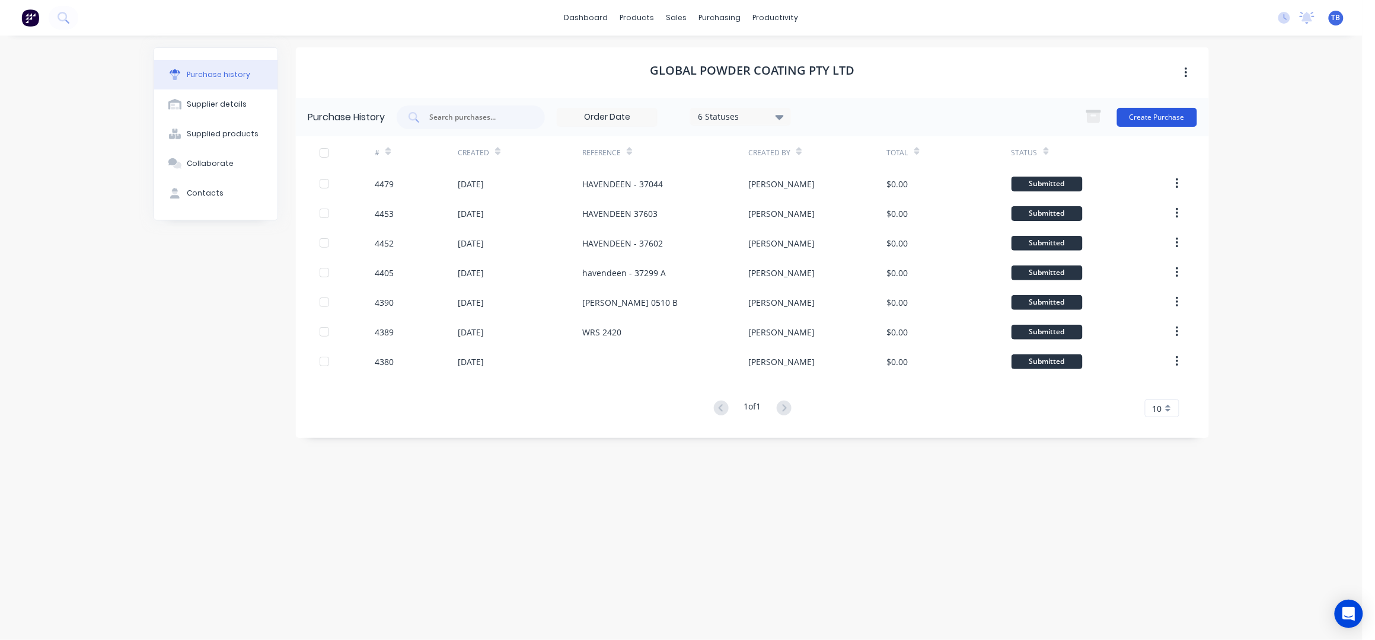
click at [1146, 117] on button "Create Purchase" at bounding box center [1157, 117] width 80 height 19
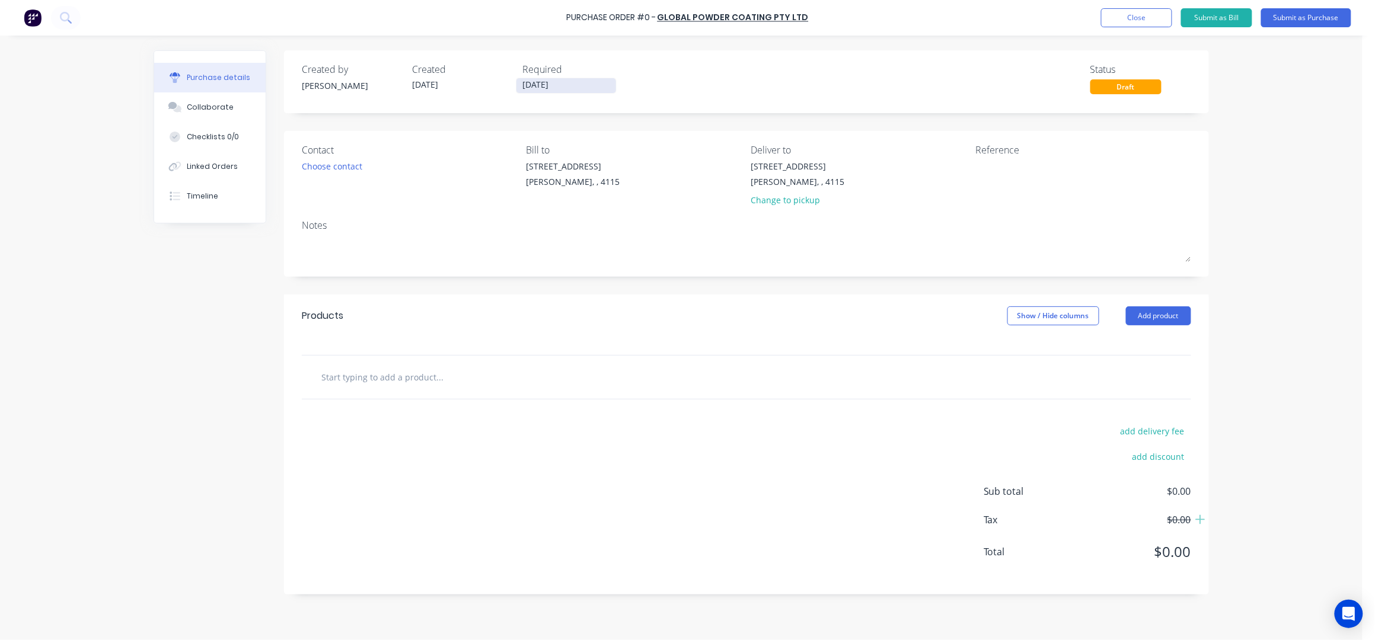
click at [529, 81] on input "[DATE]" at bounding box center [566, 85] width 100 height 15
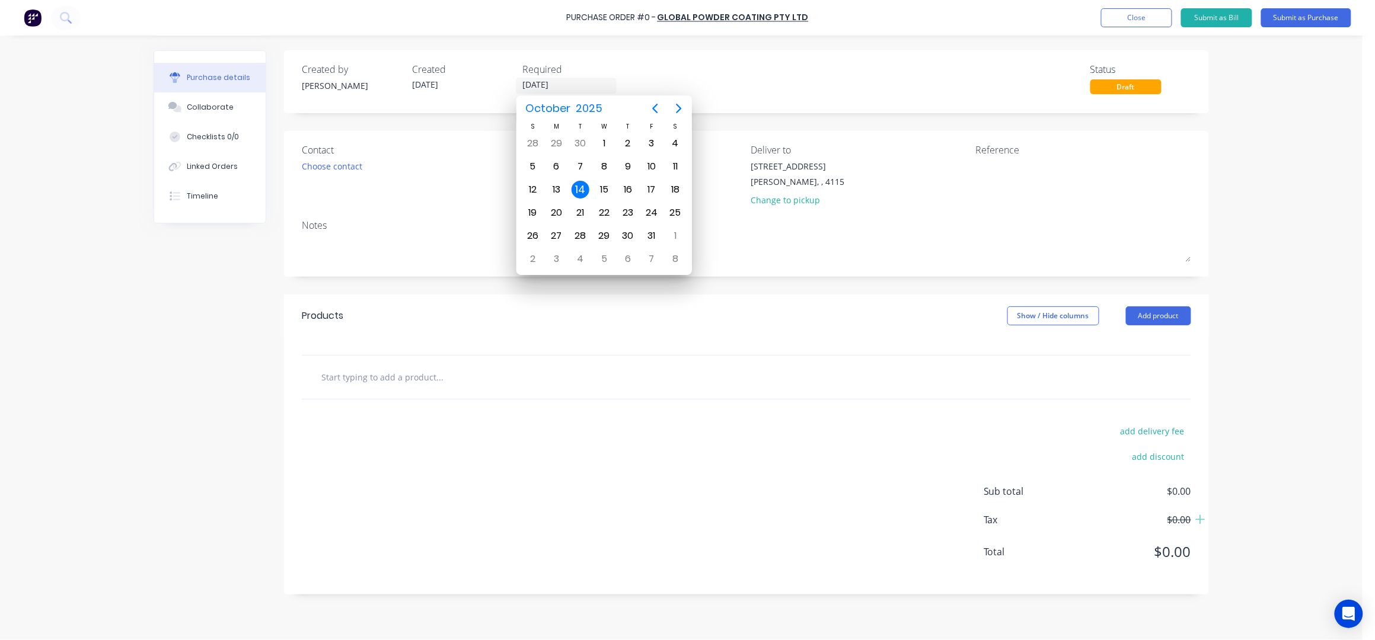
click at [608, 56] on div "Created by [PERSON_NAME] Created [DATE] Required [DATE] Status Draft" at bounding box center [746, 81] width 925 height 63
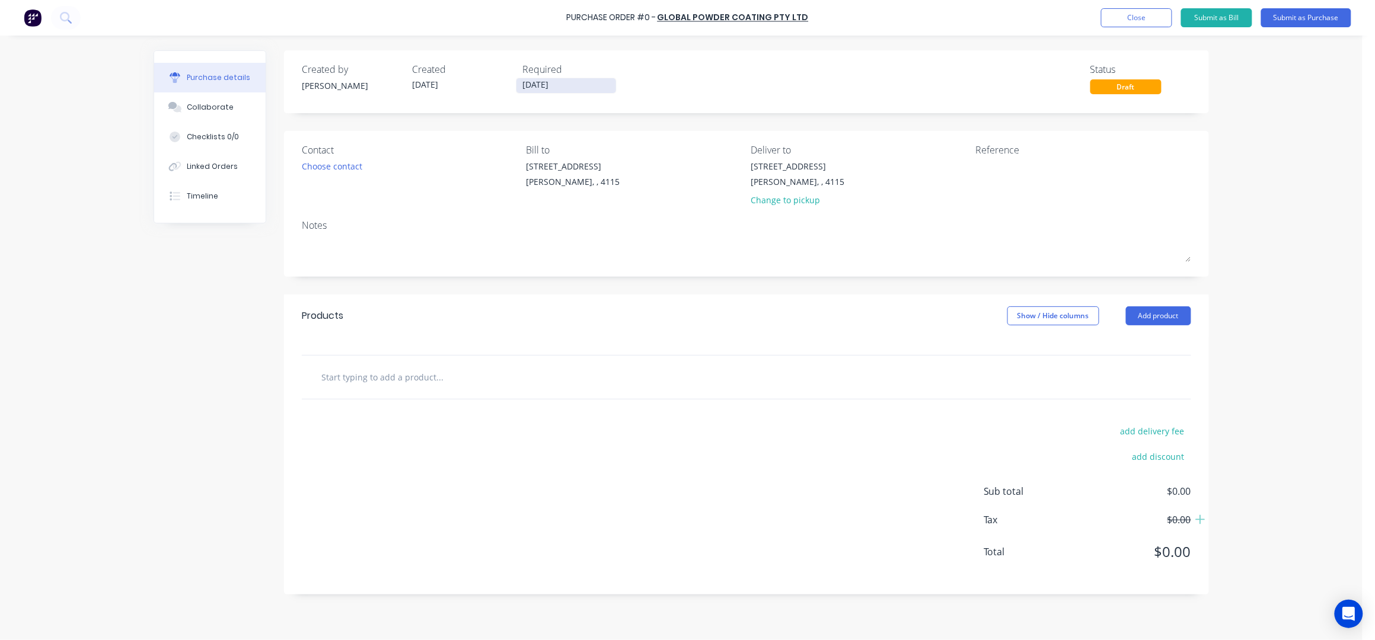
click at [531, 81] on input "[DATE]" at bounding box center [566, 85] width 100 height 15
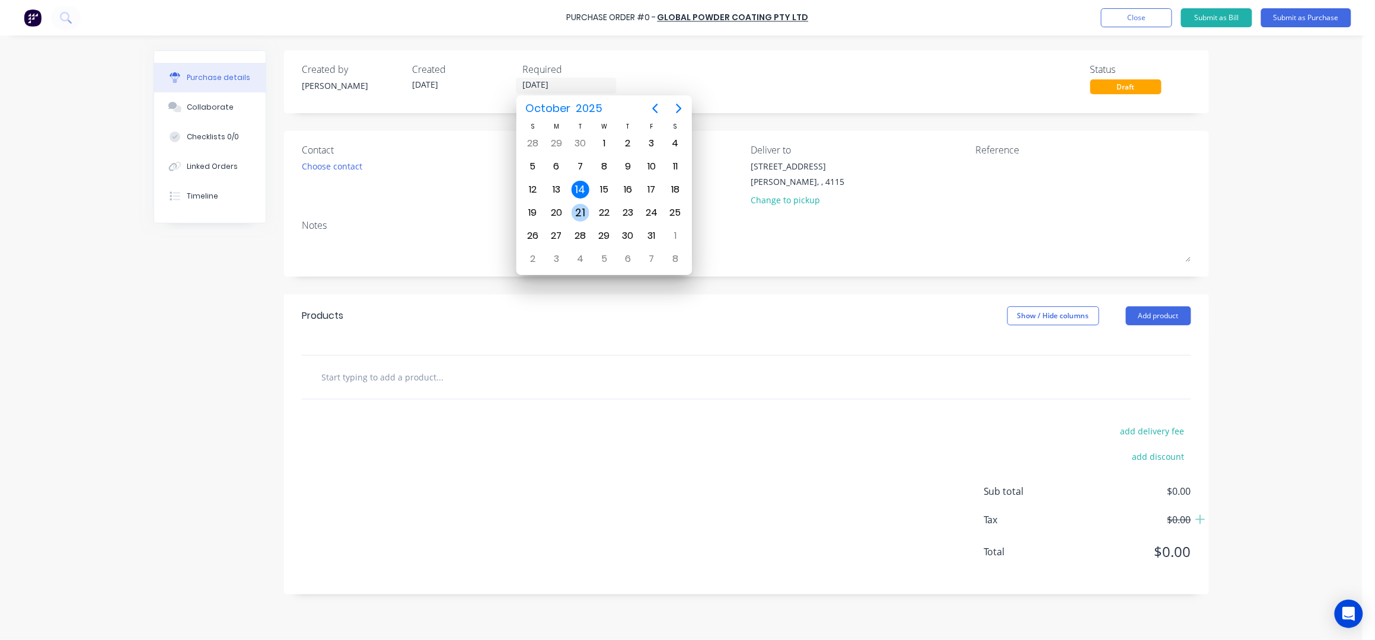
click at [577, 211] on div "21" at bounding box center [580, 213] width 18 height 18
type input "[DATE]"
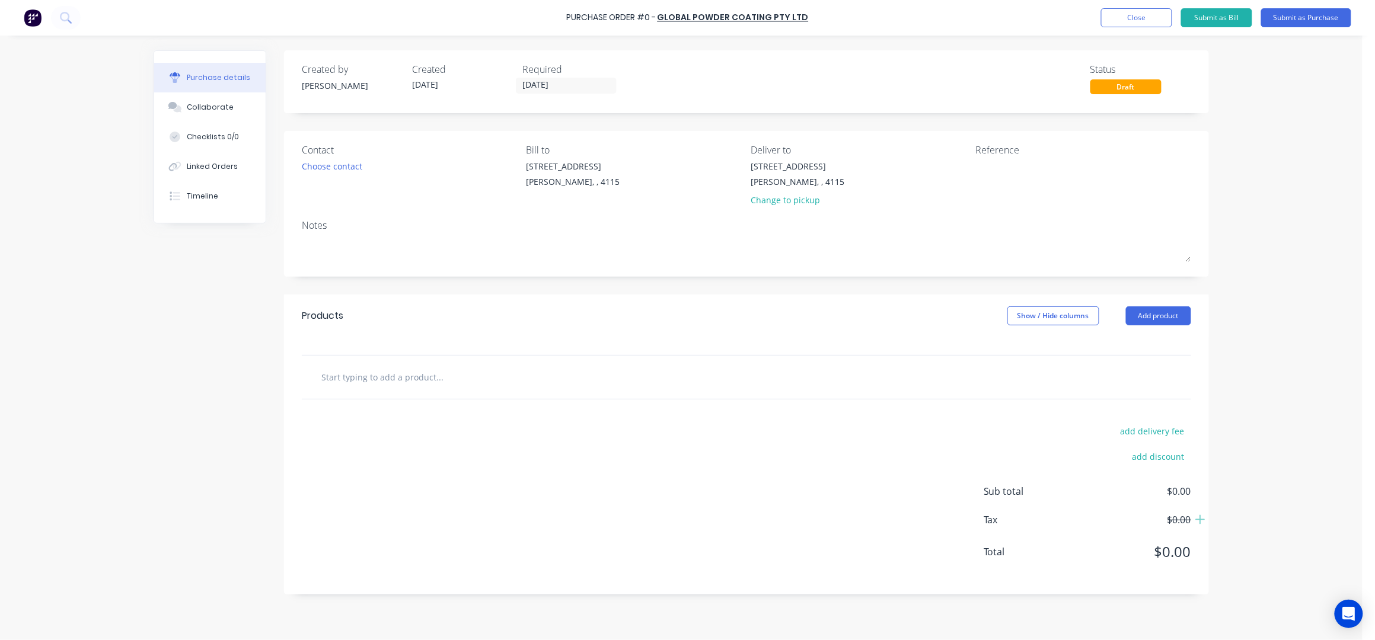
click at [697, 95] on div "Created by [PERSON_NAME] Created [DATE] Required [DATE] Status Draft" at bounding box center [746, 81] width 925 height 63
click at [346, 169] on div "Choose contact" at bounding box center [332, 166] width 60 height 12
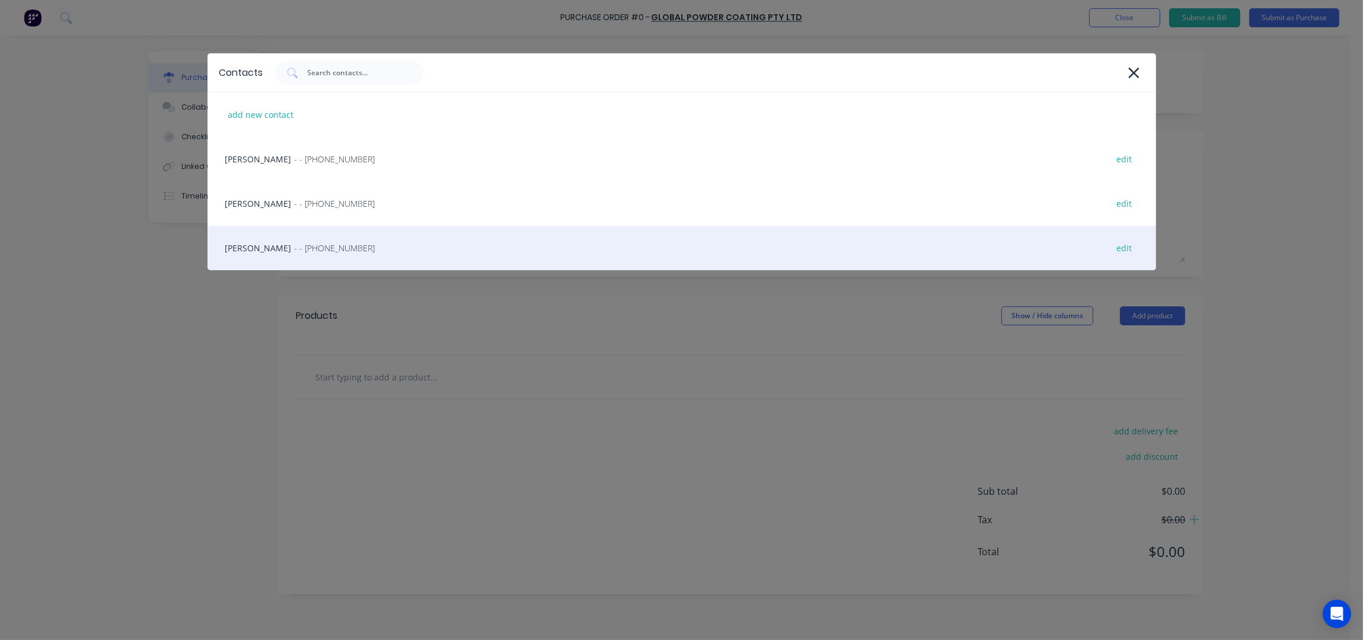
click at [298, 248] on span "- - [PHONE_NUMBER]" at bounding box center [335, 248] width 81 height 12
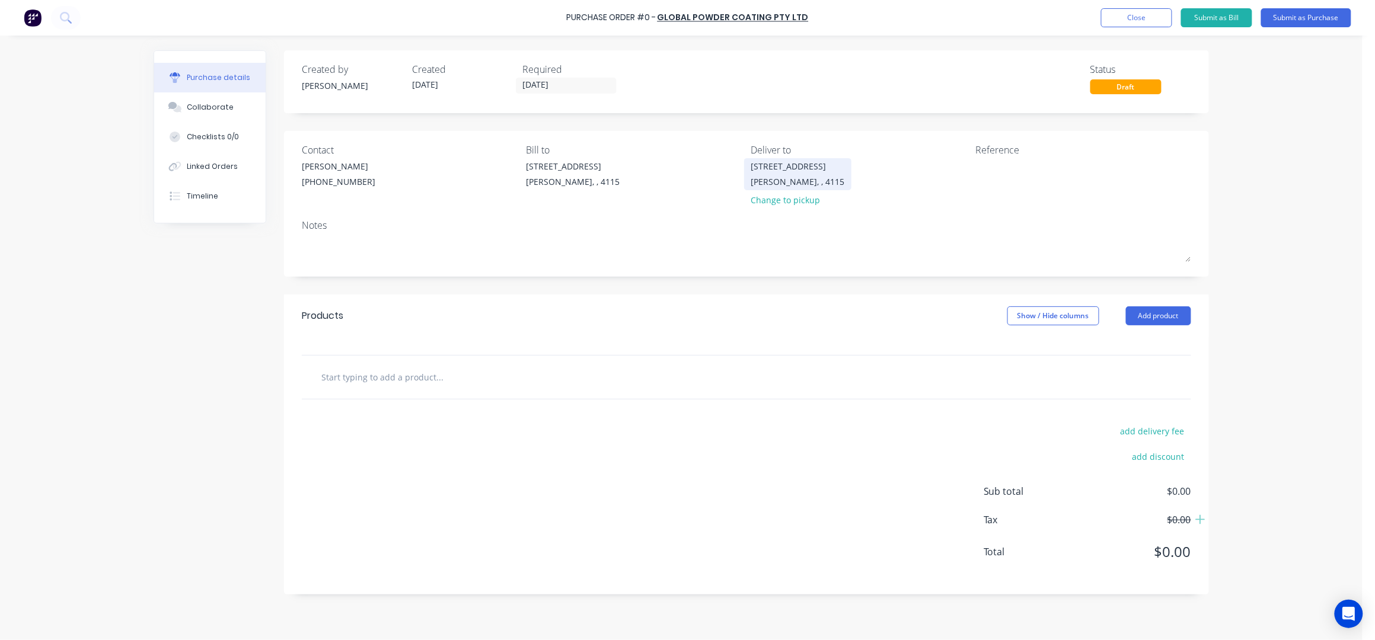
click at [785, 175] on div "[PERSON_NAME], , 4115" at bounding box center [798, 181] width 94 height 12
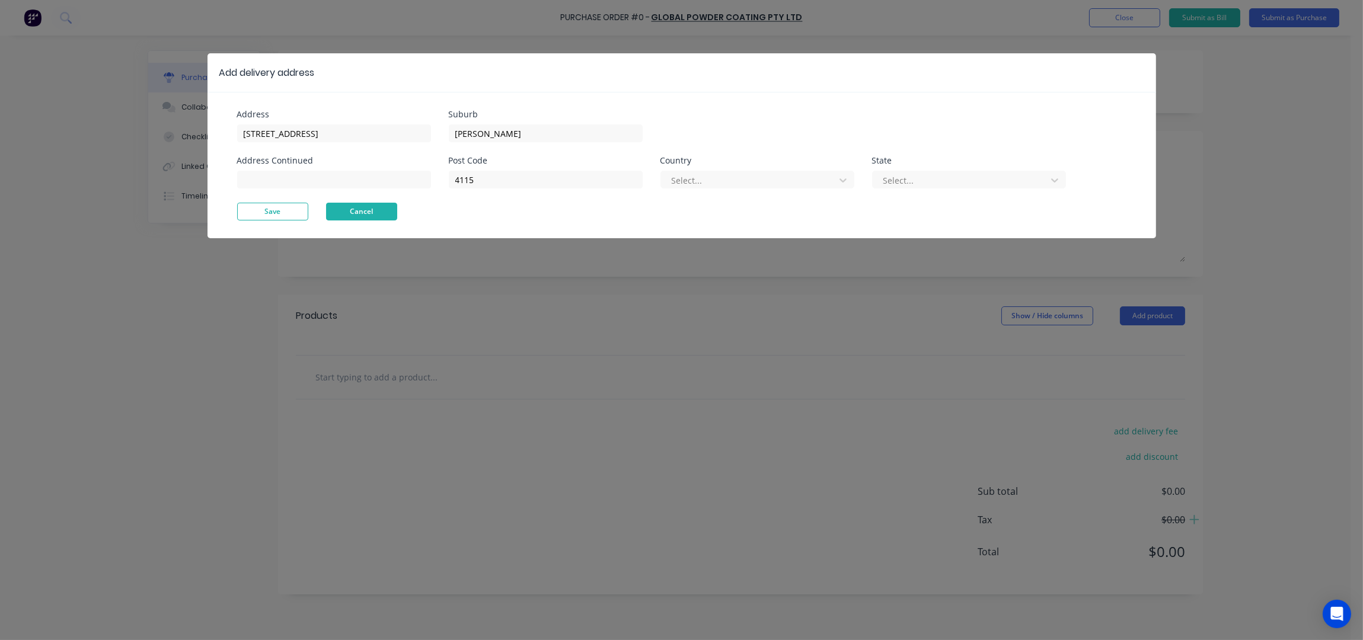
click at [381, 215] on button "Cancel" at bounding box center [361, 212] width 71 height 18
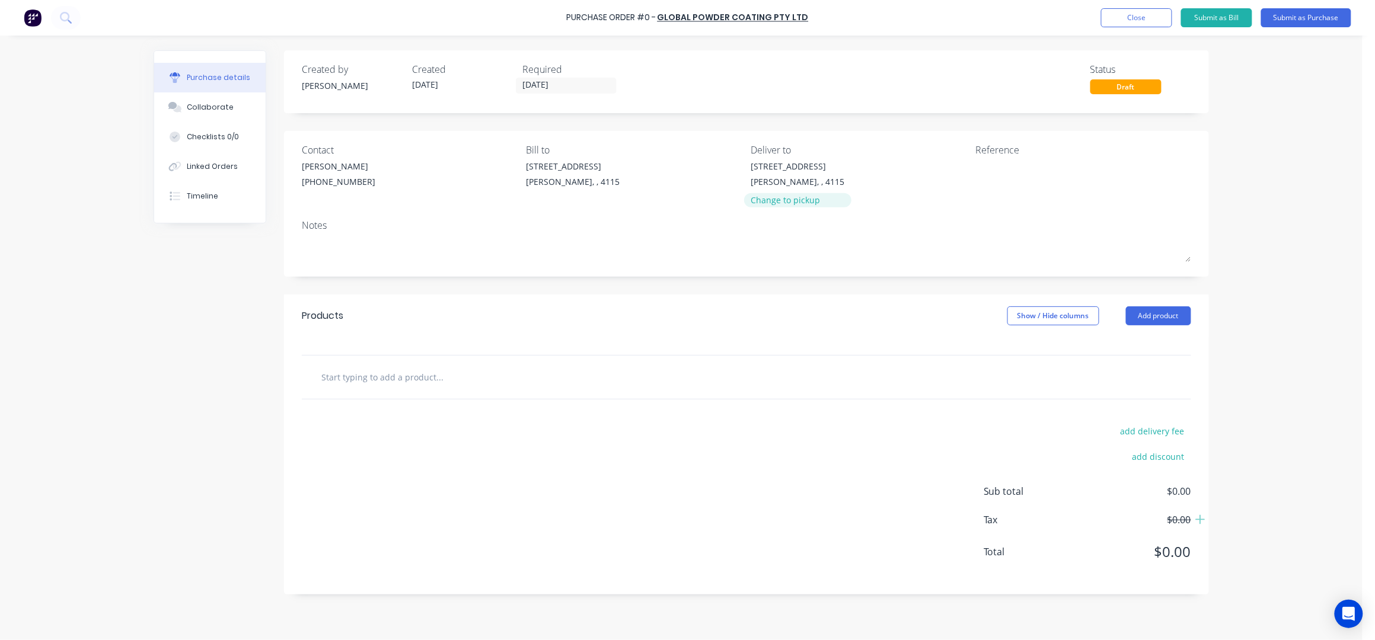
click at [797, 200] on div "Change to pickup" at bounding box center [798, 200] width 94 height 12
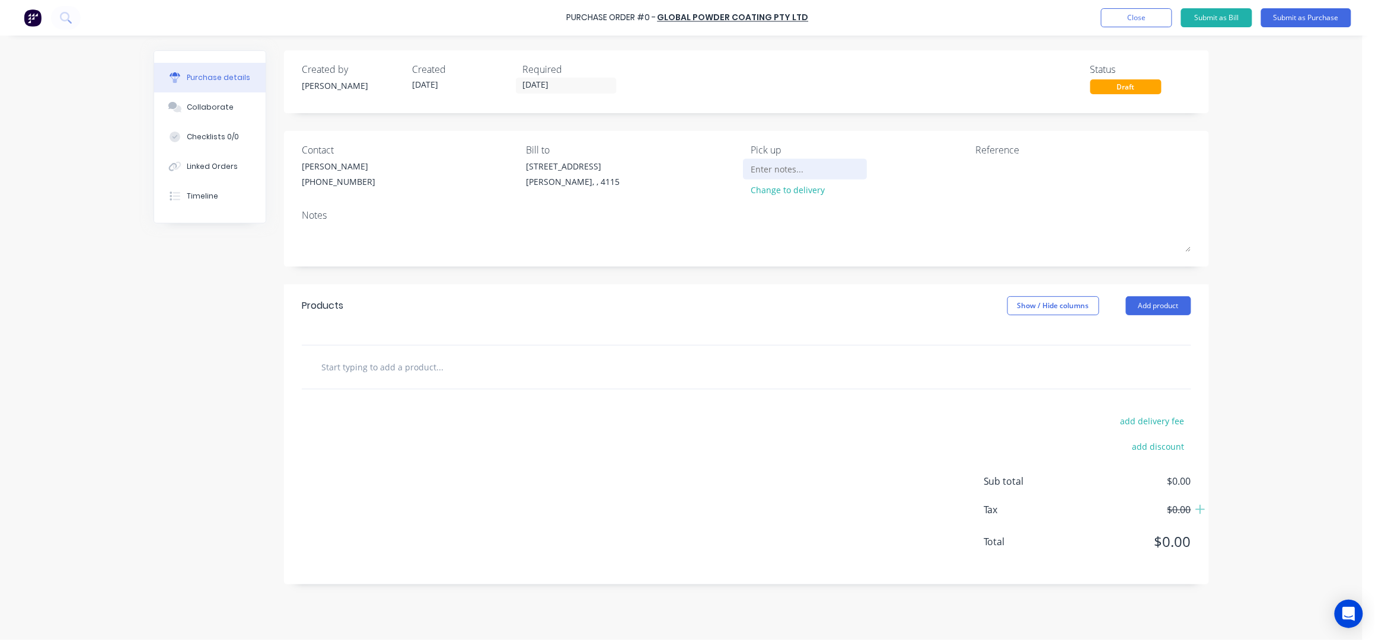
click at [767, 171] on input at bounding box center [805, 169] width 108 height 18
type input "17 WOOMERA PLACE - [GEOGRAPHIC_DATA]"
click at [1018, 175] on textarea at bounding box center [1049, 173] width 148 height 27
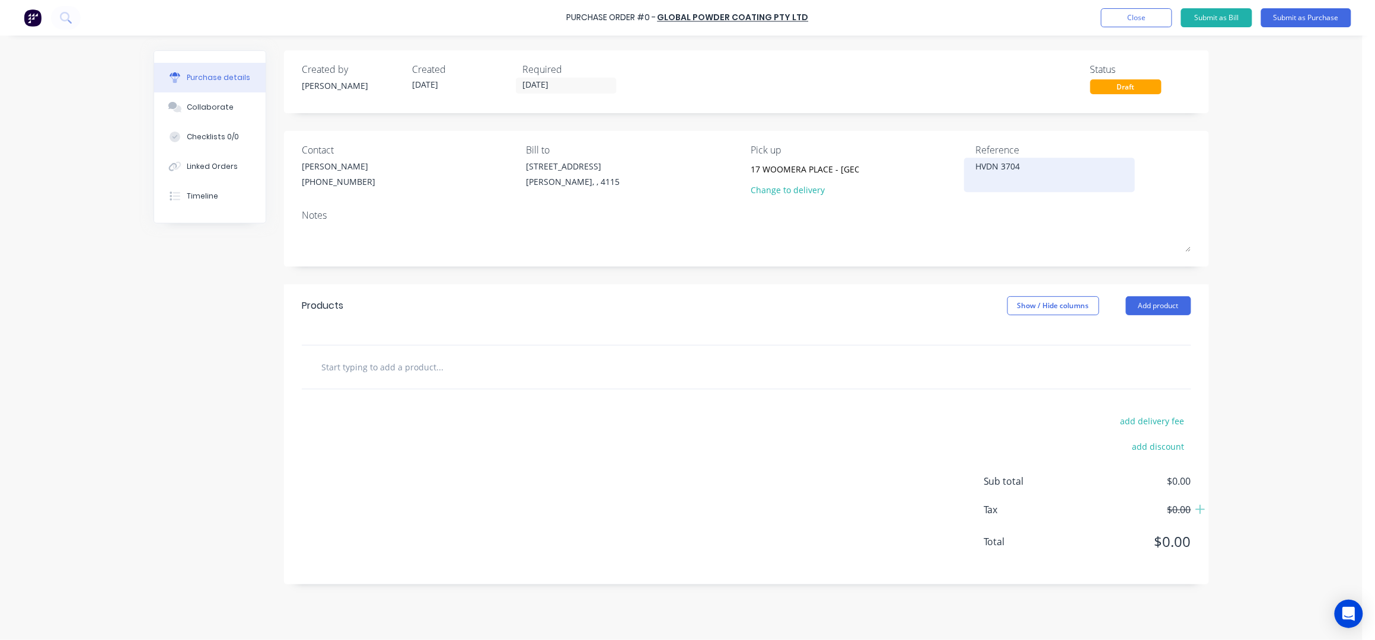
type textarea "HVDN 37047"
type textarea "x"
click at [986, 165] on textarea "HVDN 37047" at bounding box center [1049, 173] width 148 height 27
type textarea "HVD 37047"
type textarea "x"
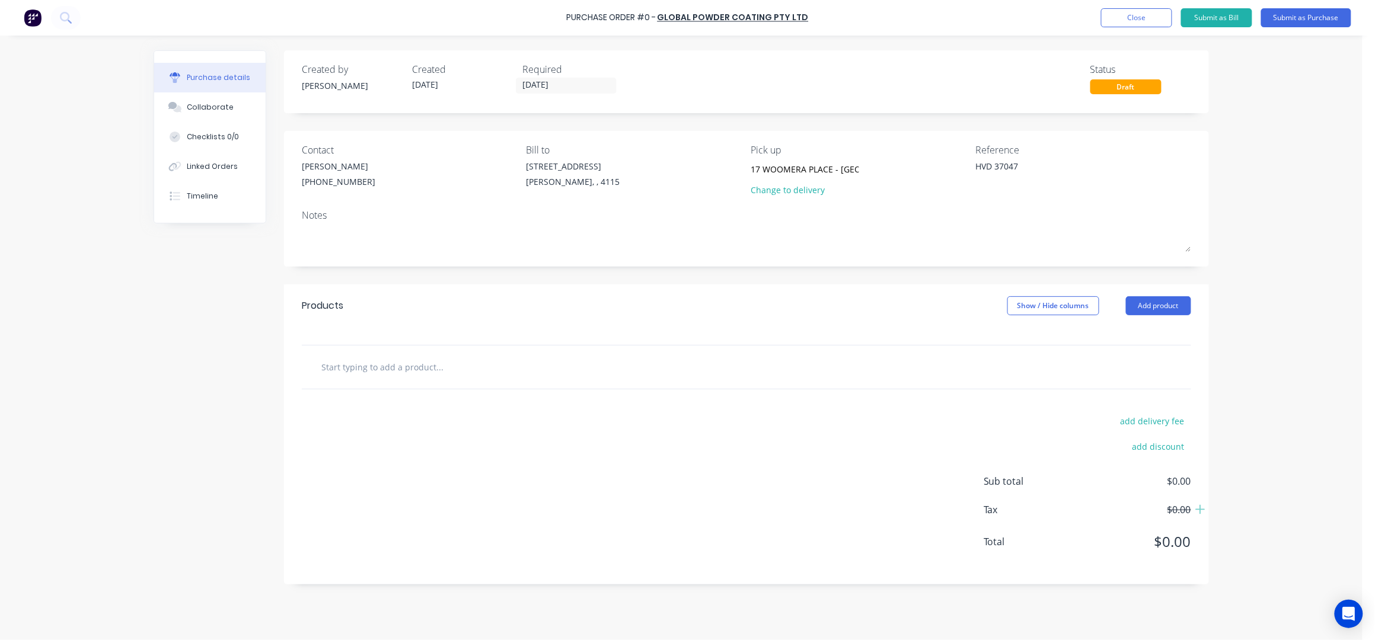
type textarea "HV 37047"
type textarea "x"
type textarea "H 37047"
type textarea "x"
type textarea "HA 37047"
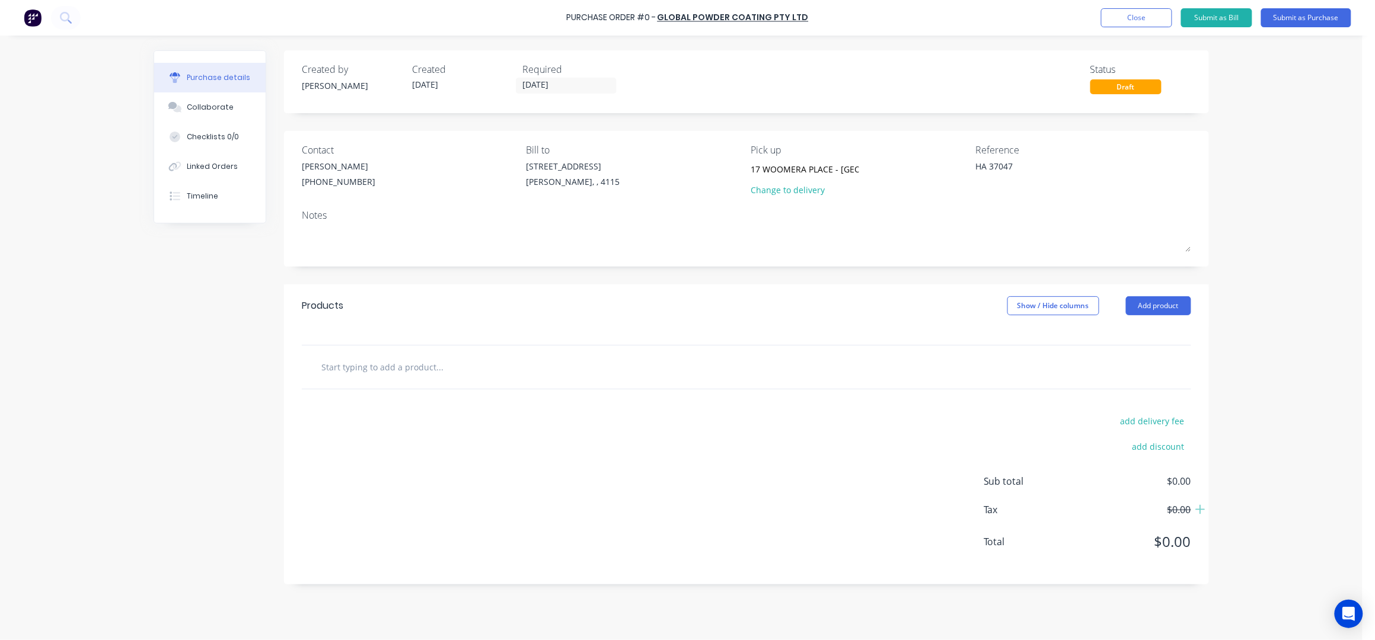
type textarea "x"
type textarea "HAV 37047"
type textarea "x"
type textarea "HAVE 37047"
type textarea "x"
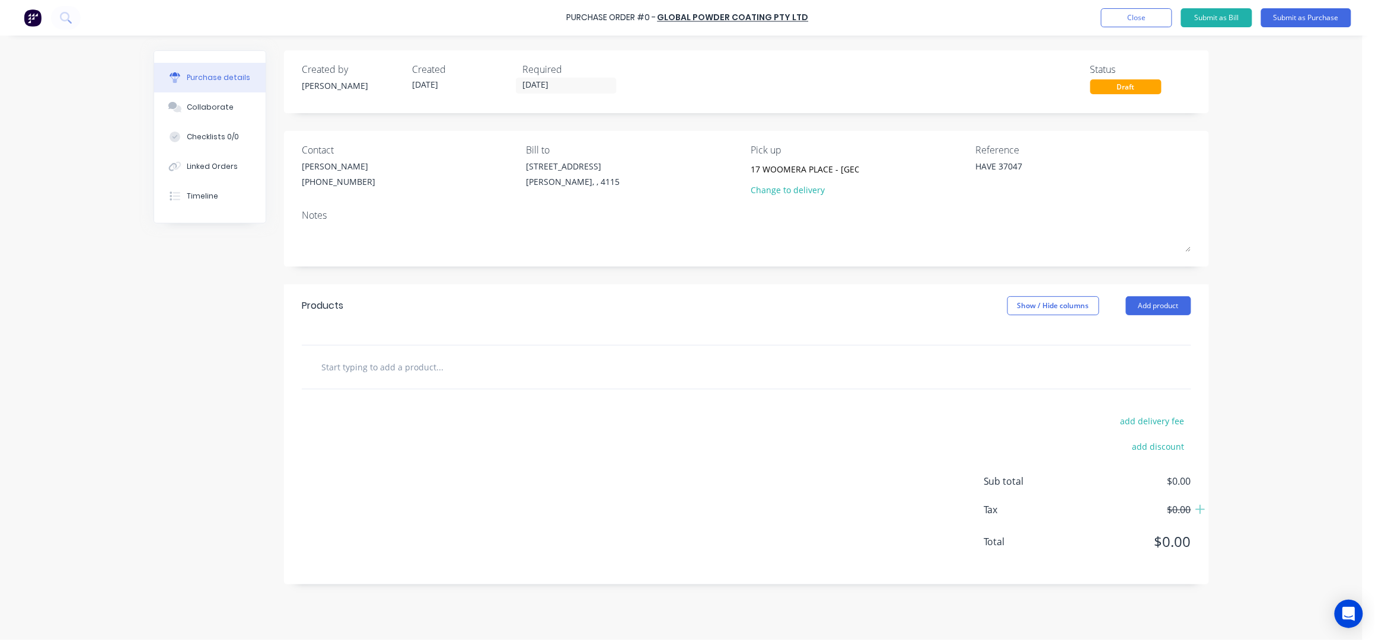
type textarea "HAVEN 37047"
type textarea "x"
type textarea "HAVEND 37047"
type textarea "x"
type textarea "HAVENDE 37047"
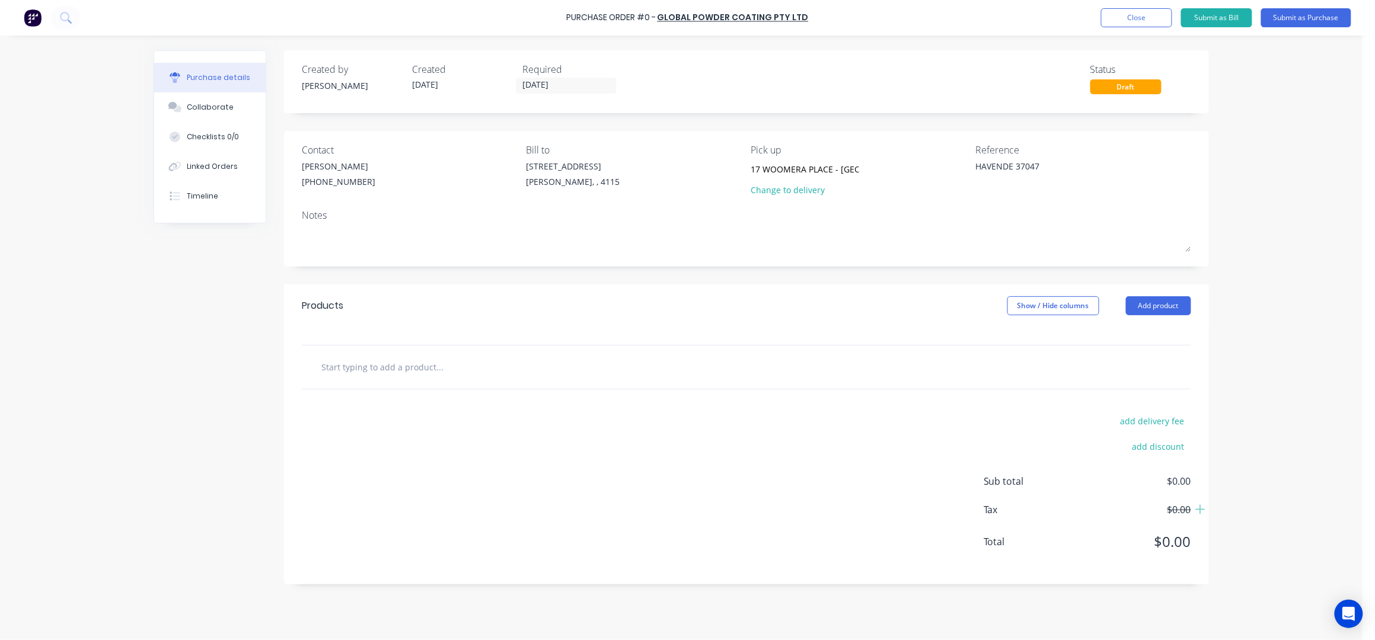
type textarea "x"
type textarea "HAVENDEE 37047"
type textarea "x"
type textarea "HAVENDEEN 37047"
type textarea "x"
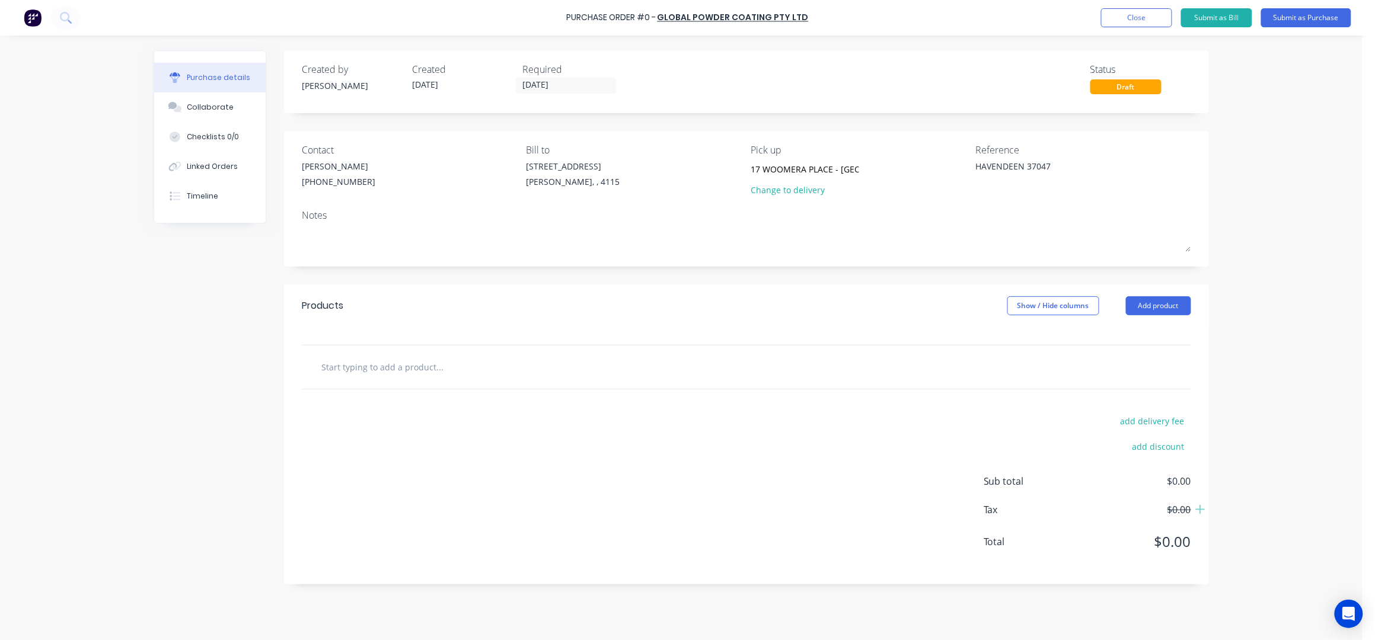
type textarea "HAVENDEEN 37047"
type textarea "x"
type textarea "HAVENDEEN - 37047"
type textarea "x"
type textarea "HAVENDEEN - 37047"
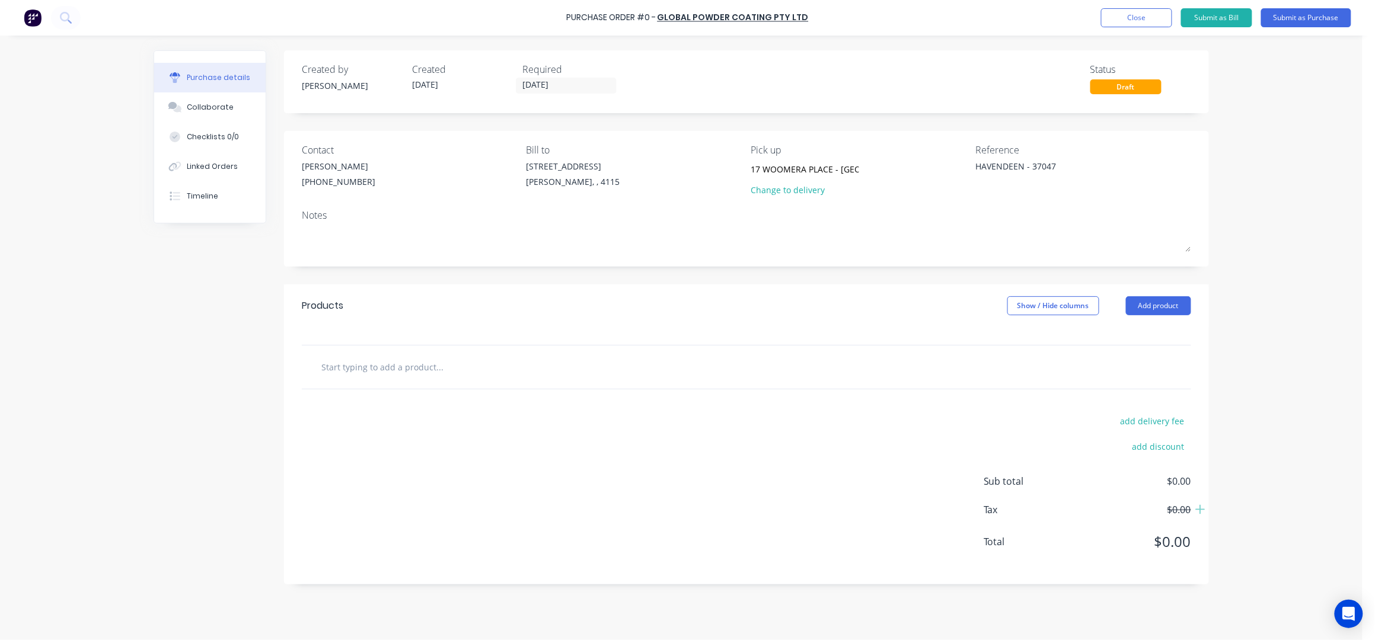
click at [1247, 157] on div "Purchase Order #0 - Global Powder Coating Pty Ltd Add product Close Submit as B…" at bounding box center [681, 320] width 1362 height 640
click at [1159, 305] on button "Add product" at bounding box center [1158, 305] width 65 height 19
click at [1126, 377] on div "Lineal metre product" at bounding box center [1134, 383] width 91 height 17
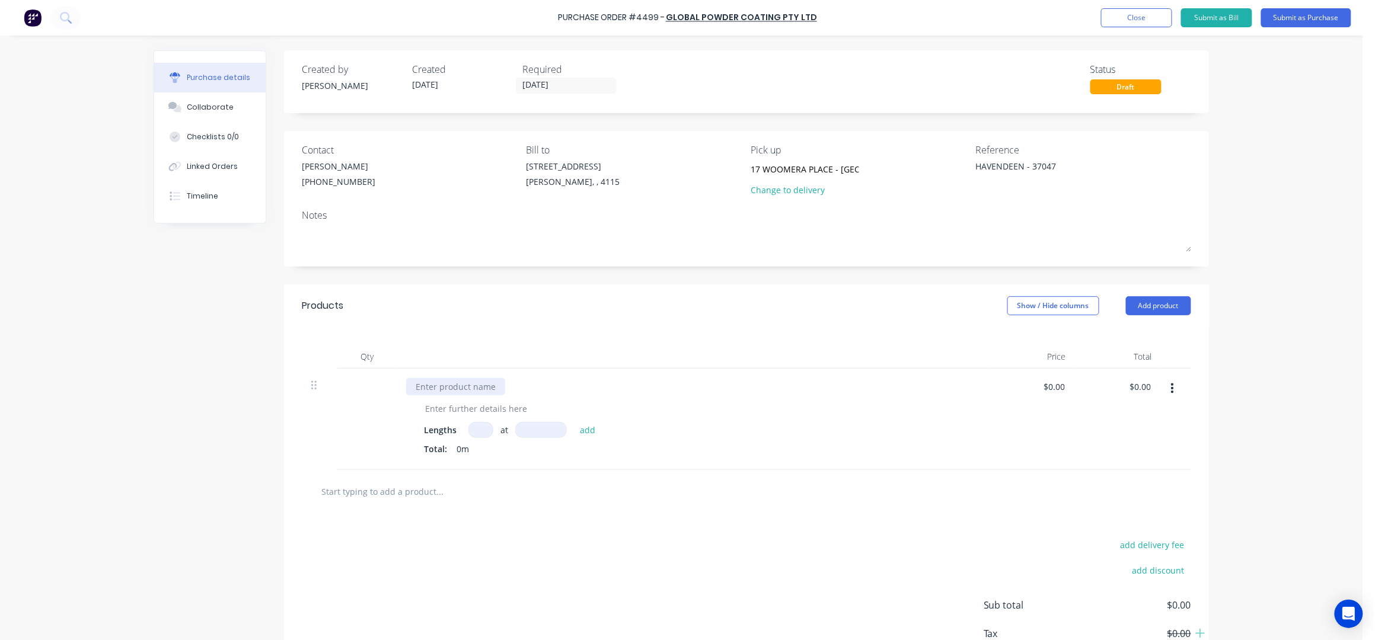
type textarea "x"
click at [423, 384] on div at bounding box center [455, 386] width 99 height 17
paste div
type textarea "x"
drag, startPoint x: 442, startPoint y: 405, endPoint x: 449, endPoint y: 410, distance: 8.1
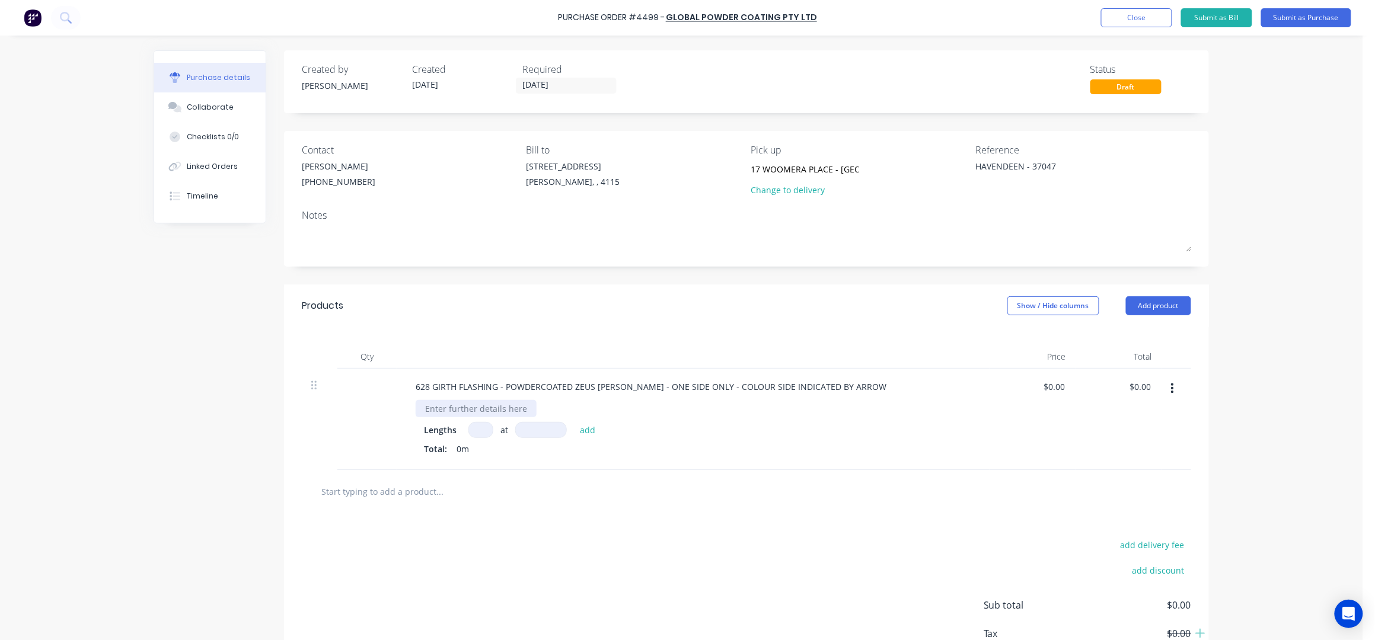
click at [443, 404] on div at bounding box center [476, 408] width 121 height 17
click at [477, 435] on input at bounding box center [480, 430] width 25 height 16
type textarea "x"
type input "1"
type textarea "x"
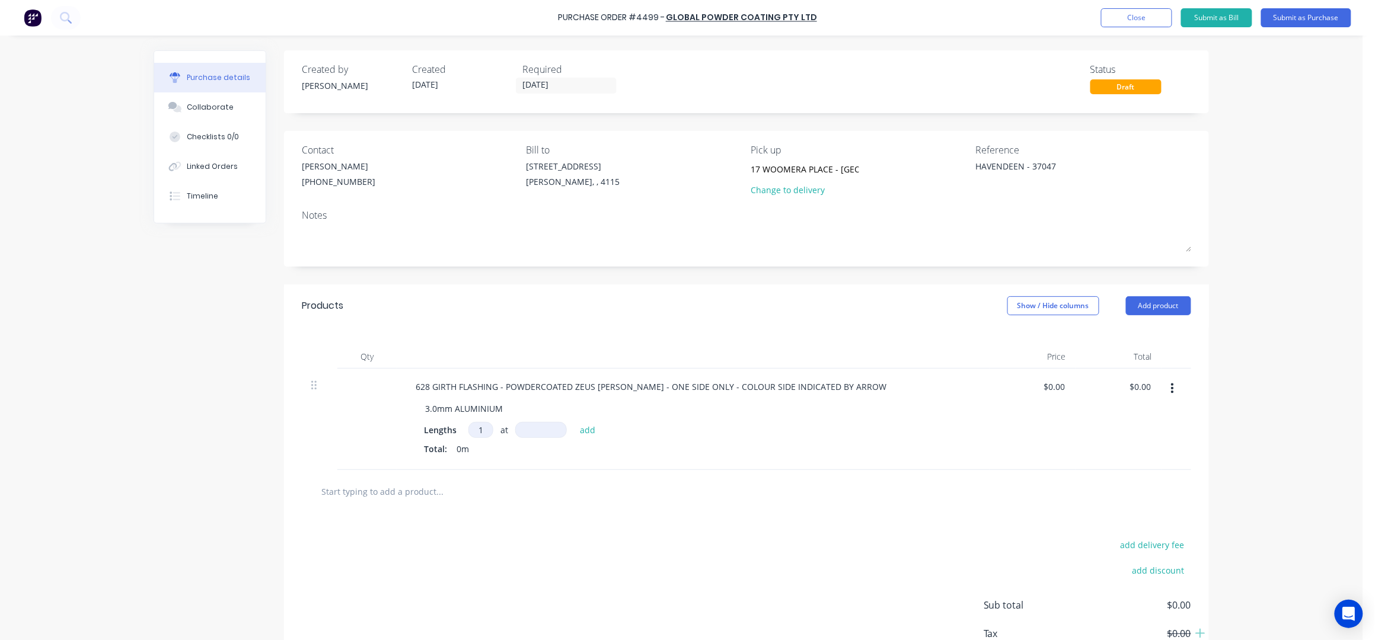
type input "1"
type textarea "x"
type input "2"
type textarea "x"
type input "24"
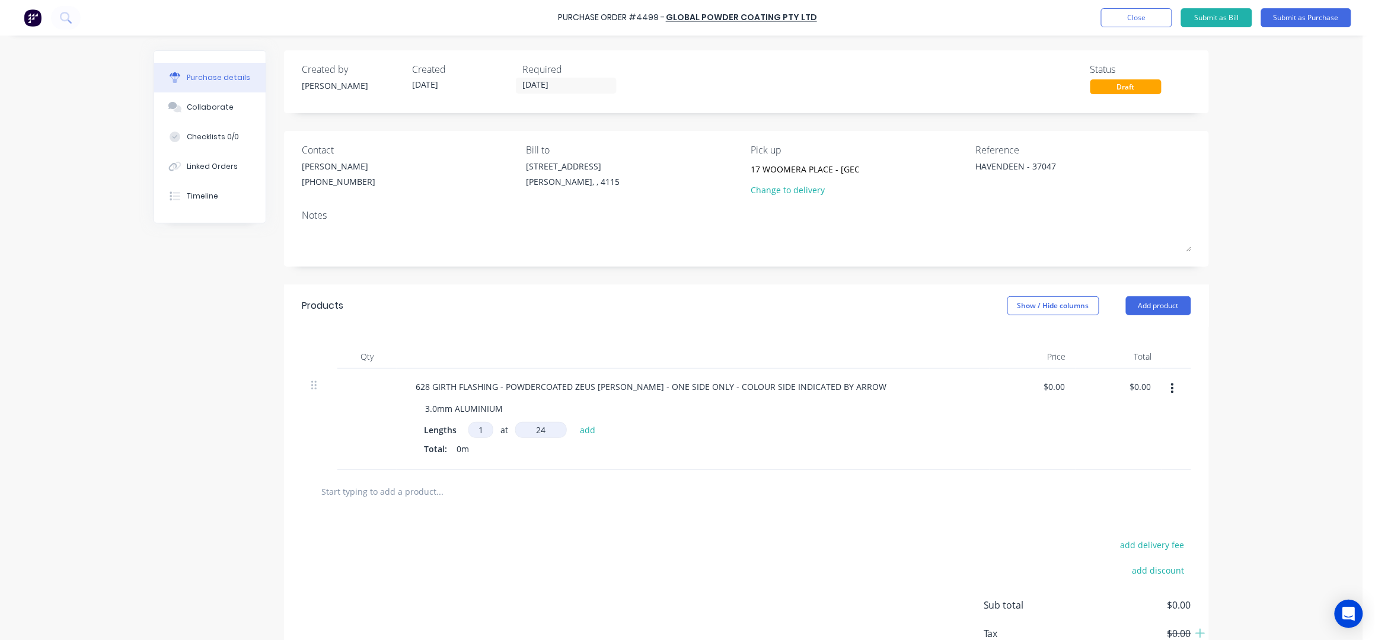
type textarea "x"
type input "240"
type textarea "x"
type input "2400"
type textarea "x"
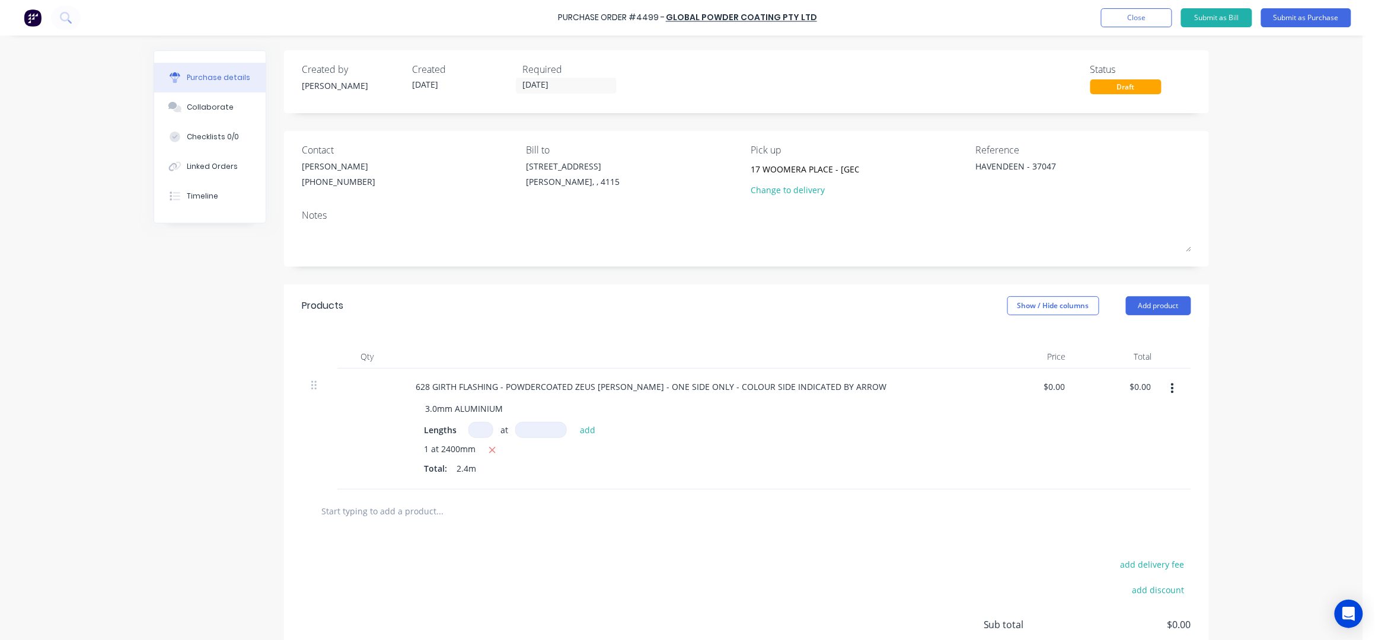
click at [1171, 388] on icon "button" at bounding box center [1172, 388] width 3 height 13
click at [1138, 427] on button "Duplicate" at bounding box center [1135, 420] width 101 height 24
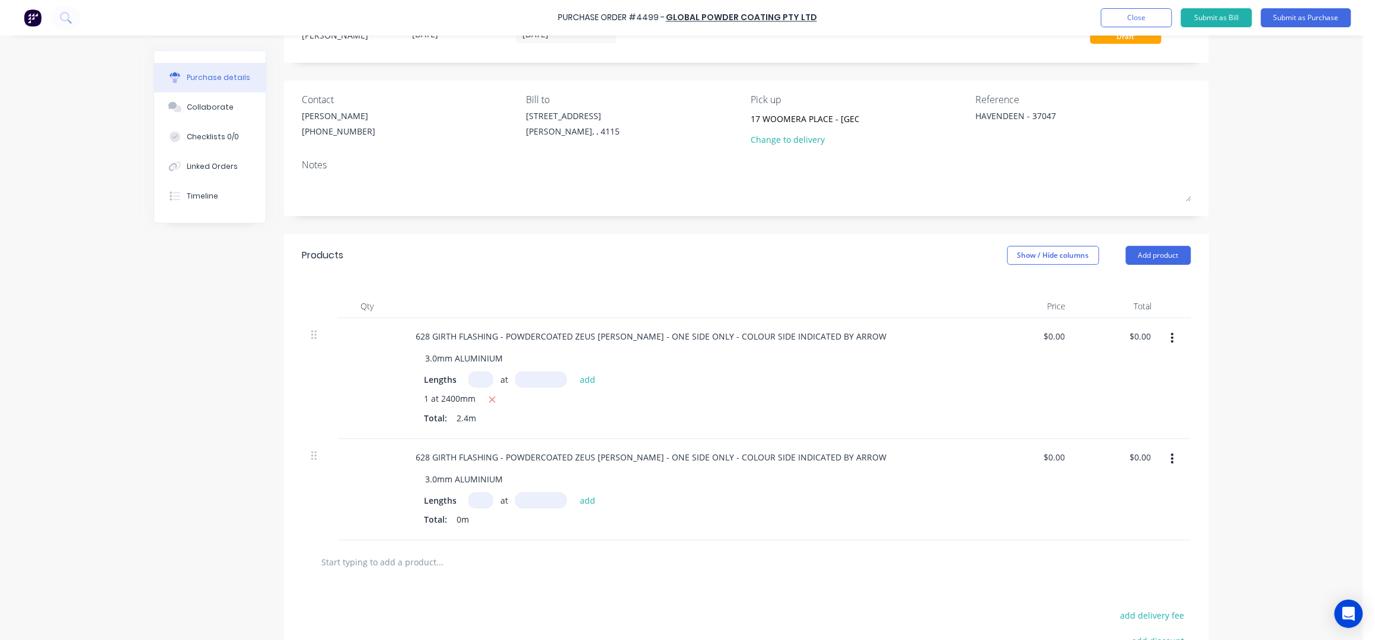
scroll to position [78, 0]
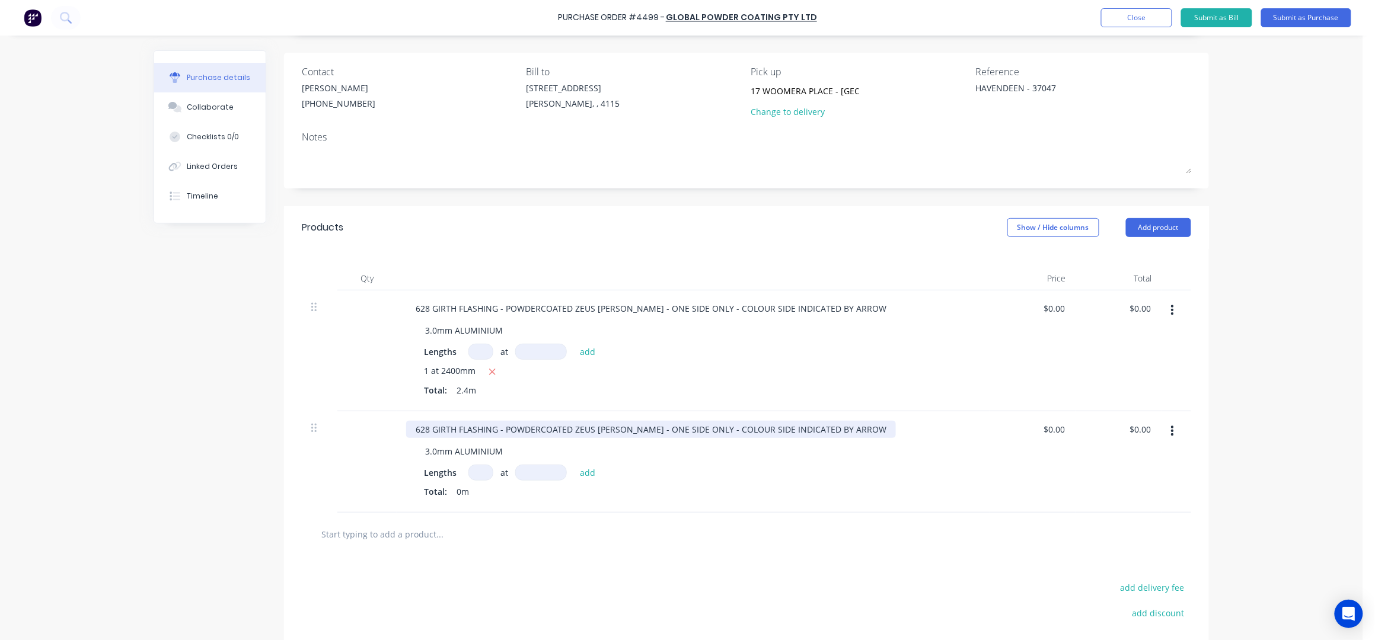
type textarea "x"
click at [421, 428] on div "628 GIRTH FLASHING - POWDERCOATED ZEUS [PERSON_NAME] - ONE SIDE ONLY - COLOUR S…" at bounding box center [651, 429] width 490 height 17
click at [476, 468] on input at bounding box center [480, 473] width 25 height 16
type textarea "x"
type input "1"
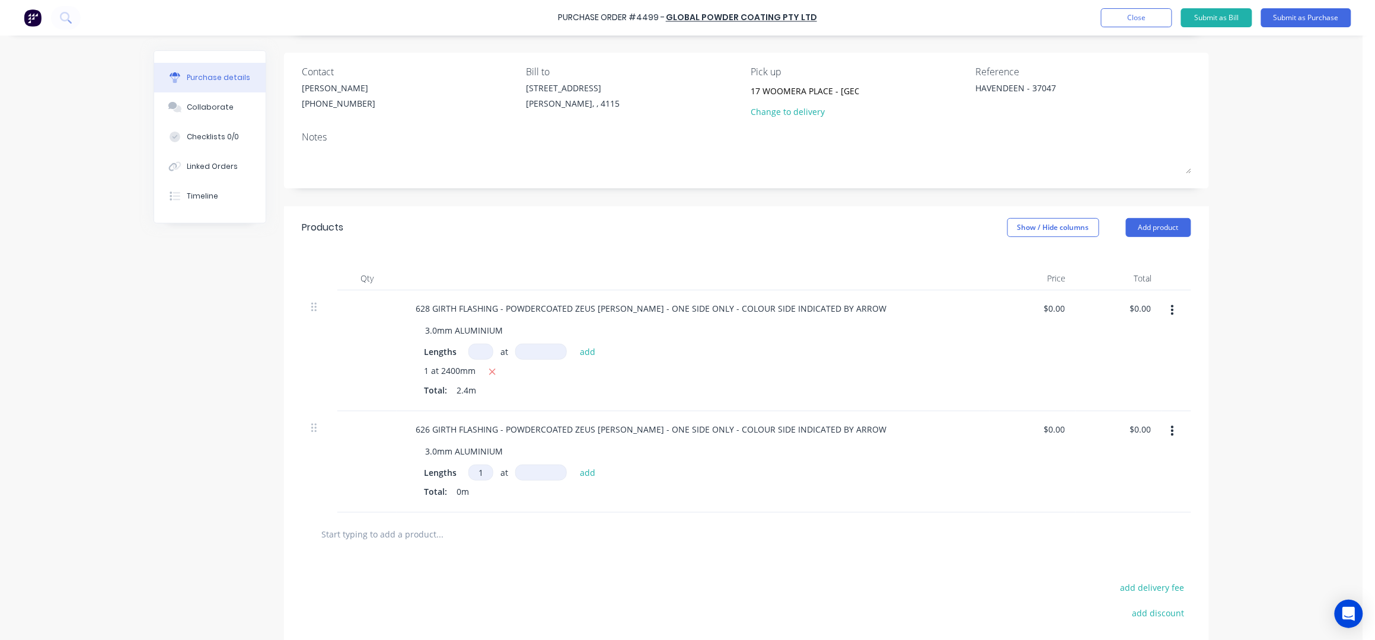
type textarea "x"
type input "1"
type textarea "x"
type input "2"
type textarea "x"
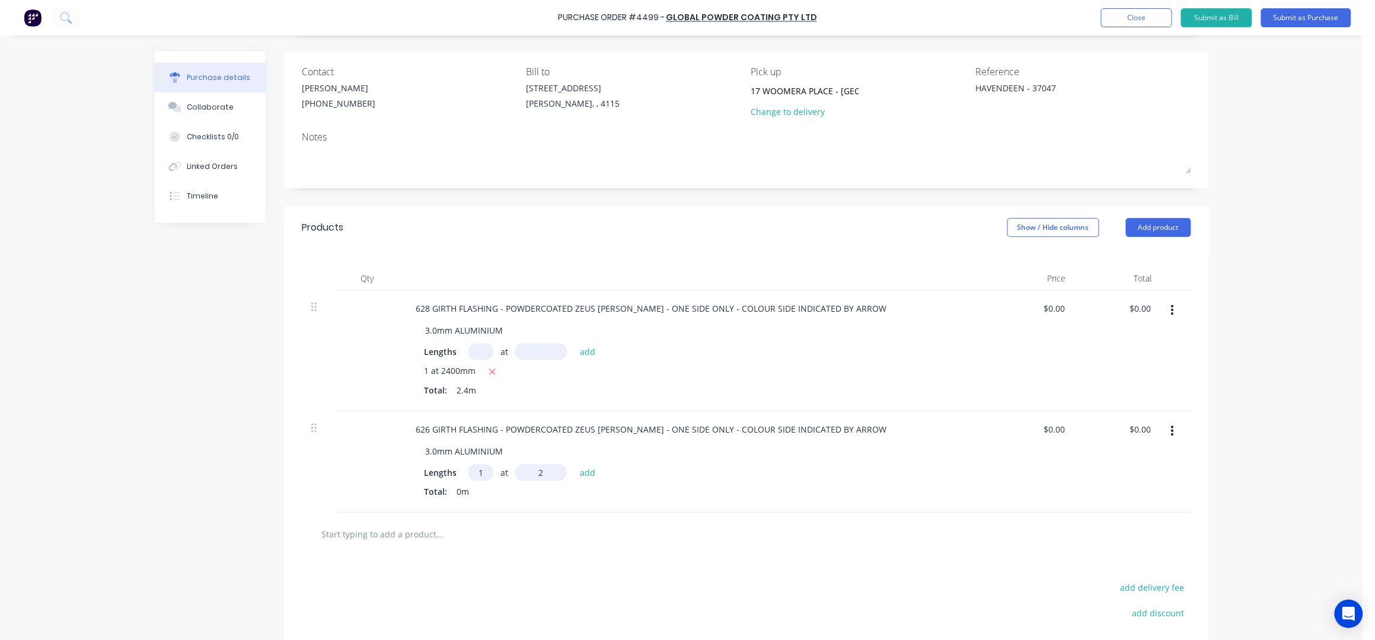
type input "24"
type textarea "x"
type input "240"
type textarea "x"
type input "2400"
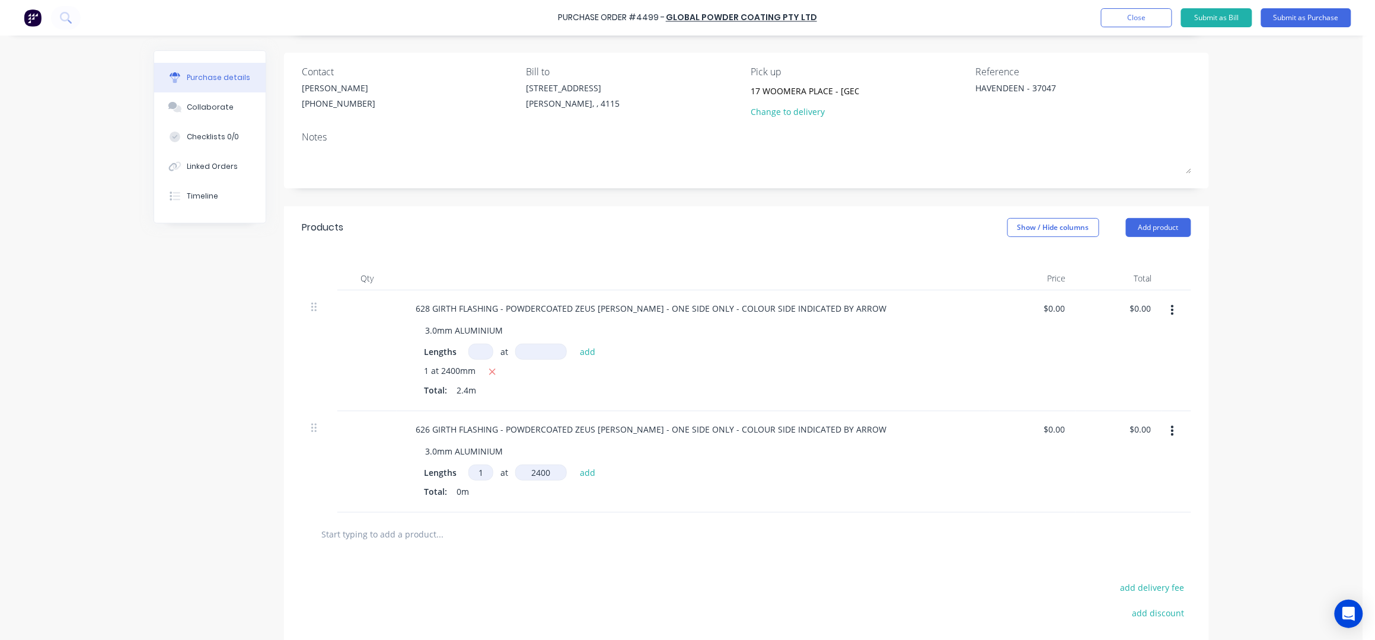
type textarea "x"
click at [1231, 303] on div "Purchase Order #4499 - Global Powder Coating Pty Ltd Add product Close Submit a…" at bounding box center [681, 320] width 1362 height 640
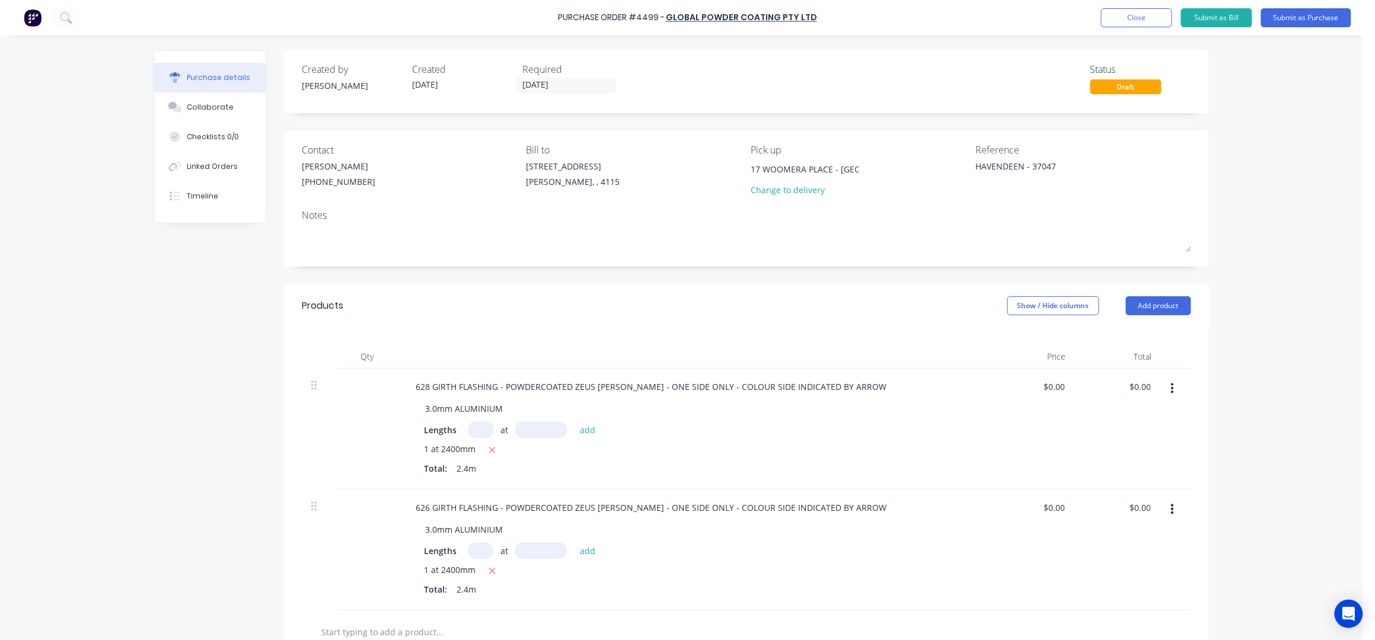
scroll to position [0, 43]
drag, startPoint x: 795, startPoint y: 166, endPoint x: 943, endPoint y: 169, distance: 147.6
click at [943, 169] on div "17 WOOMERA PLACE - ARCHERFIELD Change to delivery" at bounding box center [859, 181] width 216 height 42
click at [1266, 161] on div "Purchase Order #4499 - Global Powder Coating Pty Ltd Add product Close Submit a…" at bounding box center [681, 320] width 1362 height 640
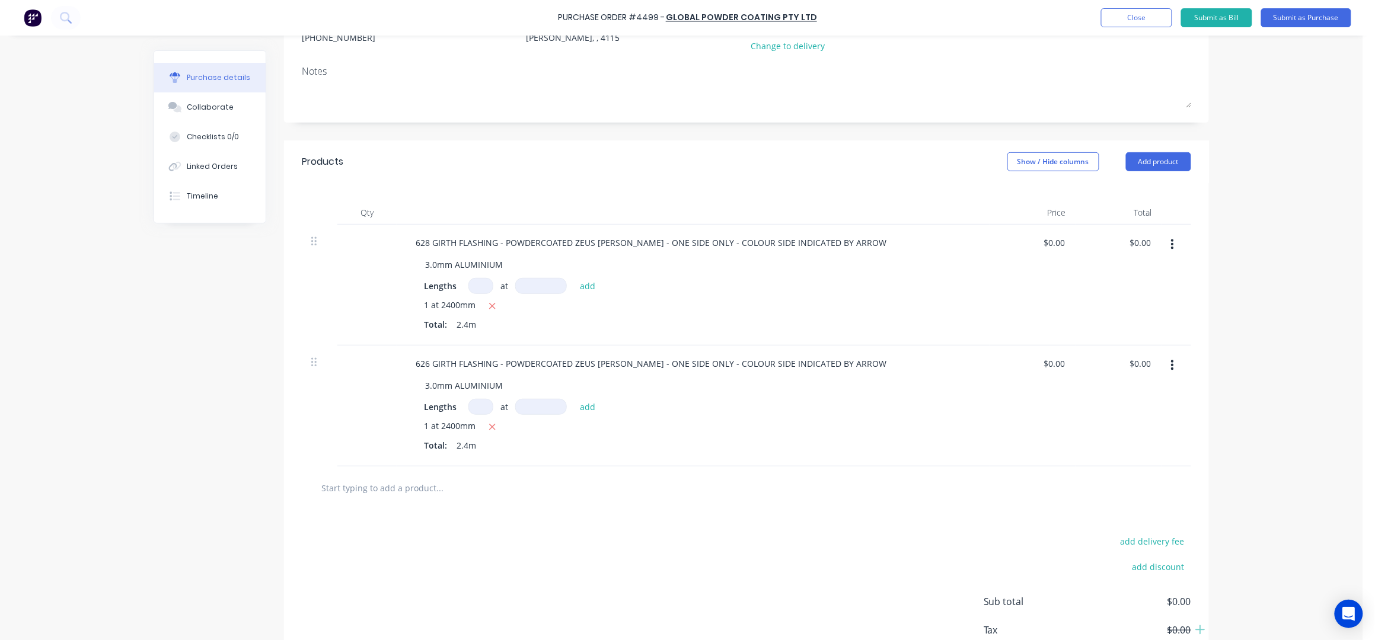
scroll to position [222, 0]
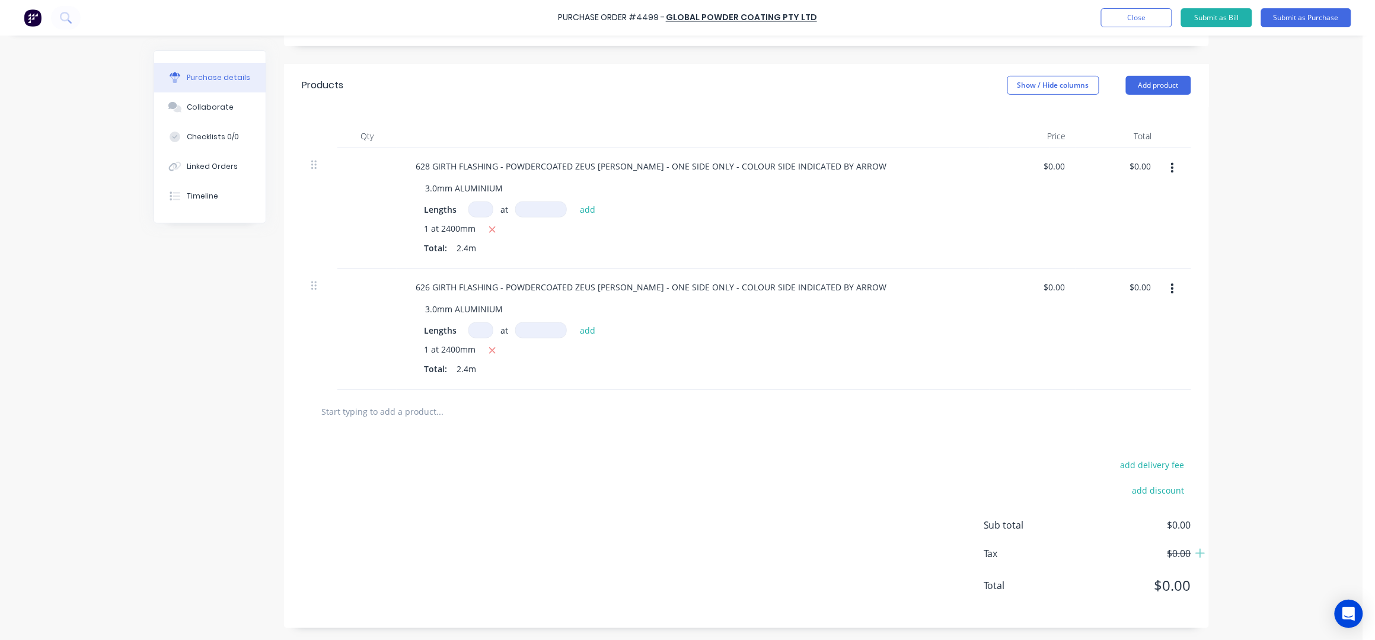
click at [1243, 167] on div "Purchase Order #4499 - Global Powder Coating Pty Ltd Add product Close Submit a…" at bounding box center [681, 320] width 1362 height 640
click at [478, 508] on div "add delivery fee add discount Sub total $0.00 Tax $0.00 Total $0.00" at bounding box center [746, 530] width 925 height 195
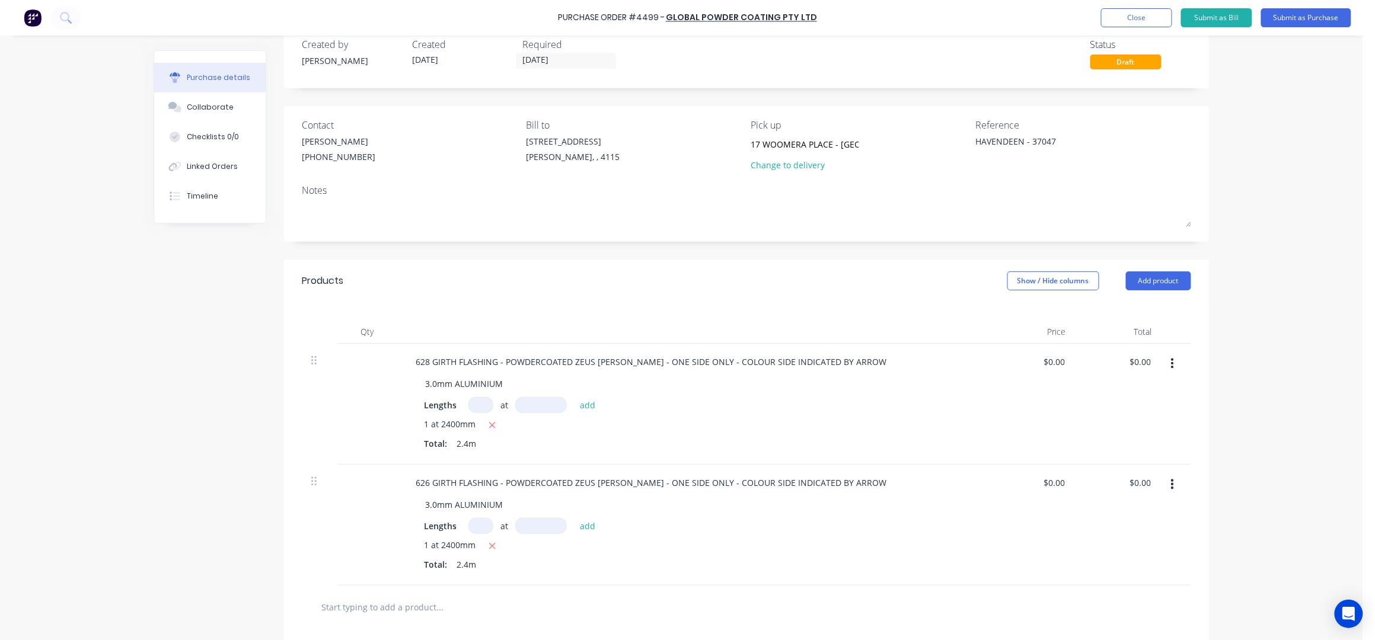
scroll to position [0, 0]
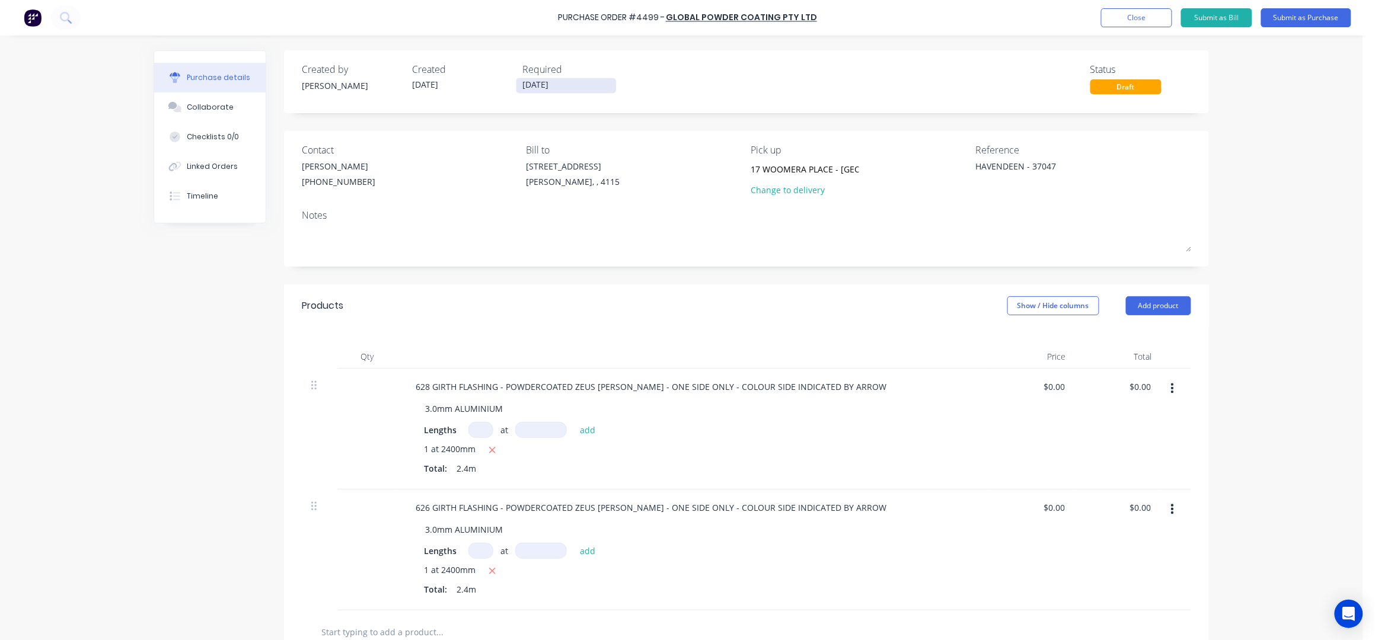
click at [522, 82] on input "[DATE]" at bounding box center [566, 85] width 100 height 15
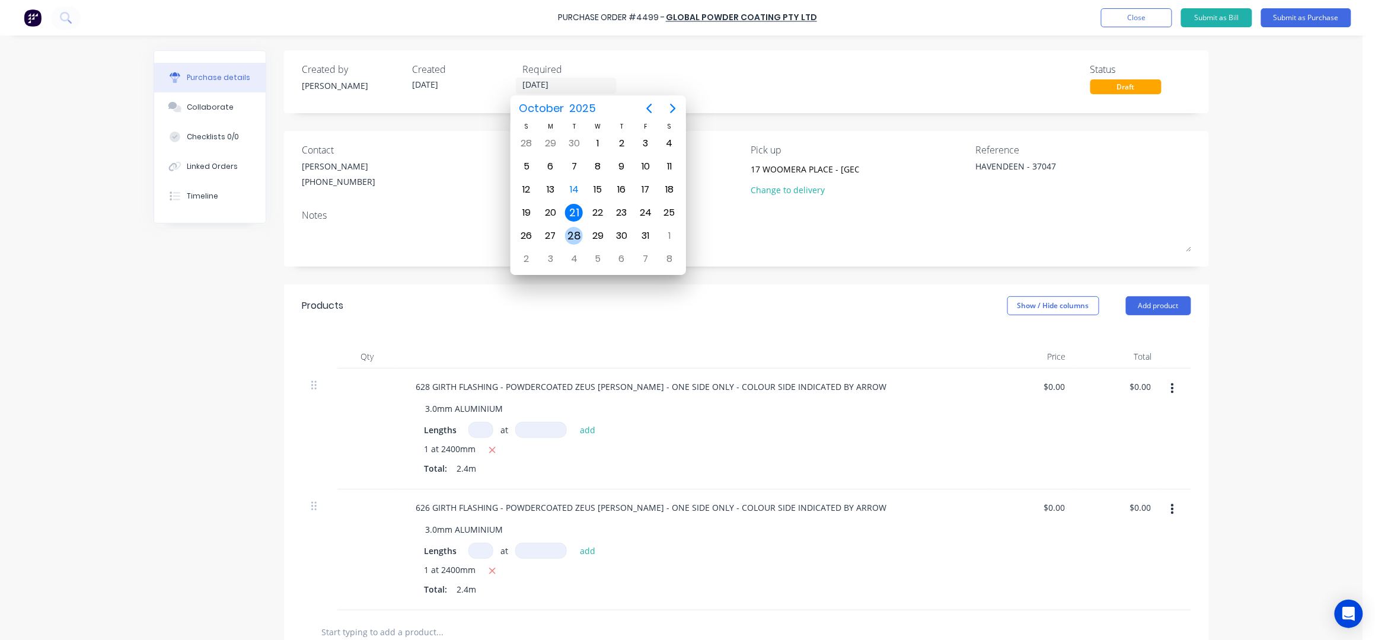
click at [570, 228] on div "28" at bounding box center [574, 236] width 18 height 18
type textarea "x"
type input "[DATE]"
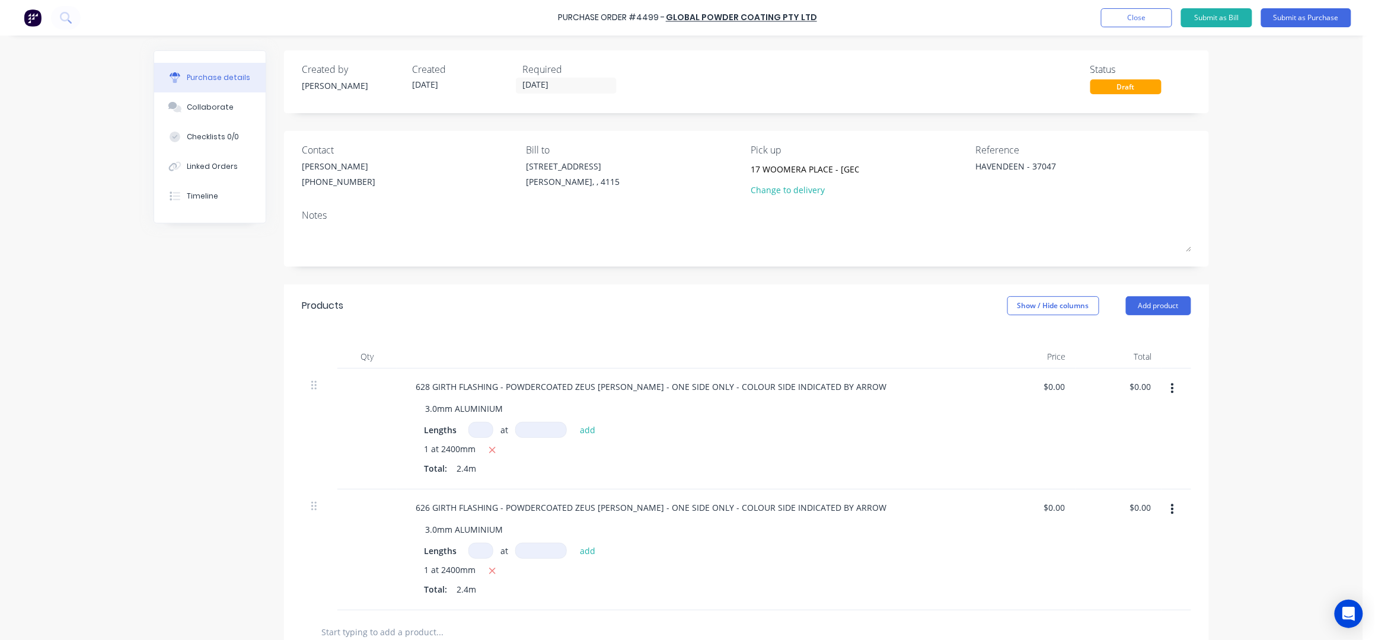
click at [650, 113] on div "Created by [PERSON_NAME] Created [DATE] Required [DATE] Status Draft Contact [P…" at bounding box center [746, 449] width 925 height 799
click at [525, 84] on input "[DATE]" at bounding box center [566, 85] width 100 height 15
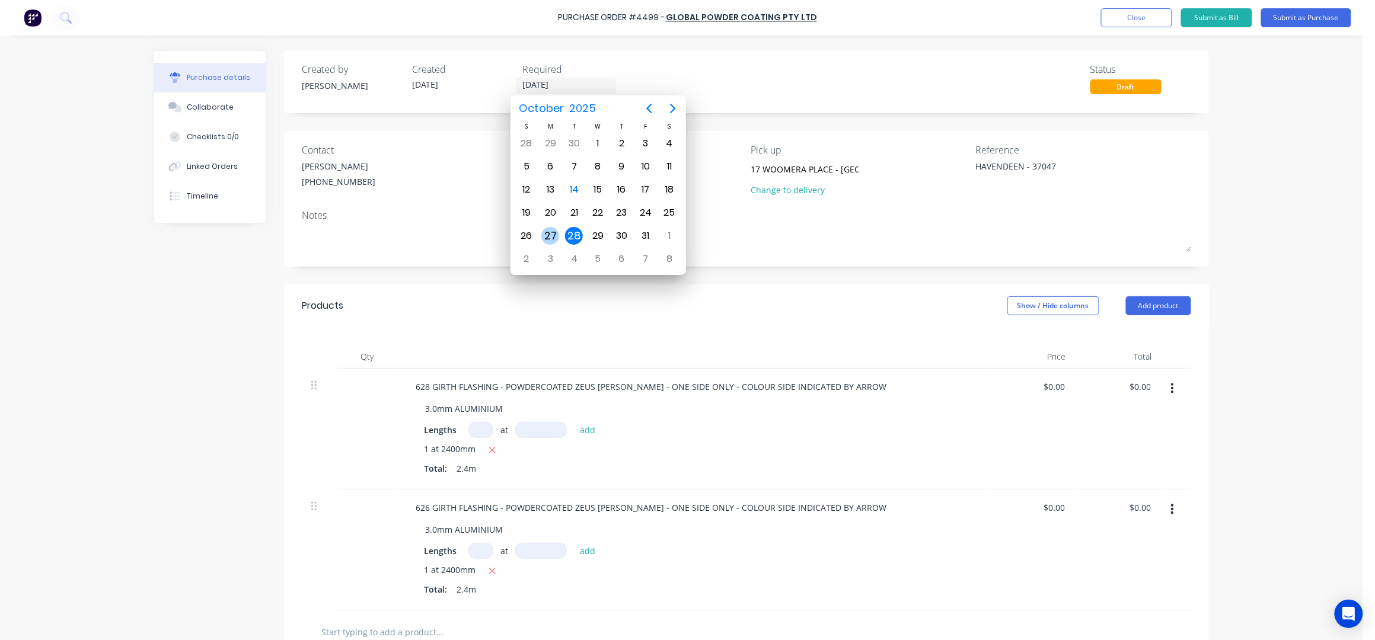
click at [554, 240] on div "27" at bounding box center [550, 236] width 18 height 18
type textarea "x"
type input "[DATE]"
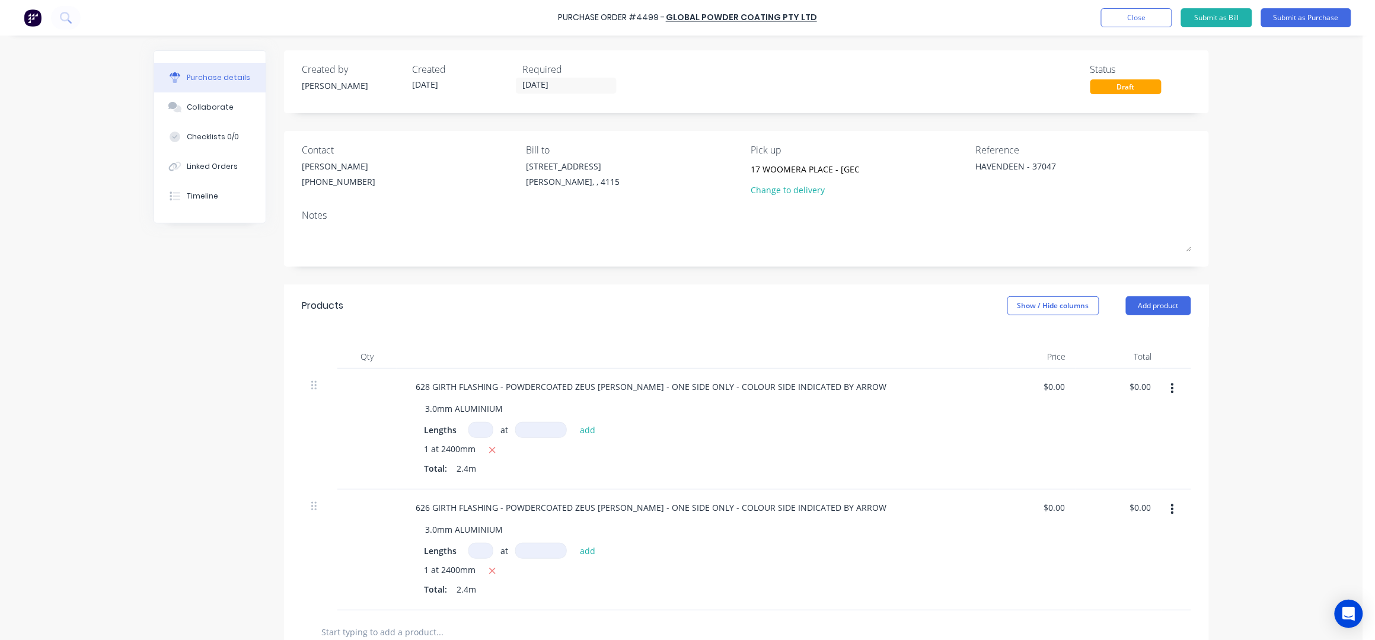
click at [781, 97] on div "Created by [PERSON_NAME] Created [DATE] Required [DATE] Status Draft" at bounding box center [746, 81] width 925 height 63
click at [1294, 18] on button "Submit as Purchase" at bounding box center [1306, 17] width 90 height 19
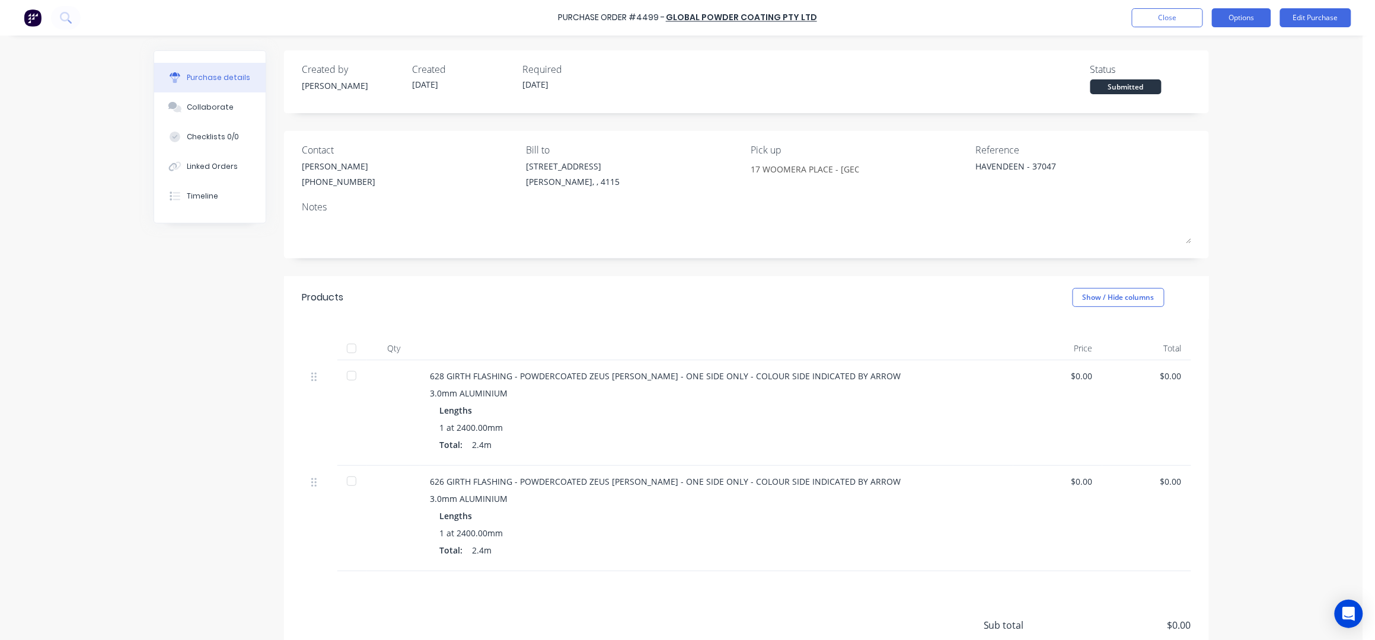
click at [1253, 16] on button "Options" at bounding box center [1241, 17] width 59 height 19
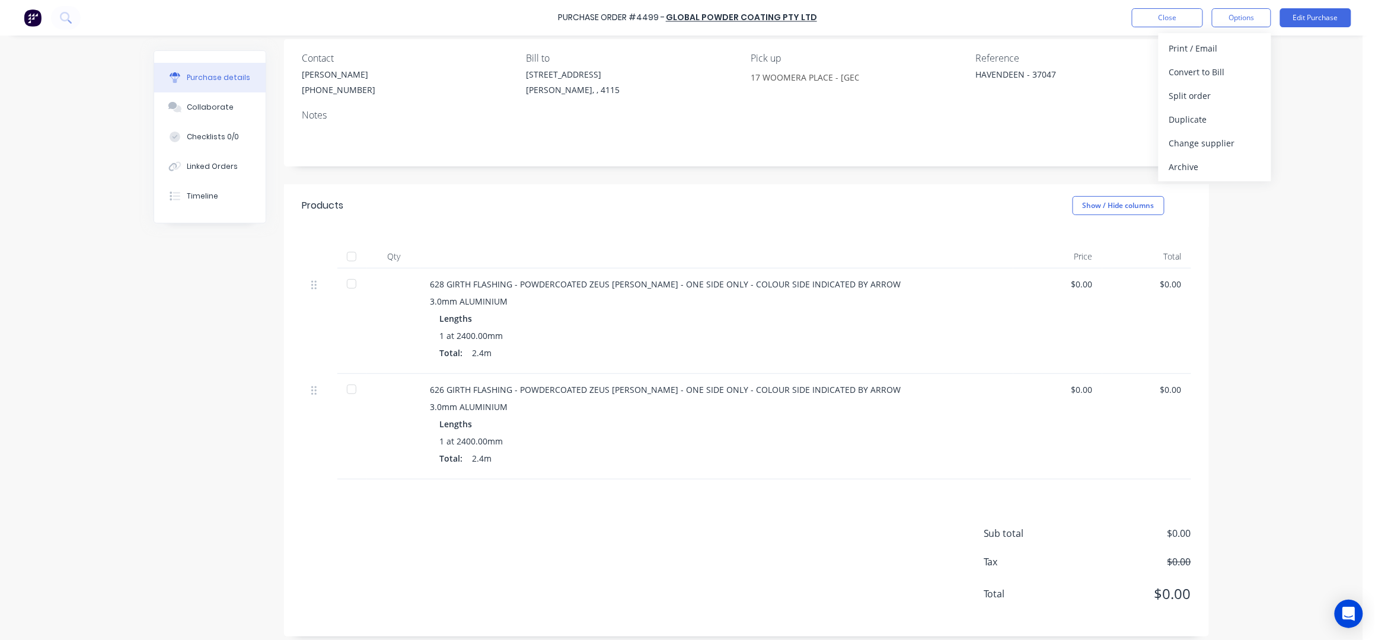
scroll to position [100, 0]
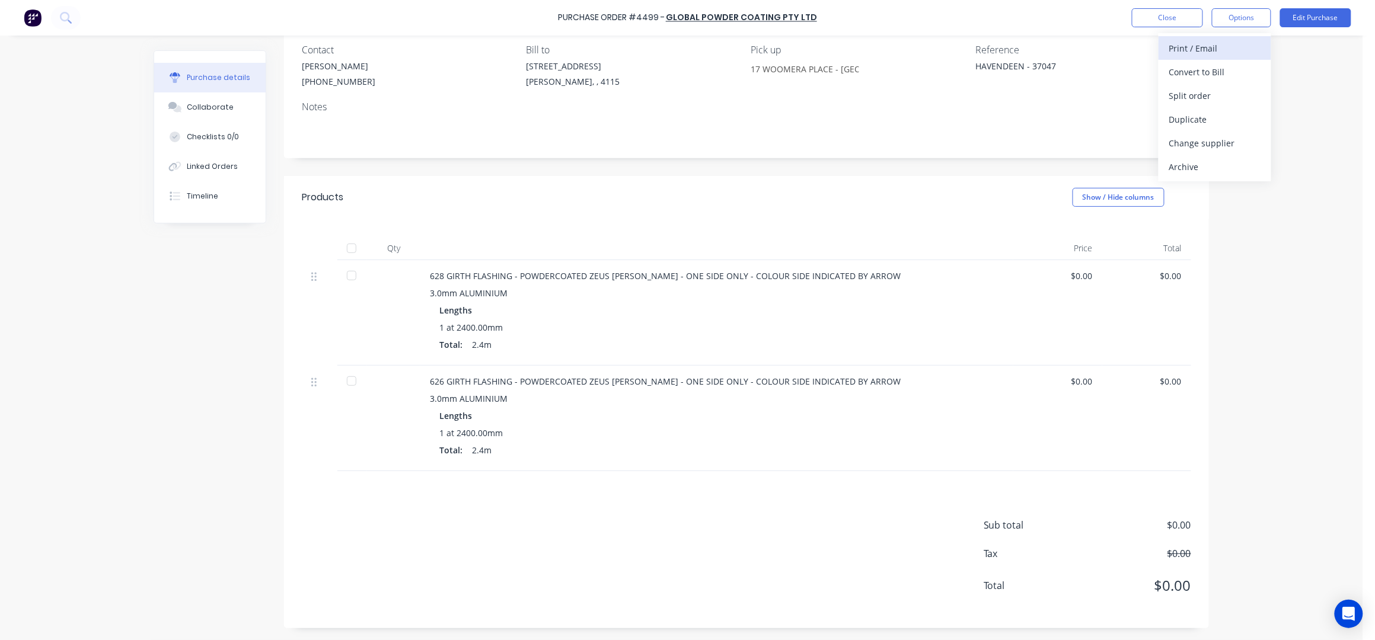
click at [1214, 44] on div "Print / Email" at bounding box center [1214, 48] width 91 height 17
click at [1195, 94] on div "Without pricing" at bounding box center [1214, 95] width 91 height 17
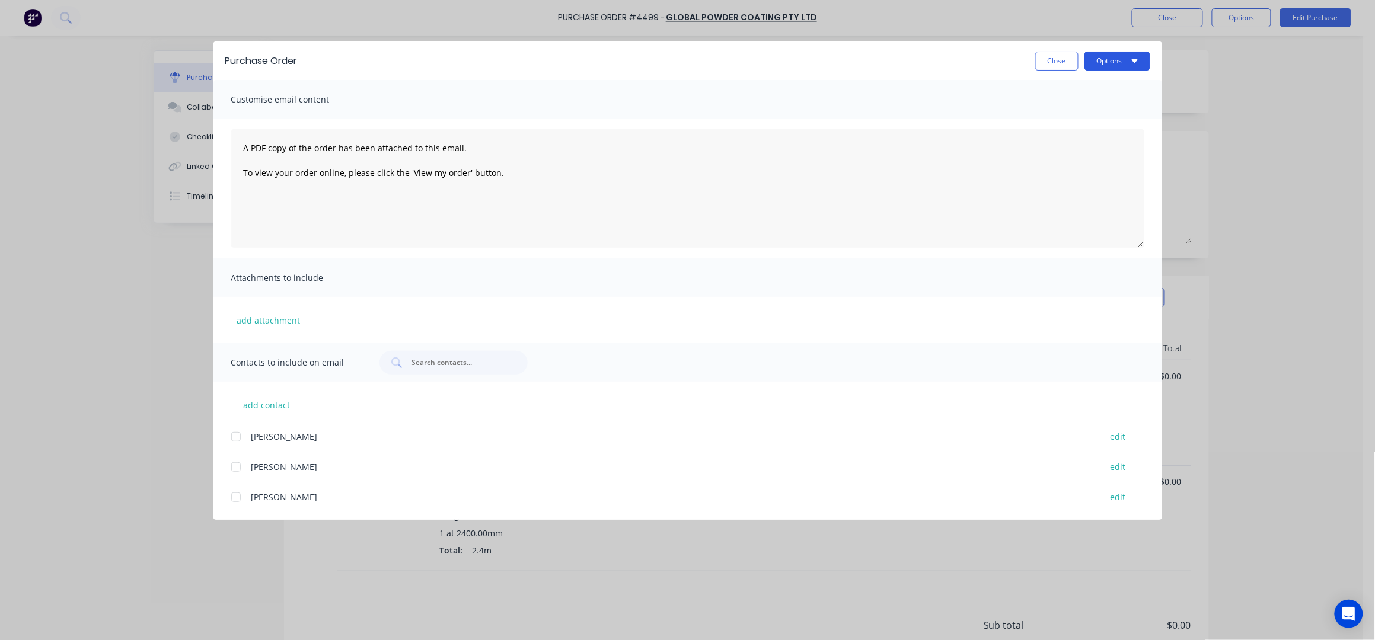
click at [1105, 63] on button "Options" at bounding box center [1117, 61] width 66 height 19
click at [1106, 111] on div "Print" at bounding box center [1093, 114] width 91 height 17
click at [1113, 59] on button "Options" at bounding box center [1117, 61] width 66 height 19
click at [1101, 117] on div "Print" at bounding box center [1093, 114] width 91 height 17
type textarea "x"
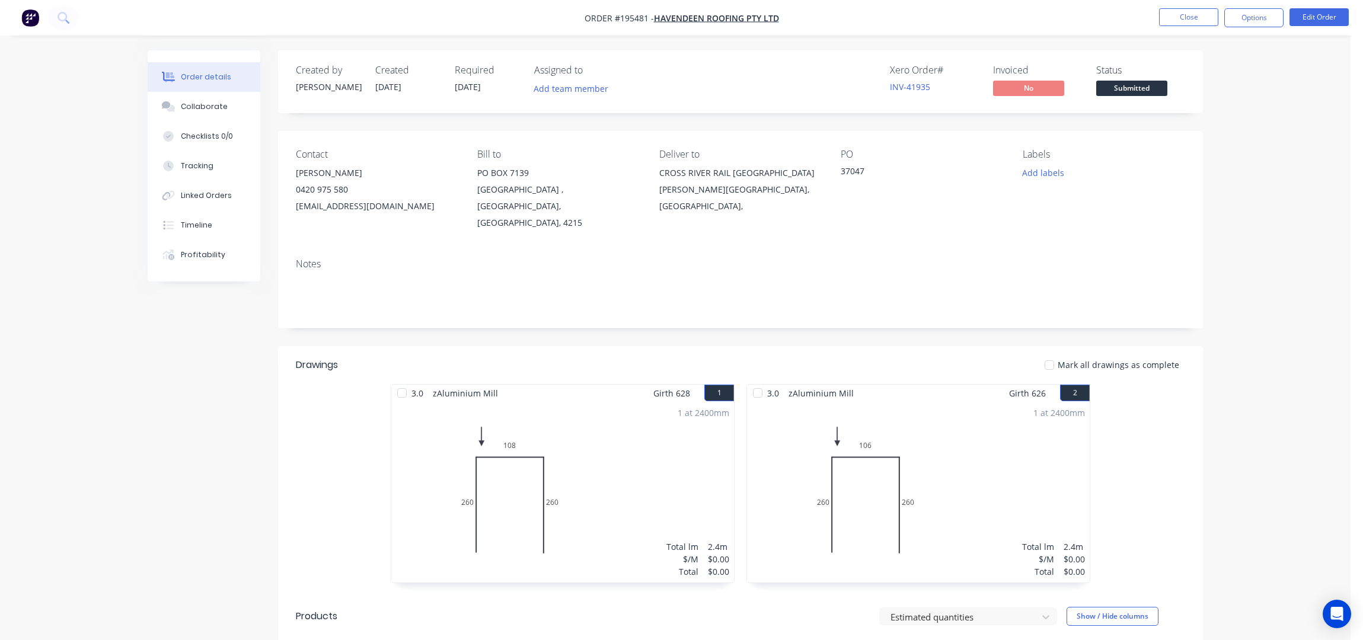
scroll to position [395, 0]
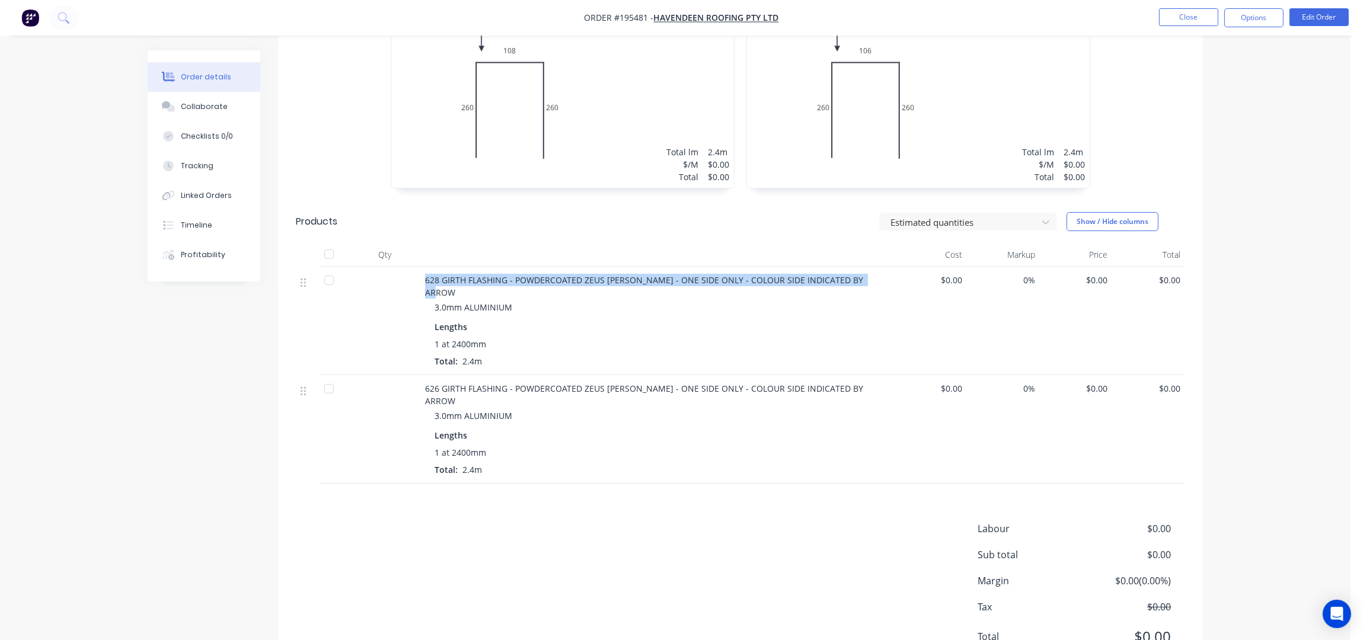
drag, startPoint x: 426, startPoint y: 262, endPoint x: 868, endPoint y: 267, distance: 442.3
click at [866, 274] on span "628 GIRTH FLASHING - POWDERCOATED ZEUS [PERSON_NAME] - ONE SIDE ONLY - COLOUR S…" at bounding box center [645, 286] width 440 height 24
copy span "628 GIRTH FLASHING - POWDERCOATED ZEUS [PERSON_NAME] - ONE SIDE ONLY - COLOUR S…"
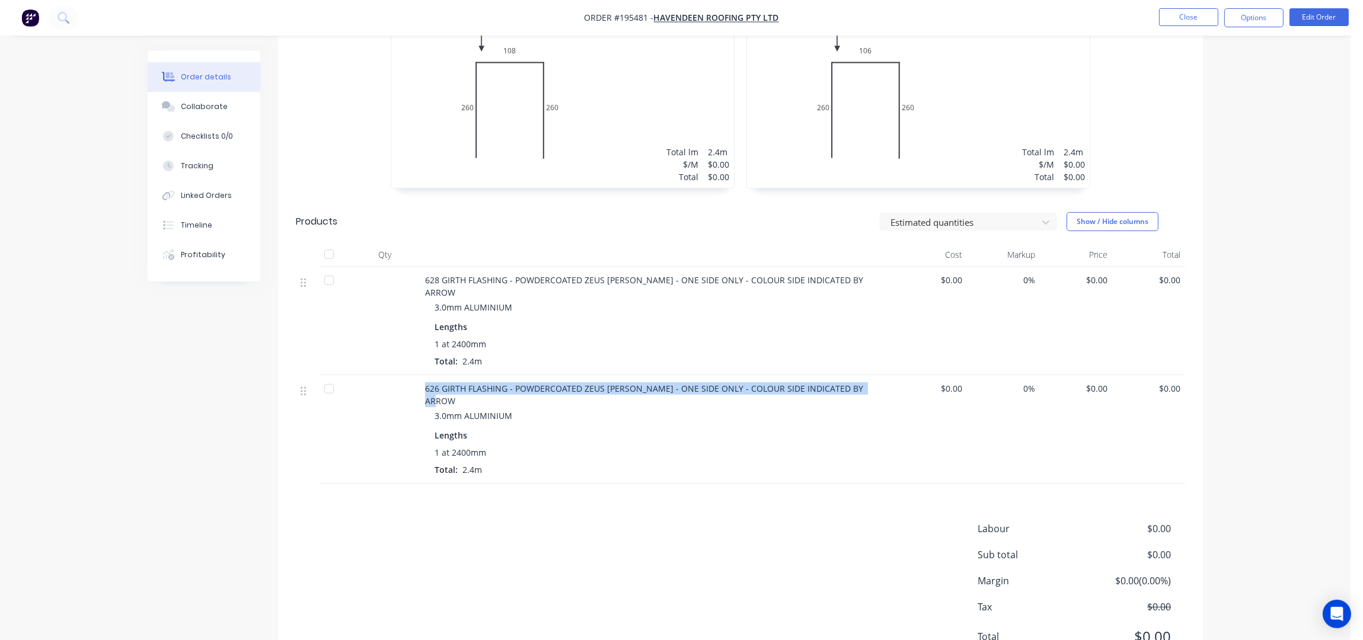
drag, startPoint x: 426, startPoint y: 362, endPoint x: 866, endPoint y: 362, distance: 439.9
click at [866, 383] on span "626 GIRTH FLASHING - POWDERCOATED ZEUS [PERSON_NAME] - ONE SIDE ONLY - COLOUR S…" at bounding box center [645, 395] width 440 height 24
copy span "626 GIRTH FLASHING - POWDERCOATED ZEUS [PERSON_NAME] - ONE SIDE ONLY - COLOUR S…"
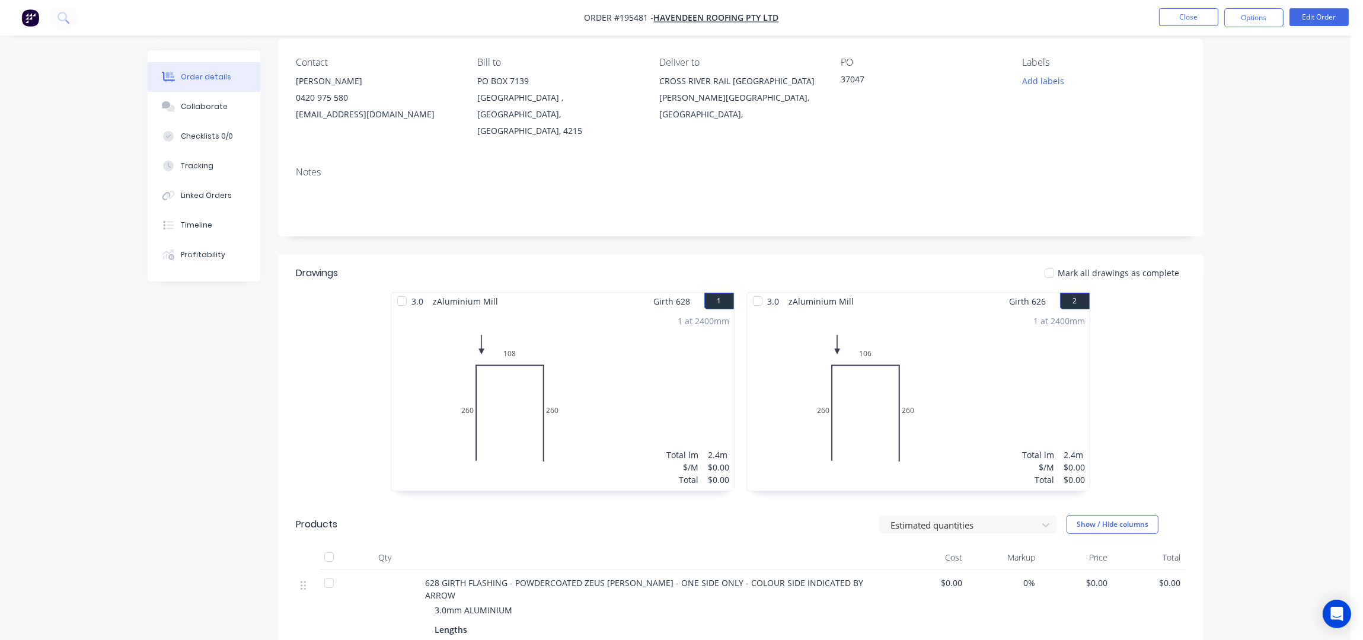
scroll to position [158, 0]
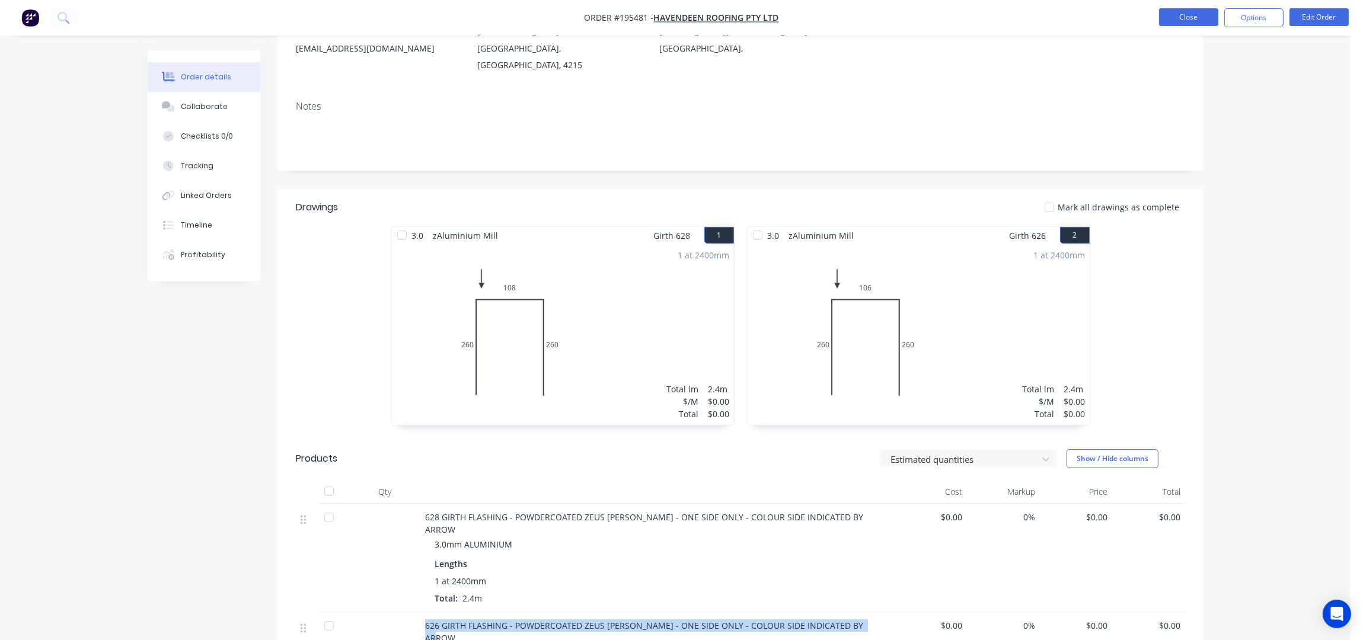
click at [1177, 17] on button "Close" at bounding box center [1188, 17] width 59 height 18
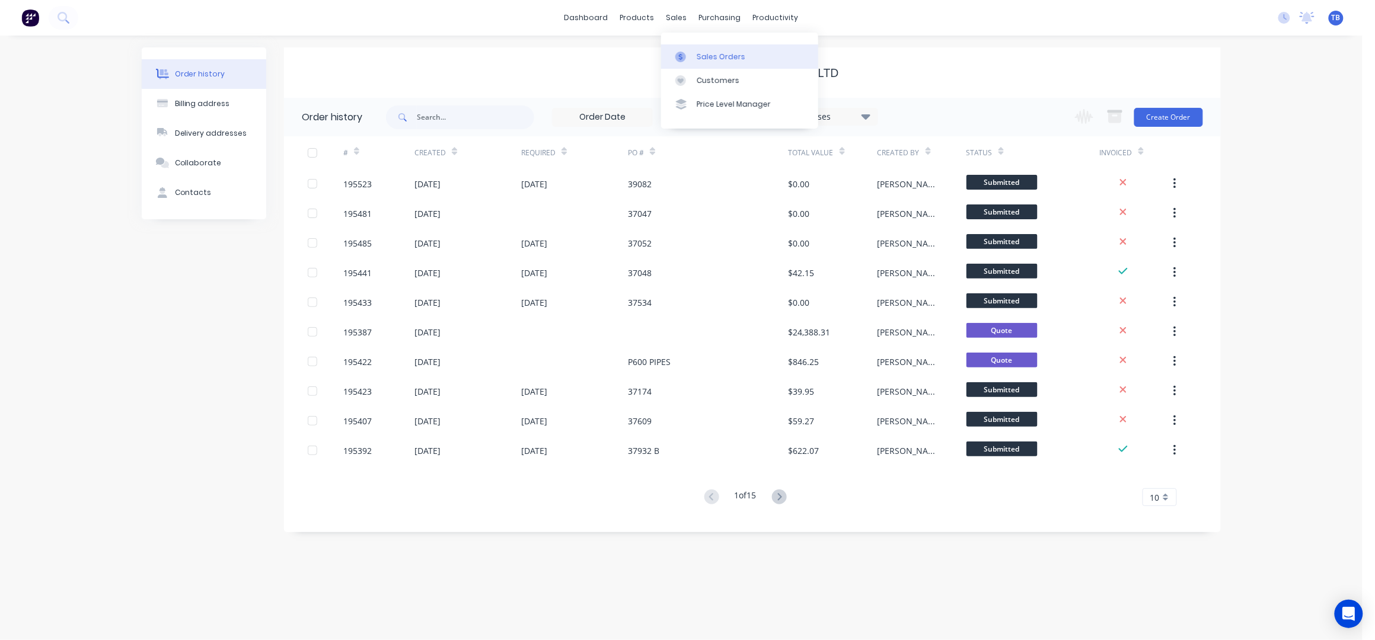
click at [710, 59] on div "Sales Orders" at bounding box center [721, 57] width 49 height 11
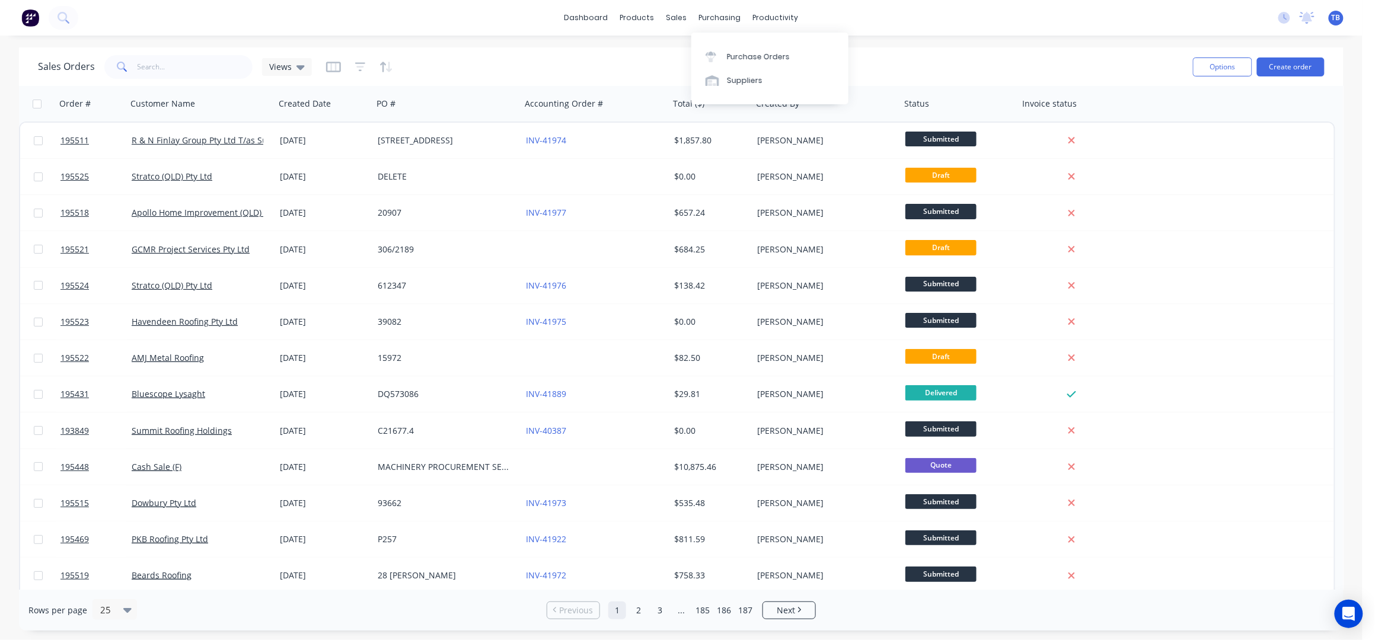
click at [926, 37] on div "dashboard products sales purchasing productivity dashboard products Product Cat…" at bounding box center [681, 320] width 1362 height 640
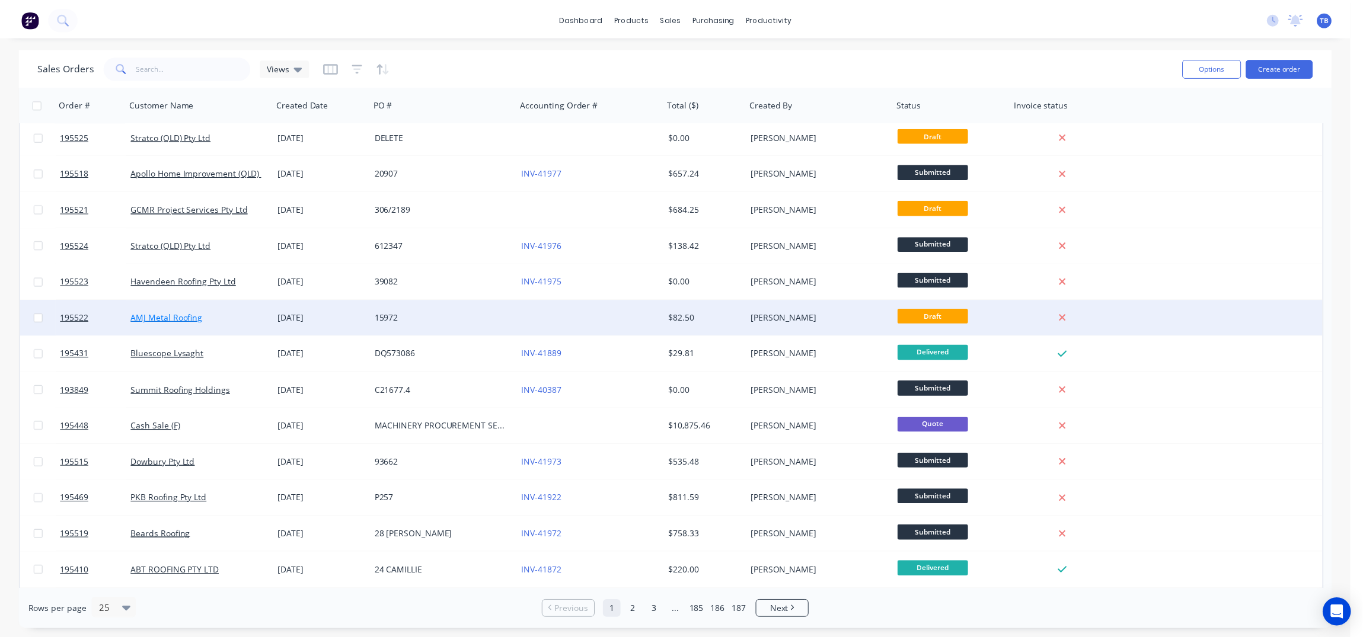
scroll to position [78, 0]
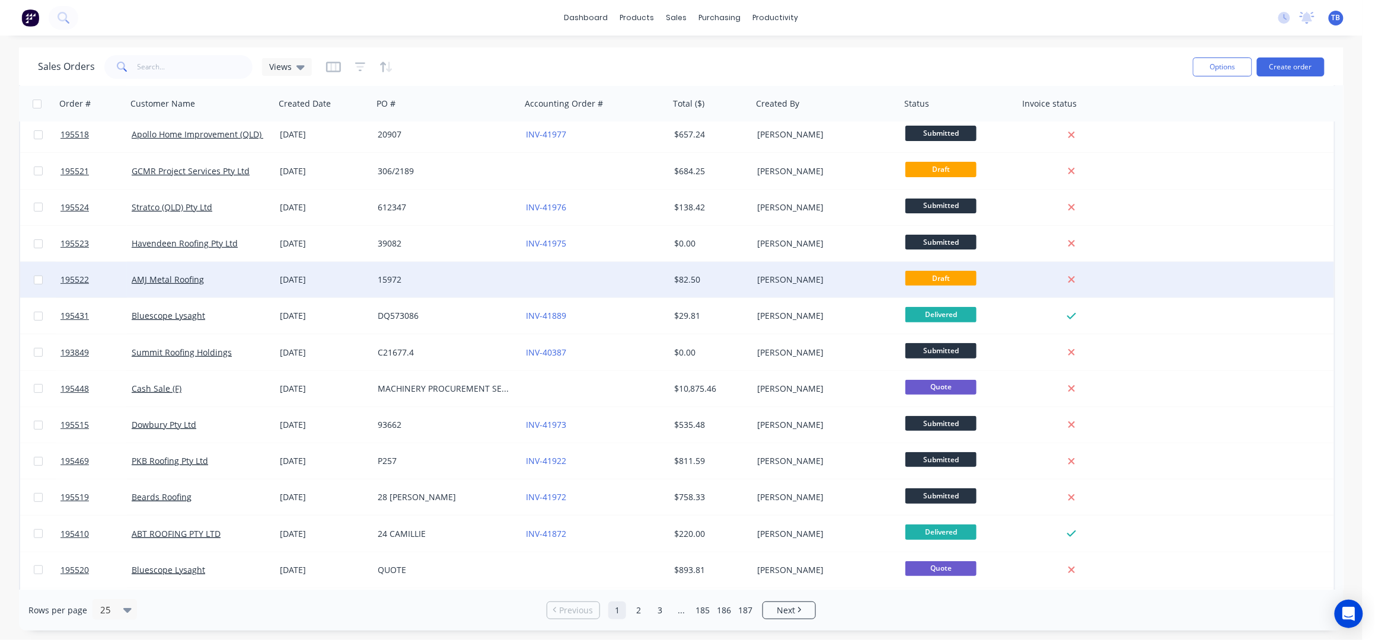
click at [474, 276] on div "15972" at bounding box center [444, 280] width 132 height 12
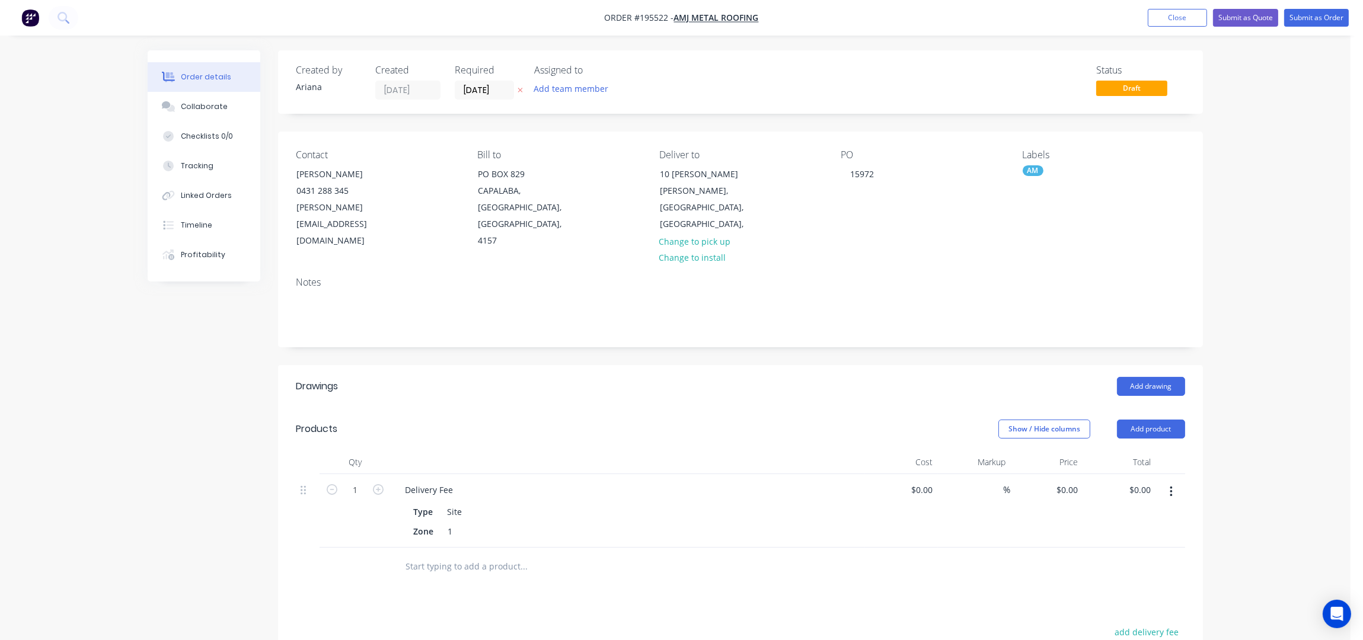
type input "$75.00"
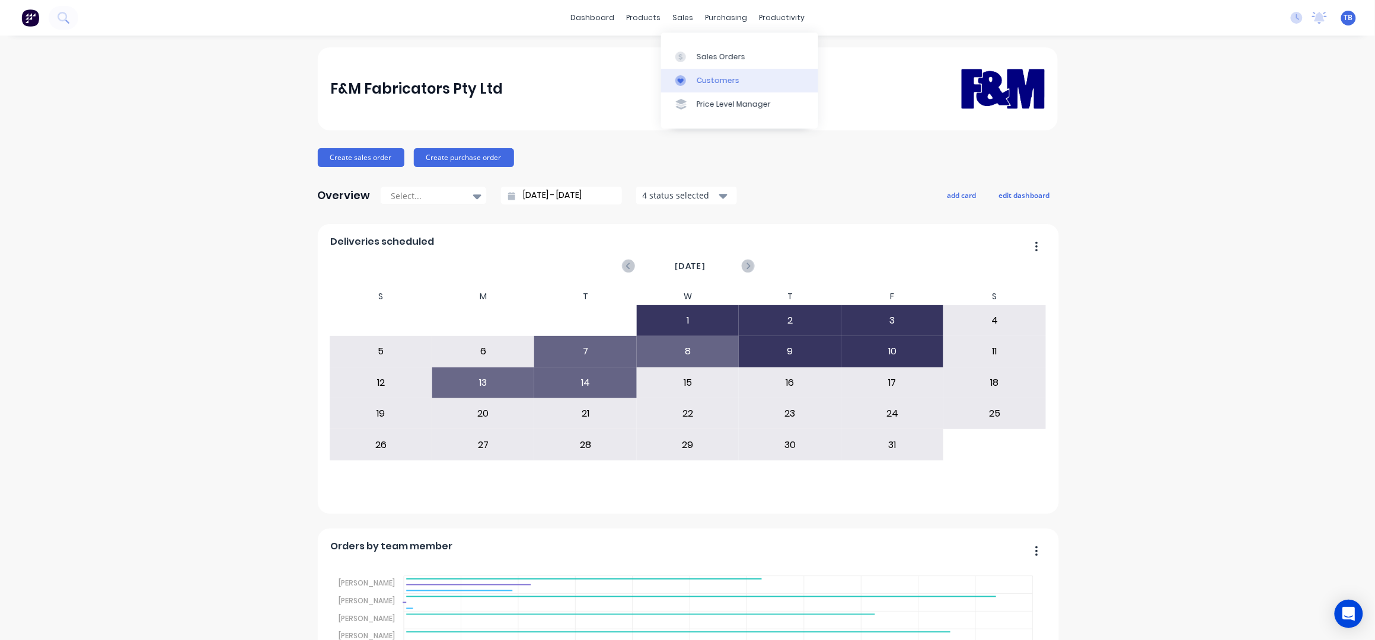
drag, startPoint x: 691, startPoint y: 47, endPoint x: 733, endPoint y: 76, distance: 50.3
click at [691, 47] on link "Sales Orders" at bounding box center [739, 56] width 157 height 24
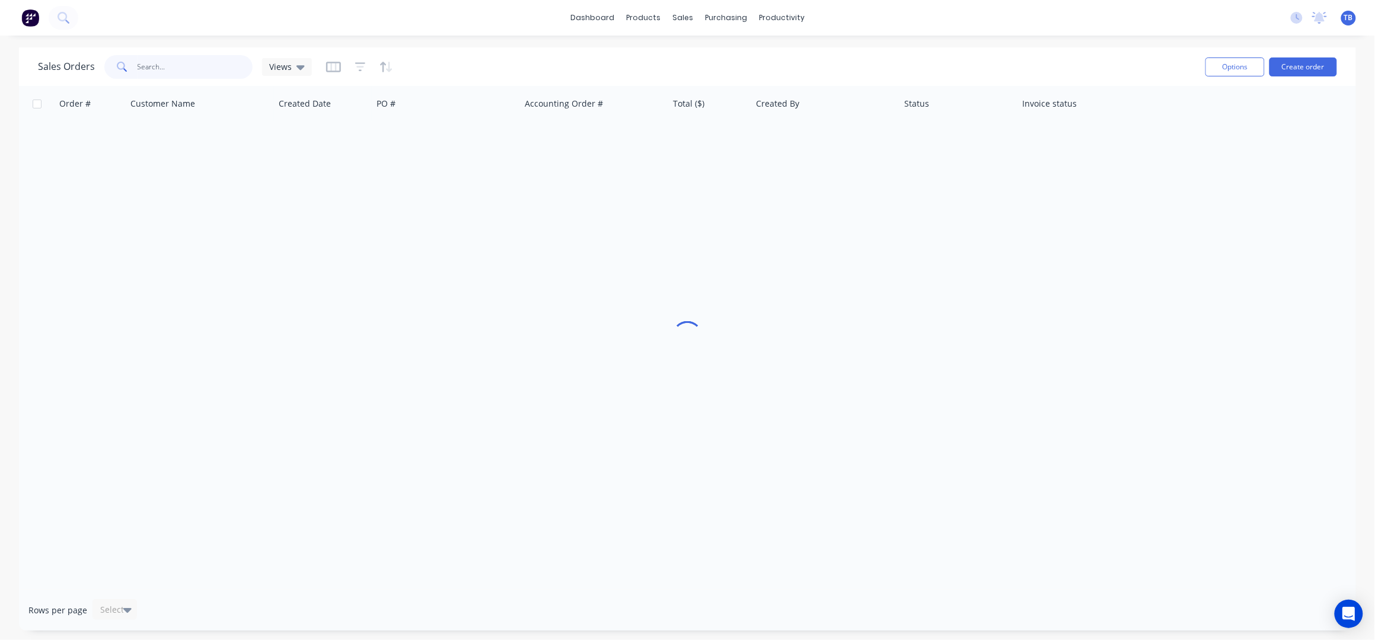
click at [164, 60] on input "text" at bounding box center [196, 67] width 116 height 24
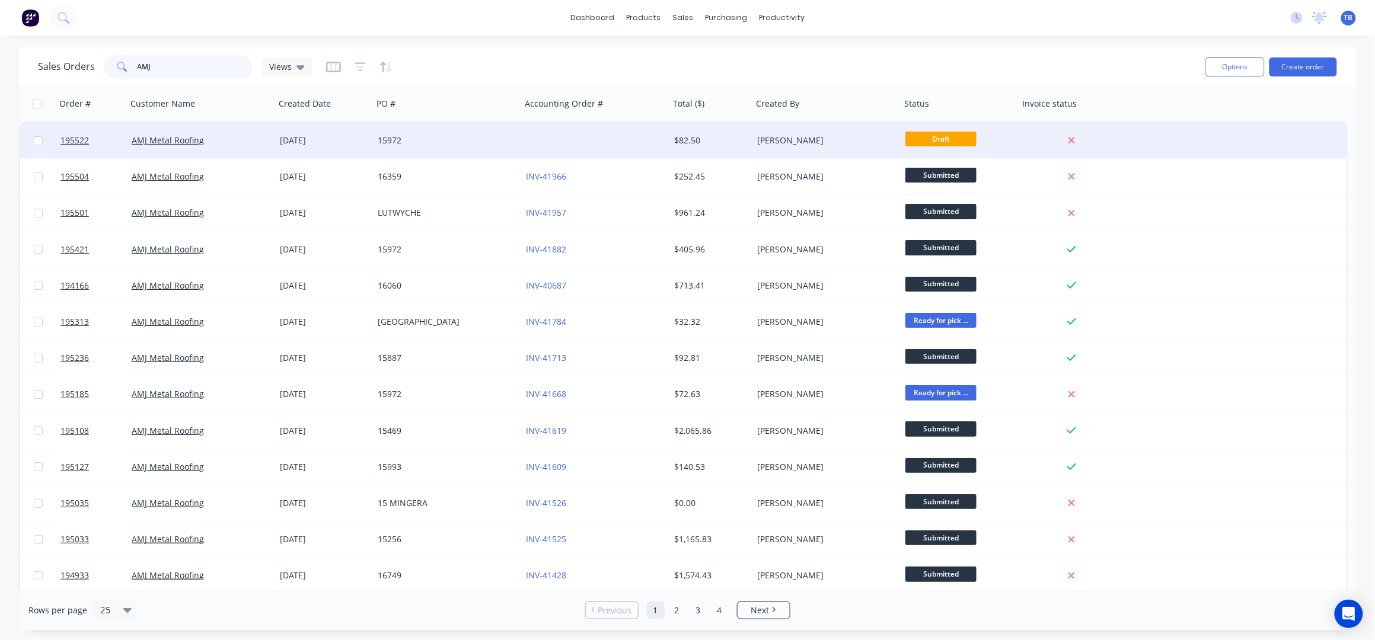
type input "AMJ"
click at [429, 140] on div "15972" at bounding box center [444, 141] width 132 height 12
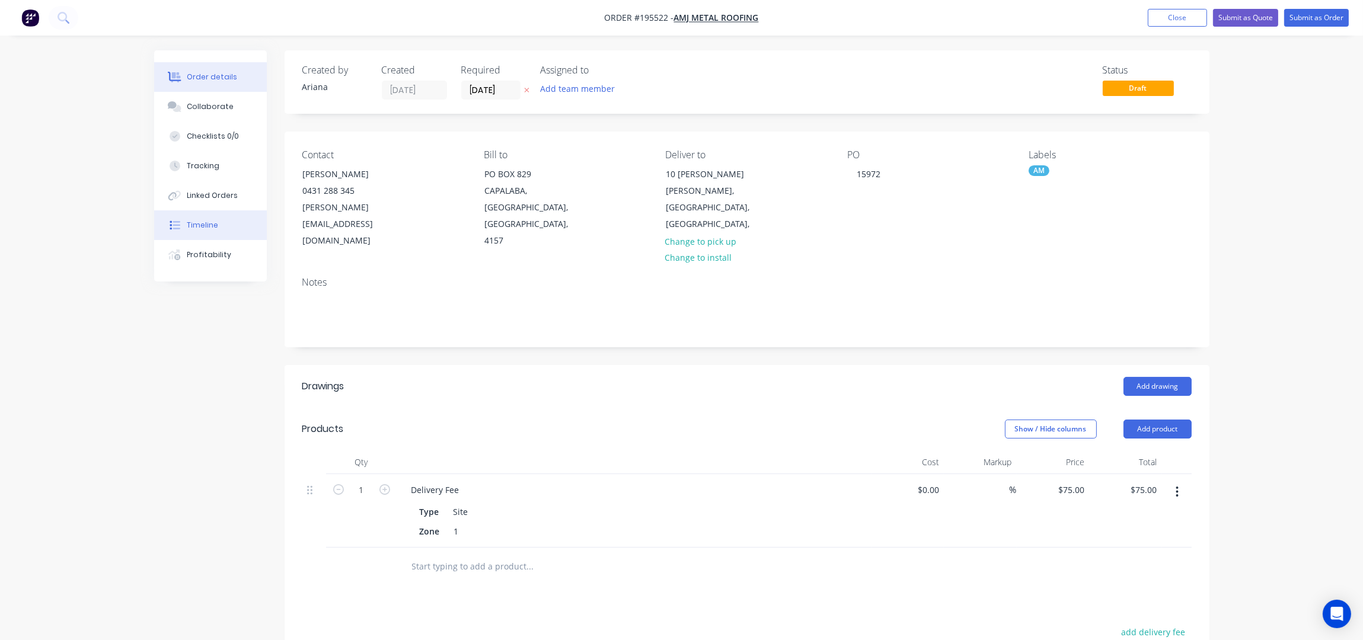
click at [212, 232] on button "Timeline" at bounding box center [210, 225] width 113 height 30
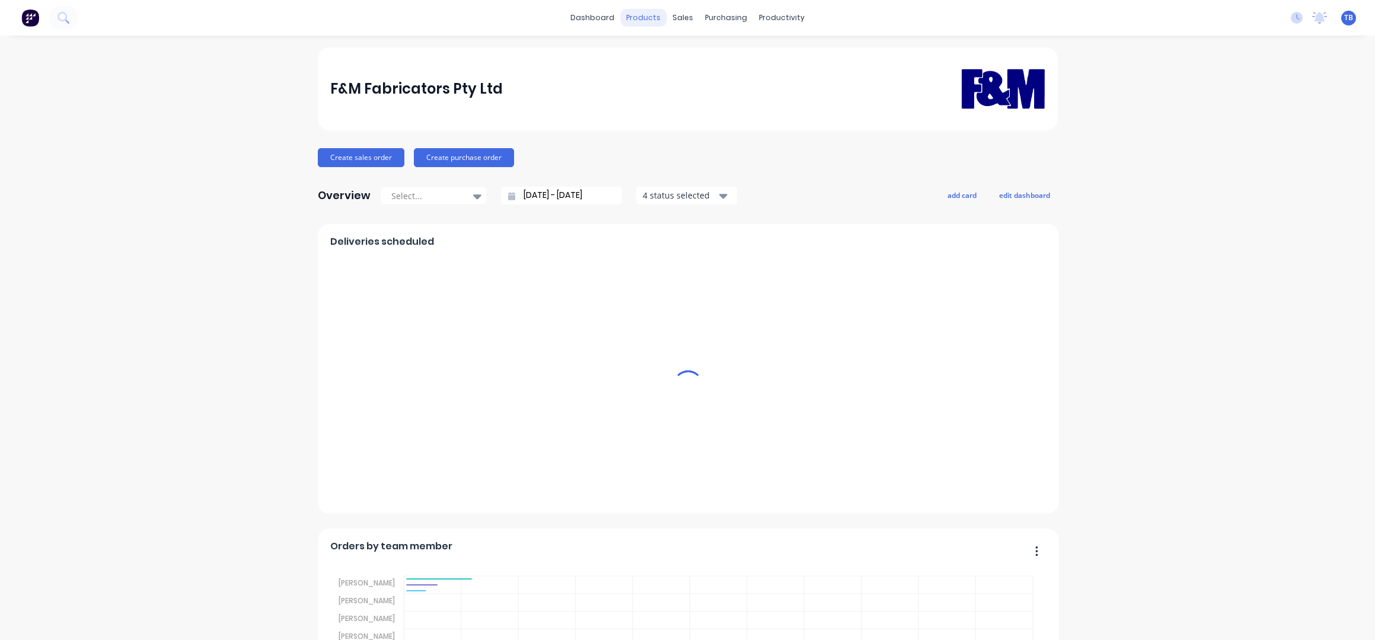
click at [683, 16] on div "sales" at bounding box center [682, 18] width 33 height 18
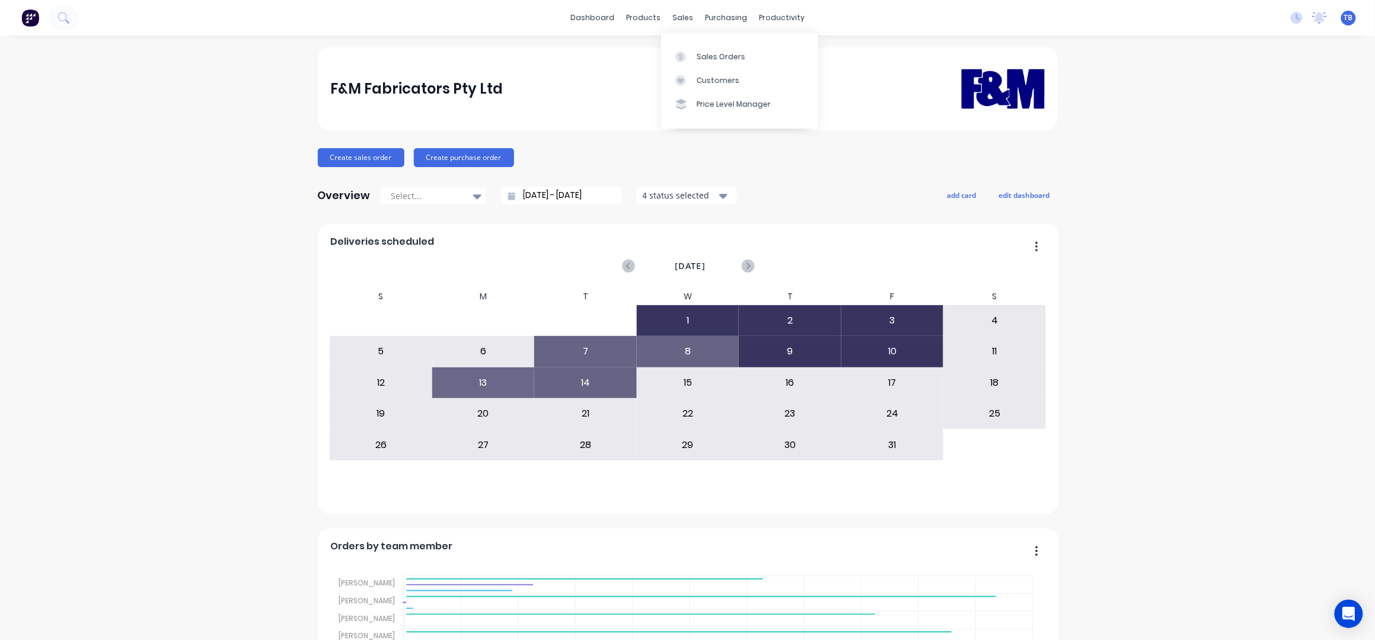
click at [691, 33] on div "Sales Orders Customers Price Level Manager" at bounding box center [739, 80] width 157 height 95
click at [702, 48] on link "Sales Orders" at bounding box center [739, 56] width 157 height 24
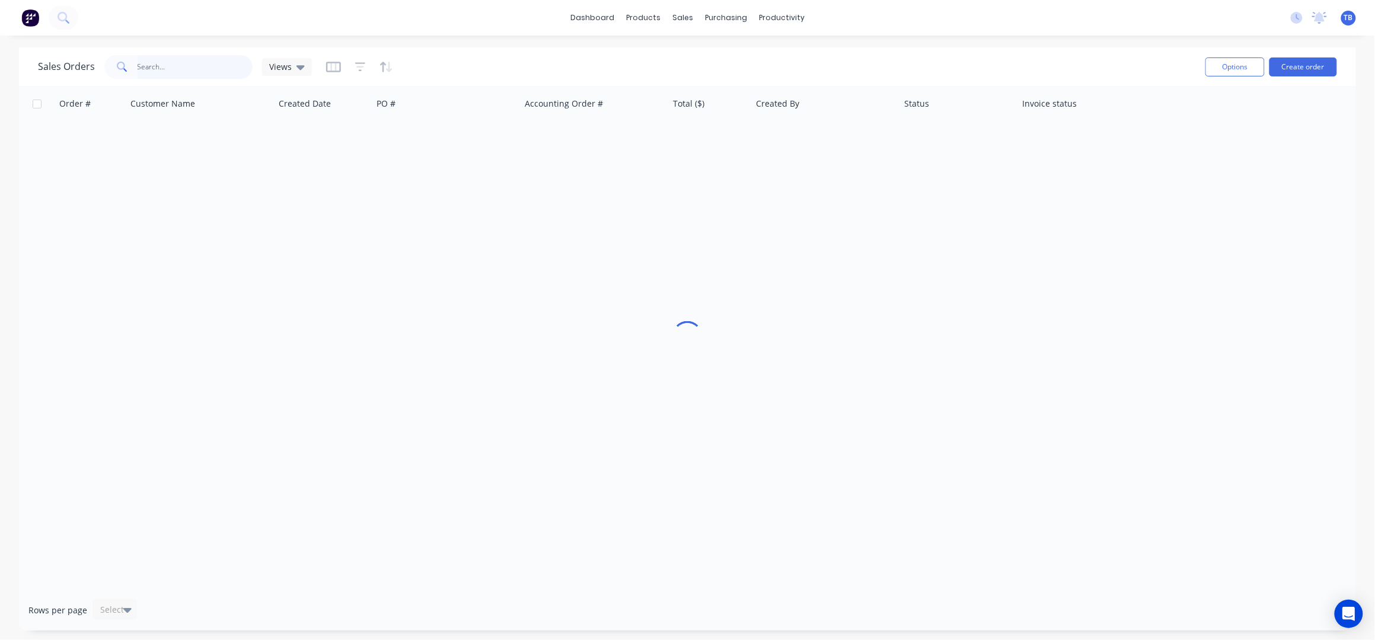
click at [180, 58] on input "text" at bounding box center [196, 67] width 116 height 24
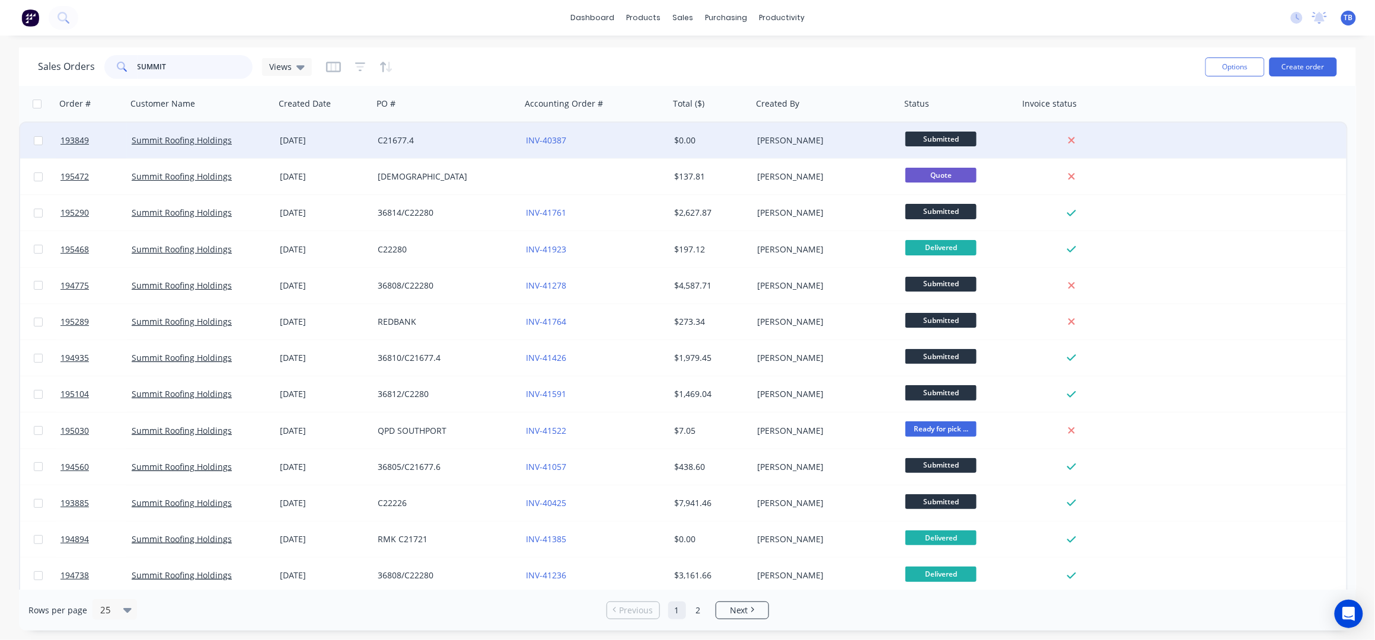
type input "SUMMIT"
click at [401, 145] on div "C21677.4" at bounding box center [447, 141] width 148 height 36
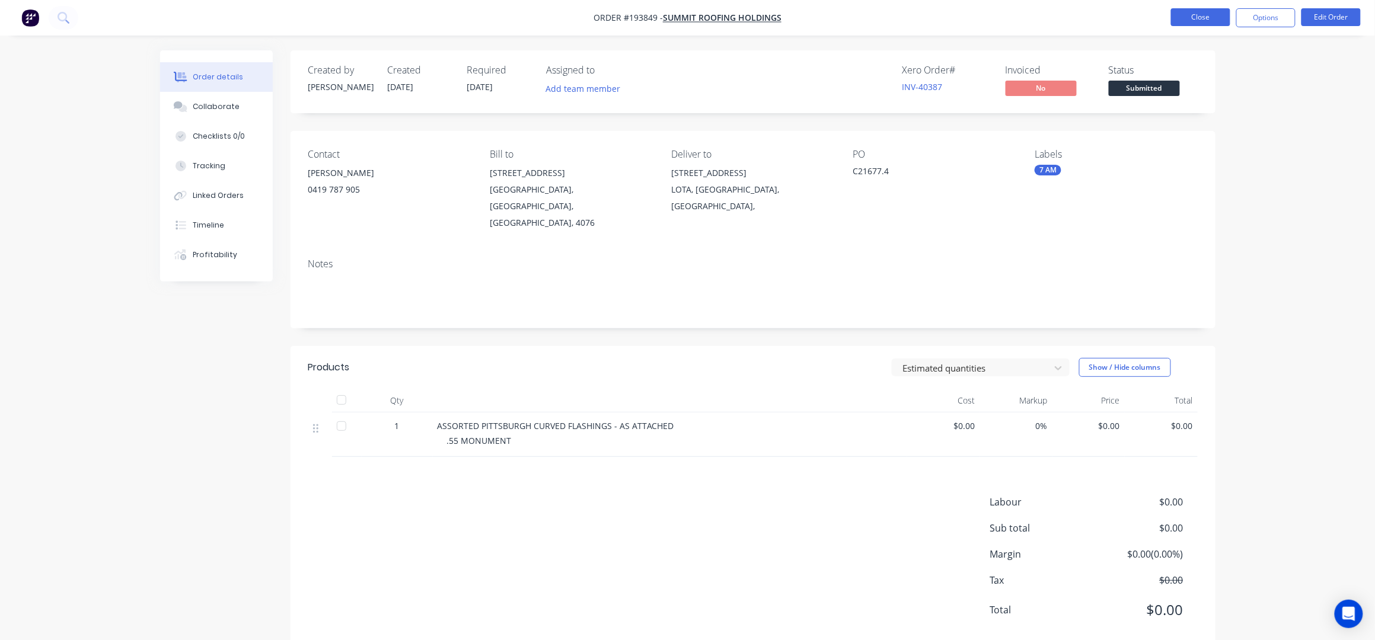
click at [1209, 14] on button "Close" at bounding box center [1200, 17] width 59 height 18
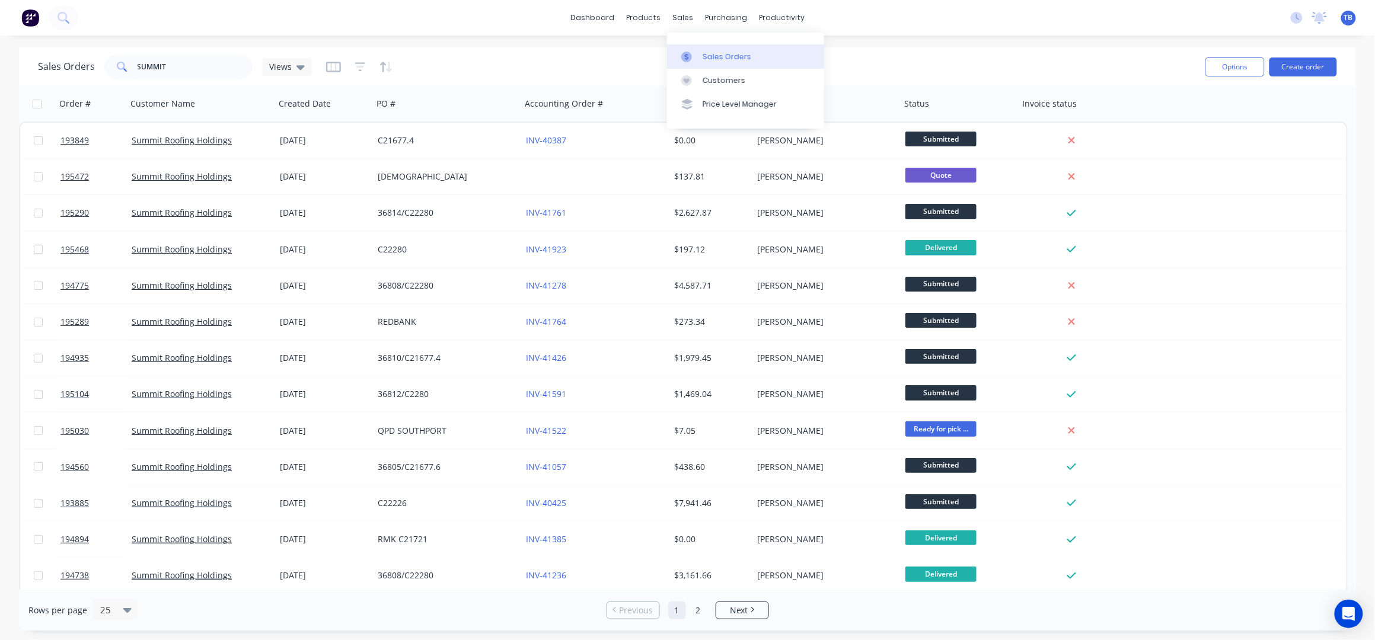
click at [736, 56] on div "Sales Orders" at bounding box center [726, 57] width 49 height 11
click at [595, 18] on link "dashboard" at bounding box center [592, 18] width 56 height 18
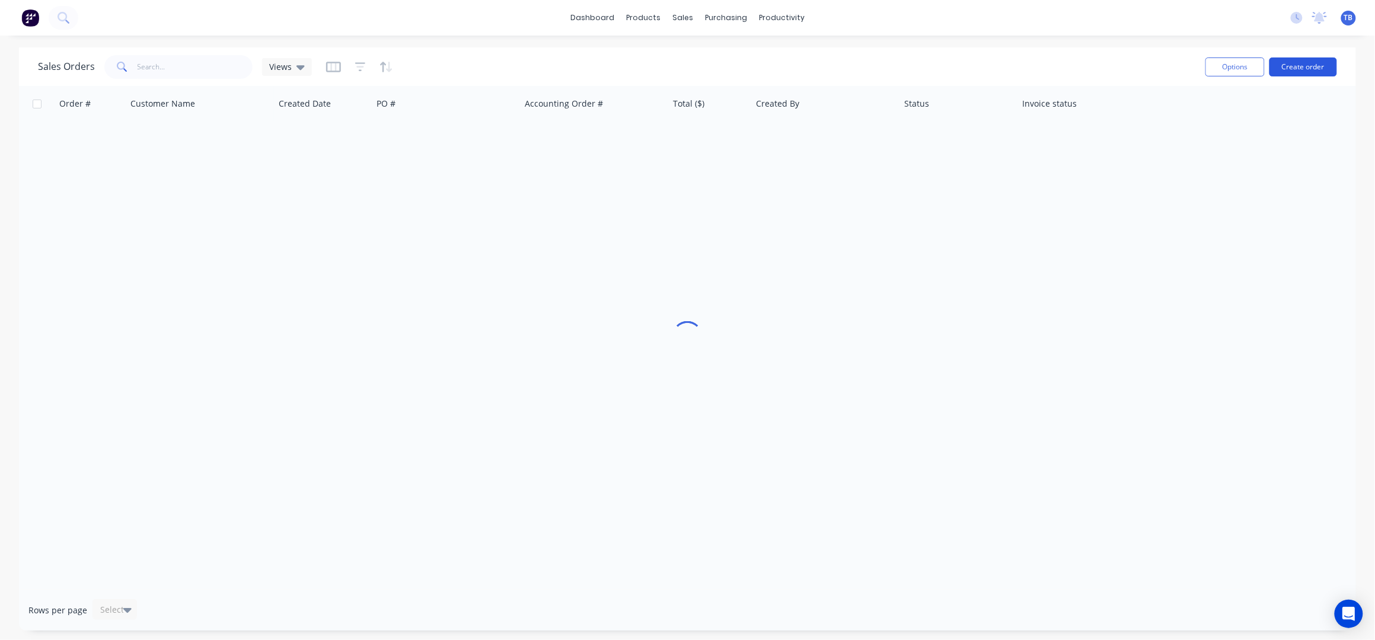
click at [1311, 68] on button "Create order" at bounding box center [1303, 67] width 68 height 19
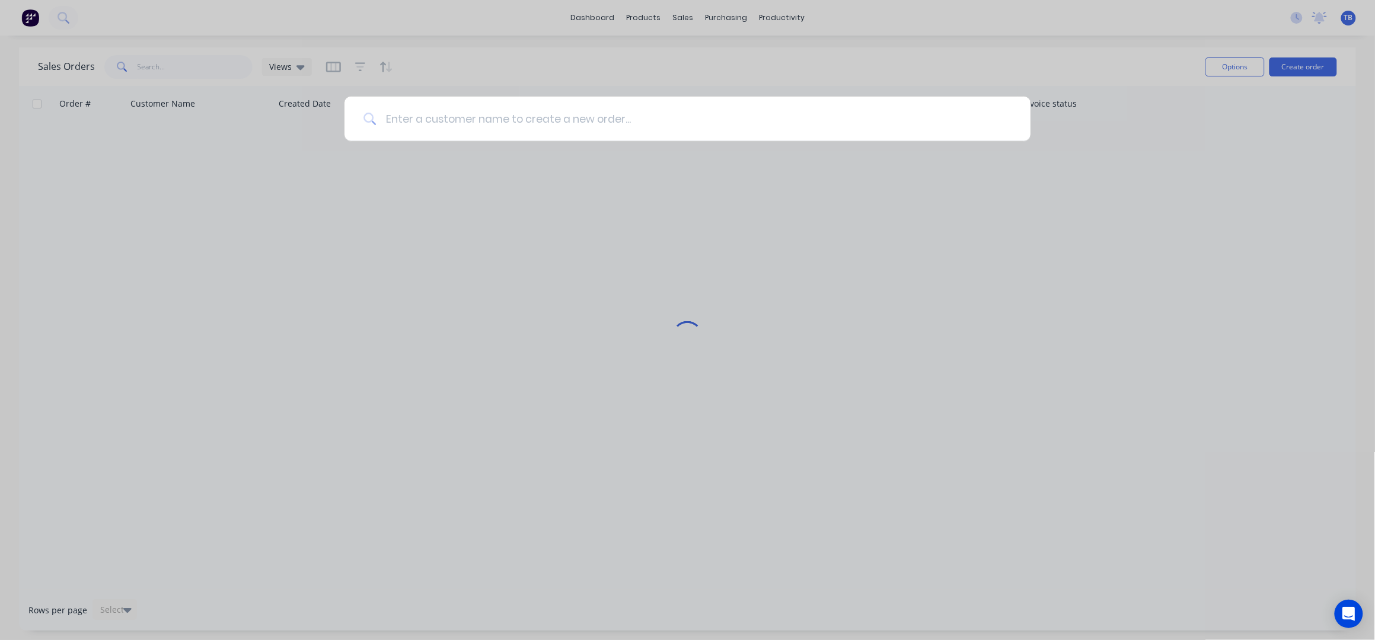
click at [662, 125] on input at bounding box center [693, 119] width 635 height 44
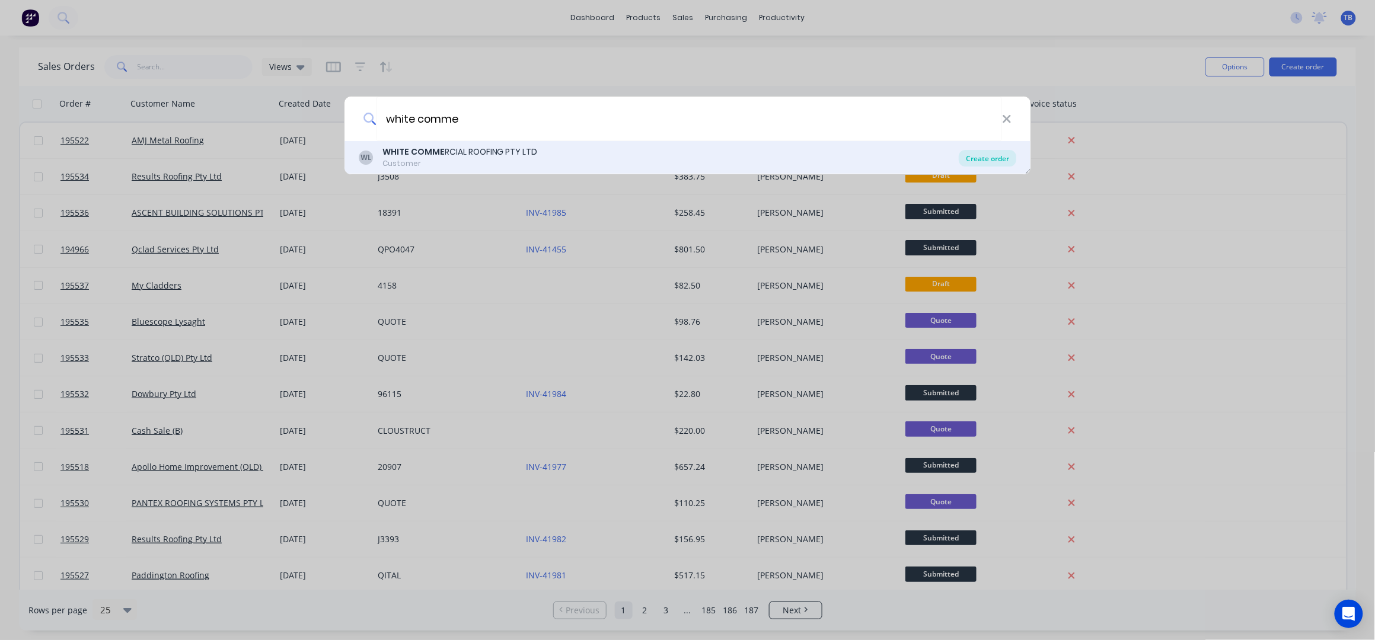
type input "white comme"
click at [982, 157] on div "Create order" at bounding box center [988, 158] width 58 height 17
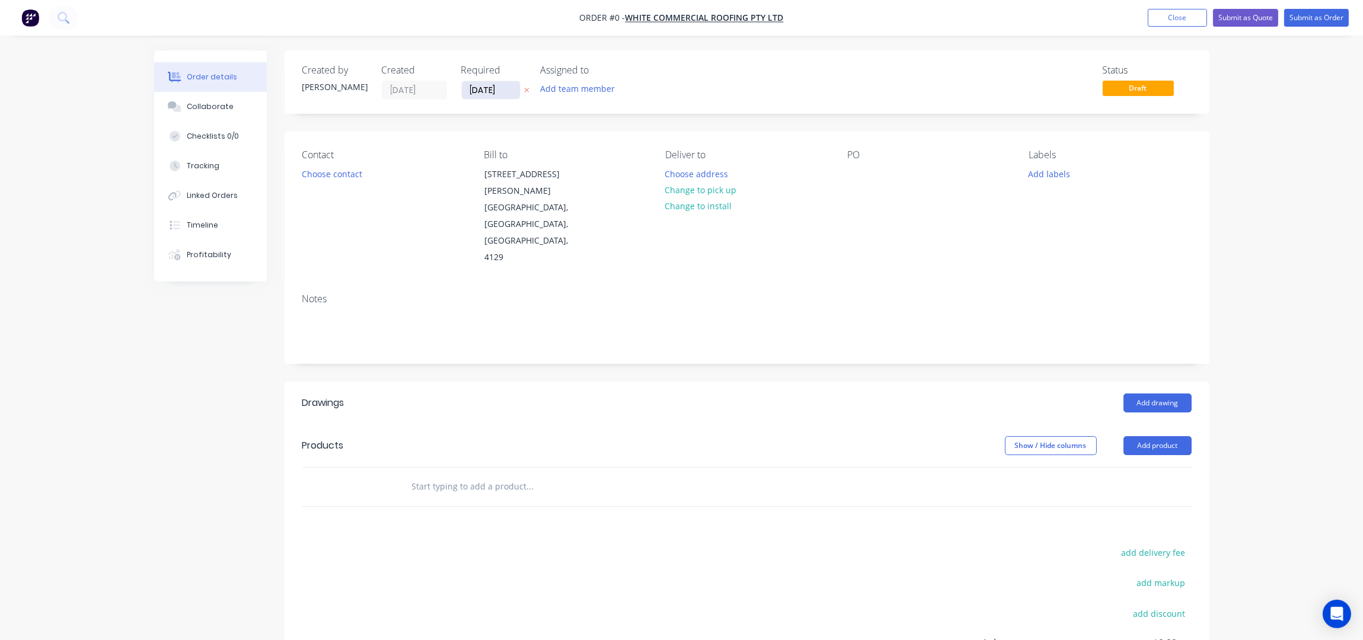
click at [471, 93] on input "[DATE]" at bounding box center [491, 90] width 58 height 18
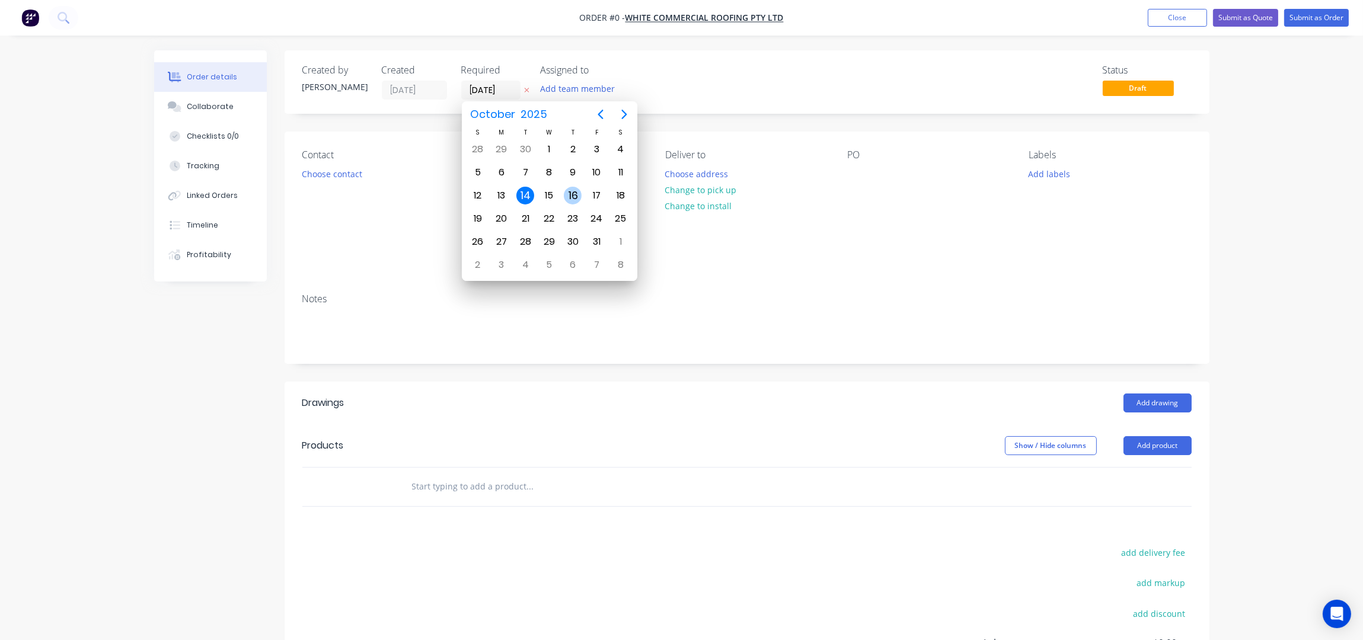
click at [566, 190] on div "16" at bounding box center [573, 196] width 18 height 18
type input "[DATE]"
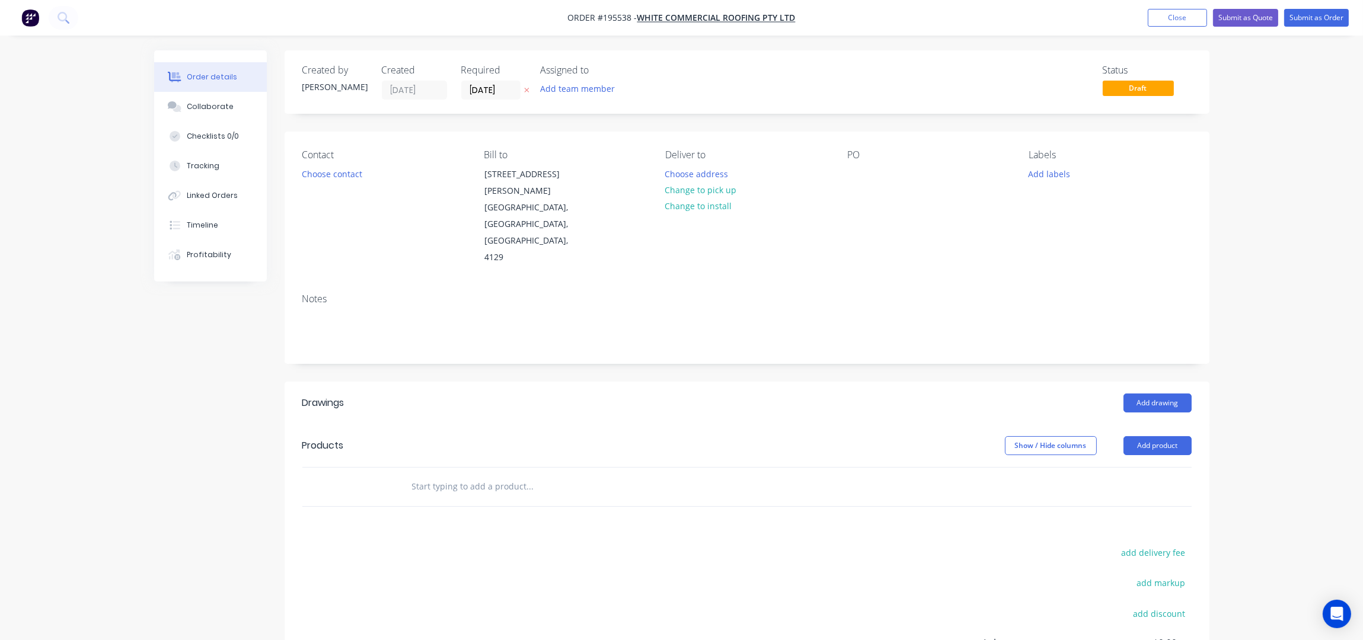
click at [328, 175] on button "Choose contact" at bounding box center [331, 173] width 73 height 16
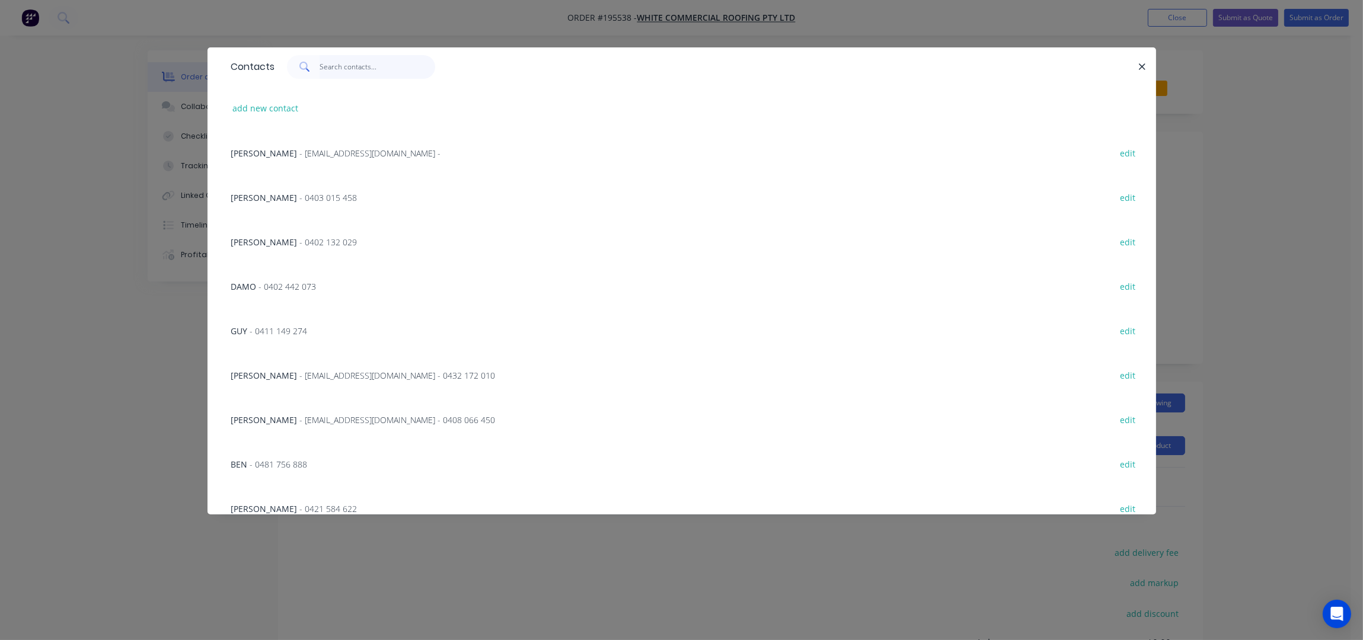
click at [353, 74] on input "text" at bounding box center [378, 67] width 116 height 24
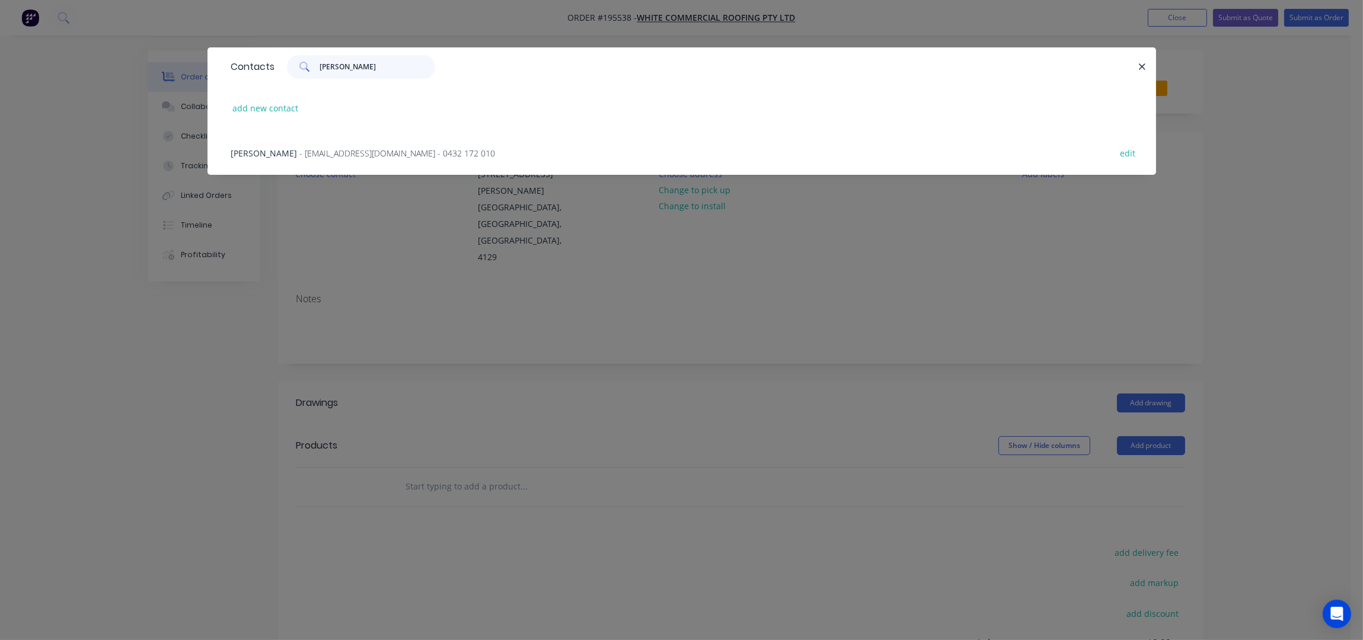
type input "[PERSON_NAME]"
click at [334, 152] on span "- [EMAIL_ADDRESS][DOMAIN_NAME] - 0432 172 010" at bounding box center [398, 153] width 196 height 11
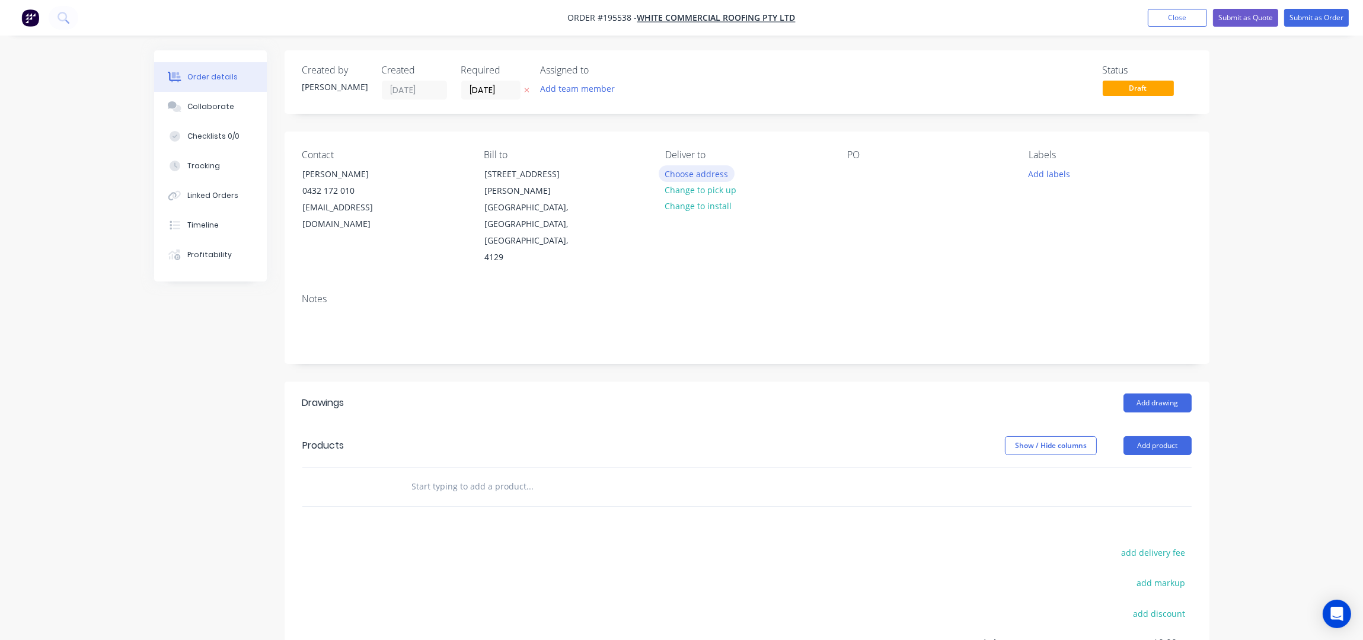
click at [721, 173] on button "Choose address" at bounding box center [697, 173] width 76 height 16
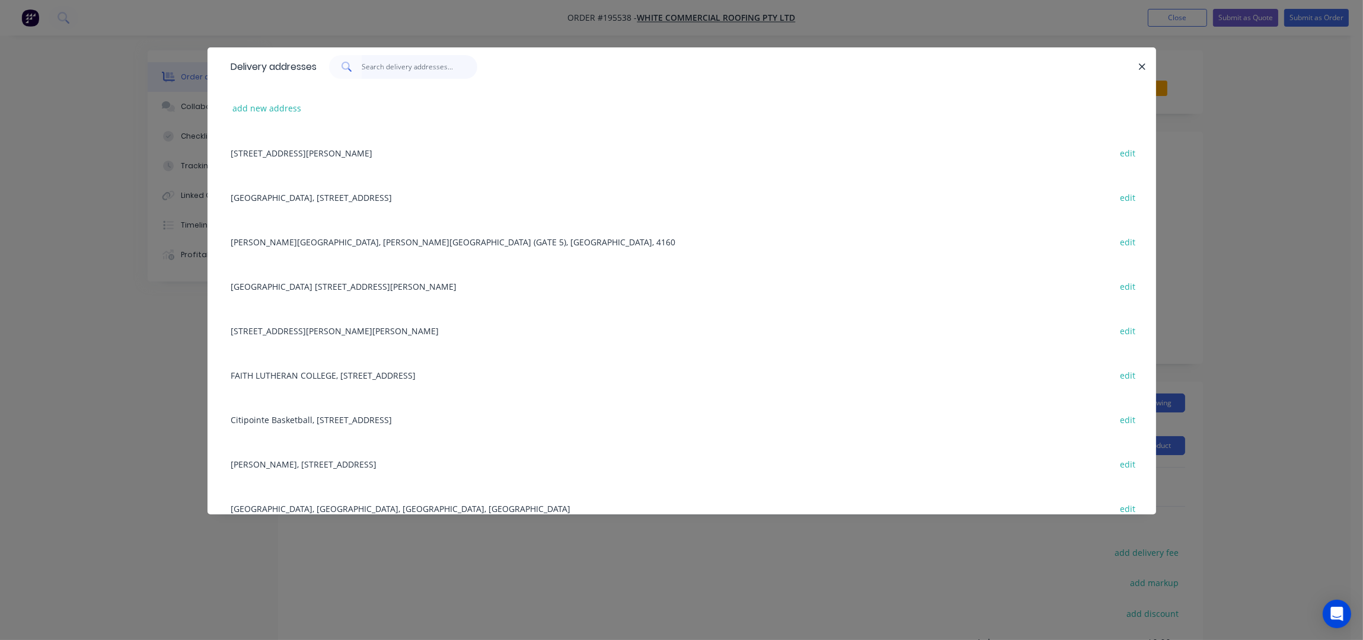
click at [387, 72] on input "text" at bounding box center [420, 67] width 116 height 24
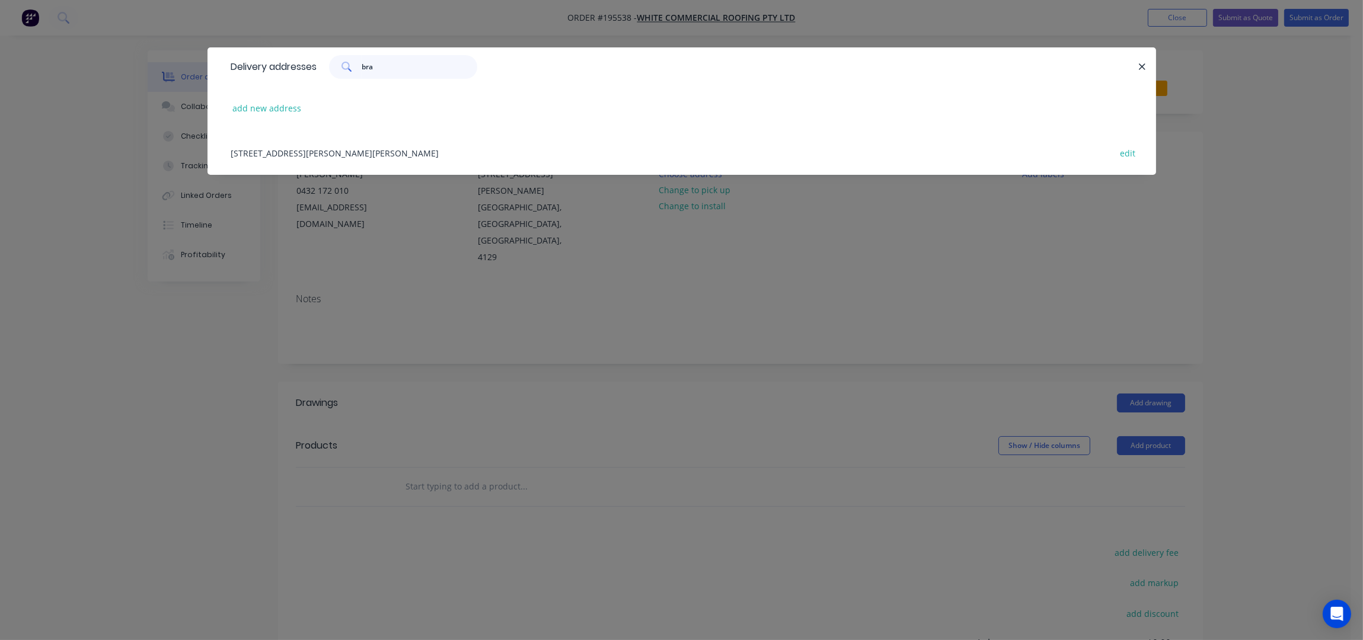
type input "bra"
click at [382, 151] on div "[STREET_ADDRESS][PERSON_NAME][PERSON_NAME] edit" at bounding box center [681, 152] width 913 height 44
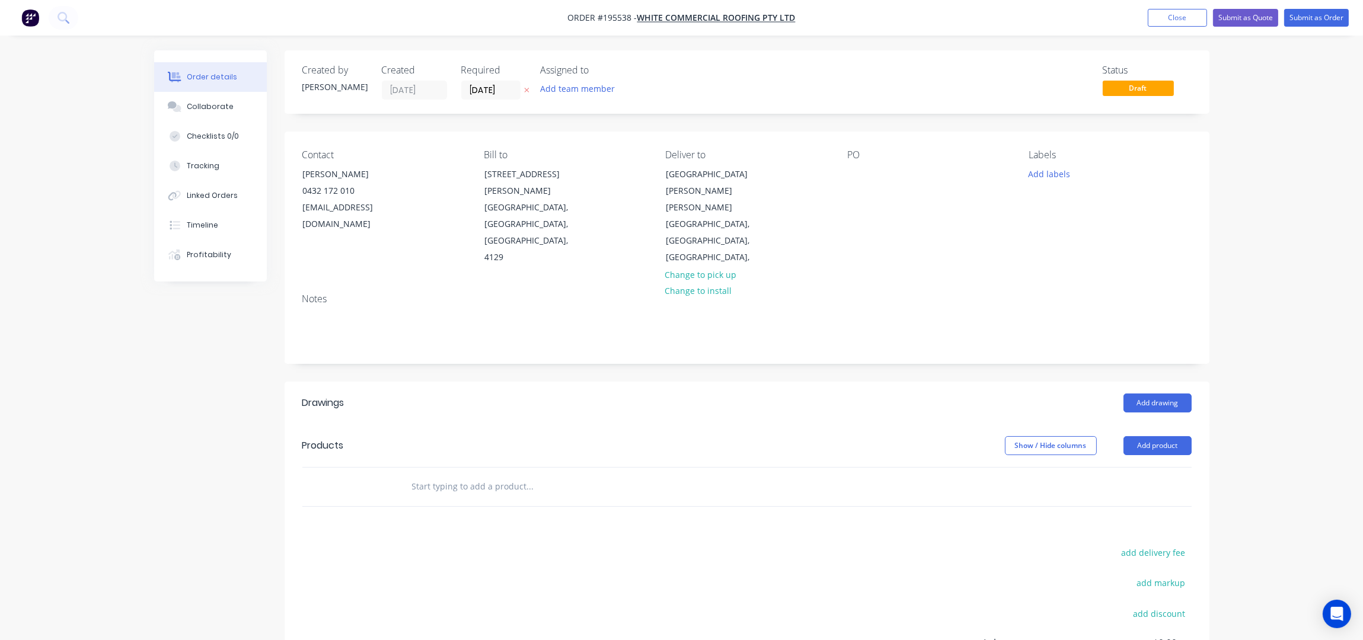
click at [866, 175] on div "PO" at bounding box center [928, 207] width 162 height 117
click at [857, 173] on div at bounding box center [856, 173] width 19 height 17
click at [1022, 228] on div "Contact [PERSON_NAME] [PHONE_NUMBER] [EMAIL_ADDRESS][DOMAIN_NAME] Bill to [STRE…" at bounding box center [747, 208] width 925 height 152
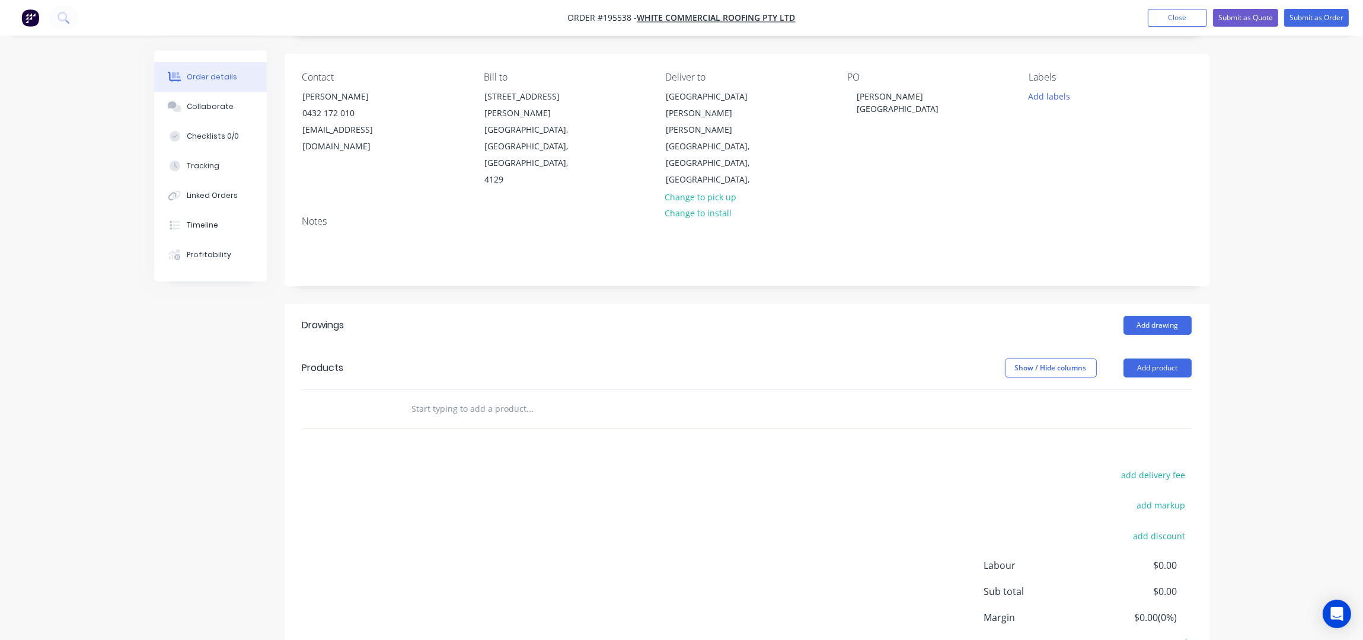
scroll to position [136, 0]
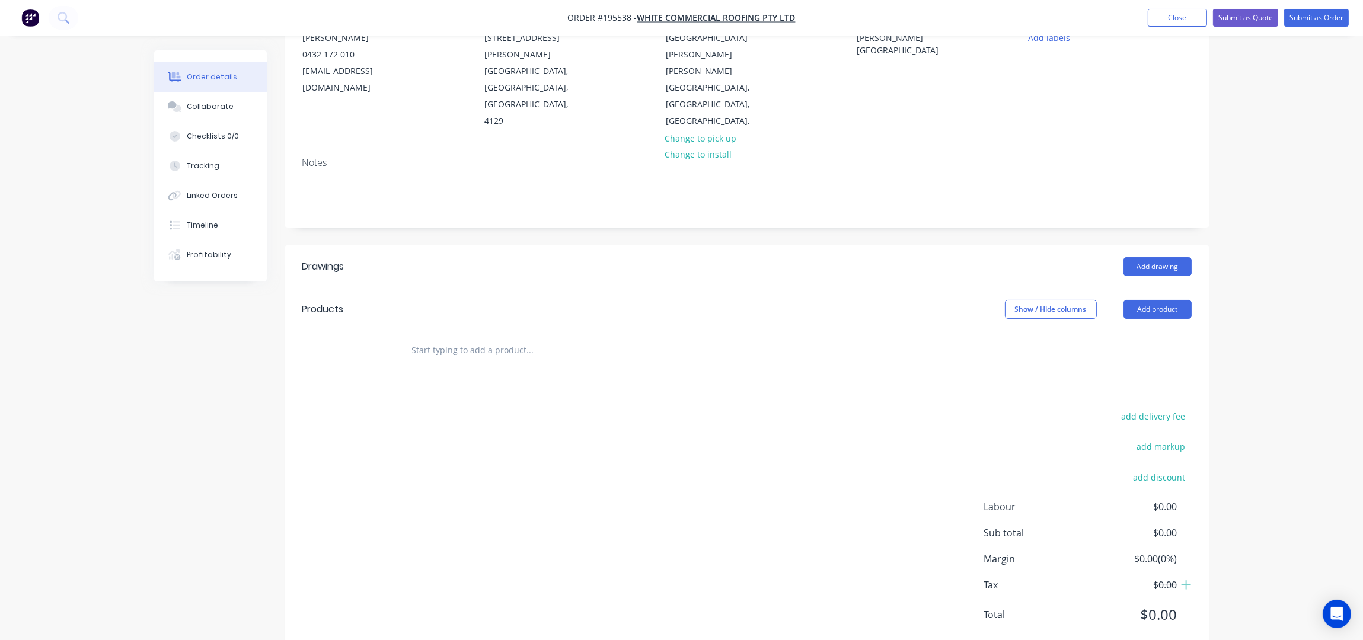
click at [1178, 300] on button "Add product" at bounding box center [1157, 309] width 68 height 19
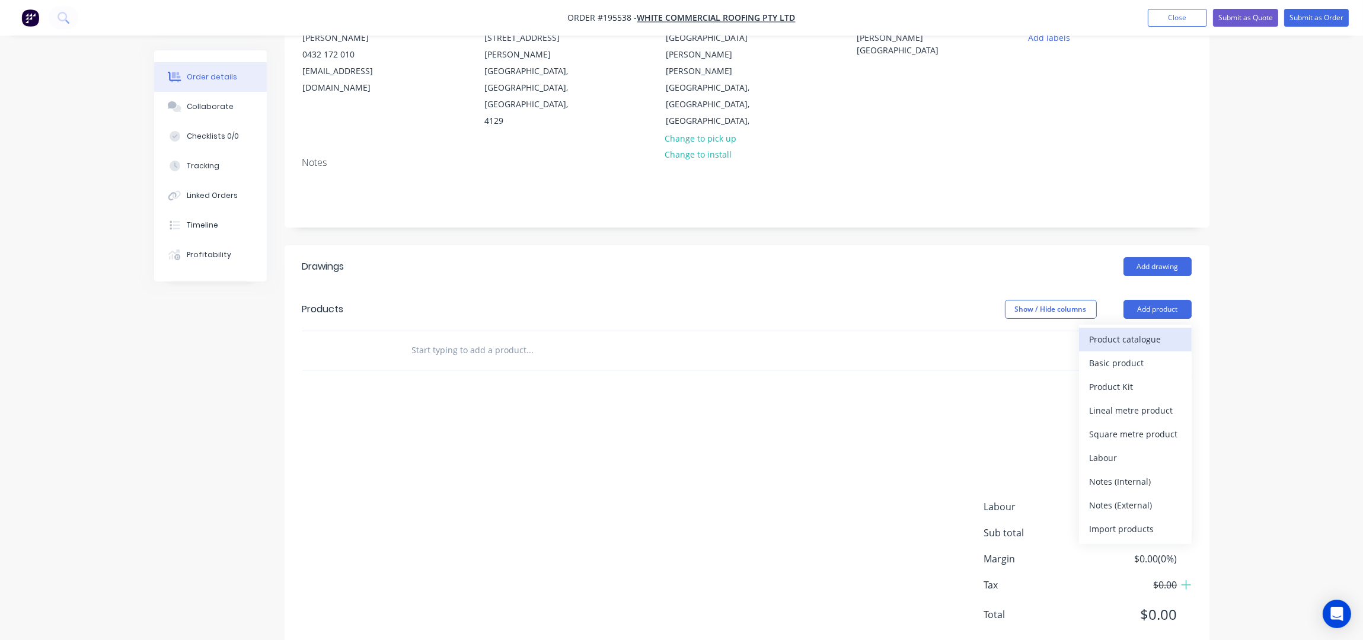
click at [1163, 331] on div "Product catalogue" at bounding box center [1135, 339] width 91 height 17
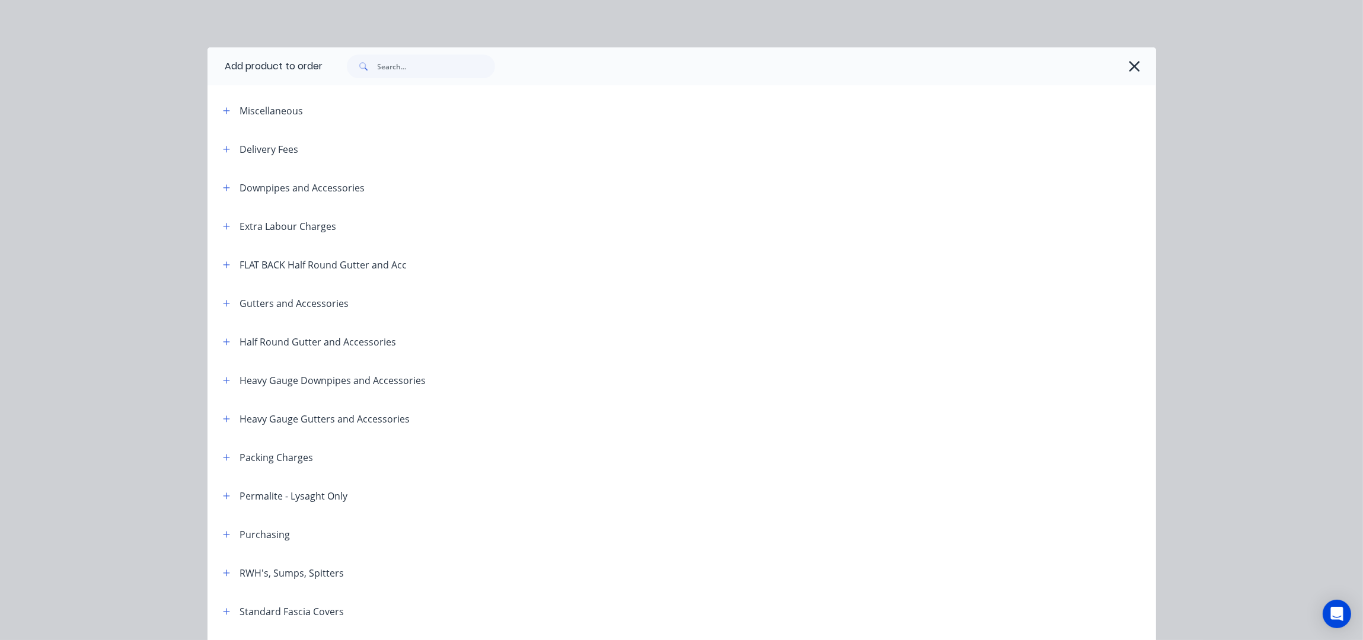
scroll to position [78, 0]
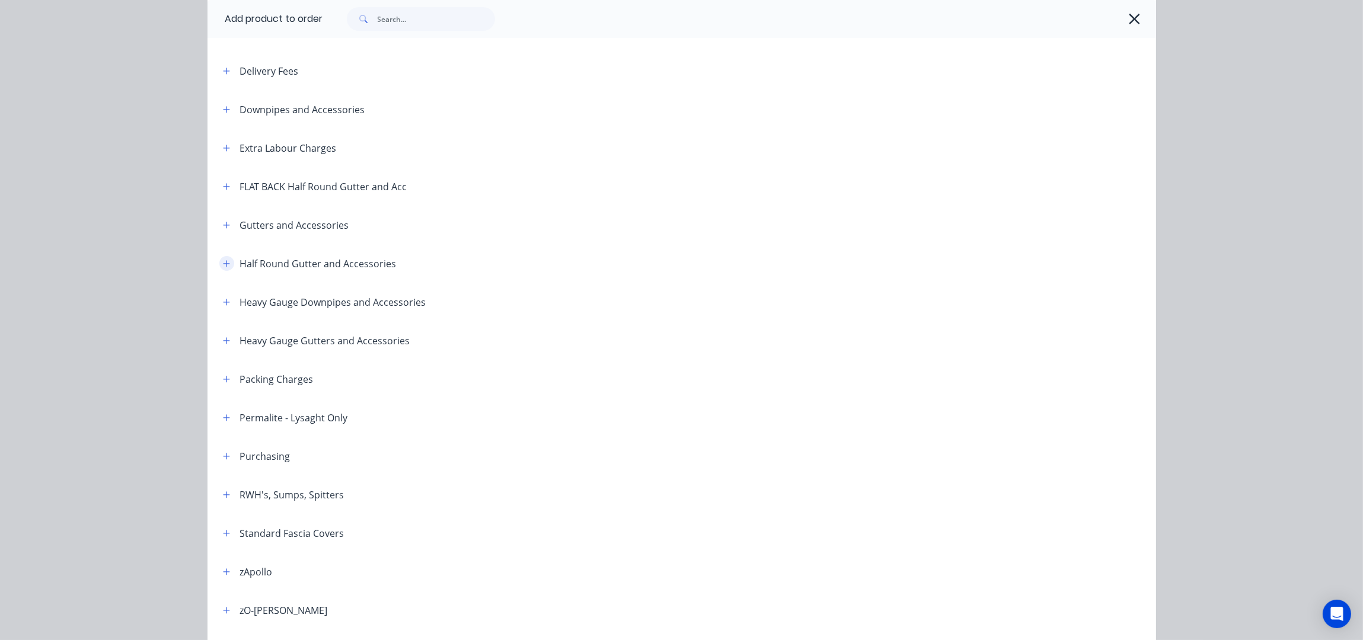
click at [225, 261] on button "button" at bounding box center [226, 263] width 15 height 15
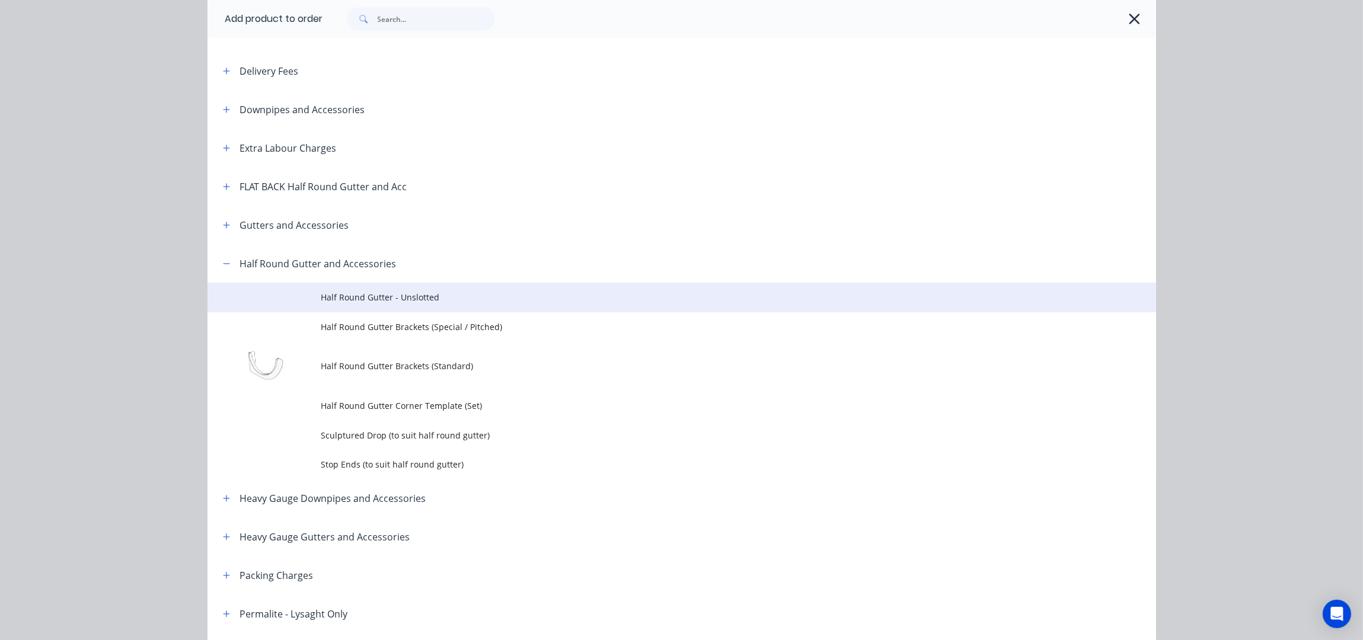
click at [378, 297] on span "Half Round Gutter - Unslotted" at bounding box center [655, 297] width 668 height 12
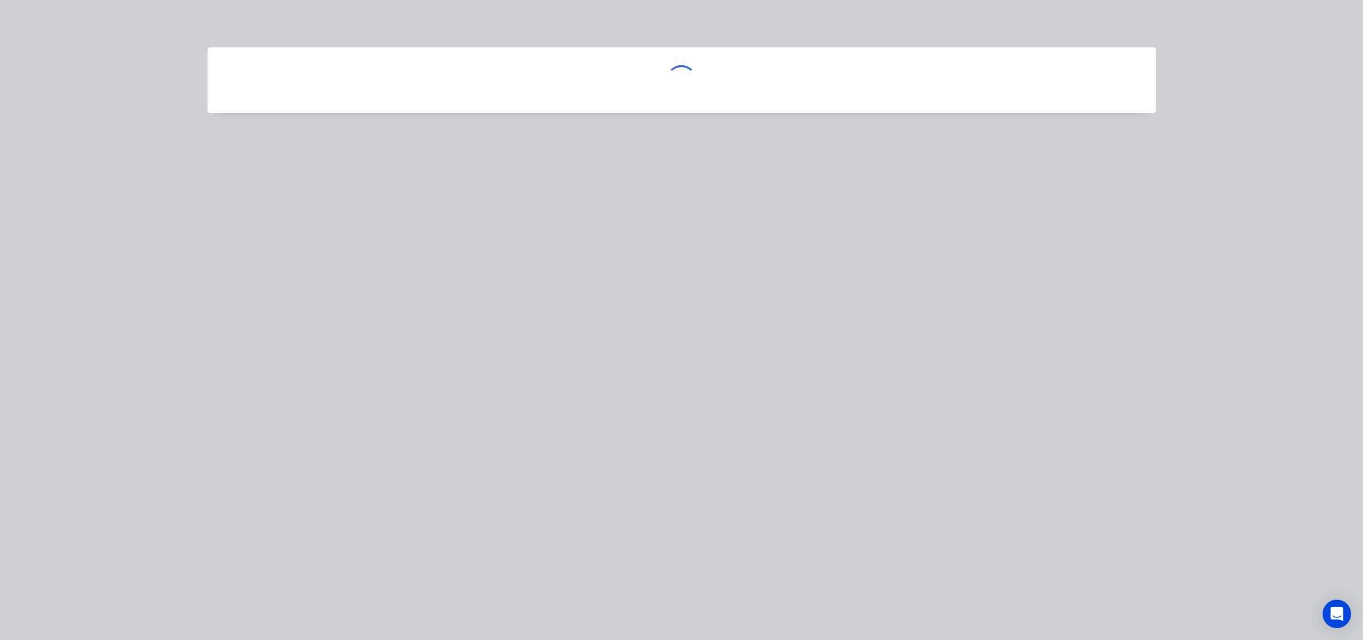
scroll to position [0, 0]
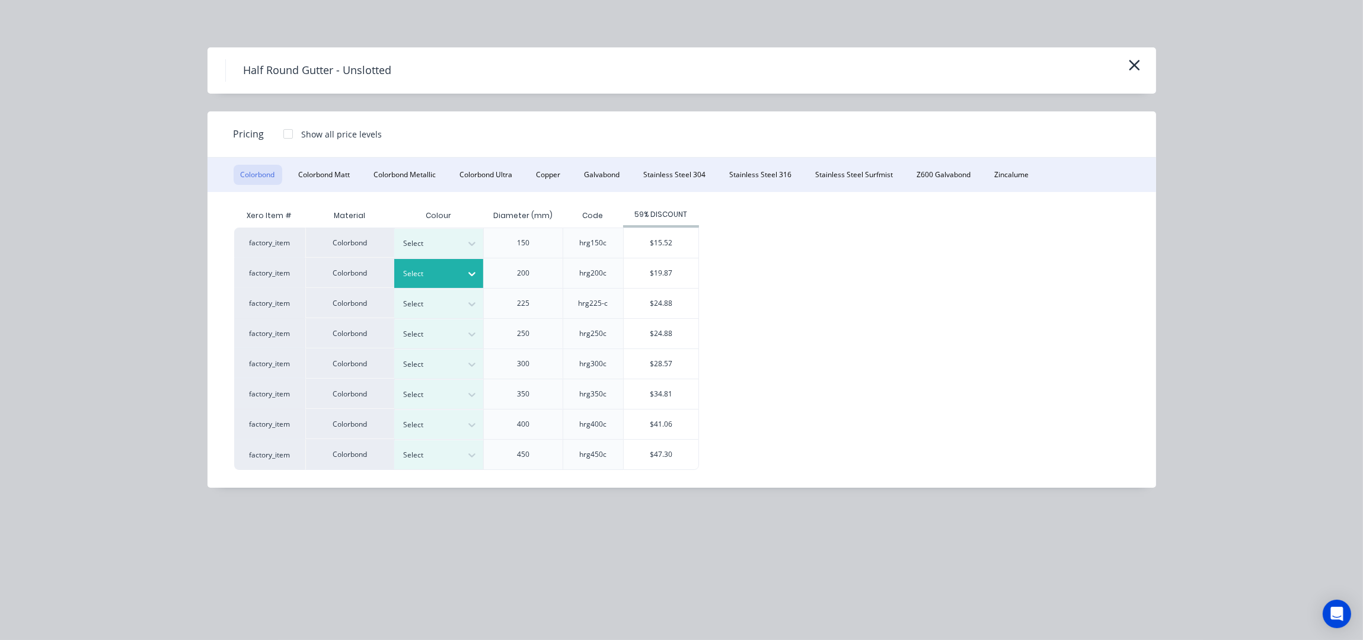
click at [437, 262] on div "Select" at bounding box center [438, 273] width 89 height 29
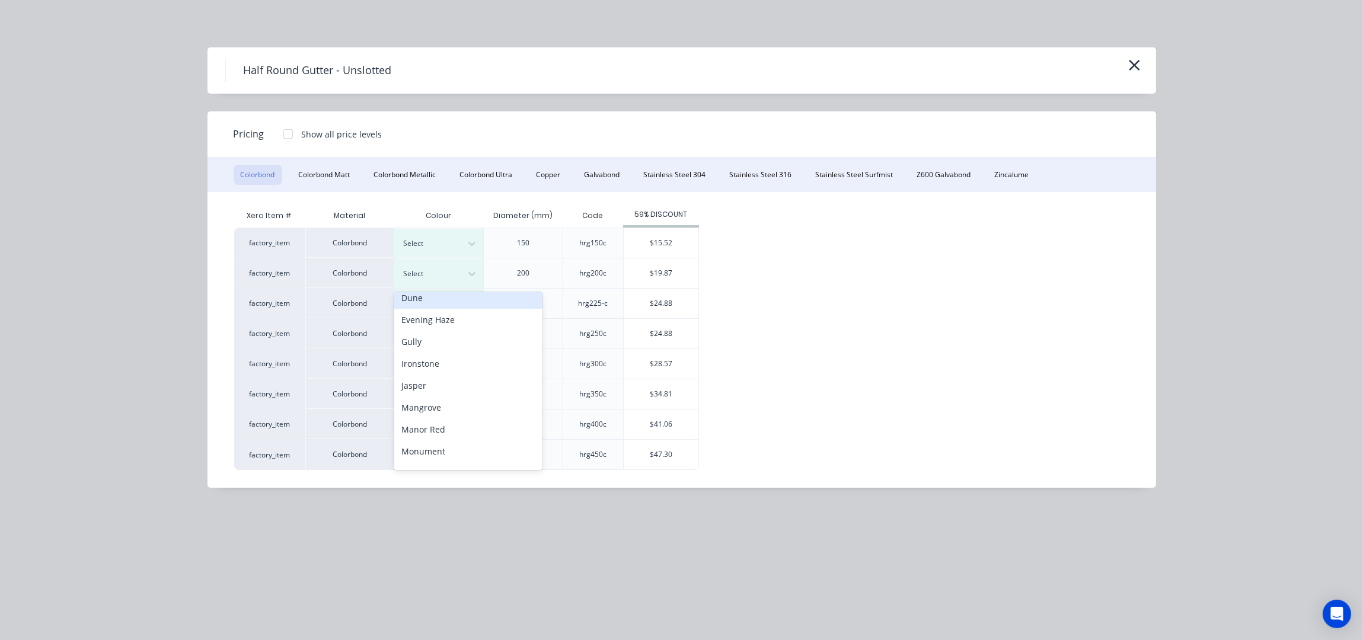
scroll to position [316, 0]
click at [444, 425] on div "Surfmist" at bounding box center [468, 428] width 148 height 22
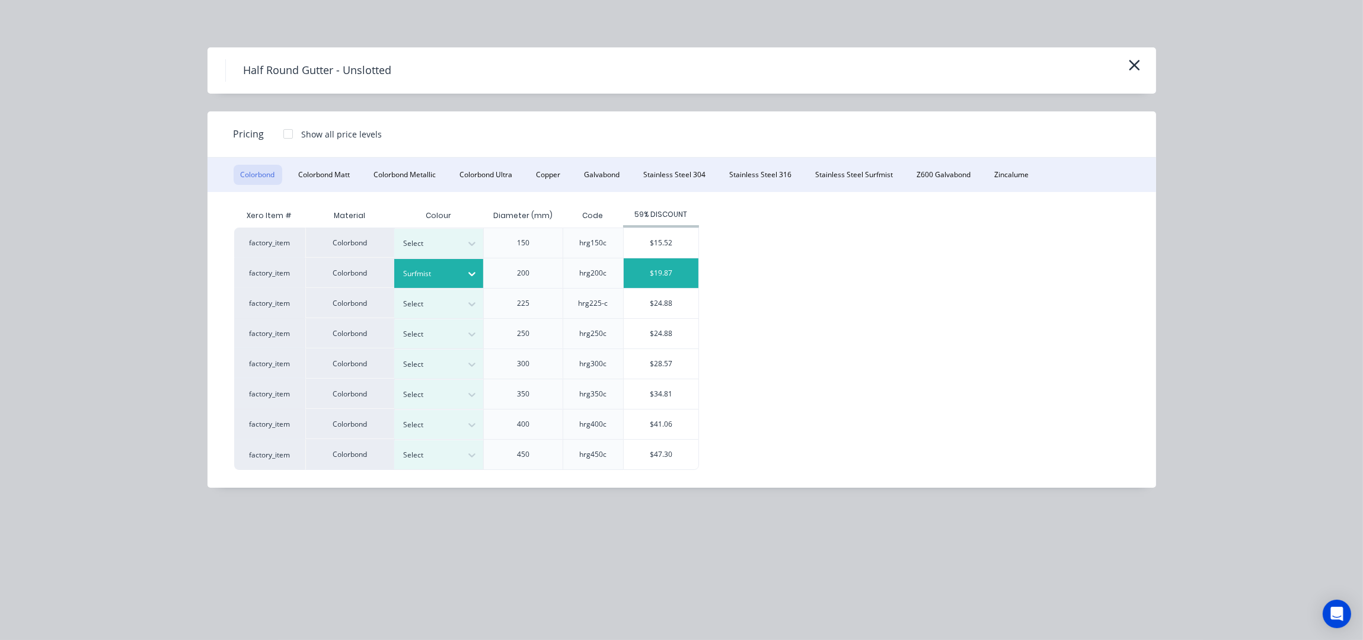
click at [689, 274] on div "$19.87" at bounding box center [661, 273] width 75 height 30
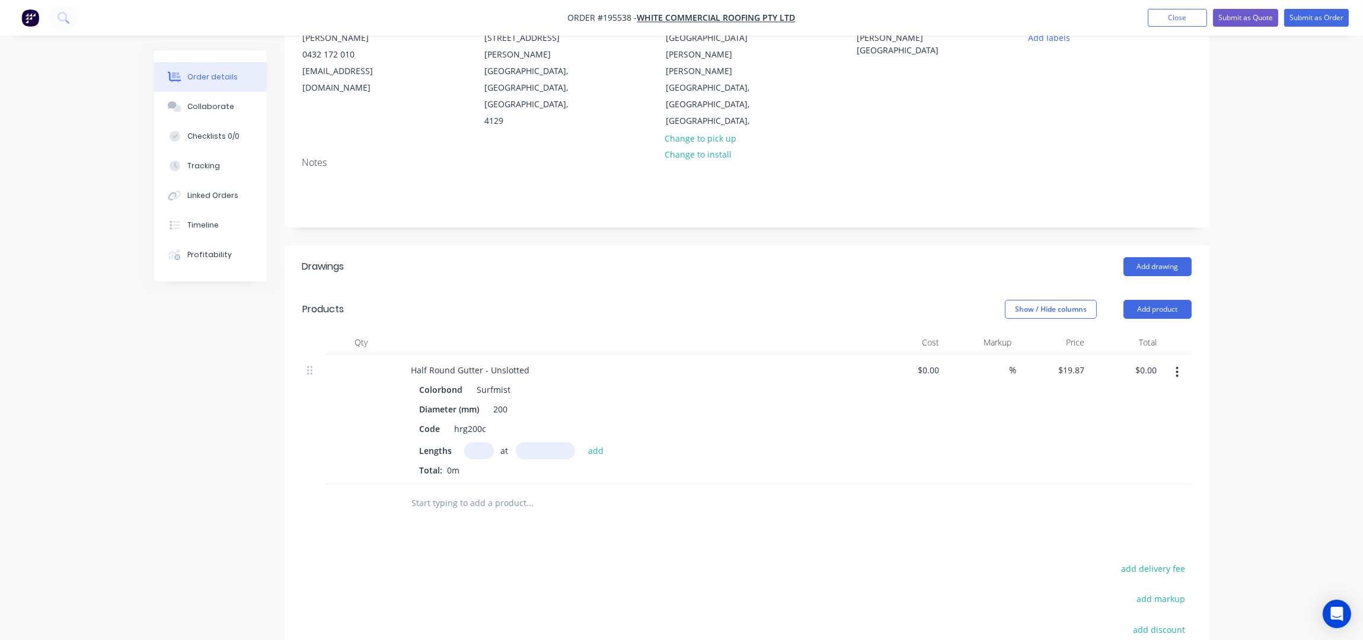
click at [489, 442] on input "text" at bounding box center [479, 450] width 30 height 17
type input "4"
type input "4300"
click at [582, 442] on button "add" at bounding box center [596, 450] width 28 height 16
type input "$341.76"
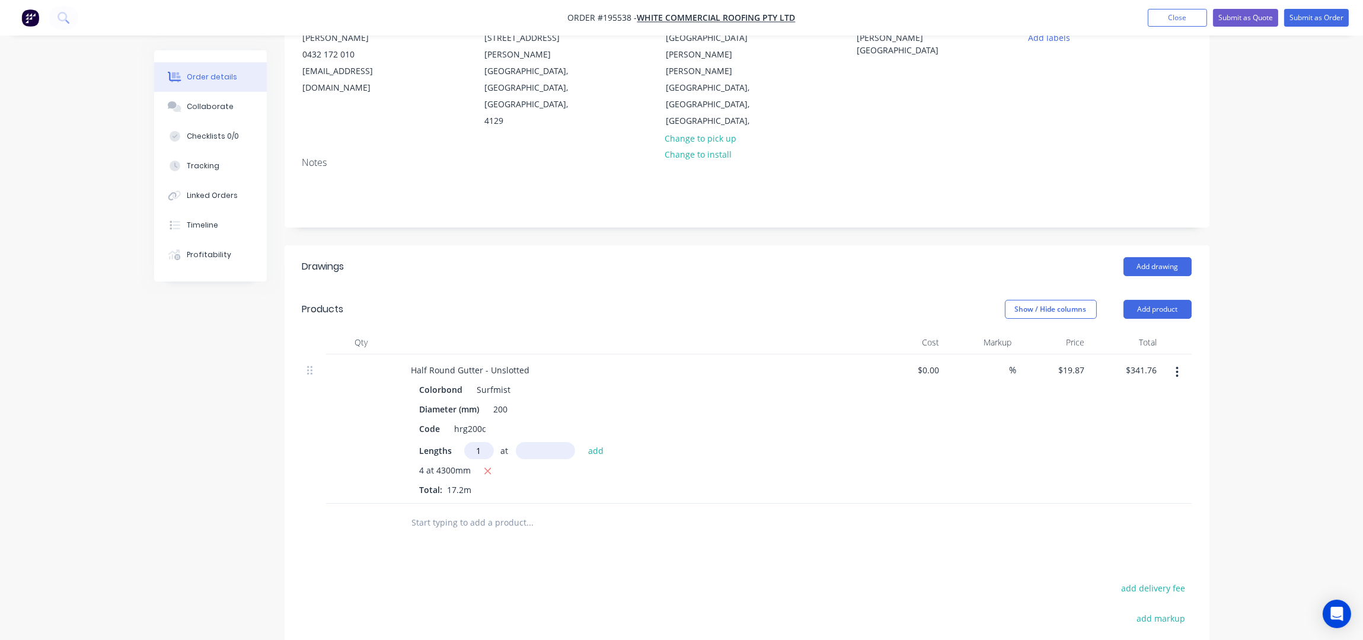
type input "1"
type input "4500"
click at [582, 442] on button "add" at bounding box center [596, 450] width 28 height 16
type input "$431.18"
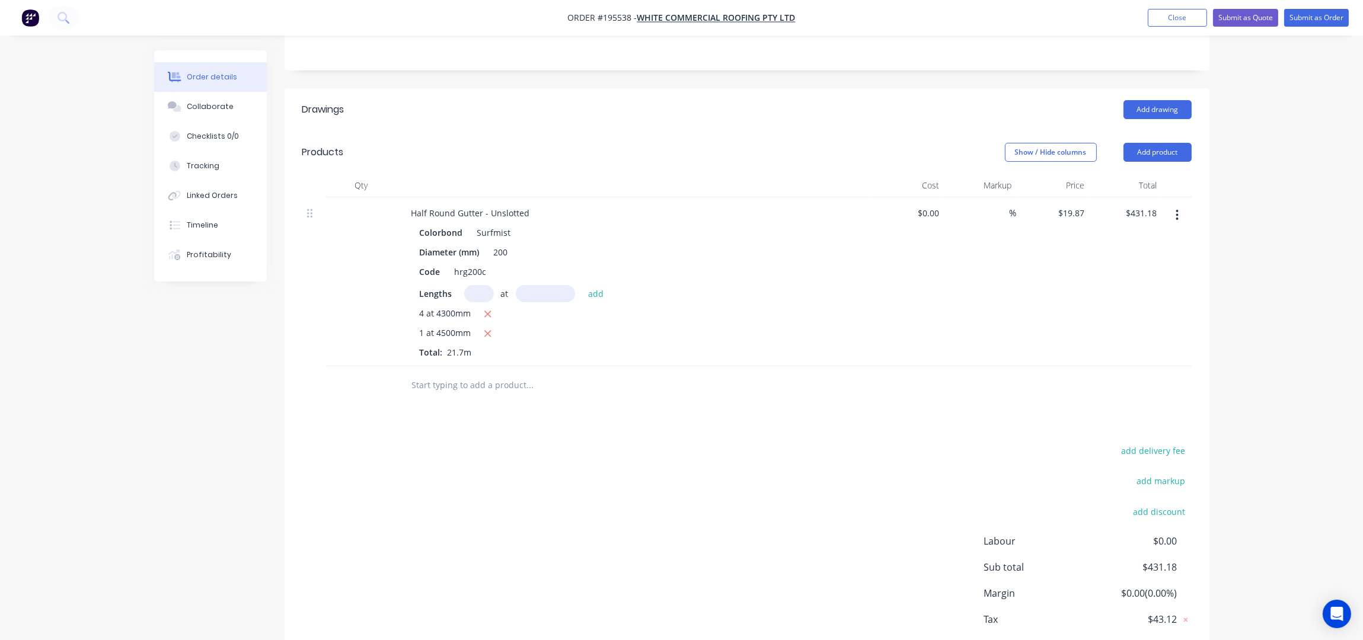
scroll to position [295, 0]
click at [1157, 142] on button "Add product" at bounding box center [1157, 151] width 68 height 19
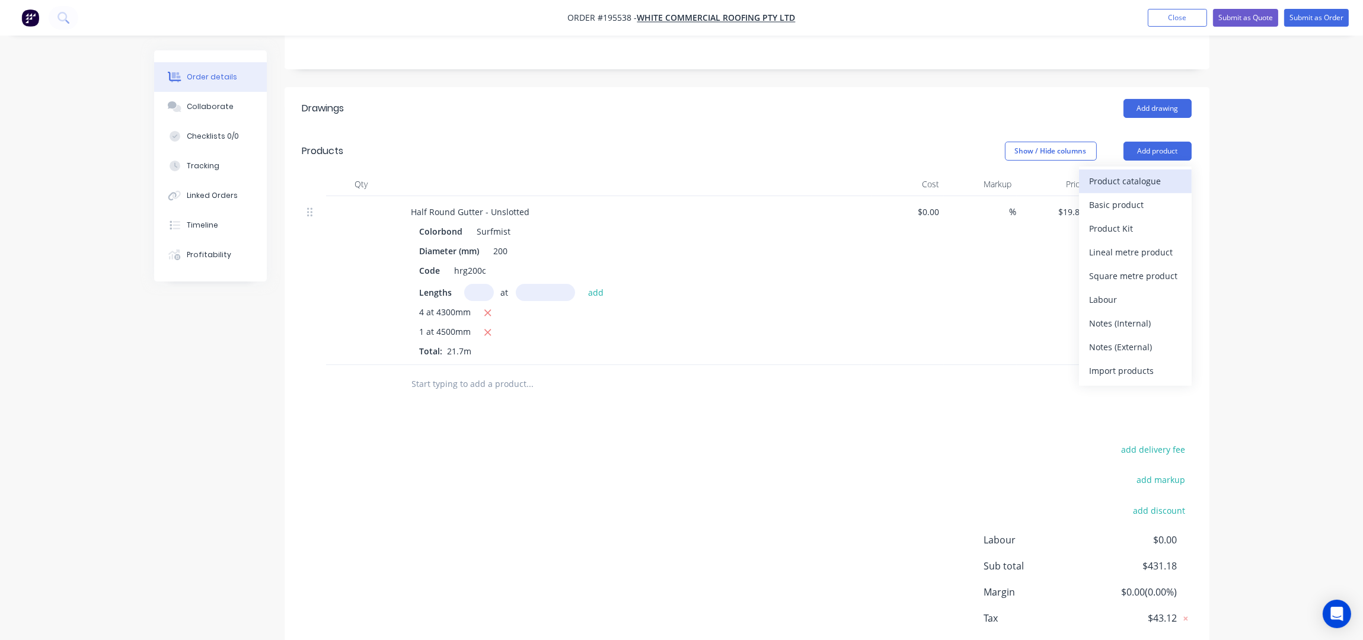
click at [1151, 173] on div "Product catalogue" at bounding box center [1135, 181] width 91 height 17
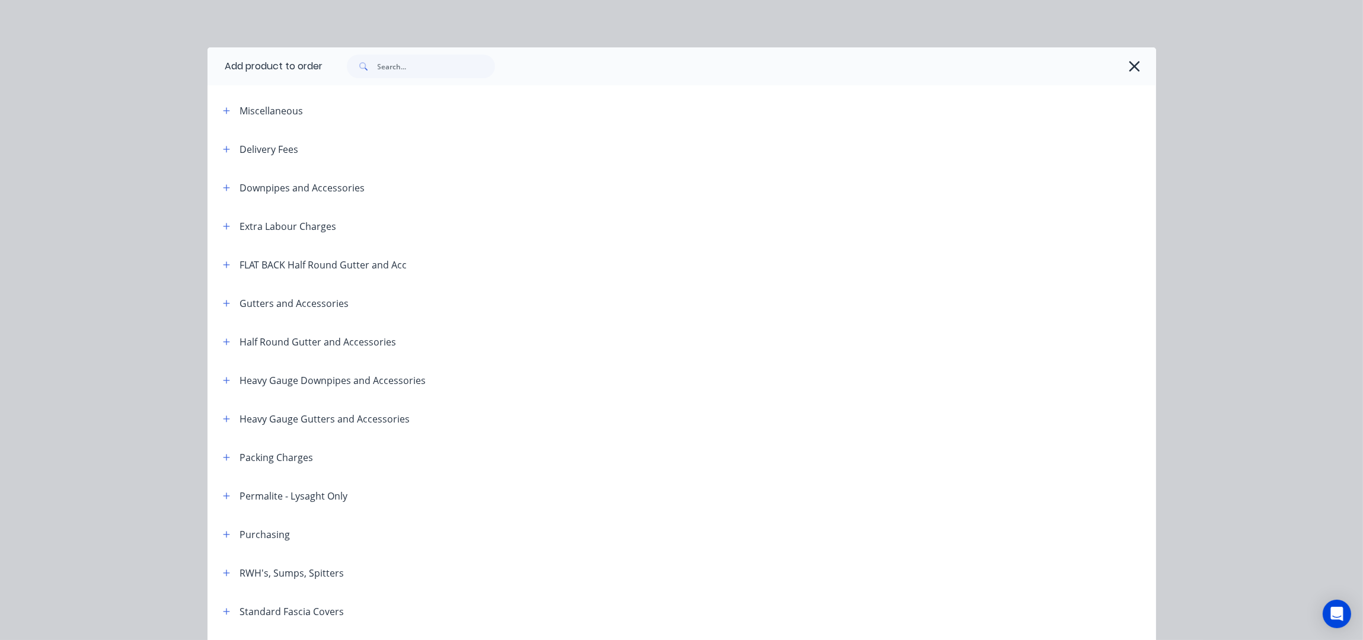
click at [223, 341] on icon "button" at bounding box center [226, 342] width 7 height 8
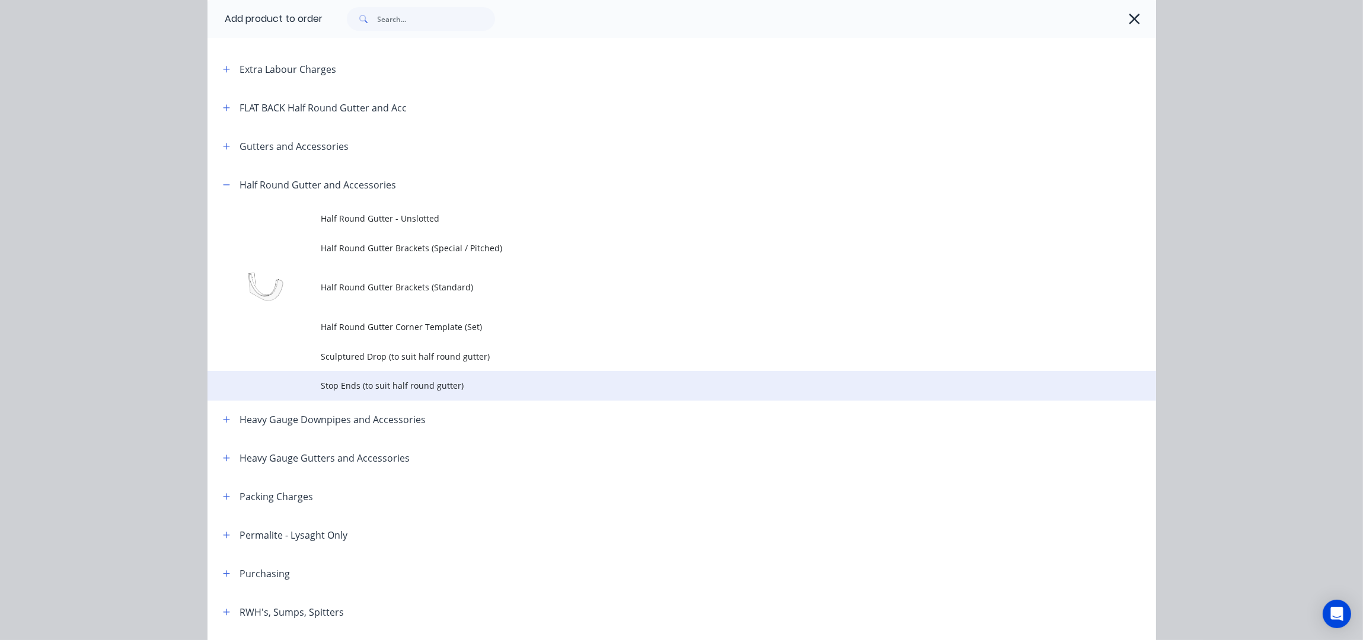
scroll to position [158, 0]
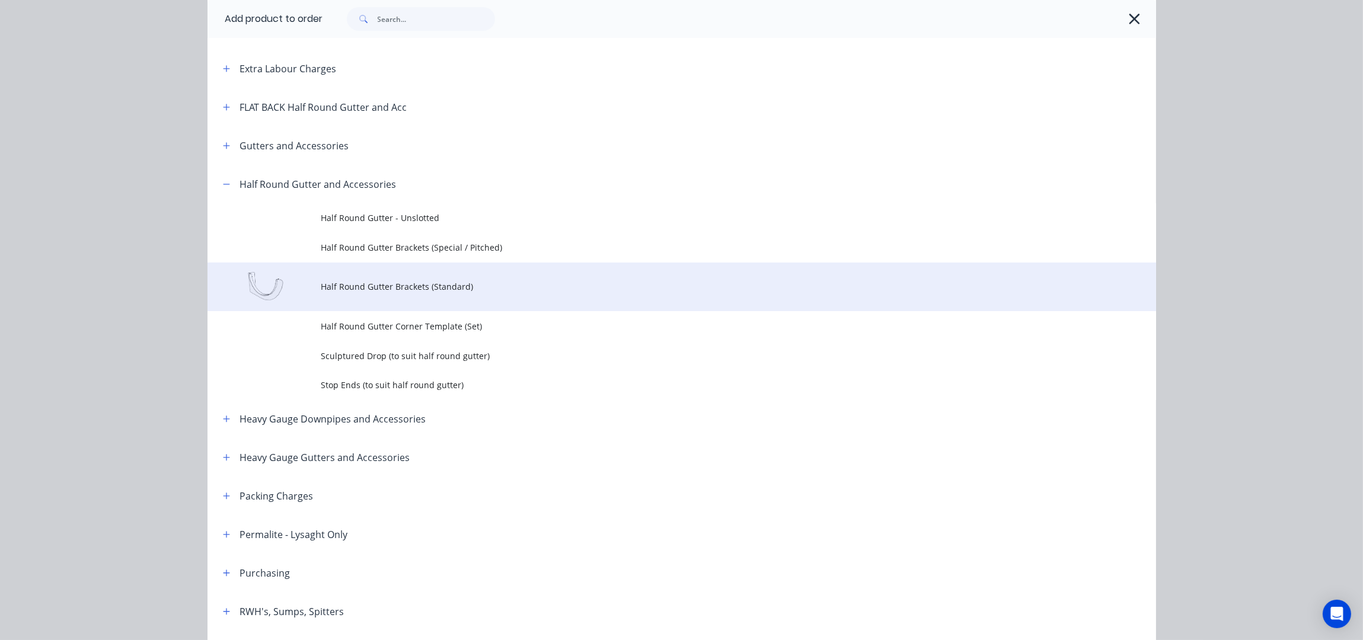
click at [488, 288] on span "Half Round Gutter Brackets (Standard)" at bounding box center [655, 286] width 668 height 12
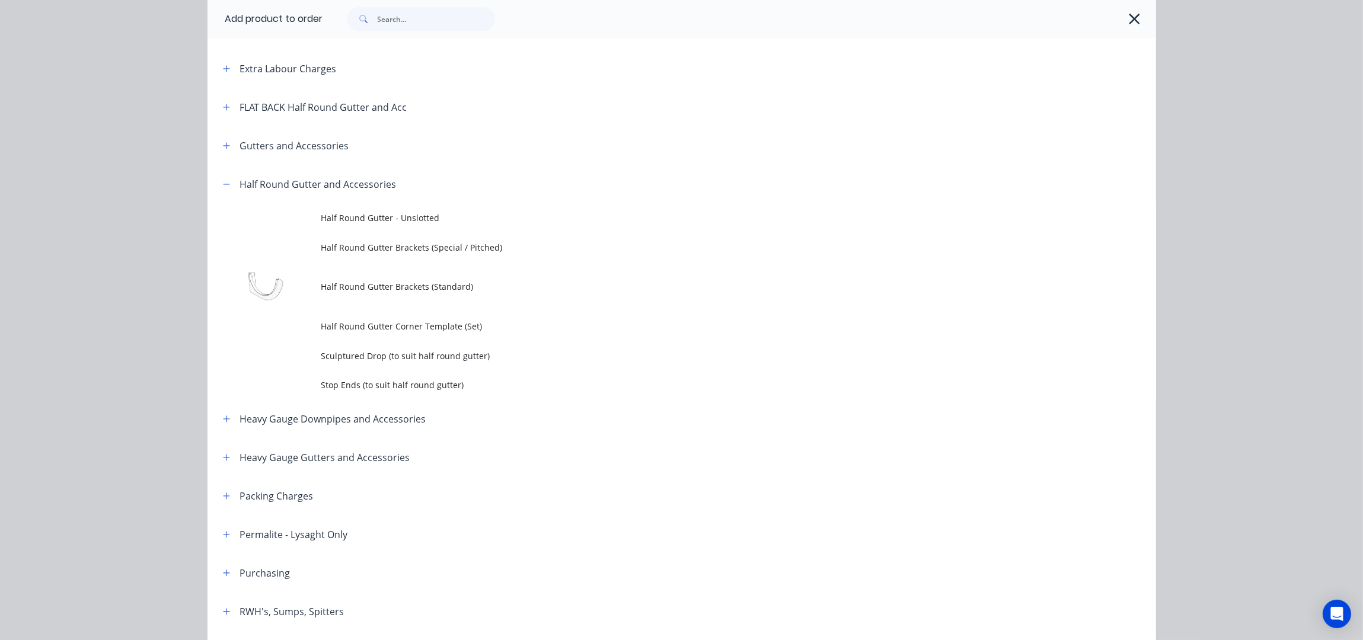
scroll to position [0, 0]
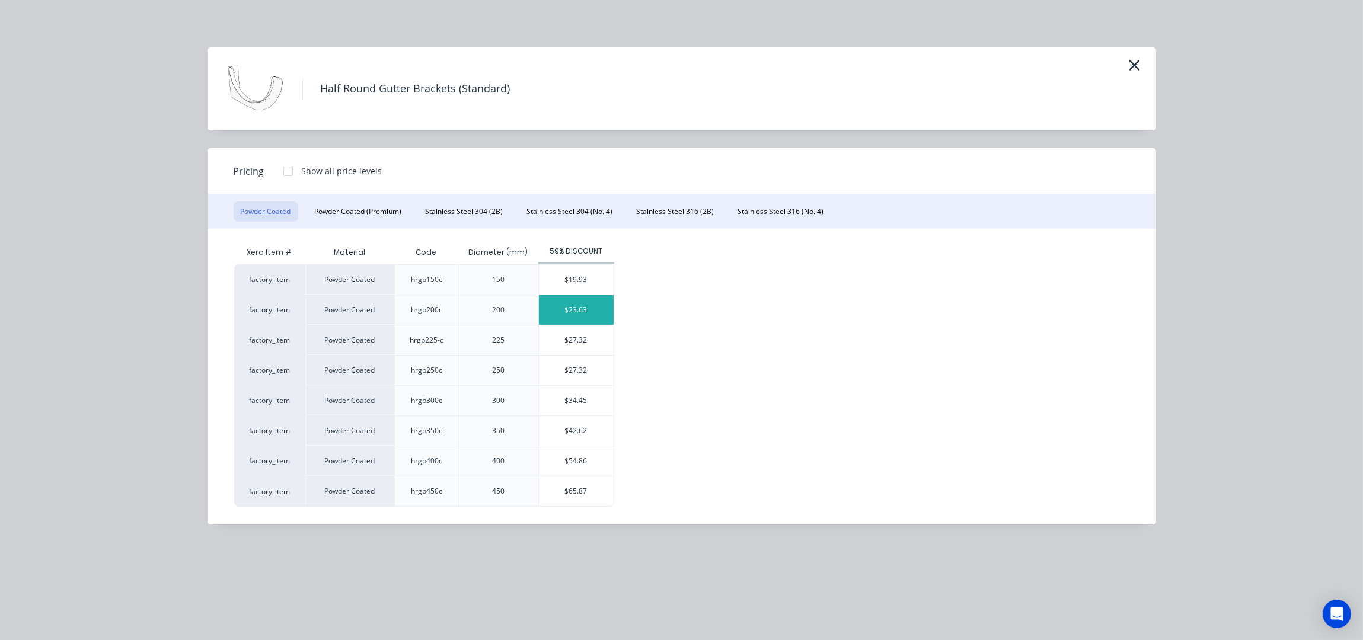
click at [577, 317] on div "$23.63" at bounding box center [576, 310] width 75 height 30
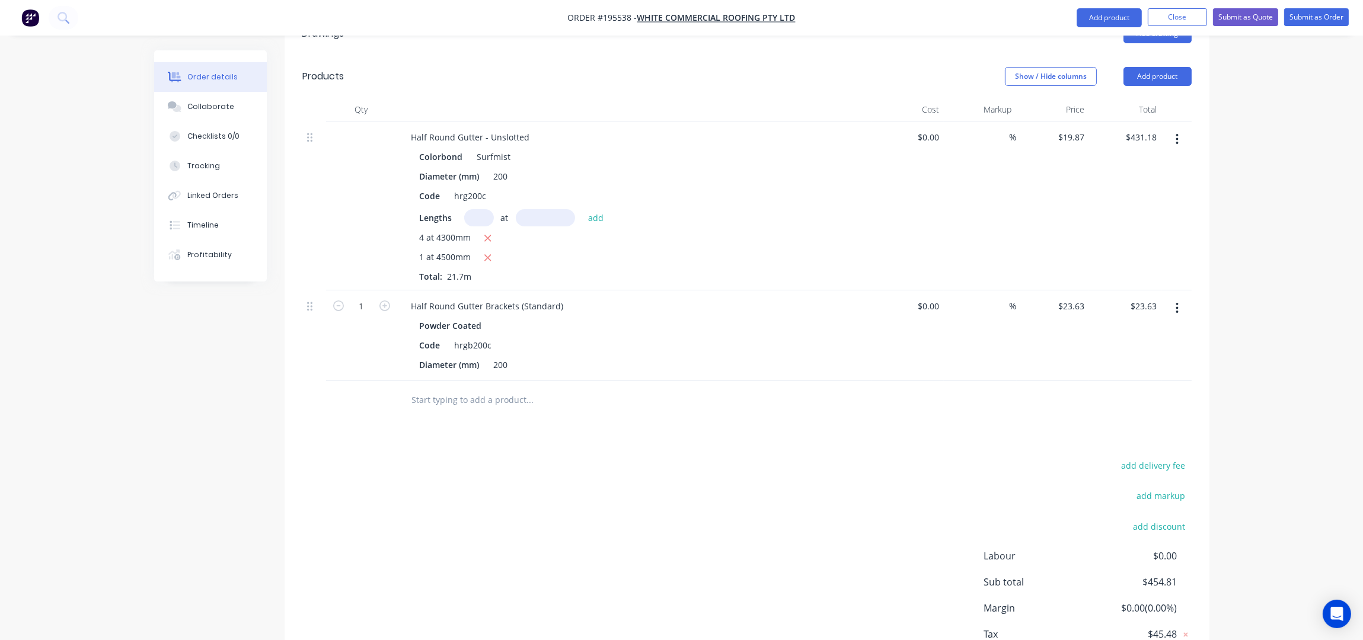
scroll to position [419, 0]
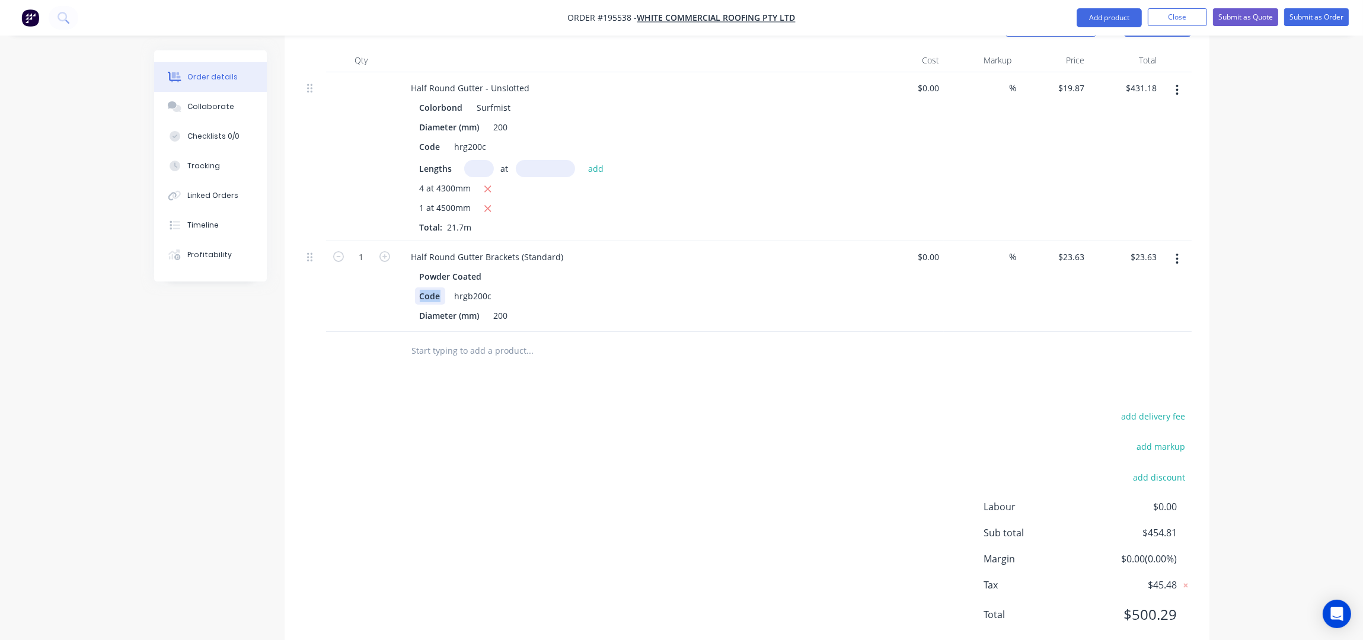
drag, startPoint x: 440, startPoint y: 264, endPoint x: 387, endPoint y: 269, distance: 53.0
click at [387, 269] on div "1 Half Round Gutter Brackets (Standard) Powder Coated Code hrgb200c Diameter (m…" at bounding box center [746, 286] width 889 height 91
click at [366, 248] on input "1" at bounding box center [361, 257] width 31 height 18
type input "21"
type input "$496.23"
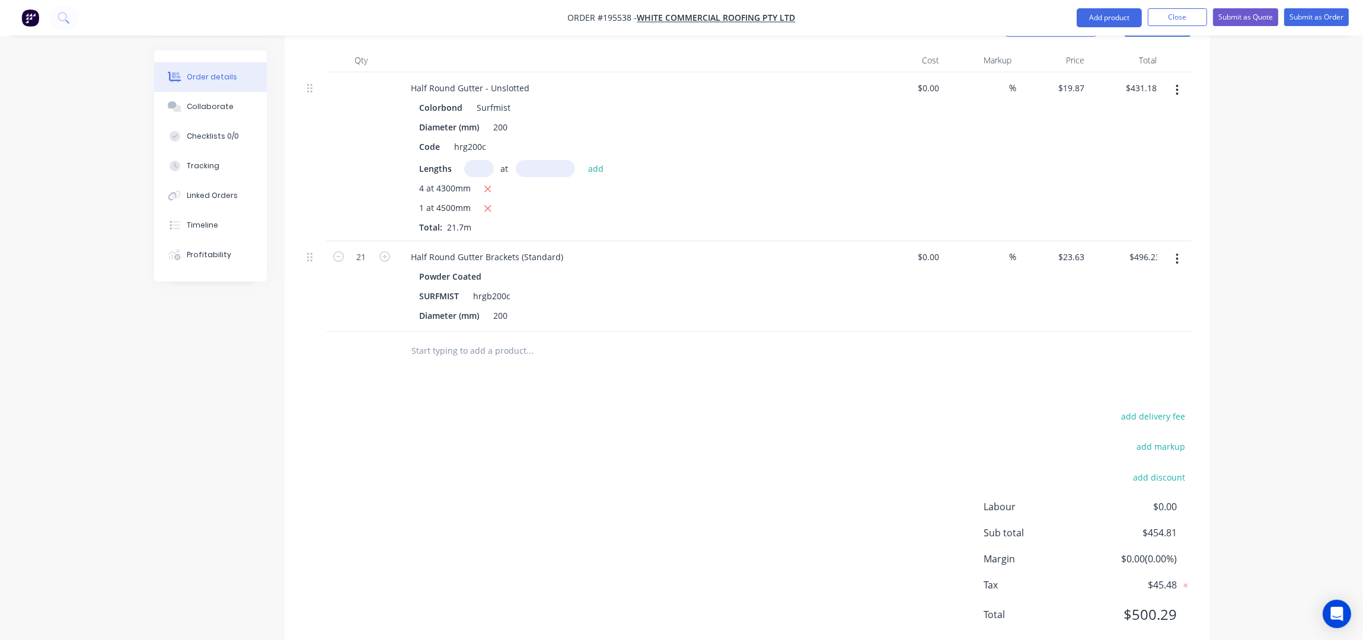
click at [619, 408] on div "add delivery fee add markup add discount Labour $0.00 Sub total $454.81 Margin …" at bounding box center [746, 522] width 889 height 229
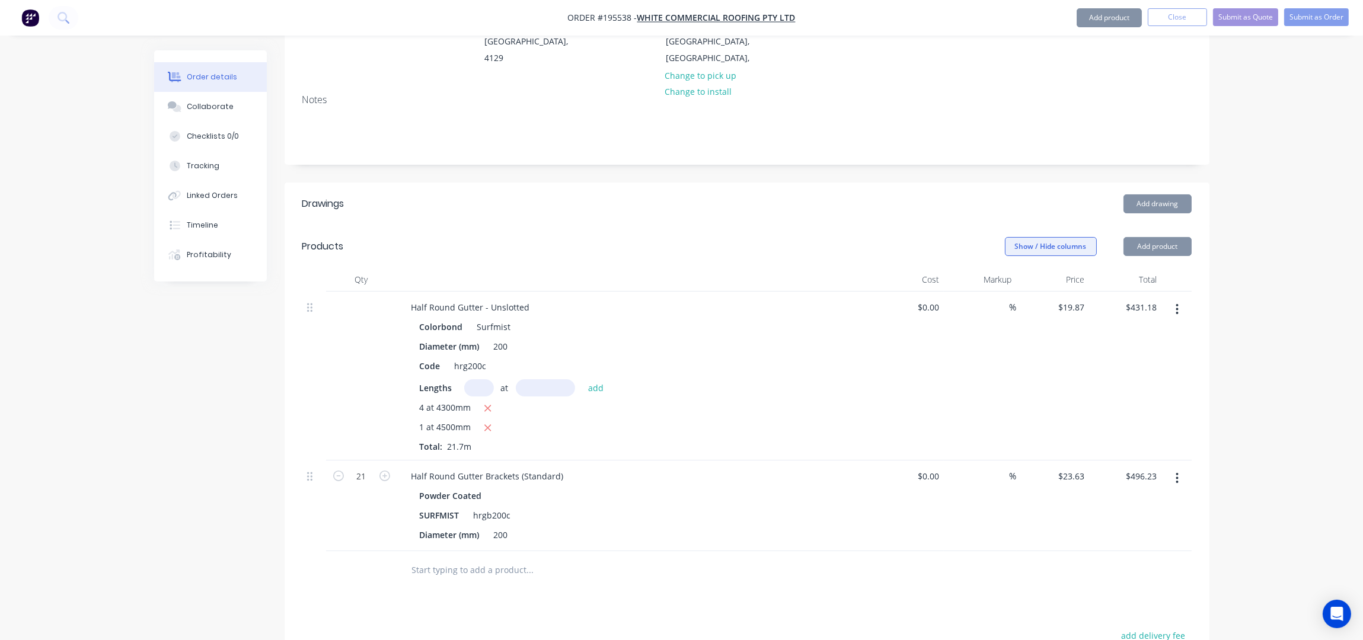
scroll to position [102, 0]
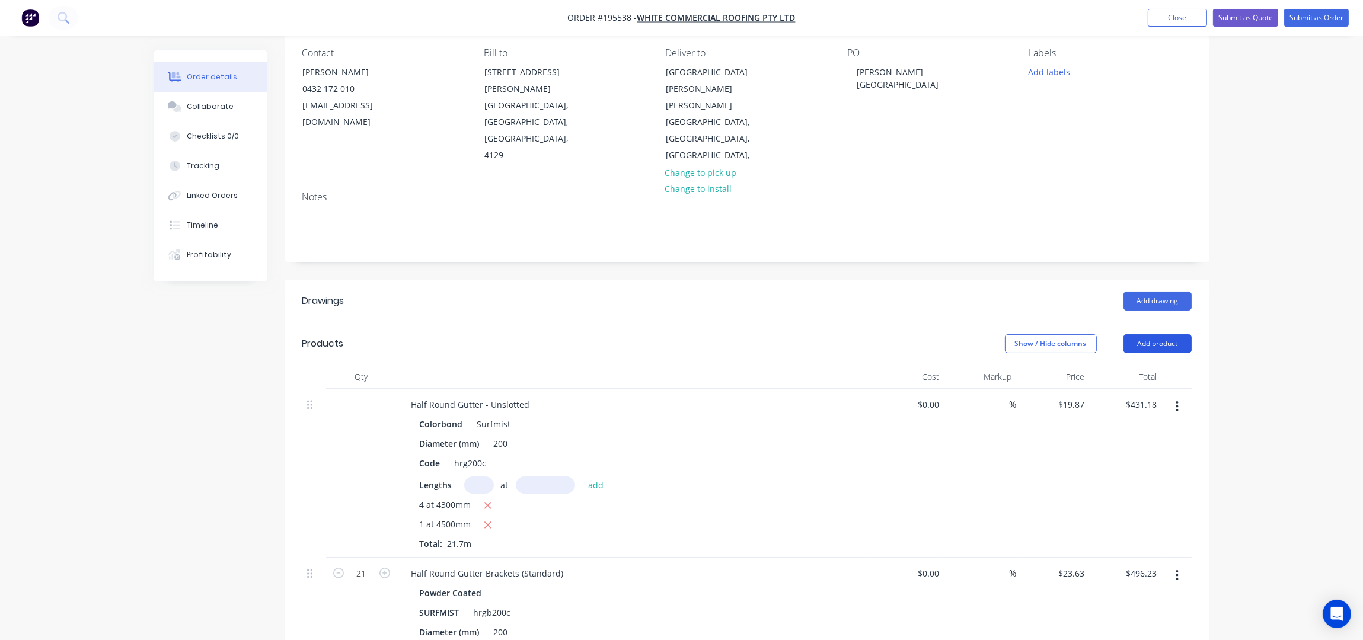
drag, startPoint x: 1145, startPoint y: 306, endPoint x: 1142, endPoint y: 318, distance: 11.8
click at [1145, 334] on button "Add product" at bounding box center [1157, 343] width 68 height 19
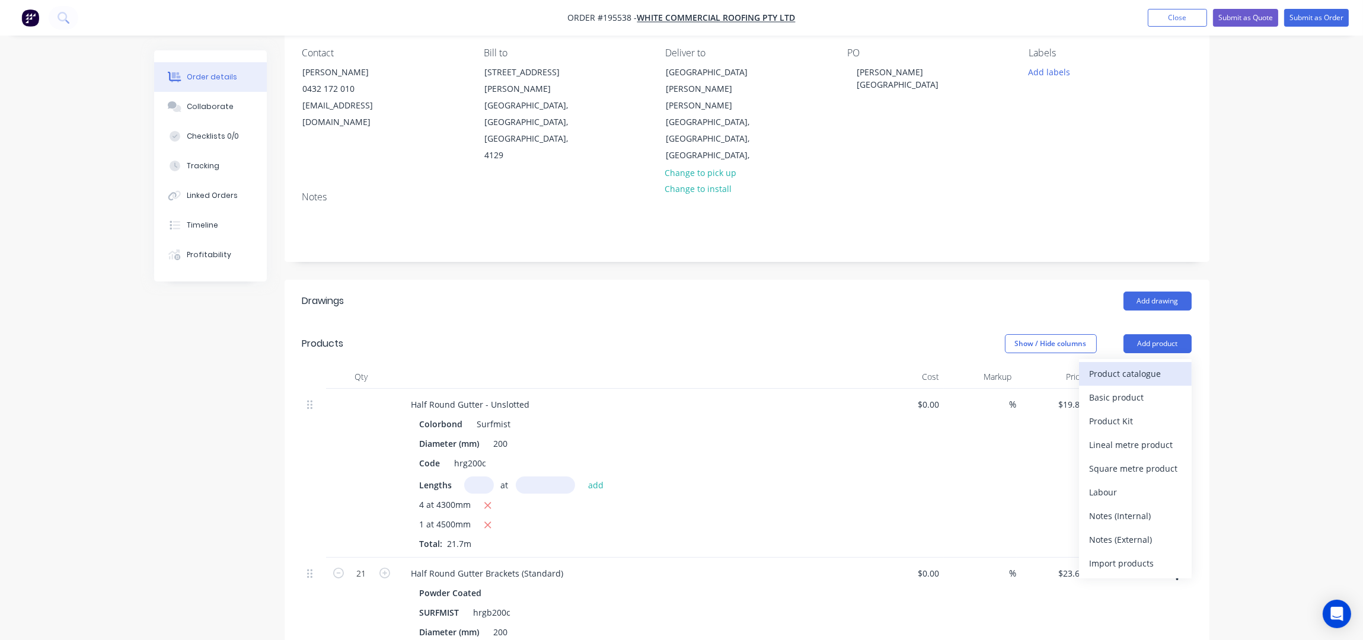
click at [1128, 365] on div "Product catalogue" at bounding box center [1135, 373] width 91 height 17
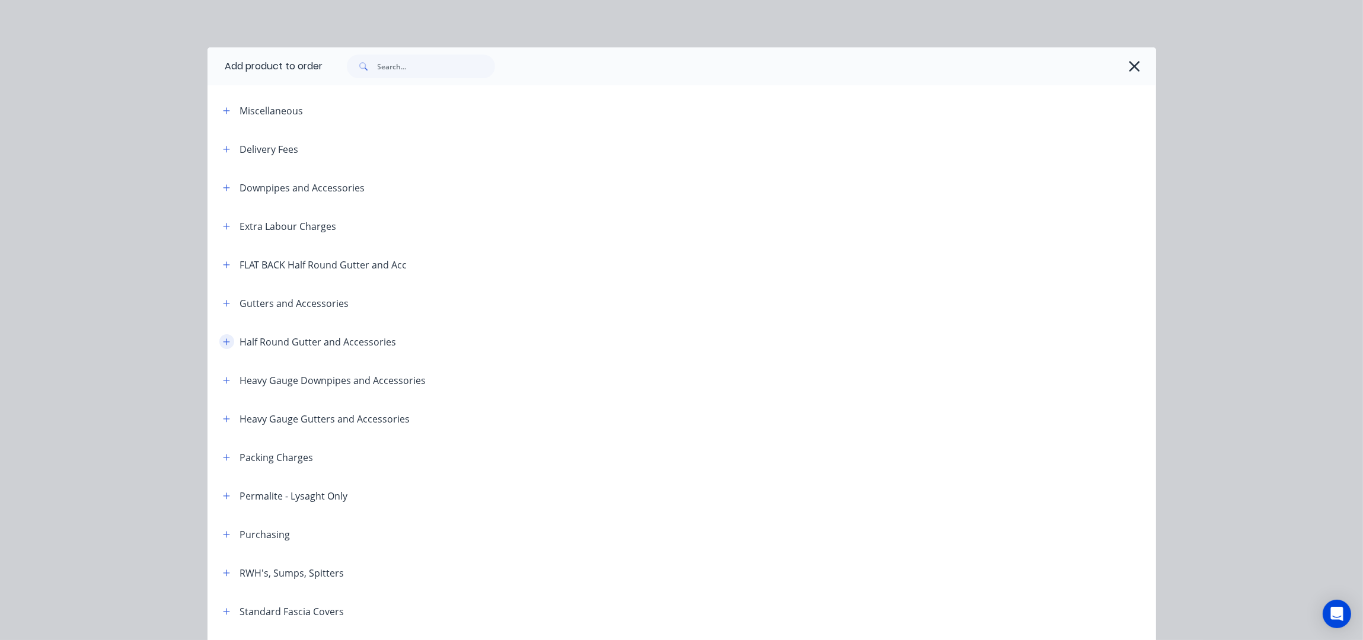
click at [219, 334] on button "button" at bounding box center [226, 341] width 15 height 15
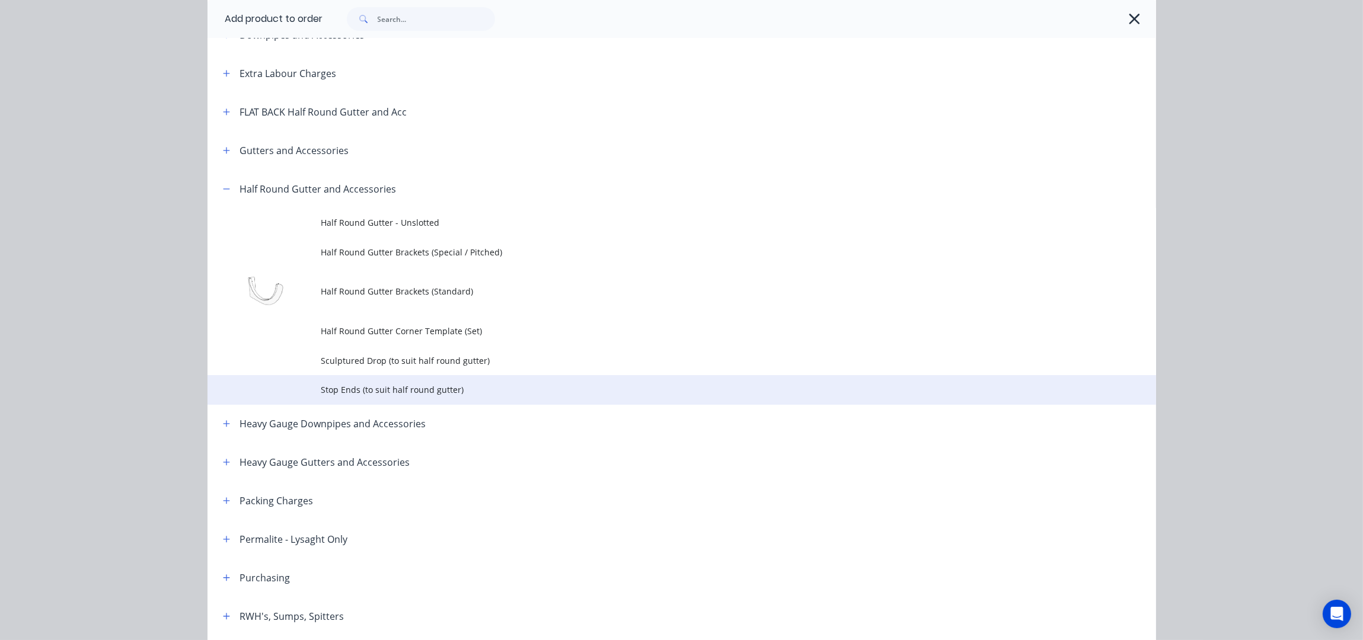
scroll to position [158, 0]
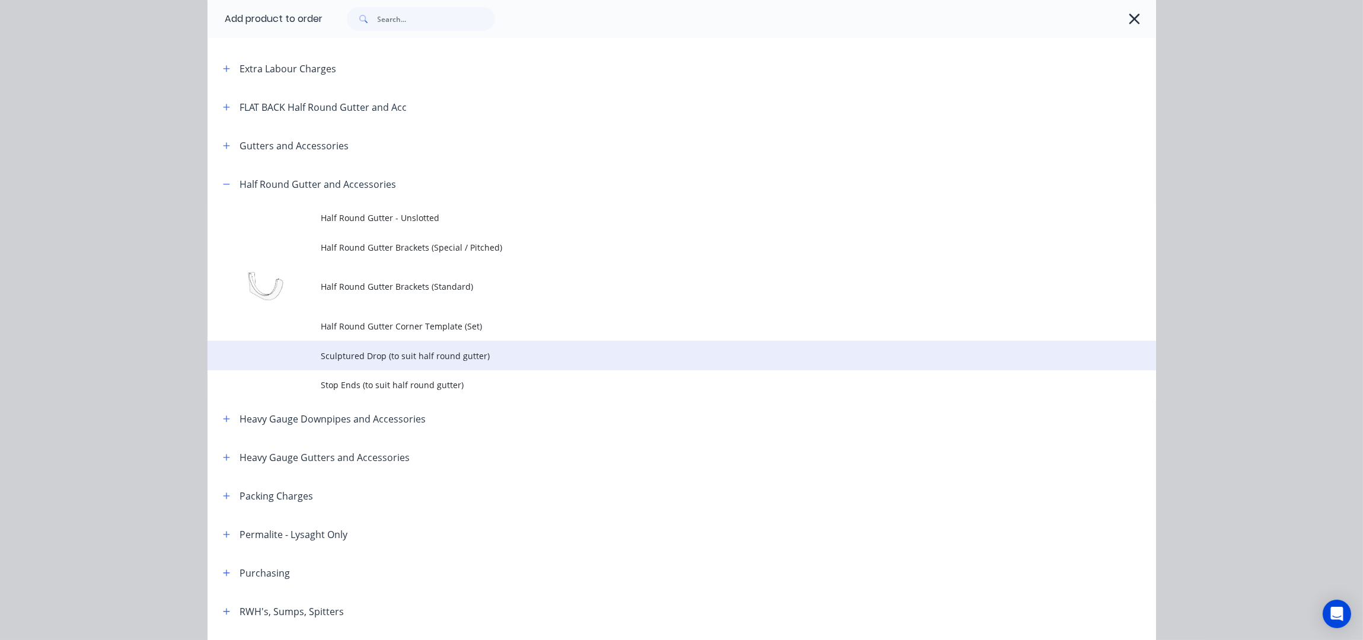
click at [404, 363] on td "Sculptured Drop (to suit half round gutter)" at bounding box center [738, 356] width 835 height 30
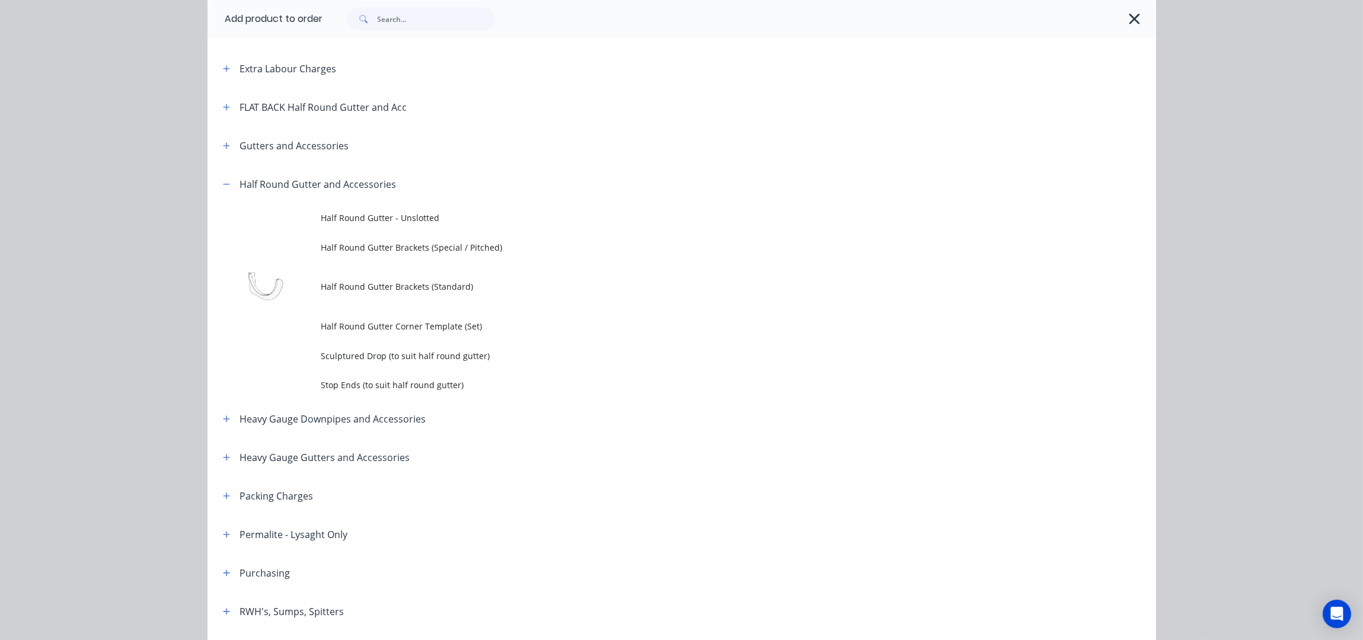
scroll to position [0, 0]
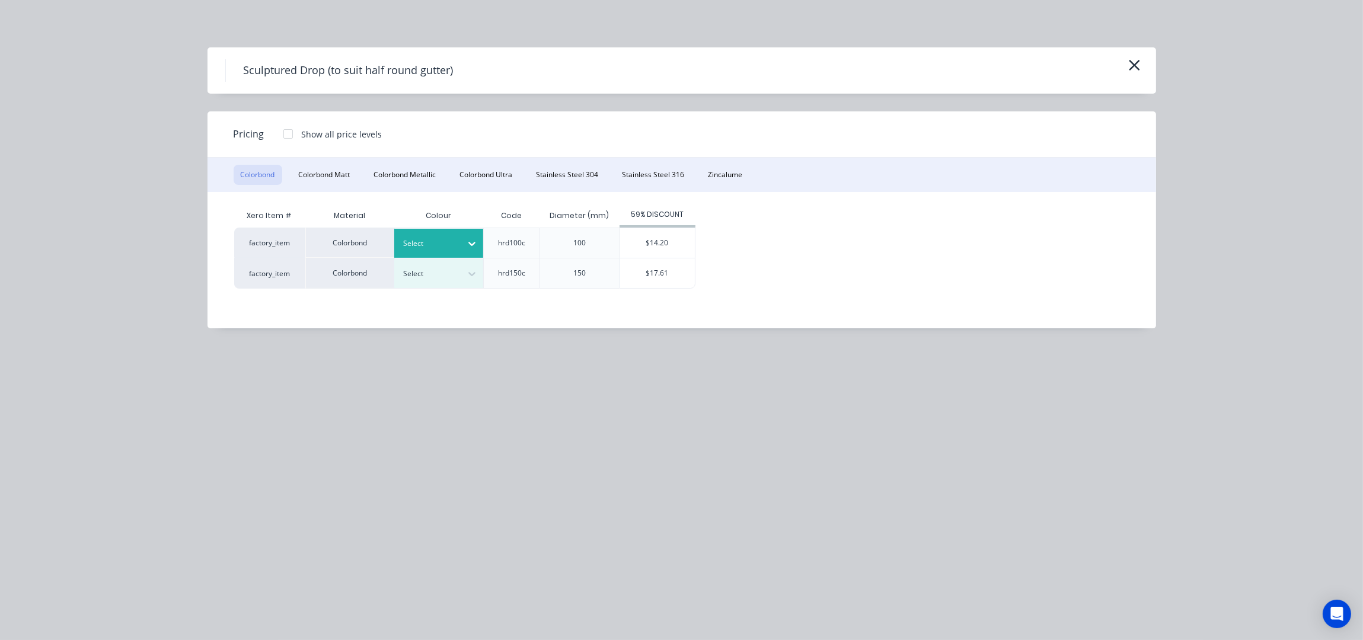
click at [463, 234] on div at bounding box center [471, 243] width 21 height 19
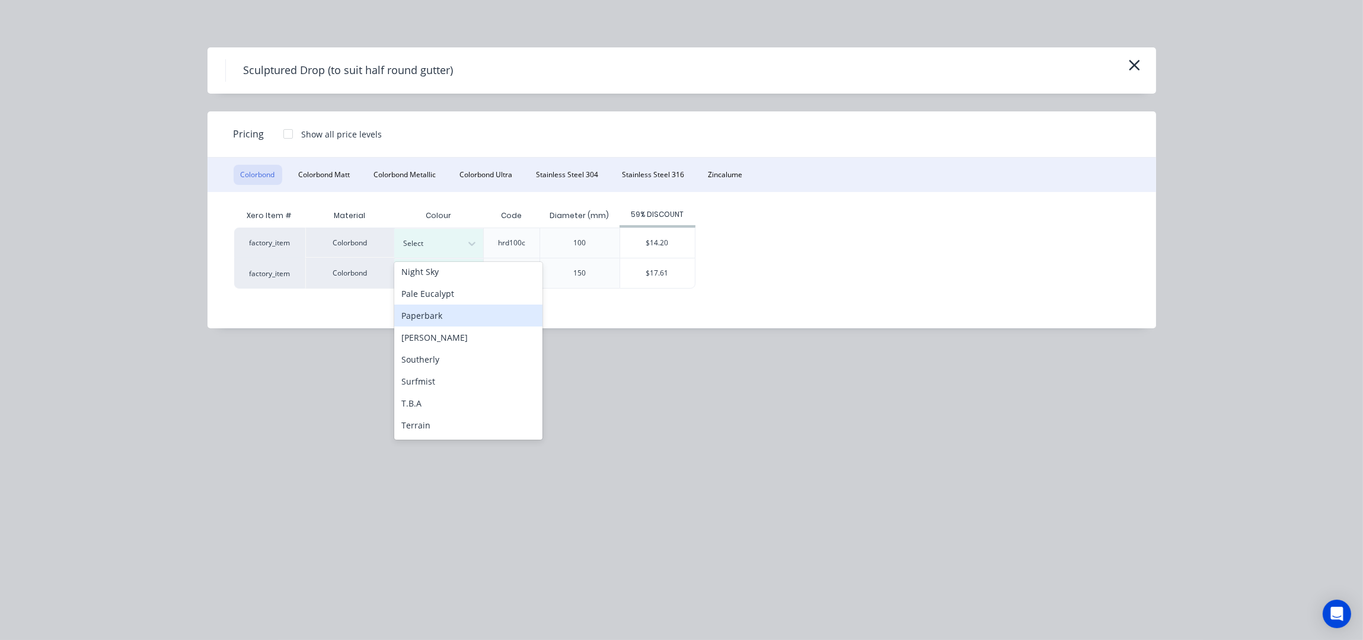
scroll to position [395, 0]
click at [419, 322] on div "Surfmist" at bounding box center [468, 319] width 148 height 22
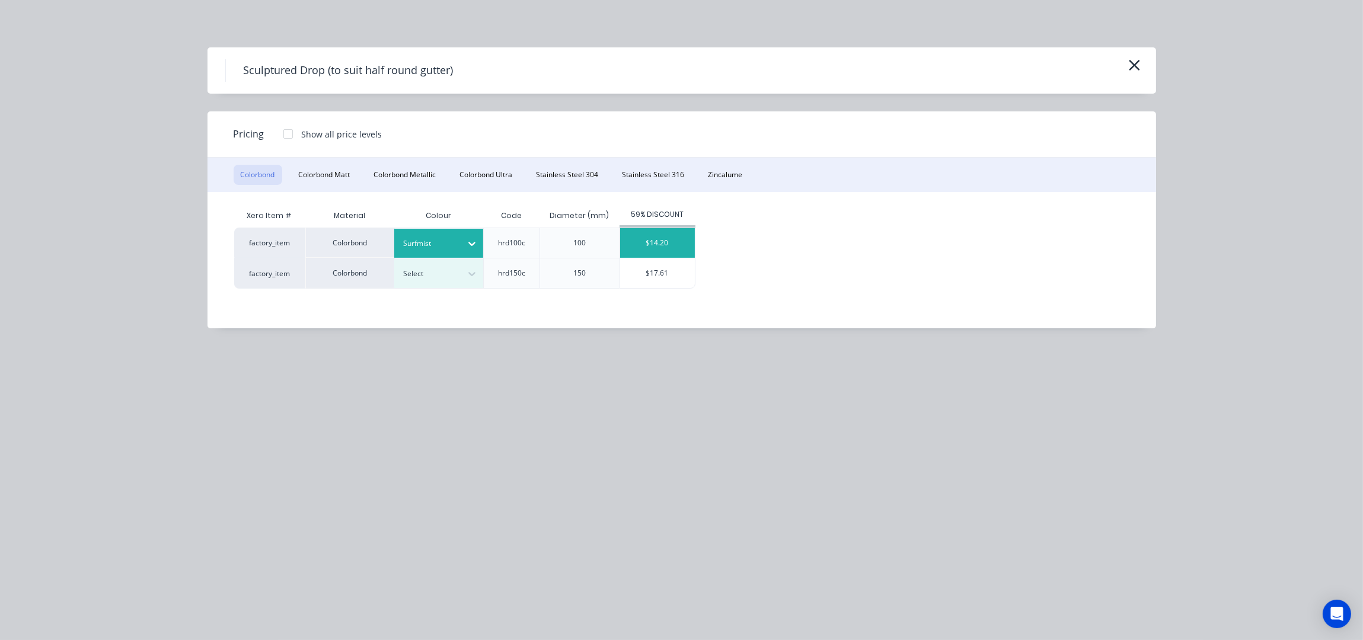
click at [675, 251] on div "$14.20" at bounding box center [657, 243] width 75 height 30
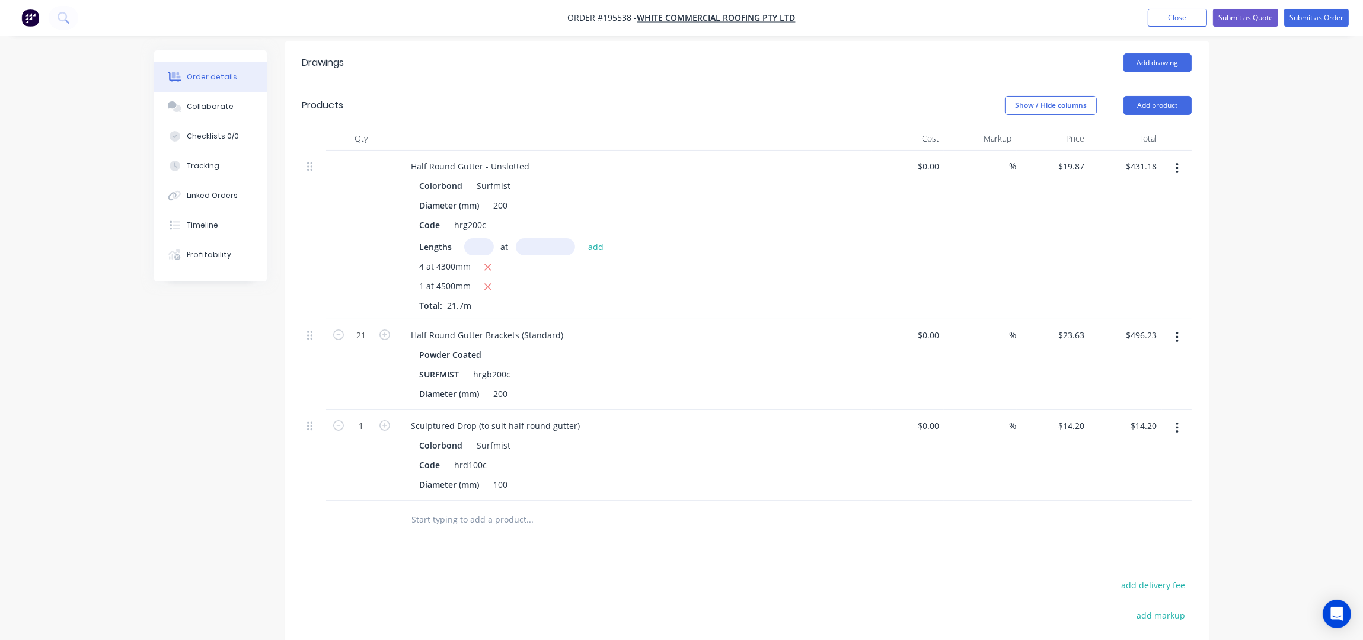
scroll to position [497, 0]
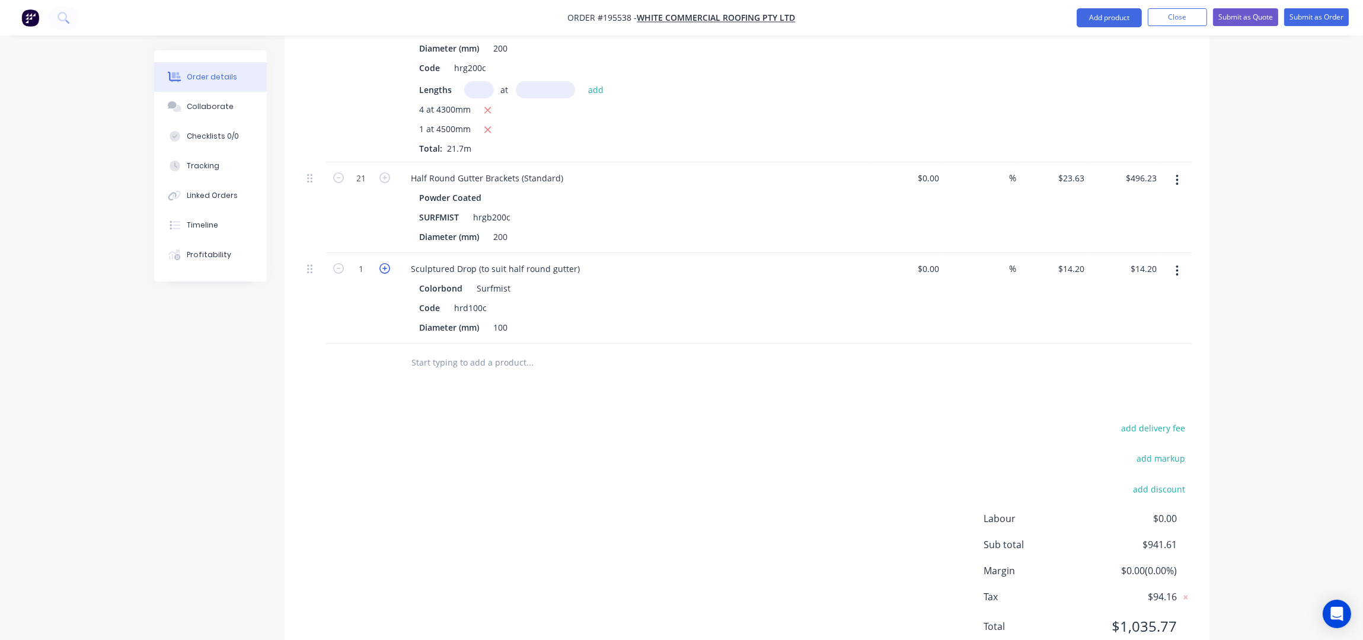
click at [384, 263] on icon "button" at bounding box center [384, 268] width 11 height 11
type input "2"
type input "$28.40"
click at [384, 263] on icon "button" at bounding box center [384, 268] width 11 height 11
type input "3"
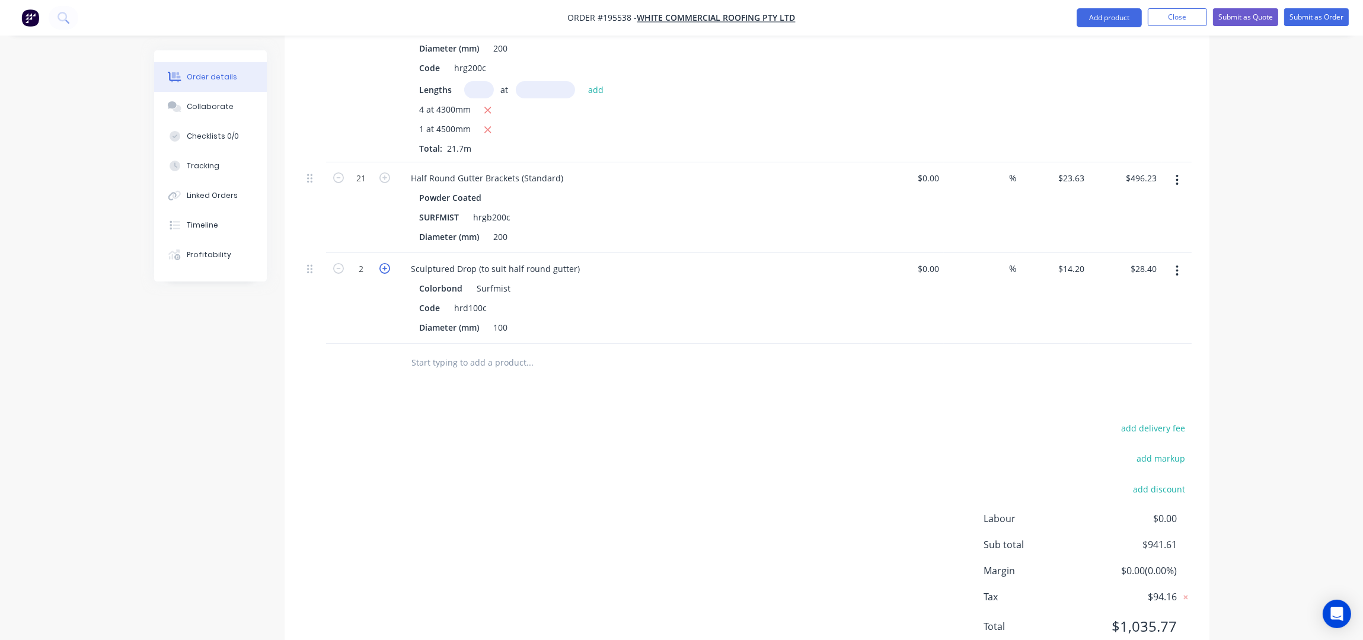
type input "$42.60"
click at [384, 263] on icon "button" at bounding box center [384, 268] width 11 height 11
type input "4"
type input "$56.80"
click at [549, 351] on input "text" at bounding box center [529, 363] width 237 height 24
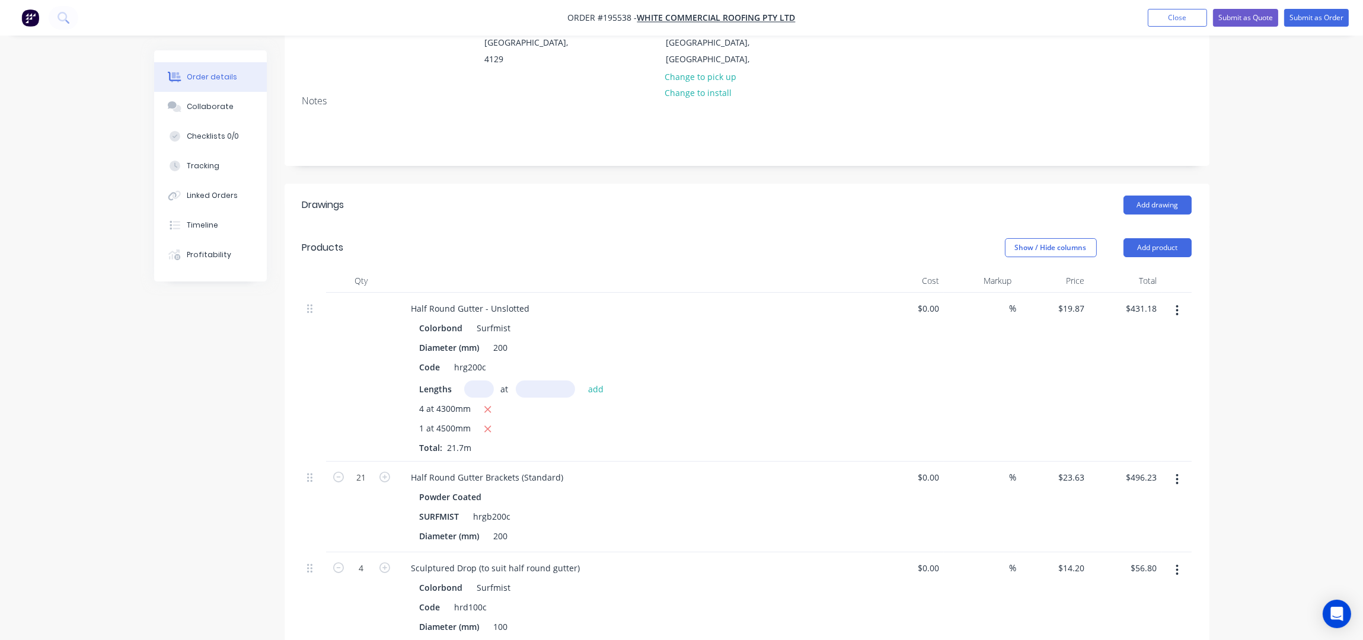
scroll to position [181, 0]
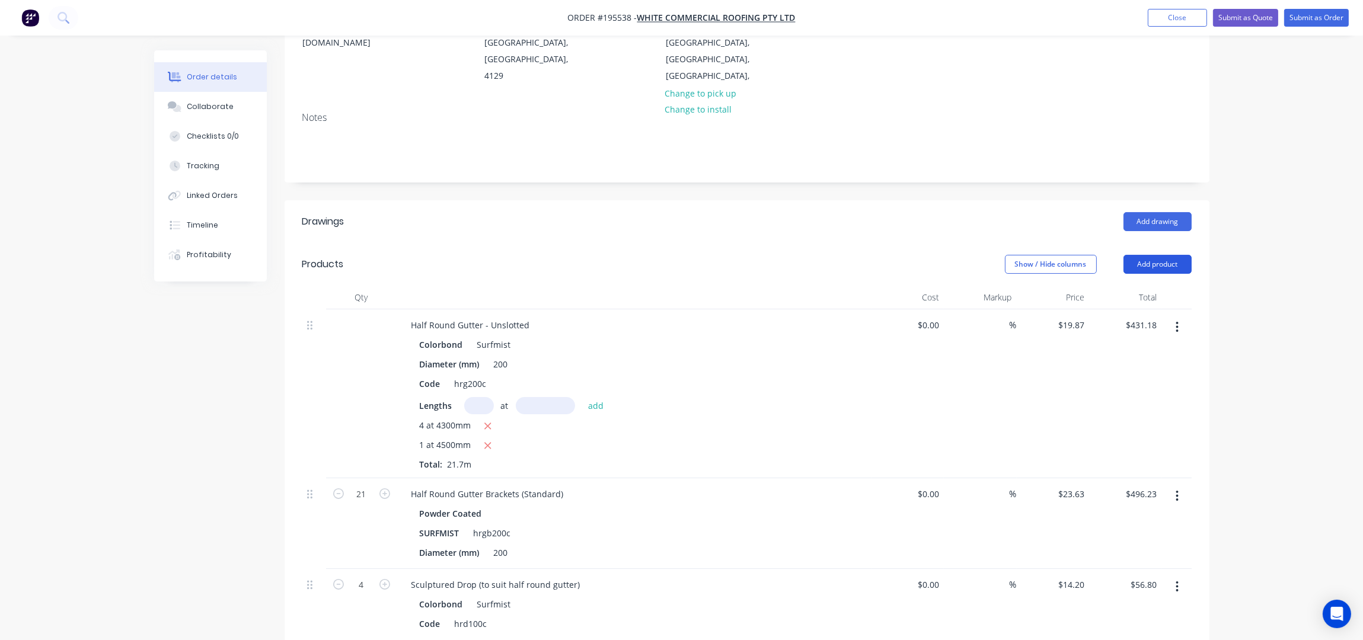
click at [1143, 255] on button "Add product" at bounding box center [1157, 264] width 68 height 19
click at [1149, 286] on div "Product catalogue" at bounding box center [1135, 294] width 91 height 17
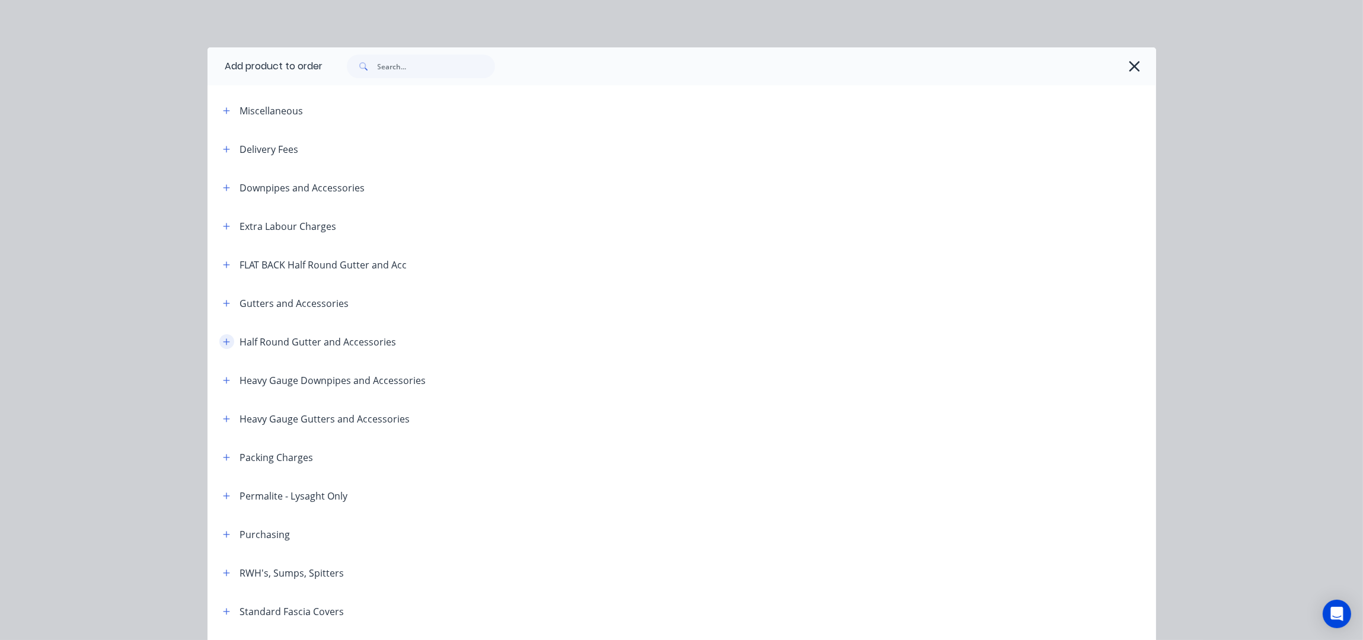
click at [223, 337] on button "button" at bounding box center [226, 341] width 15 height 15
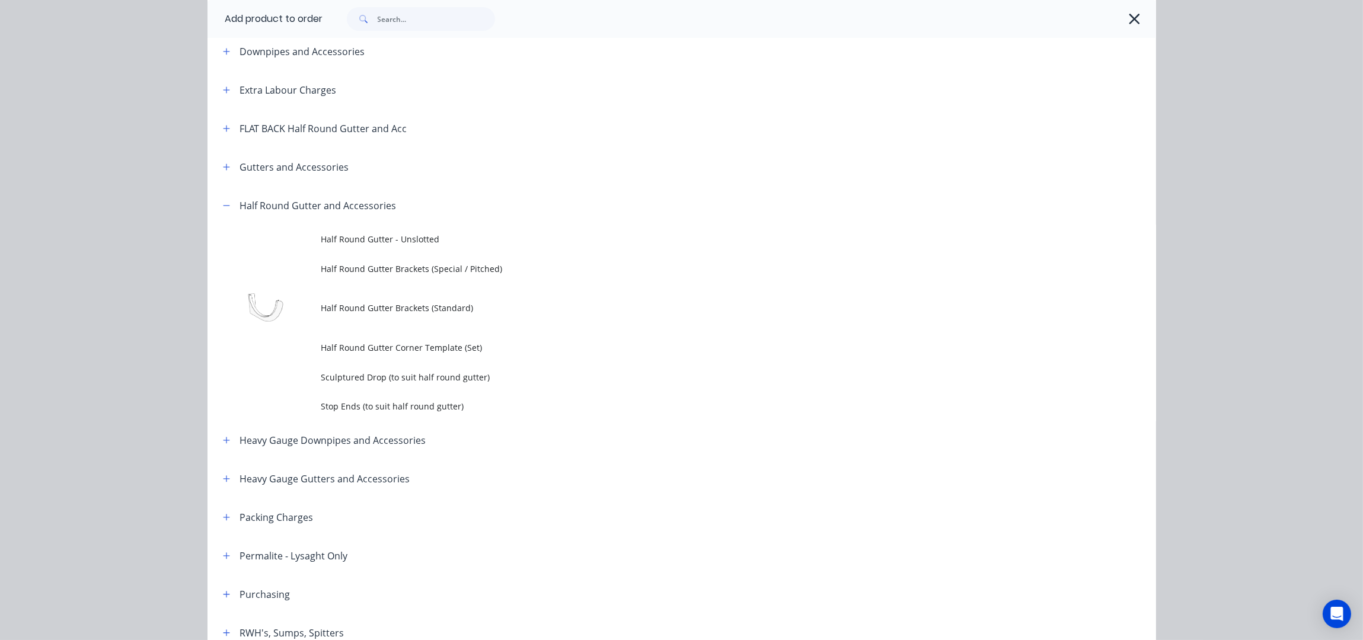
scroll to position [237, 0]
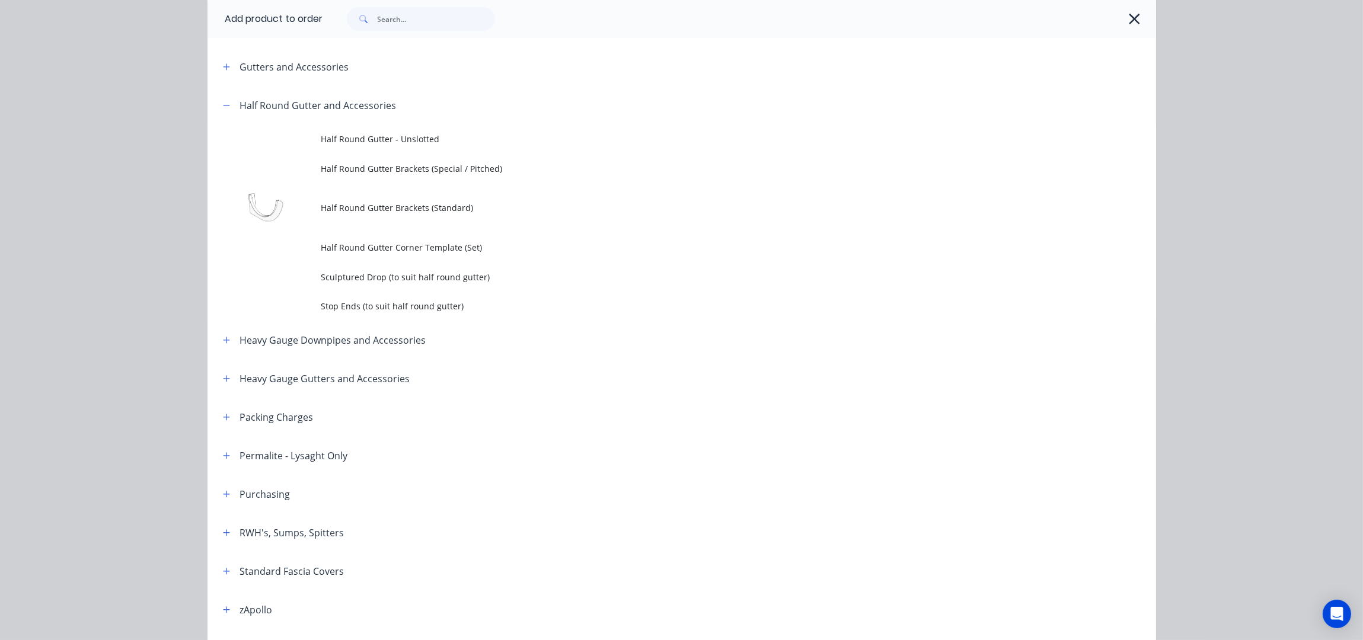
drag, startPoint x: 352, startPoint y: 303, endPoint x: 460, endPoint y: 320, distance: 109.3
click at [352, 302] on span "Stop Ends (to suit half round gutter)" at bounding box center [655, 306] width 668 height 12
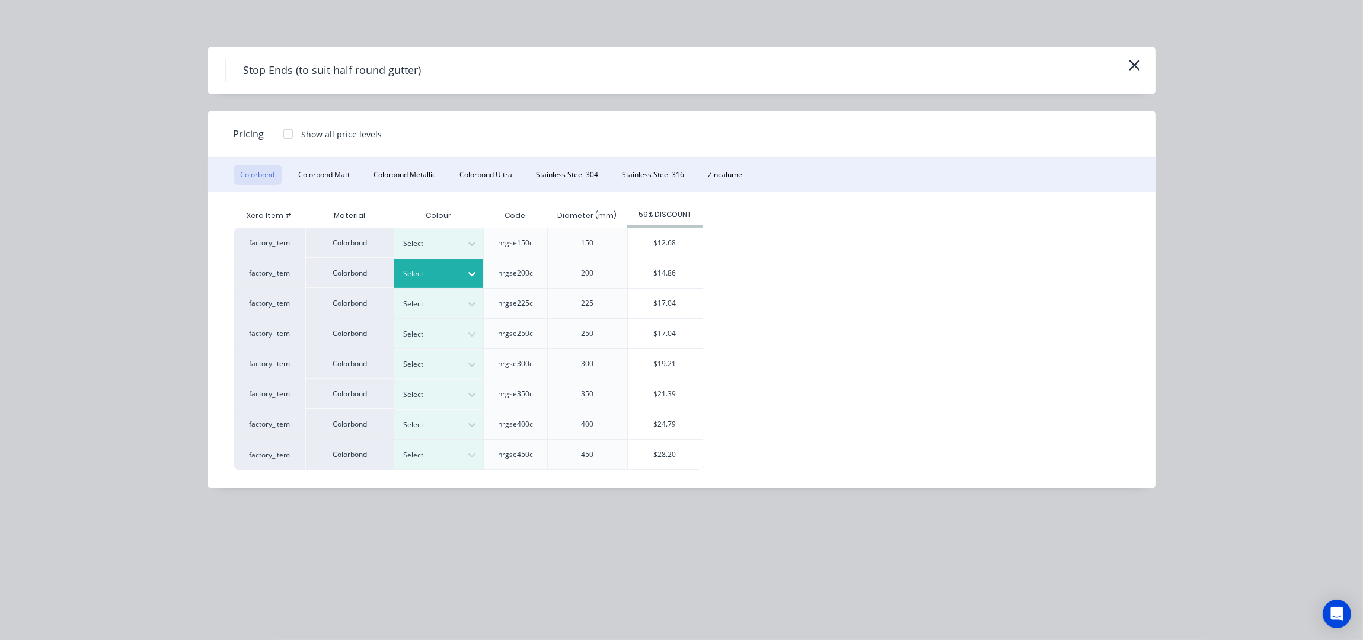
click at [421, 266] on div "Select" at bounding box center [428, 273] width 66 height 15
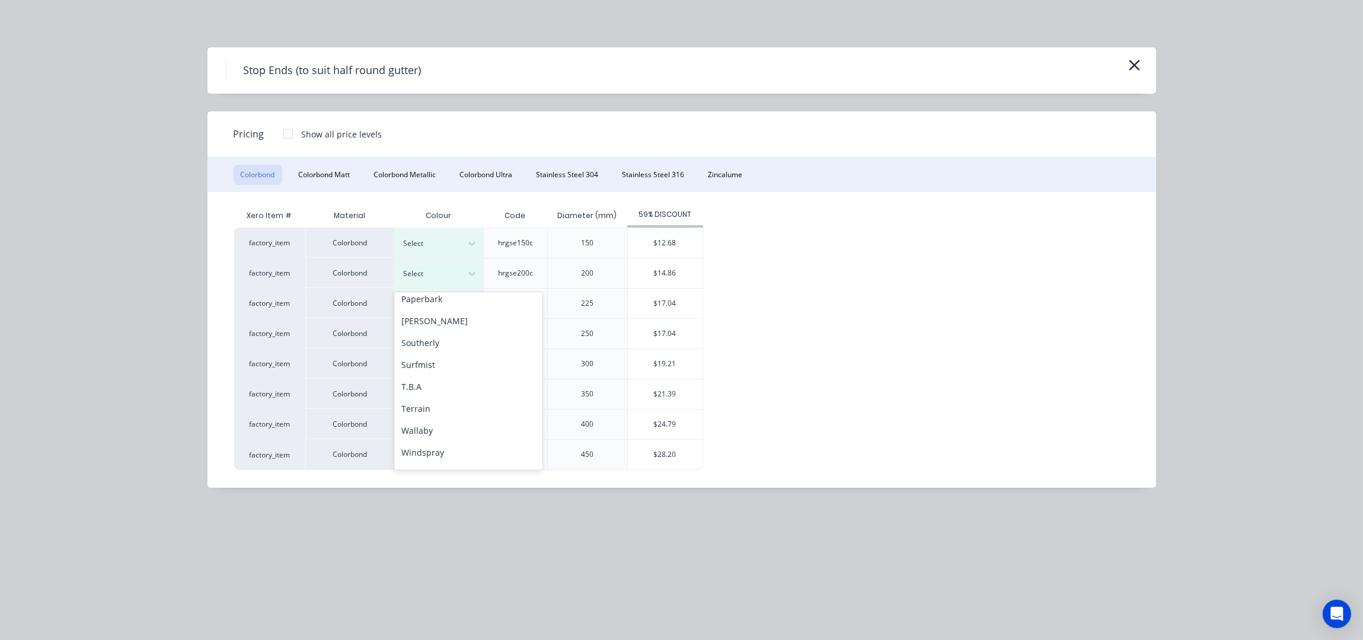
scroll to position [395, 0]
click at [419, 349] on div "Surfmist" at bounding box center [468, 349] width 148 height 22
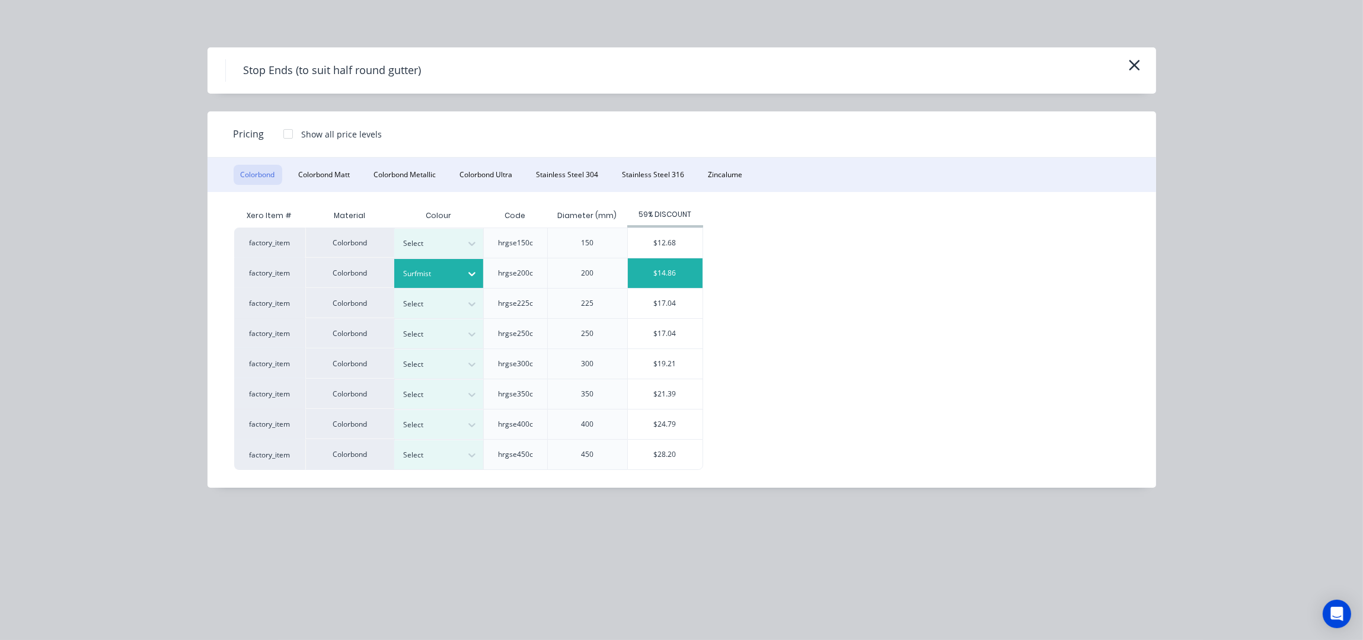
click at [656, 266] on div "$14.86" at bounding box center [665, 273] width 75 height 30
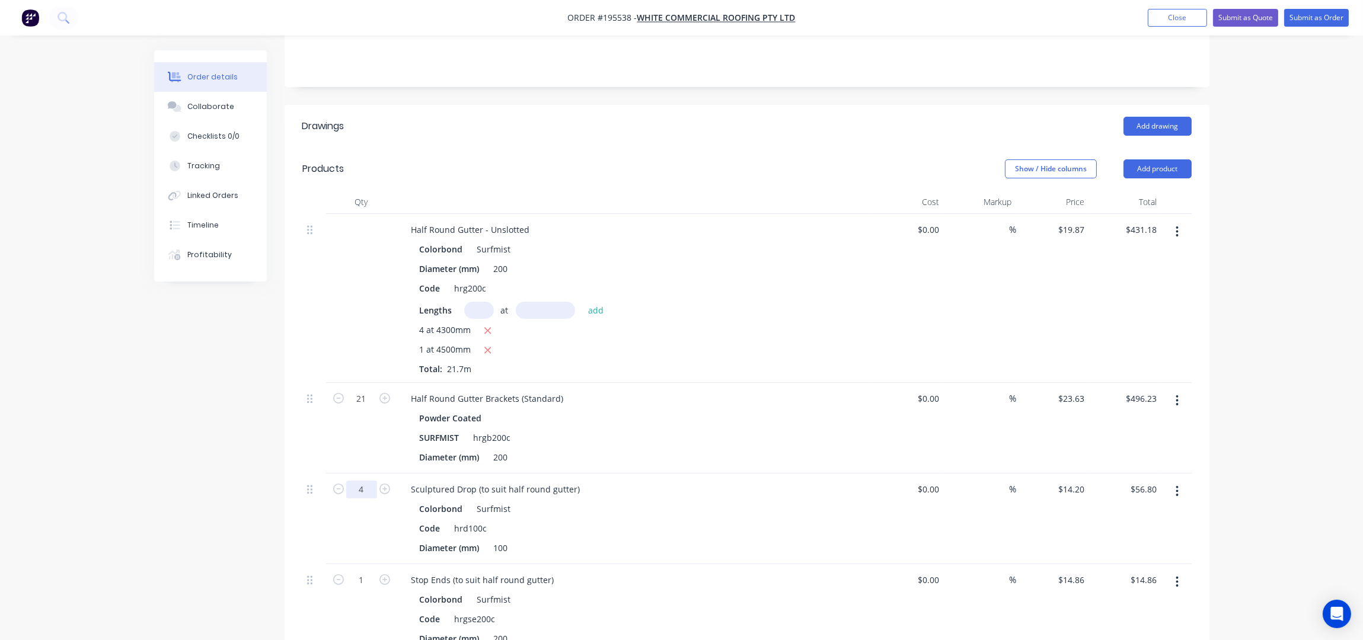
scroll to position [340, 0]
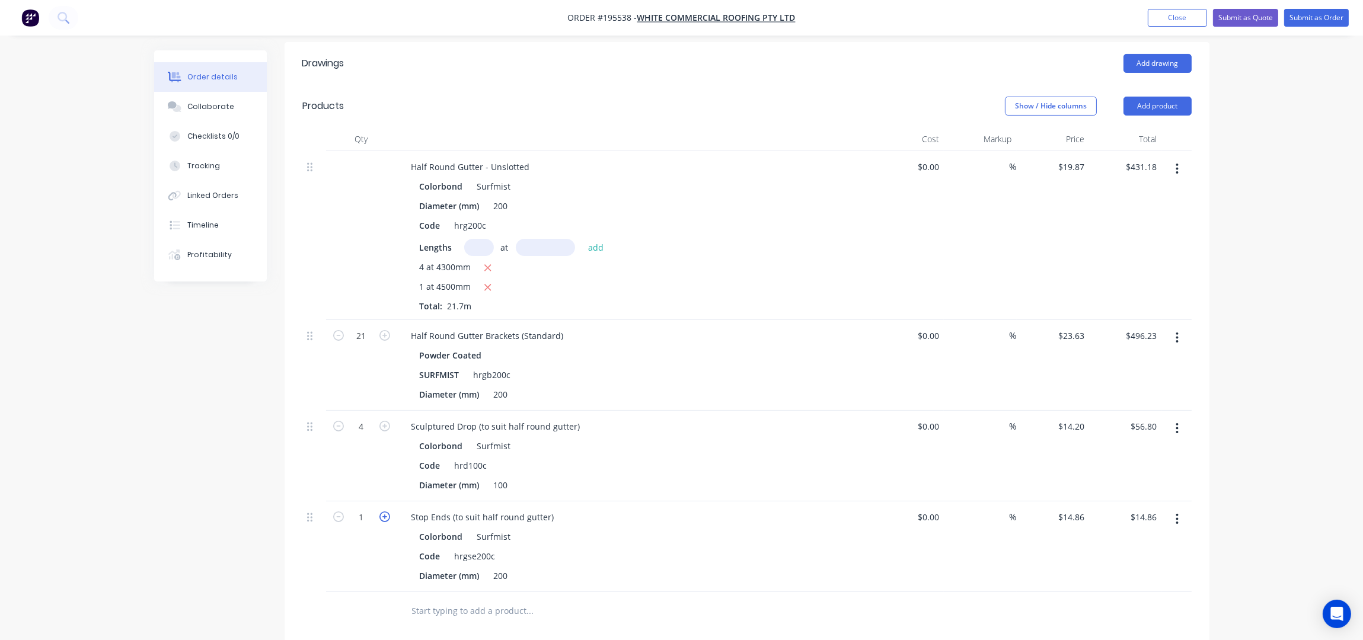
click at [387, 512] on icon "button" at bounding box center [384, 517] width 11 height 11
type input "2"
type input "$29.72"
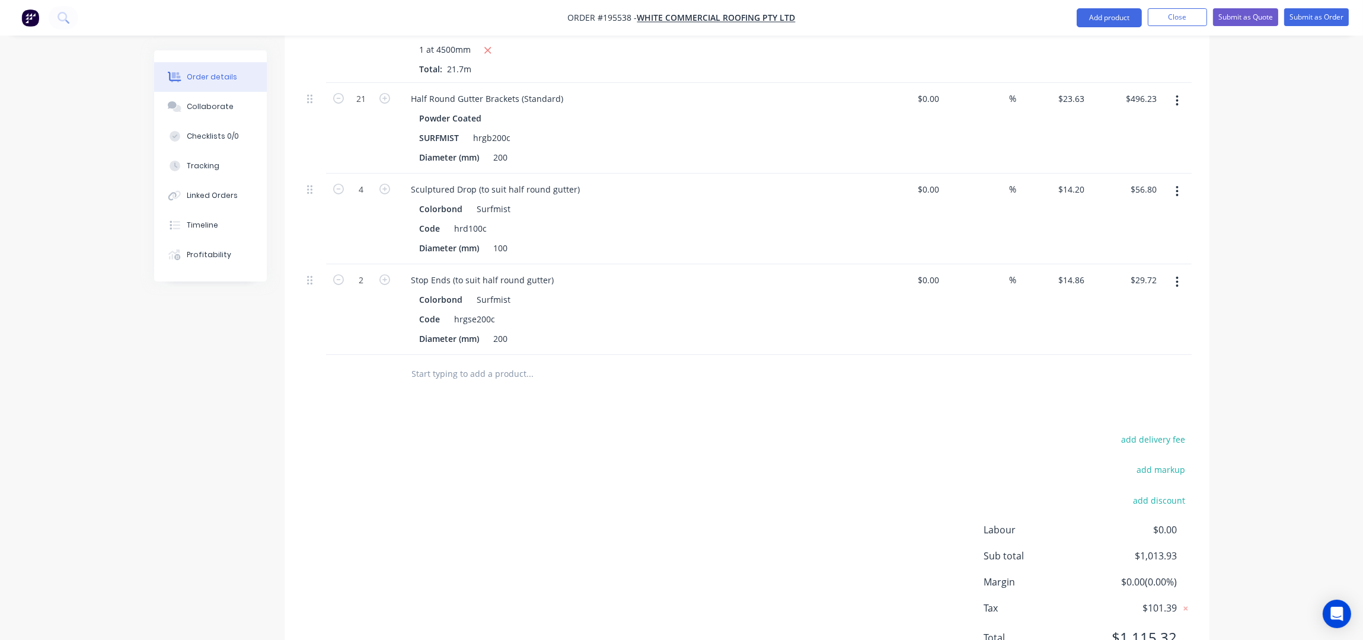
click at [799, 432] on div "add delivery fee add markup add discount Labour $0.00 Sub total $1,013.93 Margi…" at bounding box center [746, 546] width 889 height 229
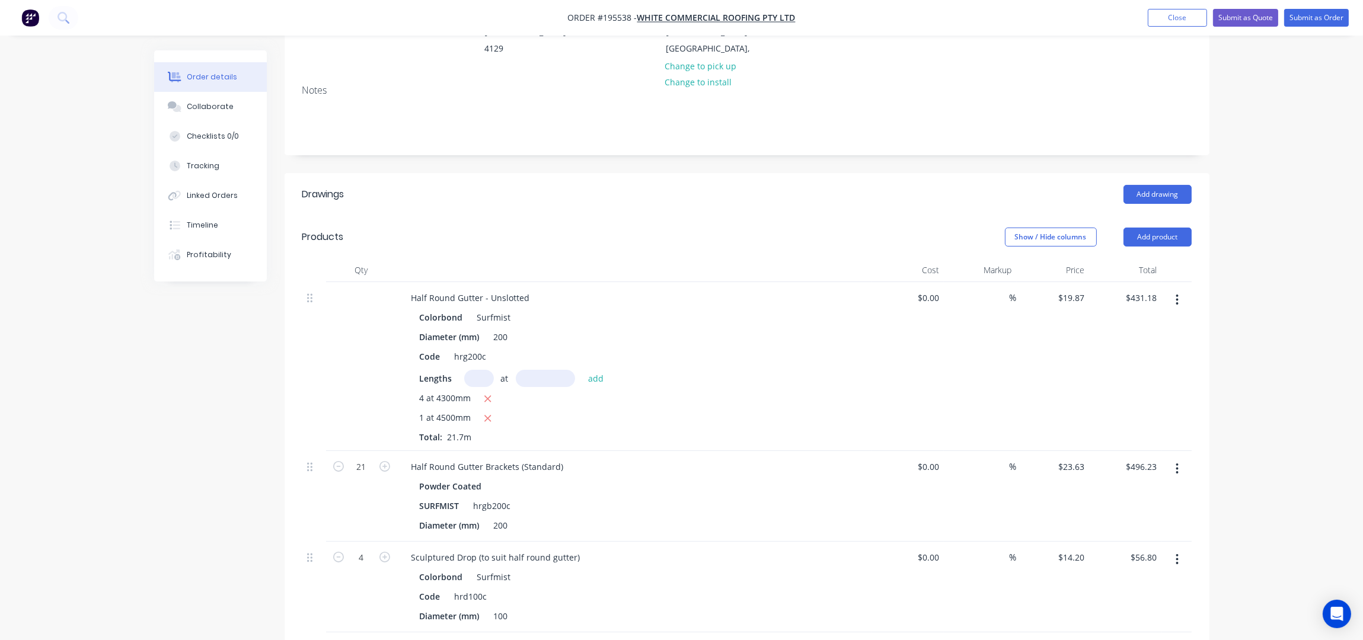
scroll to position [181, 0]
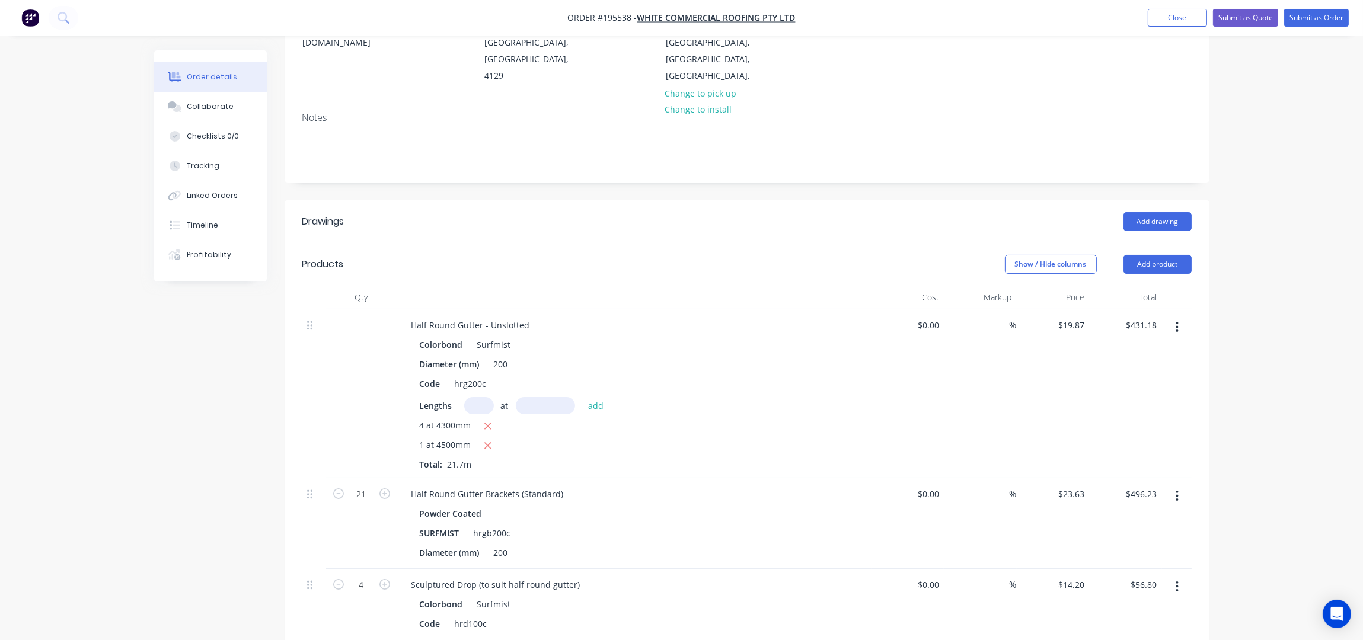
click at [800, 439] on div "1 at 4500mm" at bounding box center [634, 446] width 429 height 15
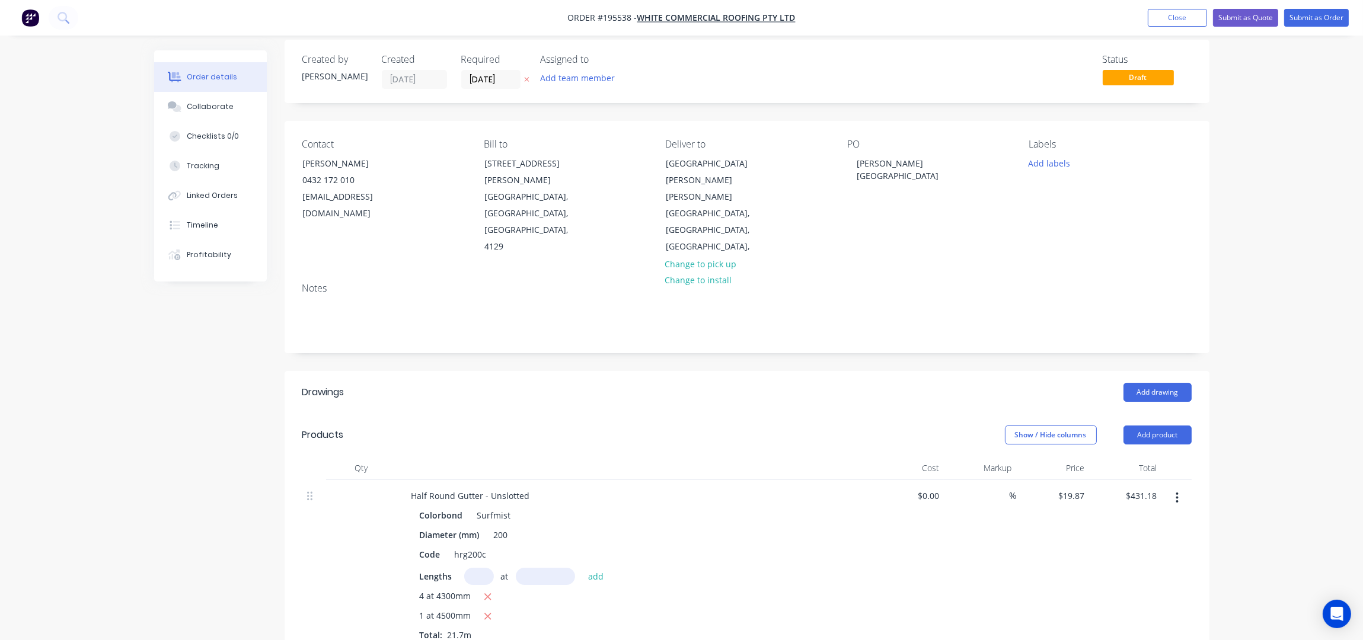
scroll to position [0, 0]
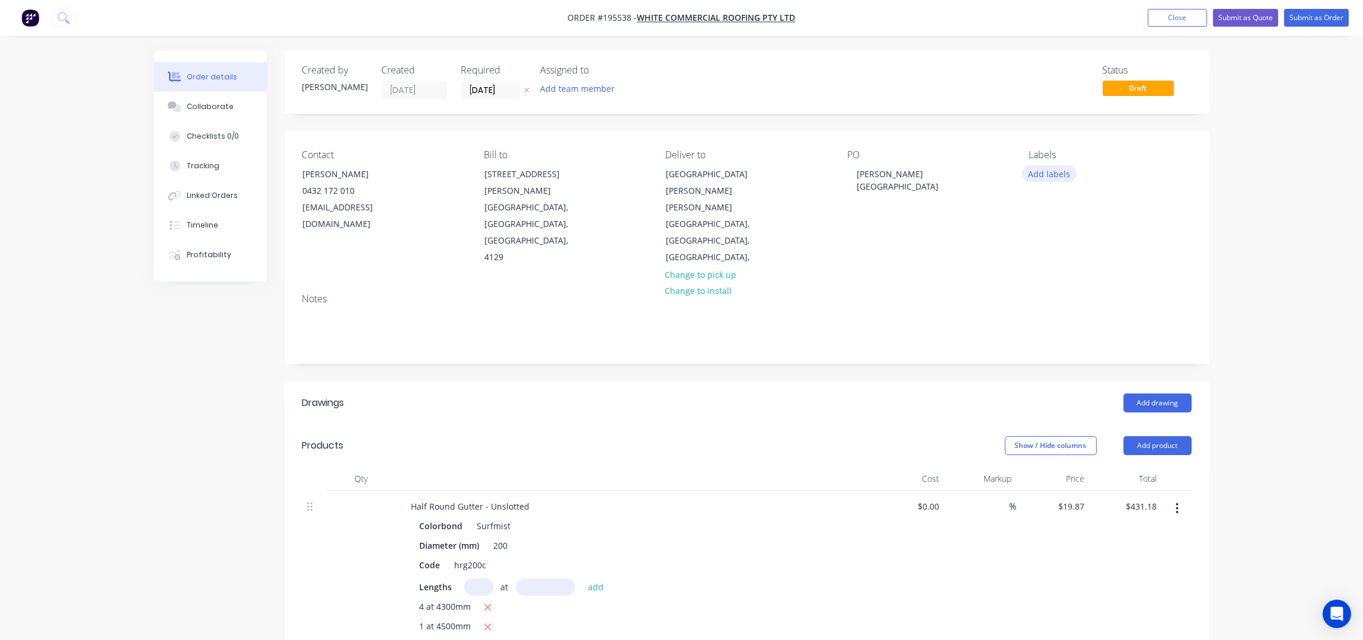
click at [1058, 175] on button "Add labels" at bounding box center [1049, 173] width 55 height 16
click at [1081, 228] on div "6:30 am" at bounding box center [1079, 225] width 36 height 13
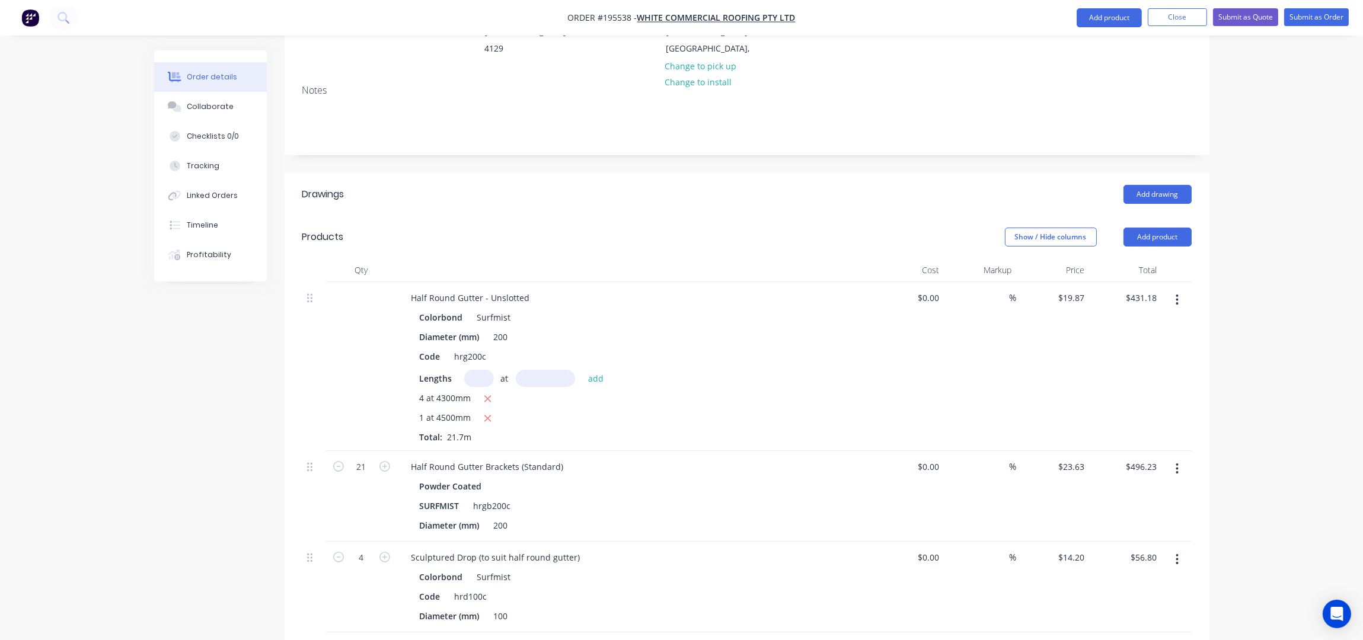
scroll to position [78, 0]
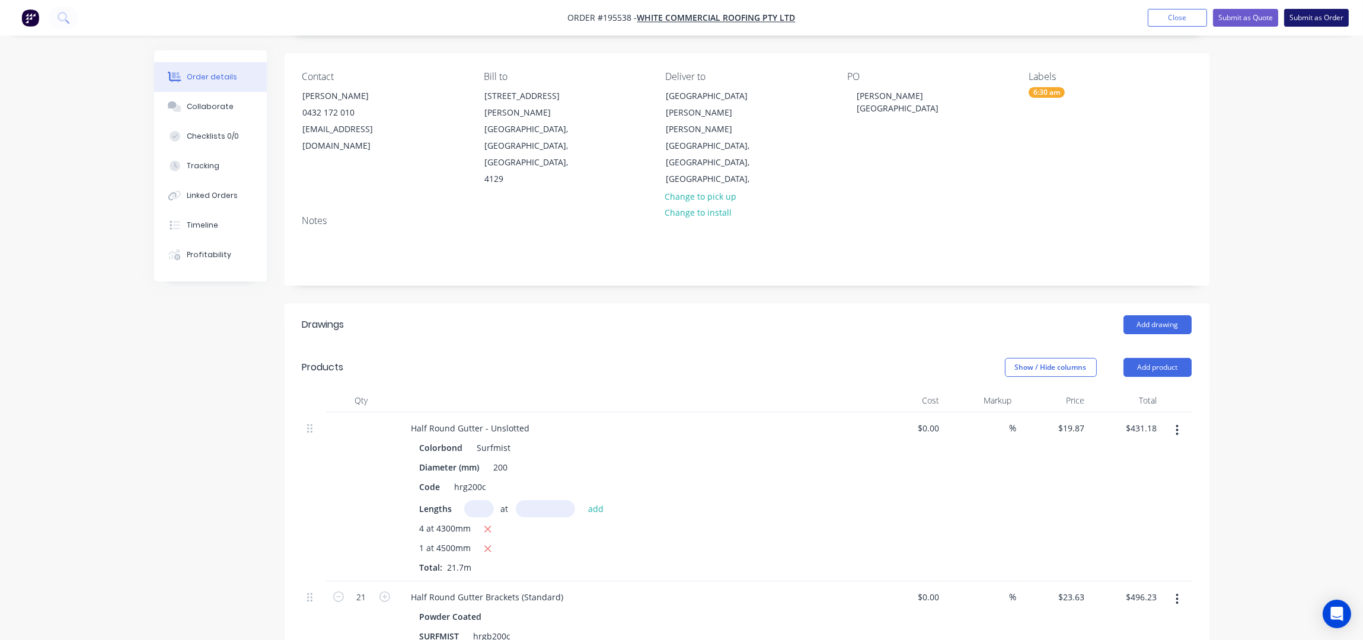
click at [1323, 10] on button "Submit as Order" at bounding box center [1316, 18] width 65 height 18
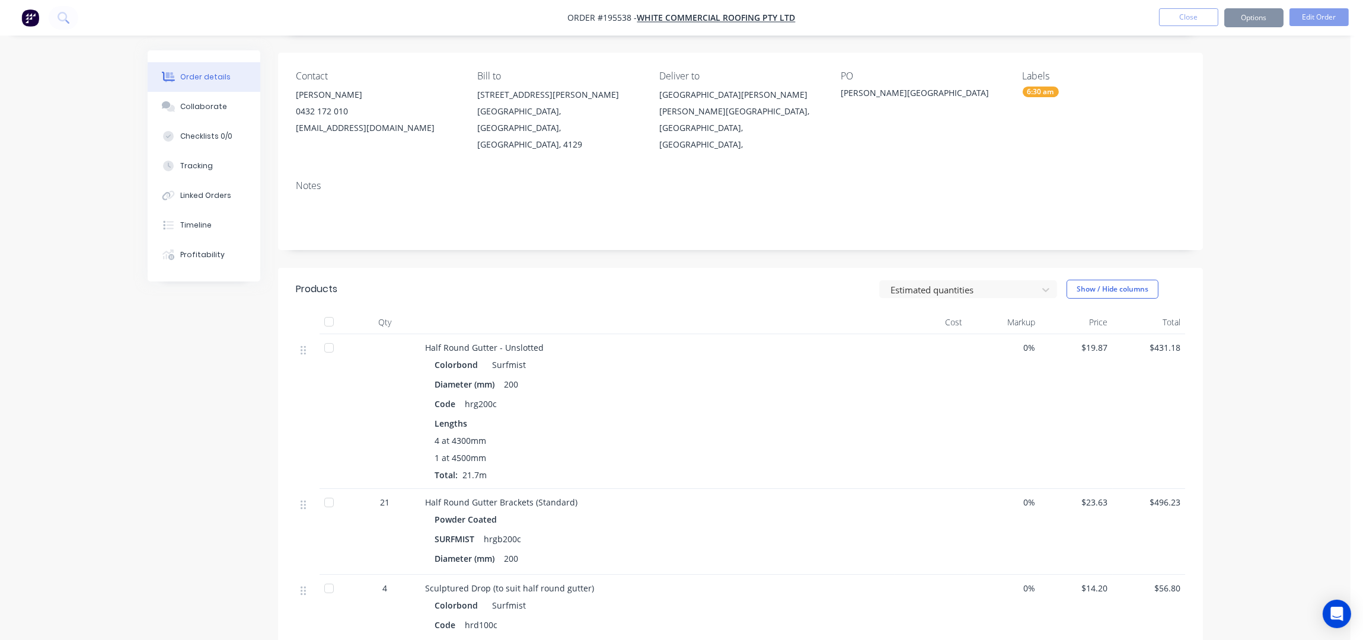
scroll to position [0, 0]
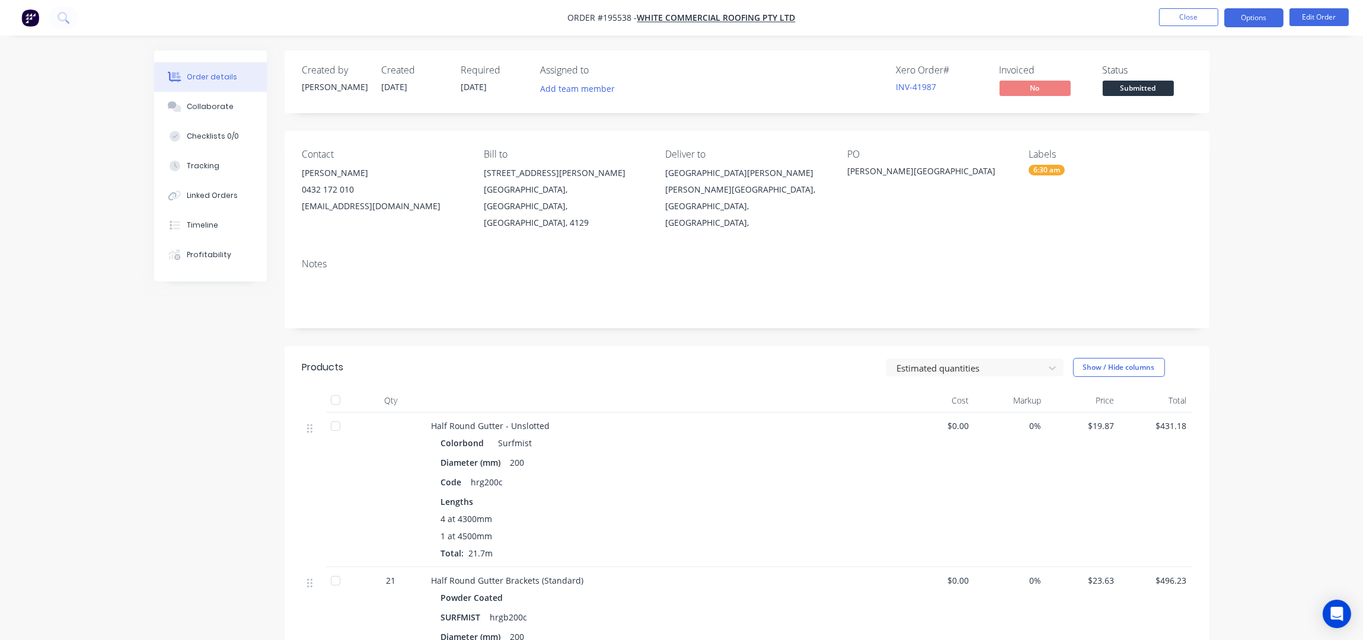
click at [1257, 27] on button "Options" at bounding box center [1253, 17] width 59 height 19
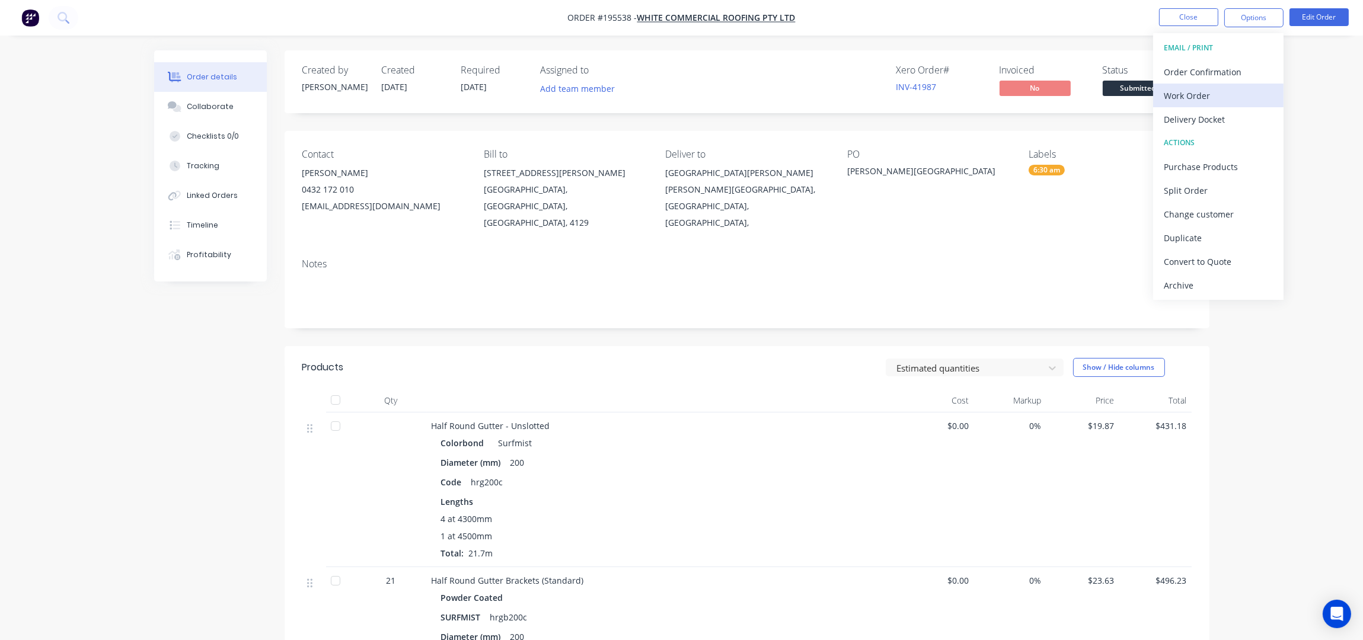
click at [1231, 87] on div "Work Order" at bounding box center [1218, 95] width 109 height 17
click at [1232, 122] on div "Without pricing" at bounding box center [1218, 119] width 109 height 17
click at [1313, 393] on div "Order details Collaborate Checklists 0/0 Tracking Linked Orders Timeline Profit…" at bounding box center [681, 518] width 1363 height 1036
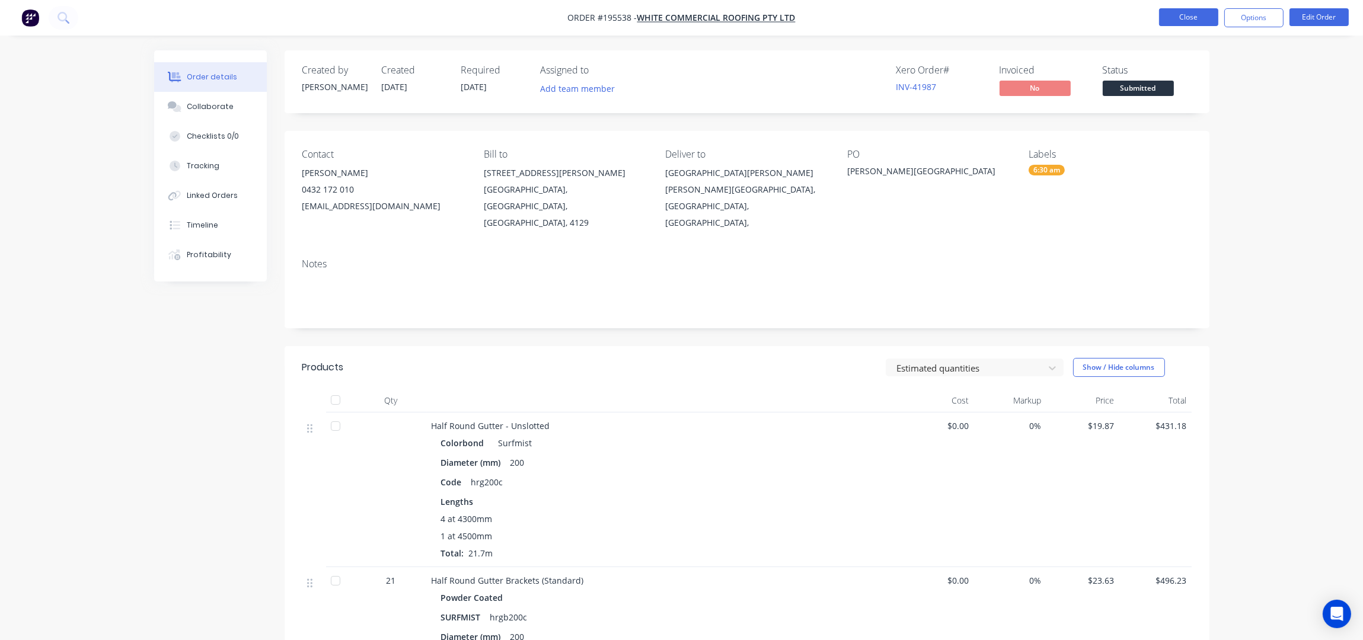
click at [1189, 20] on button "Close" at bounding box center [1188, 17] width 59 height 18
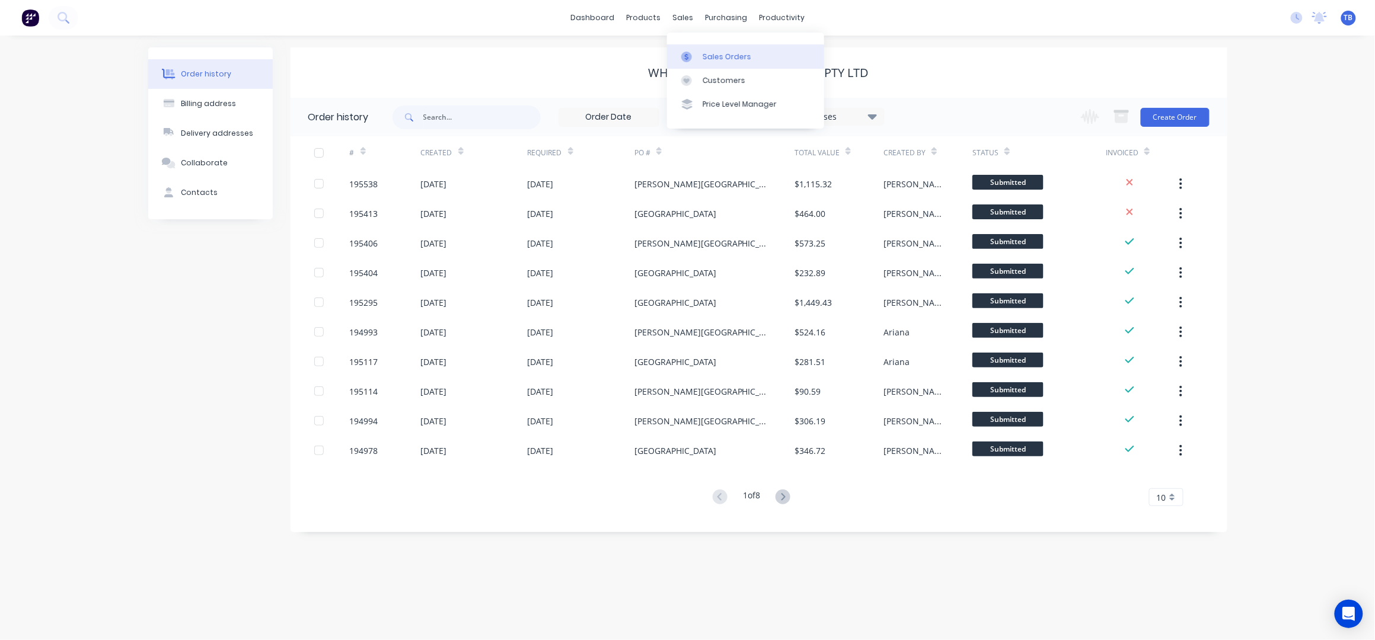
click at [739, 59] on div "Sales Orders" at bounding box center [726, 57] width 49 height 11
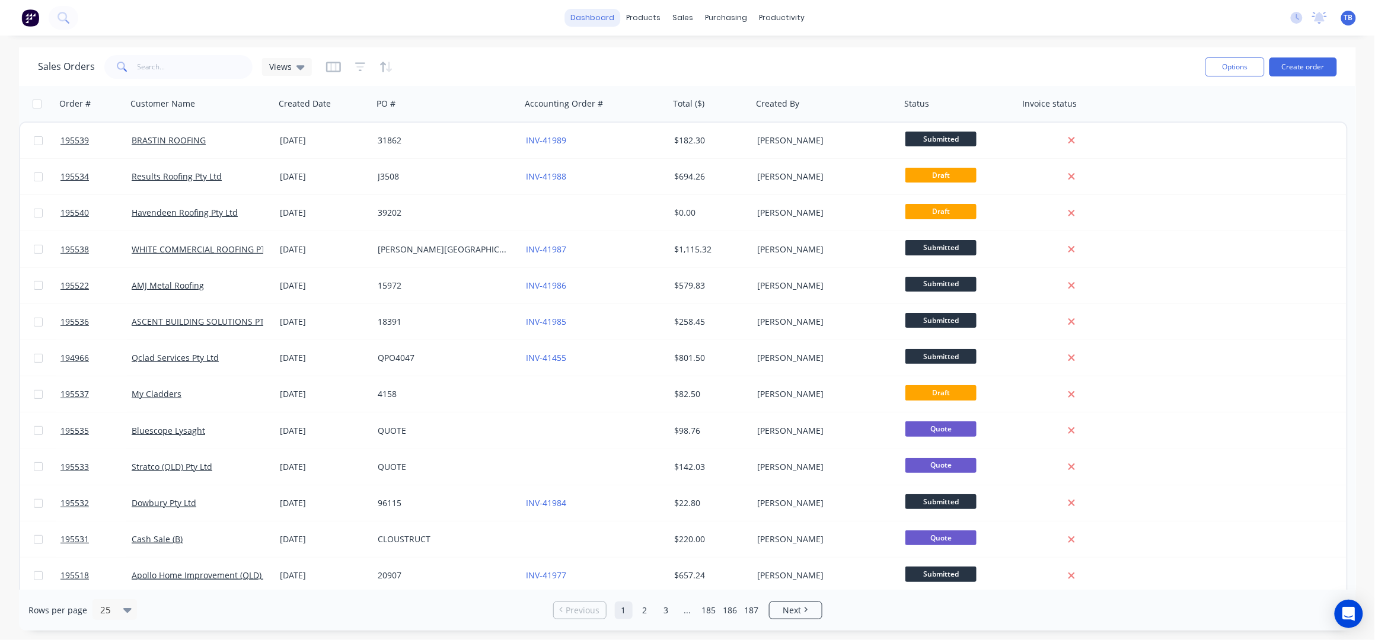
click at [618, 16] on link "dashboard" at bounding box center [592, 18] width 56 height 18
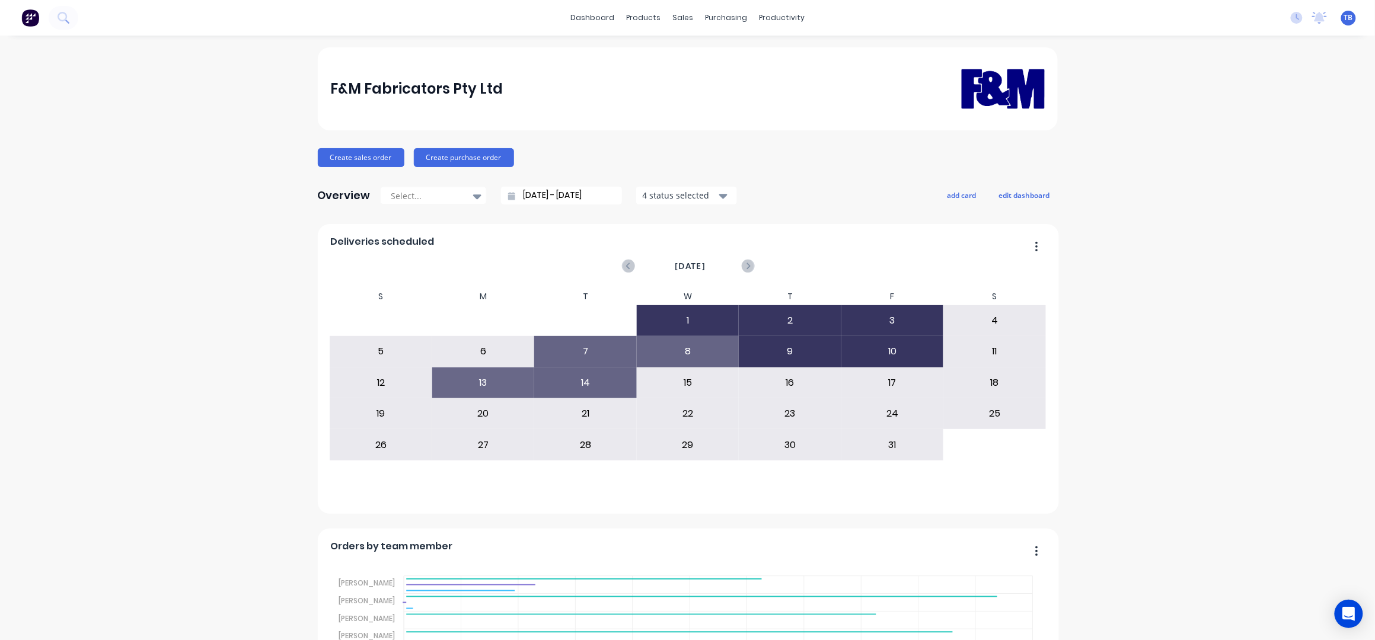
scroll to position [237, 0]
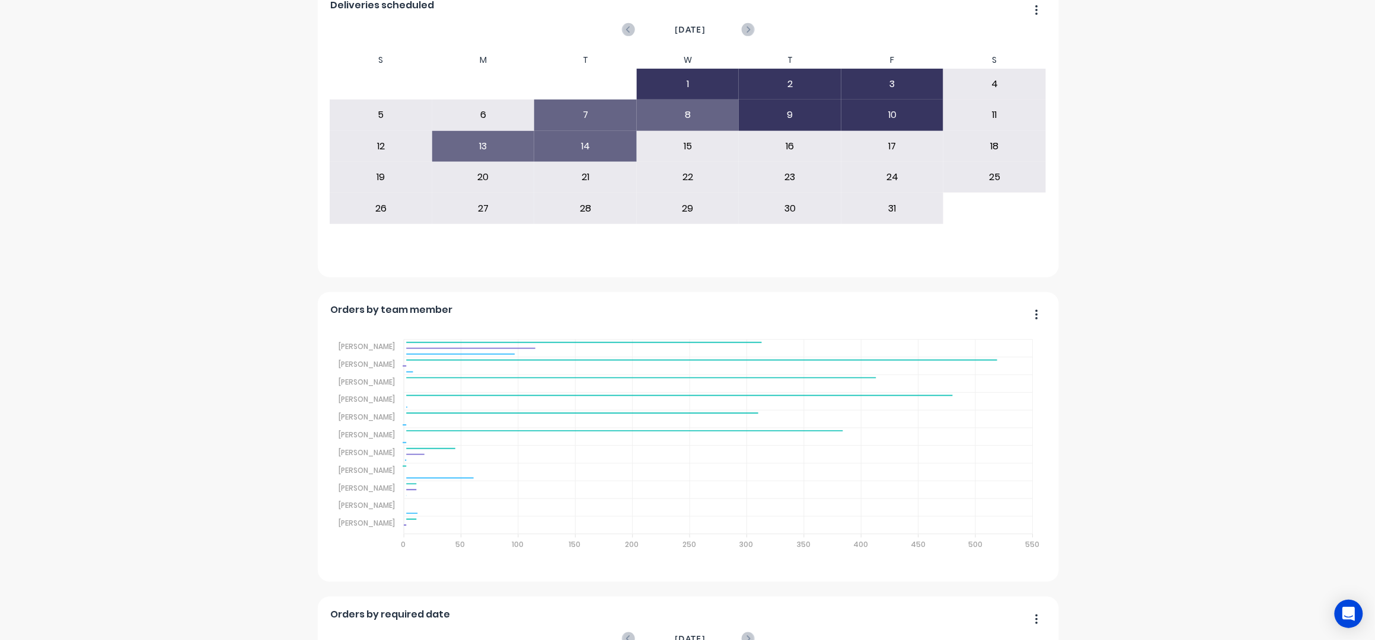
click at [1192, 248] on div "F&M Fabricators Pty Ltd Create sales order Create purchase order Overview Selec…" at bounding box center [687, 501] width 1375 height 1381
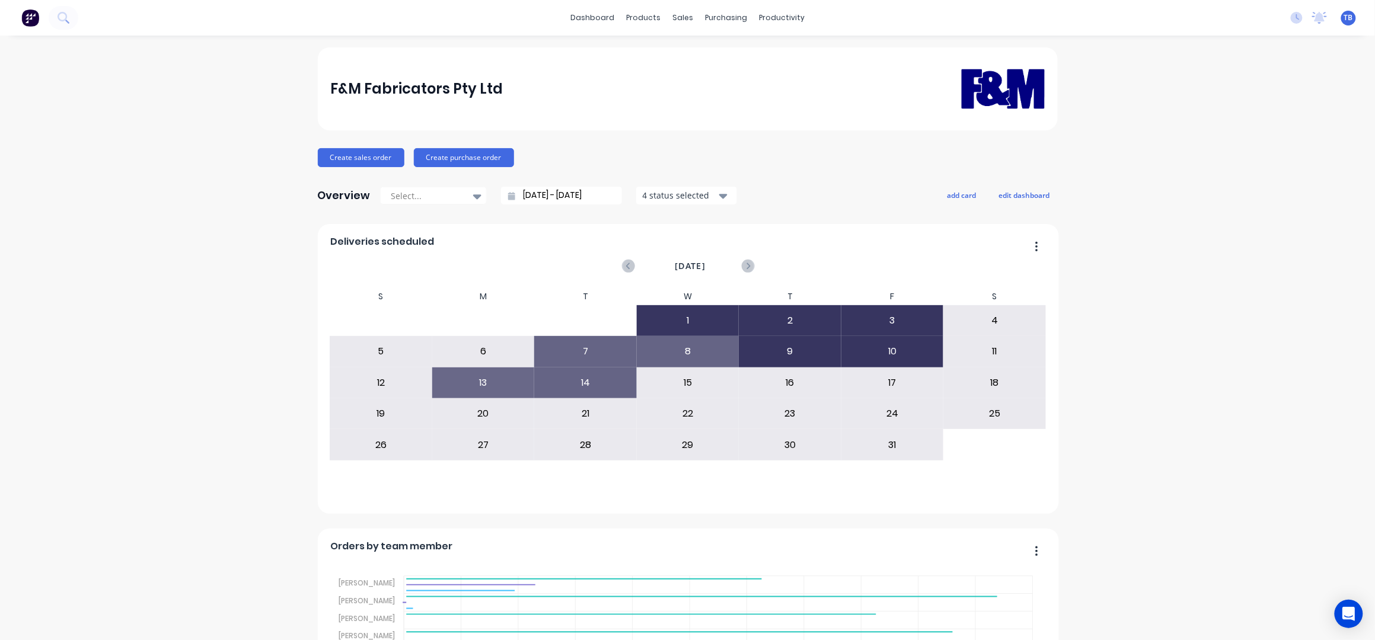
click at [708, 60] on div "Sales Orders" at bounding box center [721, 57] width 49 height 11
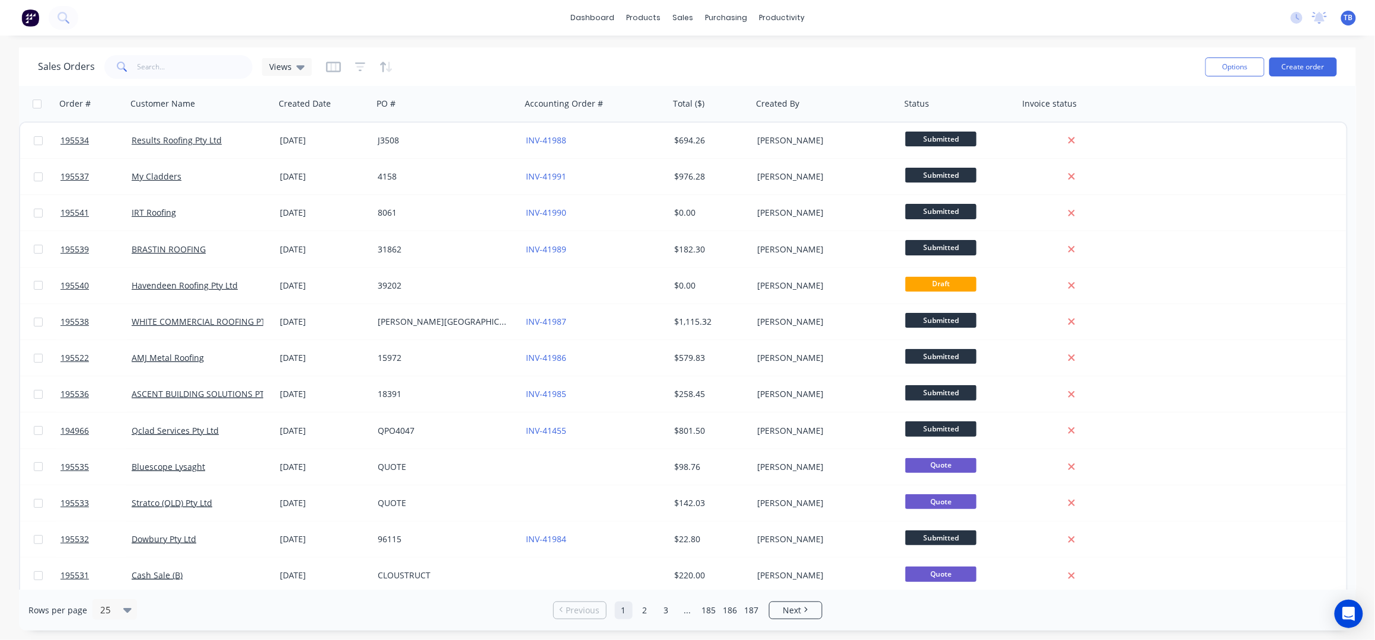
click at [878, 60] on div "Sales Orders Views" at bounding box center [617, 66] width 1158 height 29
click at [710, 56] on div "Sales Orders" at bounding box center [726, 57] width 49 height 11
click at [740, 37] on div "Purchase Orders Suppliers" at bounding box center [776, 69] width 157 height 72
drag, startPoint x: 723, startPoint y: 46, endPoint x: 698, endPoint y: 28, distance: 30.6
click at [722, 45] on link "Purchase Orders" at bounding box center [776, 56] width 157 height 24
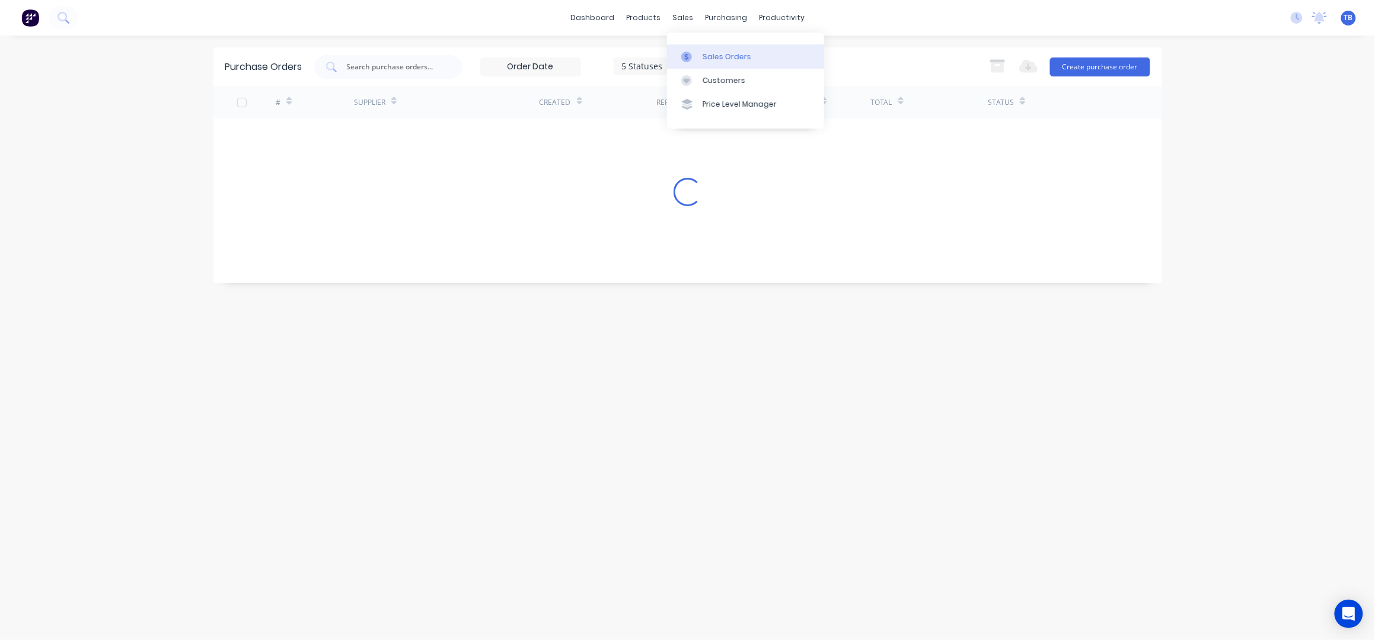
click at [721, 55] on div "Sales Orders" at bounding box center [726, 57] width 49 height 11
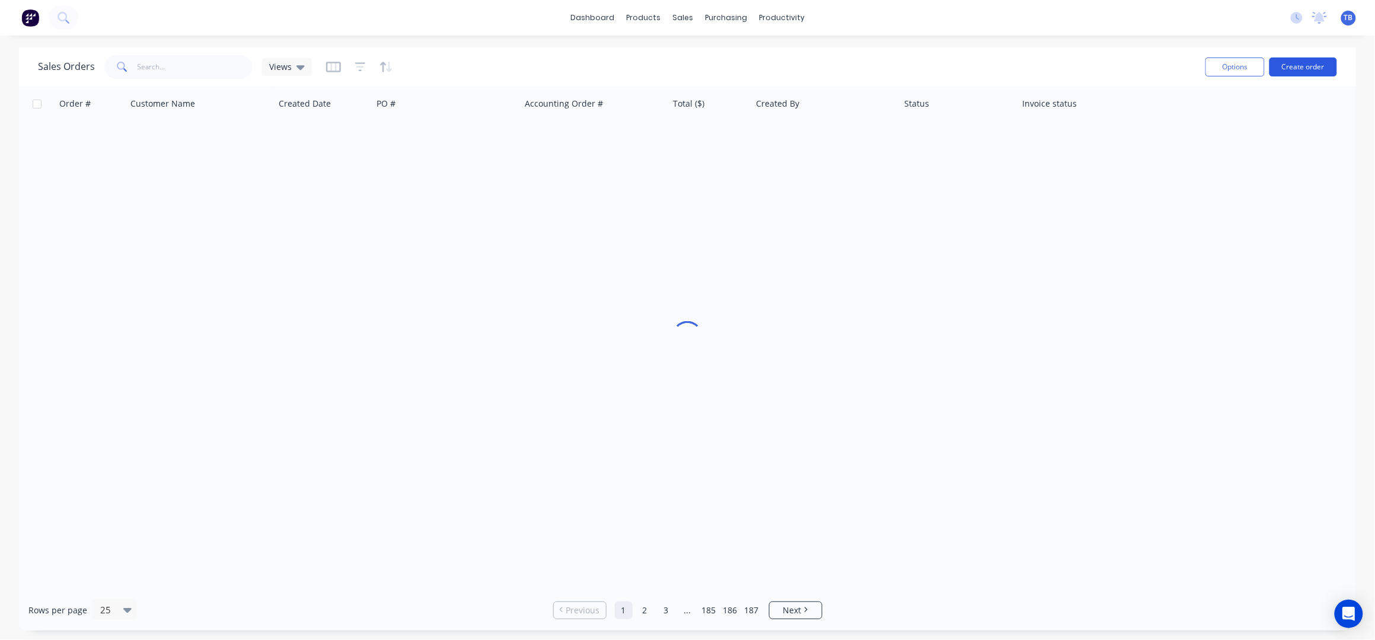
click at [1316, 65] on button "Create order" at bounding box center [1303, 67] width 68 height 19
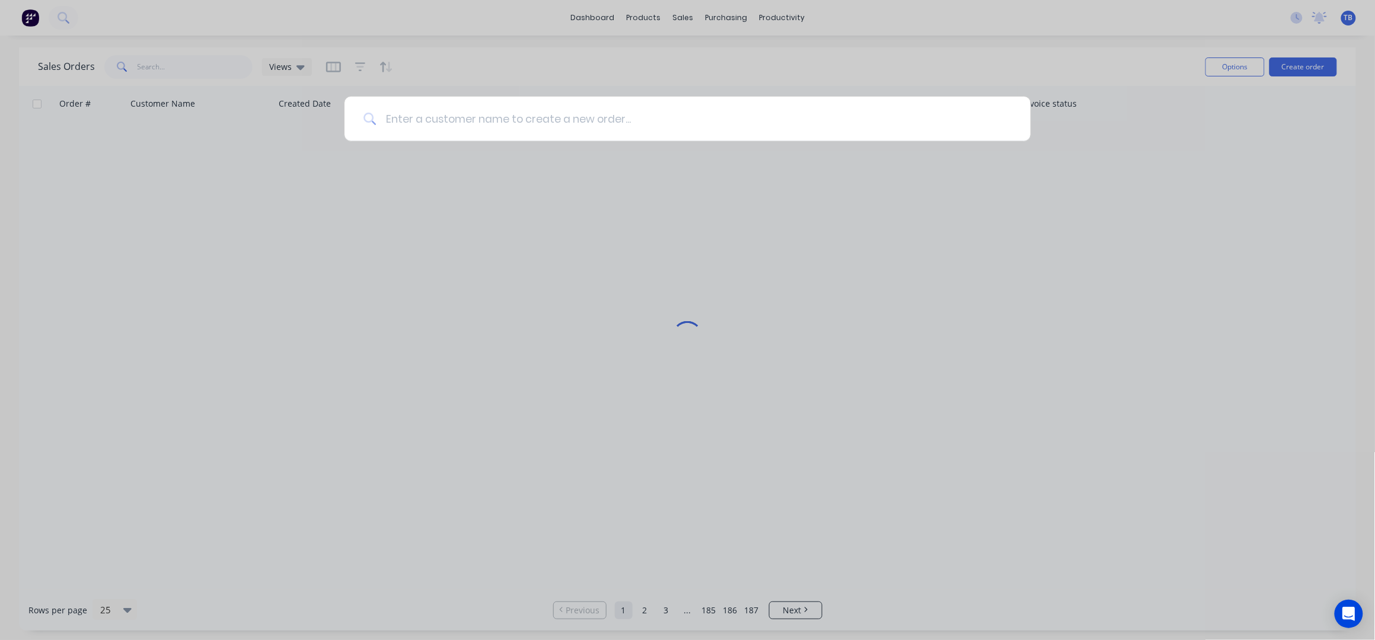
click at [781, 127] on input at bounding box center [693, 119] width 635 height 44
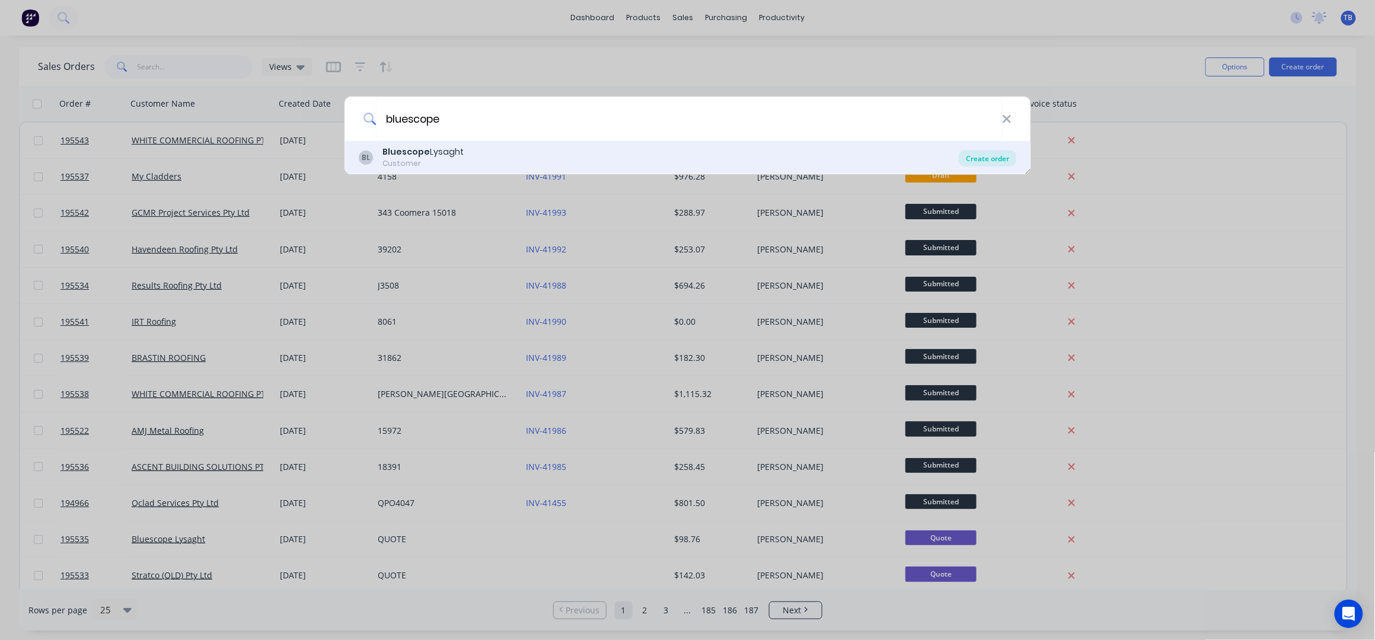
type input "bluescope"
click at [994, 151] on div "Create order" at bounding box center [988, 158] width 58 height 17
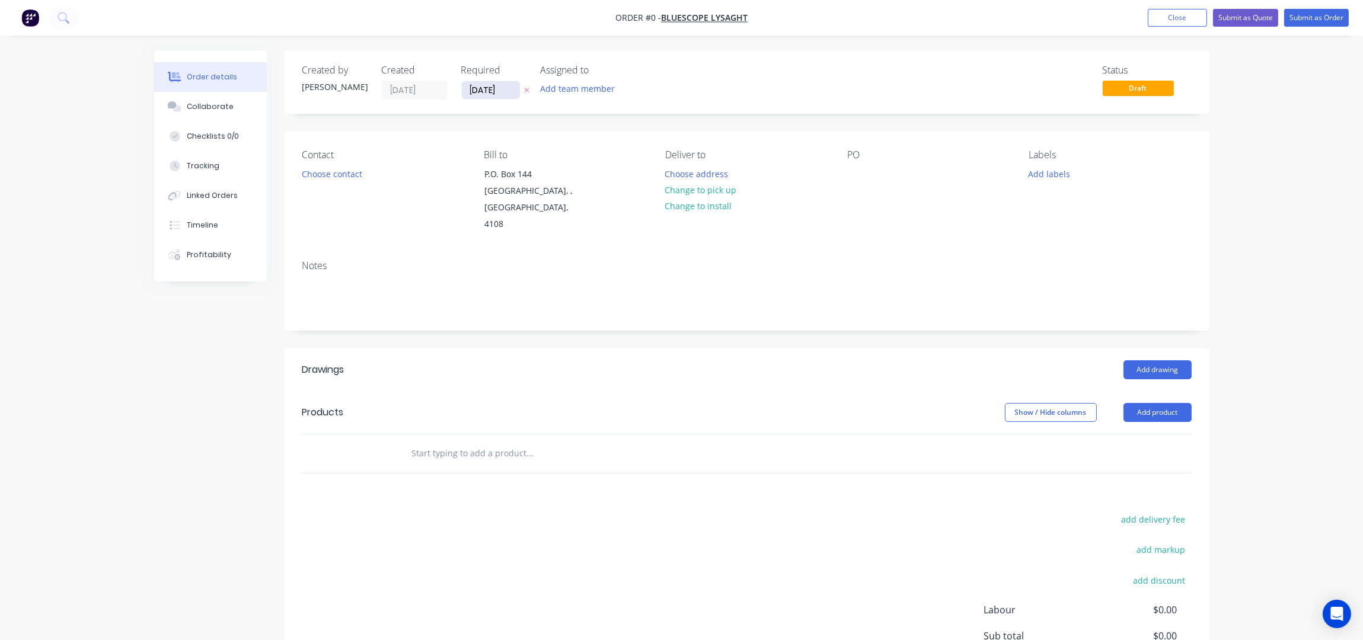
click at [474, 91] on input "[DATE]" at bounding box center [491, 90] width 58 height 18
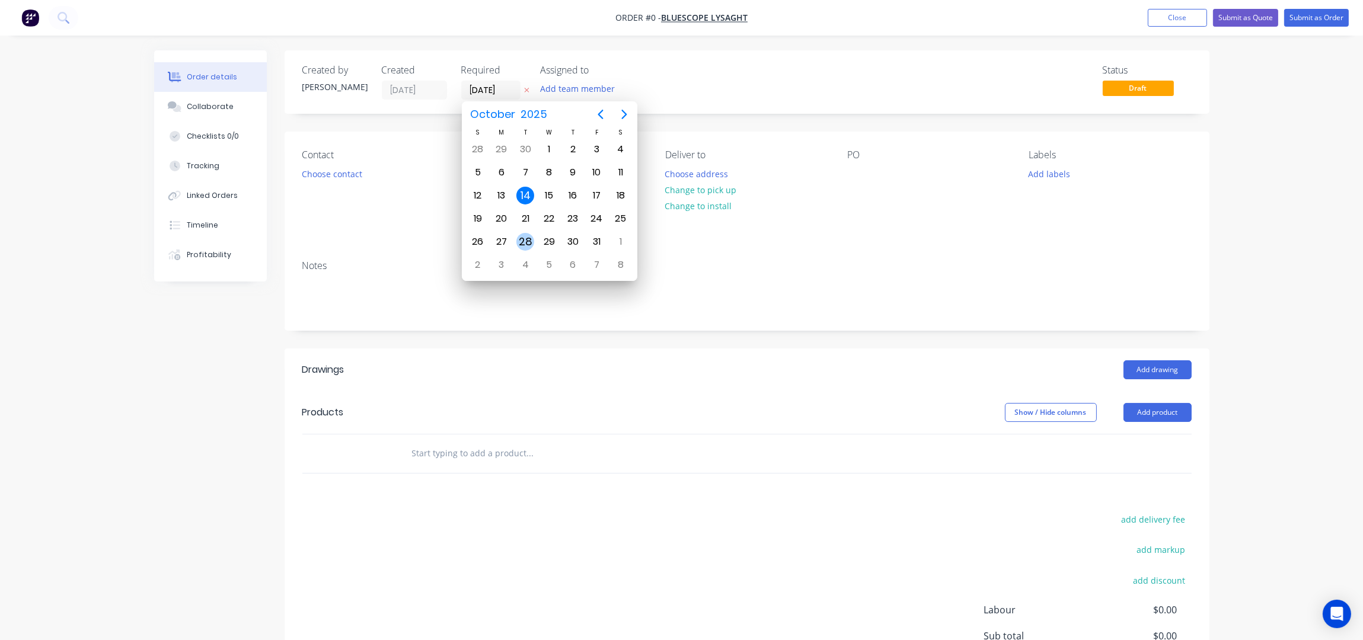
drag, startPoint x: 530, startPoint y: 239, endPoint x: 477, endPoint y: 235, distance: 52.9
click at [530, 238] on div "28" at bounding box center [525, 242] width 18 height 18
type input "[DATE]"
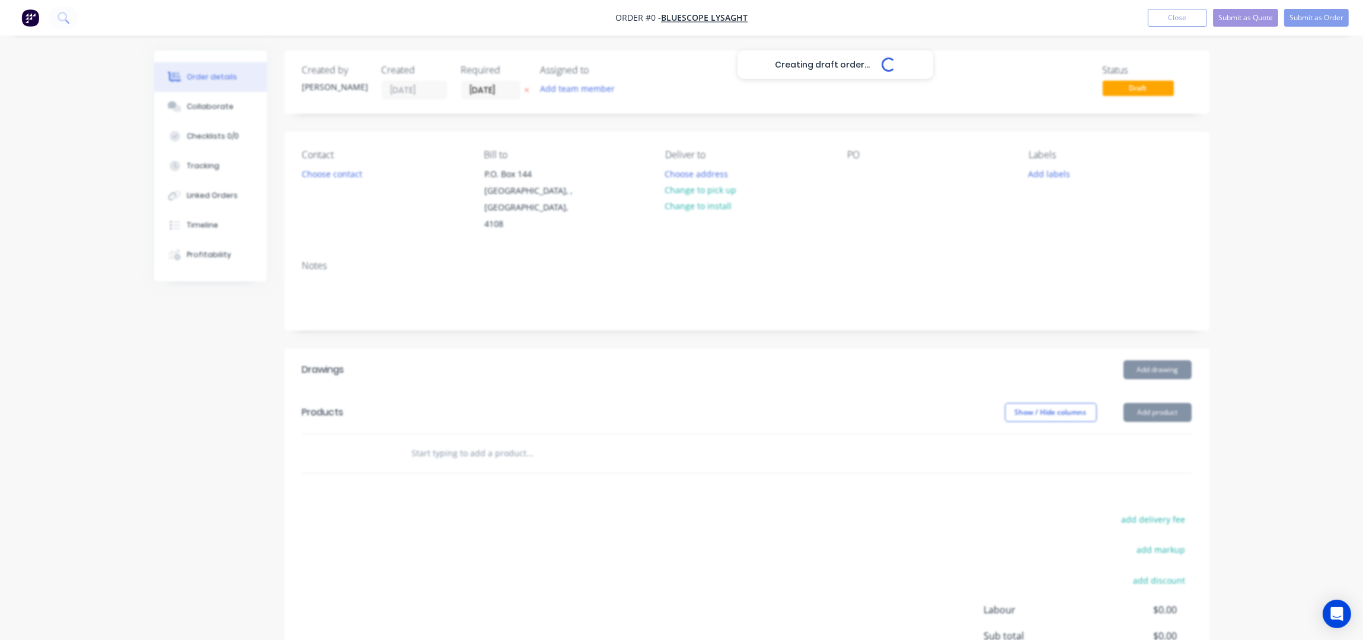
click at [333, 180] on div "Creating draft order... Loading..." at bounding box center [835, 370] width 1363 height 640
click at [333, 180] on button "Choose contact" at bounding box center [331, 173] width 73 height 16
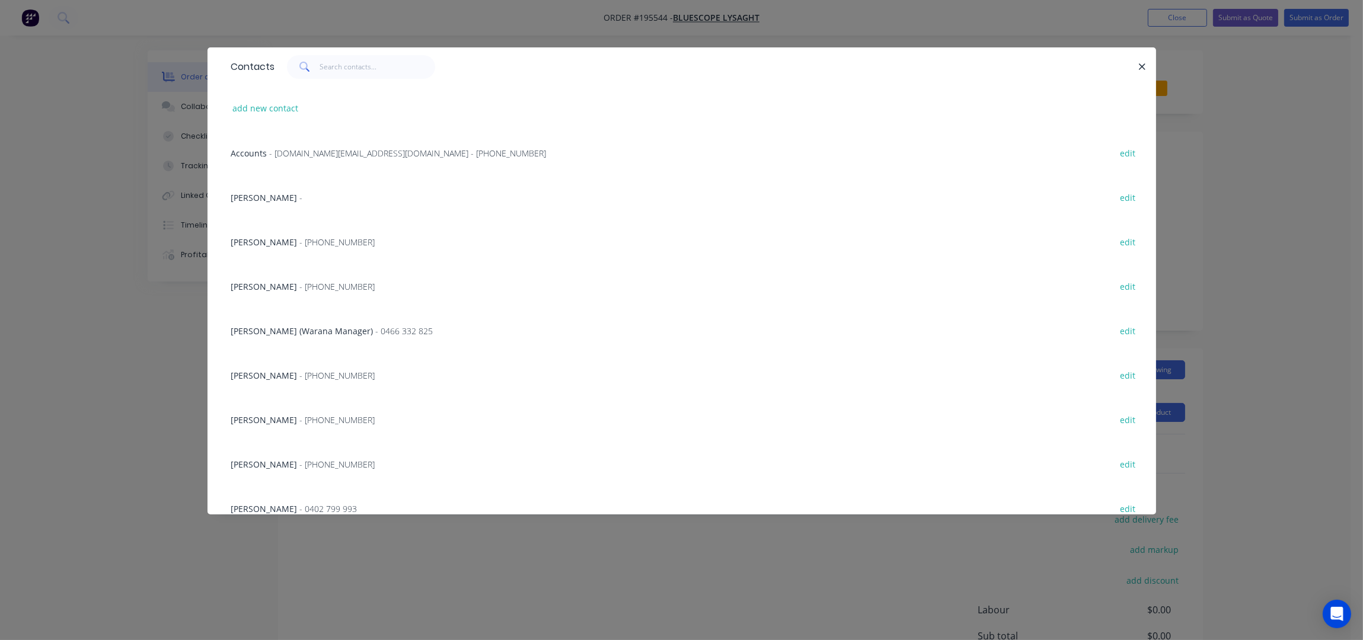
drag, startPoint x: 292, startPoint y: 468, endPoint x: 307, endPoint y: 467, distance: 14.9
click at [300, 468] on span "- (07) 3365 7736" at bounding box center [337, 464] width 75 height 11
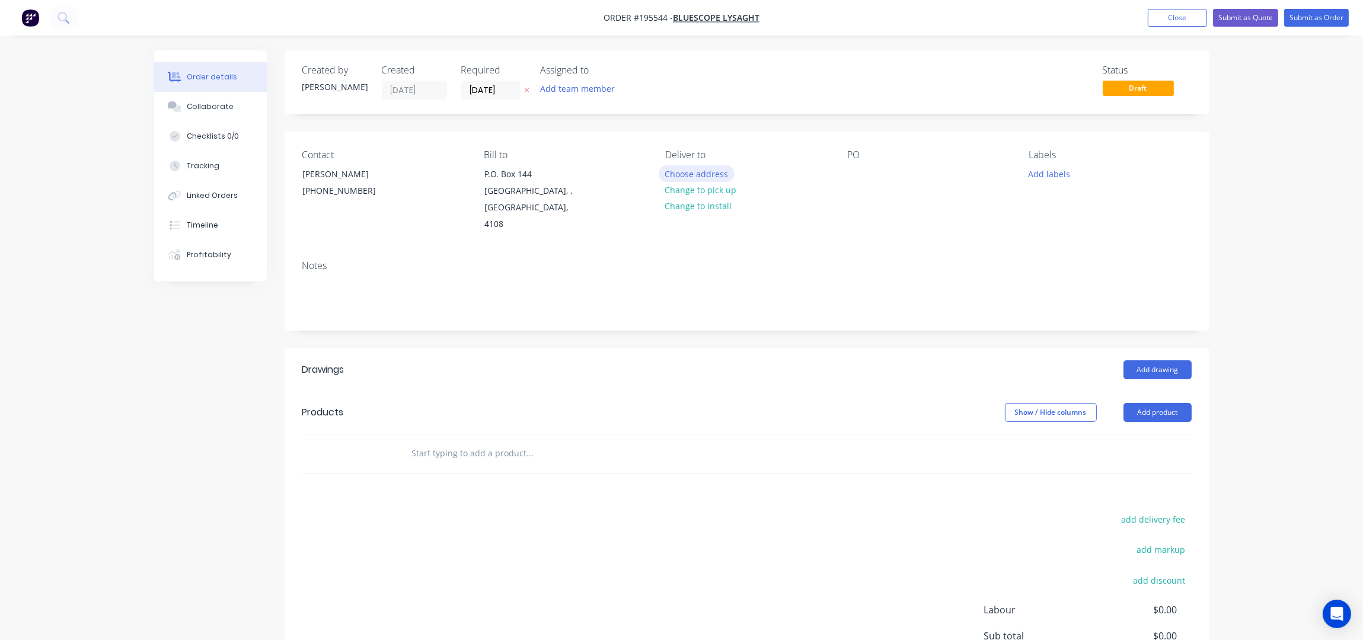
click at [684, 175] on button "Choose address" at bounding box center [697, 173] width 76 height 16
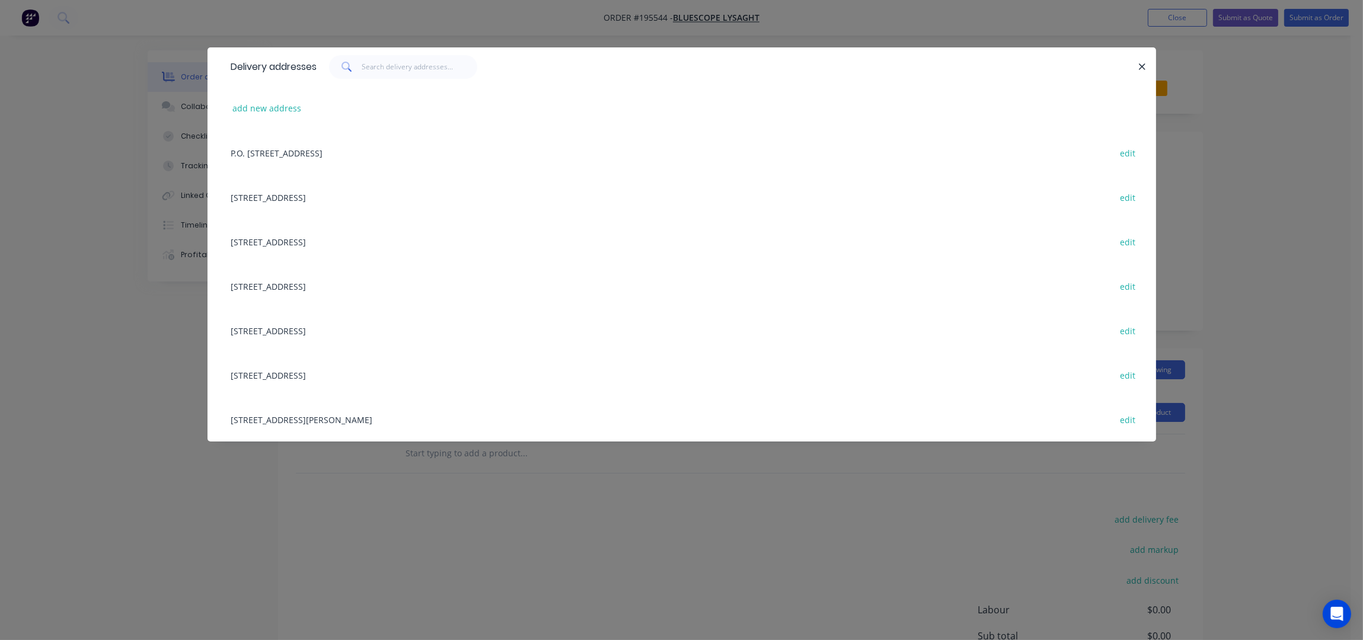
click at [288, 289] on div "12 PARKVIEW DR, ARCHERFIELD, Queensland, Australia, 4108 edit" at bounding box center [681, 286] width 913 height 44
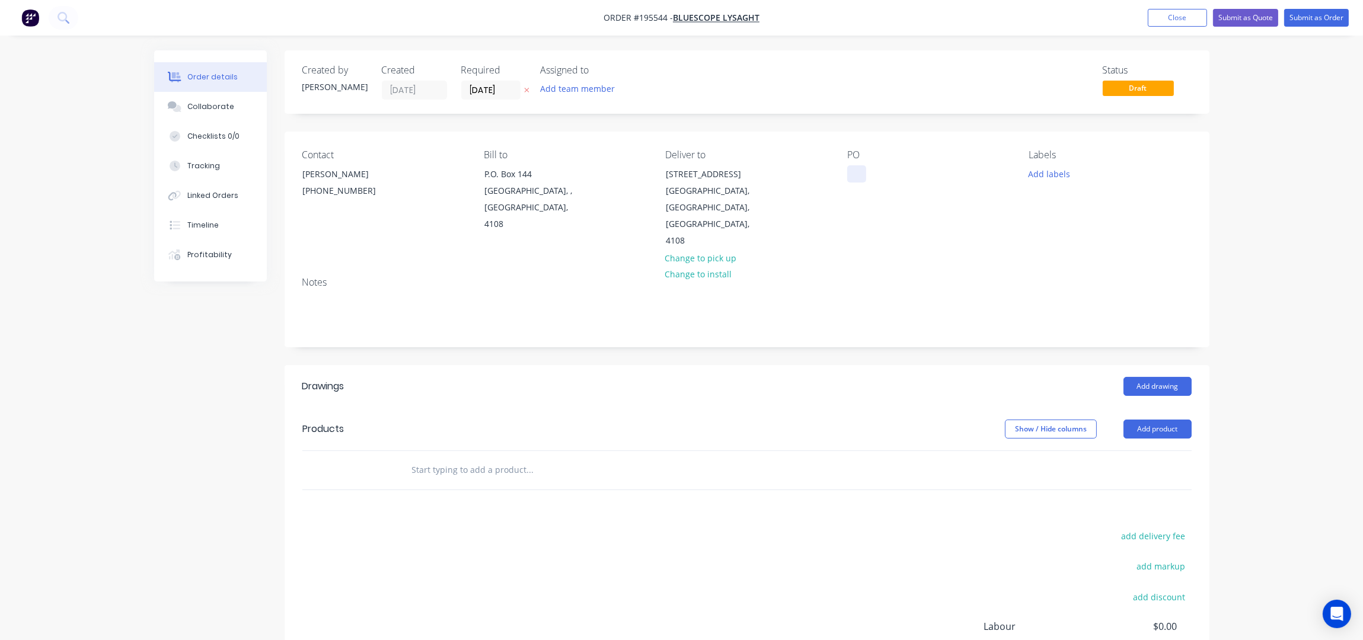
click at [858, 175] on div at bounding box center [856, 173] width 19 height 17
click at [1010, 230] on div "Contact NATALIE BULL (07) 3365 7736 Bill to P.O. Box 144 Archerfield, , Austral…" at bounding box center [747, 200] width 925 height 136
click at [1049, 177] on button "Add labels" at bounding box center [1049, 173] width 55 height 16
click at [1078, 253] on div "ACA Store" at bounding box center [1083, 256] width 44 height 13
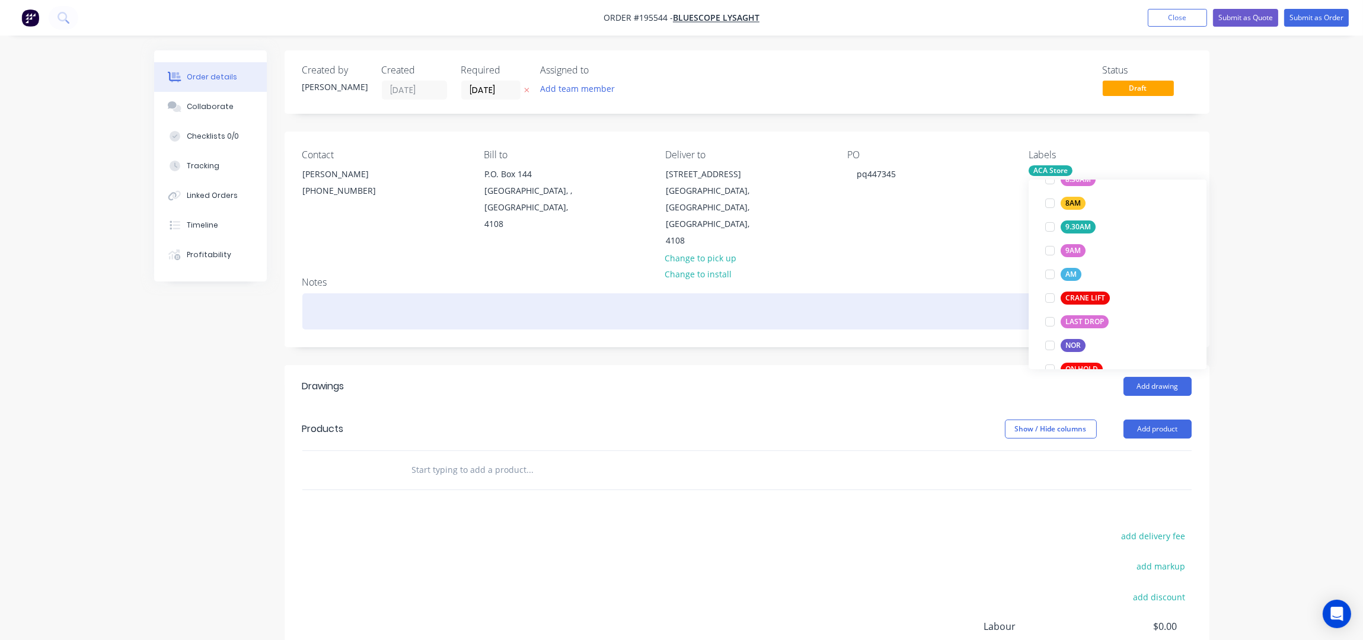
scroll to position [23, 0]
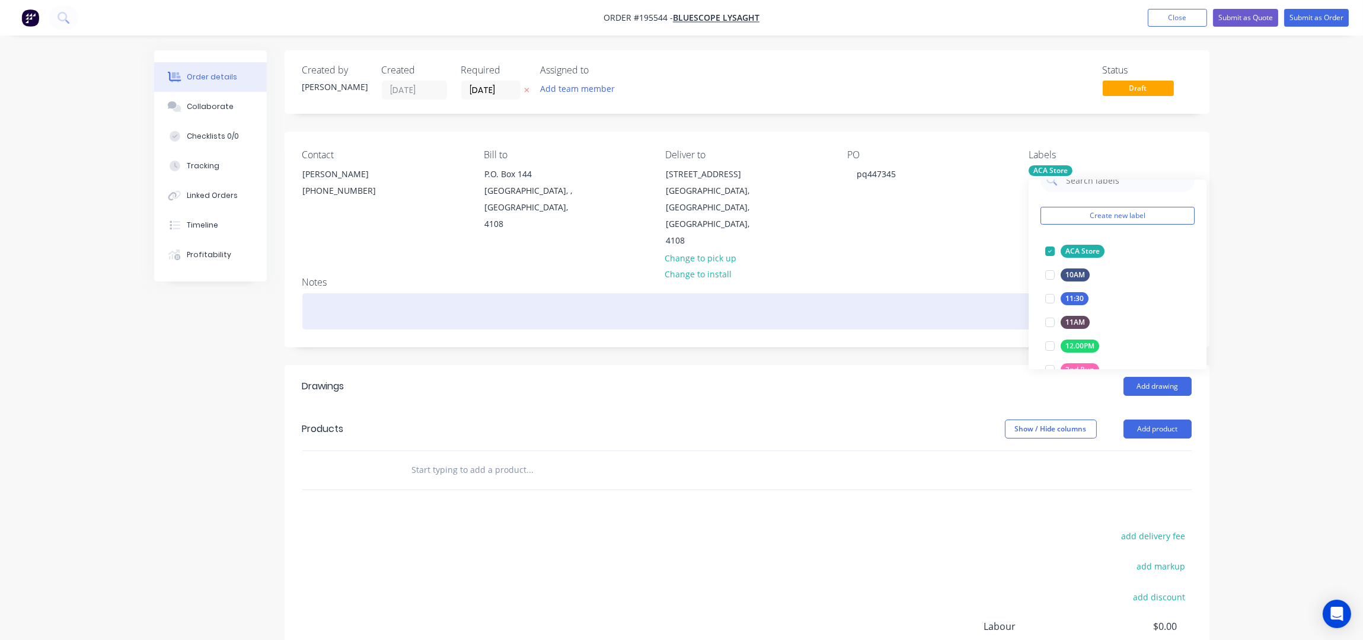
click at [847, 293] on div at bounding box center [746, 311] width 889 height 36
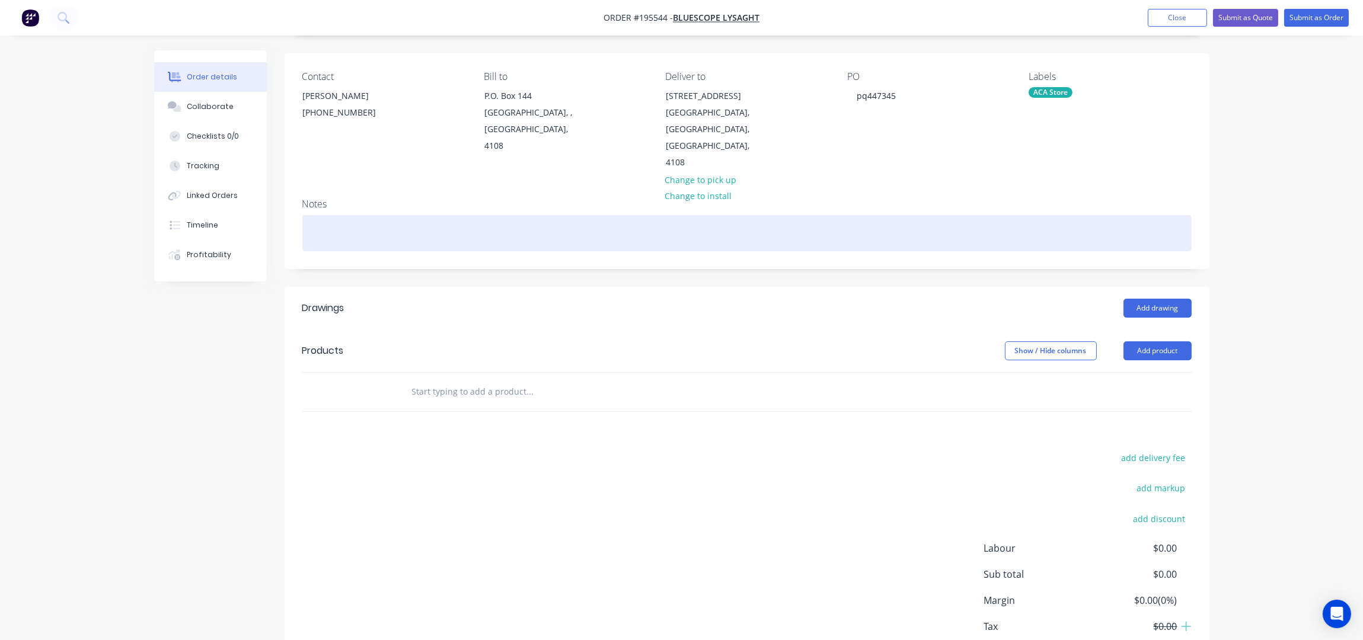
scroll to position [136, 0]
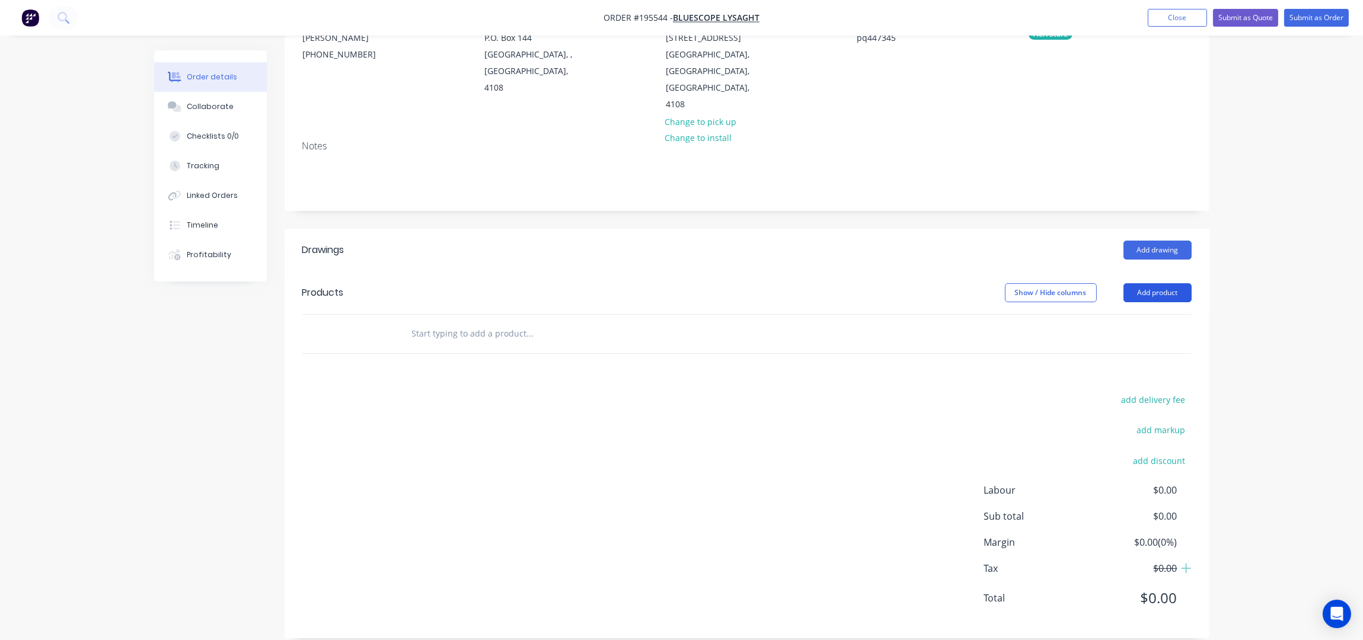
click at [1133, 283] on button "Add product" at bounding box center [1157, 292] width 68 height 19
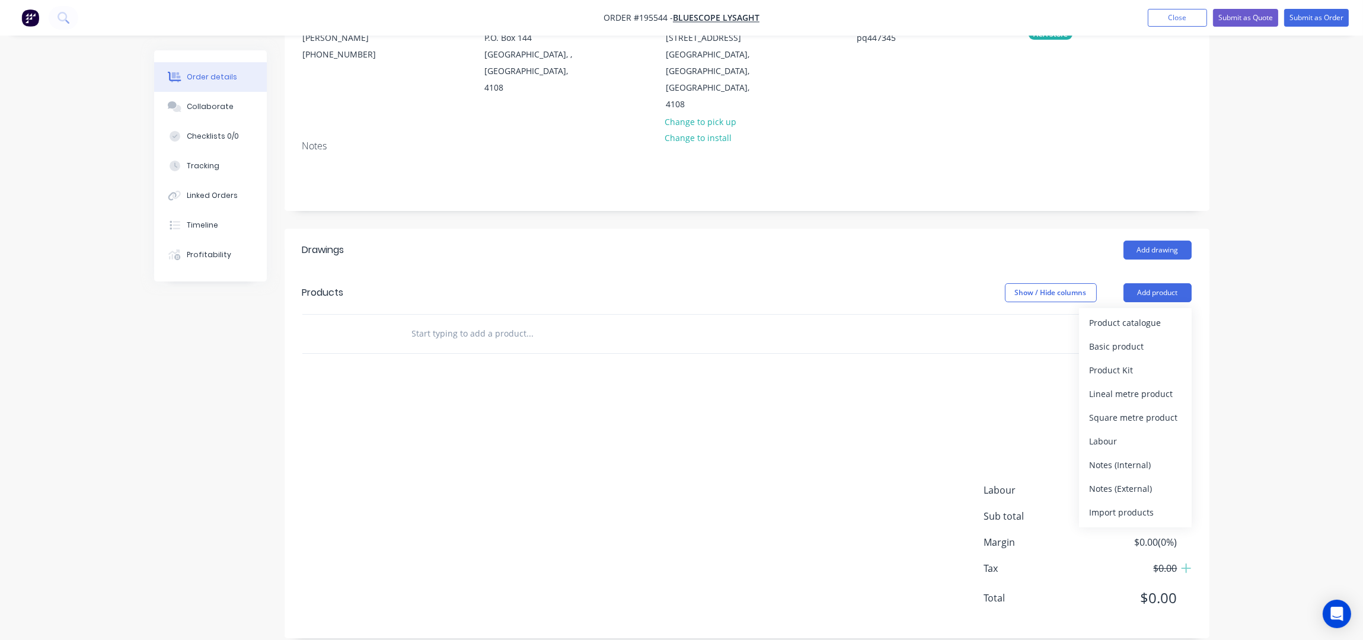
click at [1138, 314] on div "Product catalogue" at bounding box center [1135, 322] width 91 height 17
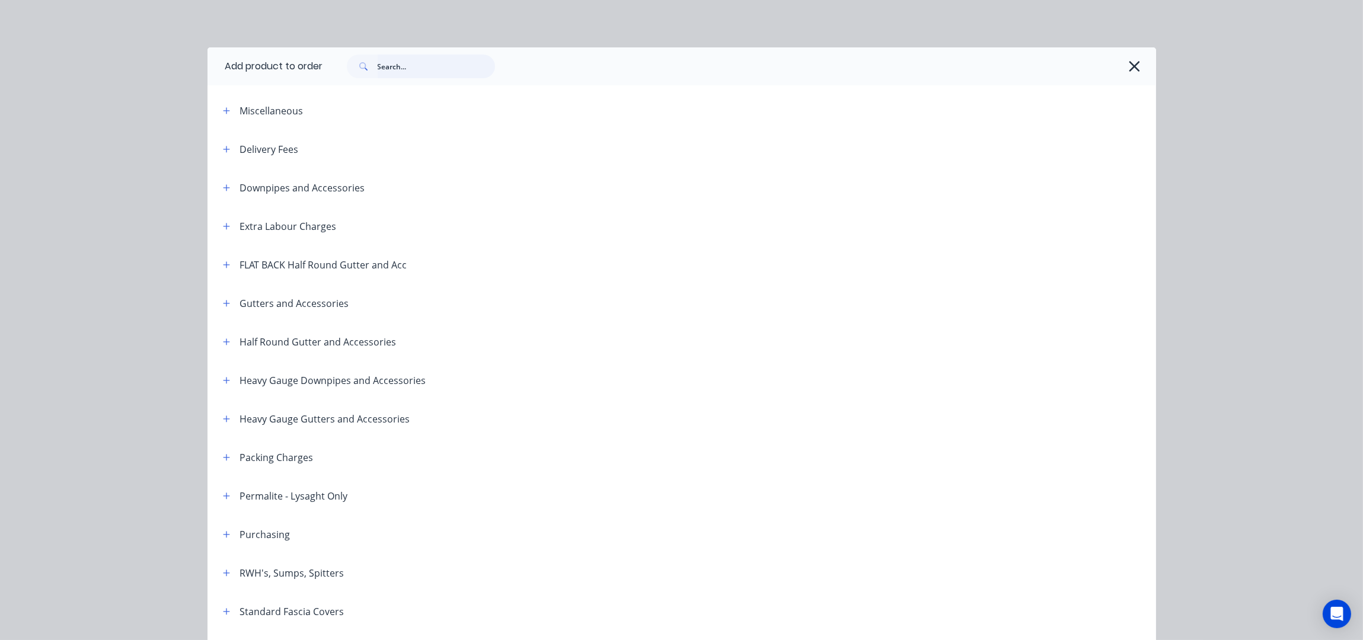
click at [466, 69] on input "text" at bounding box center [436, 67] width 117 height 24
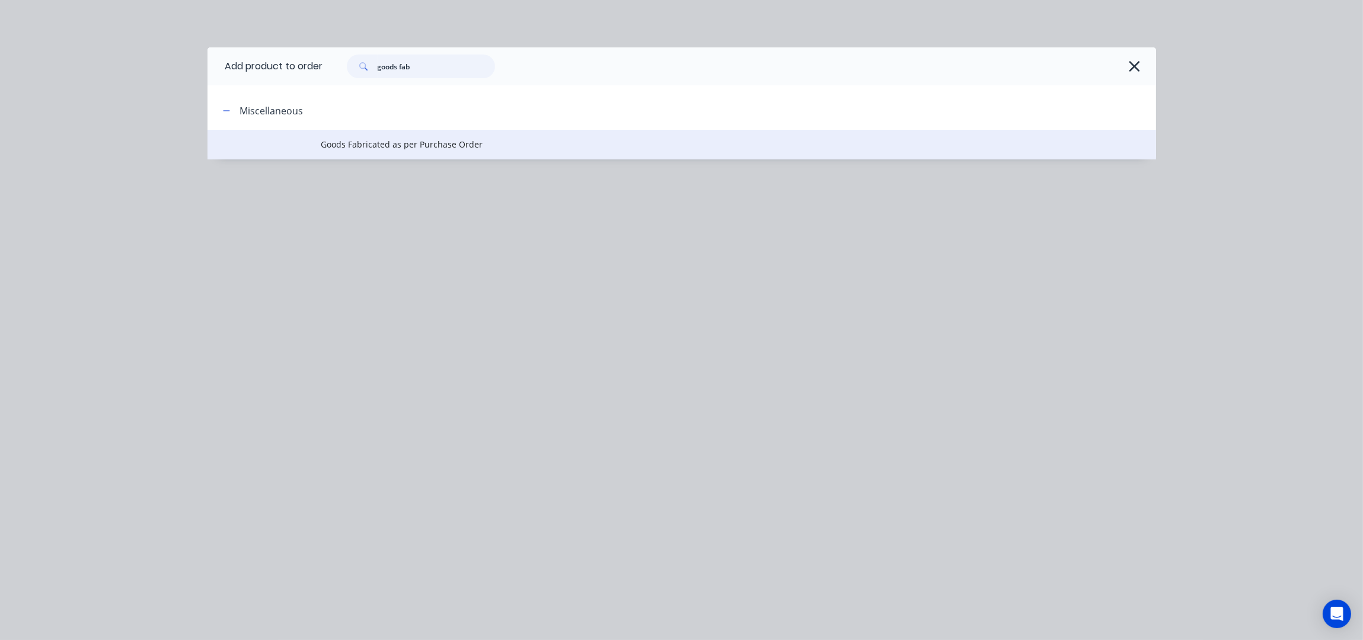
type input "goods fab"
click at [346, 145] on span "Goods Fabricated as per Purchase Order" at bounding box center [655, 144] width 668 height 12
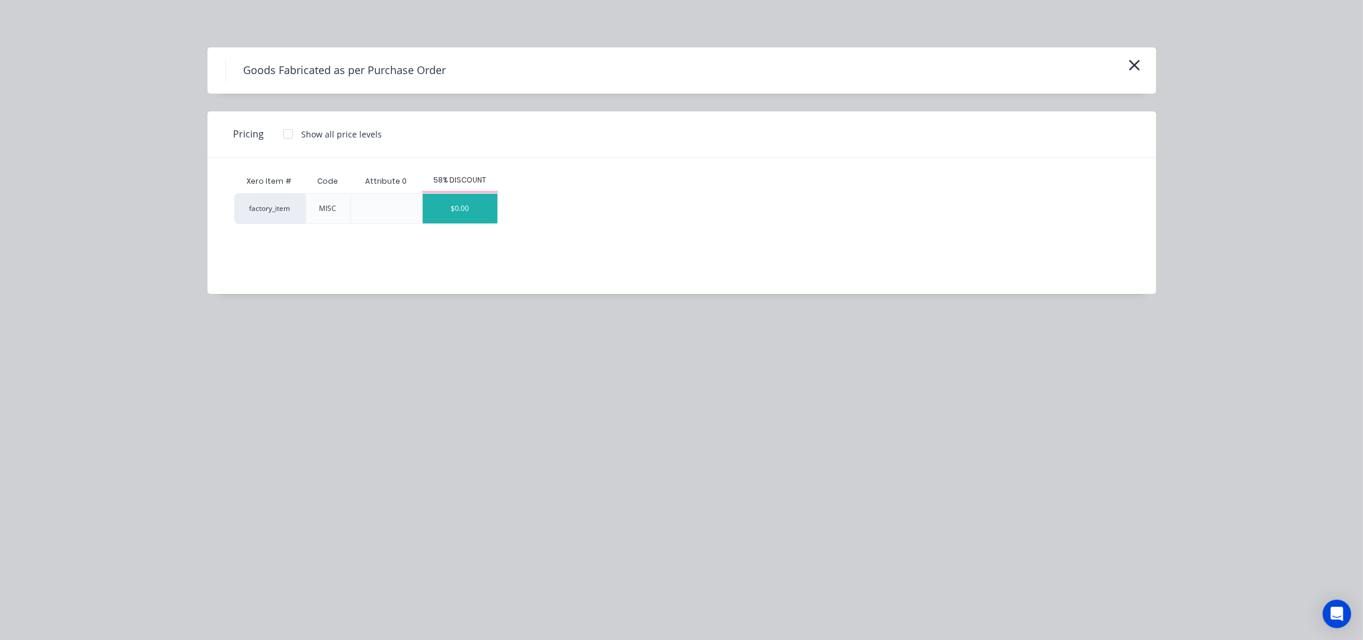
click at [458, 206] on div "$0.00" at bounding box center [460, 209] width 75 height 30
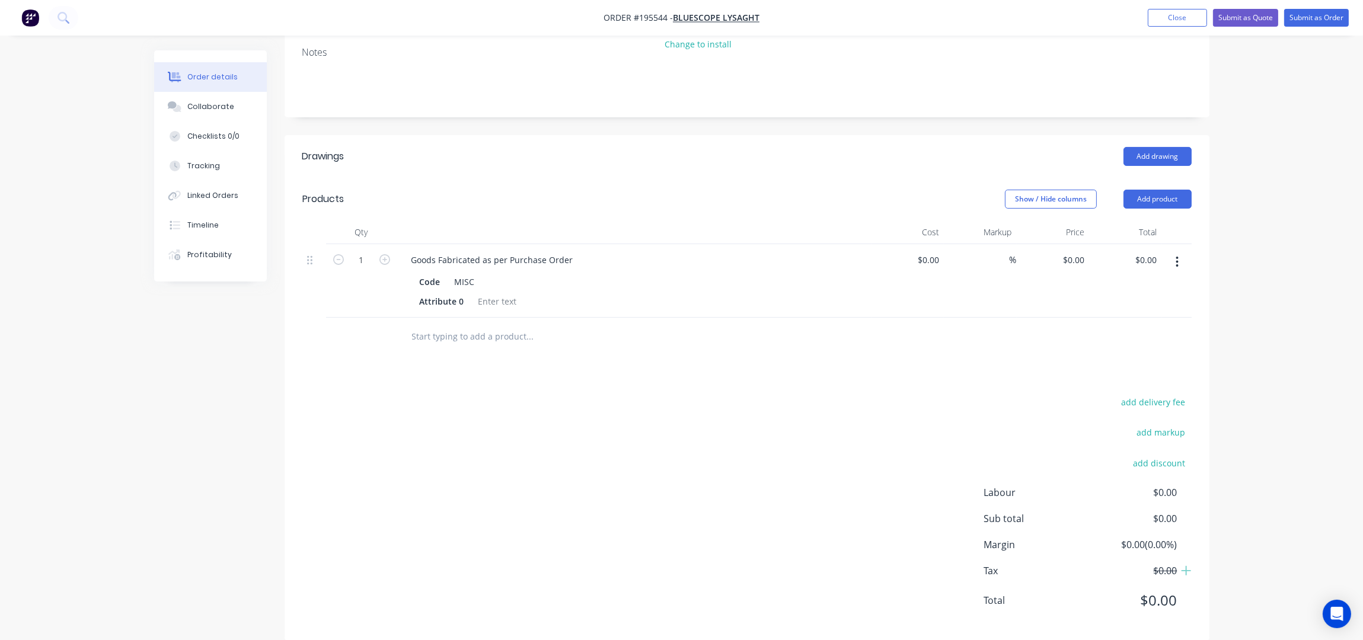
scroll to position [232, 0]
click at [567, 249] on div "Goods Fabricated as per Purchase Order" at bounding box center [492, 257] width 181 height 17
click at [704, 187] on div "Show / Hide columns Add product" at bounding box center [841, 196] width 700 height 19
click at [1071, 249] on div "0 0" at bounding box center [1080, 257] width 18 height 17
type input "$16.10"
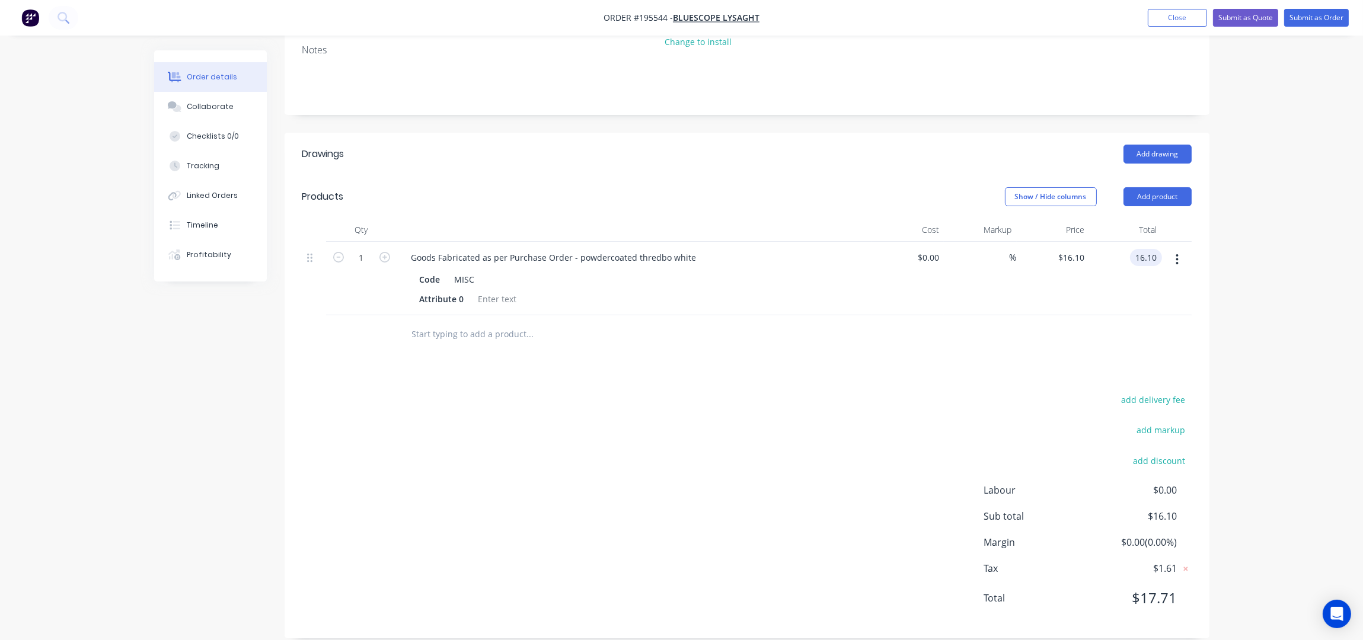
type input "$16.10"
click at [1295, 193] on div "Order details Collaborate Checklists 0/0 Tracking Linked Orders Timeline Profit…" at bounding box center [681, 212] width 1363 height 889
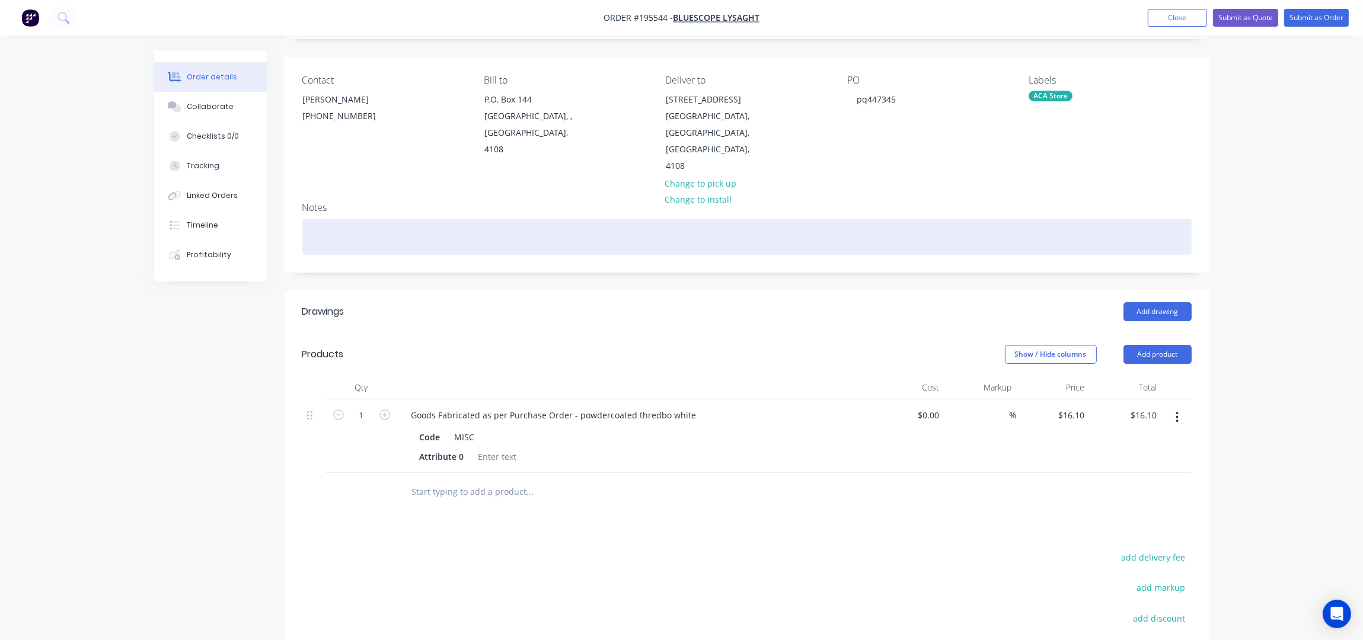
scroll to position [0, 0]
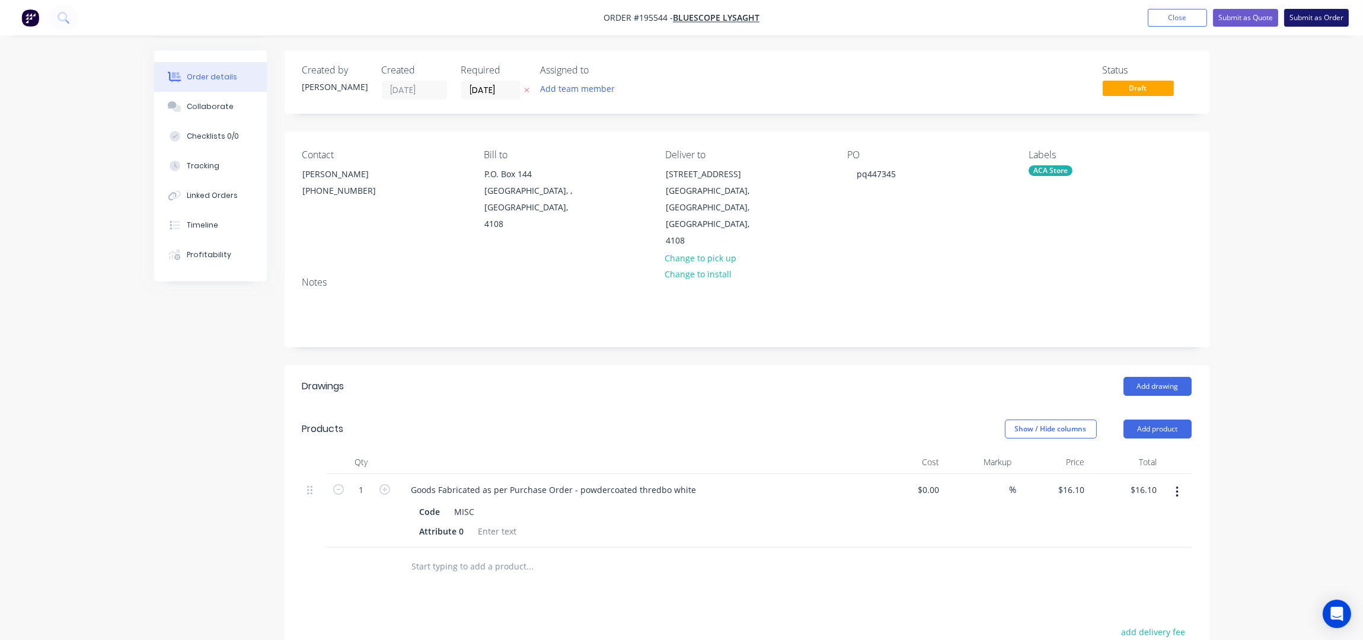
click at [1329, 14] on button "Submit as Order" at bounding box center [1316, 18] width 65 height 18
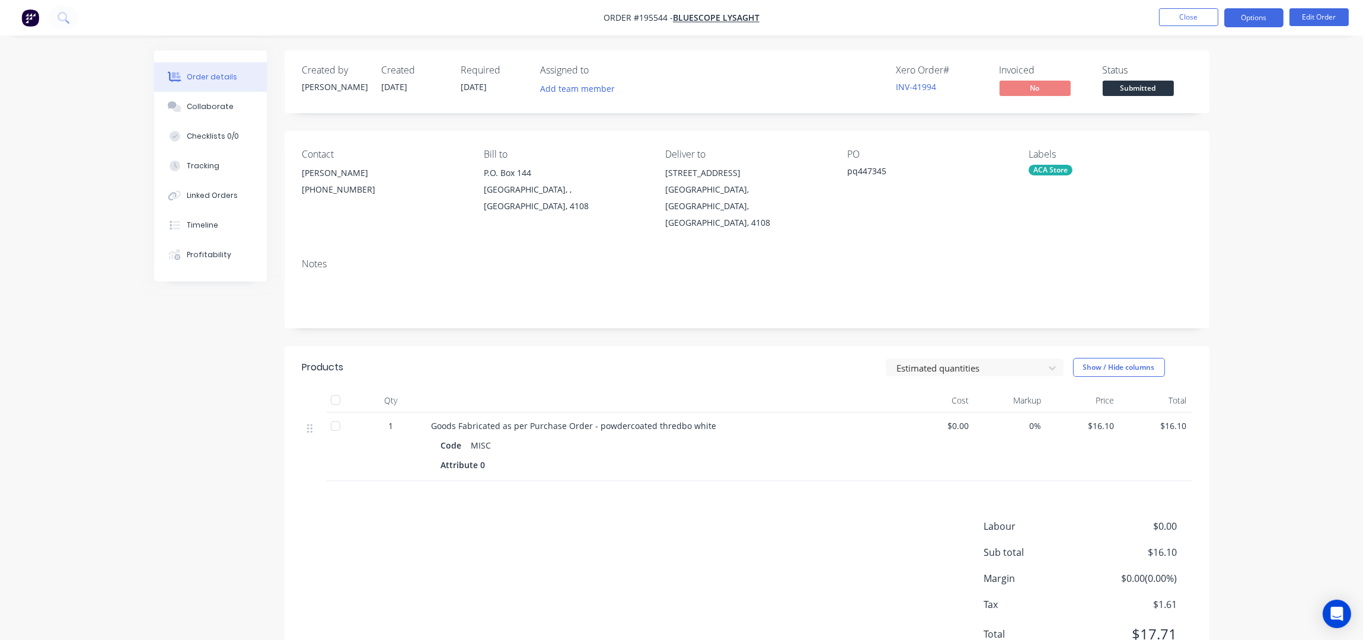
click at [1247, 20] on button "Options" at bounding box center [1253, 17] width 59 height 19
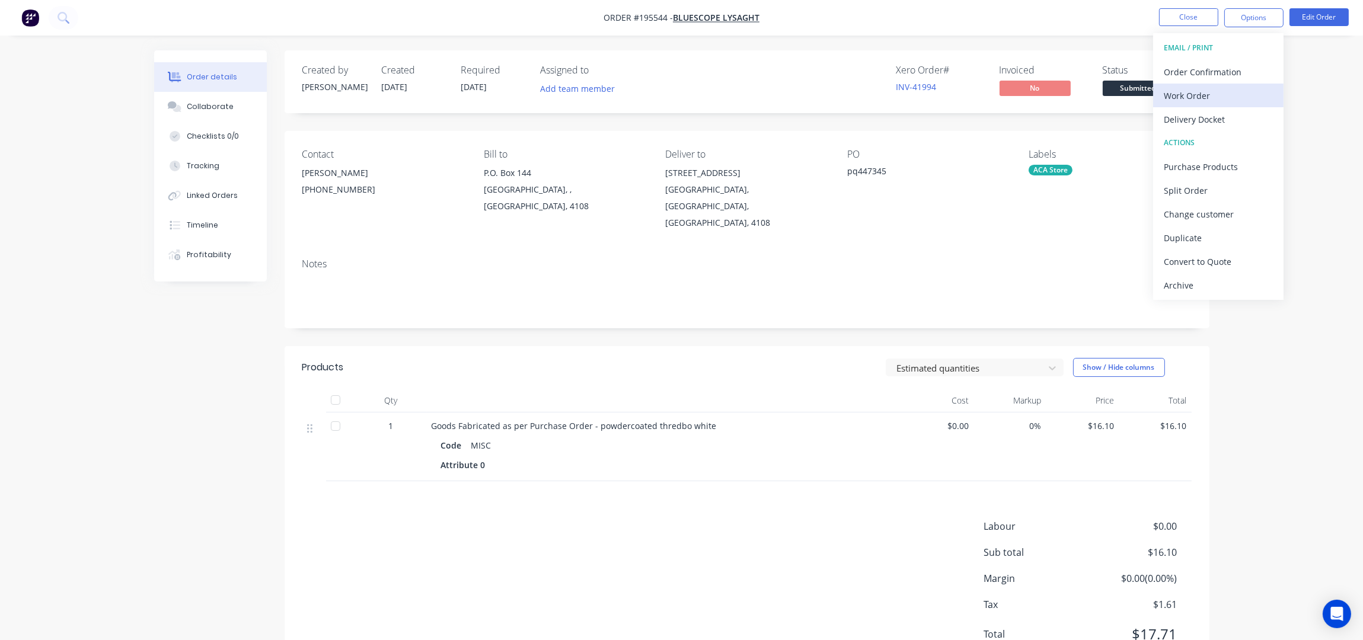
click at [1212, 92] on div "Work Order" at bounding box center [1218, 95] width 109 height 17
click at [1214, 117] on div "Without pricing" at bounding box center [1218, 119] width 109 height 17
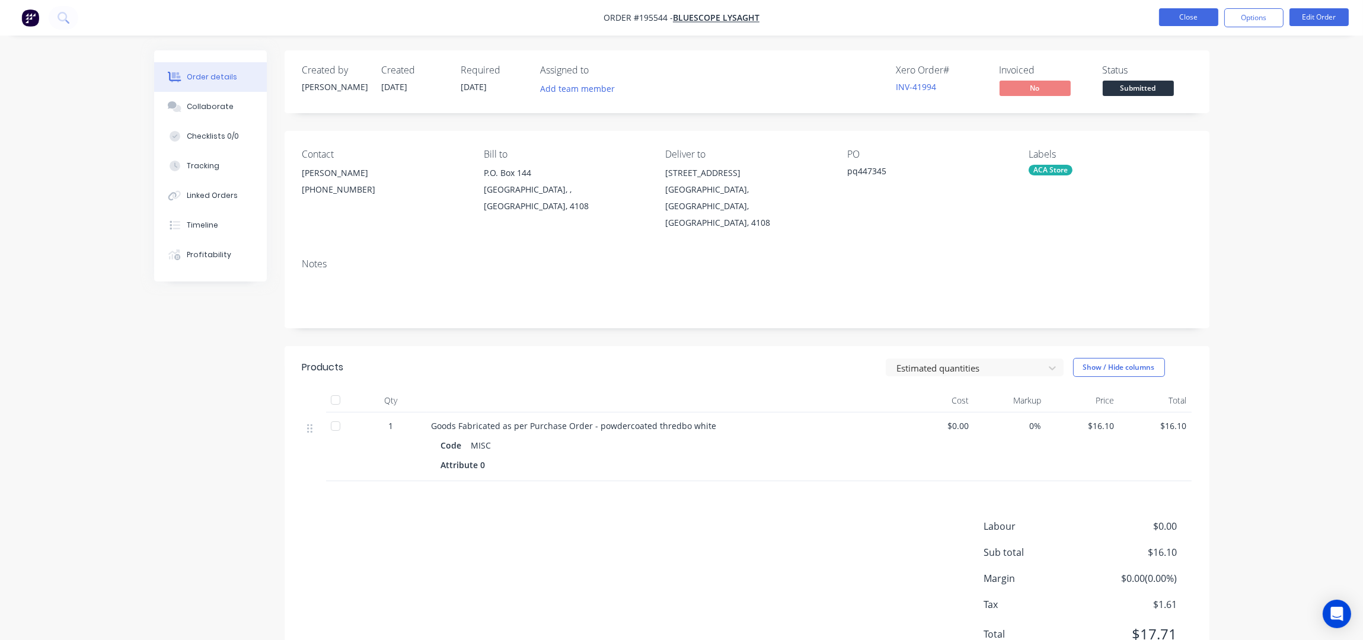
click at [1187, 17] on button "Close" at bounding box center [1188, 17] width 59 height 18
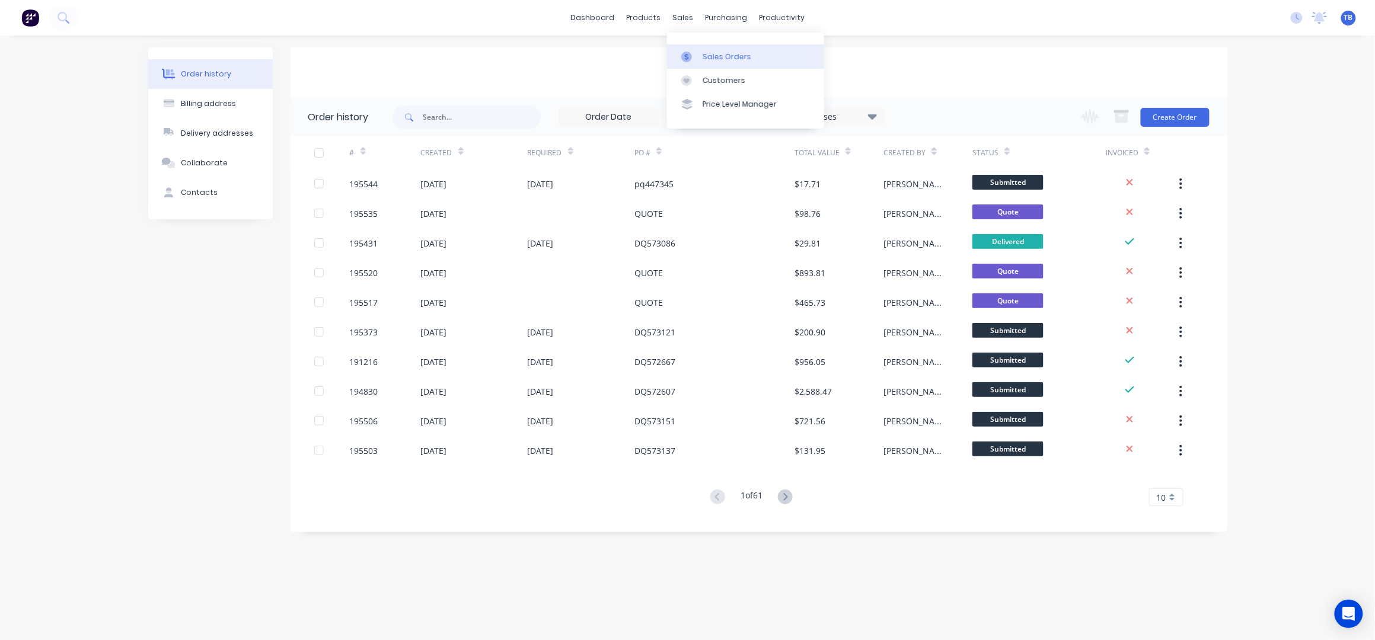
click at [708, 49] on link "Sales Orders" at bounding box center [745, 56] width 157 height 24
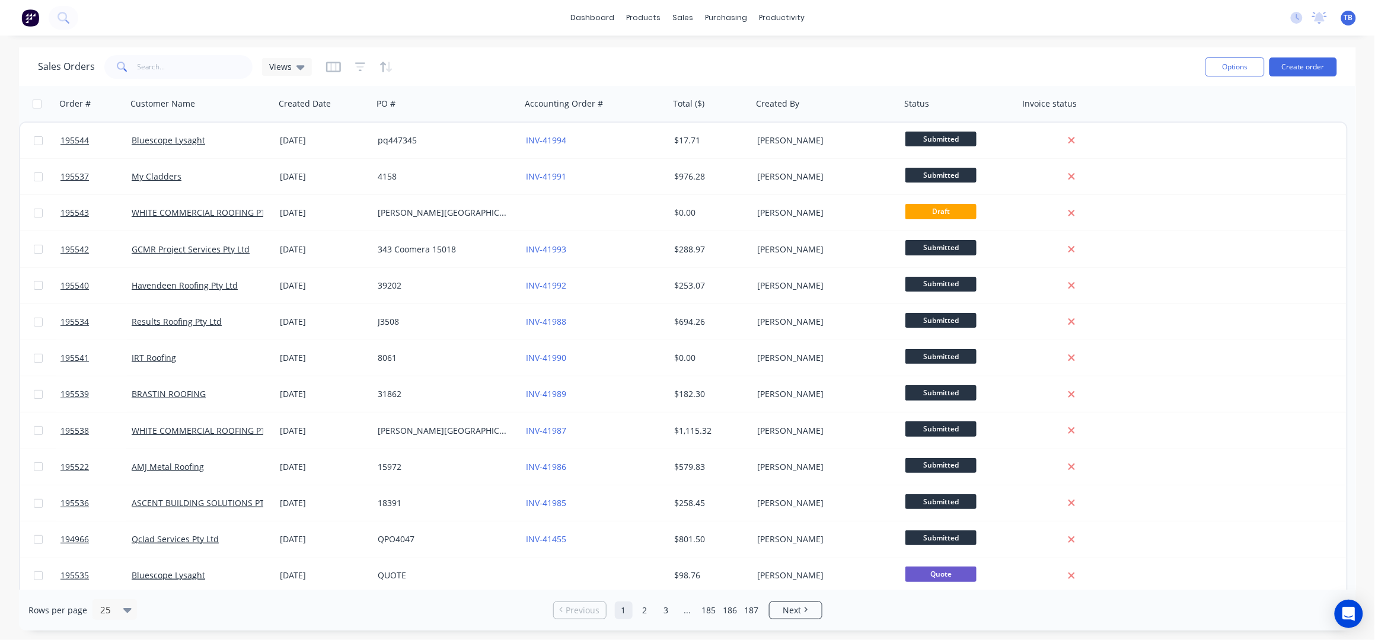
click at [186, 54] on div "Sales Orders Views" at bounding box center [617, 66] width 1158 height 29
click at [1289, 68] on button "Create order" at bounding box center [1303, 67] width 68 height 19
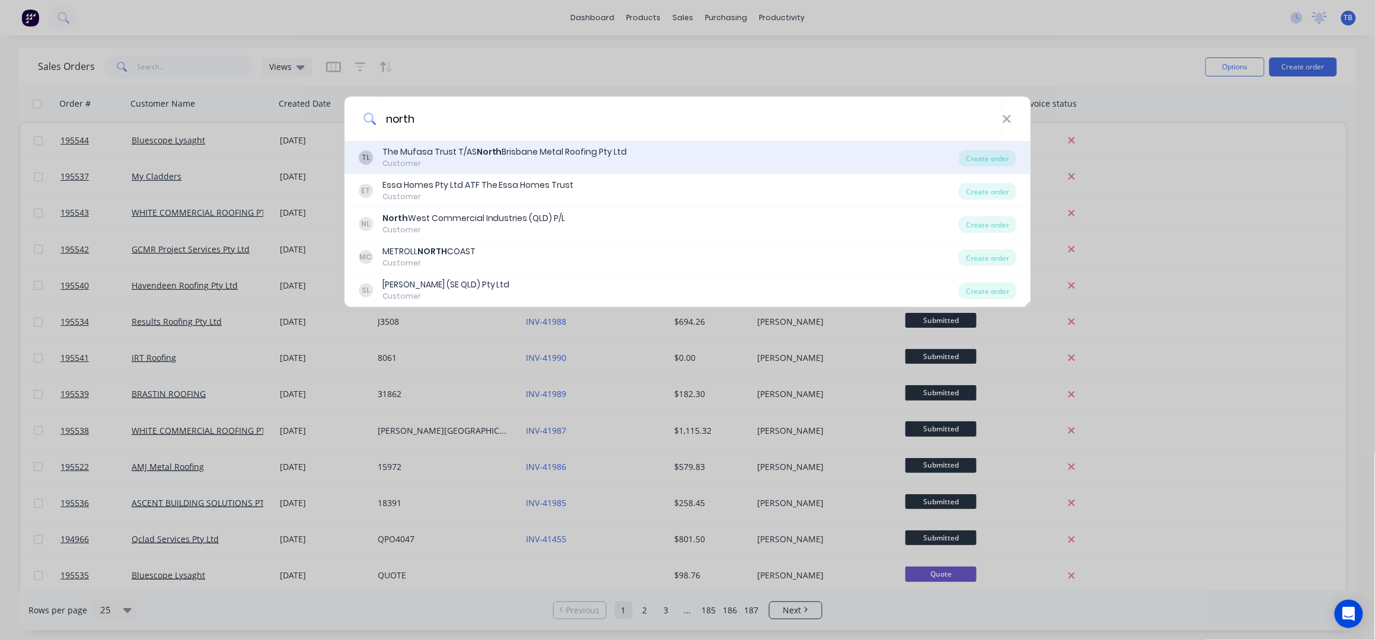
type input "north"
click at [597, 153] on div "The Mufasa Trust T/AS North Brisbane Metal Roofing Pty Ltd" at bounding box center [504, 152] width 245 height 12
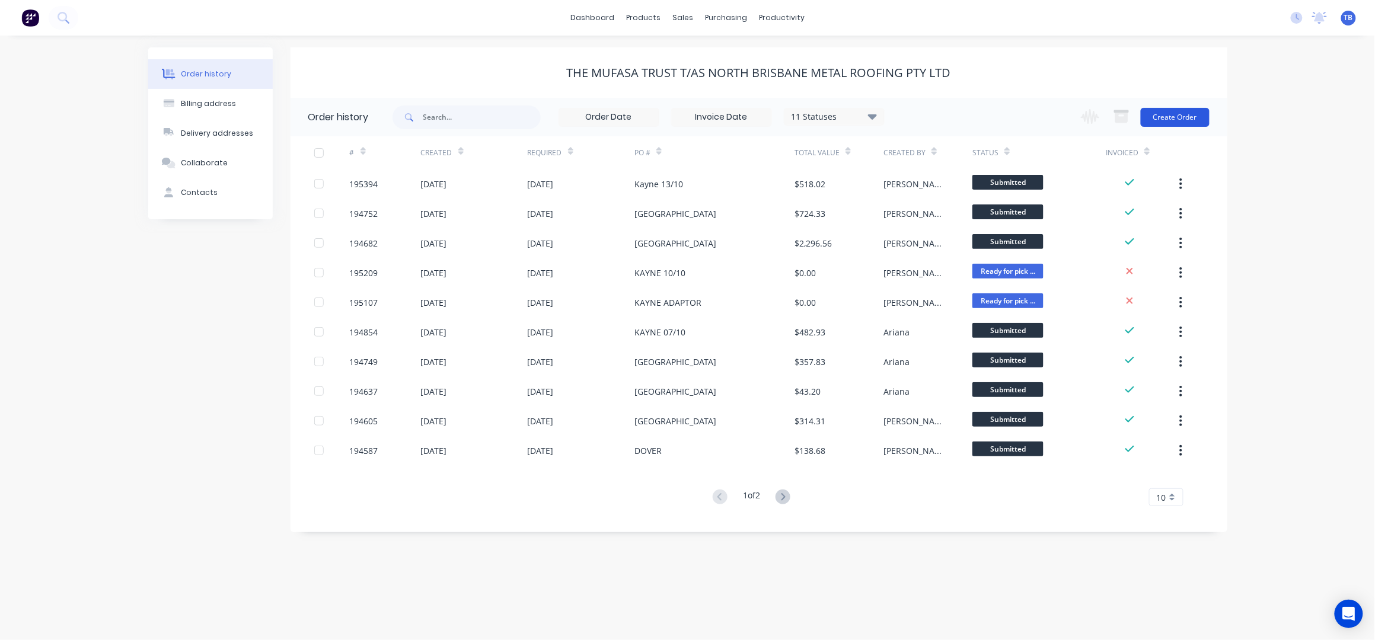
click at [1178, 117] on button "Create Order" at bounding box center [1175, 117] width 69 height 19
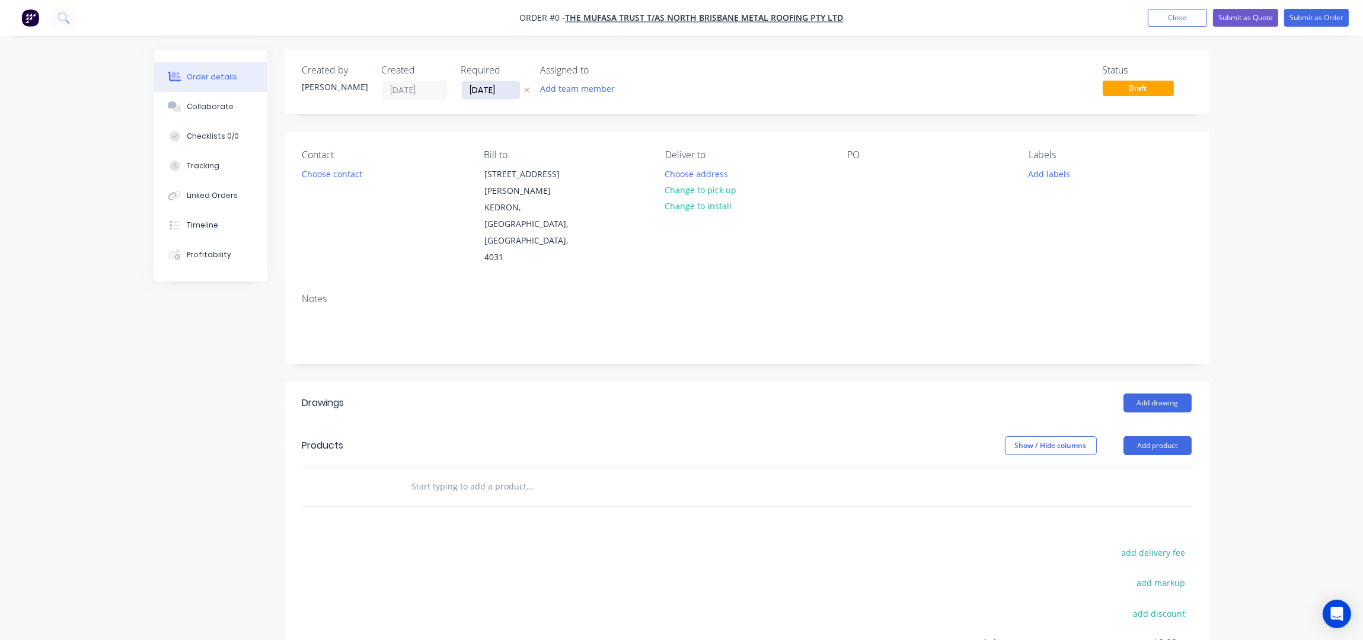
click at [474, 84] on input "[DATE]" at bounding box center [491, 90] width 58 height 18
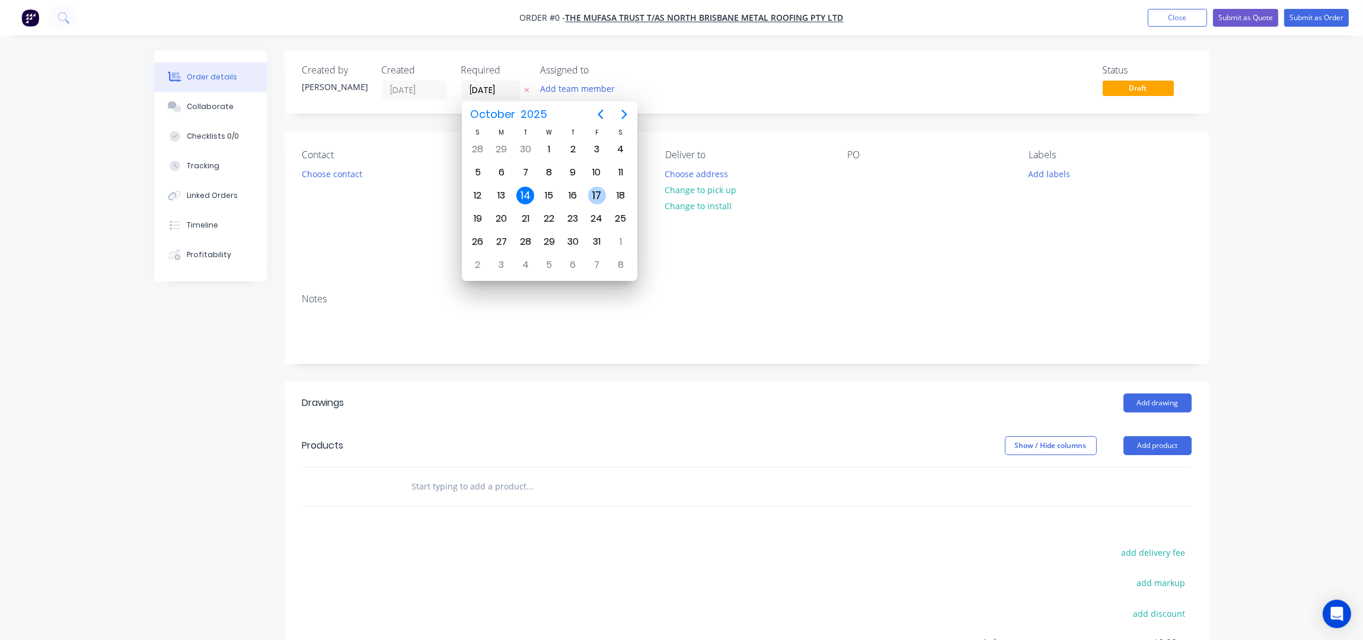
click at [598, 197] on div "17" at bounding box center [597, 196] width 18 height 18
type input "[DATE]"
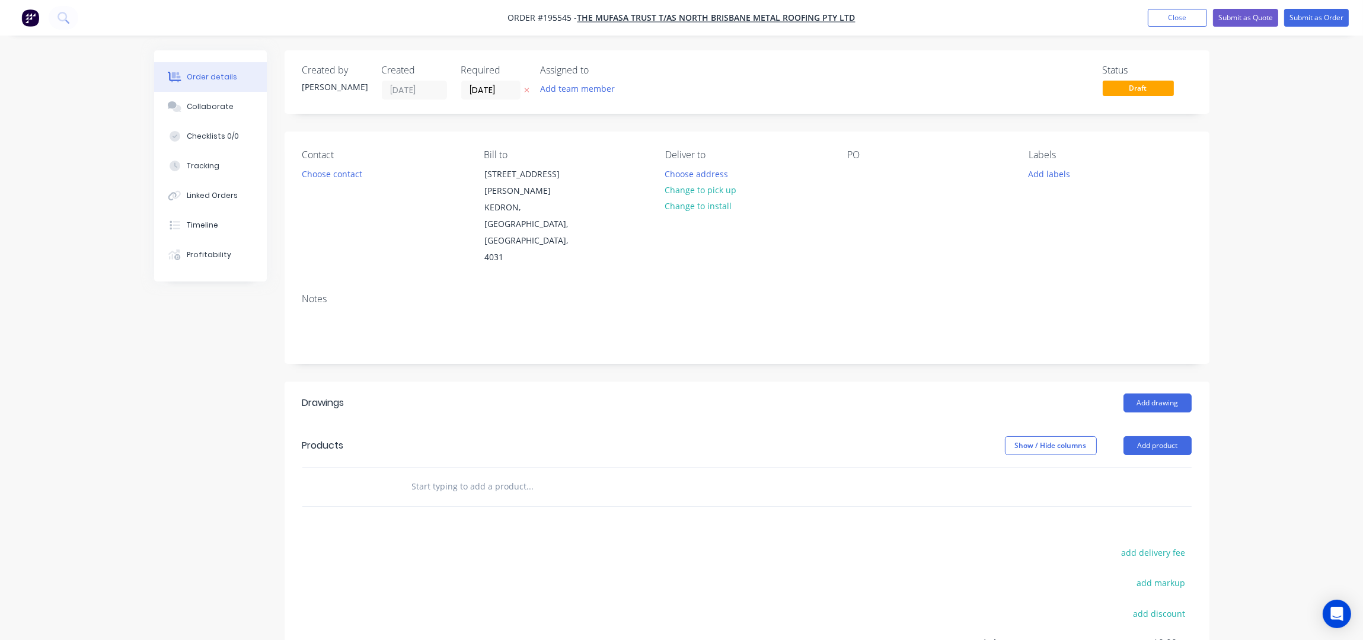
click at [322, 177] on button "Choose contact" at bounding box center [331, 173] width 73 height 16
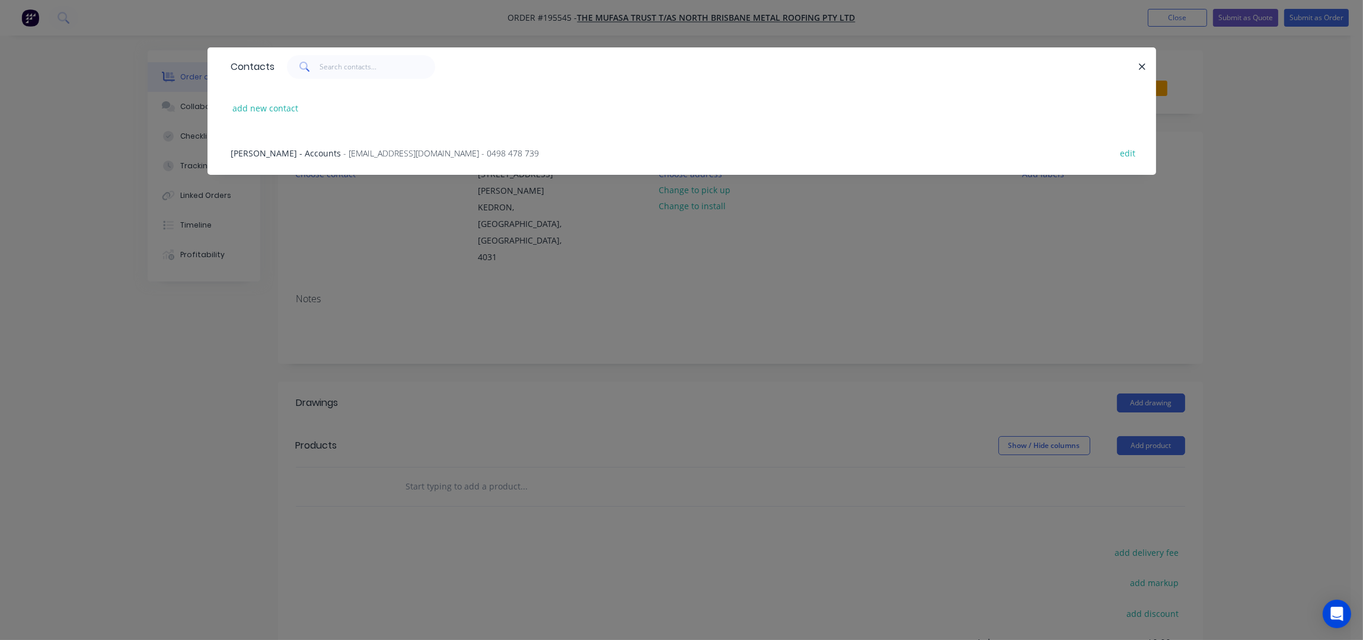
click at [320, 156] on div "Kayne Langi - Accounts - info@northbrisbanemetalroofing.com.au - 0498 478 739" at bounding box center [385, 153] width 308 height 12
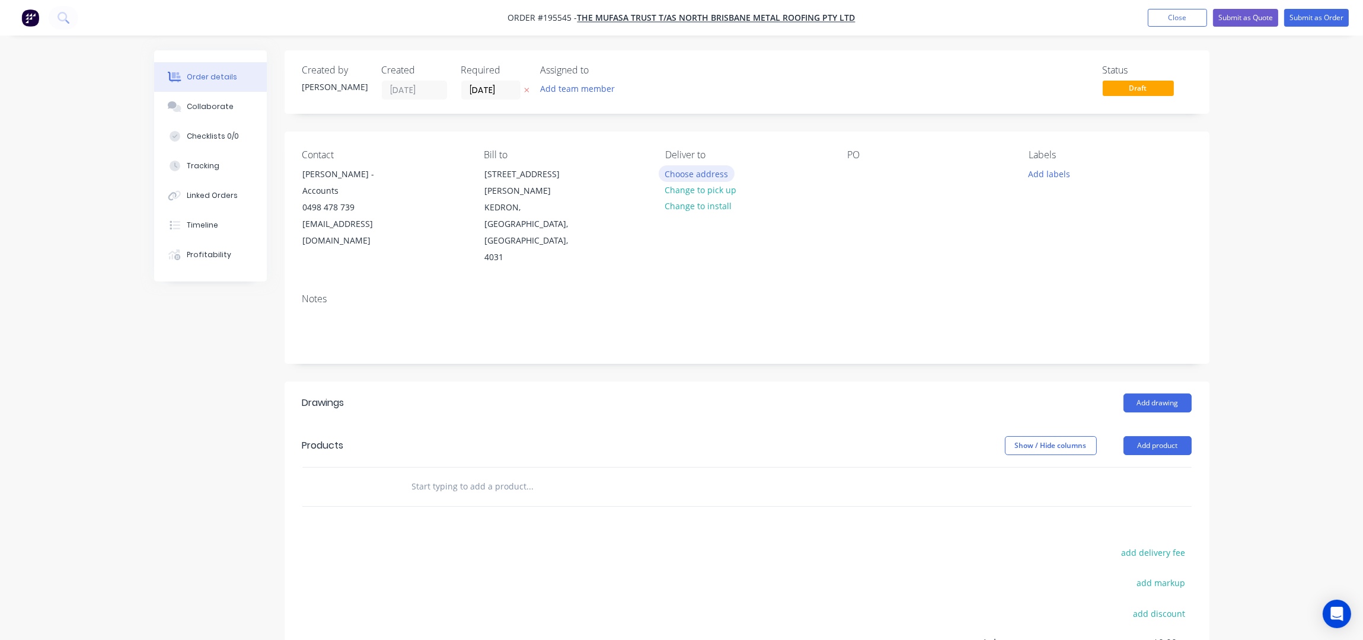
click at [680, 177] on button "Choose address" at bounding box center [697, 173] width 76 height 16
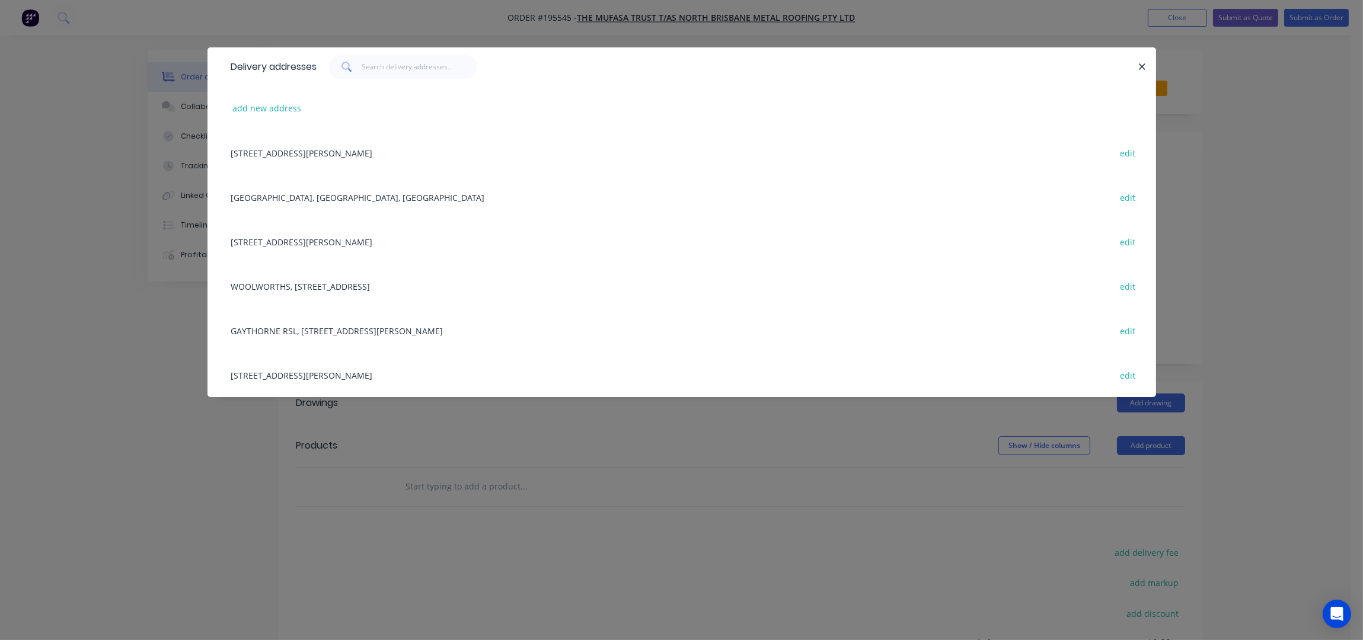
click at [1132, 63] on div at bounding box center [727, 67] width 821 height 24
click at [1139, 66] on icon "button" at bounding box center [1142, 67] width 8 height 11
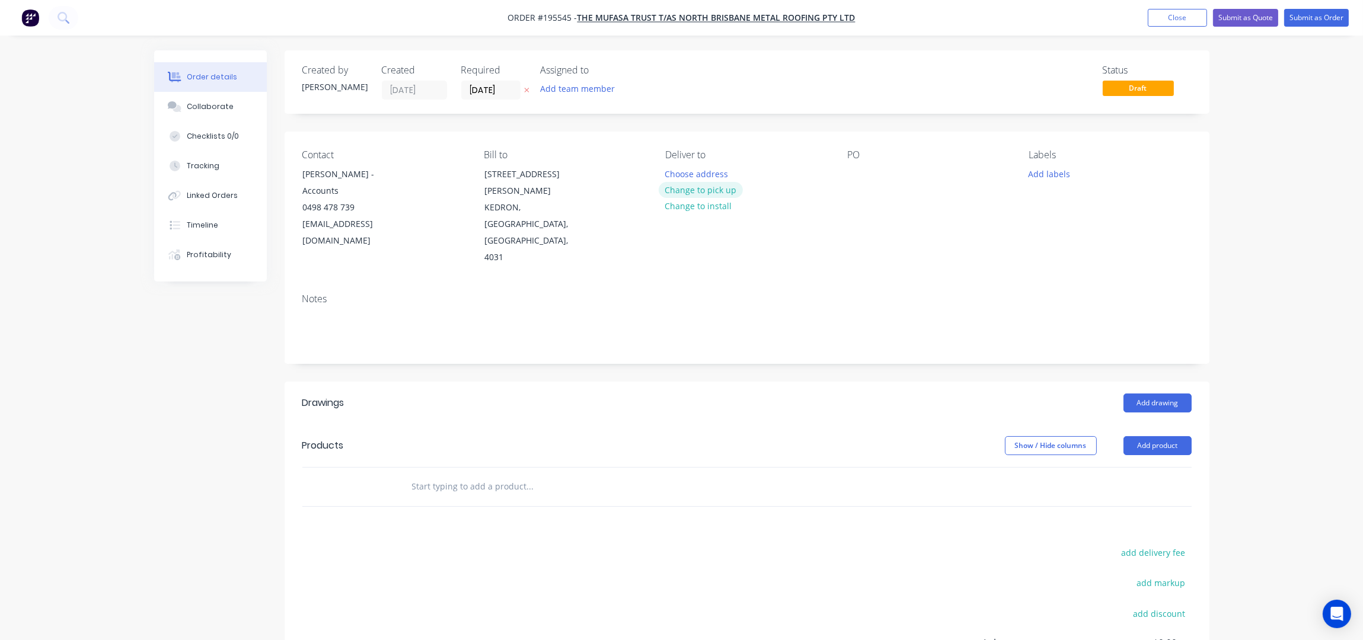
click at [708, 194] on button "Change to pick up" at bounding box center [701, 190] width 84 height 16
click at [681, 174] on div at bounding box center [674, 173] width 19 height 17
click at [854, 173] on div at bounding box center [856, 173] width 19 height 17
click at [891, 229] on div "Contact Kayne Langi - Accounts 0498 478 739 info@northbrisbanemetalroofing.com.…" at bounding box center [747, 208] width 925 height 152
click at [896, 228] on div "Contact Kayne Langi - Accounts 0498 478 739 info@northbrisbanemetalroofing.com.…" at bounding box center [747, 208] width 925 height 152
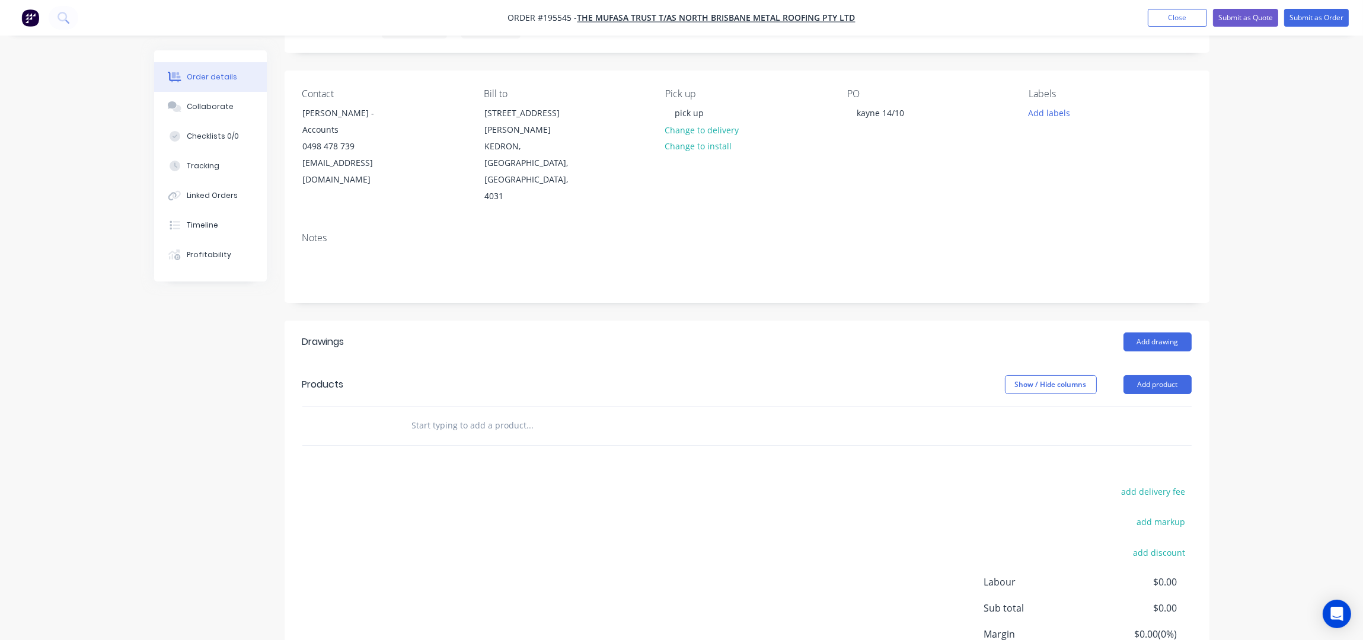
scroll to position [119, 0]
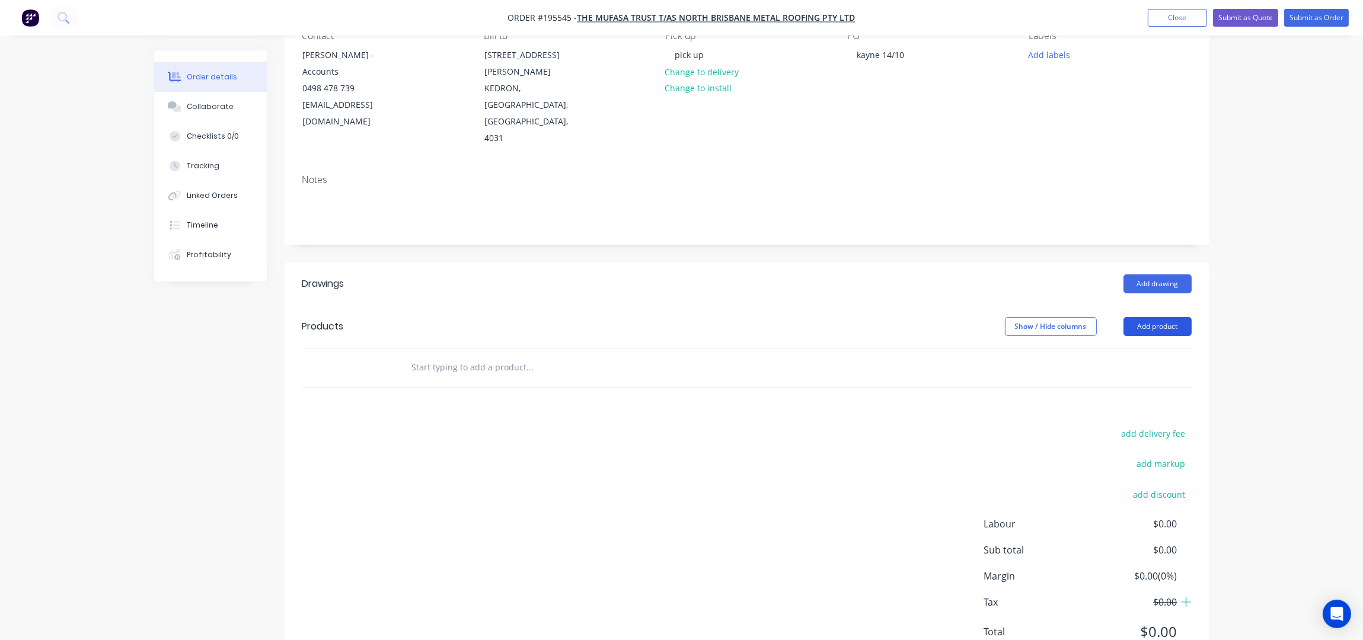
click at [1174, 317] on button "Add product" at bounding box center [1157, 326] width 68 height 19
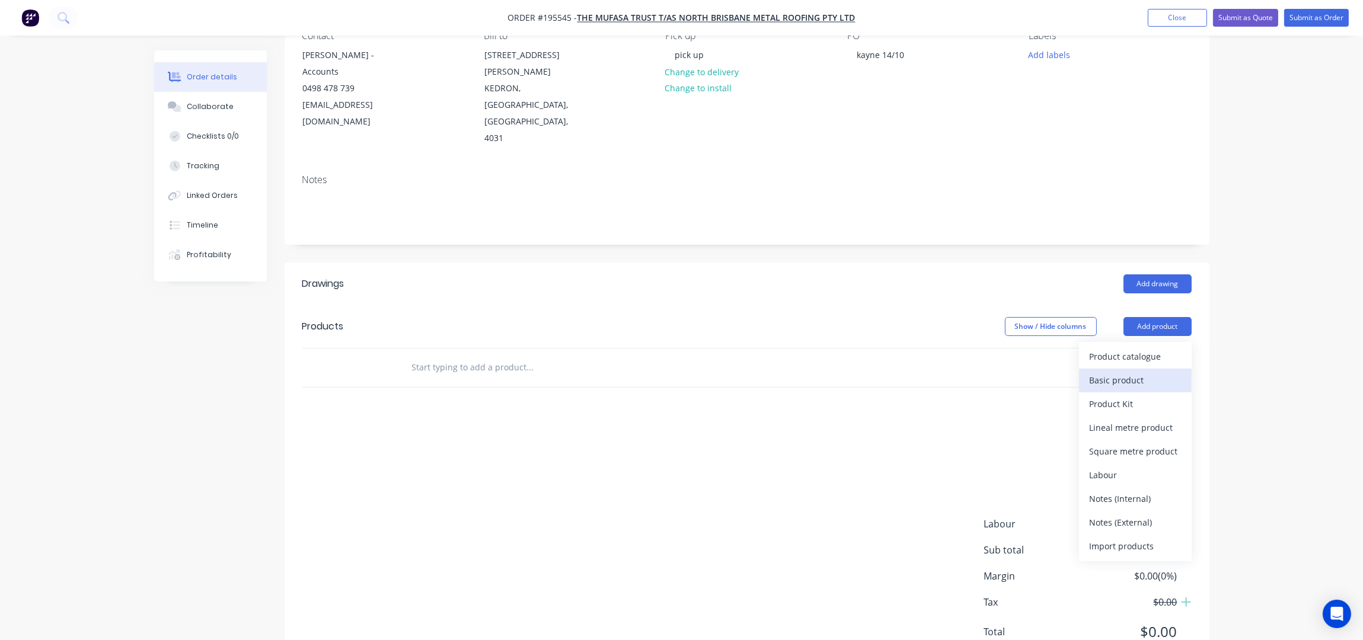
click at [1148, 372] on div "Basic product" at bounding box center [1135, 380] width 91 height 17
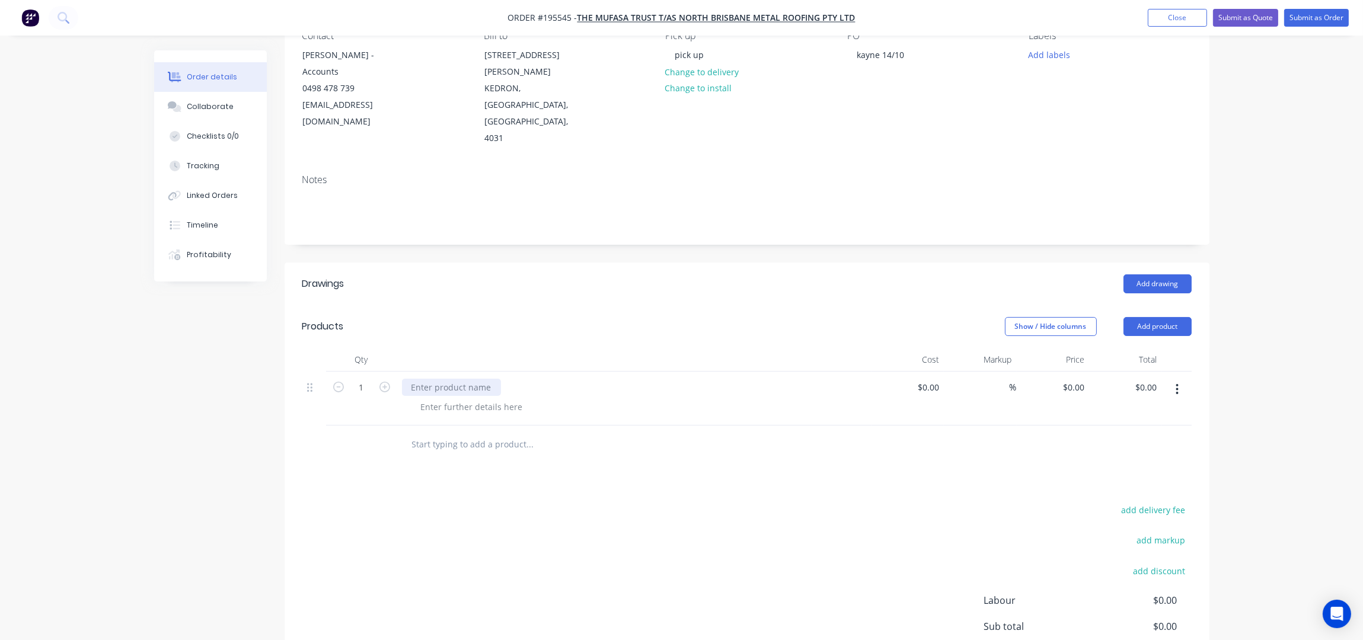
click at [439, 379] on div at bounding box center [451, 387] width 99 height 17
click at [442, 379] on div at bounding box center [451, 387] width 99 height 17
click at [465, 398] on div at bounding box center [471, 406] width 121 height 17
click at [567, 305] on header "Products Show / Hide columns Add product" at bounding box center [747, 326] width 925 height 43
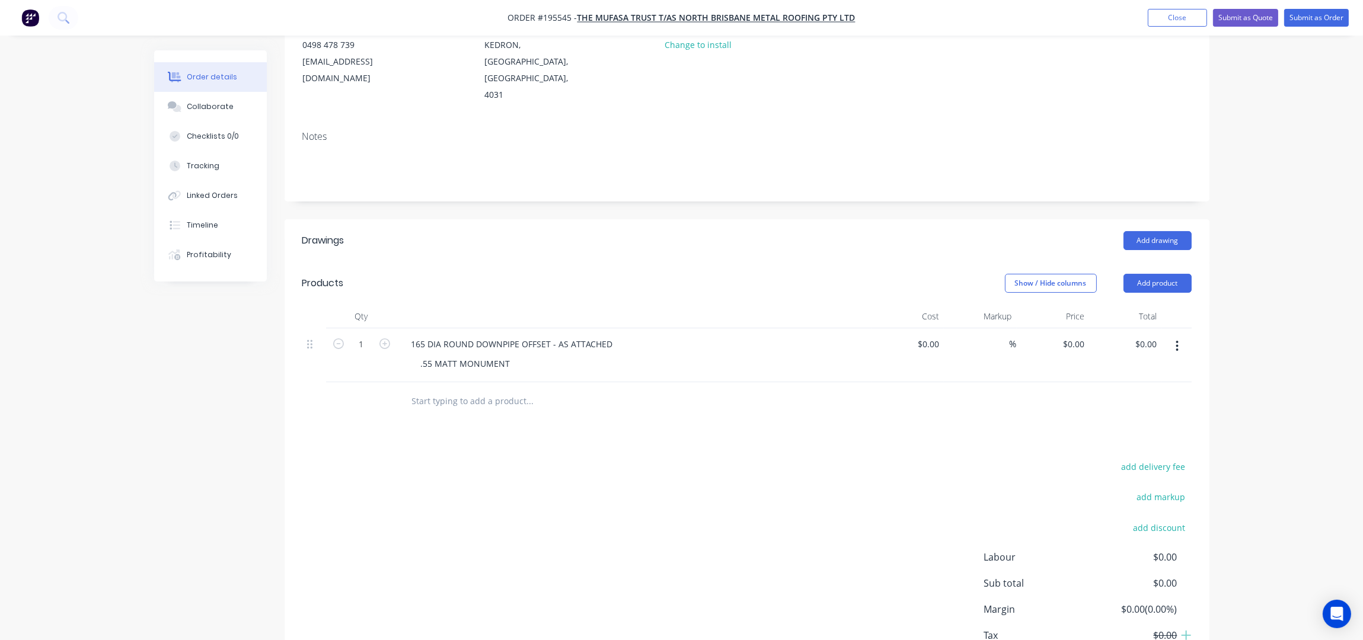
scroll to position [196, 0]
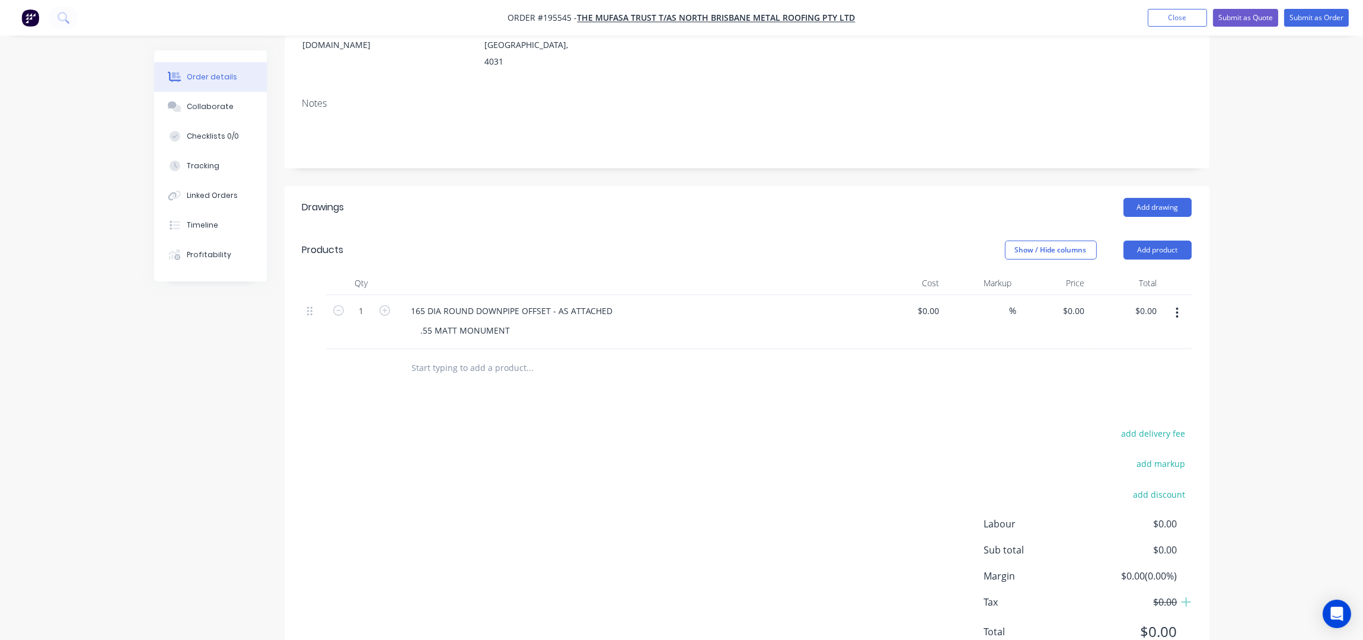
click at [598, 241] on div "Show / Hide columns Add product" at bounding box center [841, 250] width 700 height 19
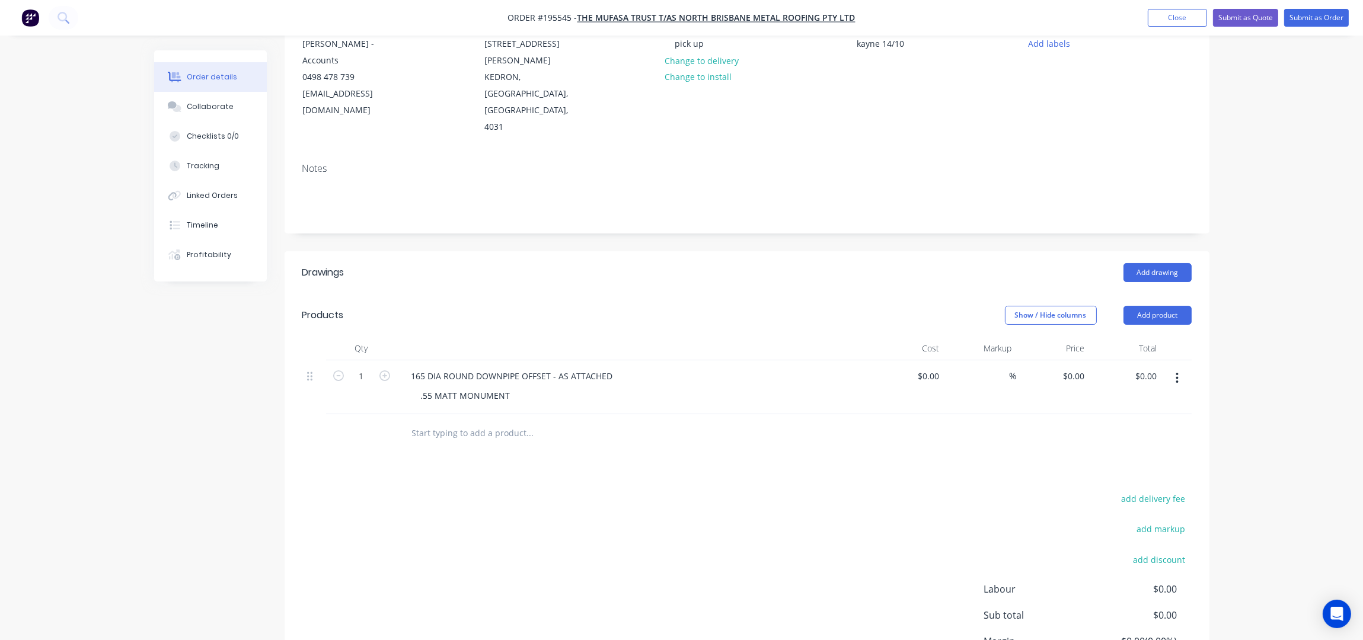
scroll to position [0, 0]
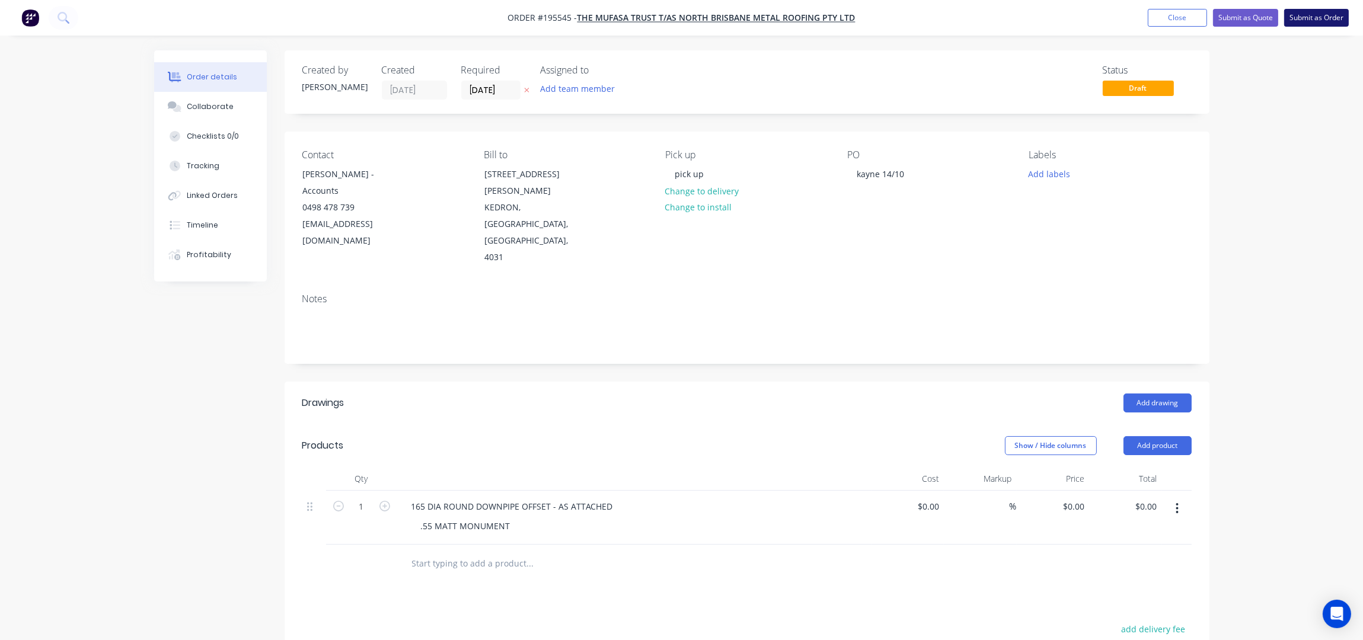
click at [1299, 17] on button "Submit as Order" at bounding box center [1316, 18] width 65 height 18
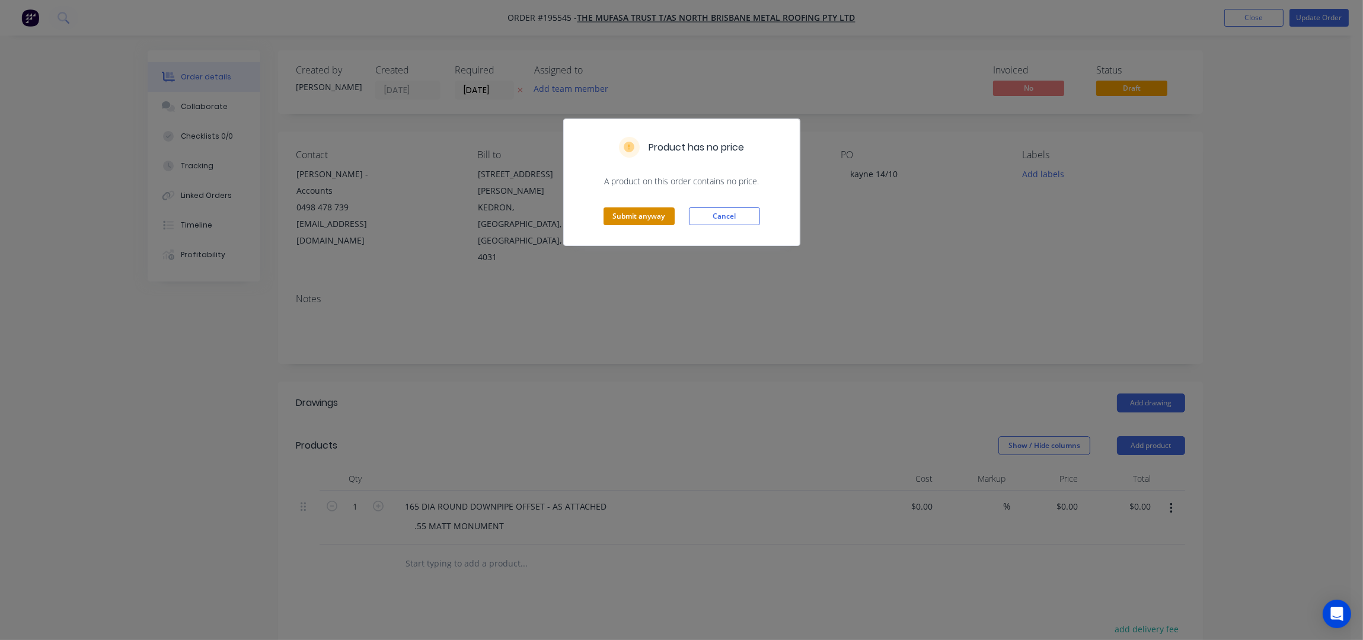
click at [647, 211] on button "Submit anyway" at bounding box center [638, 216] width 71 height 18
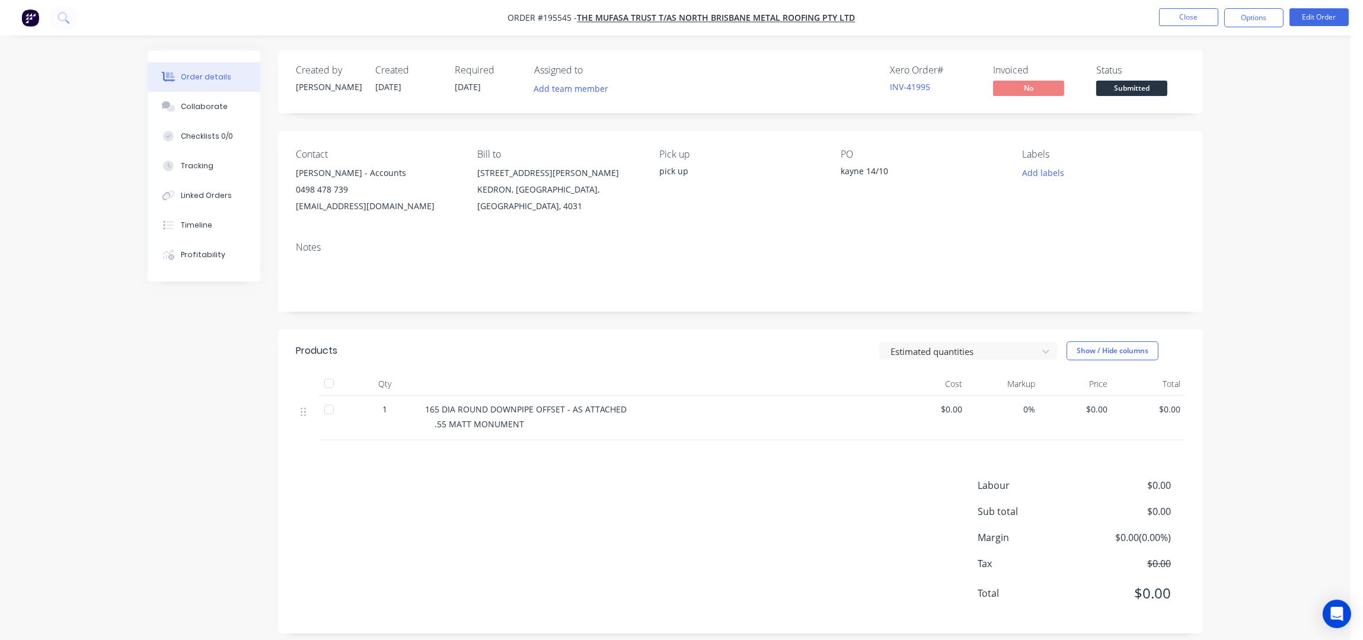
click at [1251, 5] on nav "Order #195545 - The Mufasa Trust T/AS North Brisbane Metal Roofing Pty Ltd Clos…" at bounding box center [681, 18] width 1363 height 36
click at [1253, 21] on button "Options" at bounding box center [1253, 17] width 59 height 19
click at [1232, 103] on div "Work Order" at bounding box center [1218, 95] width 109 height 17
click at [1232, 111] on div "Without pricing" at bounding box center [1218, 119] width 109 height 17
click at [1340, 20] on button "Edit Order" at bounding box center [1318, 17] width 59 height 18
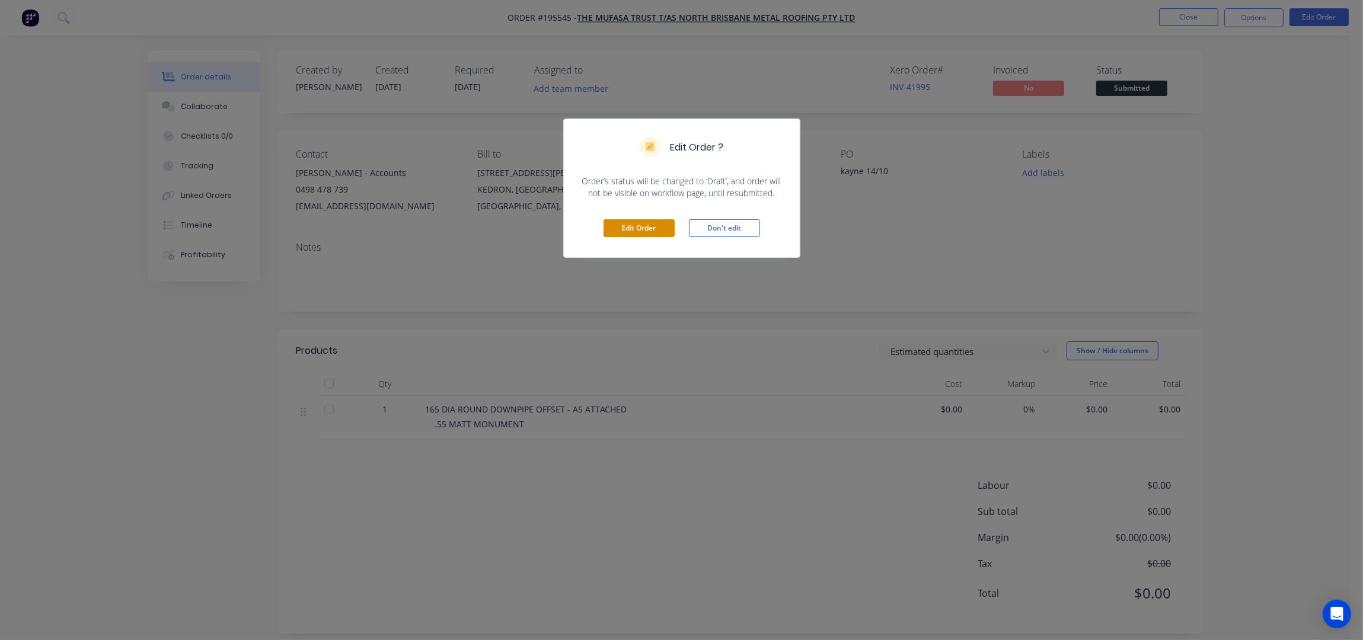
click at [647, 232] on button "Edit Order" at bounding box center [638, 228] width 71 height 18
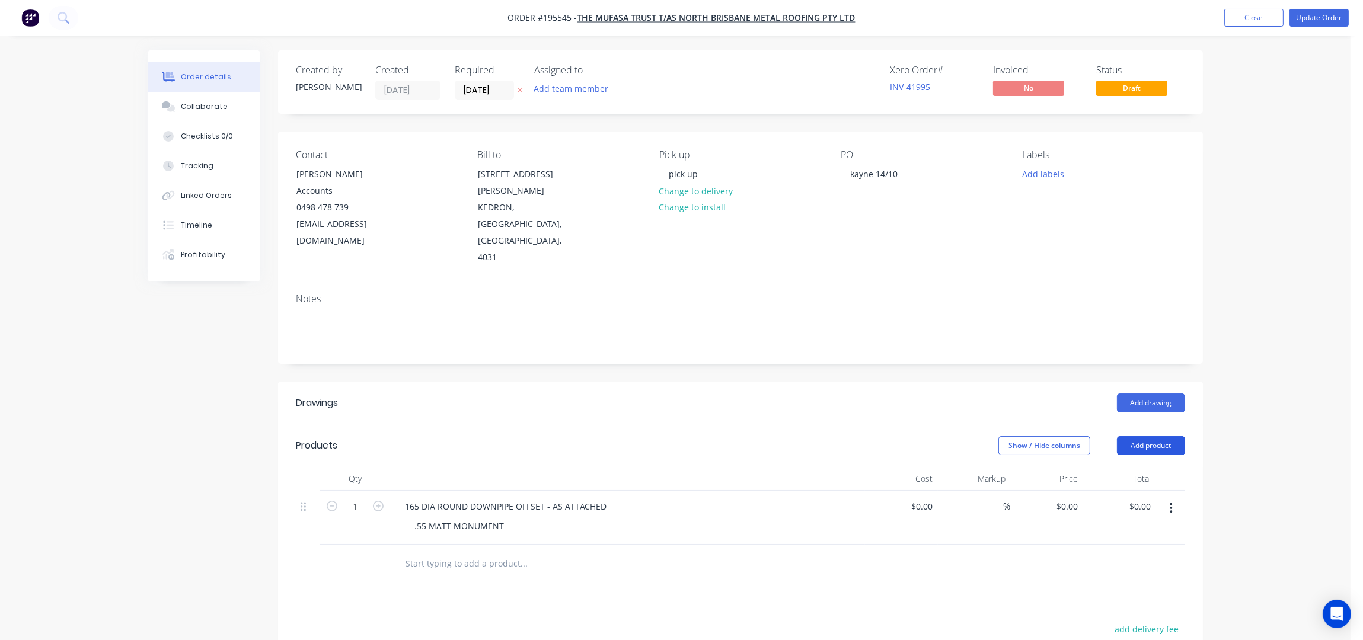
click at [1165, 436] on button "Add product" at bounding box center [1151, 445] width 68 height 19
click at [1165, 467] on div "Product catalogue" at bounding box center [1128, 475] width 91 height 17
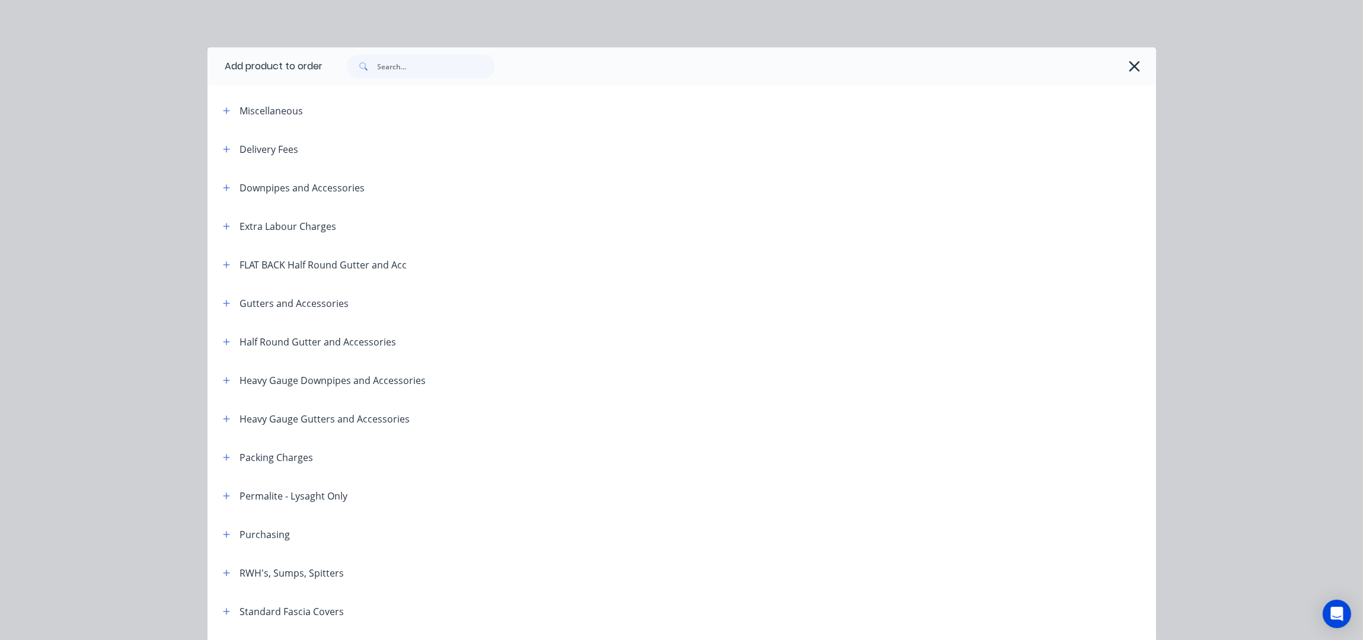
click at [229, 189] on div "Downpipes and Accessories" at bounding box center [289, 187] width 152 height 15
click at [223, 189] on icon "button" at bounding box center [226, 188] width 7 height 8
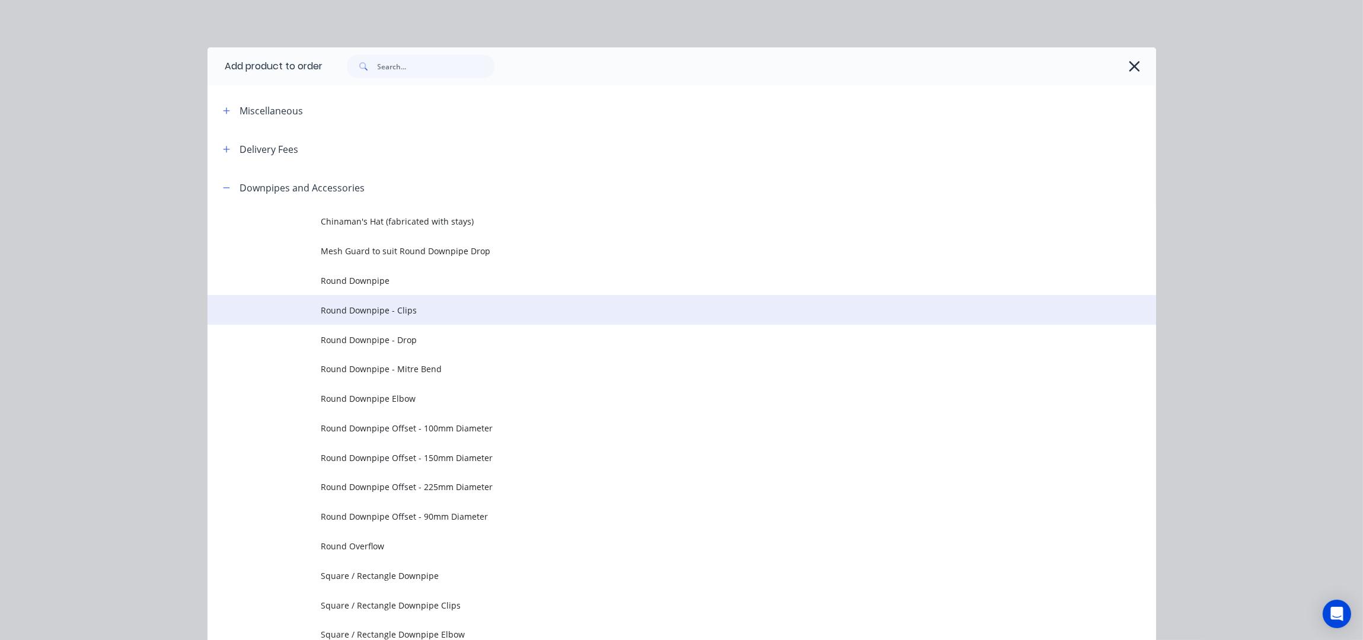
click at [411, 306] on span "Round Downpipe - Clips" at bounding box center [655, 310] width 668 height 12
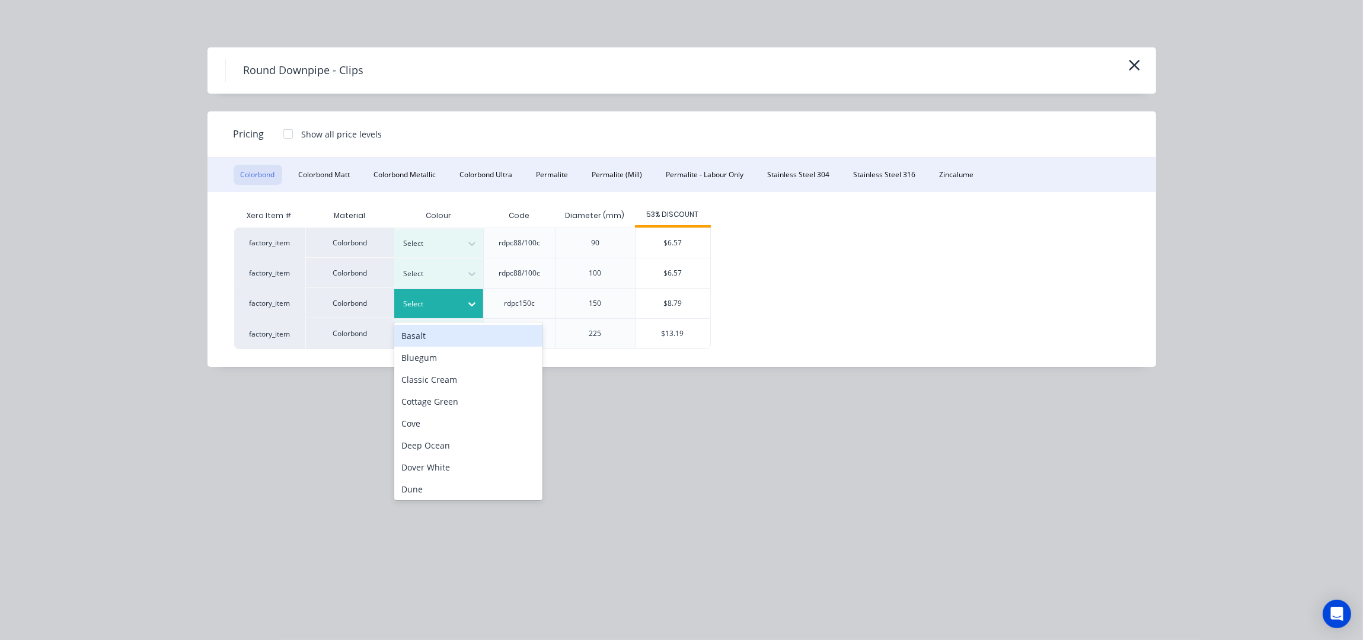
click at [463, 311] on div at bounding box center [471, 304] width 21 height 19
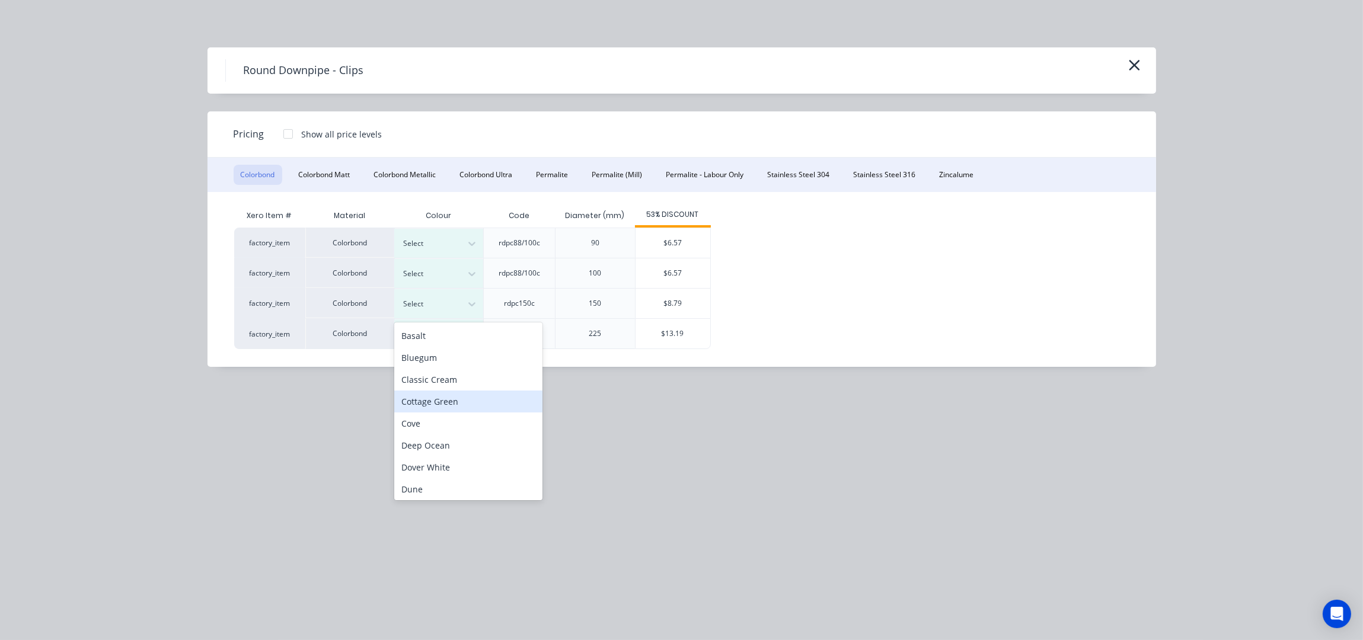
click at [842, 314] on div "factory_item Colorbond Select rdpc88/100c 90 $6.57 factory_item Colorbond Selec…" at bounding box center [672, 289] width 877 height 122
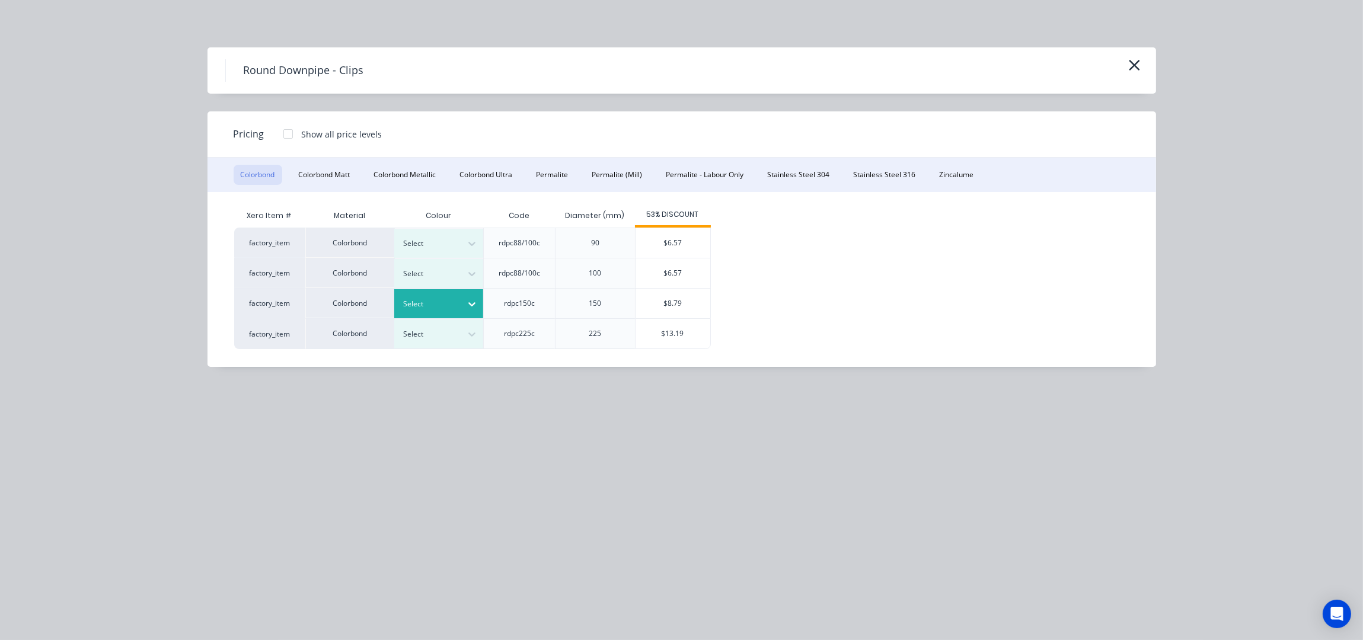
drag, startPoint x: 465, startPoint y: 306, endPoint x: 460, endPoint y: 314, distance: 8.5
click at [466, 305] on icon at bounding box center [472, 304] width 12 height 12
click at [331, 179] on button "Colorbond Matt" at bounding box center [325, 175] width 66 height 20
click at [459, 341] on div "Select" at bounding box center [428, 334] width 66 height 15
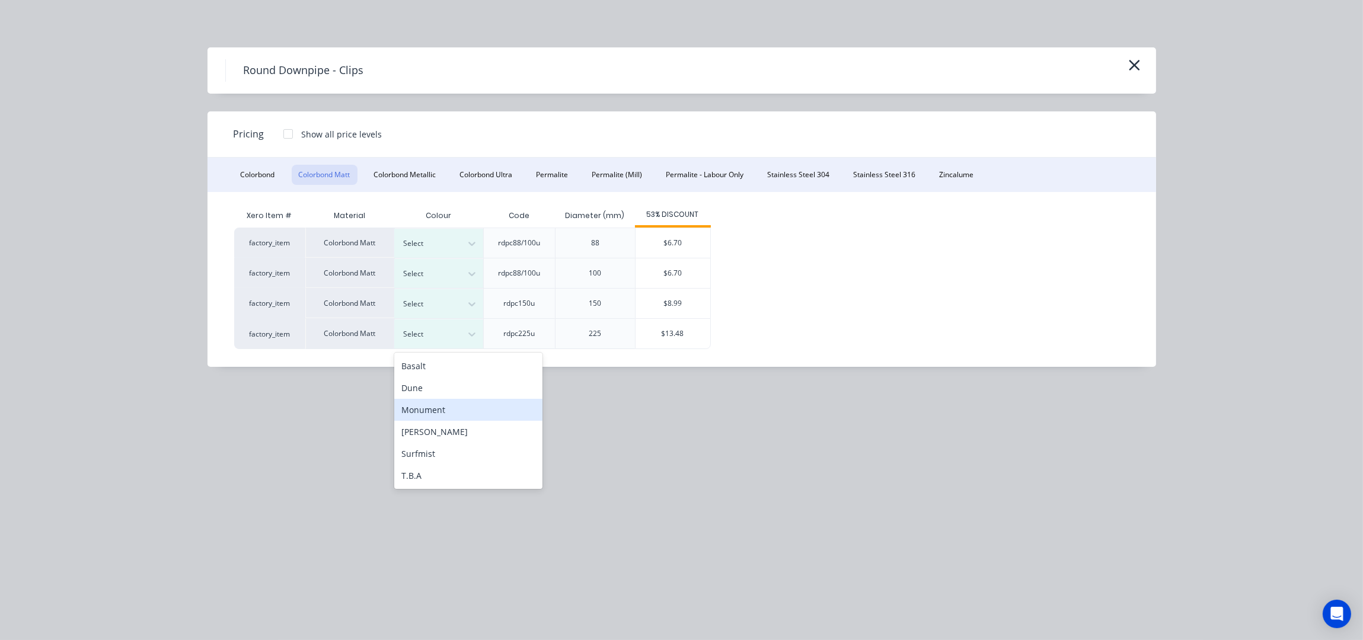
click at [463, 416] on div "Monument" at bounding box center [468, 410] width 148 height 22
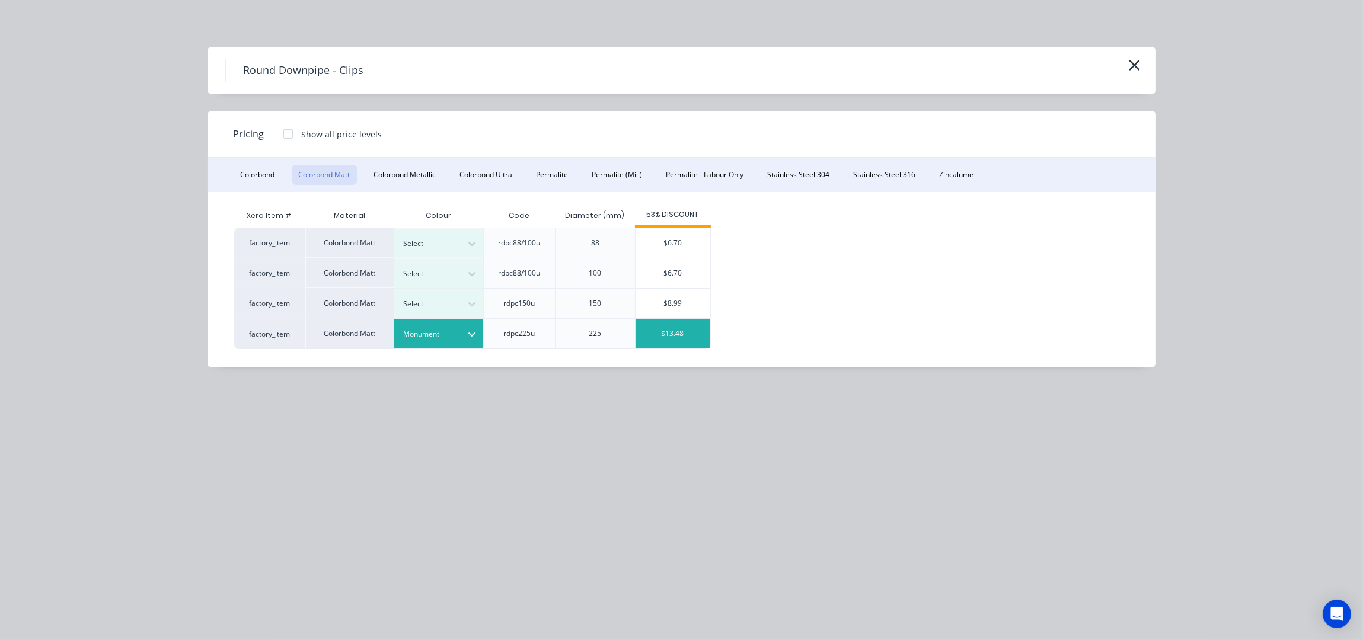
click at [668, 341] on div "$13.48" at bounding box center [672, 334] width 75 height 30
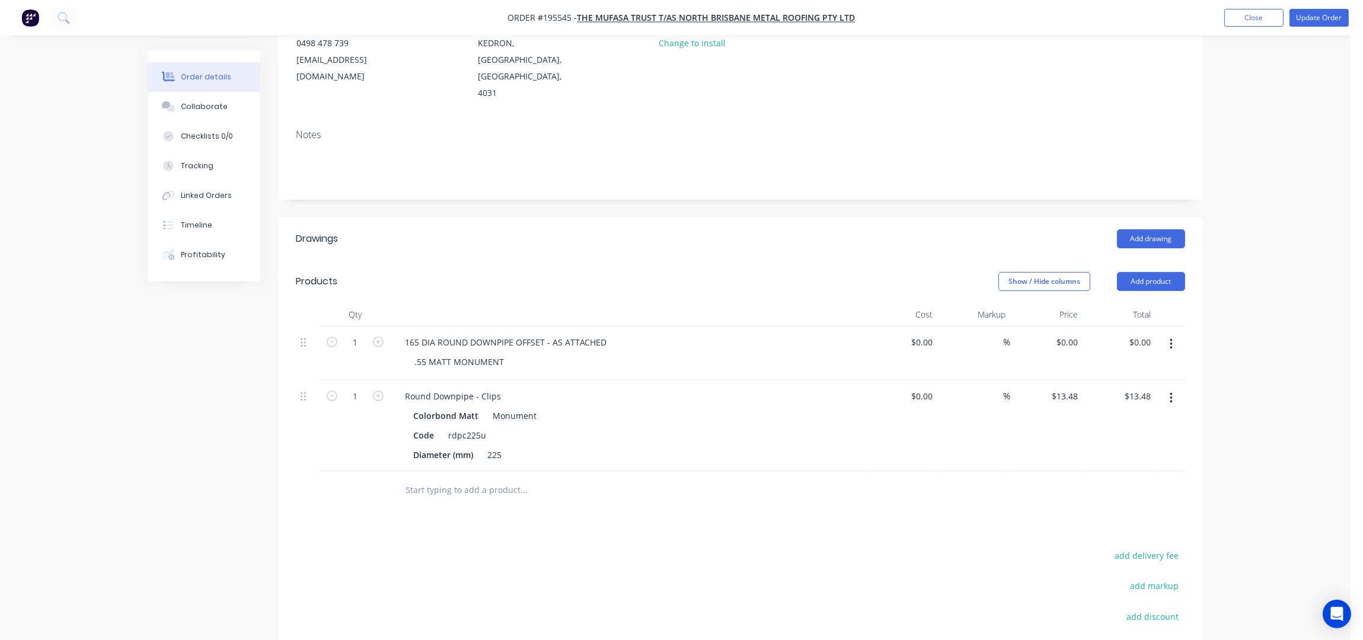
scroll to position [287, 0]
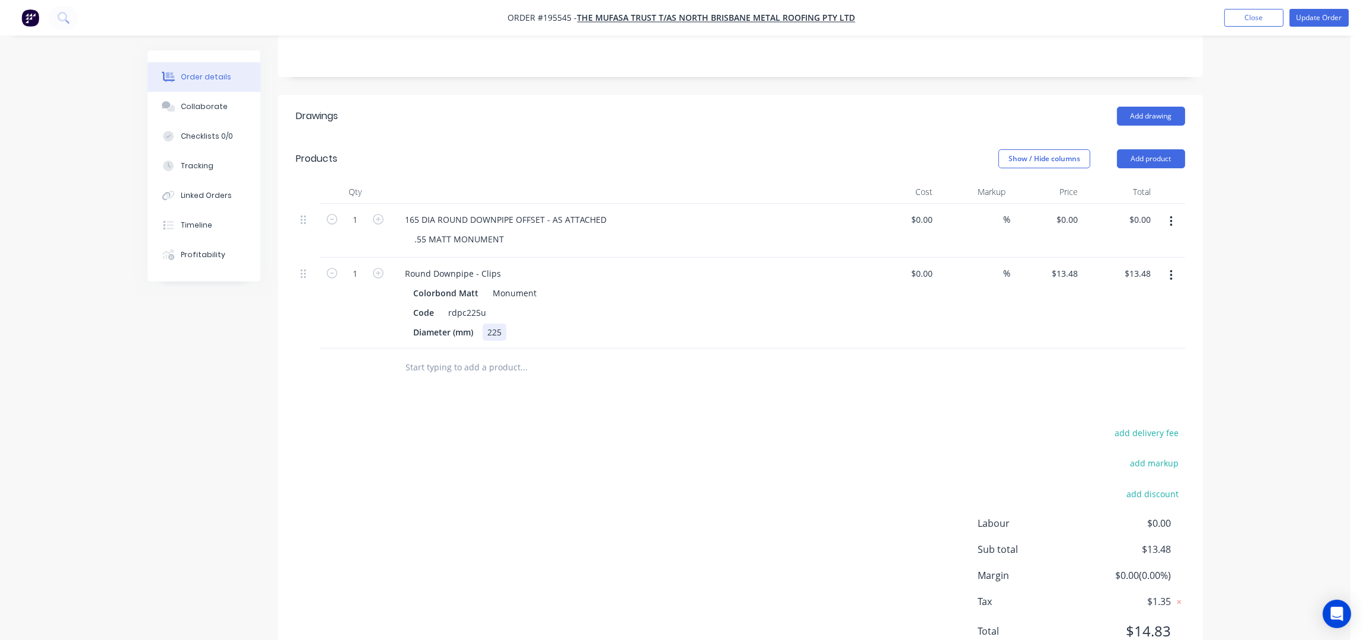
click at [499, 324] on div "225" at bounding box center [495, 332] width 24 height 17
click at [403, 265] on div "Round Downpipe - Clips" at bounding box center [452, 273] width 115 height 17
click at [536, 265] on div "165 DIA Round Downpipe - Clips" at bounding box center [469, 273] width 148 height 17
click at [532, 510] on div "add delivery fee add markup add discount Labour $0.00 Sub total $13.48 Margin $…" at bounding box center [740, 539] width 889 height 229
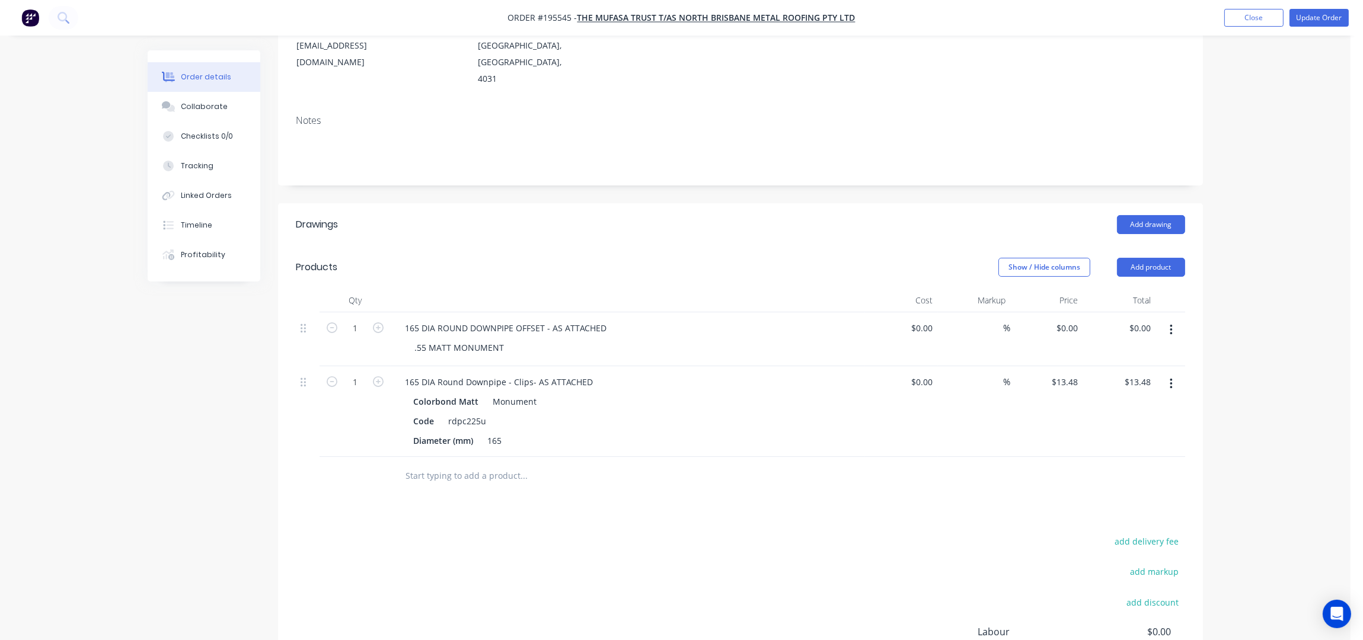
scroll to position [50, 0]
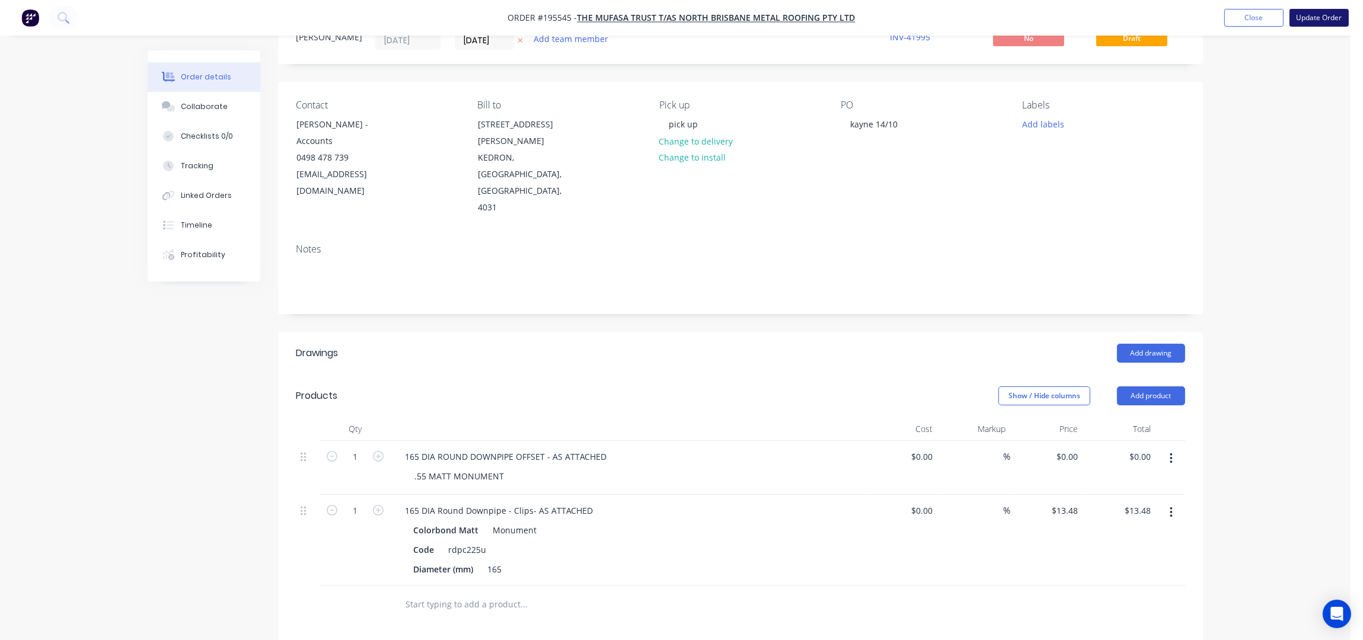
click at [1316, 16] on button "Update Order" at bounding box center [1318, 18] width 59 height 18
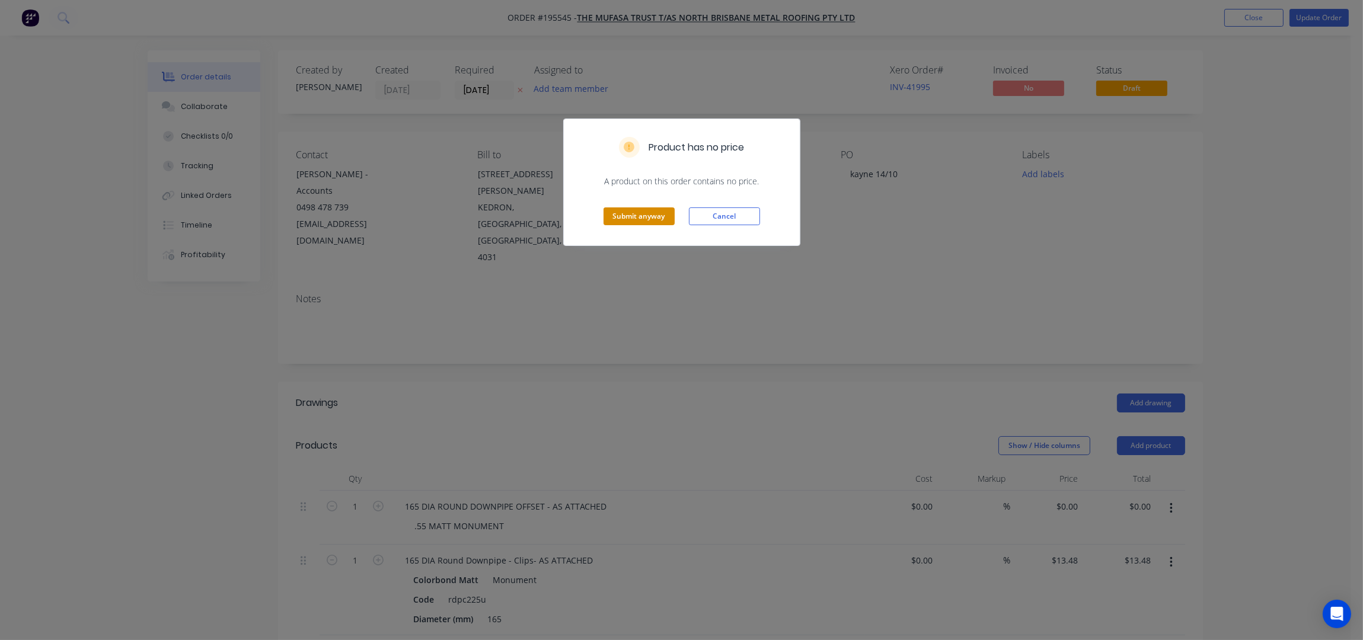
click at [647, 222] on button "Submit anyway" at bounding box center [638, 216] width 71 height 18
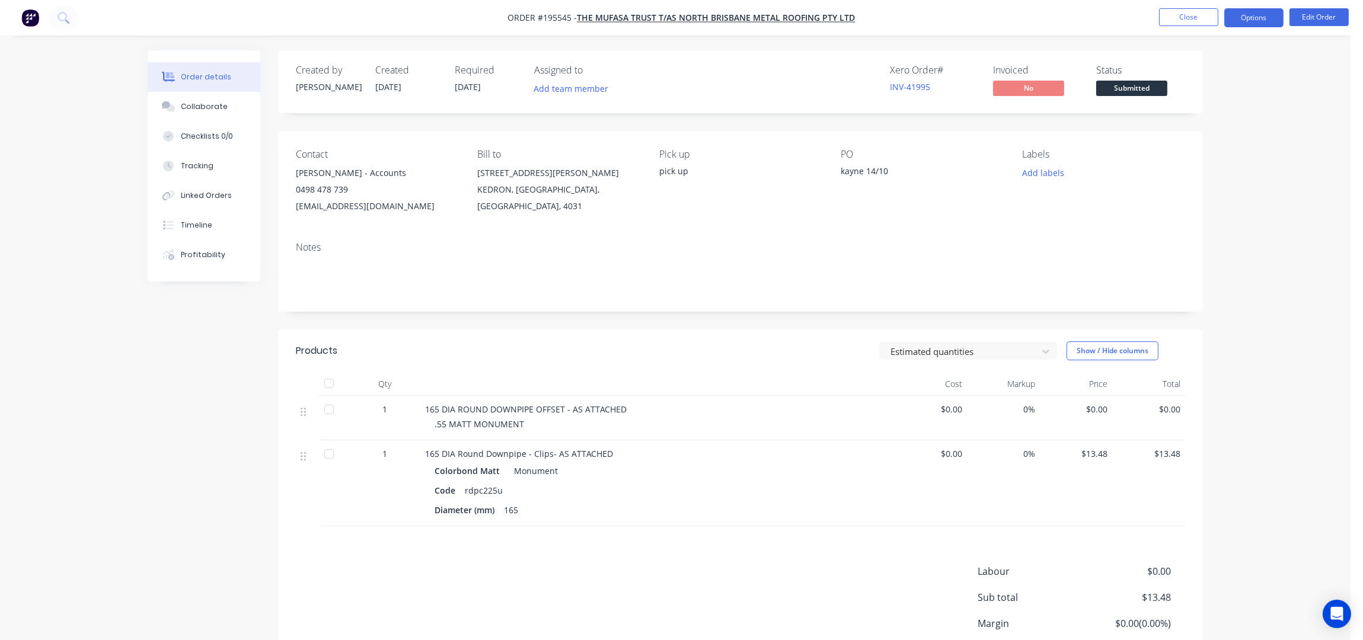
click at [1256, 27] on nav "Order #195545 - The Mufasa Trust T/AS North Brisbane Metal Roofing Pty Ltd Clos…" at bounding box center [681, 18] width 1363 height 36
click at [1264, 20] on button "Options" at bounding box center [1253, 17] width 59 height 19
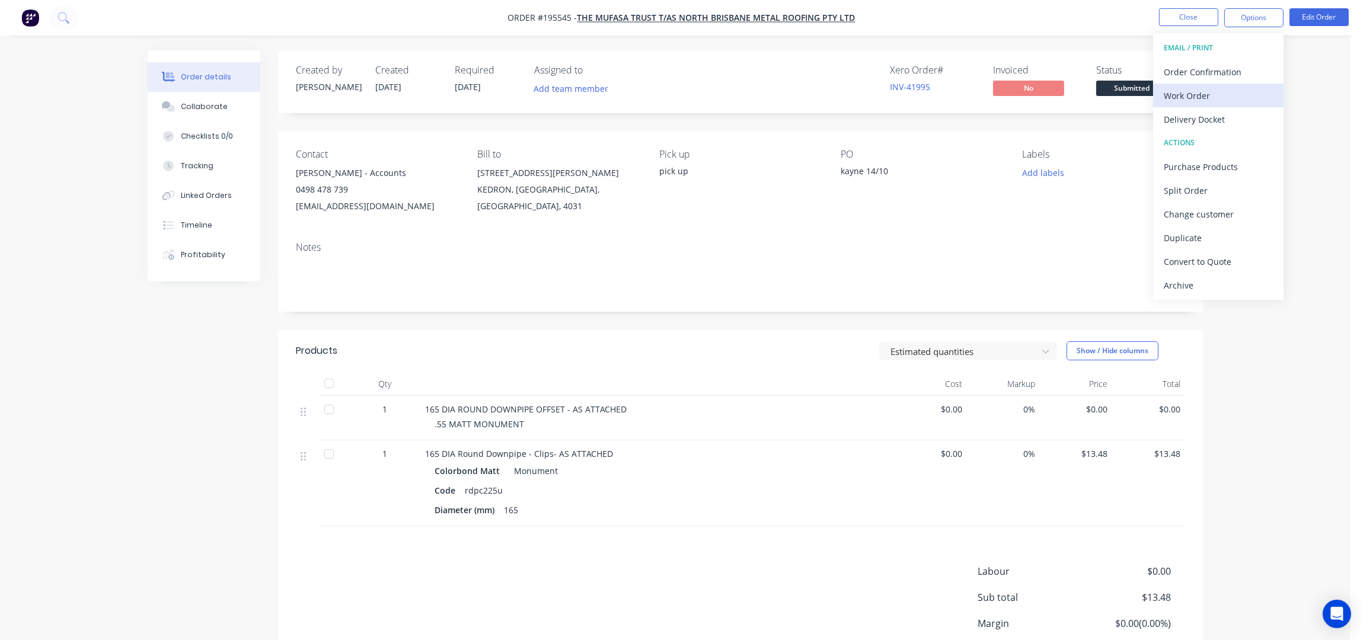
click at [1237, 100] on div "Work Order" at bounding box center [1218, 95] width 109 height 17
click at [1248, 124] on div "Without pricing" at bounding box center [1218, 119] width 109 height 17
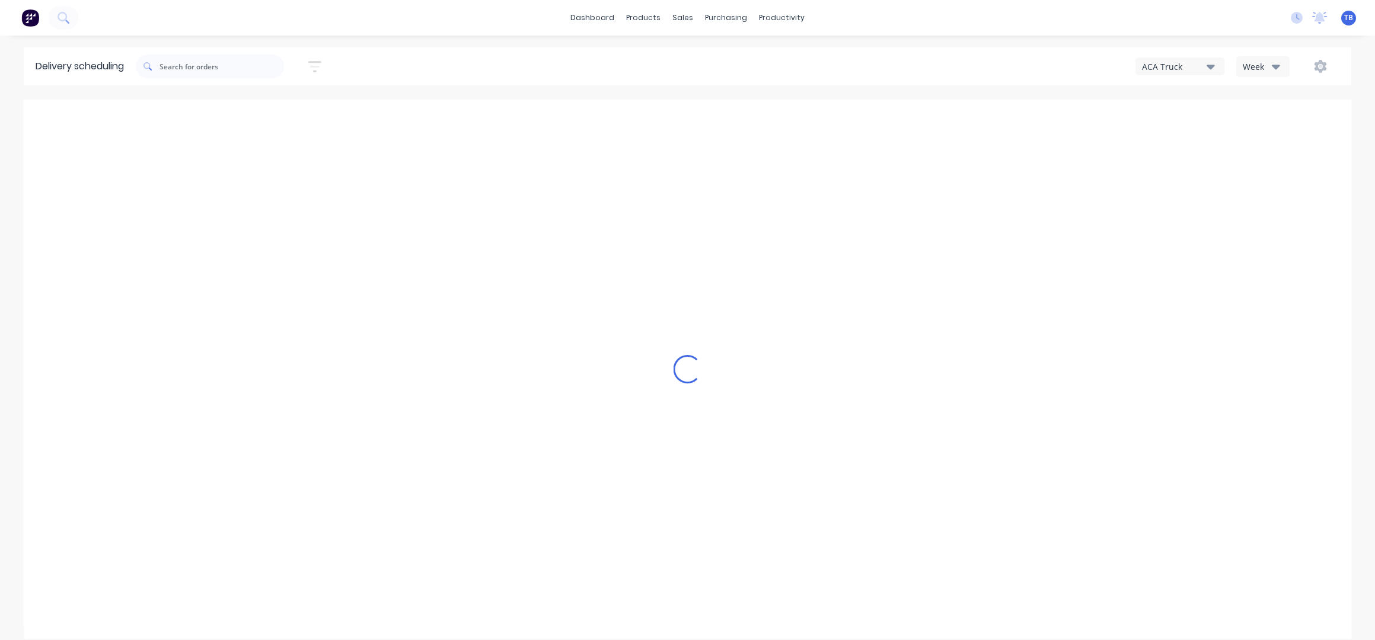
click at [1259, 68] on div "Week" at bounding box center [1260, 66] width 34 height 12
click at [1271, 120] on div "Vehicle" at bounding box center [1295, 122] width 117 height 24
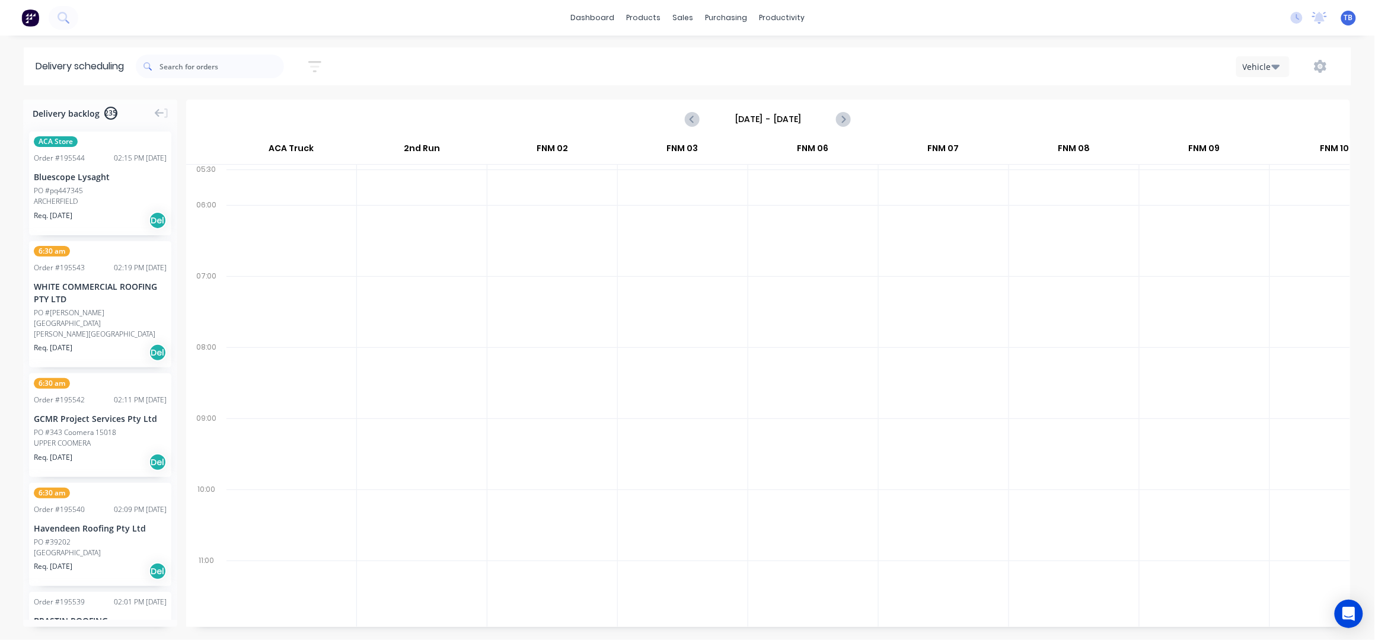
click at [1257, 63] on div "Vehicle" at bounding box center [1260, 66] width 34 height 12
click at [1263, 117] on div "Vehicle" at bounding box center [1295, 122] width 117 height 24
click at [788, 113] on input "[DATE] - [DATE]" at bounding box center [767, 119] width 117 height 18
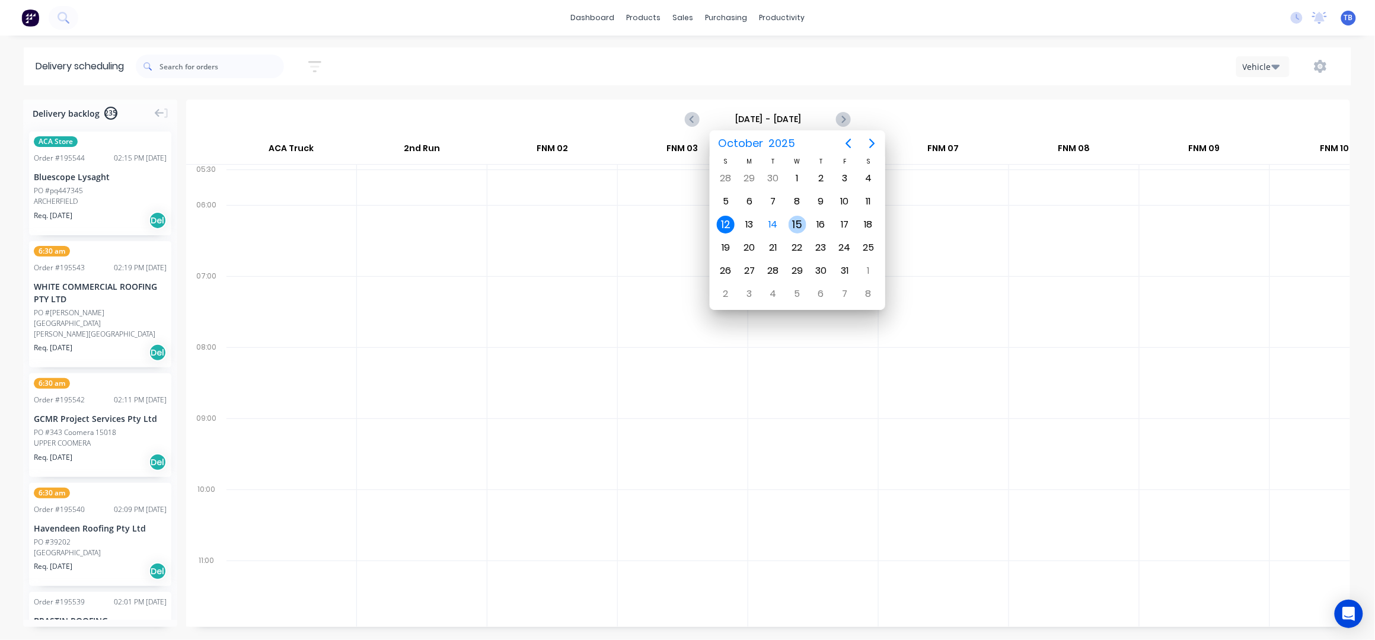
click at [791, 228] on div "15" at bounding box center [797, 225] width 18 height 18
type input "[DATE] - [DATE]"
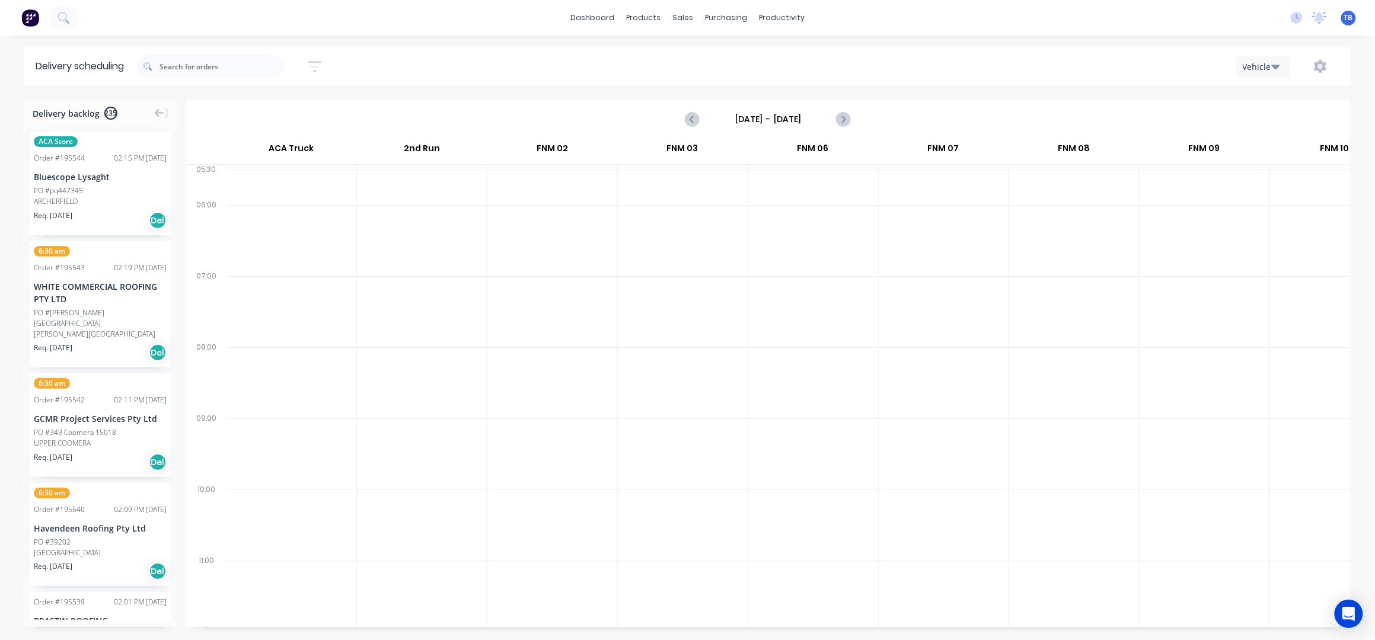
click at [318, 60] on icon "button" at bounding box center [314, 66] width 13 height 15
drag, startPoint x: 247, startPoint y: 107, endPoint x: 259, endPoint y: 116, distance: 14.8
click at [247, 107] on input at bounding box center [260, 112] width 110 height 18
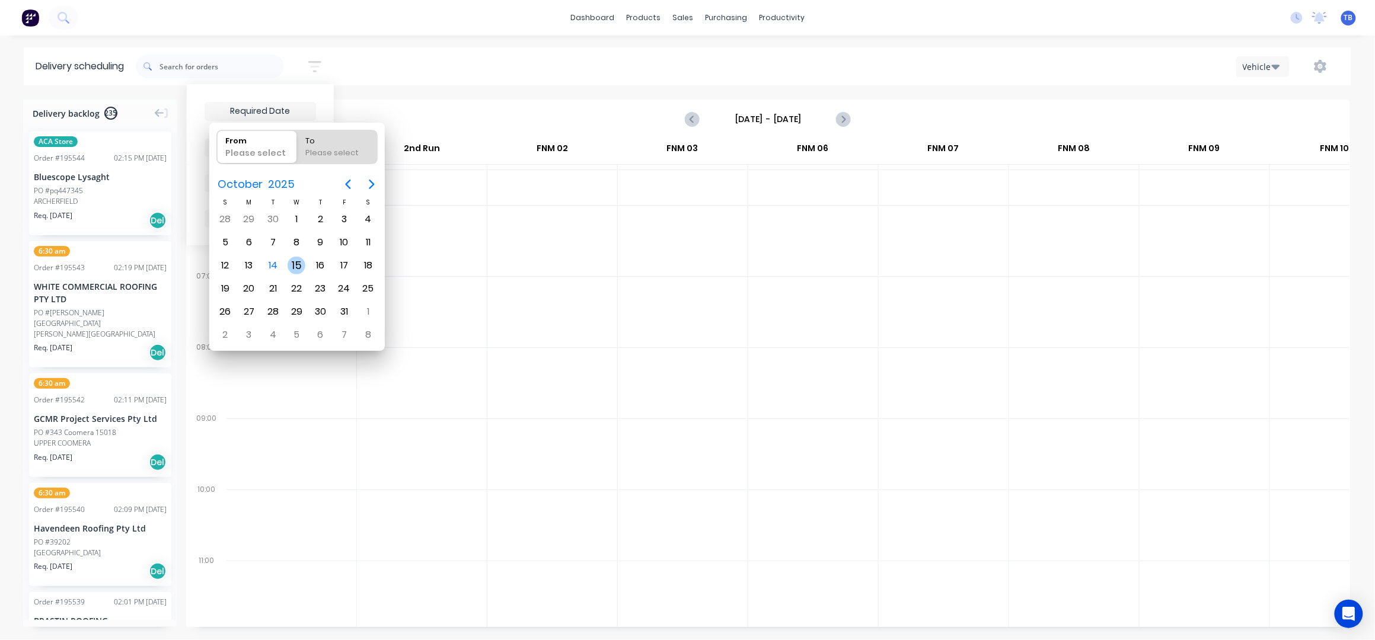
click at [301, 268] on div "15" at bounding box center [297, 266] width 18 height 18
type input "[DATE]"
radio input "false"
radio input "true"
click at [301, 267] on div "15" at bounding box center [297, 266] width 18 height 18
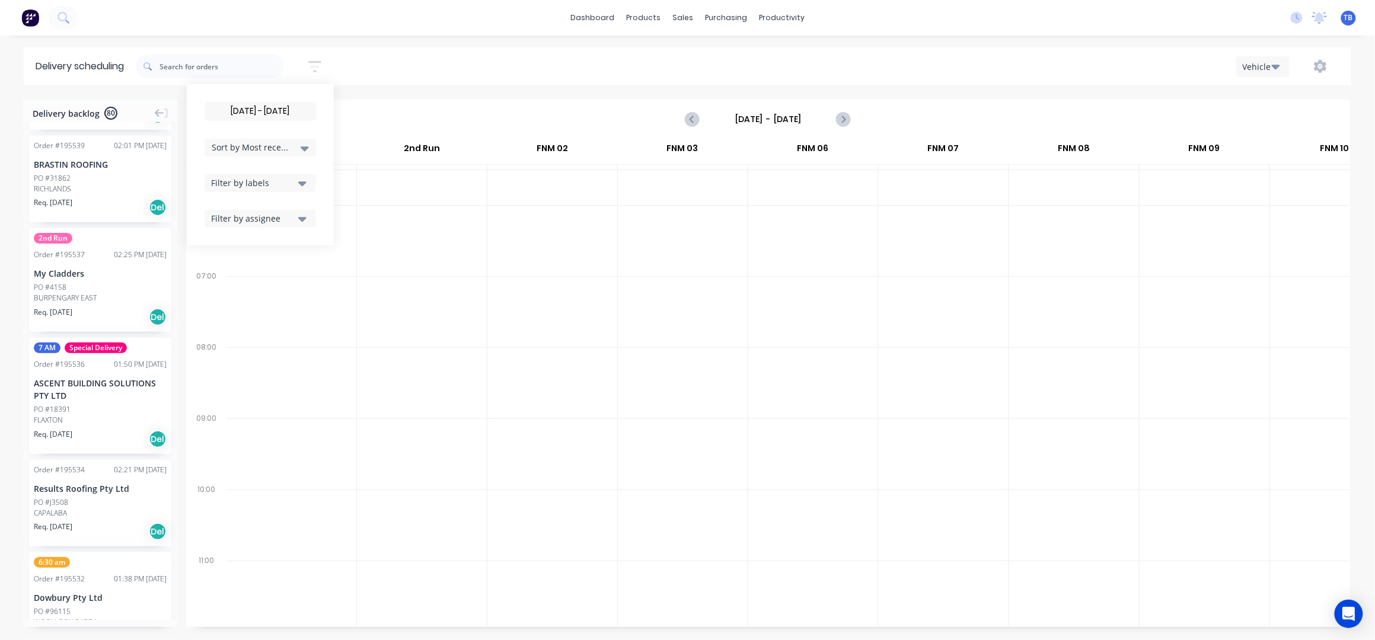
scroll to position [395, 0]
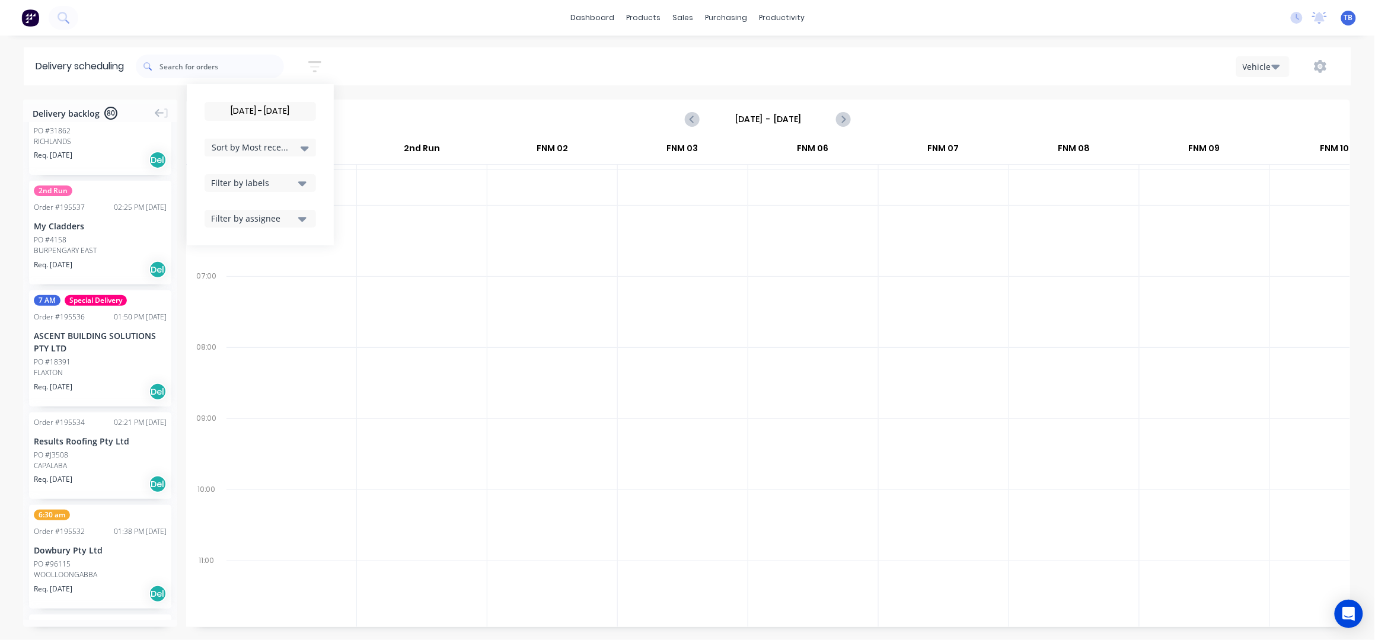
click at [287, 149] on span "Sort by Most recent" at bounding box center [250, 147] width 77 height 12
click at [254, 282] on div "Suburb" at bounding box center [260, 279] width 111 height 21
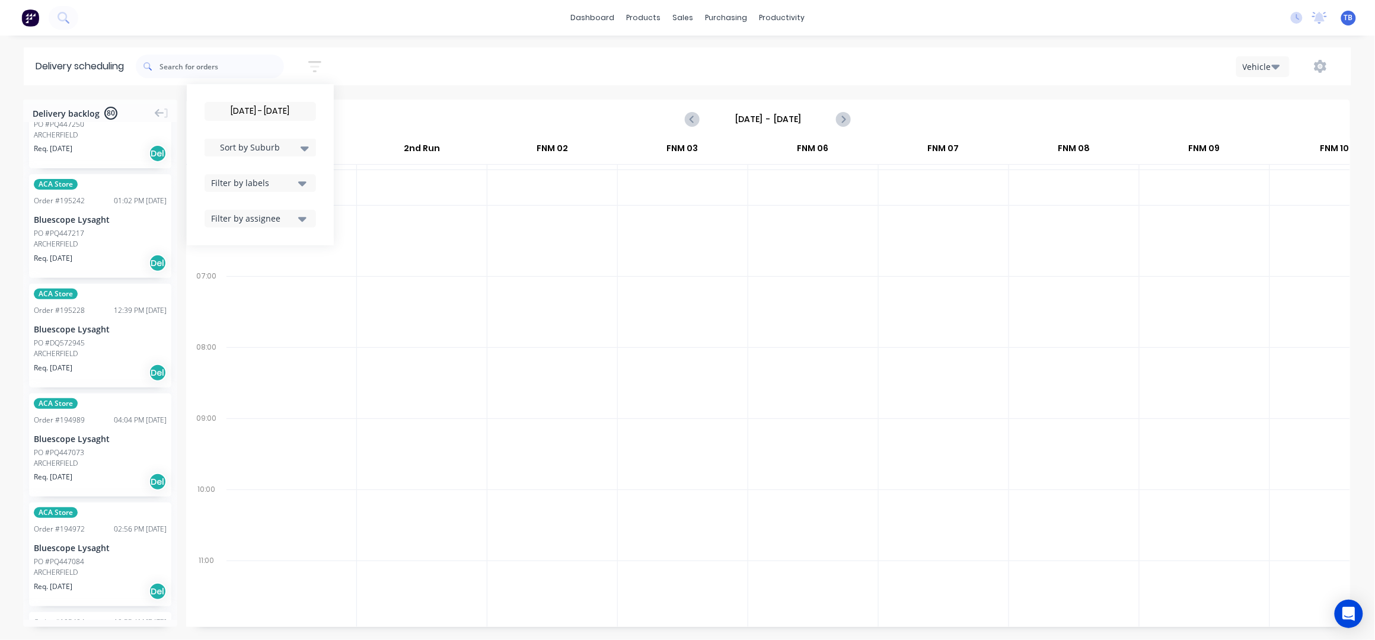
click at [237, 107] on input "[DATE] - [DATE]" at bounding box center [260, 112] width 110 height 18
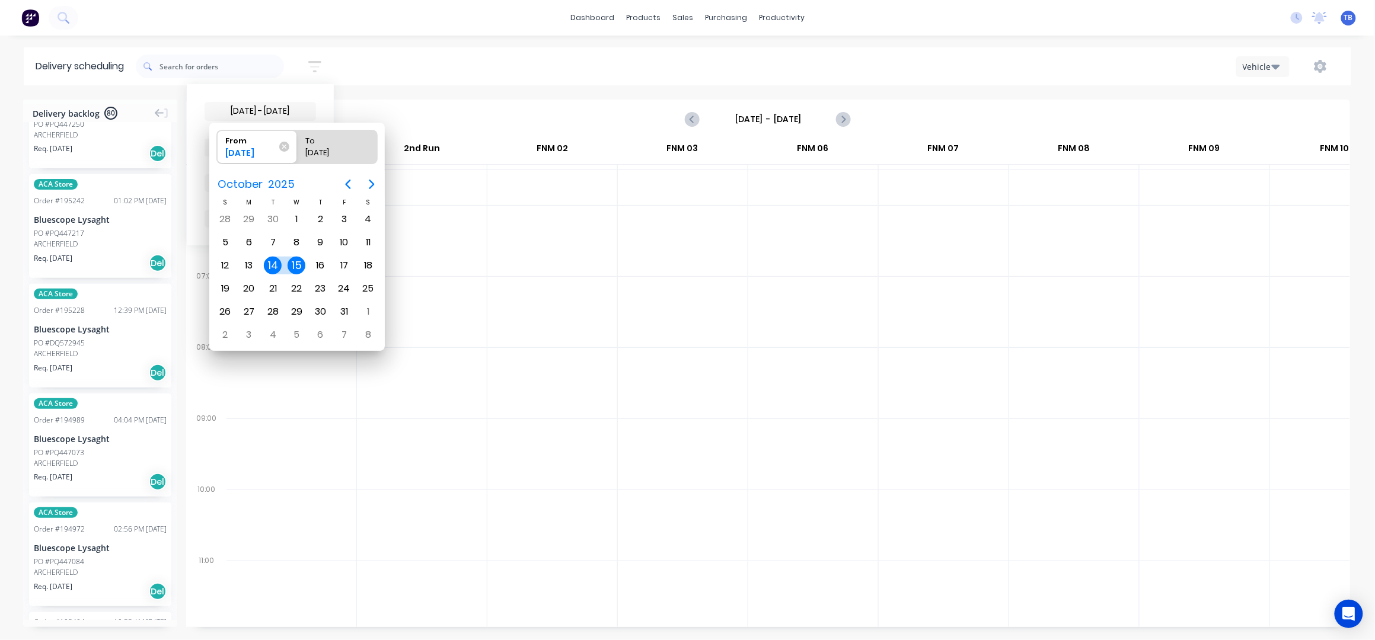
click at [295, 258] on div "15" at bounding box center [297, 266] width 18 height 18
type input "[DATE] - [DATE]"
radio input "false"
radio input "true"
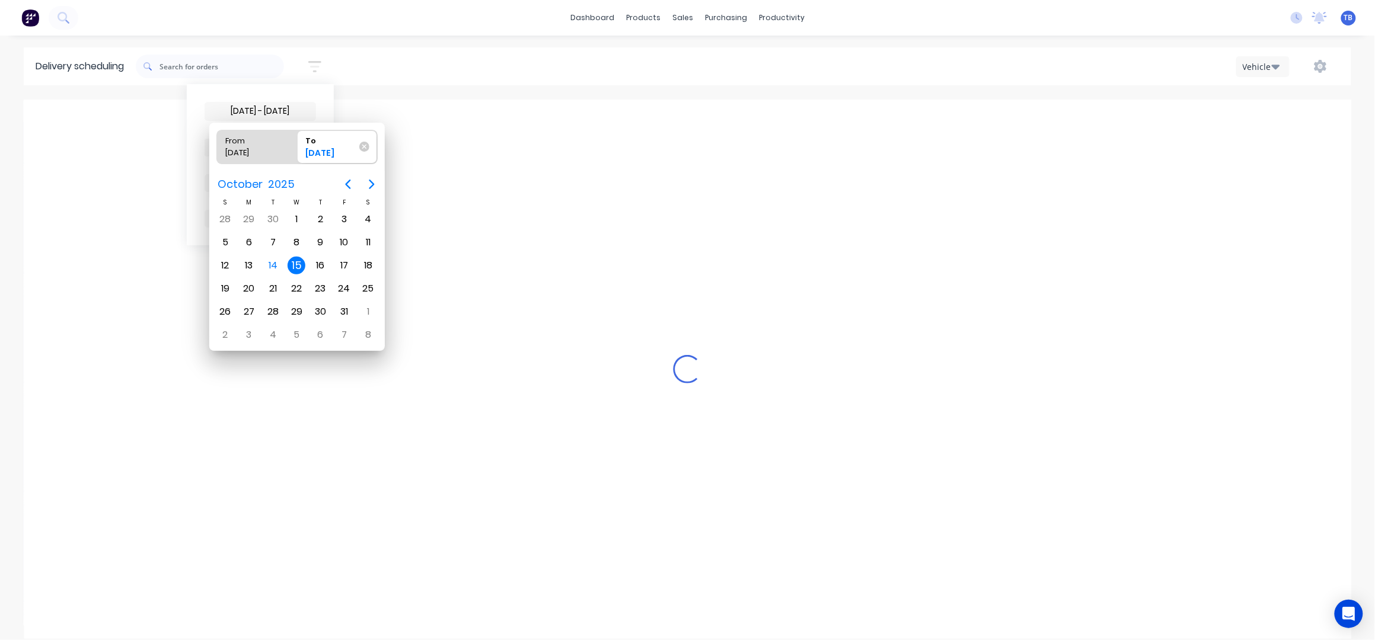
click at [295, 258] on div "15" at bounding box center [297, 266] width 18 height 18
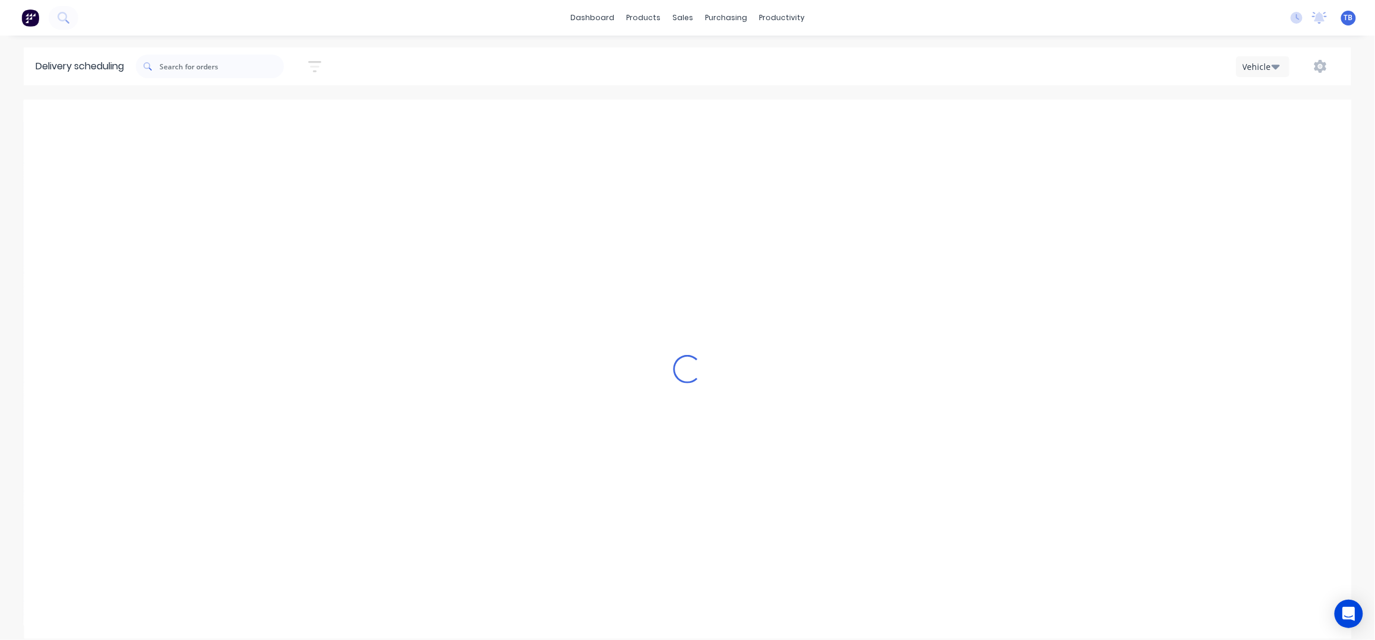
scroll to position [366, 0]
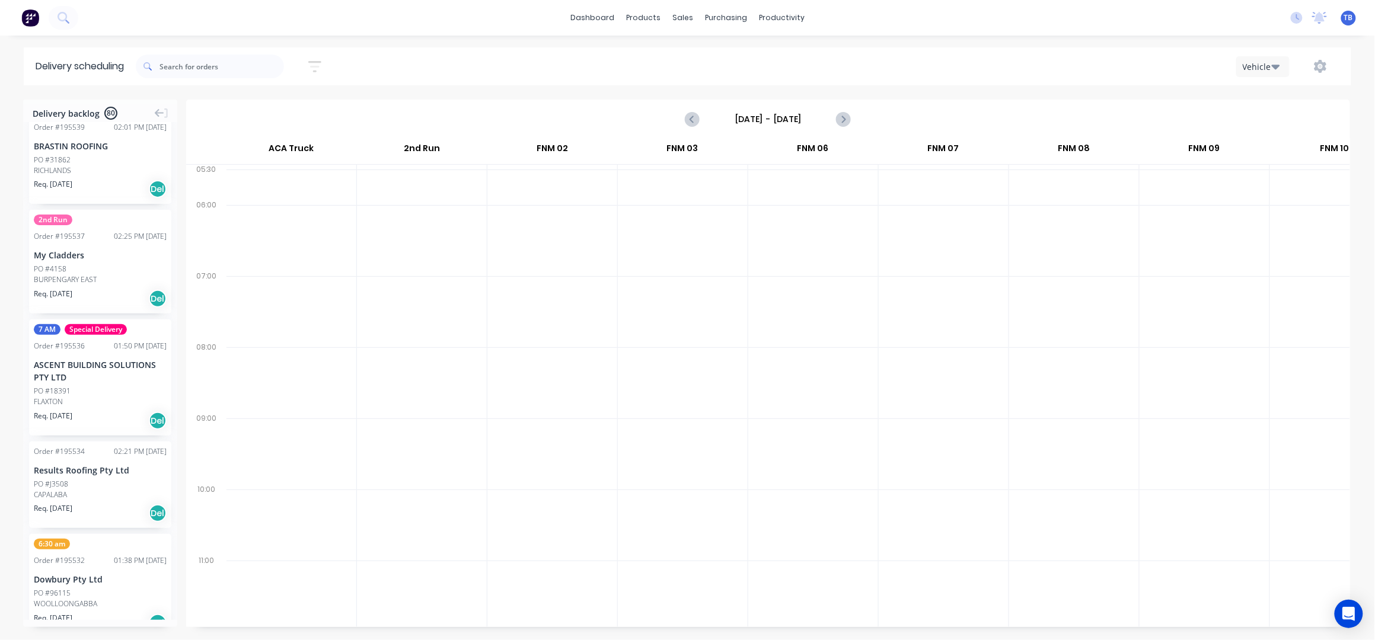
click at [315, 58] on button "button" at bounding box center [315, 66] width 38 height 23
click at [263, 183] on div "Filter by labels" at bounding box center [253, 183] width 84 height 12
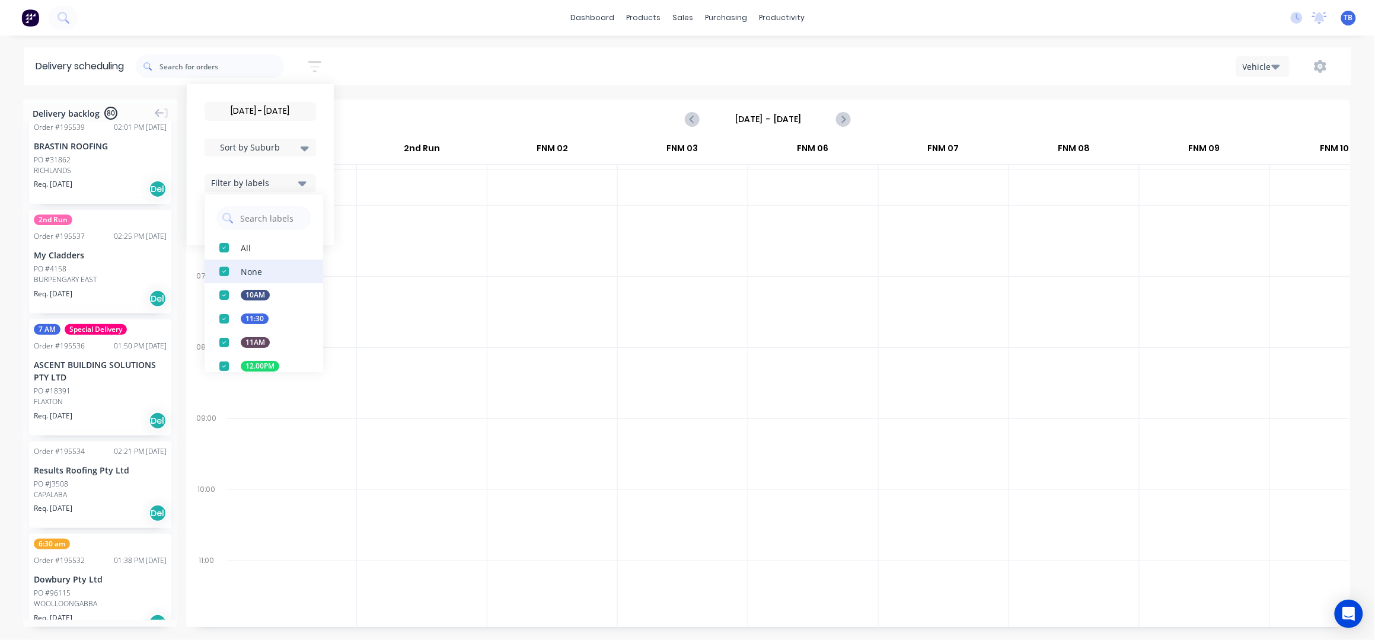
click at [229, 269] on div "button" at bounding box center [224, 272] width 24 height 24
click at [421, 72] on div "[DATE] - [DATE] Sort by Suburb Created date Required date Order number Customer…" at bounding box center [743, 66] width 1215 height 33
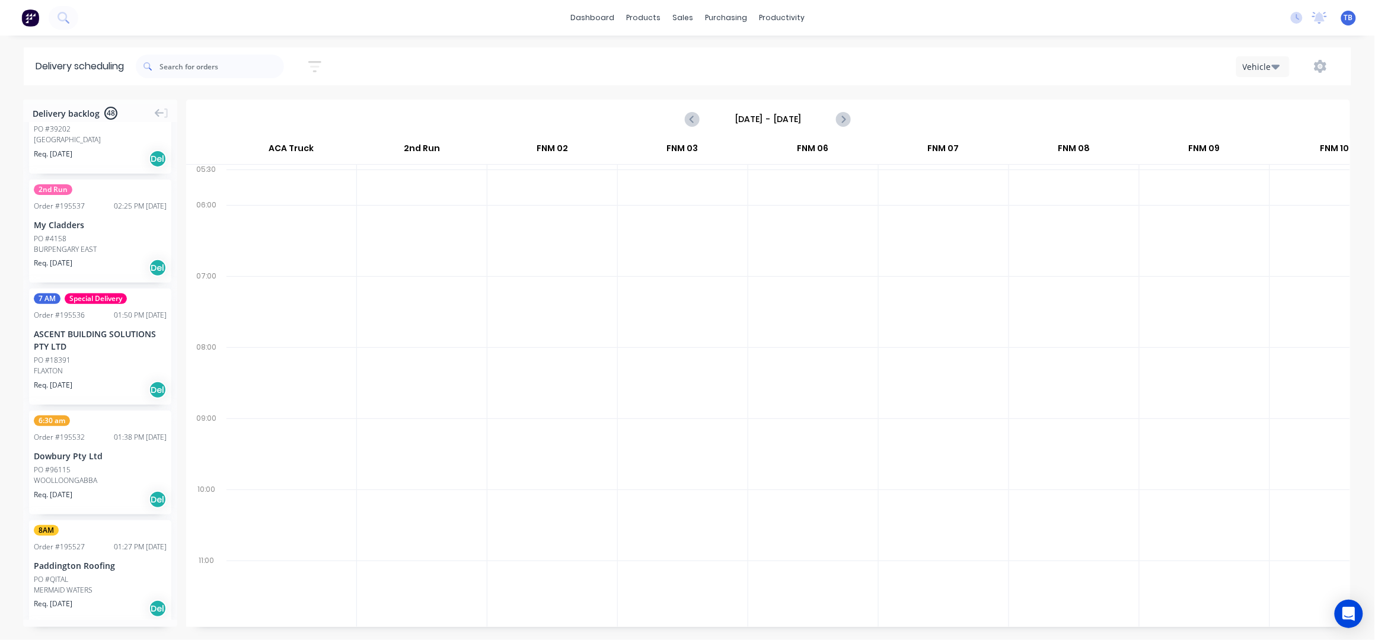
scroll to position [66, 0]
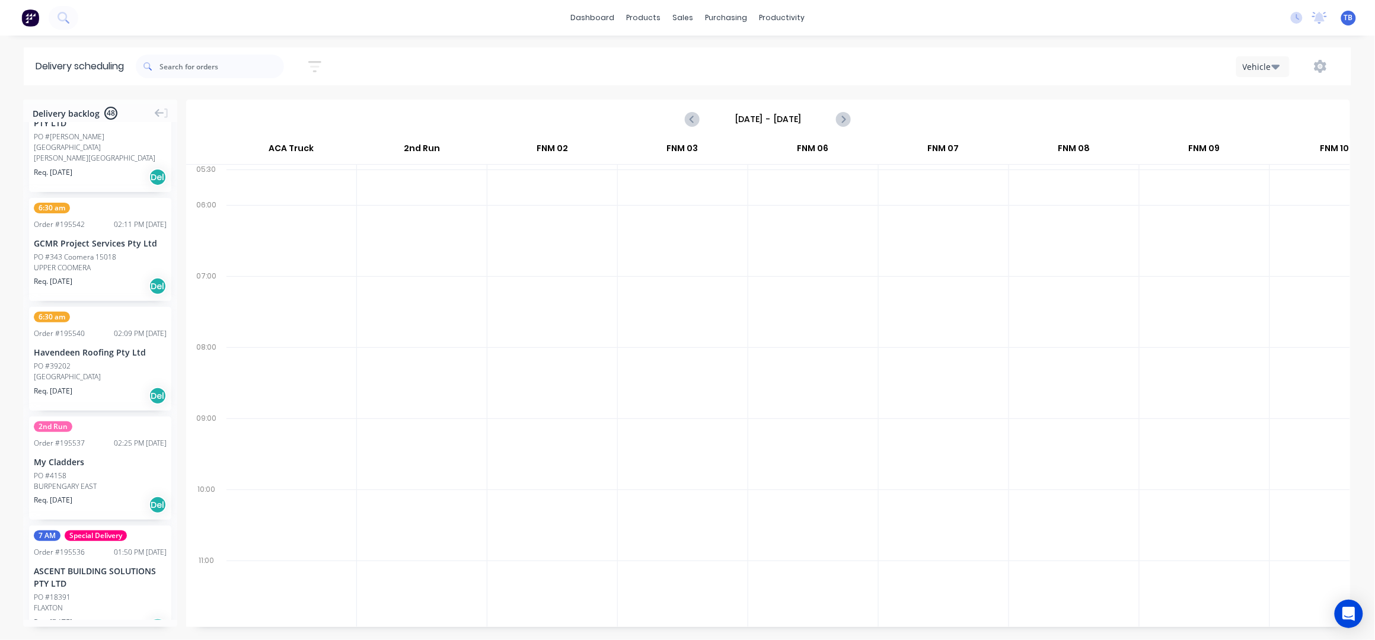
click at [317, 59] on icon "button" at bounding box center [314, 66] width 13 height 15
click at [289, 117] on input "[DATE] - [DATE]" at bounding box center [260, 112] width 110 height 18
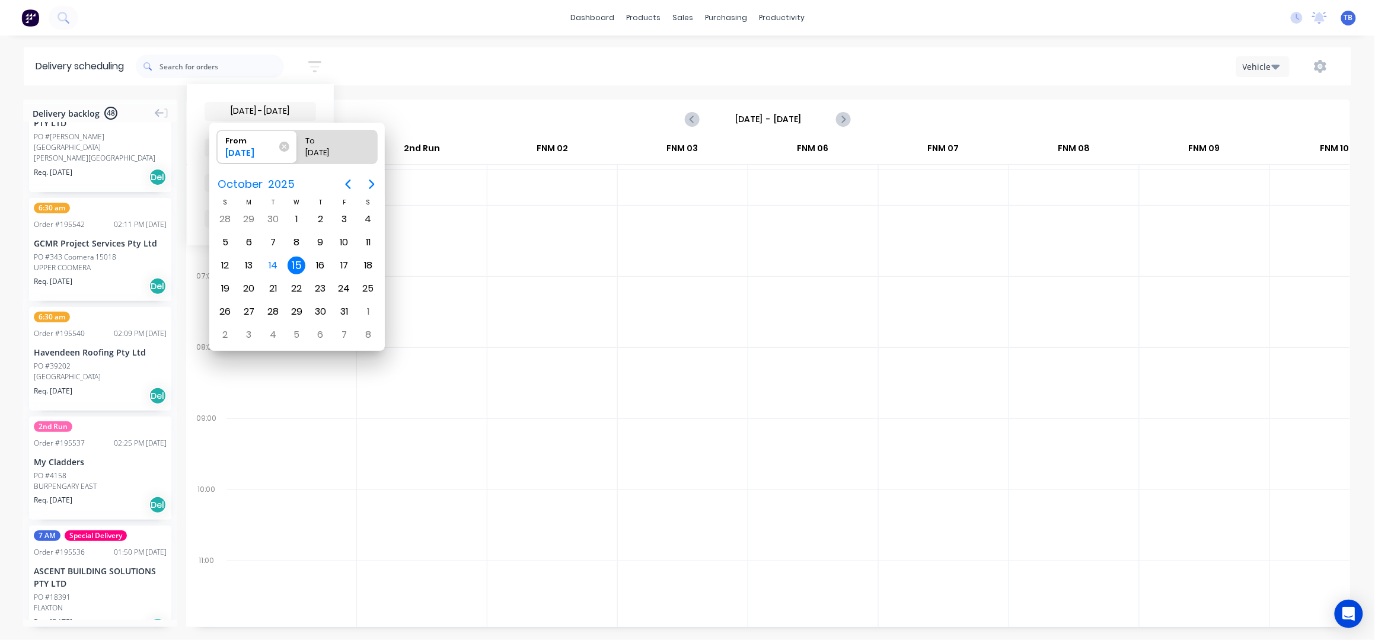
click at [361, 55] on div "[DATE] - [DATE] Sort by Suburb Created date Required date Order number Customer…" at bounding box center [743, 66] width 1215 height 33
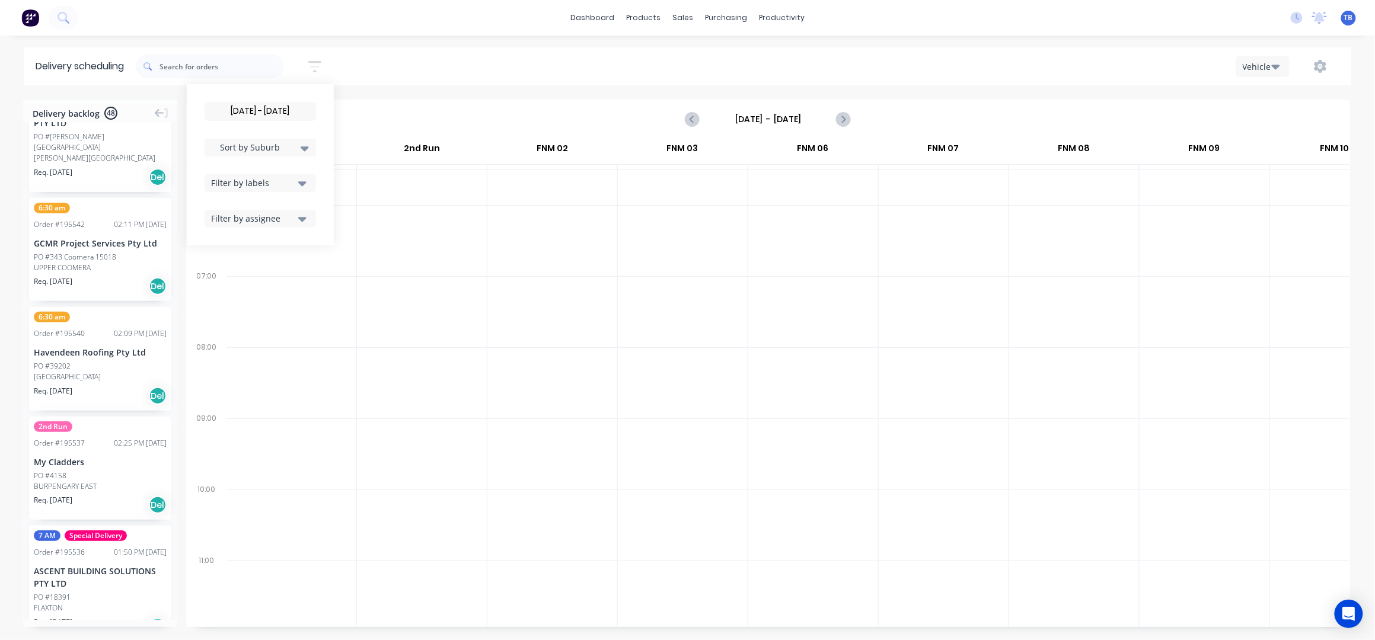
click at [276, 147] on span "Sort by Suburb" at bounding box center [250, 147] width 77 height 12
click at [231, 276] on div "Suburb" at bounding box center [260, 279] width 111 height 21
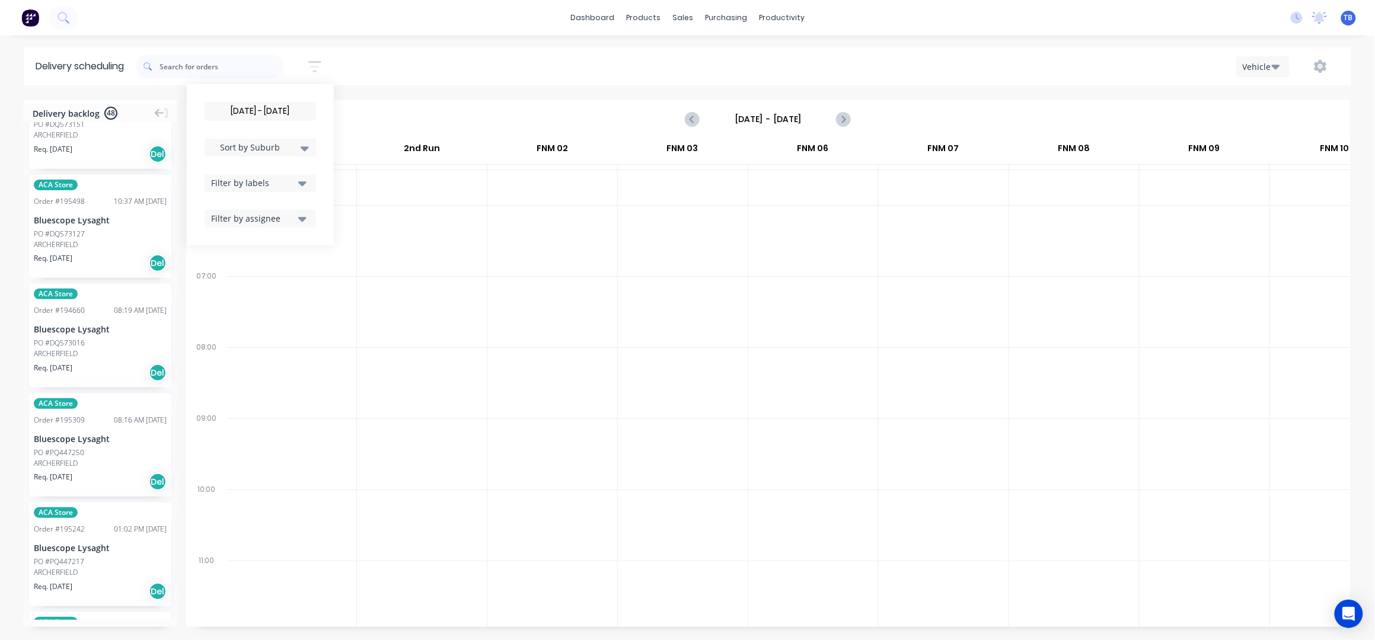
click at [407, 82] on div "[DATE] - [DATE] Sort by Suburb Created date Required date Order number Customer…" at bounding box center [743, 66] width 1215 height 33
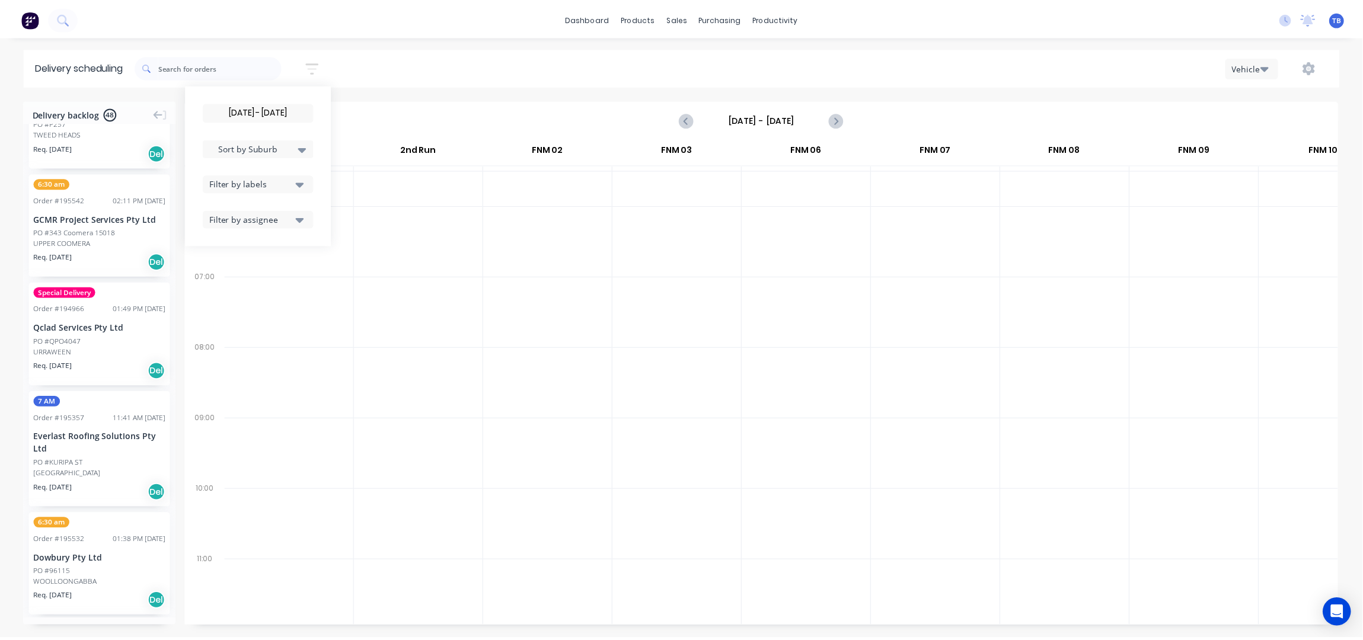
scroll to position [4639, 0]
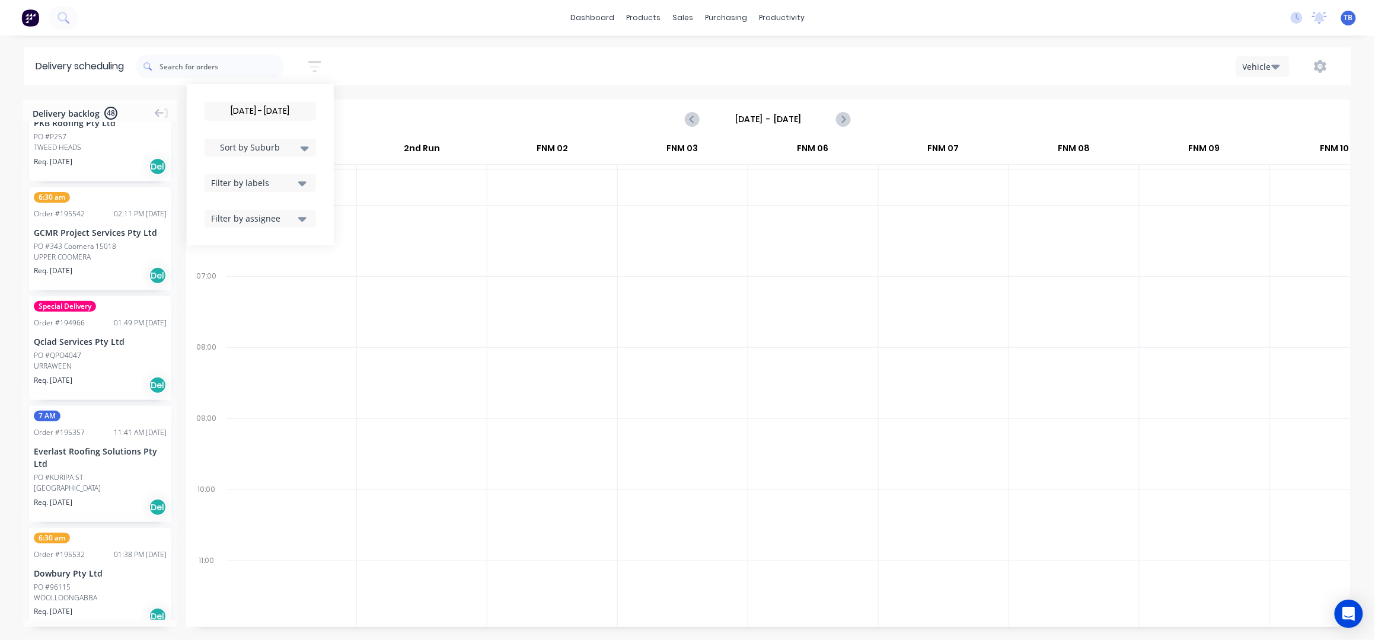
click at [416, 66] on div "[DATE] - [DATE] Sort by Suburb Created date Required date Order number Customer…" at bounding box center [743, 66] width 1215 height 33
click at [700, 55] on link "Sales Orders" at bounding box center [745, 56] width 157 height 24
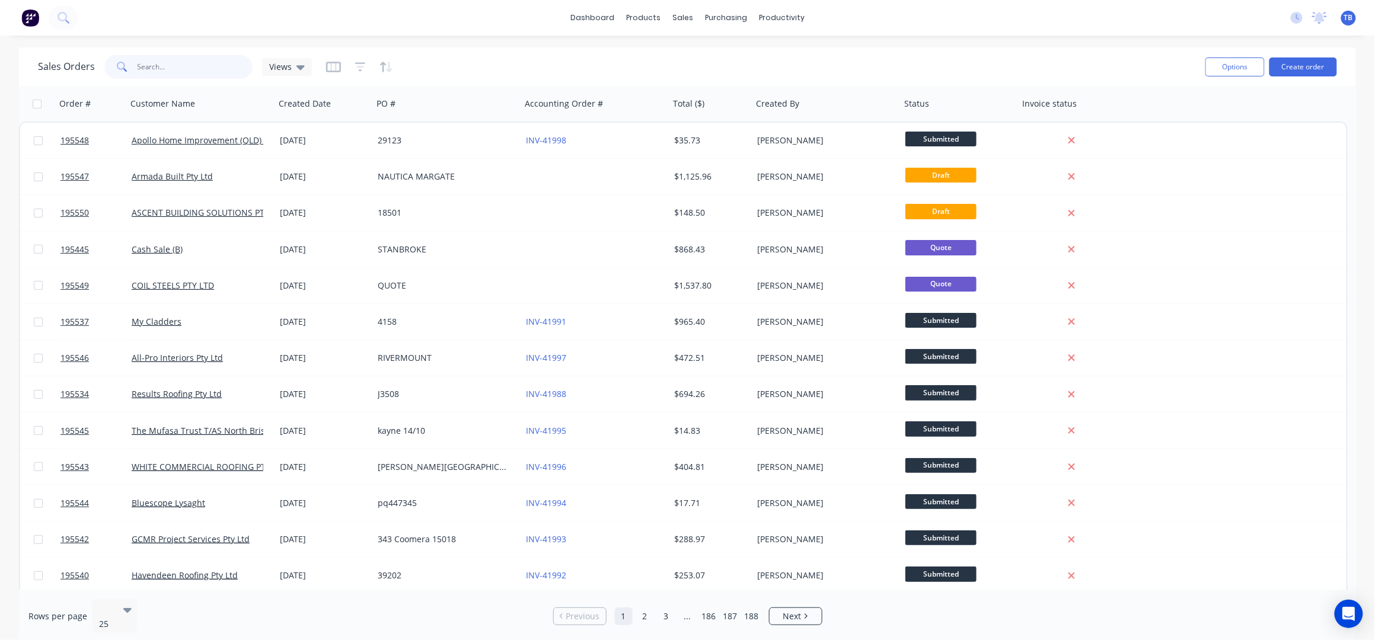
click at [178, 72] on input "text" at bounding box center [196, 67] width 116 height 24
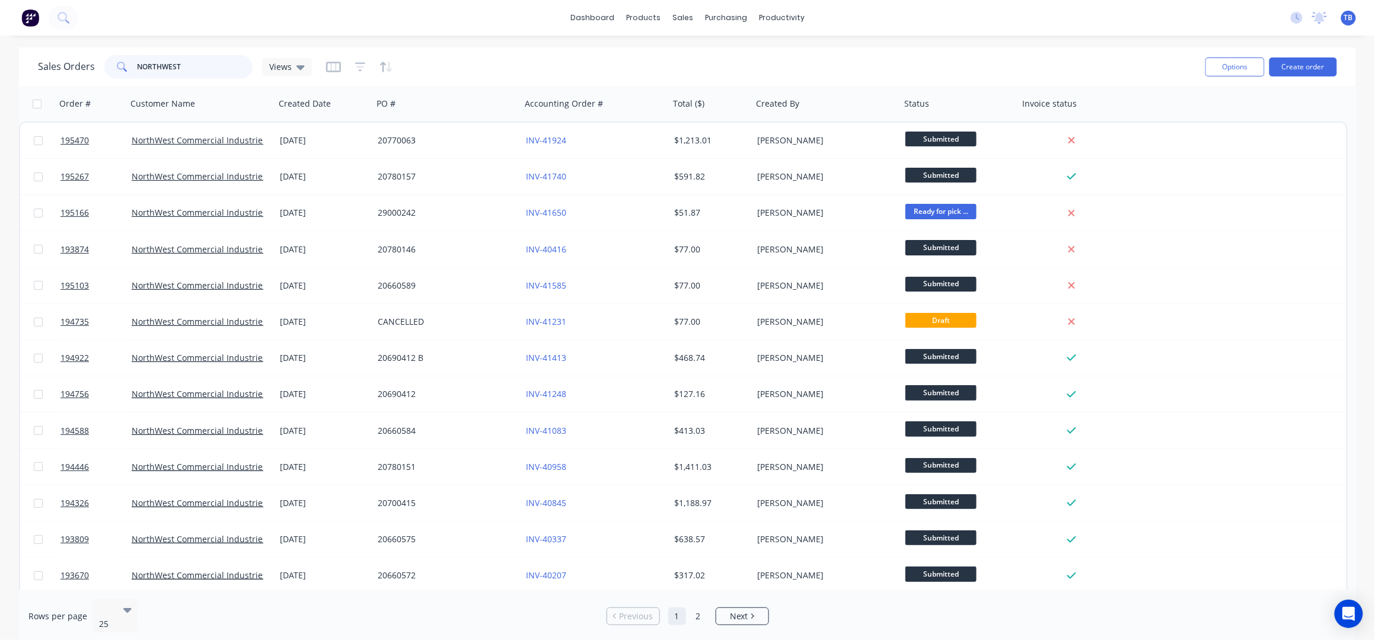
click at [194, 69] on input "NORTHWEST" at bounding box center [196, 67] width 116 height 24
click at [213, 60] on input "NORTHWEST" at bounding box center [196, 67] width 116 height 24
click at [210, 71] on input "NORTHWEST" at bounding box center [196, 67] width 116 height 24
type input "N"
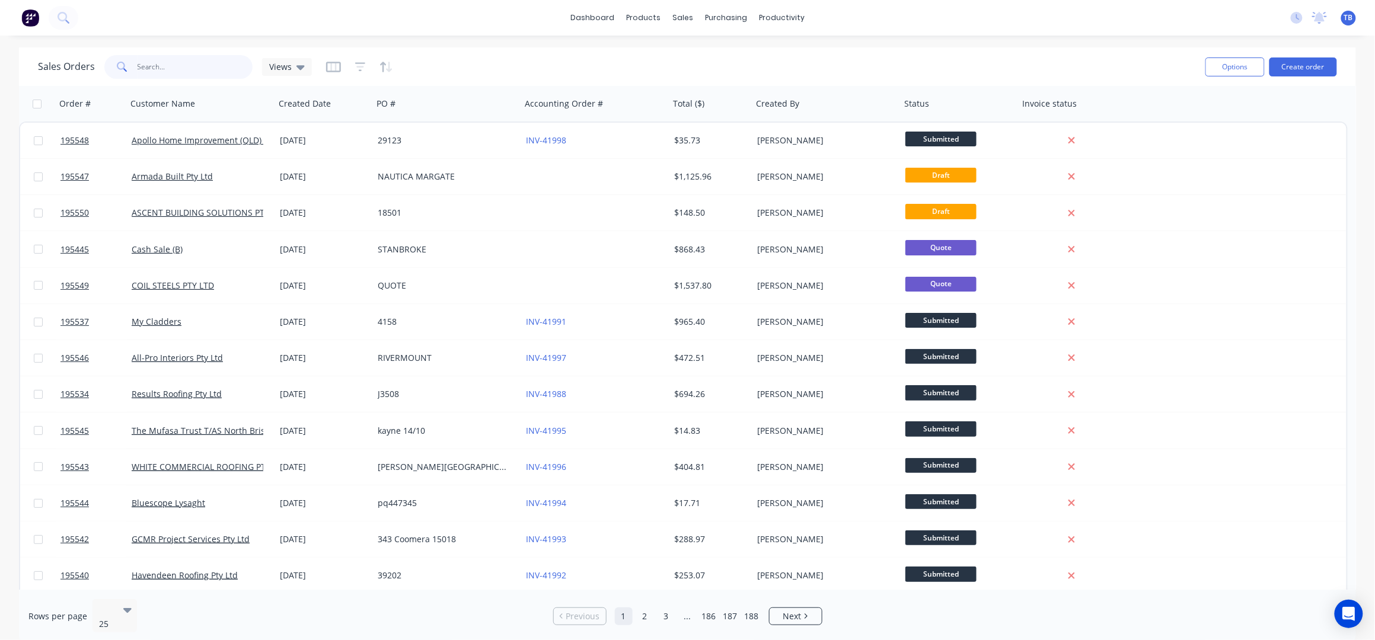
click at [194, 69] on input "text" at bounding box center [196, 67] width 116 height 24
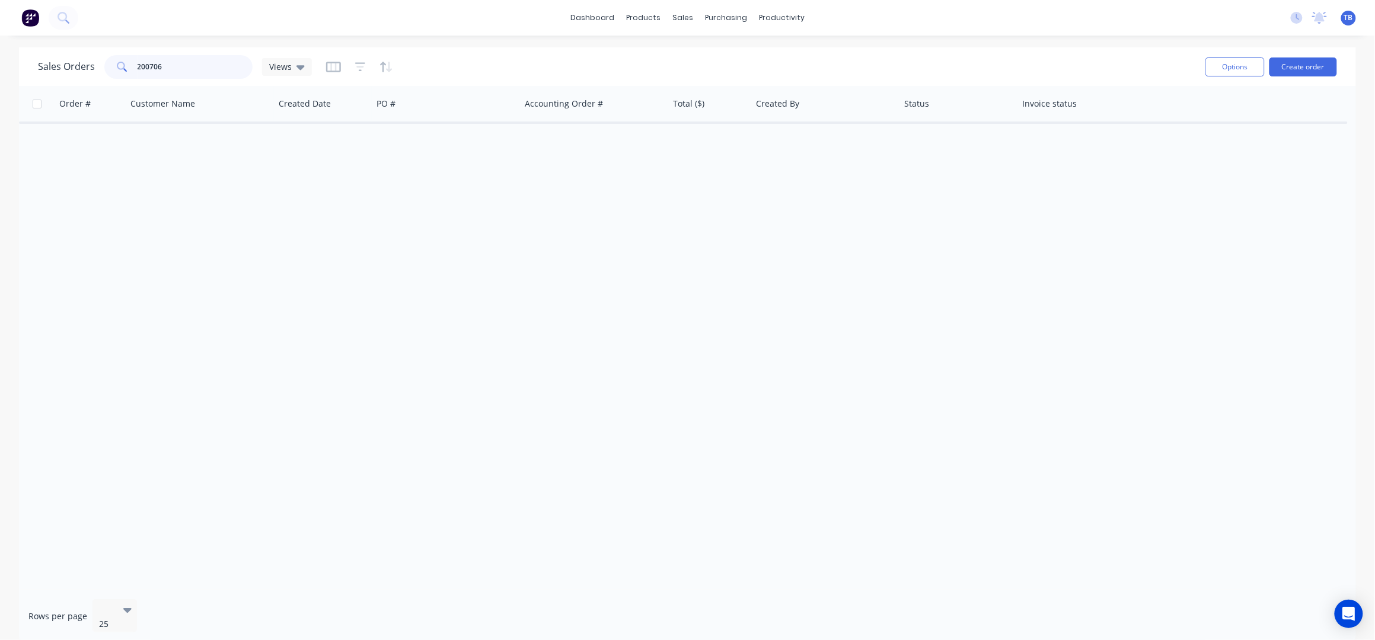
click at [151, 66] on input "200706" at bounding box center [196, 67] width 116 height 24
click at [171, 65] on input "2007706" at bounding box center [196, 67] width 116 height 24
drag, startPoint x: 180, startPoint y: 71, endPoint x: 44, endPoint y: 59, distance: 136.3
click at [44, 59] on div "Sales Orders 2007706 Views" at bounding box center [175, 67] width 274 height 24
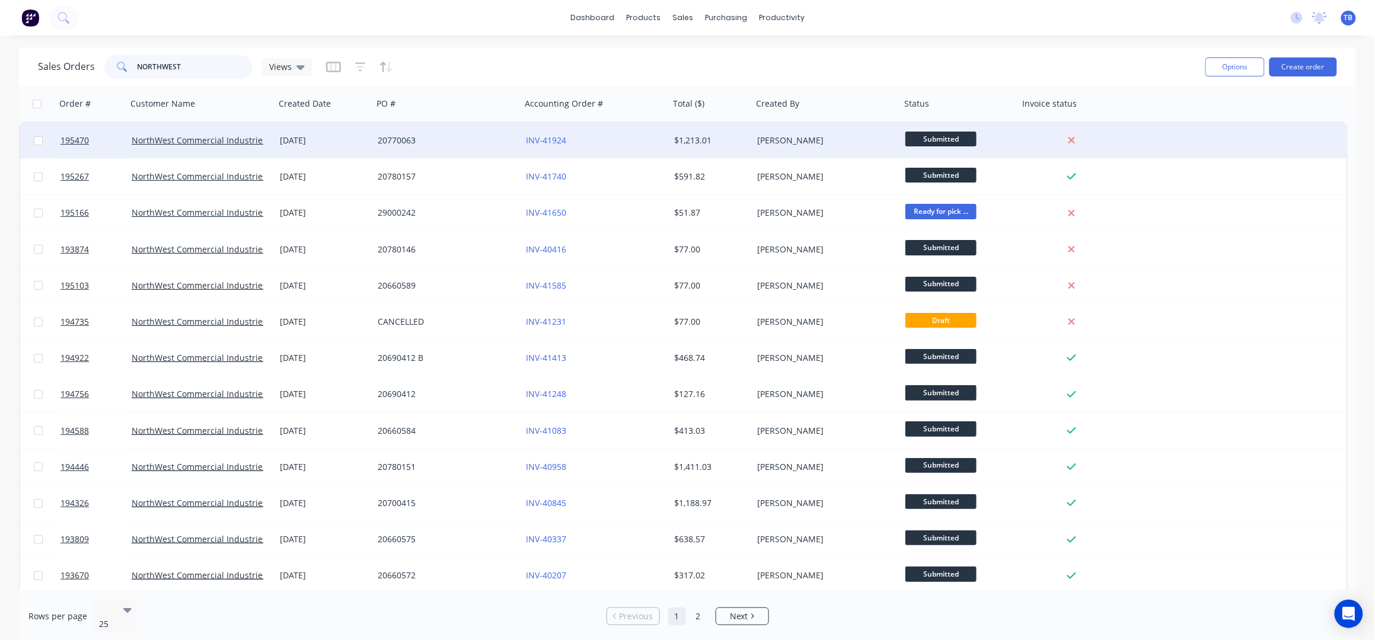
type input "NORTHWEST"
click at [416, 138] on div "20770063" at bounding box center [444, 141] width 132 height 12
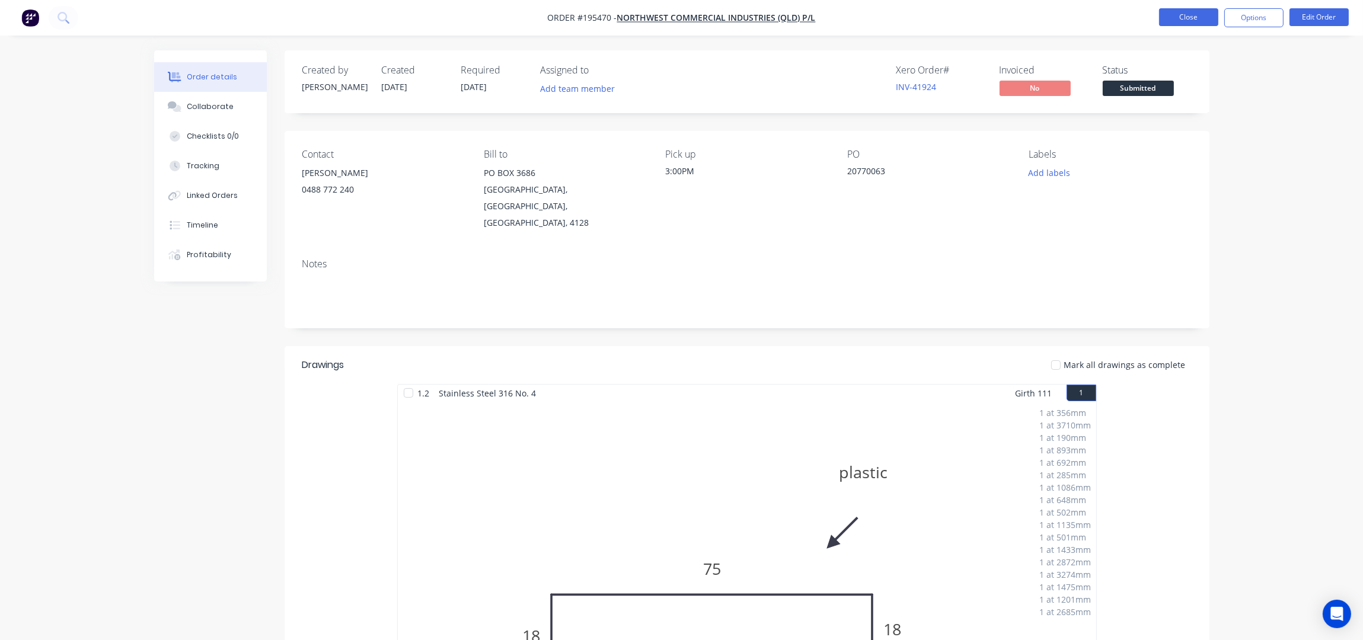
click at [1189, 8] on button "Close" at bounding box center [1188, 17] width 59 height 18
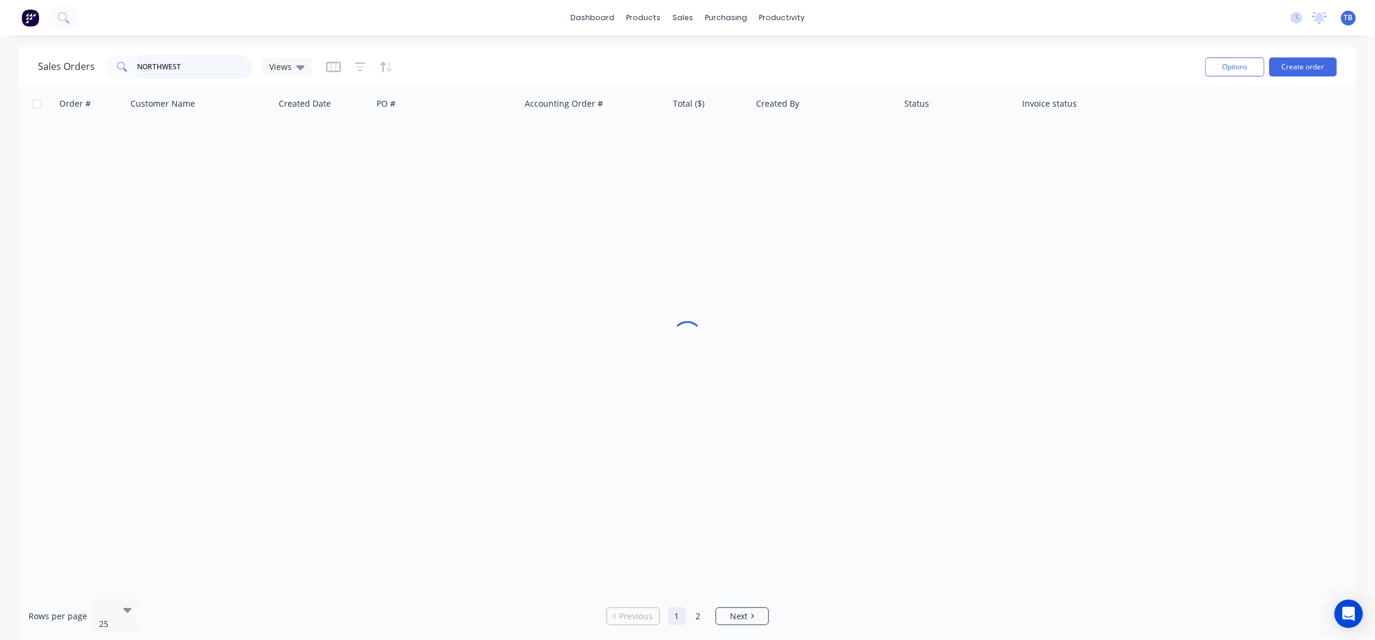
drag, startPoint x: 194, startPoint y: 71, endPoint x: 2, endPoint y: 58, distance: 192.6
click at [2, 58] on div "Sales Orders NORTHWEST Views Options Create order Order # Customer Name Created…" at bounding box center [687, 345] width 1375 height 596
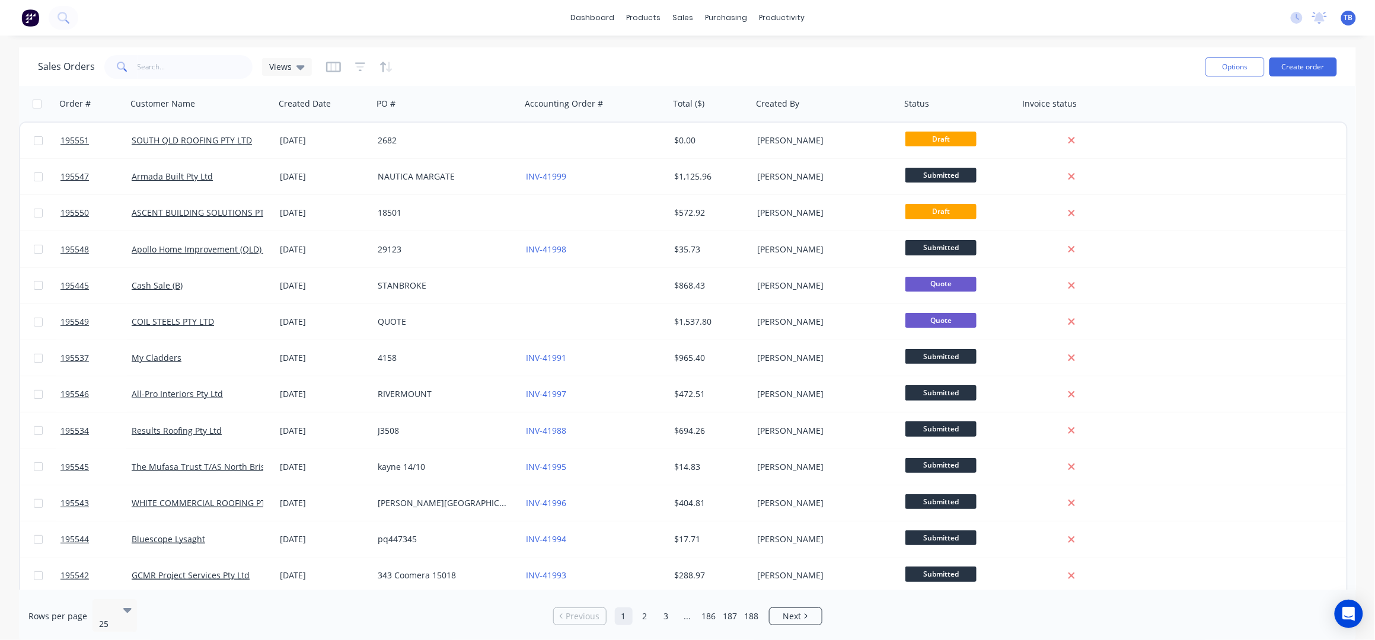
click at [898, 38] on div "dashboard products sales purchasing productivity dashboard products Product Cat…" at bounding box center [687, 320] width 1375 height 640
click at [450, 52] on div "Sales Orders Views" at bounding box center [617, 66] width 1158 height 29
click at [199, 68] on input "text" at bounding box center [196, 67] width 116 height 24
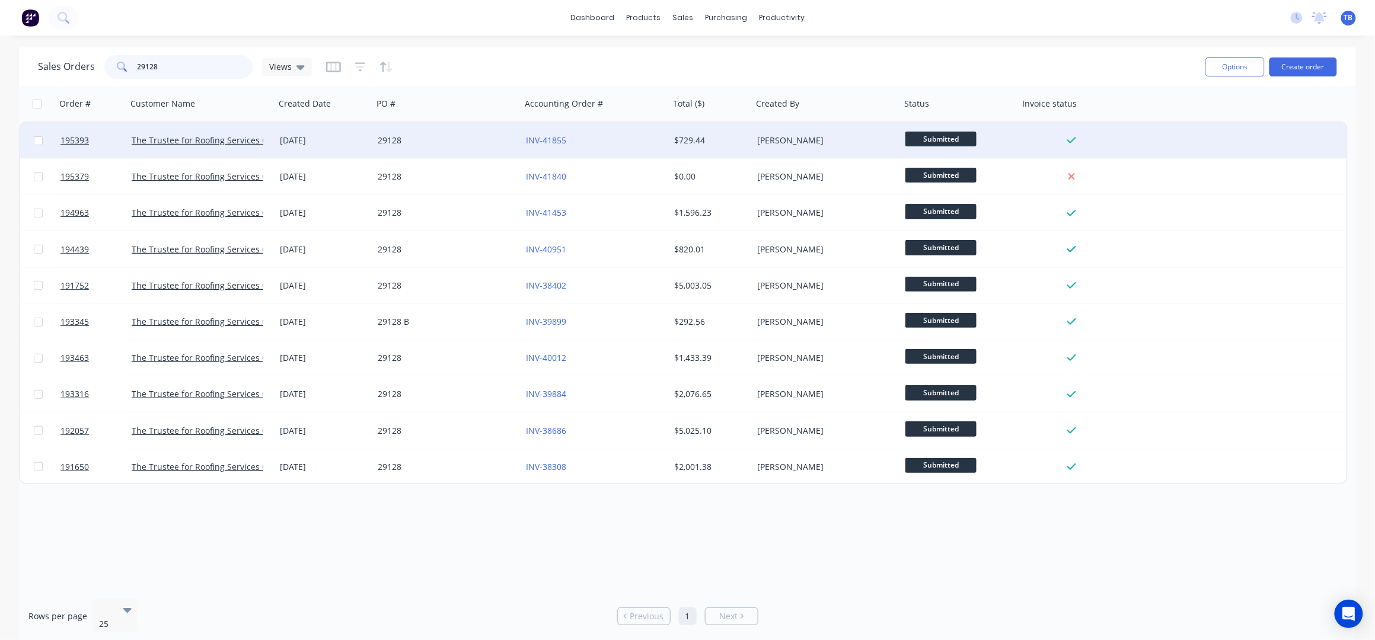
type input "29128"
click at [455, 145] on div "29128" at bounding box center [444, 141] width 132 height 12
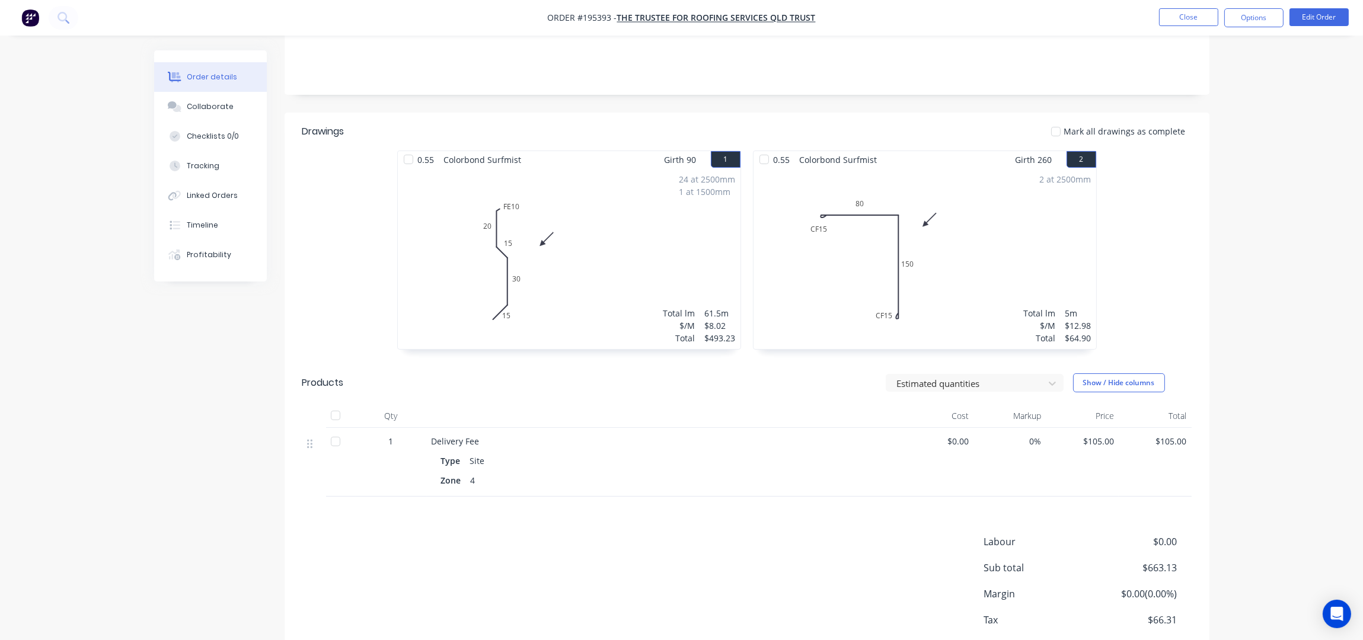
scroll to position [285, 0]
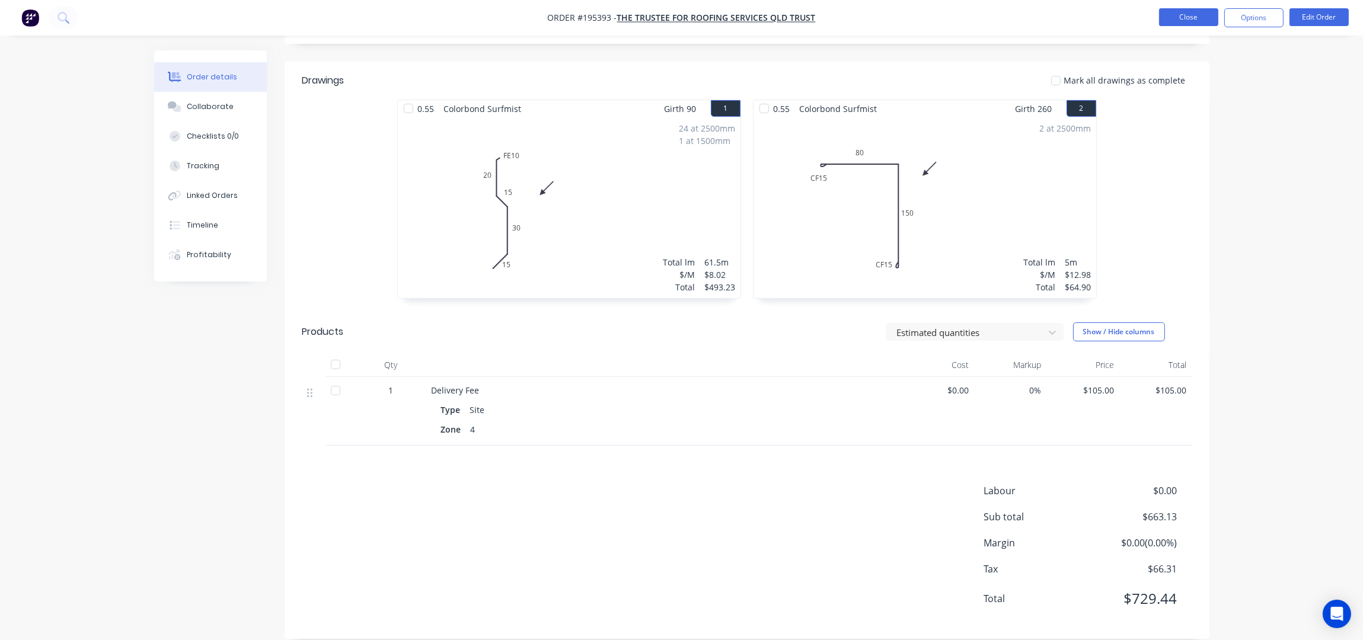
click at [1171, 21] on button "Close" at bounding box center [1188, 17] width 59 height 18
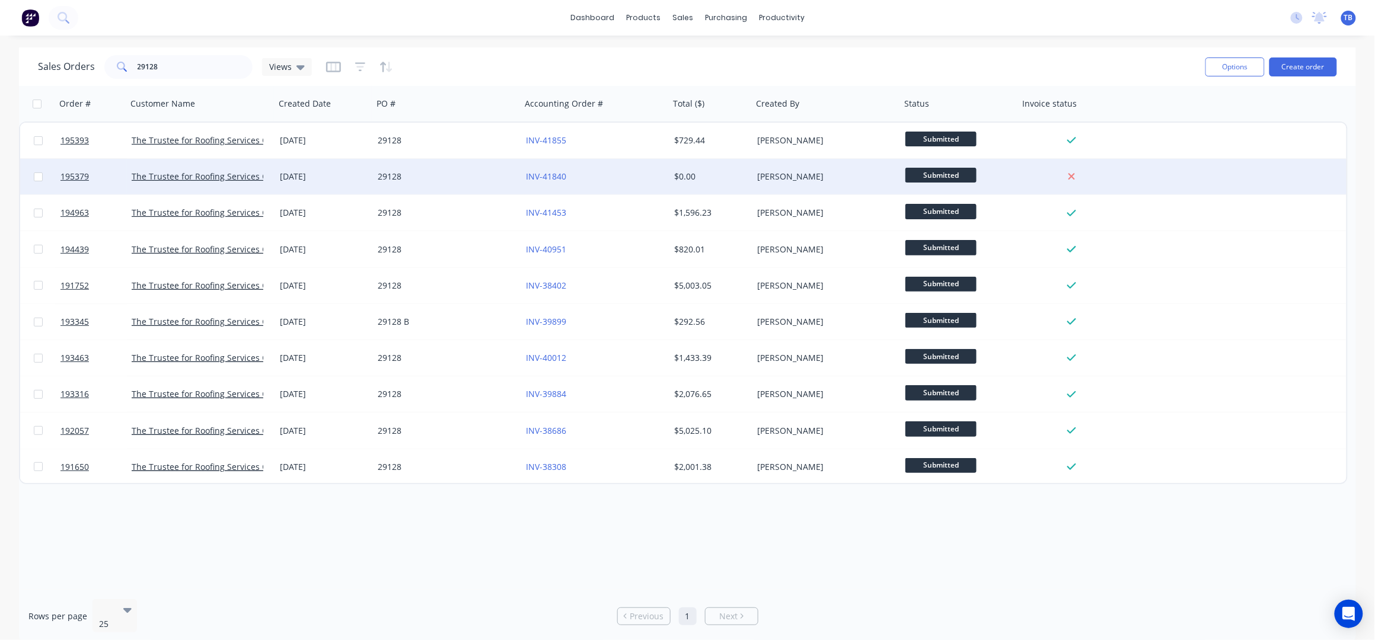
click at [465, 168] on div "29128" at bounding box center [447, 177] width 148 height 36
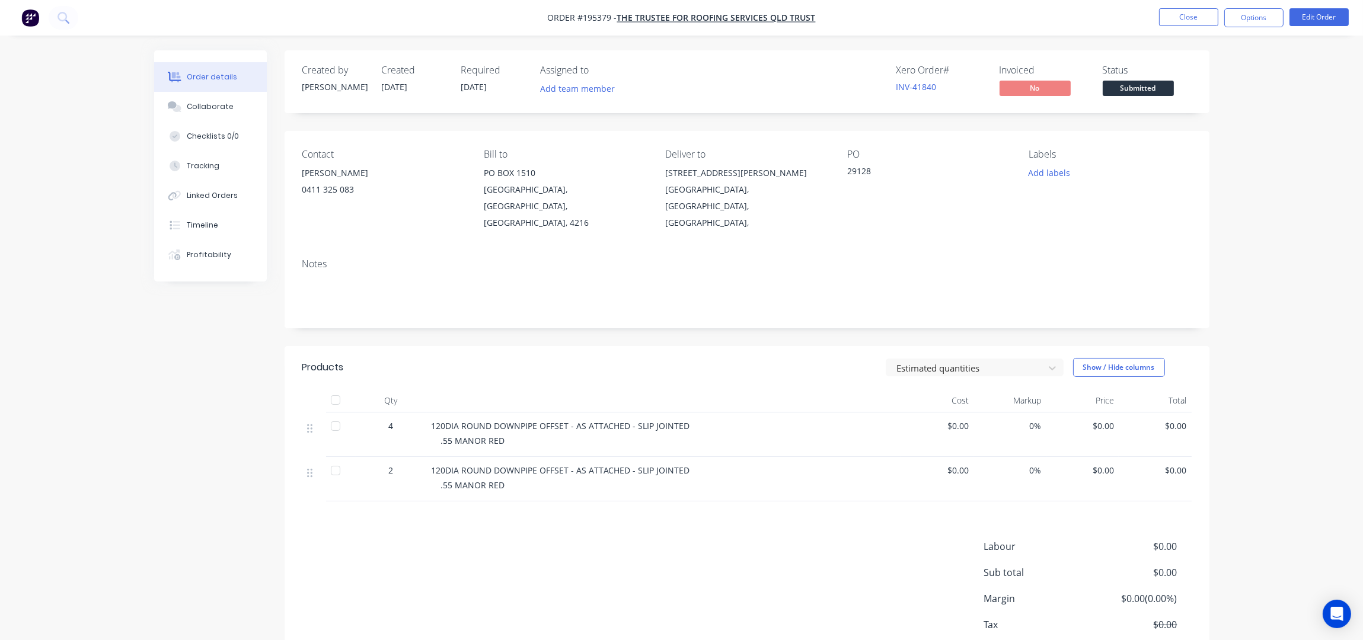
click at [1262, 223] on div "Order details Collaborate Checklists 0/0 Tracking Linked Orders Timeline Profit…" at bounding box center [681, 356] width 1363 height 713
click at [1174, 17] on button "Close" at bounding box center [1188, 17] width 59 height 18
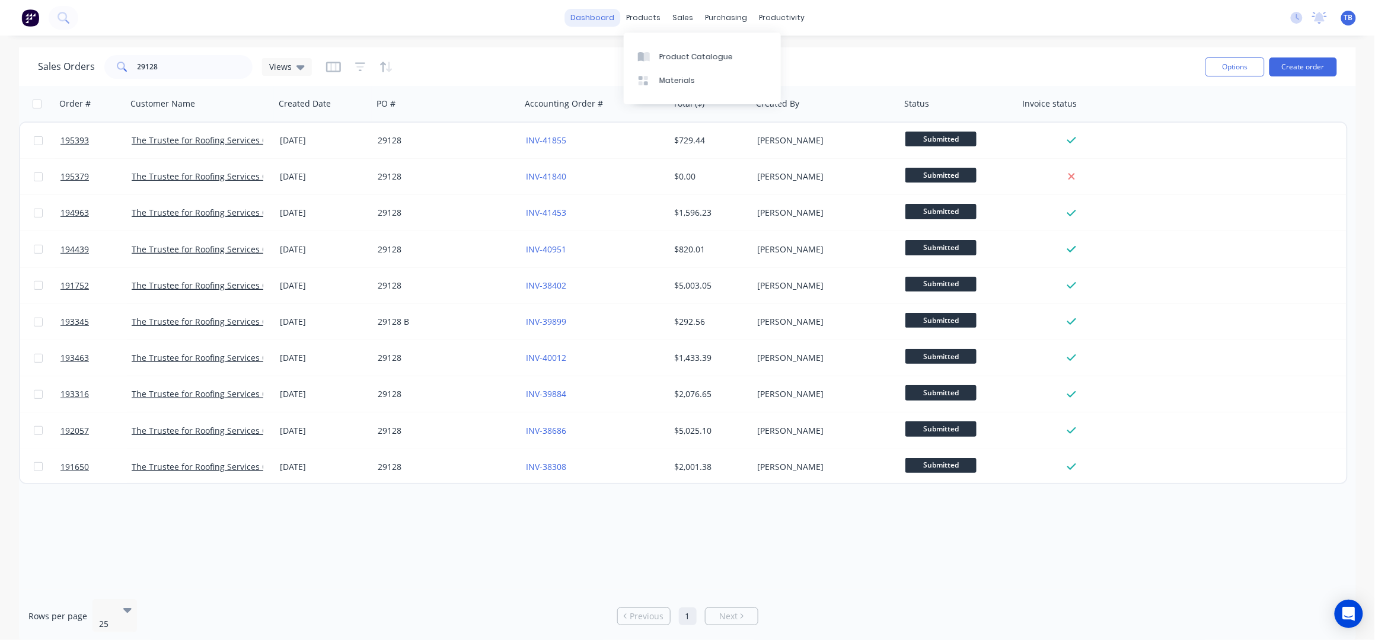
click at [608, 18] on link "dashboard" at bounding box center [592, 18] width 56 height 18
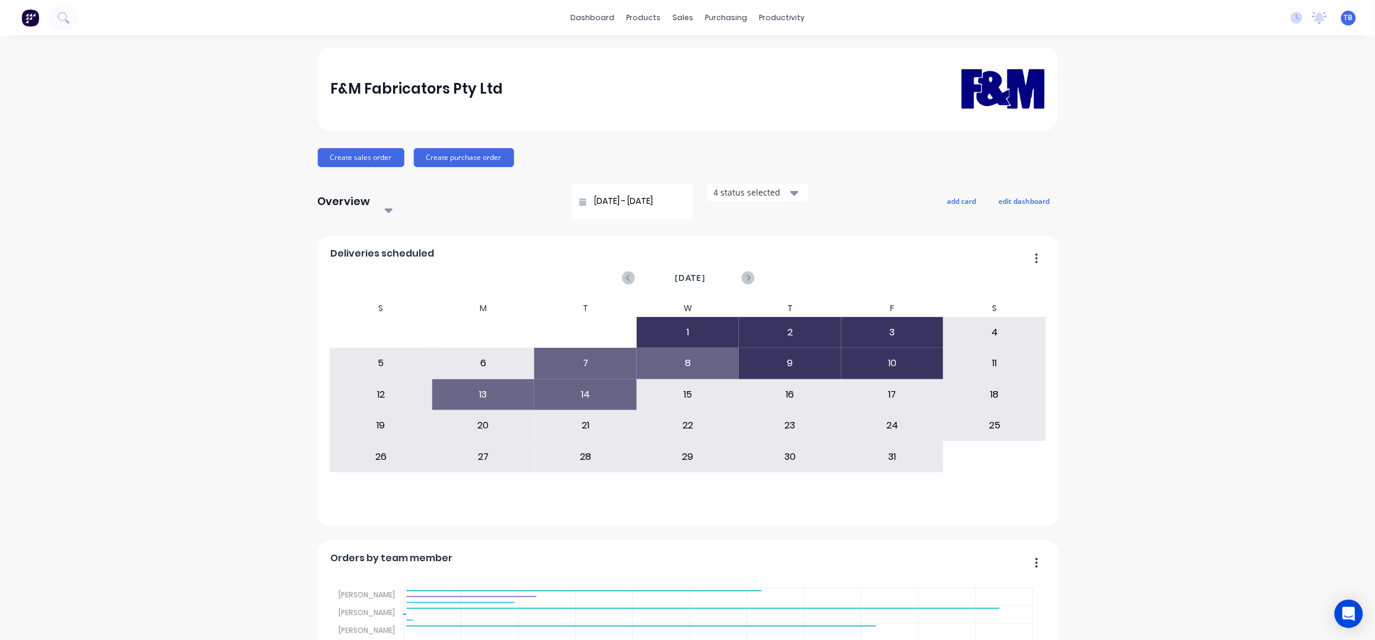
scroll to position [316, 0]
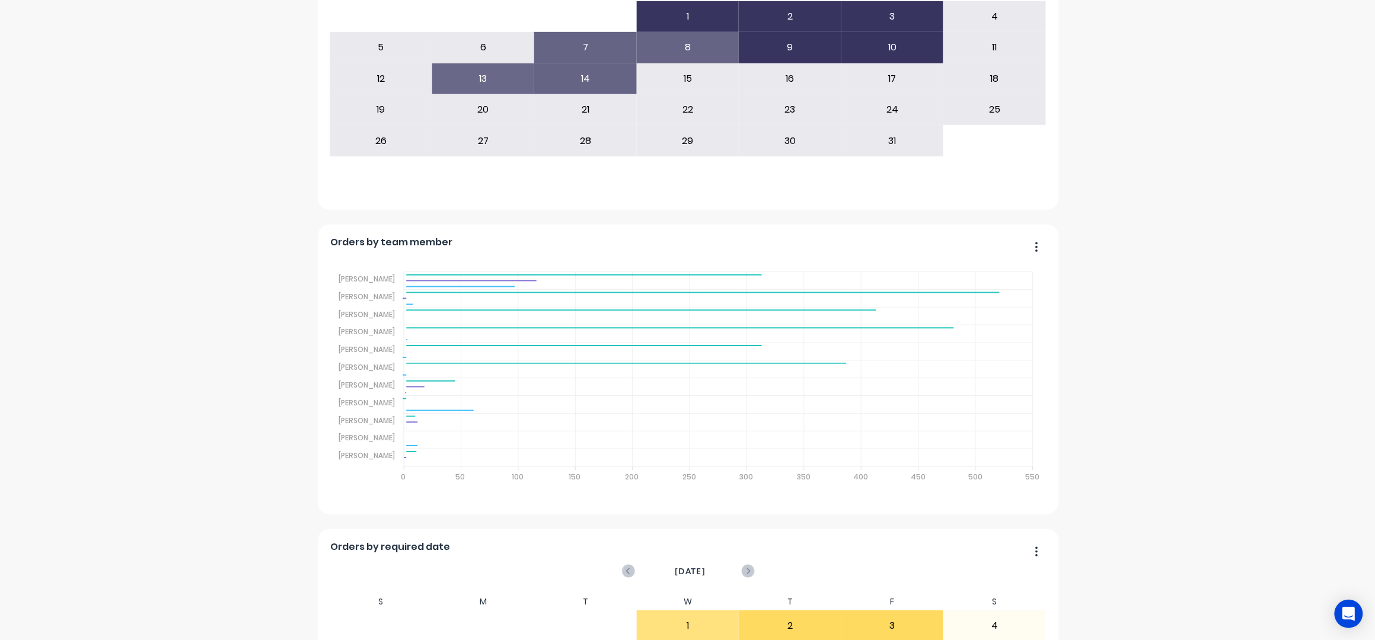
click at [1219, 288] on div "F&M Fabricators Pty Ltd Create sales order Create purchase order Overview Selec…" at bounding box center [687, 427] width 1375 height 1393
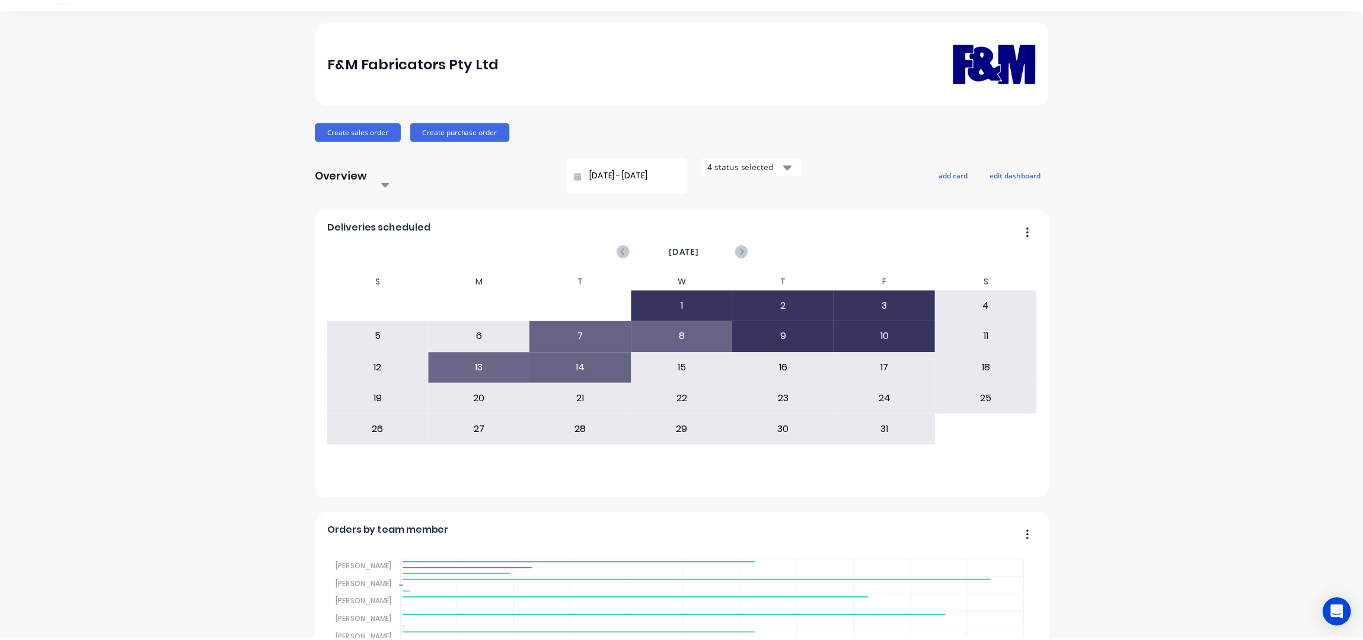
scroll to position [0, 0]
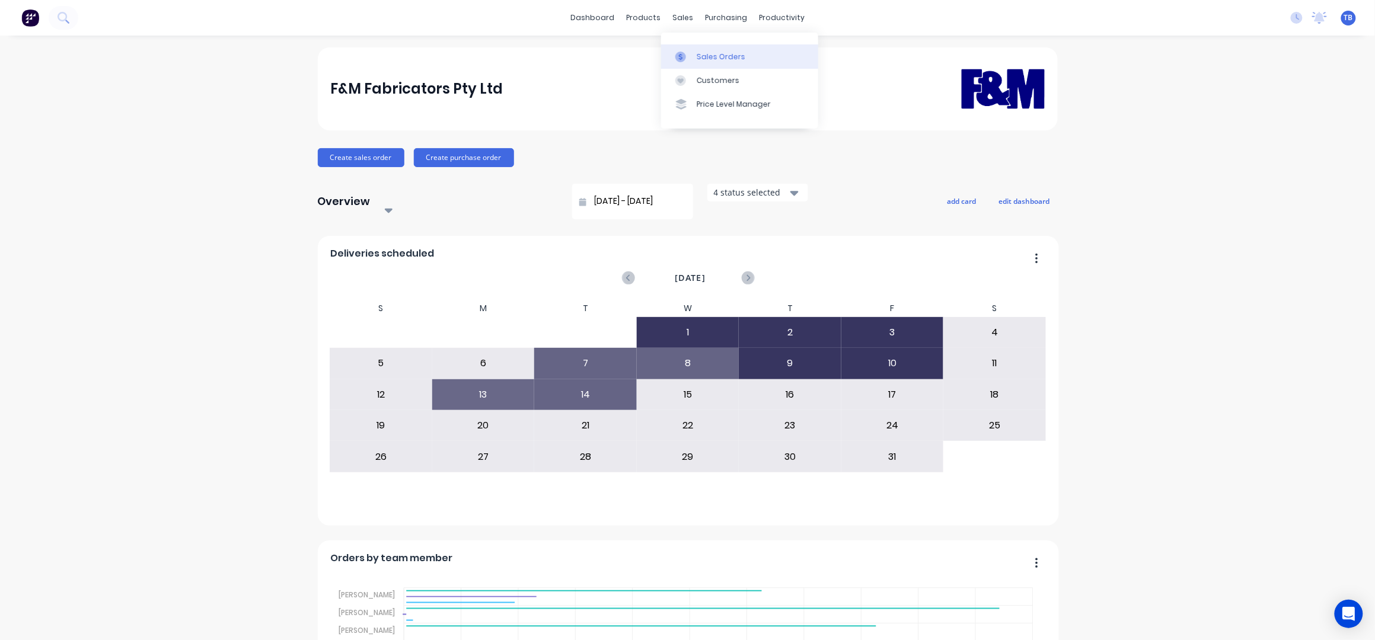
click at [704, 52] on div "Sales Orders" at bounding box center [721, 57] width 49 height 11
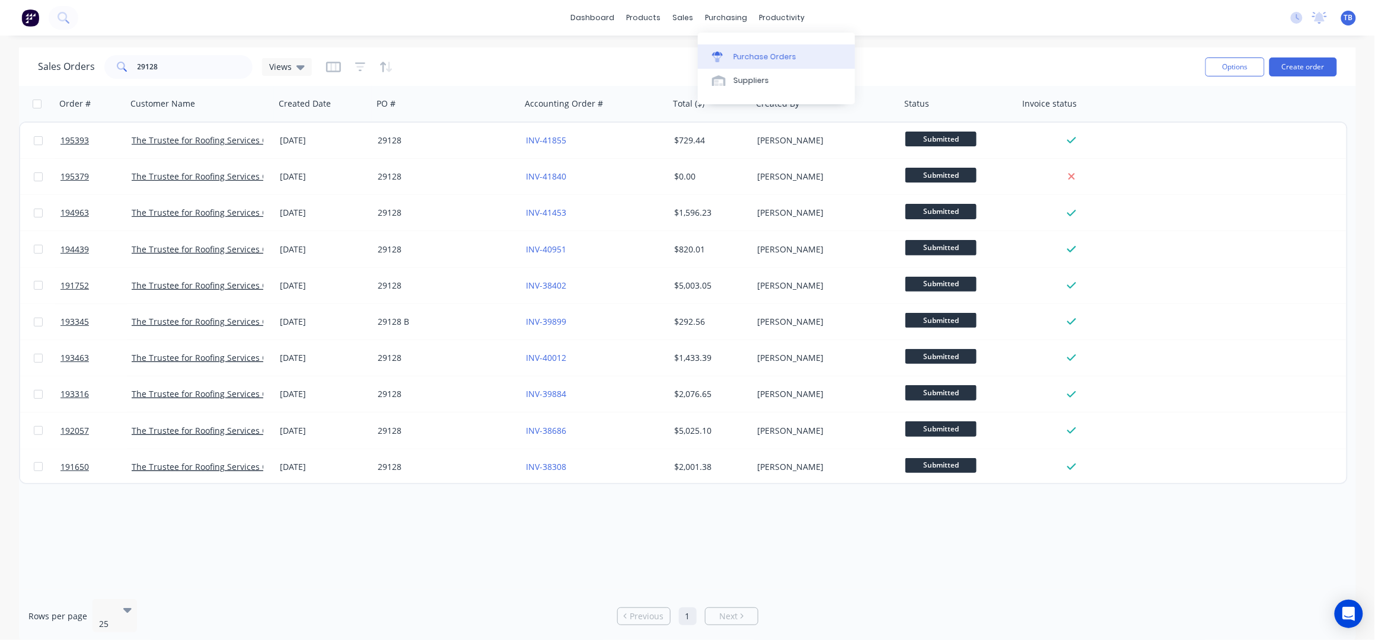
click at [746, 55] on div "Purchase Orders" at bounding box center [764, 57] width 63 height 11
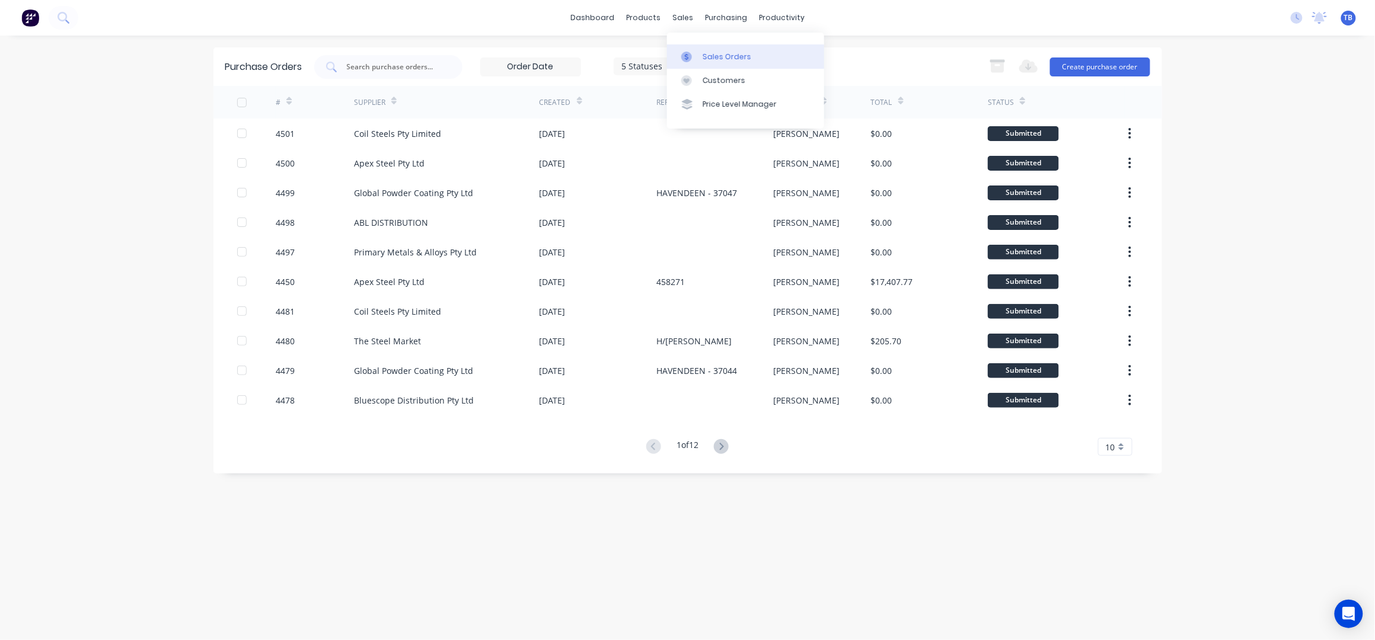
click at [708, 58] on div "Sales Orders" at bounding box center [726, 57] width 49 height 11
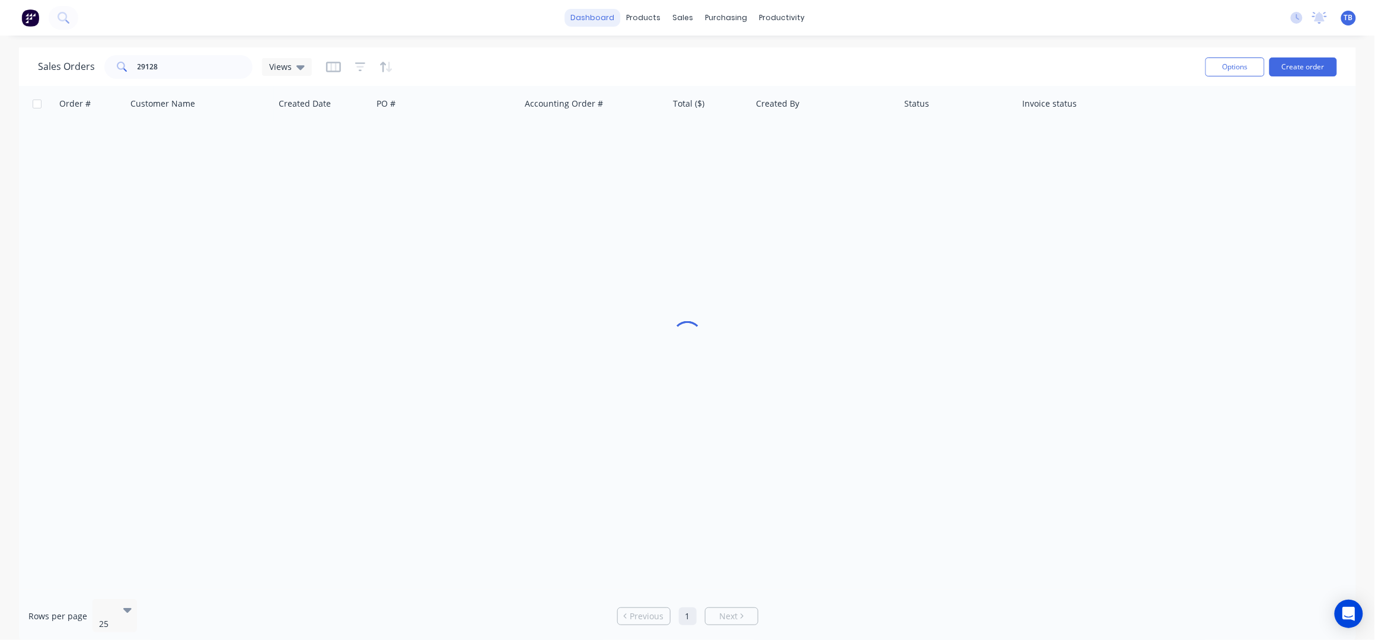
click at [588, 12] on link "dashboard" at bounding box center [592, 18] width 56 height 18
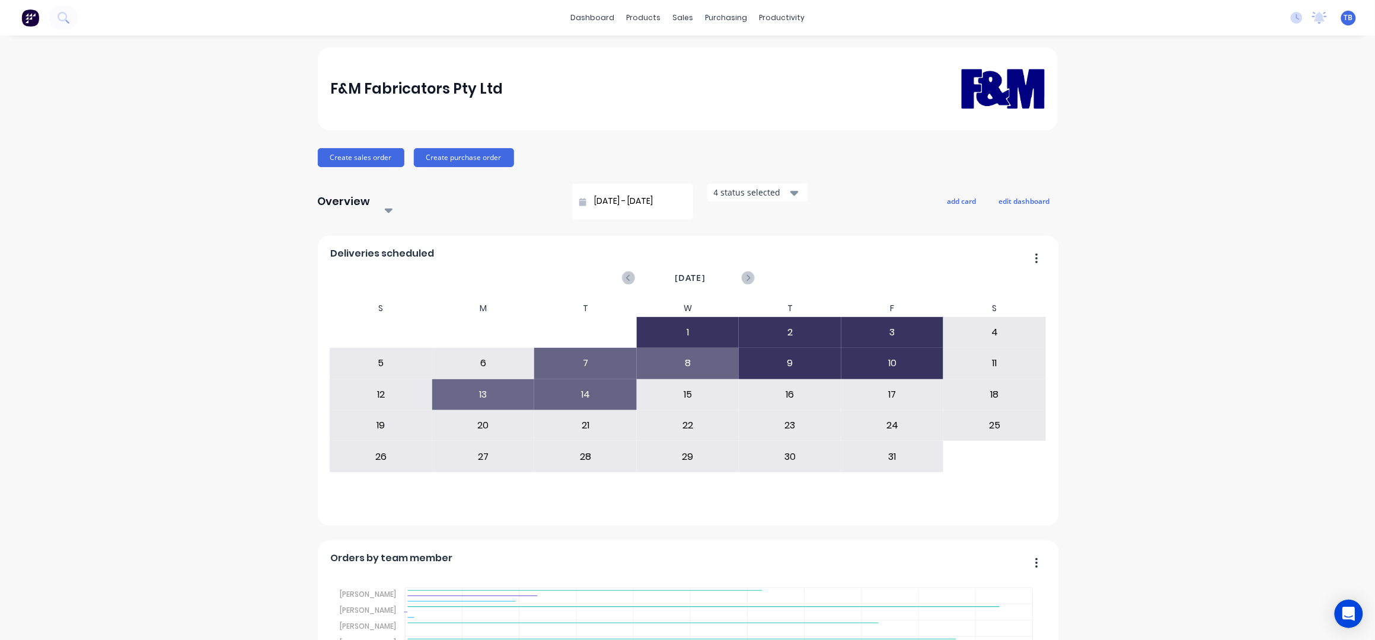
click at [711, 59] on div "Sales Orders" at bounding box center [721, 57] width 49 height 11
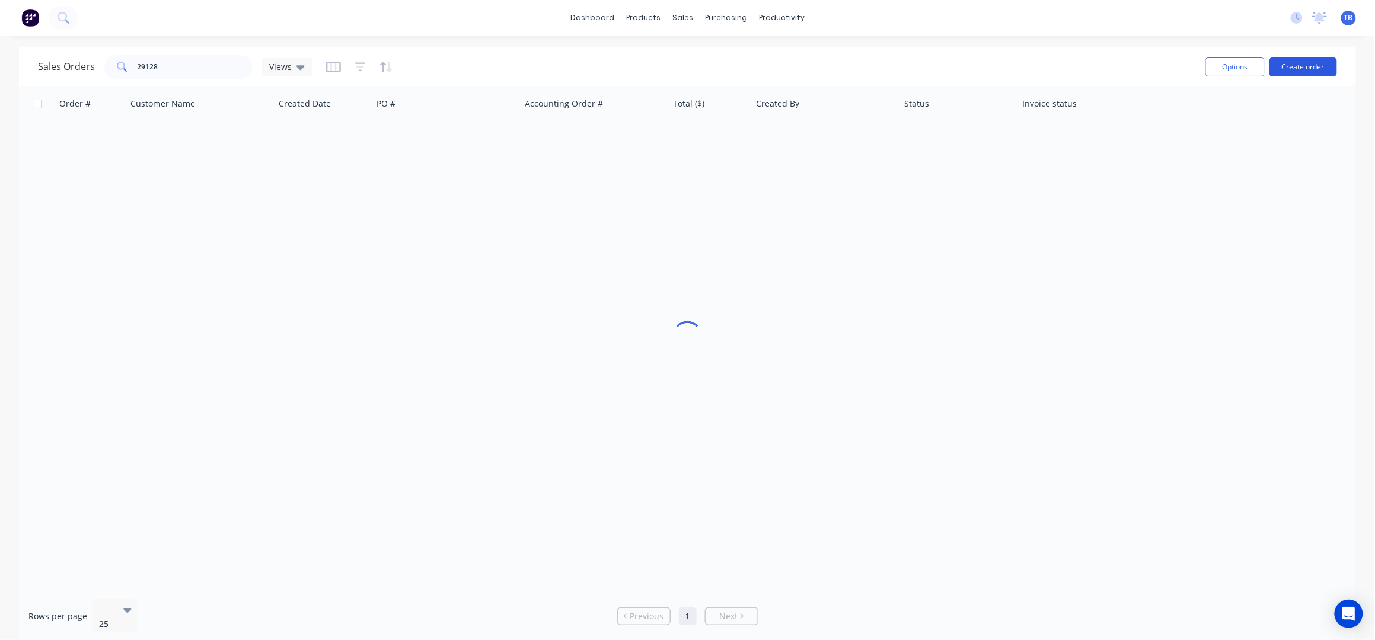
click at [1295, 71] on button "Create order" at bounding box center [1303, 67] width 68 height 19
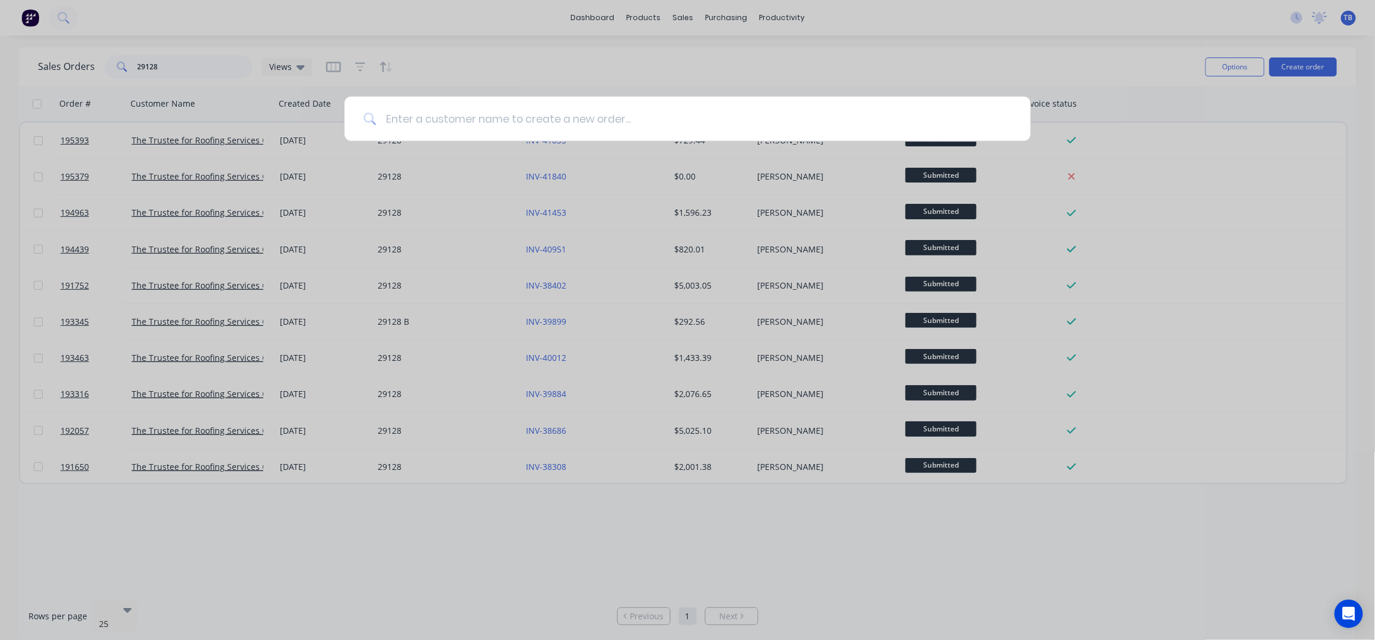
click at [453, 116] on input at bounding box center [693, 119] width 635 height 44
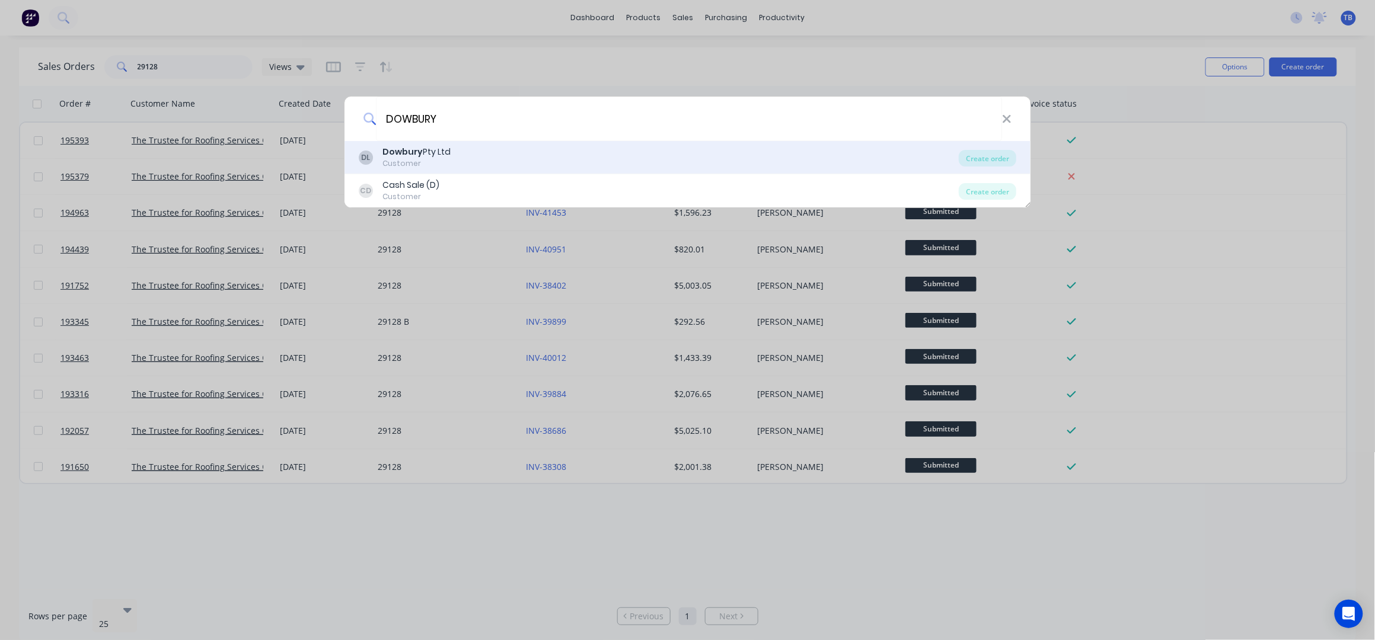
type input "DOWBURY"
click at [496, 161] on div "DL Dowbury Pty Ltd Customer" at bounding box center [659, 157] width 601 height 23
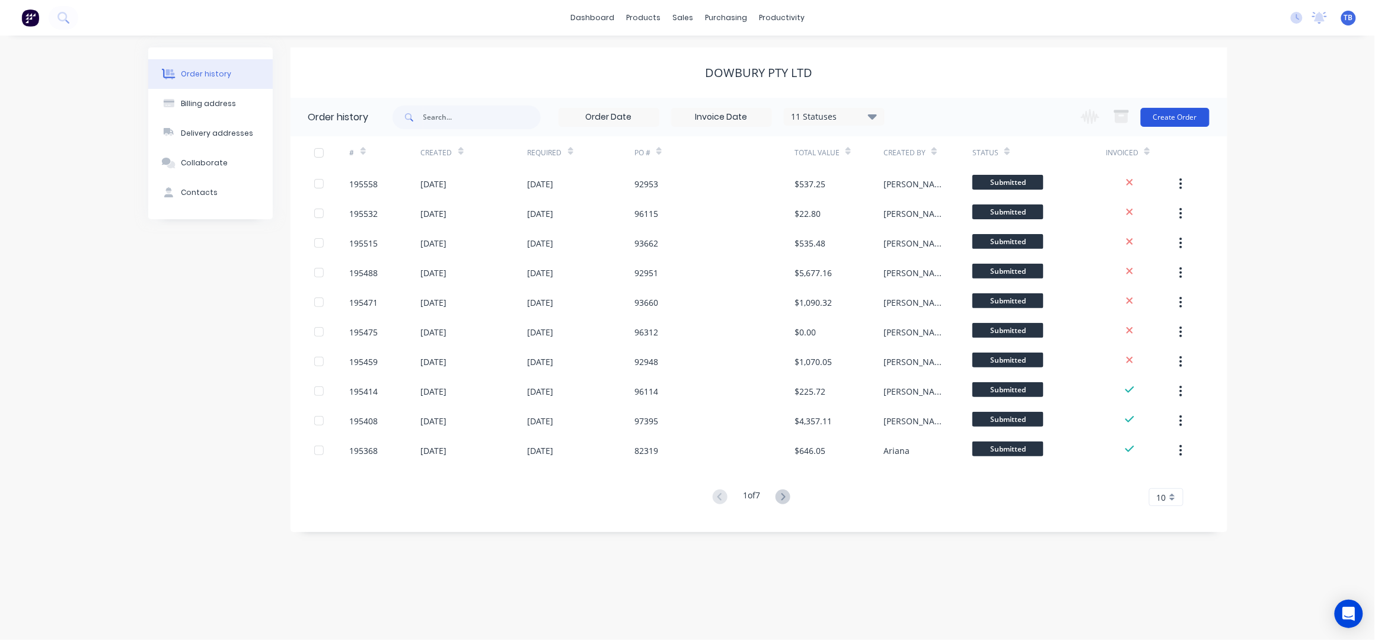
click at [1184, 117] on button "Create Order" at bounding box center [1175, 117] width 69 height 19
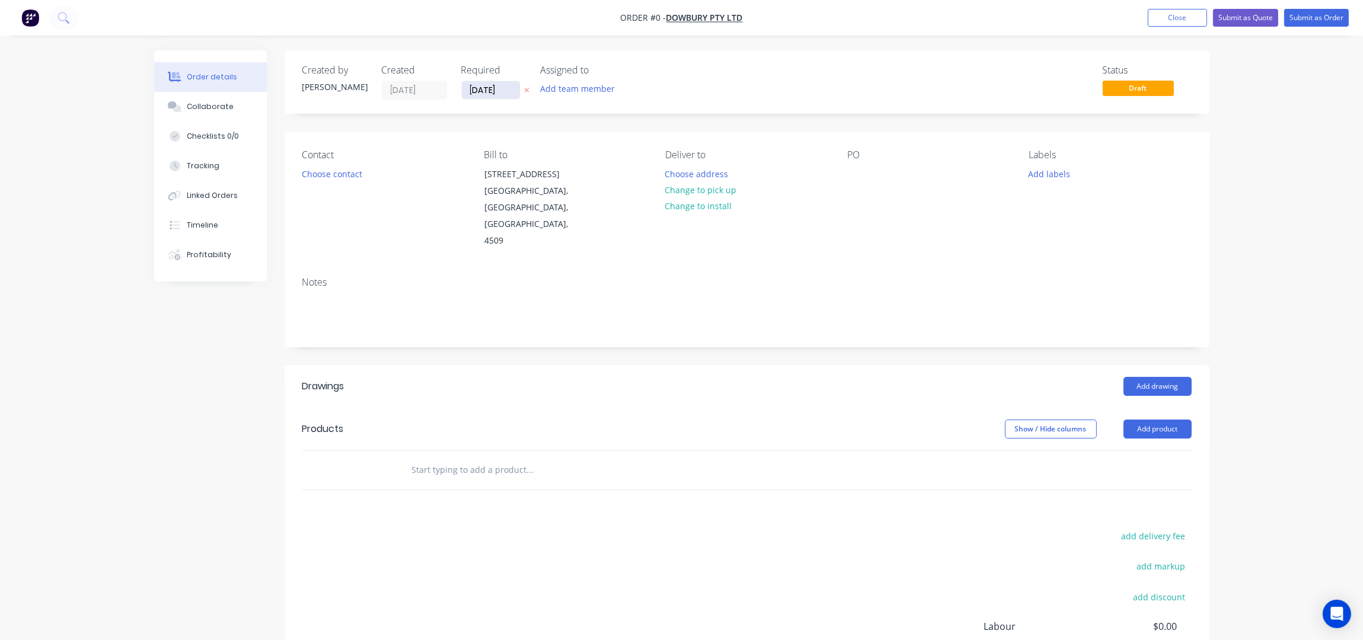
click at [476, 86] on input "[DATE]" at bounding box center [491, 90] width 58 height 18
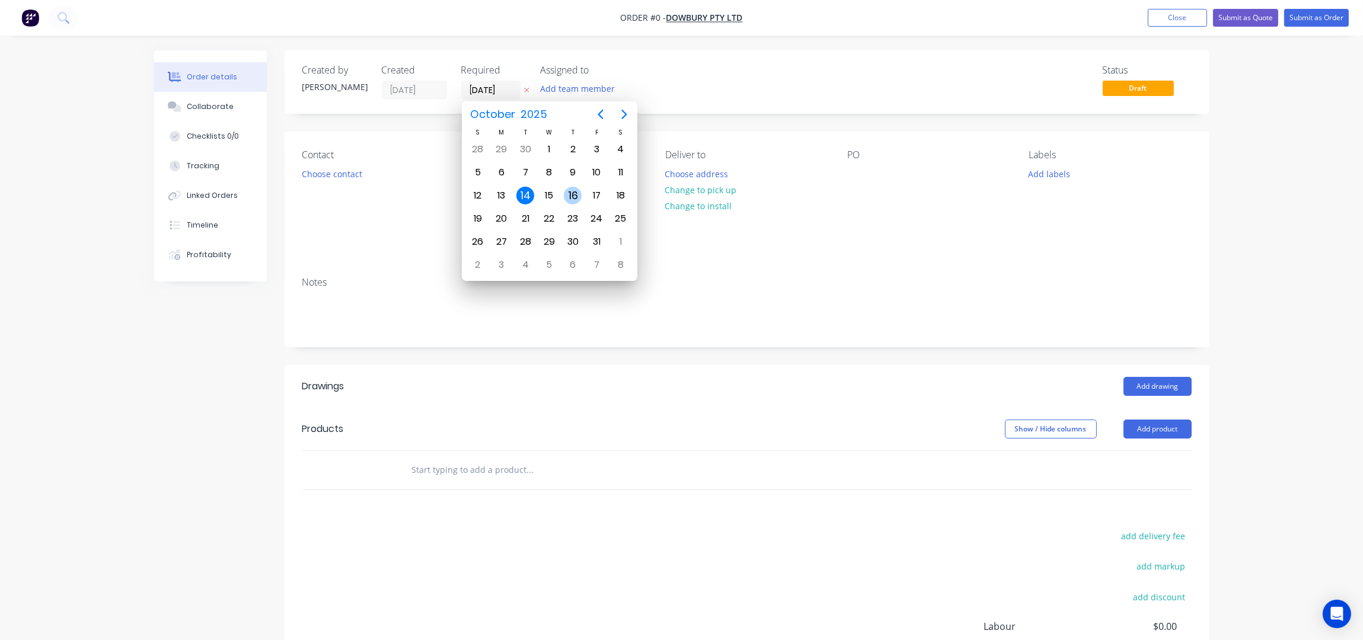
click at [564, 194] on div "16" at bounding box center [573, 196] width 18 height 18
type input "[DATE]"
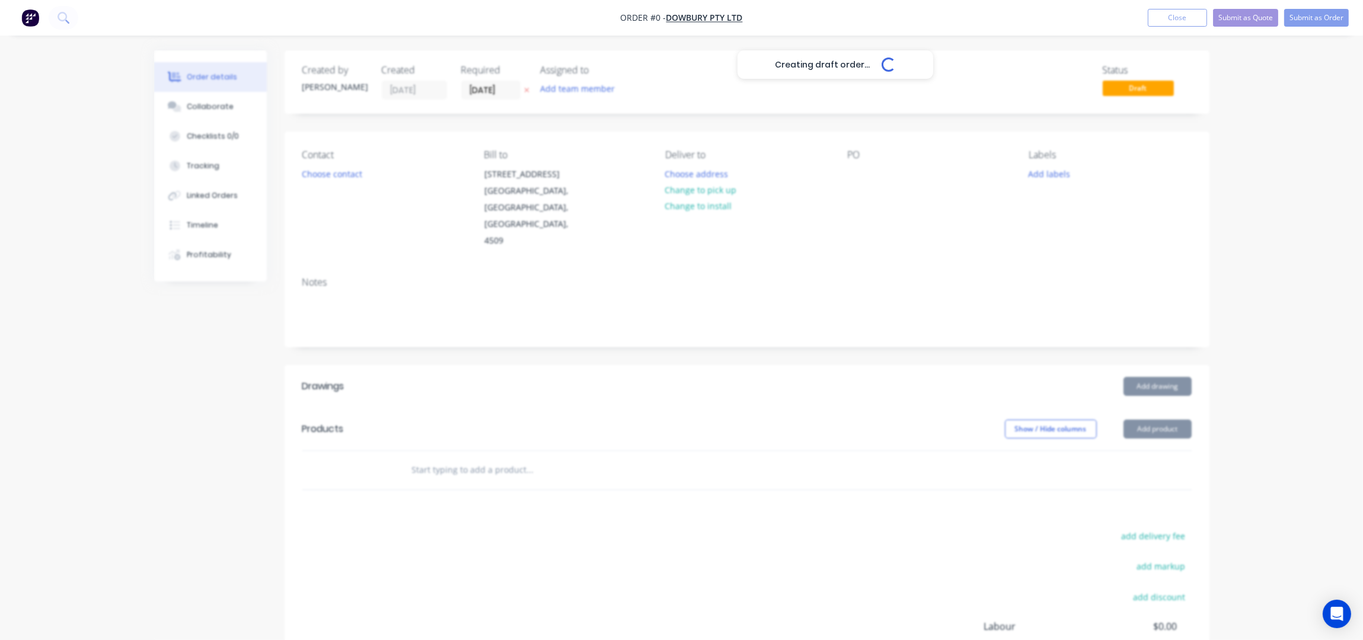
click at [346, 176] on div "Creating draft order... Loading..." at bounding box center [835, 370] width 1363 height 640
click at [363, 180] on div "Choose contact" at bounding box center [331, 173] width 73 height 16
click at [350, 175] on button "Choose contact" at bounding box center [331, 173] width 73 height 16
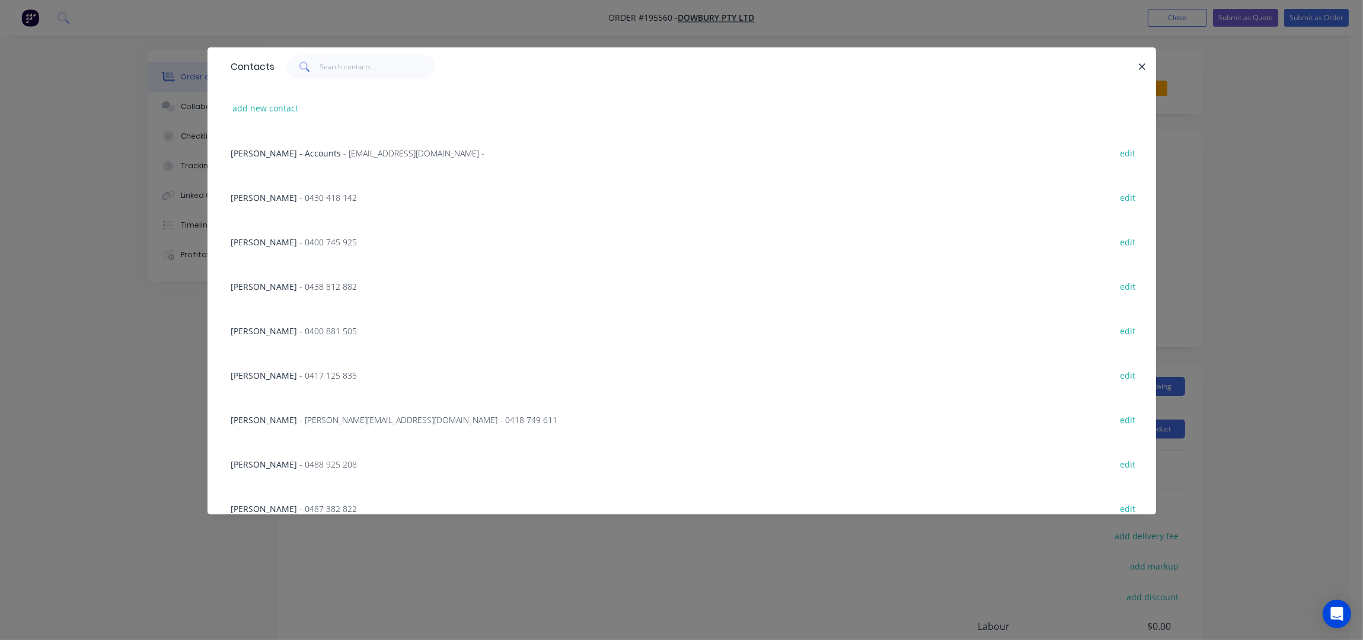
click at [300, 467] on span "- 0488 925 208" at bounding box center [329, 464] width 58 height 11
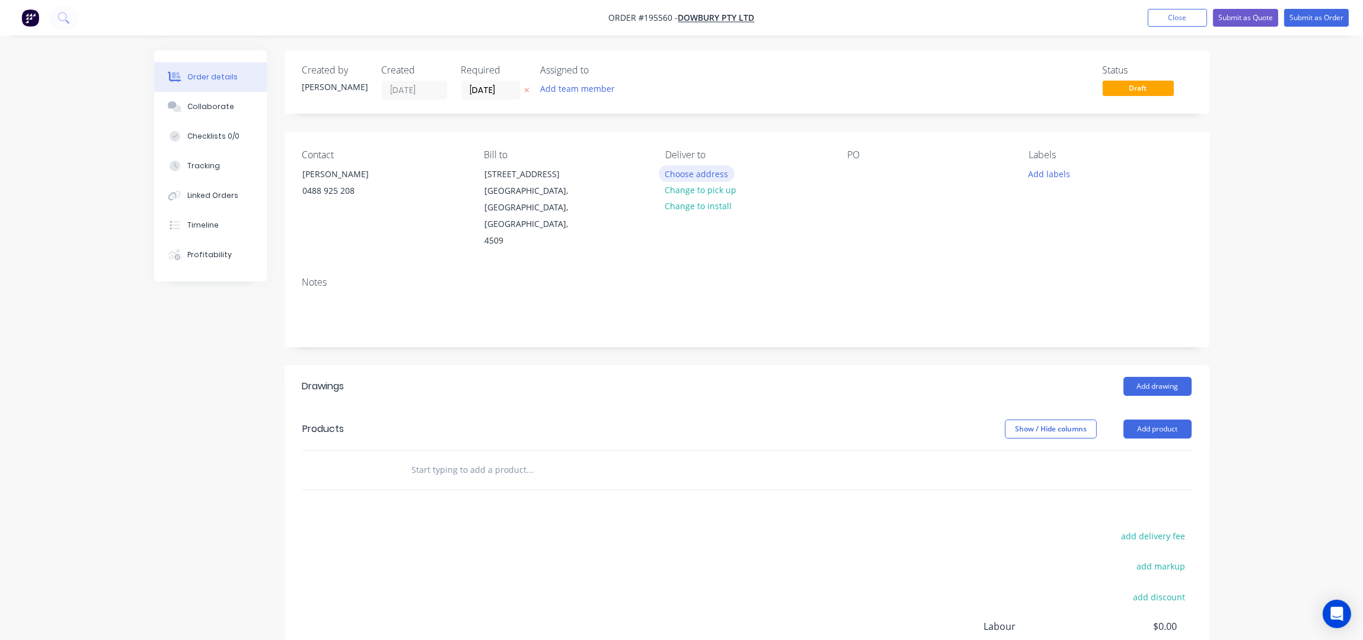
click at [695, 173] on button "Choose address" at bounding box center [697, 173] width 76 height 16
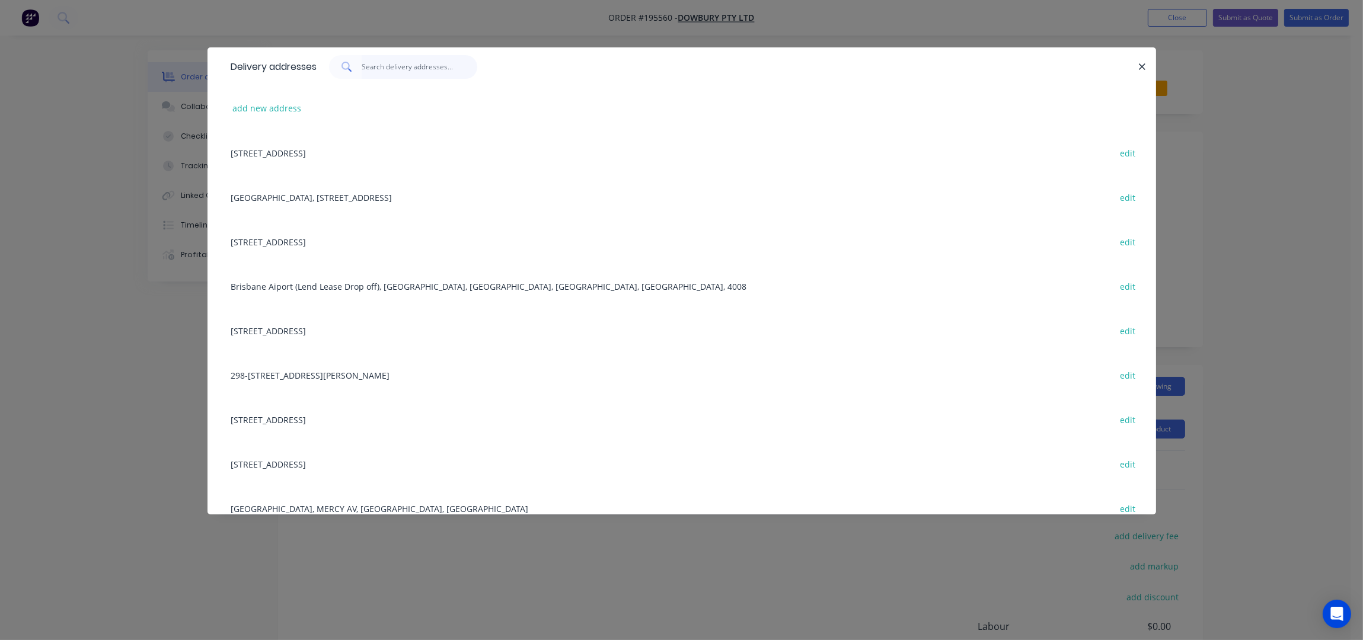
click at [448, 75] on input "text" at bounding box center [420, 67] width 116 height 24
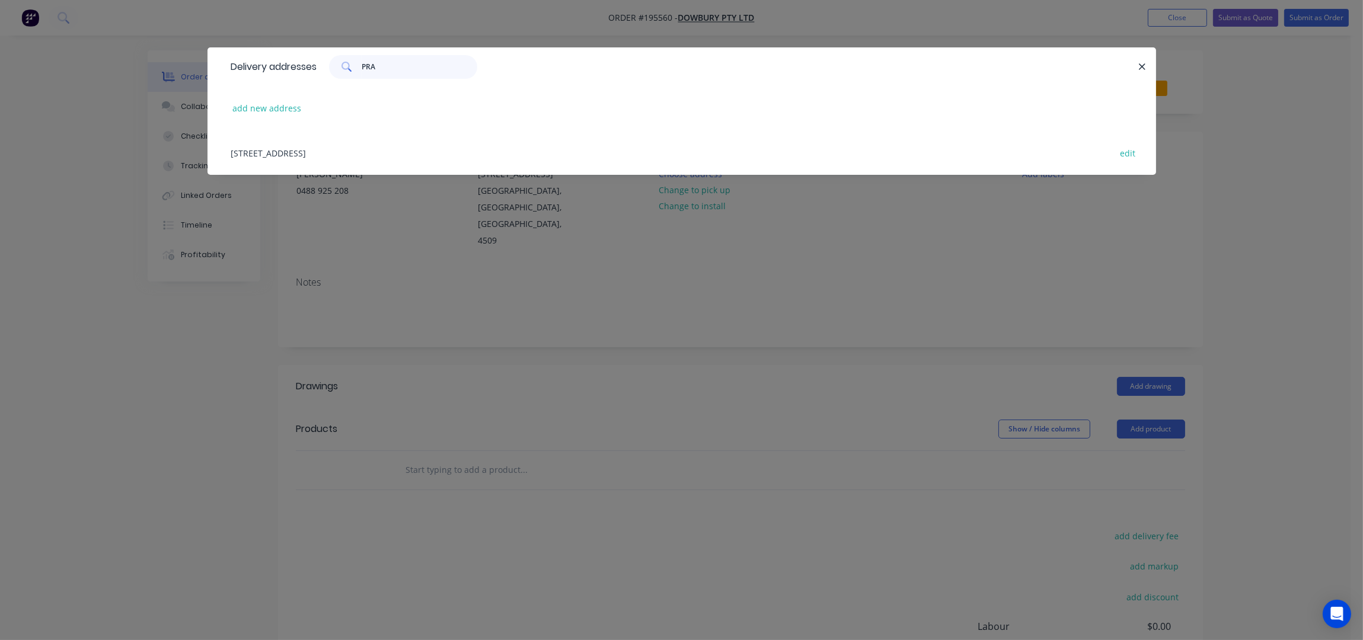
type input "PRA"
click at [442, 145] on div "[STREET_ADDRESS] edit" at bounding box center [681, 152] width 913 height 44
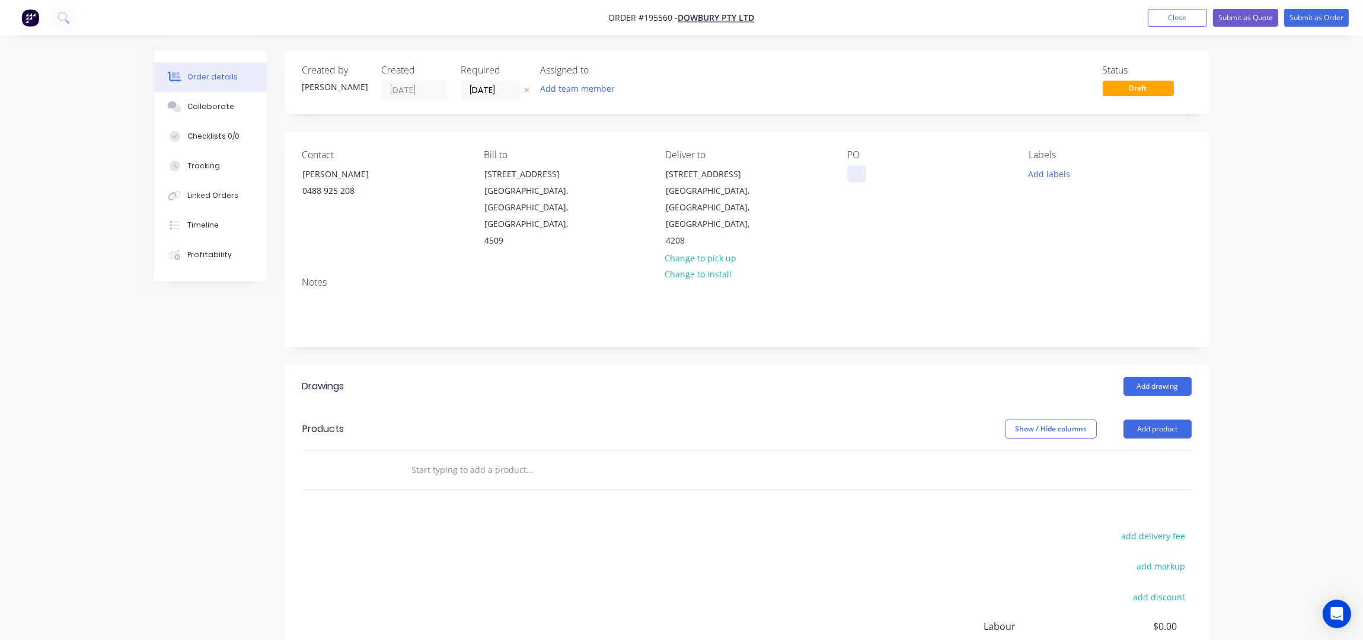
drag, startPoint x: 863, startPoint y: 165, endPoint x: 854, endPoint y: 176, distance: 14.0
click at [860, 172] on div "PO" at bounding box center [928, 199] width 162 height 100
click at [854, 177] on div at bounding box center [856, 173] width 19 height 17
click at [905, 244] on div "Contact [PERSON_NAME] [PHONE_NUMBER] Bill to [STREET_ADDRESS] Deliver to [STREE…" at bounding box center [747, 200] width 925 height 136
drag, startPoint x: 1070, startPoint y: 171, endPoint x: 1069, endPoint y: 177, distance: 6.0
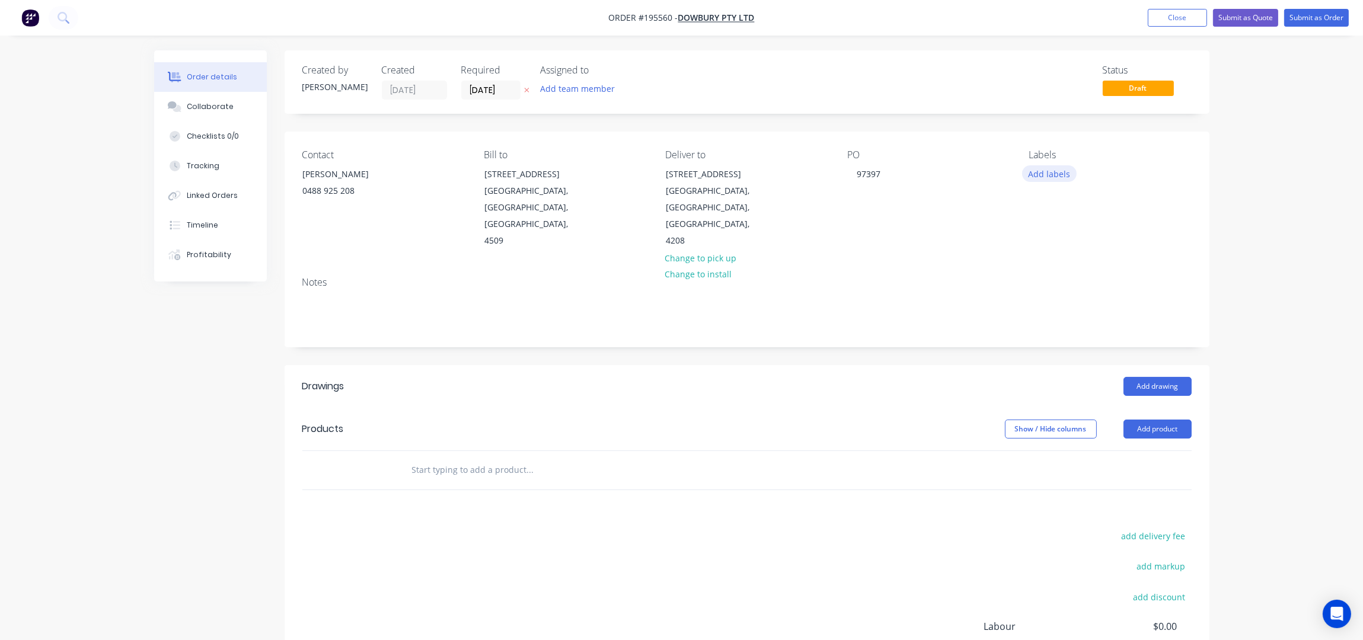
click at [1069, 170] on button "Add labels" at bounding box center [1049, 173] width 55 height 16
click at [1087, 302] on div "6:30 am" at bounding box center [1079, 304] width 36 height 13
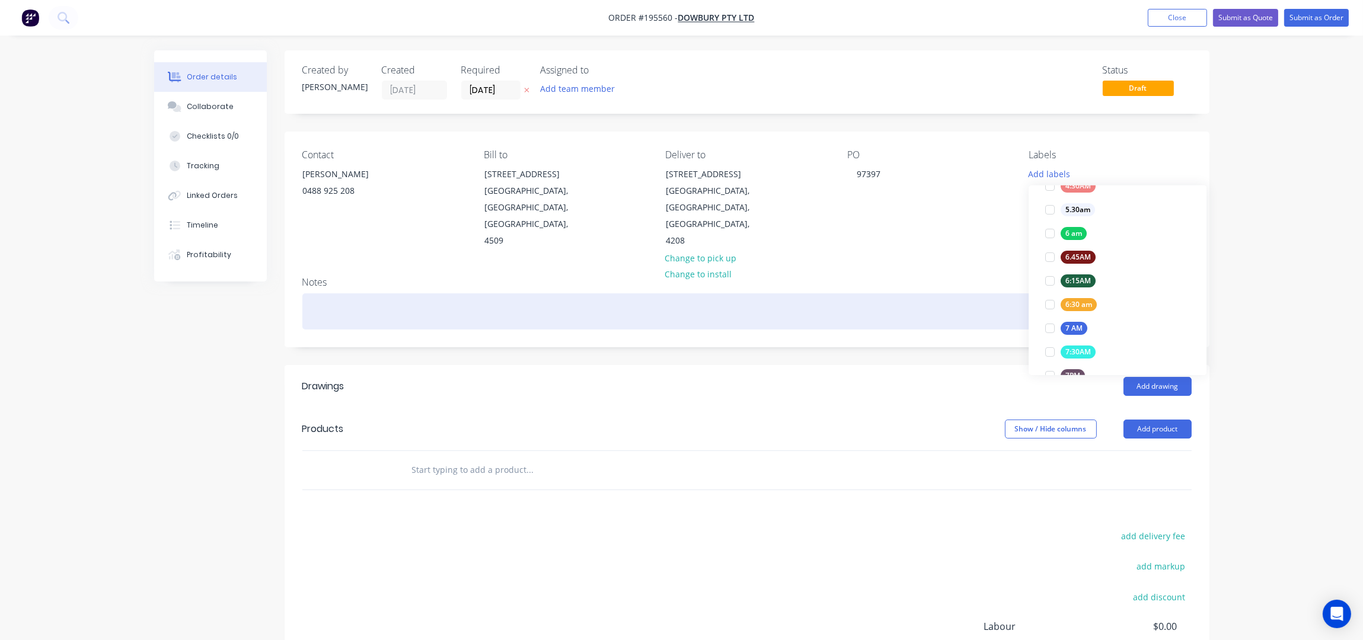
scroll to position [0, 0]
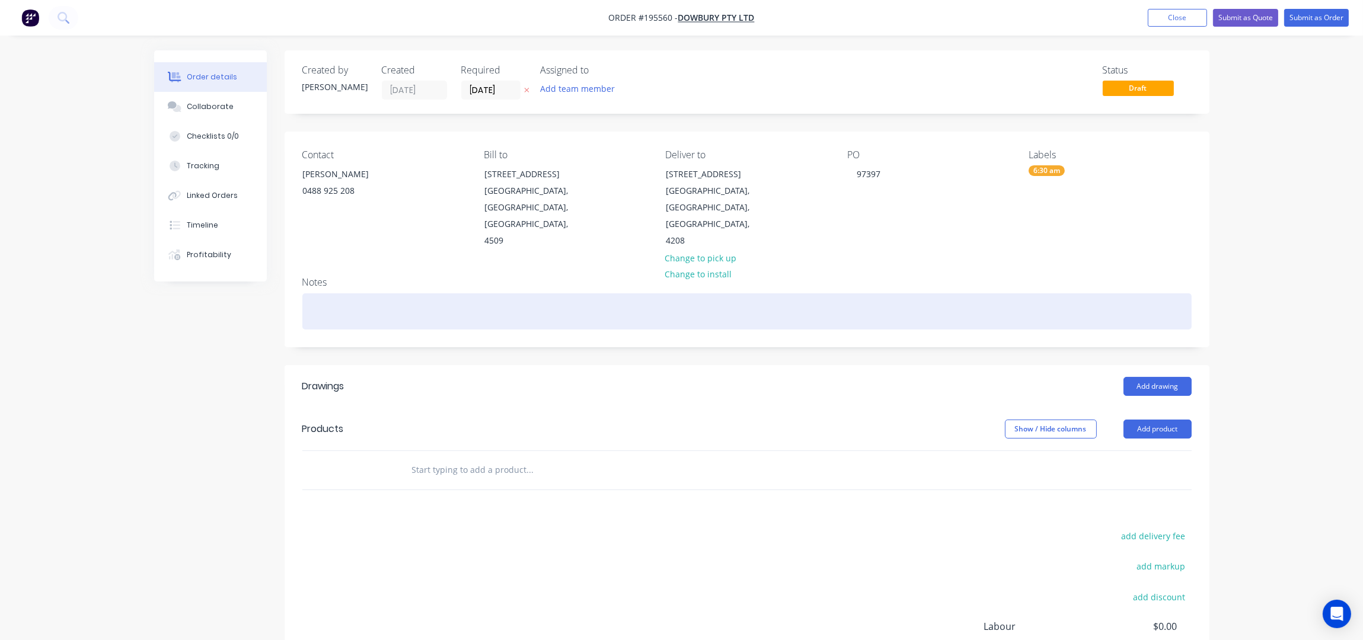
click at [877, 299] on div at bounding box center [746, 311] width 889 height 36
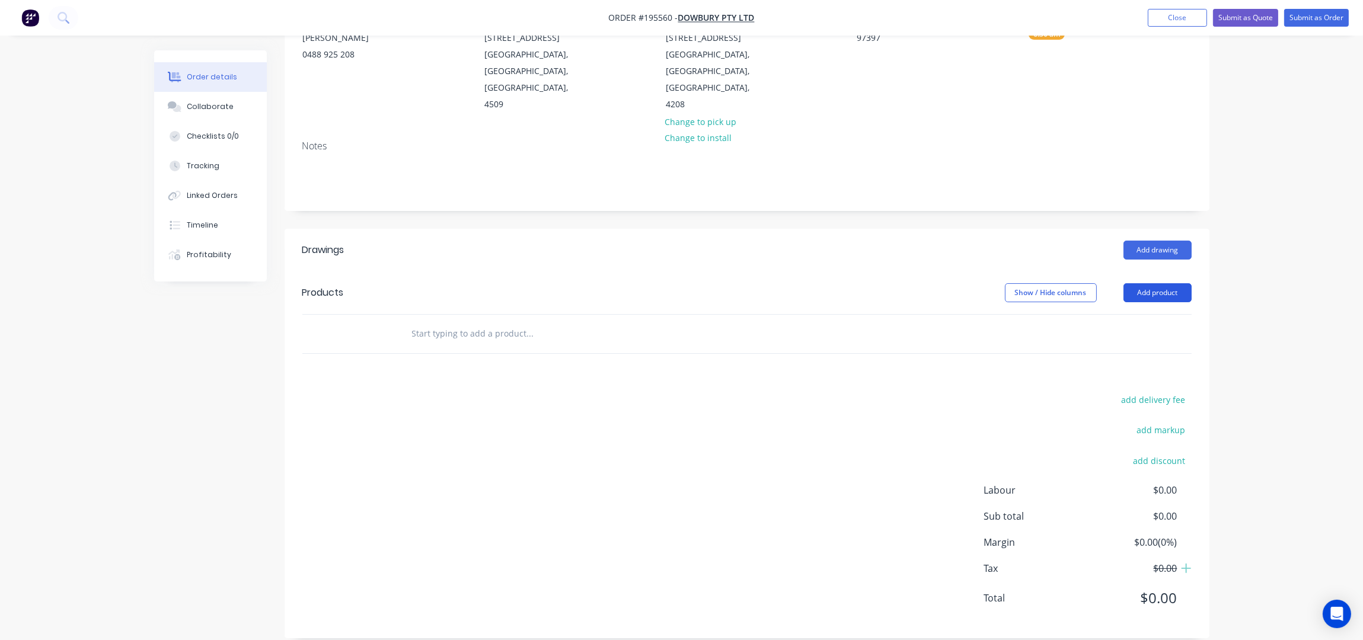
drag, startPoint x: 1160, startPoint y: 274, endPoint x: 1158, endPoint y: 283, distance: 9.1
click at [1160, 283] on button "Add product" at bounding box center [1157, 292] width 68 height 19
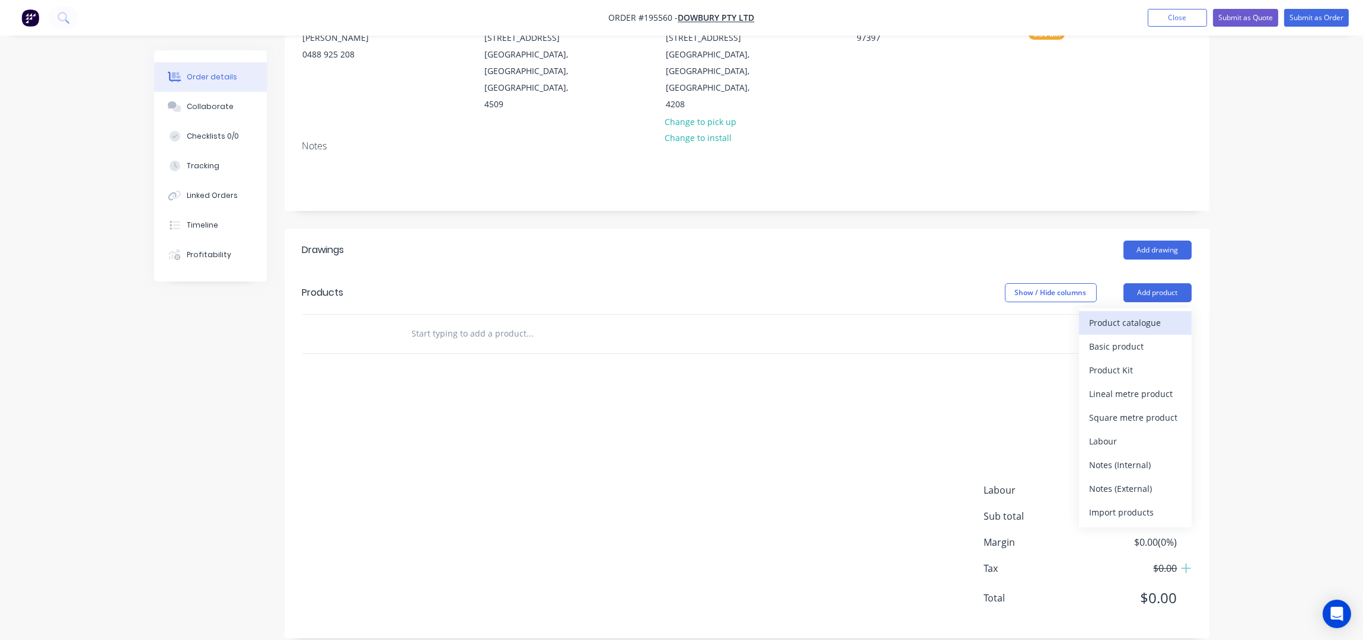
click at [1149, 314] on div "Product catalogue" at bounding box center [1135, 322] width 91 height 17
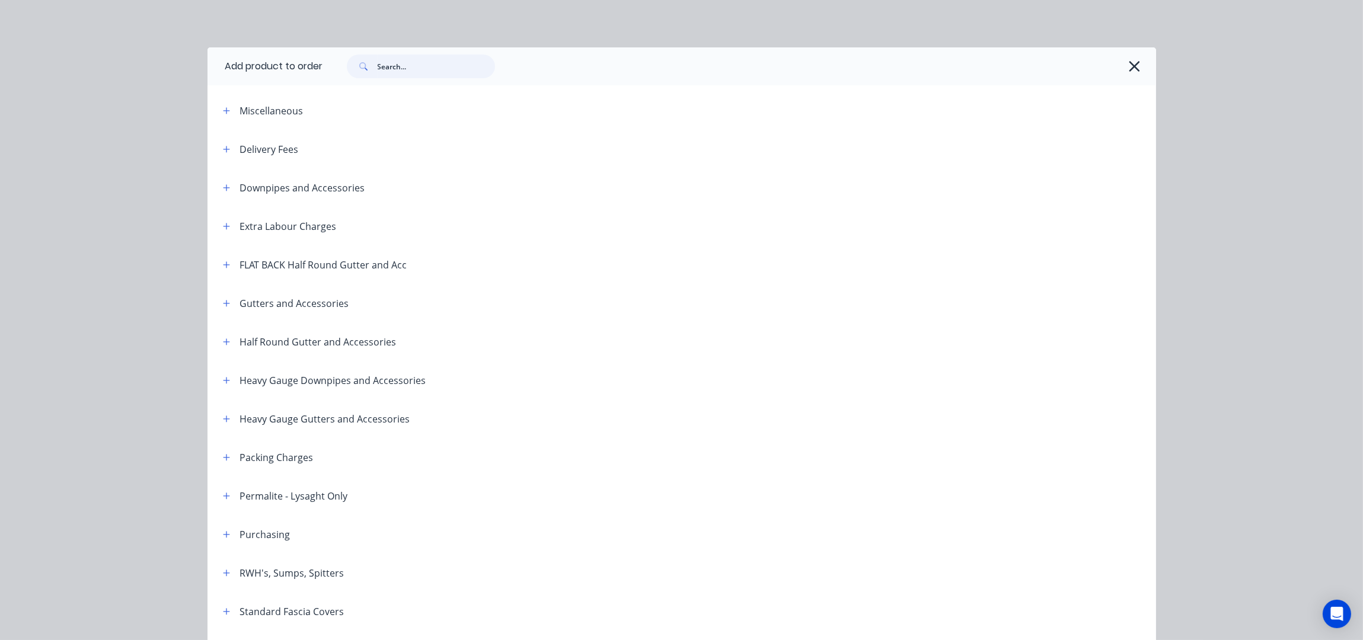
click at [407, 71] on input "text" at bounding box center [436, 67] width 117 height 24
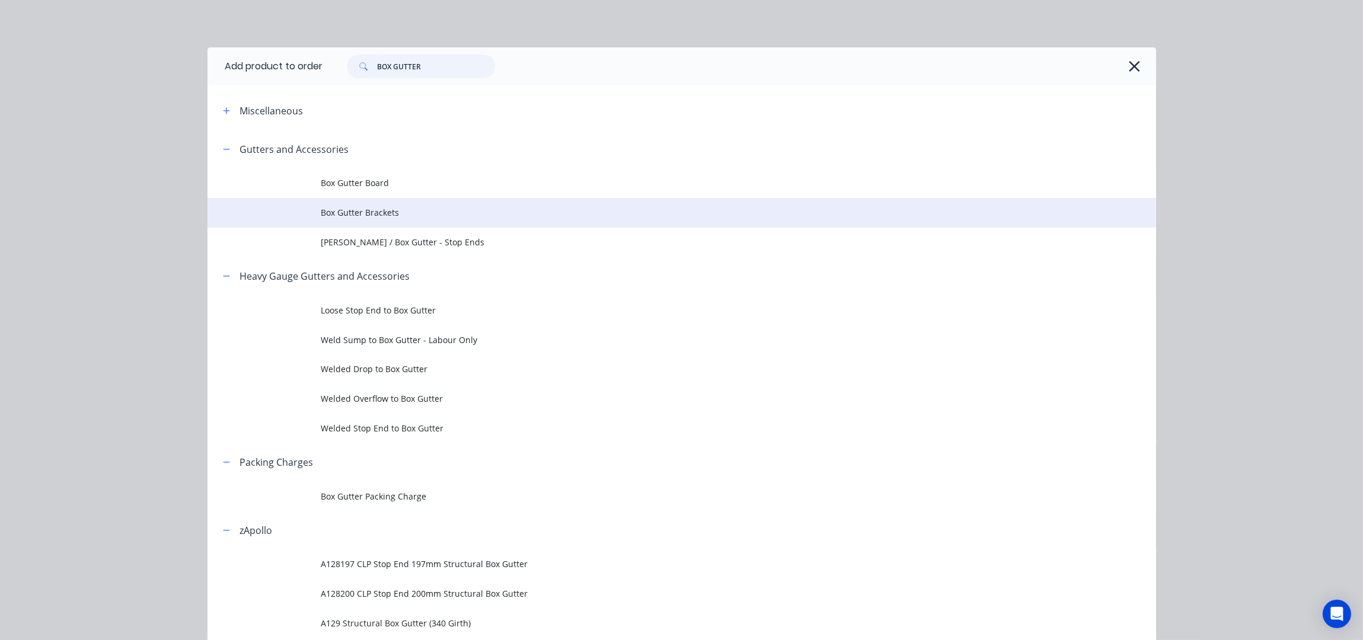
type input "BOX GUTTER"
click at [422, 208] on span "Box Gutter Brackets" at bounding box center [655, 212] width 668 height 12
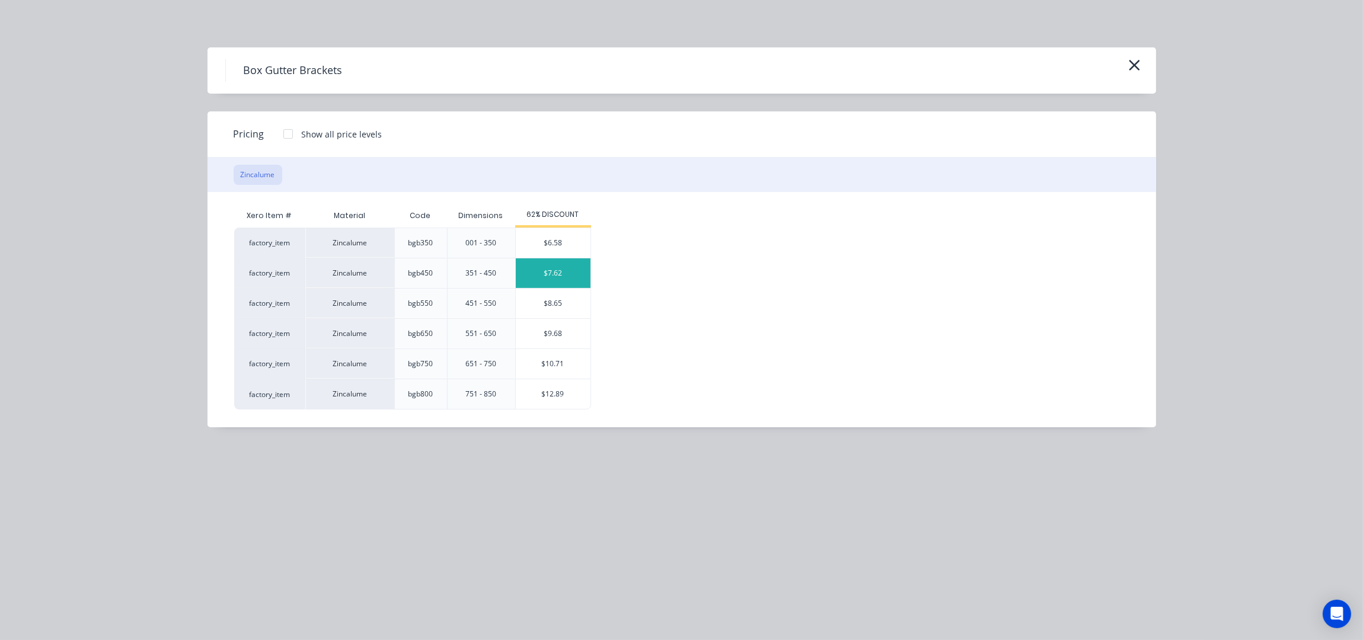
click at [539, 269] on div "$7.62" at bounding box center [553, 273] width 75 height 30
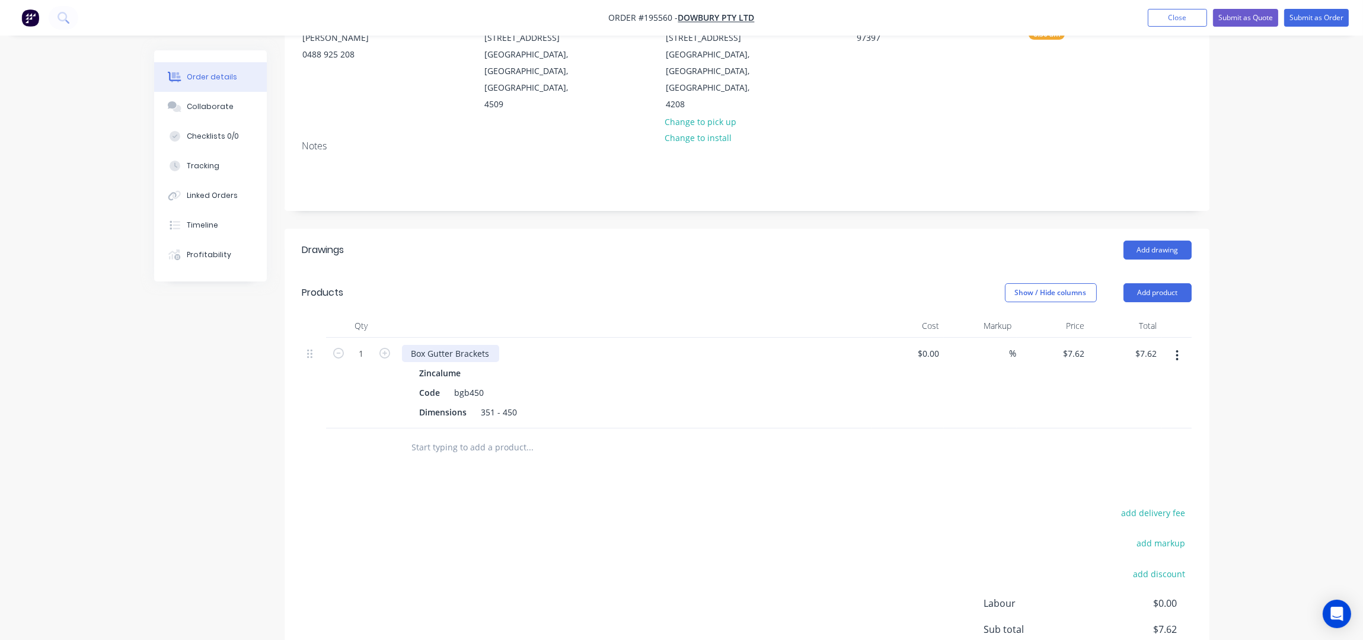
click at [494, 345] on div "Box Gutter Brackets" at bounding box center [450, 353] width 97 height 17
type input "$415.00"
click at [810, 272] on header "Products Show / Hide columns Add product" at bounding box center [747, 293] width 925 height 43
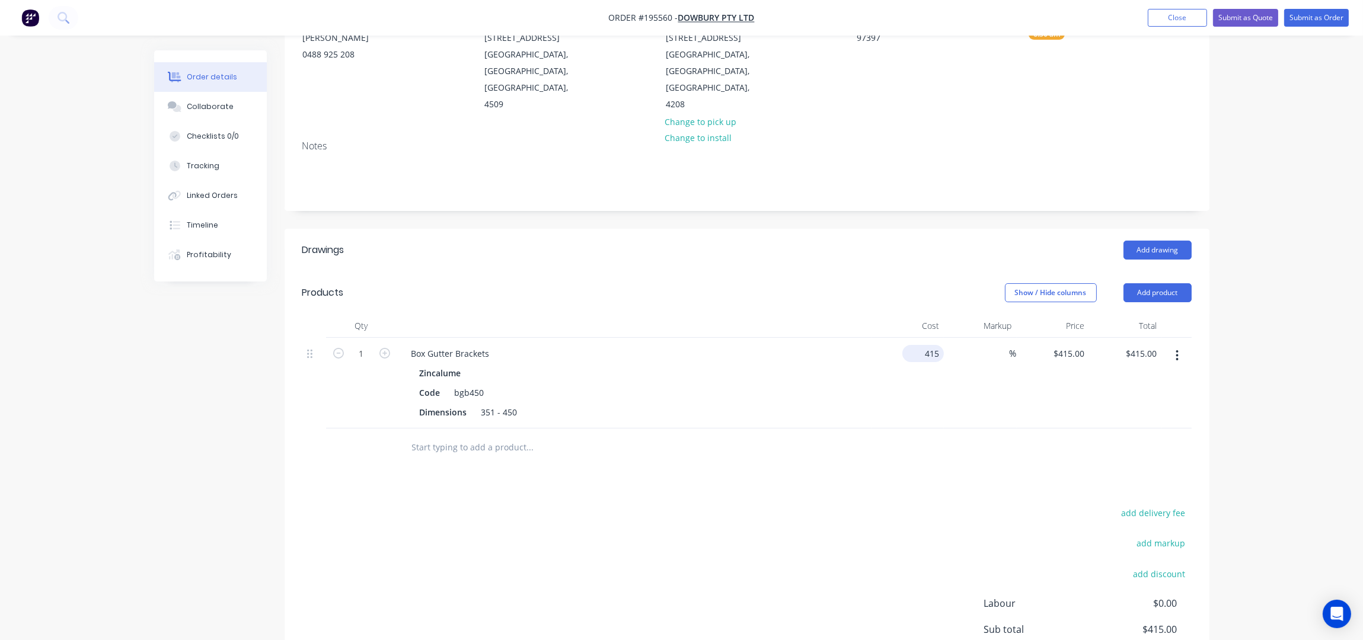
click at [927, 345] on input "415" at bounding box center [925, 353] width 37 height 17
type input "$415.00"
click at [1179, 345] on button "button" at bounding box center [1177, 355] width 28 height 21
click at [1139, 379] on button "Edit" at bounding box center [1135, 387] width 113 height 24
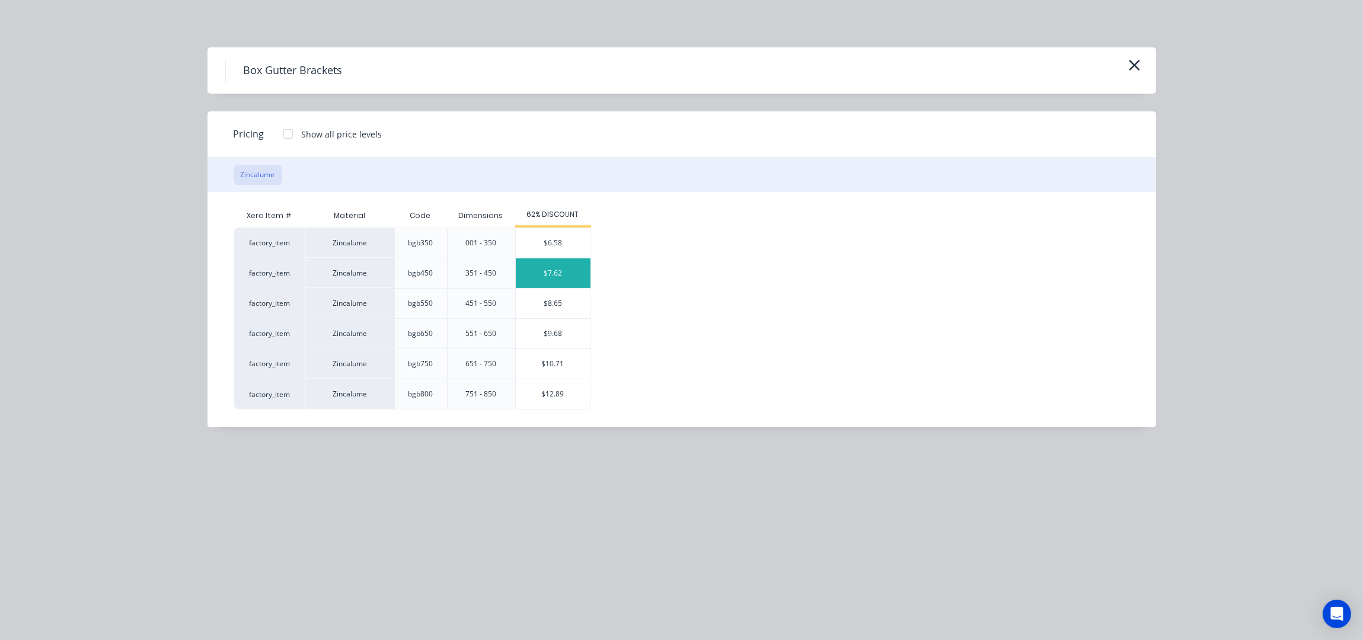
click at [578, 276] on div "$7.62" at bounding box center [553, 273] width 75 height 30
type input "-98.16"
type input "$7.62"
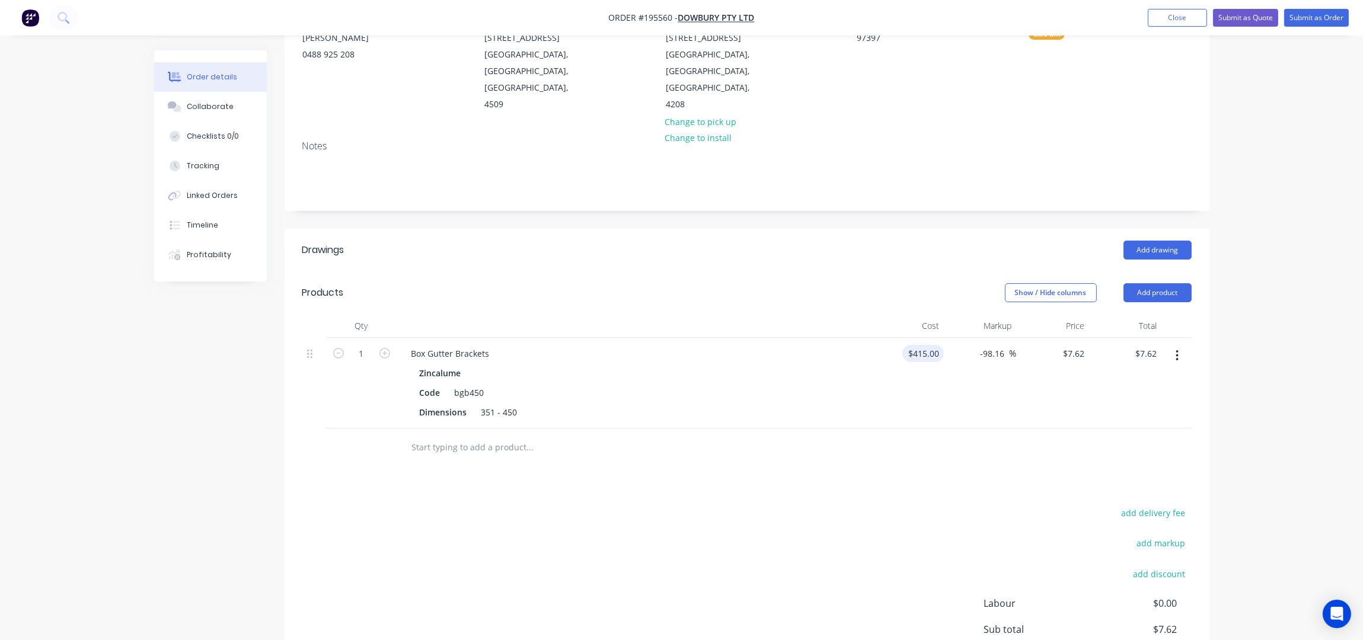
type input "415"
click at [934, 345] on input "415" at bounding box center [925, 353] width 37 height 17
type input "$0.00"
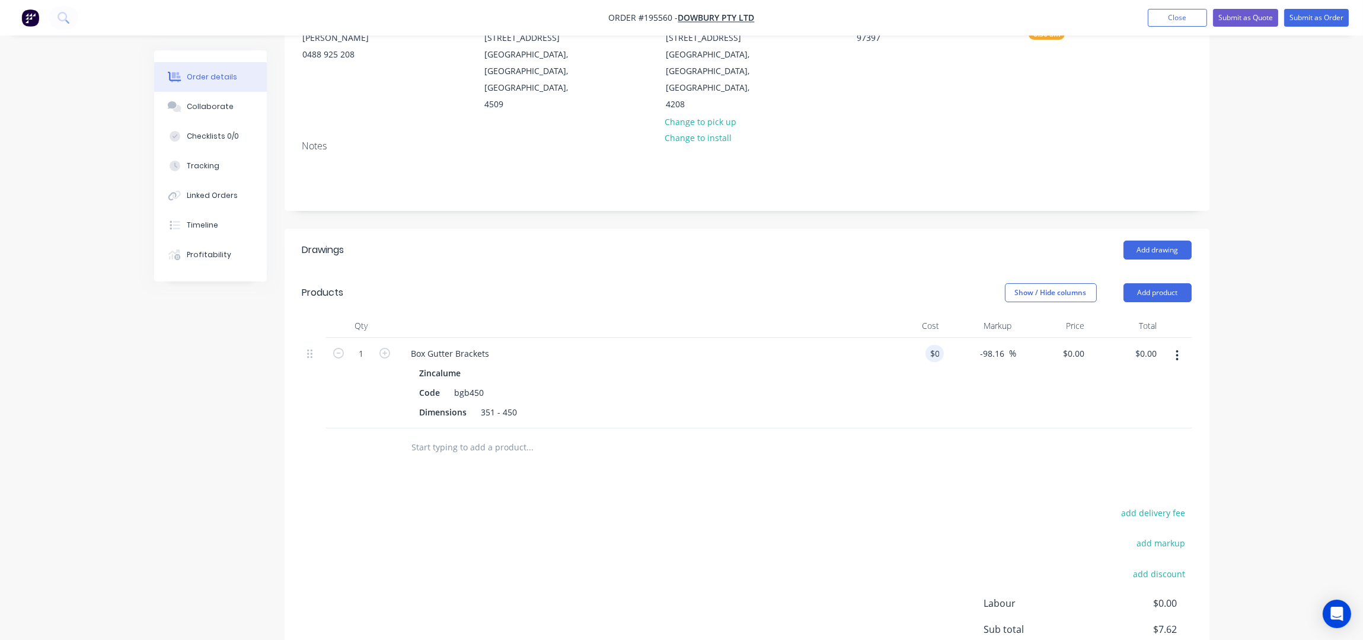
drag, startPoint x: 684, startPoint y: 459, endPoint x: 740, endPoint y: 456, distance: 56.4
click at [688, 459] on div "Drawings Add drawing Products Show / Hide columns Add product Qty Cost Markup P…" at bounding box center [747, 490] width 925 height 523
click at [1182, 345] on button "button" at bounding box center [1177, 355] width 28 height 21
click at [1147, 378] on div "Edit" at bounding box center [1135, 386] width 91 height 17
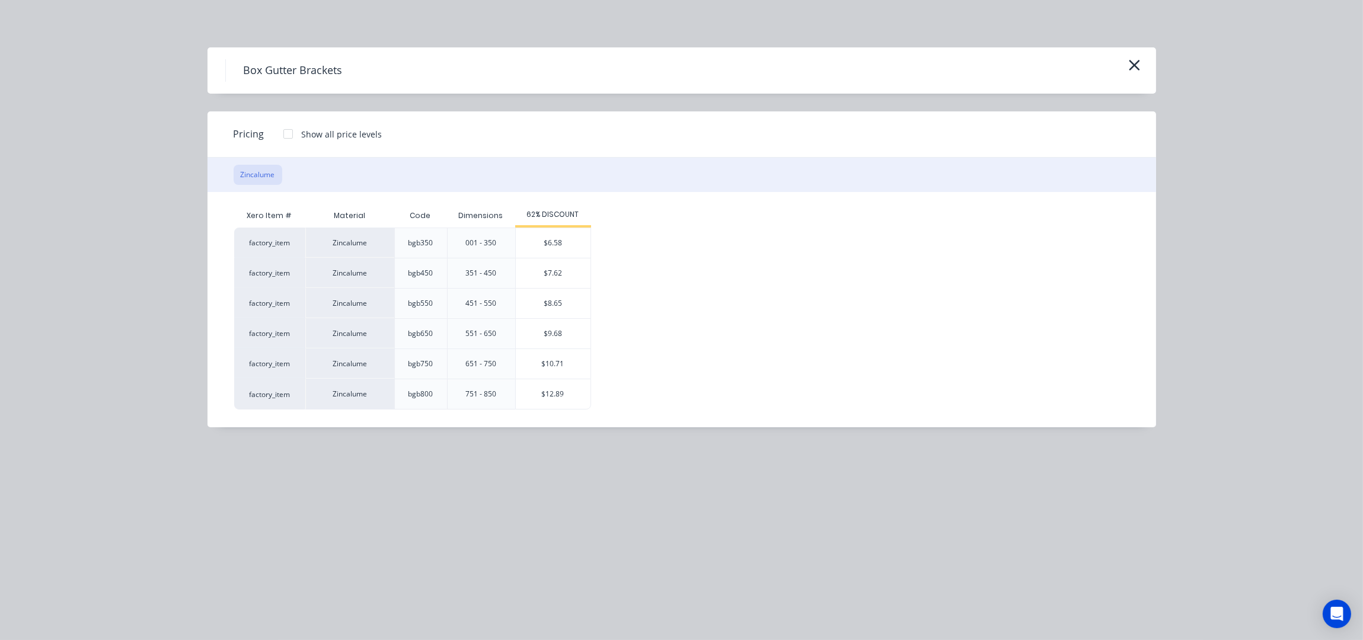
click at [576, 276] on div "$7.62" at bounding box center [553, 273] width 75 height 30
type input "$7.62"
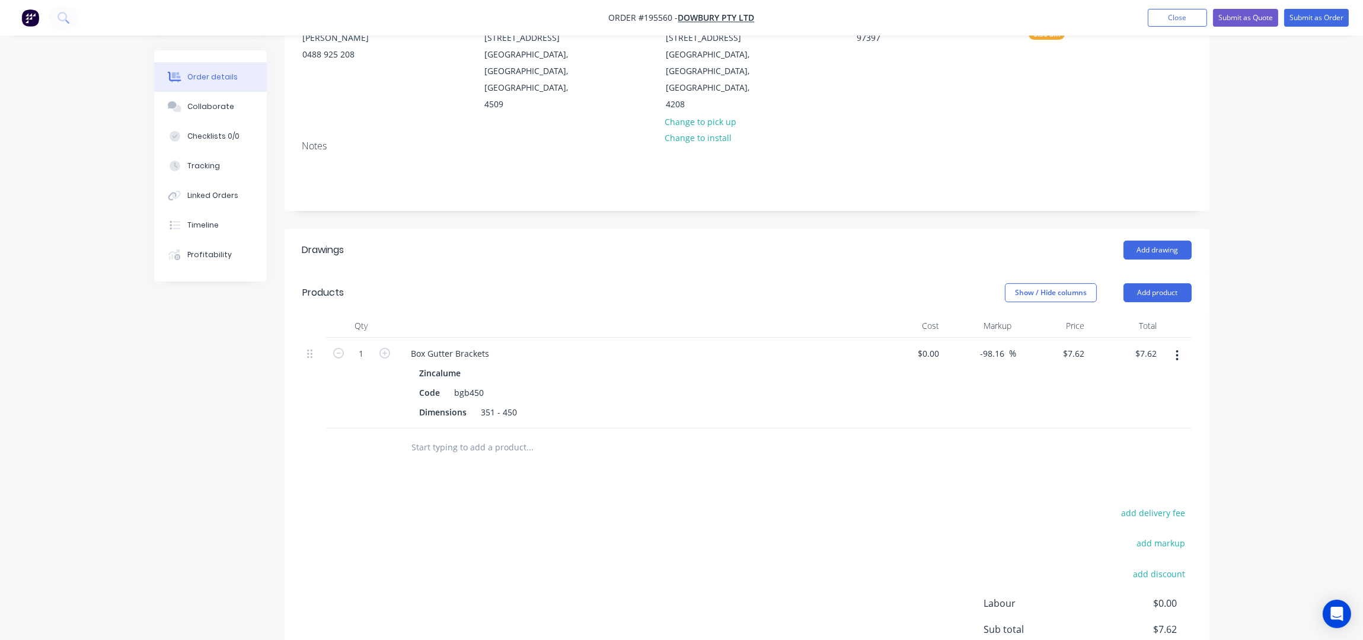
click at [759, 283] on div "Show / Hide columns Add product" at bounding box center [841, 292] width 700 height 19
click at [1176, 349] on icon "button" at bounding box center [1177, 355] width 3 height 13
click at [1167, 449] on div "Delete" at bounding box center [1135, 457] width 91 height 17
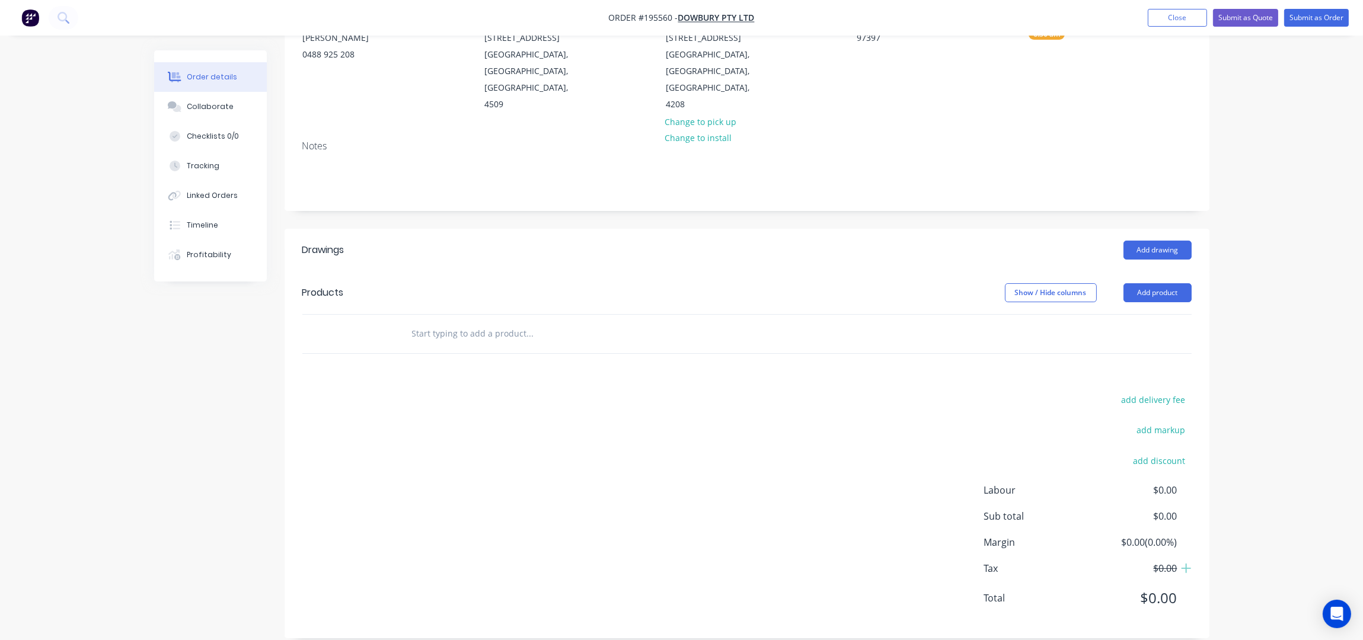
click at [1141, 272] on header "Products Show / Hide columns Add product" at bounding box center [747, 293] width 925 height 43
click at [1144, 283] on button "Add product" at bounding box center [1157, 292] width 68 height 19
click at [1157, 317] on button "Product catalogue" at bounding box center [1135, 323] width 113 height 24
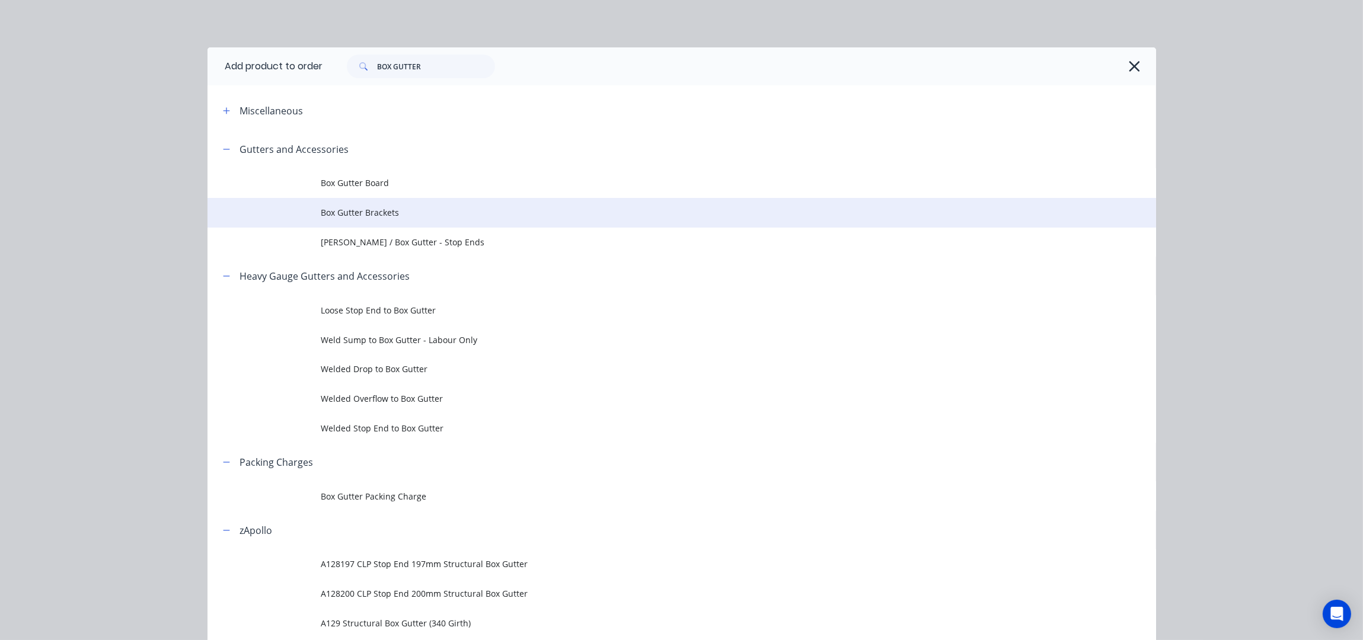
click at [371, 217] on span "Box Gutter Brackets" at bounding box center [655, 212] width 668 height 12
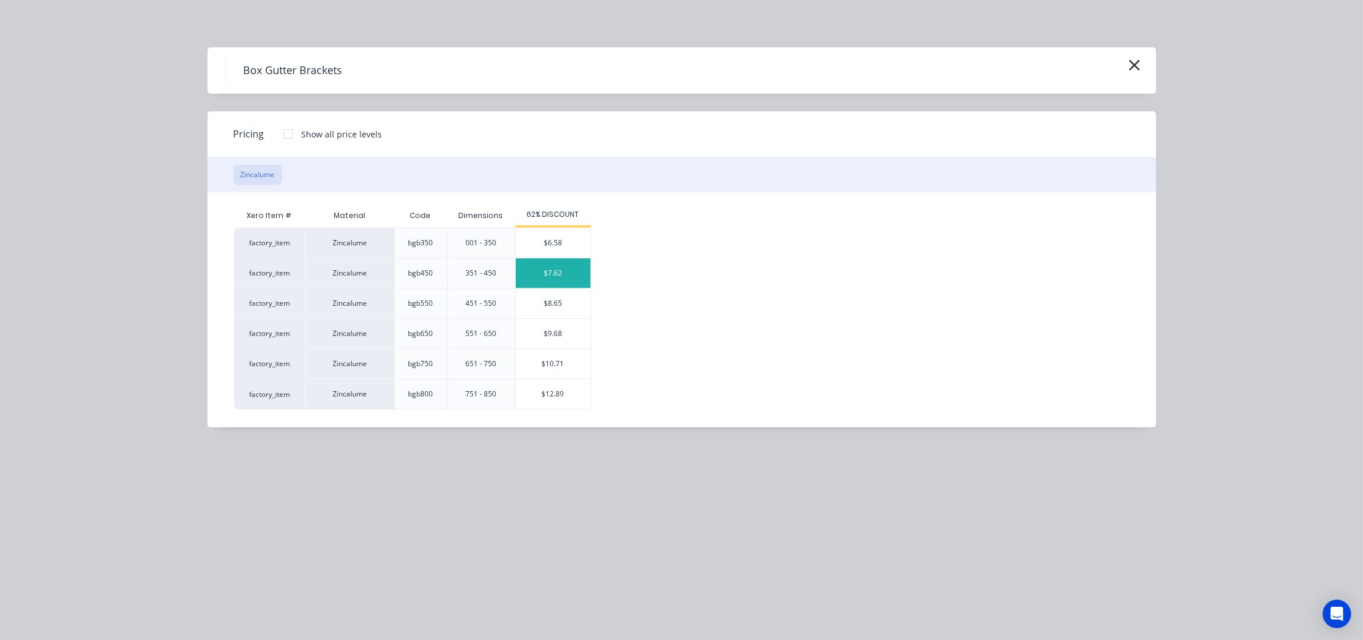
click at [567, 283] on div "$7.62" at bounding box center [553, 273] width 75 height 30
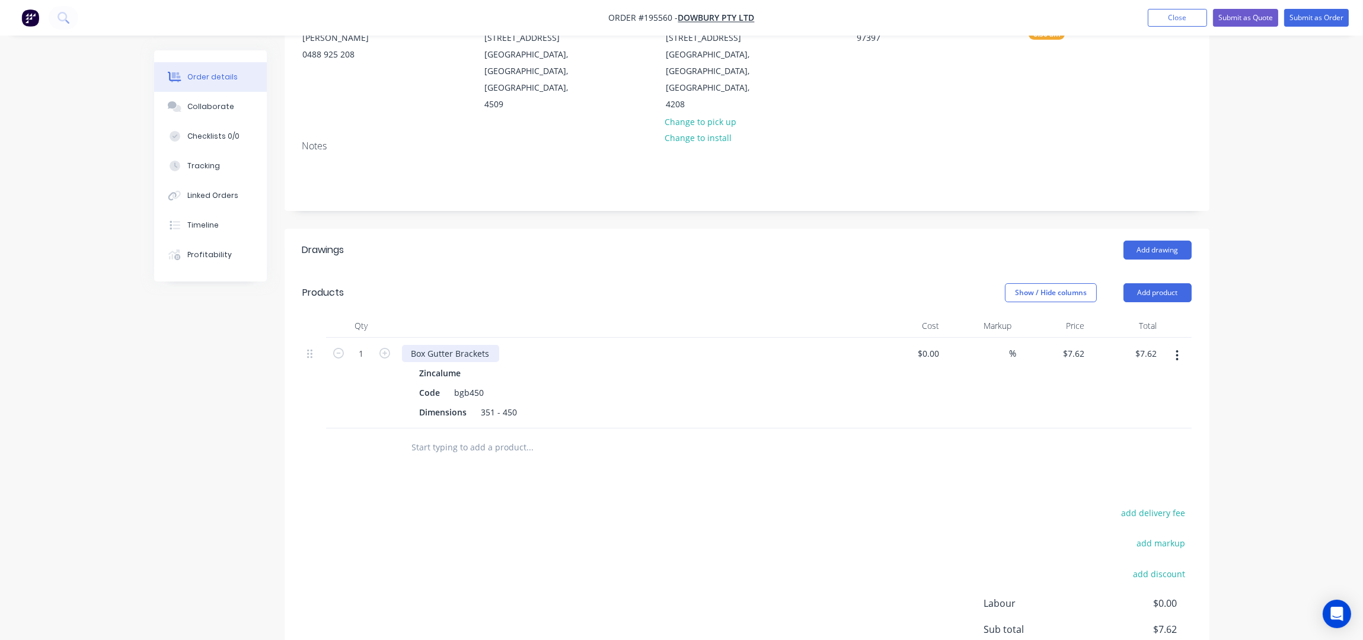
click at [494, 345] on div "Box Gutter Brackets" at bounding box center [450, 353] width 97 height 17
click at [482, 272] on header "Products Show / Hide columns Add product" at bounding box center [747, 293] width 925 height 43
click at [363, 345] on input "1" at bounding box center [361, 354] width 31 height 18
type input "60"
type input "$457.20"
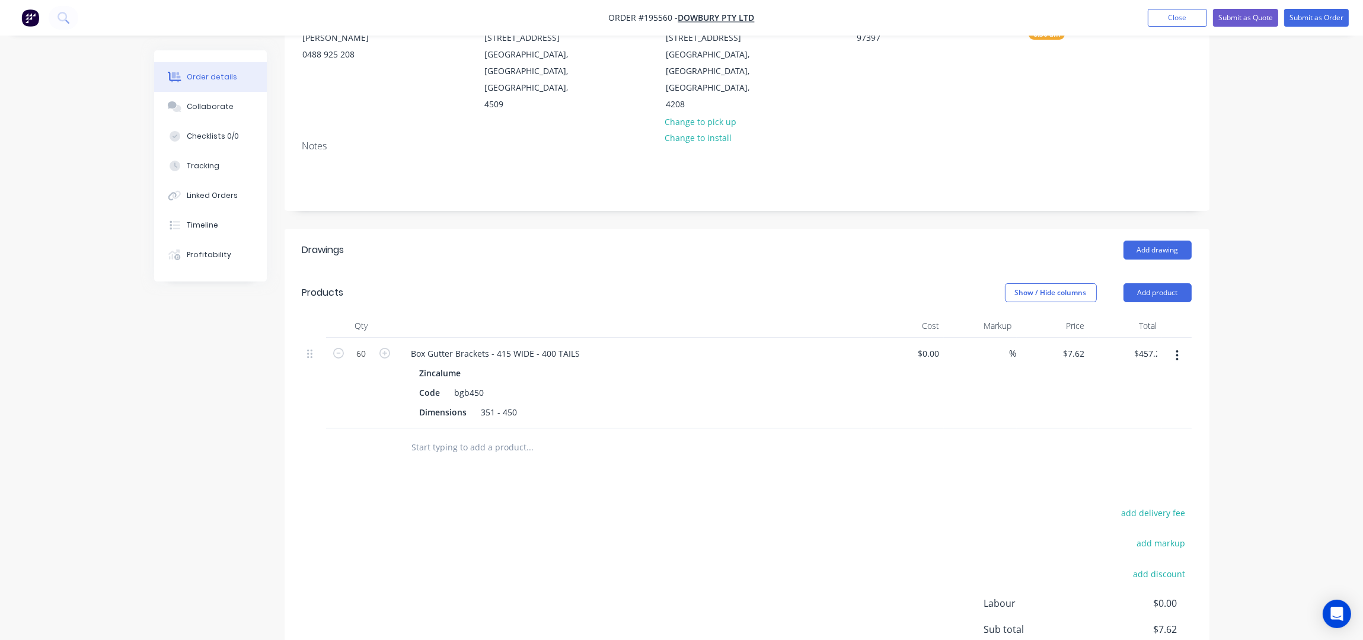
click at [567, 245] on header "Drawings Add drawing" at bounding box center [747, 250] width 925 height 43
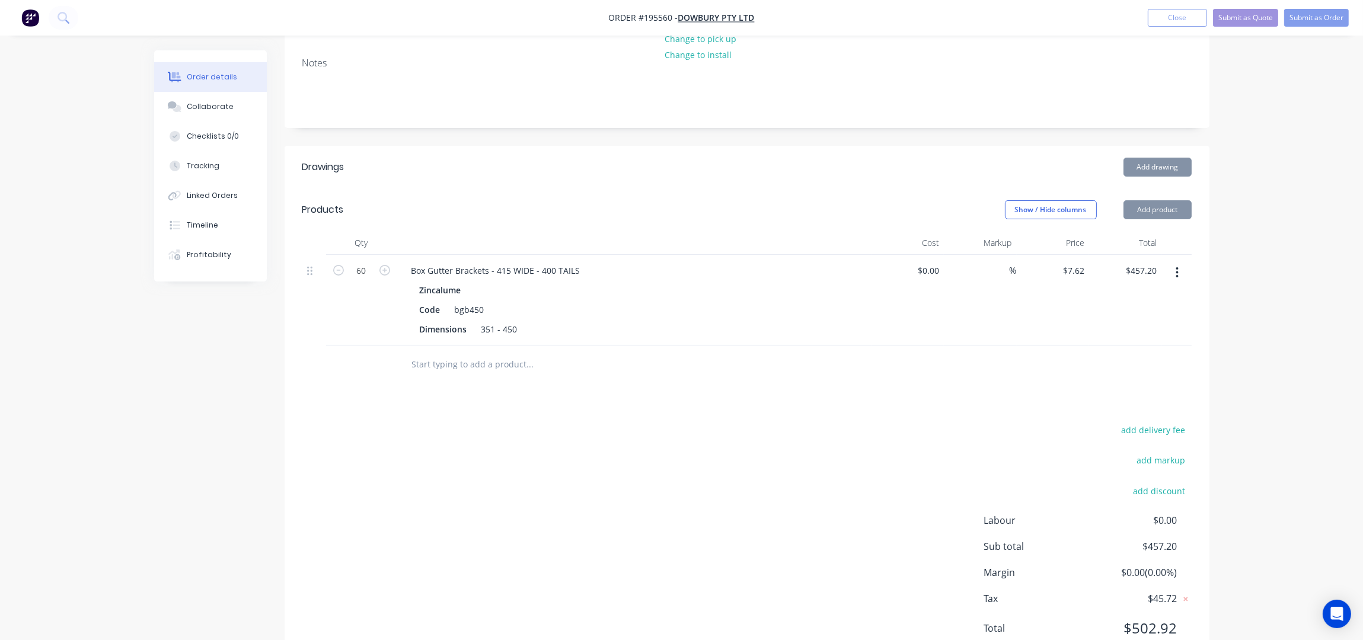
scroll to position [250, 0]
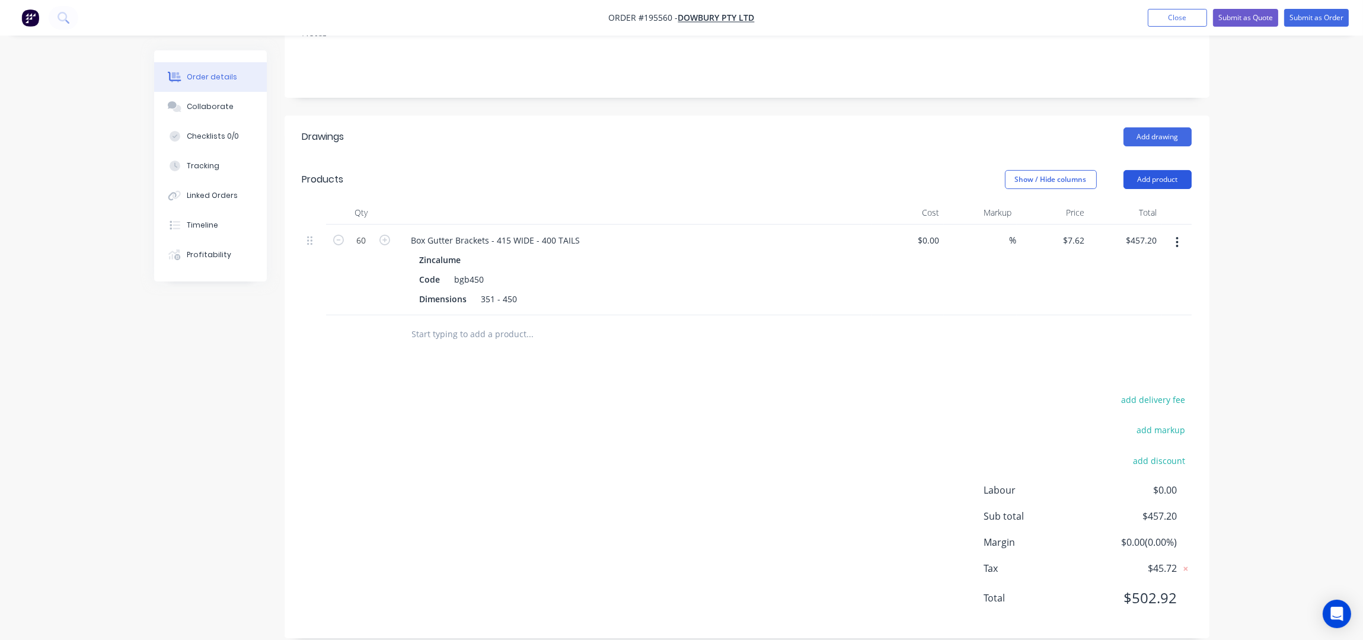
click at [1150, 170] on button "Add product" at bounding box center [1157, 179] width 68 height 19
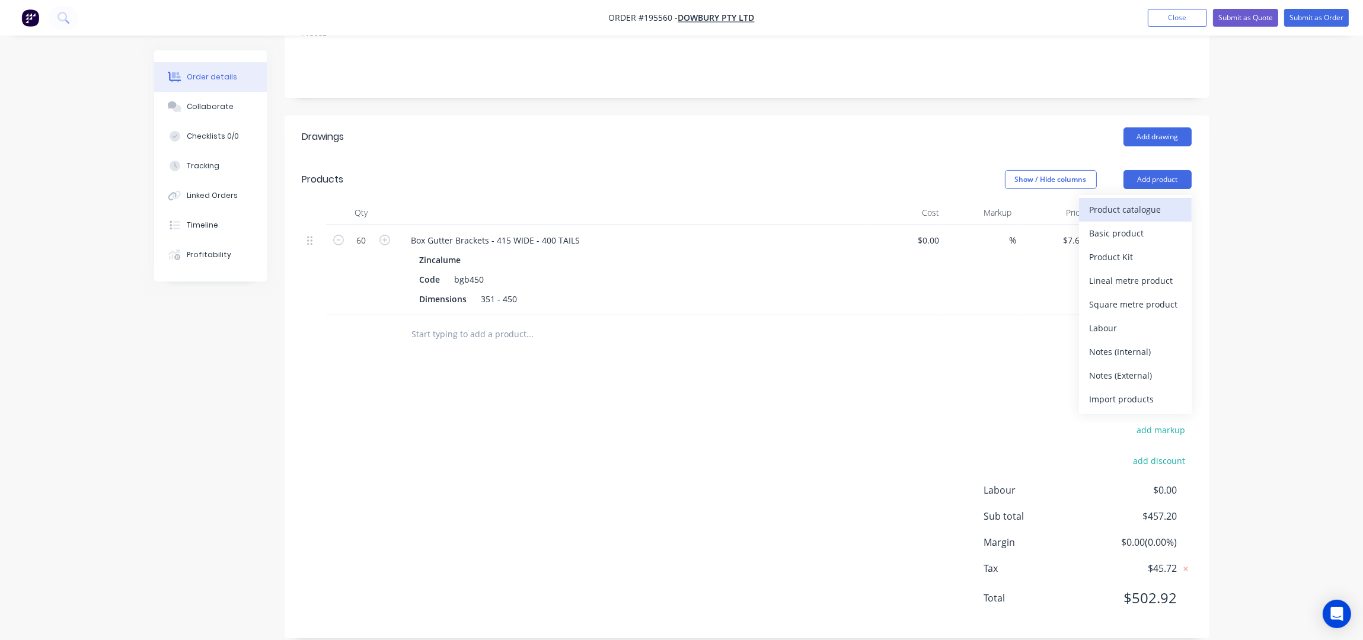
click at [1149, 201] on div "Product catalogue" at bounding box center [1135, 209] width 91 height 17
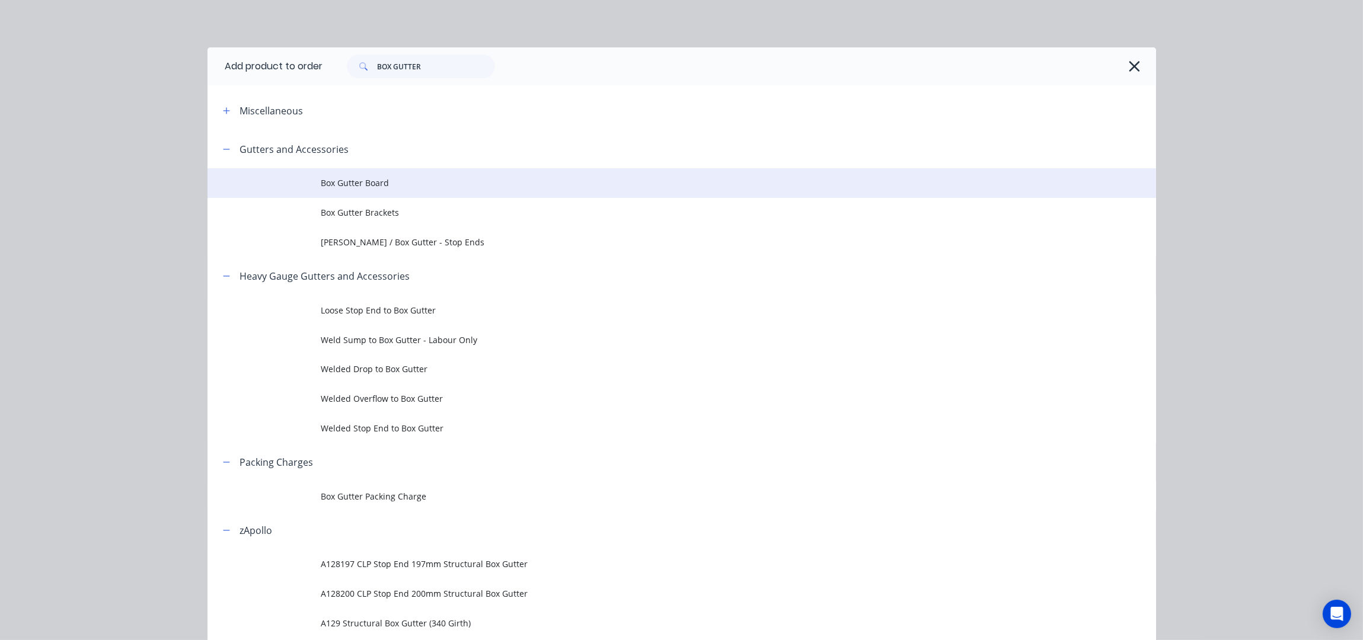
click at [379, 190] on td "Box Gutter Board" at bounding box center [738, 183] width 835 height 30
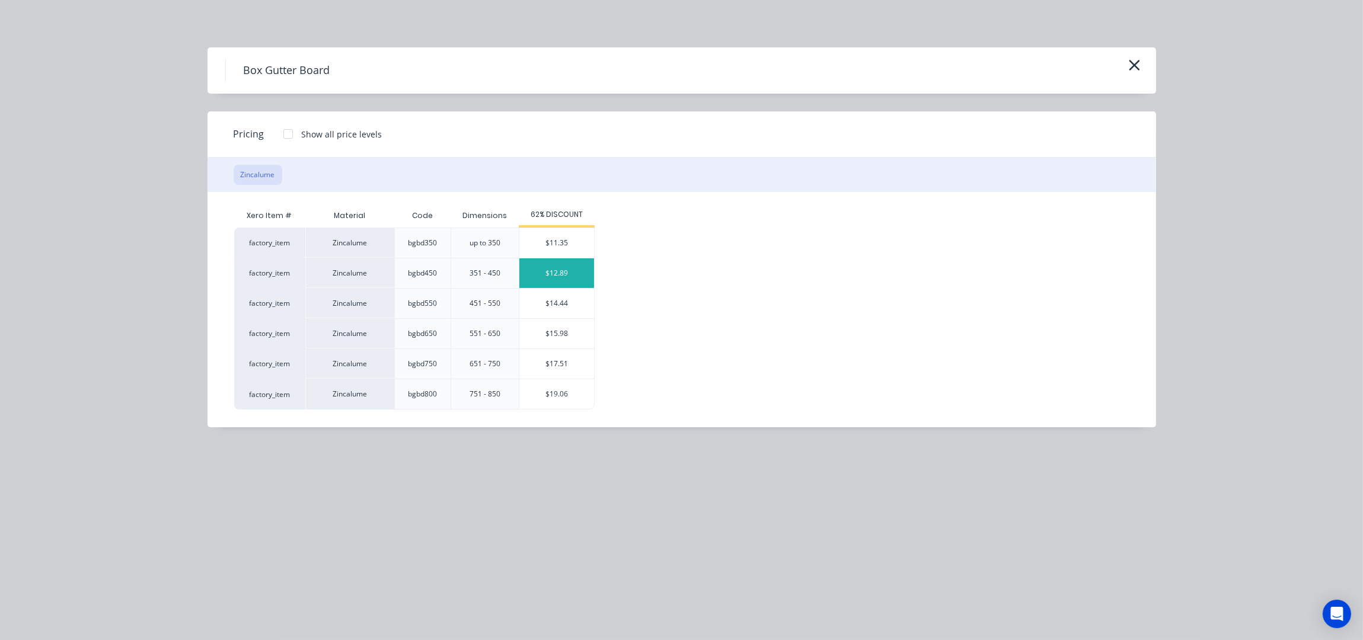
click at [556, 272] on div "$12.89" at bounding box center [556, 273] width 75 height 30
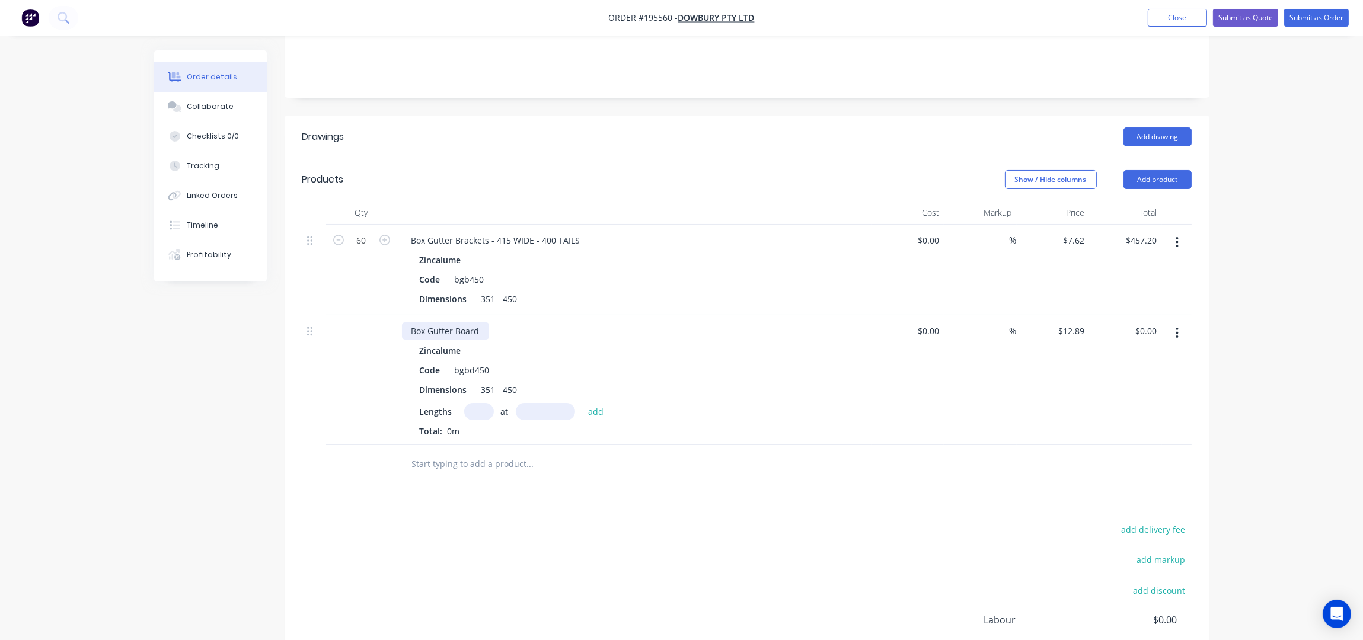
click at [481, 322] on div "Box Gutter Board" at bounding box center [445, 330] width 87 height 17
click at [471, 403] on input "text" at bounding box center [479, 411] width 30 height 17
type input "9"
type input "4200"
click at [582, 403] on button "add" at bounding box center [596, 411] width 28 height 16
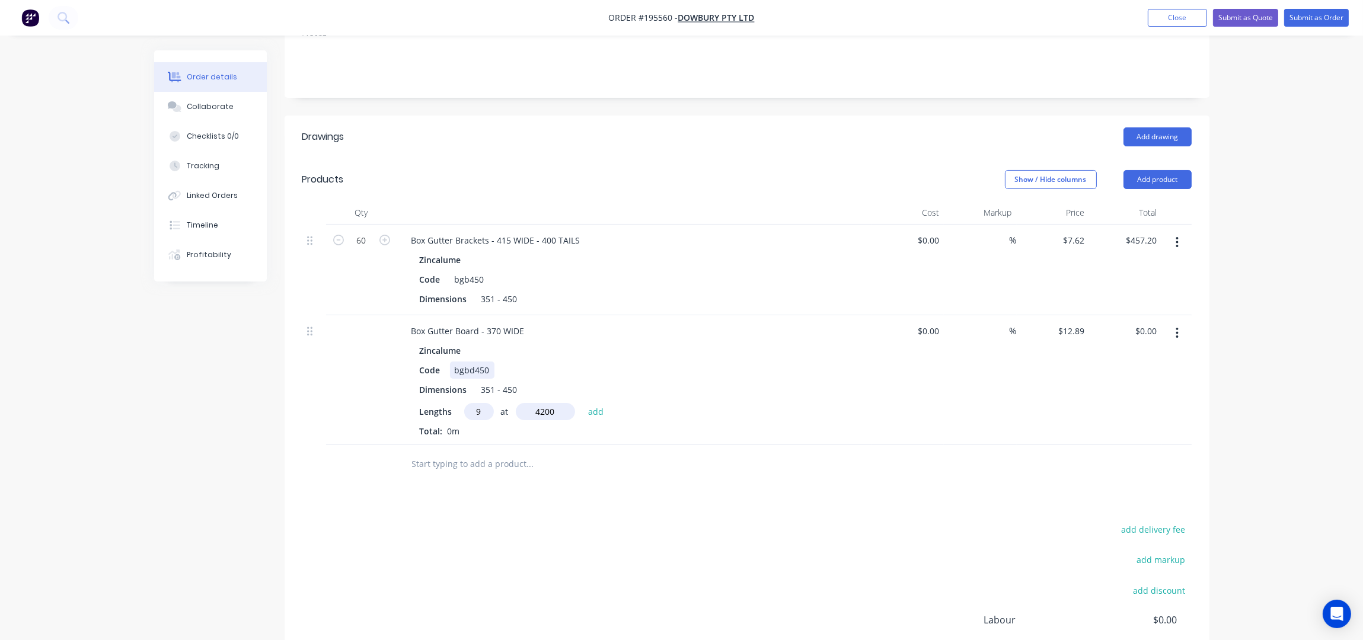
type input "$487.24"
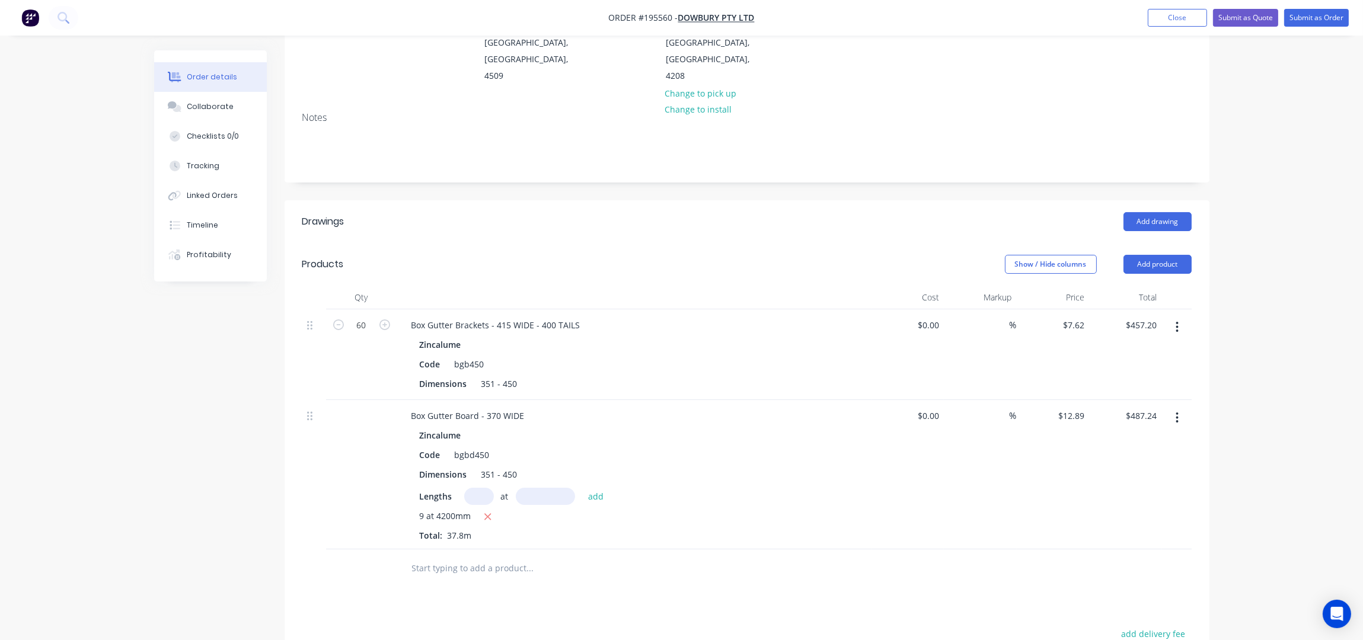
scroll to position [91, 0]
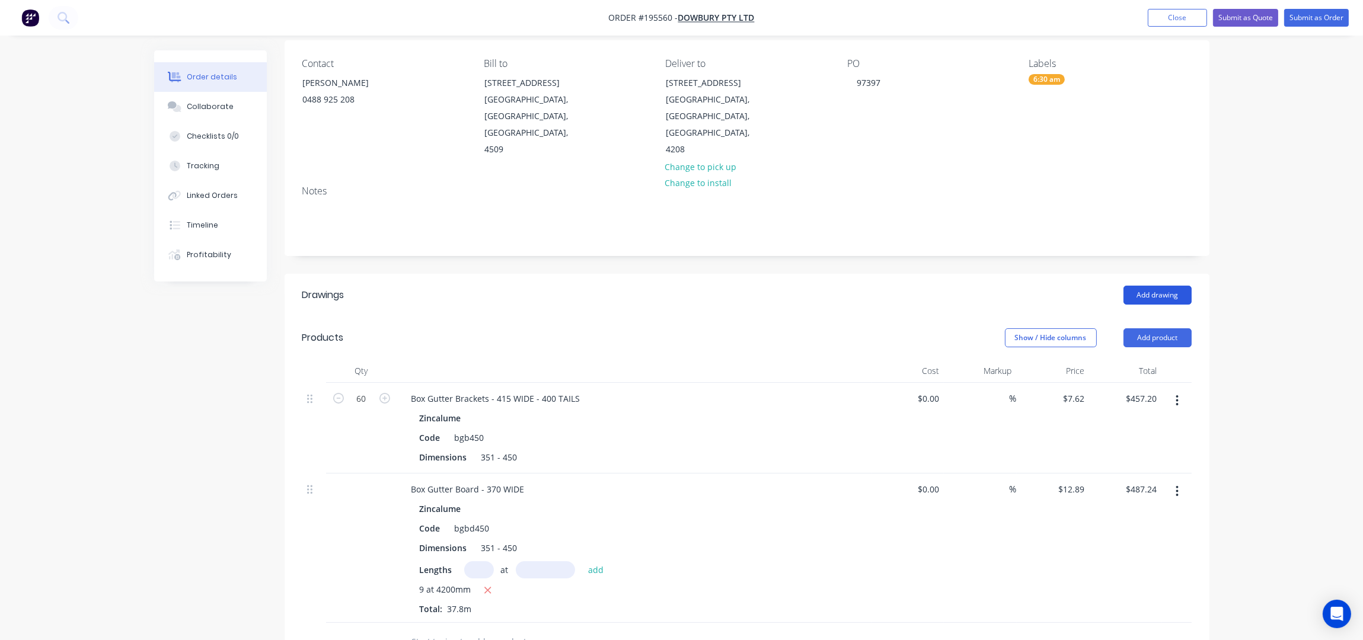
click at [1174, 286] on button "Add drawing" at bounding box center [1157, 295] width 68 height 19
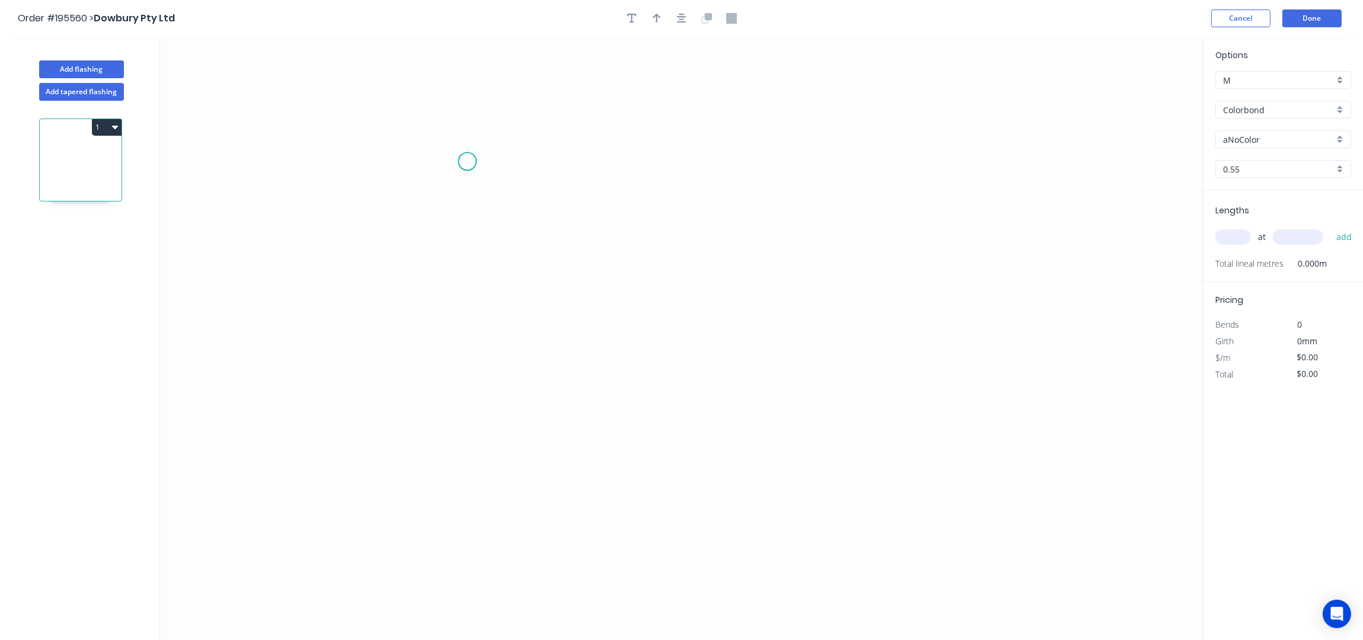
click at [471, 158] on icon "0" at bounding box center [681, 339] width 1043 height 604
click at [464, 414] on icon "0" at bounding box center [681, 339] width 1043 height 604
drag, startPoint x: 761, startPoint y: 424, endPoint x: 905, endPoint y: 380, distance: 150.6
click at [773, 424] on icon "0 ?" at bounding box center [681, 339] width 1043 height 604
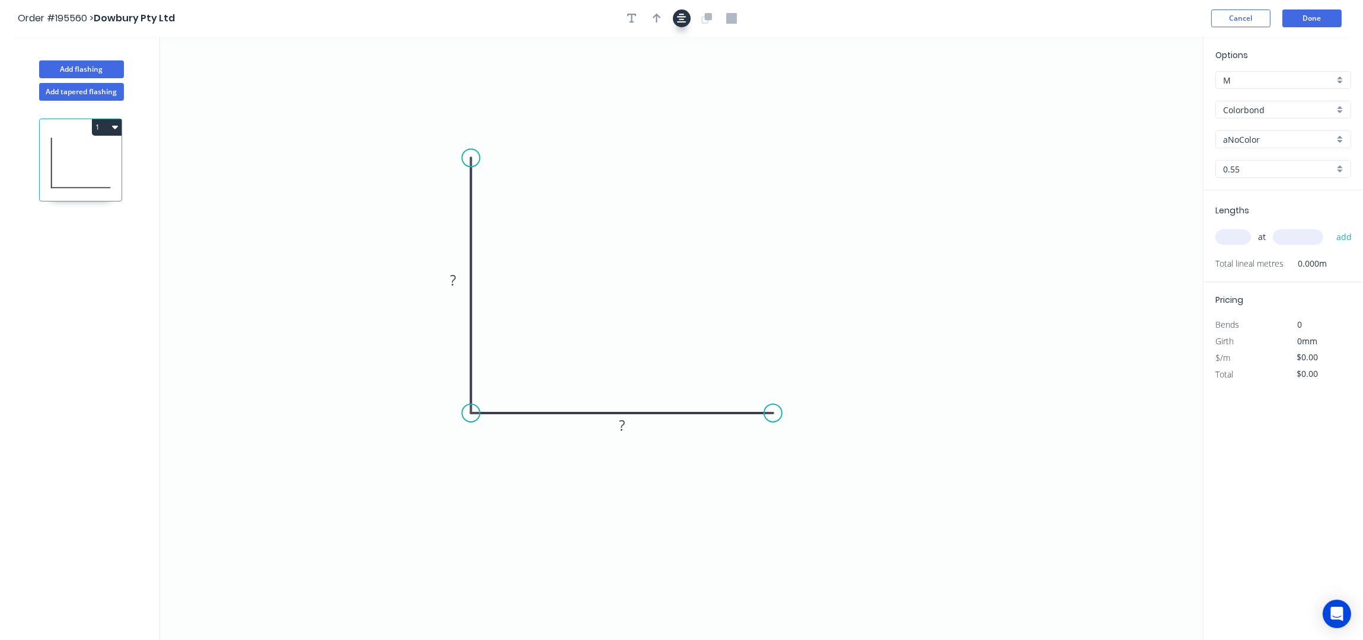
click at [681, 22] on icon "button" at bounding box center [681, 18] width 9 height 9
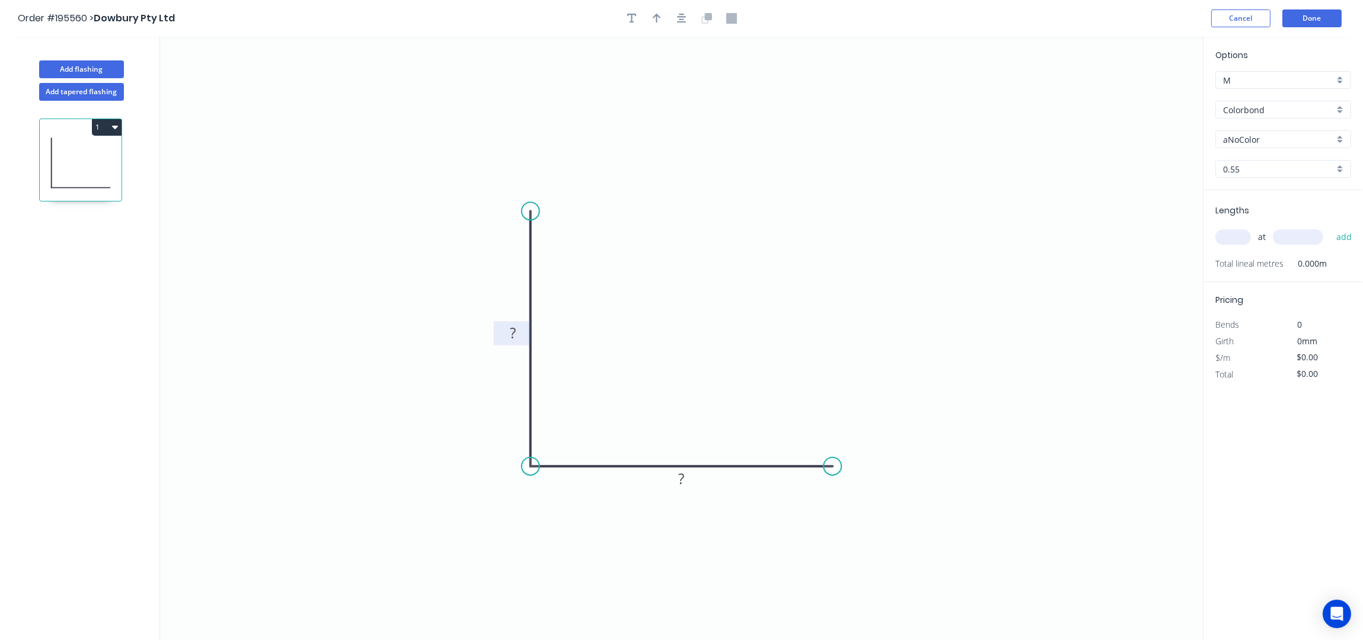
click at [514, 329] on tspan "?" at bounding box center [513, 334] width 6 height 20
drag, startPoint x: 654, startPoint y: 11, endPoint x: 679, endPoint y: 30, distance: 30.8
click at [654, 11] on button "button" at bounding box center [657, 18] width 18 height 18
type input "$4.72"
click at [1139, 91] on icon at bounding box center [1143, 82] width 11 height 38
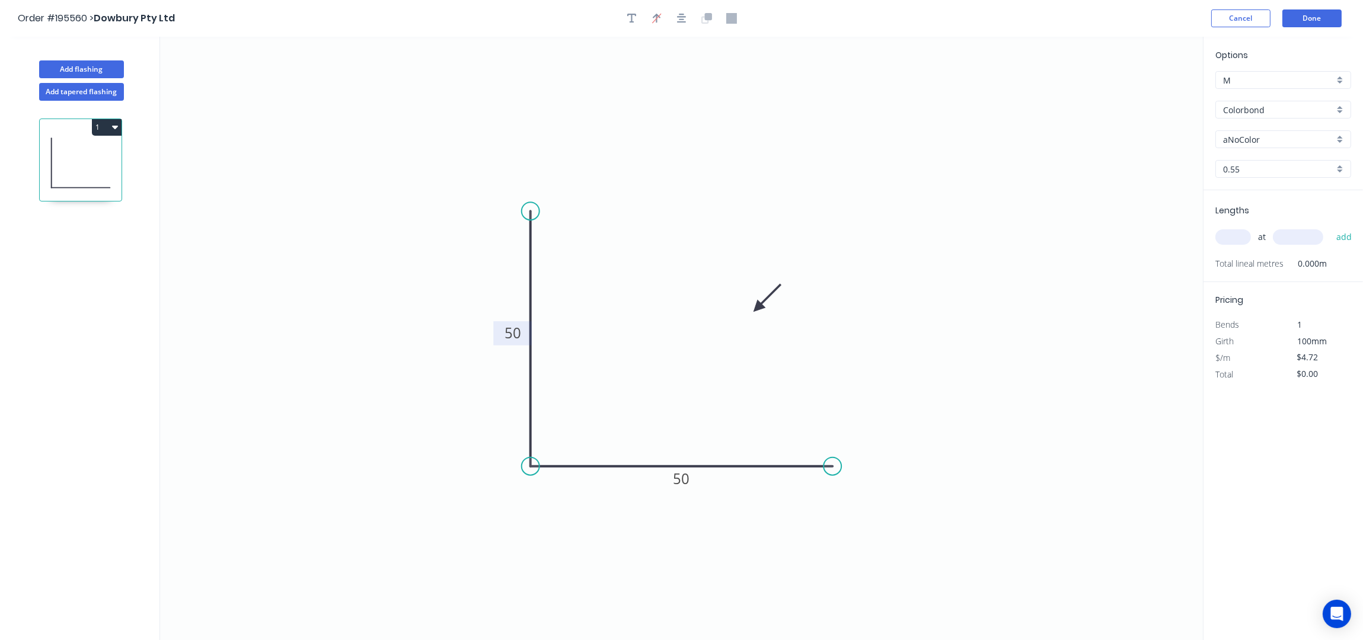
drag, startPoint x: 1147, startPoint y: 95, endPoint x: 681, endPoint y: 348, distance: 530.5
click at [750, 315] on icon at bounding box center [767, 298] width 34 height 34
click at [1269, 107] on input "Colorbond" at bounding box center [1278, 110] width 111 height 12
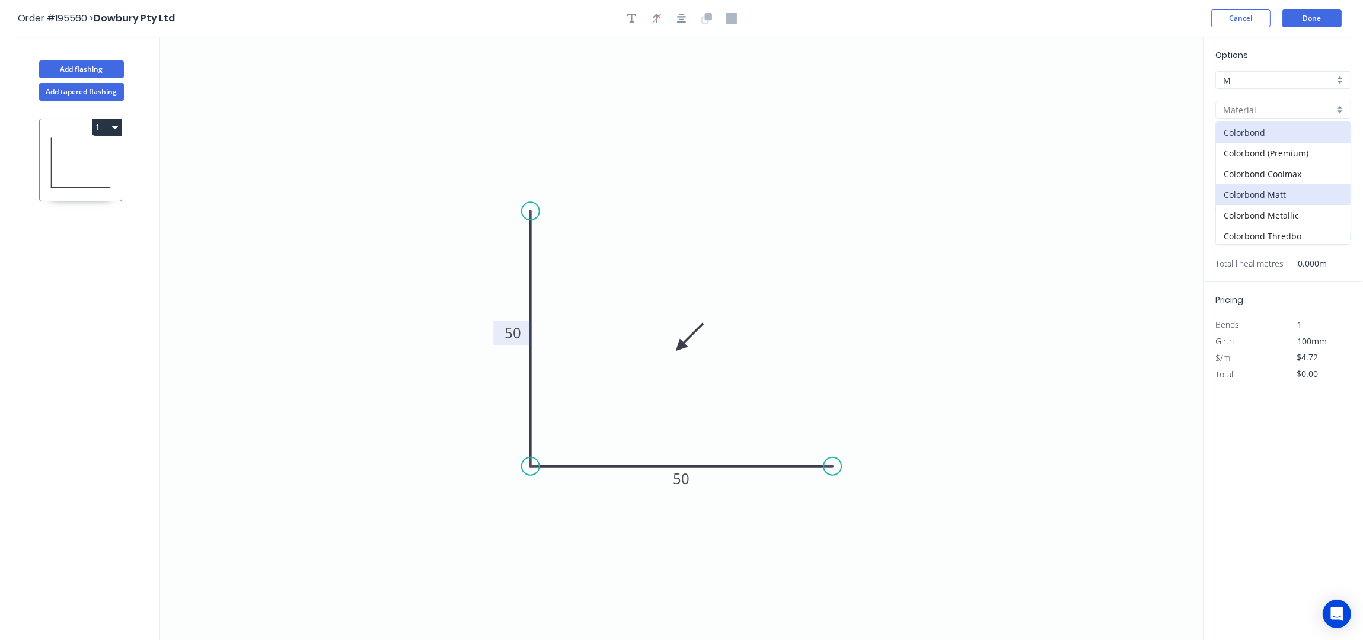
scroll to position [237, 0]
click at [1280, 232] on div "Zincalume" at bounding box center [1283, 228] width 135 height 21
type input "Zincalume"
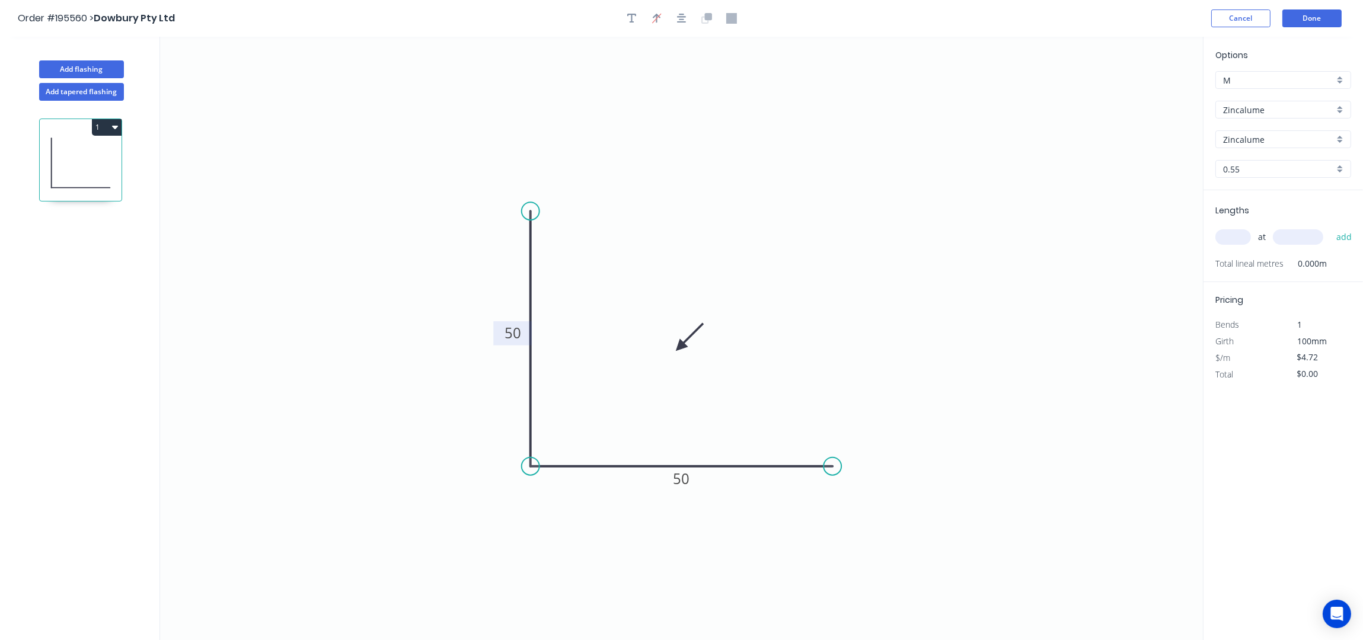
type input "$4.51"
click at [1233, 171] on input "0.55" at bounding box center [1278, 169] width 111 height 12
click at [1250, 212] on div "0.8" at bounding box center [1283, 212] width 135 height 21
type input "0.8"
type input "$6.03"
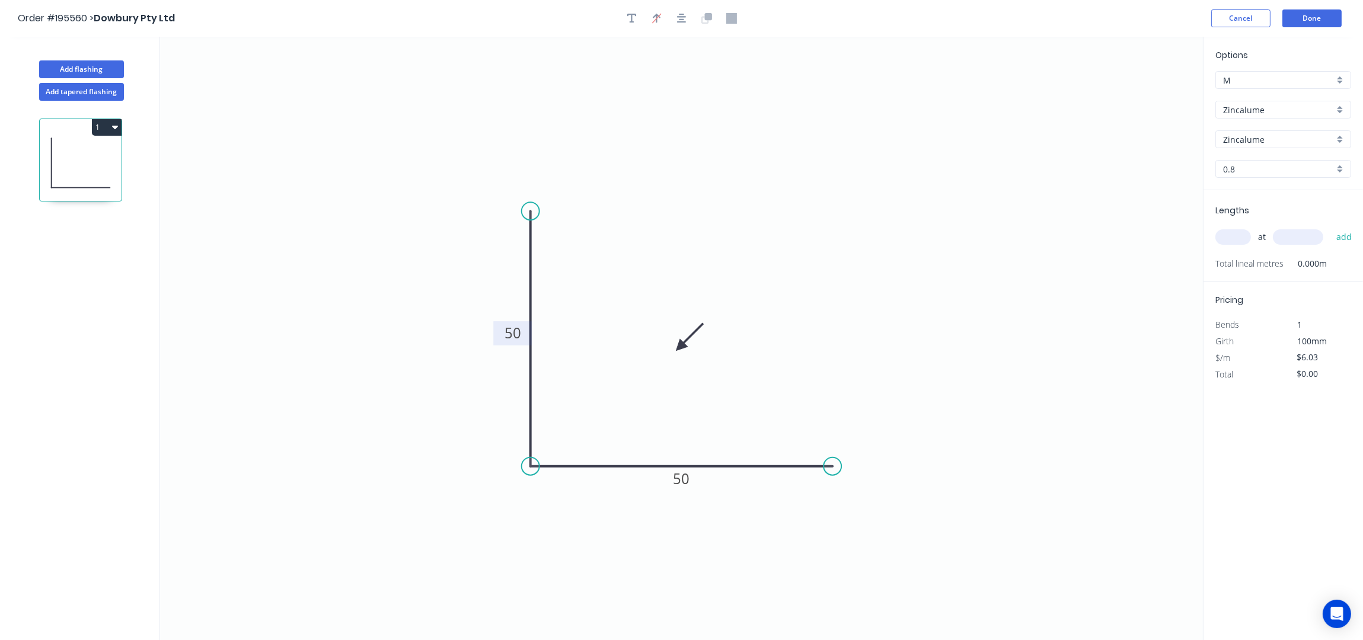
click at [1246, 242] on input "text" at bounding box center [1233, 236] width 36 height 15
type input "9"
type input "4200"
click at [1330, 227] on button "add" at bounding box center [1344, 237] width 28 height 20
type input "$227.93"
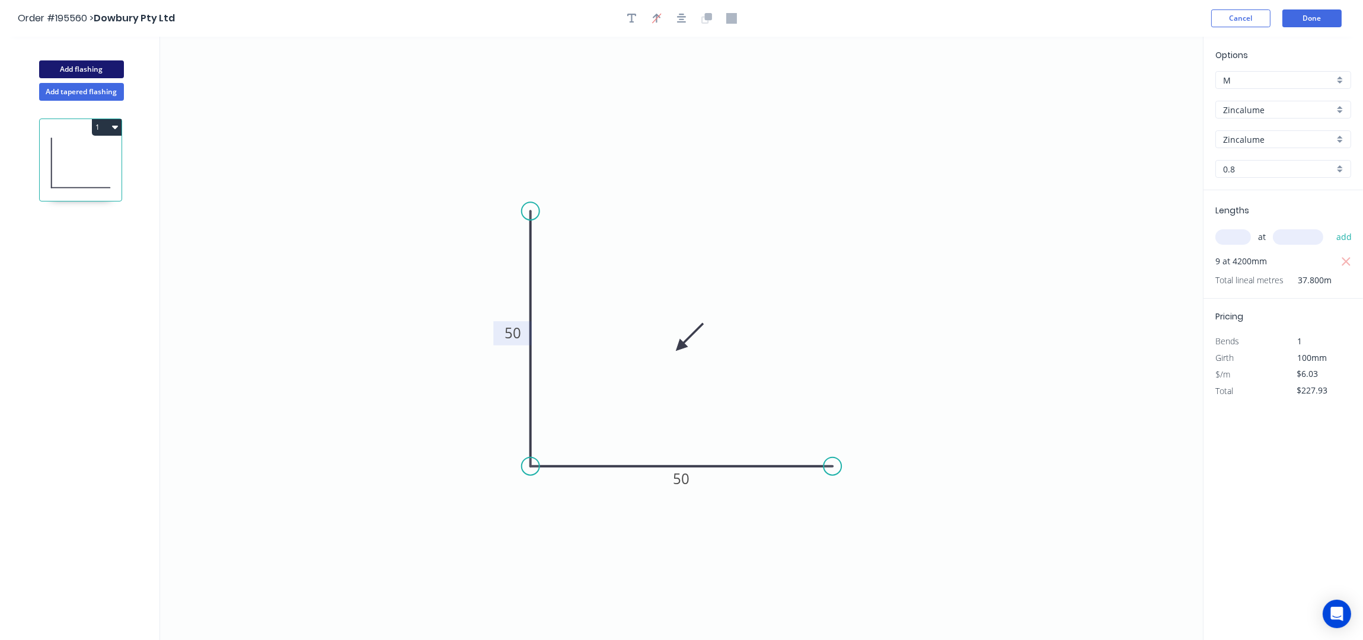
click at [79, 65] on button "Add flashing" at bounding box center [81, 69] width 85 height 18
type input "$0.00"
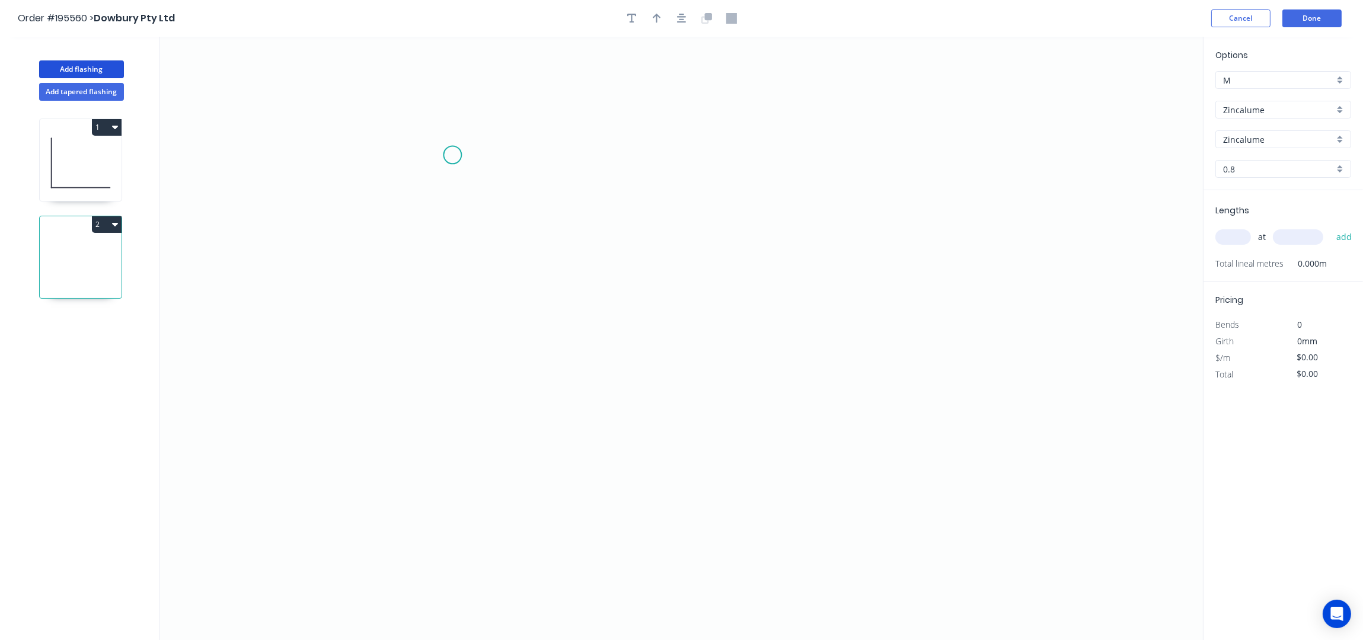
click at [451, 155] on icon "0" at bounding box center [681, 339] width 1043 height 604
click at [541, 156] on icon "0" at bounding box center [681, 339] width 1043 height 604
drag, startPoint x: 548, startPoint y: 293, endPoint x: 356, endPoint y: 301, distance: 191.6
click at [547, 293] on icon "0 ?" at bounding box center [681, 339] width 1043 height 604
click at [288, 301] on icon "0 ? ?" at bounding box center [681, 339] width 1043 height 604
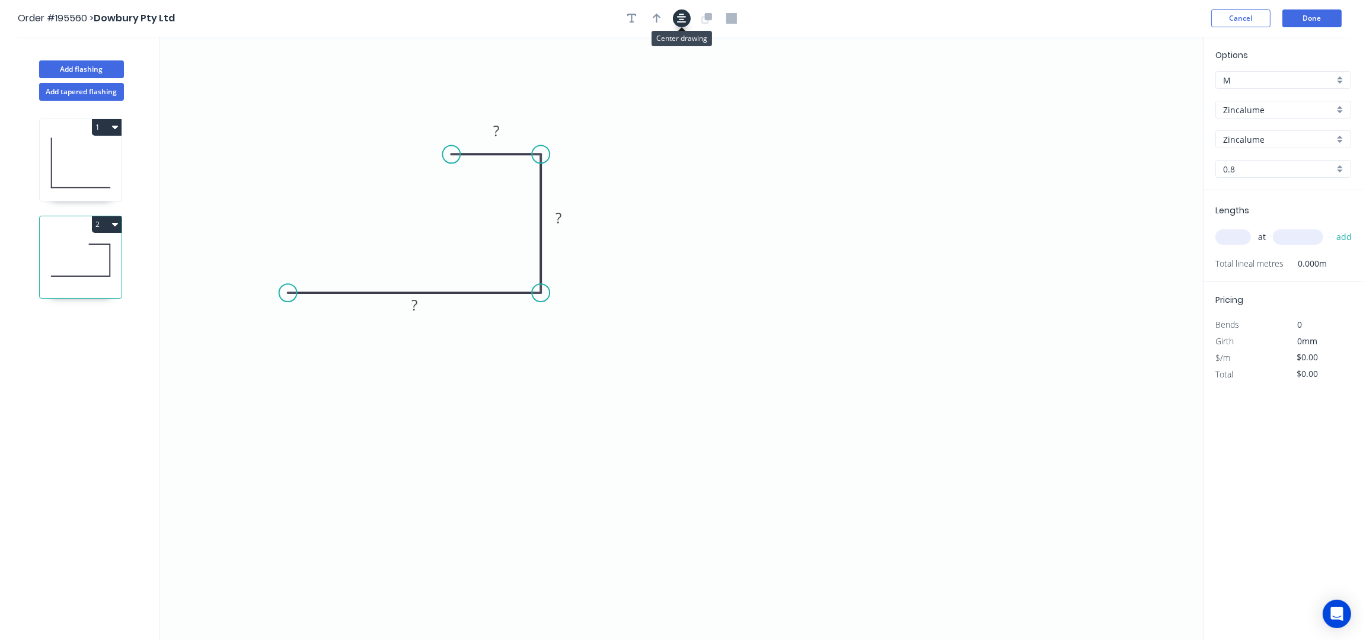
click at [678, 17] on icon "button" at bounding box center [681, 18] width 9 height 9
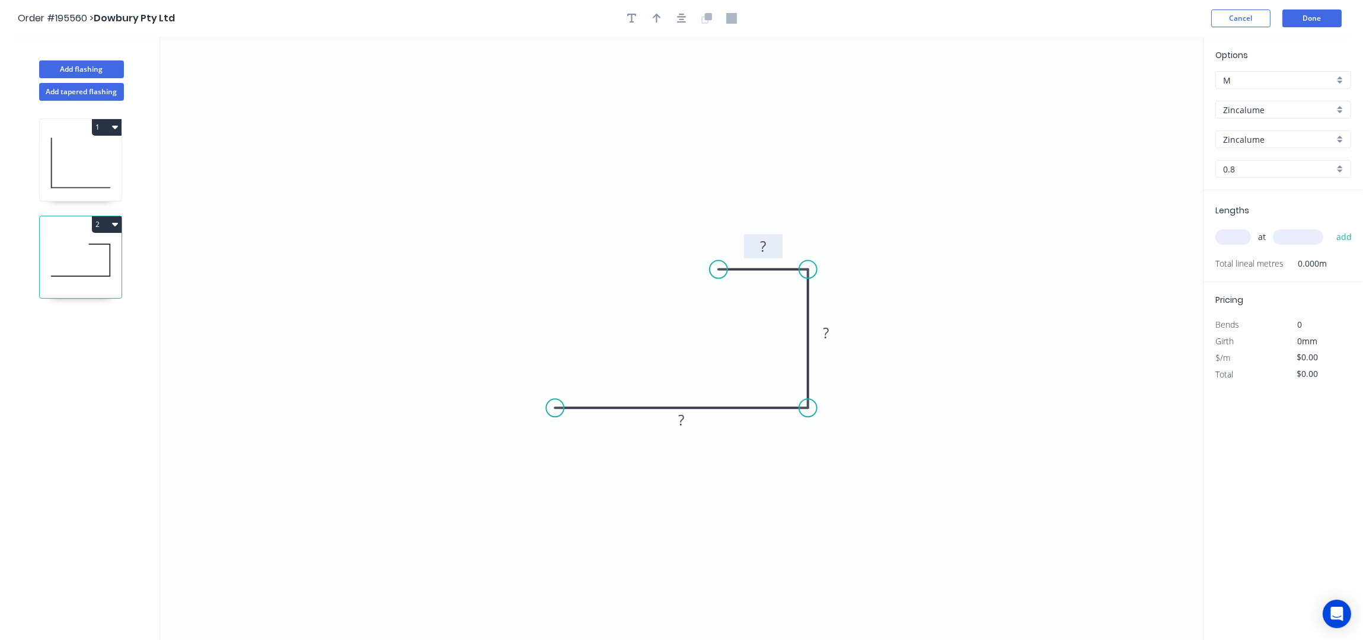
click at [768, 250] on rect at bounding box center [763, 247] width 24 height 17
type input "$6.79"
click at [678, 20] on icon "button" at bounding box center [681, 18] width 9 height 11
drag, startPoint x: 843, startPoint y: 336, endPoint x: 858, endPoint y: 316, distance: 24.5
click at [863, 338] on rect at bounding box center [844, 334] width 39 height 24
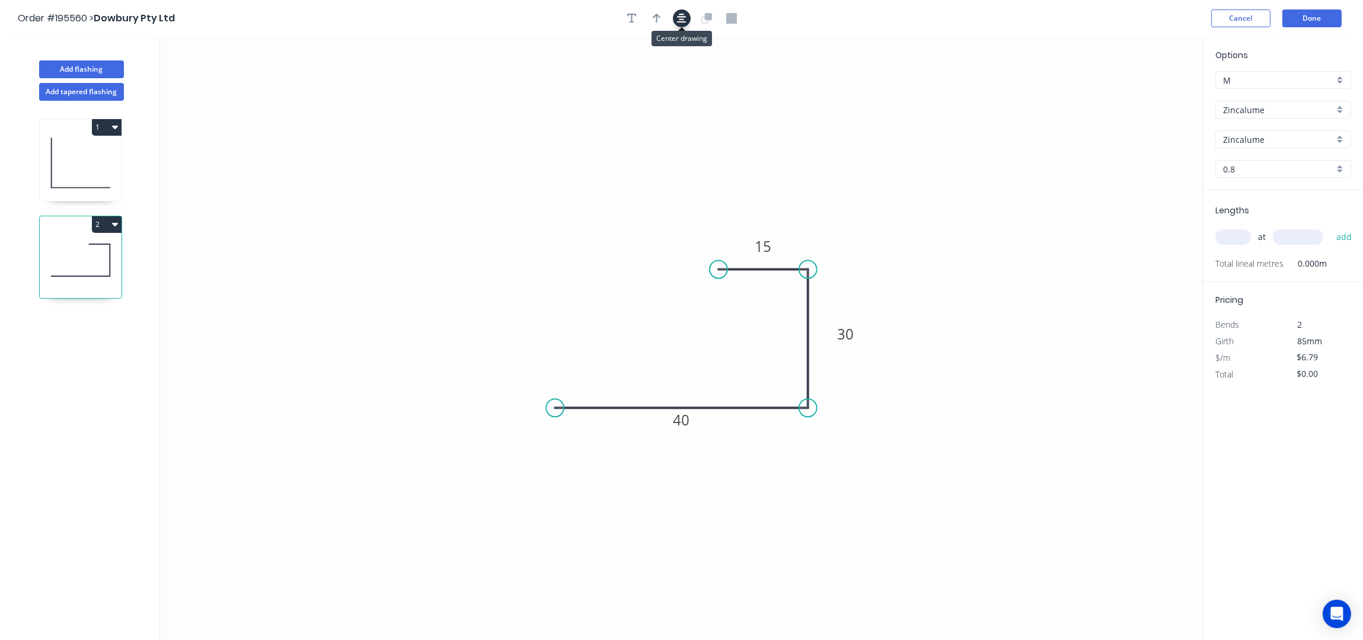
click at [677, 14] on icon "button" at bounding box center [681, 18] width 9 height 11
click at [662, 21] on button "button" at bounding box center [657, 18] width 18 height 18
drag, startPoint x: 1144, startPoint y: 94, endPoint x: 660, endPoint y: 324, distance: 534.8
click at [660, 324] on icon at bounding box center [660, 309] width 11 height 38
click at [1237, 236] on input "text" at bounding box center [1233, 236] width 36 height 15
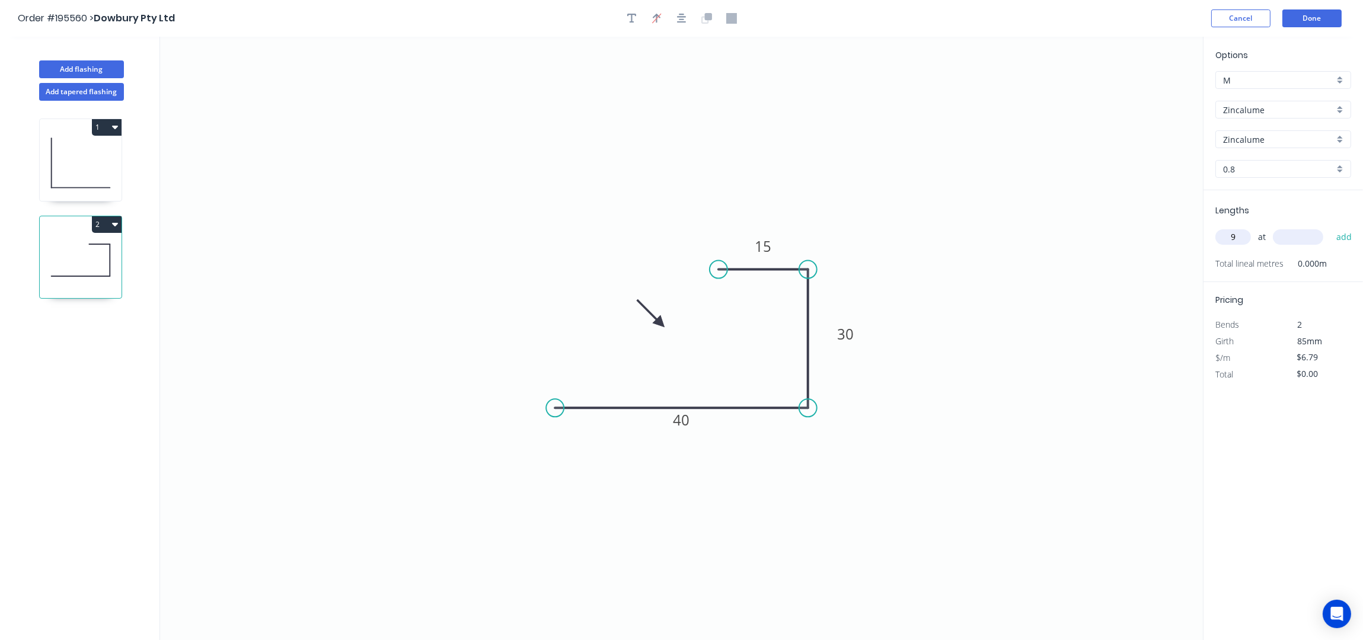
type input "9"
type input "4200"
click at [1330, 227] on button "add" at bounding box center [1344, 237] width 28 height 20
type input "$256.66"
click at [1314, 20] on button "Done" at bounding box center [1311, 18] width 59 height 18
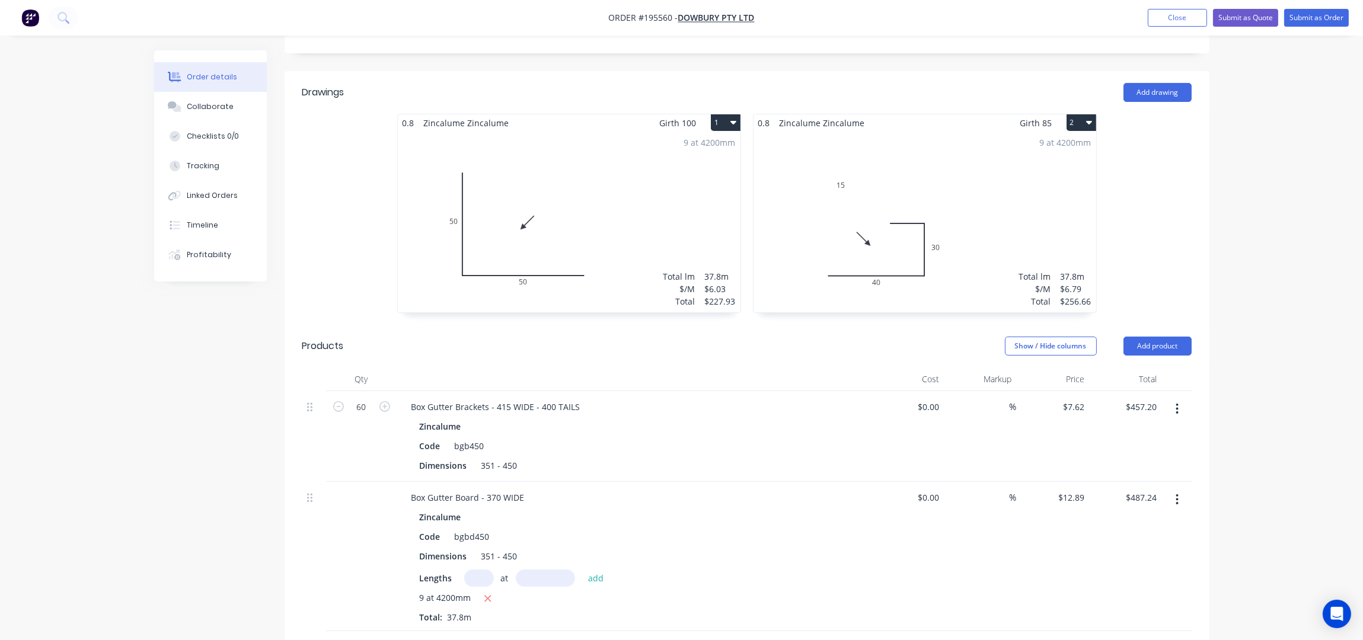
scroll to position [215, 0]
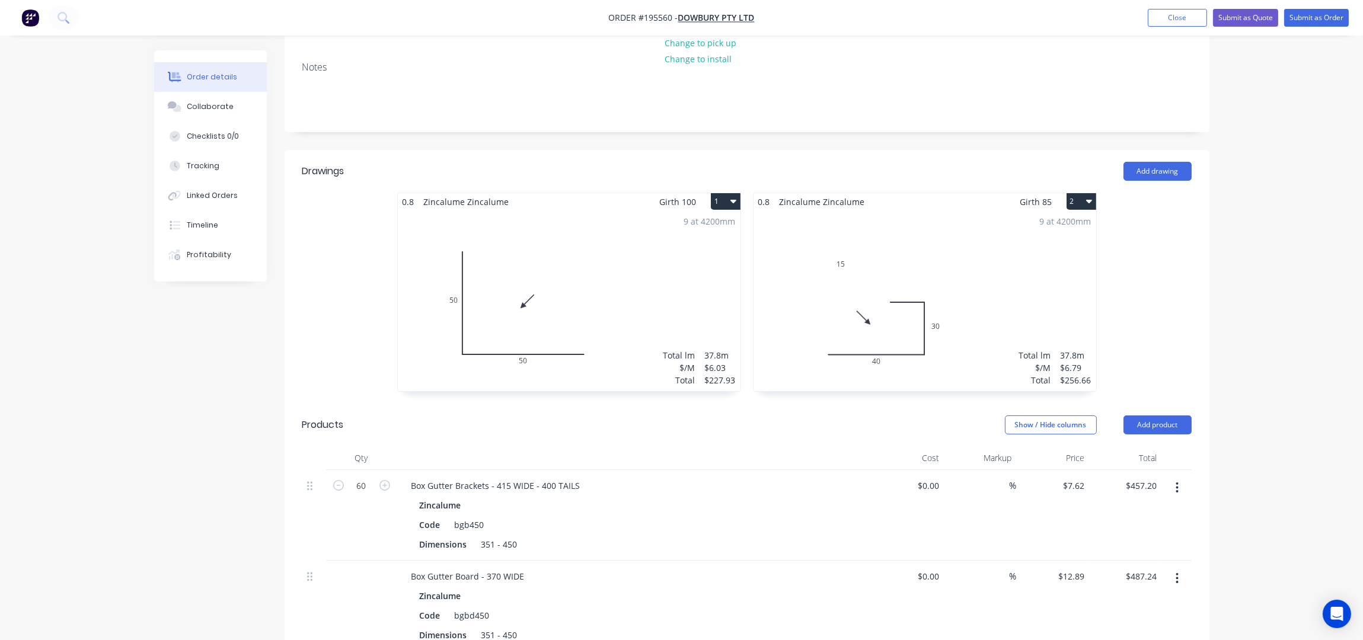
click at [915, 266] on div "9 at 4200mm Total lm $/M Total 37.8m $6.79 $256.66" at bounding box center [924, 300] width 343 height 181
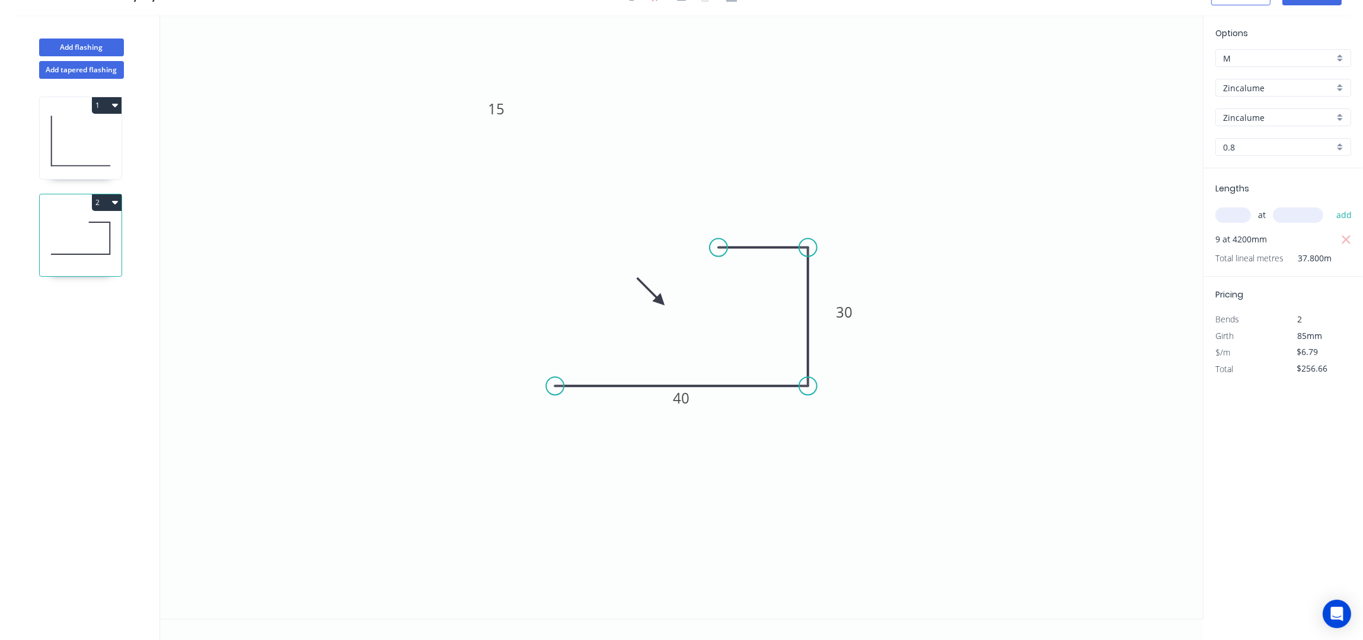
scroll to position [23, 0]
click at [740, 269] on div "Delete point" at bounding box center [778, 261] width 119 height 24
type input "$0.00"
drag, startPoint x: 807, startPoint y: 249, endPoint x: 784, endPoint y: 248, distance: 23.7
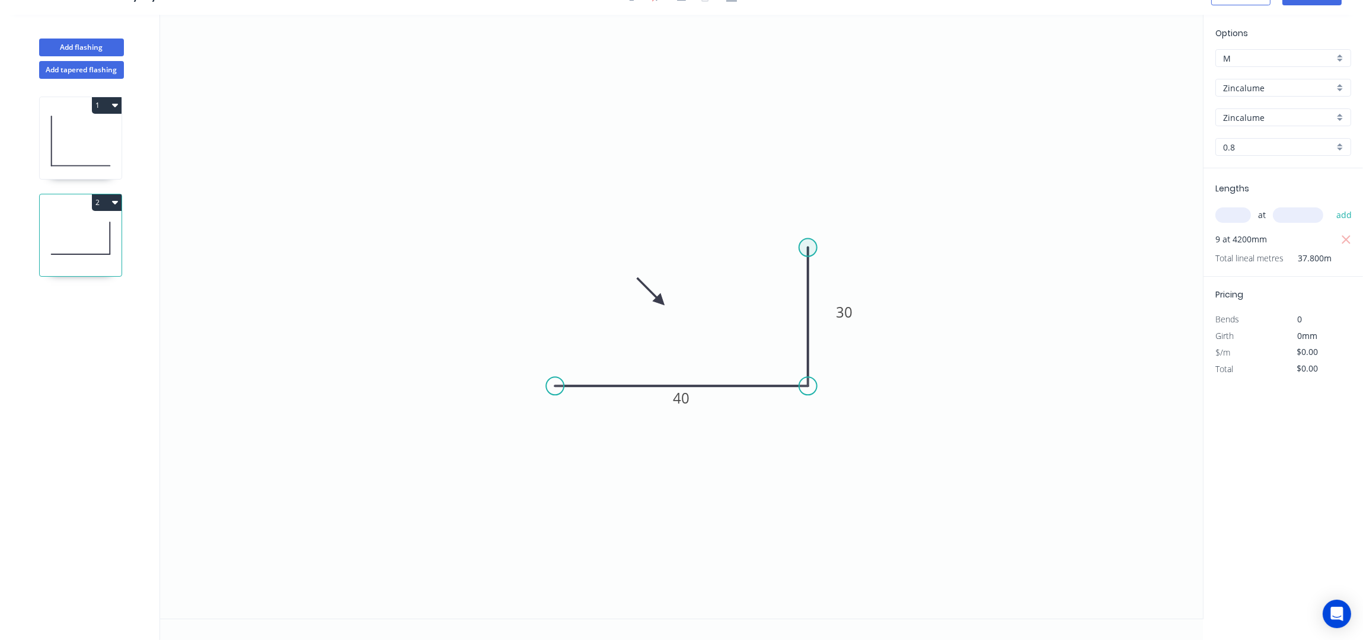
click at [806, 249] on circle at bounding box center [808, 248] width 18 height 18
click at [806, 247] on circle at bounding box center [808, 248] width 18 height 18
click at [745, 248] on icon at bounding box center [776, 248] width 63 height 0
type input "$6.79"
type input "$256.66"
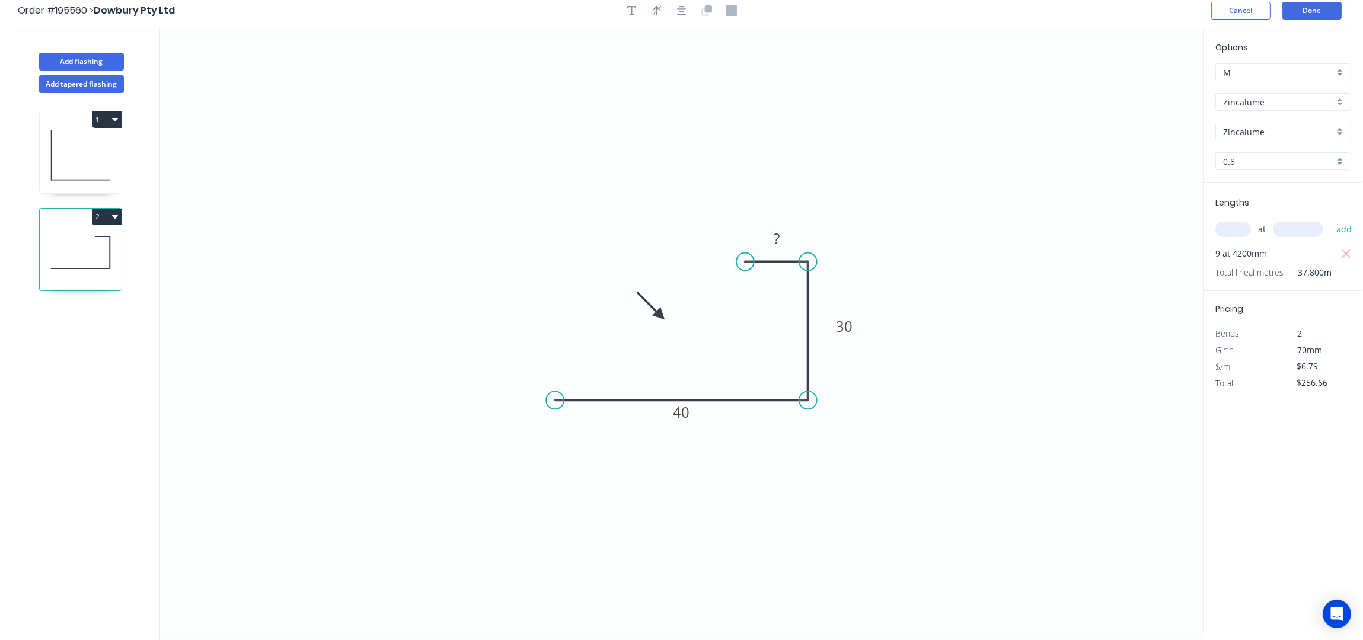
scroll to position [0, 0]
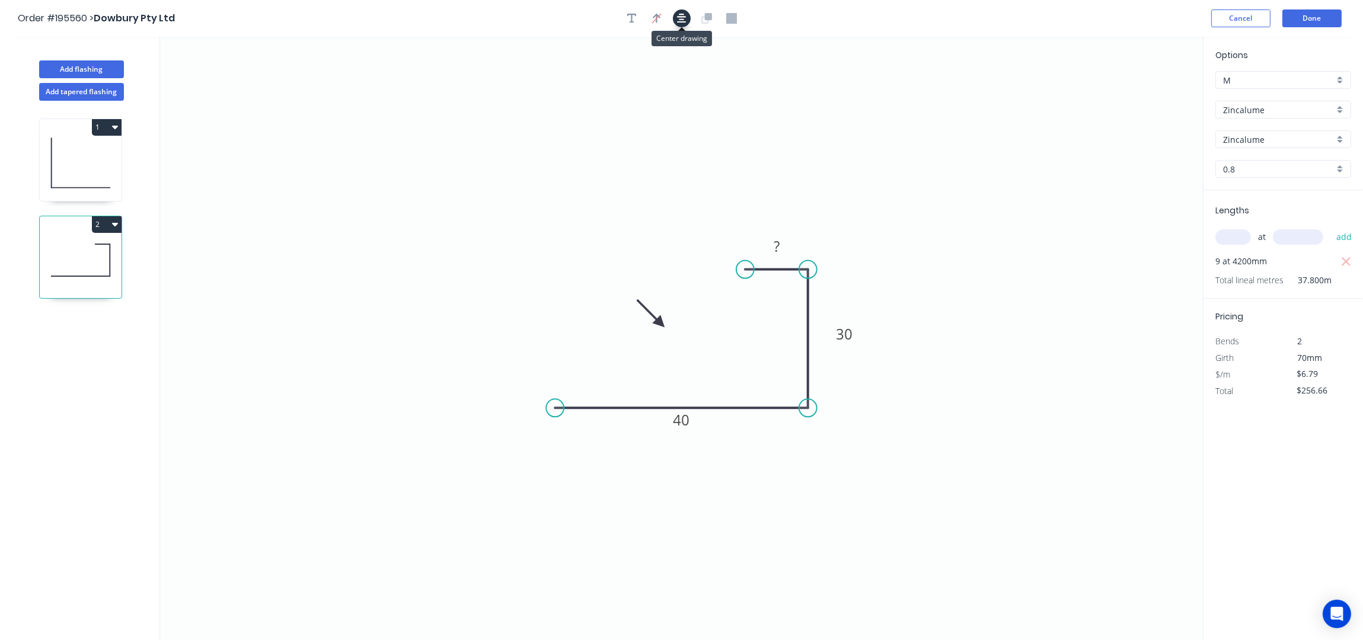
click at [681, 20] on icon "button" at bounding box center [681, 18] width 9 height 9
click at [781, 248] on rect at bounding box center [777, 247] width 24 height 17
click at [1046, 241] on icon "0 40 30 15" at bounding box center [681, 339] width 1043 height 604
click at [1312, 13] on button "Done" at bounding box center [1311, 18] width 59 height 18
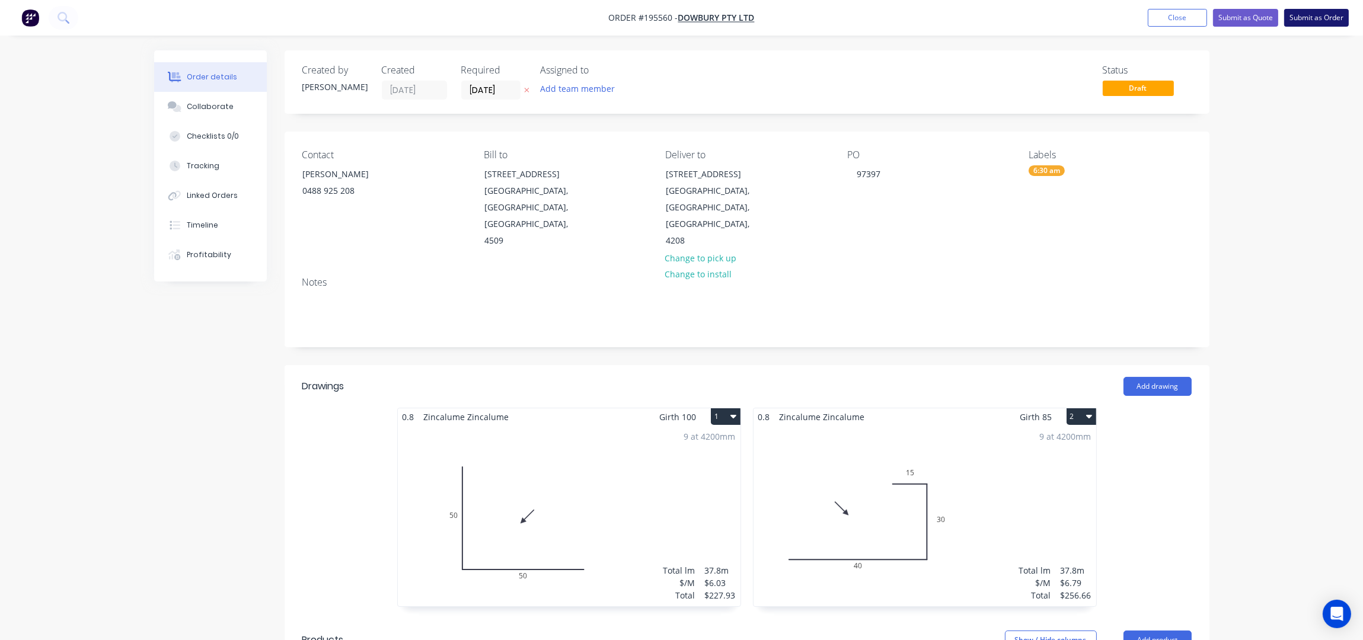
click at [1318, 22] on button "Submit as Order" at bounding box center [1316, 18] width 65 height 18
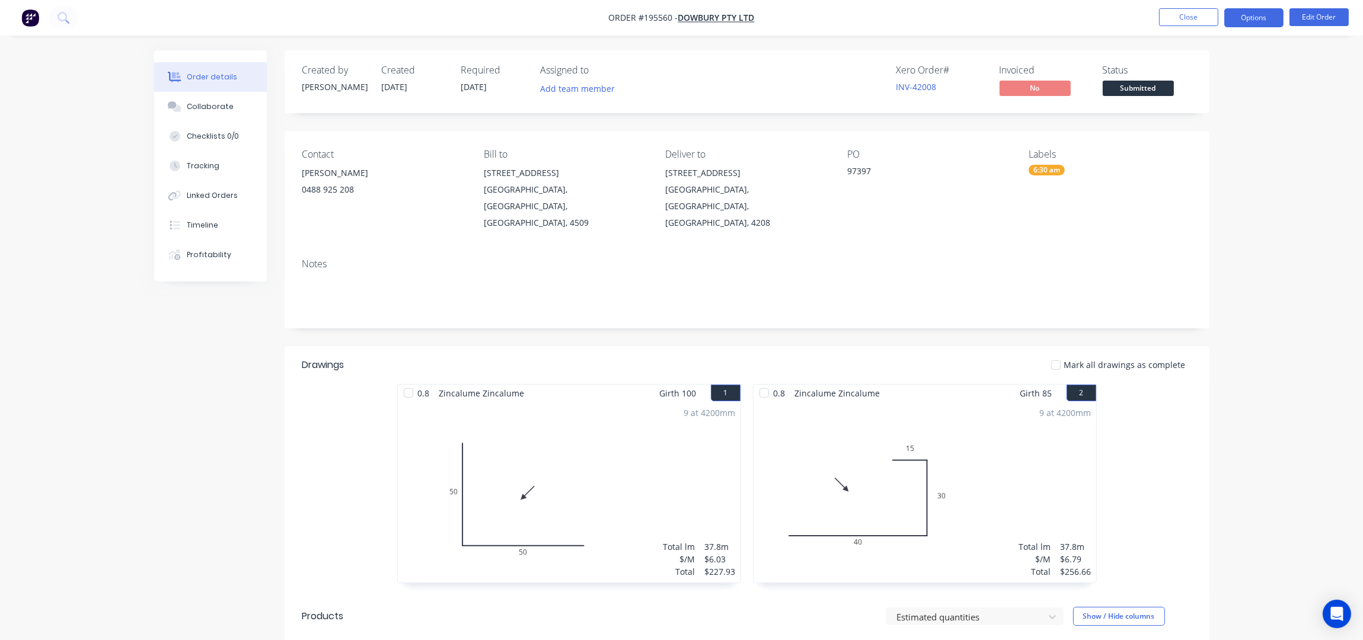
click at [1244, 22] on button "Options" at bounding box center [1253, 17] width 59 height 19
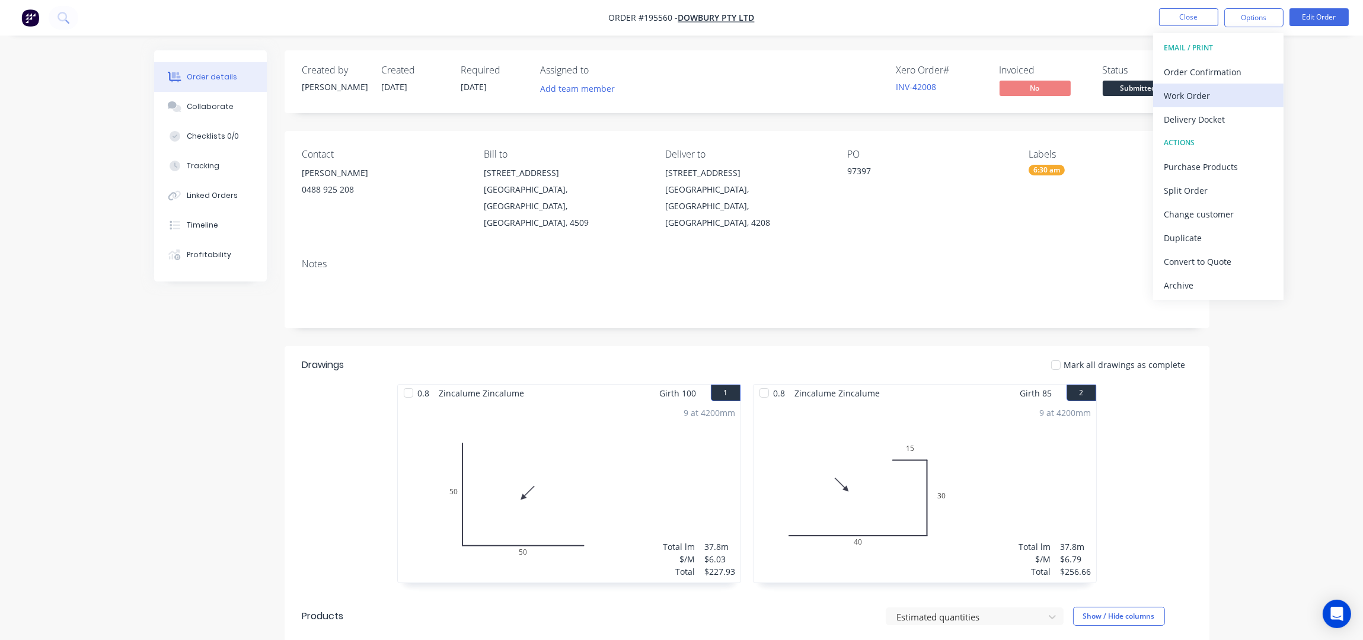
click at [1216, 87] on div "Work Order" at bounding box center [1218, 95] width 109 height 17
click at [1216, 115] on div "Without pricing" at bounding box center [1218, 119] width 109 height 17
click at [1174, 14] on button "Close" at bounding box center [1188, 17] width 59 height 18
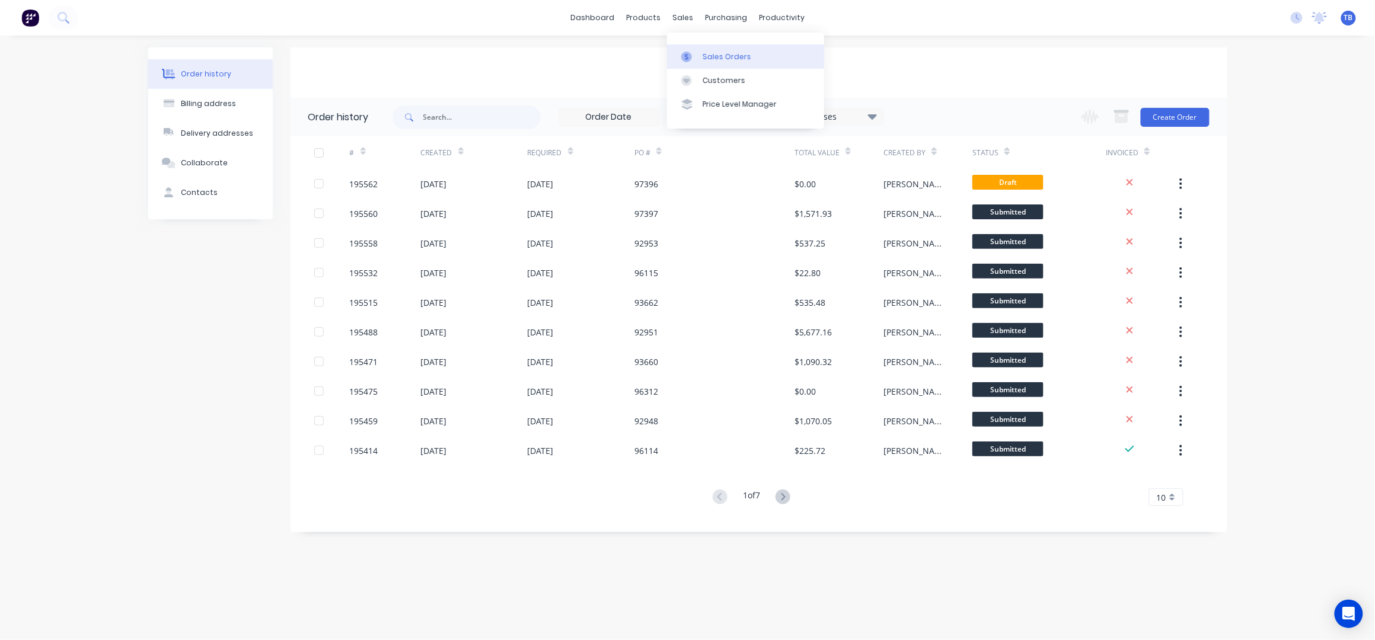
click at [718, 56] on div "Sales Orders" at bounding box center [726, 57] width 49 height 11
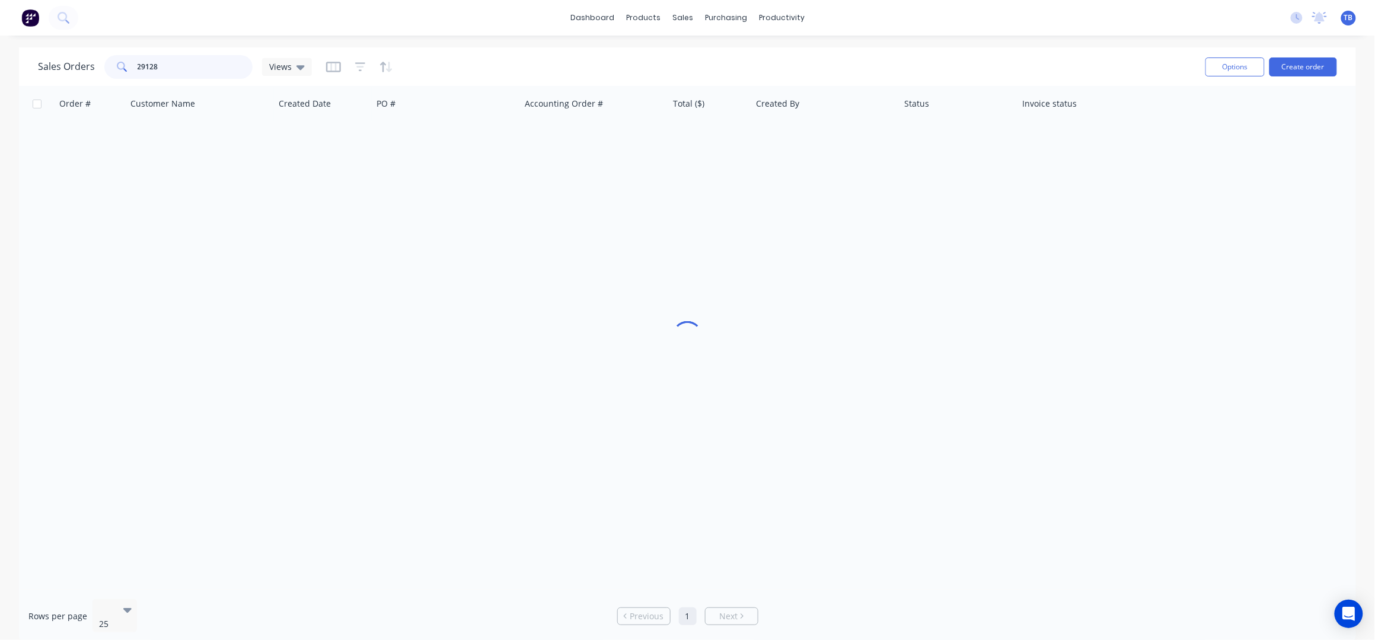
drag, startPoint x: 177, startPoint y: 63, endPoint x: 55, endPoint y: 71, distance: 123.0
click at [149, 63] on input "29128" at bounding box center [196, 67] width 116 height 24
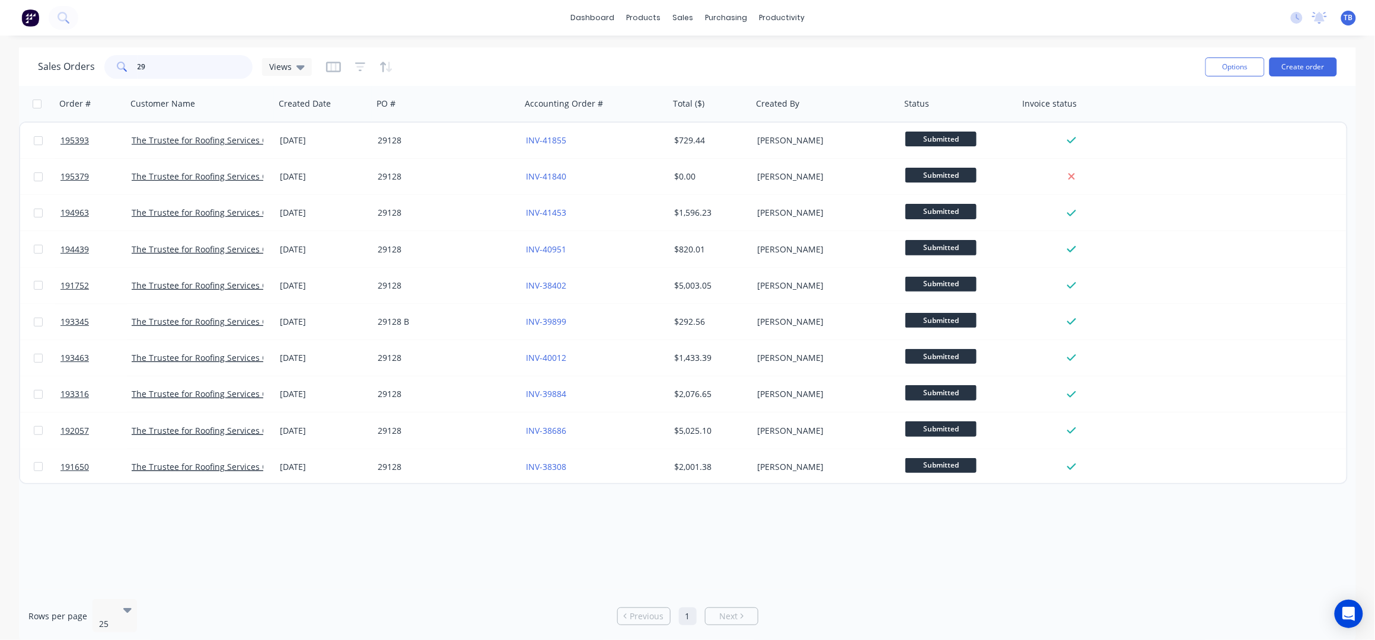
type input "2"
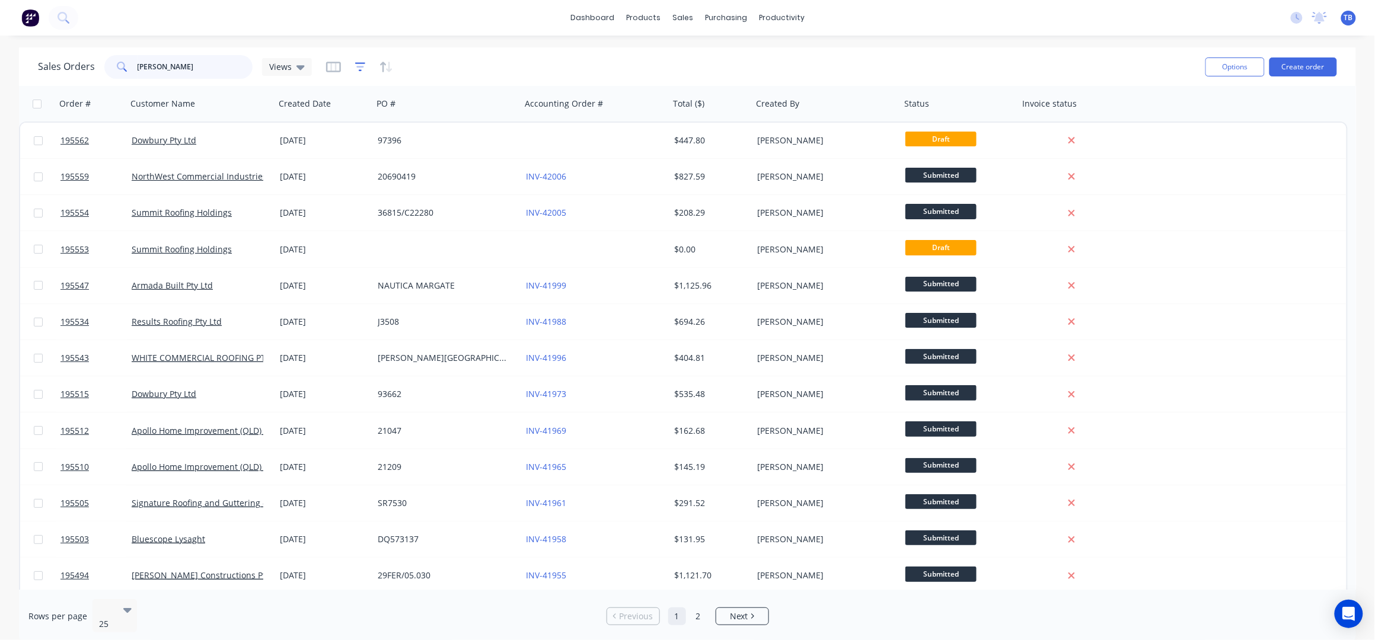
type input "[PERSON_NAME]"
click at [359, 61] on icon "button" at bounding box center [360, 67] width 11 height 12
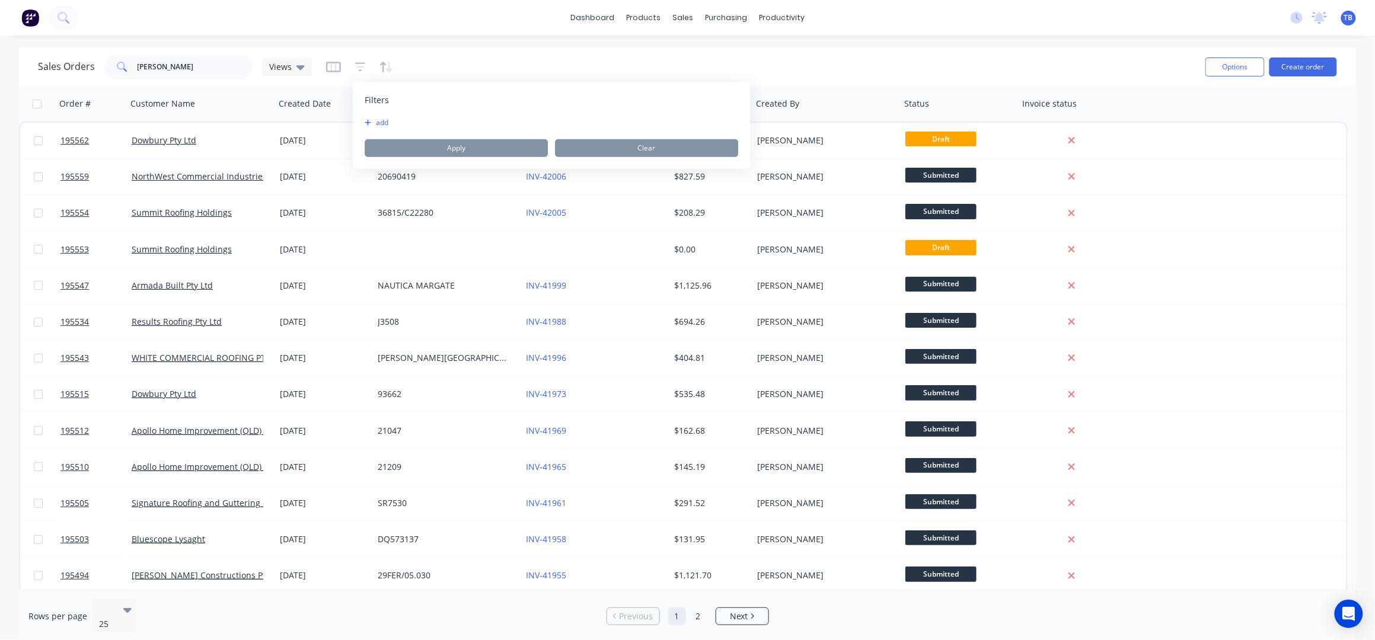
click at [376, 122] on button "add" at bounding box center [380, 122] width 30 height 9
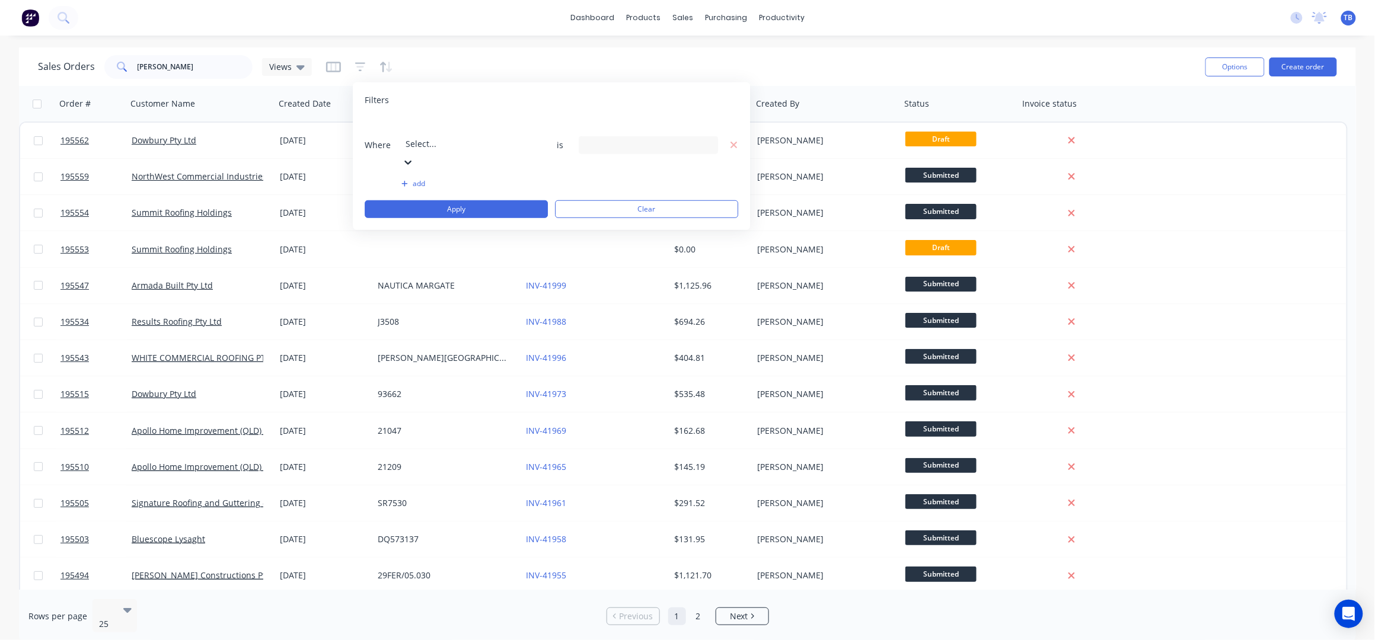
click at [451, 135] on div at bounding box center [490, 127] width 171 height 15
drag, startPoint x: 471, startPoint y: 259, endPoint x: 488, endPoint y: 255, distance: 18.3
click at [635, 136] on input at bounding box center [648, 145] width 138 height 18
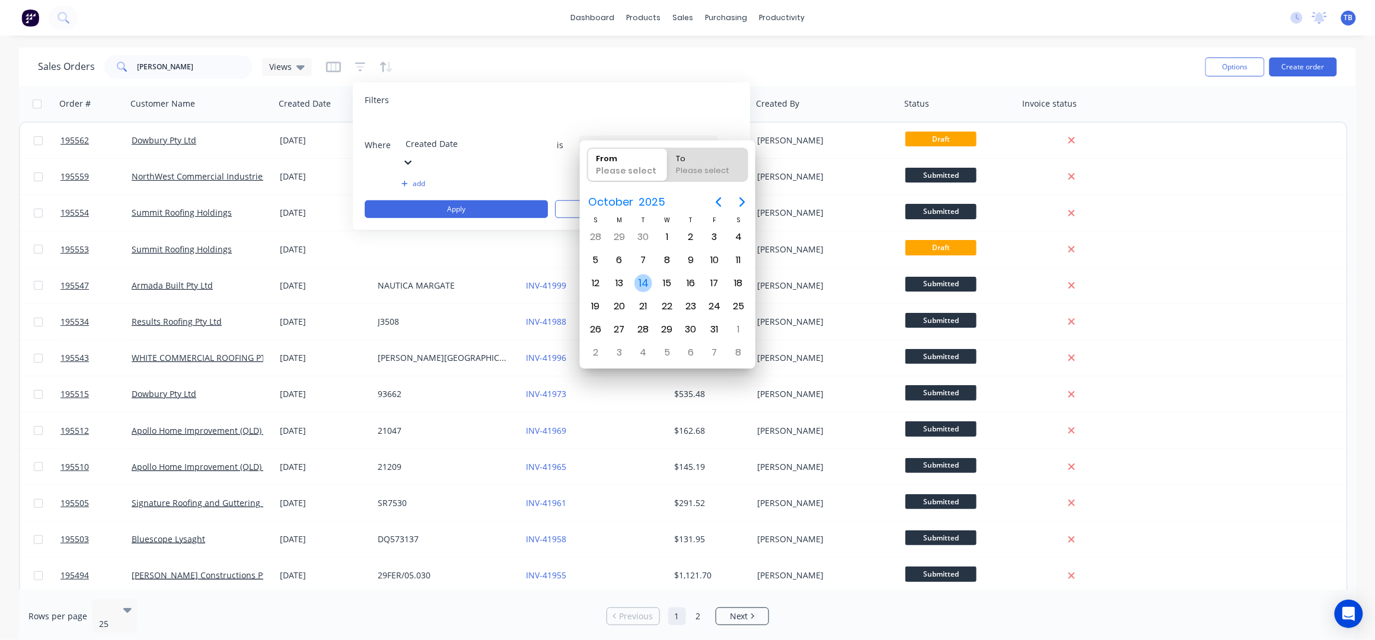
click at [642, 280] on div "14" at bounding box center [643, 283] width 18 height 18
type input "[DATE]"
radio input "false"
radio input "true"
click at [642, 280] on div "14" at bounding box center [643, 283] width 18 height 18
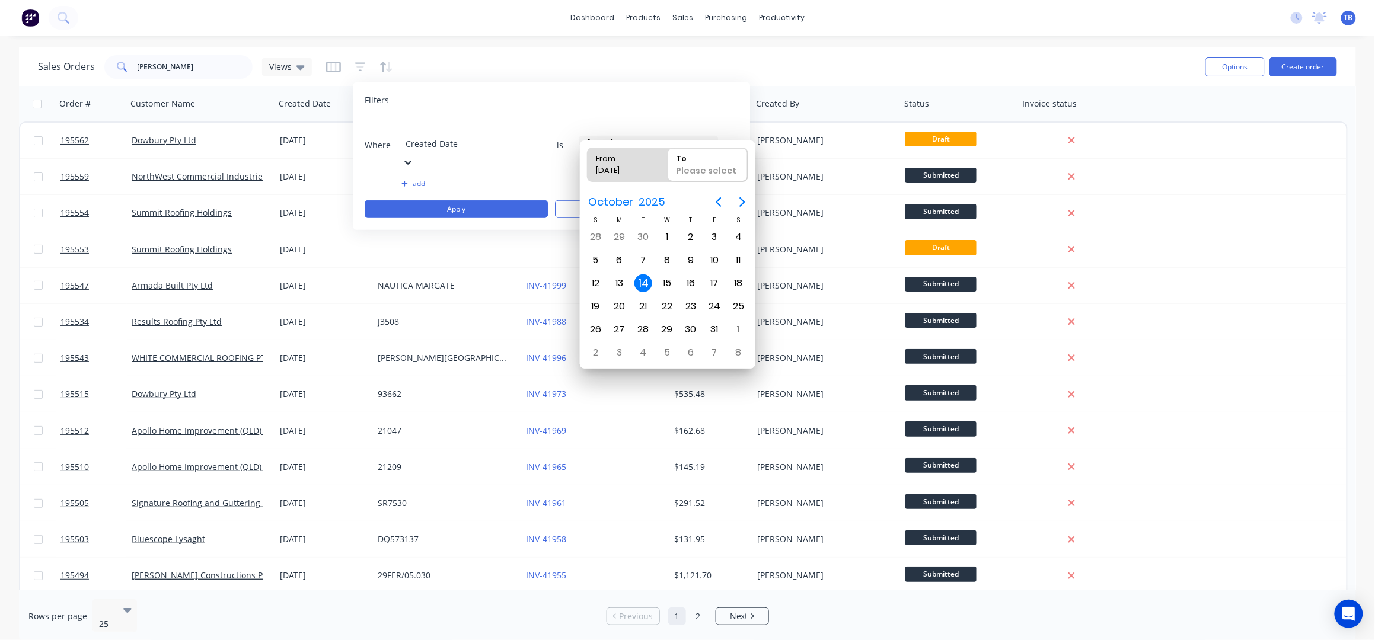
type input "[DATE] - [DATE]"
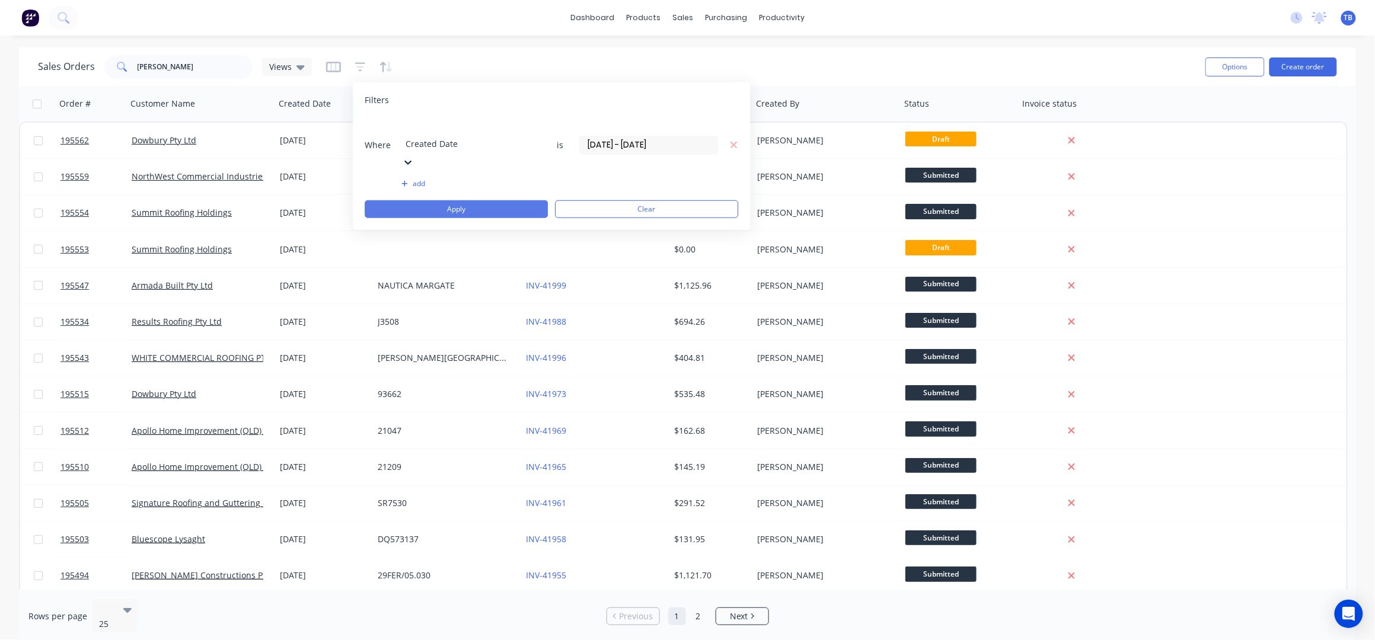
click at [489, 200] on button "Apply" at bounding box center [456, 209] width 183 height 18
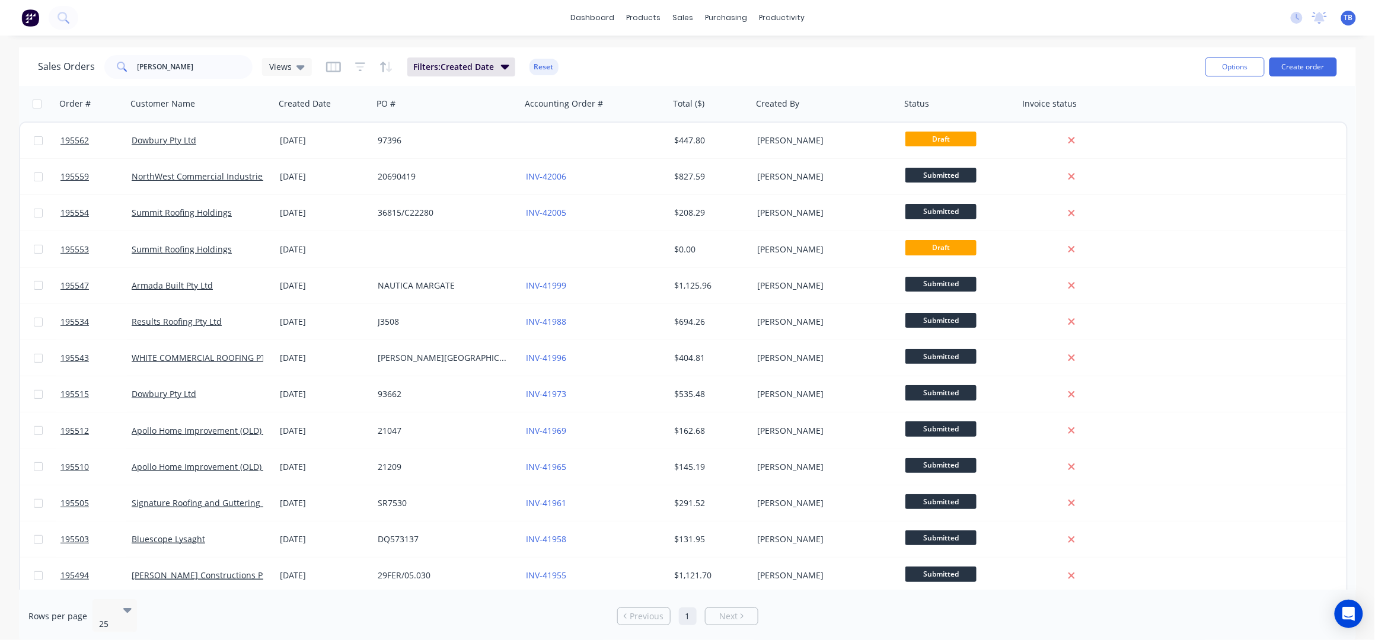
click at [518, 32] on div "dashboard products sales purchasing productivity dashboard products Product Cat…" at bounding box center [687, 18] width 1375 height 36
click at [895, 34] on div "dashboard products sales purchasing productivity dashboard products Product Cat…" at bounding box center [687, 18] width 1375 height 36
click at [722, 60] on div "Sales Orders" at bounding box center [726, 57] width 49 height 11
click at [592, 7] on div "dashboard products sales purchasing productivity dashboard products Product Cat…" at bounding box center [687, 18] width 1375 height 36
click at [599, 20] on link "dashboard" at bounding box center [592, 18] width 56 height 18
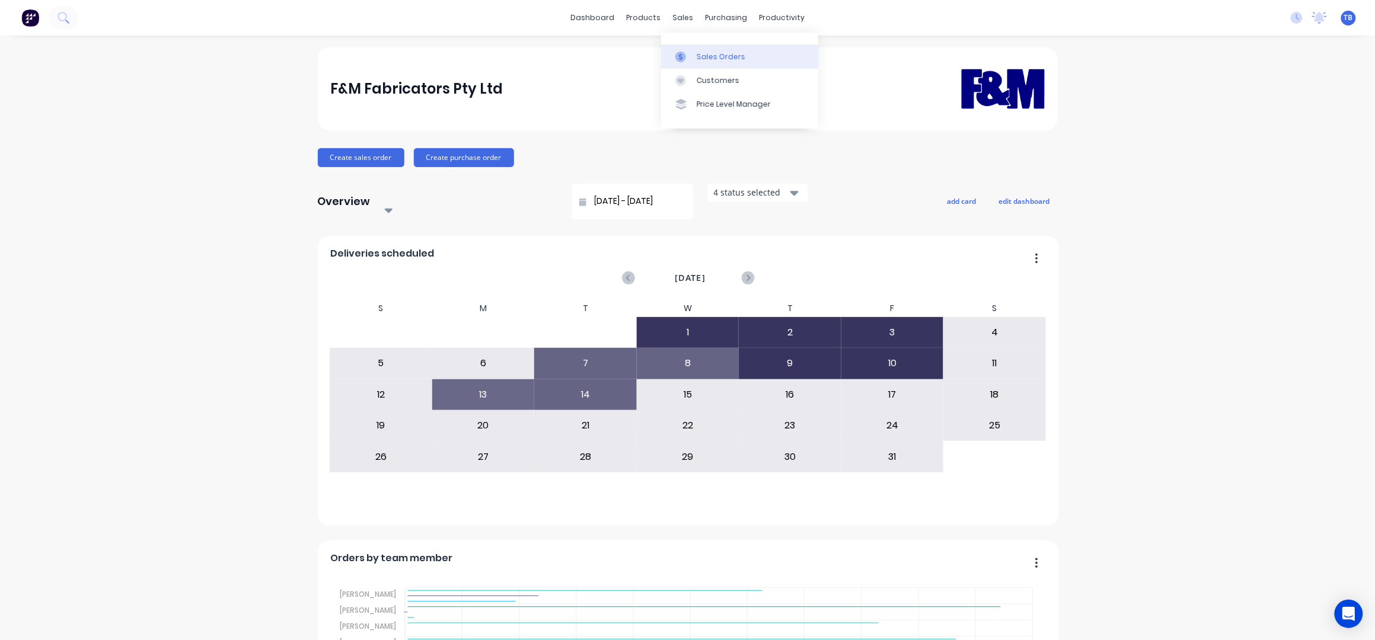
click at [707, 52] on div "Sales Orders" at bounding box center [721, 57] width 49 height 11
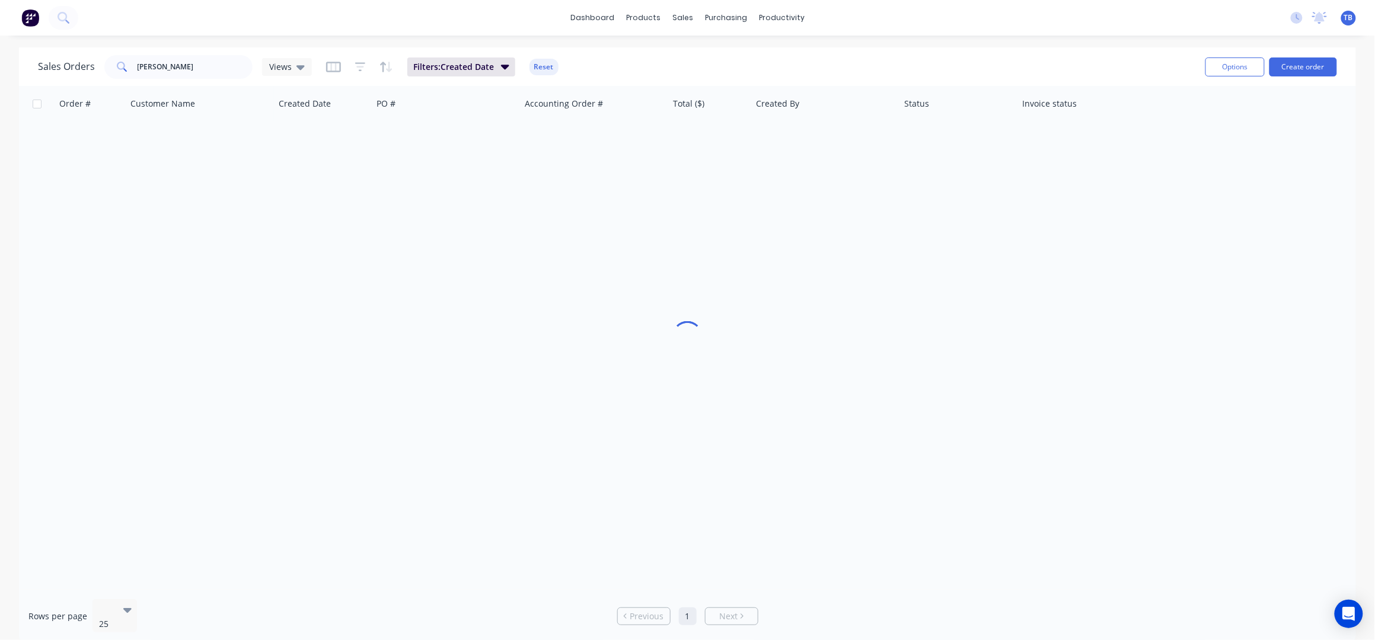
drag, startPoint x: 97, startPoint y: 55, endPoint x: 187, endPoint y: 68, distance: 91.0
click at [95, 56] on div "Sales Orders [PERSON_NAME] Views" at bounding box center [175, 67] width 274 height 24
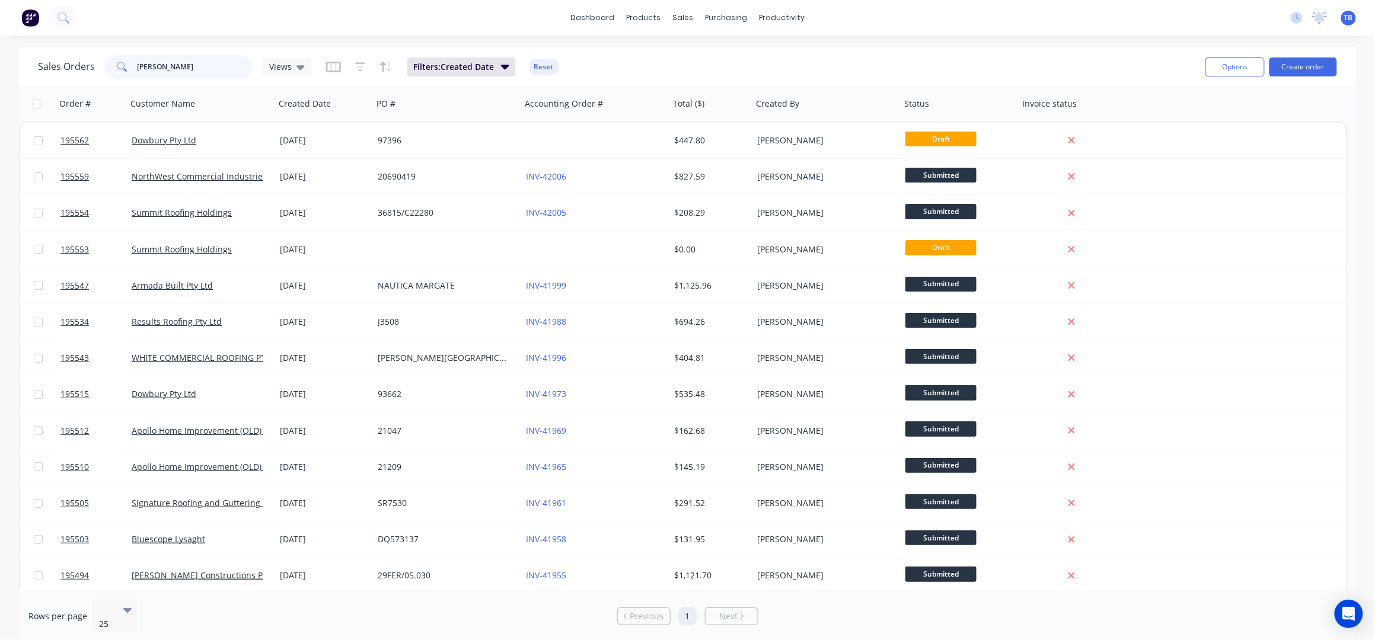
drag, startPoint x: 188, startPoint y: 68, endPoint x: 108, endPoint y: 65, distance: 79.5
click at [108, 65] on div "[PERSON_NAME]" at bounding box center [178, 67] width 148 height 24
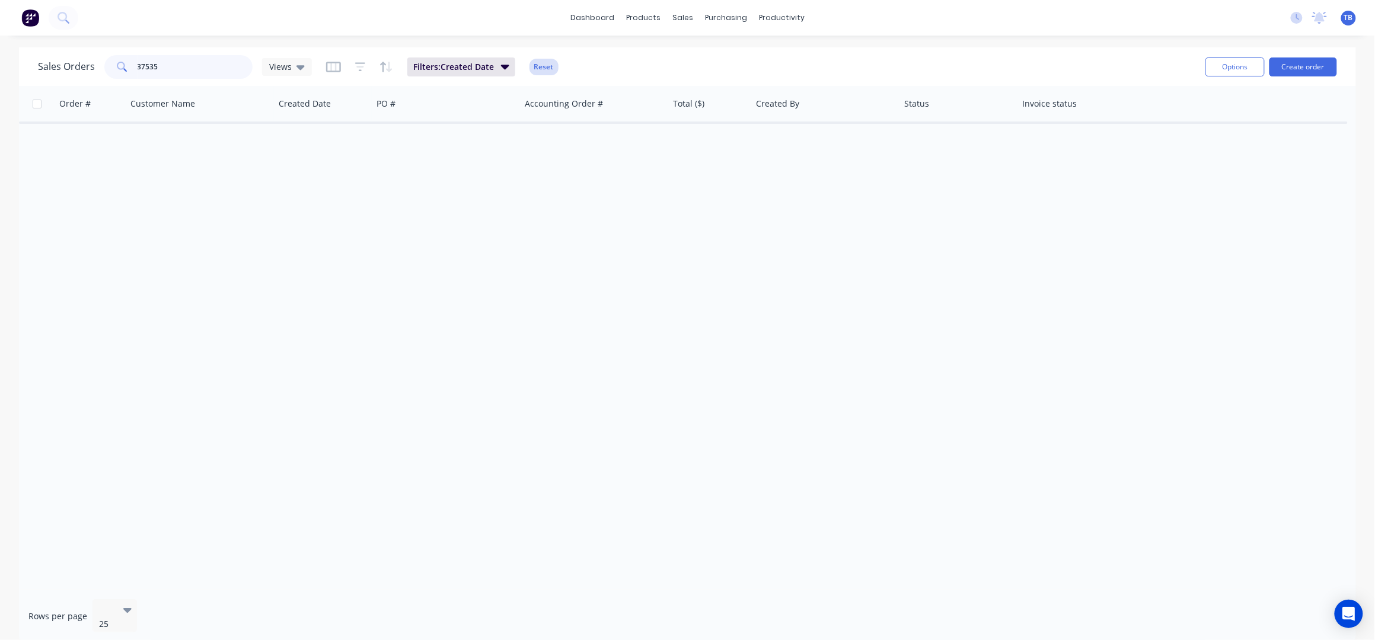
type input "37535"
click at [535, 66] on button "Reset" at bounding box center [543, 67] width 29 height 17
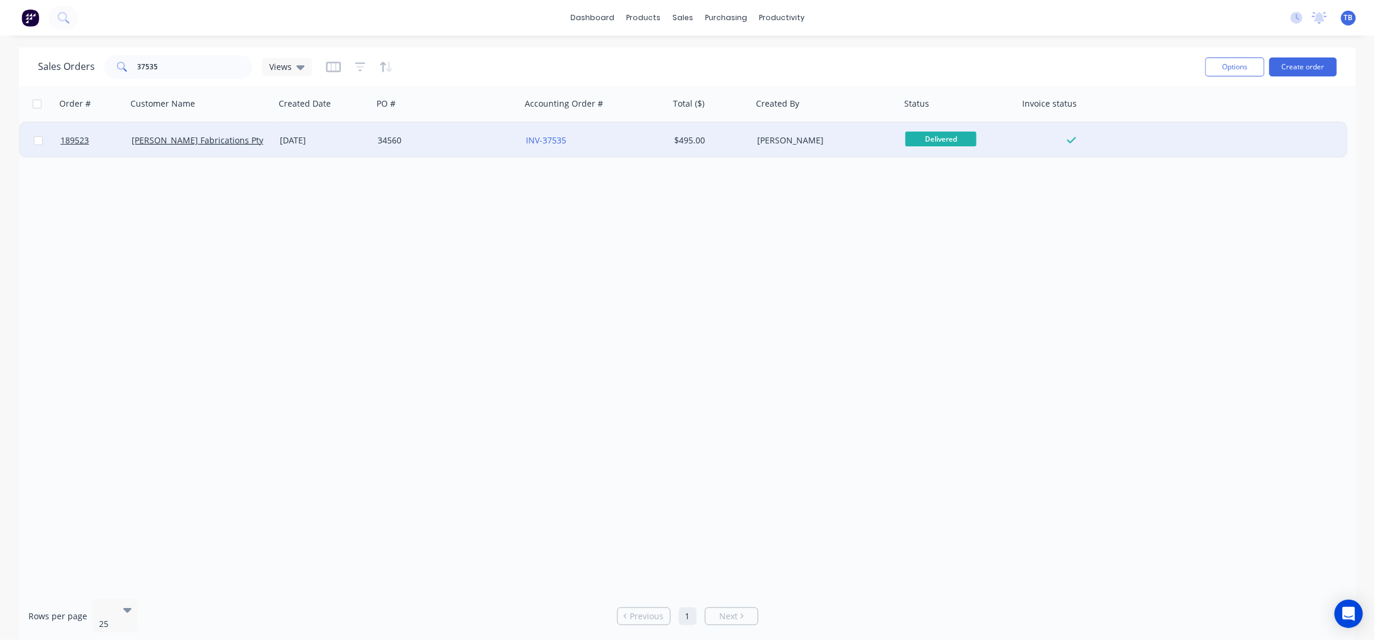
click at [423, 142] on div "34560" at bounding box center [444, 141] width 132 height 12
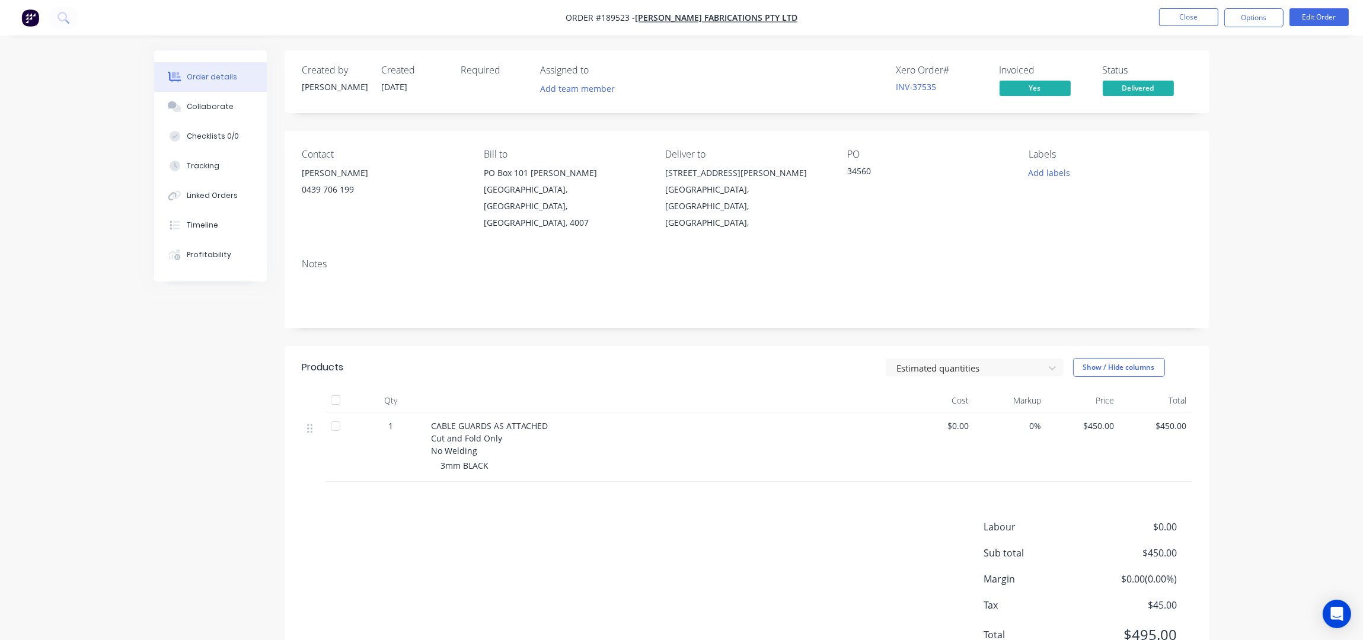
click at [1192, 4] on nav "Order #189523 - [PERSON_NAME] Fabrications Pty Ltd Close Options Edit Order" at bounding box center [681, 18] width 1363 height 36
click at [1198, 20] on button "Close" at bounding box center [1188, 17] width 59 height 18
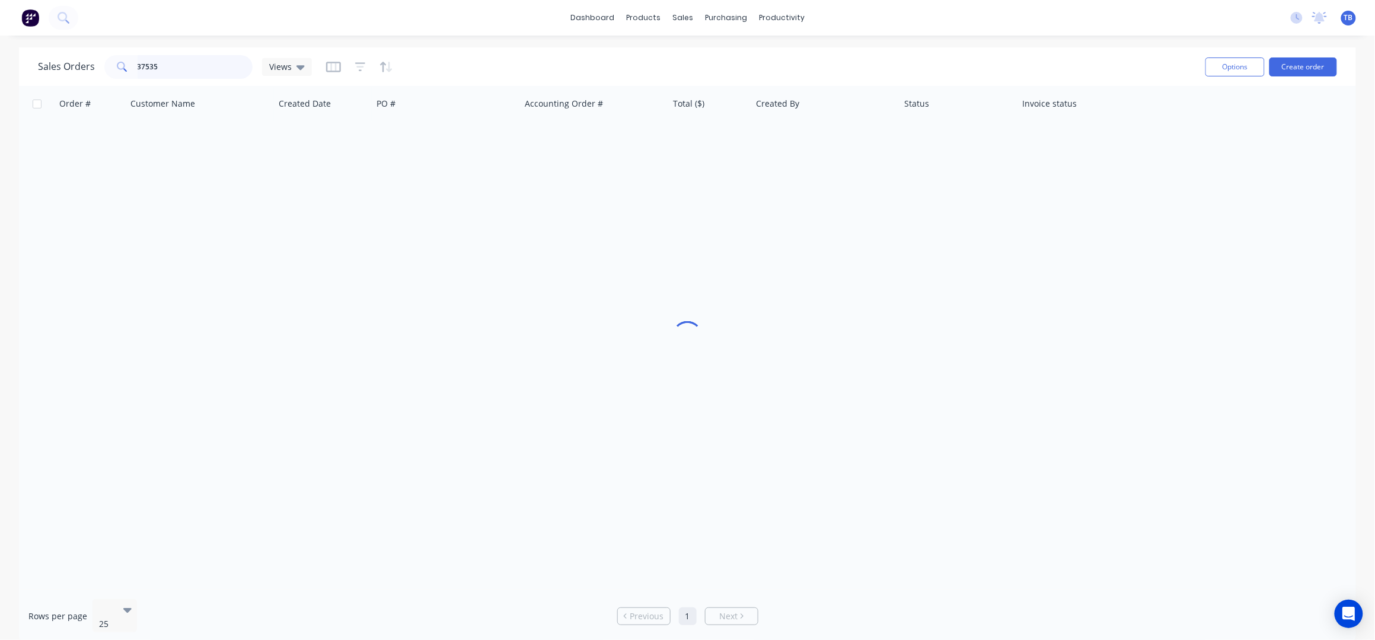
click at [208, 59] on input "37535" at bounding box center [196, 67] width 116 height 24
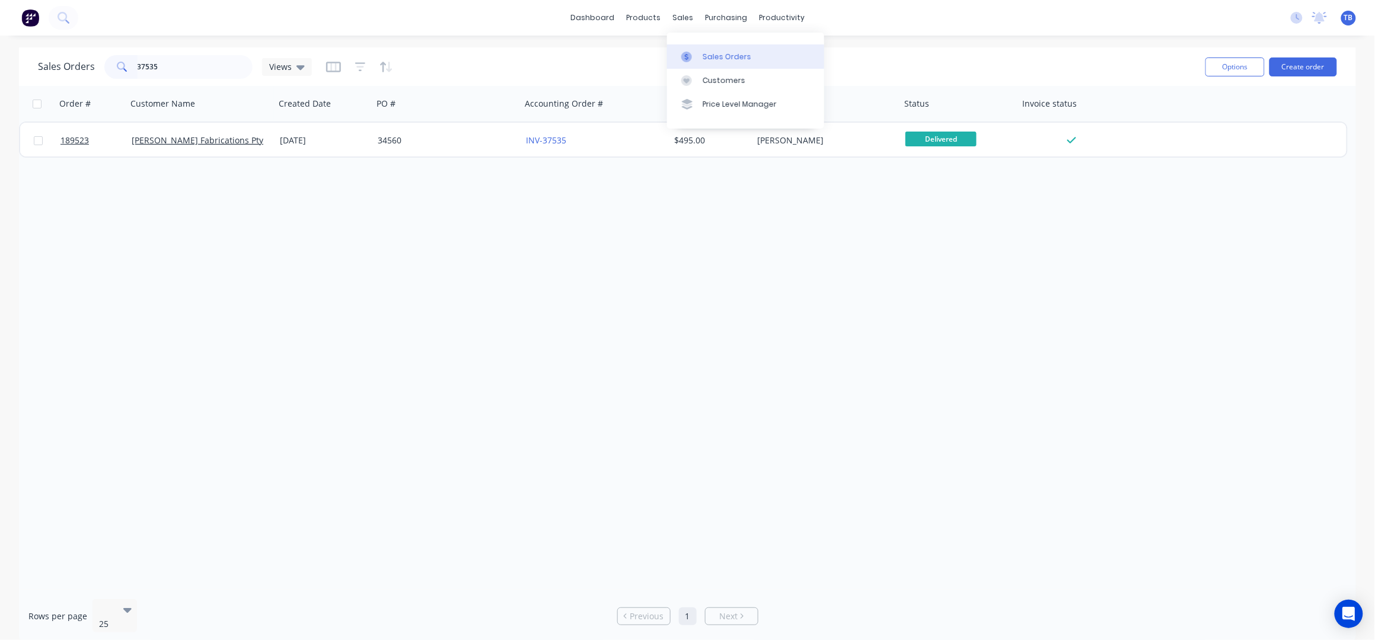
click at [720, 56] on div "Sales Orders" at bounding box center [726, 57] width 49 height 11
click at [199, 82] on div "Sales Orders 37535 Views Options Create order" at bounding box center [687, 66] width 1337 height 39
click at [80, 69] on div "Sales Orders 37535 Views" at bounding box center [175, 67] width 274 height 24
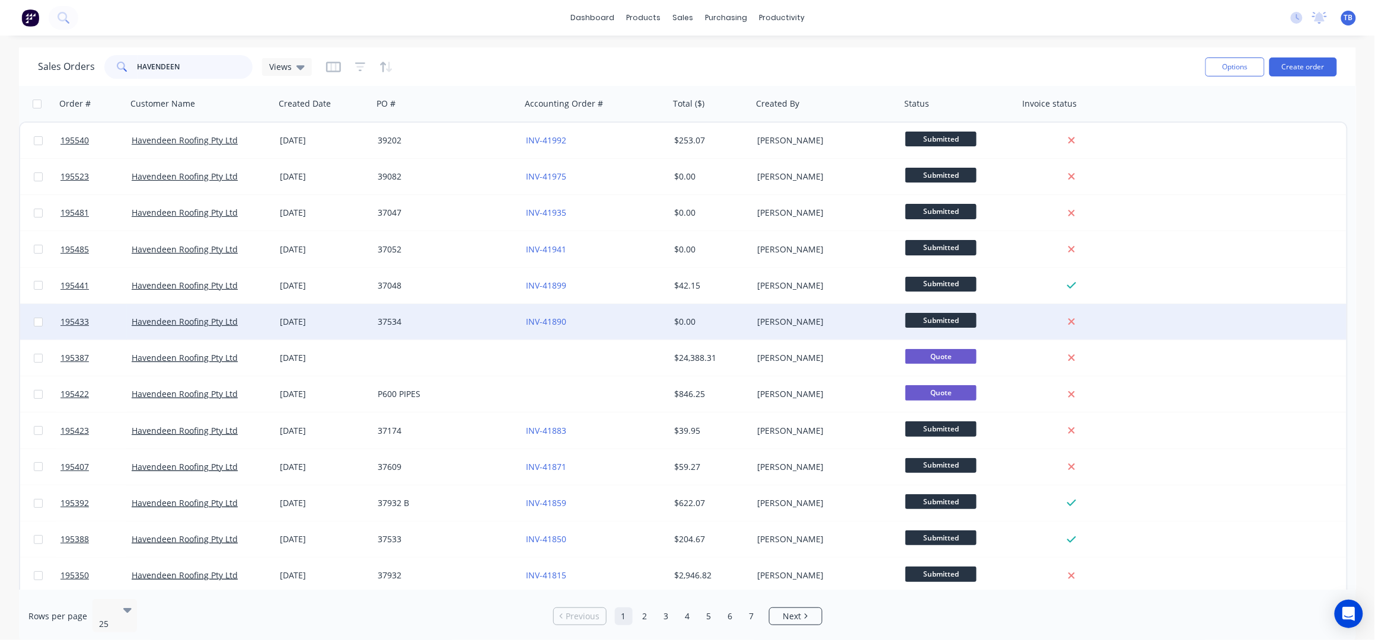
type input "HAVENDEEN"
click at [414, 324] on div "37534" at bounding box center [444, 322] width 132 height 12
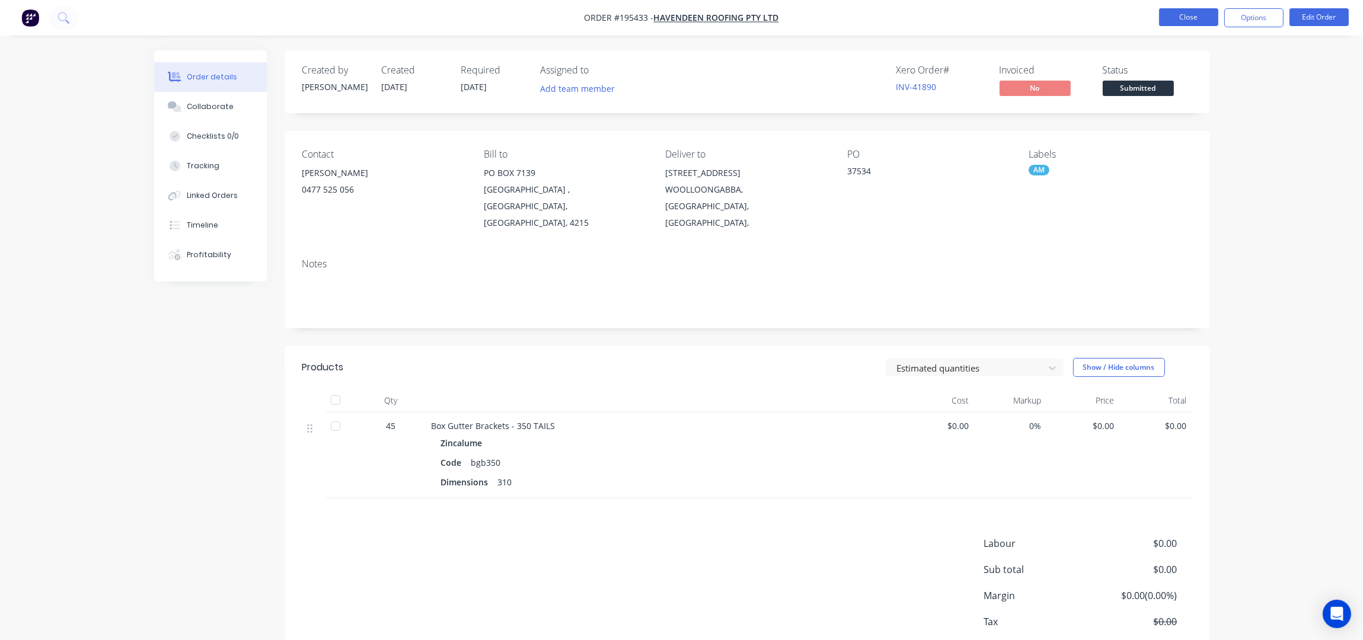
click at [1180, 17] on button "Close" at bounding box center [1188, 17] width 59 height 18
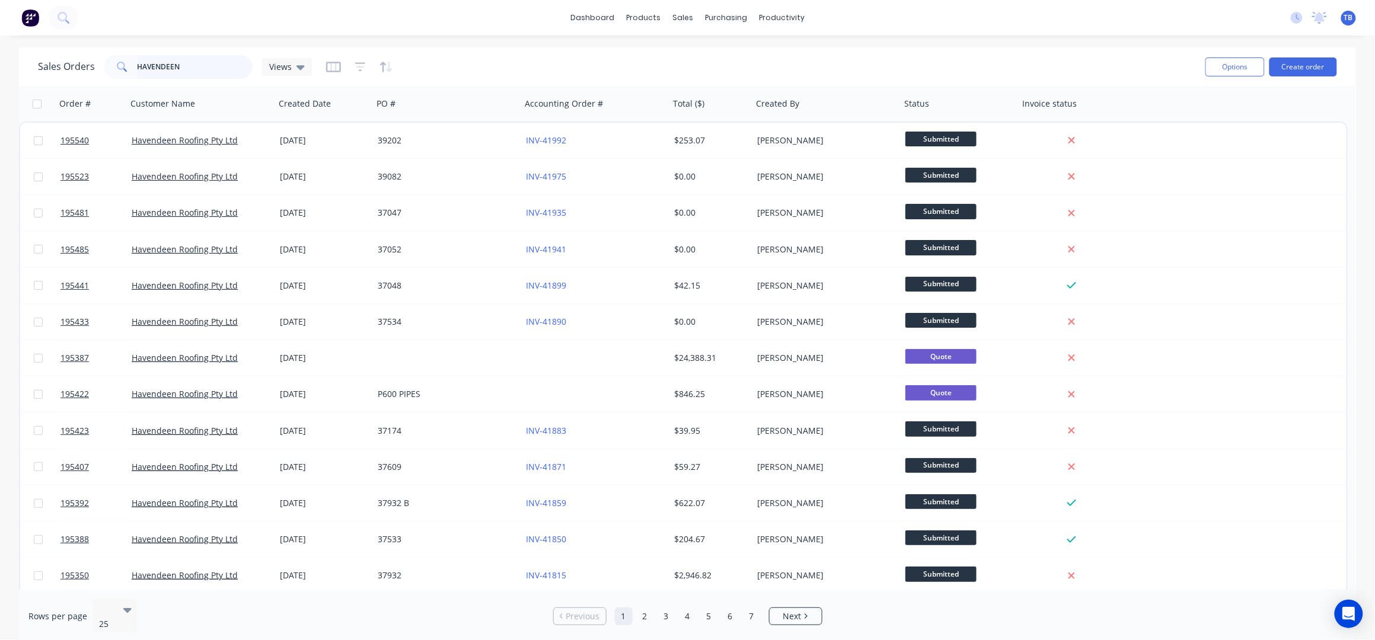
drag, startPoint x: 15, startPoint y: 75, endPoint x: 5, endPoint y: 77, distance: 10.2
click at [9, 76] on div "Sales Orders HAVENDEEN Views Options Create order Order # Customer Name Created…" at bounding box center [687, 345] width 1375 height 596
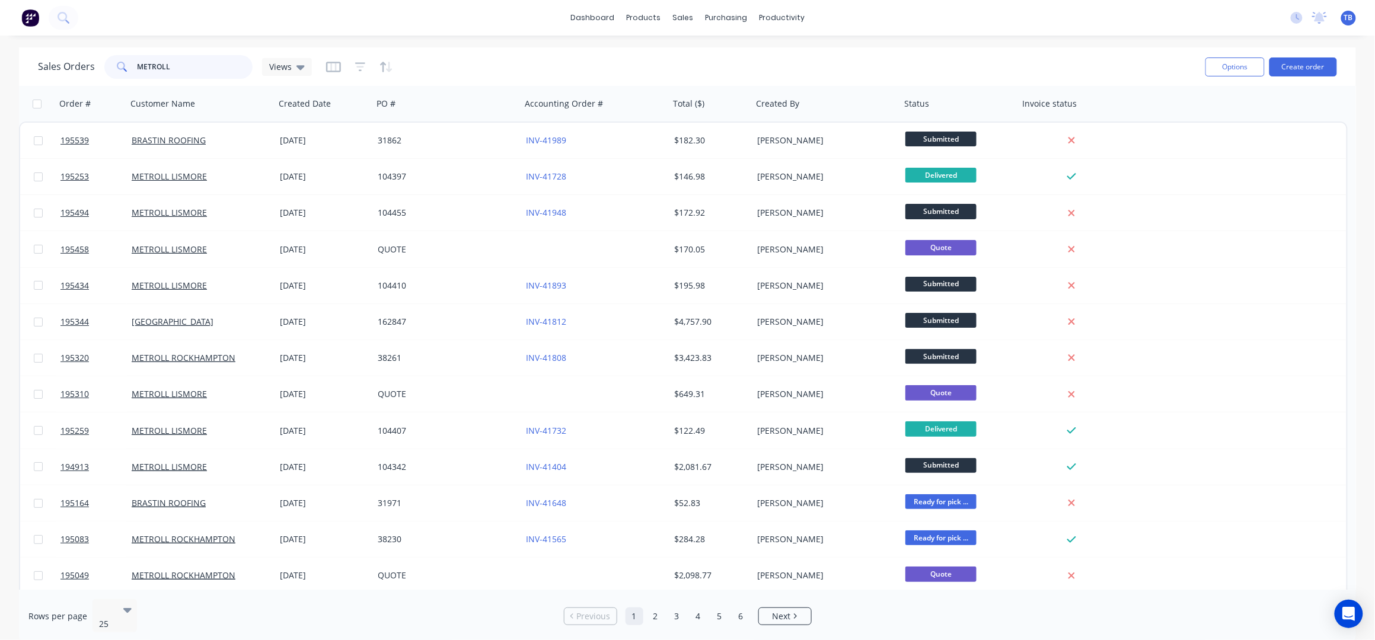
type input "METROLL"
drag, startPoint x: 202, startPoint y: 69, endPoint x: 30, endPoint y: 74, distance: 172.0
click at [30, 73] on div "Sales Orders METROLL Views Options Create order" at bounding box center [687, 66] width 1337 height 39
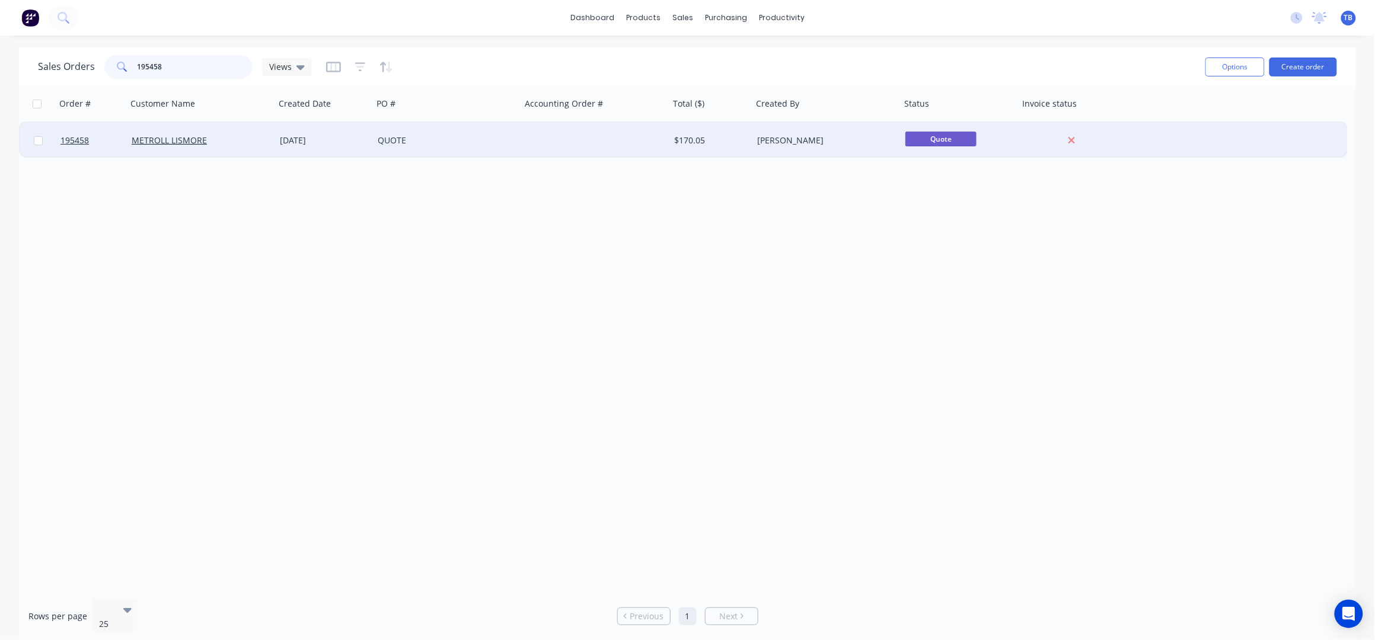
type input "195458"
click at [539, 139] on div at bounding box center [595, 141] width 148 height 36
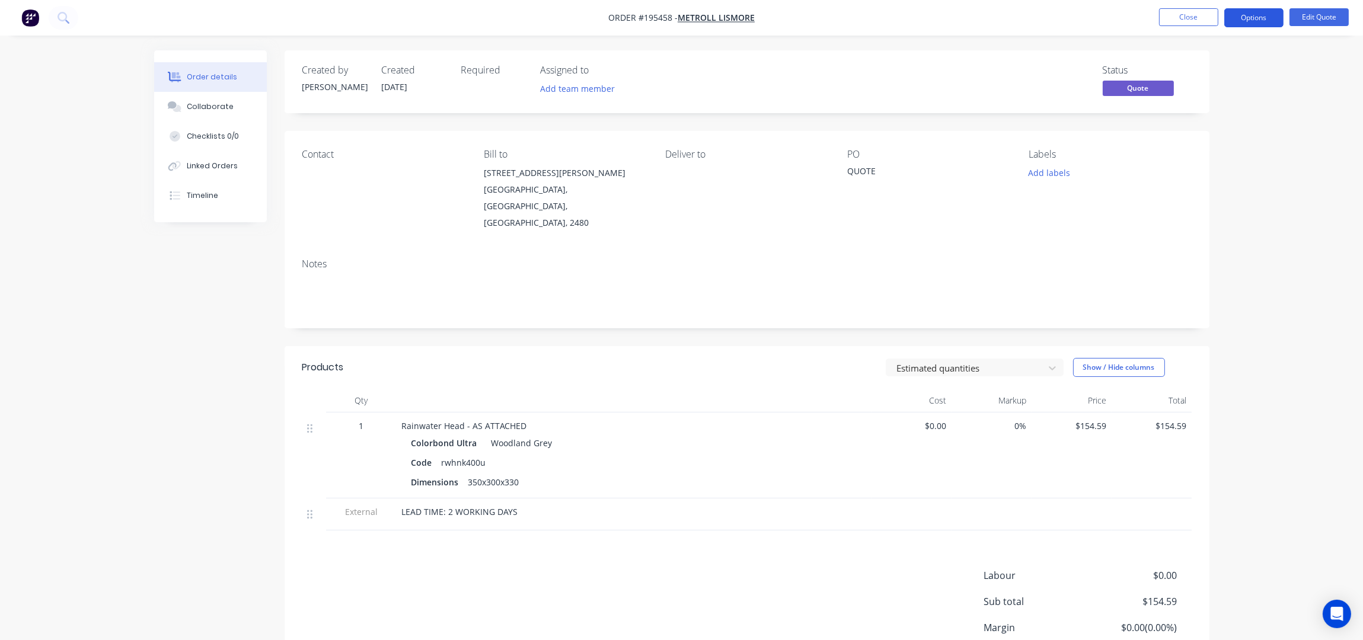
drag, startPoint x: 1265, startPoint y: 8, endPoint x: 1267, endPoint y: 22, distance: 14.4
click at [1265, 7] on nav "Order #195458 - METROLL LISMORE Close Options Edit Quote" at bounding box center [681, 18] width 1363 height 36
click at [1268, 13] on button "Options" at bounding box center [1253, 17] width 59 height 19
click at [1252, 151] on div "Convert to Order" at bounding box center [1218, 143] width 109 height 17
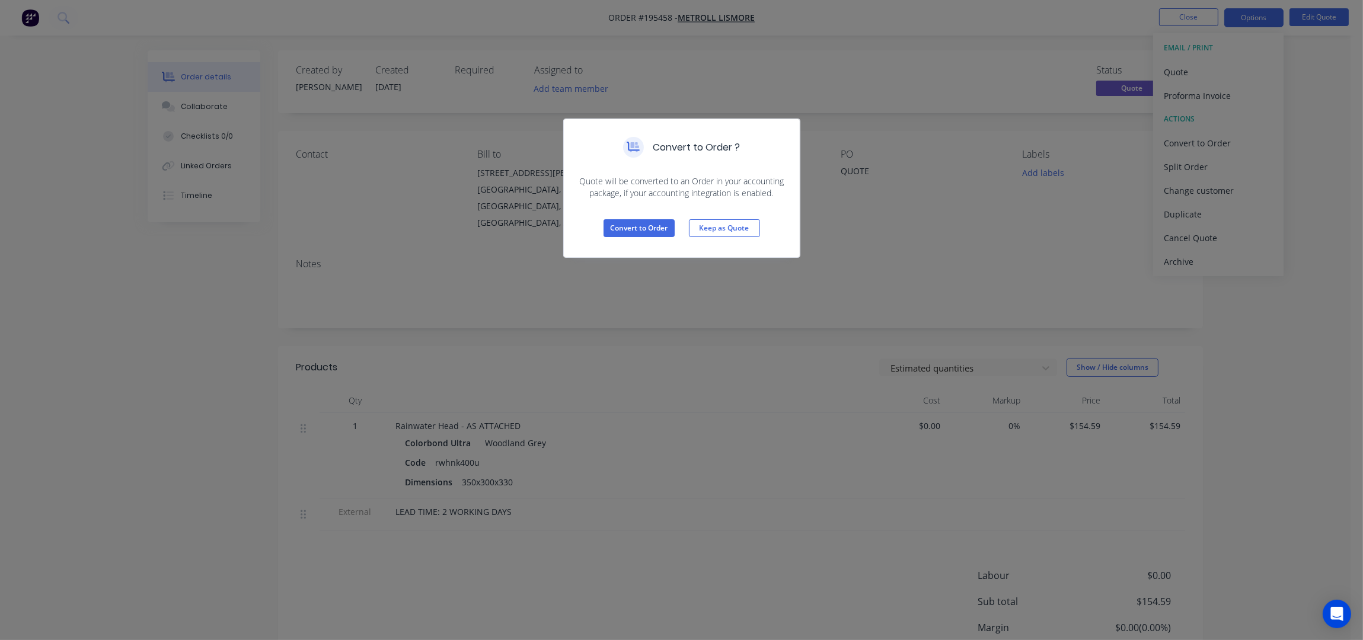
click at [637, 238] on div "Convert to Order Keep as Quote" at bounding box center [682, 228] width 236 height 58
click at [651, 221] on button "Convert to Order" at bounding box center [638, 228] width 71 height 18
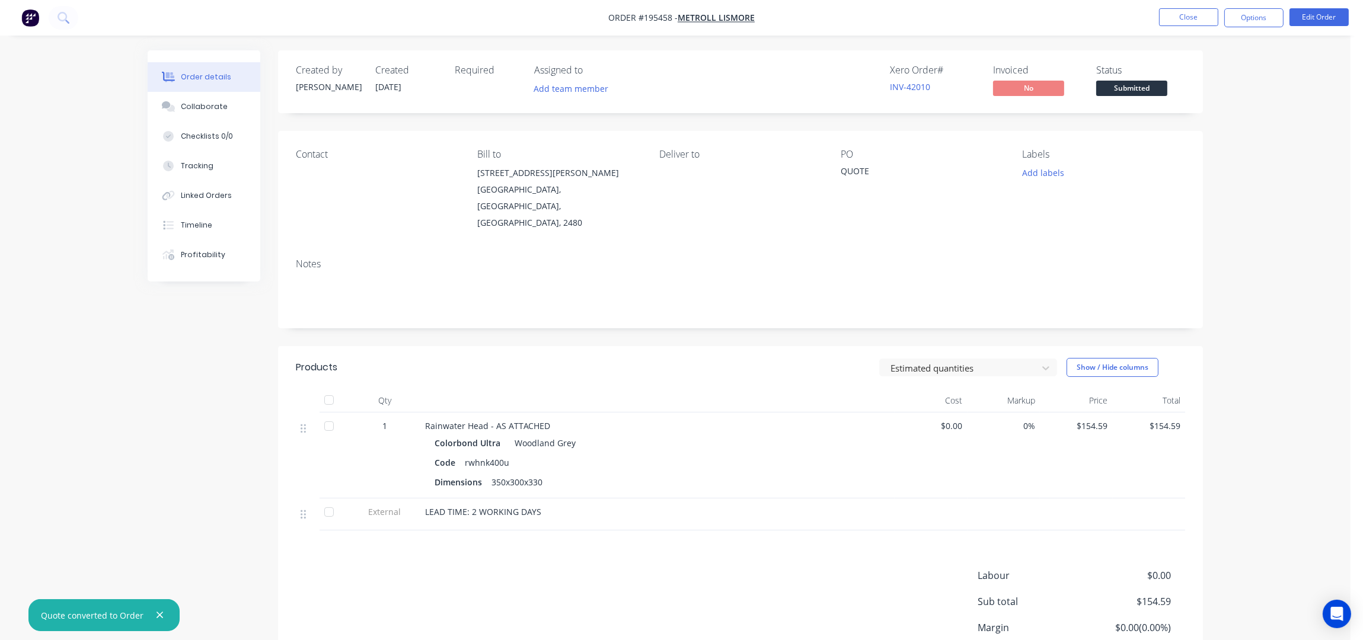
click at [159, 615] on icon "button" at bounding box center [160, 615] width 8 height 11
click at [1313, 17] on button "Edit Order" at bounding box center [1318, 17] width 59 height 18
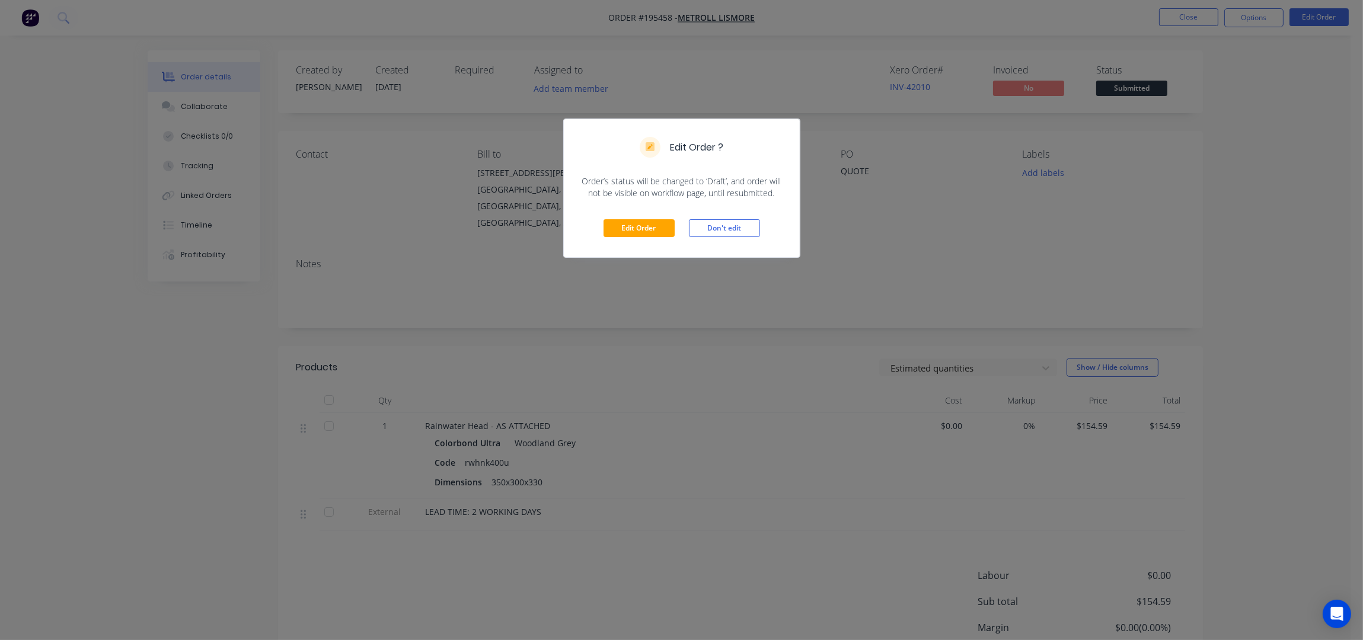
click at [681, 225] on div "Edit Order Don't edit" at bounding box center [682, 228] width 236 height 58
click at [667, 228] on button "Edit Order" at bounding box center [638, 228] width 71 height 18
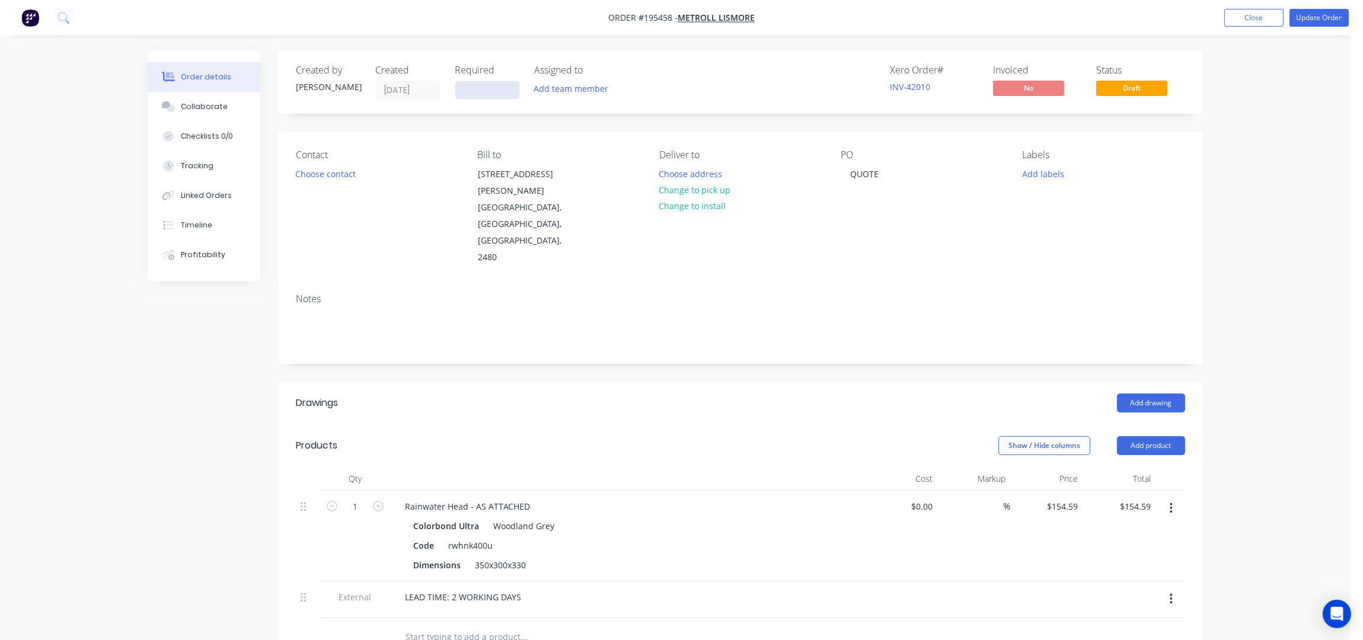
click at [467, 89] on input at bounding box center [487, 90] width 64 height 18
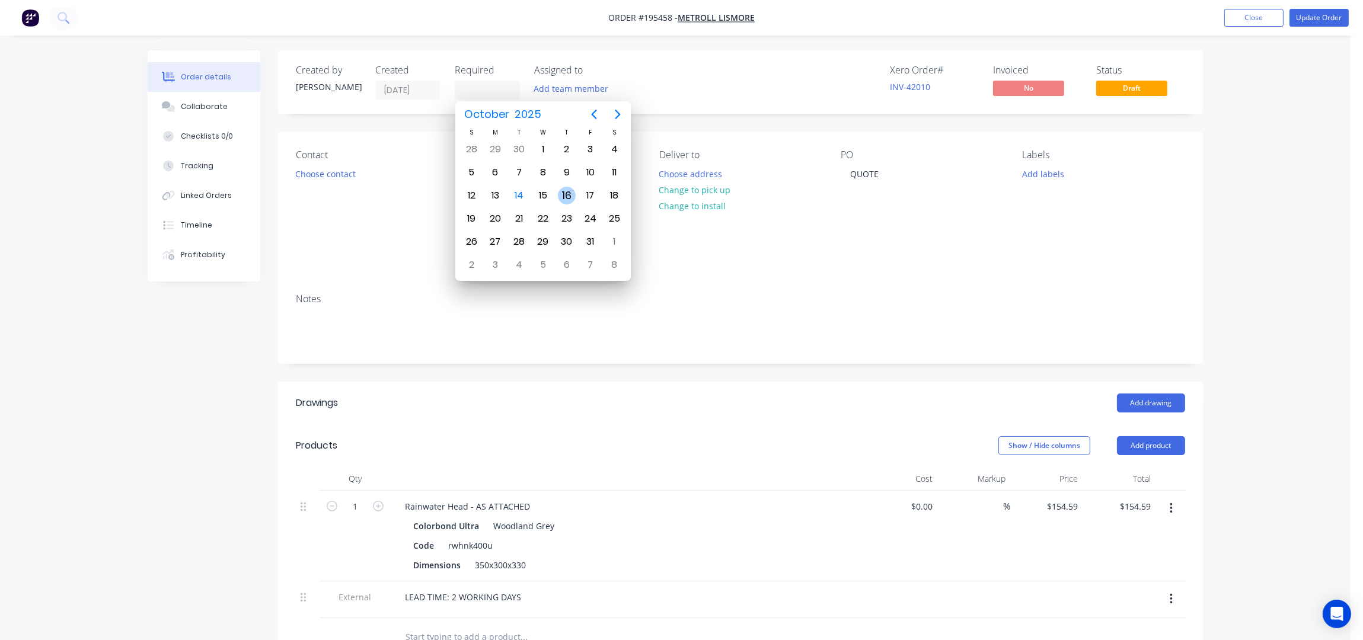
click at [558, 197] on div "16" at bounding box center [567, 196] width 18 height 18
type input "[DATE]"
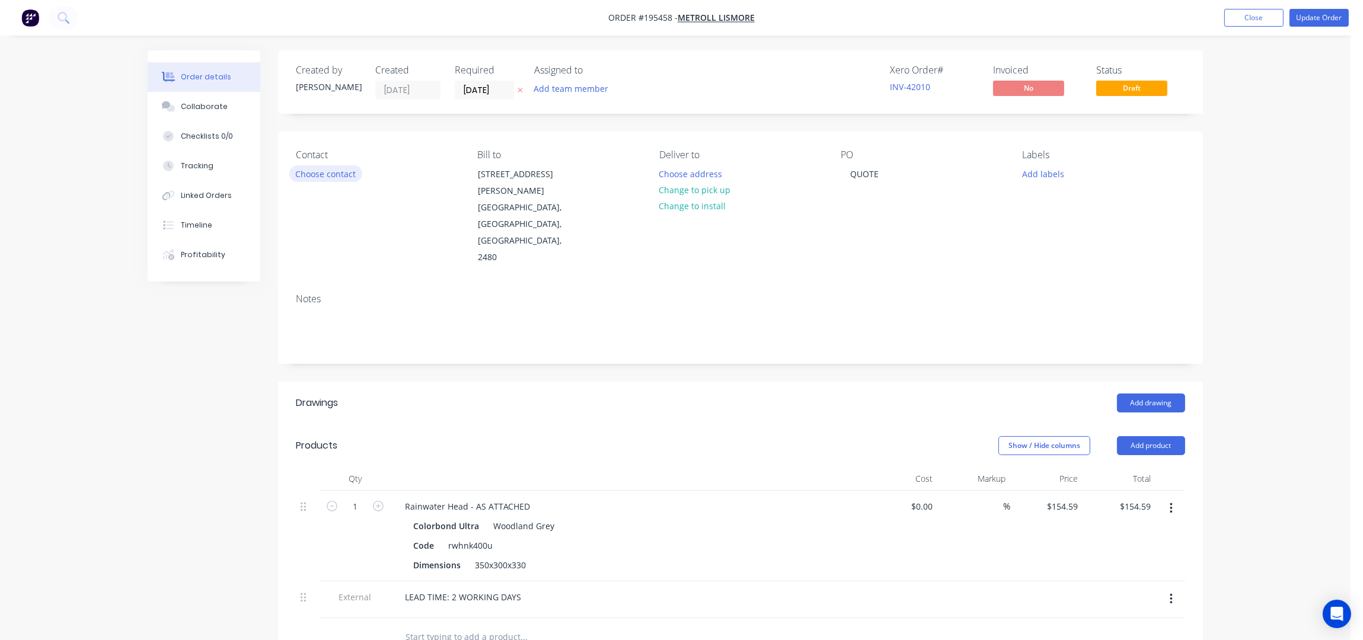
click at [323, 177] on button "Choose contact" at bounding box center [325, 173] width 73 height 16
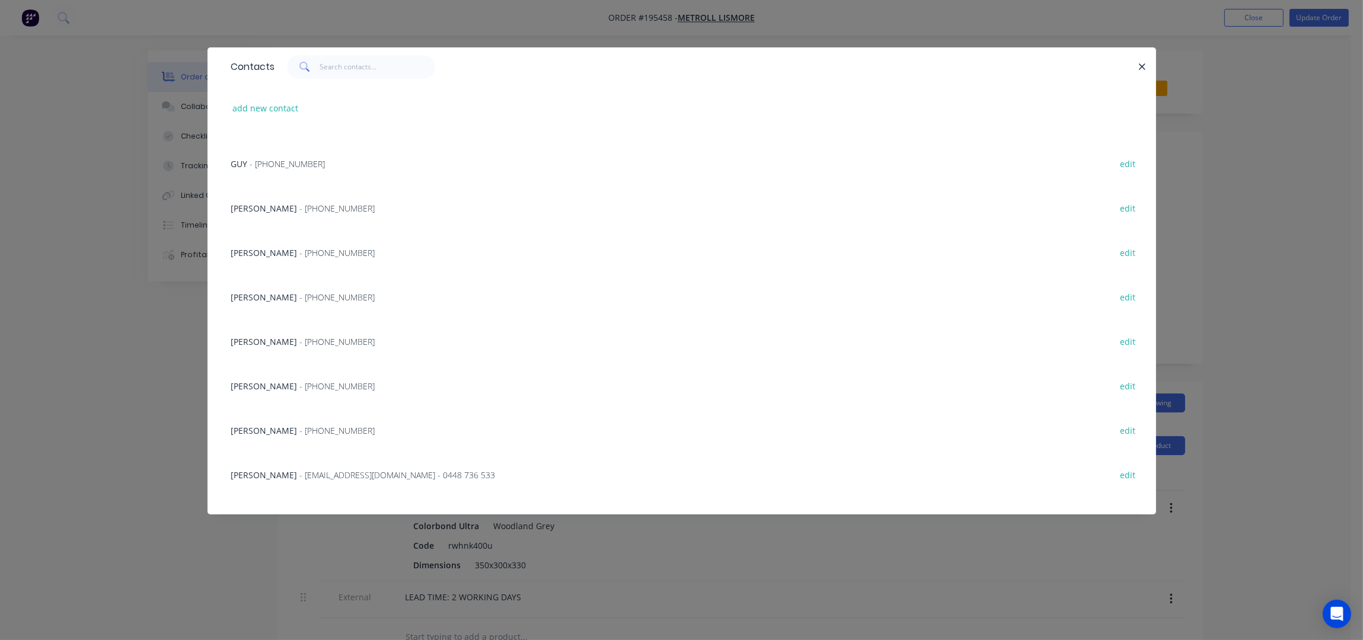
scroll to position [237, 0]
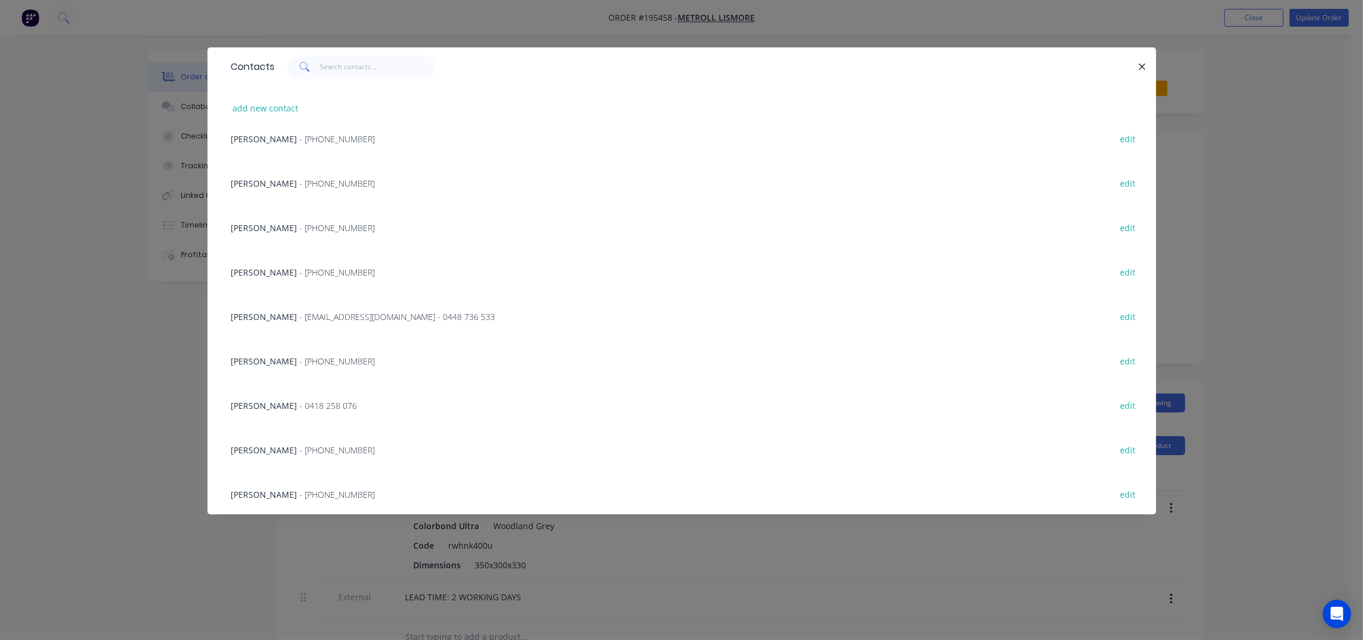
click at [300, 317] on span "- [EMAIL_ADDRESS][DOMAIN_NAME] - 0448 736 533" at bounding box center [398, 316] width 196 height 11
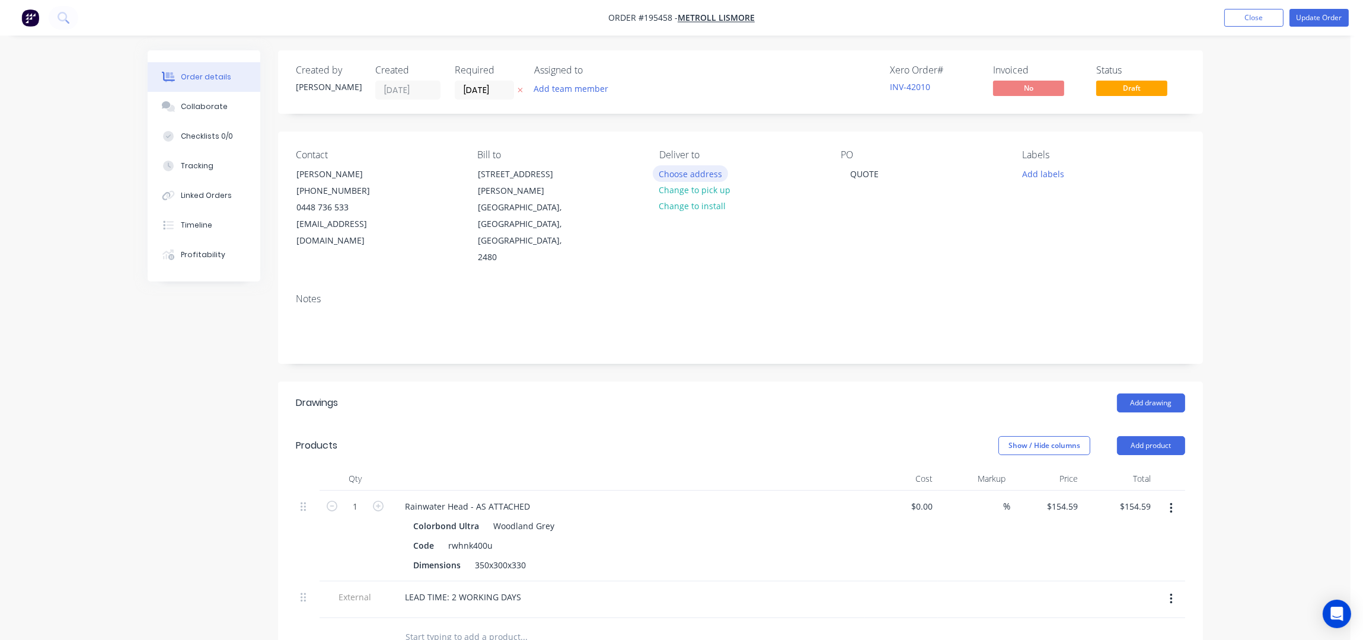
click at [688, 173] on button "Choose address" at bounding box center [691, 173] width 76 height 16
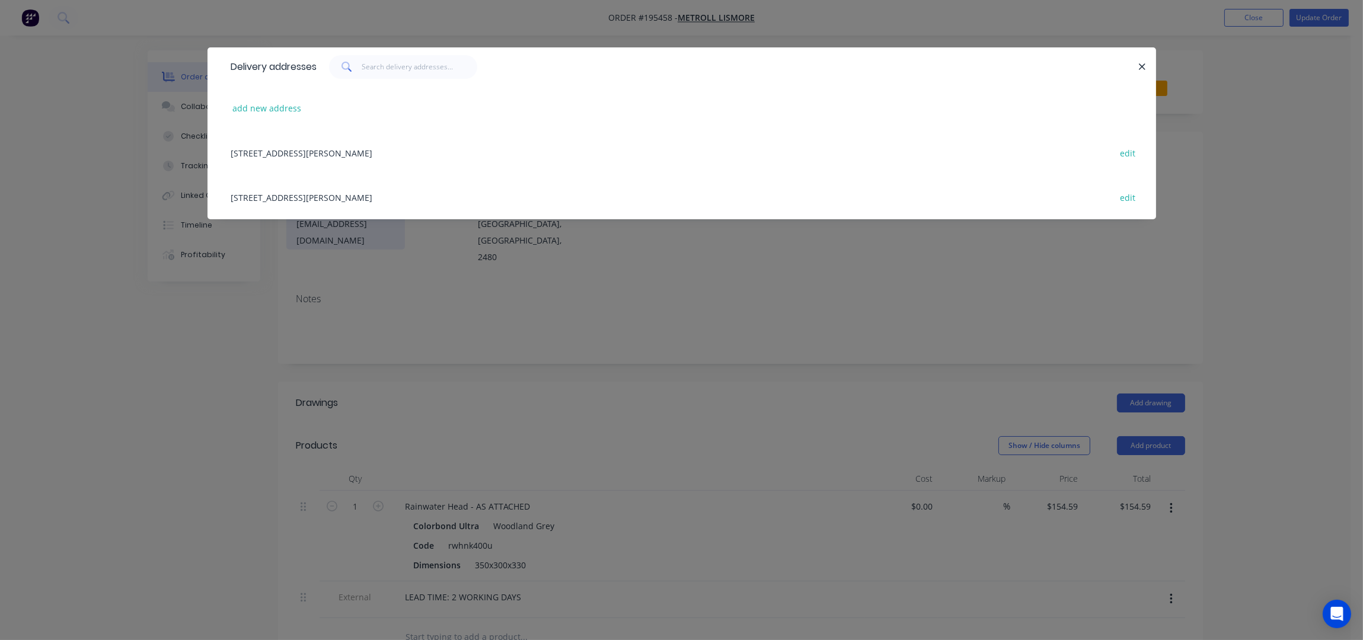
click at [335, 202] on div "[STREET_ADDRESS][PERSON_NAME] edit" at bounding box center [681, 197] width 913 height 44
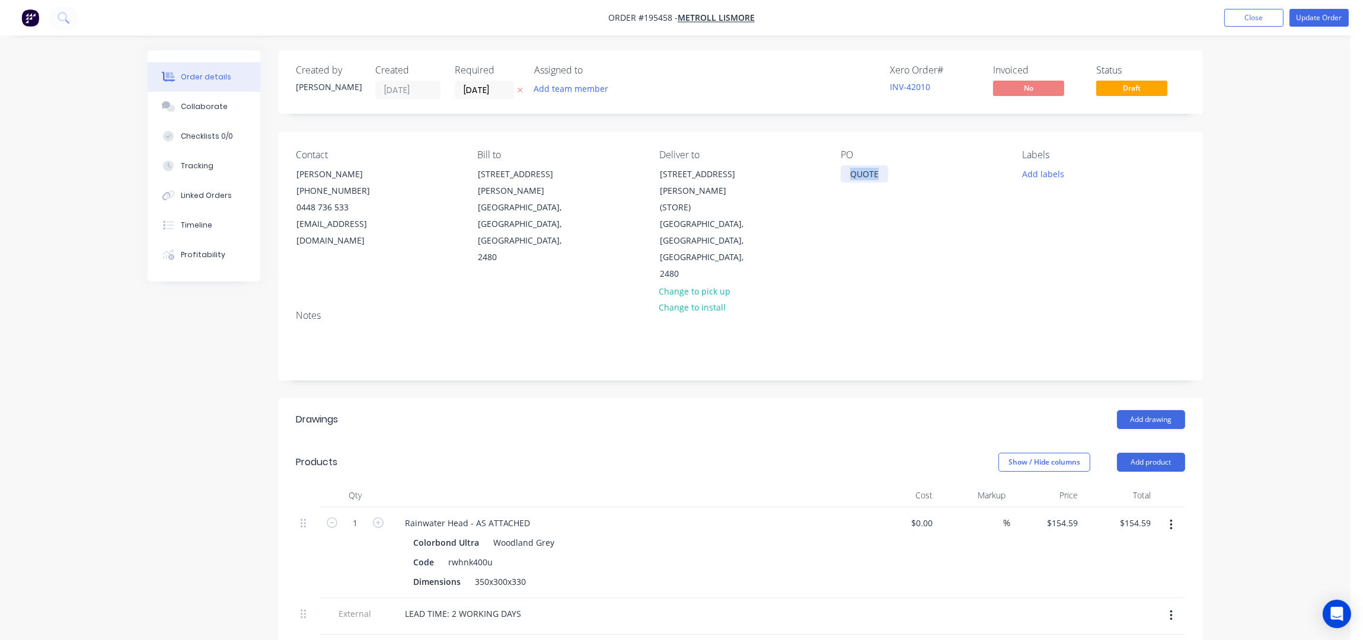
drag, startPoint x: 877, startPoint y: 177, endPoint x: 787, endPoint y: 181, distance: 89.6
click at [787, 181] on div "Contact [PERSON_NAME] [PHONE_NUMBER] [EMAIL_ADDRESS][DOMAIN_NAME] Bill to [STRE…" at bounding box center [740, 216] width 925 height 169
click at [963, 301] on div "Notes" at bounding box center [740, 340] width 925 height 79
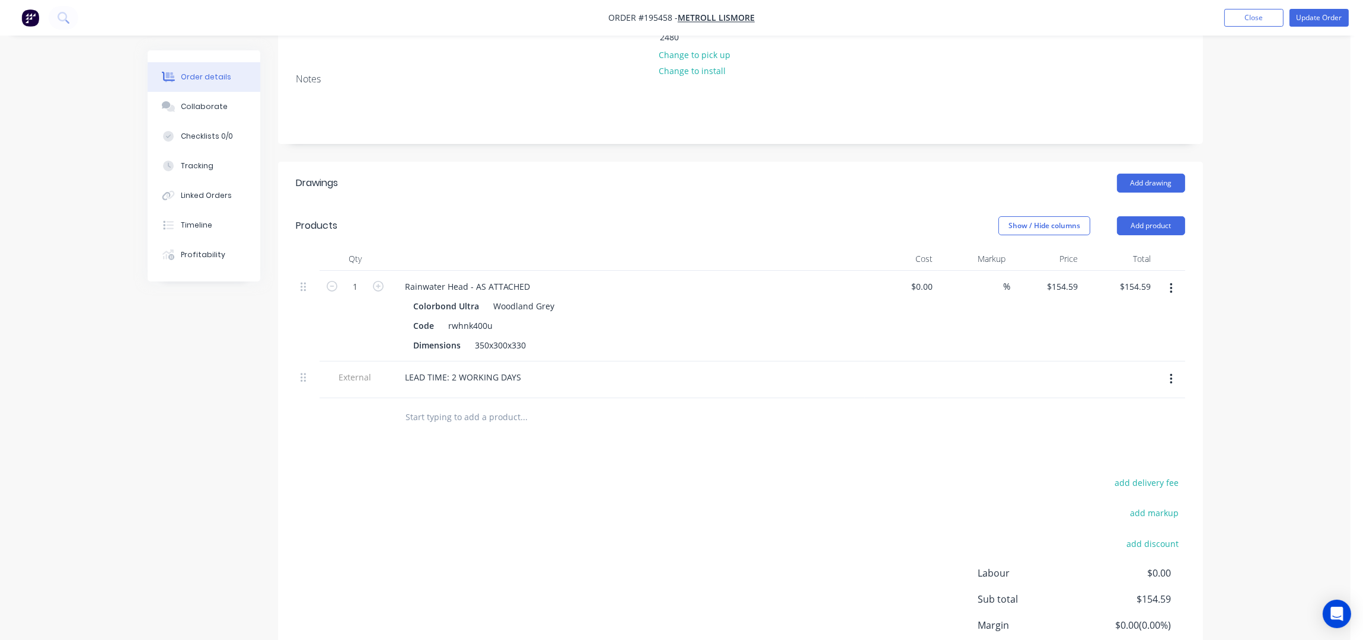
click at [1170, 373] on icon "button" at bounding box center [1171, 379] width 3 height 13
click at [1109, 422] on button "Delete" at bounding box center [1128, 434] width 113 height 24
click at [1263, 320] on div "Order details Collaborate Checklists 0/0 Tracking Linked Orders Timeline Profit…" at bounding box center [675, 232] width 1350 height 939
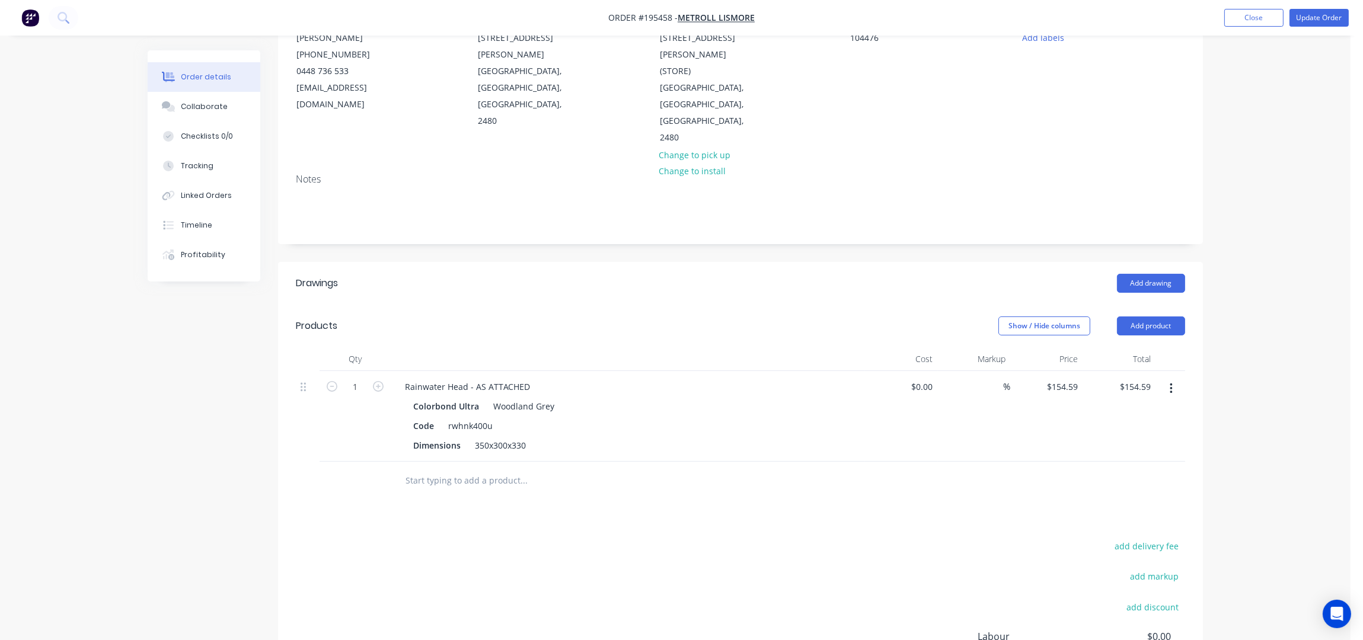
scroll to position [250, 0]
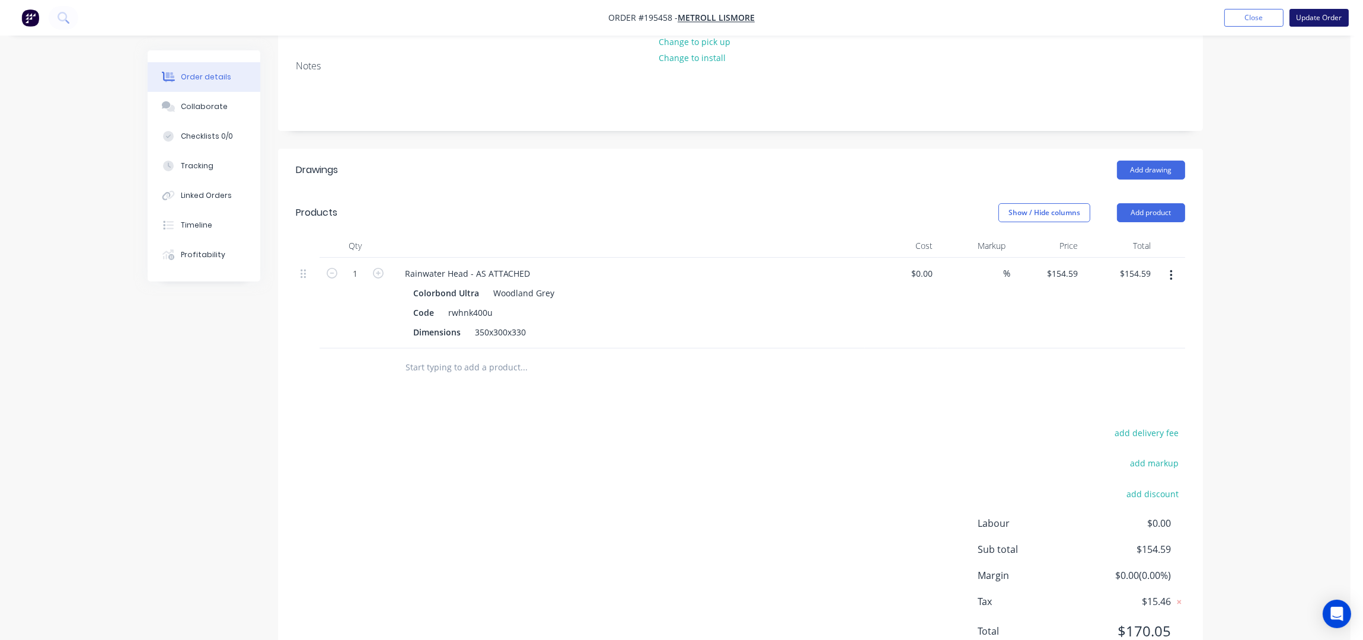
click at [1306, 20] on button "Update Order" at bounding box center [1318, 18] width 59 height 18
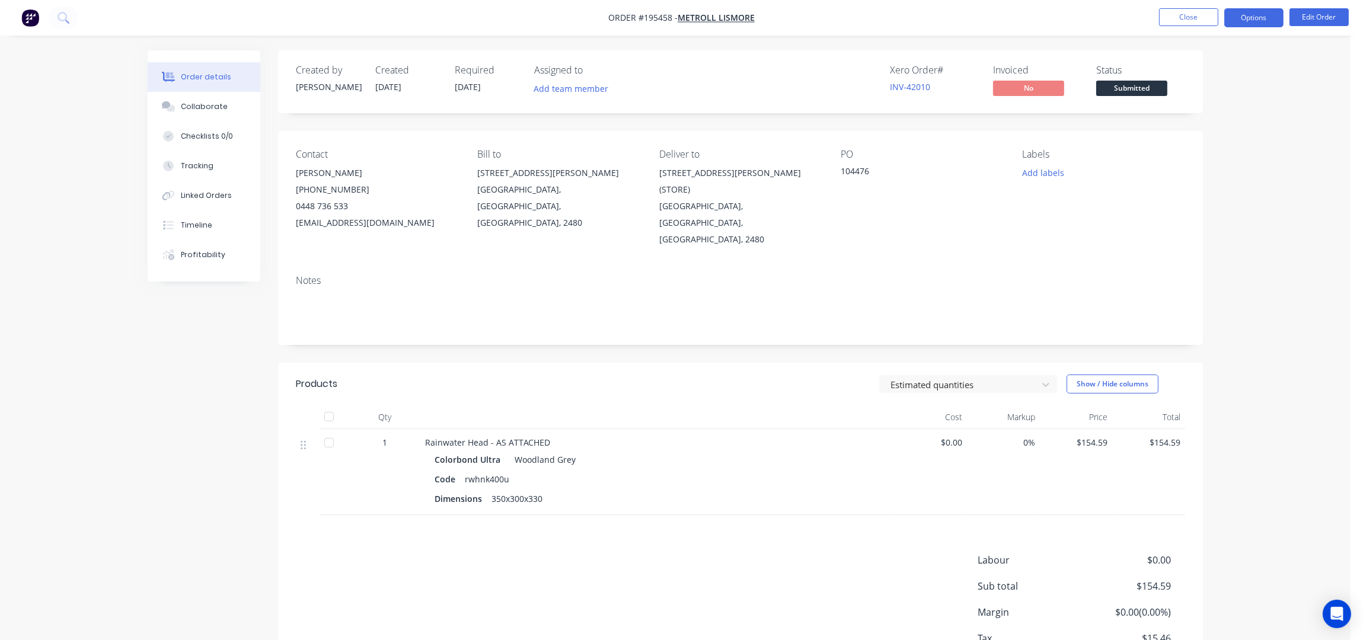
click at [1257, 16] on button "Options" at bounding box center [1253, 17] width 59 height 19
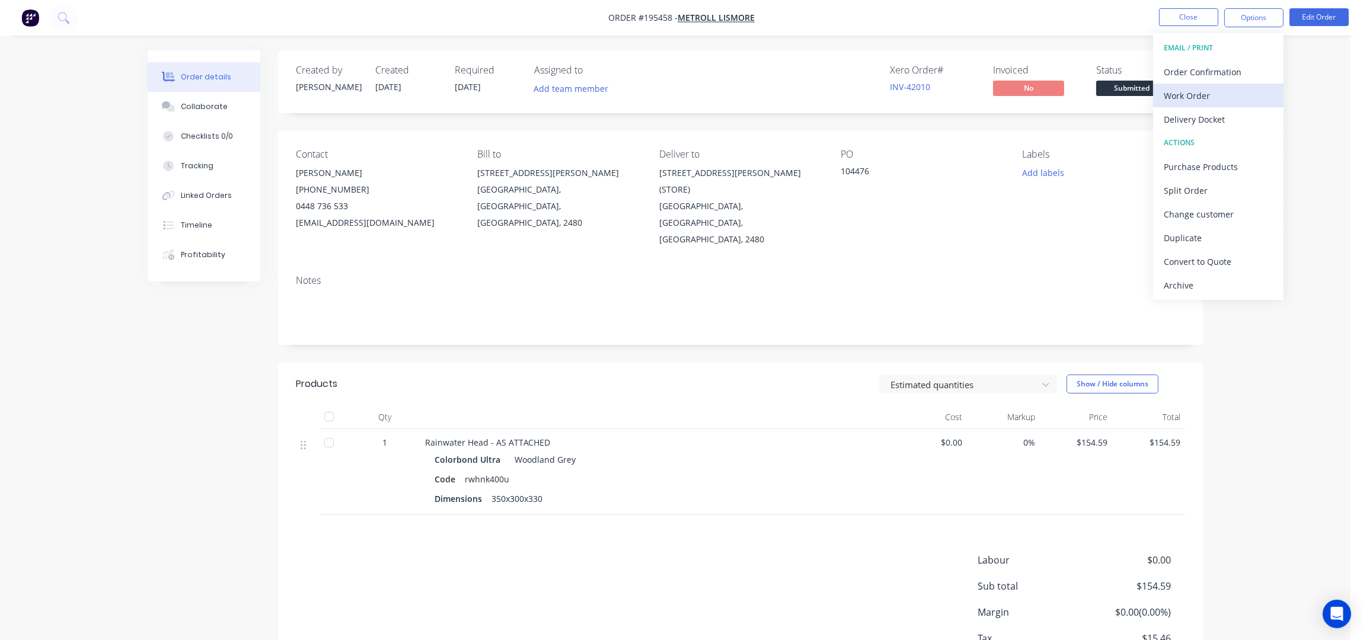
click at [1241, 92] on div "Work Order" at bounding box center [1218, 95] width 109 height 17
click at [1241, 119] on div "Without pricing" at bounding box center [1218, 119] width 109 height 17
click at [1174, 8] on button "Close" at bounding box center [1188, 17] width 59 height 18
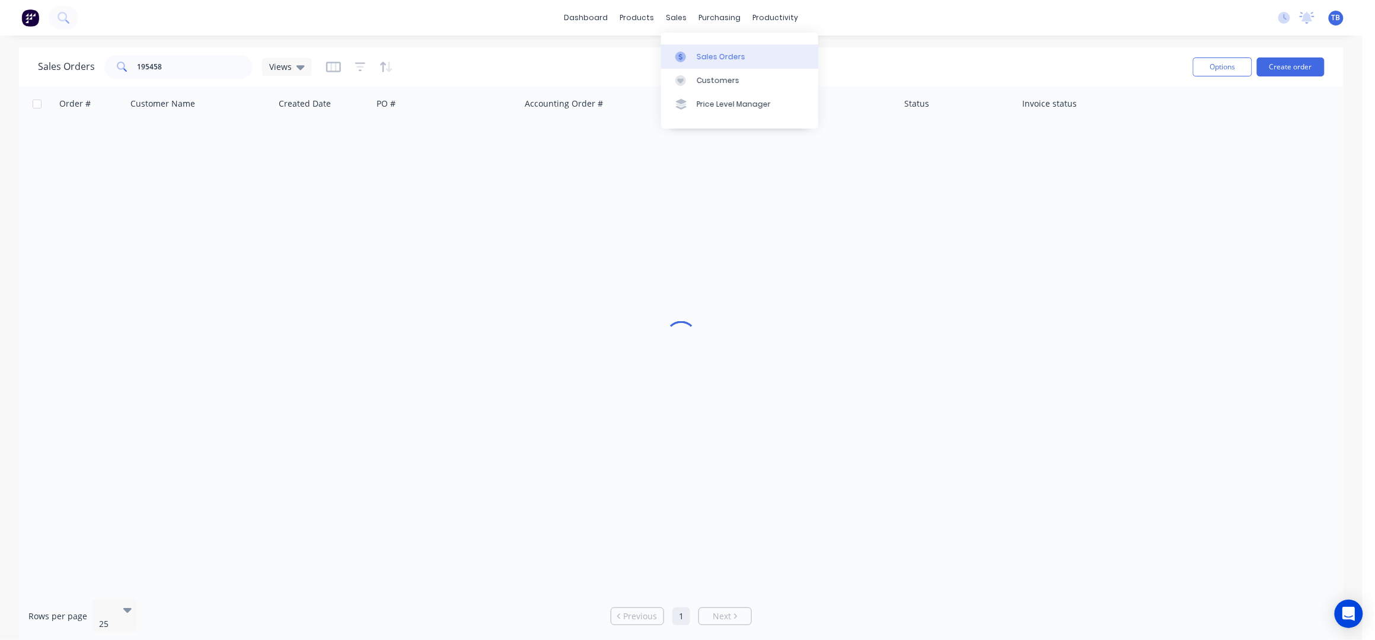
click at [708, 52] on div "Sales Orders" at bounding box center [721, 57] width 49 height 11
drag, startPoint x: 195, startPoint y: 66, endPoint x: 0, endPoint y: 18, distance: 201.0
click at [0, 18] on div "dashboard products sales purchasing productivity dashboard products Product Cat…" at bounding box center [681, 320] width 1362 height 640
click at [753, 49] on div "Sales Orders Views Options Create order" at bounding box center [681, 66] width 1324 height 39
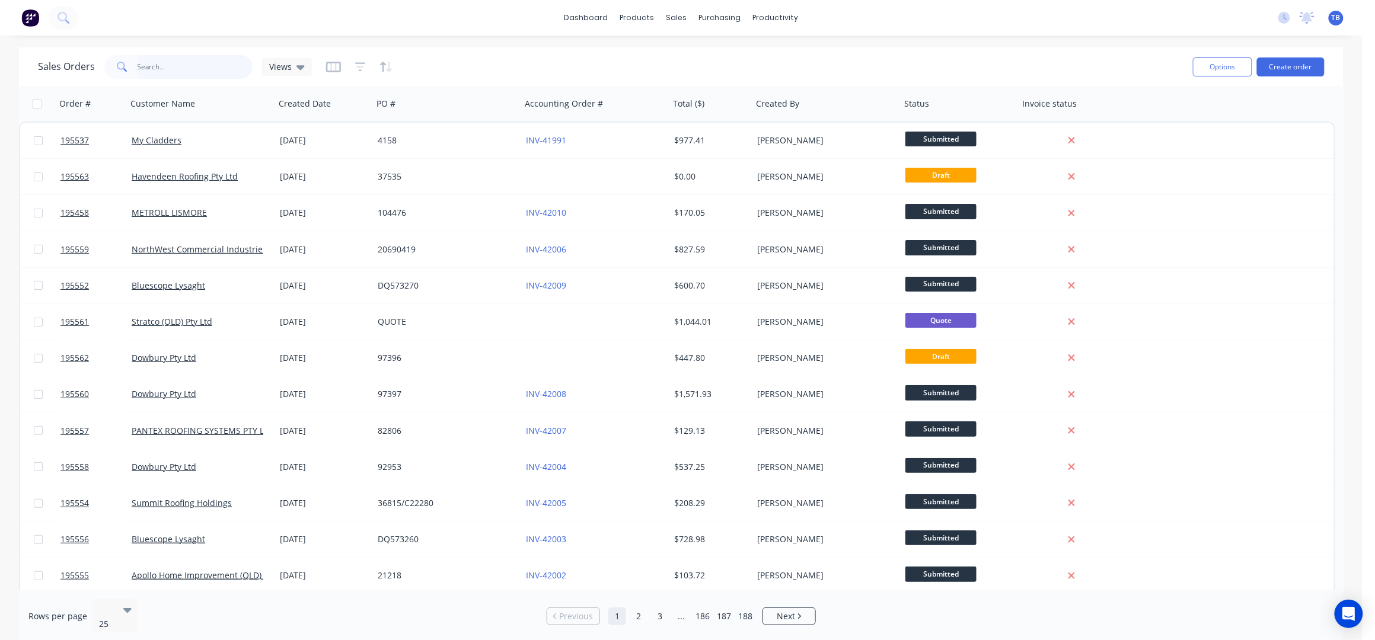
click at [202, 58] on input "text" at bounding box center [196, 67] width 116 height 24
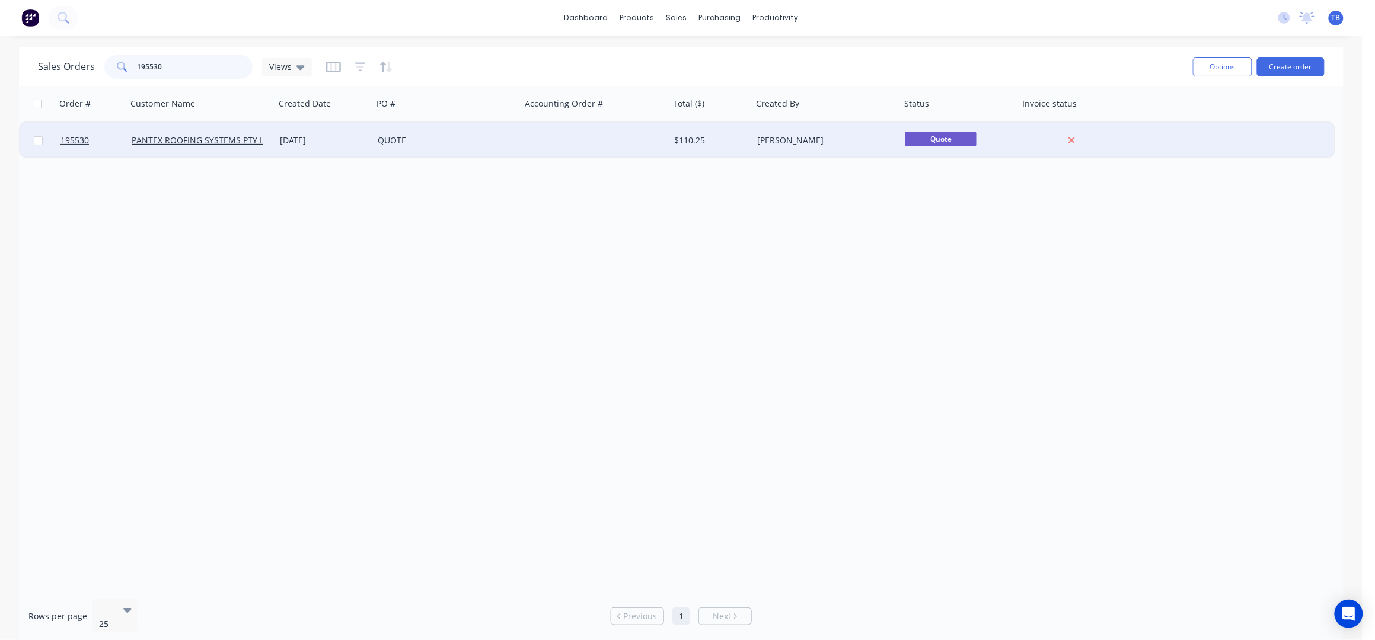
type input "195530"
click at [574, 139] on div at bounding box center [595, 141] width 148 height 36
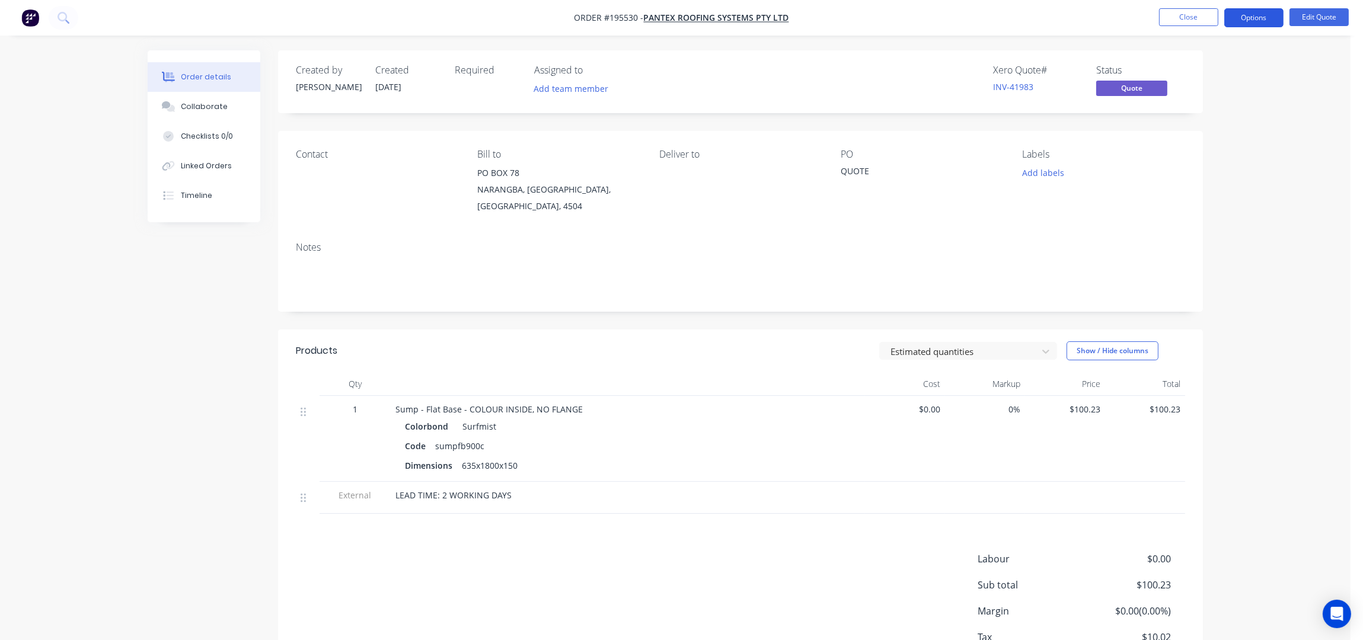
click at [1261, 12] on button "Options" at bounding box center [1253, 17] width 59 height 19
click at [1206, 138] on div "Convert to Order" at bounding box center [1218, 143] width 109 height 17
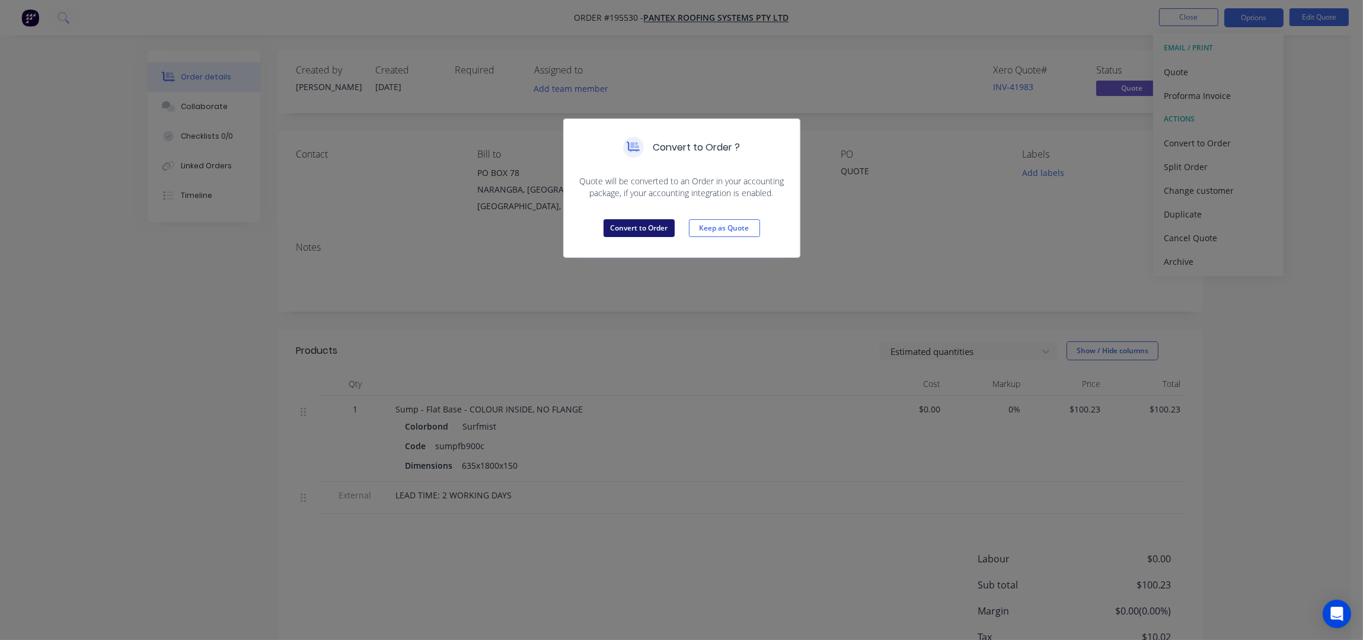
click at [622, 222] on button "Convert to Order" at bounding box center [638, 228] width 71 height 18
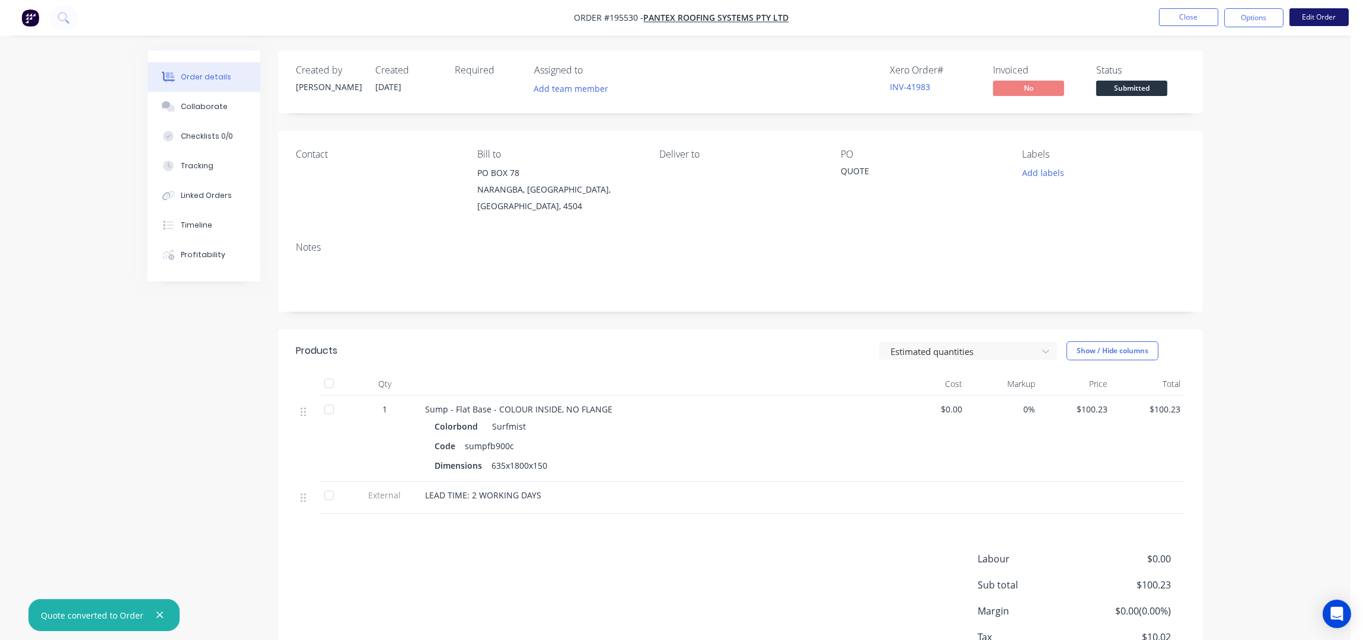
click at [1329, 18] on button "Edit Order" at bounding box center [1318, 17] width 59 height 18
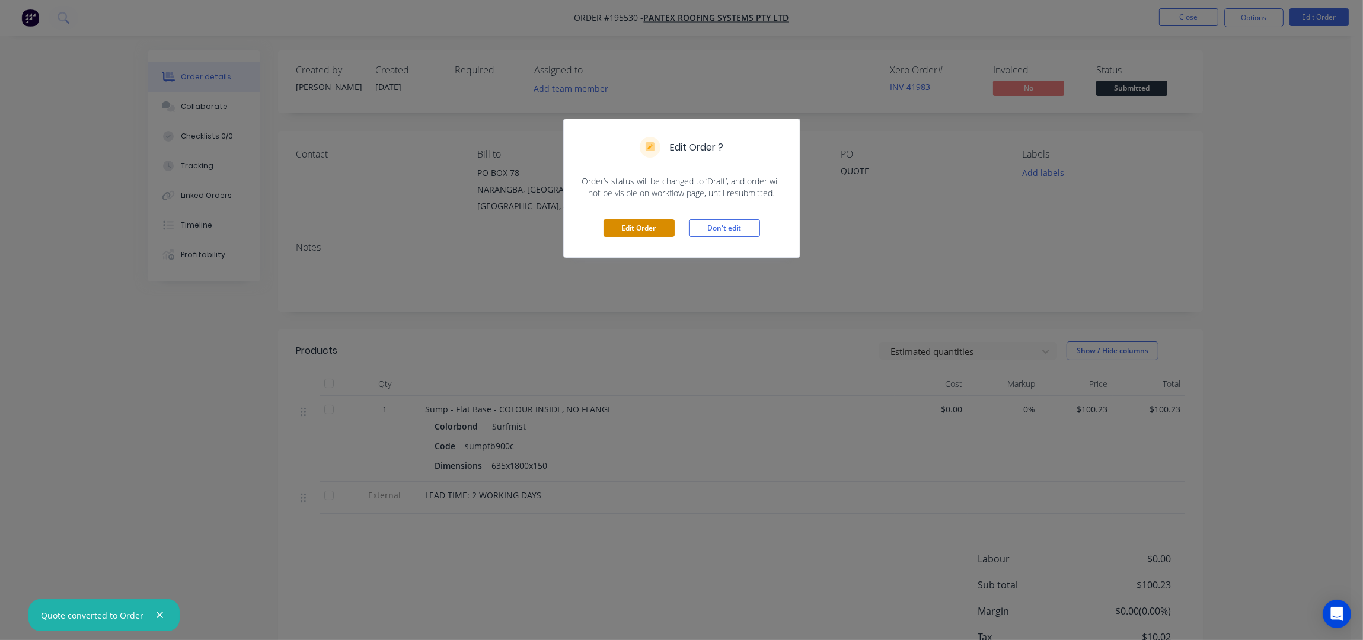
click at [633, 221] on button "Edit Order" at bounding box center [638, 228] width 71 height 18
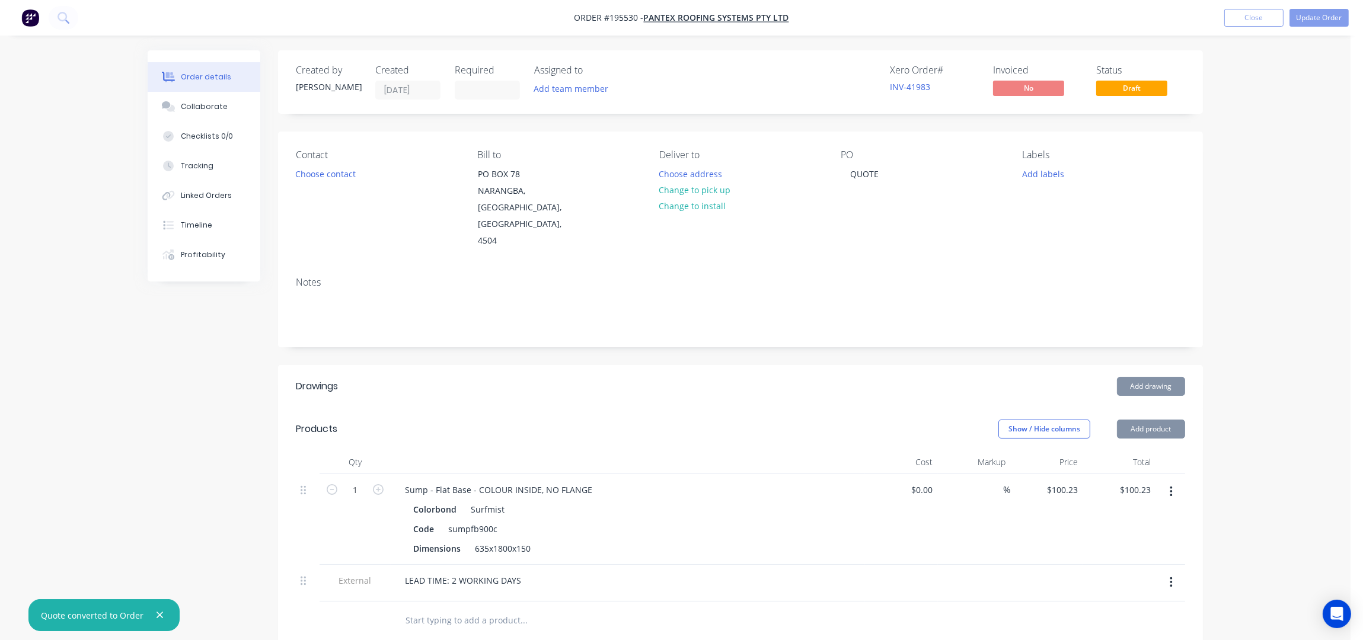
drag, startPoint x: 468, startPoint y: 81, endPoint x: 496, endPoint y: 107, distance: 37.7
click at [468, 81] on label at bounding box center [487, 90] width 65 height 19
click at [468, 81] on input at bounding box center [487, 90] width 64 height 18
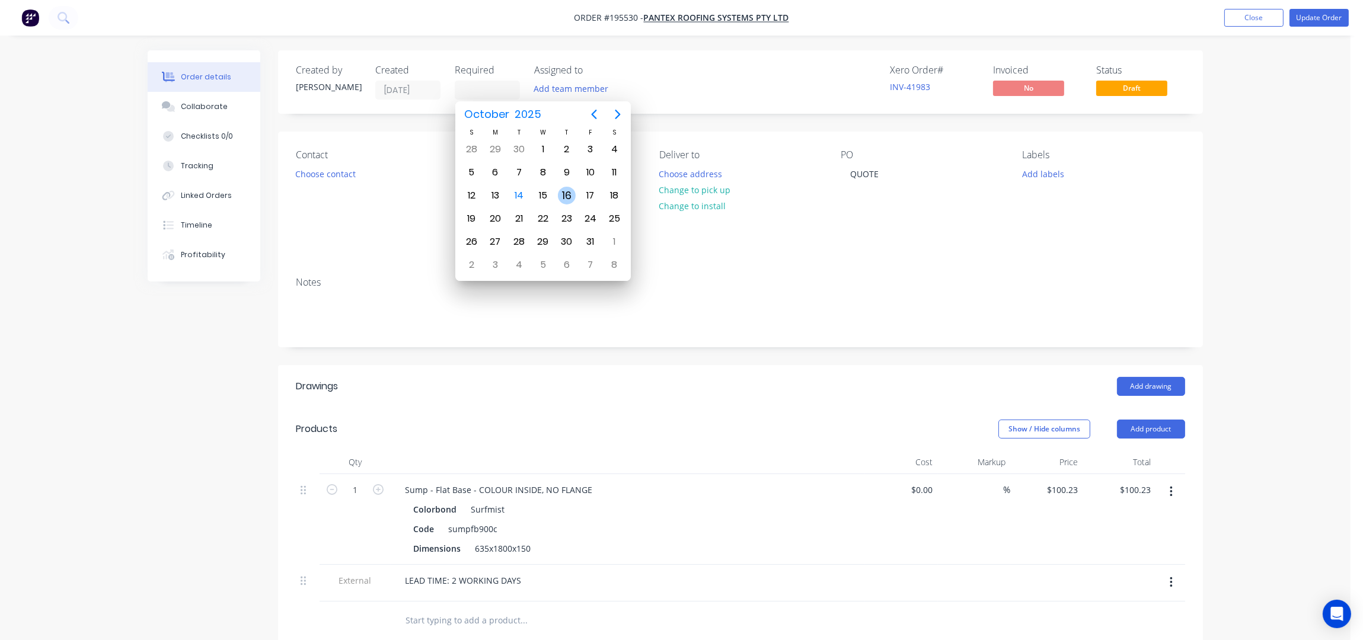
click at [560, 191] on div "16" at bounding box center [567, 196] width 18 height 18
type input "[DATE]"
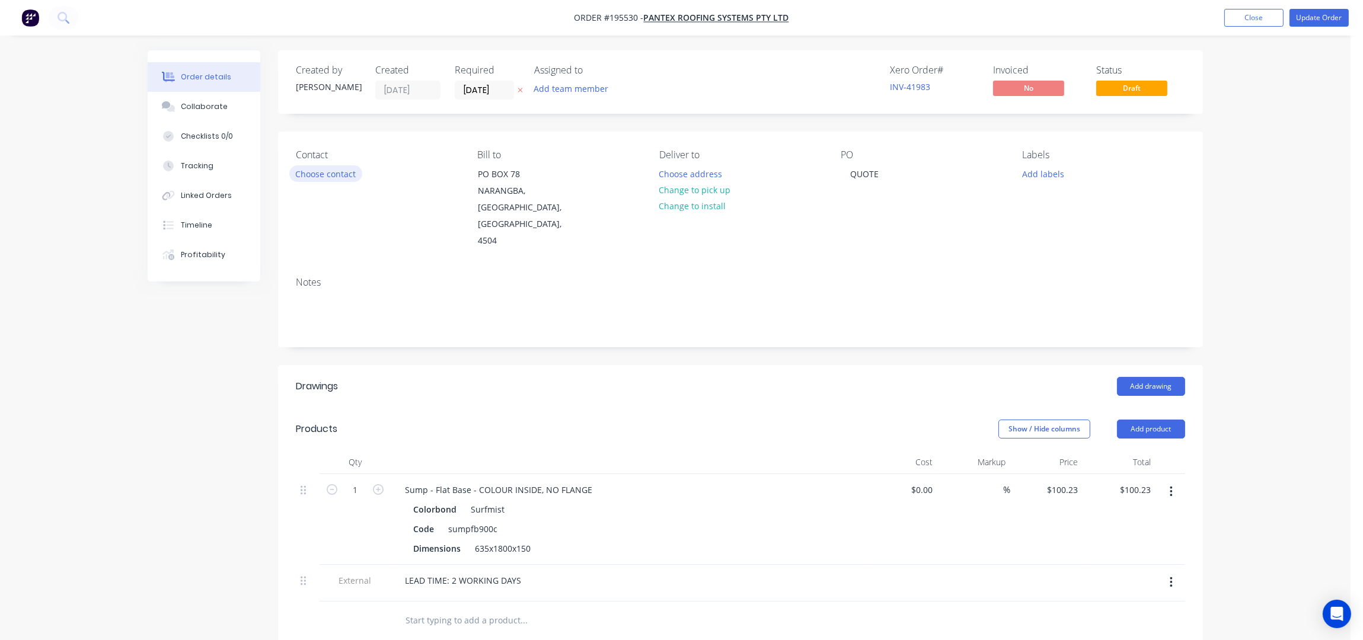
click at [321, 167] on button "Choose contact" at bounding box center [325, 173] width 73 height 16
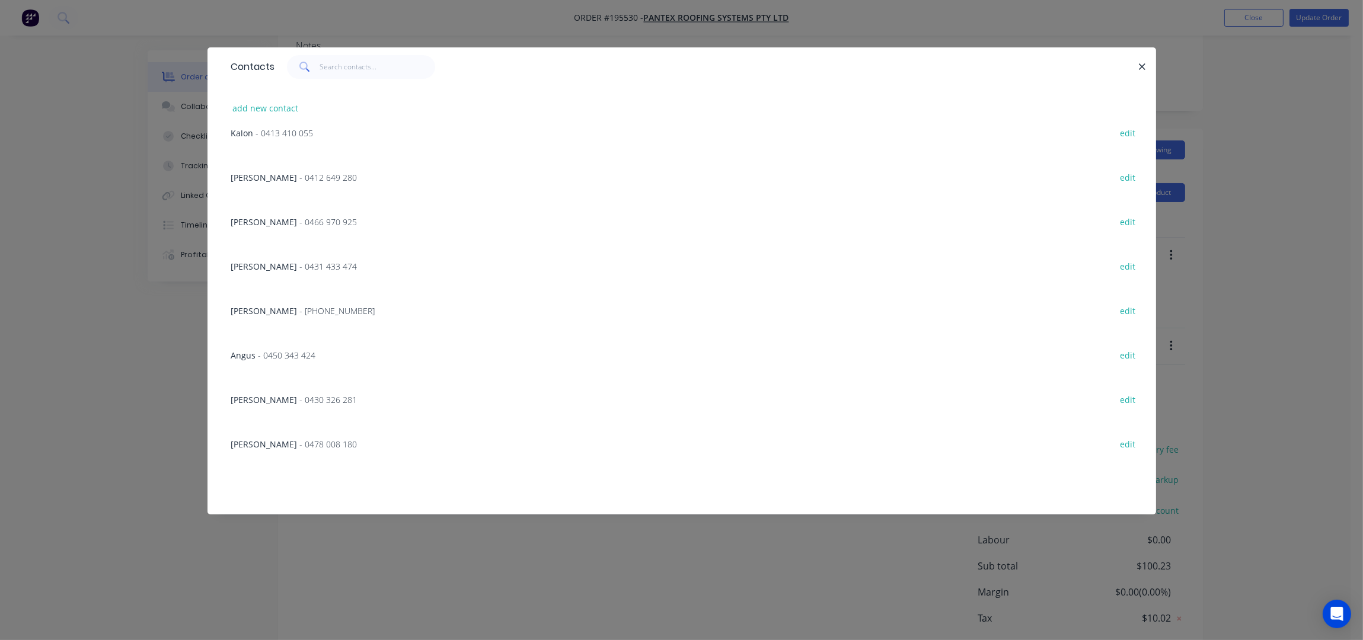
scroll to position [1557, 0]
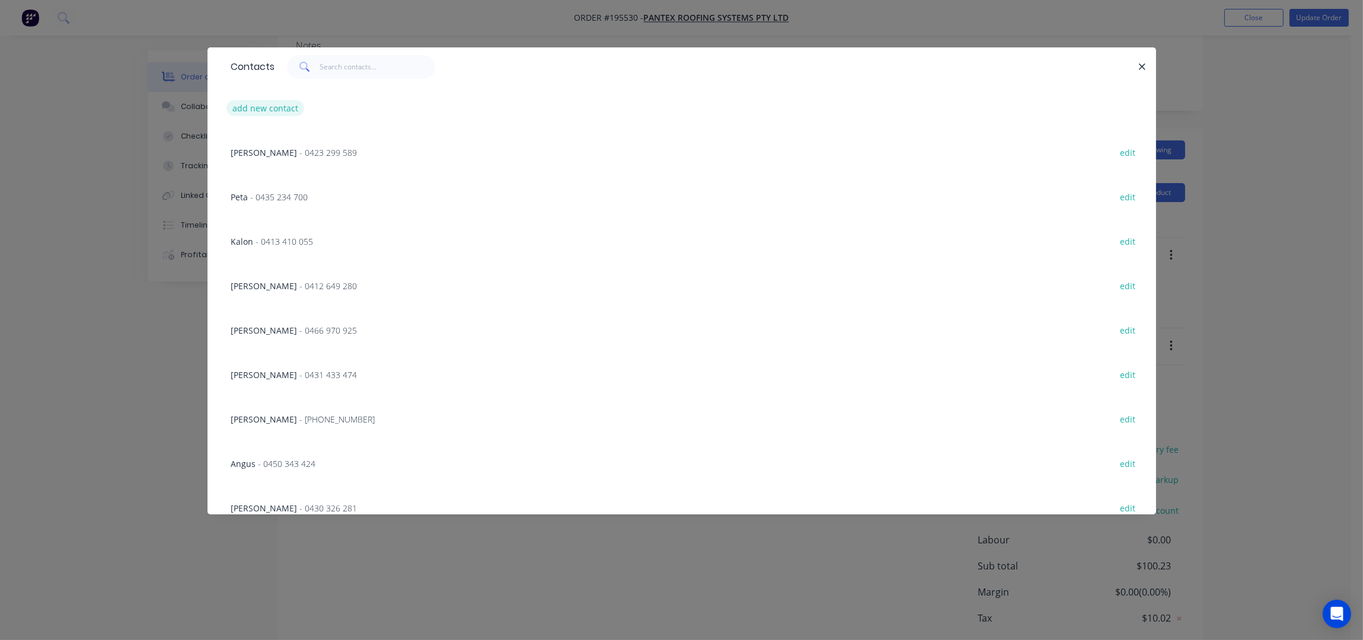
click at [270, 101] on button "add new contact" at bounding box center [265, 108] width 78 height 16
select select "AU"
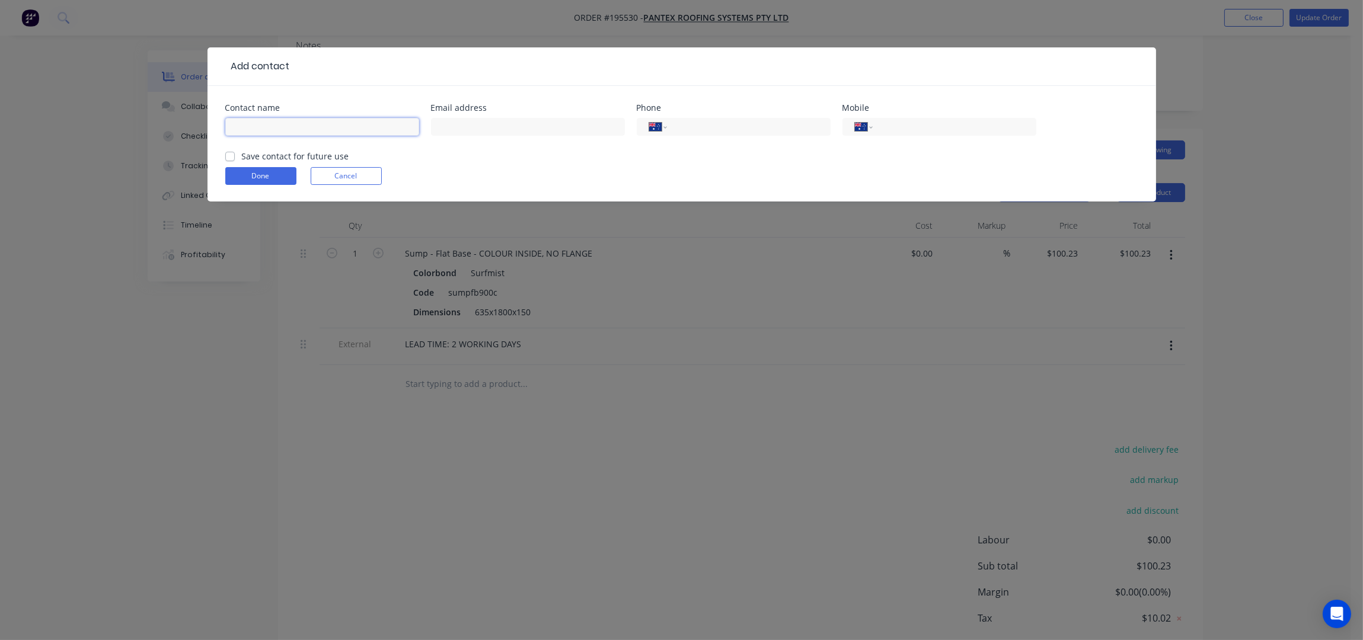
click at [286, 121] on input "text" at bounding box center [322, 127] width 194 height 18
type input "INDIGO"
click at [739, 127] on input "tel" at bounding box center [746, 127] width 142 height 14
click at [932, 114] on div "Mobile International [GEOGRAPHIC_DATA] [GEOGRAPHIC_DATA] [GEOGRAPHIC_DATA] [GEO…" at bounding box center [939, 127] width 194 height 46
click at [937, 124] on input "tel" at bounding box center [952, 127] width 142 height 14
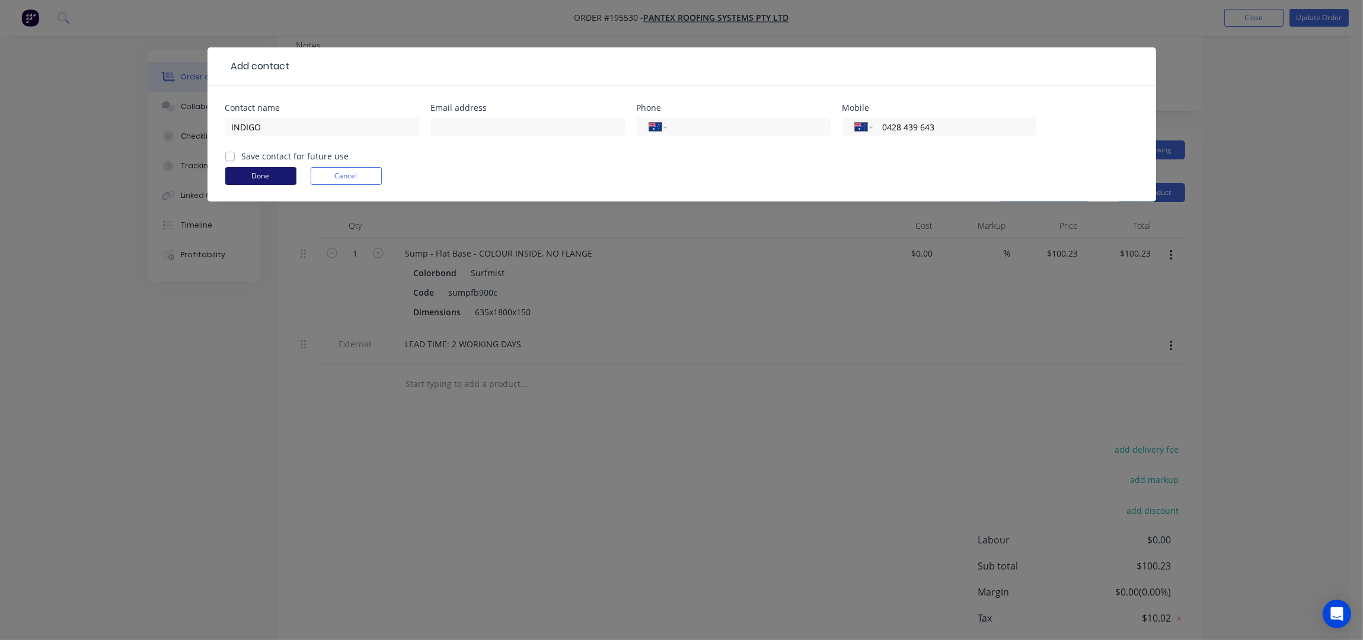
type input "0428 439 643"
click at [258, 173] on button "Done" at bounding box center [260, 176] width 71 height 18
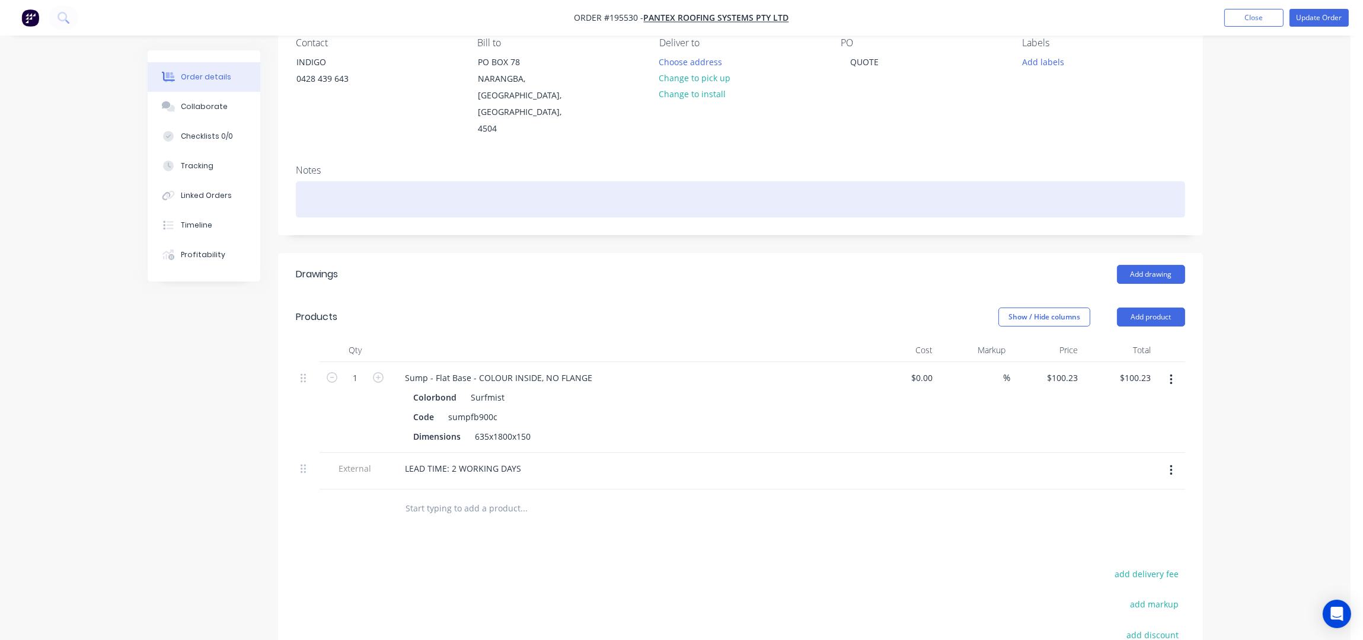
scroll to position [0, 0]
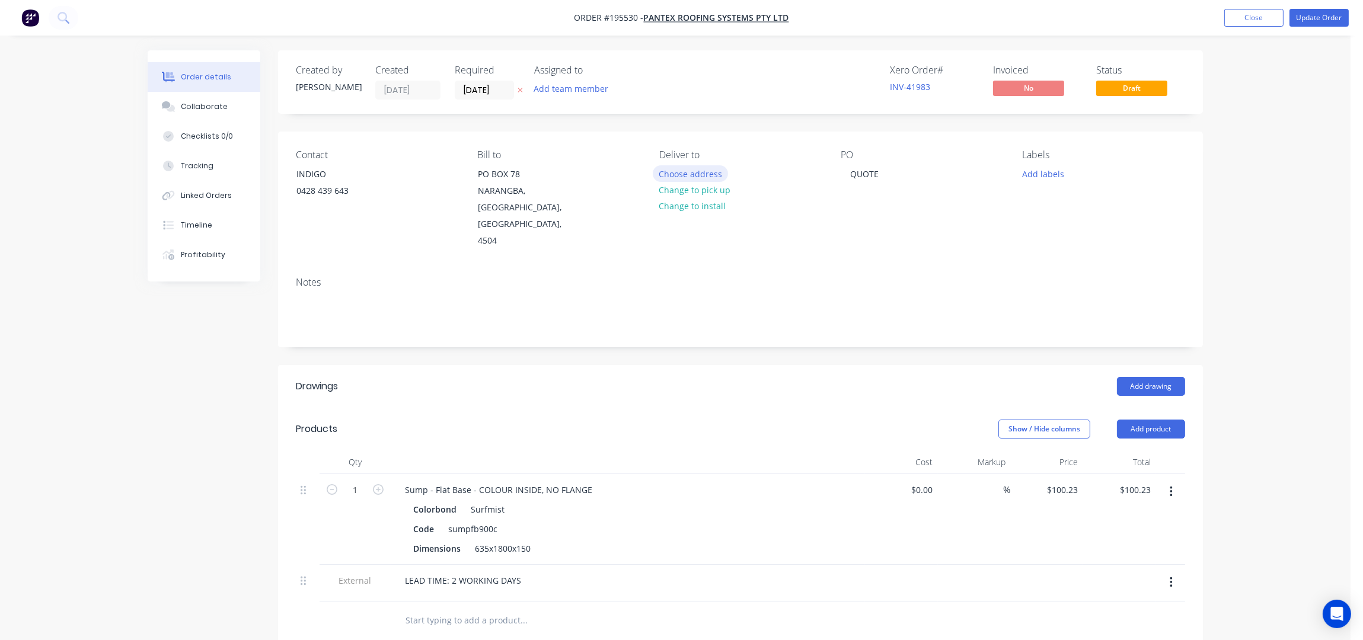
click at [698, 175] on button "Choose address" at bounding box center [691, 173] width 76 height 16
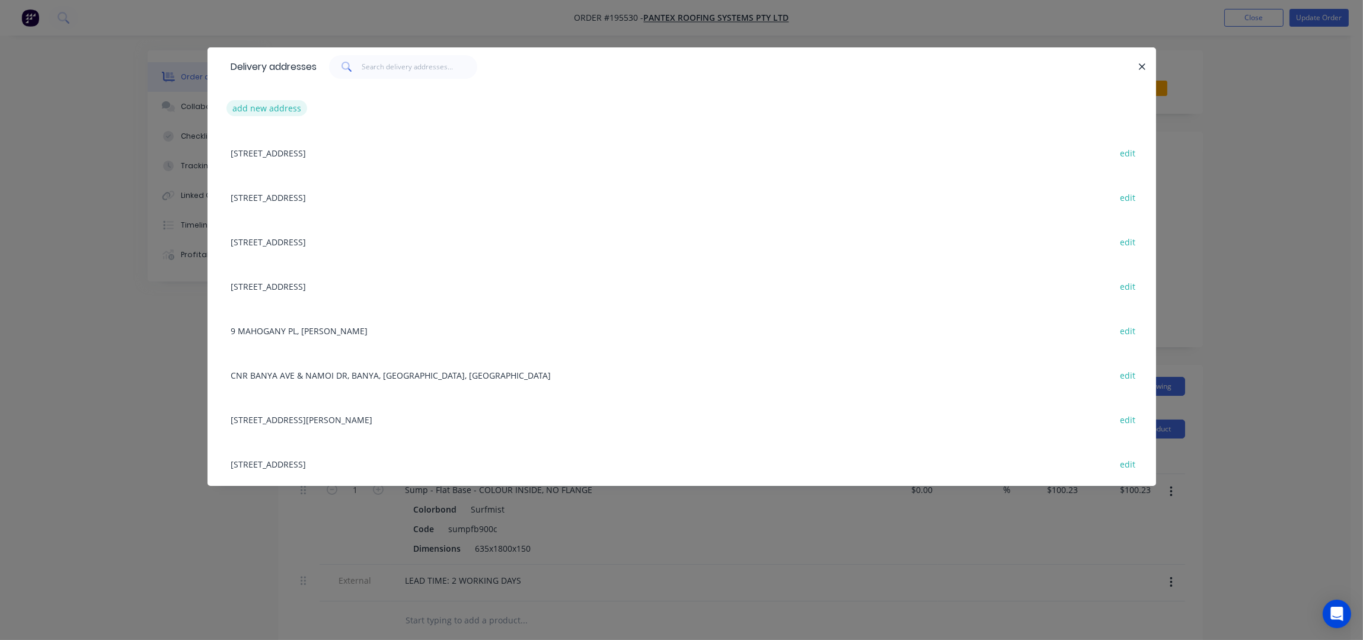
click at [288, 107] on button "add new address" at bounding box center [266, 108] width 81 height 16
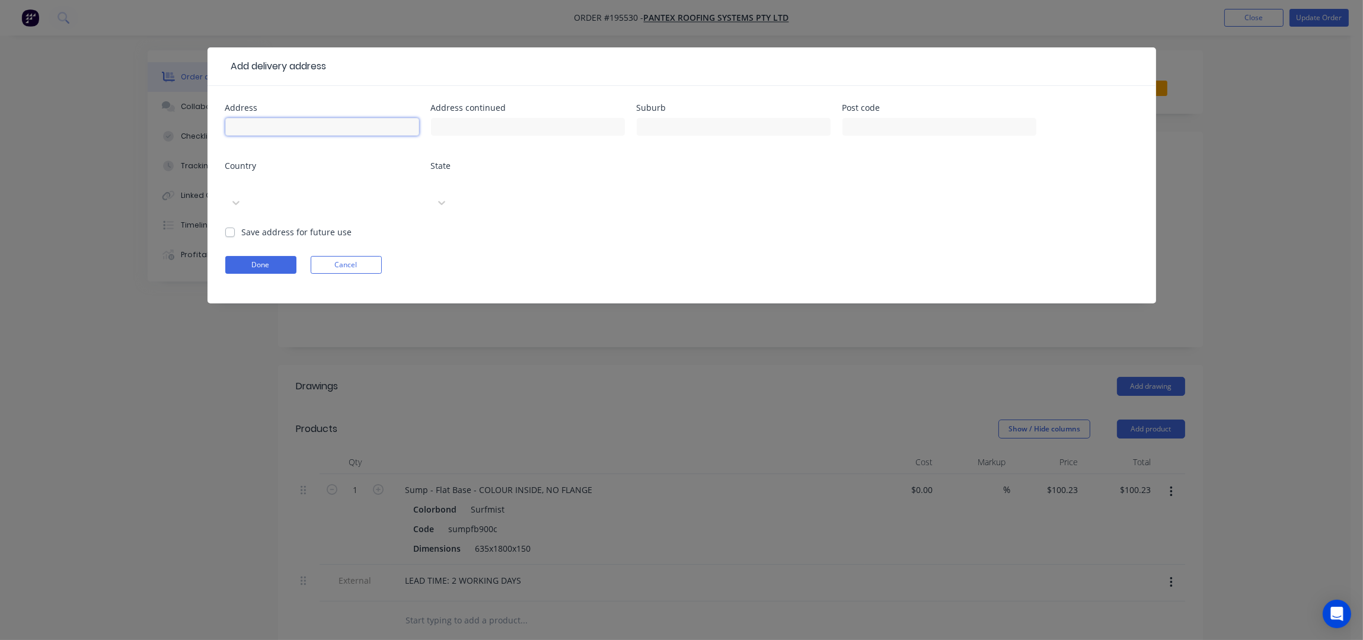
click at [288, 124] on input "text" at bounding box center [322, 127] width 194 height 18
type input "[STREET_ADDRESS][PERSON_NAME]"
type input "HERSTON"
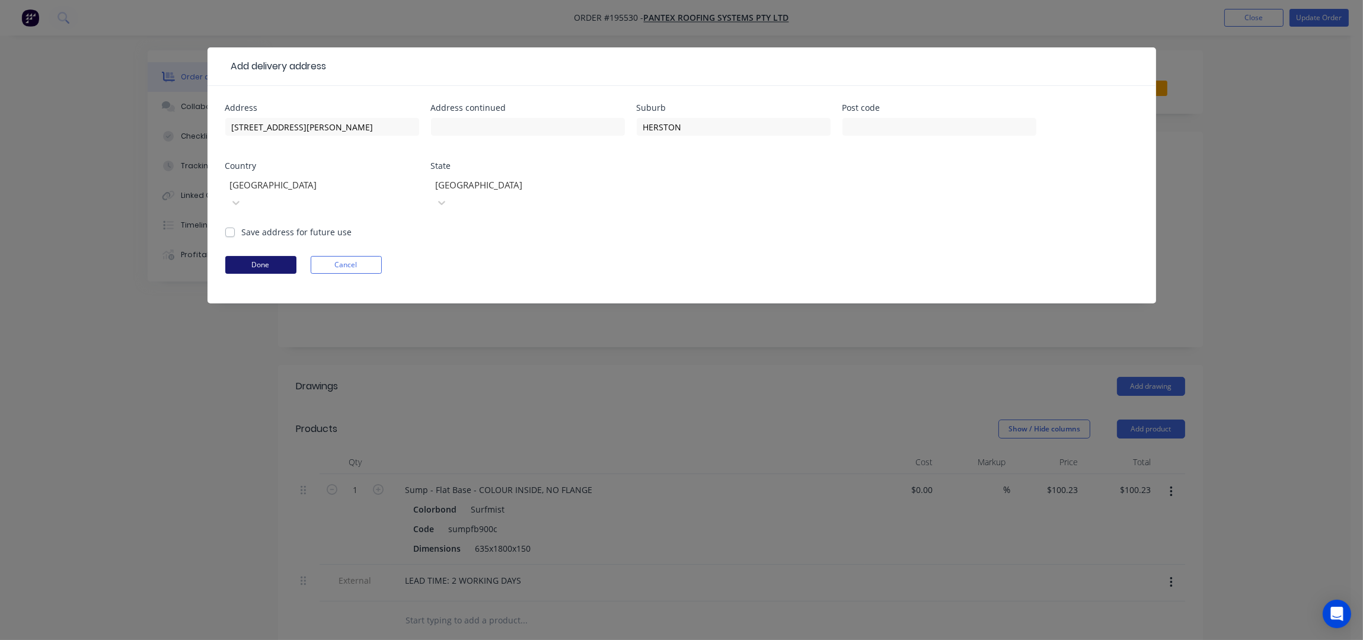
click at [264, 256] on button "Done" at bounding box center [260, 265] width 71 height 18
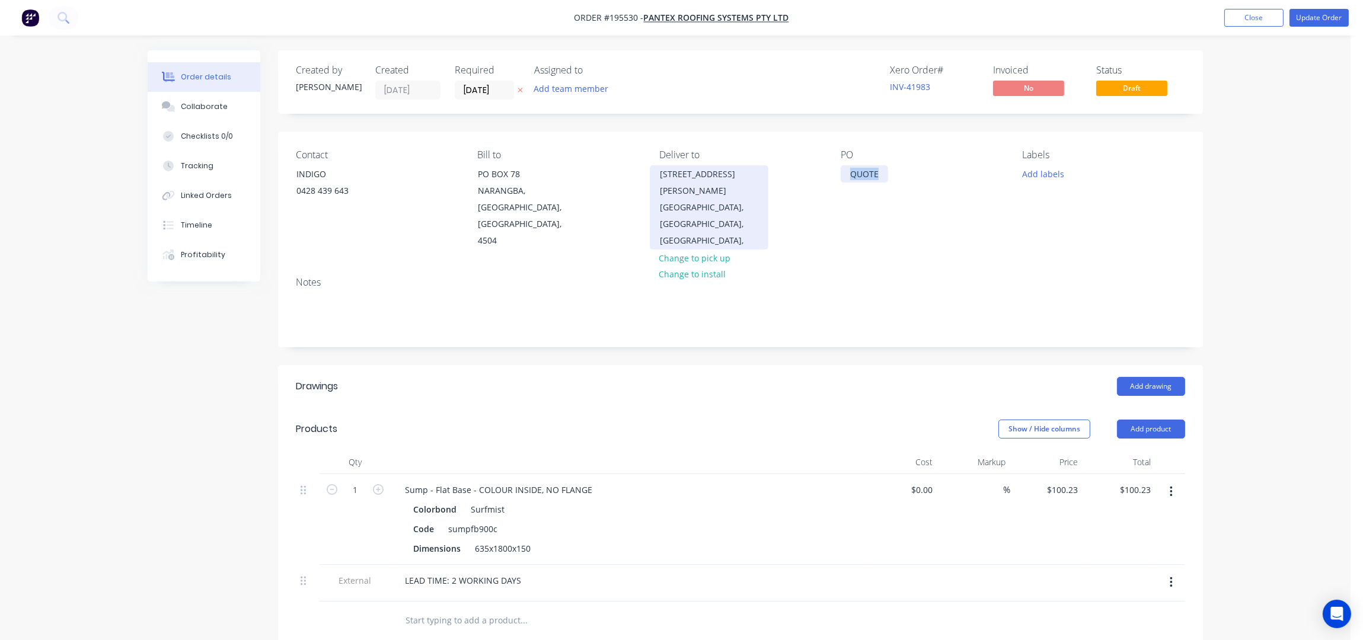
drag, startPoint x: 882, startPoint y: 170, endPoint x: 749, endPoint y: 198, distance: 135.8
click at [749, 197] on div "Contact INDIGO [PHONE_NUMBER] Bill to PO [GEOGRAPHIC_DATA] Deliver to [STREET_A…" at bounding box center [740, 200] width 925 height 136
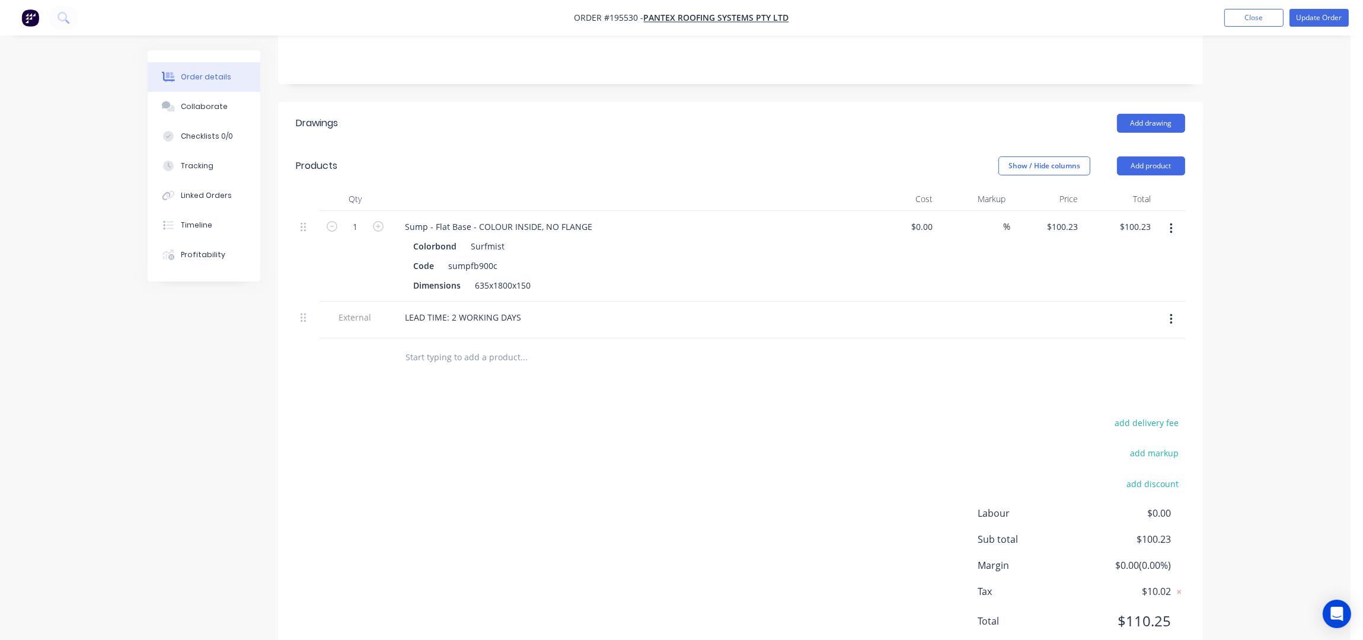
scroll to position [270, 0]
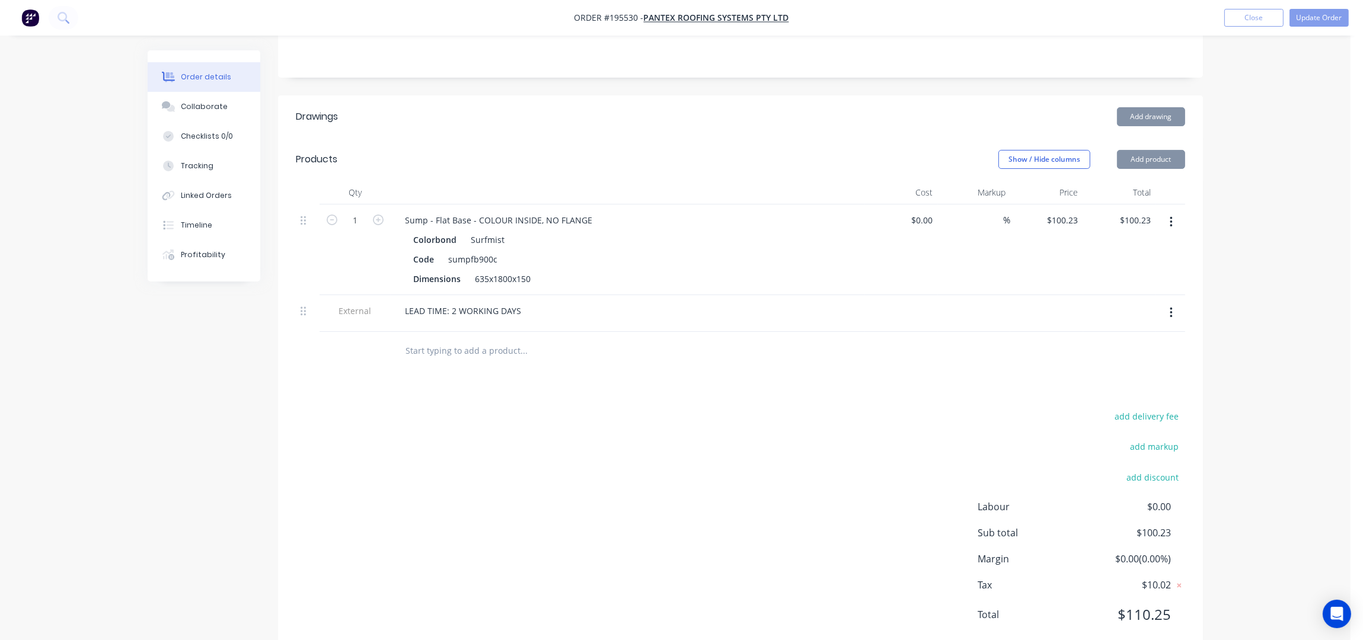
click at [1165, 302] on button "button" at bounding box center [1171, 312] width 28 height 21
click at [1129, 359] on div "Delete" at bounding box center [1128, 367] width 91 height 17
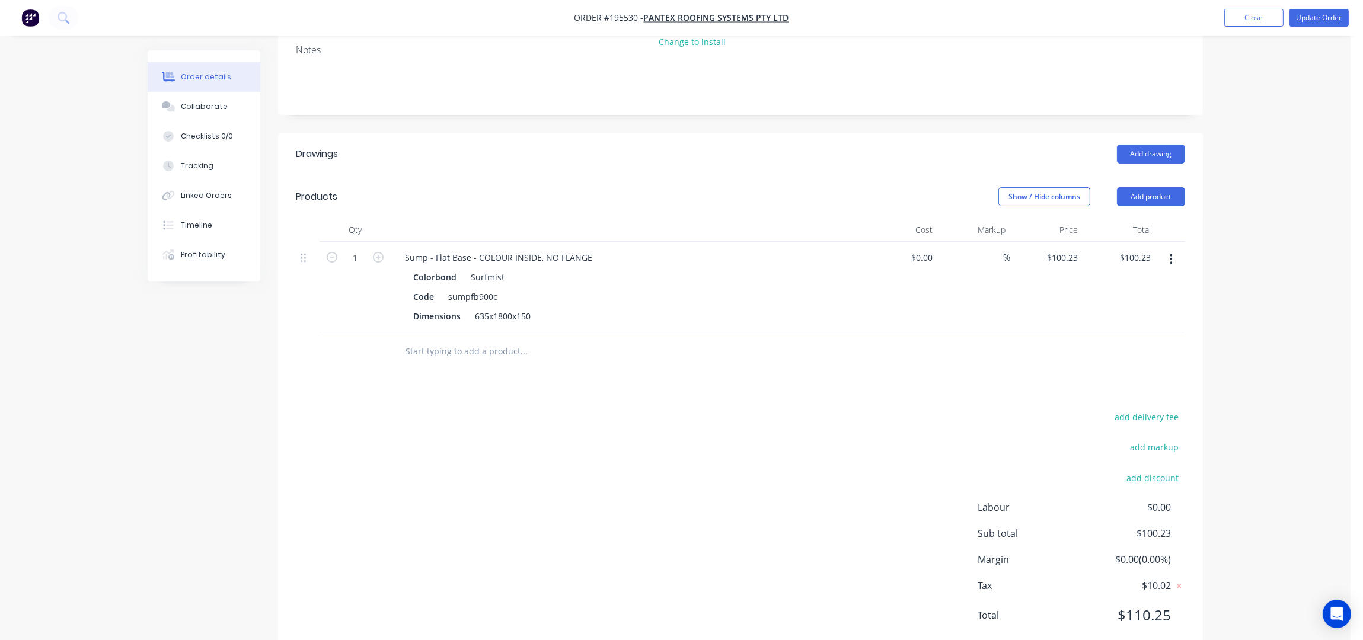
click at [1153, 175] on header "Products Show / Hide columns Add product" at bounding box center [740, 196] width 925 height 43
drag, startPoint x: 1142, startPoint y: 155, endPoint x: 1146, endPoint y: 175, distance: 21.2
click at [1142, 187] on button "Add product" at bounding box center [1151, 196] width 68 height 19
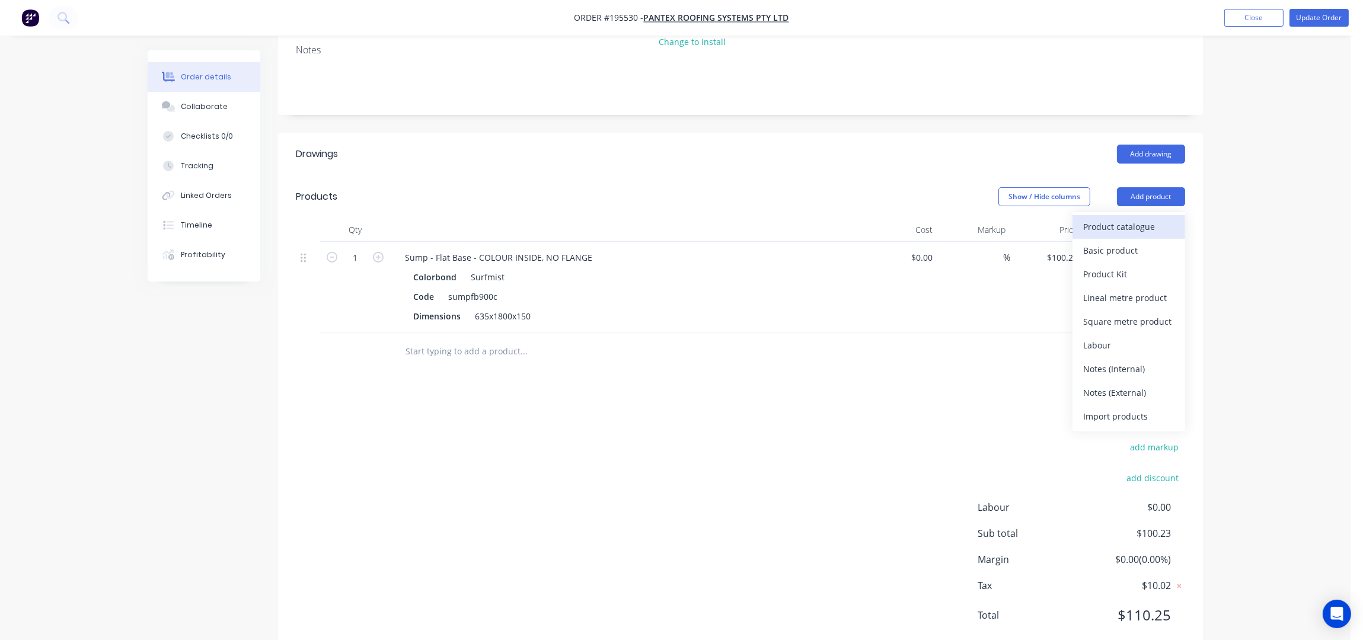
drag, startPoint x: 1147, startPoint y: 189, endPoint x: 1142, endPoint y: 192, distance: 6.4
click at [1142, 218] on div "Product catalogue" at bounding box center [1128, 226] width 91 height 17
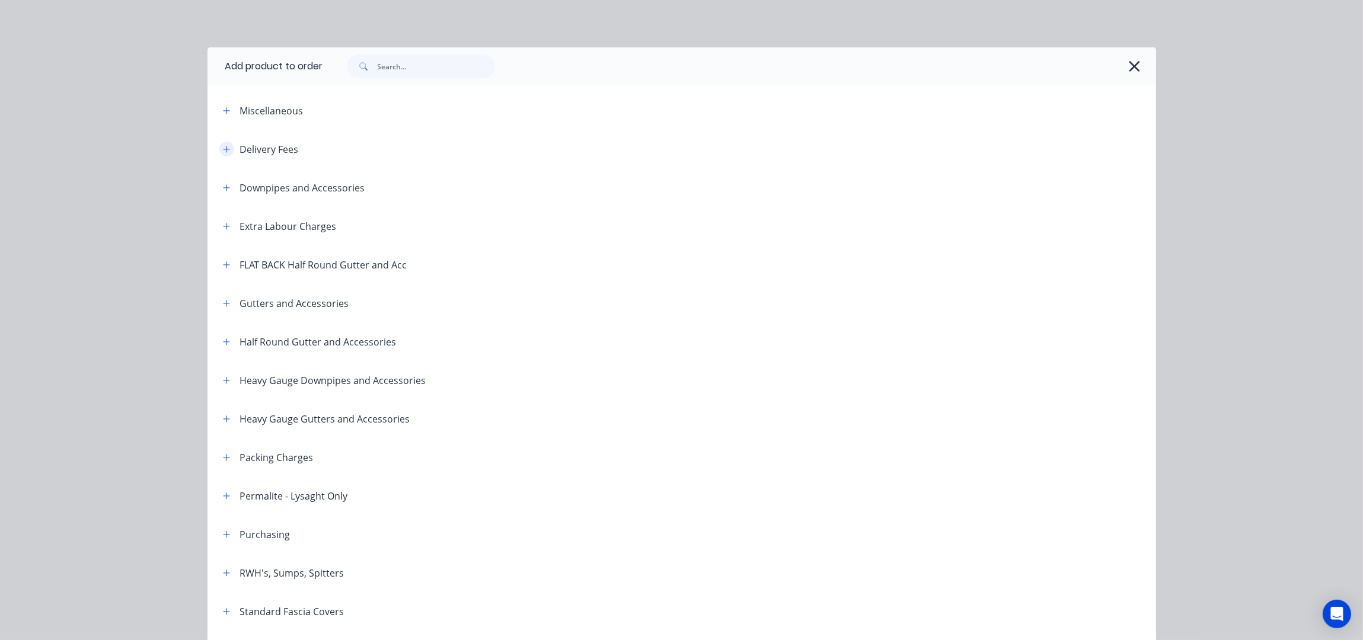
click at [223, 149] on icon "button" at bounding box center [226, 149] width 7 height 8
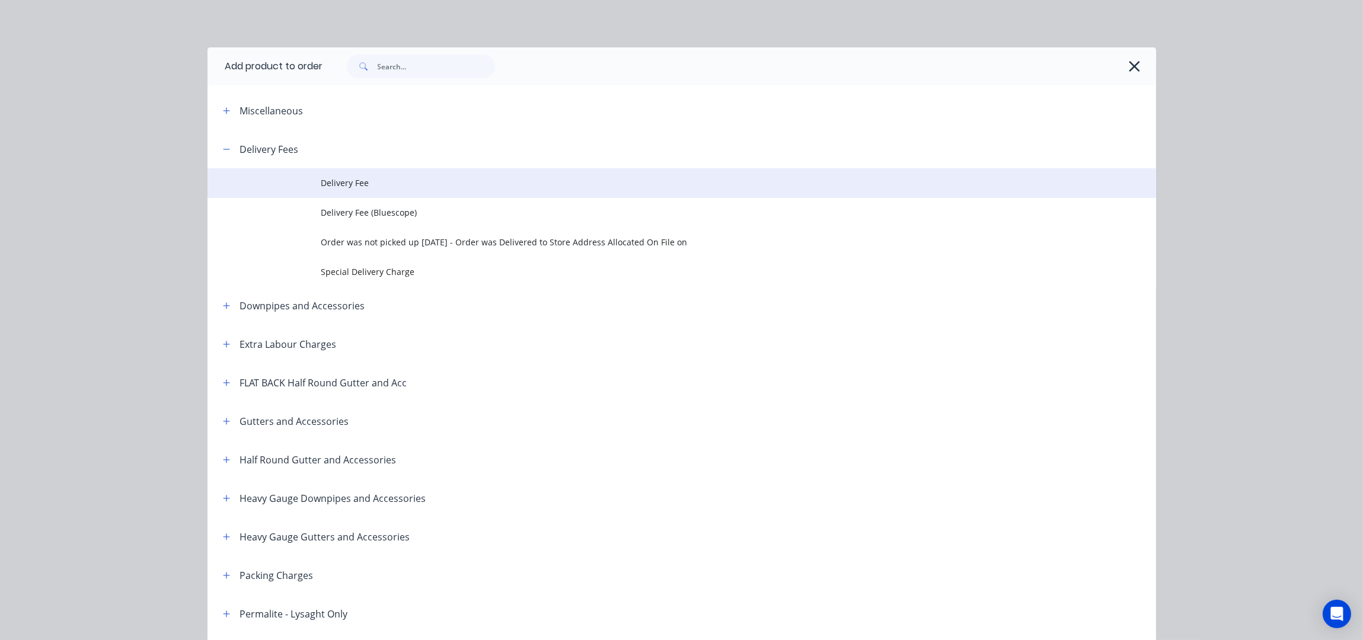
click at [365, 190] on td "Delivery Fee" at bounding box center [738, 183] width 835 height 30
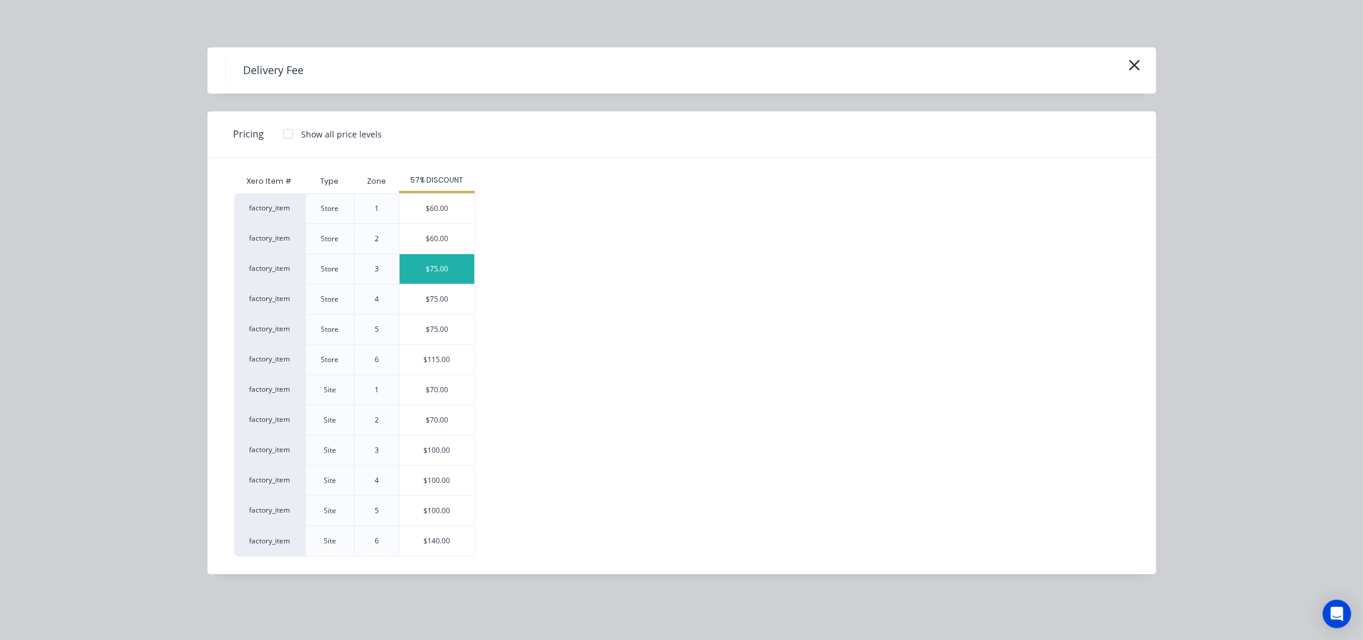
scroll to position [250, 0]
click at [451, 390] on div "$70.00" at bounding box center [437, 390] width 75 height 30
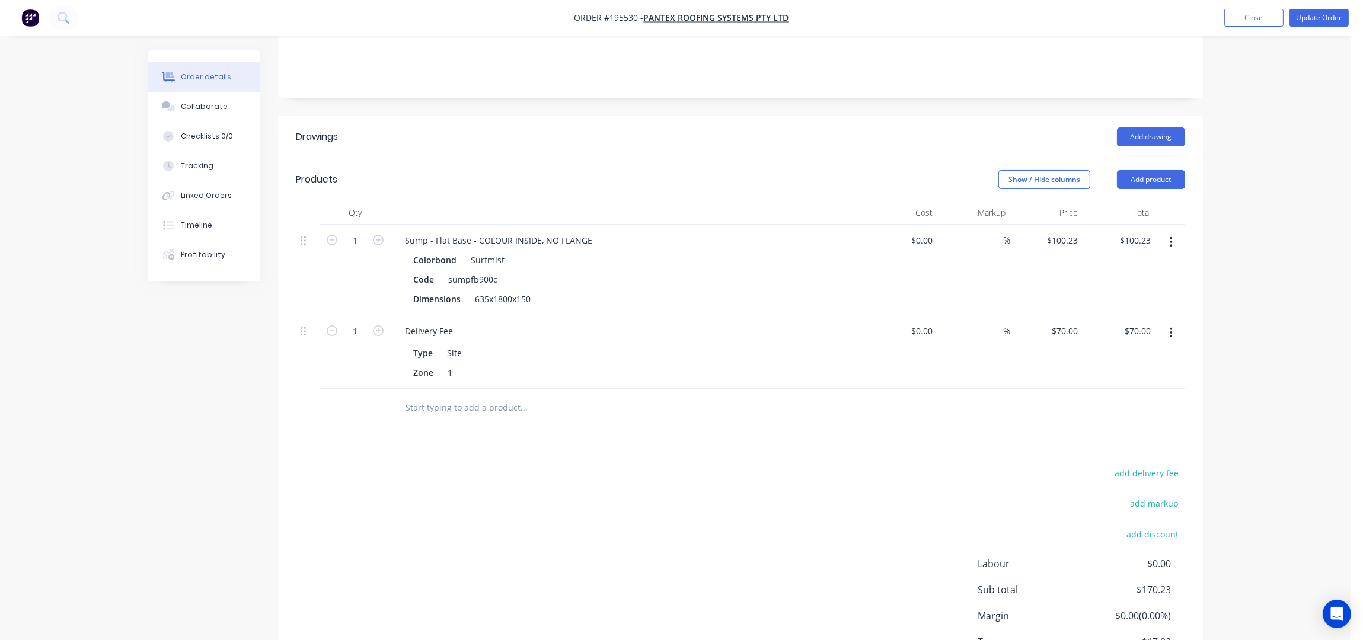
scroll to position [0, 0]
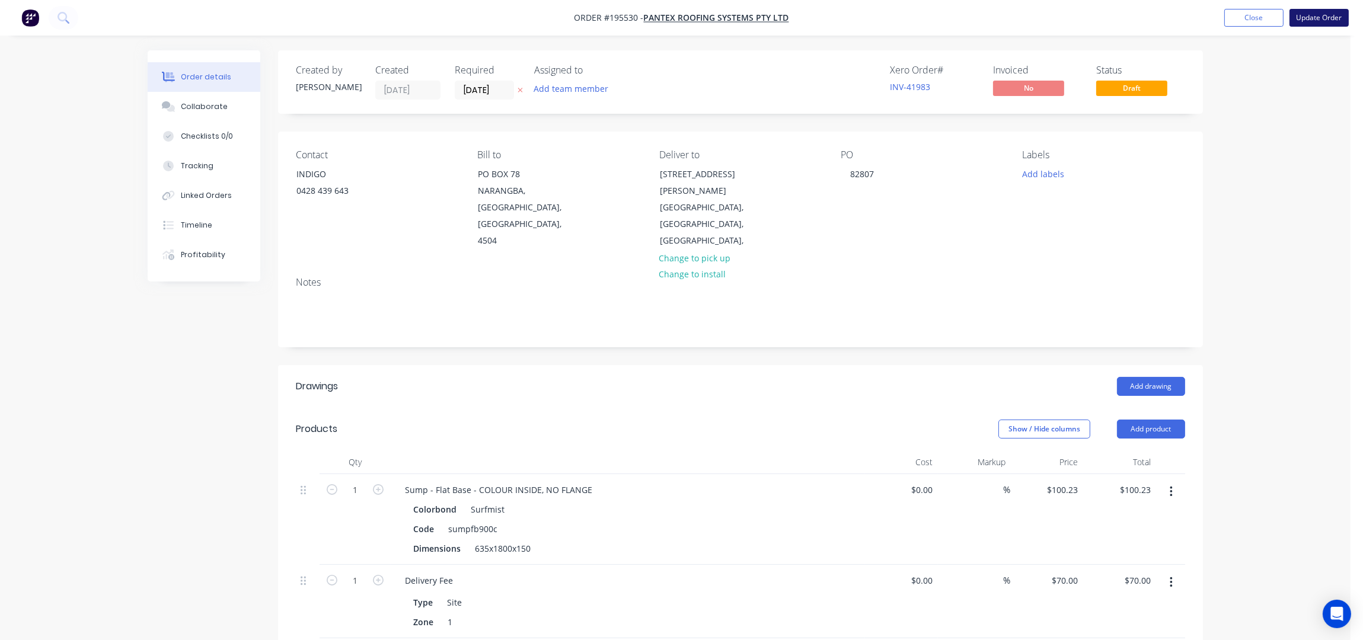
click at [1310, 22] on button "Update Order" at bounding box center [1318, 18] width 59 height 18
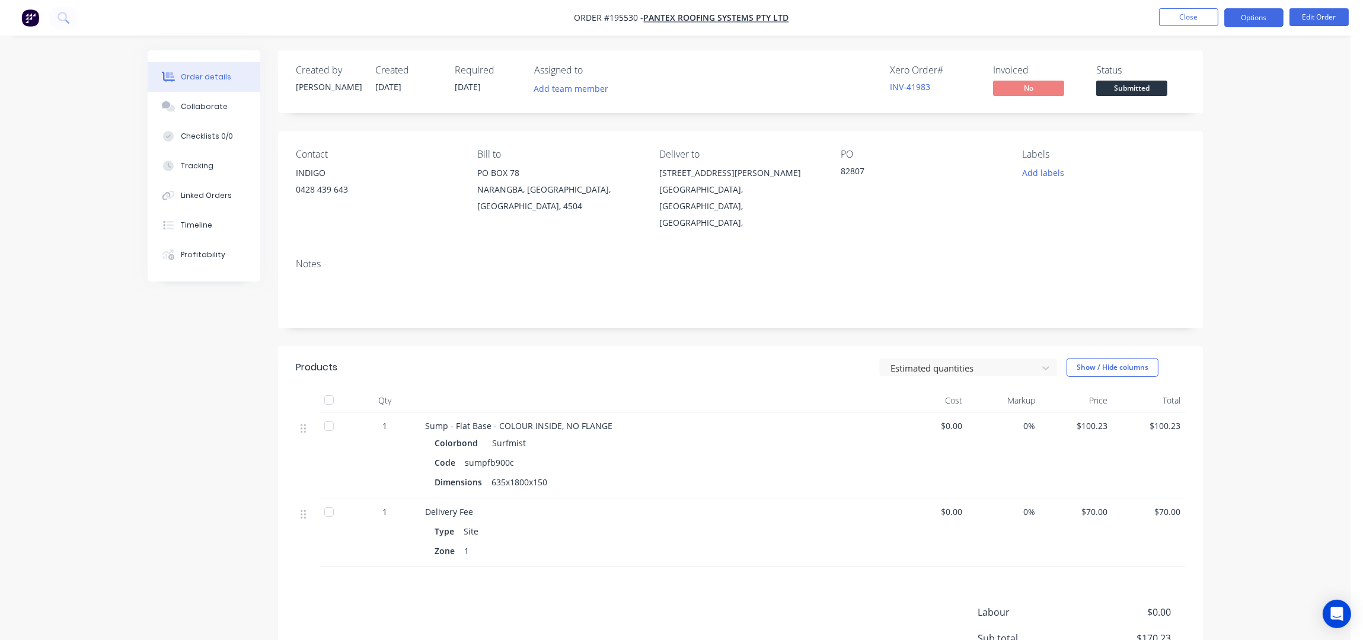
click at [1270, 17] on button "Options" at bounding box center [1253, 17] width 59 height 19
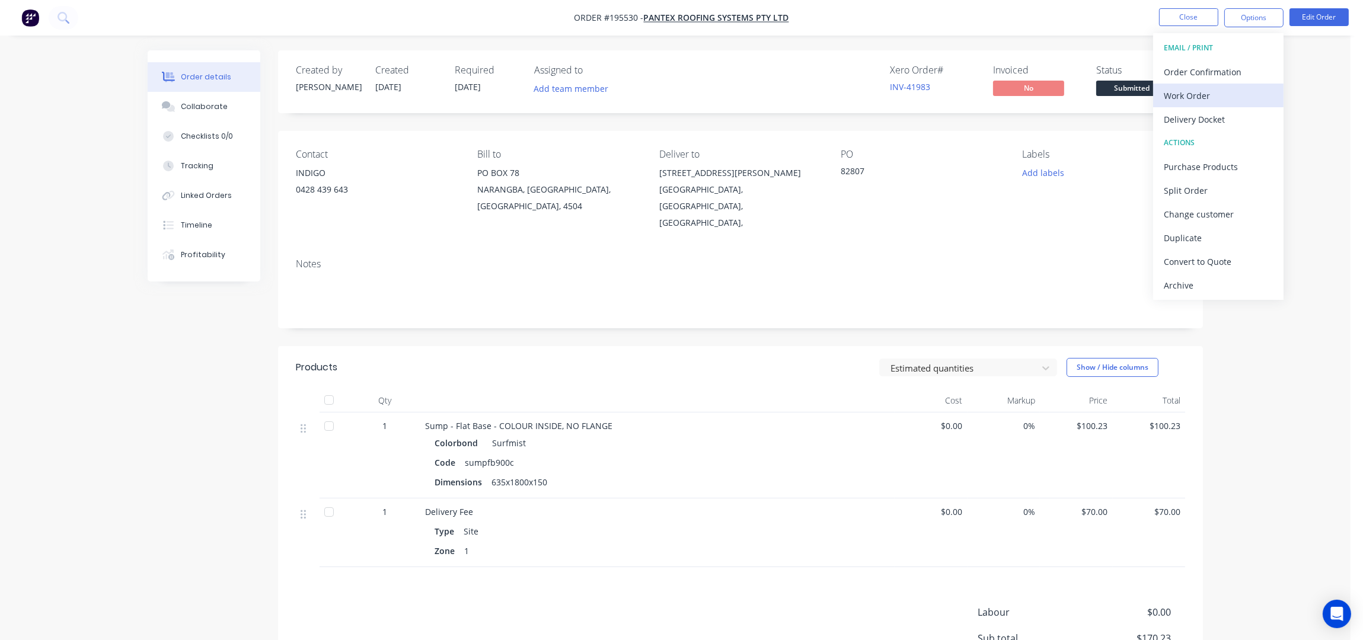
click at [1243, 103] on div "Work Order" at bounding box center [1218, 95] width 109 height 17
click at [1240, 118] on div "Without pricing" at bounding box center [1218, 119] width 109 height 17
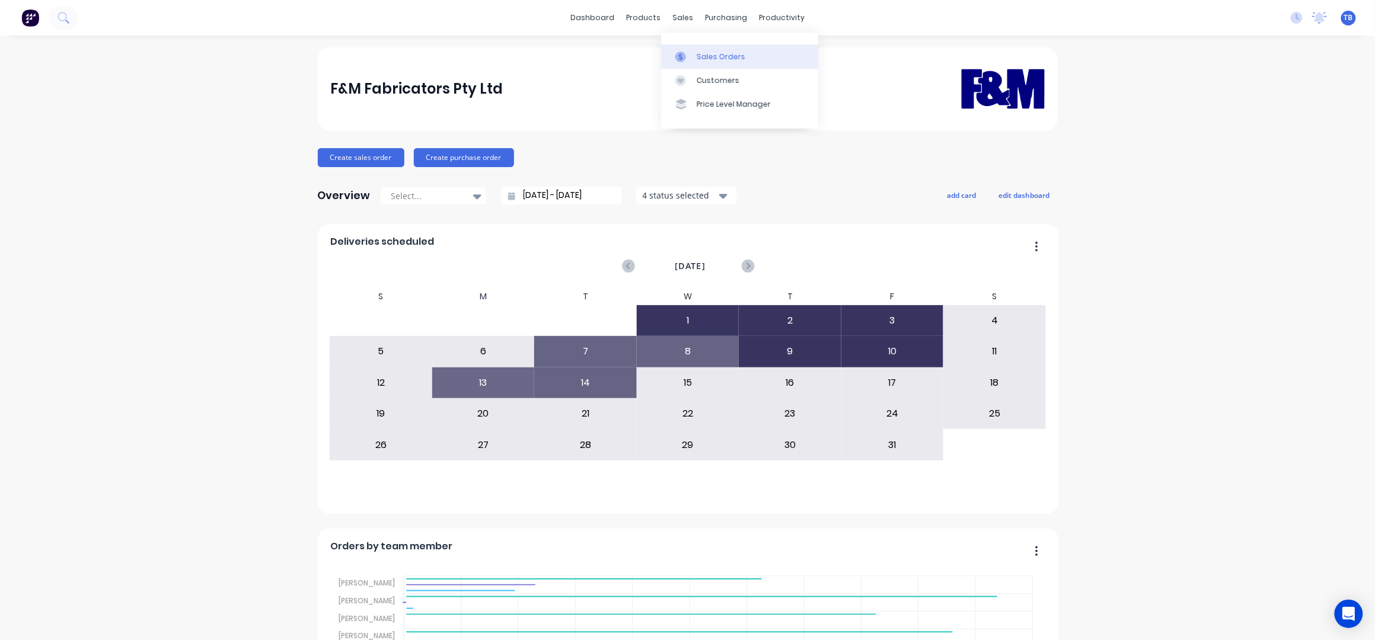
click at [721, 59] on div "Sales Orders" at bounding box center [721, 57] width 49 height 11
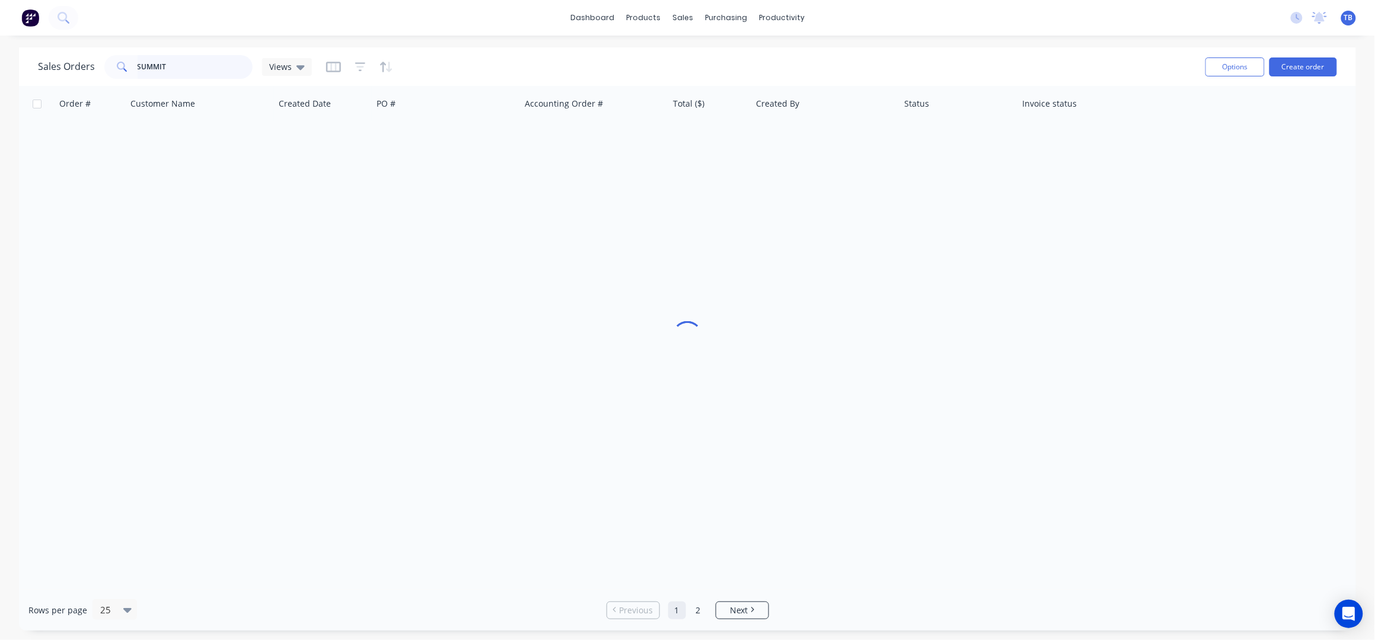
click at [192, 72] on input "SUMMIT" at bounding box center [196, 67] width 116 height 24
drag, startPoint x: 192, startPoint y: 72, endPoint x: 50, endPoint y: 71, distance: 142.3
click at [50, 70] on div "Sales Orders SUMMIT Views" at bounding box center [175, 67] width 274 height 24
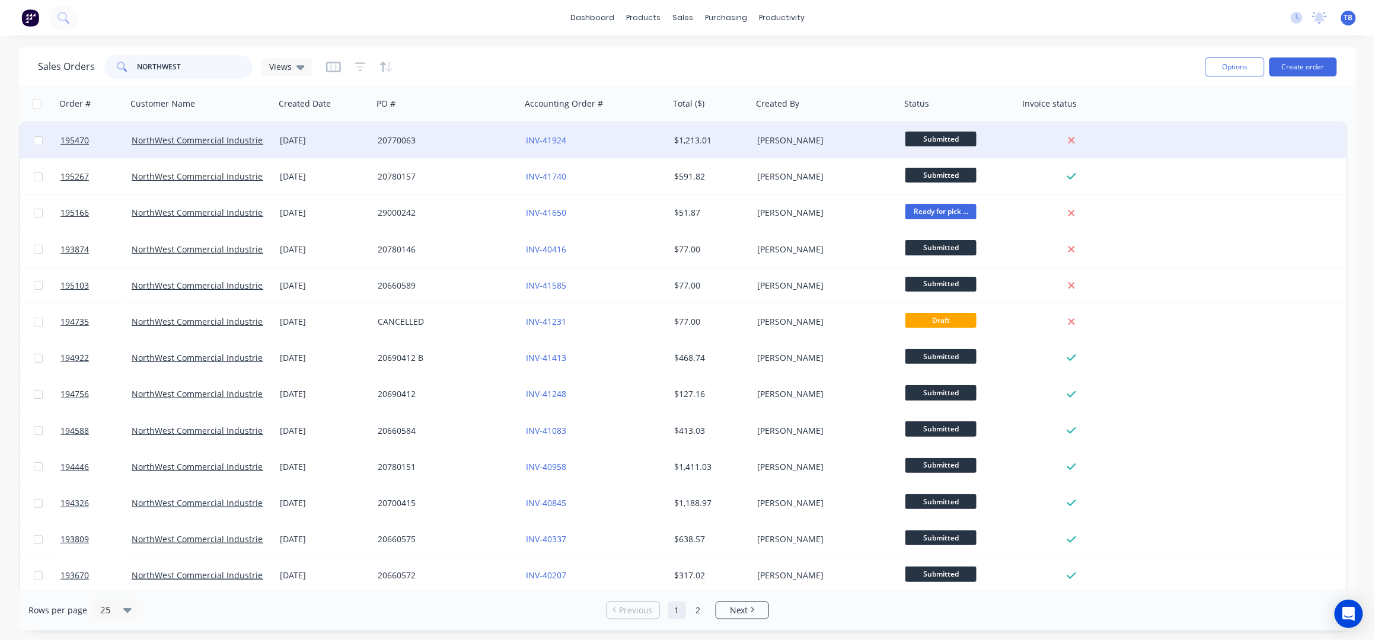
type input "NORTHWEST"
click at [415, 144] on div "20770063" at bounding box center [444, 141] width 132 height 12
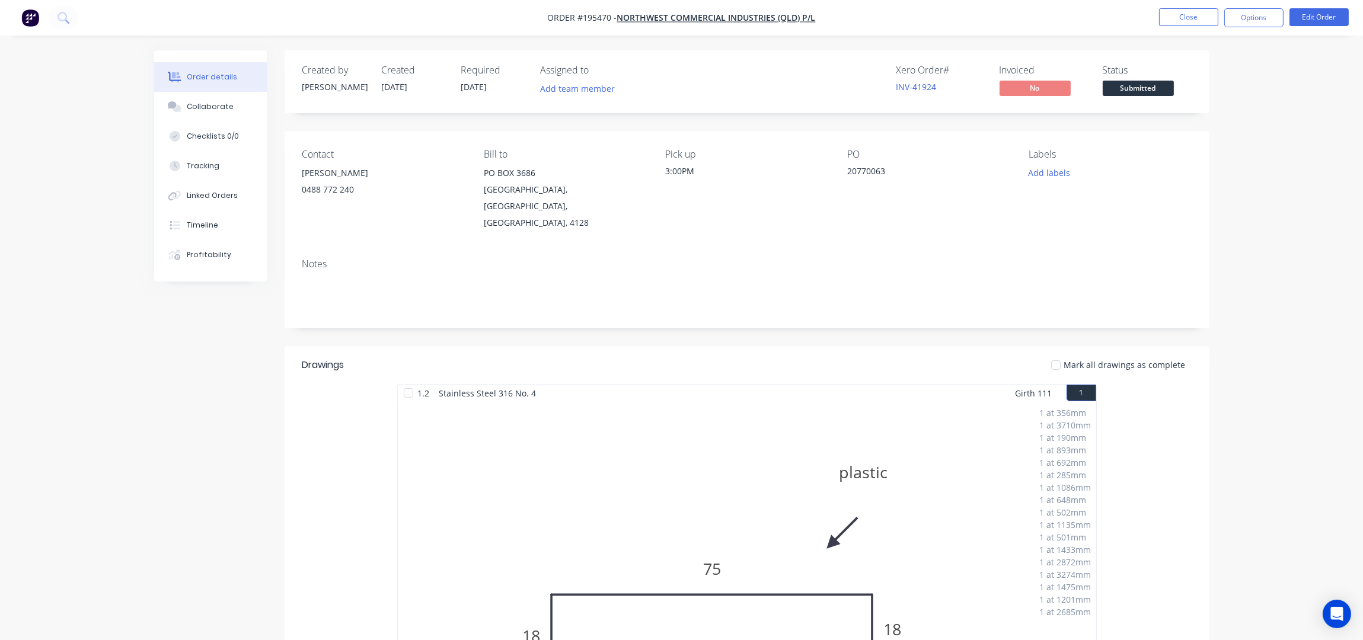
click at [1317, 177] on div "Order details Collaborate Checklists 0/0 Tracking Linked Orders Timeline Profit…" at bounding box center [681, 611] width 1363 height 1222
click at [1185, 14] on button "Close" at bounding box center [1188, 17] width 59 height 18
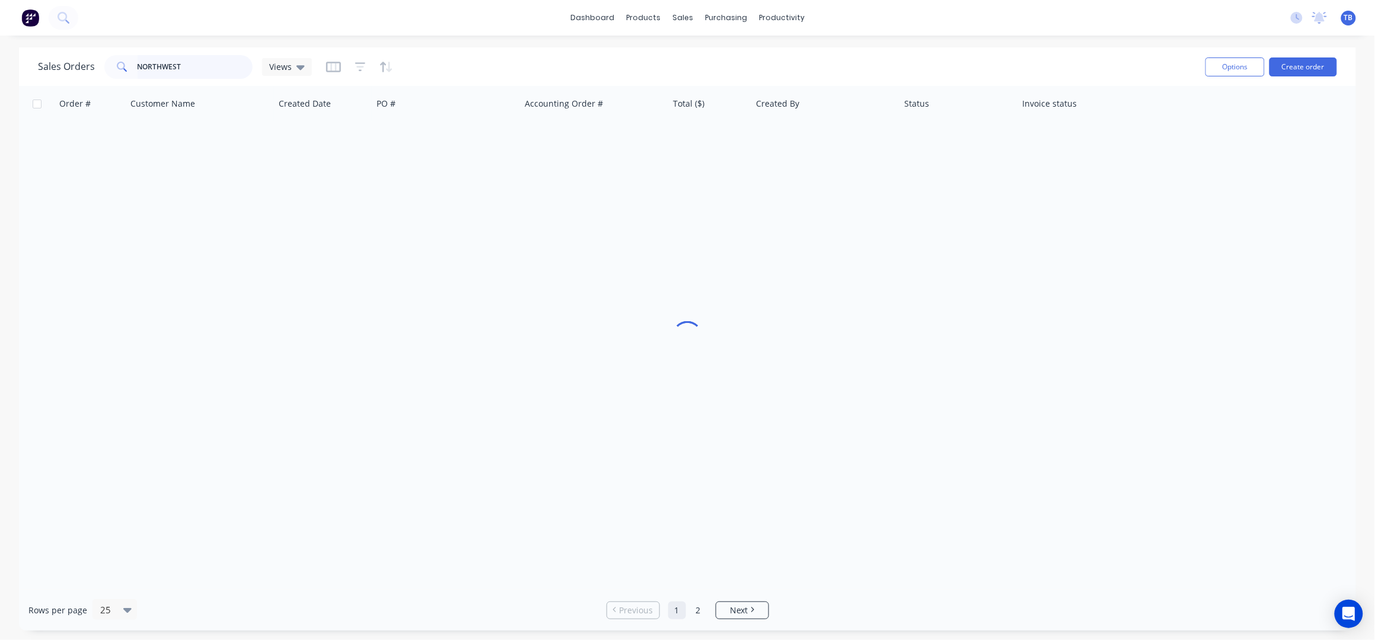
click at [59, 63] on div "Sales Orders NORTHWEST Views" at bounding box center [175, 67] width 274 height 24
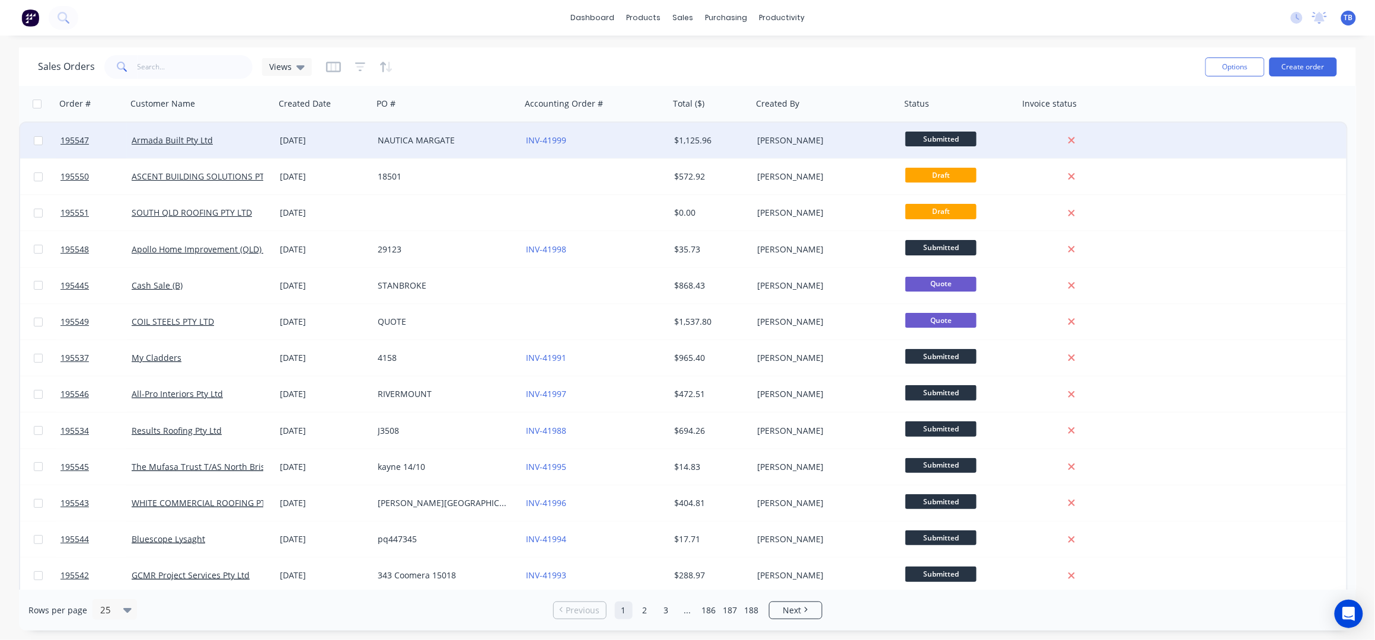
click at [429, 138] on div "NAUTICA MARGATE" at bounding box center [444, 141] width 132 height 12
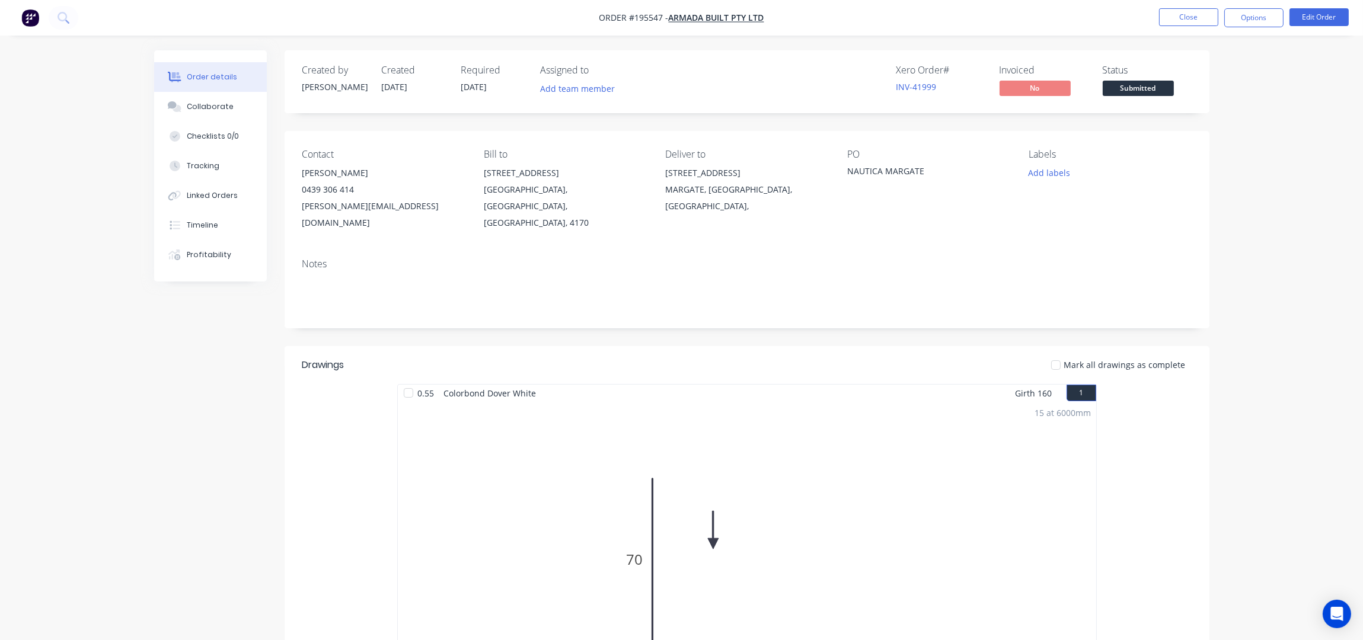
click at [1182, 4] on nav "Order #195547 - Armada Built Pty Ltd Close Options Edit Order" at bounding box center [681, 18] width 1363 height 36
click at [1187, 14] on button "Close" at bounding box center [1188, 17] width 59 height 18
